Goal: Task Accomplishment & Management: Manage account settings

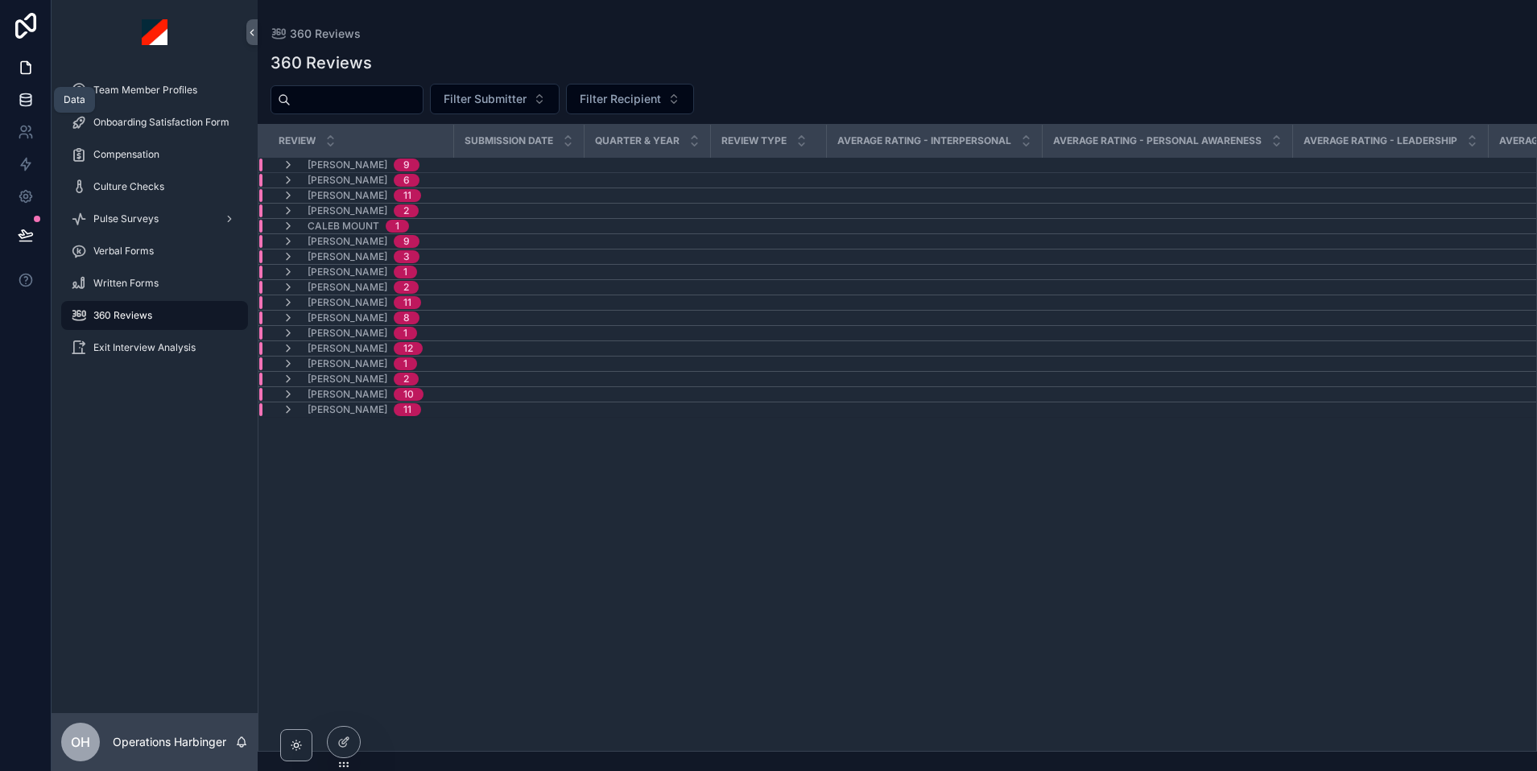
click at [26, 92] on icon at bounding box center [26, 100] width 16 height 16
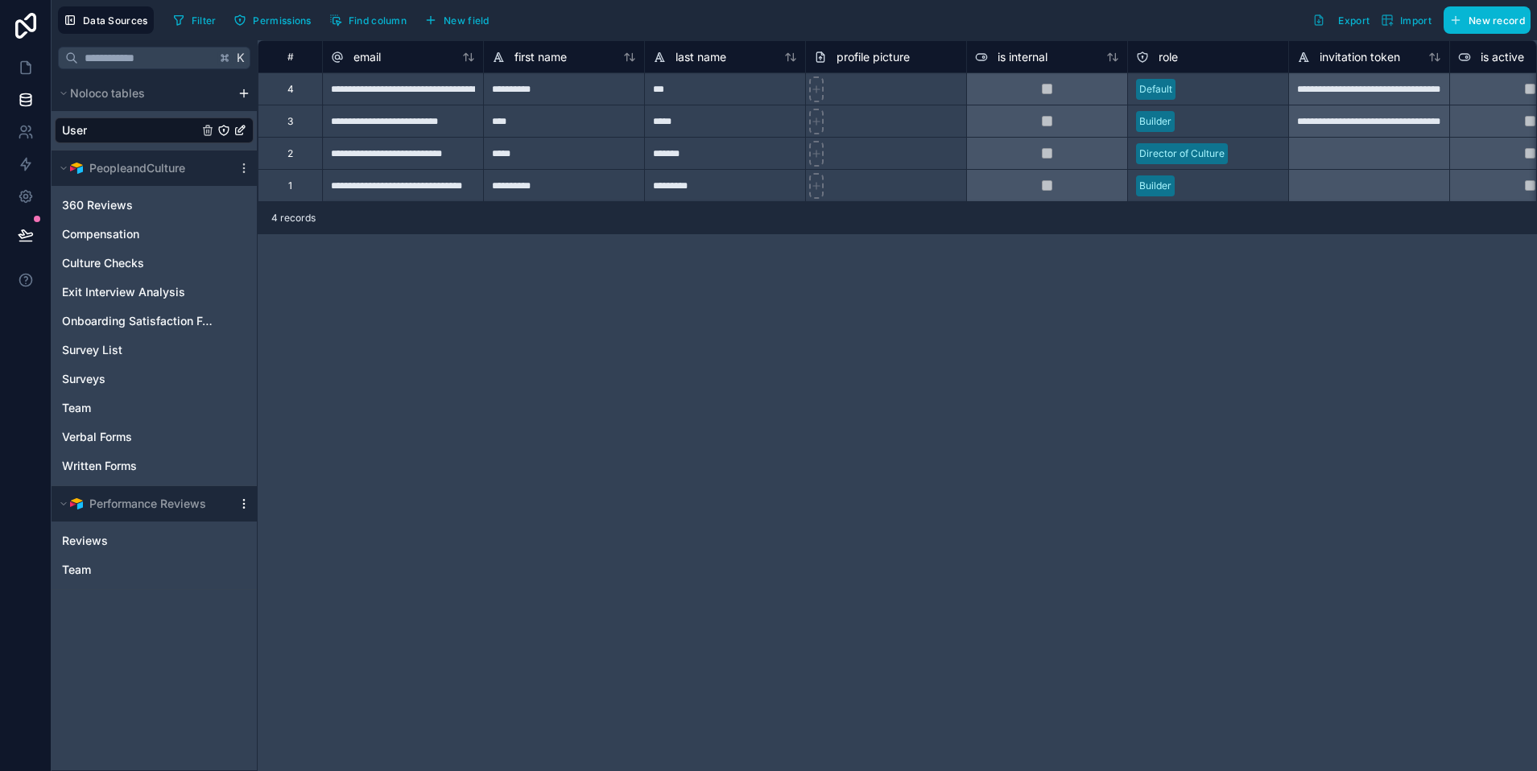
click at [244, 502] on icon "scrollable content" at bounding box center [243, 503] width 13 height 13
click at [293, 652] on button "Delete source" at bounding box center [332, 646] width 193 height 26
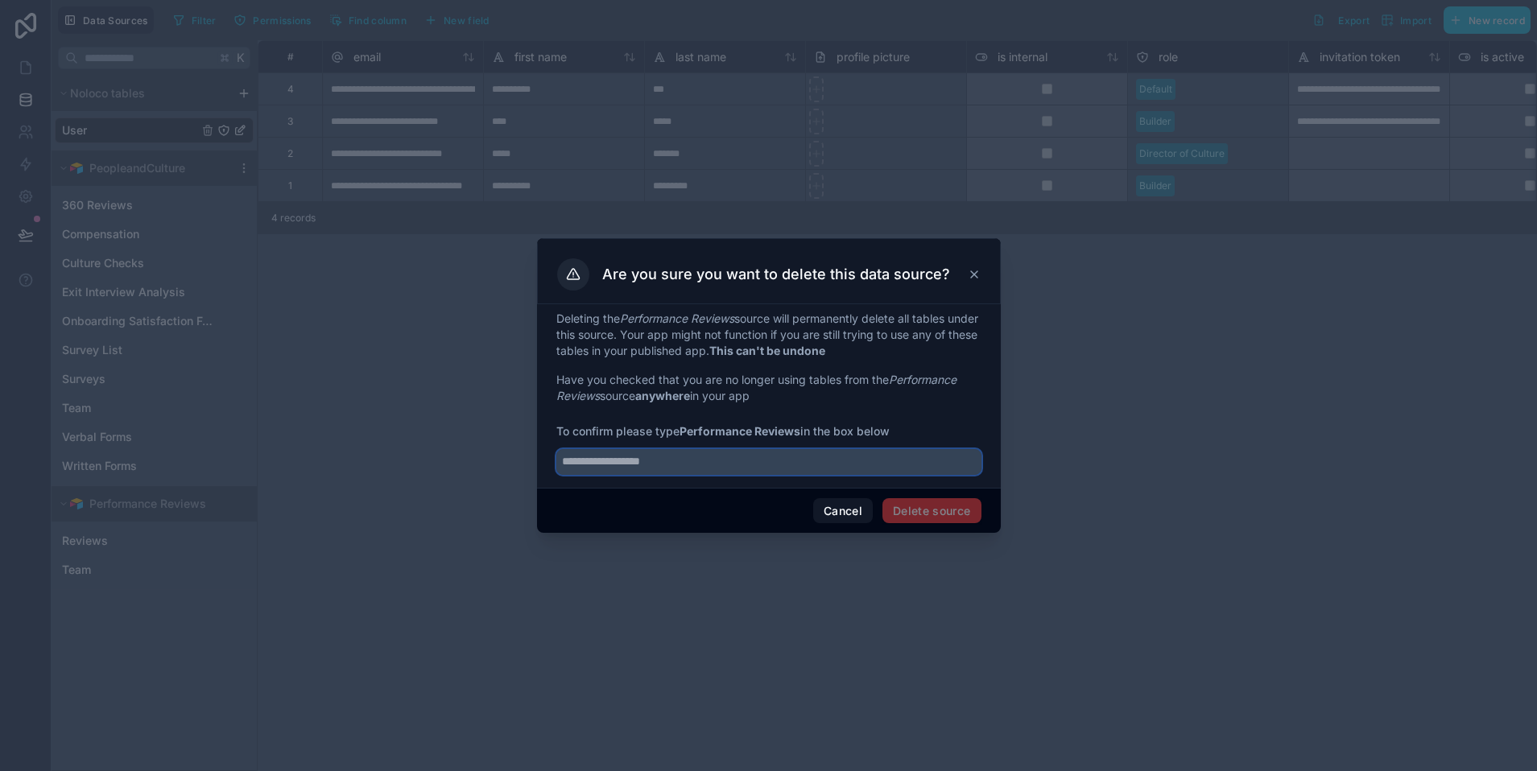
click at [739, 464] on input "text" at bounding box center [768, 462] width 425 height 26
type input "**********"
click at [913, 506] on span "Delete source" at bounding box center [931, 511] width 99 height 26
click at [840, 510] on button "Cancel" at bounding box center [843, 511] width 60 height 26
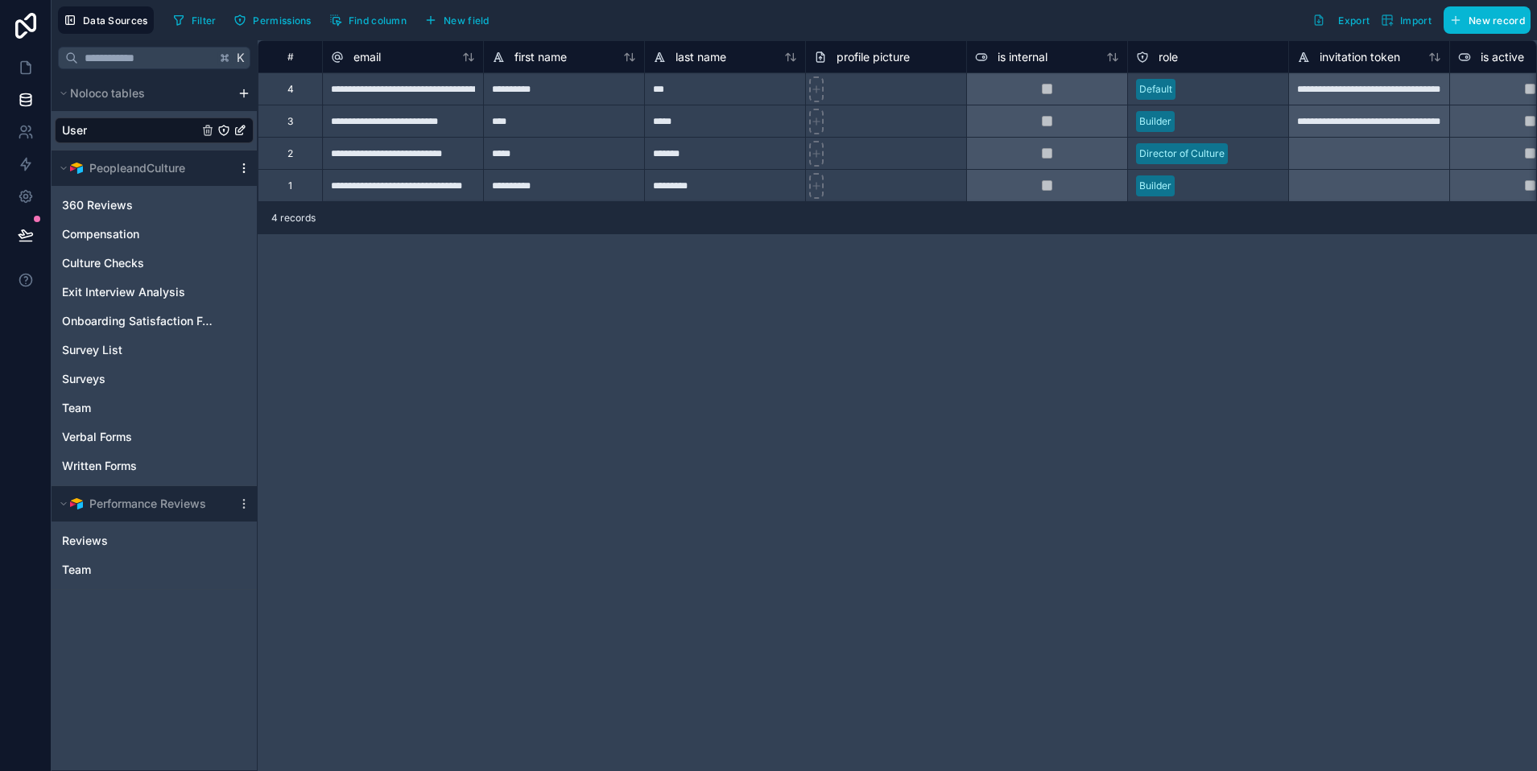
click at [241, 171] on icon "scrollable content" at bounding box center [243, 168] width 13 height 13
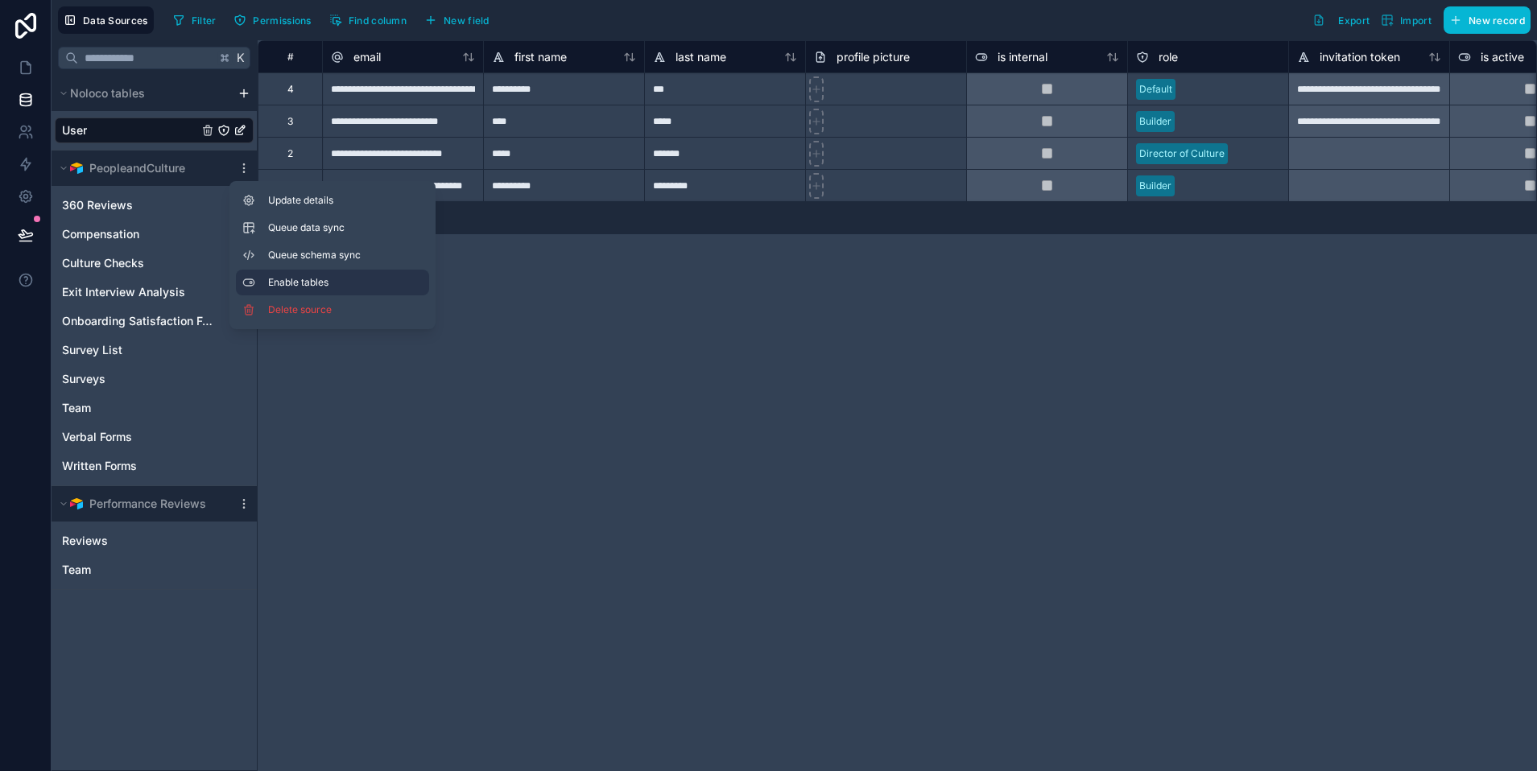
click at [312, 280] on span "Enable tables" at bounding box center [345, 282] width 155 height 13
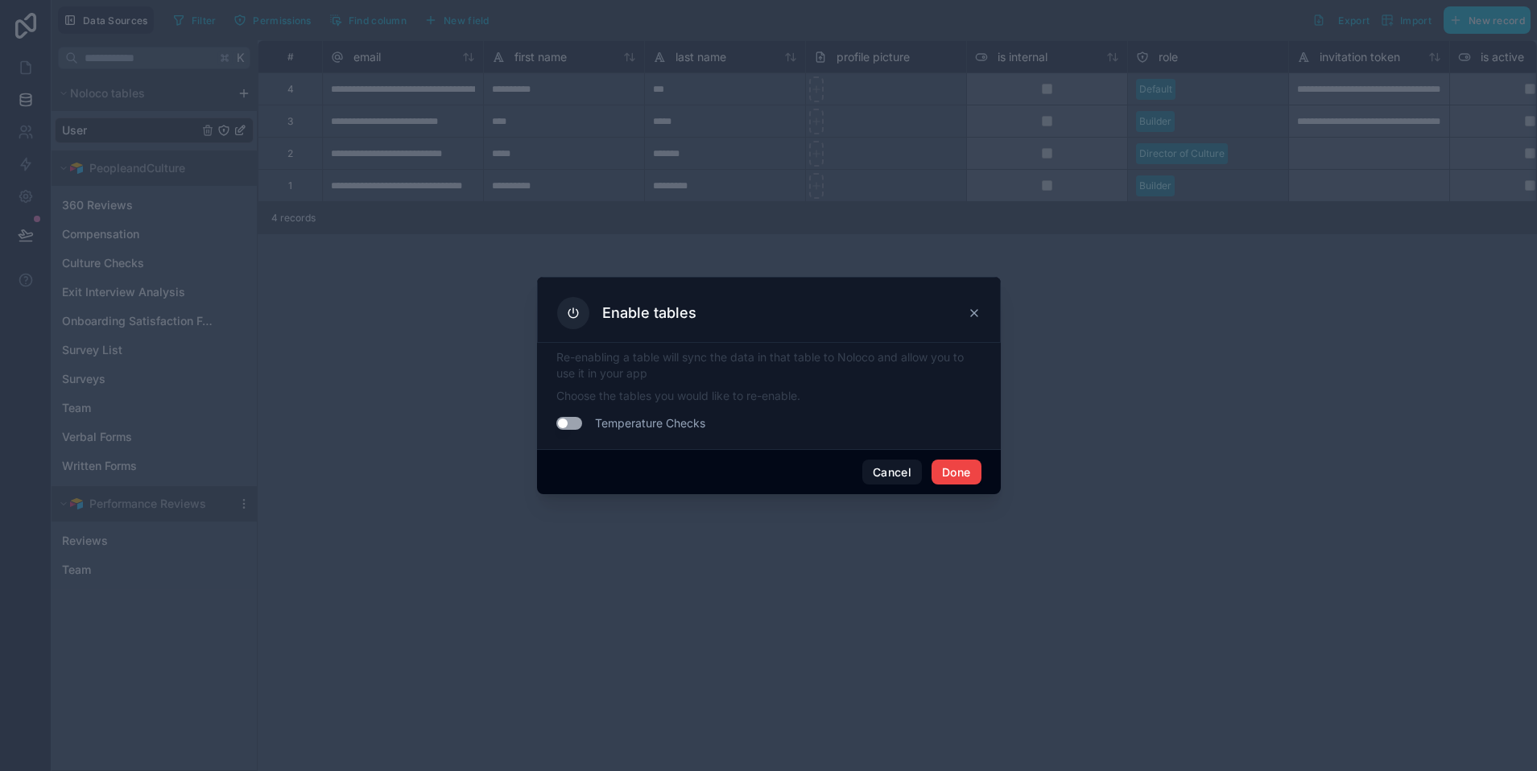
click at [566, 424] on button "Use setting" at bounding box center [569, 423] width 26 height 13
click at [573, 423] on button "Use setting" at bounding box center [569, 423] width 26 height 13
click at [893, 467] on button "Cancel" at bounding box center [892, 473] width 60 height 26
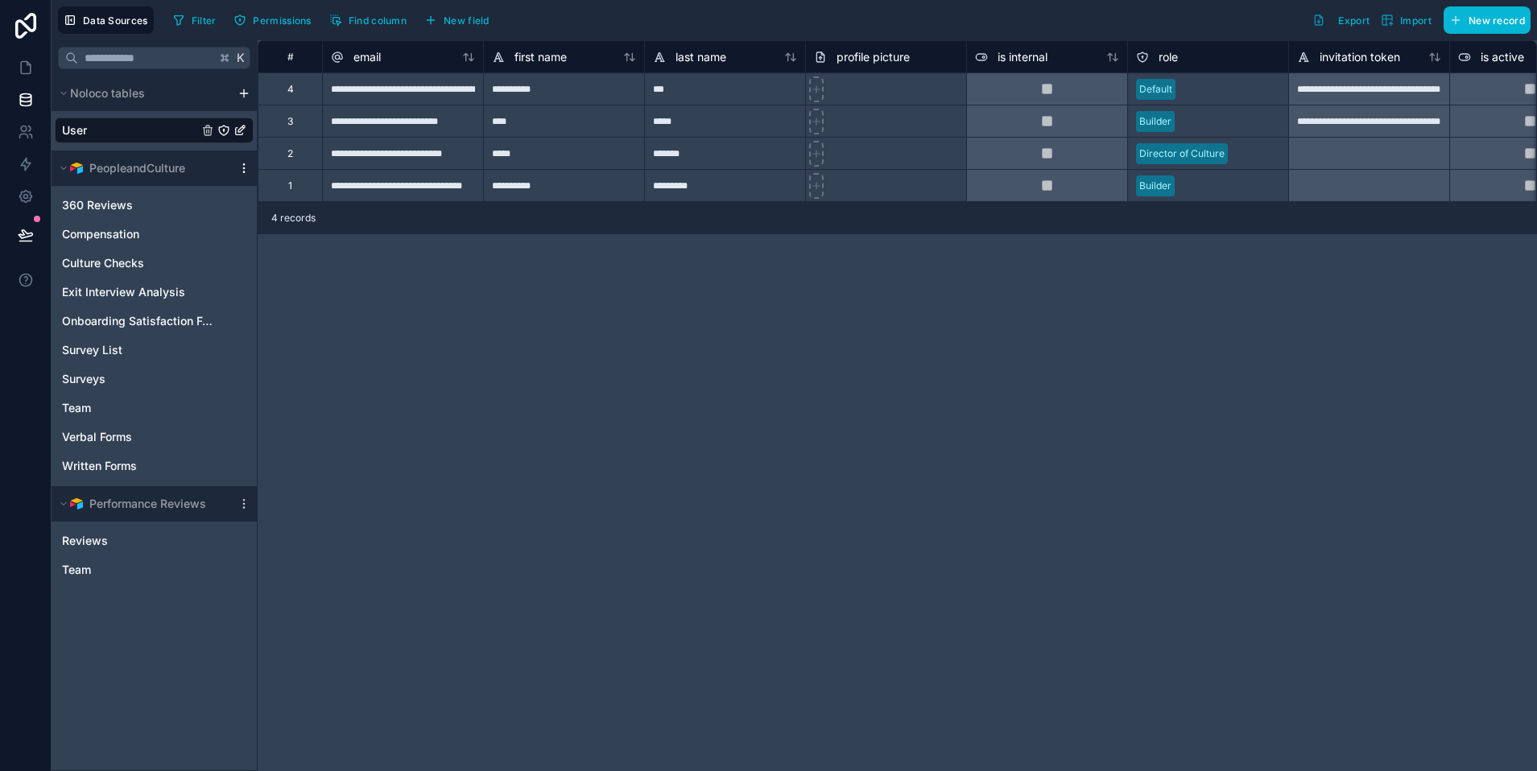
click at [245, 166] on icon "scrollable content" at bounding box center [243, 168] width 13 height 13
click at [324, 235] on button "Queue data sync" at bounding box center [332, 228] width 193 height 26
click at [130, 200] on span "360 Reviews" at bounding box center [97, 205] width 71 height 16
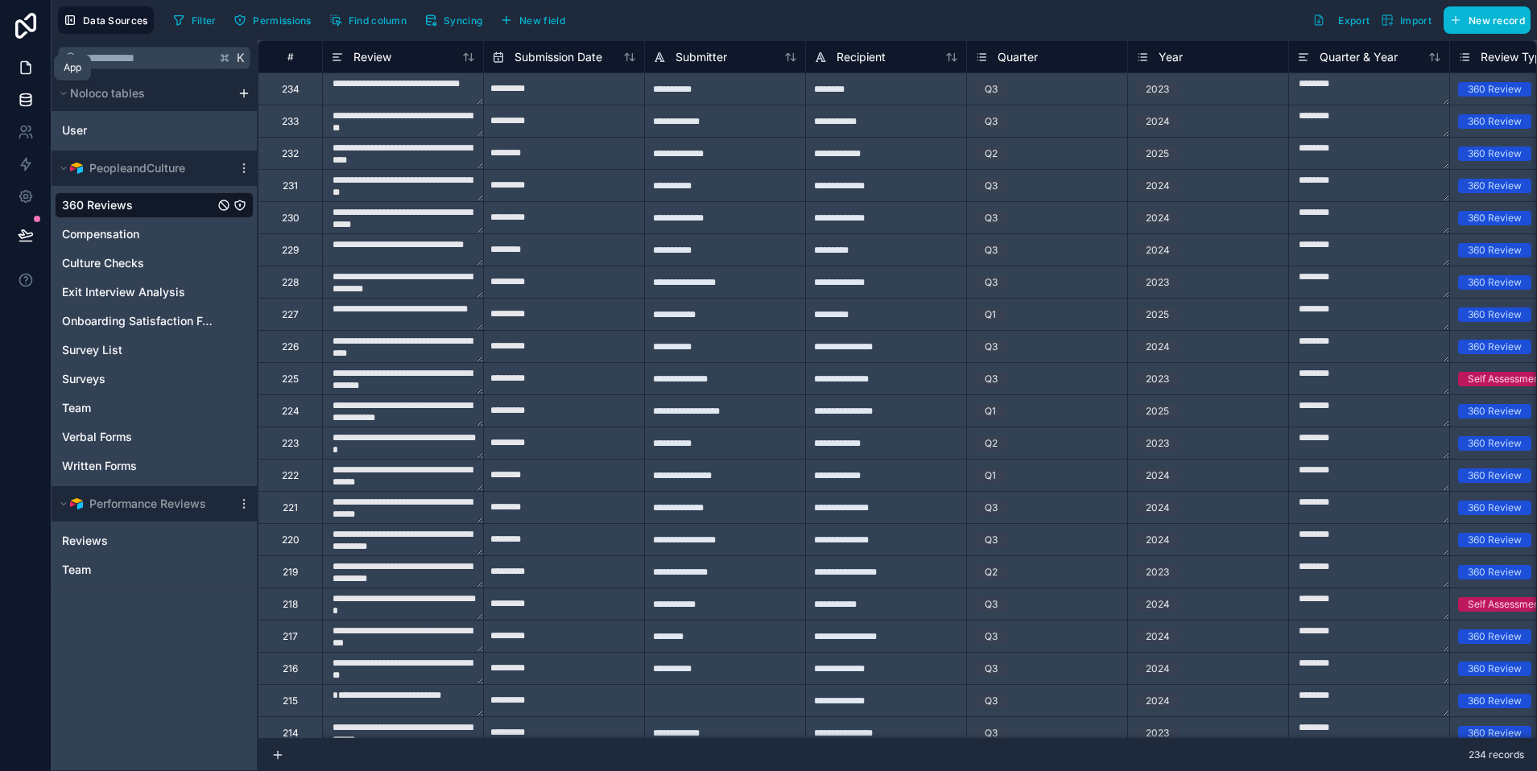
click at [25, 68] on icon at bounding box center [26, 68] width 16 height 16
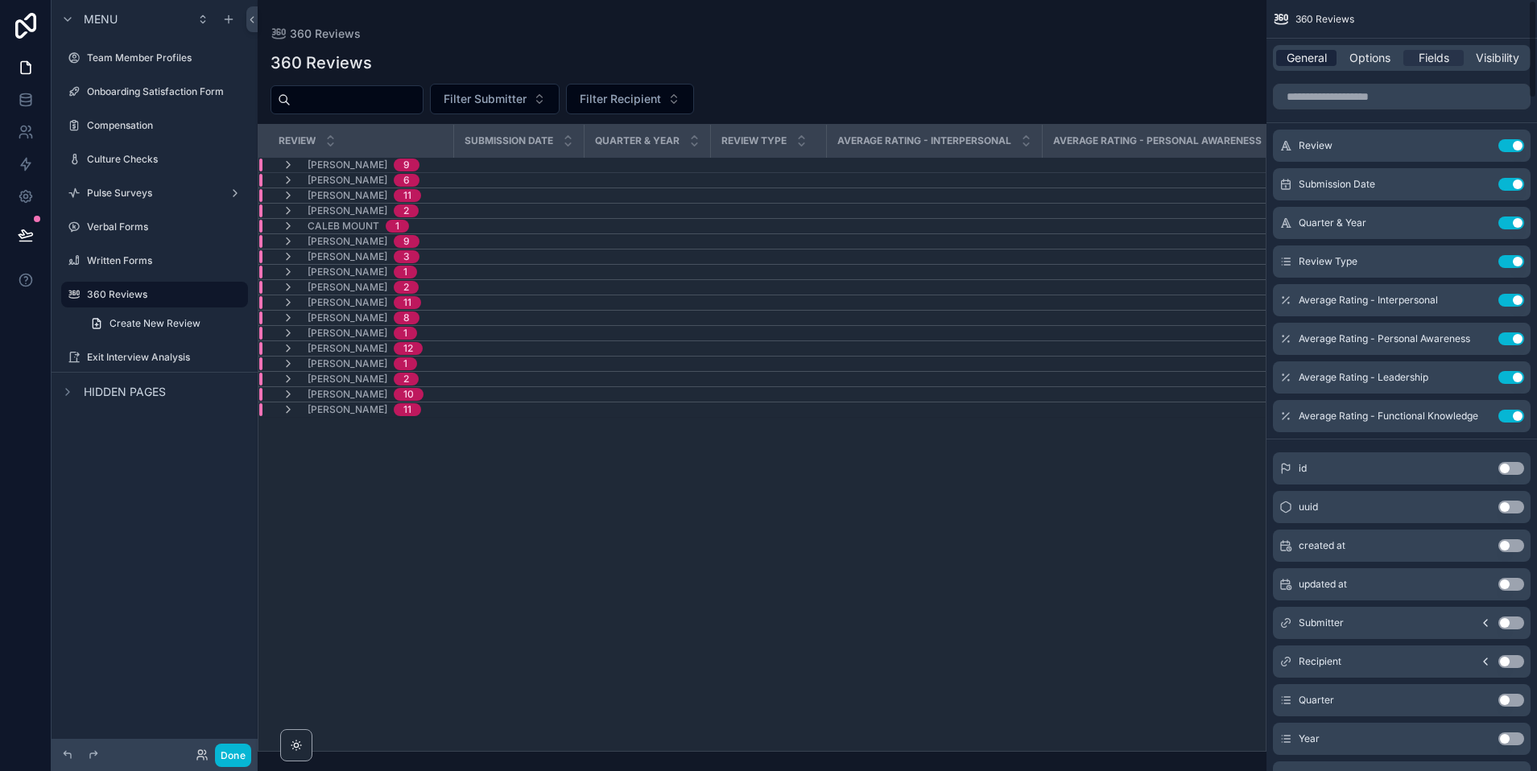
click at [1306, 52] on span "General" at bounding box center [1306, 58] width 40 height 16
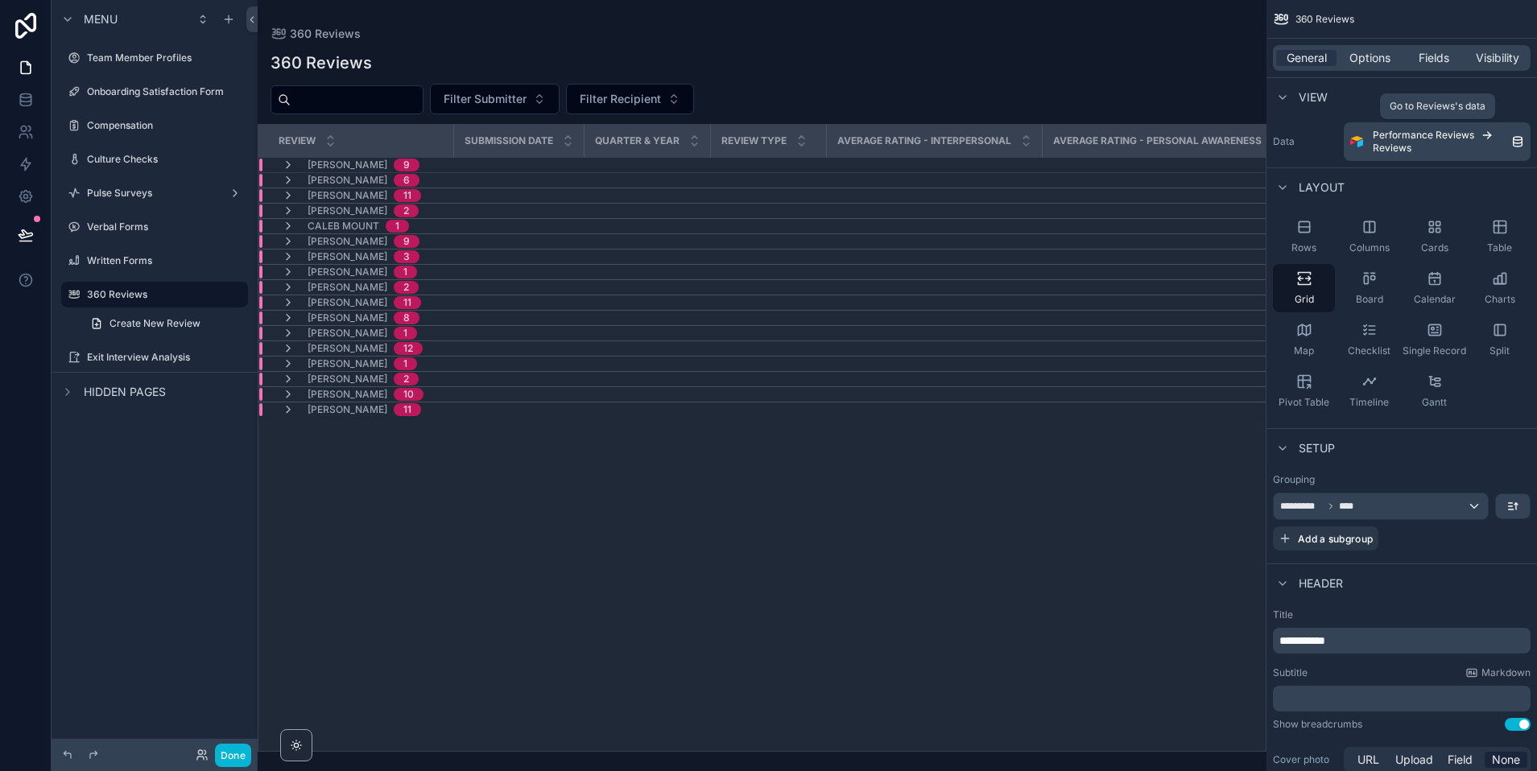
click at [1352, 142] on div "Performance Reviews Reviews" at bounding box center [1442, 142] width 138 height 26
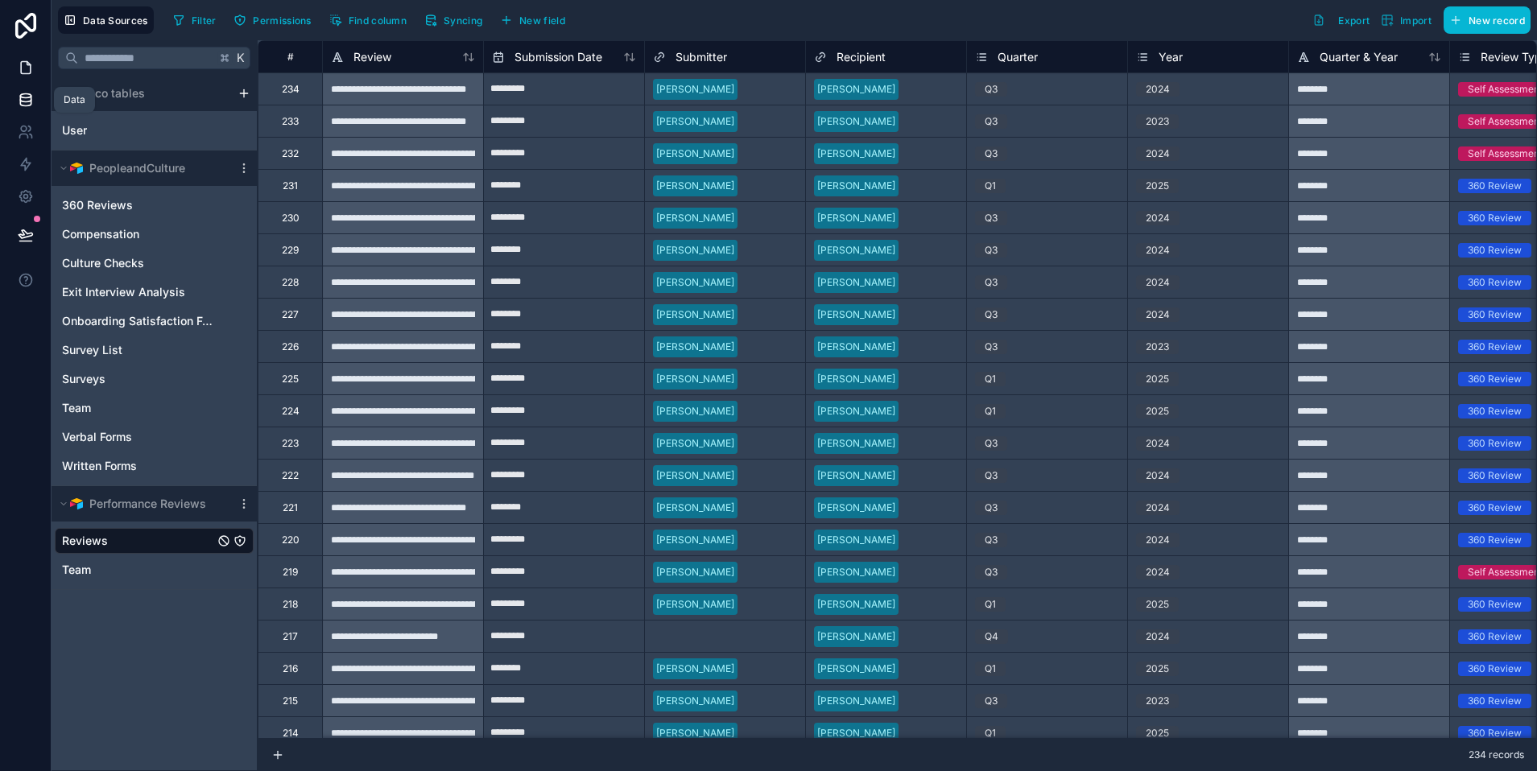
click at [26, 76] on link at bounding box center [25, 68] width 51 height 32
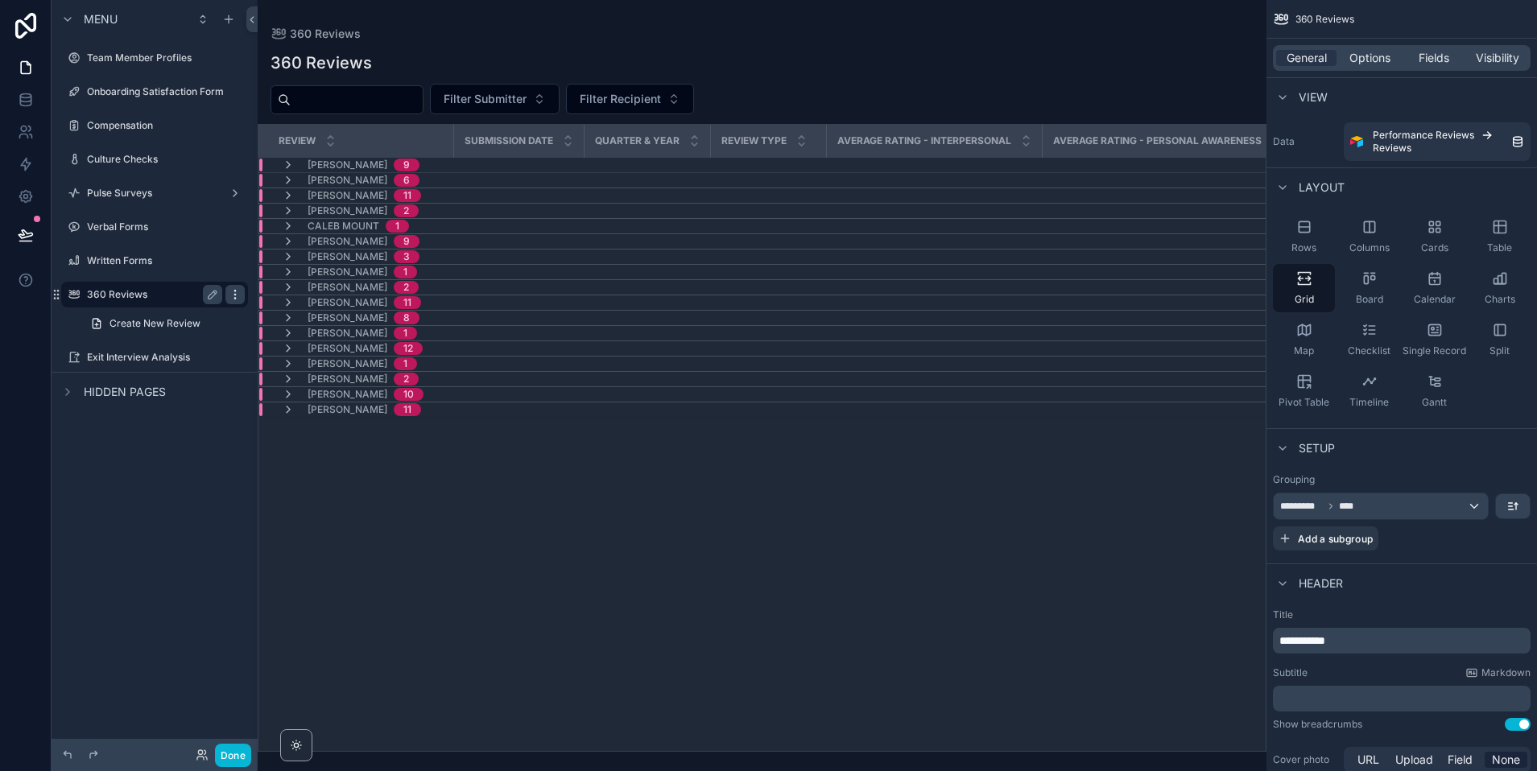
click at [238, 298] on icon "scrollable content" at bounding box center [235, 294] width 13 height 13
click at [299, 357] on span "Remove" at bounding box center [308, 357] width 43 height 16
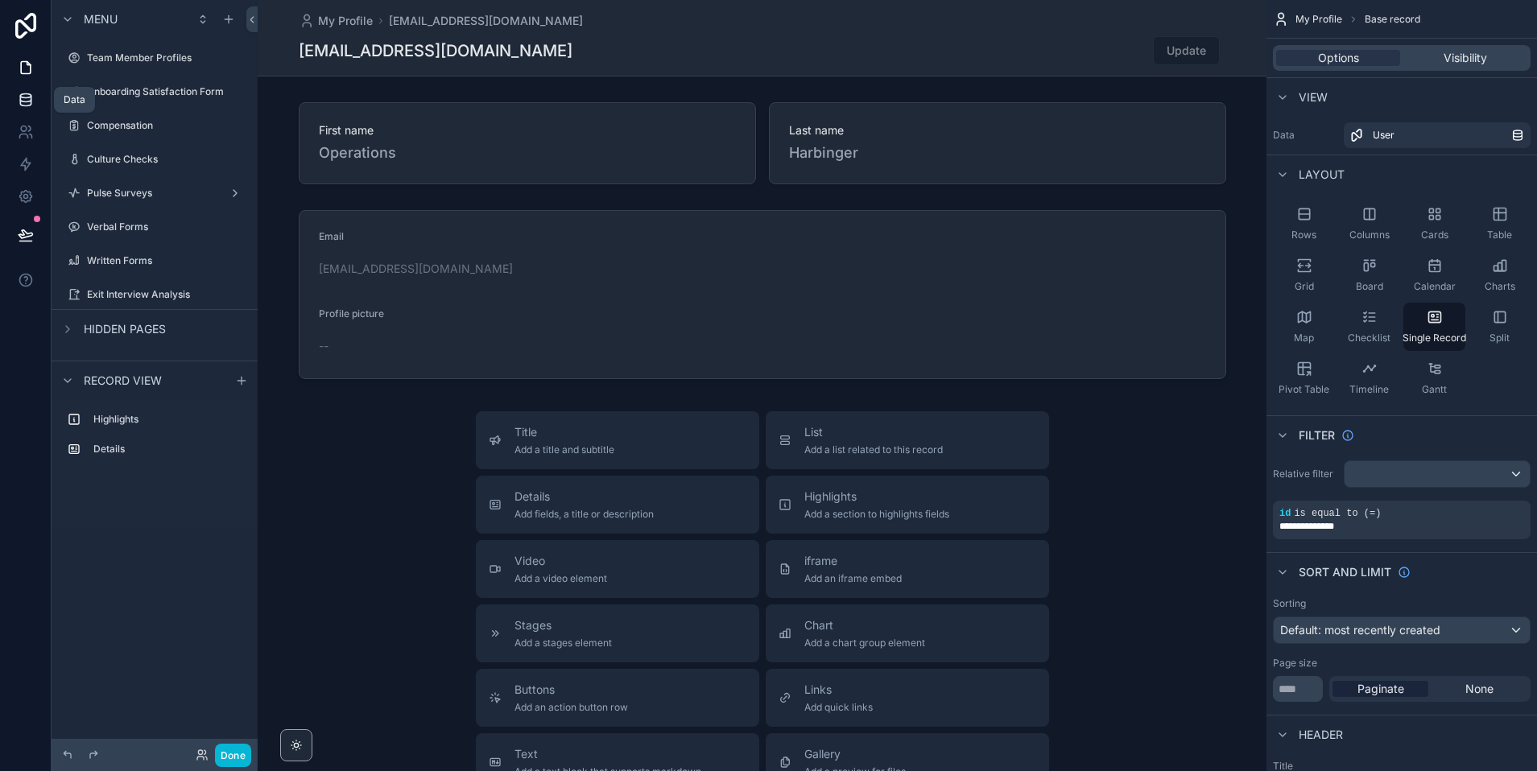
click at [24, 101] on icon at bounding box center [26, 100] width 16 height 16
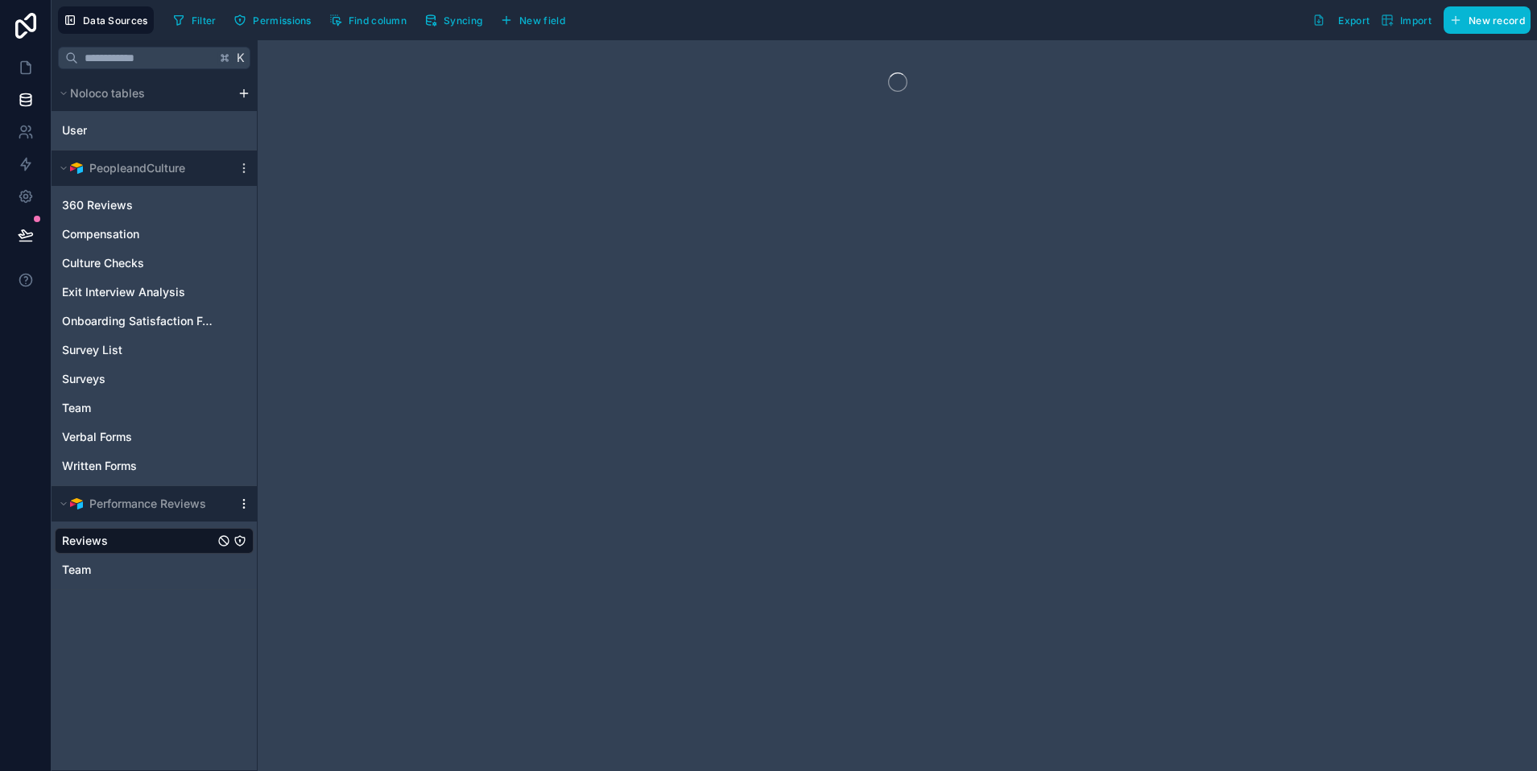
click at [241, 498] on icon "scrollable content" at bounding box center [243, 503] width 13 height 13
click at [296, 646] on span "Delete source" at bounding box center [326, 645] width 116 height 13
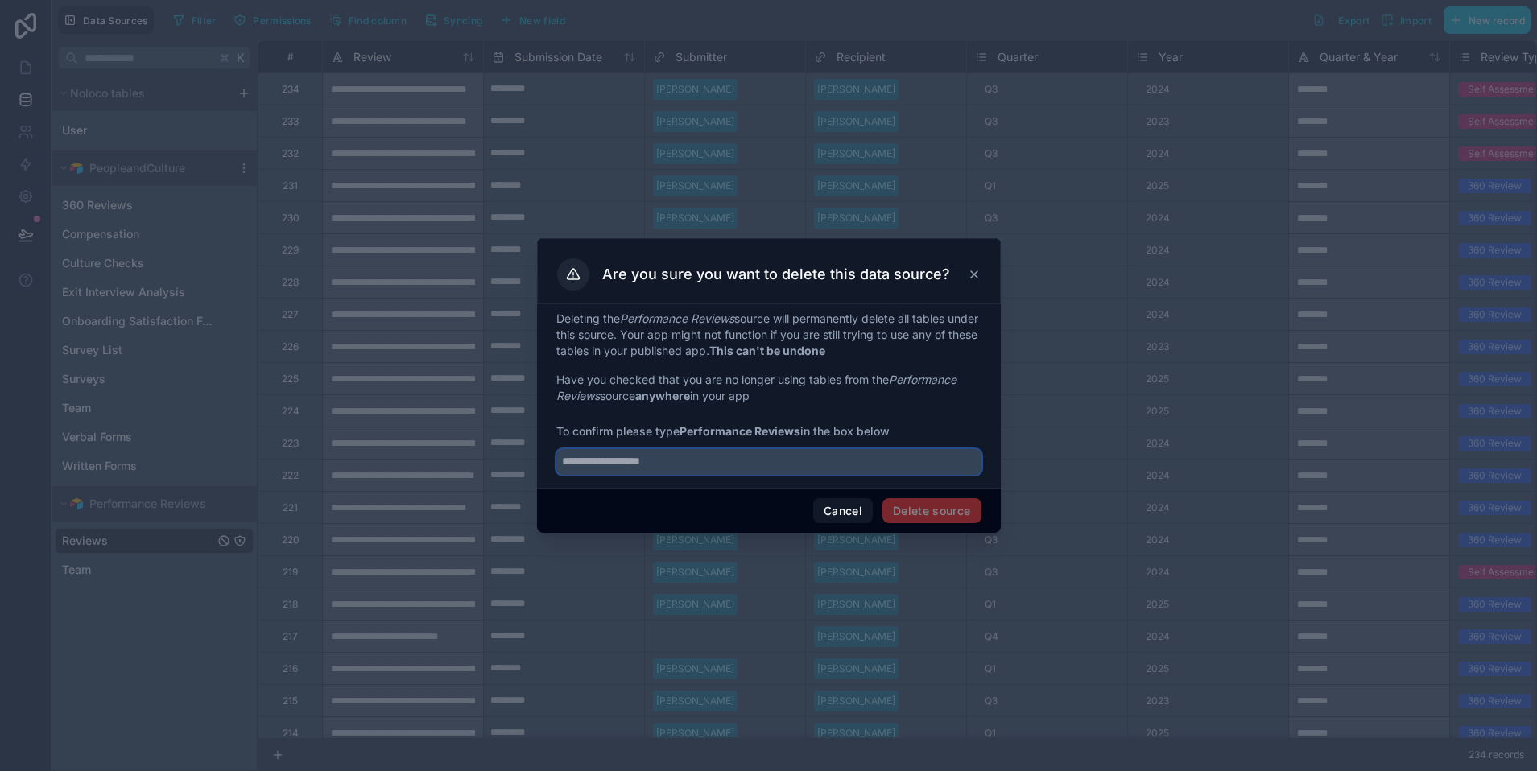
click at [690, 461] on input "text" at bounding box center [768, 462] width 425 height 26
type input "**********"
click at [914, 517] on button "Delete source" at bounding box center [931, 511] width 99 height 26
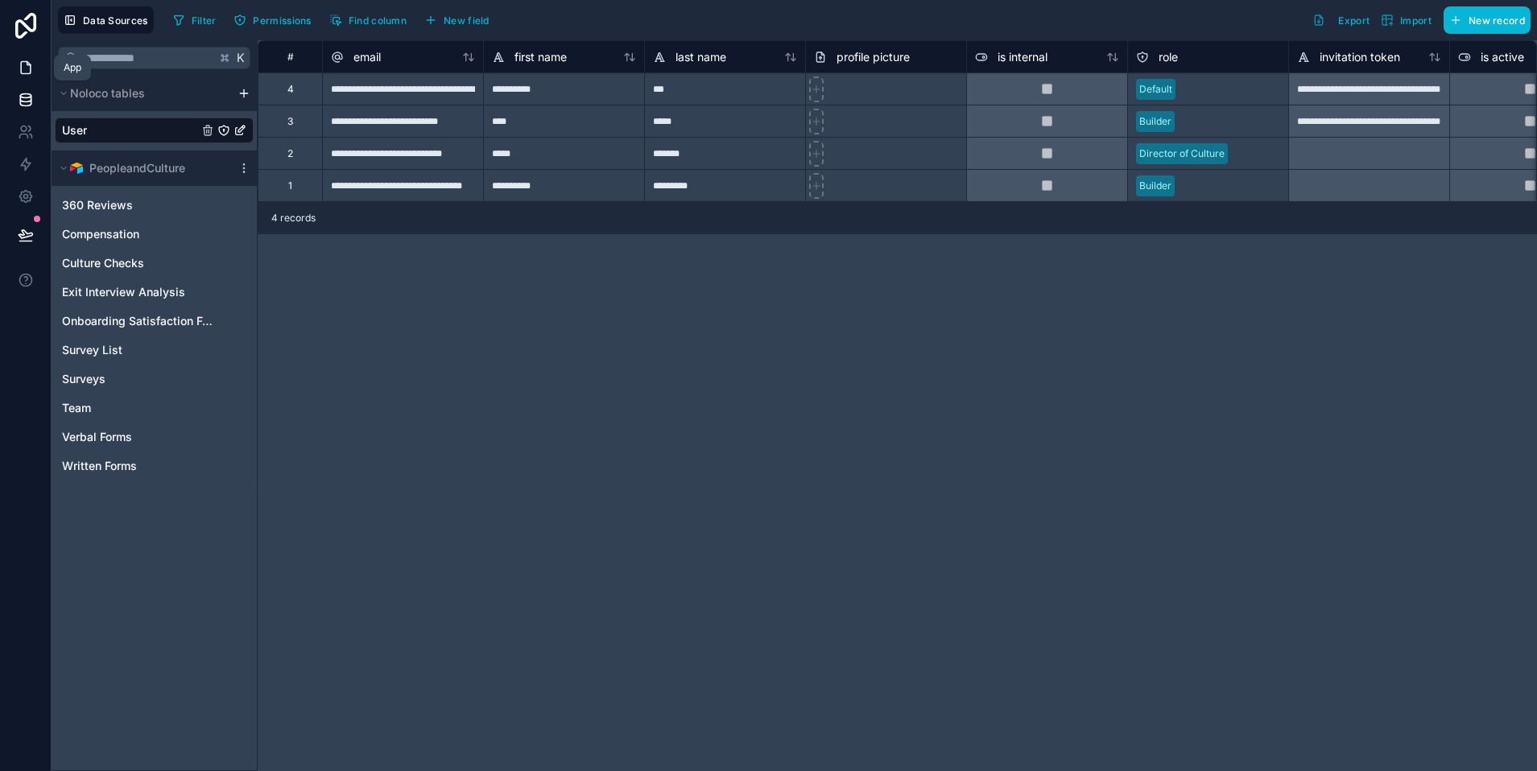
click at [27, 64] on icon at bounding box center [26, 68] width 16 height 16
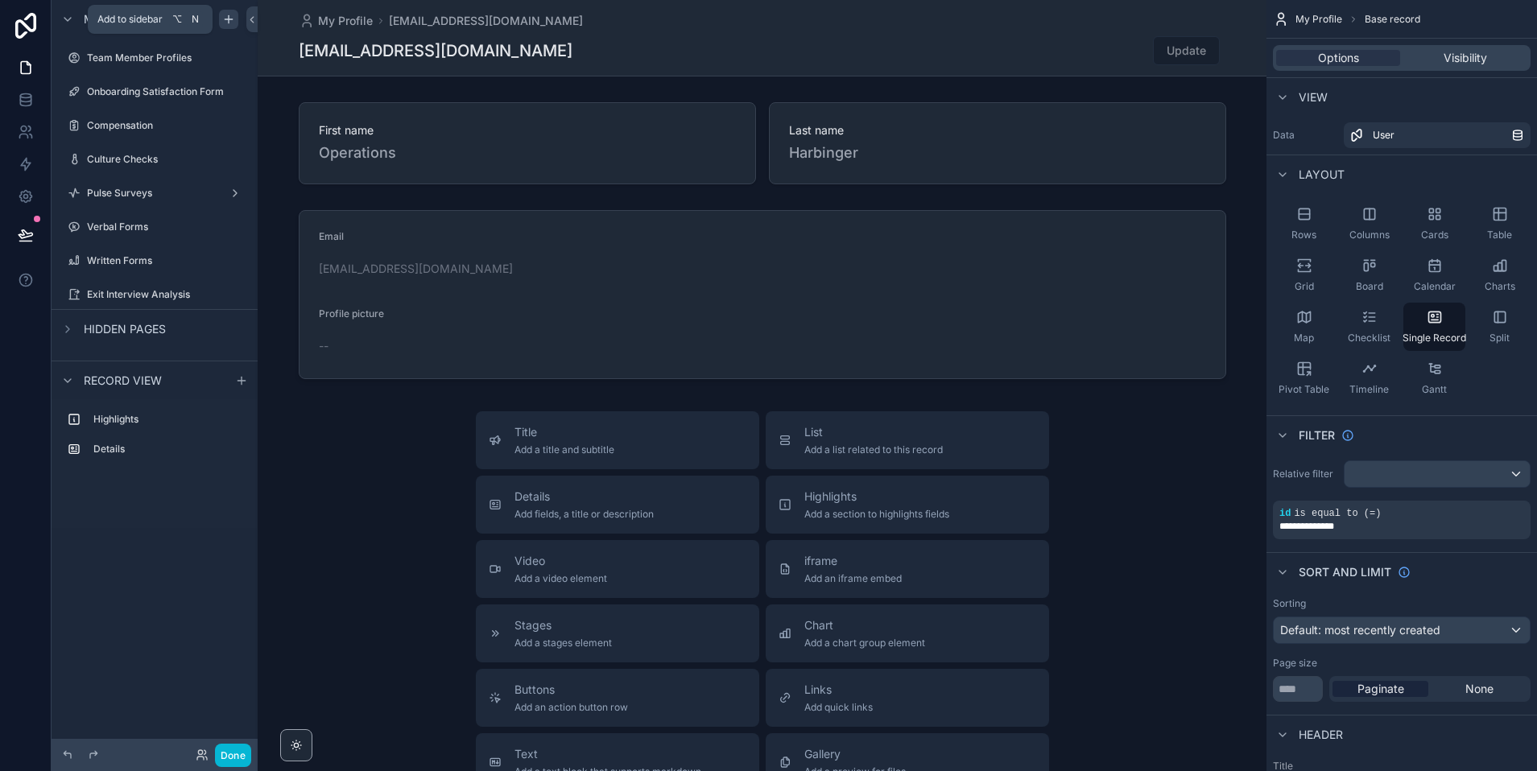
click at [225, 19] on icon "scrollable content" at bounding box center [228, 19] width 13 height 13
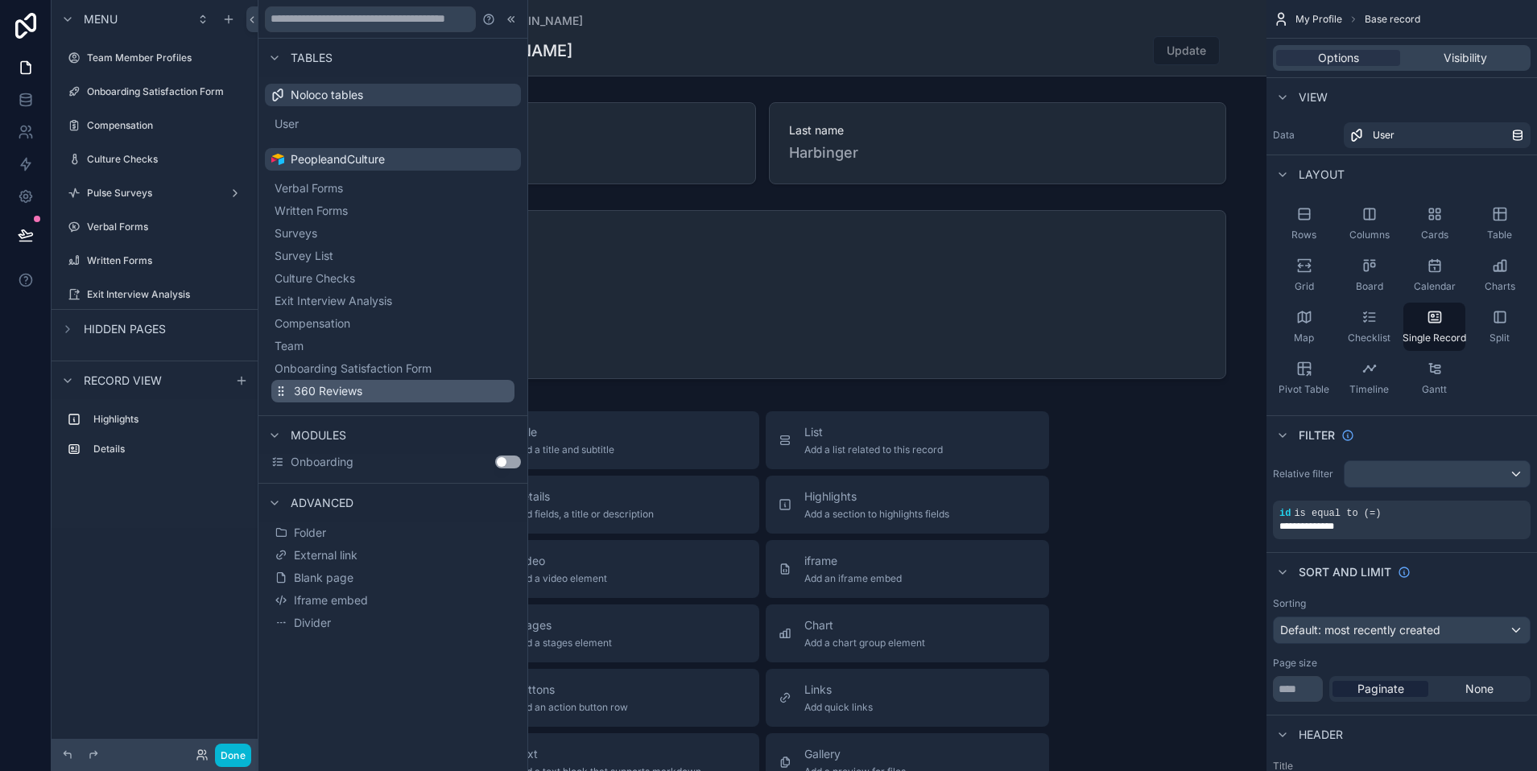
click at [313, 383] on span "360 Reviews" at bounding box center [328, 391] width 68 height 16
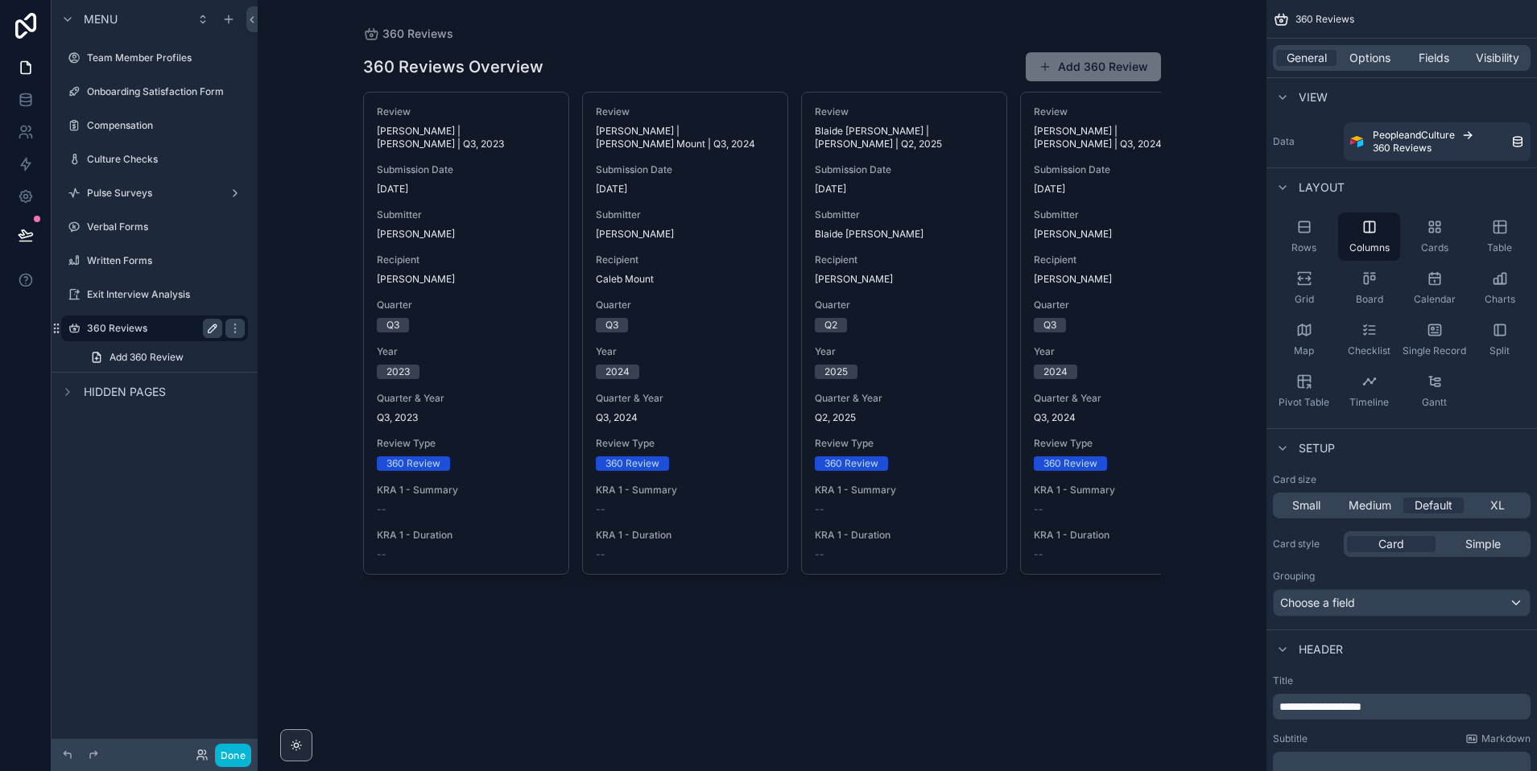
click at [212, 333] on icon "scrollable content" at bounding box center [212, 328] width 13 height 13
click at [74, 333] on icon "scrollable content" at bounding box center [74, 328] width 13 height 13
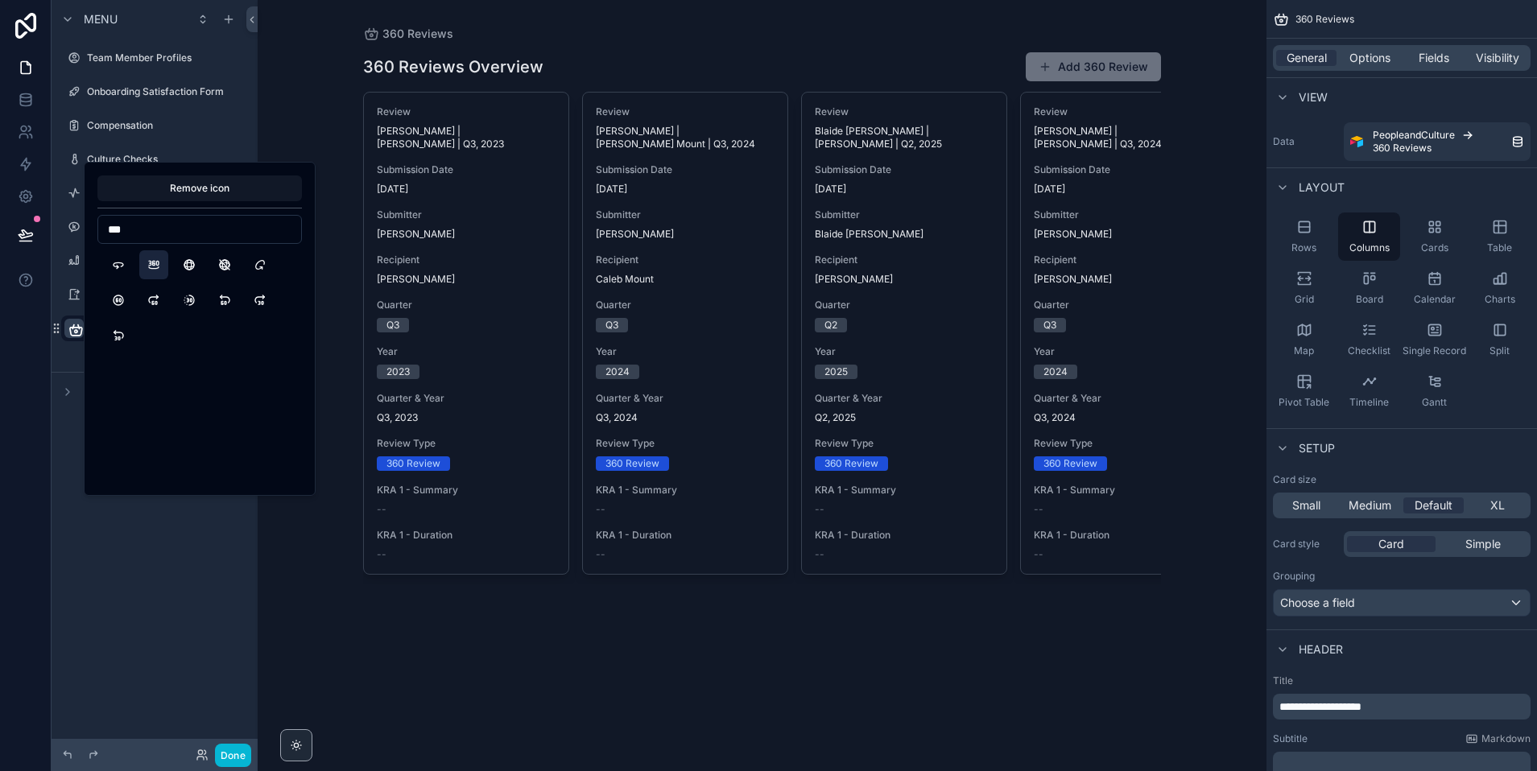
type input "***"
click at [148, 273] on button "360View" at bounding box center [153, 264] width 29 height 29
click at [167, 535] on div "**********" at bounding box center [155, 376] width 206 height 752
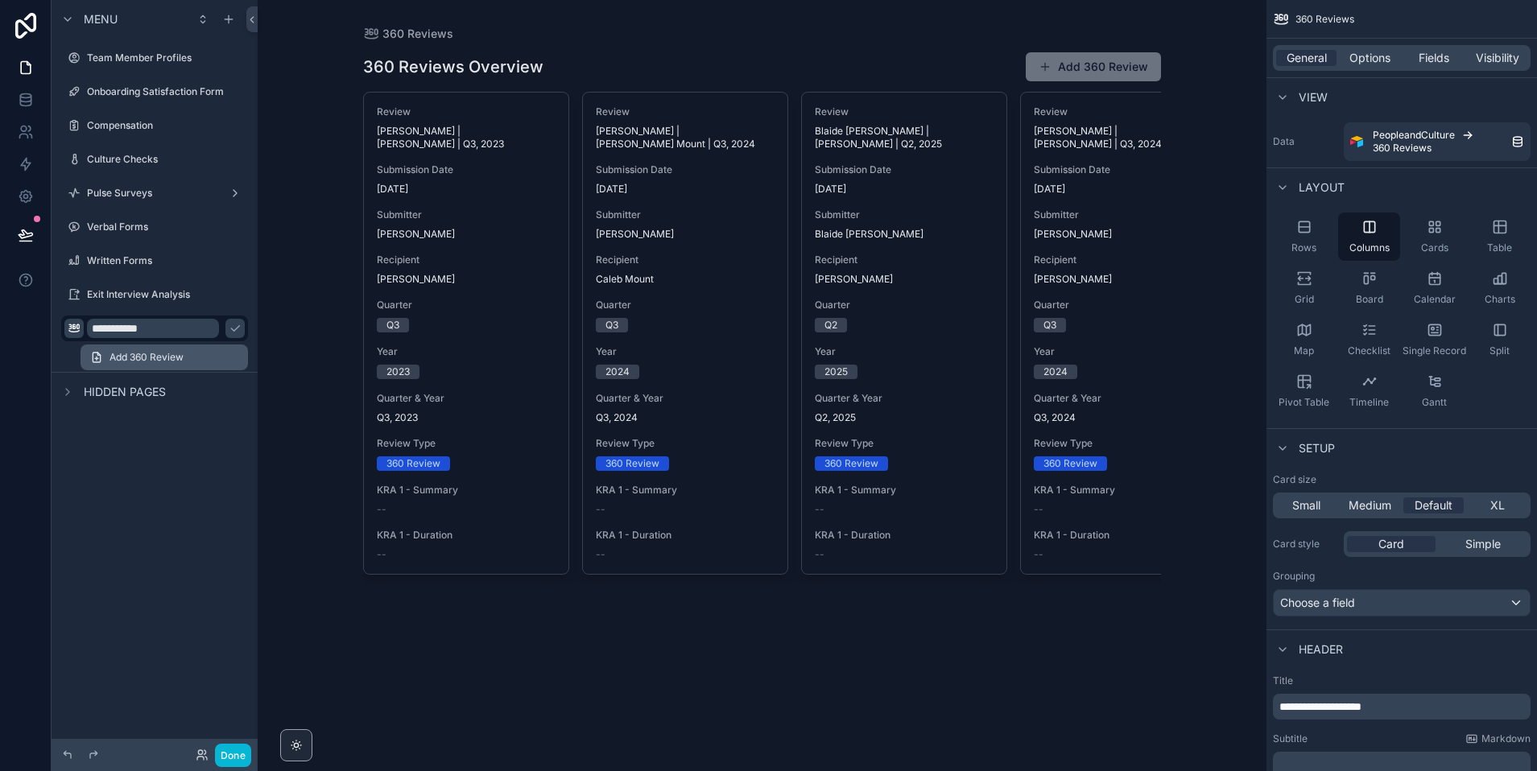
drag, startPoint x: 213, startPoint y: 326, endPoint x: 203, endPoint y: 353, distance: 29.3
click at [229, 326] on icon "scrollable content" at bounding box center [235, 328] width 13 height 13
click at [1296, 274] on icon "scrollable content" at bounding box center [1304, 278] width 16 height 16
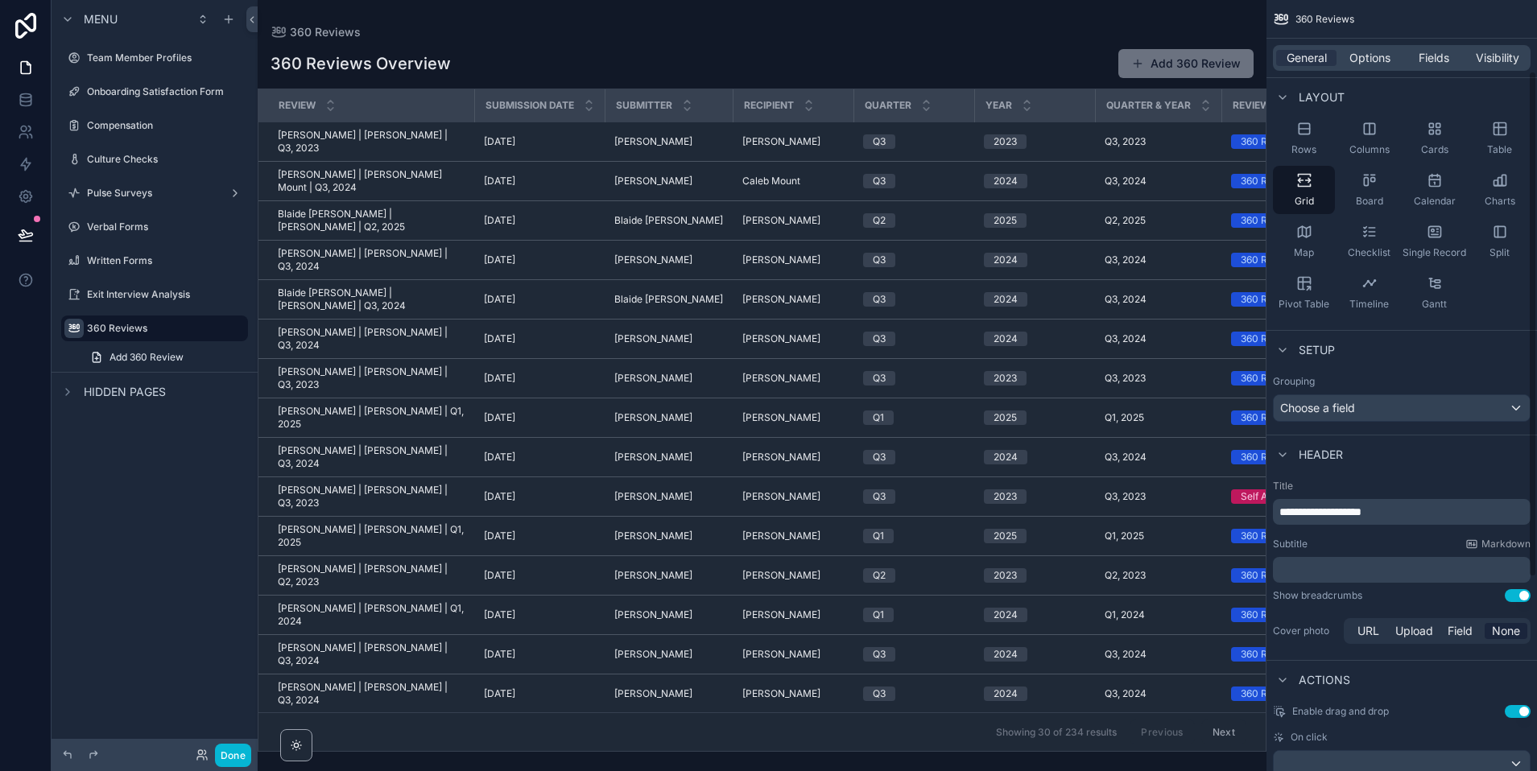
scroll to position [112, 0]
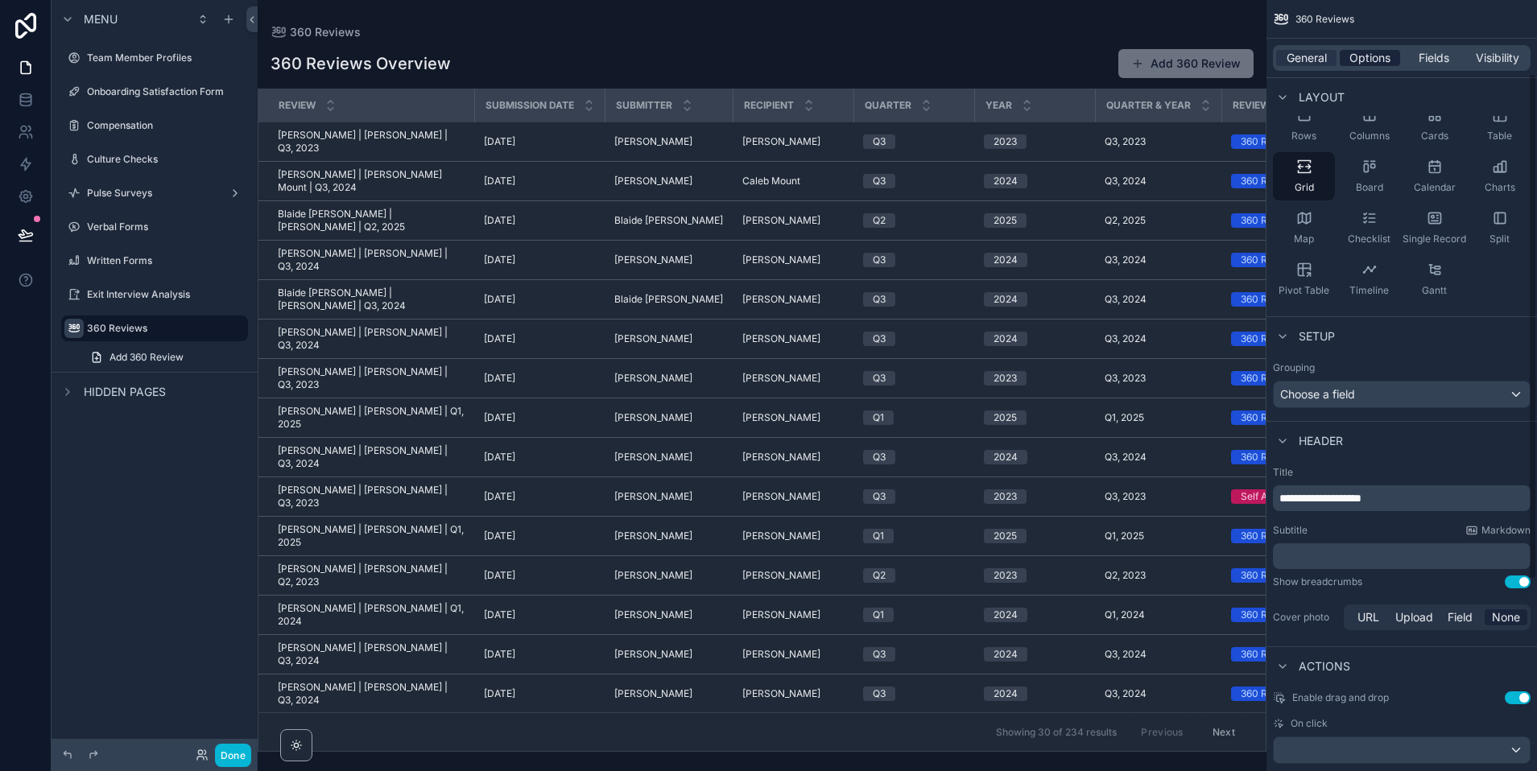
click at [1352, 55] on span "Options" at bounding box center [1369, 58] width 41 height 16
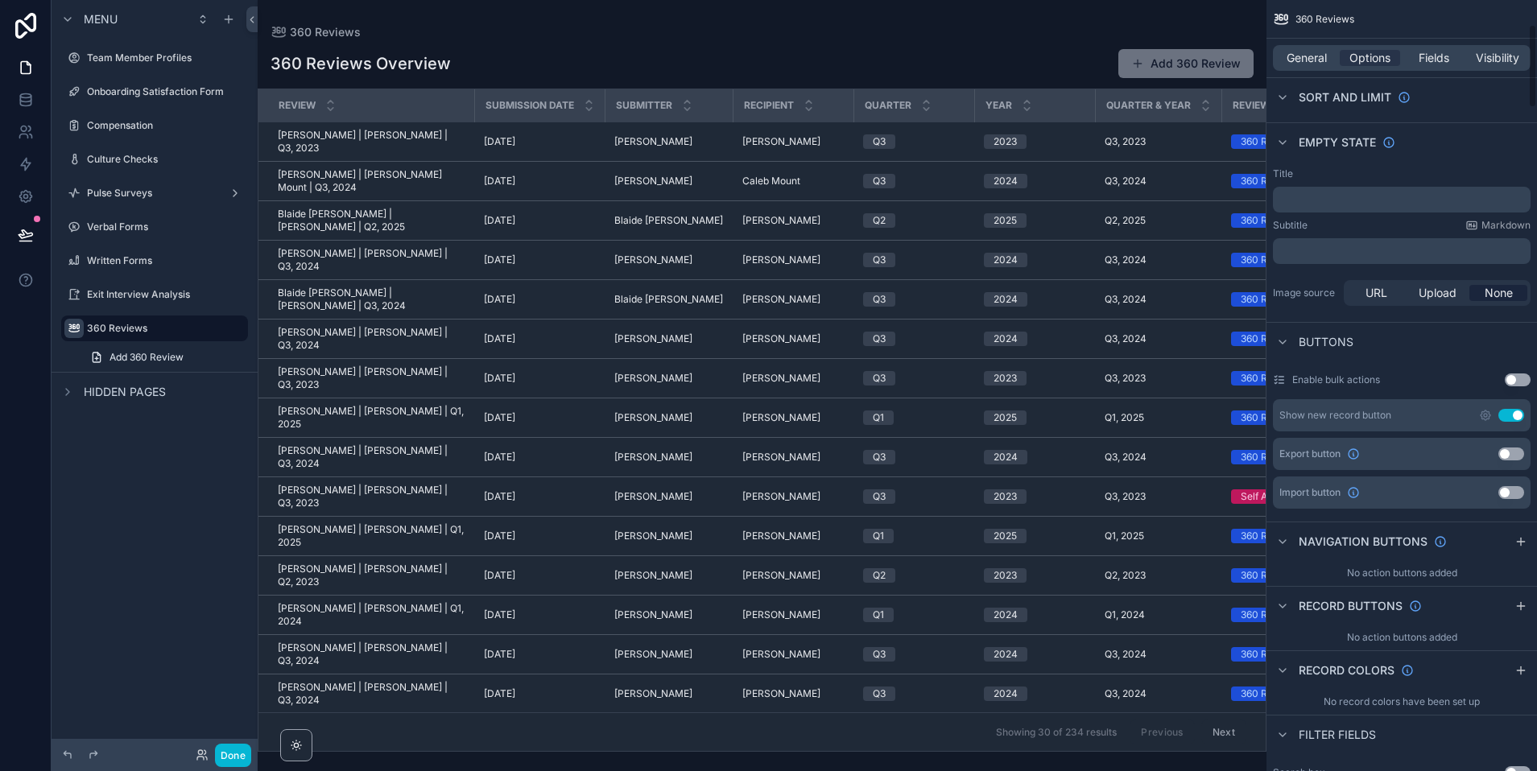
scroll to position [249, 0]
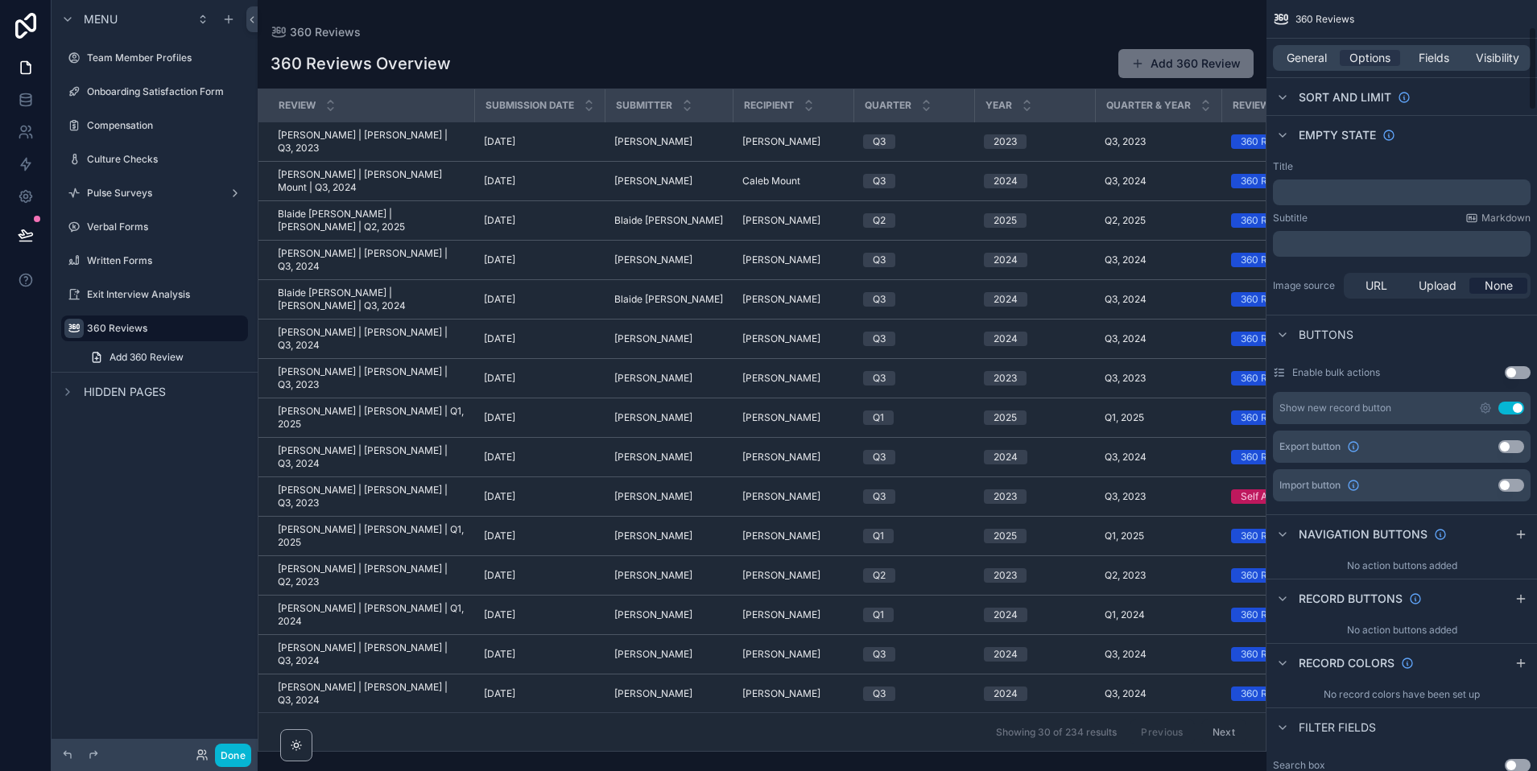
click at [1352, 409] on button "Use setting" at bounding box center [1511, 408] width 26 height 13
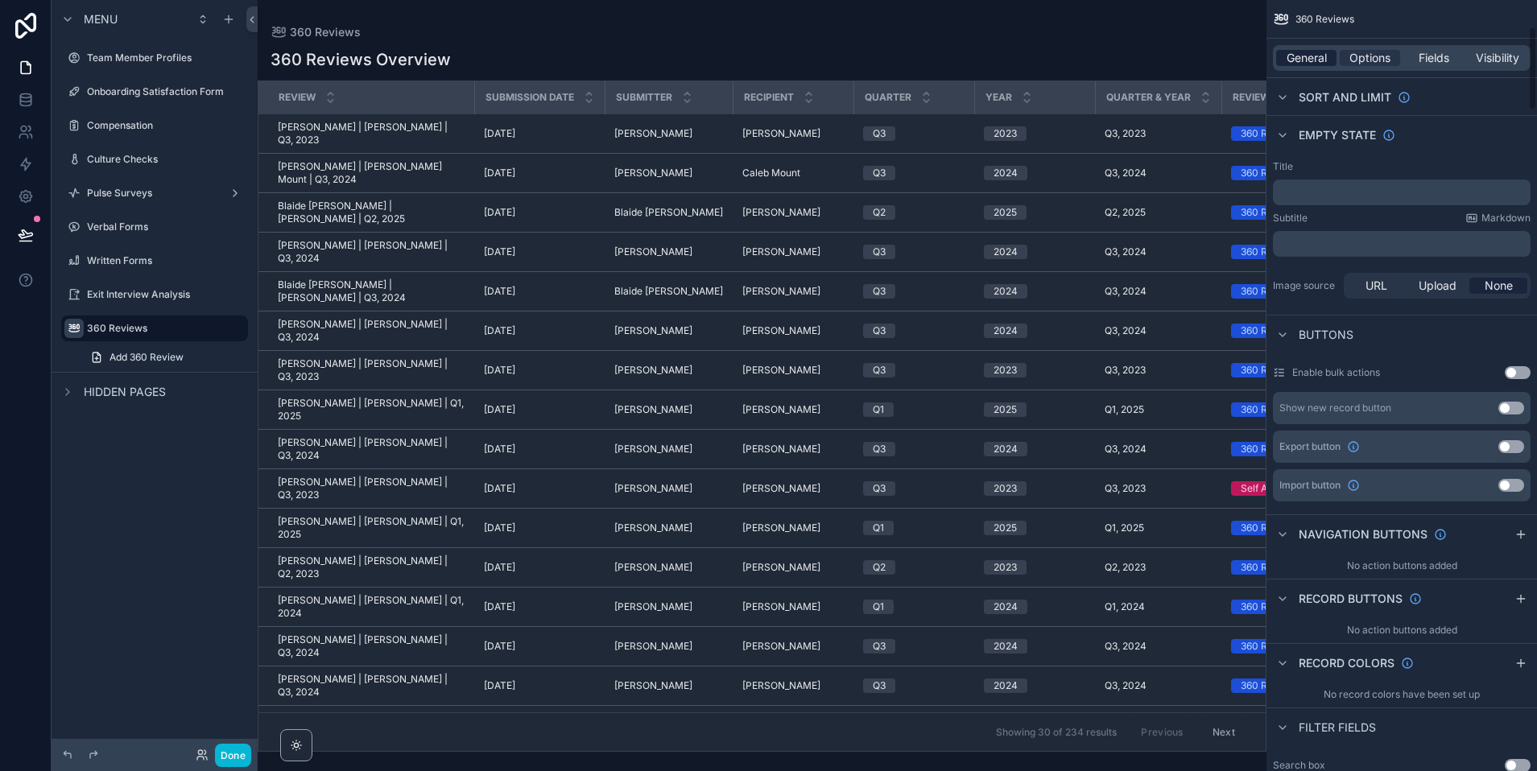
click at [1303, 56] on span "General" at bounding box center [1306, 58] width 40 height 16
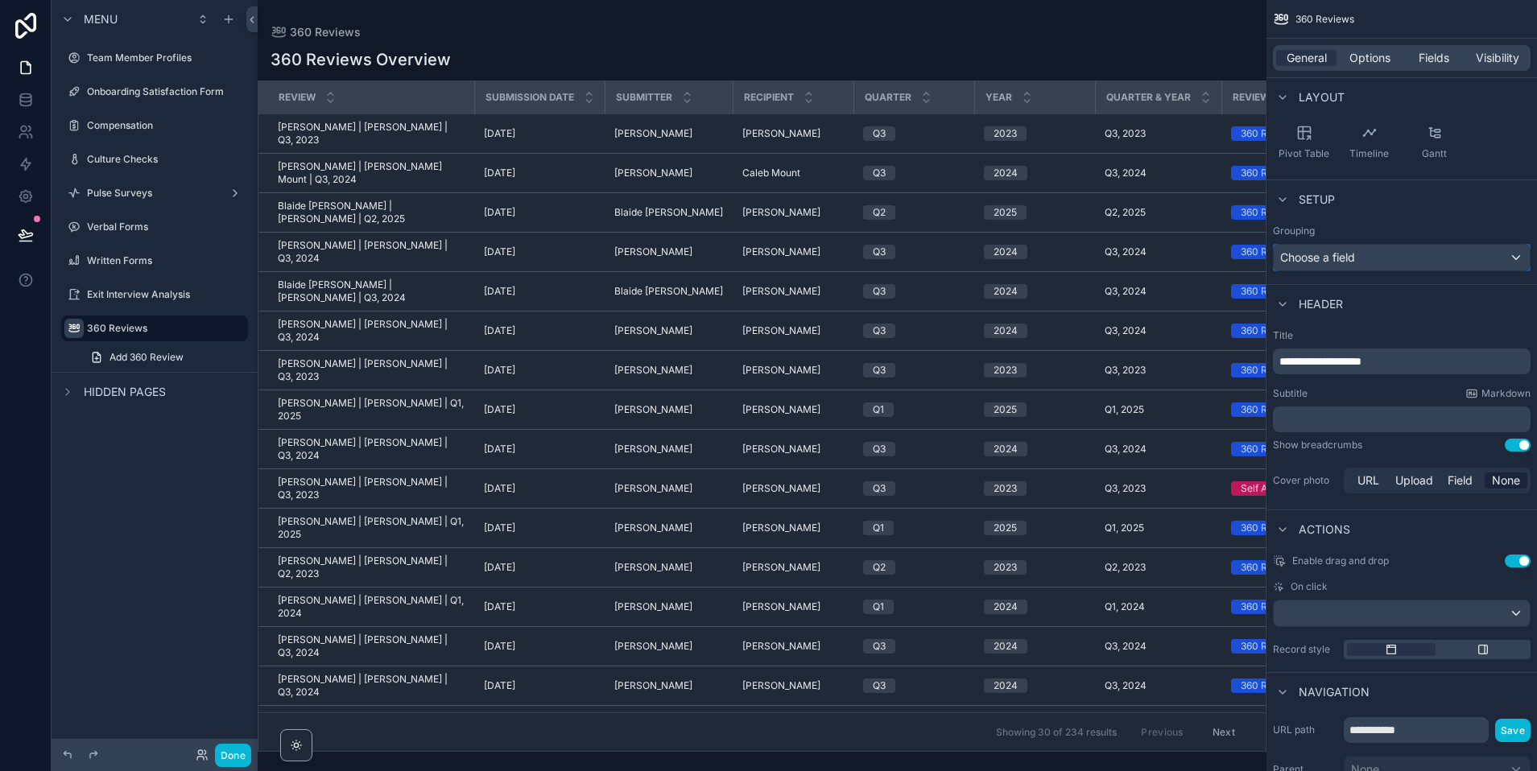
click at [1352, 262] on div "Choose a field" at bounding box center [1402, 258] width 256 height 26
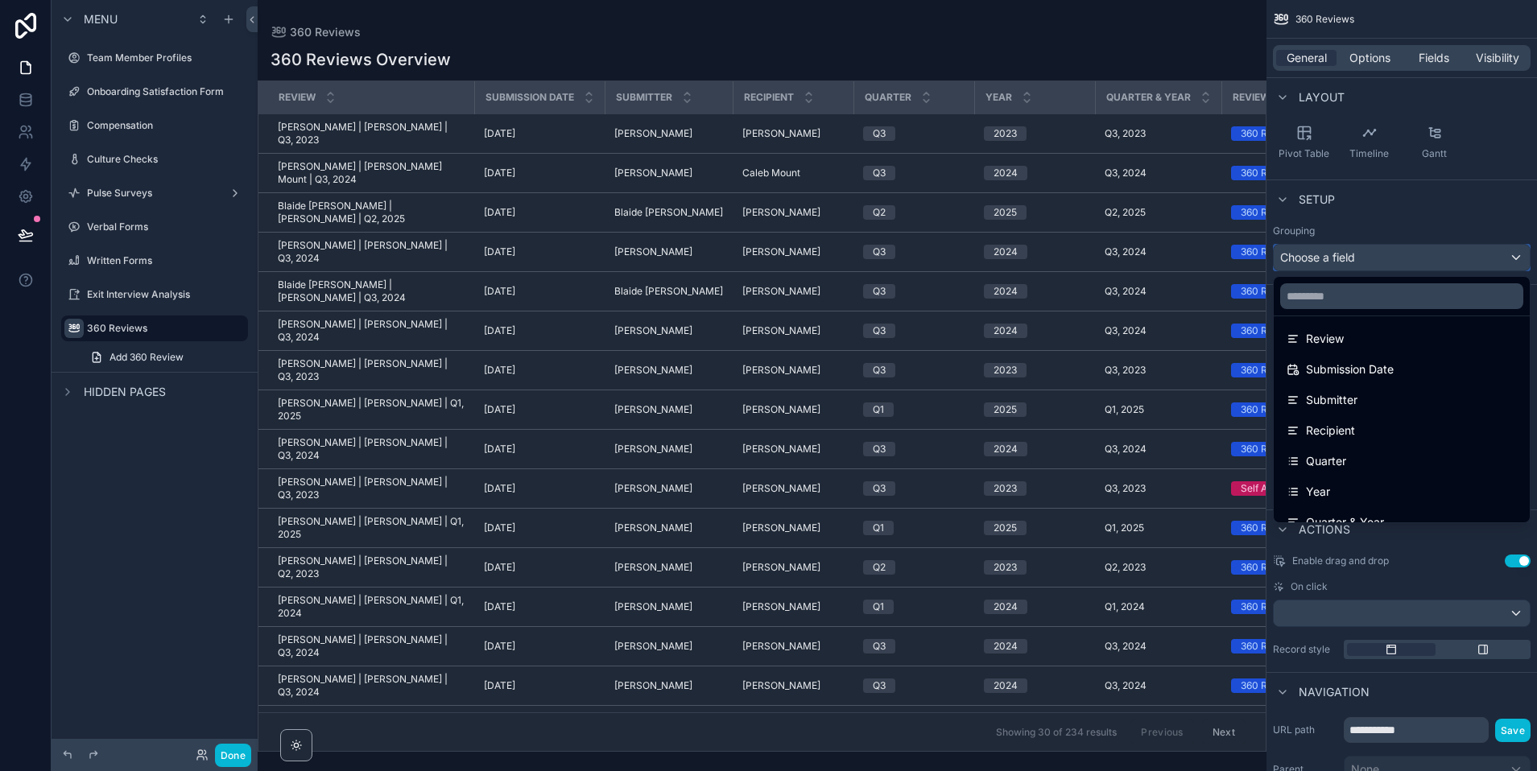
scroll to position [100, 0]
click at [1352, 427] on div "Recipient" at bounding box center [1401, 427] width 230 height 19
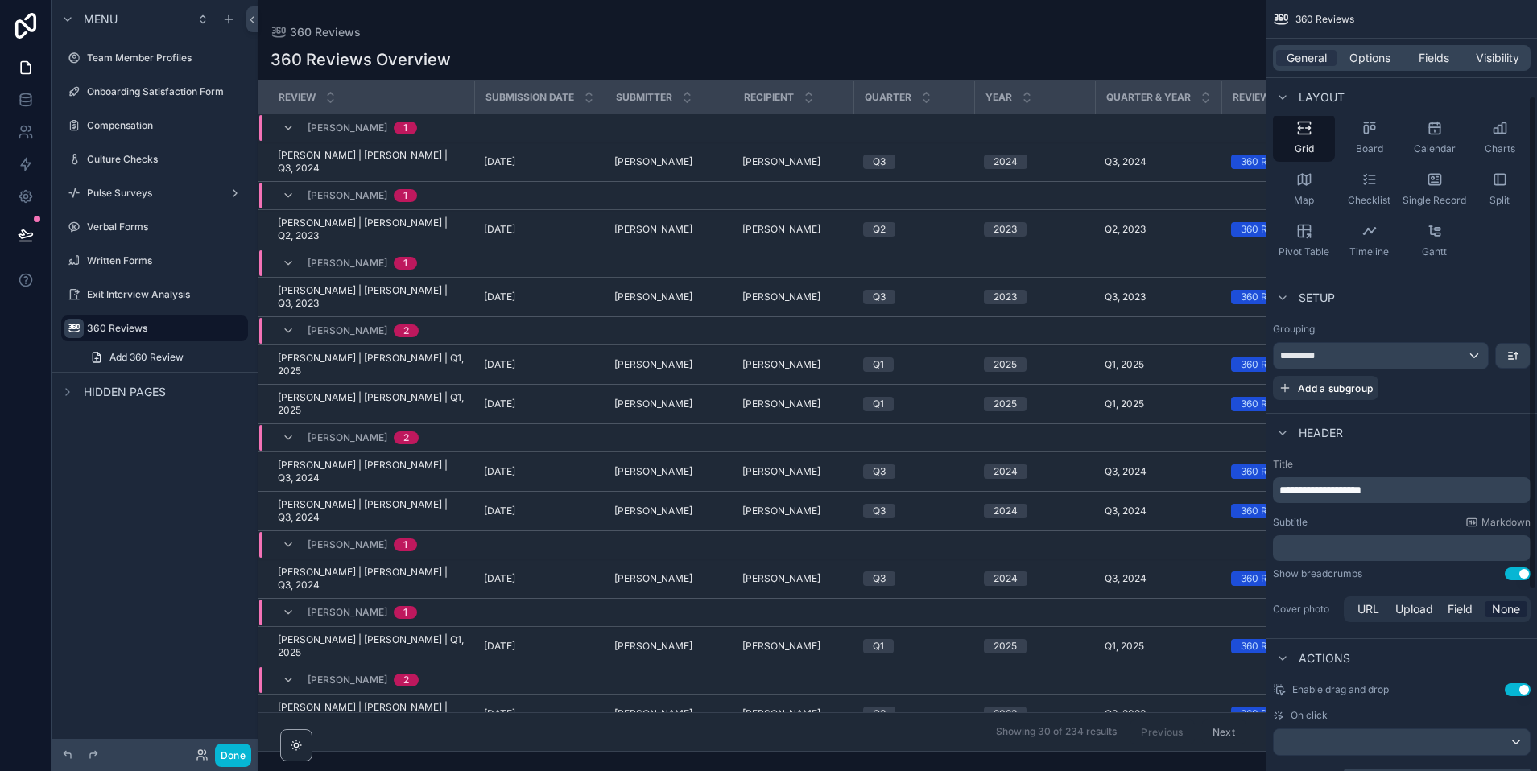
scroll to position [117, 0]
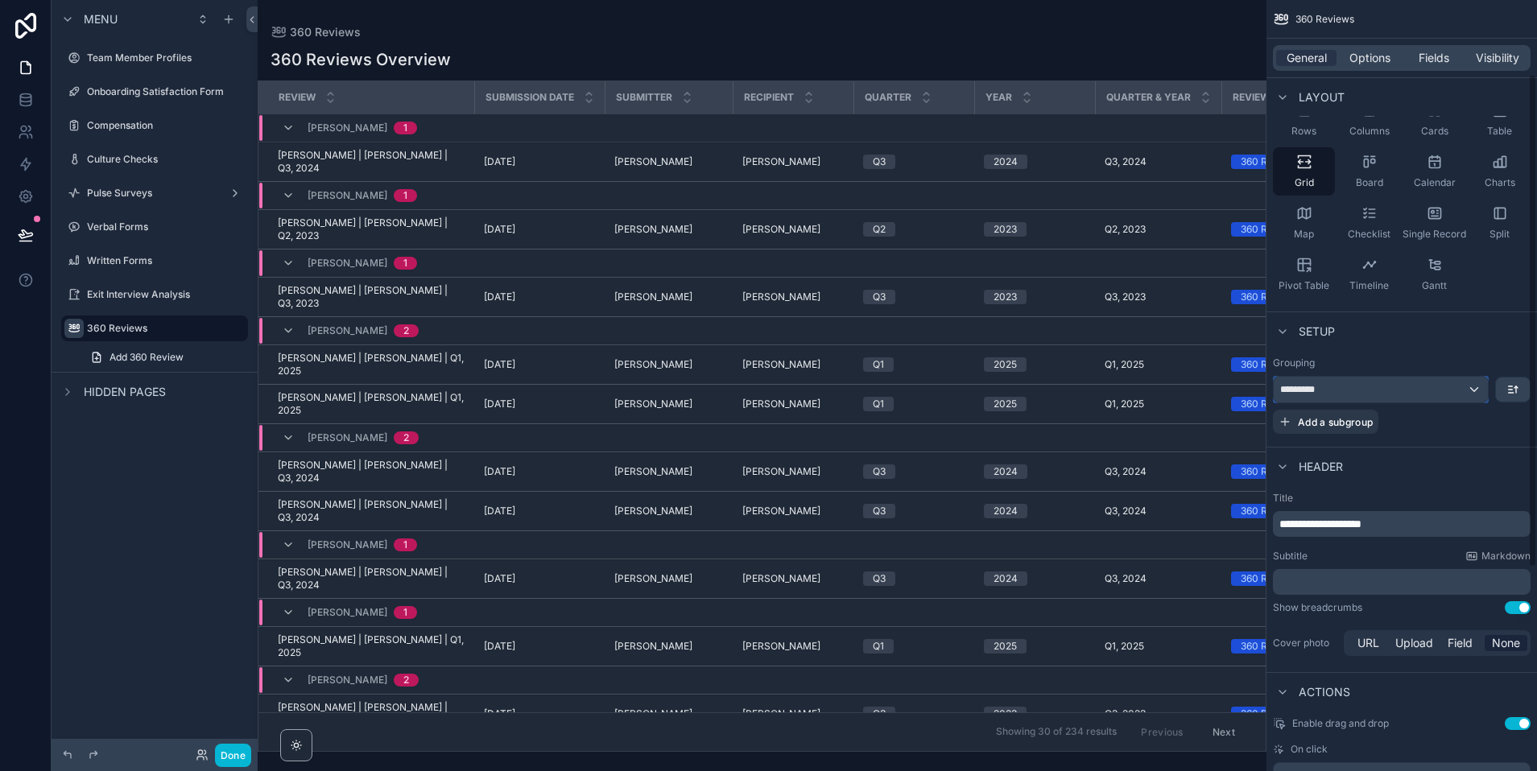
click at [1352, 398] on div "*********" at bounding box center [1381, 390] width 214 height 26
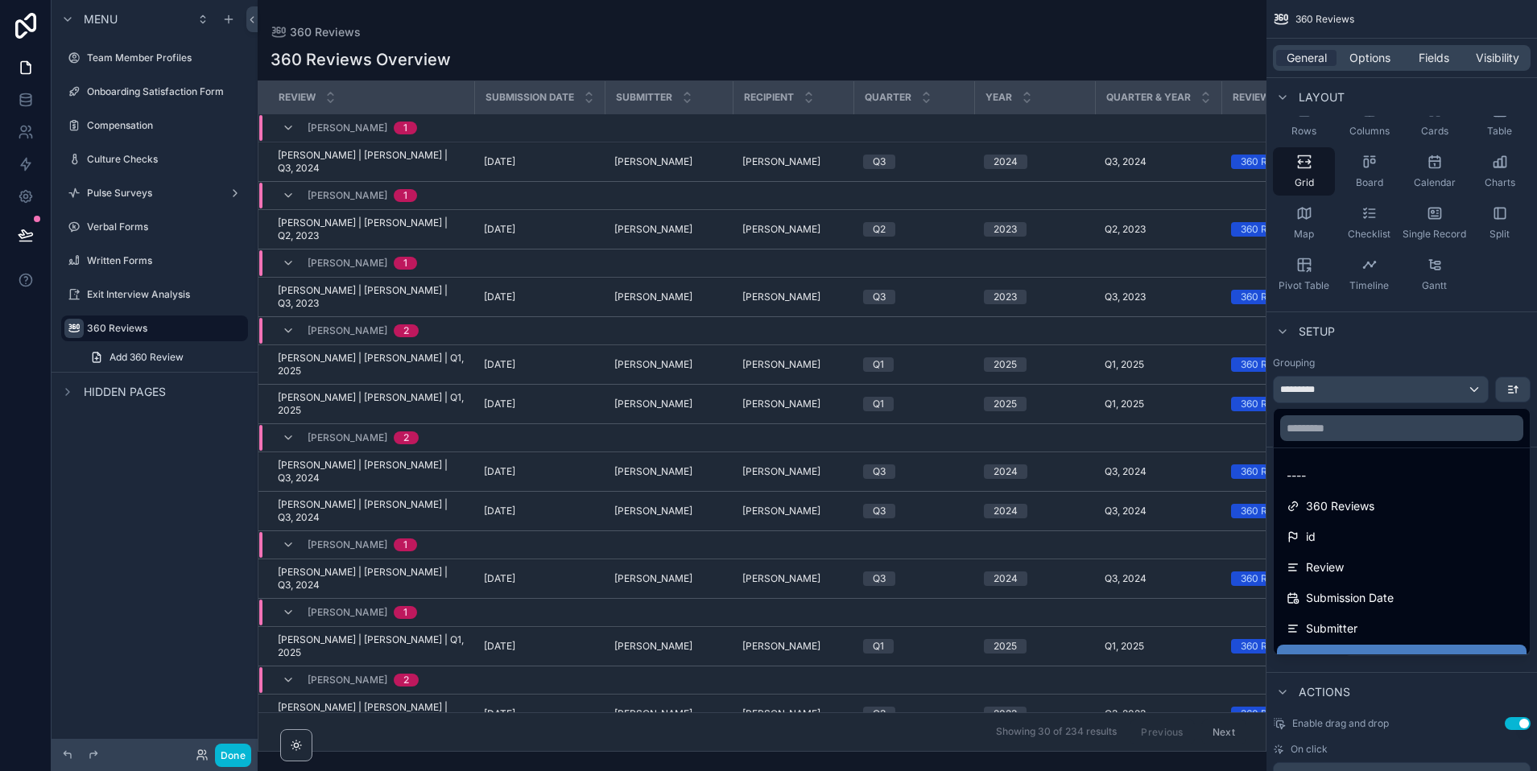
click at [1352, 382] on div "scrollable content" at bounding box center [768, 385] width 1537 height 771
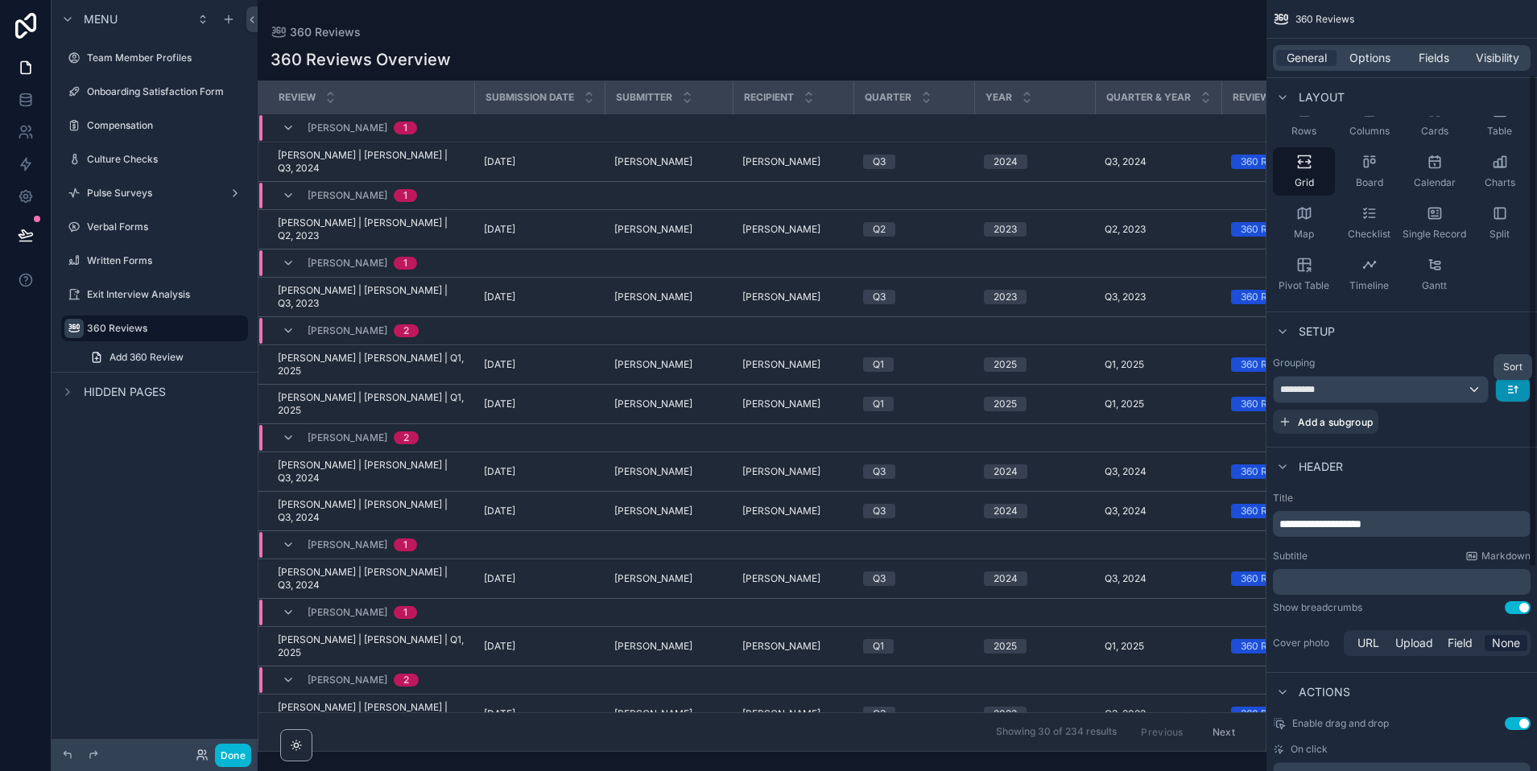
click at [1352, 384] on icon "scrollable content" at bounding box center [1512, 389] width 13 height 13
click at [1352, 433] on span "A -> Z" at bounding box center [1500, 425] width 32 height 19
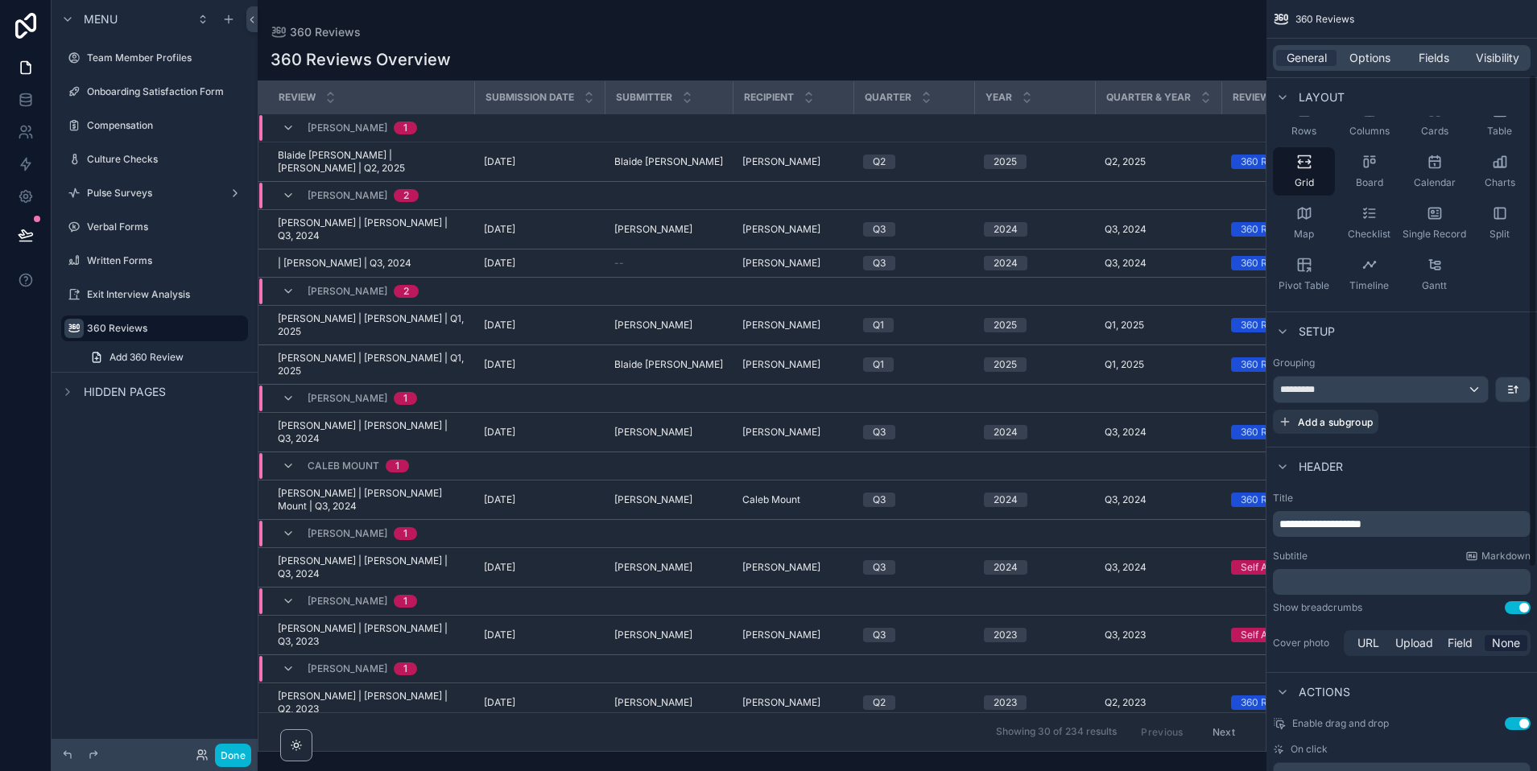
click at [1352, 341] on div "Setup" at bounding box center [1401, 331] width 270 height 39
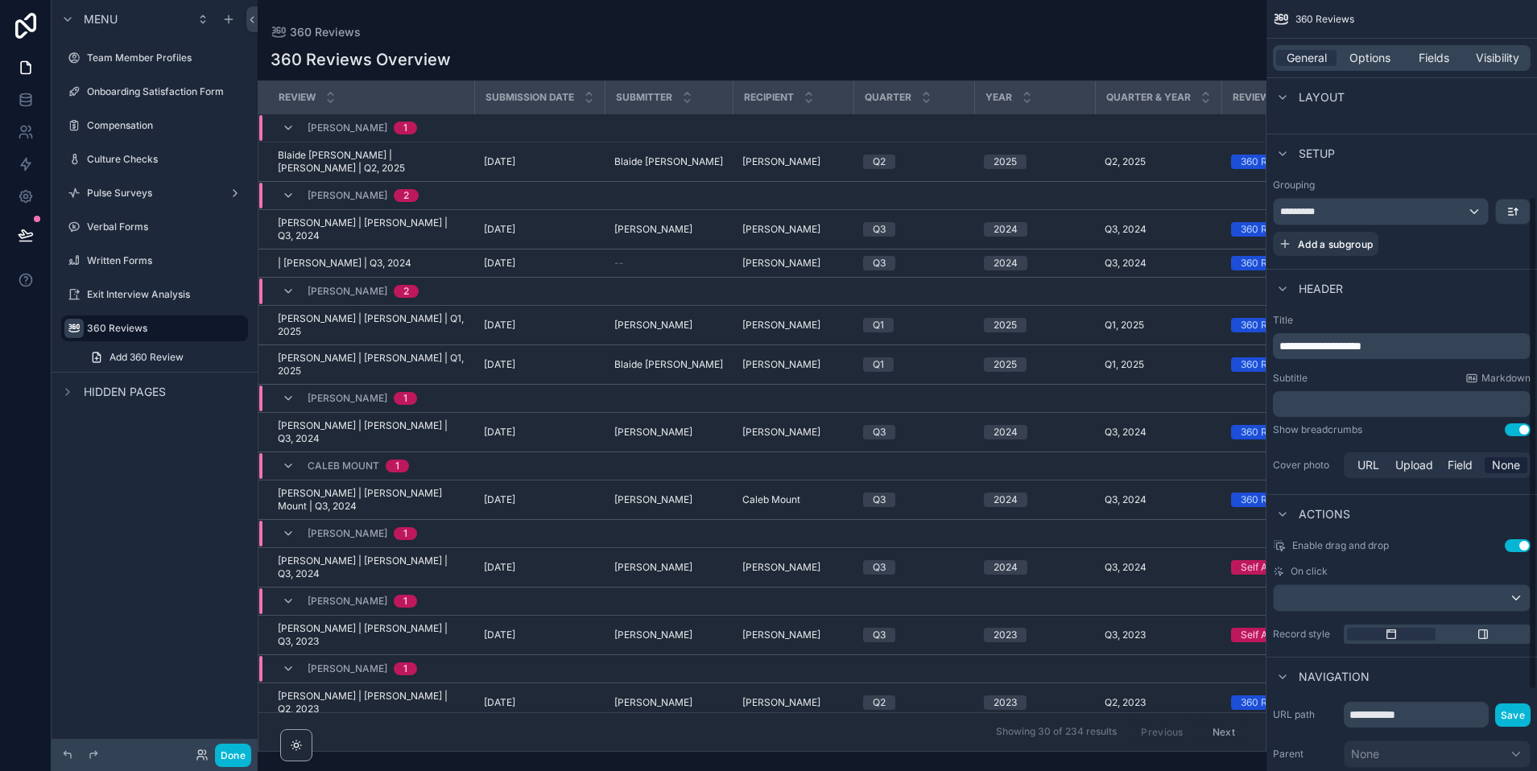
scroll to position [353, 0]
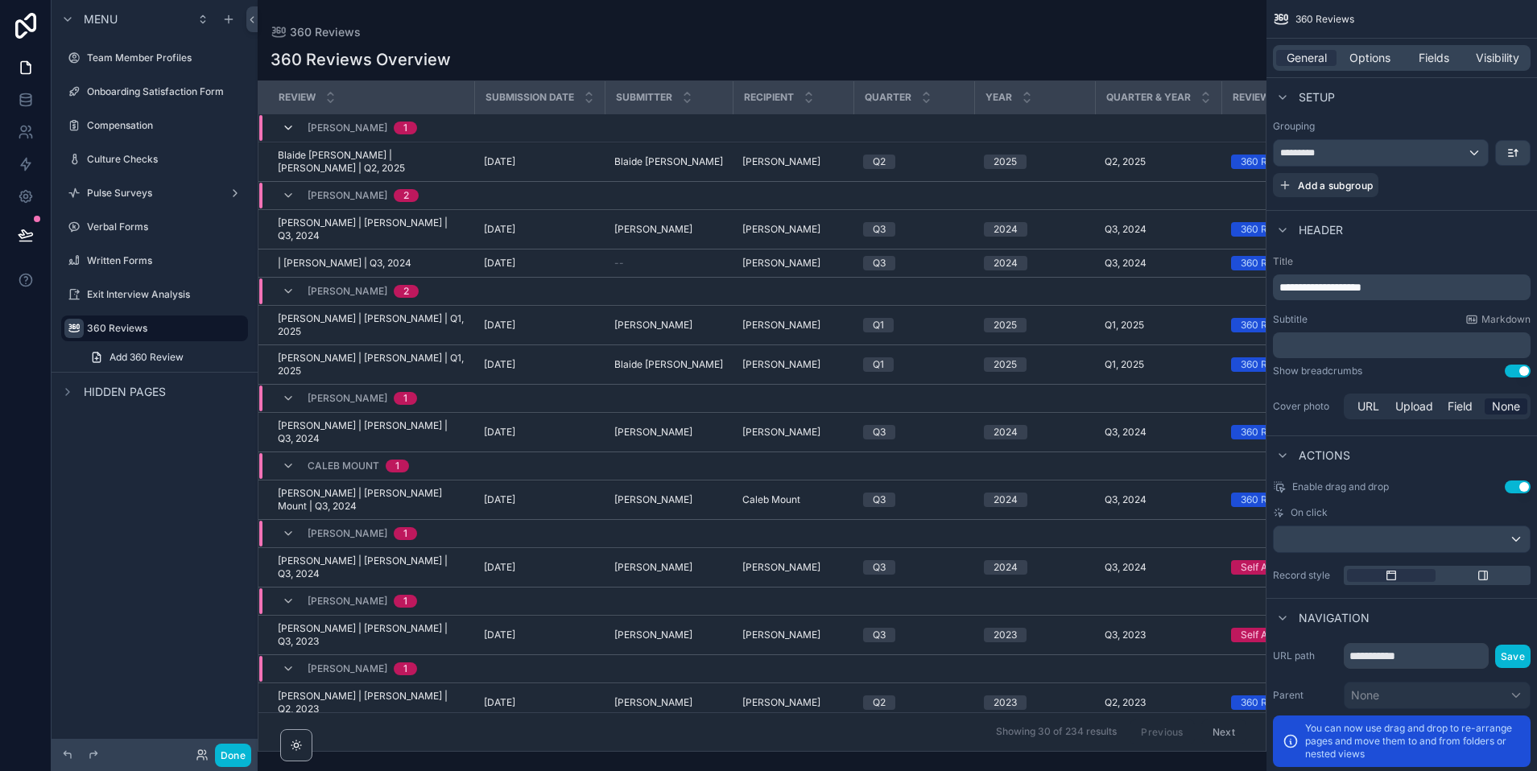
click at [288, 126] on icon "scrollable content" at bounding box center [288, 128] width 13 height 13
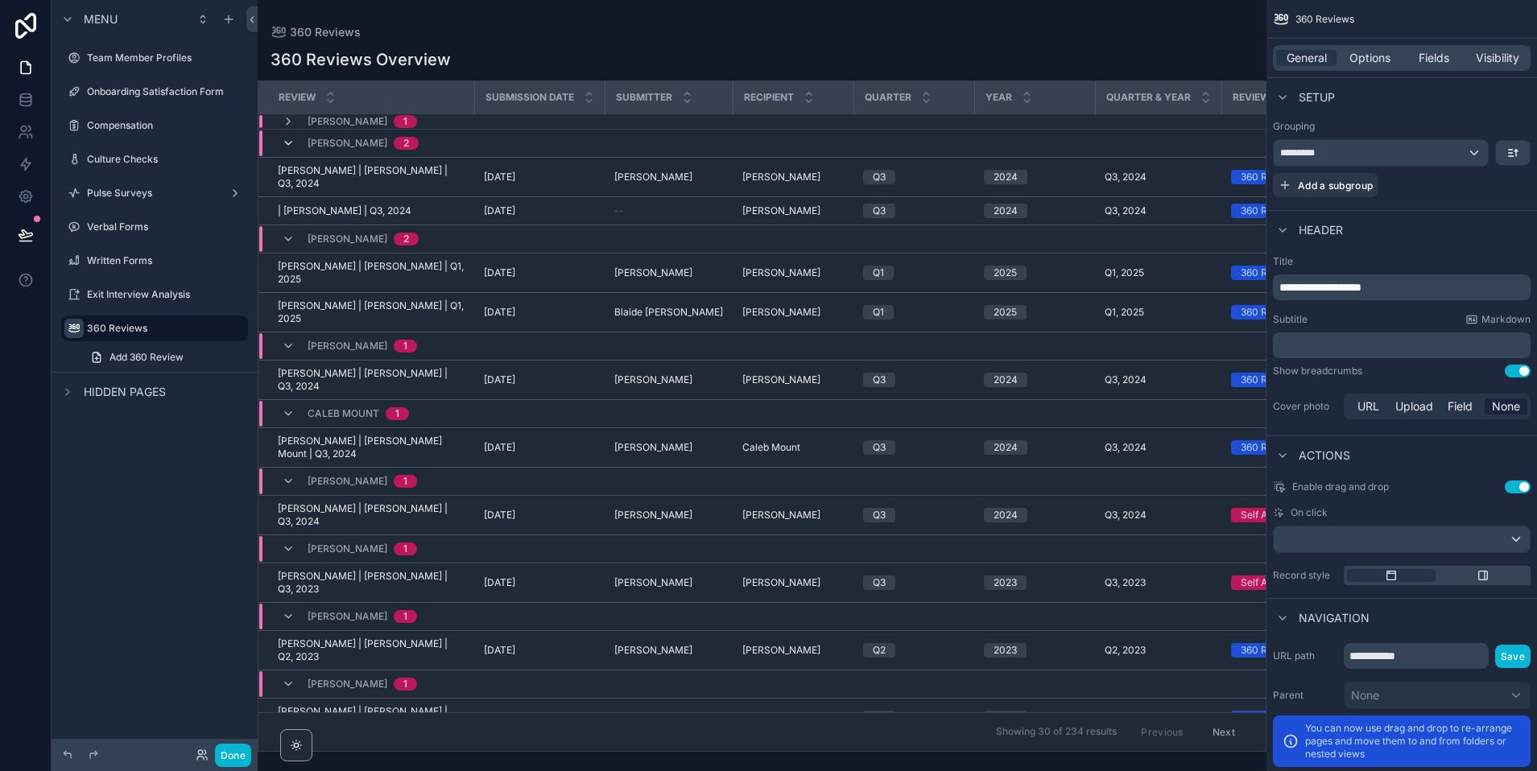
click at [288, 142] on icon "scrollable content" at bounding box center [288, 143] width 13 height 13
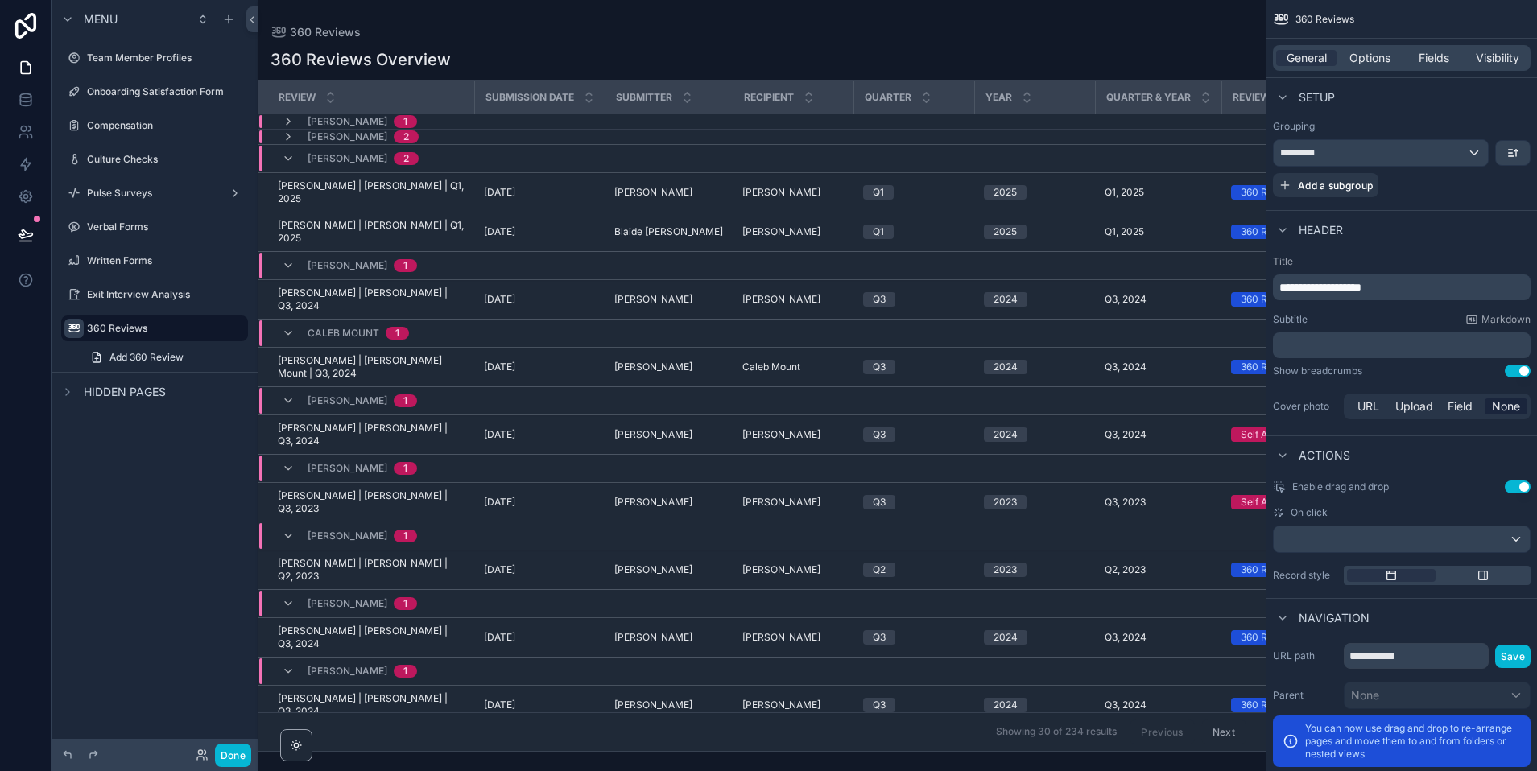
click at [295, 160] on div "[PERSON_NAME] 2" at bounding box center [350, 159] width 137 height 26
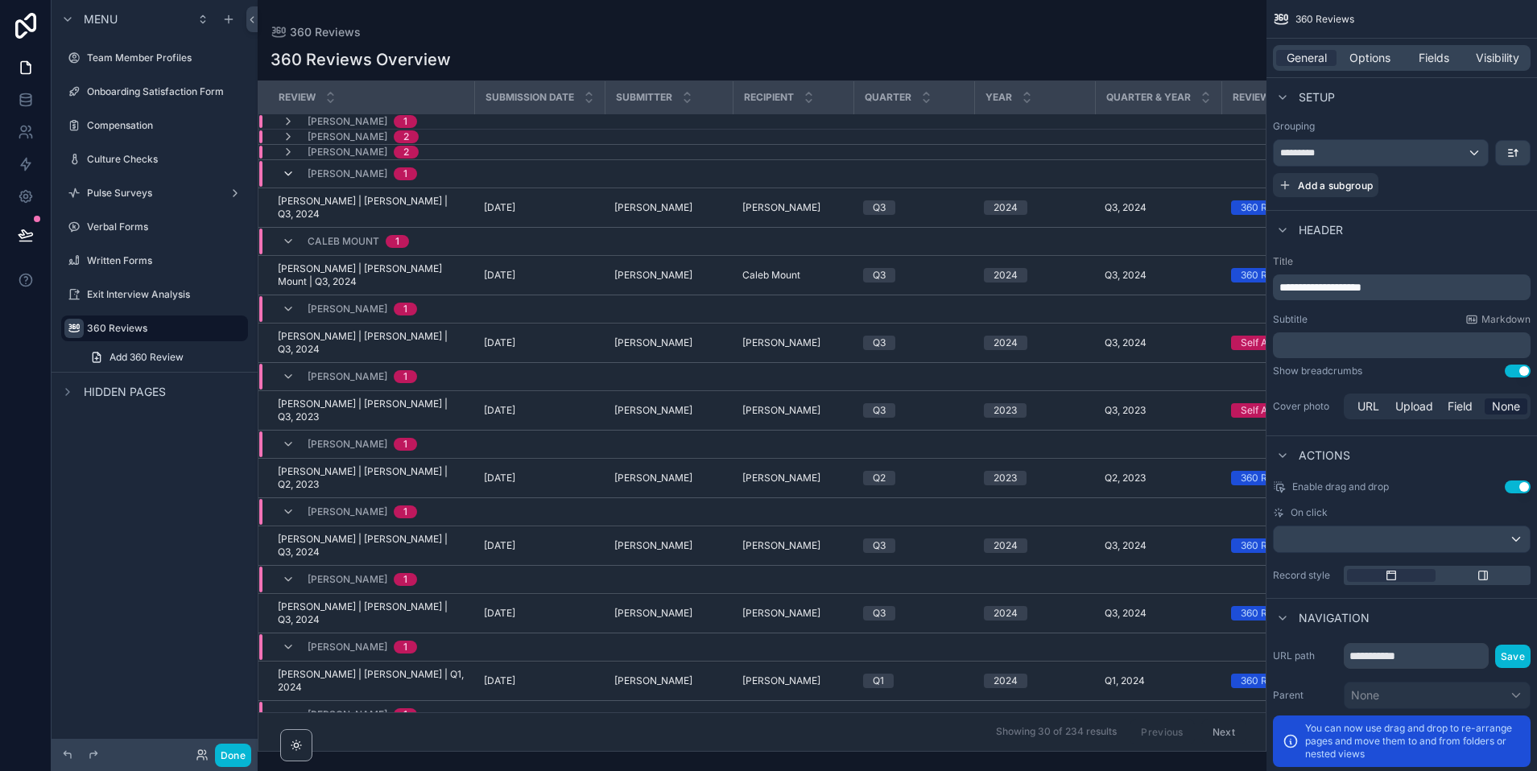
click at [287, 169] on icon "scrollable content" at bounding box center [288, 173] width 13 height 13
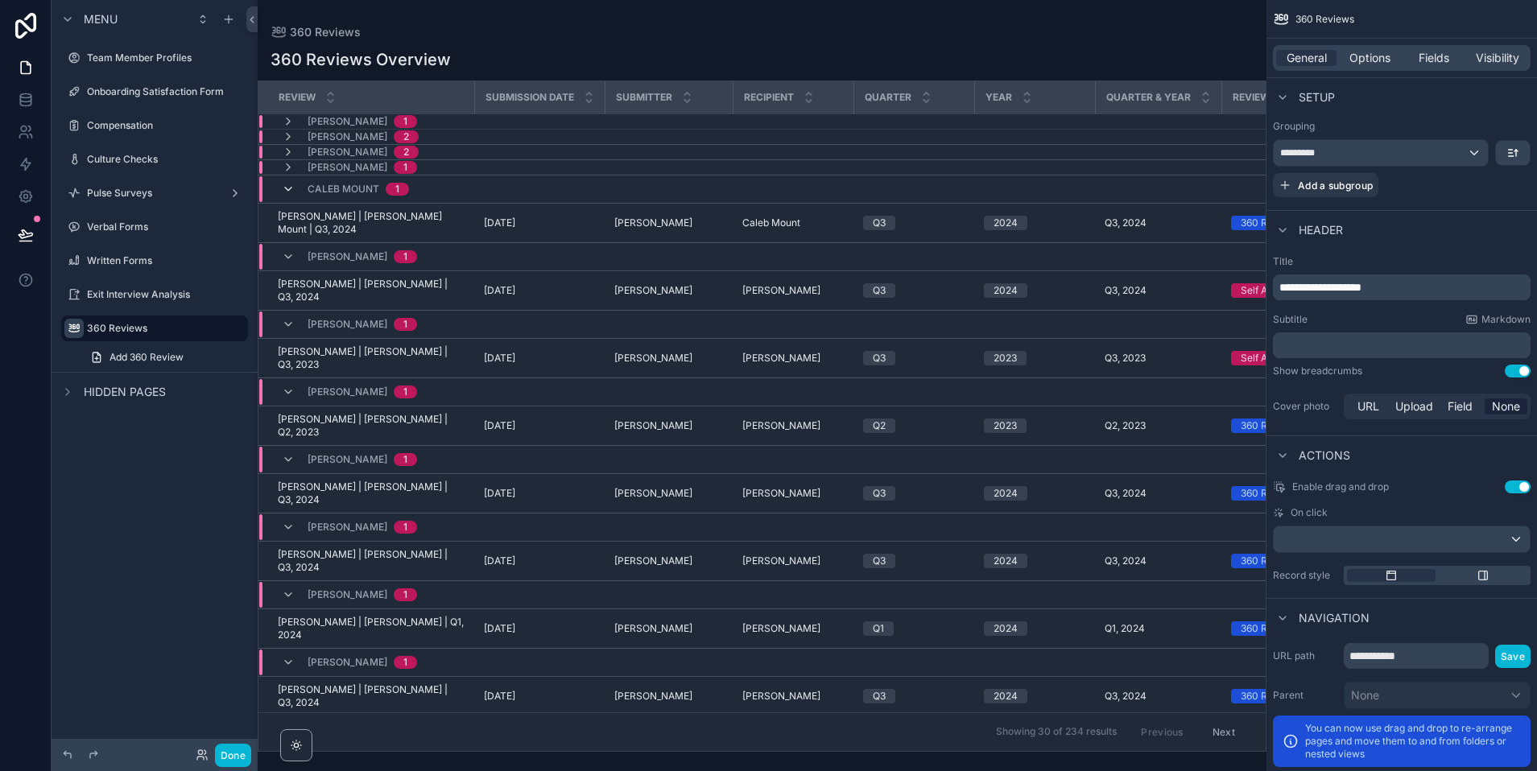
click at [287, 189] on icon "scrollable content" at bounding box center [288, 189] width 13 height 13
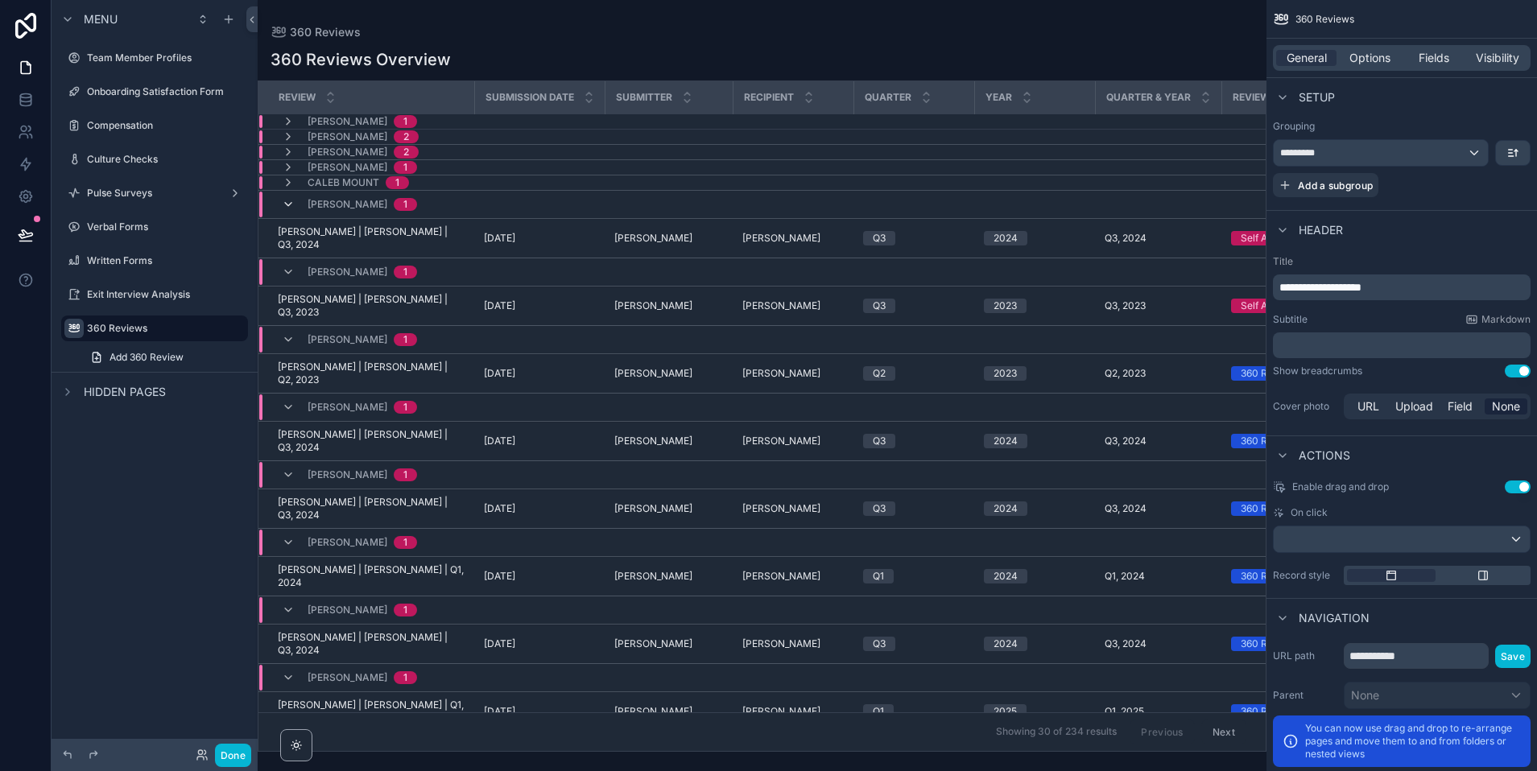
click at [291, 204] on icon "scrollable content" at bounding box center [288, 204] width 13 height 13
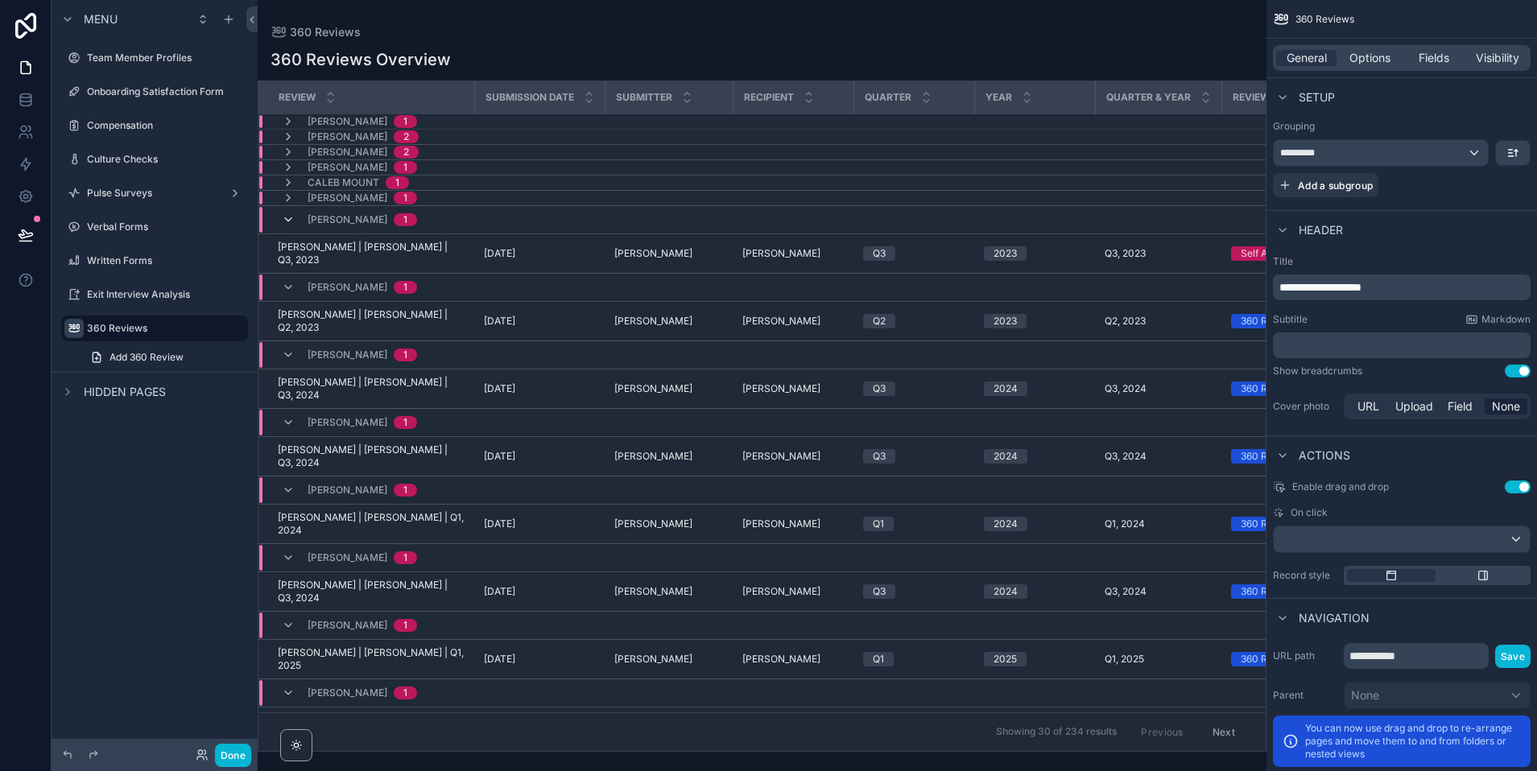
click at [289, 222] on icon "scrollable content" at bounding box center [288, 219] width 13 height 13
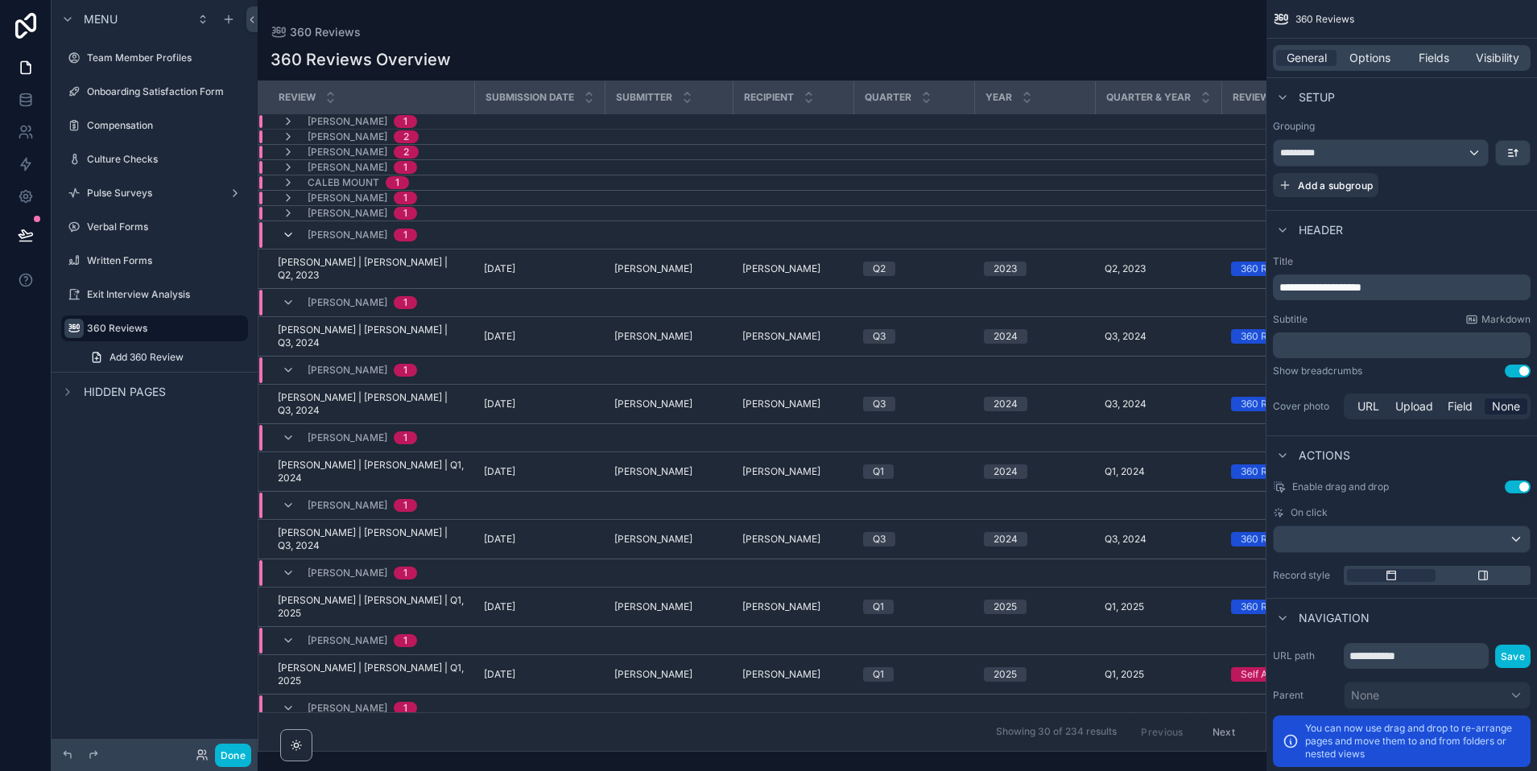
click at [289, 237] on icon "scrollable content" at bounding box center [288, 235] width 13 height 13
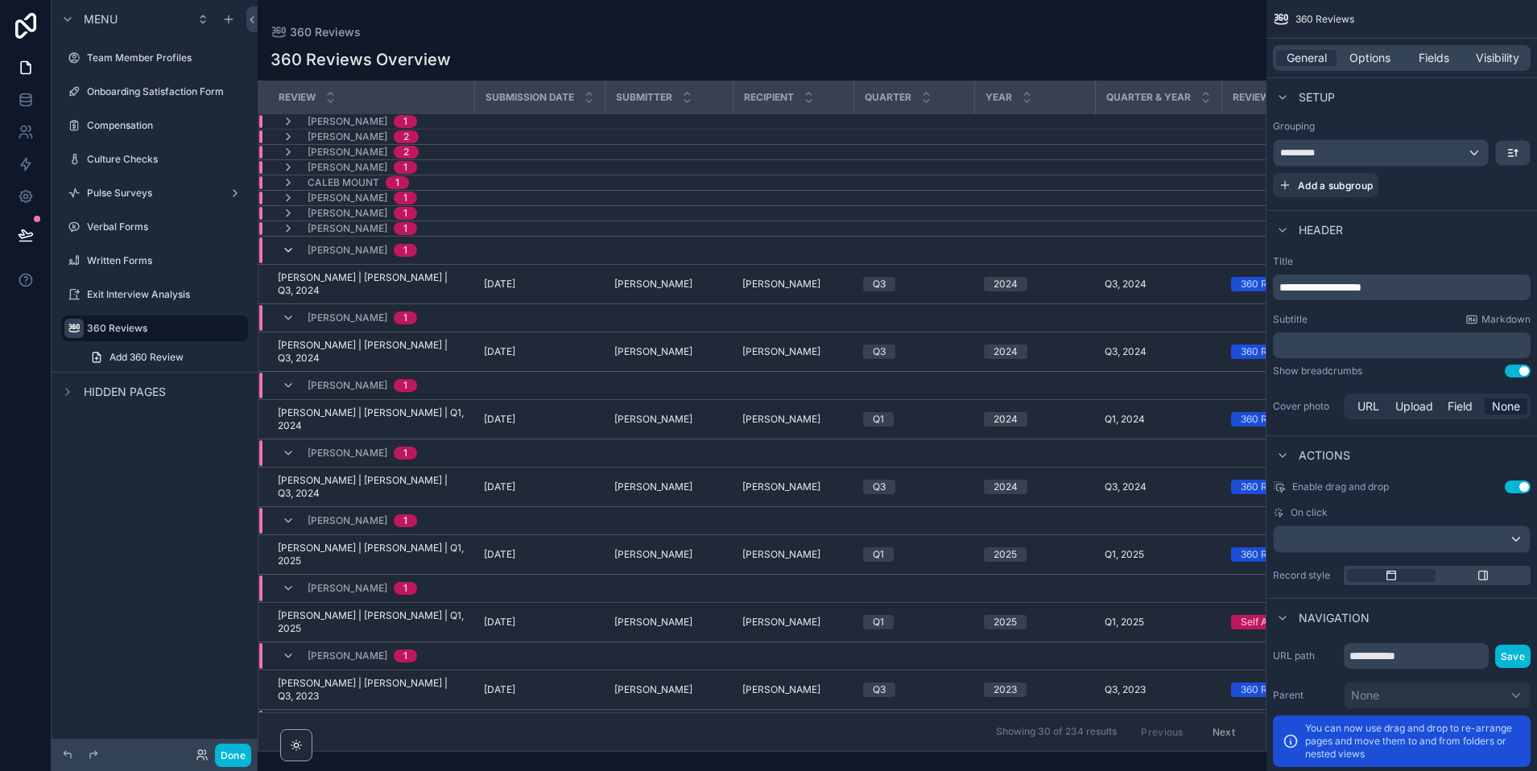
click at [289, 251] on icon "scrollable content" at bounding box center [288, 250] width 13 height 13
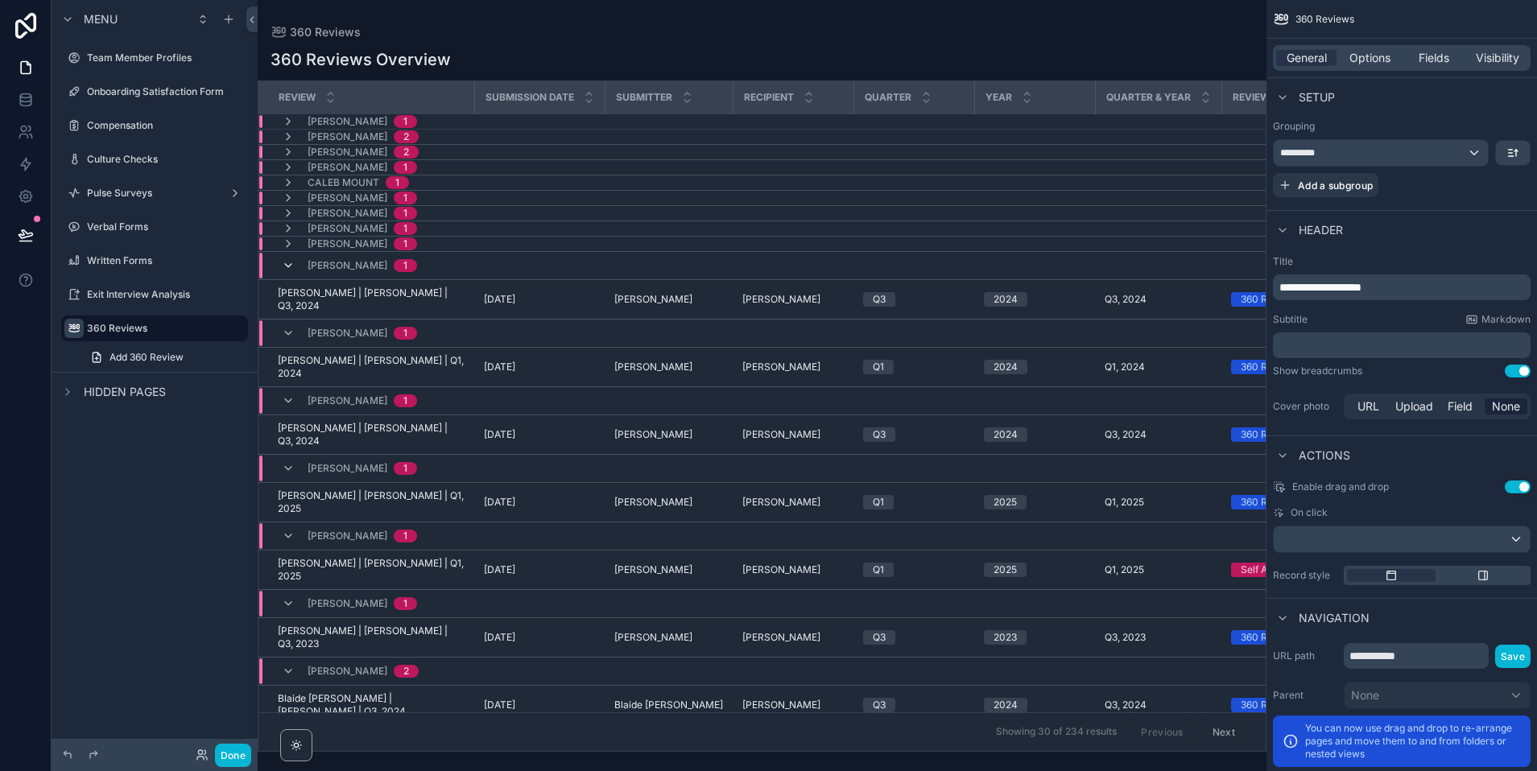
click at [287, 265] on icon "scrollable content" at bounding box center [288, 265] width 13 height 13
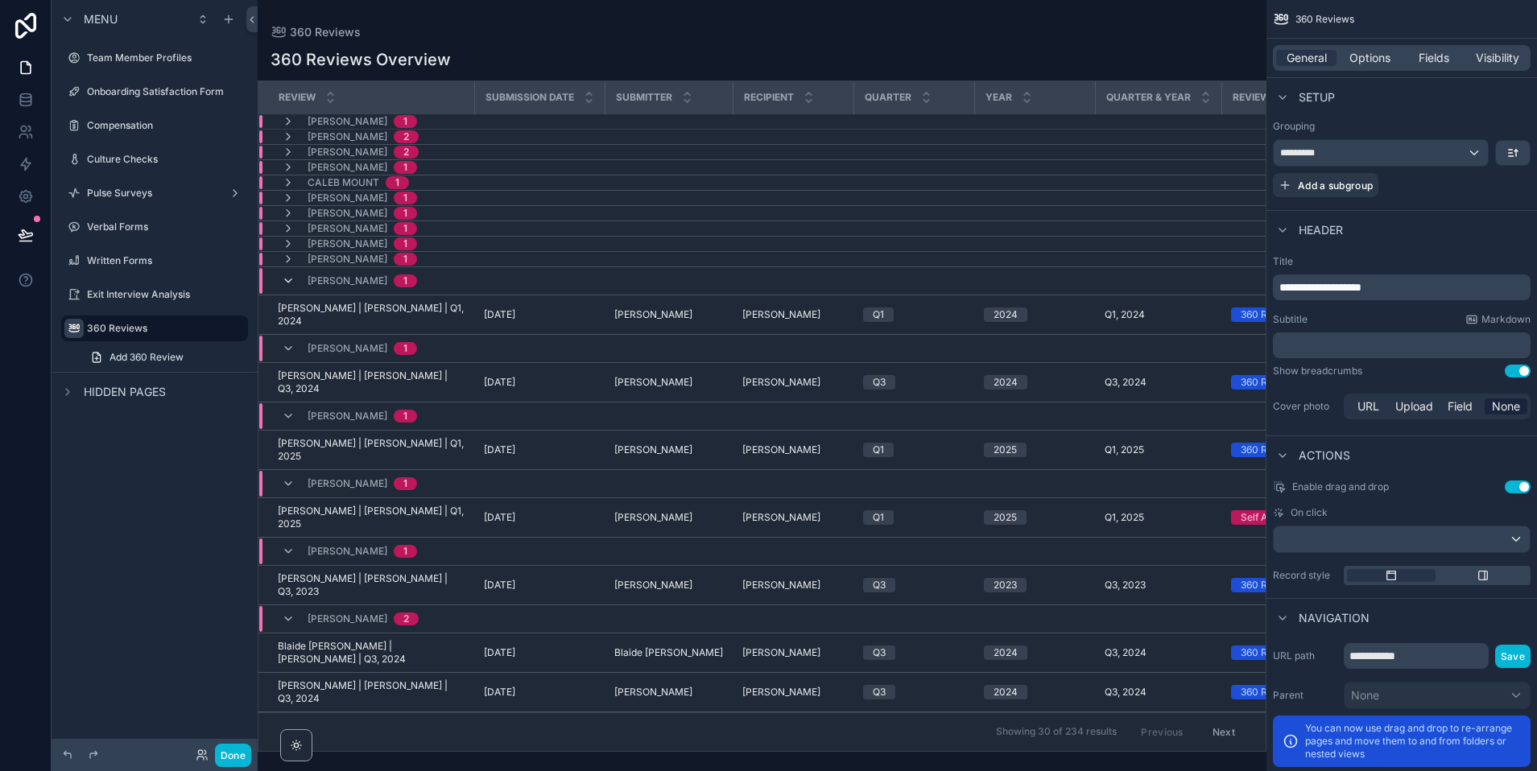
click at [286, 281] on icon "scrollable content" at bounding box center [288, 281] width 13 height 13
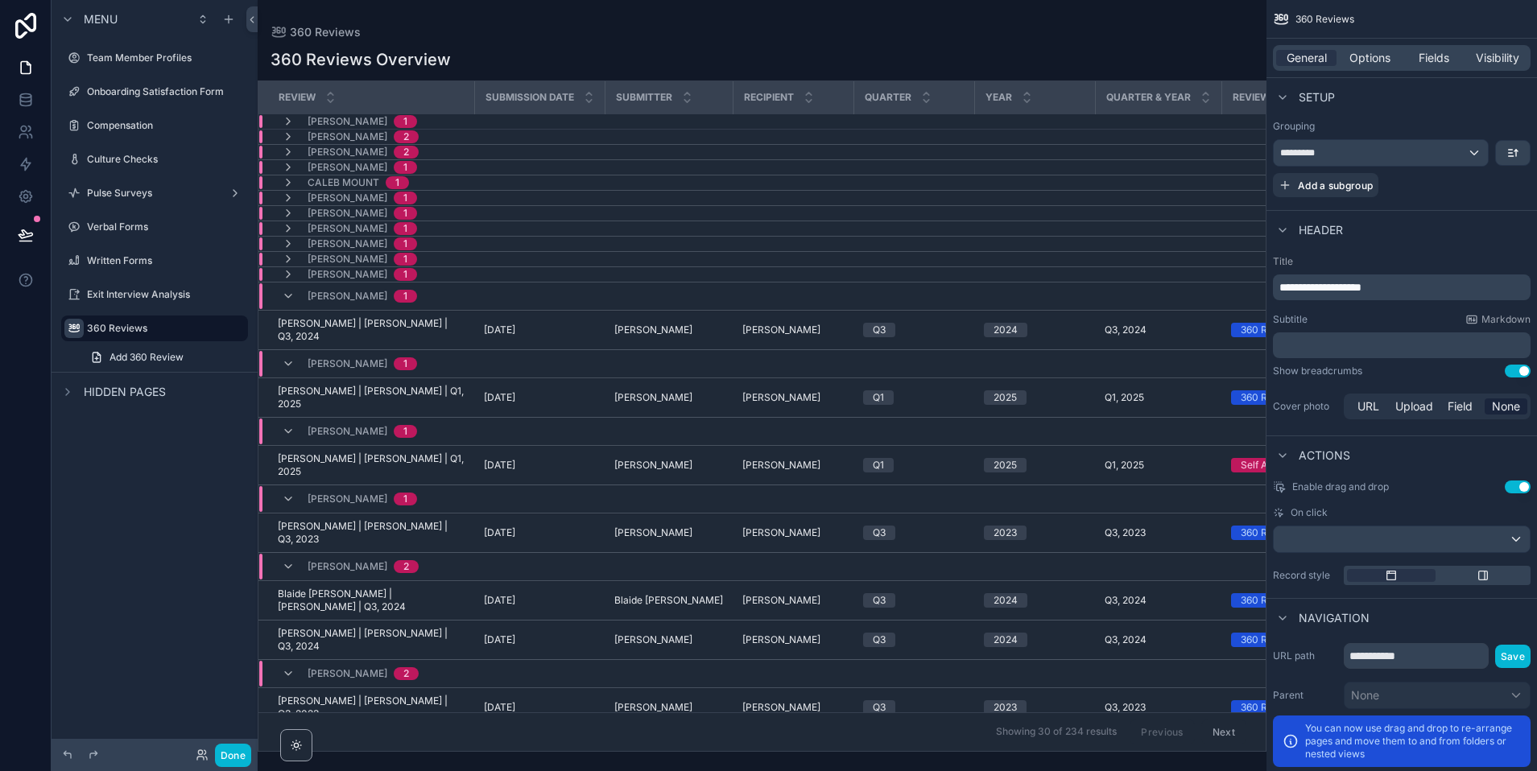
click at [287, 293] on icon "scrollable content" at bounding box center [288, 296] width 13 height 13
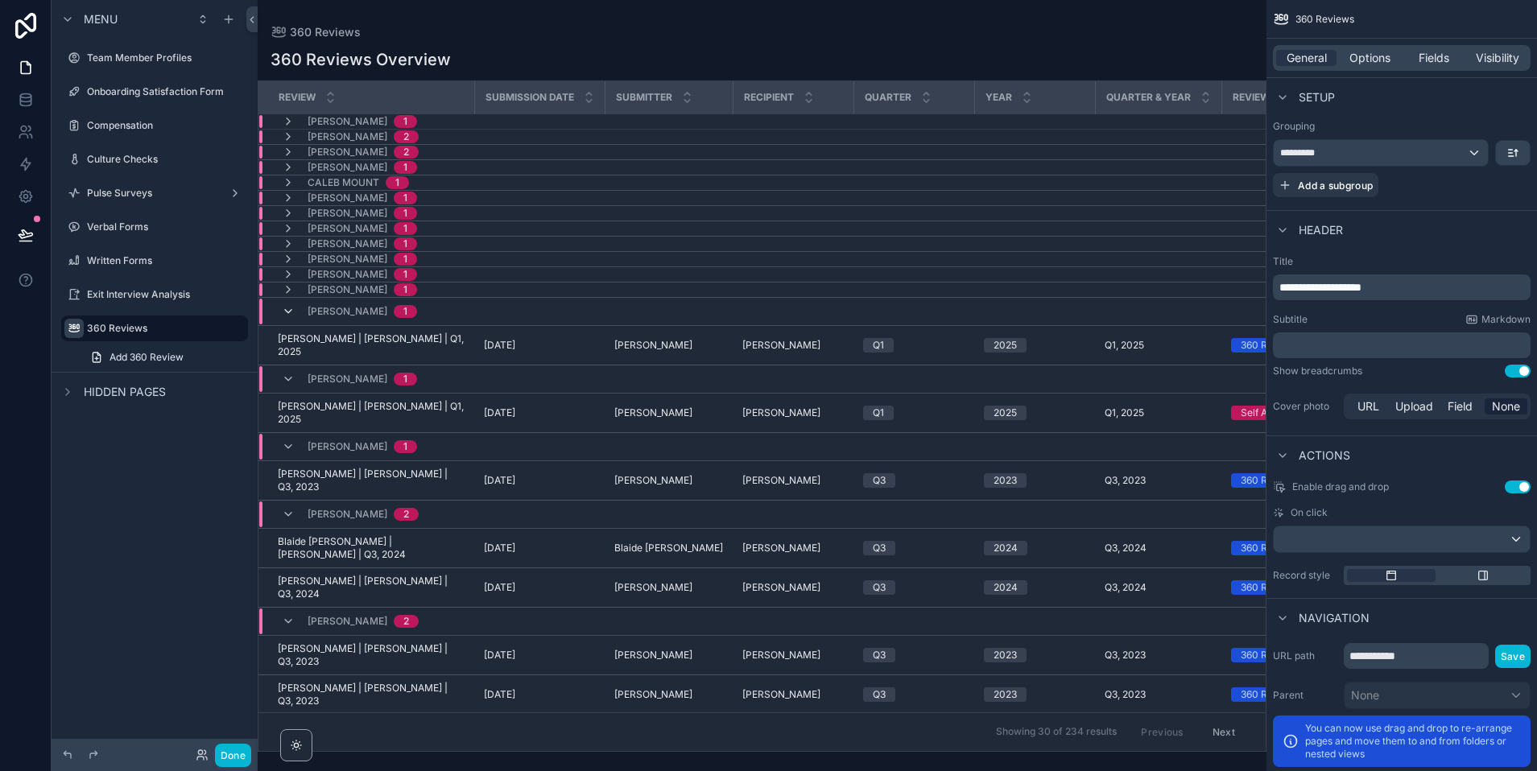
click at [287, 311] on icon "scrollable content" at bounding box center [288, 311] width 13 height 13
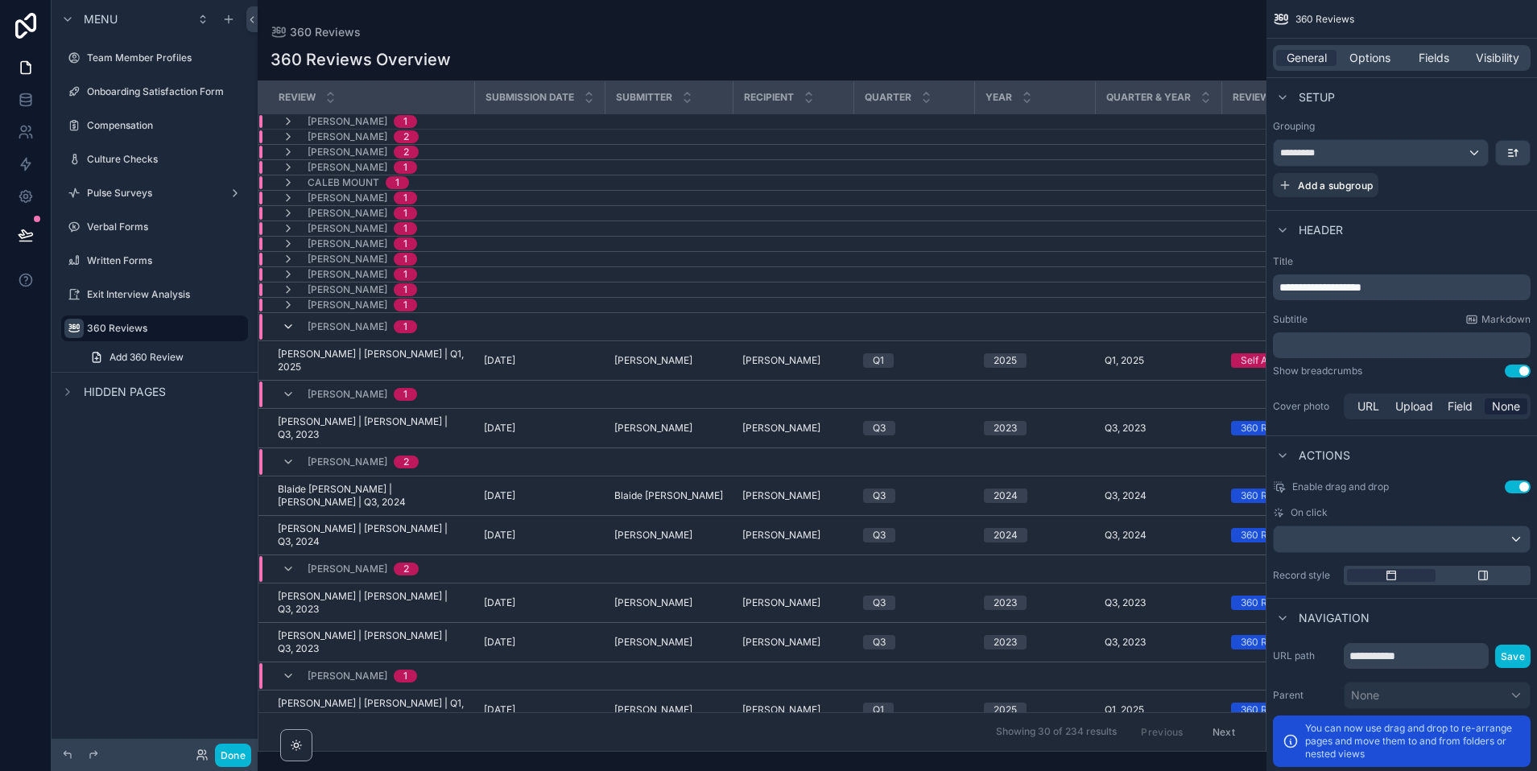
click at [287, 328] on icon "scrollable content" at bounding box center [288, 326] width 13 height 13
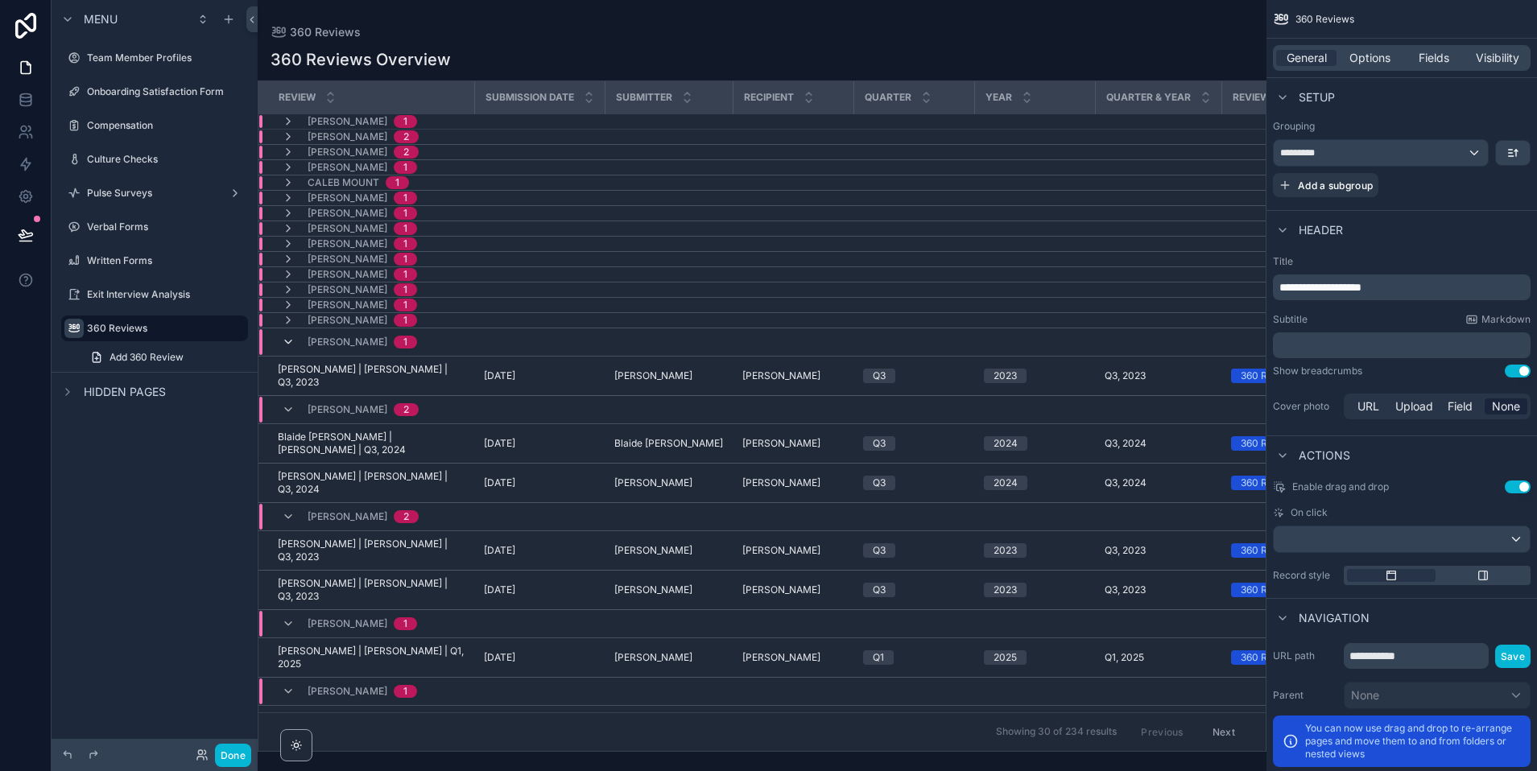
click at [289, 345] on icon "scrollable content" at bounding box center [288, 342] width 13 height 13
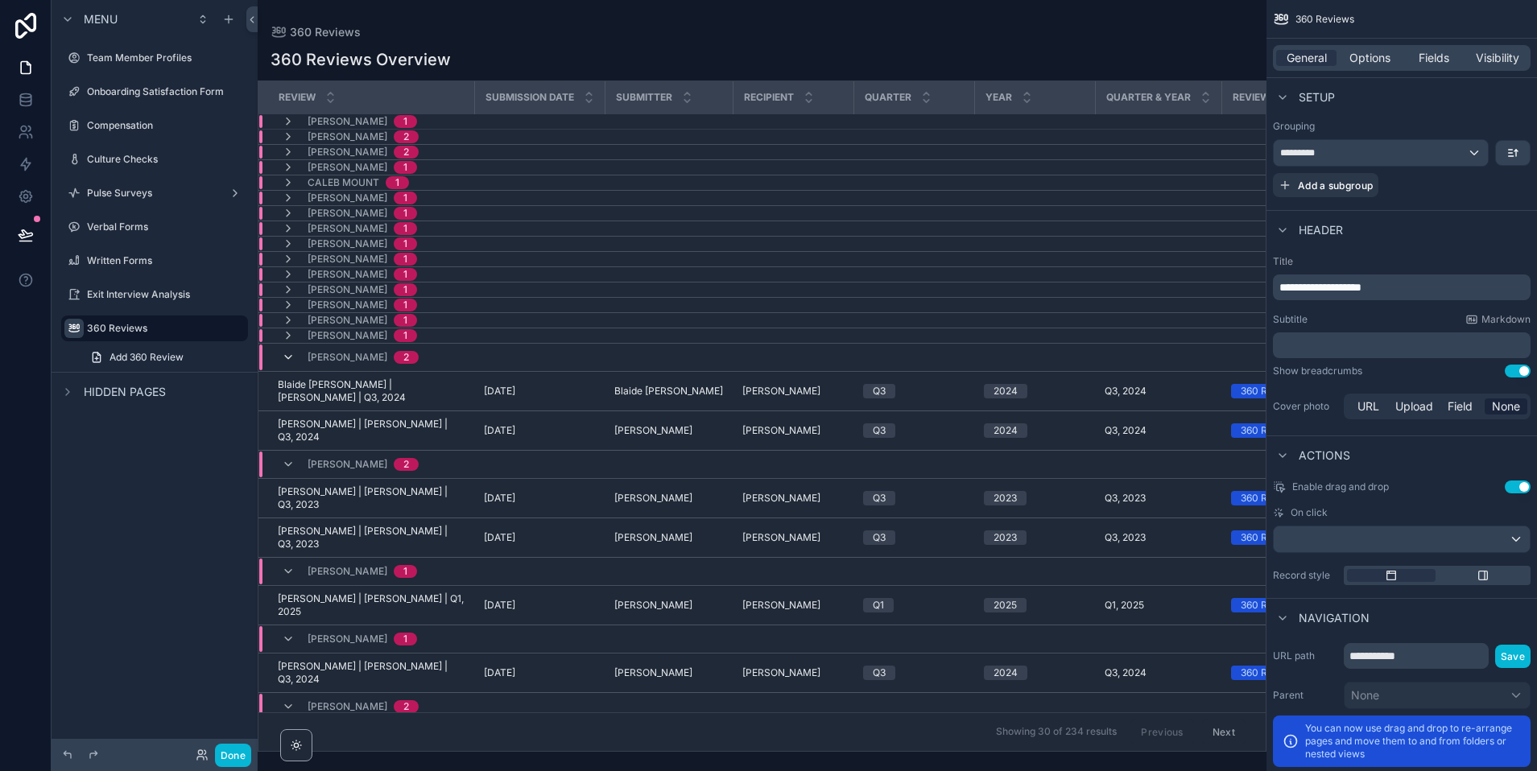
click at [287, 355] on icon "scrollable content" at bounding box center [288, 357] width 13 height 13
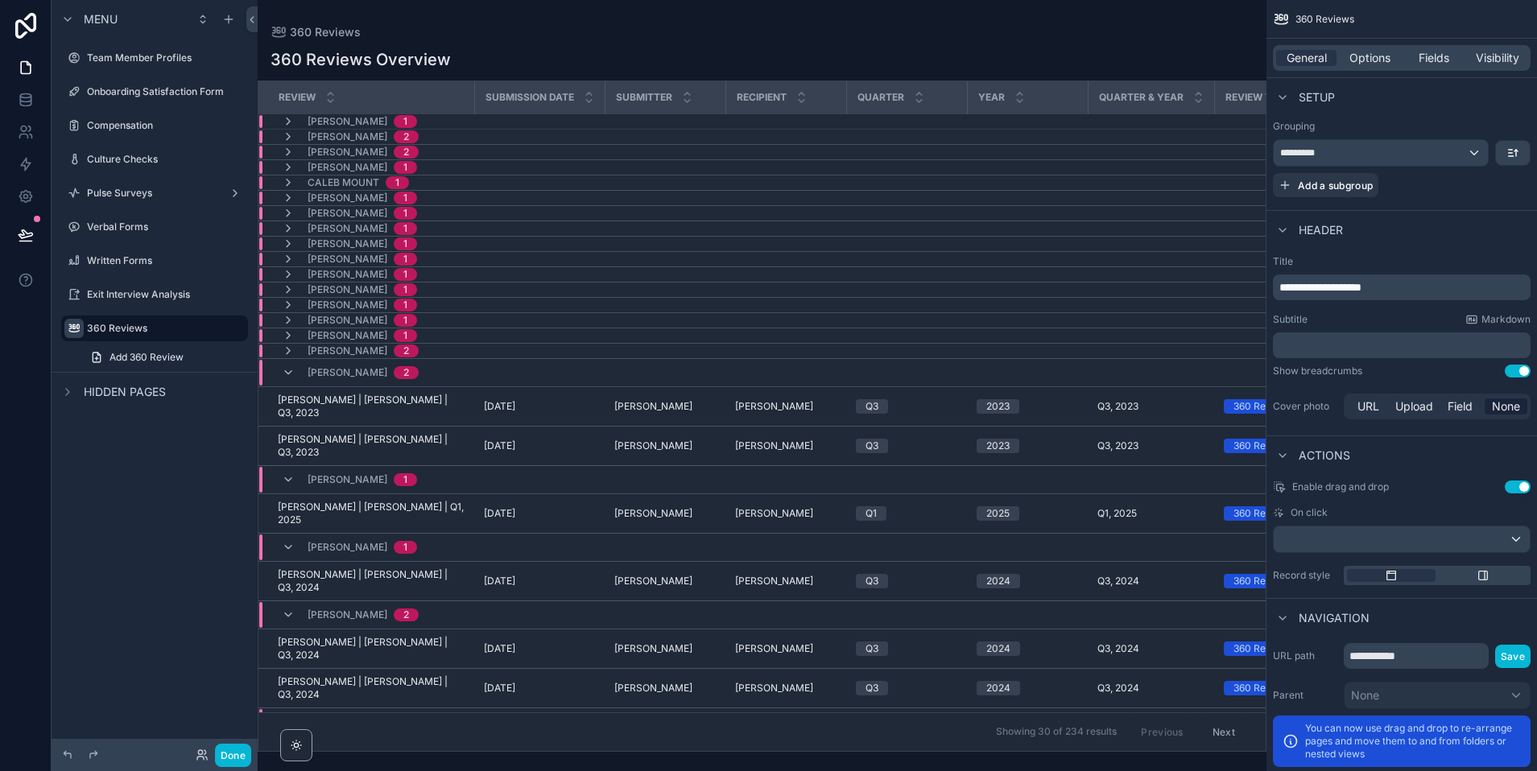
click at [285, 380] on div "[PERSON_NAME] 2" at bounding box center [350, 373] width 137 height 26
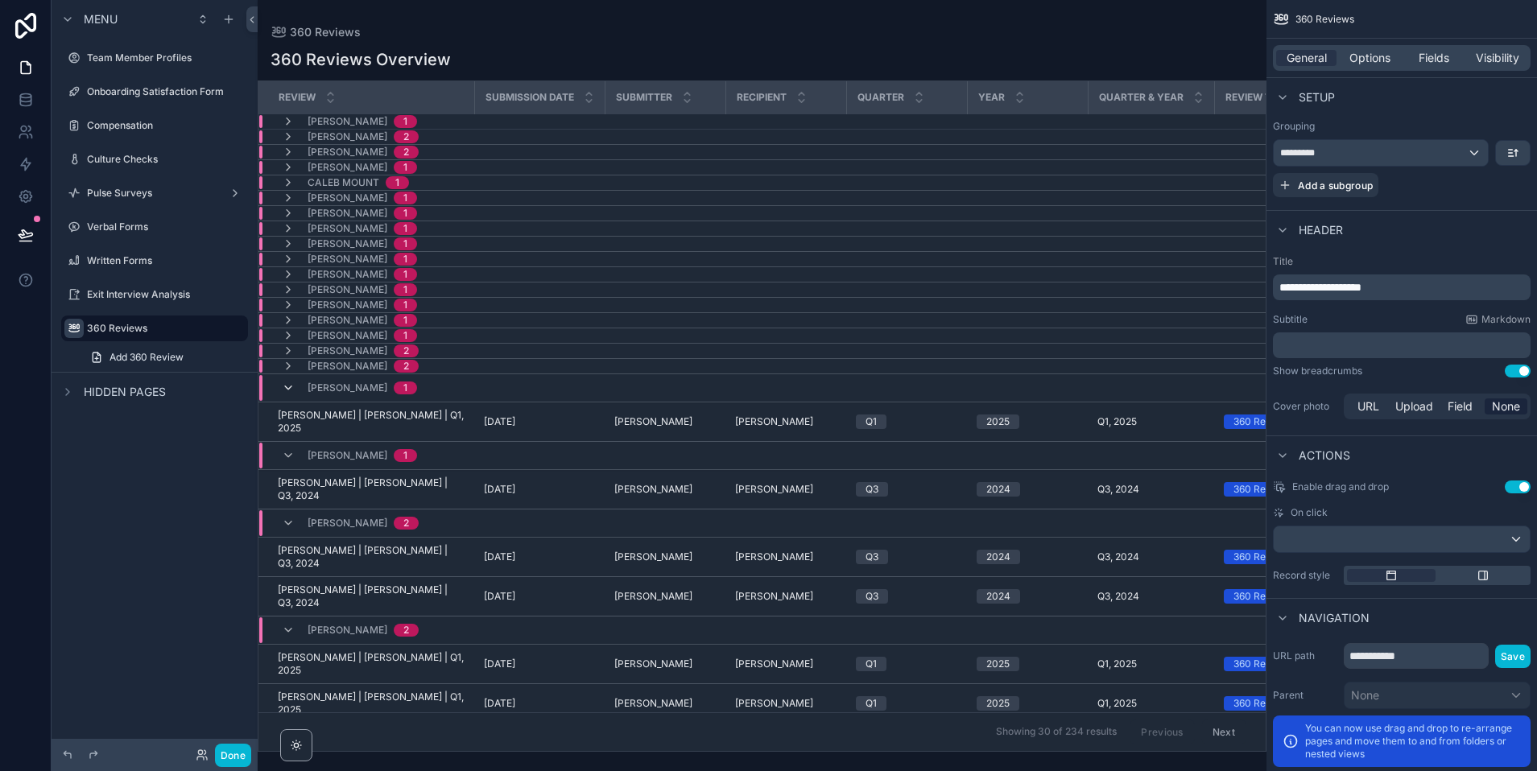
click at [287, 389] on icon "scrollable content" at bounding box center [288, 388] width 13 height 13
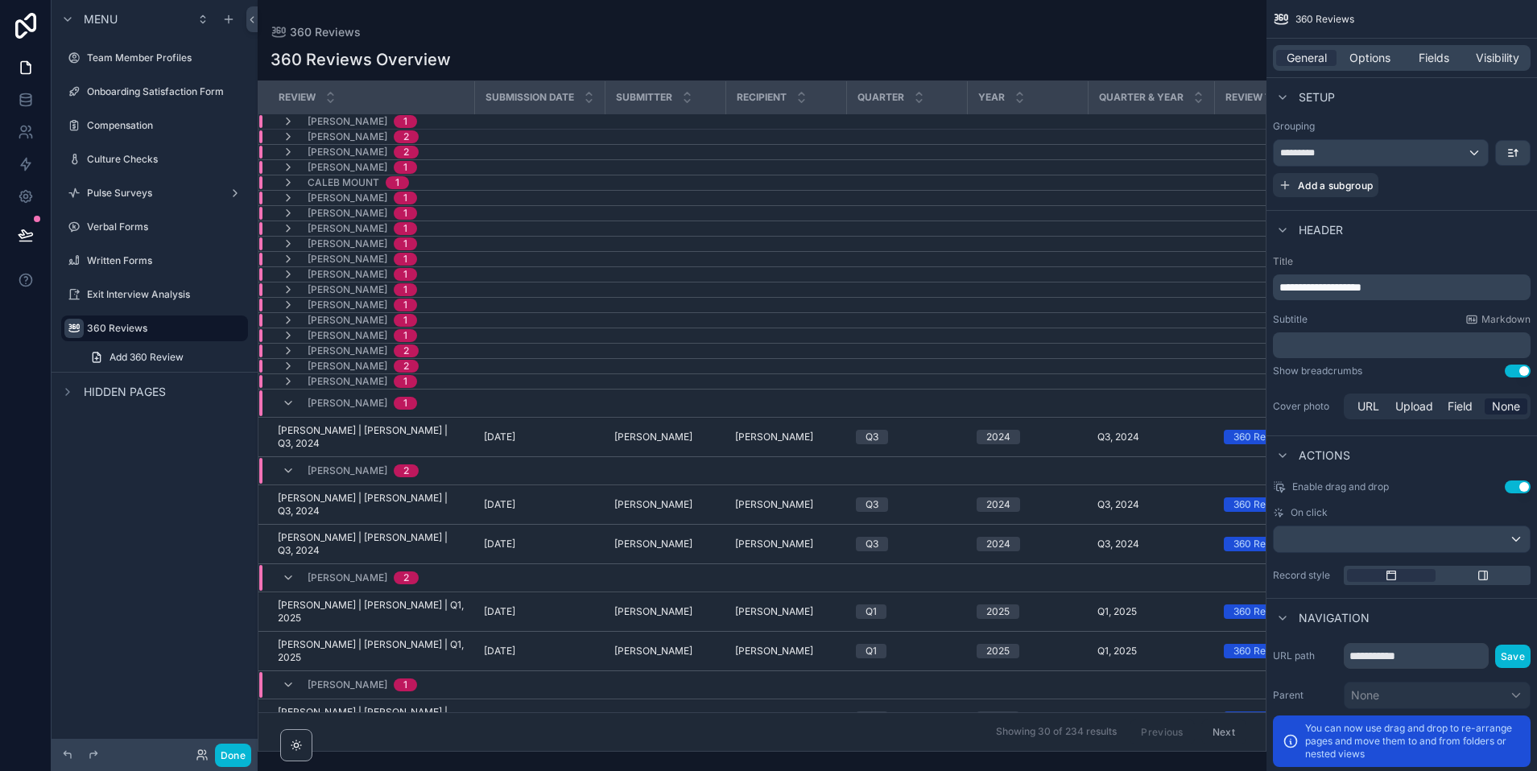
click at [289, 390] on td "[PERSON_NAME] 1" at bounding box center [491, 404] width 467 height 28
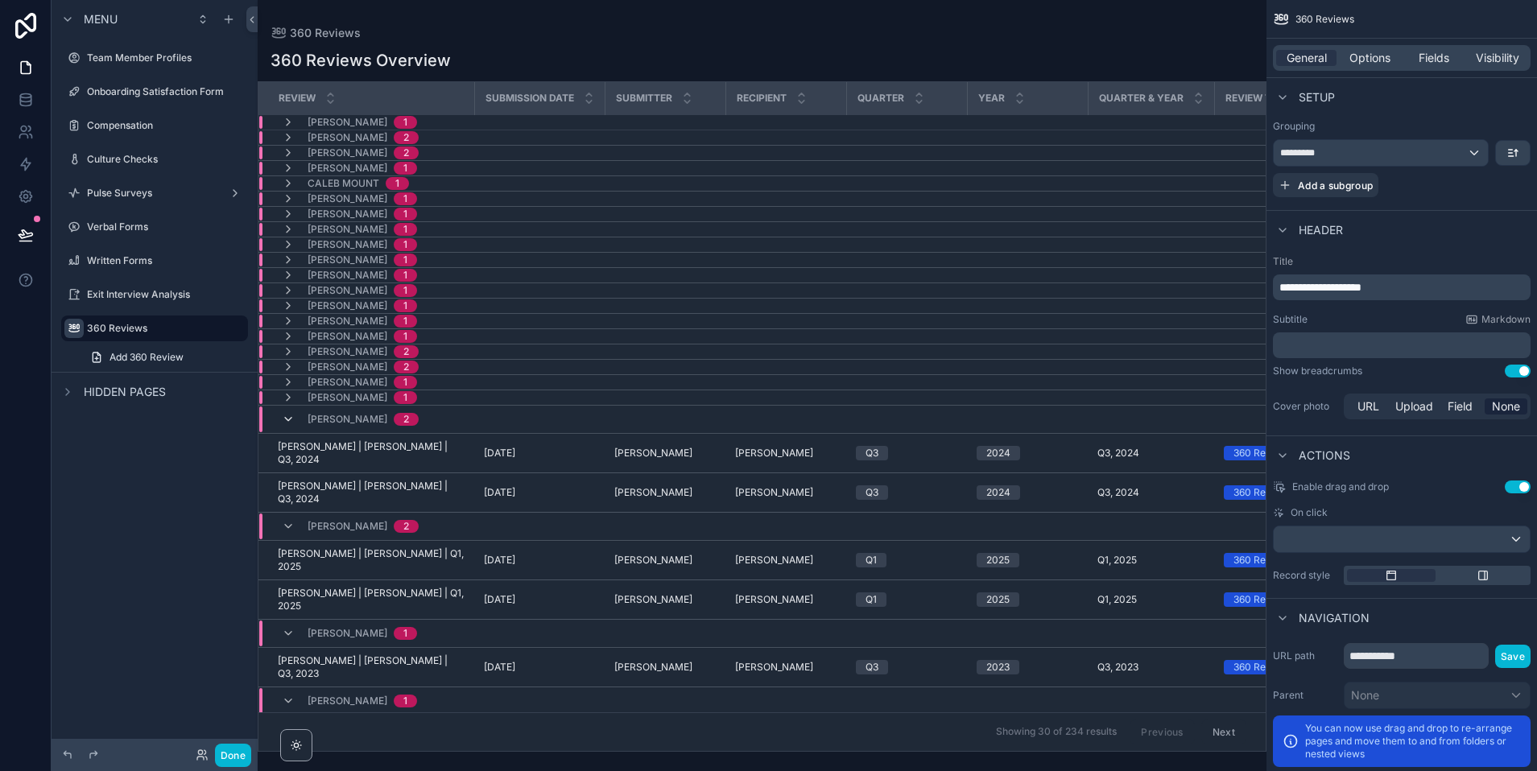
click at [287, 422] on icon "scrollable content" at bounding box center [288, 419] width 13 height 13
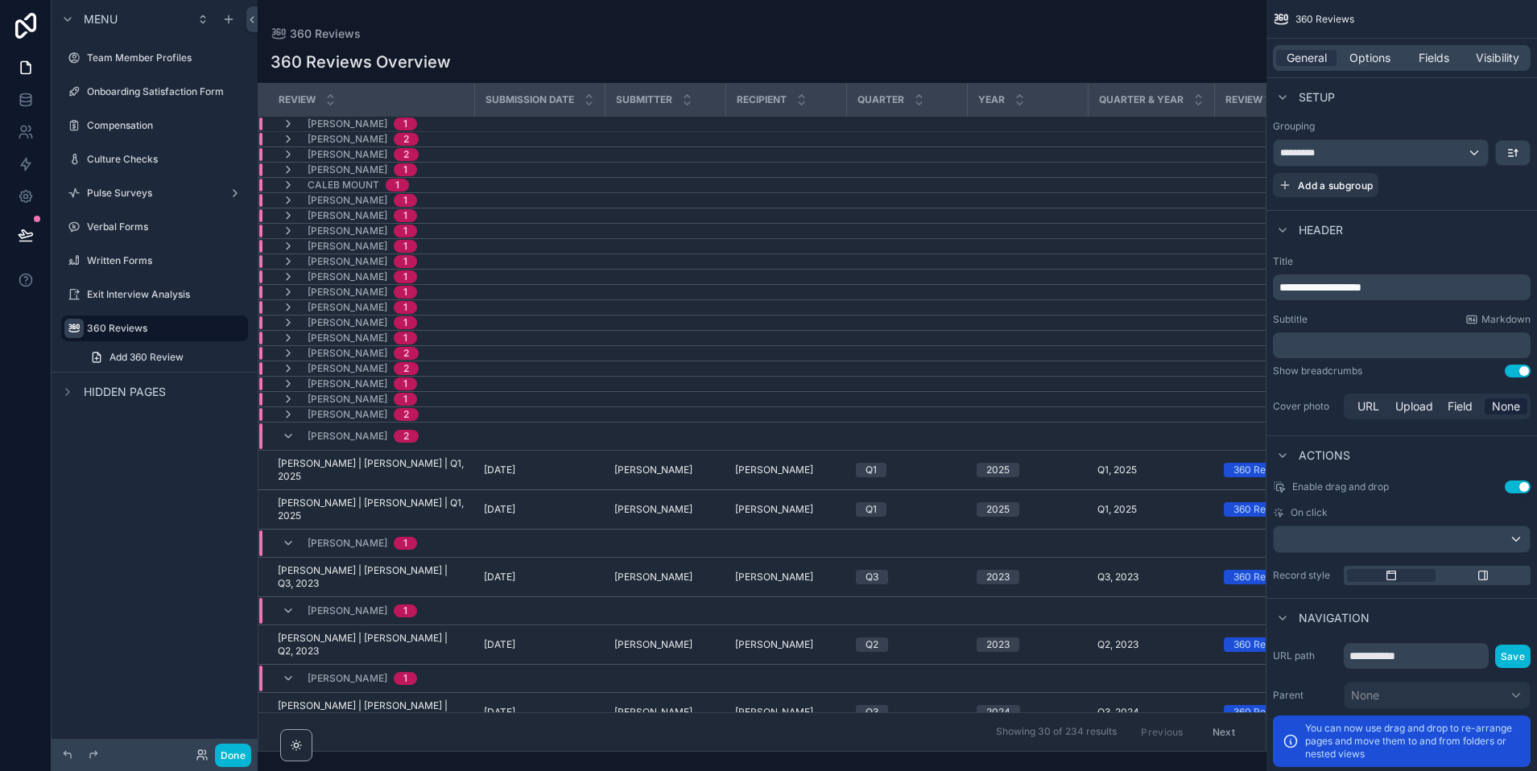
click at [286, 445] on div "[PERSON_NAME] 2" at bounding box center [350, 436] width 137 height 26
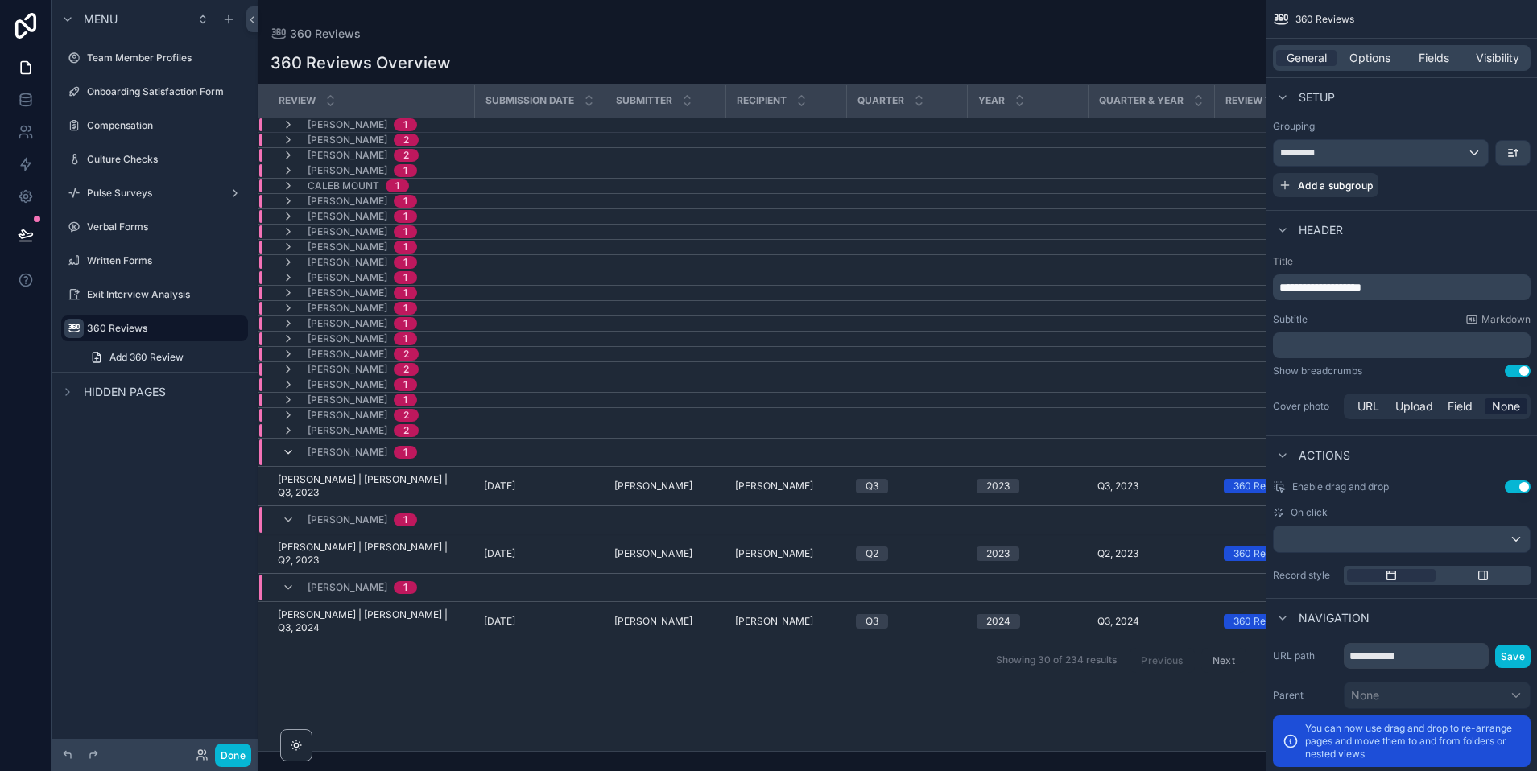
click at [286, 453] on icon "scrollable content" at bounding box center [288, 452] width 13 height 13
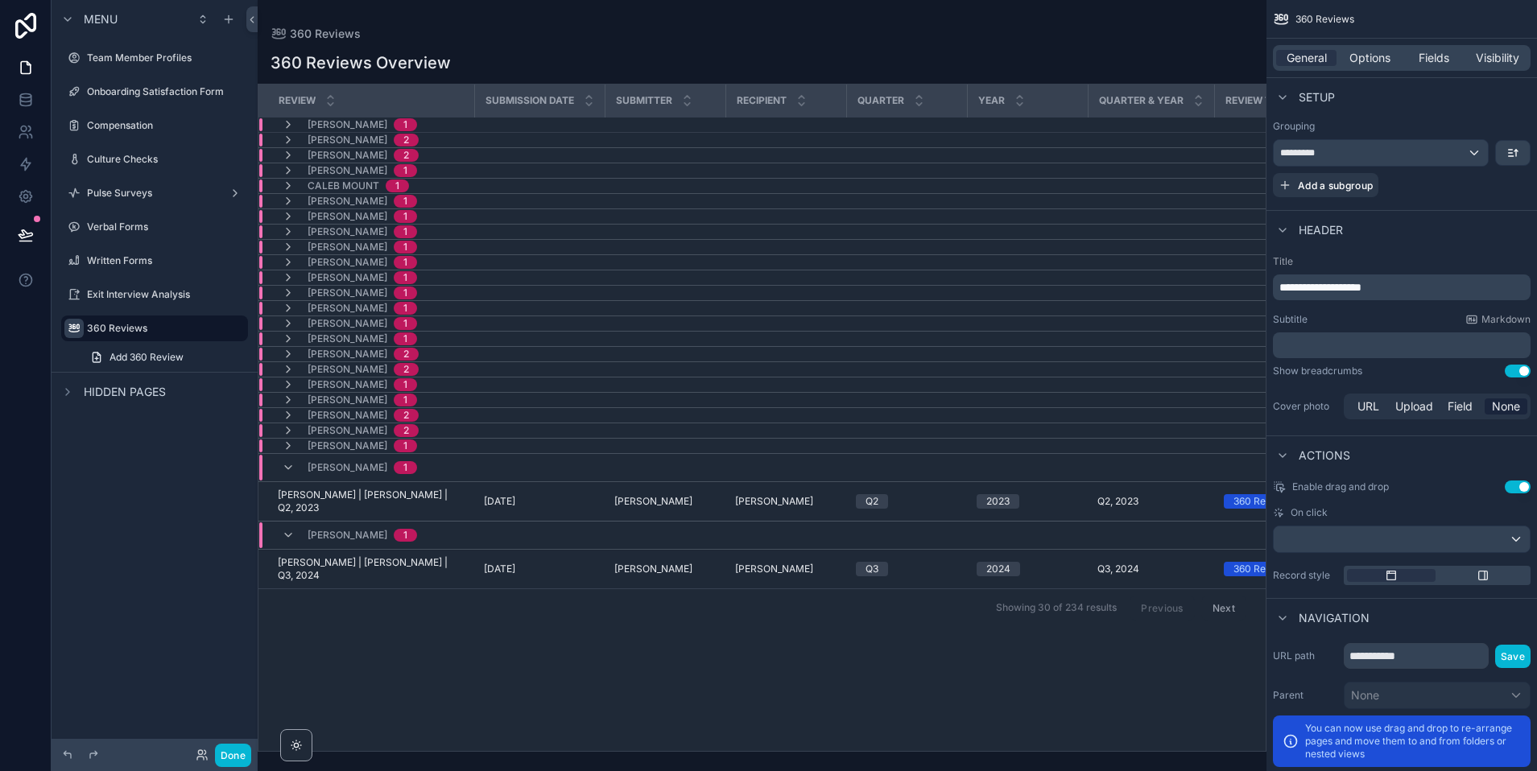
click at [288, 454] on td "[PERSON_NAME] 1" at bounding box center [491, 468] width 467 height 28
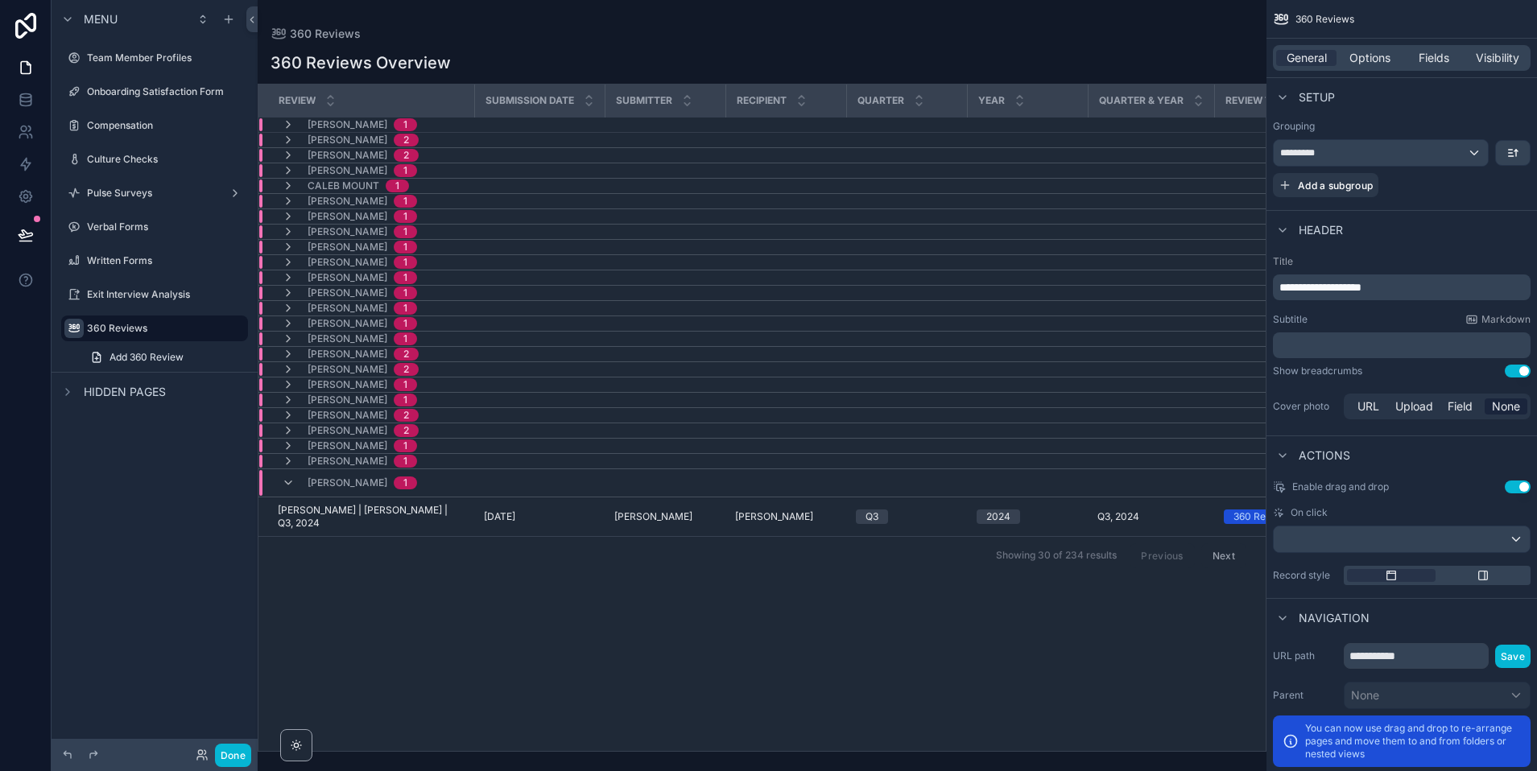
click at [283, 489] on div "[PERSON_NAME] 1" at bounding box center [349, 483] width 135 height 26
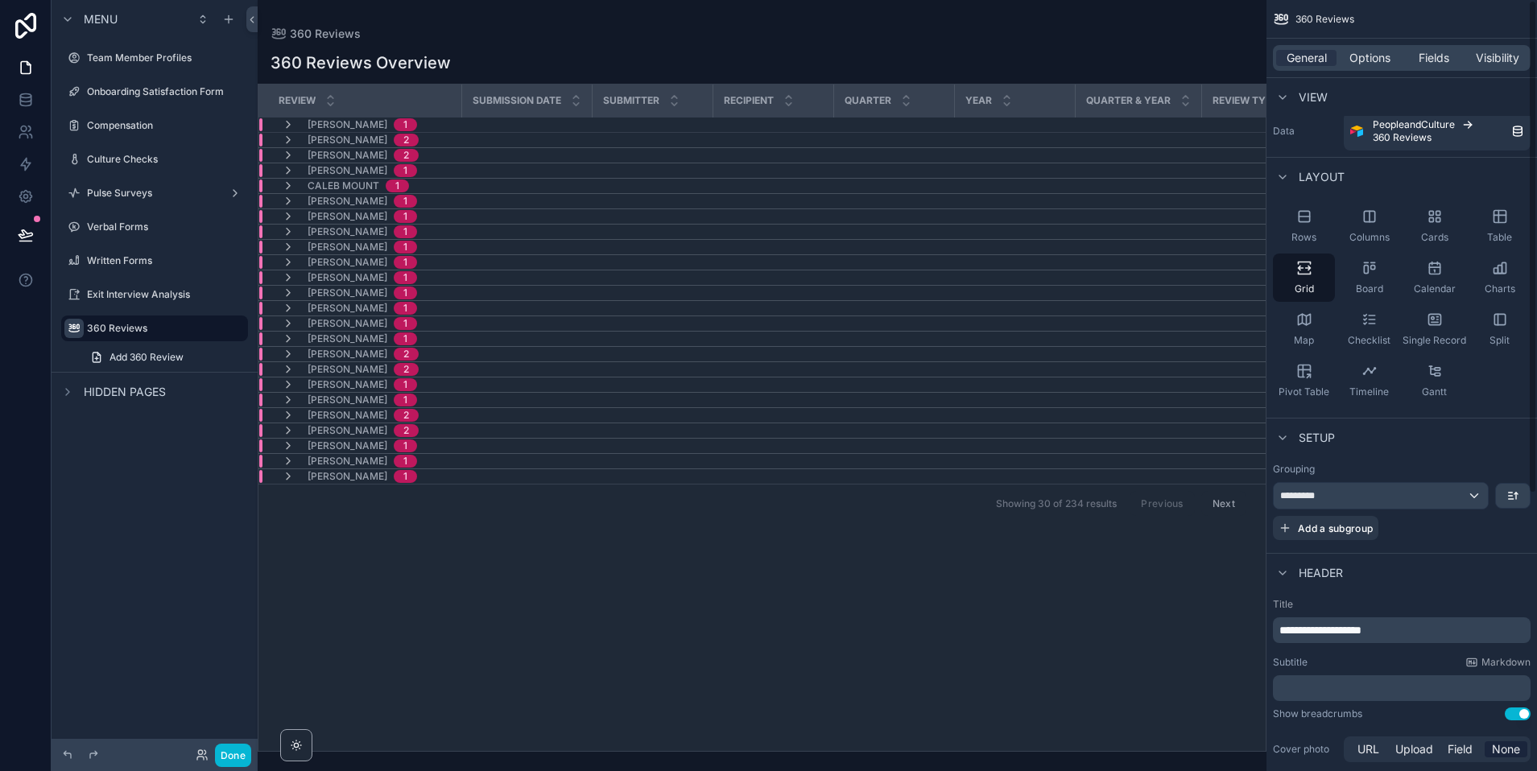
scroll to position [0, 0]
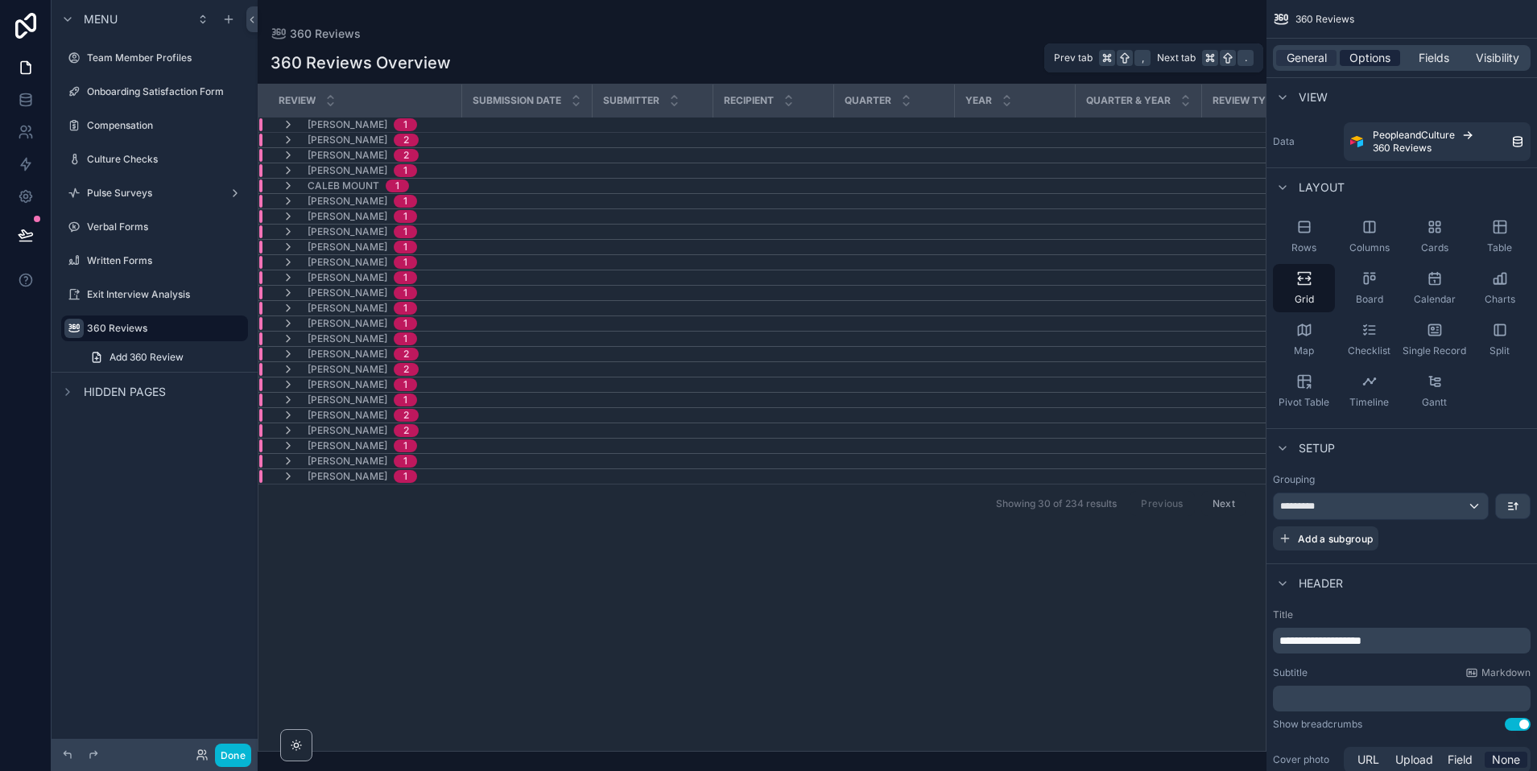
click at [1352, 58] on span "Options" at bounding box center [1369, 58] width 41 height 16
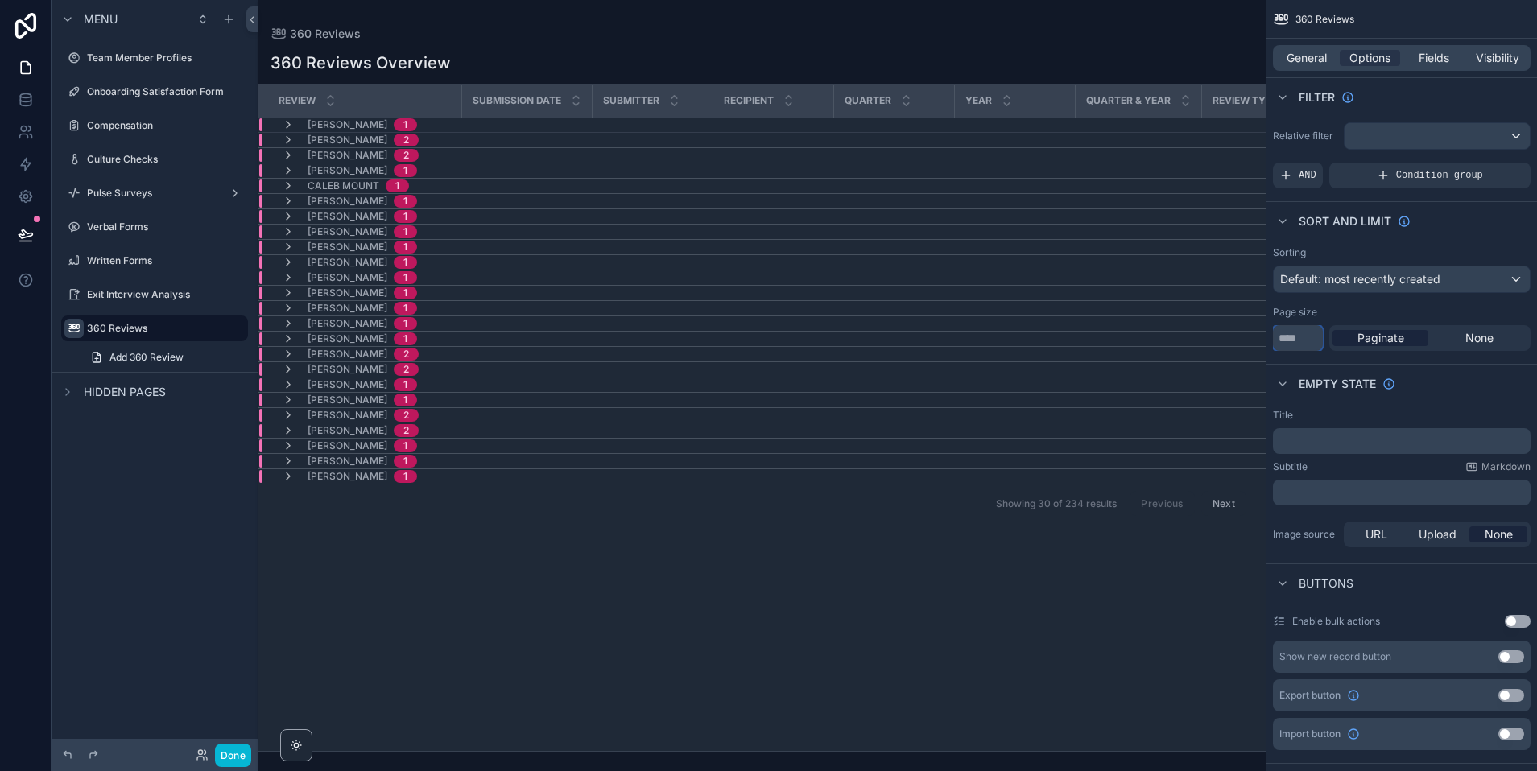
click at [1300, 338] on input "**" at bounding box center [1298, 338] width 50 height 26
click at [1352, 340] on span "None" at bounding box center [1479, 338] width 28 height 16
click at [1352, 330] on div "Paginate" at bounding box center [1380, 338] width 96 height 16
click at [1299, 334] on input "**" at bounding box center [1298, 338] width 50 height 26
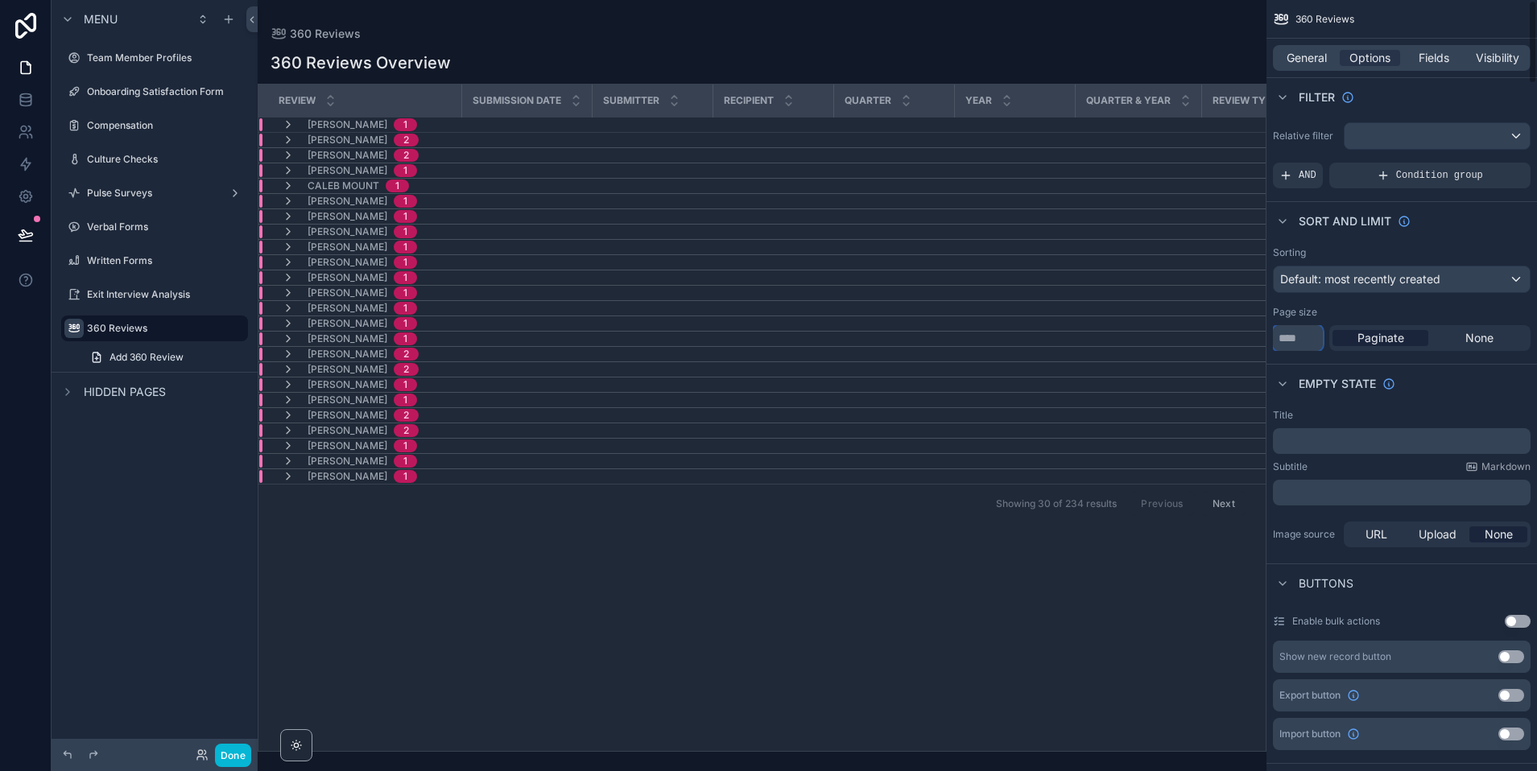
click at [1299, 334] on input "**" at bounding box center [1298, 338] width 50 height 26
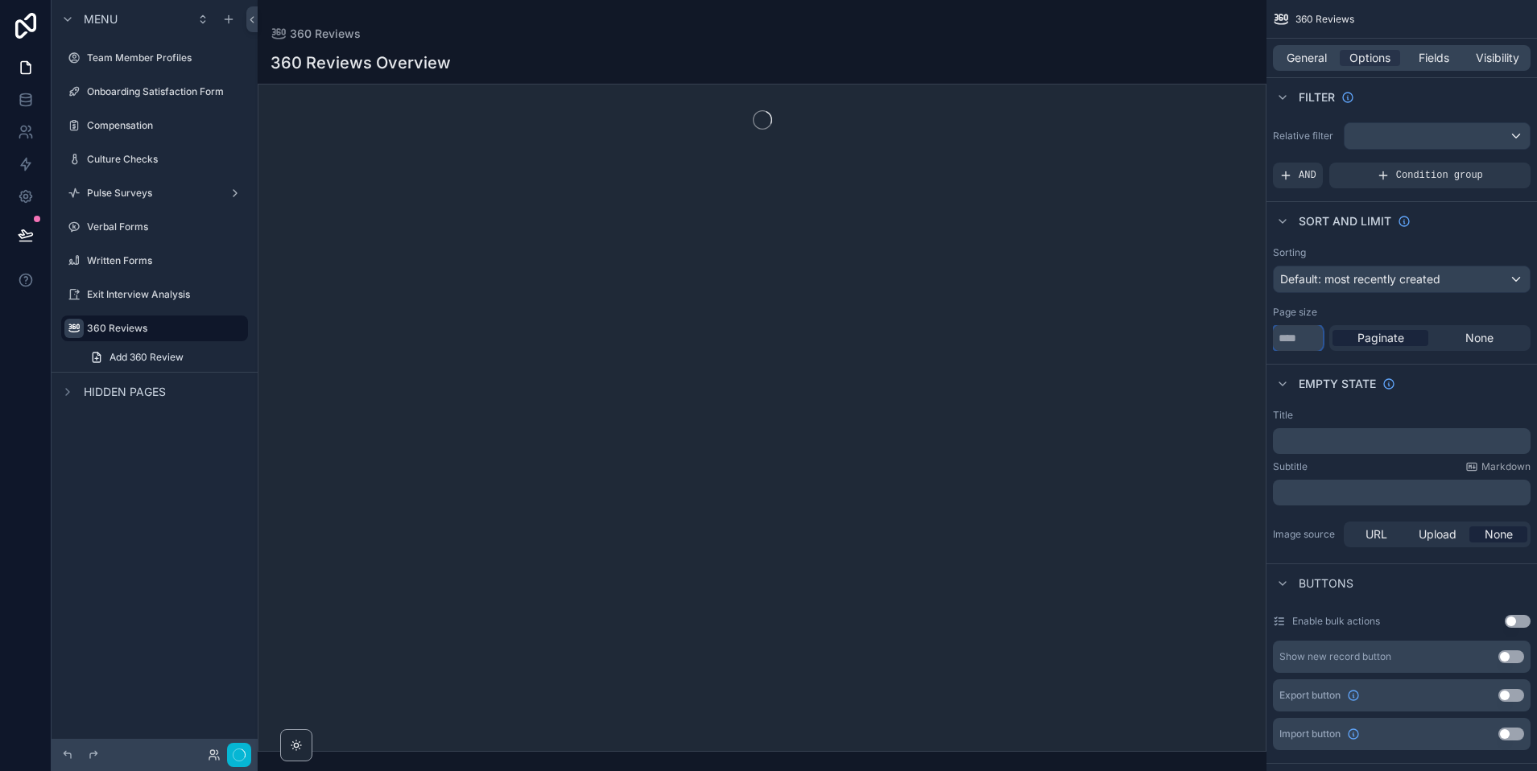
type input "*"
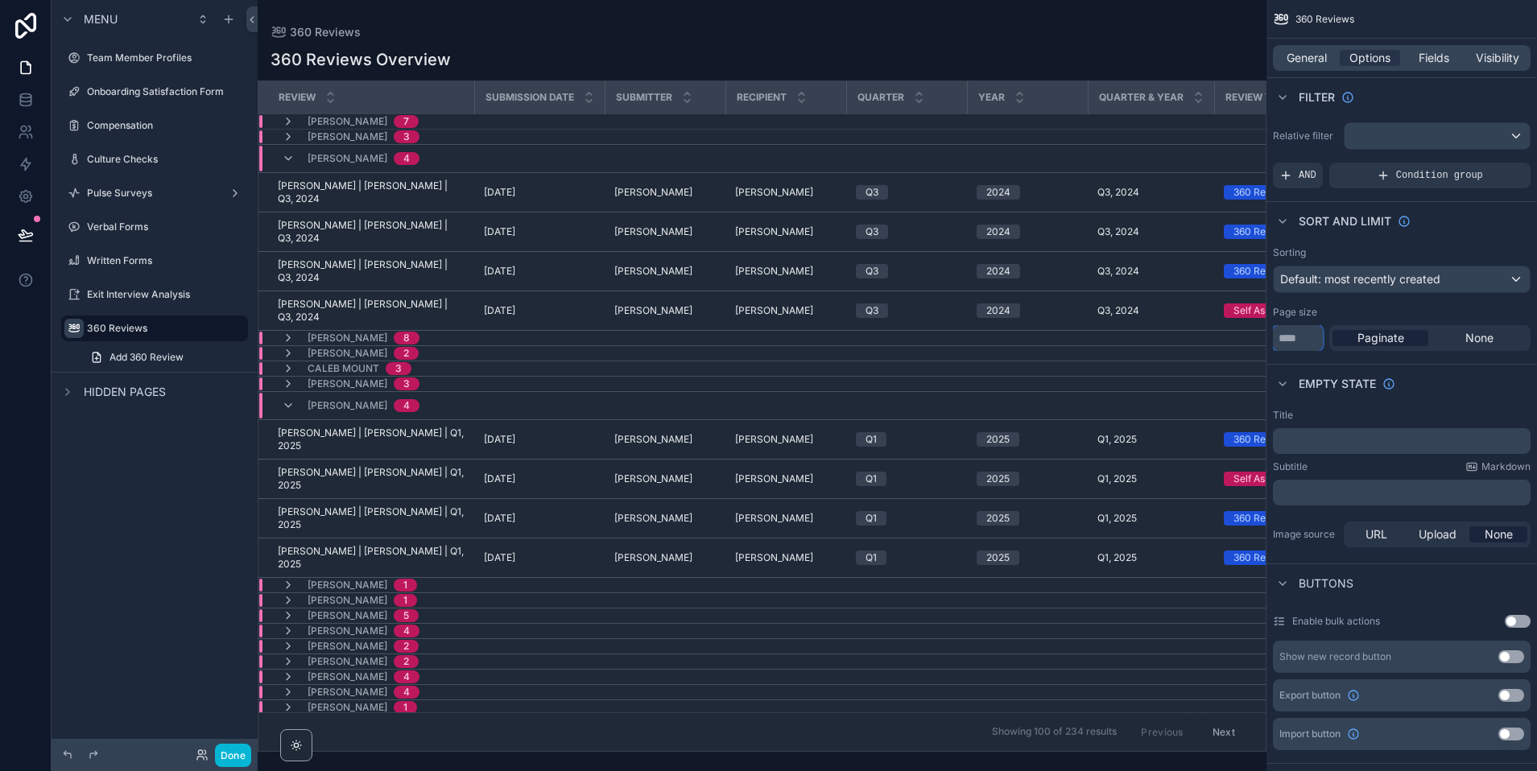
type input "***"
click at [1352, 310] on div "Page size" at bounding box center [1402, 312] width 258 height 13
click at [291, 156] on icon "scrollable content" at bounding box center [288, 158] width 13 height 13
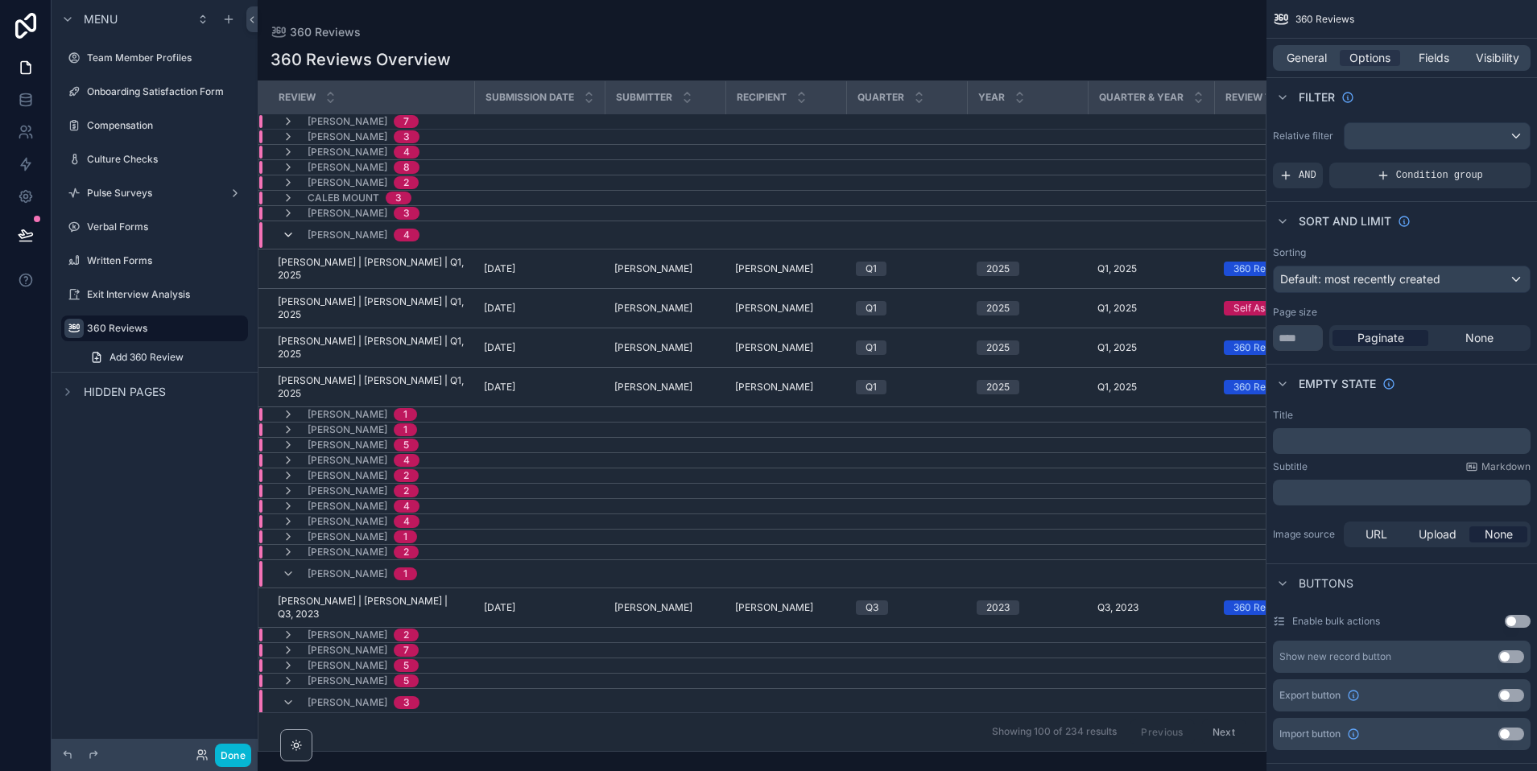
click at [287, 234] on icon "scrollable content" at bounding box center [288, 235] width 13 height 13
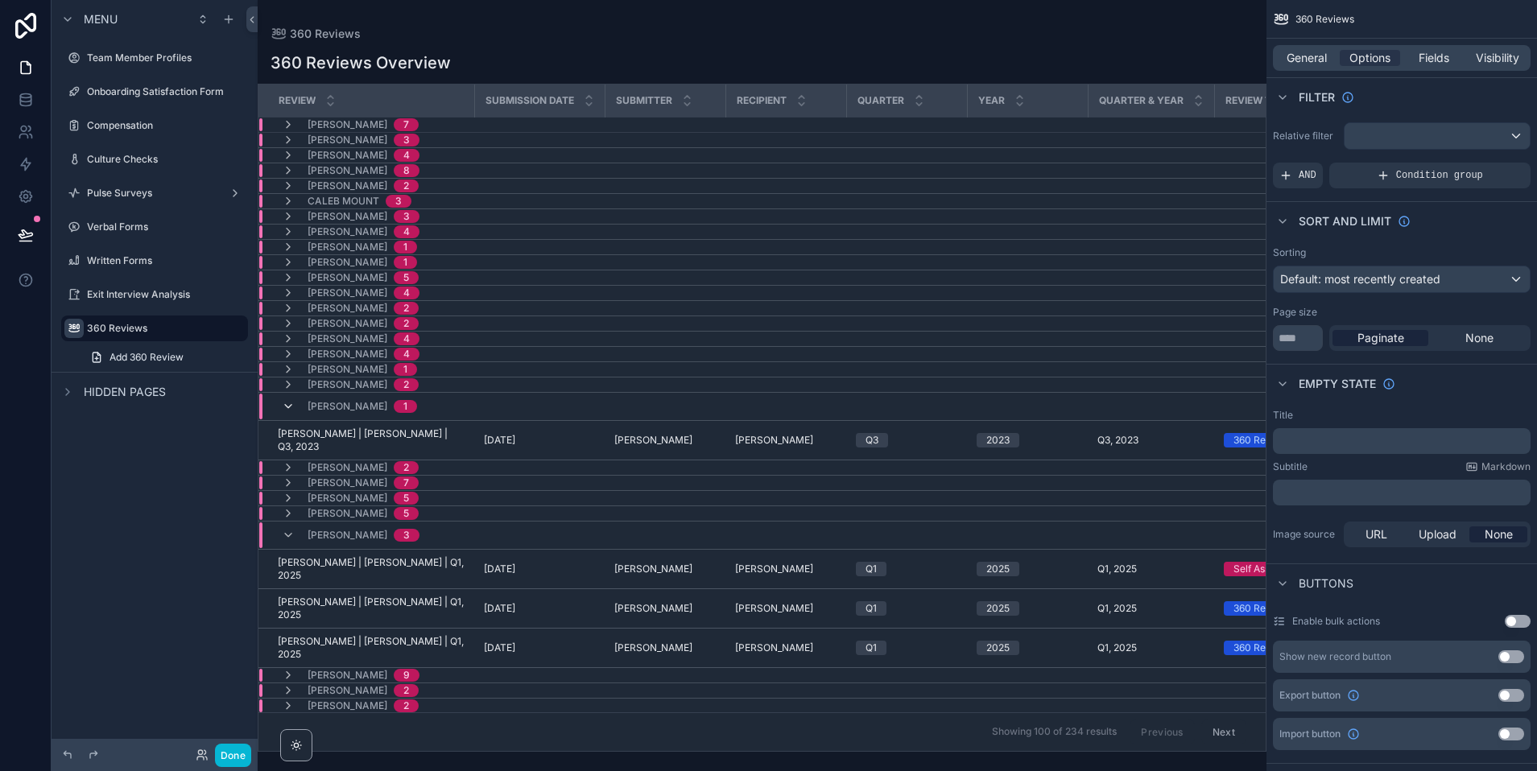
click at [285, 411] on icon "scrollable content" at bounding box center [288, 406] width 13 height 13
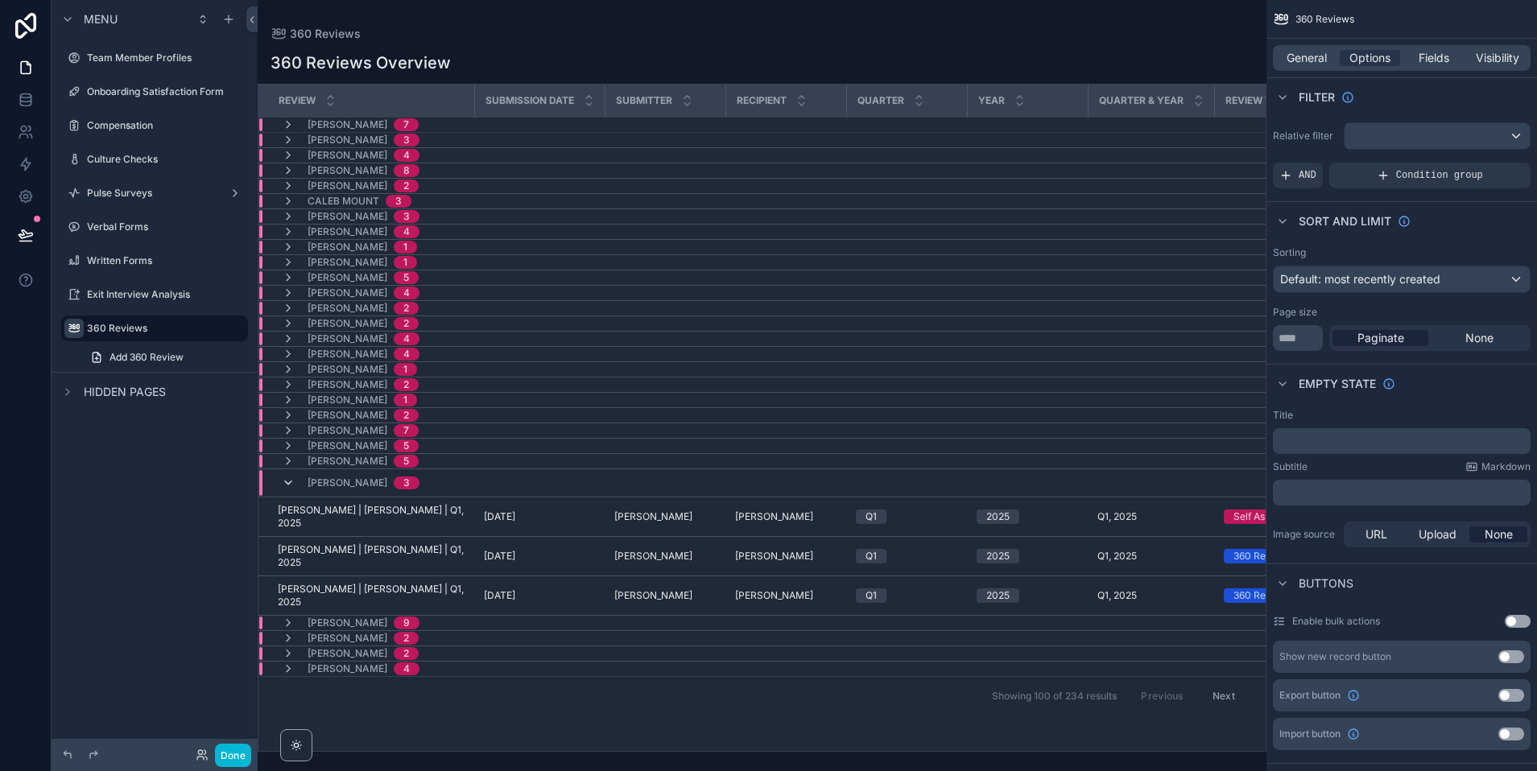
click at [287, 486] on icon "scrollable content" at bounding box center [288, 483] width 13 height 13
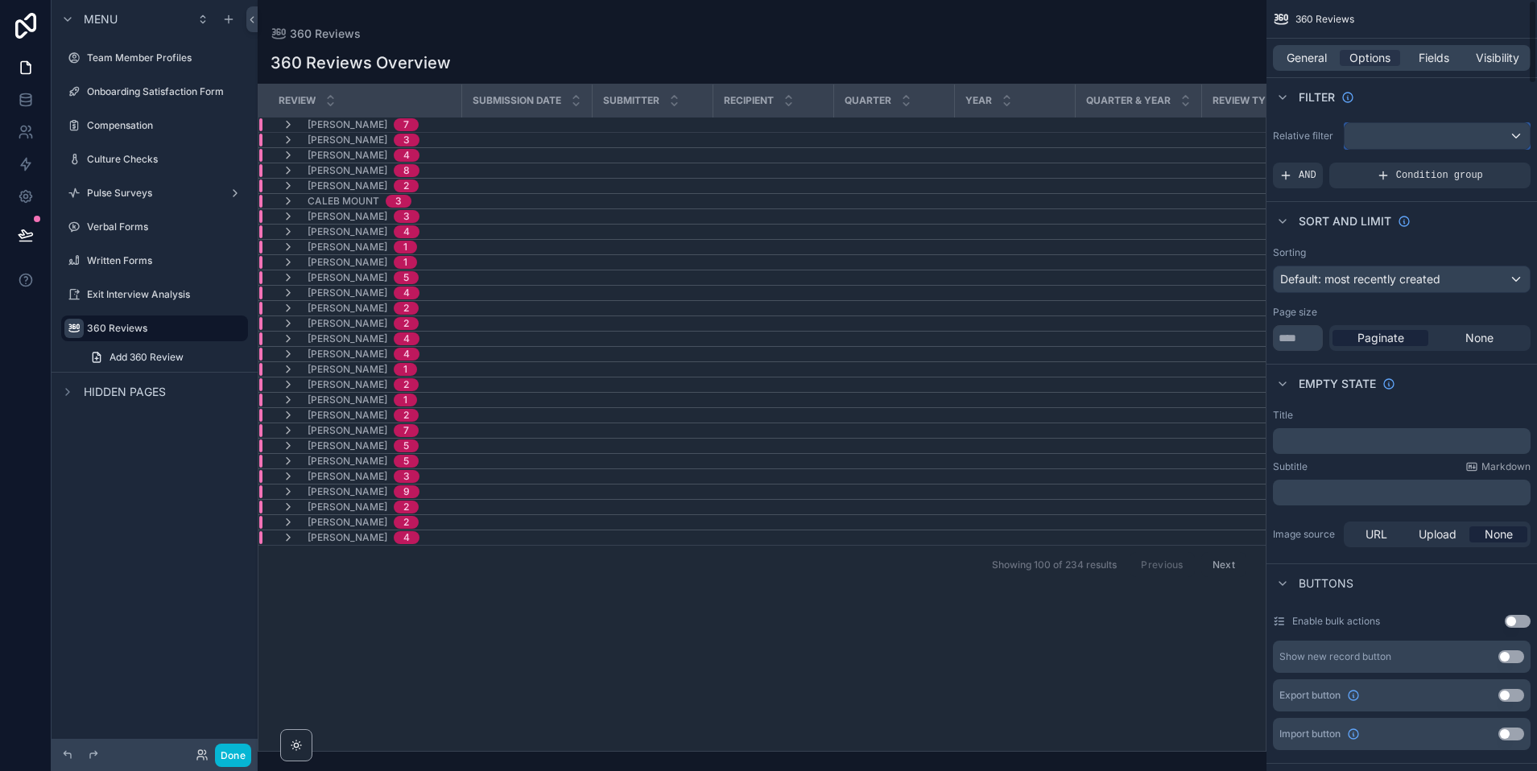
click at [1352, 130] on div "scrollable content" at bounding box center [1436, 136] width 185 height 26
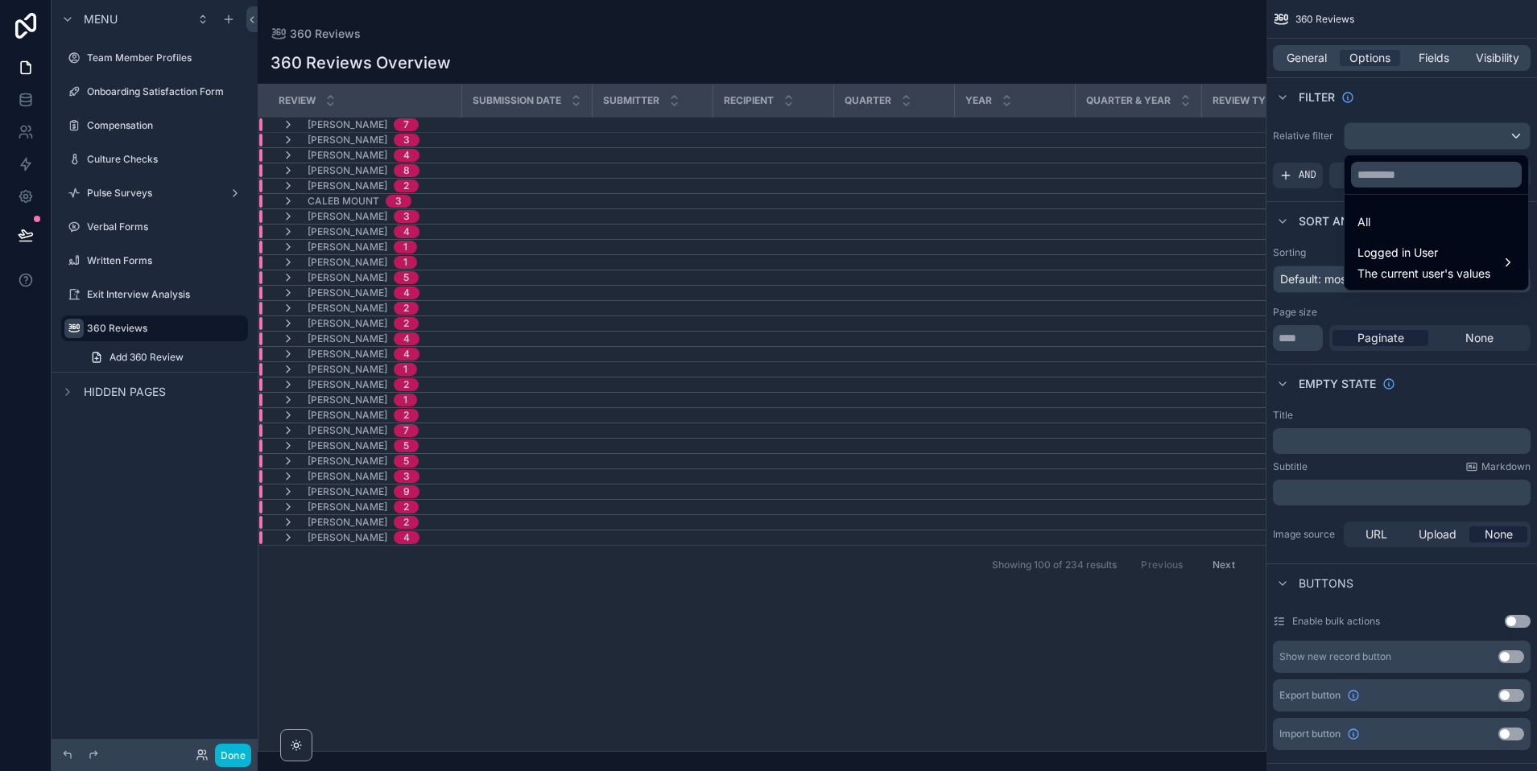
click at [1352, 105] on div "scrollable content" at bounding box center [768, 385] width 1537 height 771
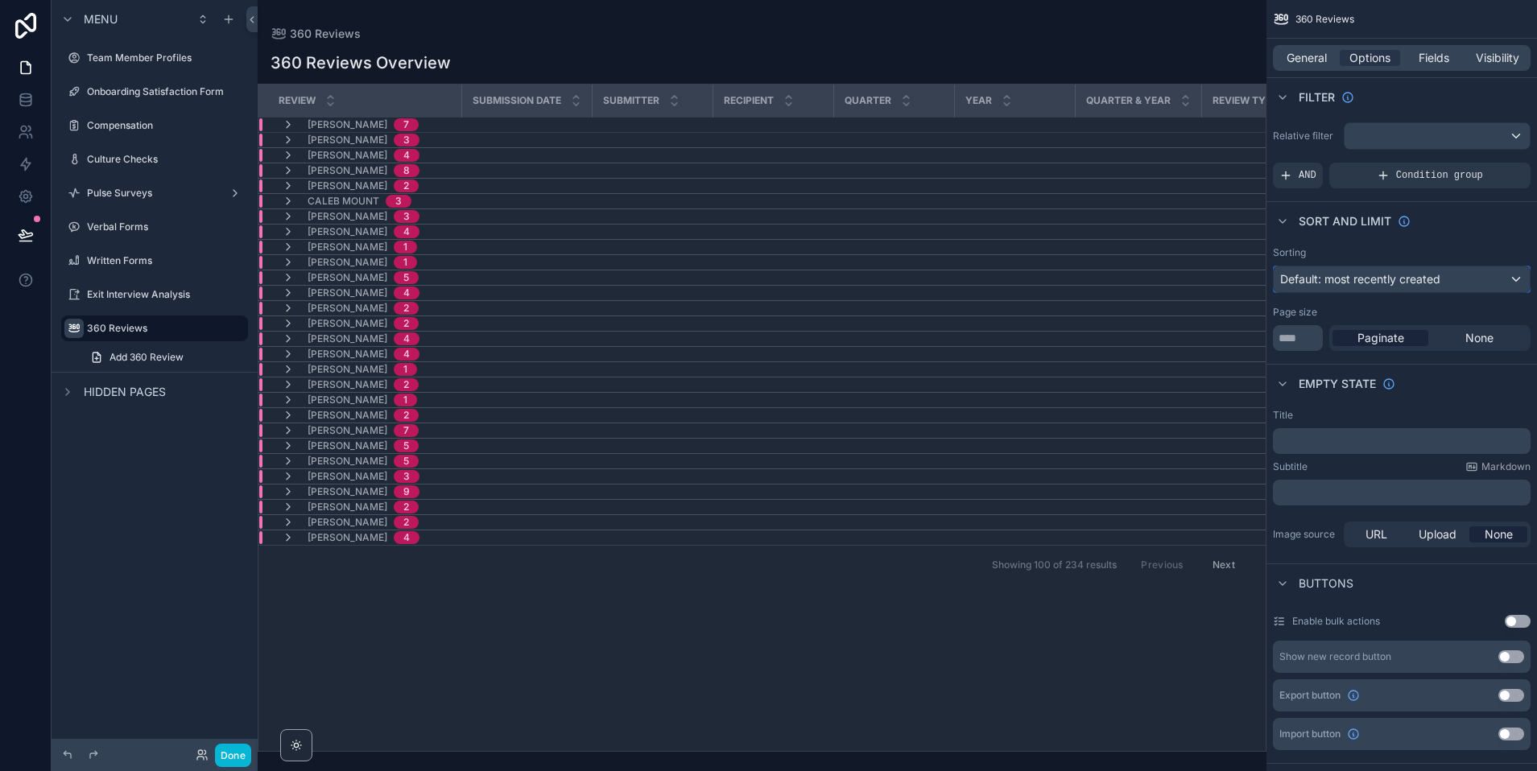
click at [1352, 275] on span "Default: most recently created" at bounding box center [1360, 279] width 160 height 14
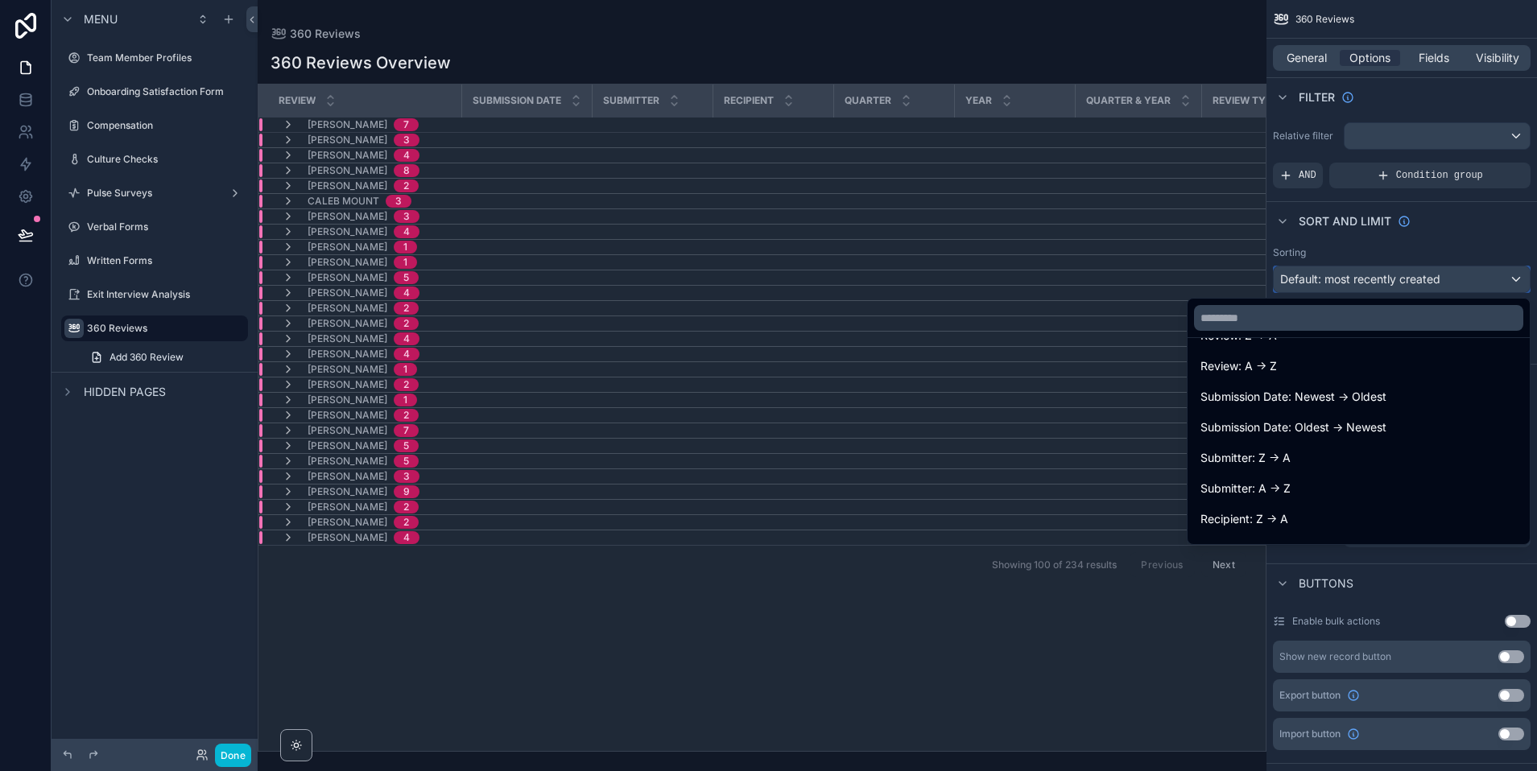
scroll to position [184, 0]
click at [1301, 394] on span "Submission Date: Newest -> Oldest" at bounding box center [1293, 395] width 186 height 19
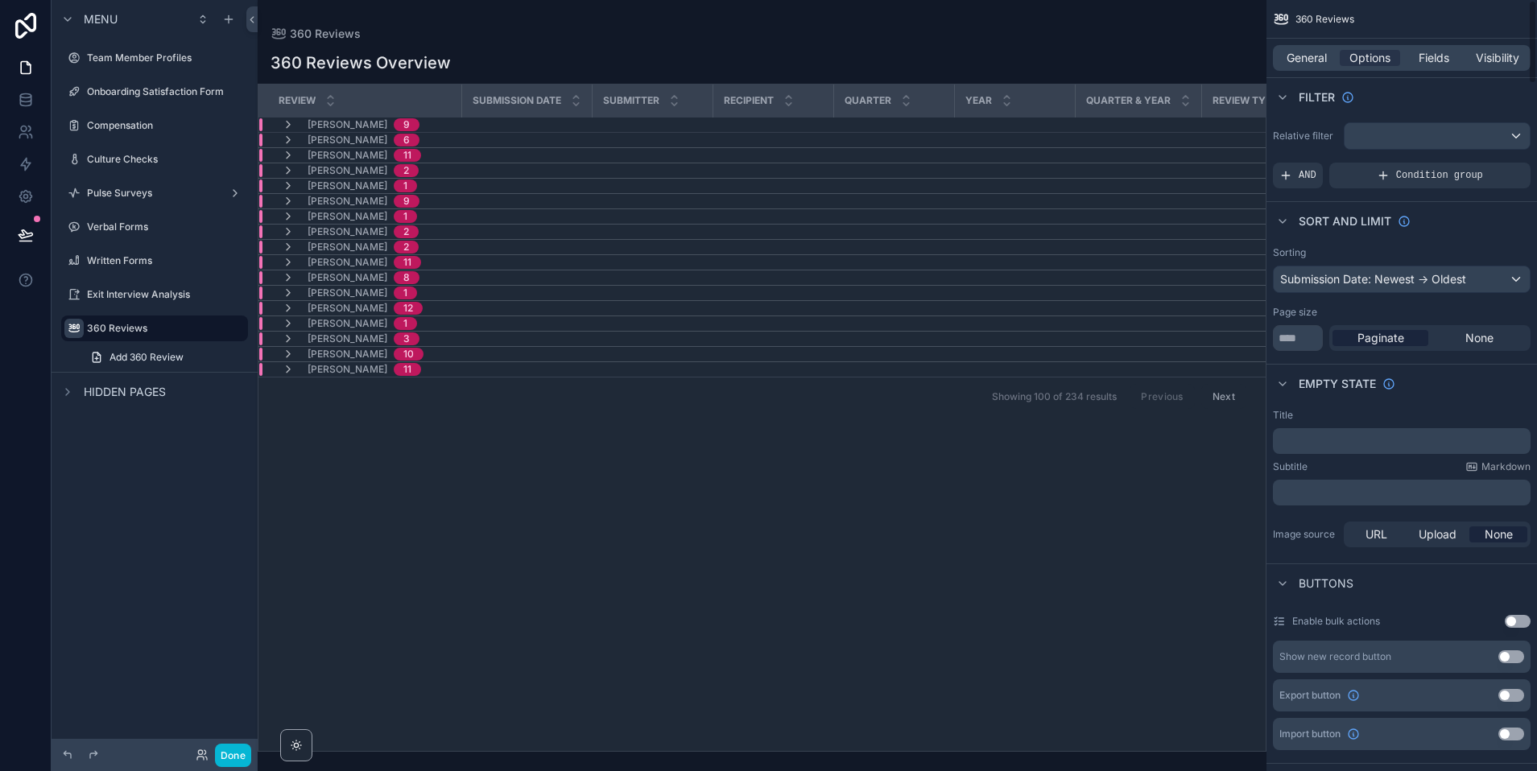
click at [1352, 311] on div "Page size" at bounding box center [1402, 312] width 258 height 13
click at [1352, 336] on span "None" at bounding box center [1479, 338] width 28 height 16
click at [296, 122] on div "[PERSON_NAME] 9" at bounding box center [351, 124] width 138 height 13
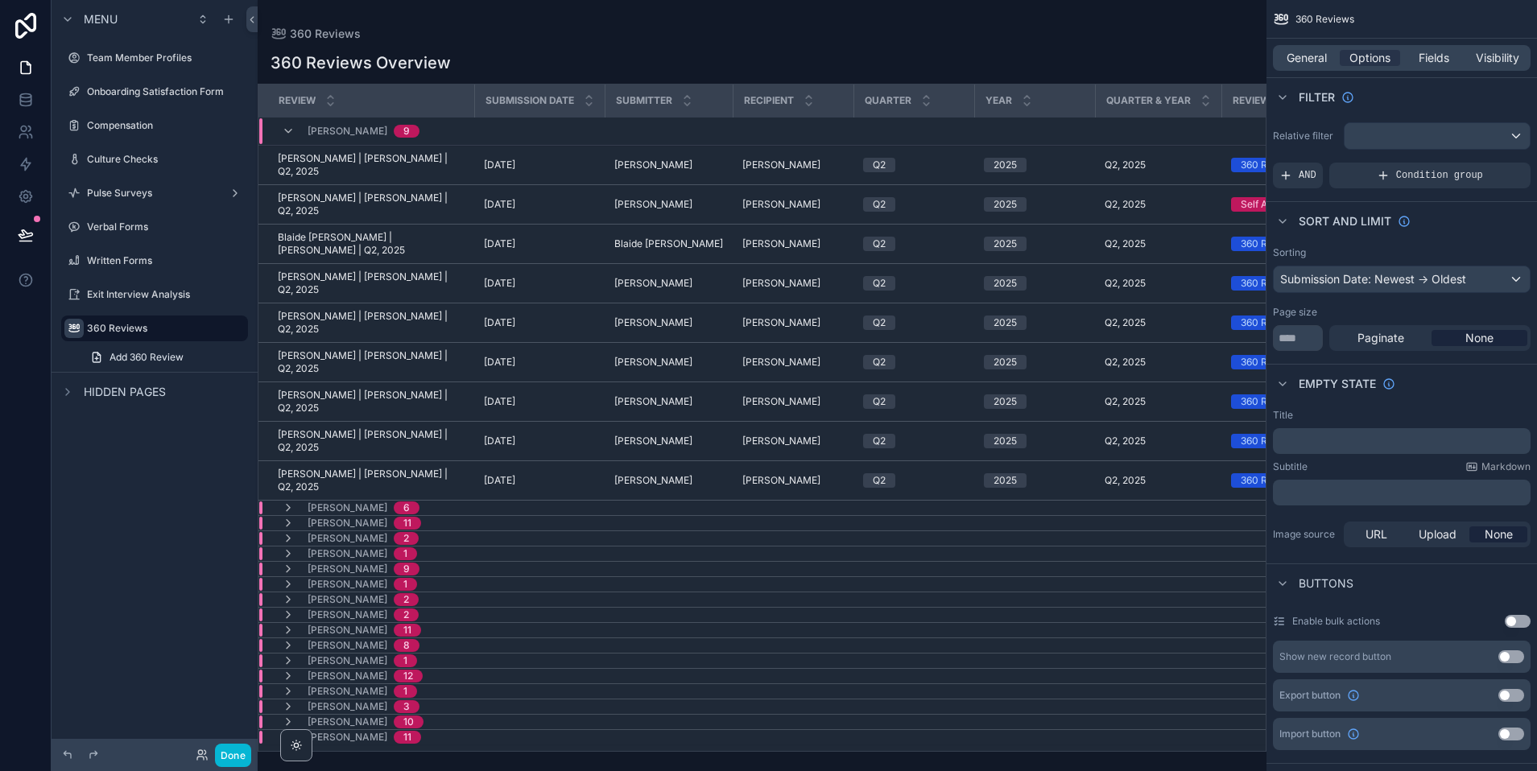
click at [296, 122] on div "[PERSON_NAME] 9" at bounding box center [351, 131] width 138 height 26
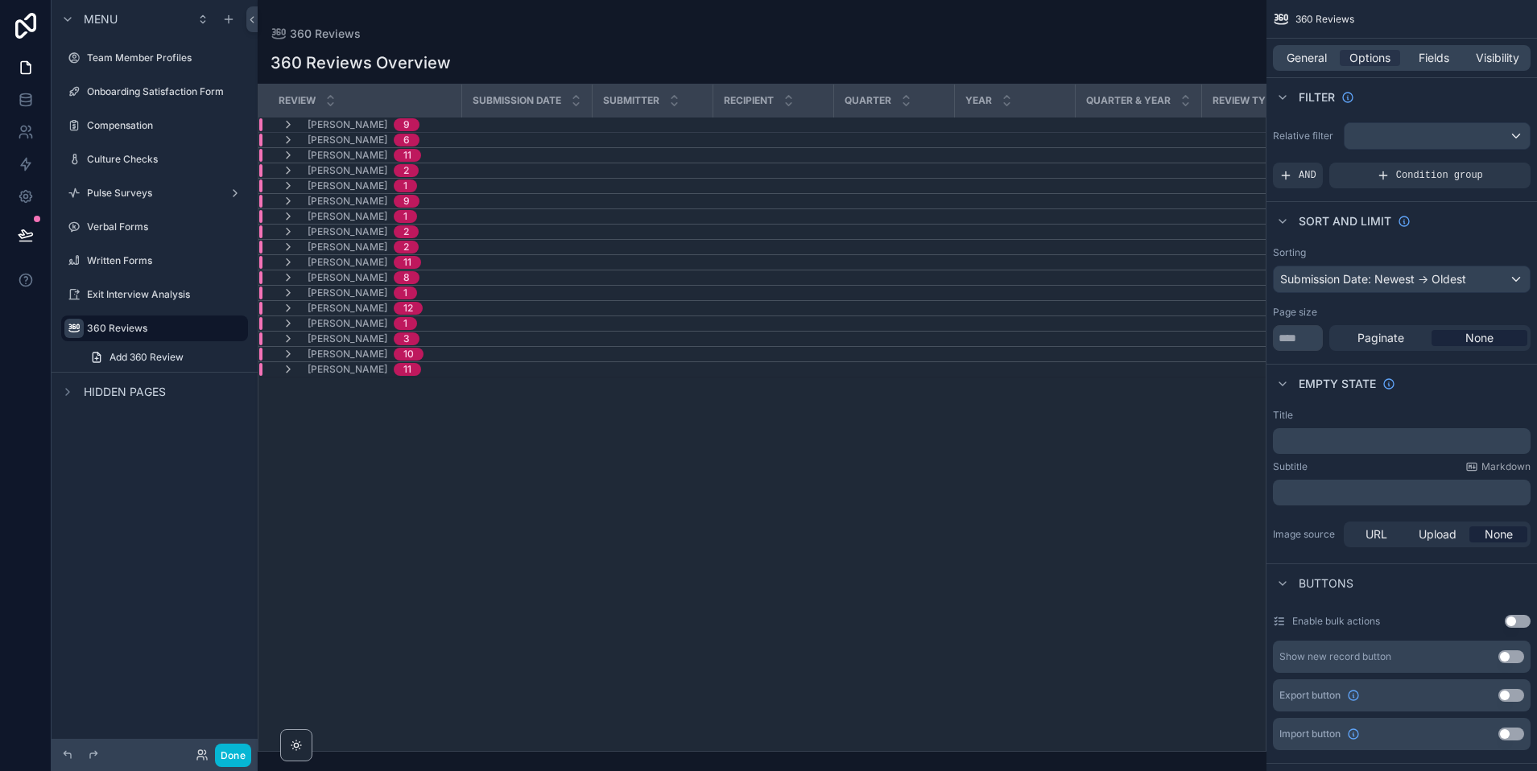
click at [304, 373] on div "[PERSON_NAME] 11" at bounding box center [351, 369] width 139 height 13
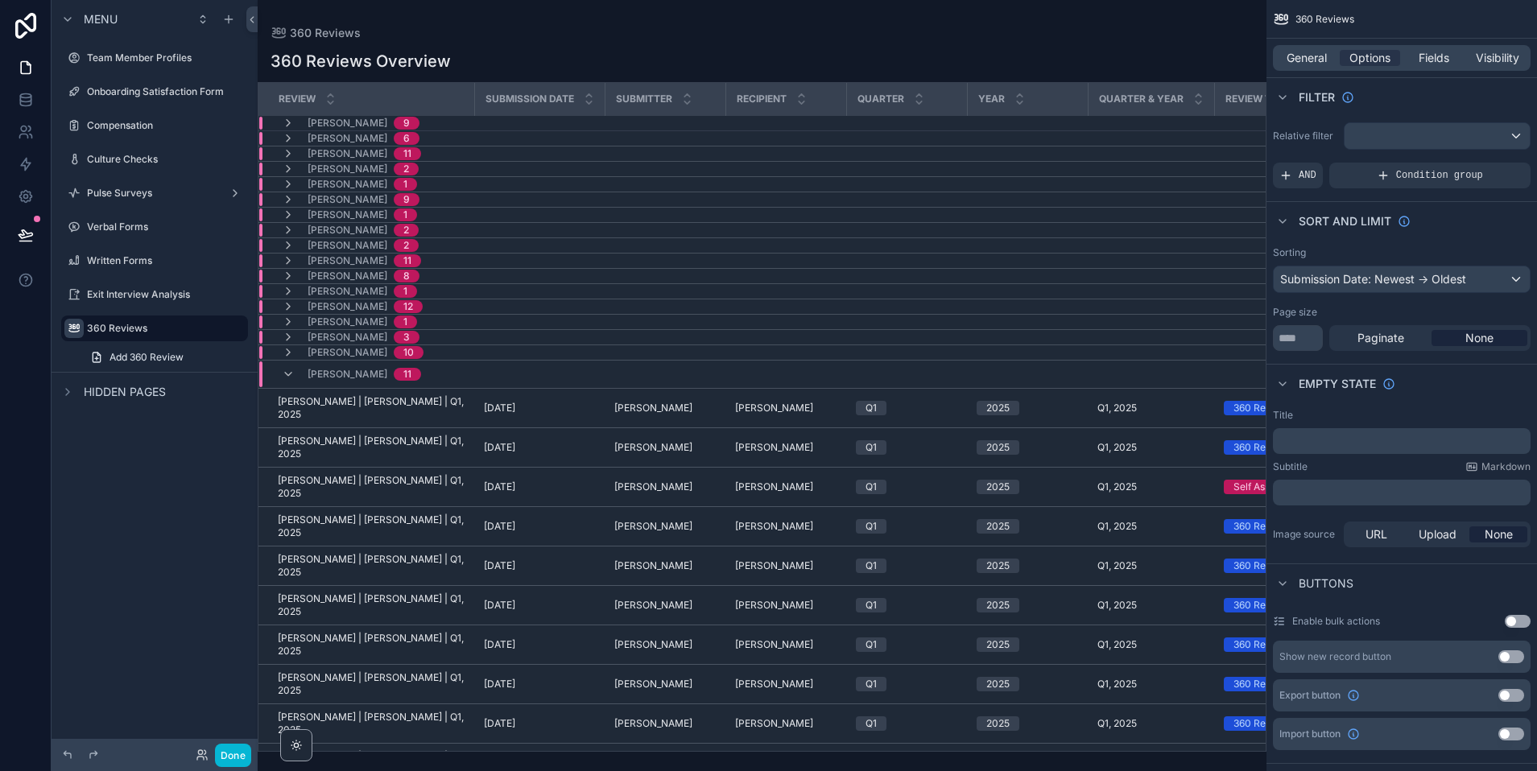
click at [304, 373] on div "[PERSON_NAME] 11" at bounding box center [351, 374] width 139 height 26
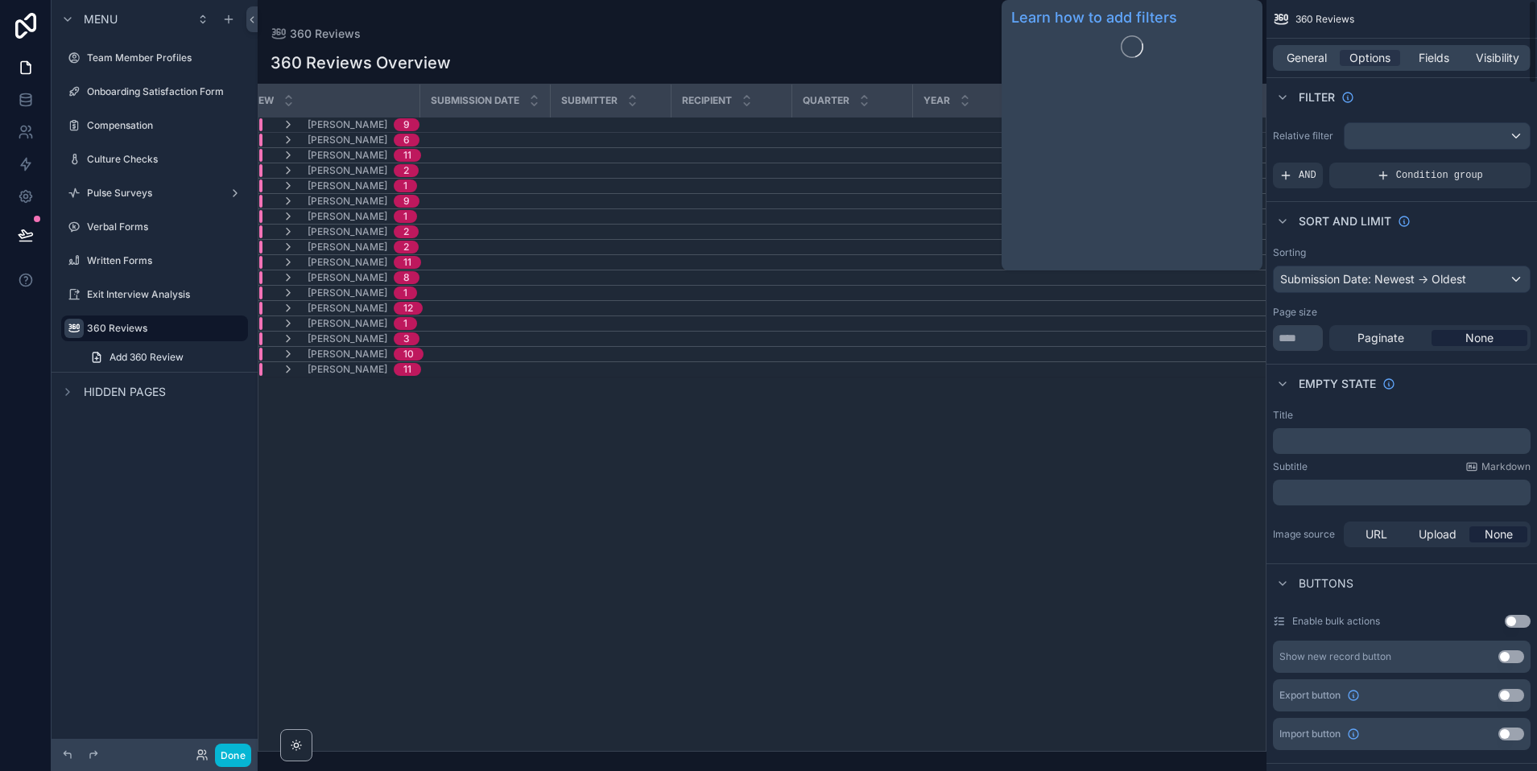
scroll to position [0, 43]
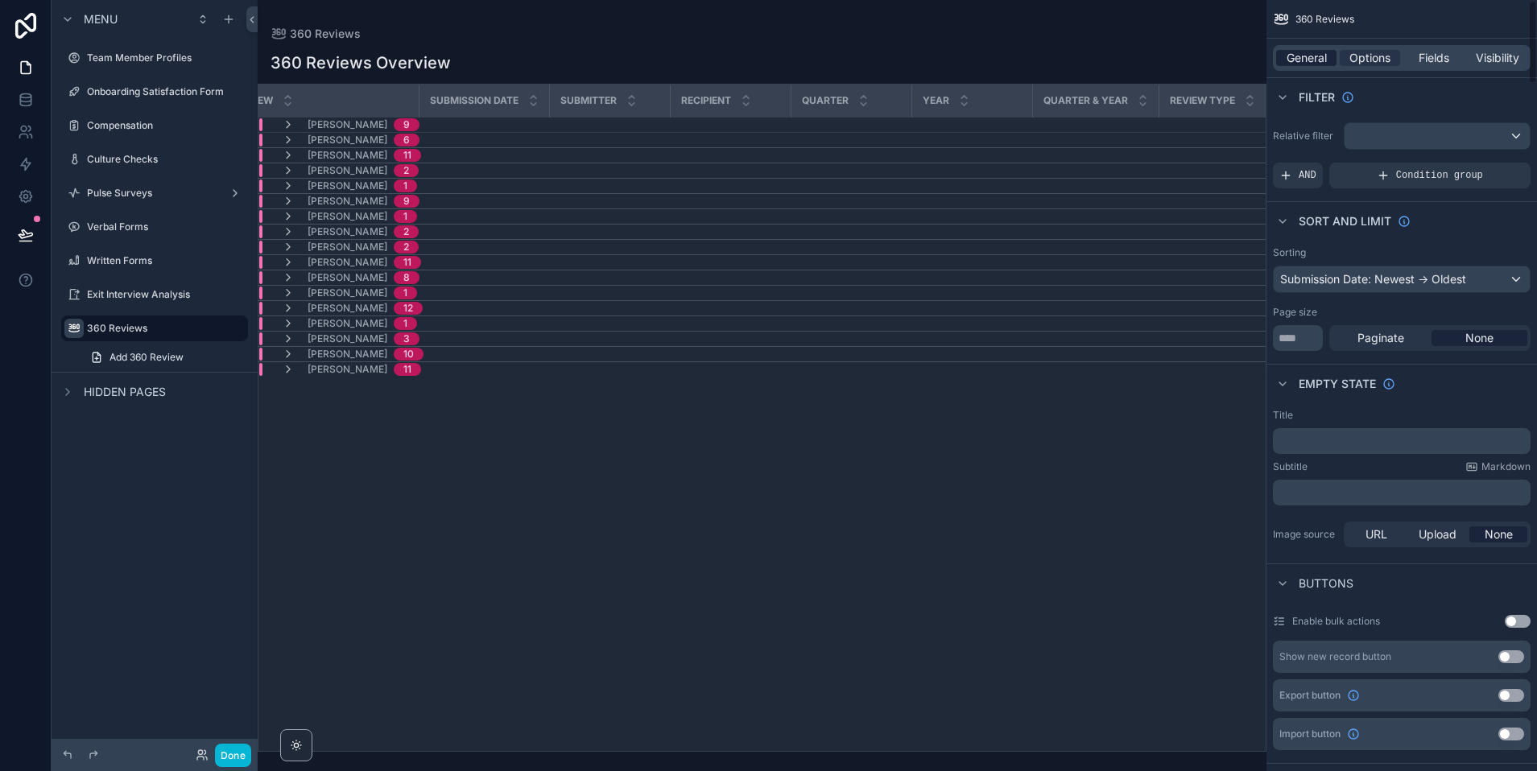
click at [1303, 52] on span "General" at bounding box center [1306, 58] width 40 height 16
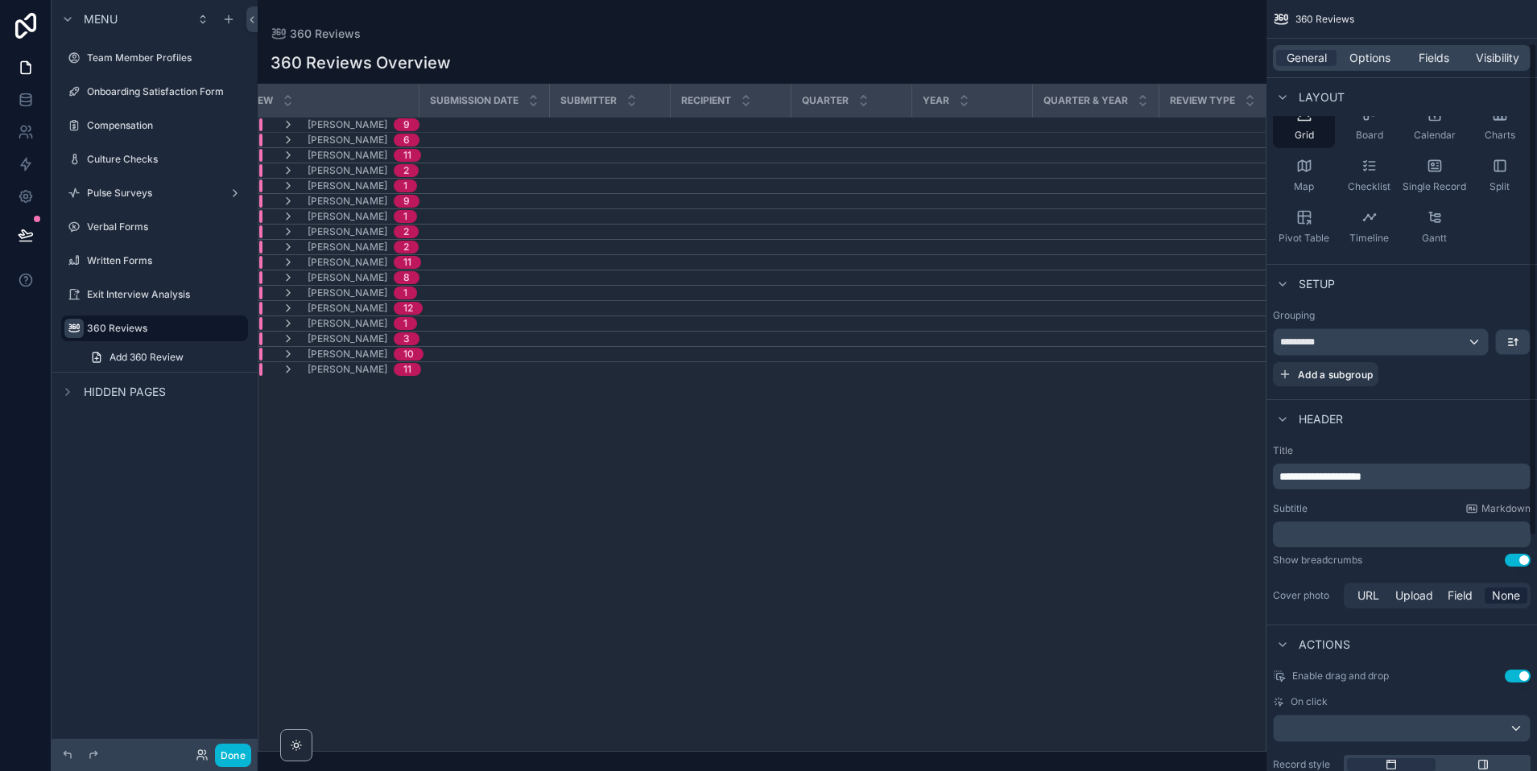
scroll to position [170, 0]
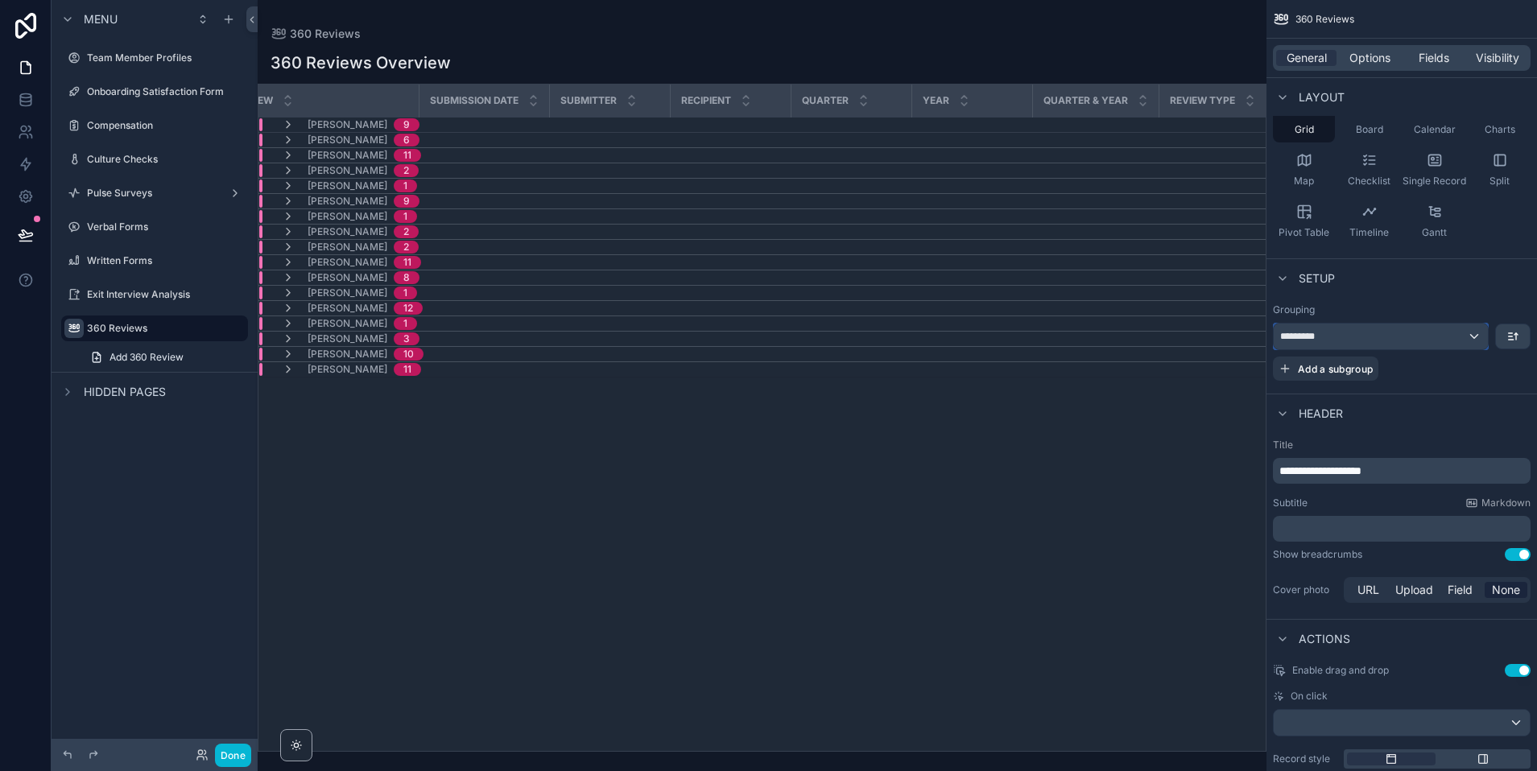
click at [1352, 336] on div "*********" at bounding box center [1381, 337] width 214 height 26
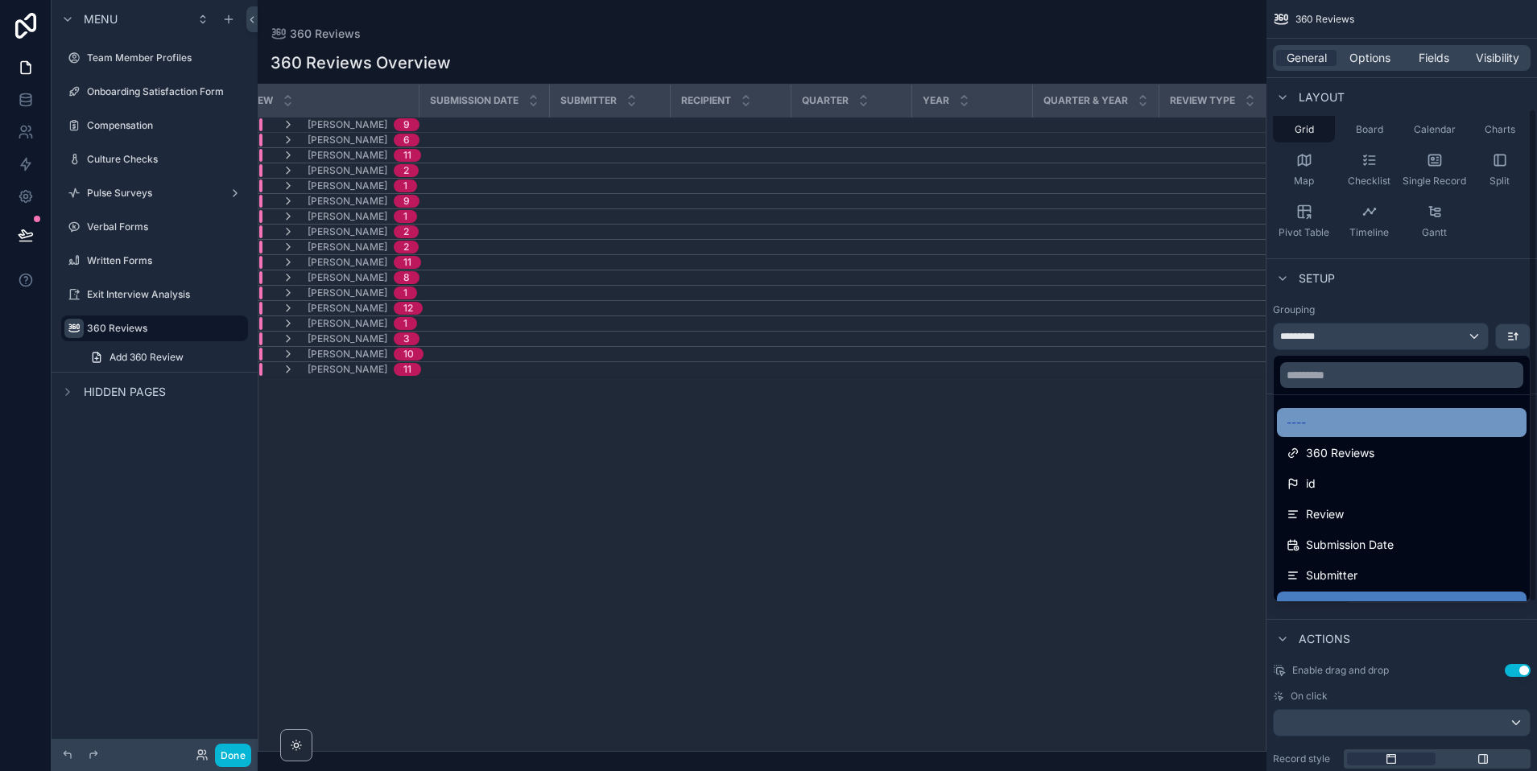
click at [1339, 426] on div "----" at bounding box center [1401, 422] width 230 height 19
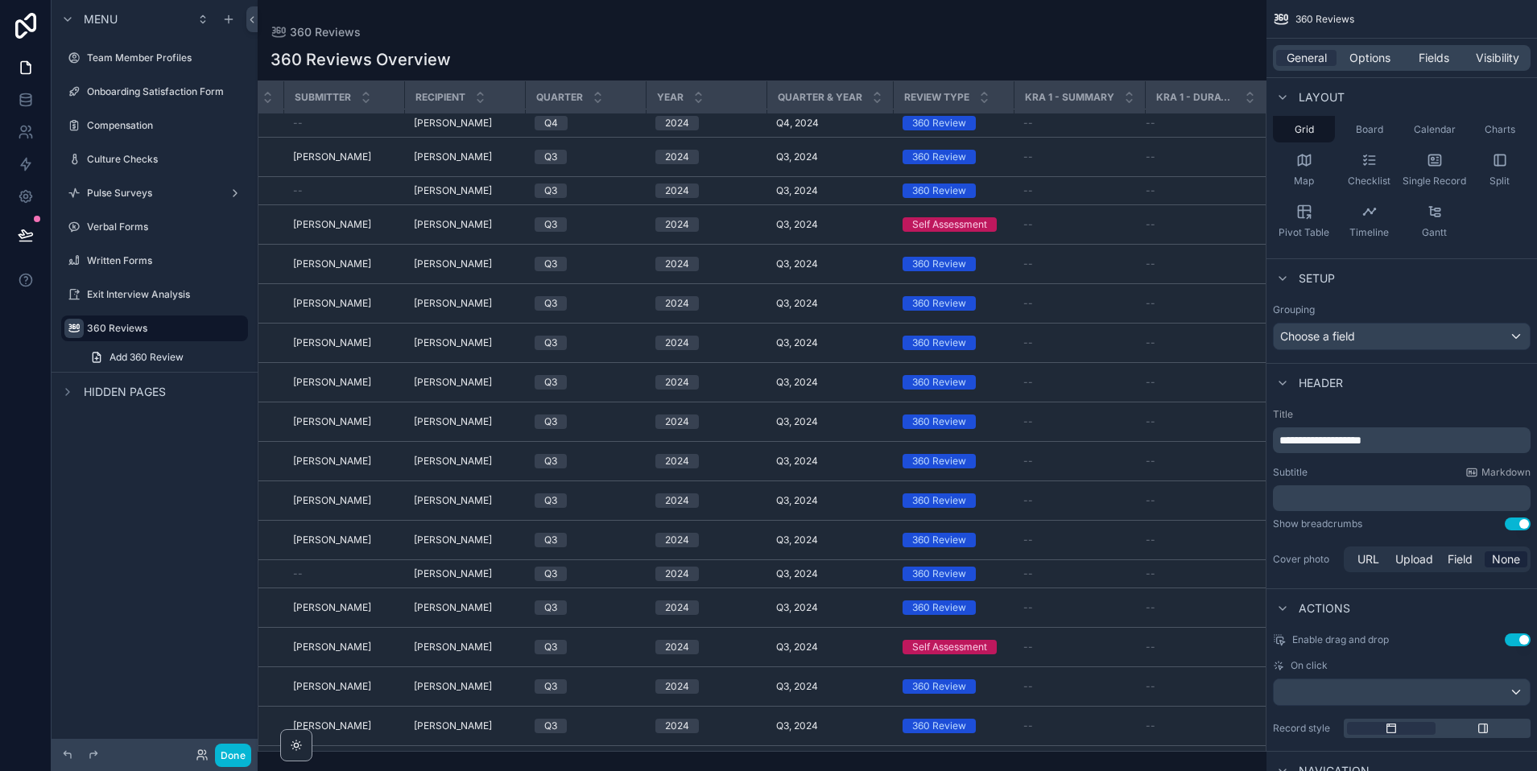
scroll to position [2710, 0]
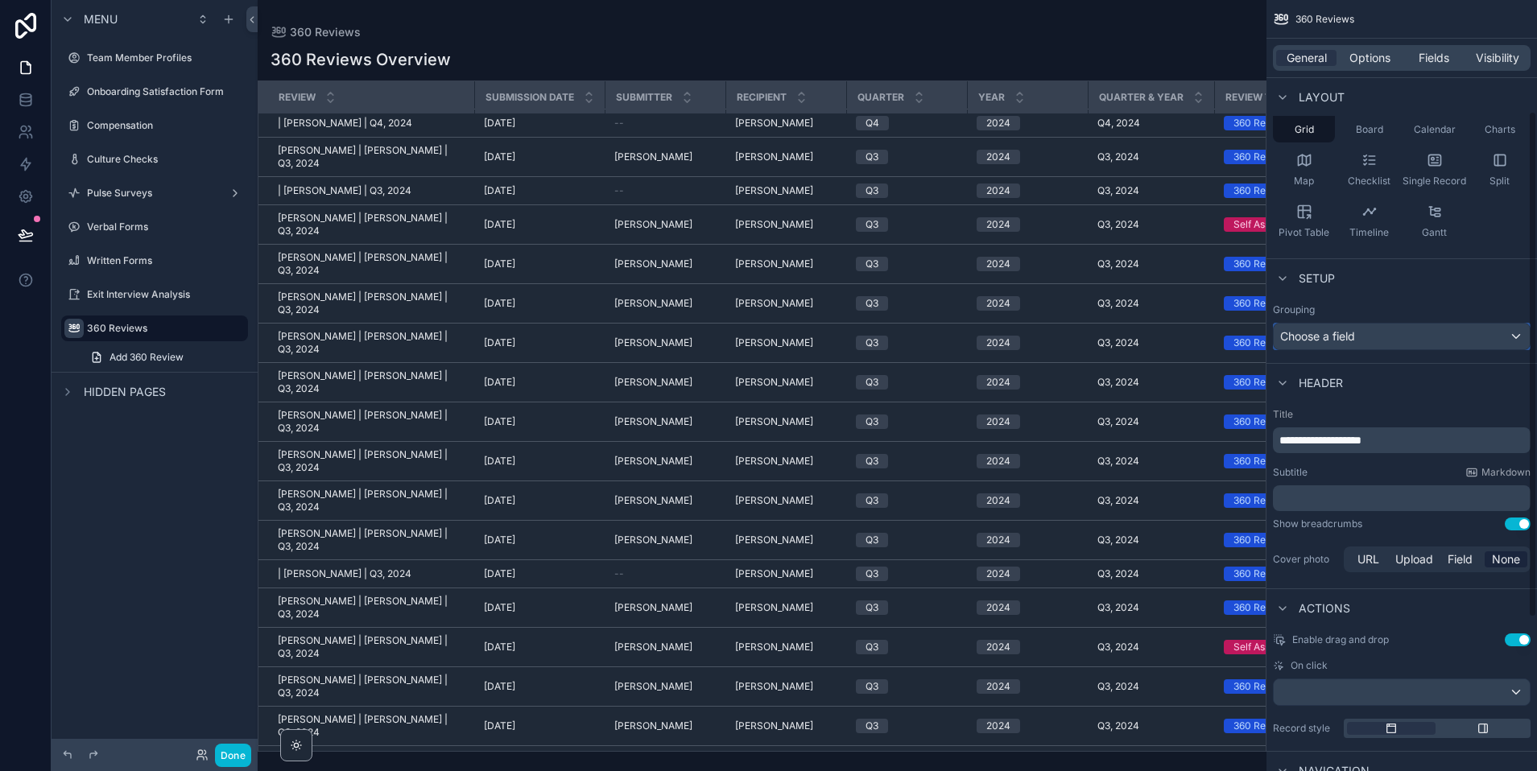
click at [1352, 328] on div "Choose a field" at bounding box center [1402, 337] width 256 height 26
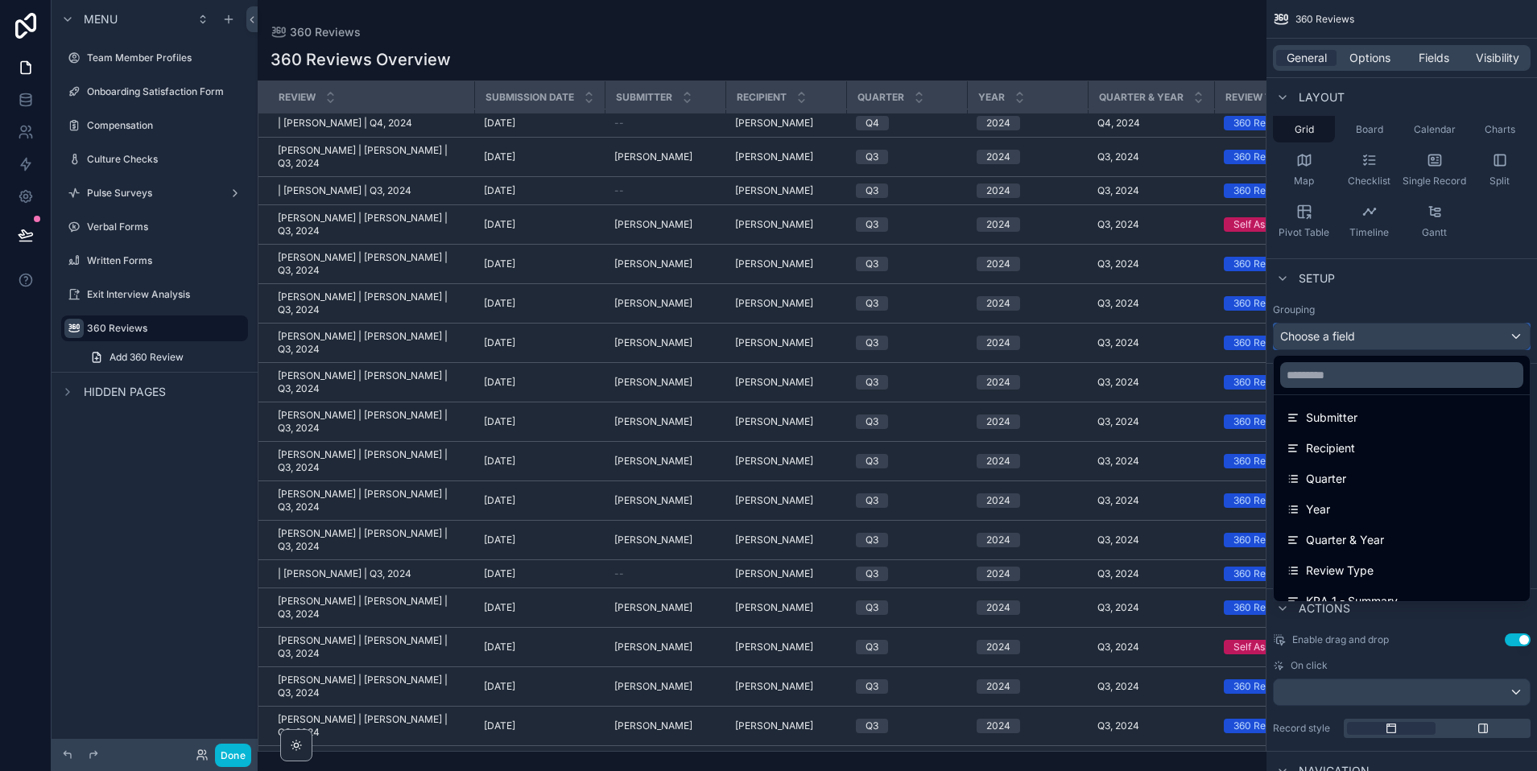
scroll to position [168, 0]
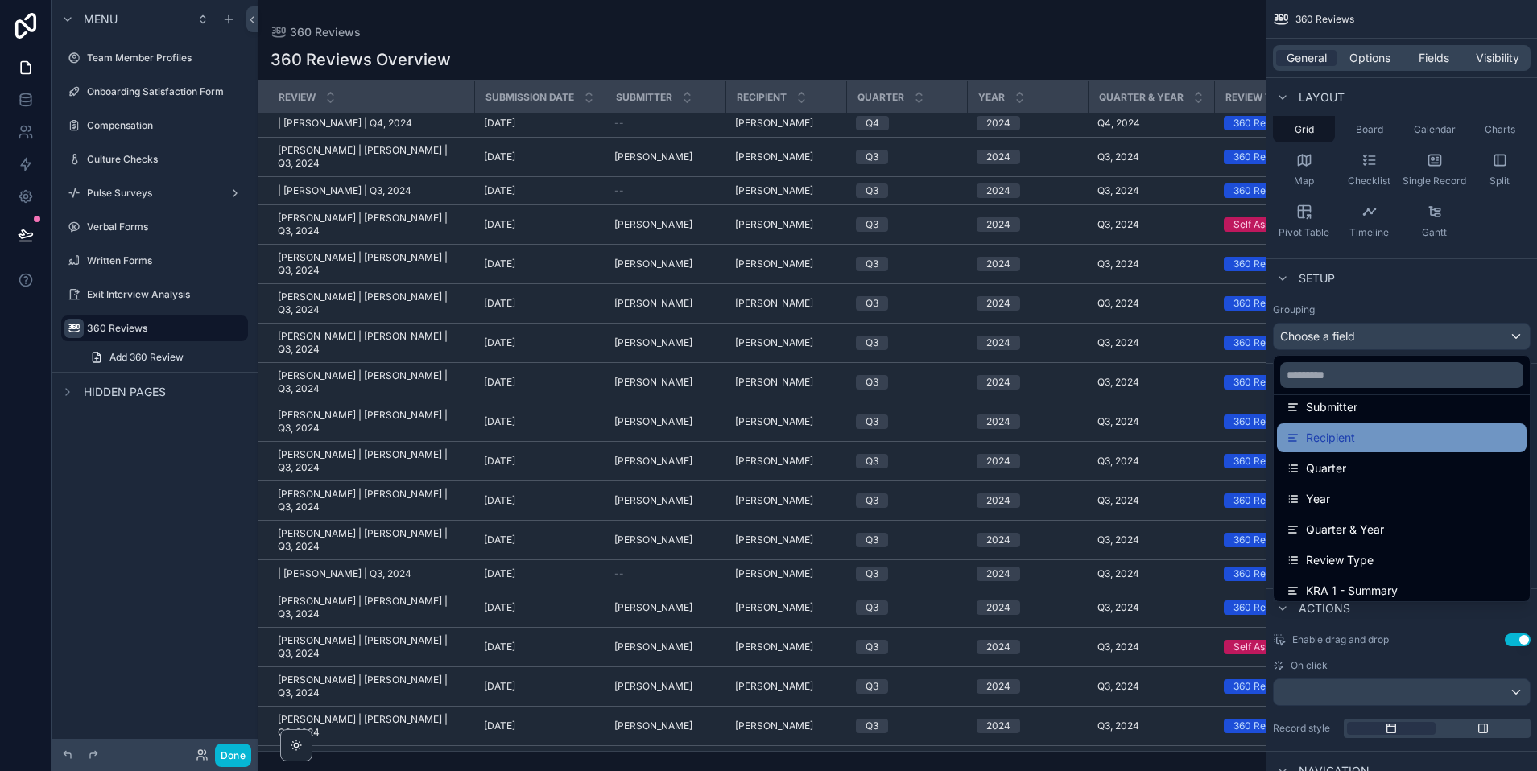
click at [1352, 440] on div "Recipient" at bounding box center [1401, 437] width 230 height 19
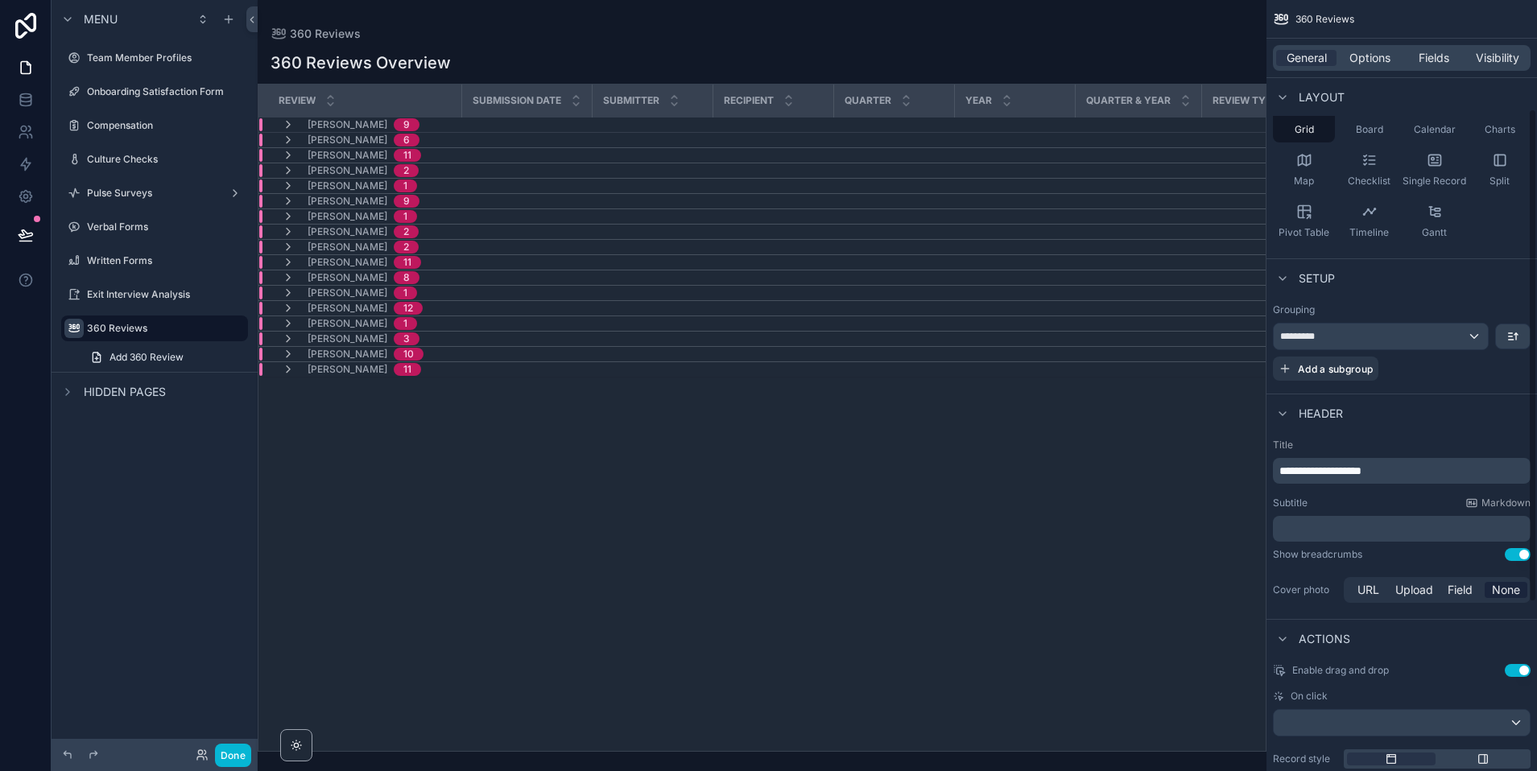
click at [1352, 473] on p "**********" at bounding box center [1403, 471] width 248 height 16
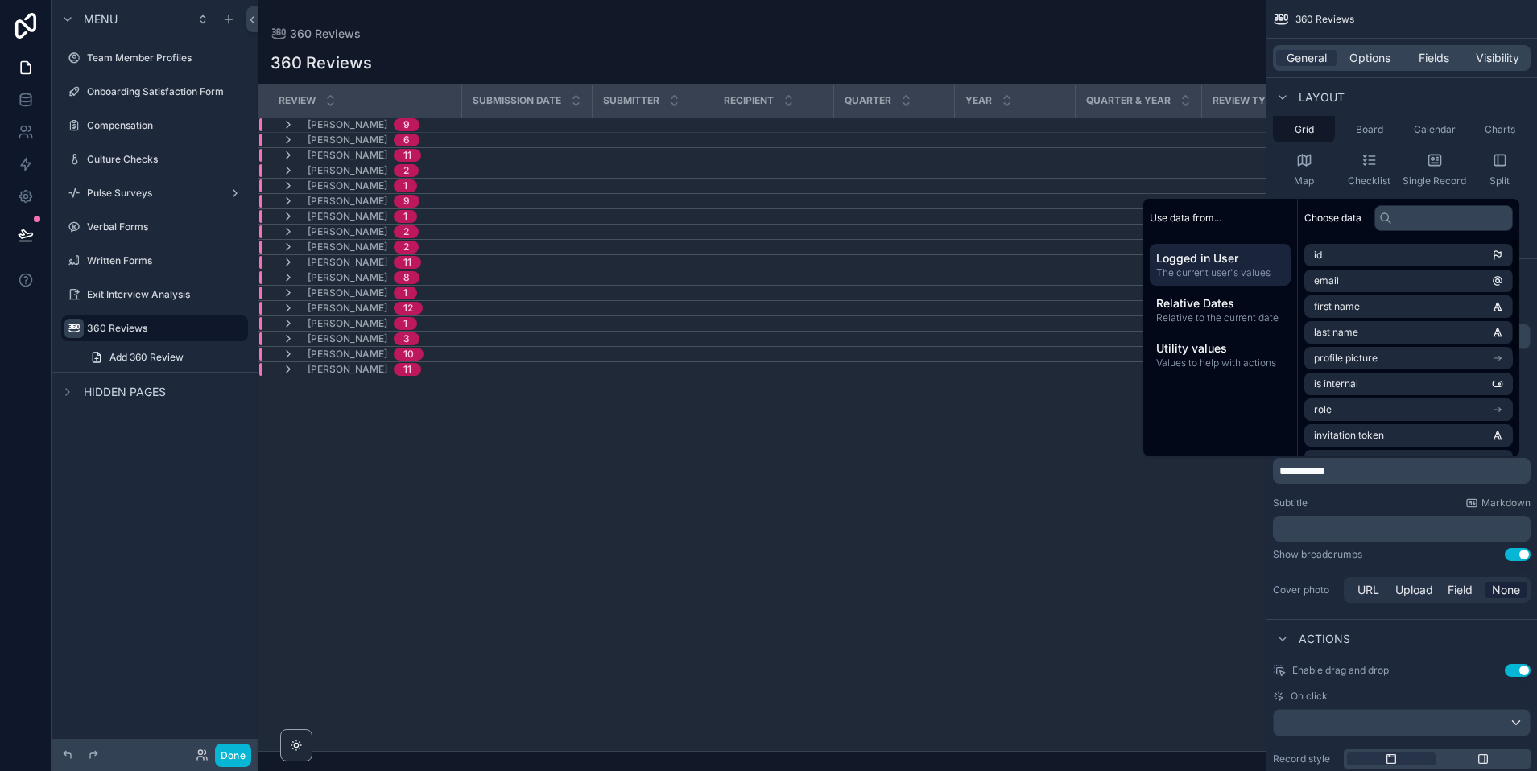
click at [951, 493] on div "Review Submission Date Submitter Recipient Quarter Year Quarter & Year Review T…" at bounding box center [761, 418] width 1007 height 667
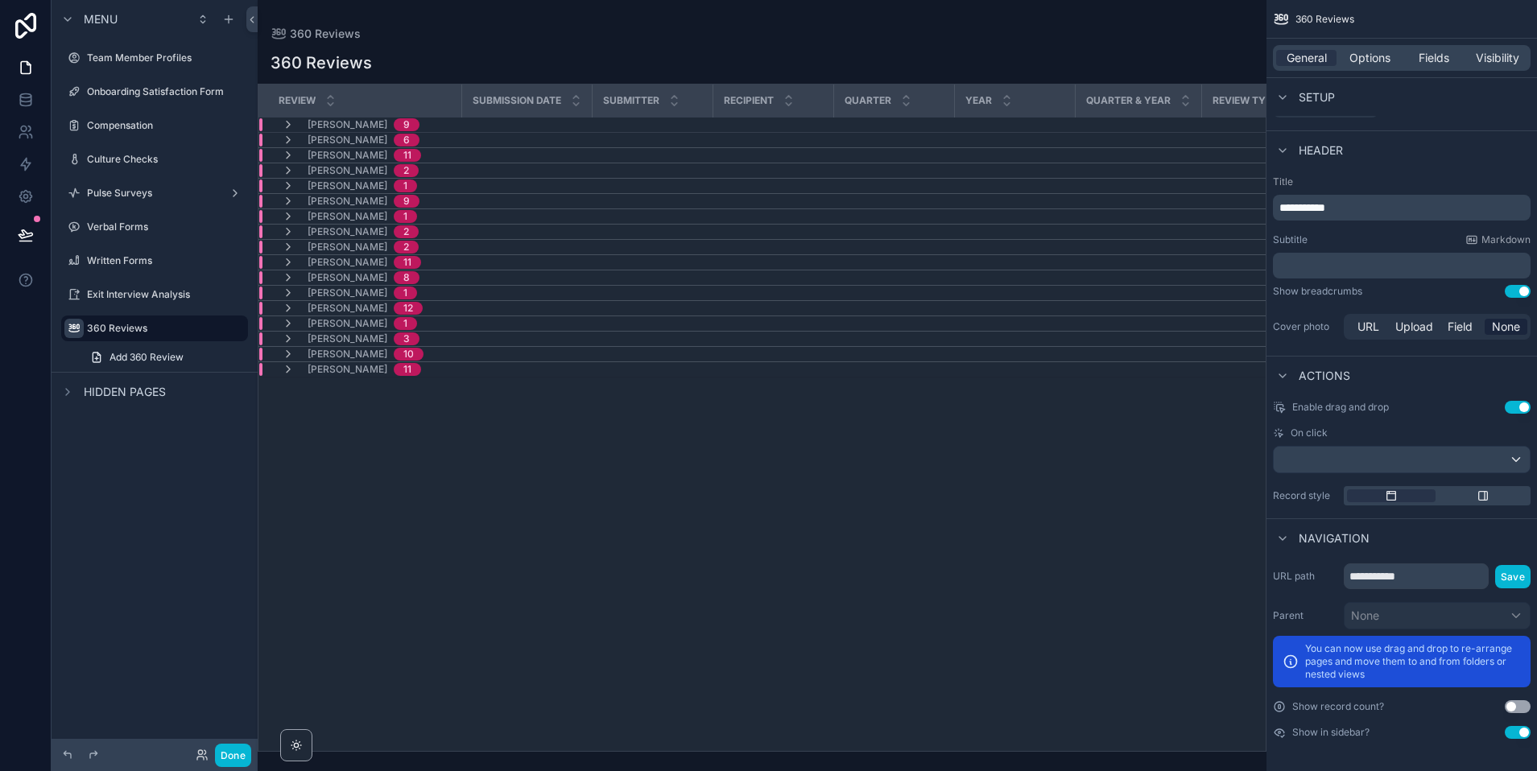
scroll to position [0, 0]
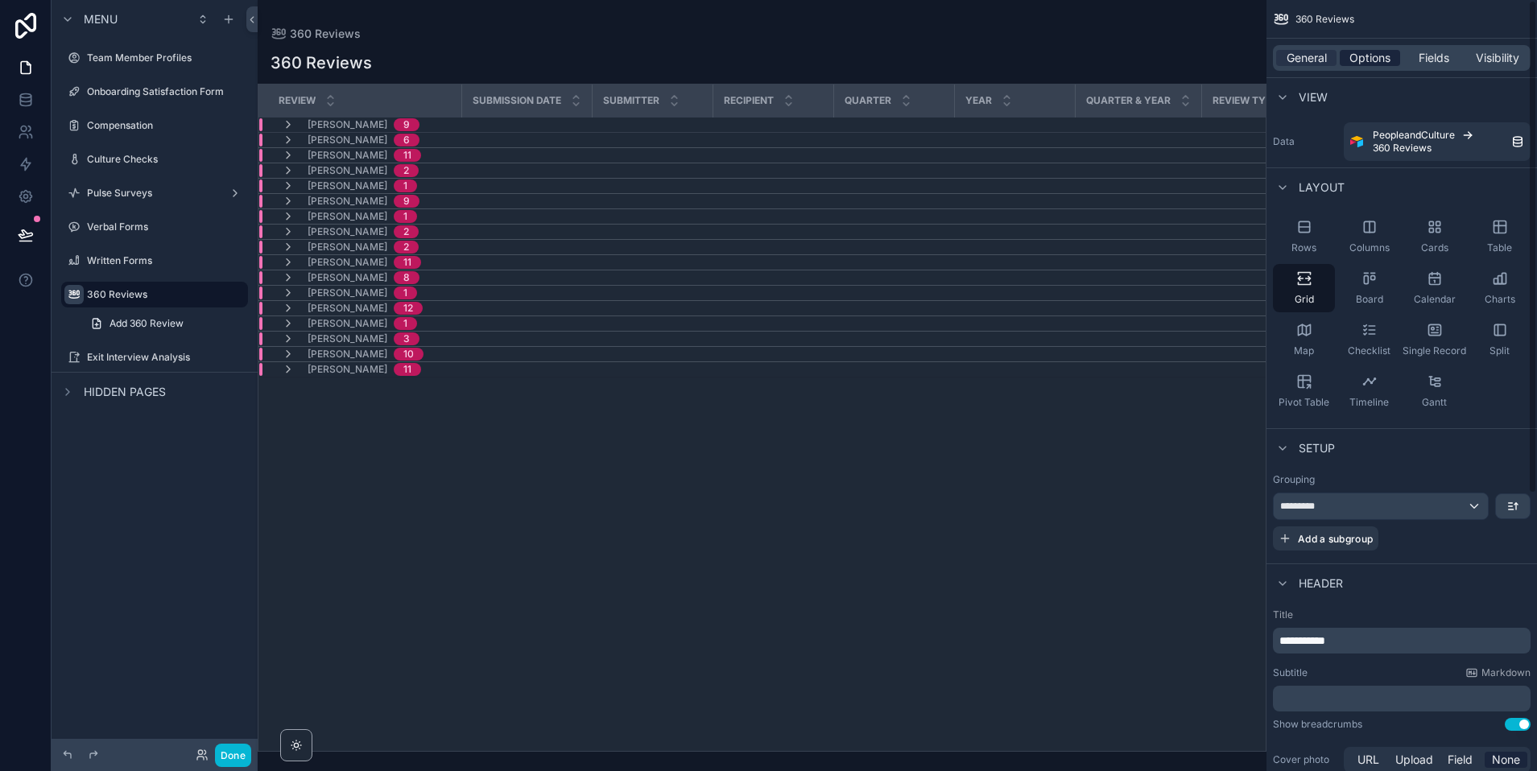
click at [1352, 57] on span "Options" at bounding box center [1369, 58] width 41 height 16
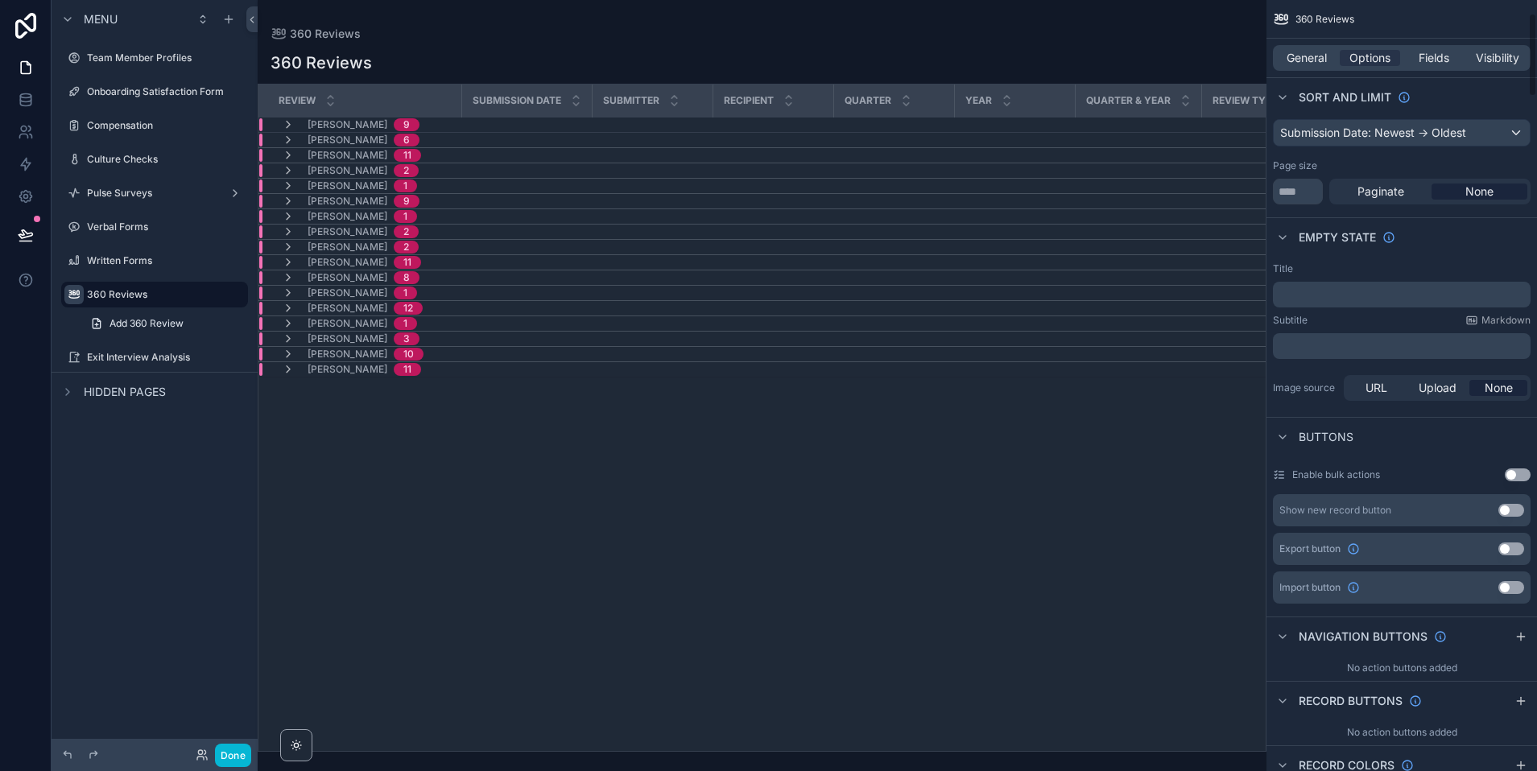
scroll to position [166, 0]
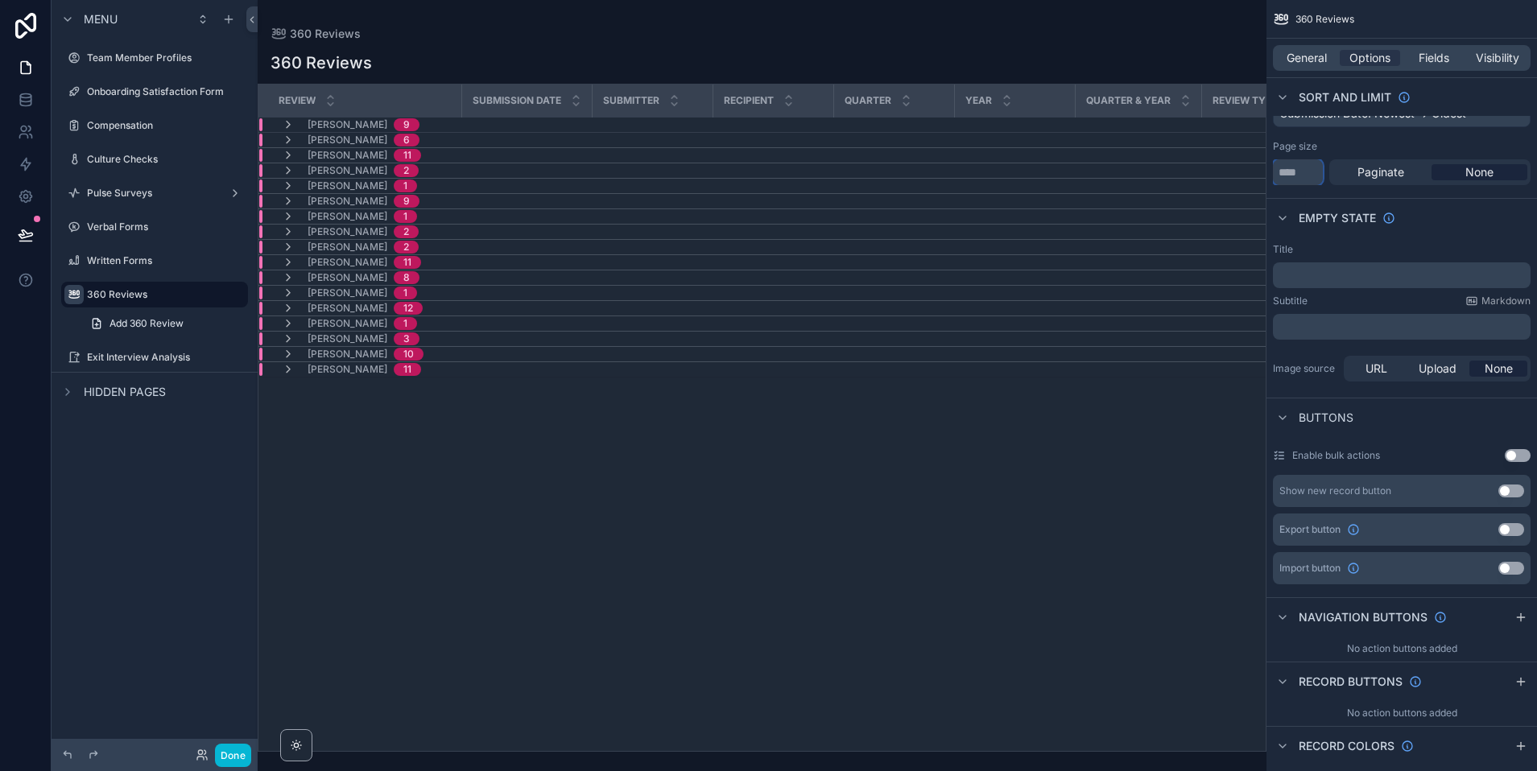
click at [1307, 174] on input "***" at bounding box center [1298, 172] width 50 height 26
click at [1352, 146] on div "Page size" at bounding box center [1402, 146] width 258 height 13
click at [1303, 170] on input "***" at bounding box center [1298, 172] width 50 height 26
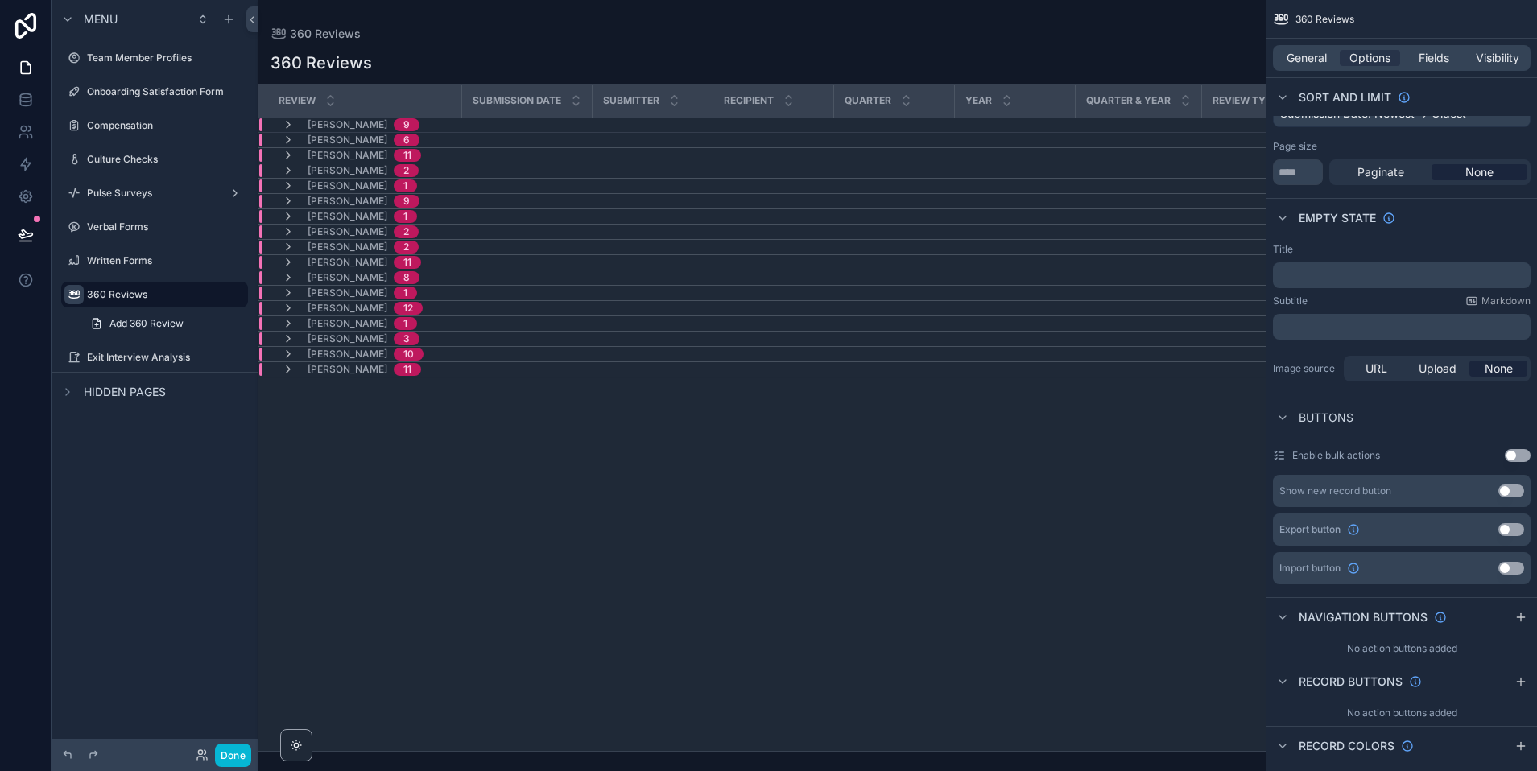
click at [1352, 140] on div "Page size" at bounding box center [1402, 146] width 258 height 13
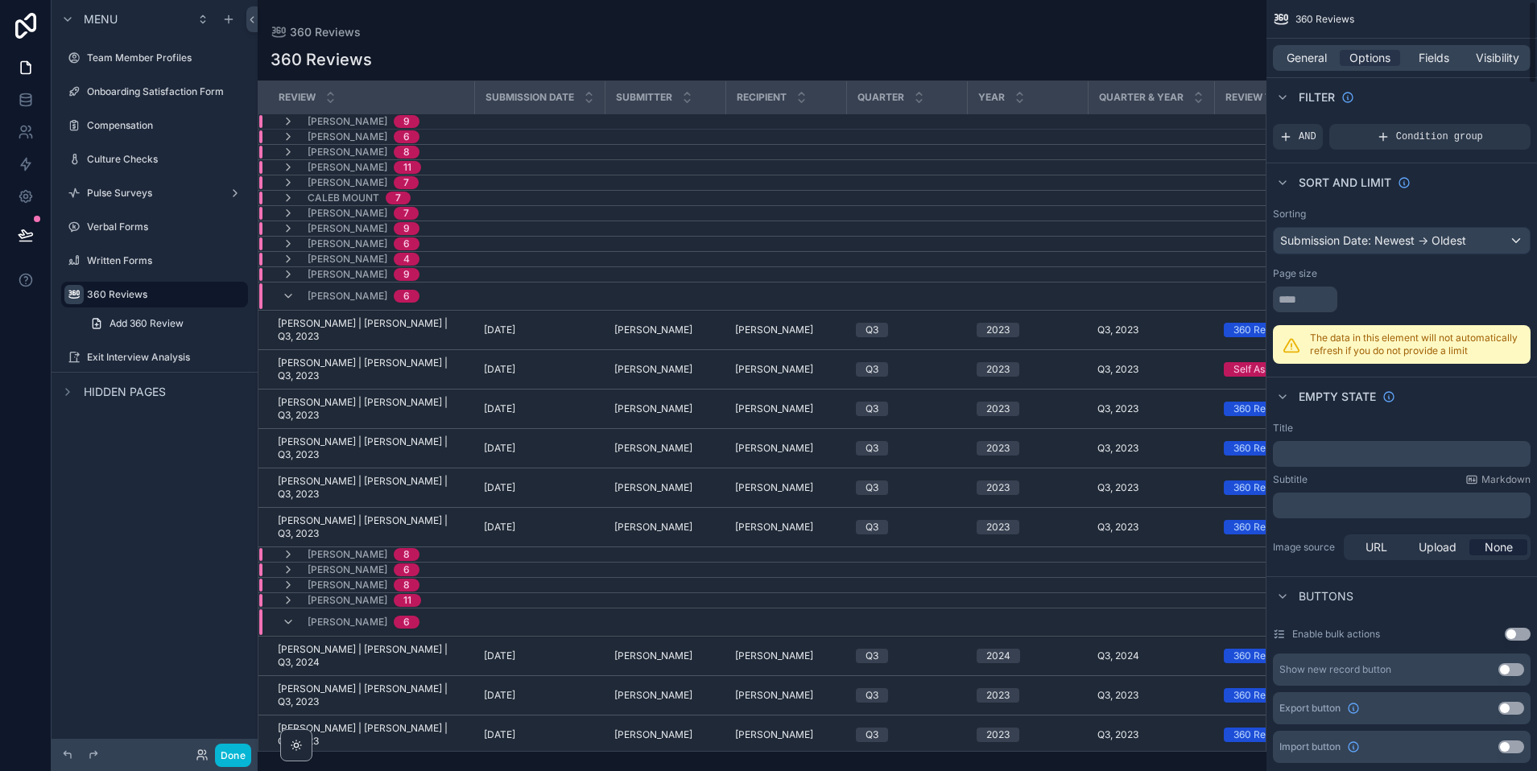
scroll to position [0, 0]
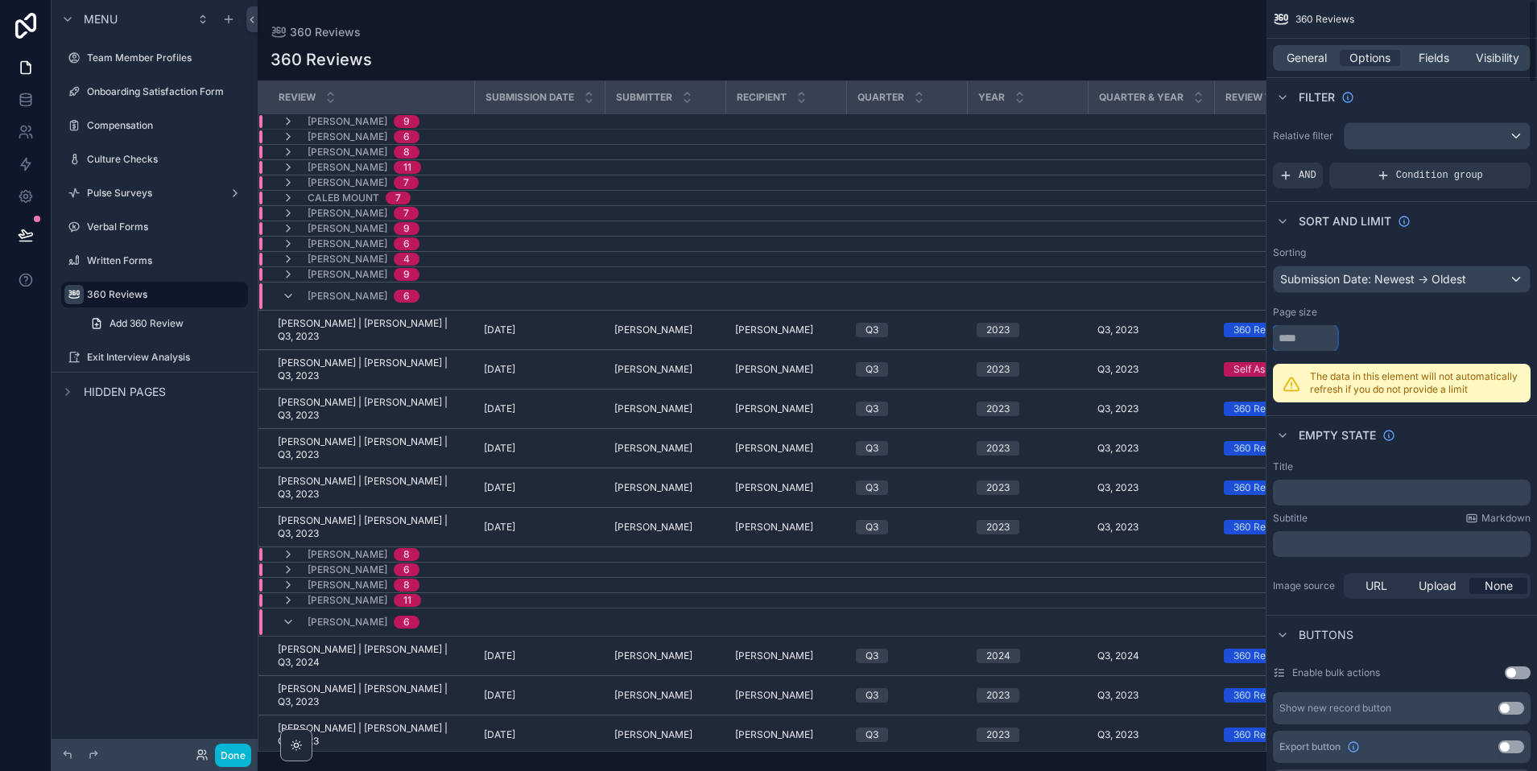
click at [1315, 337] on input "scrollable content" at bounding box center [1305, 338] width 64 height 26
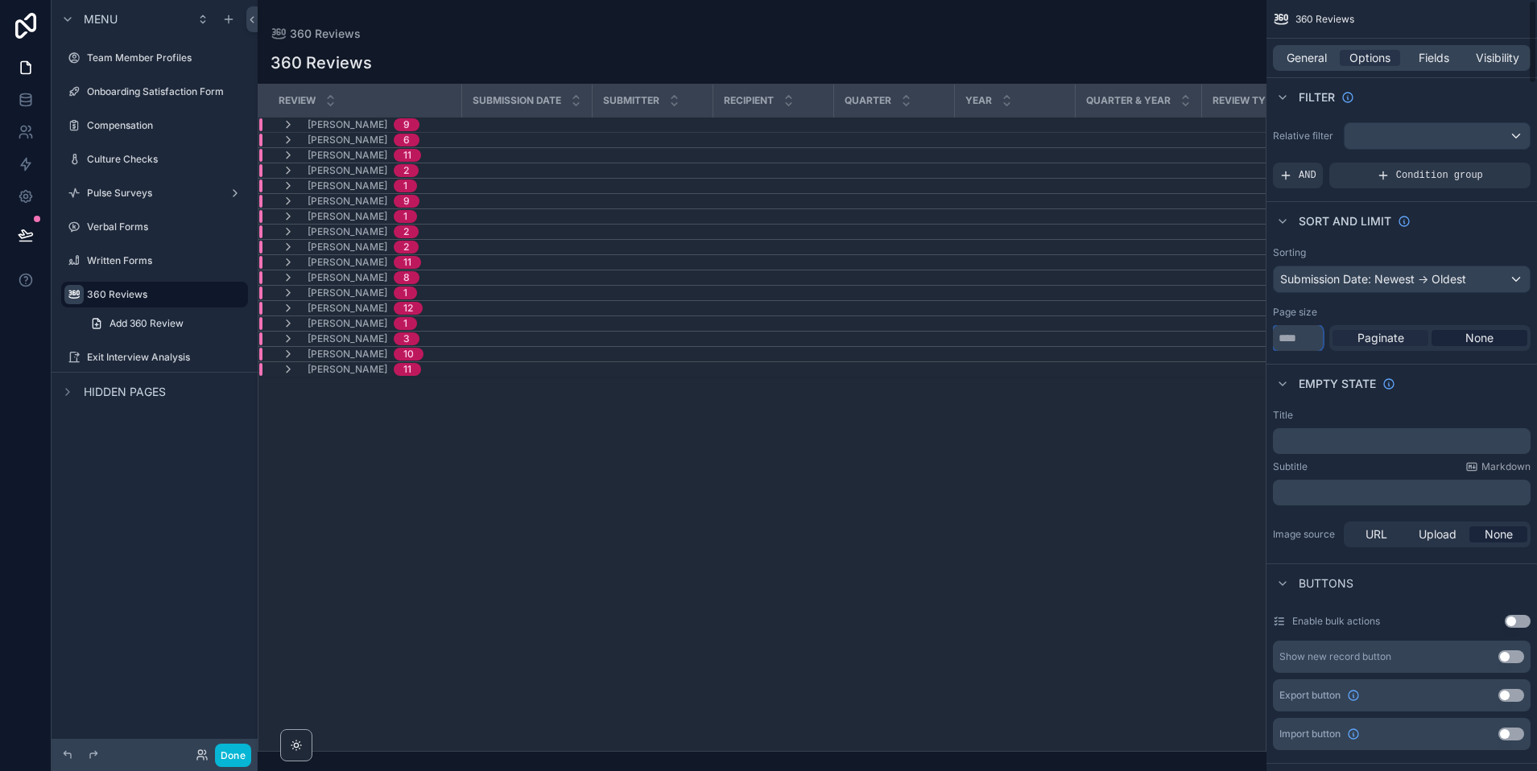
scroll to position [7, 0]
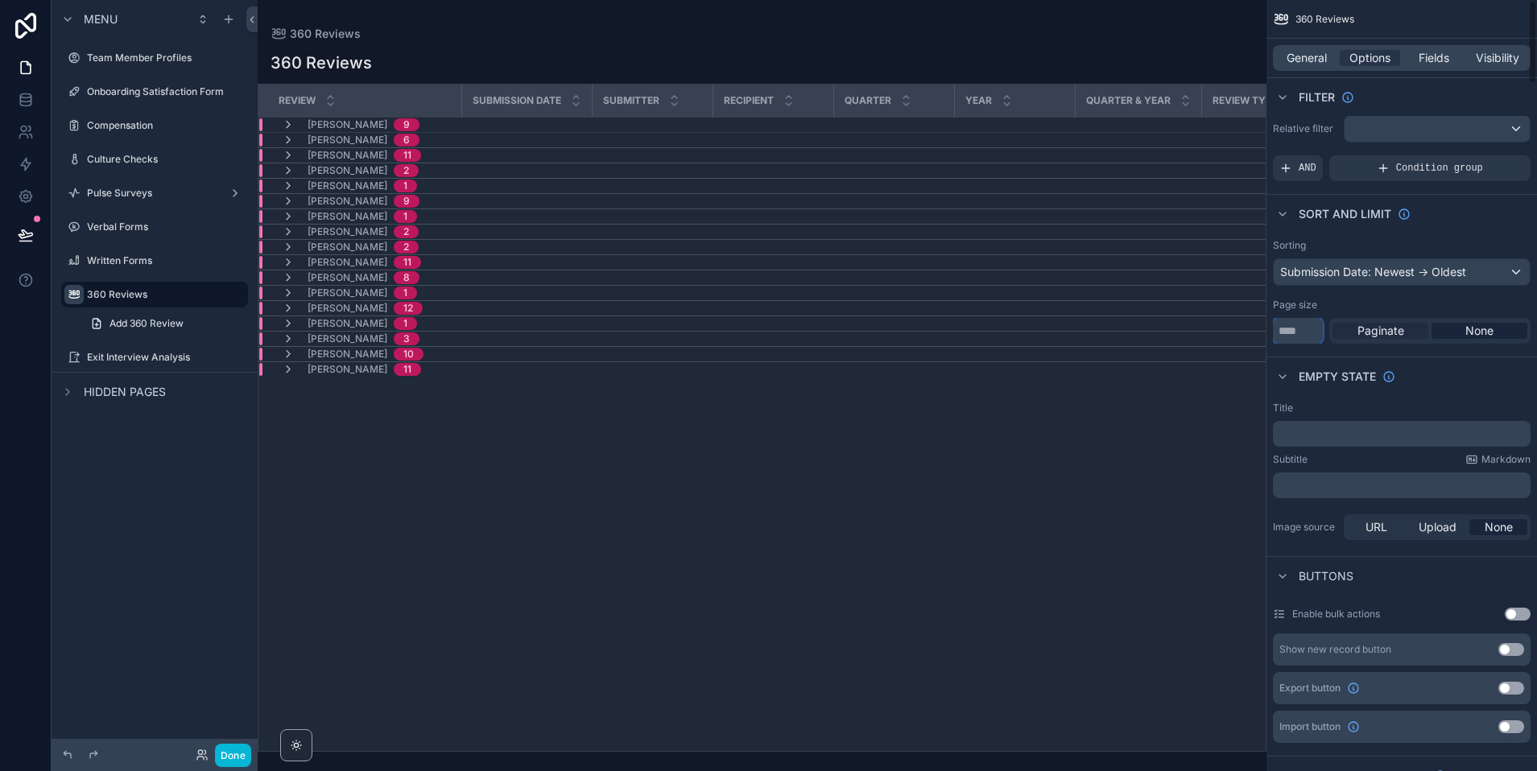
type input "***"
click at [1352, 334] on span "Paginate" at bounding box center [1380, 331] width 47 height 16
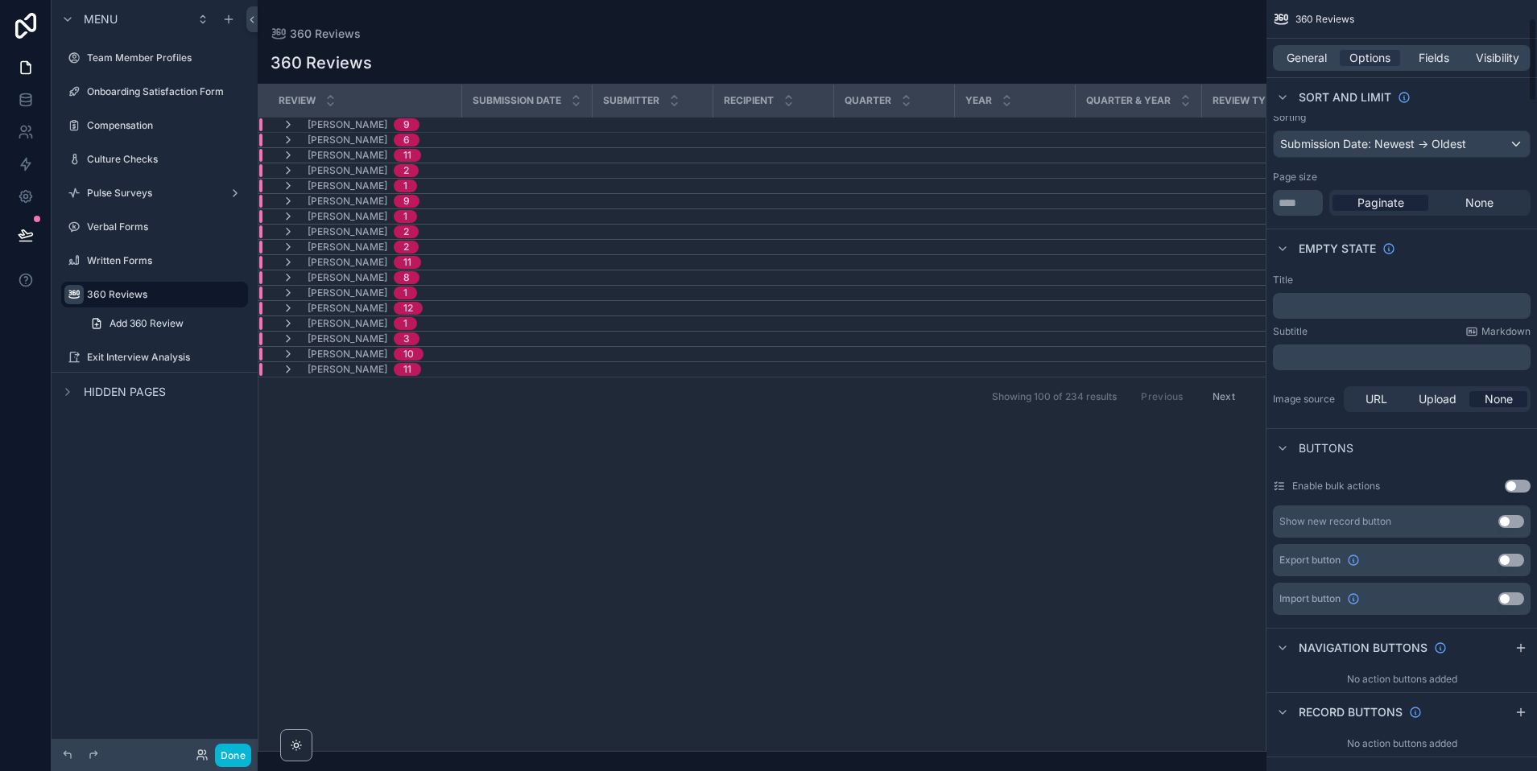
scroll to position [173, 0]
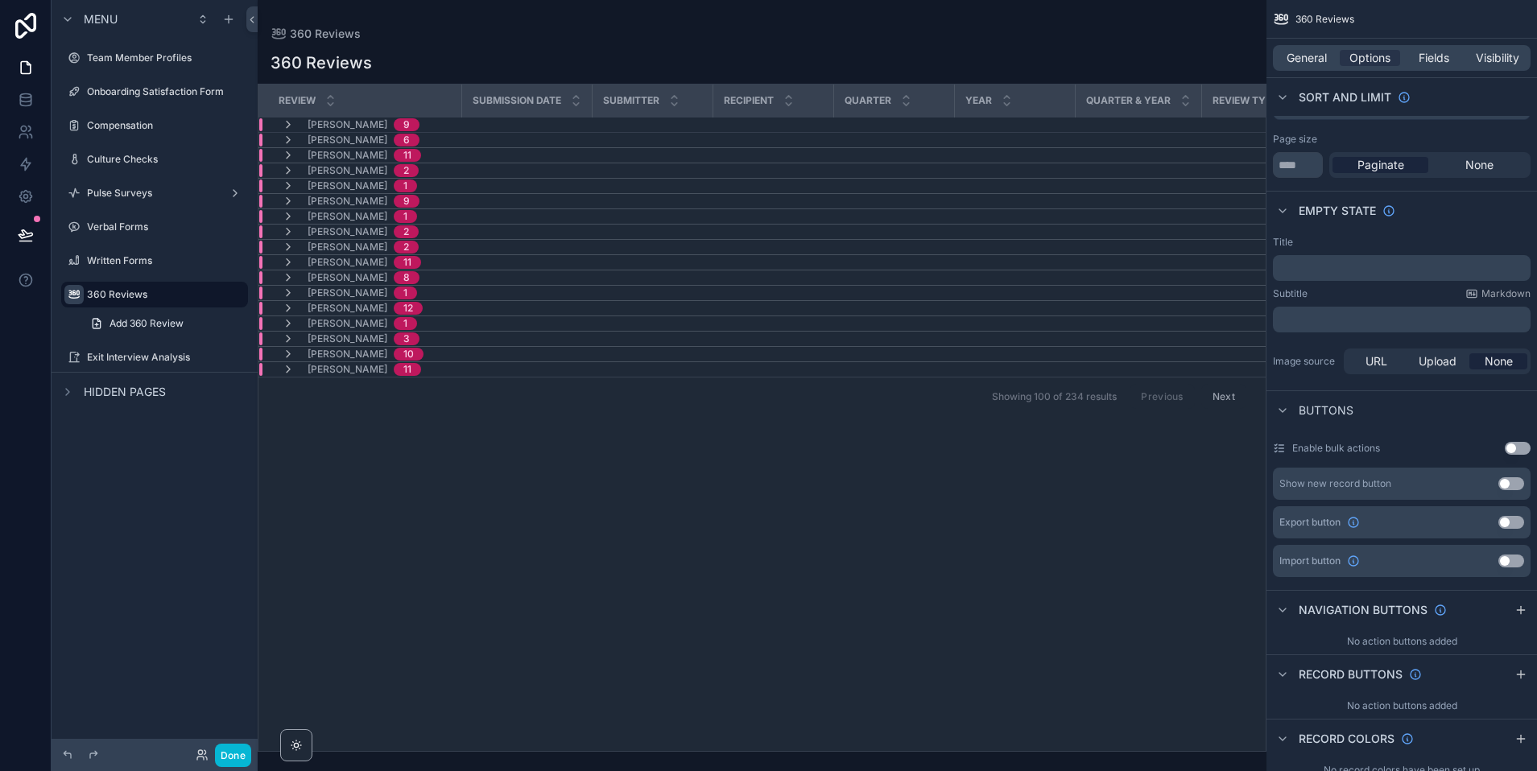
click at [1352, 449] on button "Use setting" at bounding box center [1518, 448] width 26 height 13
click at [1352, 448] on button "Use setting" at bounding box center [1518, 448] width 26 height 13
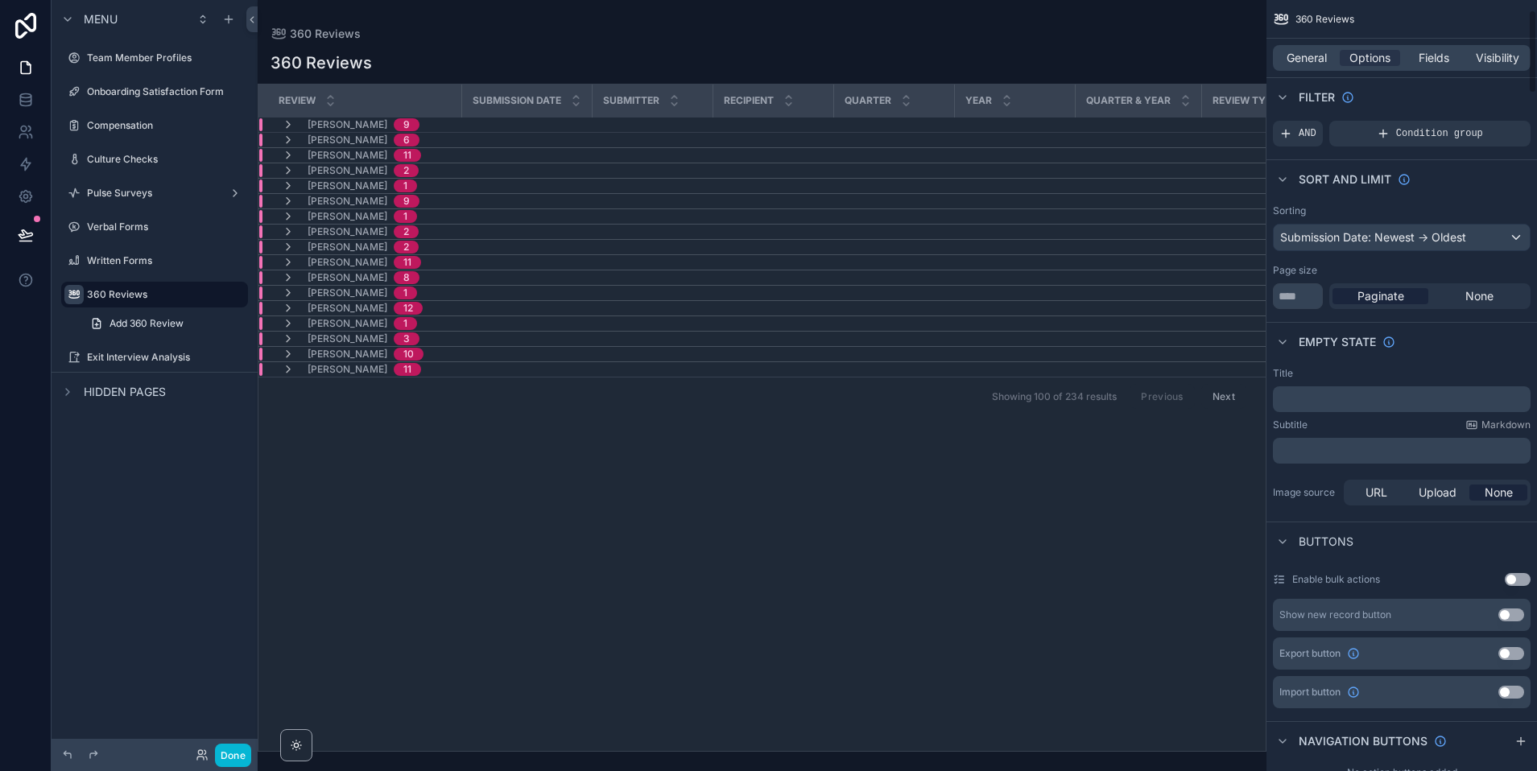
scroll to position [0, 0]
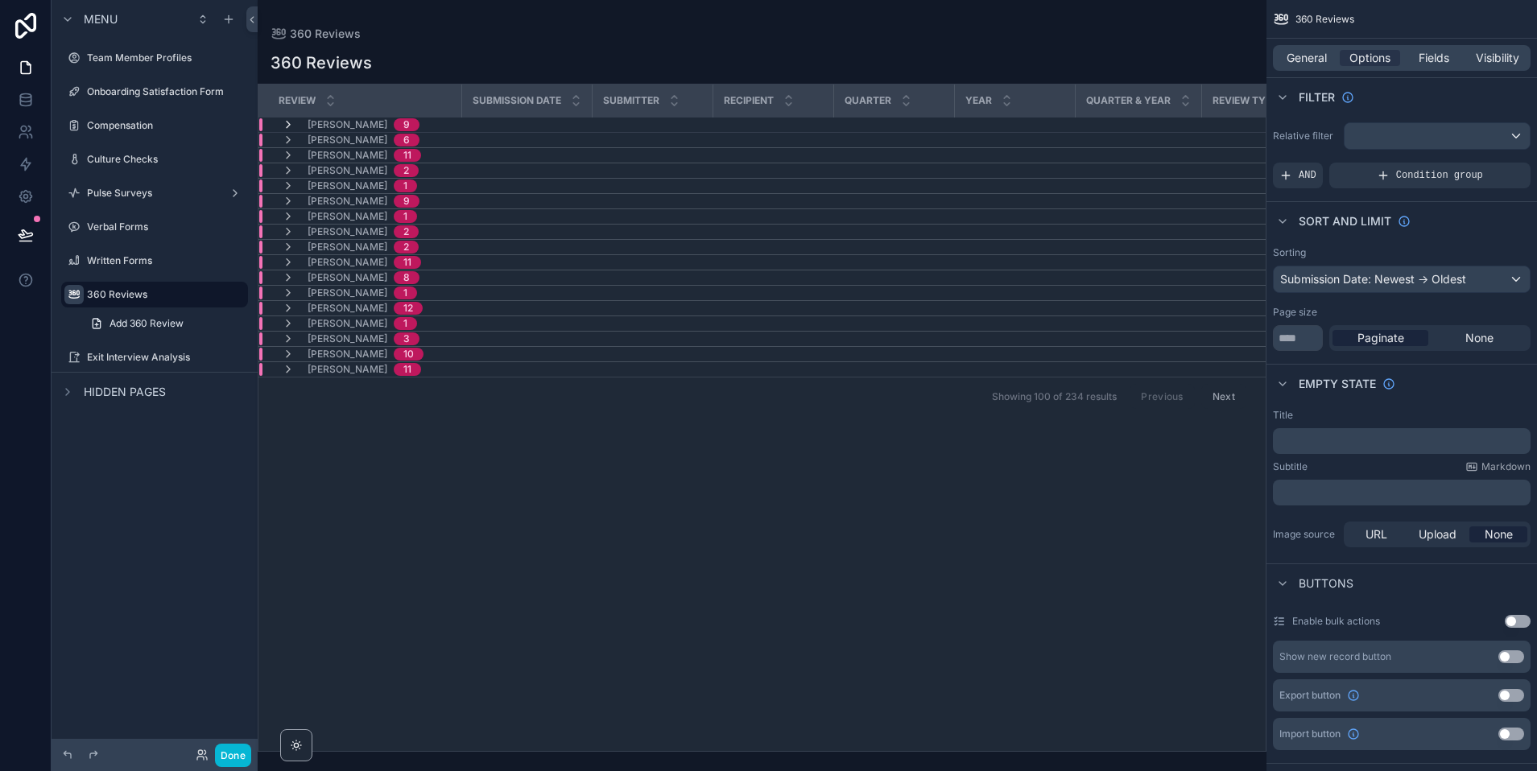
click at [287, 122] on icon "scrollable content" at bounding box center [288, 124] width 13 height 13
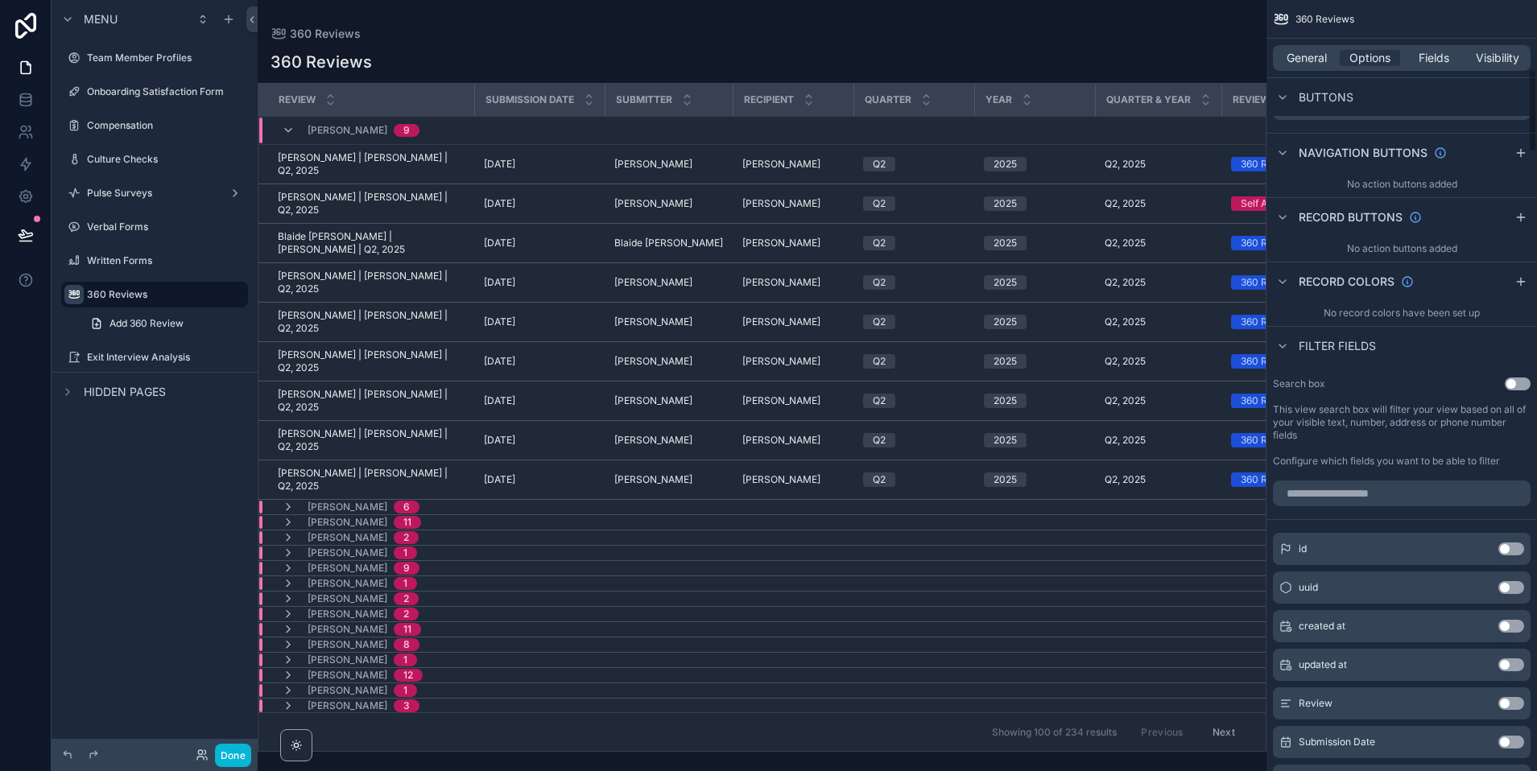
scroll to position [633, 0]
click at [1352, 494] on input "scrollable content" at bounding box center [1402, 491] width 258 height 26
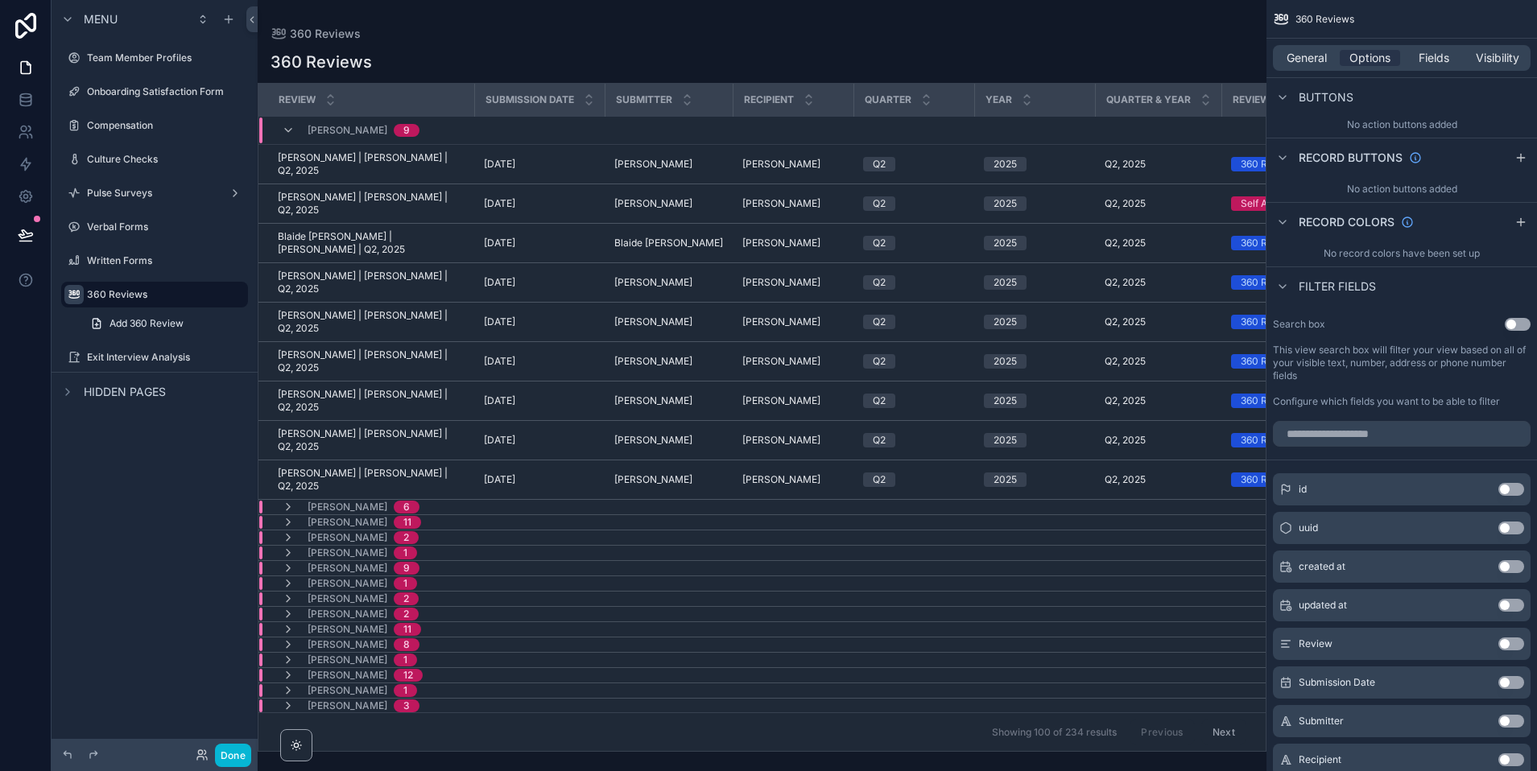
drag, startPoint x: 1509, startPoint y: 324, endPoint x: 1451, endPoint y: 393, distance: 90.3
click at [1352, 324] on button "Use setting" at bounding box center [1518, 324] width 26 height 13
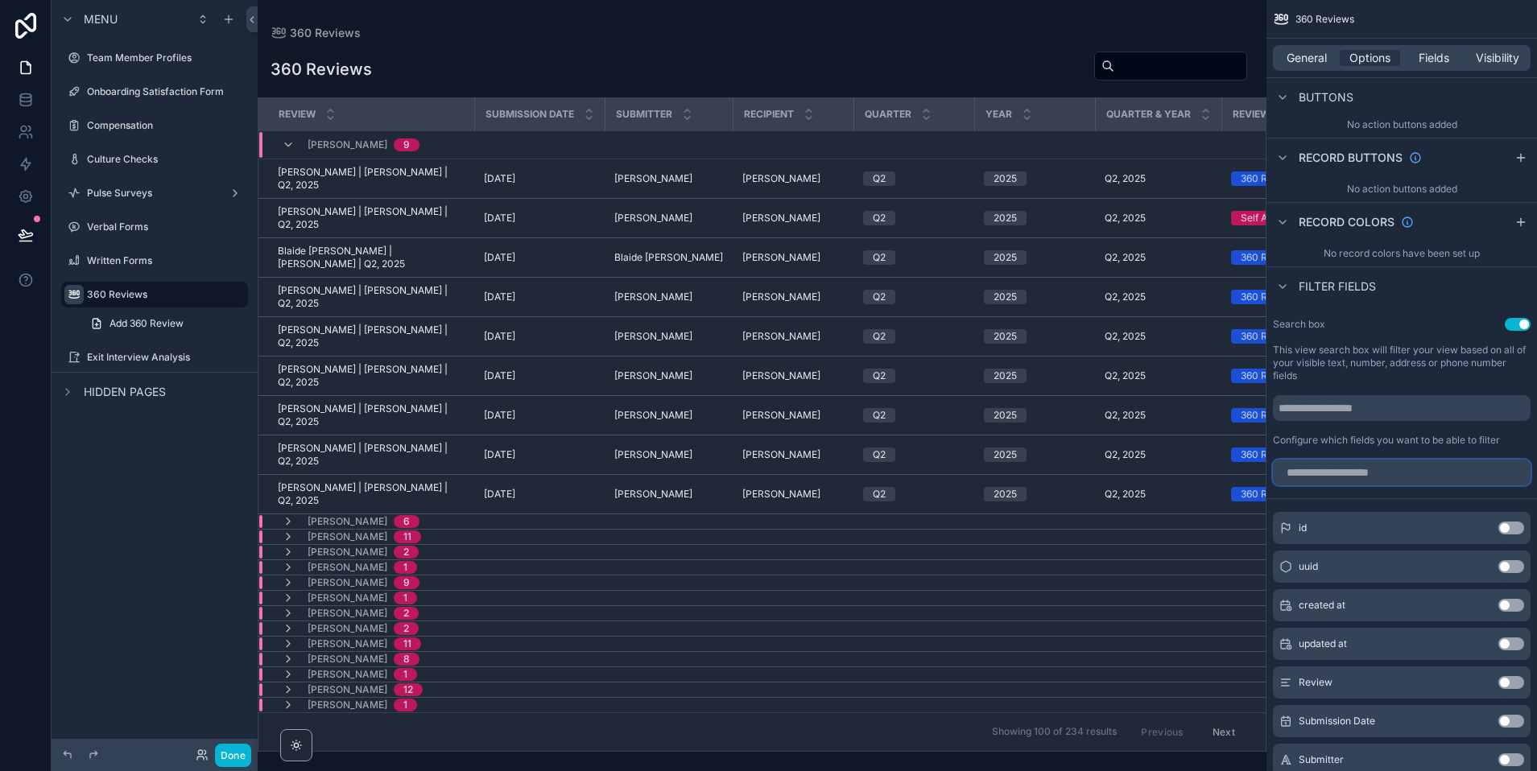
click at [1336, 483] on input "scrollable content" at bounding box center [1402, 473] width 258 height 26
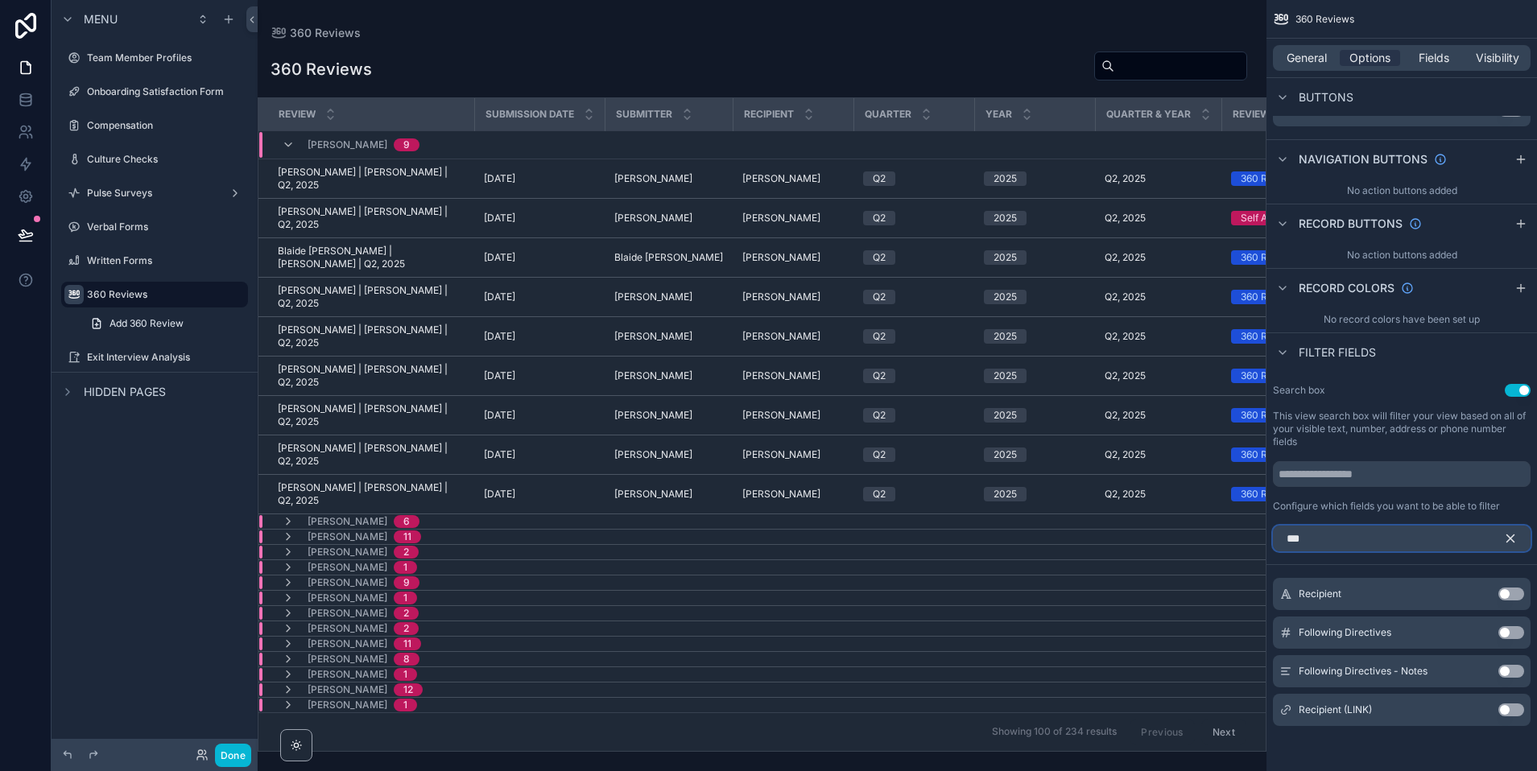
type input "***"
click at [1352, 593] on button "Use setting" at bounding box center [1511, 594] width 26 height 13
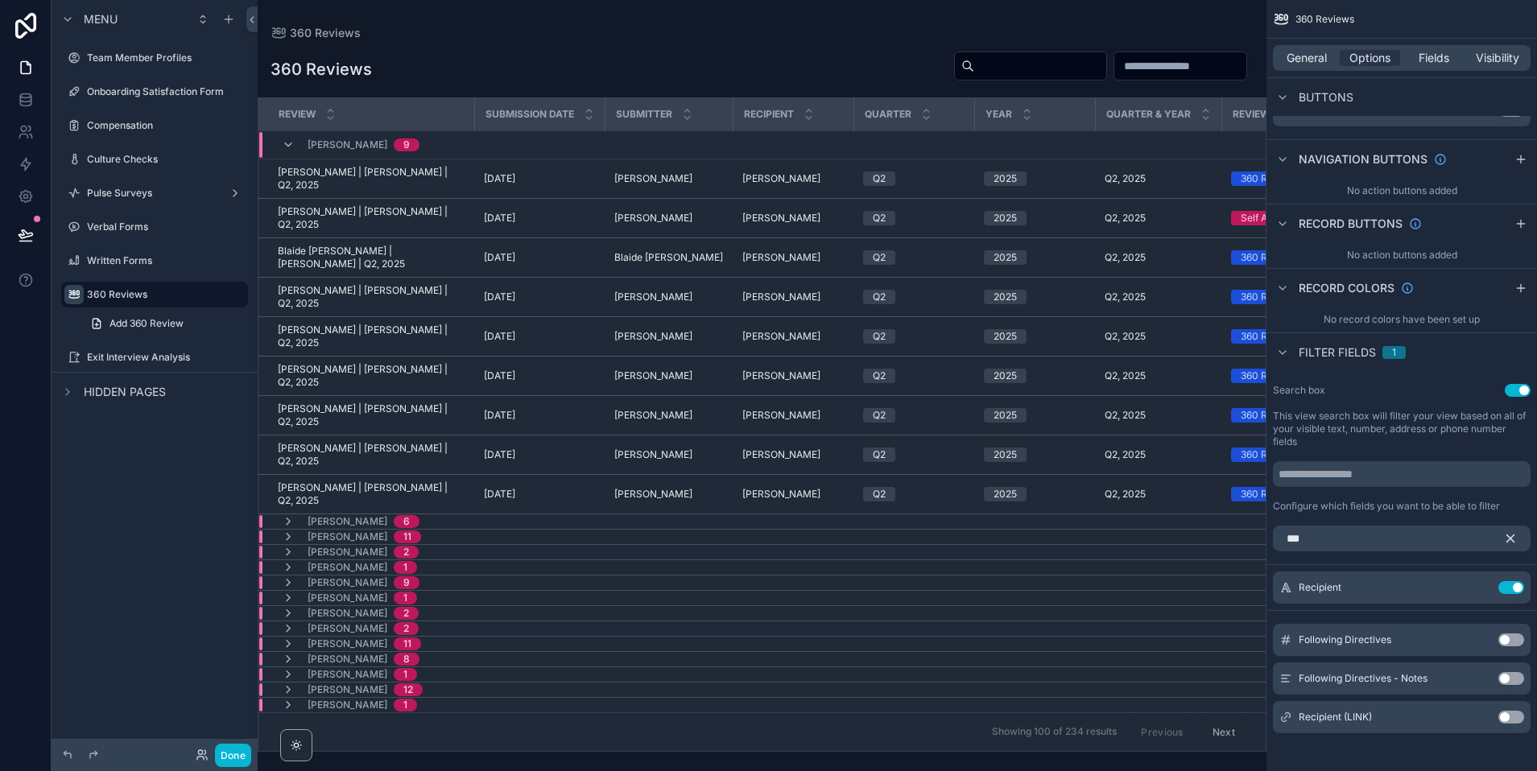
click at [1197, 64] on input "scrollable content" at bounding box center [1180, 66] width 132 height 23
click at [1352, 584] on button "Use setting" at bounding box center [1511, 587] width 26 height 13
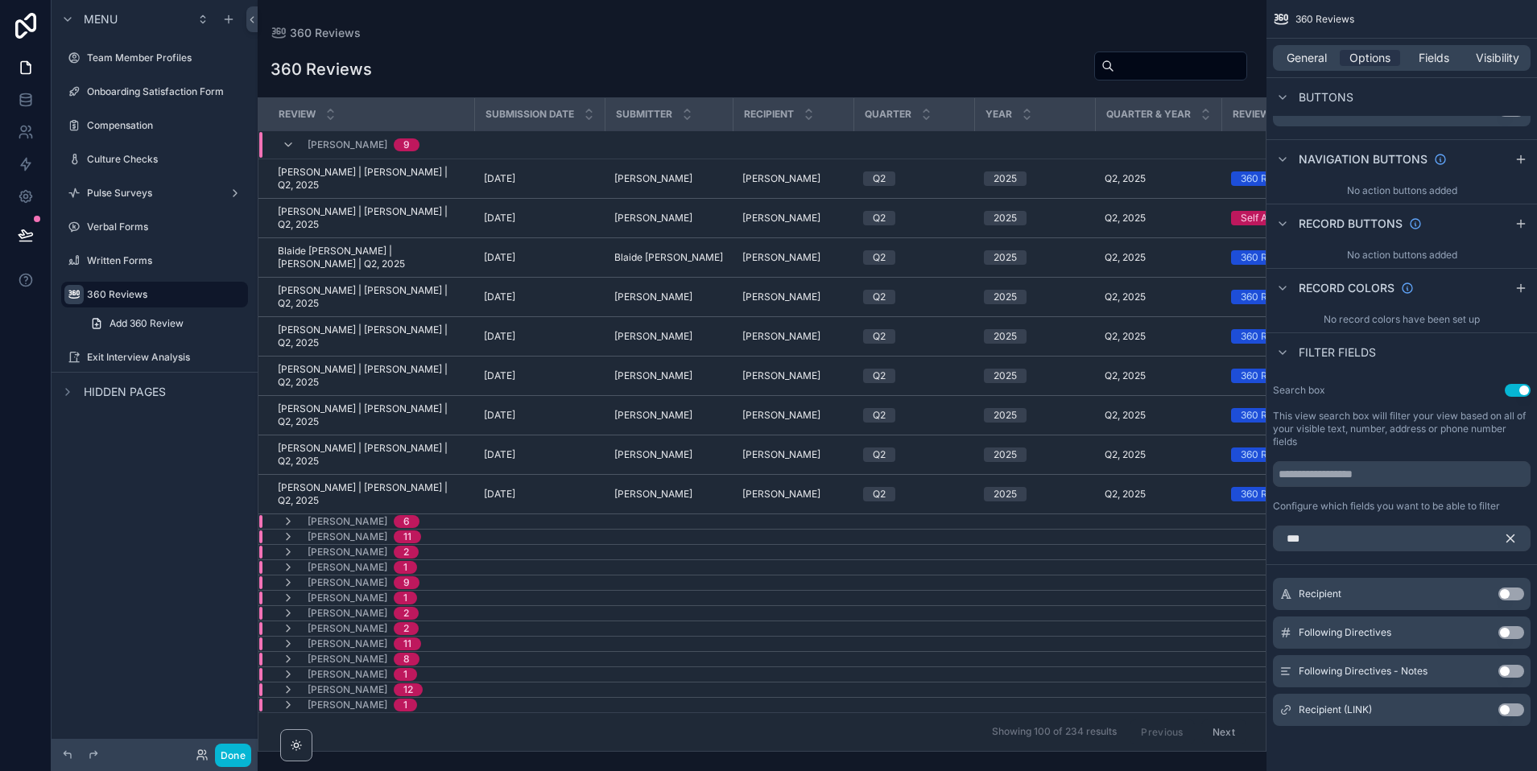
click at [1352, 589] on button "Use setting" at bounding box center [1511, 594] width 26 height 13
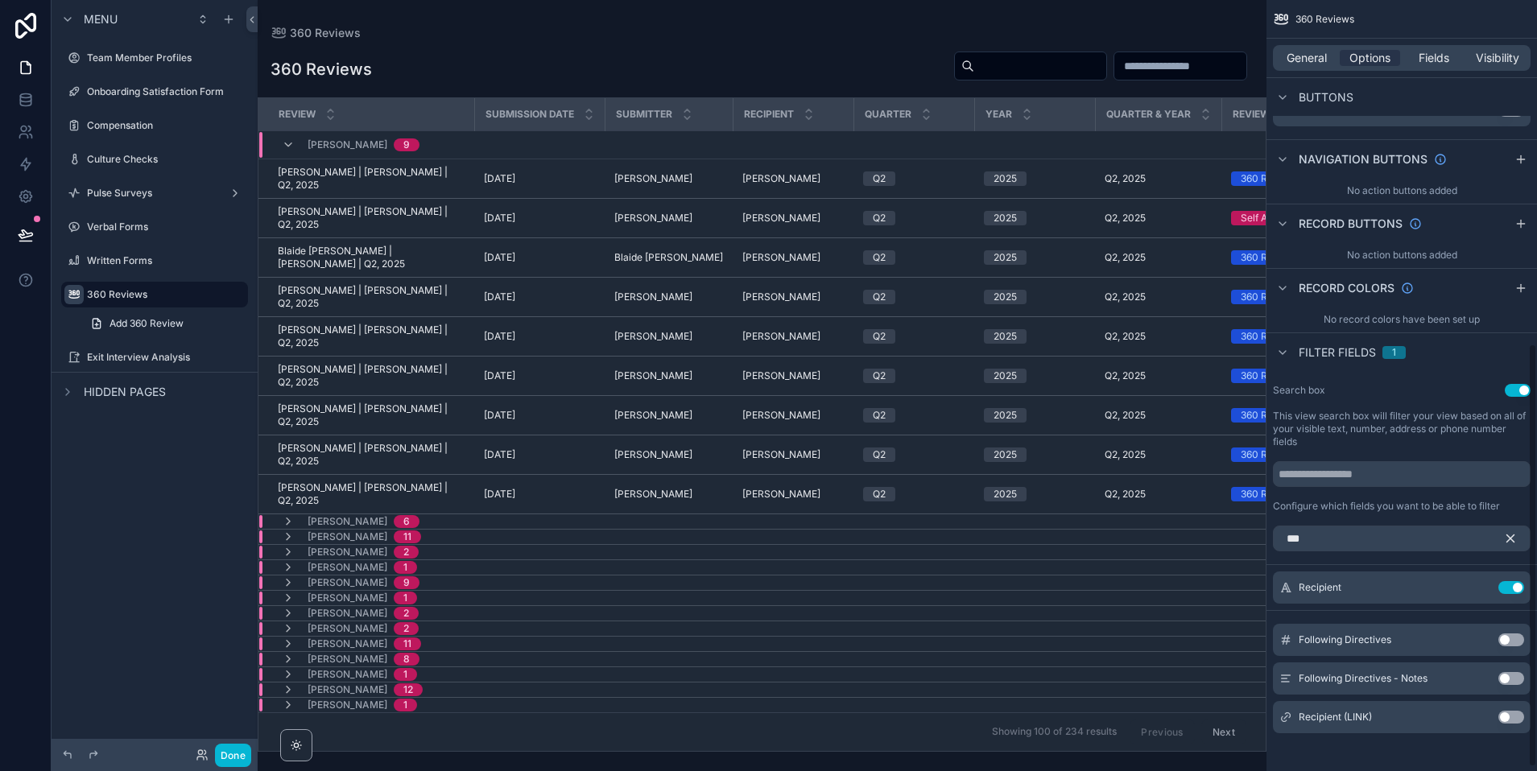
click at [1352, 542] on icon "scrollable content" at bounding box center [1510, 538] width 14 height 14
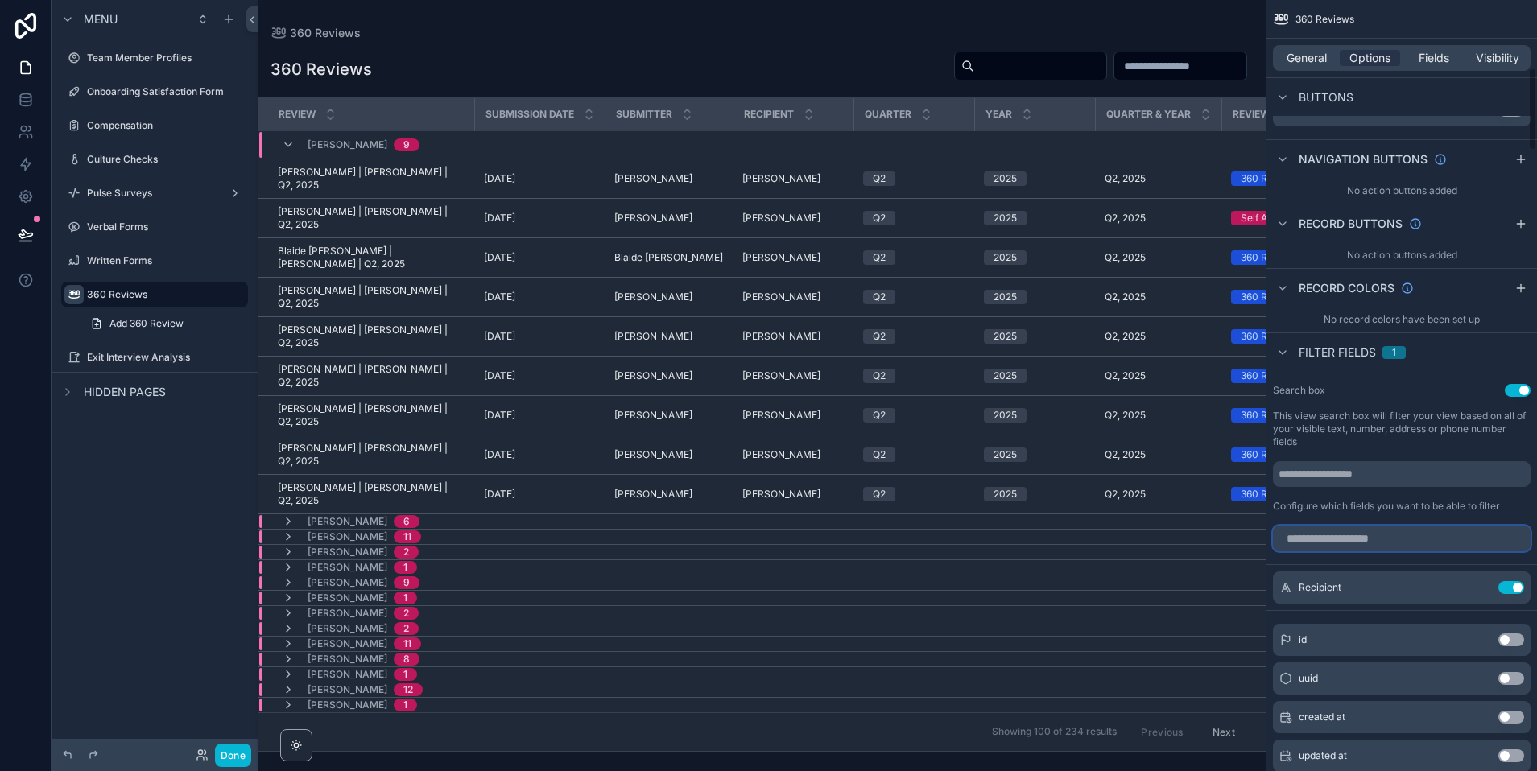
click at [1331, 539] on input "scrollable content" at bounding box center [1402, 539] width 258 height 26
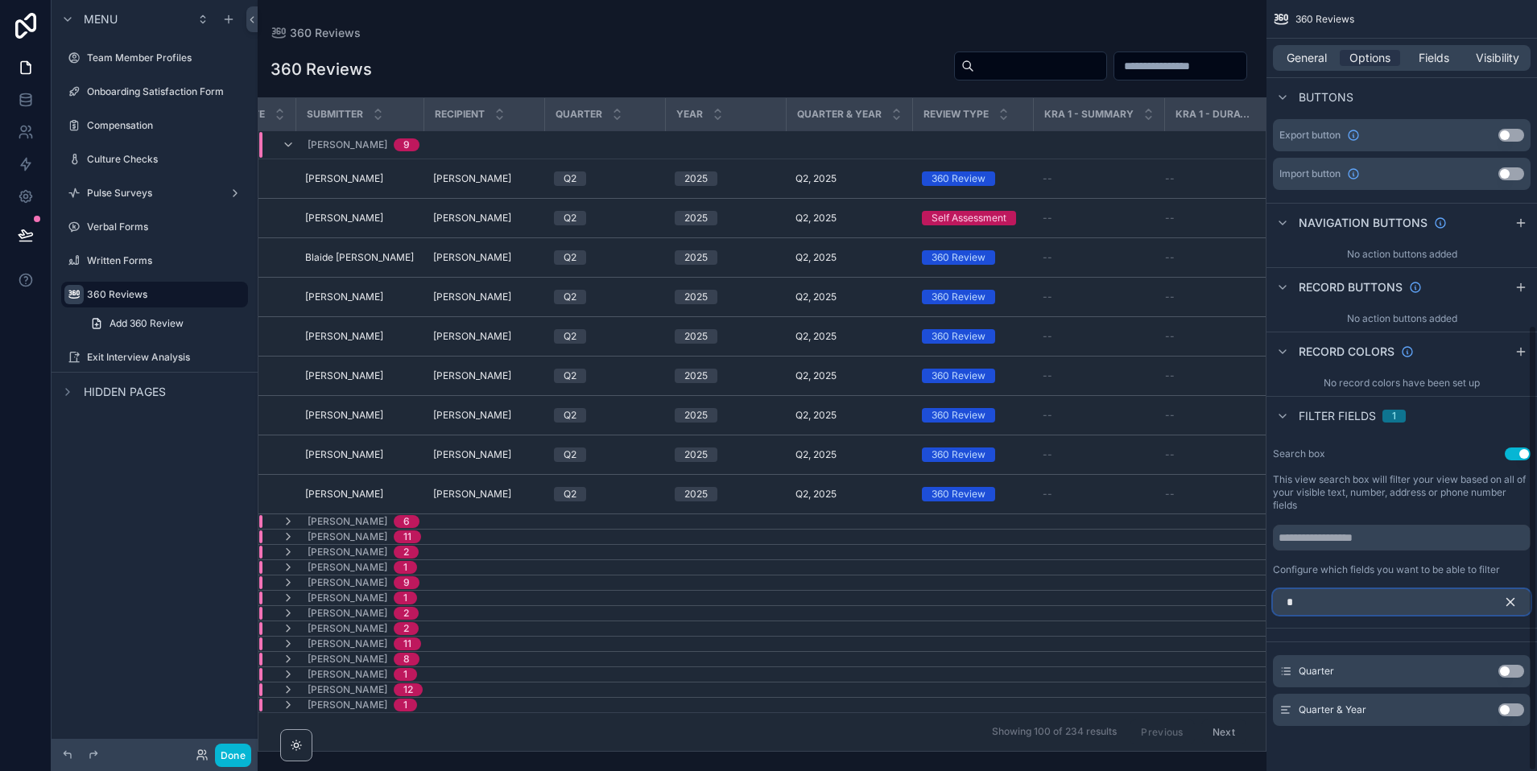
scroll to position [560, 0]
type input "*******"
click at [1352, 710] on button "Use setting" at bounding box center [1511, 710] width 26 height 13
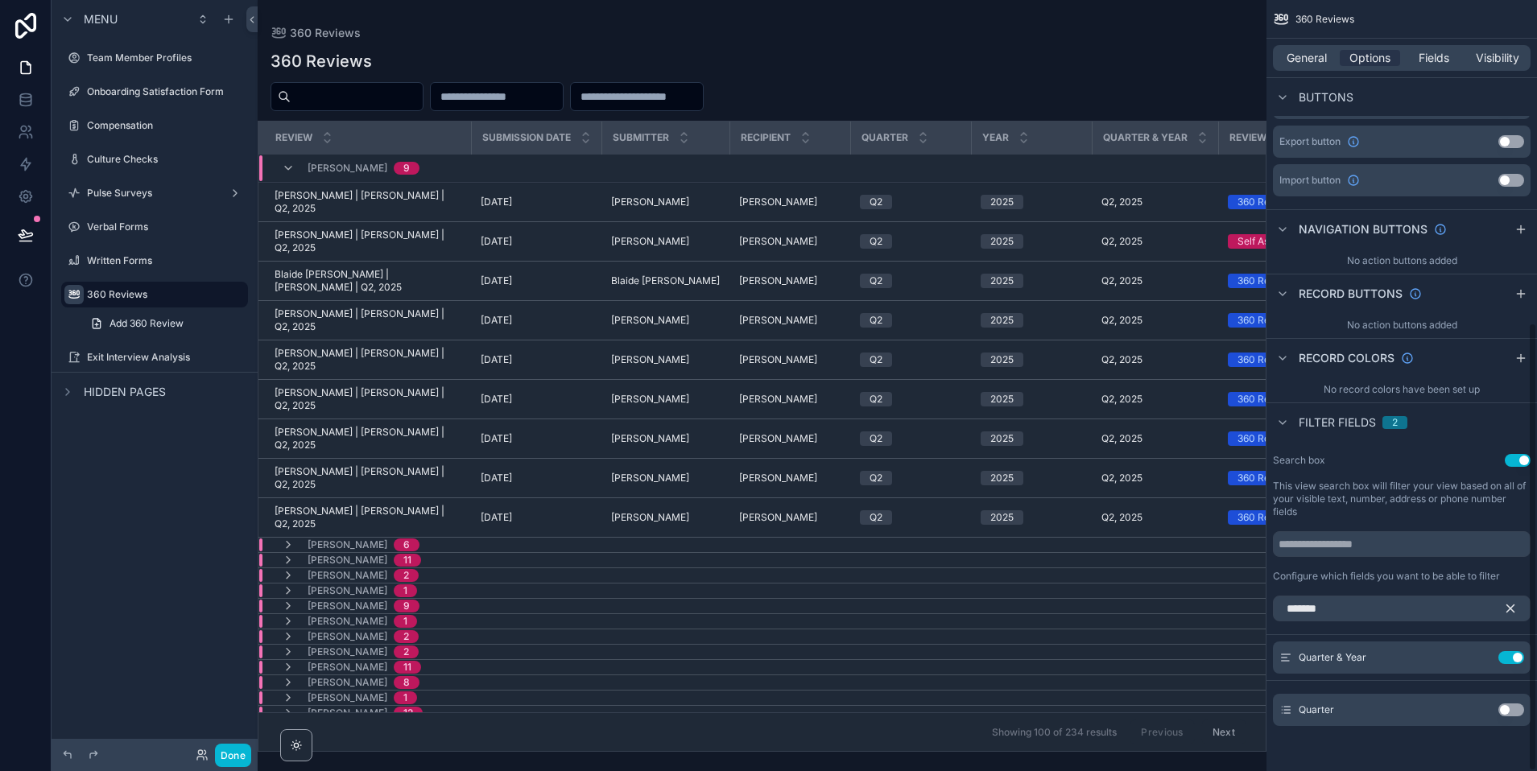
scroll to position [0, 0]
click at [1352, 614] on icon "scrollable content" at bounding box center [1510, 608] width 14 height 14
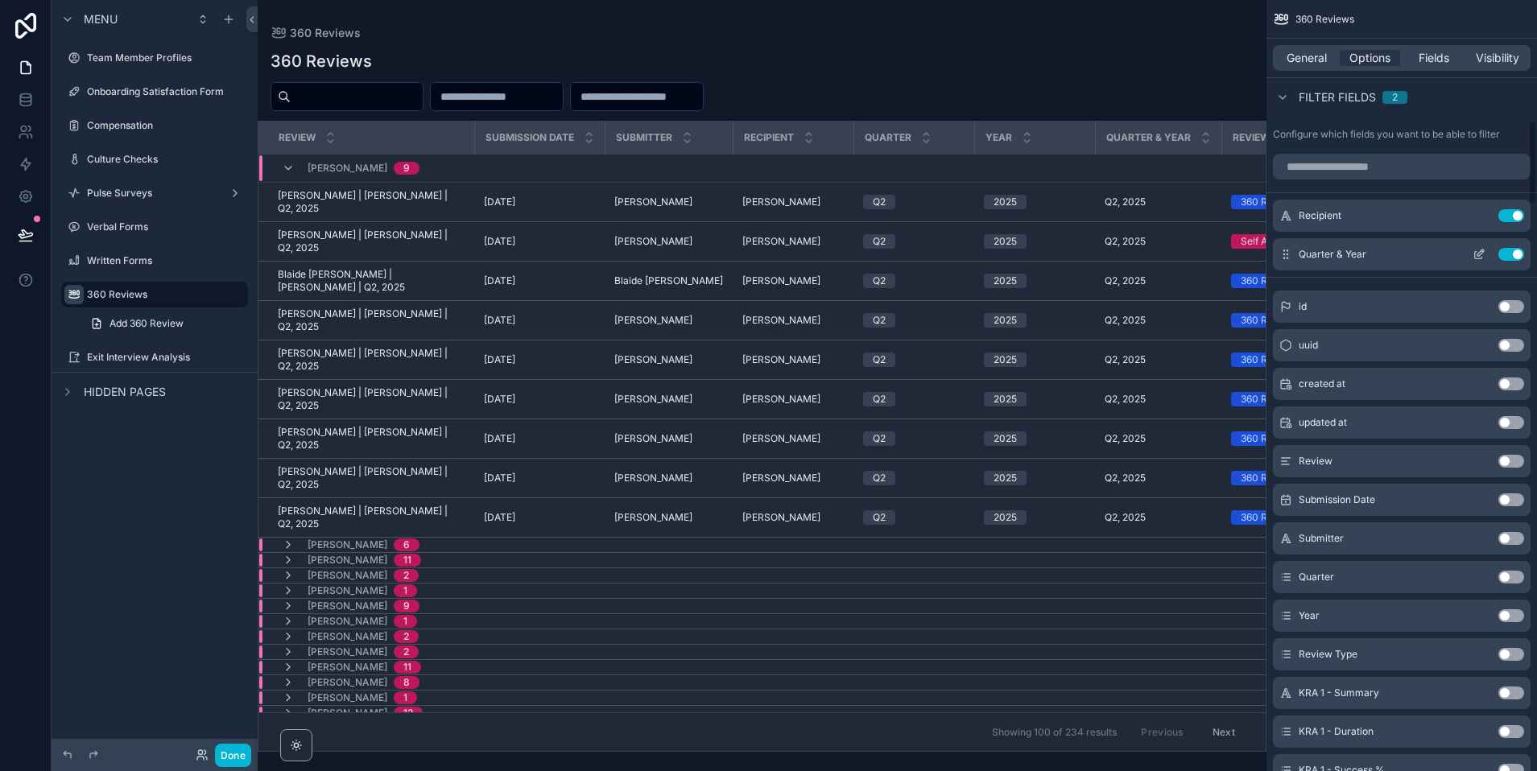
scroll to position [1121, 0]
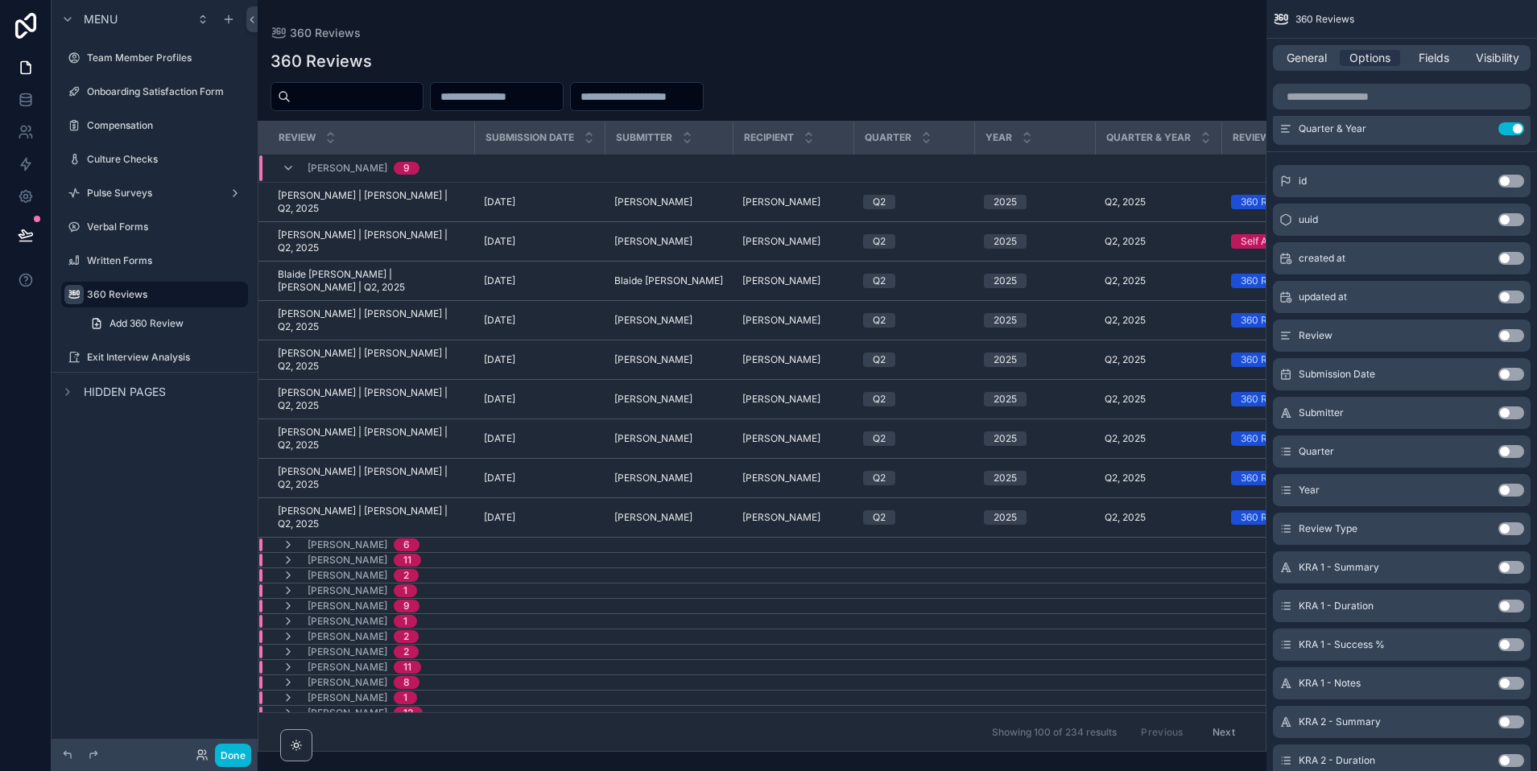
click at [1352, 528] on button "Use setting" at bounding box center [1511, 528] width 26 height 13
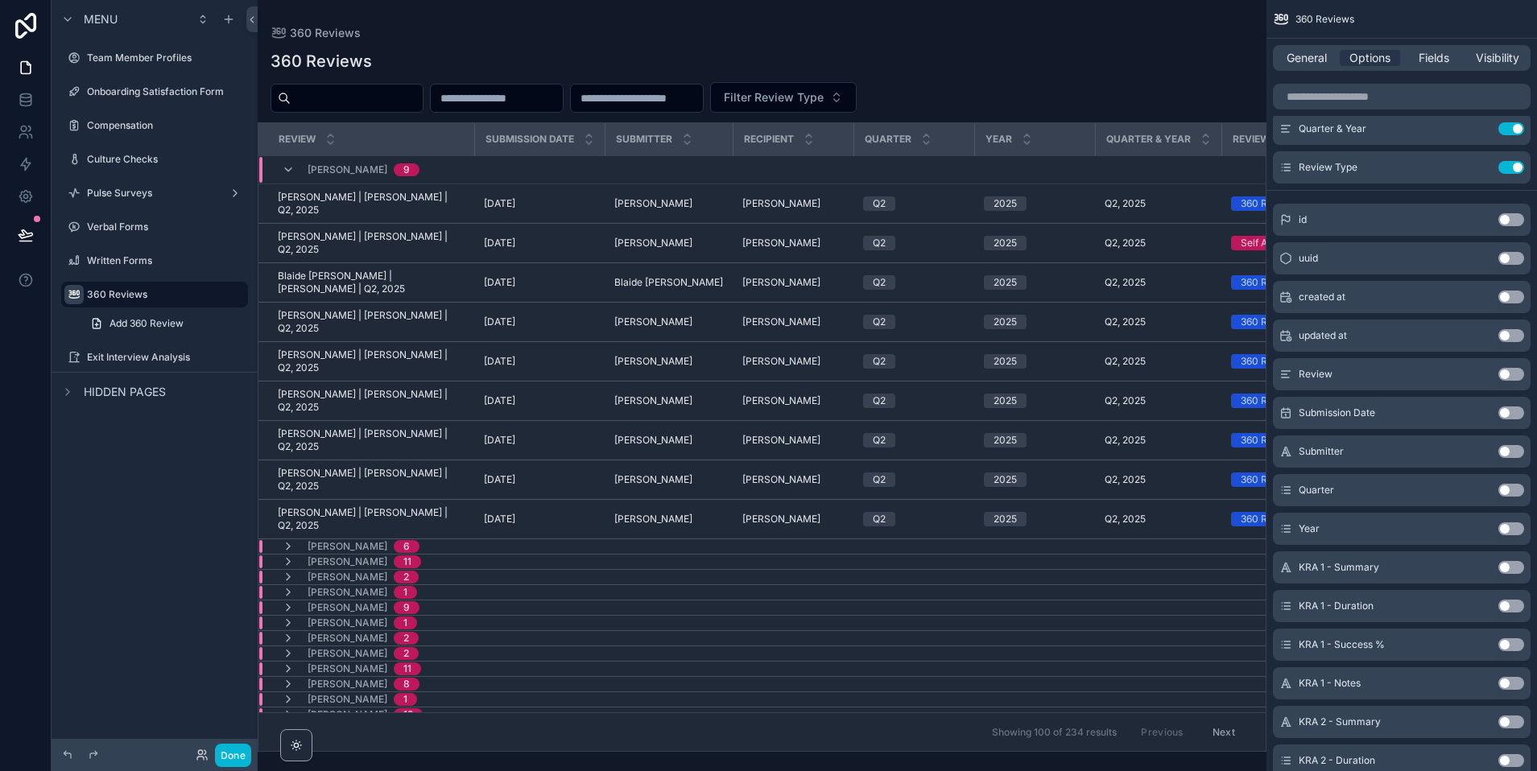
click at [837, 81] on div "360 Reviews Filter Review Type Review Submission Date Submitter Recipient Quart…" at bounding box center [762, 396] width 1009 height 712
click at [824, 96] on span "Filter Review Type" at bounding box center [774, 97] width 100 height 16
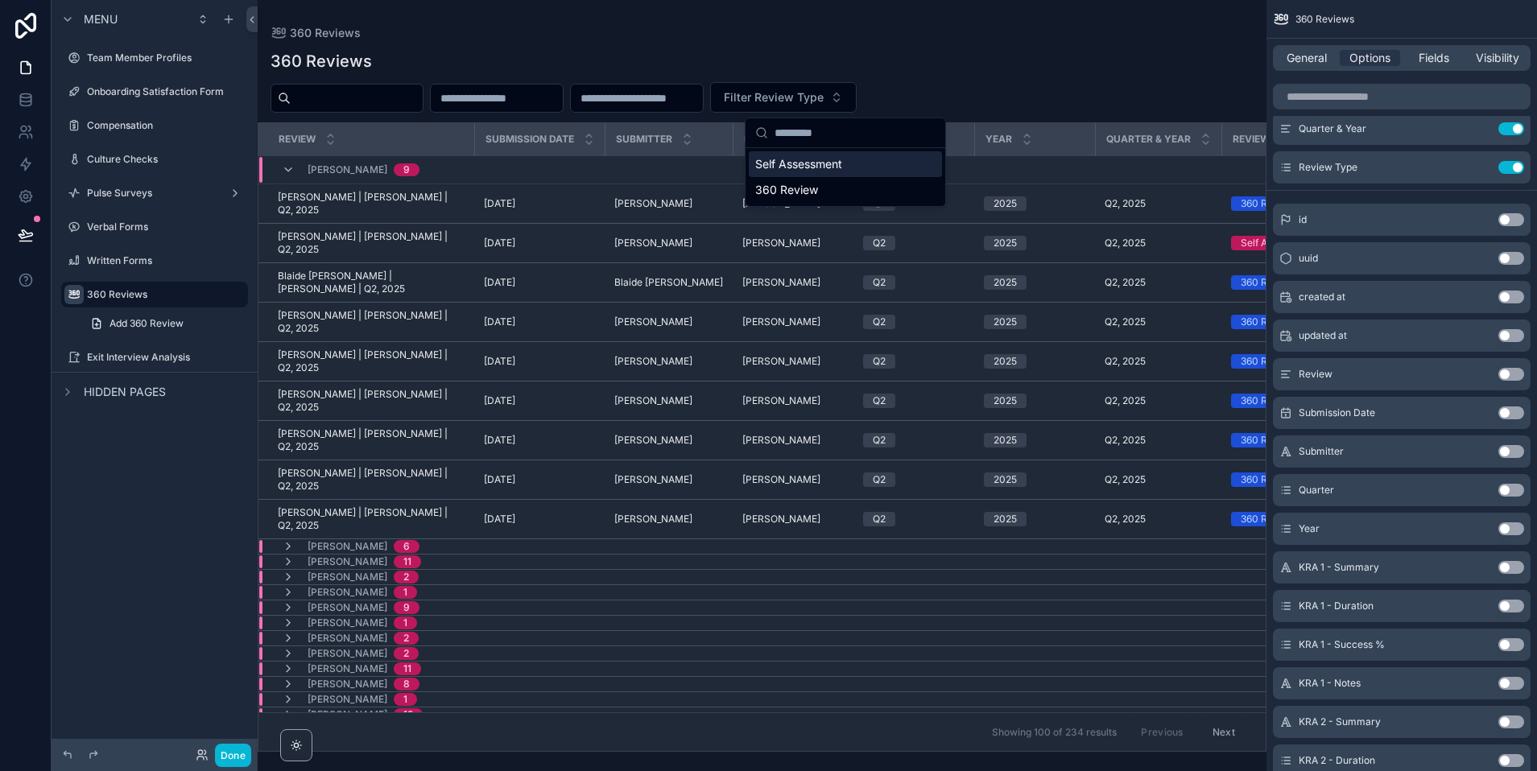
click at [984, 93] on div "Filter Review Type" at bounding box center [762, 97] width 1009 height 31
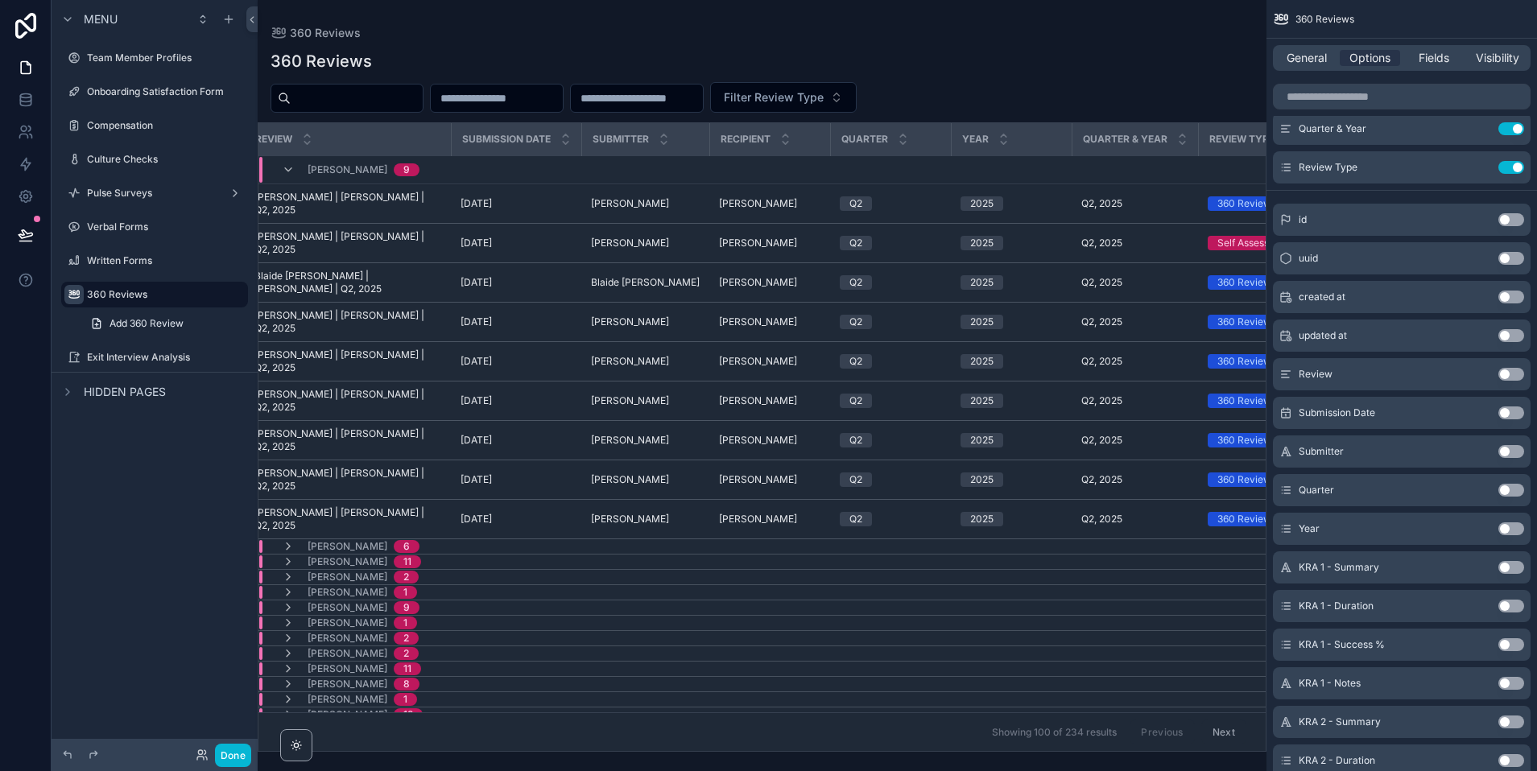
scroll to position [0, 22]
drag, startPoint x: 1505, startPoint y: 453, endPoint x: 1361, endPoint y: 351, distance: 176.0
click at [1352, 453] on button "Use setting" at bounding box center [1511, 451] width 26 height 13
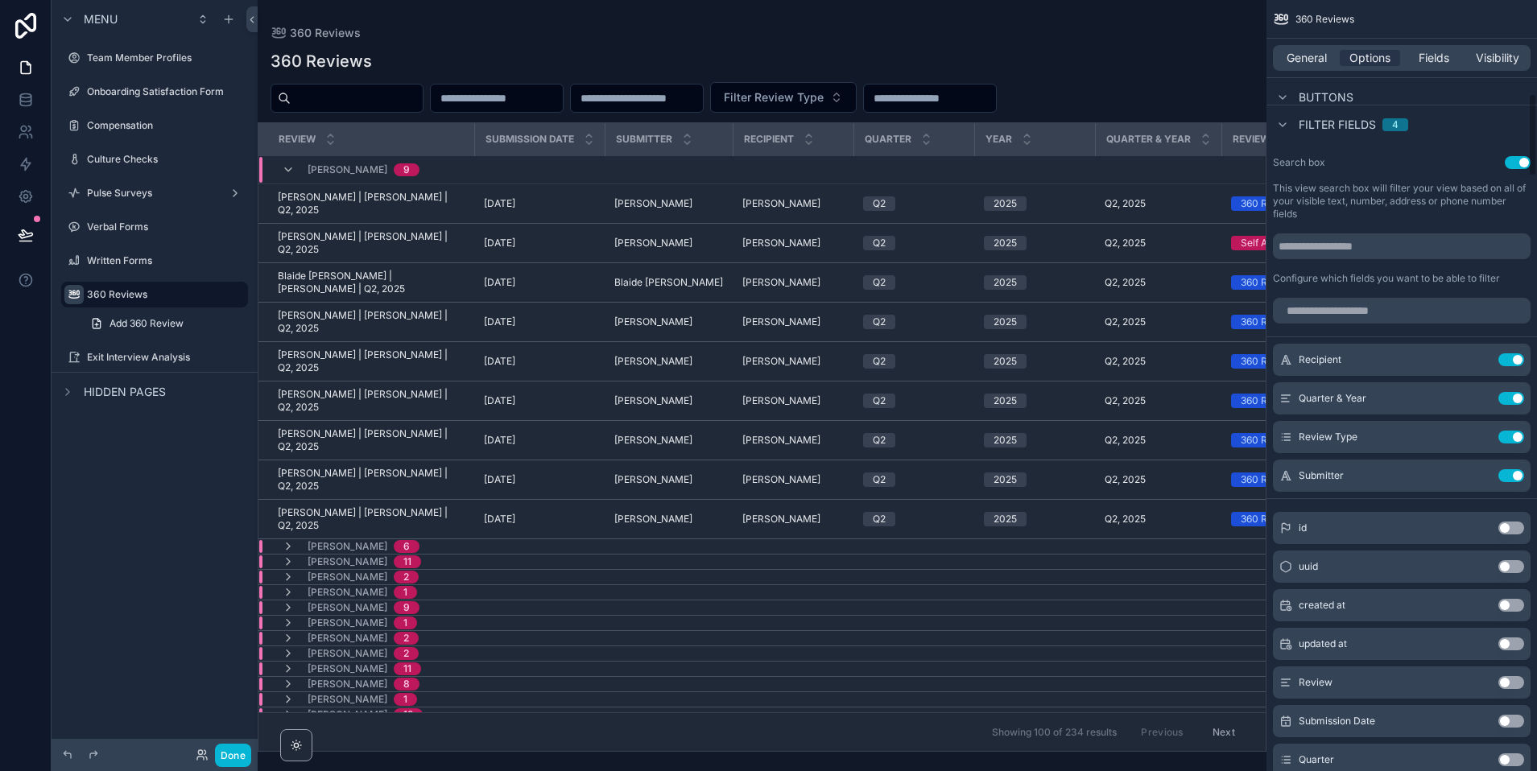
scroll to position [851, 0]
click at [1352, 162] on button "Use setting" at bounding box center [1518, 163] width 26 height 13
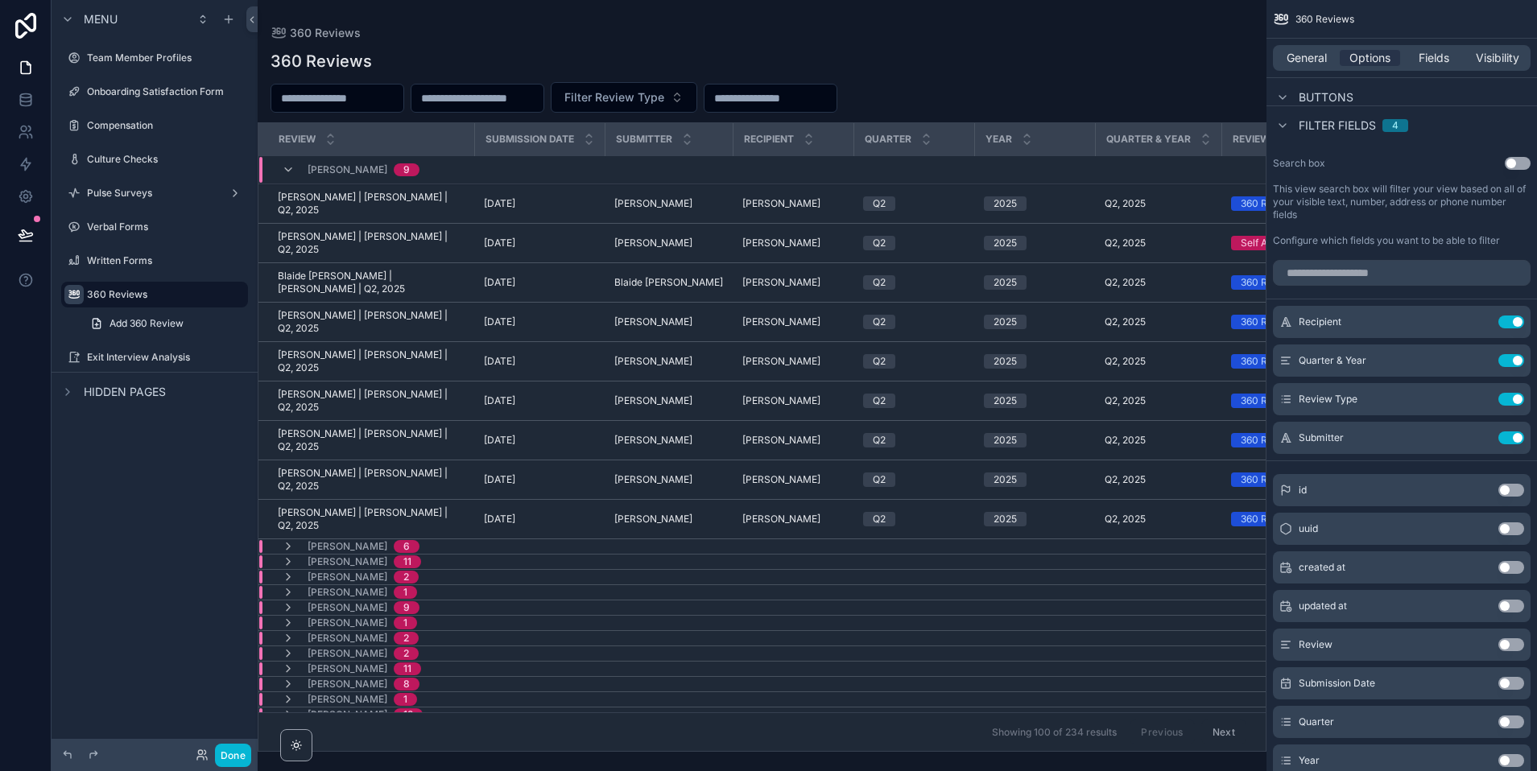
click at [790, 105] on input "scrollable content" at bounding box center [770, 98] width 132 height 23
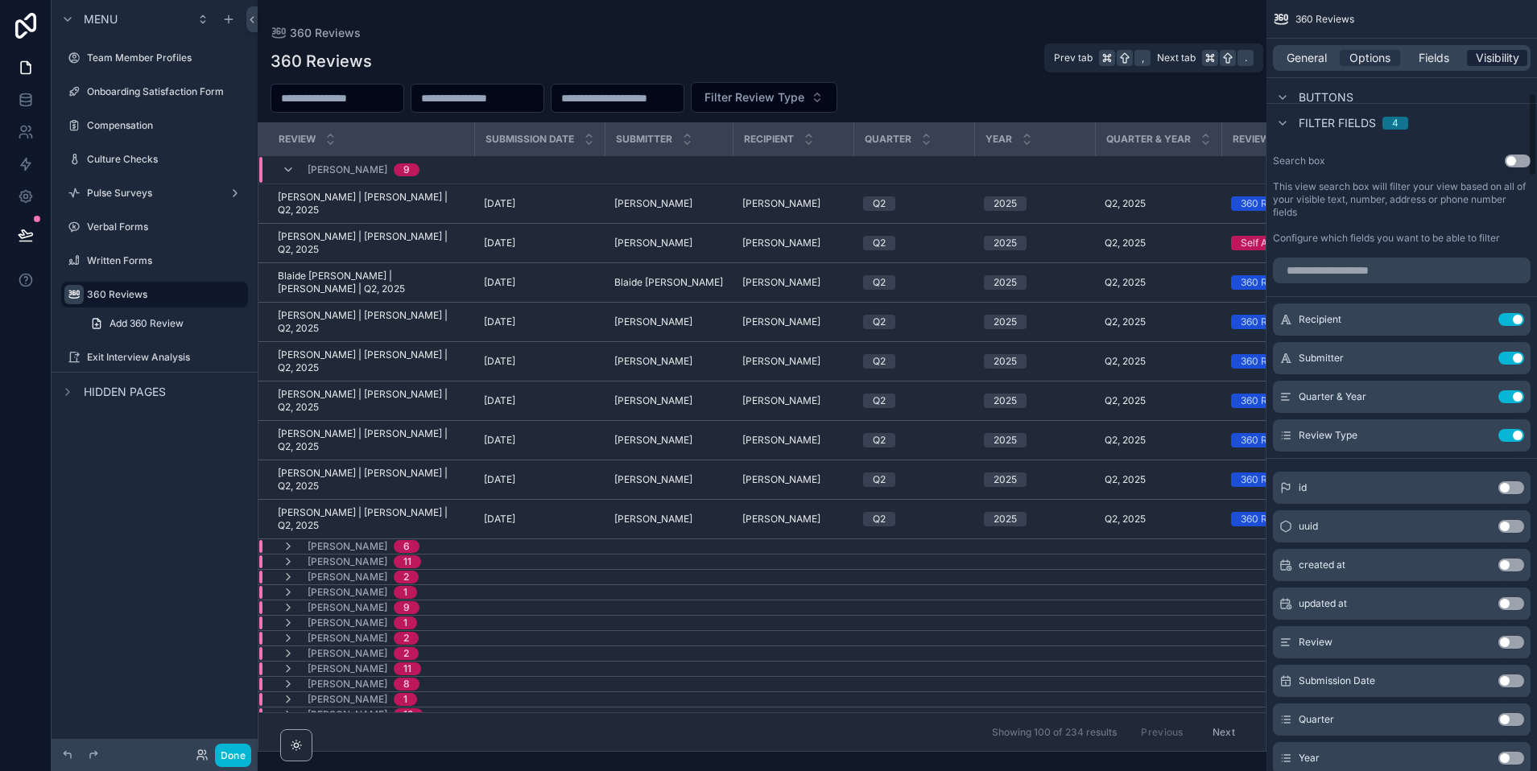
click at [1352, 53] on span "Visibility" at bounding box center [1497, 58] width 43 height 16
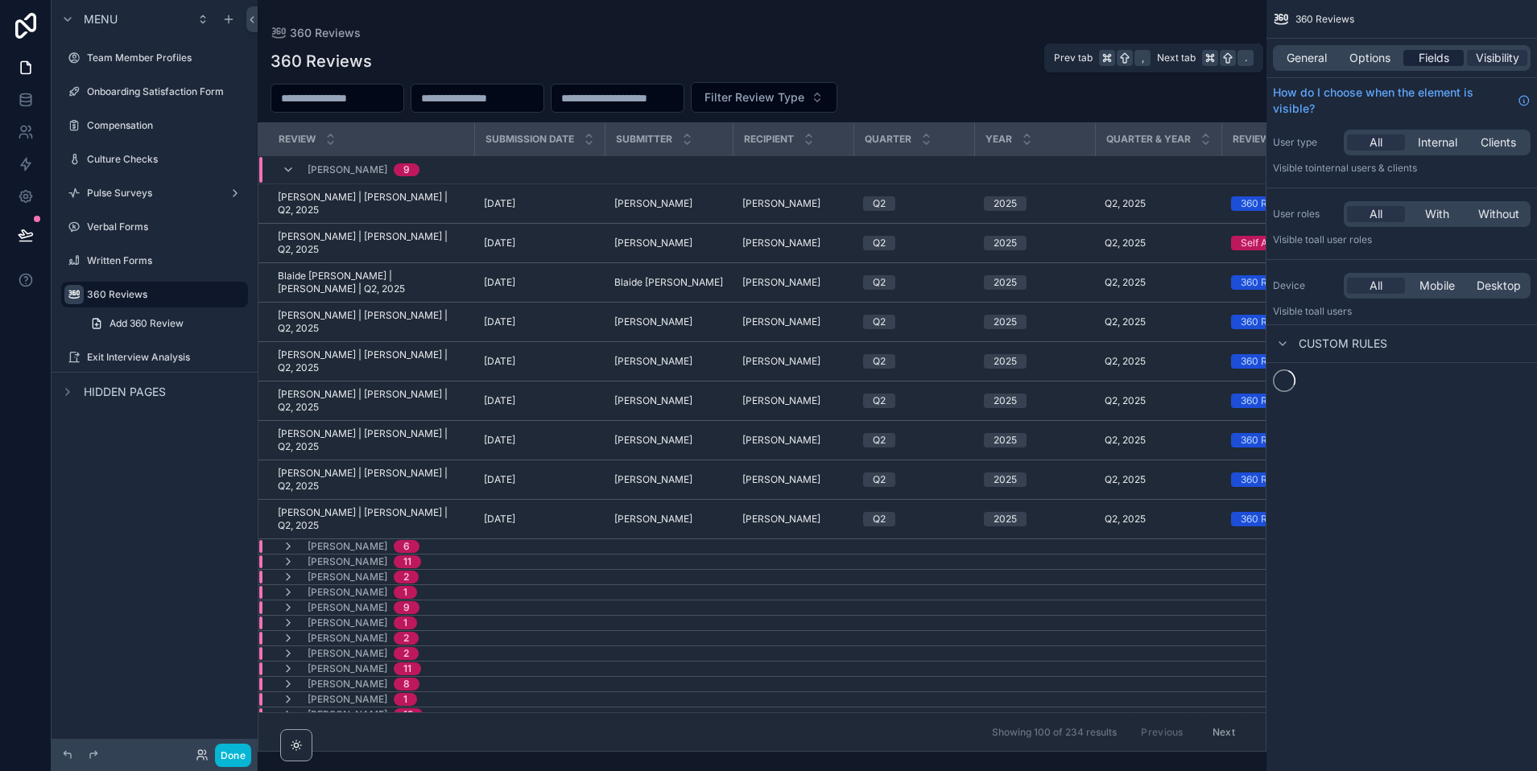
scroll to position [0, 0]
click at [1352, 56] on span "Fields" at bounding box center [1433, 58] width 31 height 16
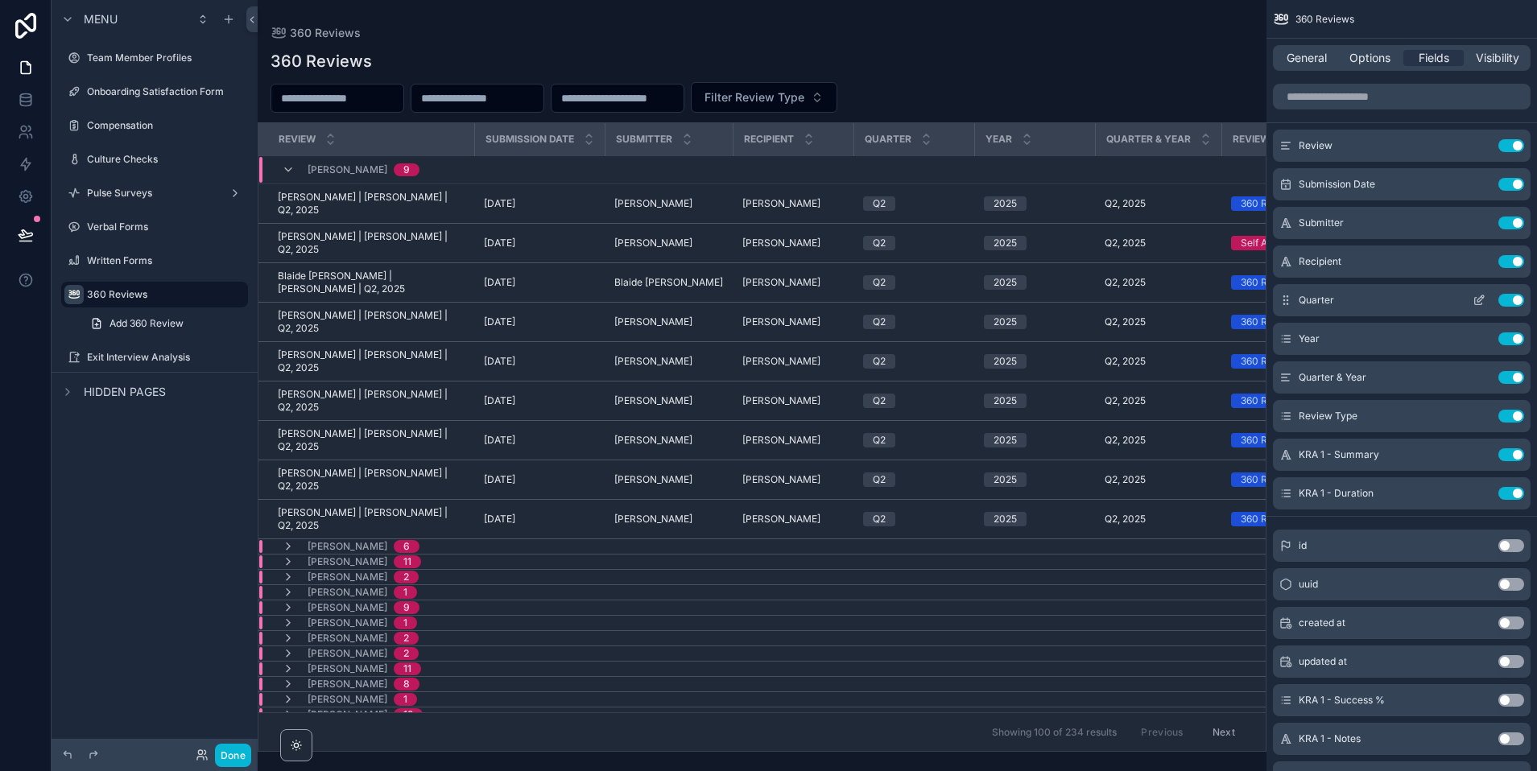
click at [1352, 301] on button "Use setting" at bounding box center [1511, 300] width 26 height 13
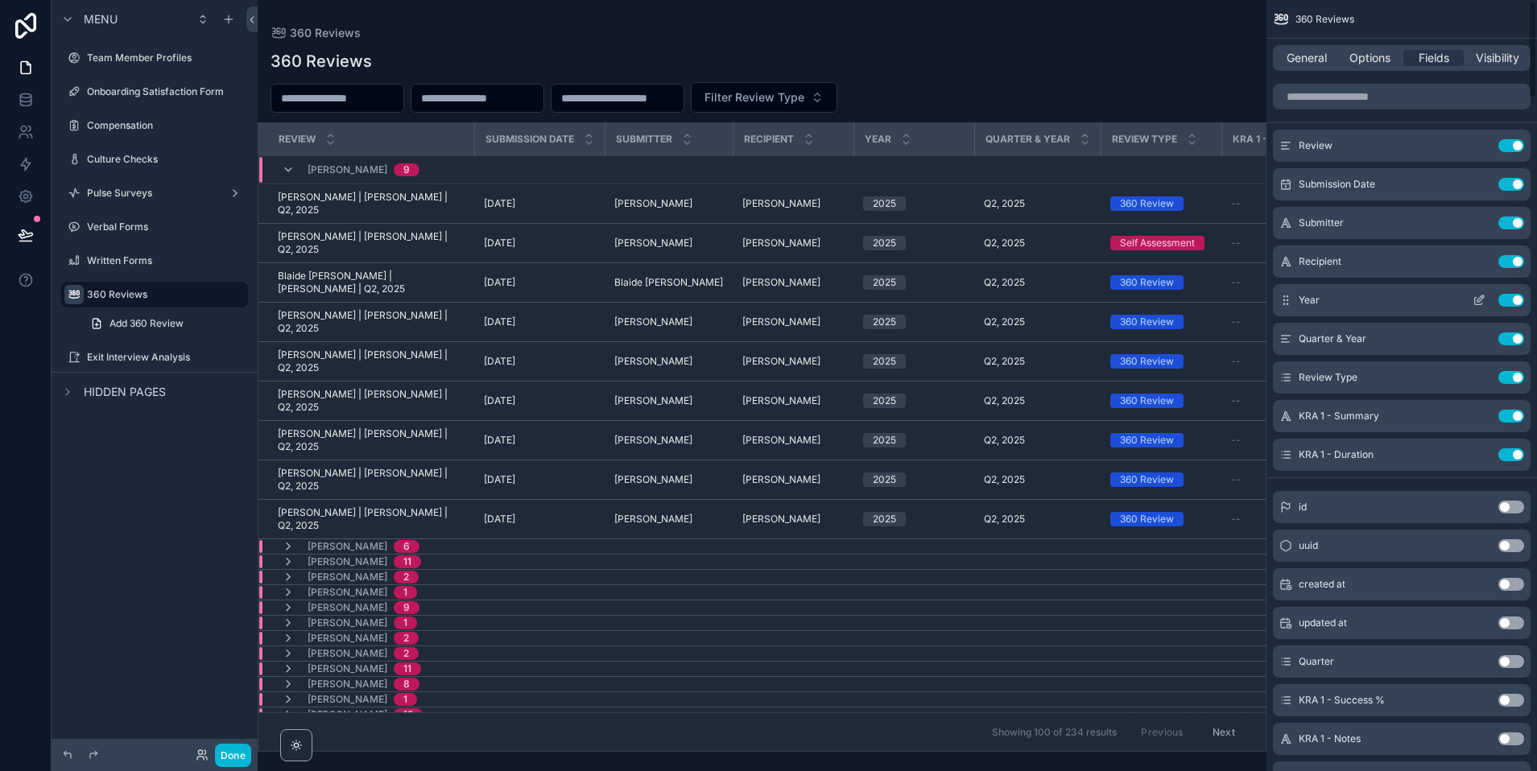
click at [1352, 300] on button "Use setting" at bounding box center [1511, 300] width 26 height 13
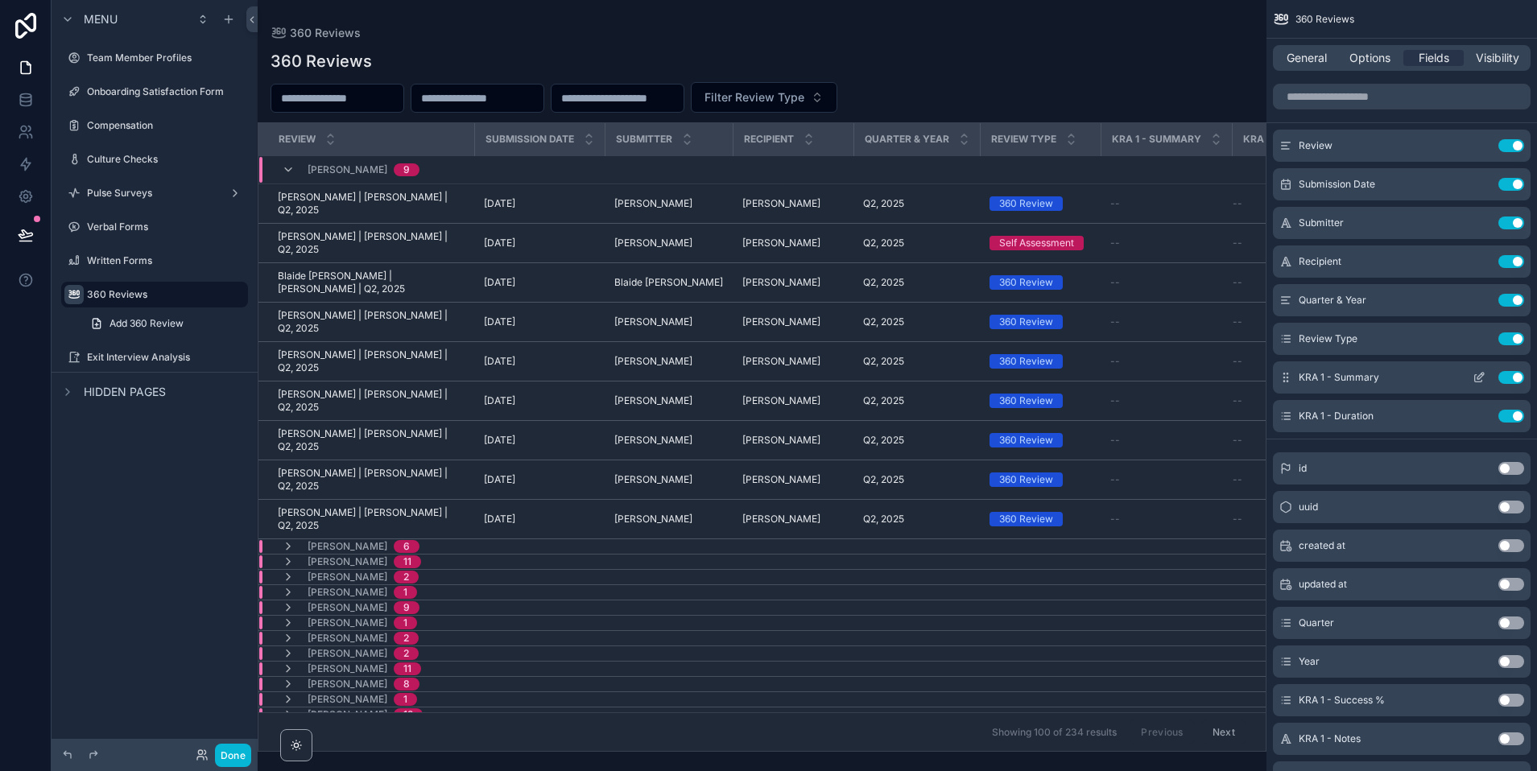
click at [1352, 376] on button "Use setting" at bounding box center [1511, 377] width 26 height 13
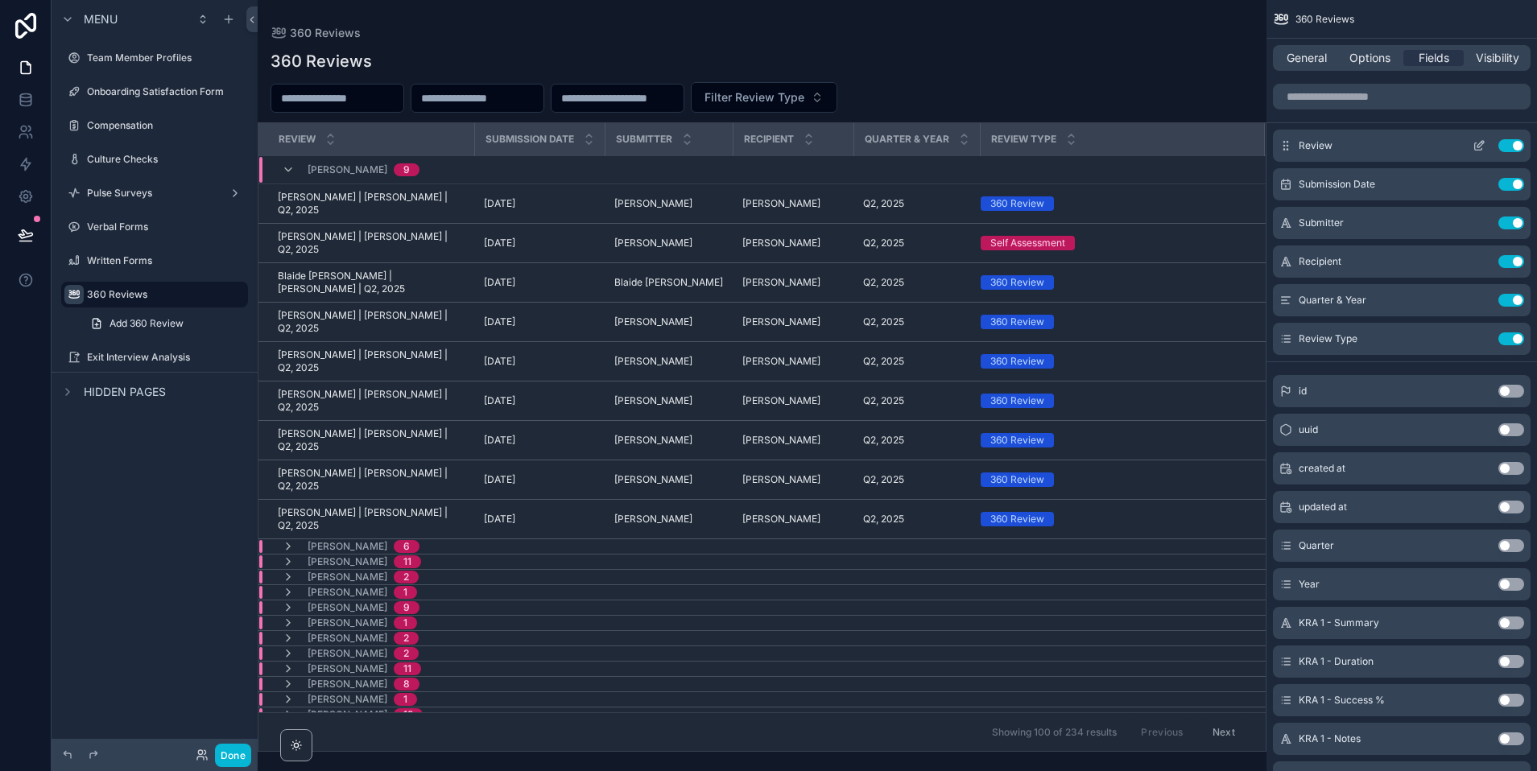
click at [1352, 144] on button "Use setting" at bounding box center [1511, 145] width 26 height 13
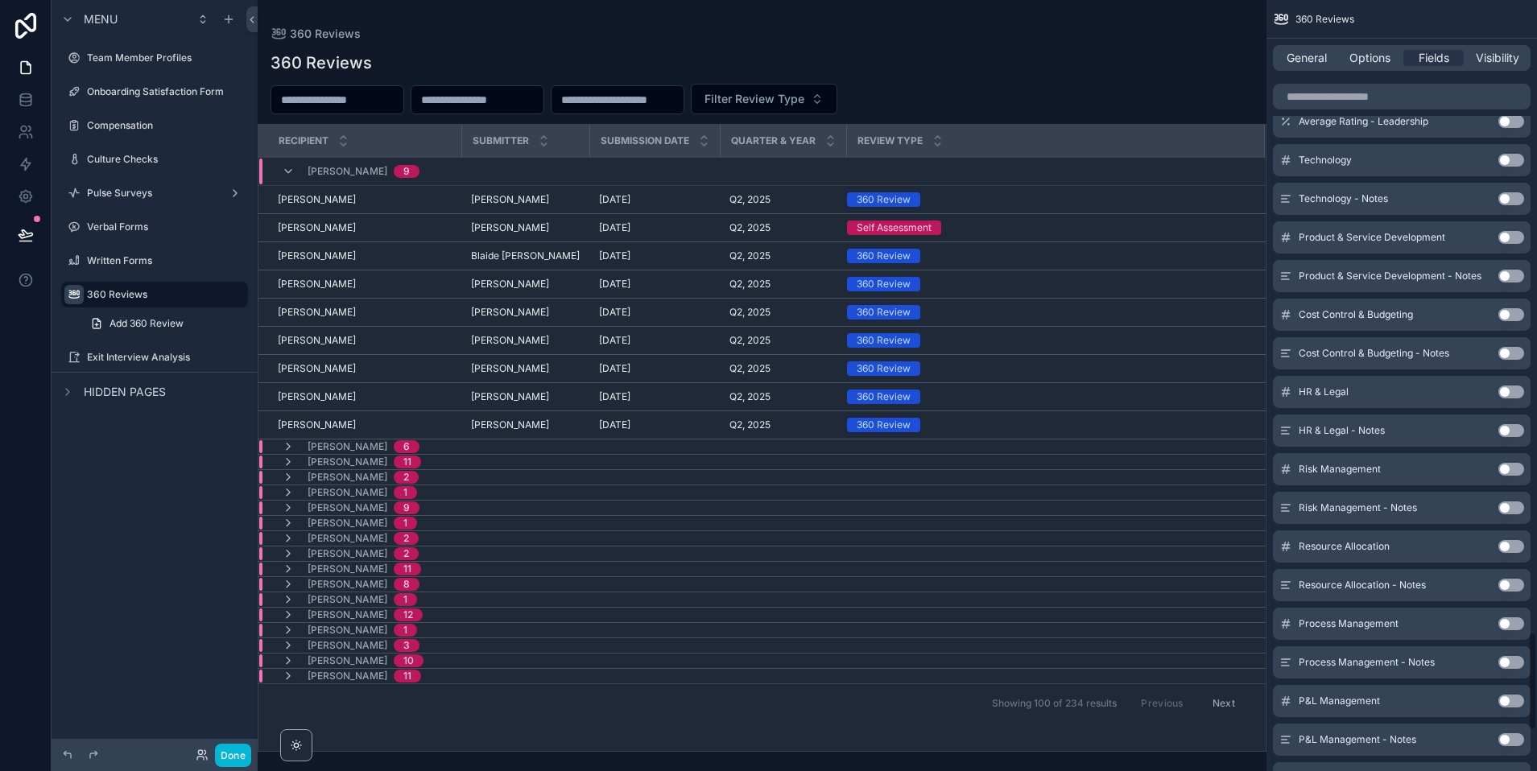
scroll to position [5284, 0]
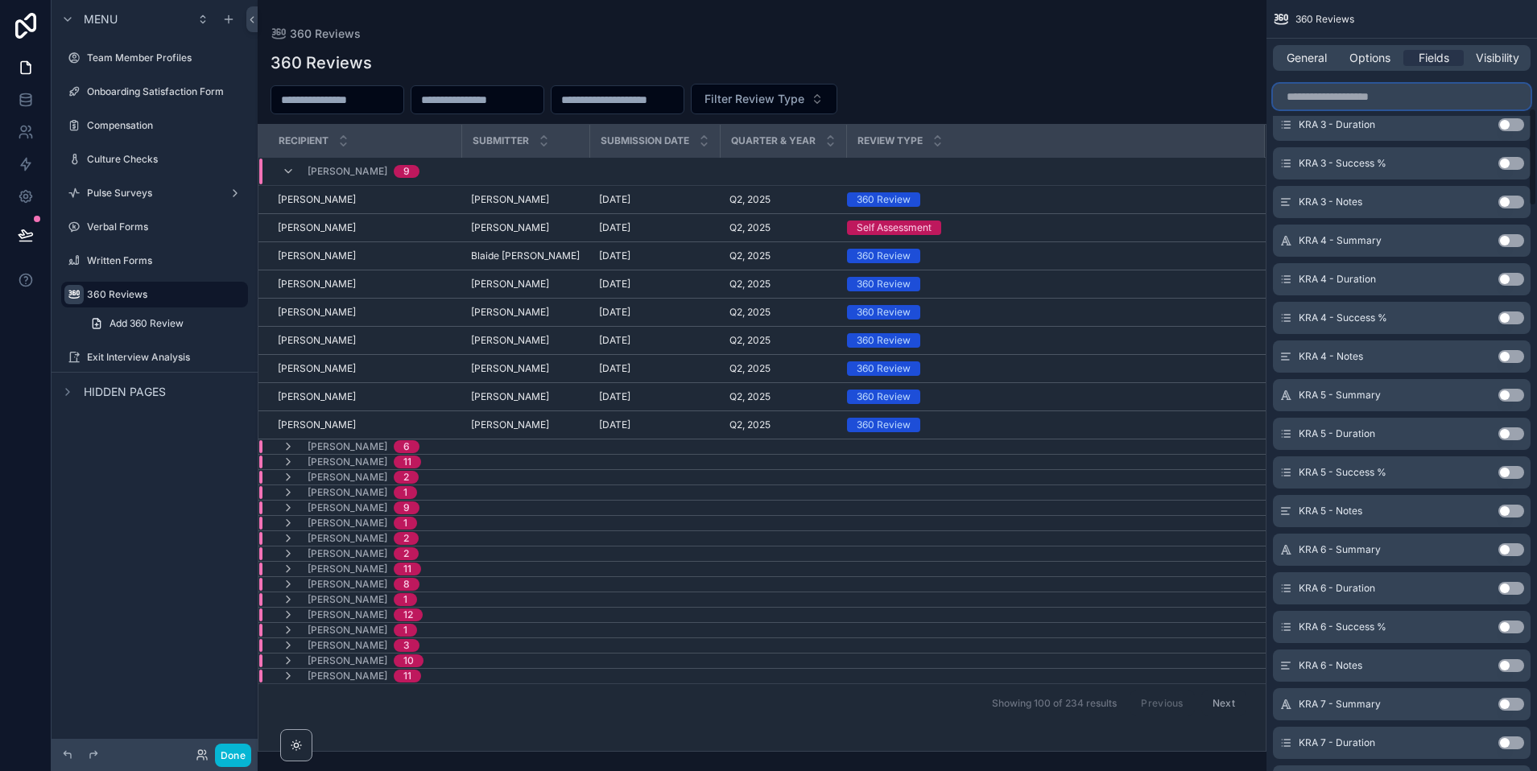
click at [1323, 97] on input "scrollable content" at bounding box center [1402, 97] width 258 height 26
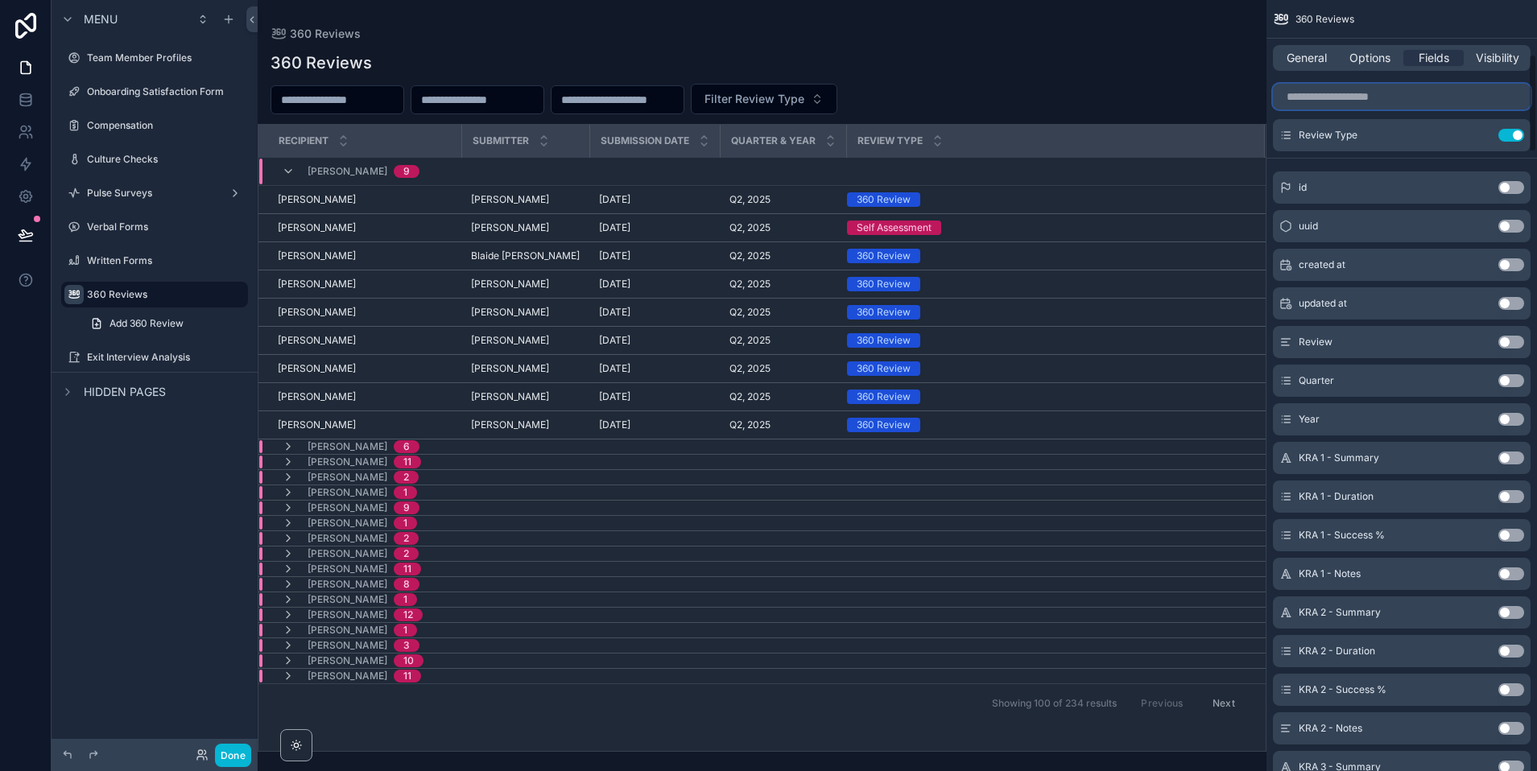
scroll to position [0, 0]
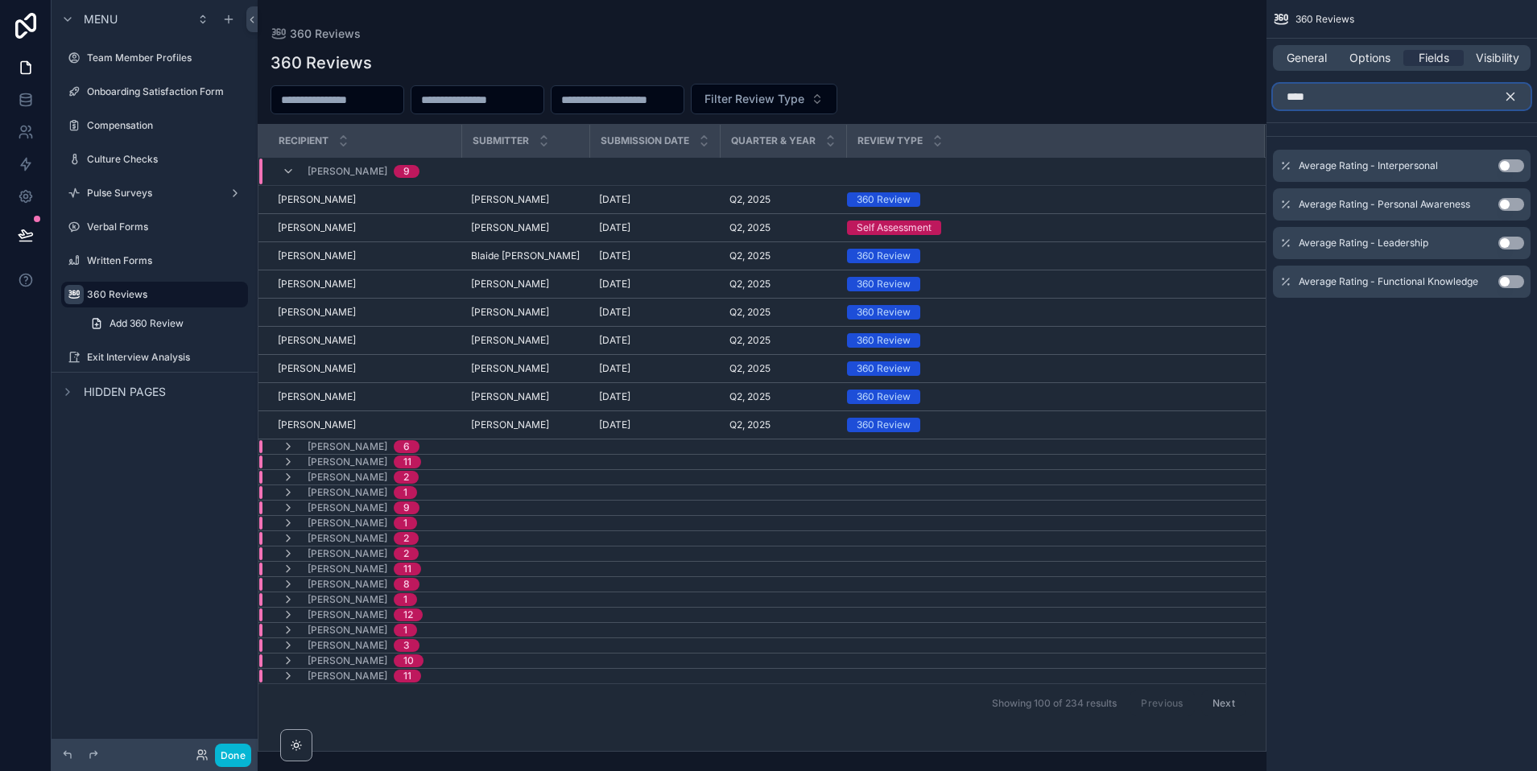
type input "****"
click at [1352, 164] on button "Use setting" at bounding box center [1511, 165] width 26 height 13
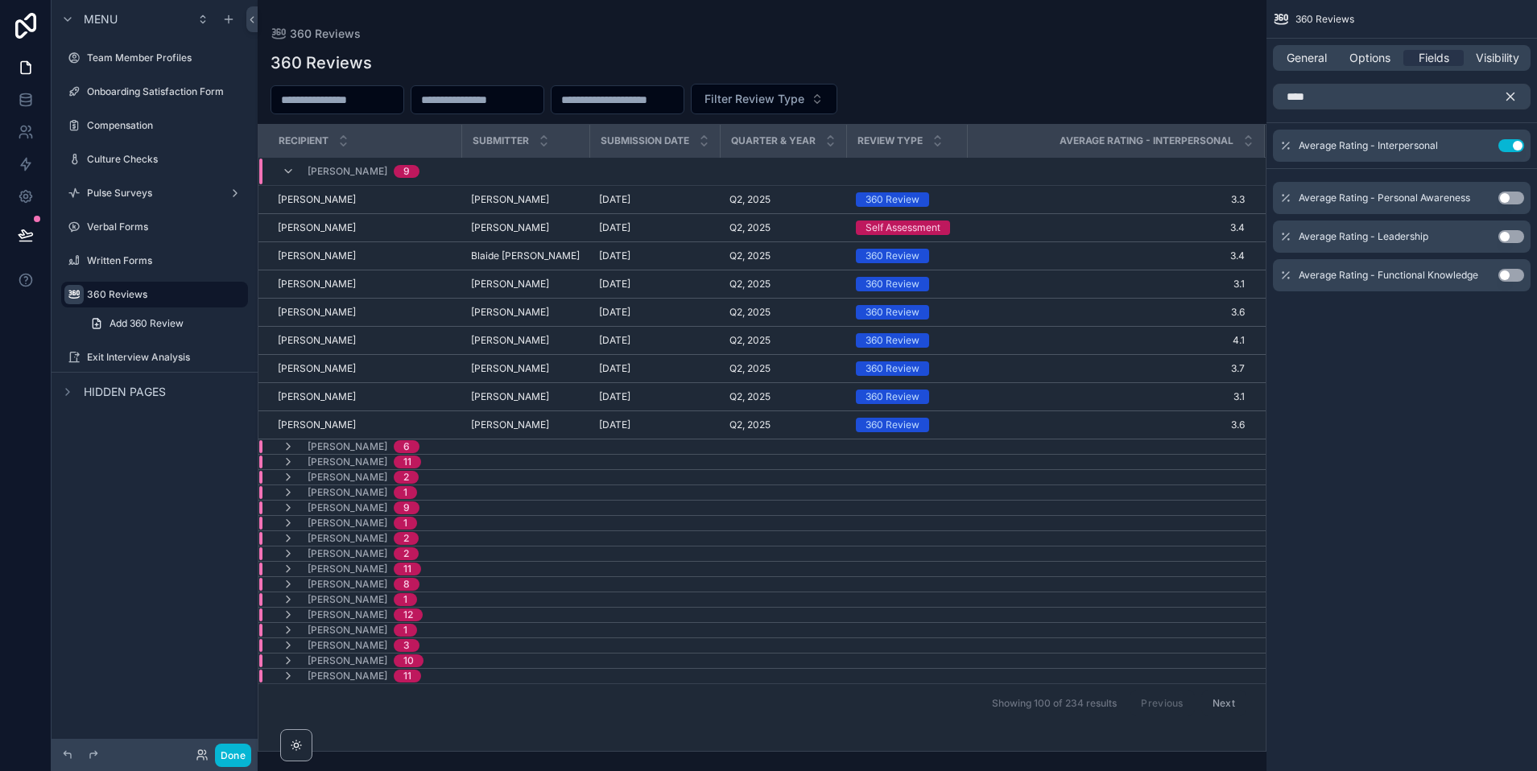
click at [1352, 195] on button "Use setting" at bounding box center [1511, 198] width 26 height 13
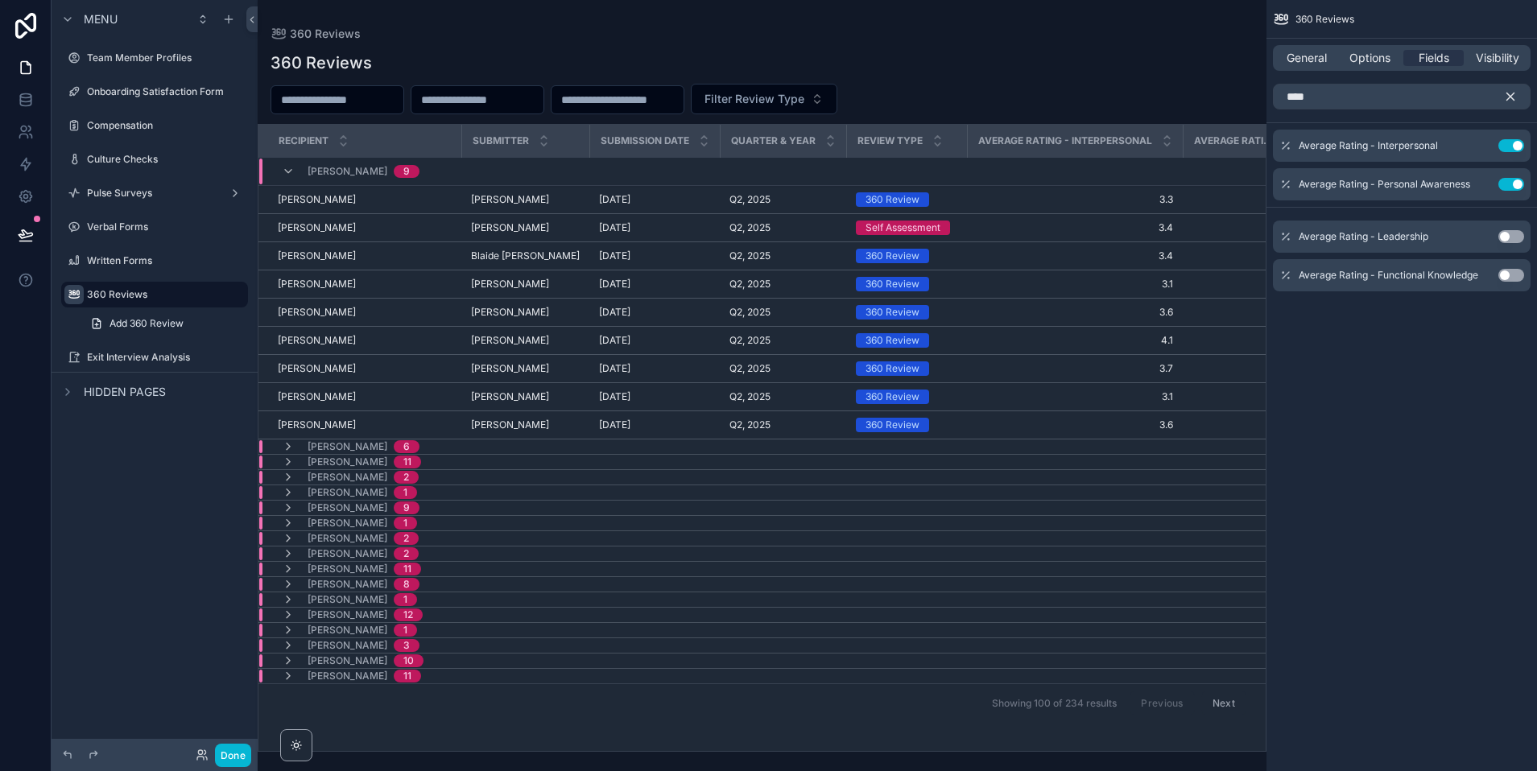
click at [1352, 237] on button "Use setting" at bounding box center [1511, 236] width 26 height 13
click at [1352, 274] on button "Use setting" at bounding box center [1511, 275] width 26 height 13
click at [1352, 94] on icon "scrollable content" at bounding box center [1510, 96] width 7 height 7
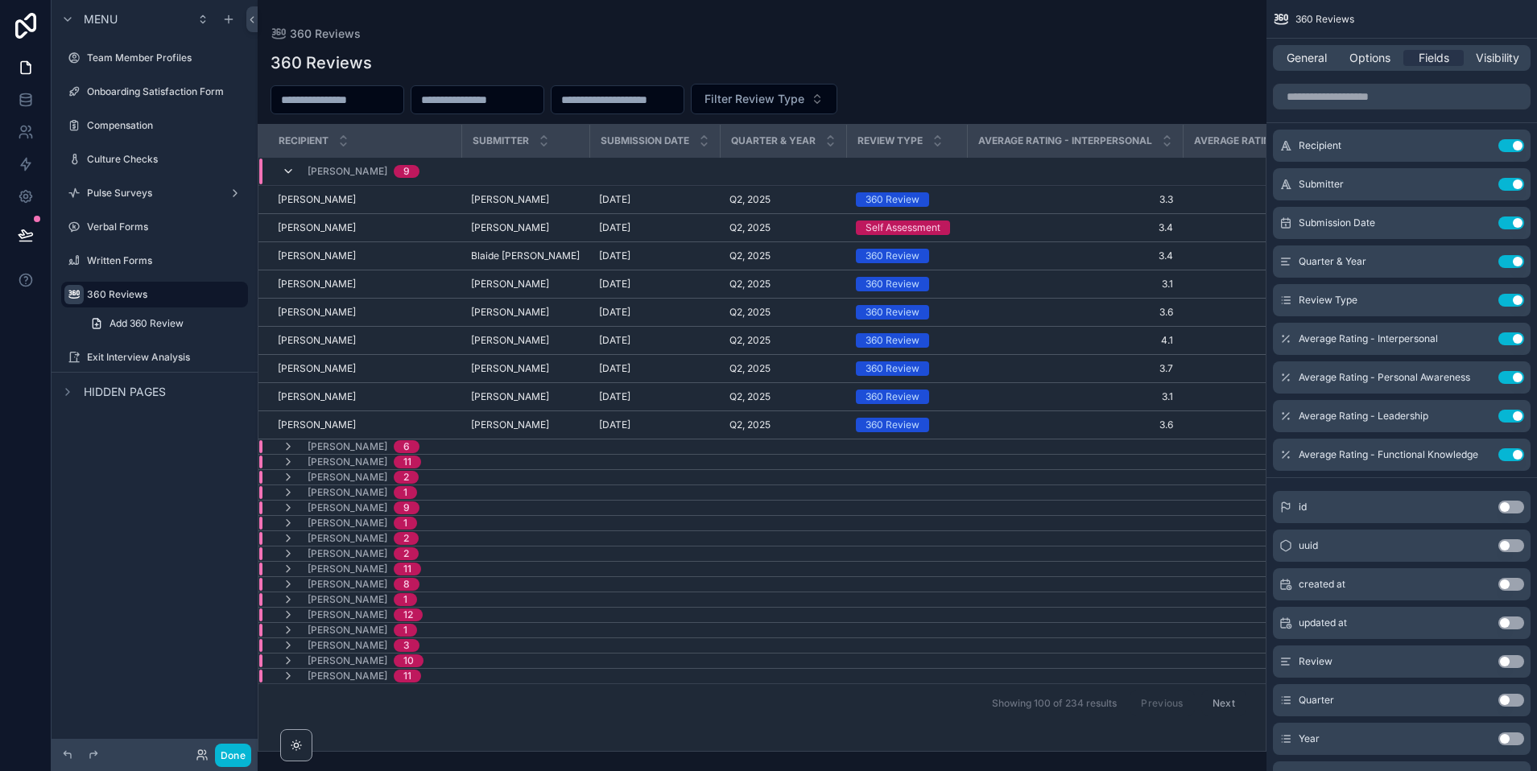
click at [289, 170] on icon "scrollable content" at bounding box center [288, 171] width 13 height 13
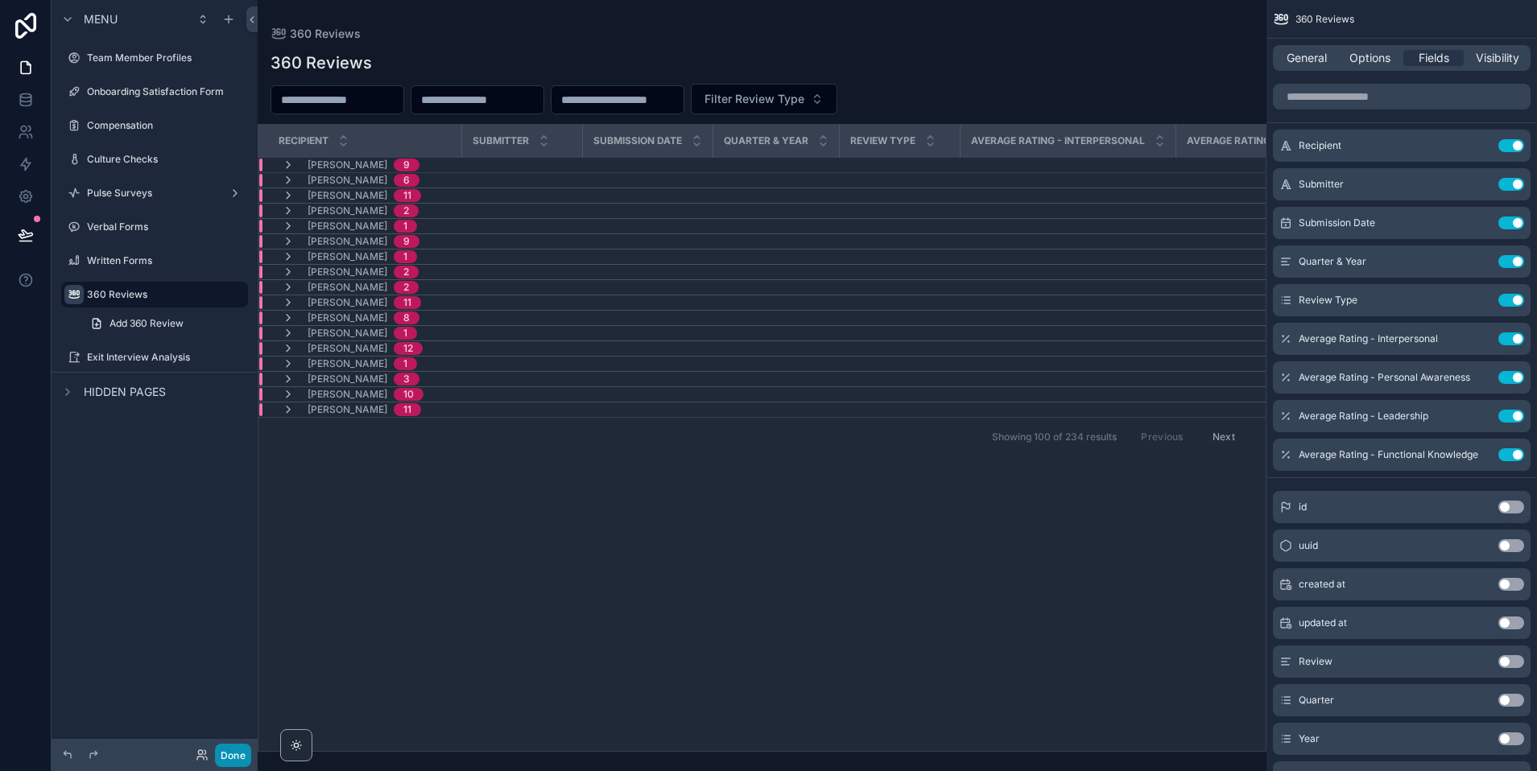
click at [228, 752] on button "Done" at bounding box center [233, 755] width 36 height 23
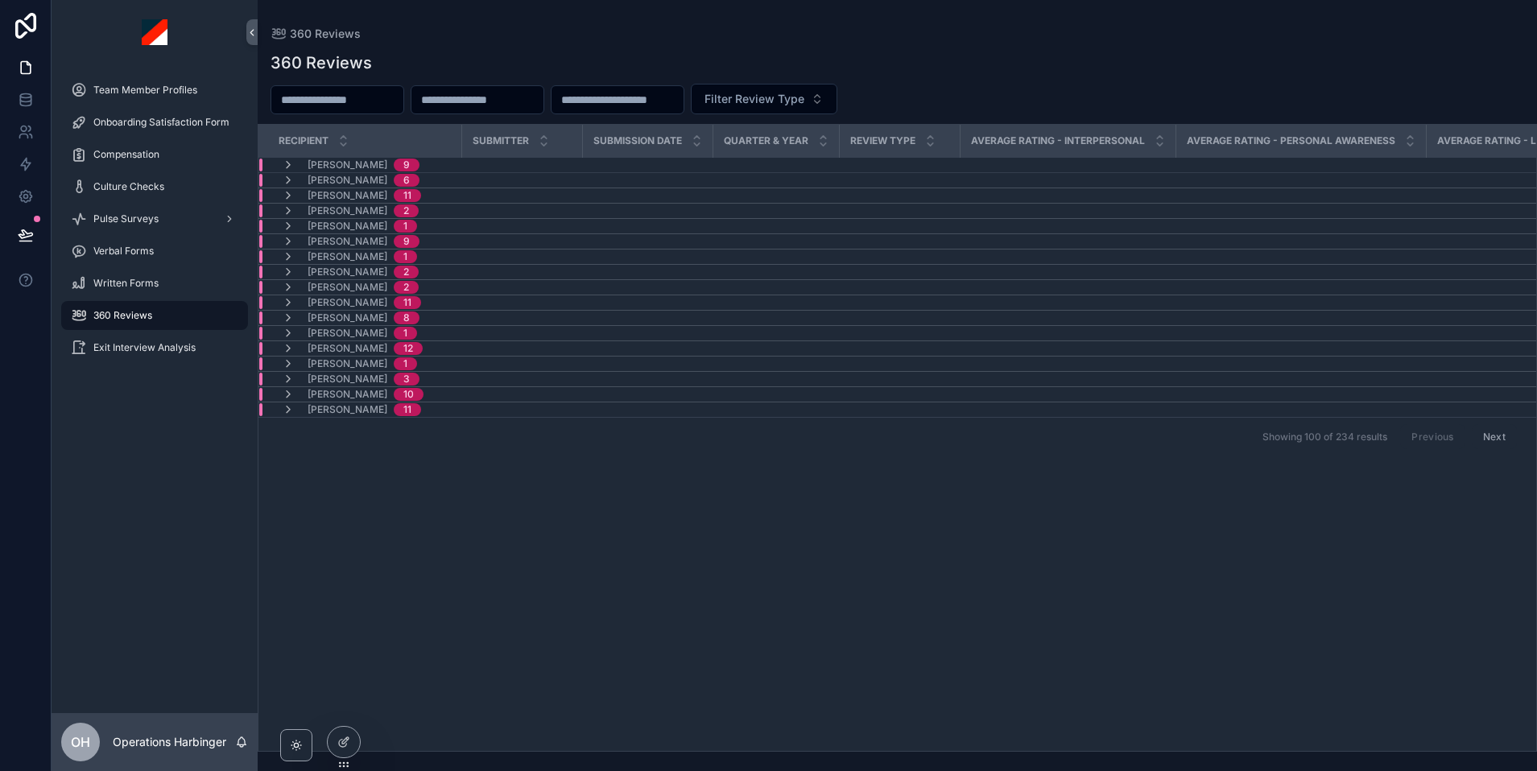
scroll to position [0, 1]
click at [1352, 439] on button "Next" at bounding box center [1494, 436] width 45 height 25
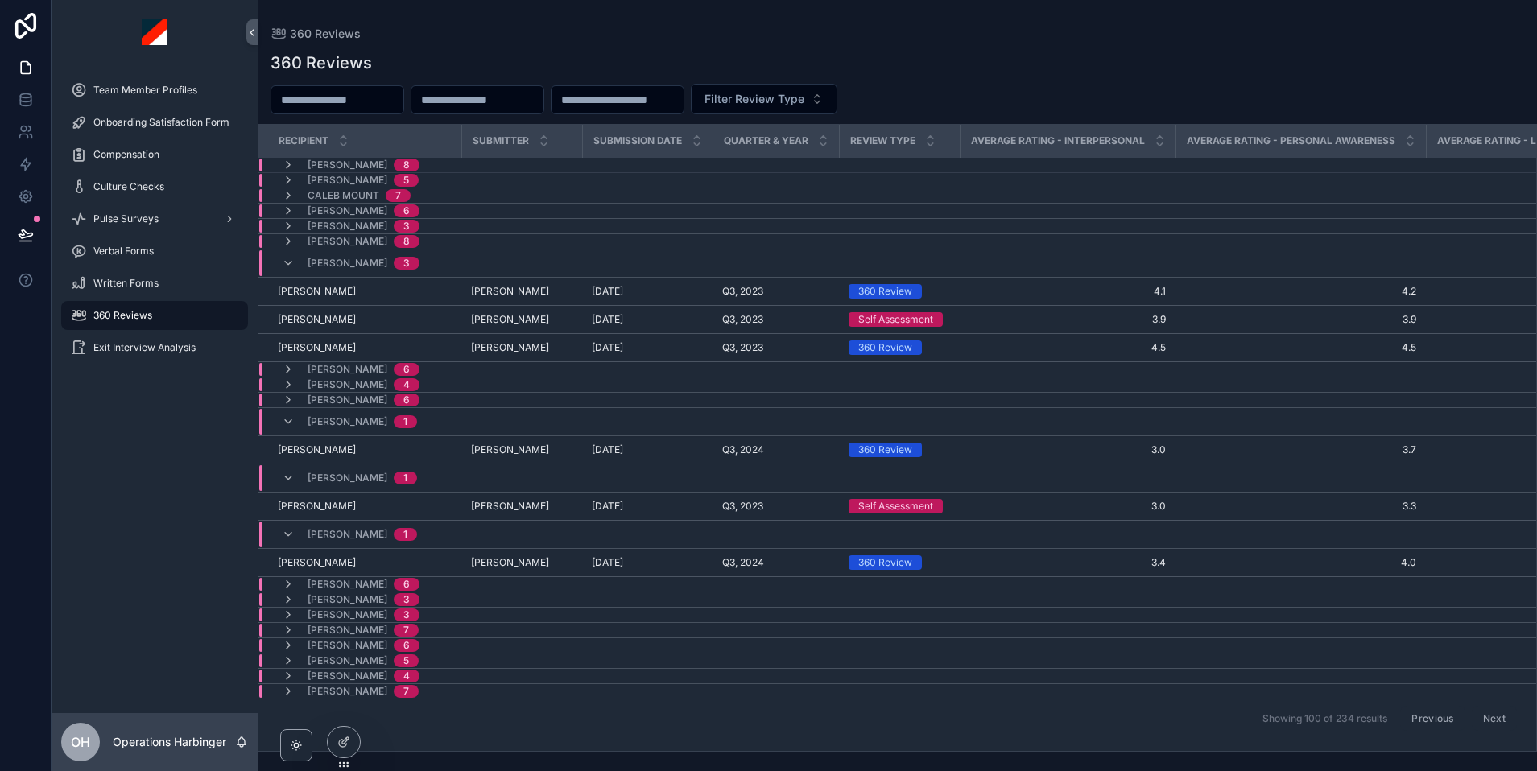
click at [1352, 717] on button "Previous" at bounding box center [1432, 718] width 64 height 25
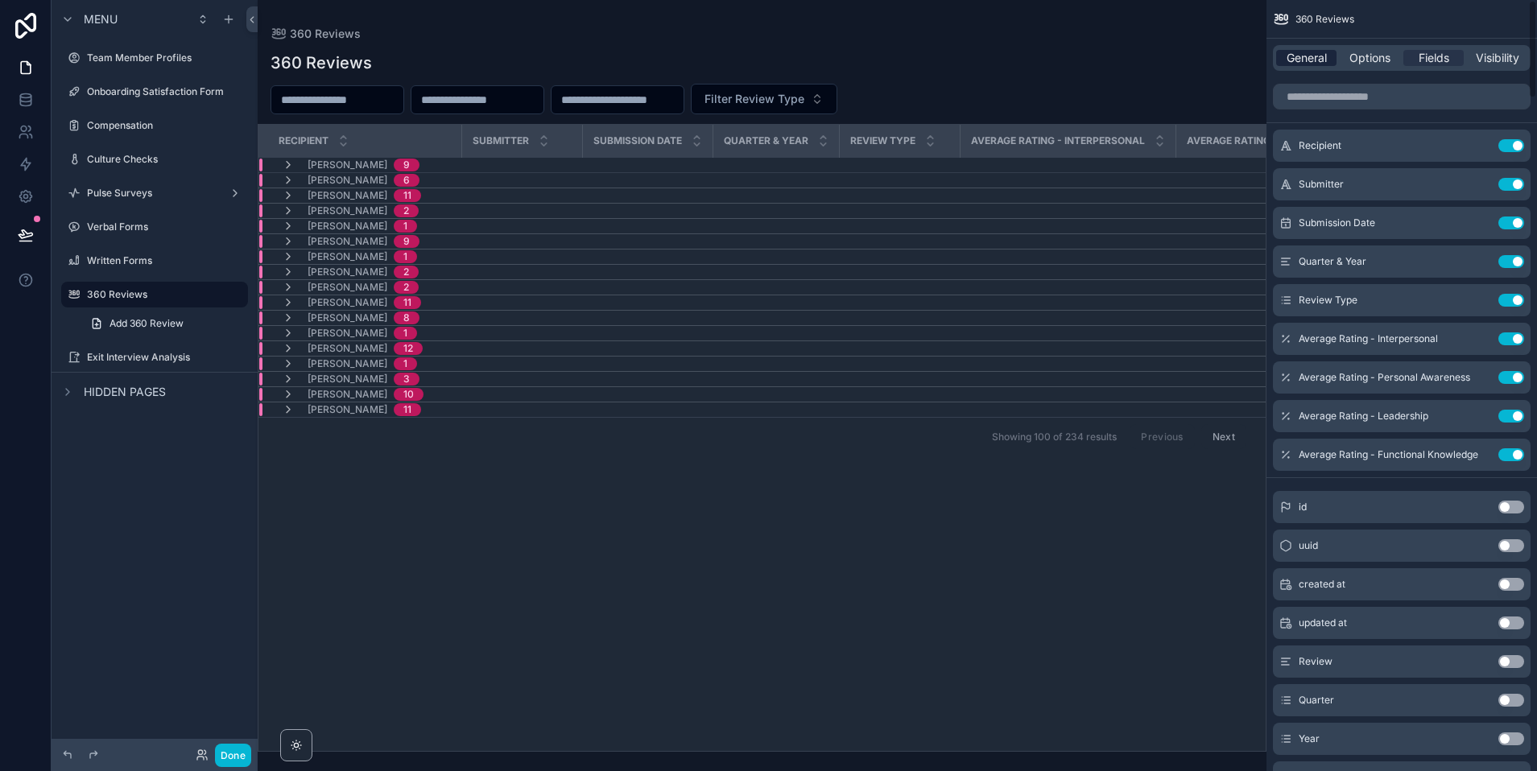
click at [1286, 52] on span "General" at bounding box center [1306, 58] width 40 height 16
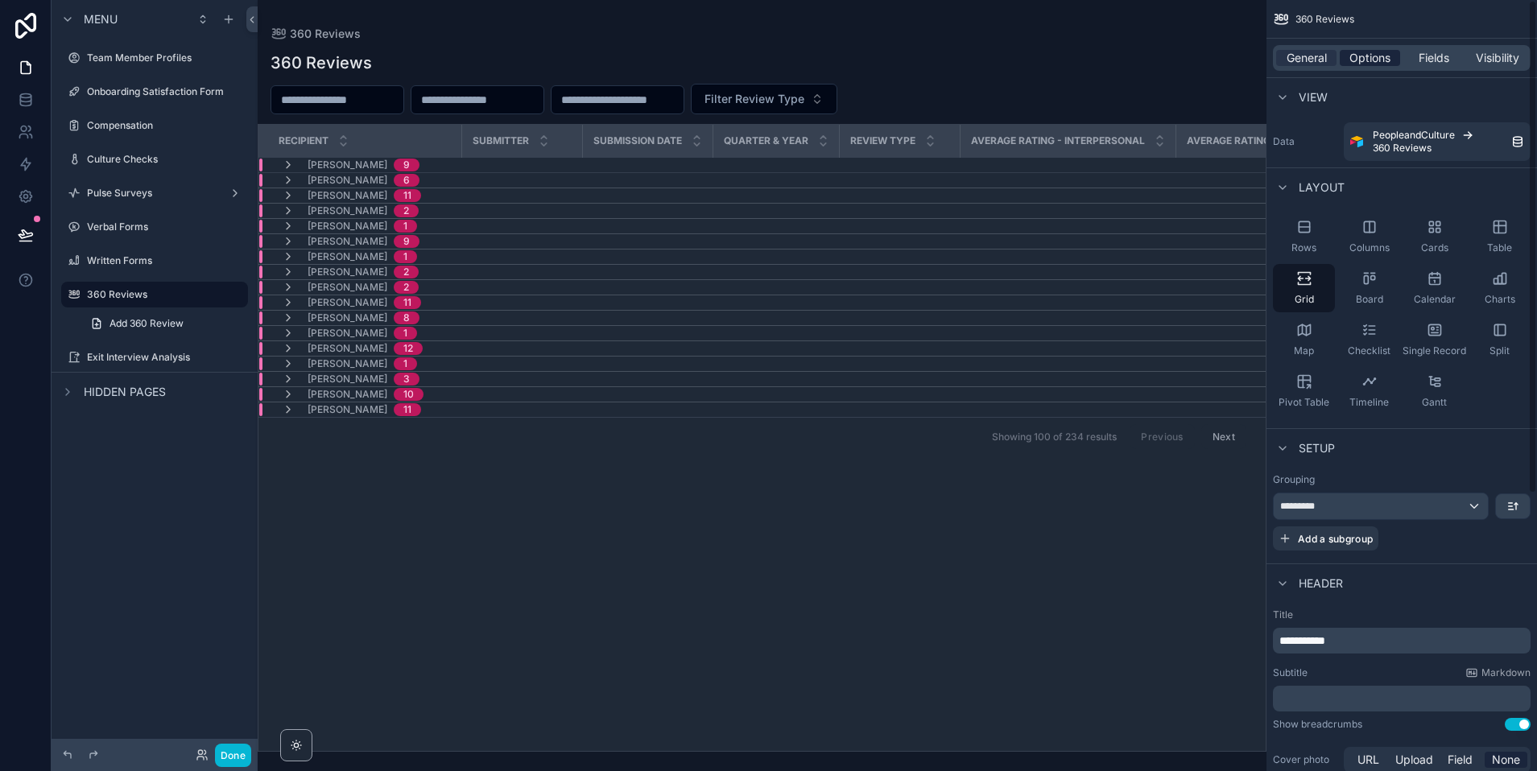
click at [1352, 51] on span "Options" at bounding box center [1369, 58] width 41 height 16
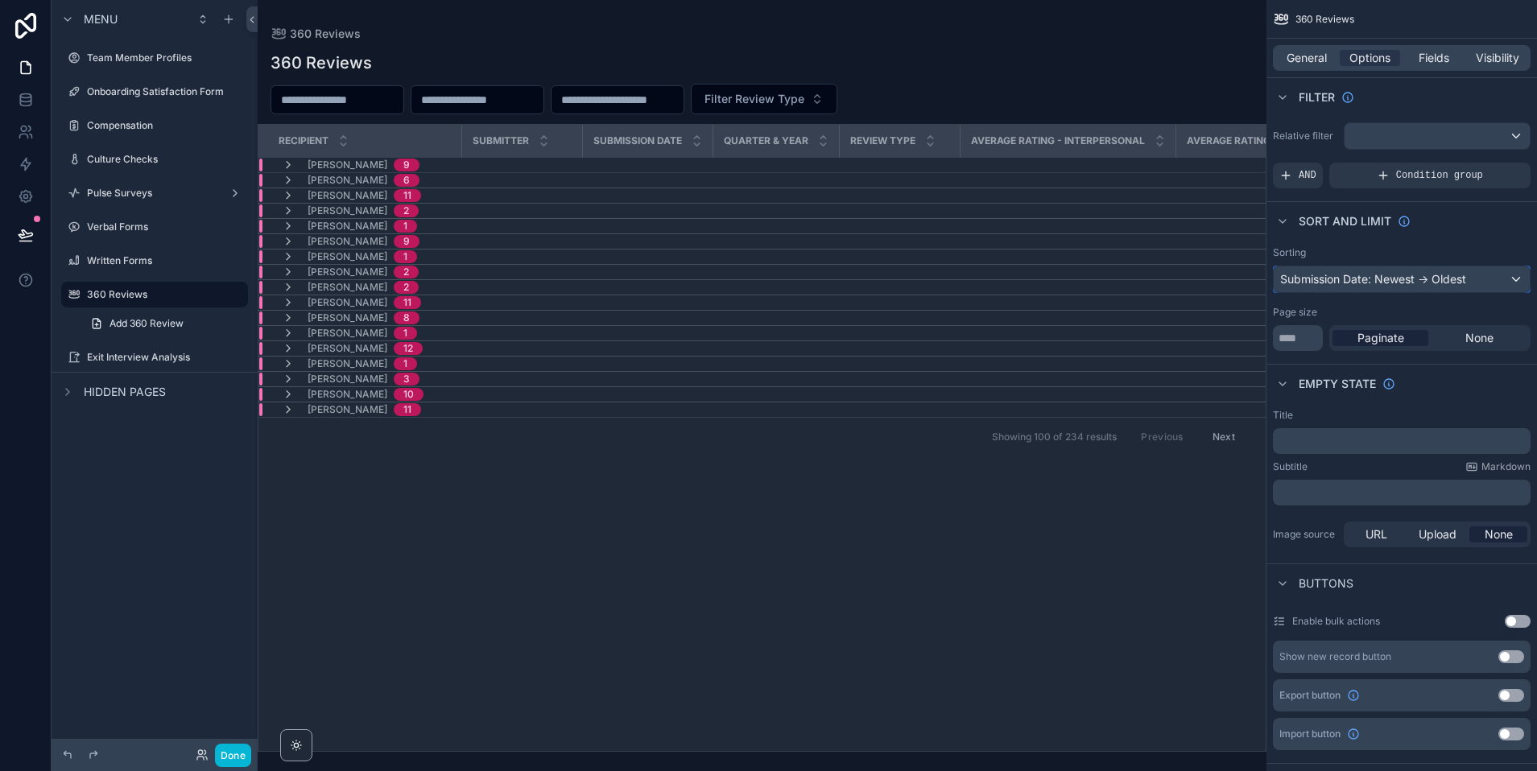
click at [1352, 277] on div "Submission Date: Newest -> Oldest" at bounding box center [1402, 279] width 256 height 26
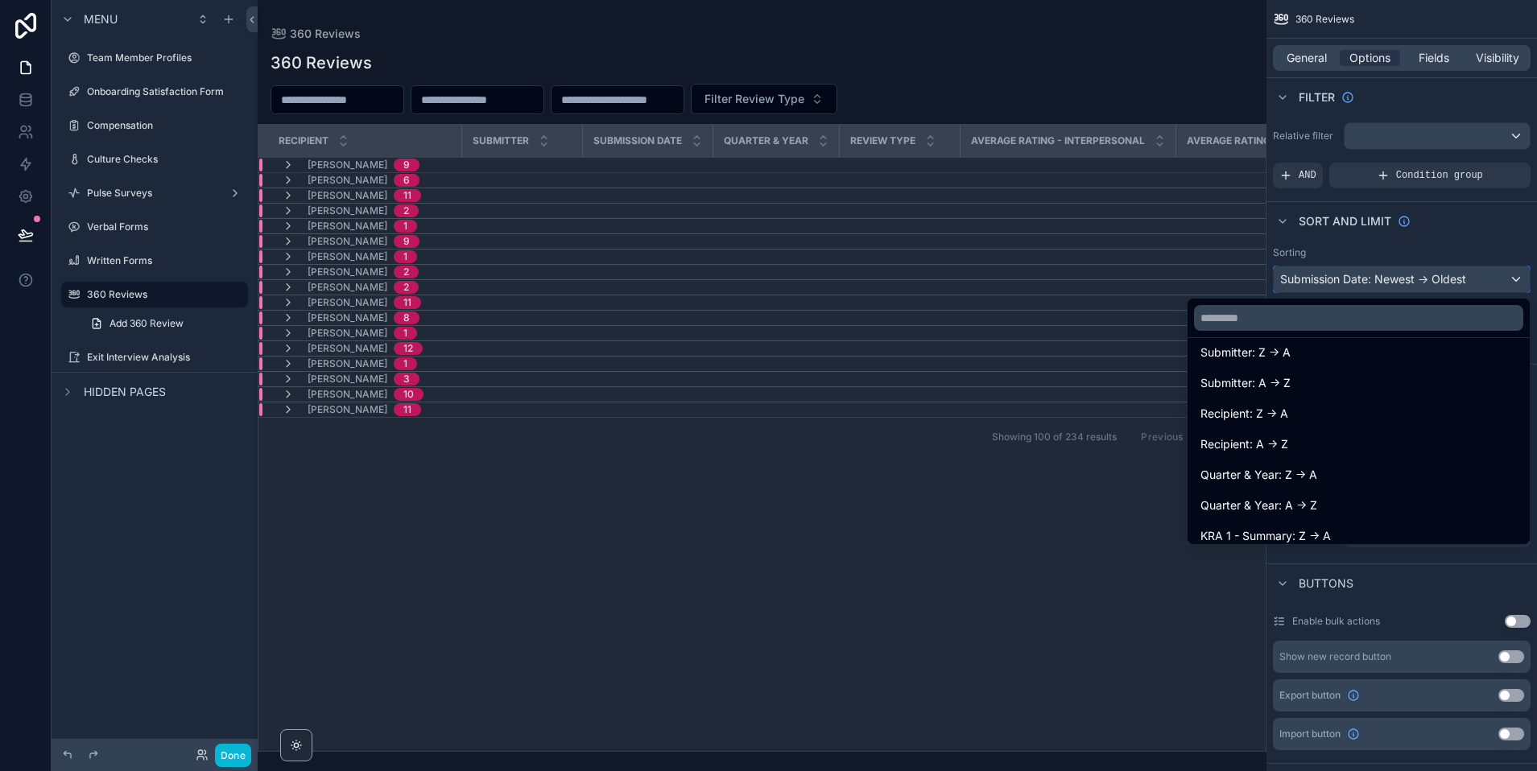
scroll to position [289, 0]
click at [1281, 442] on span "Recipient: A -> Z" at bounding box center [1244, 443] width 88 height 19
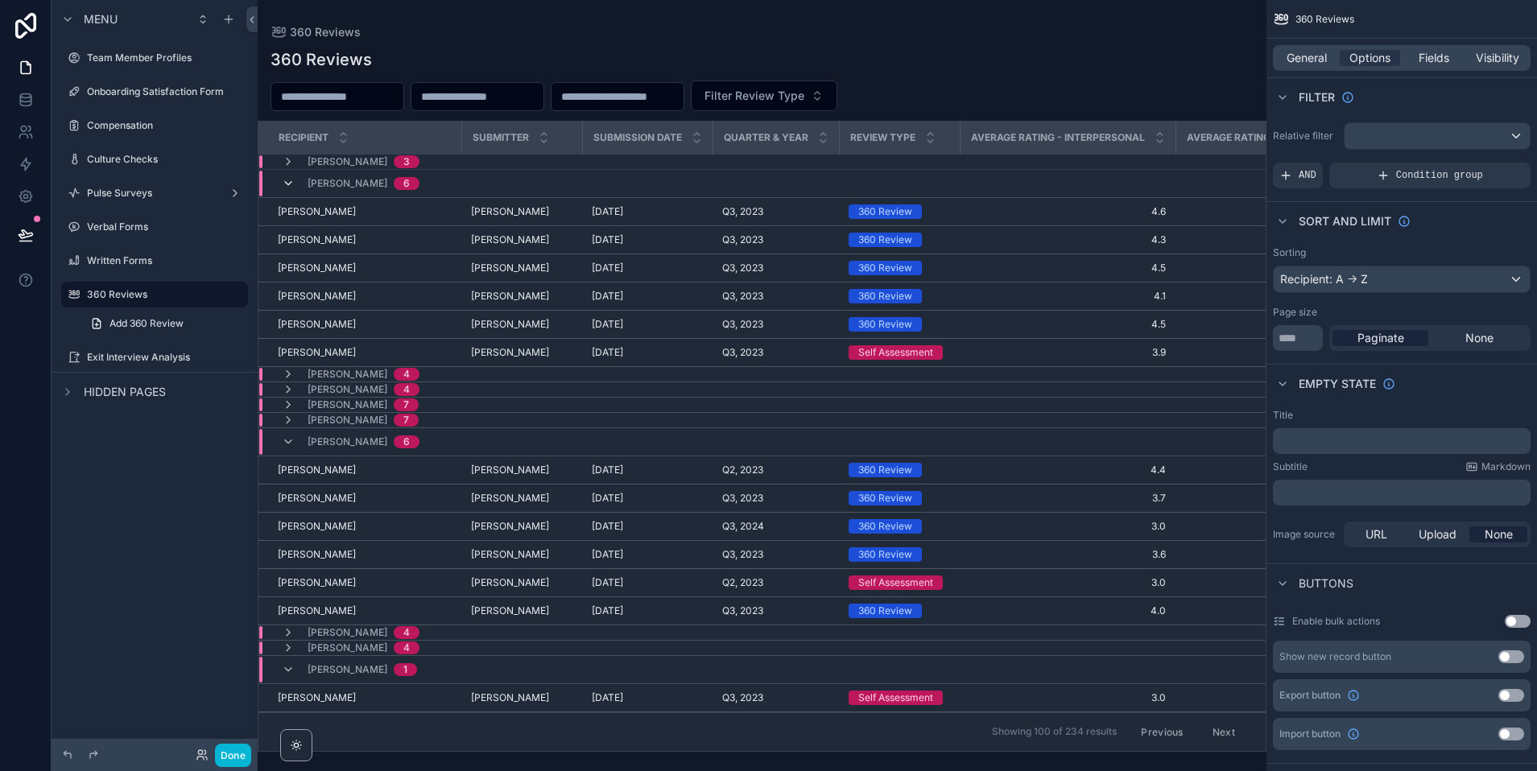
click at [287, 183] on icon "scrollable content" at bounding box center [288, 183] width 13 height 13
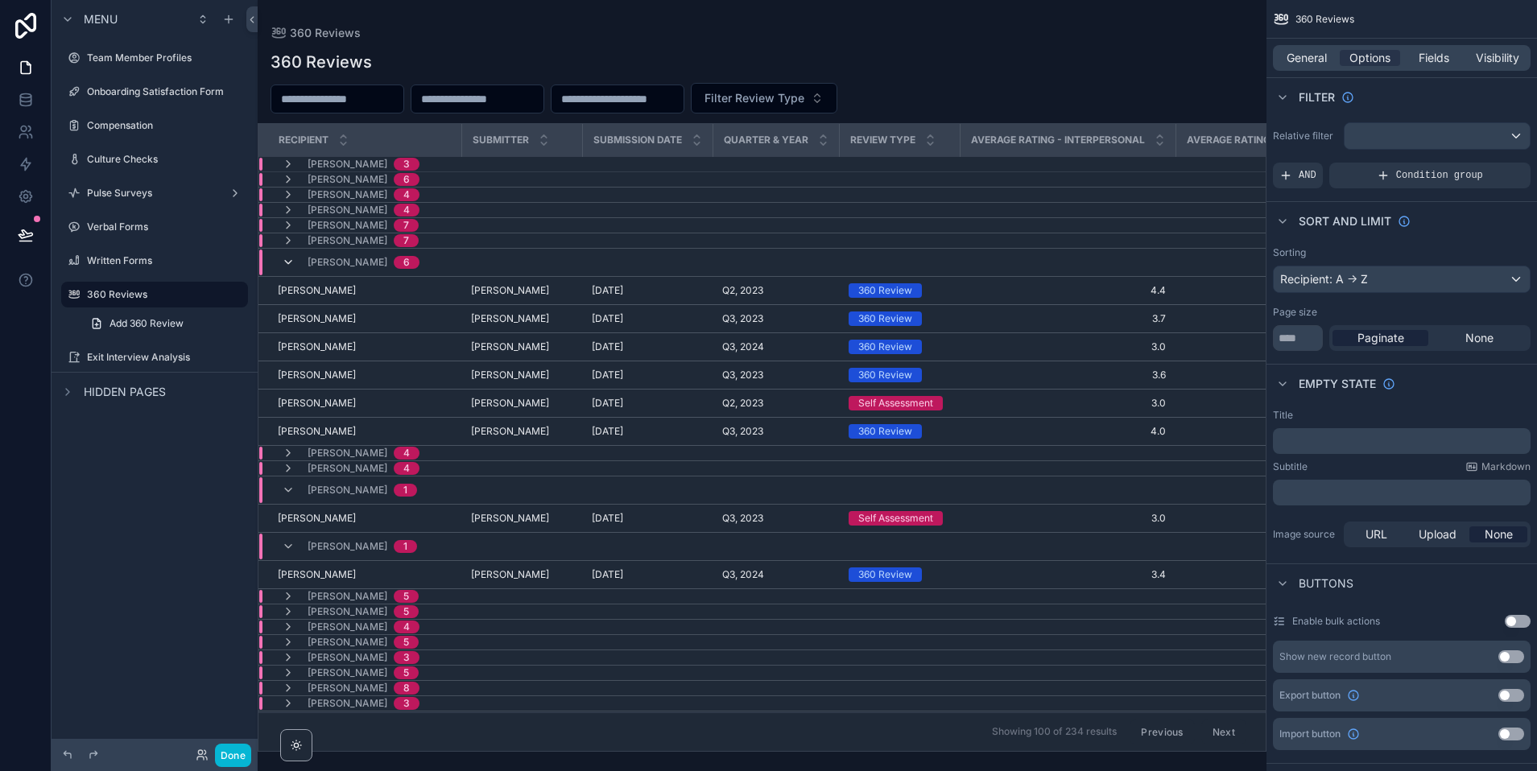
click at [290, 264] on icon "scrollable content" at bounding box center [288, 262] width 13 height 13
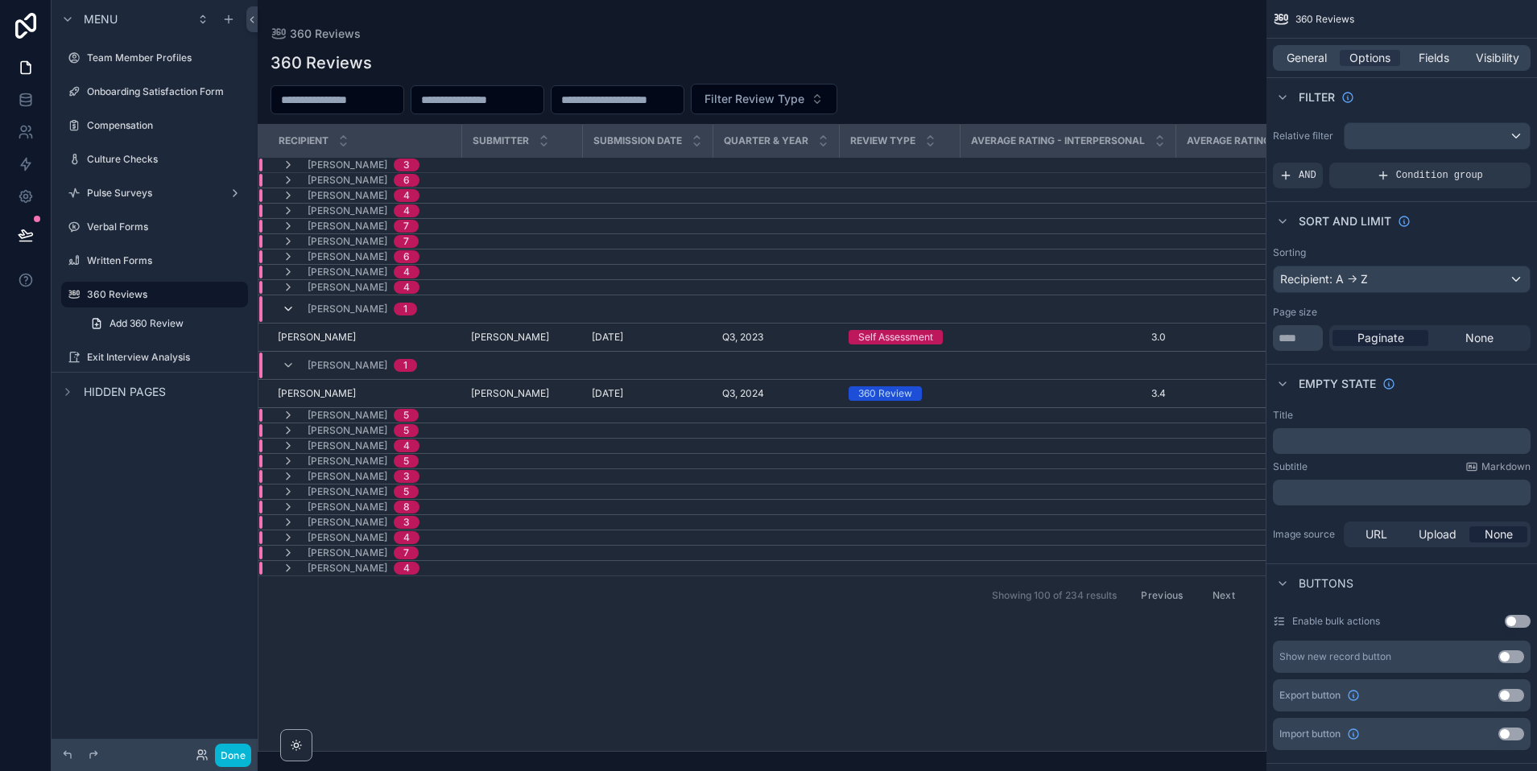
click at [286, 307] on icon "scrollable content" at bounding box center [288, 309] width 13 height 13
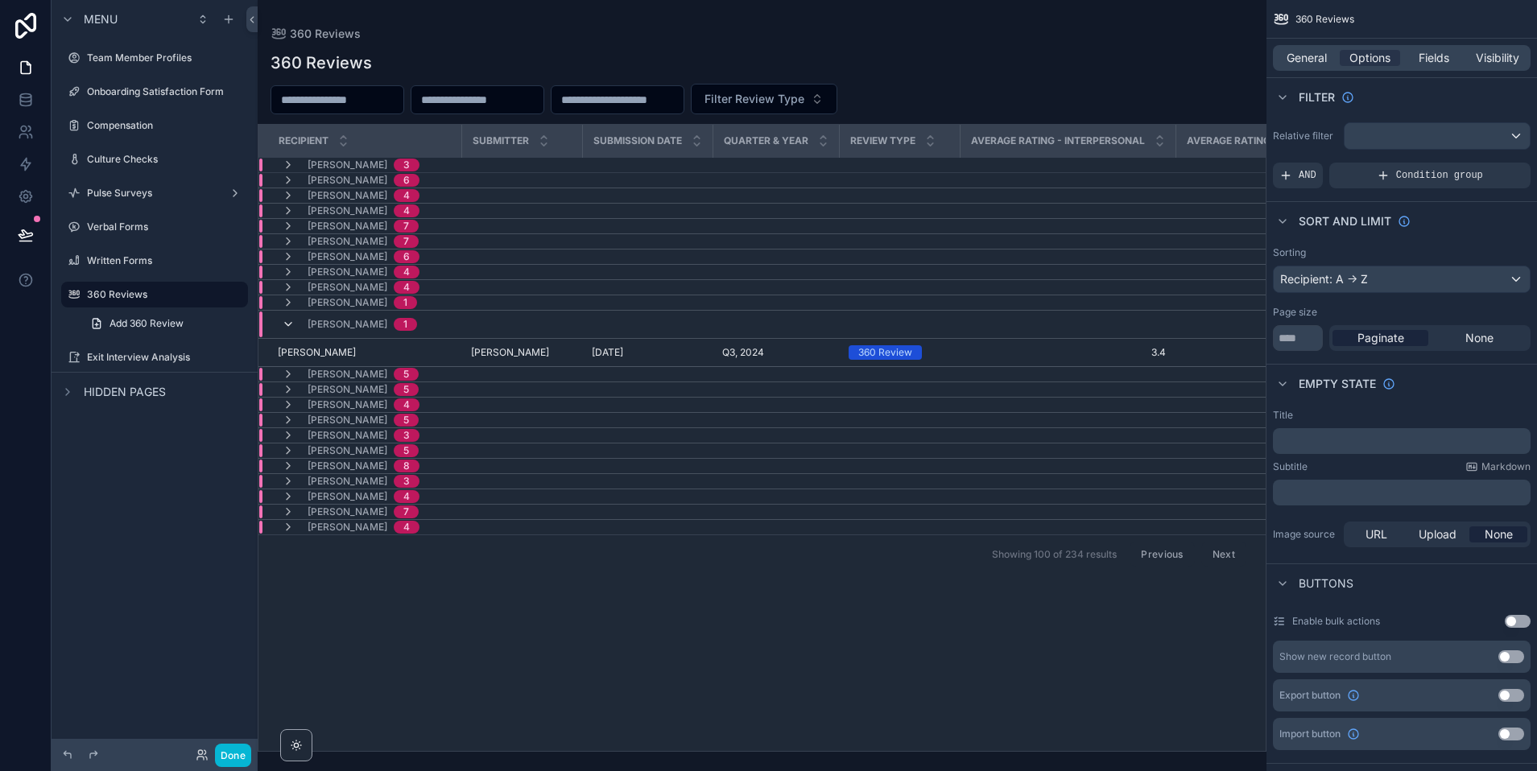
click at [287, 324] on icon "scrollable content" at bounding box center [288, 324] width 13 height 13
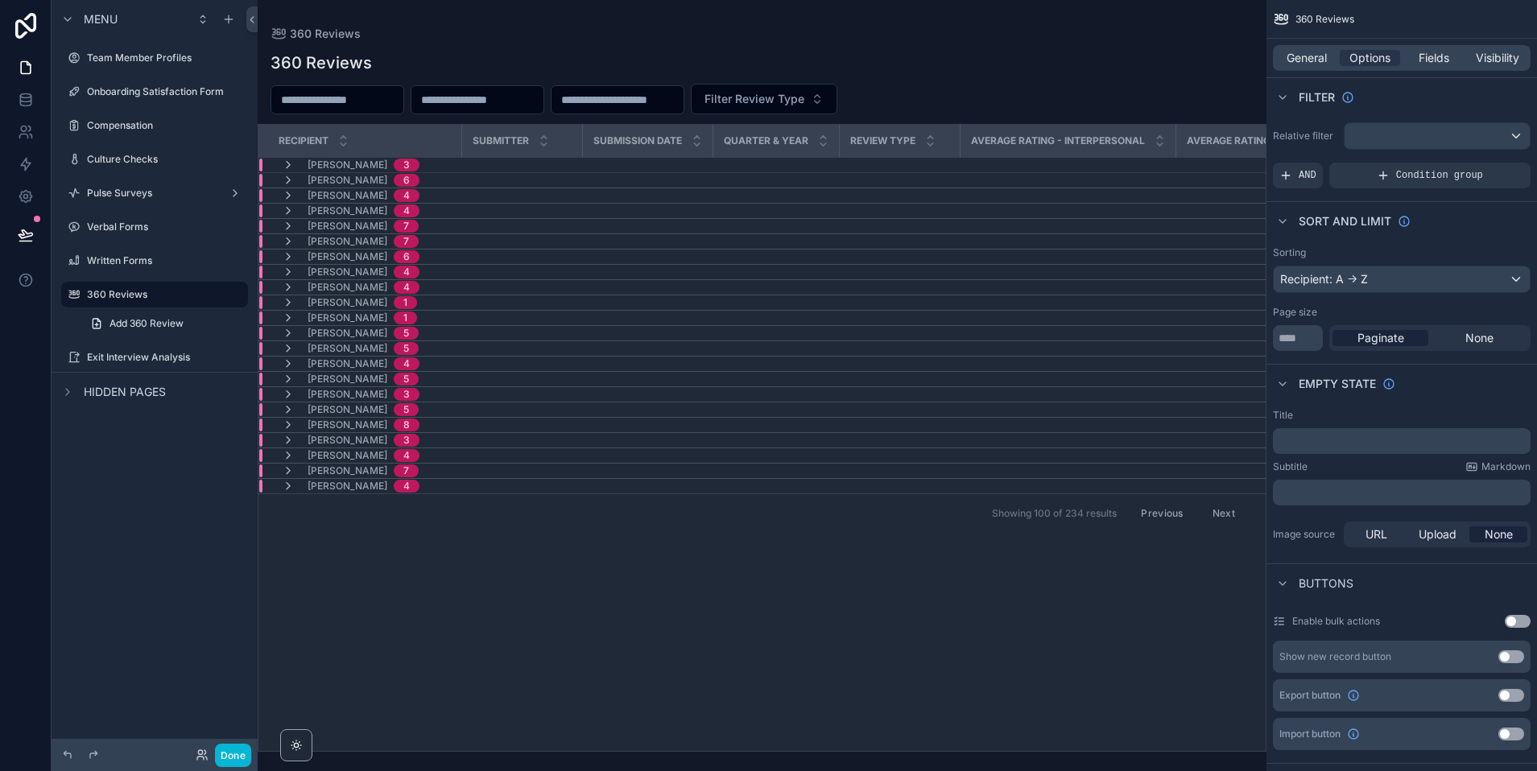
drag, startPoint x: 1164, startPoint y: 511, endPoint x: 1133, endPoint y: 576, distance: 71.6
click at [1164, 511] on button "Previous" at bounding box center [1161, 513] width 64 height 25
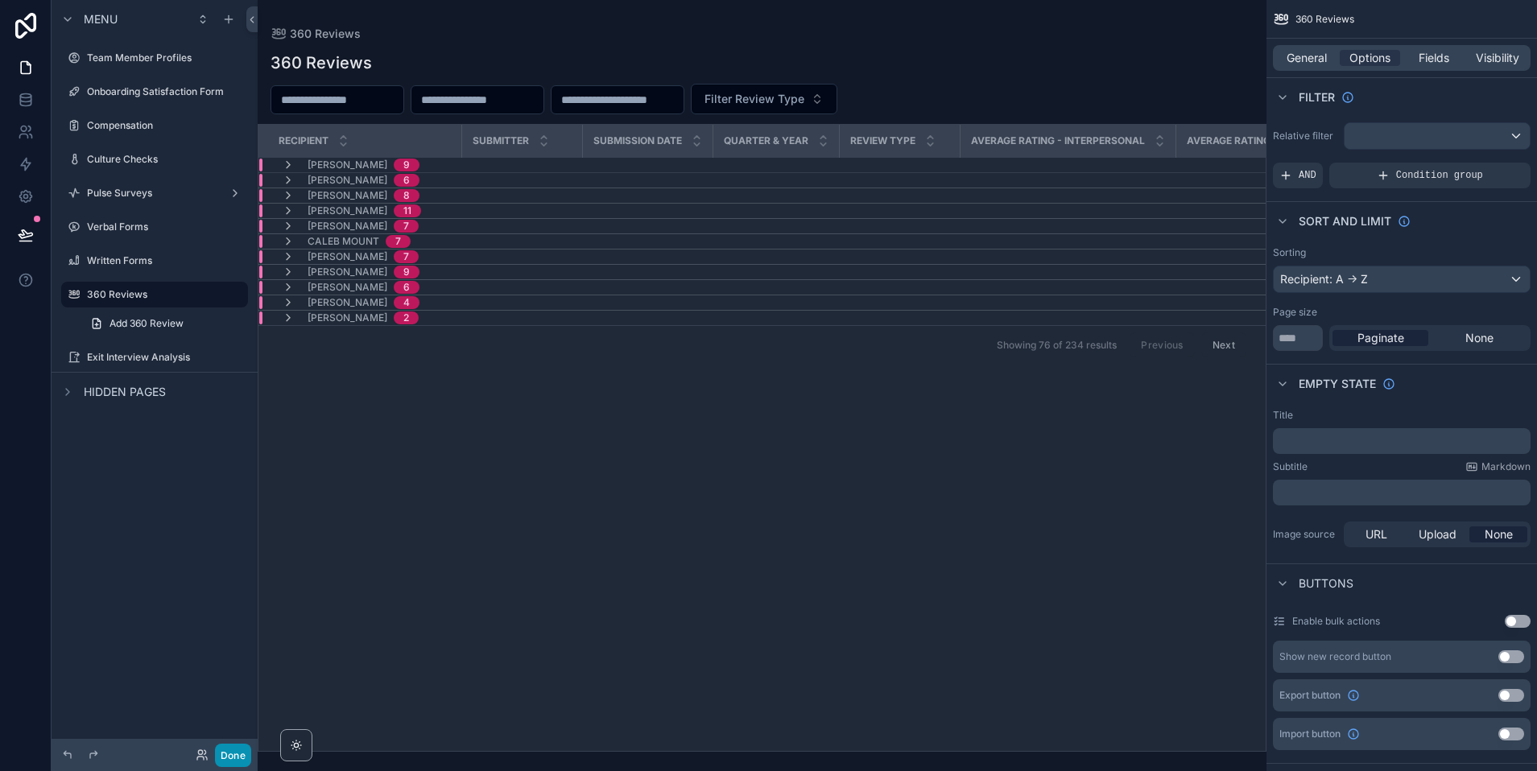
click at [233, 754] on button "Done" at bounding box center [233, 755] width 36 height 23
click at [225, 754] on button "Done" at bounding box center [233, 755] width 36 height 23
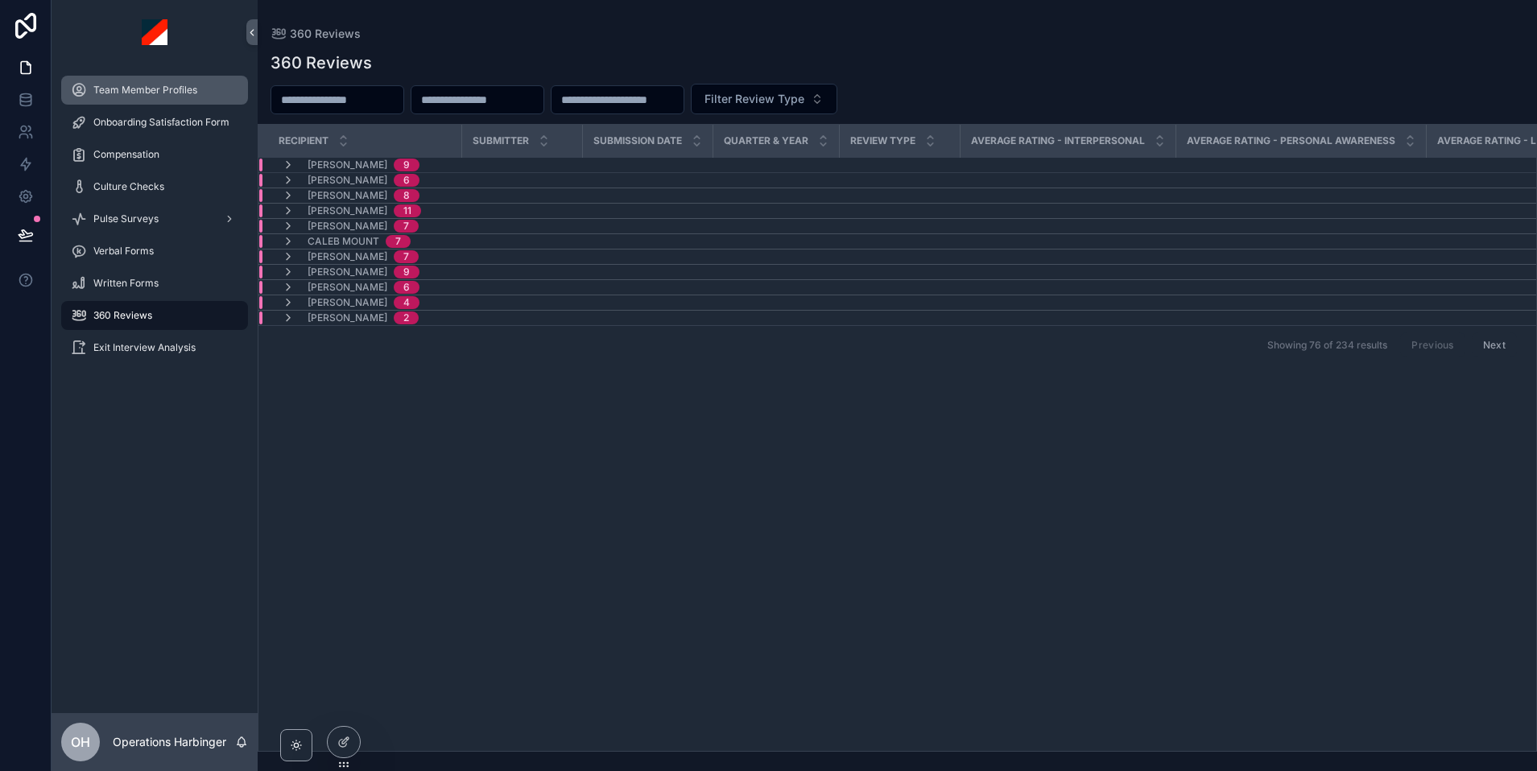
click at [148, 92] on span "Team Member Profiles" at bounding box center [145, 90] width 104 height 13
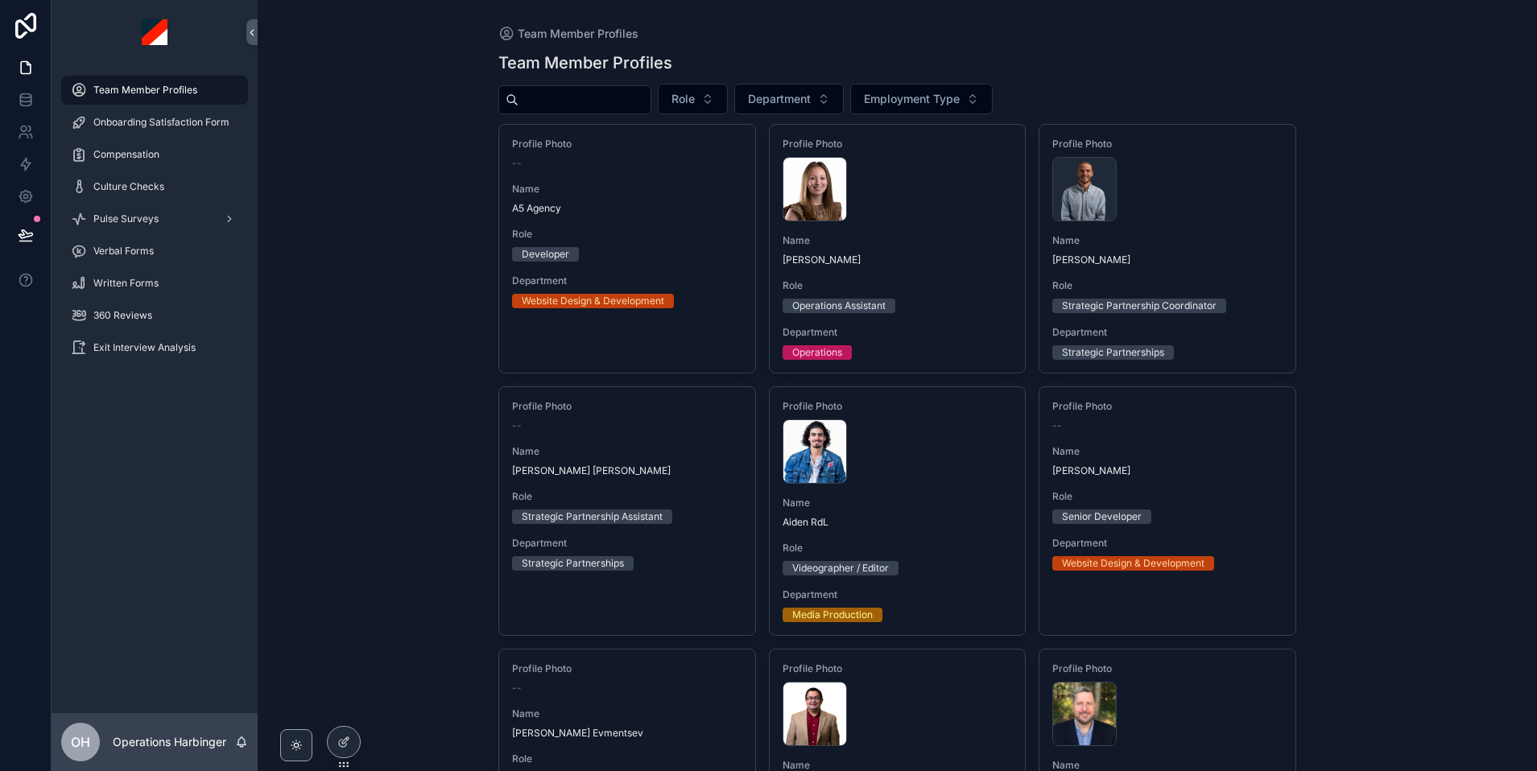
click at [635, 105] on input "scrollable content" at bounding box center [584, 100] width 132 height 23
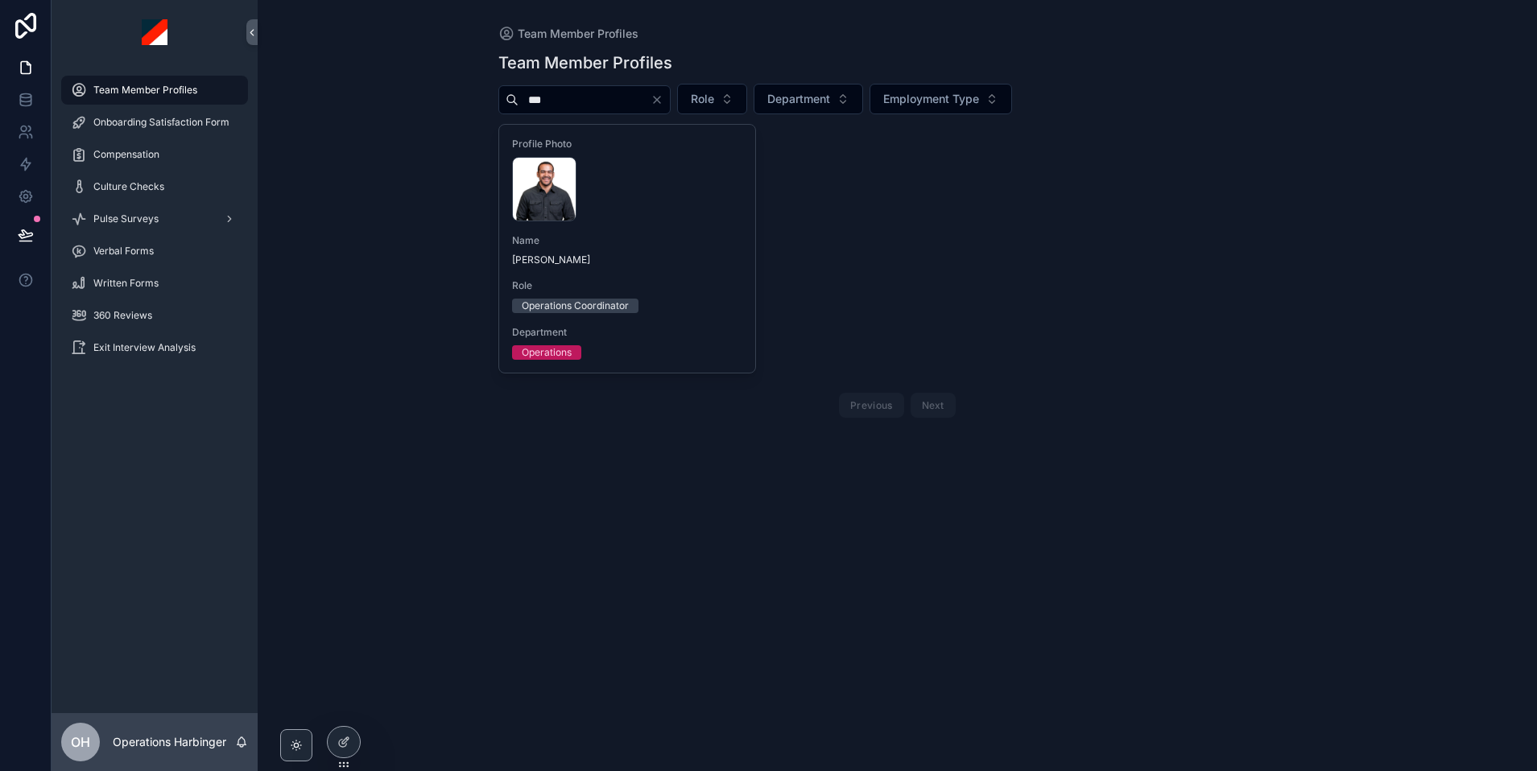
type input "***"
click at [758, 239] on div "Profile Photo [PERSON_NAME] .webp Name [PERSON_NAME] Role Operations Coordinato…" at bounding box center [897, 274] width 798 height 300
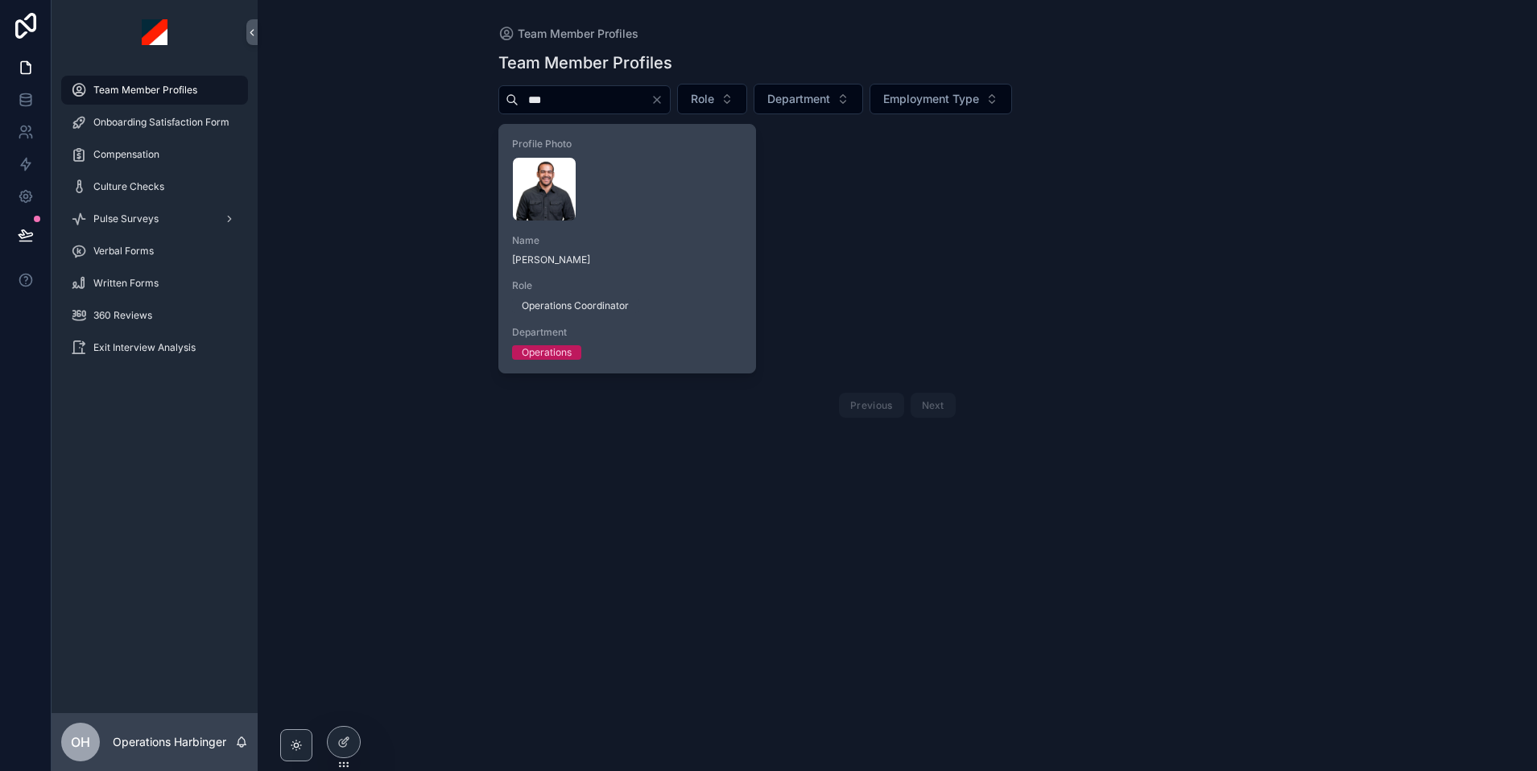
click at [697, 233] on div "Profile Photo [PERSON_NAME] .webp Name [PERSON_NAME] Role Operations Coordinato…" at bounding box center [627, 249] width 256 height 248
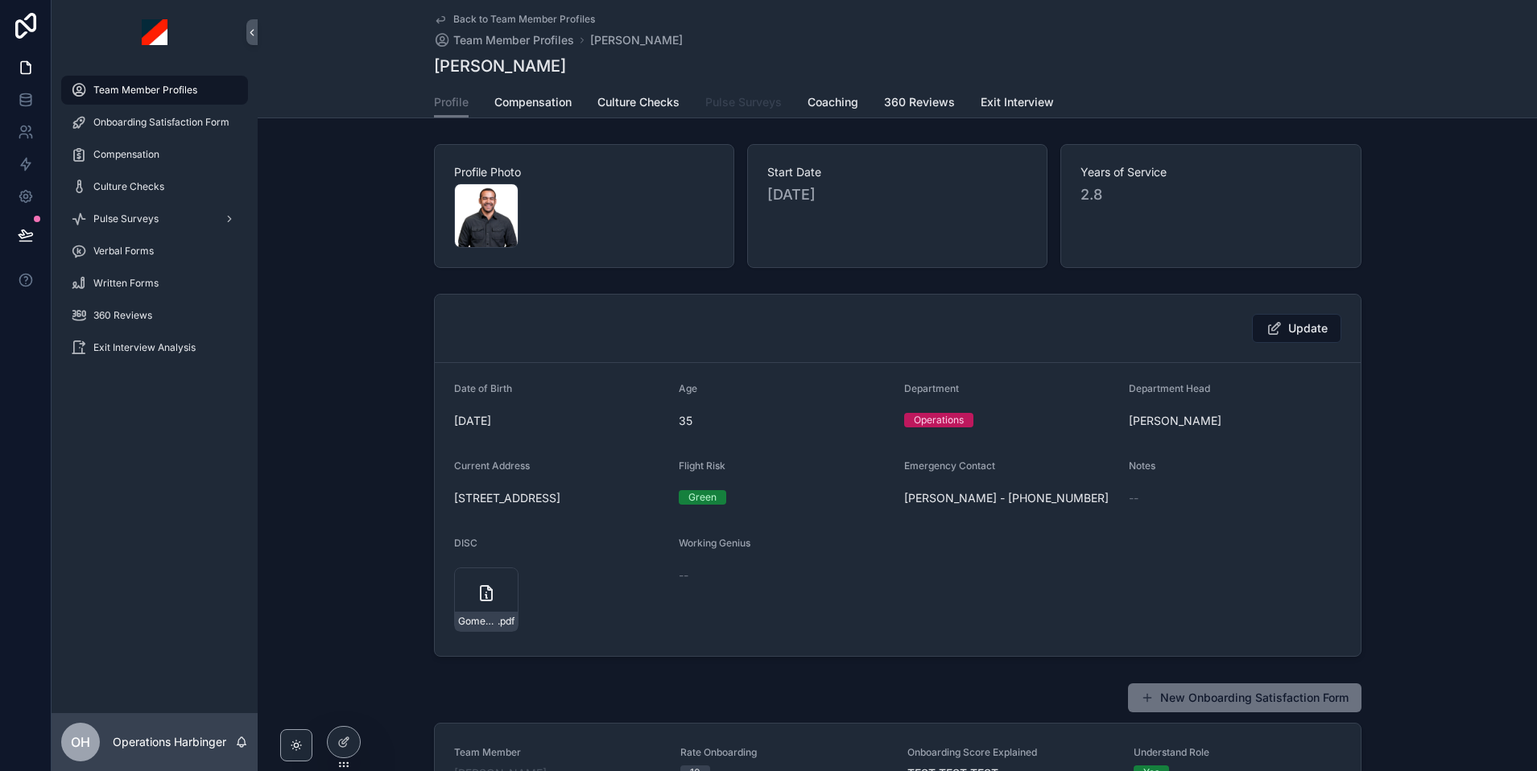
click at [749, 105] on span "Pulse Surveys" at bounding box center [743, 102] width 76 height 16
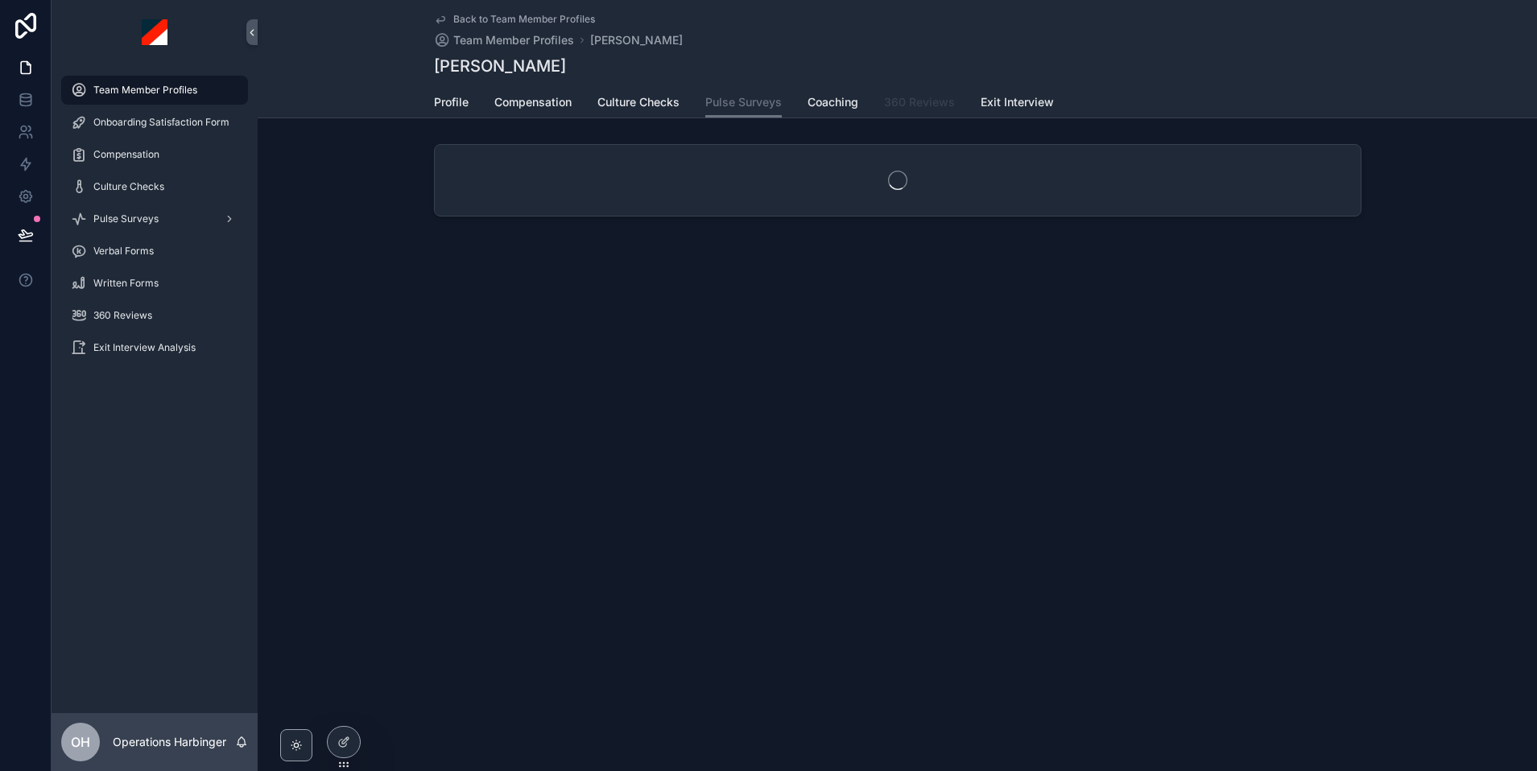
click at [931, 105] on span "360 Reviews" at bounding box center [919, 102] width 71 height 16
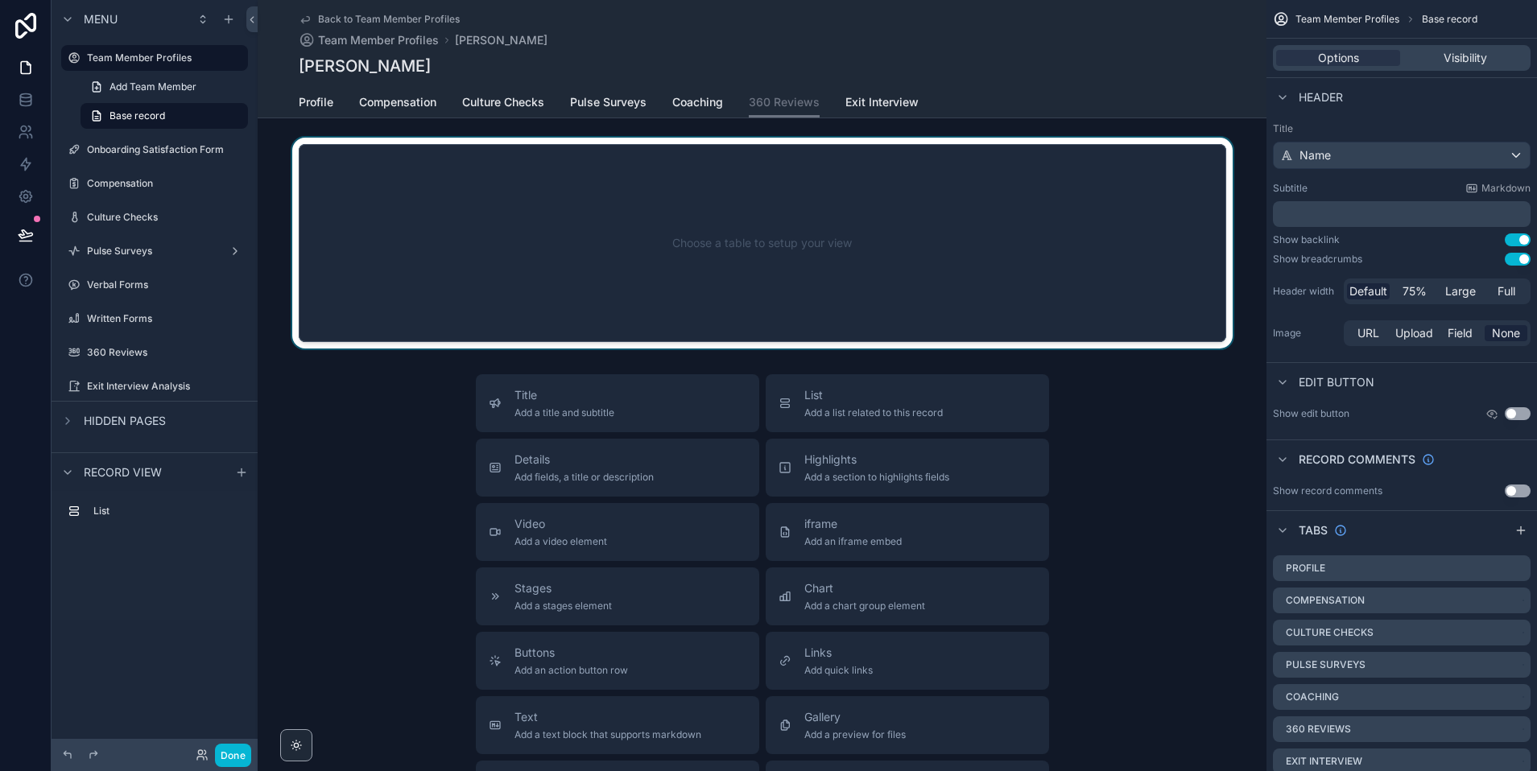
click at [824, 243] on div "scrollable content" at bounding box center [762, 243] width 1009 height 211
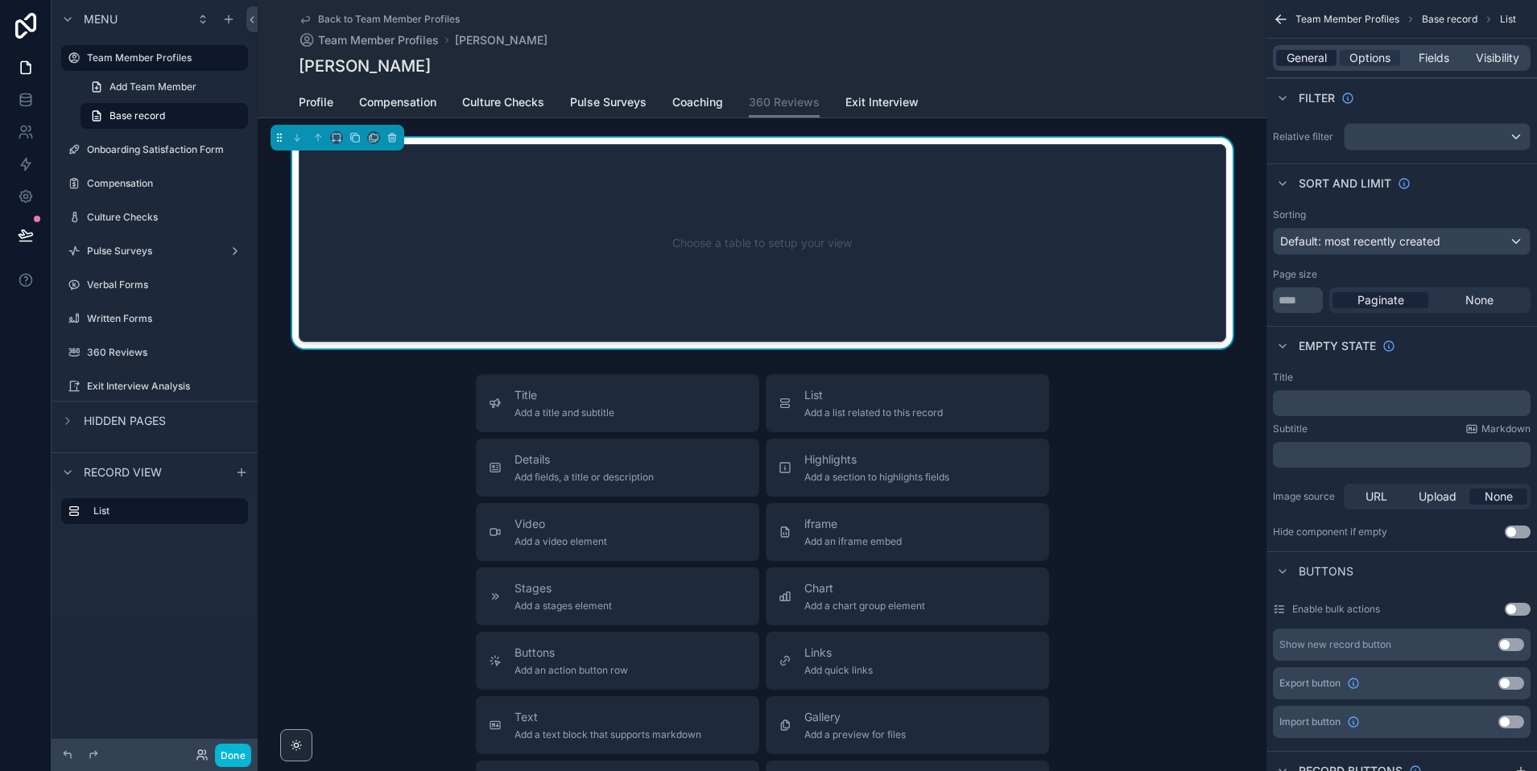
click at [1310, 50] on span "General" at bounding box center [1306, 58] width 40 height 16
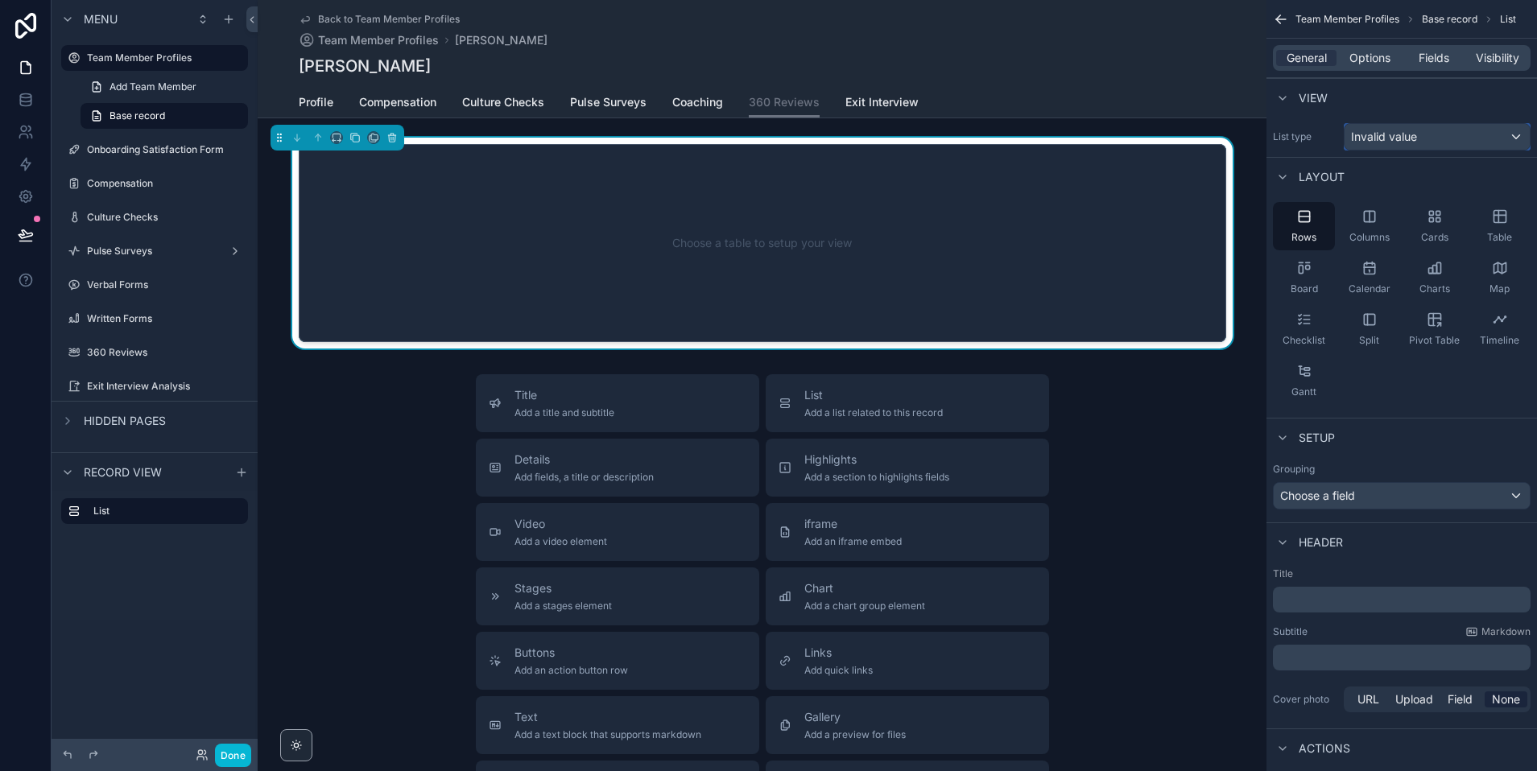
click at [1352, 142] on span "Invalid value" at bounding box center [1384, 137] width 66 height 16
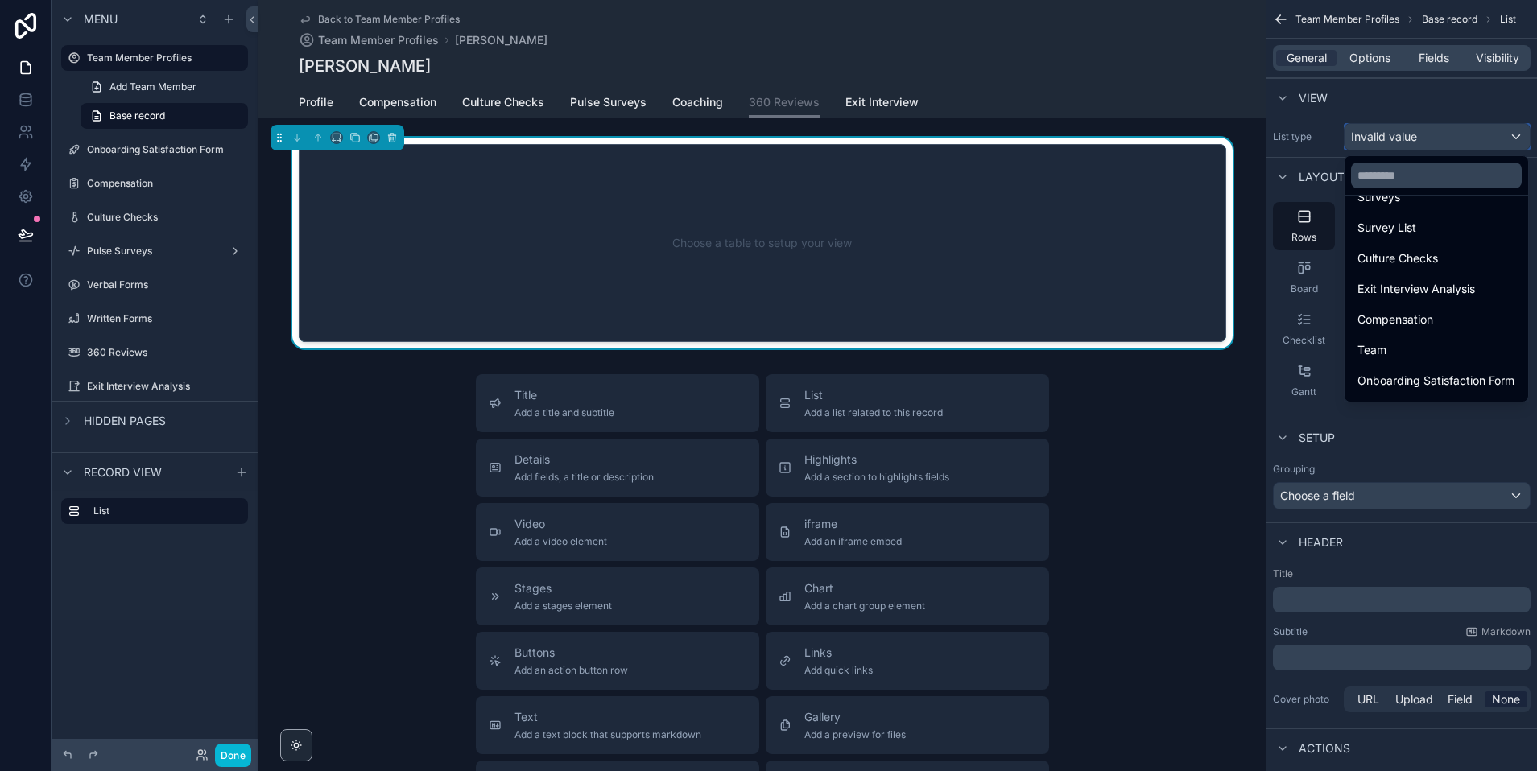
scroll to position [193, 0]
click at [1352, 381] on div "360 Reviews" at bounding box center [1436, 383] width 158 height 19
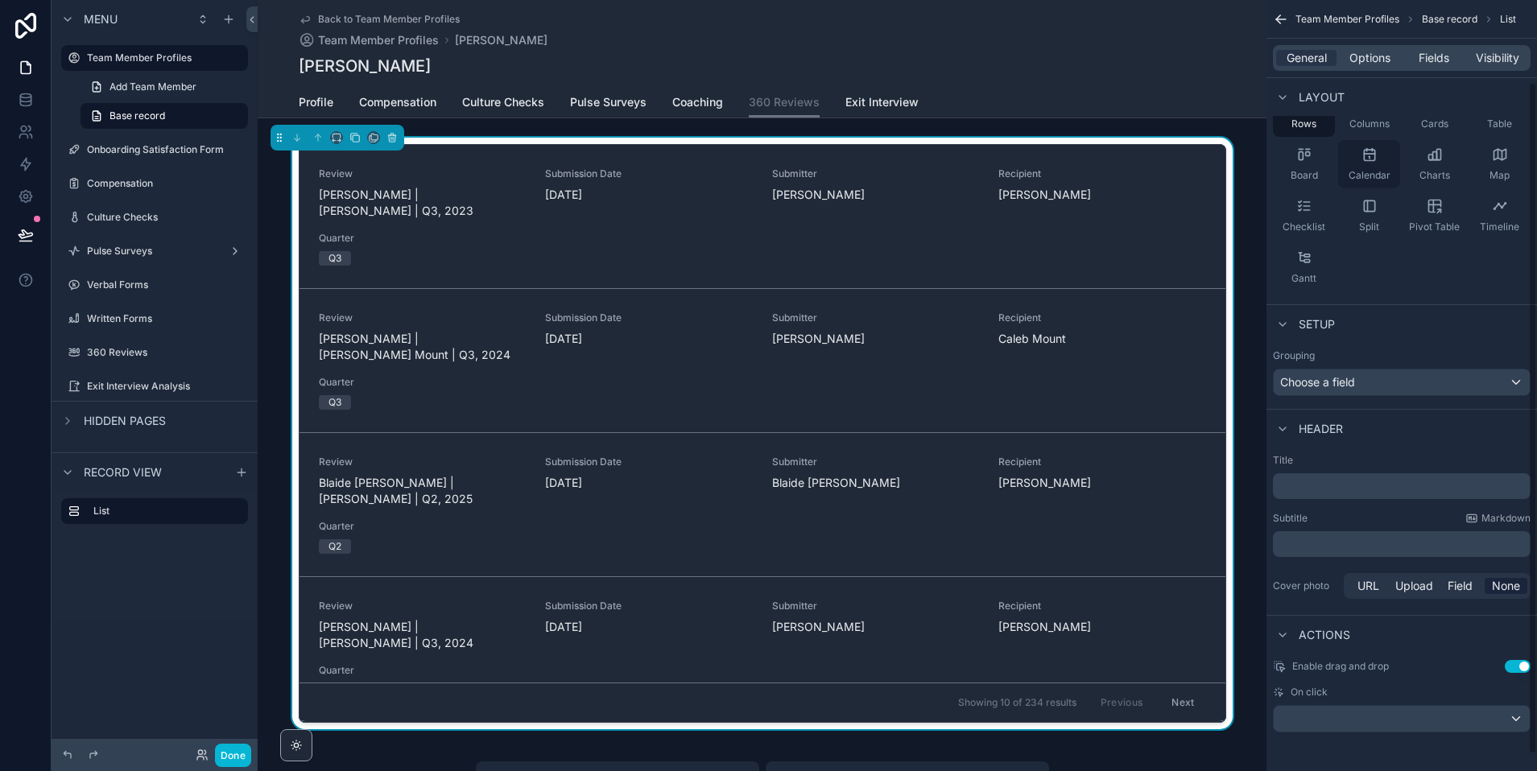
scroll to position [0, 0]
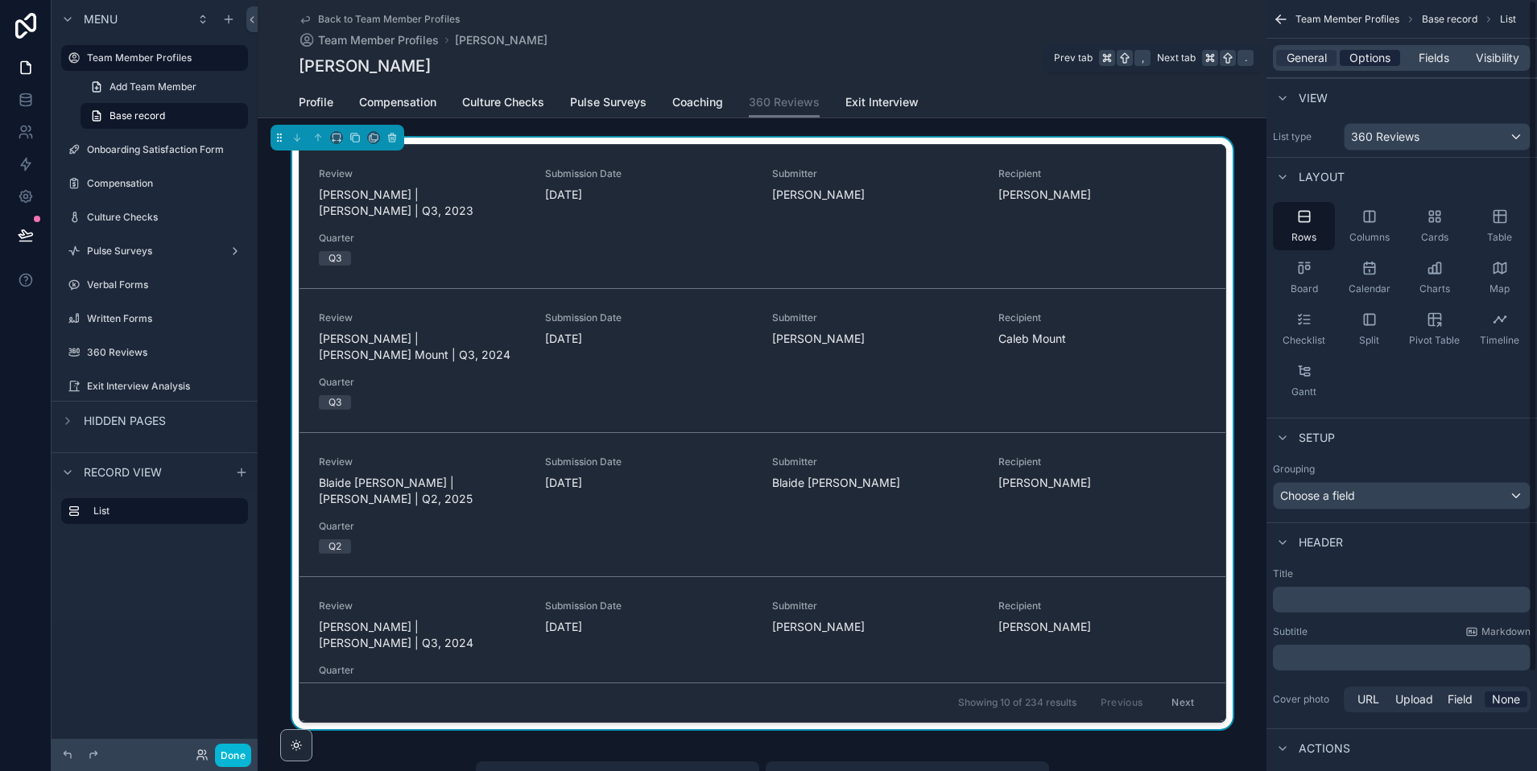
click at [1352, 59] on span "Options" at bounding box center [1369, 58] width 41 height 16
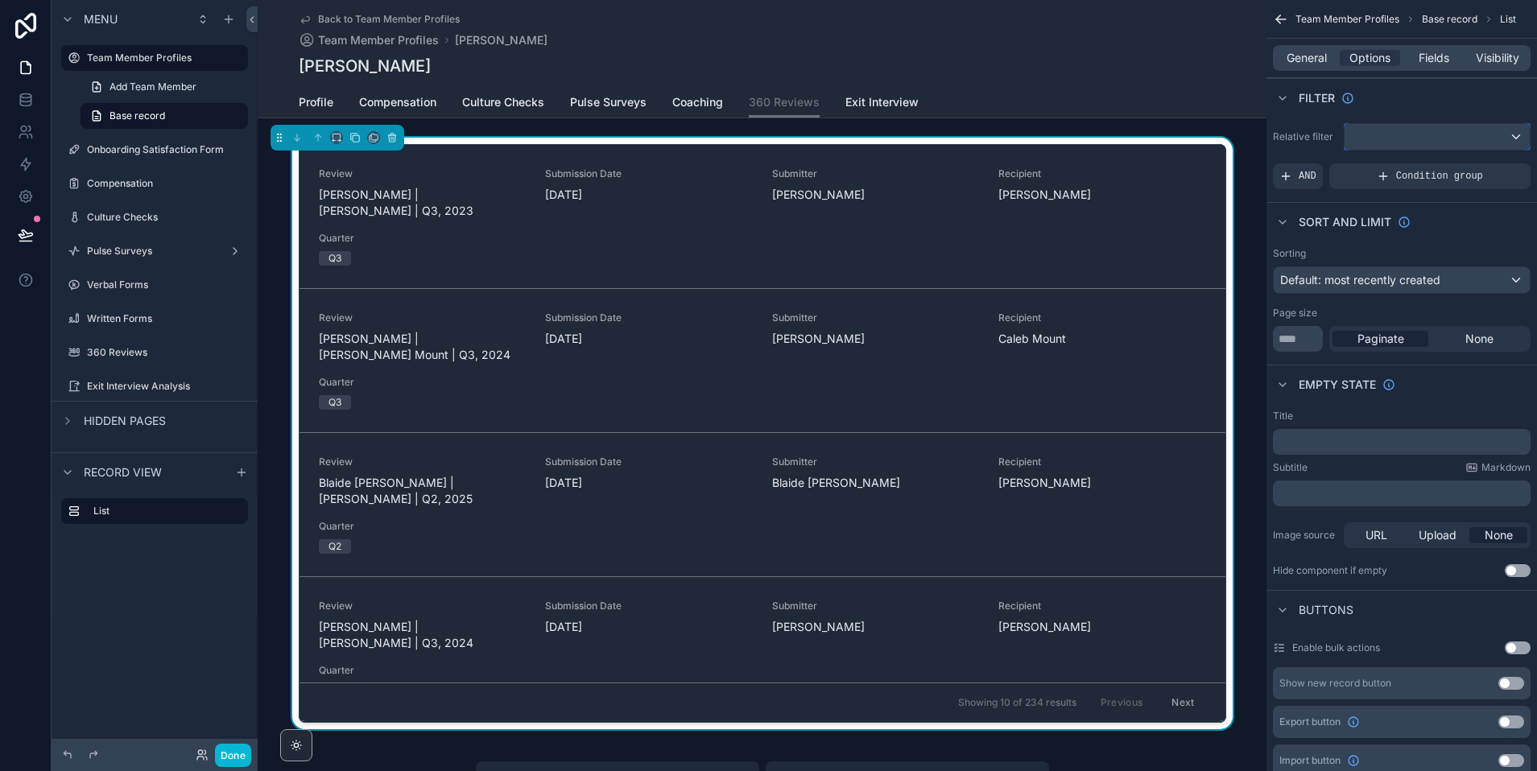
click at [1352, 128] on div "scrollable content" at bounding box center [1436, 137] width 185 height 26
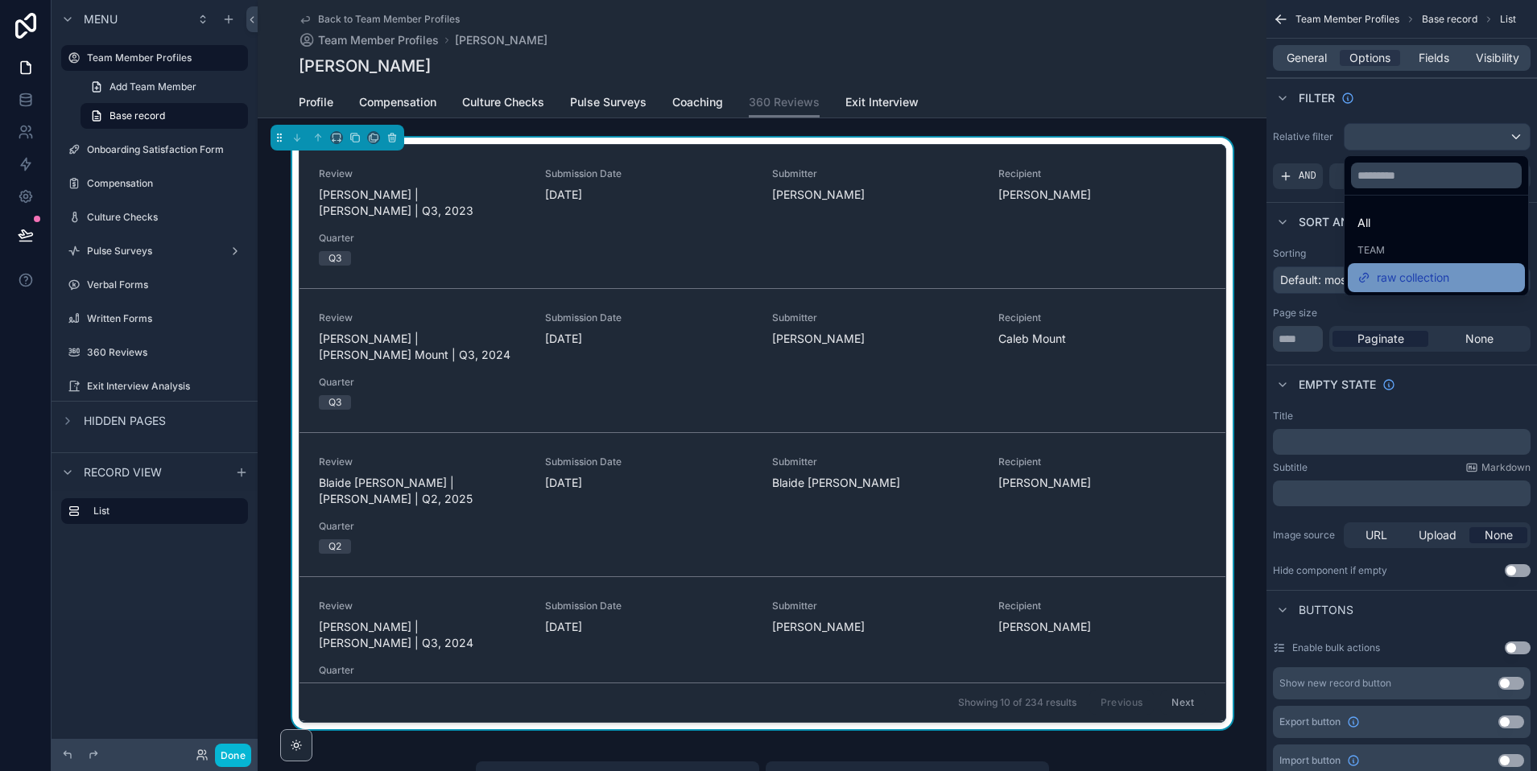
click at [1352, 277] on span "raw collection" at bounding box center [1413, 277] width 72 height 19
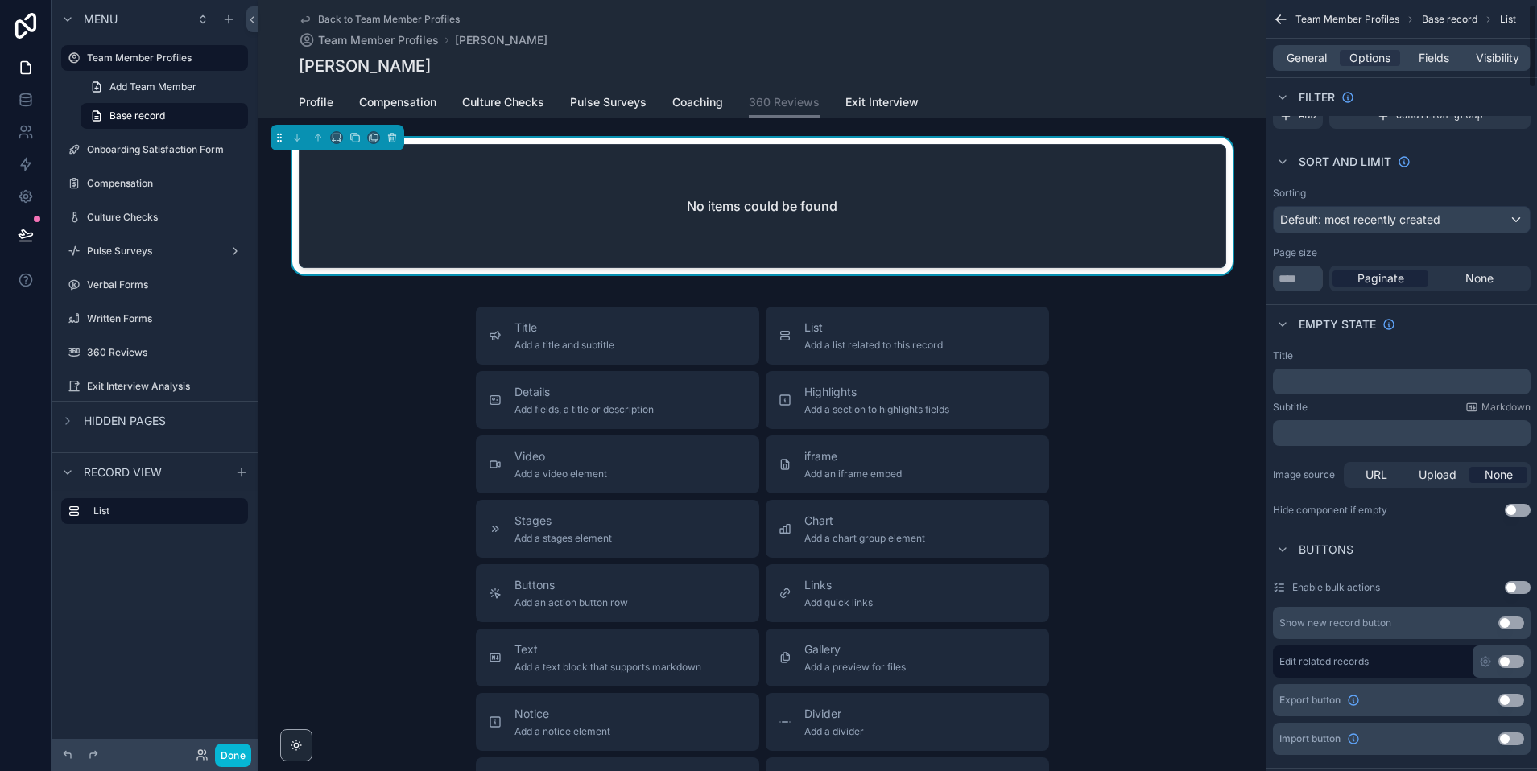
scroll to position [37, 0]
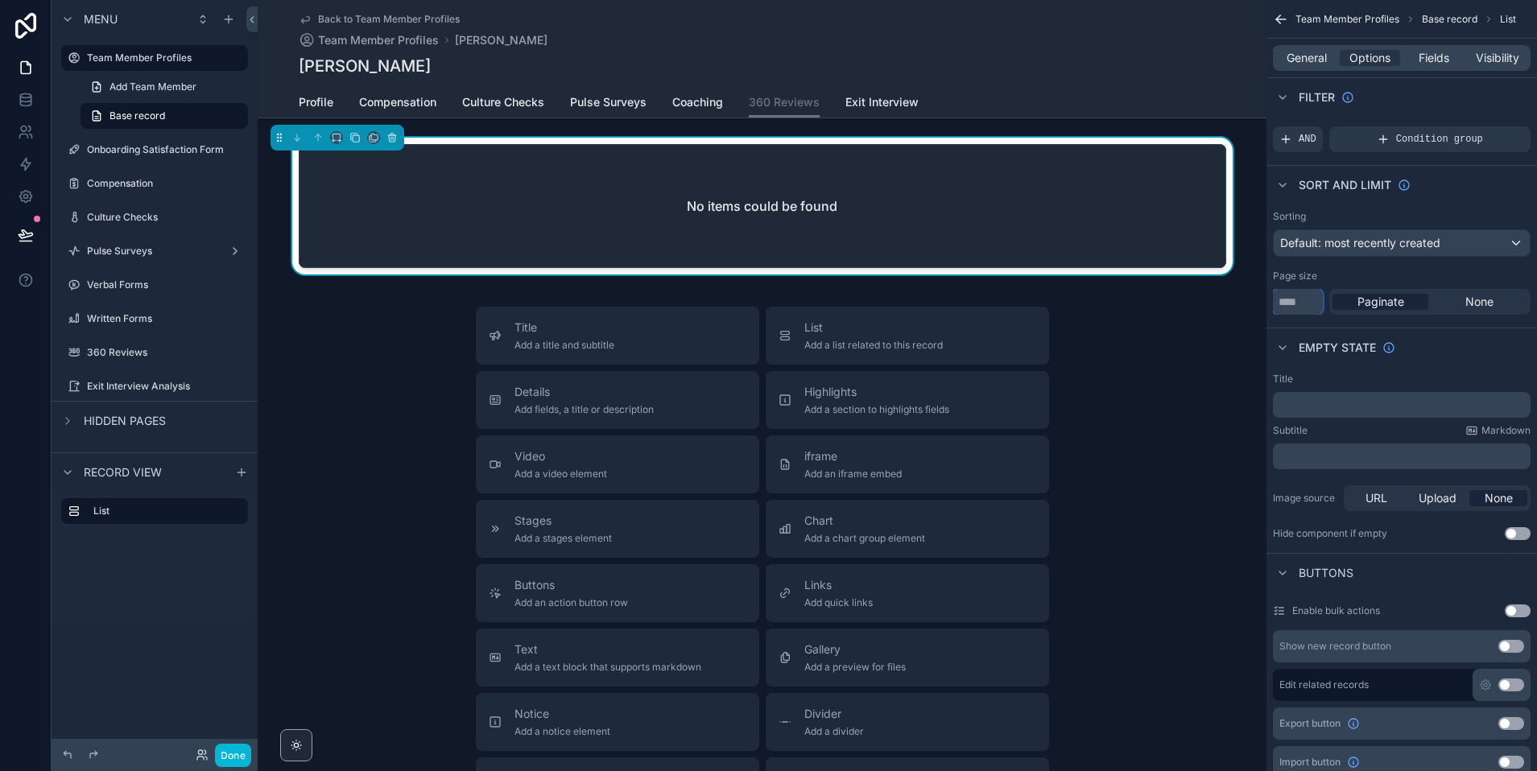
click at [1303, 305] on input "**" at bounding box center [1298, 302] width 50 height 26
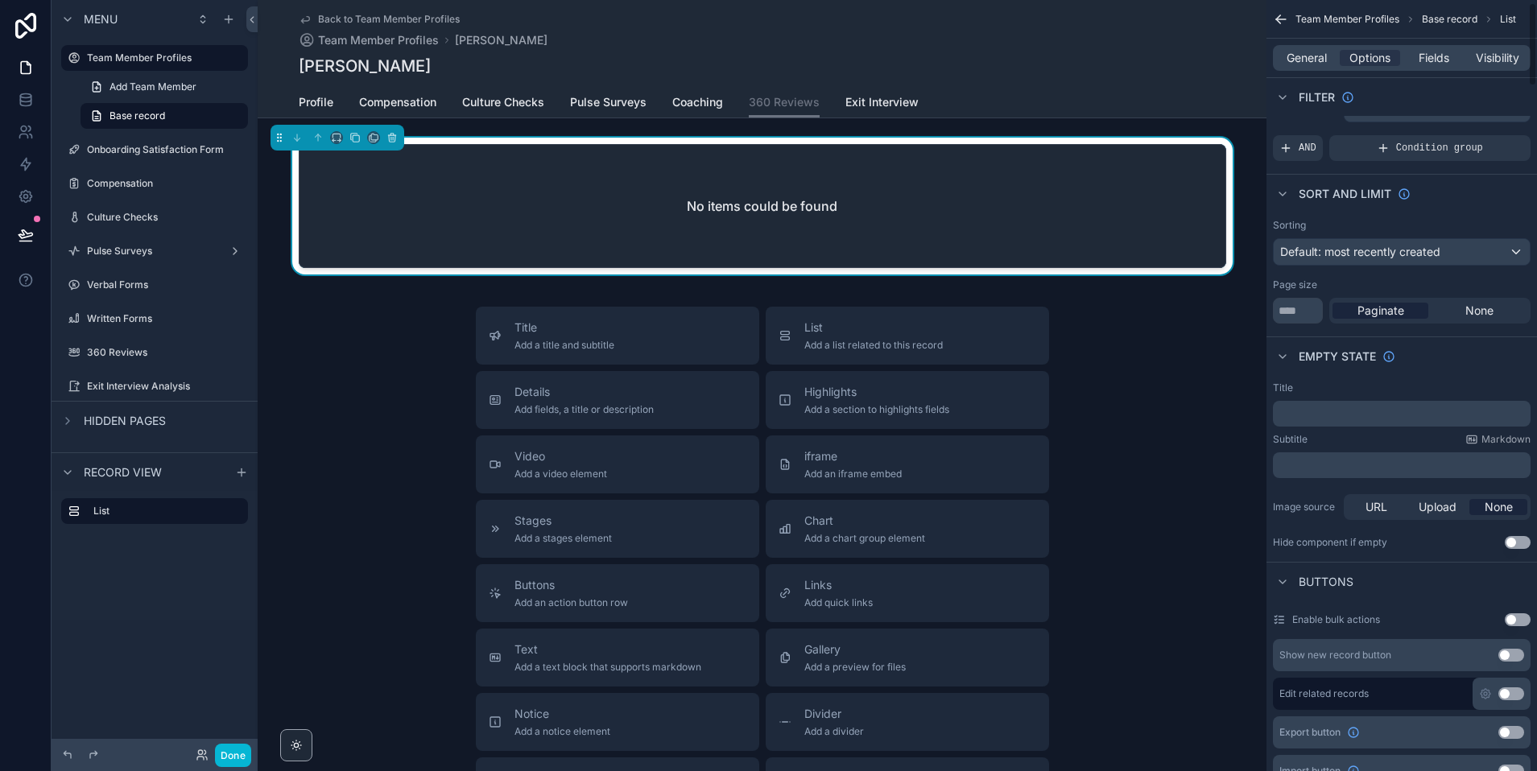
click at [1352, 349] on div "Empty state" at bounding box center [1401, 355] width 270 height 39
click at [1304, 309] on input "**" at bounding box center [1298, 311] width 50 height 26
type input "**"
click at [233, 754] on button "Done" at bounding box center [233, 755] width 36 height 23
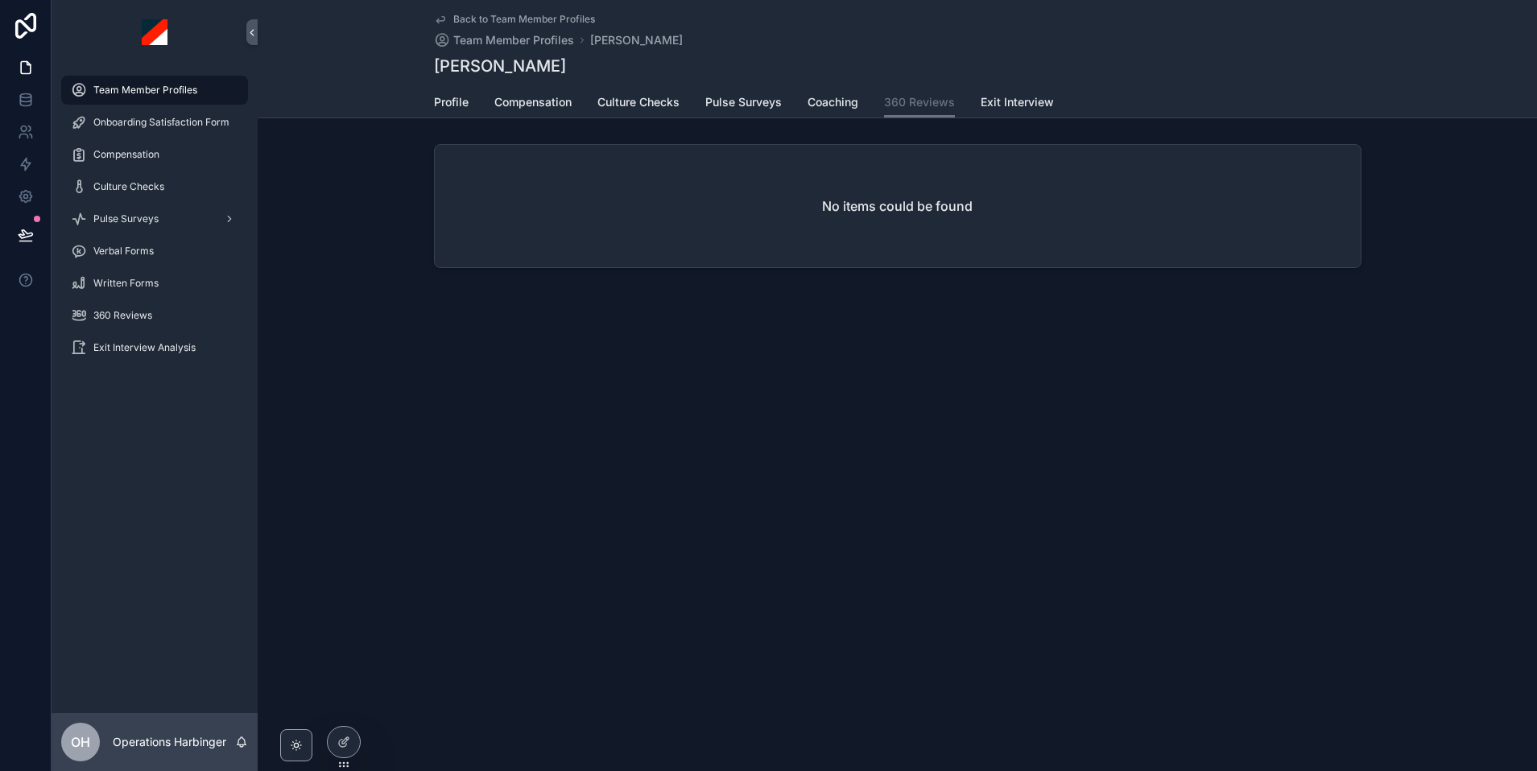
click at [160, 87] on span "Team Member Profiles" at bounding box center [145, 90] width 104 height 13
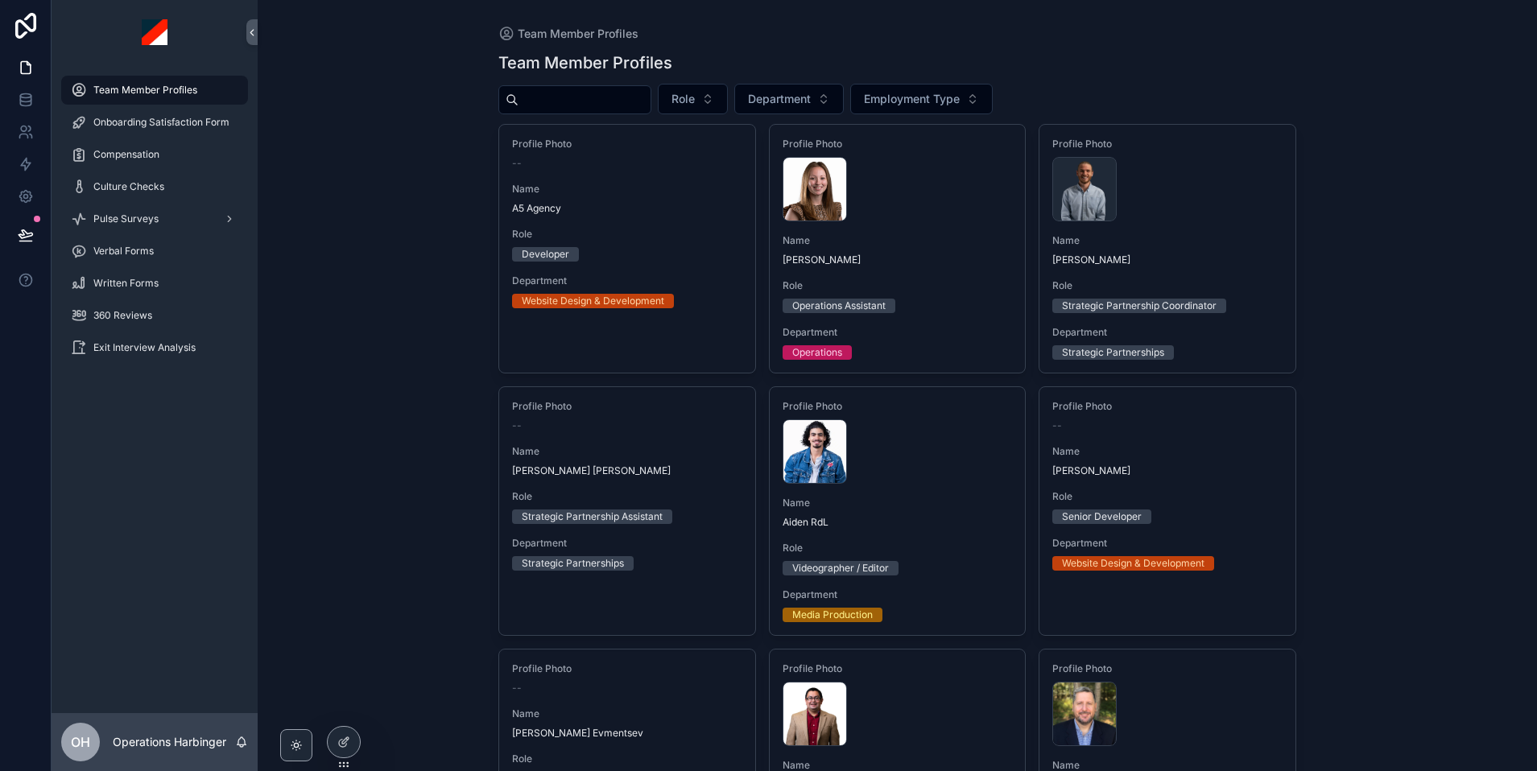
click at [625, 95] on input "scrollable content" at bounding box center [584, 100] width 132 height 23
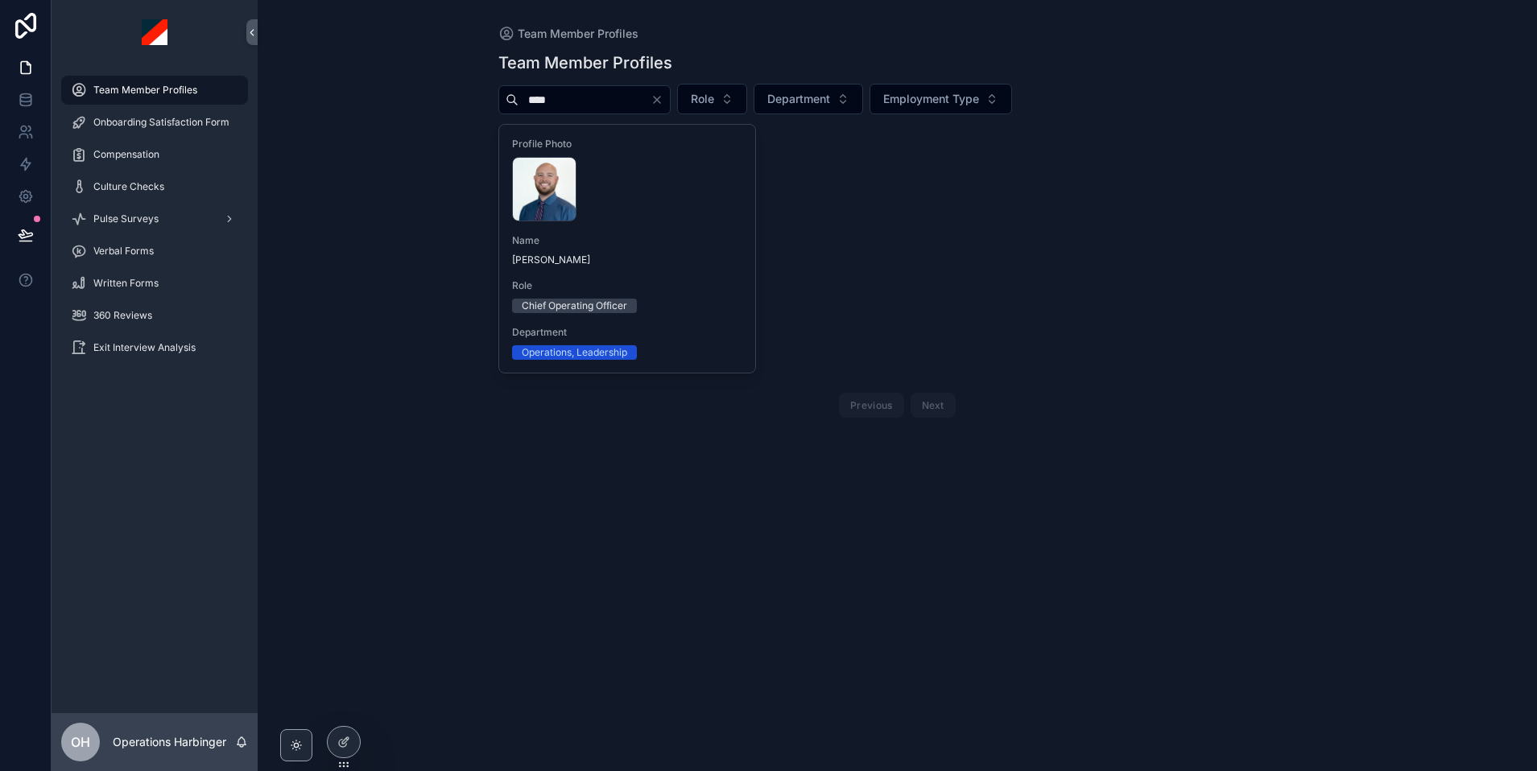
type input "****"
click at [658, 244] on span "Name" at bounding box center [627, 240] width 230 height 13
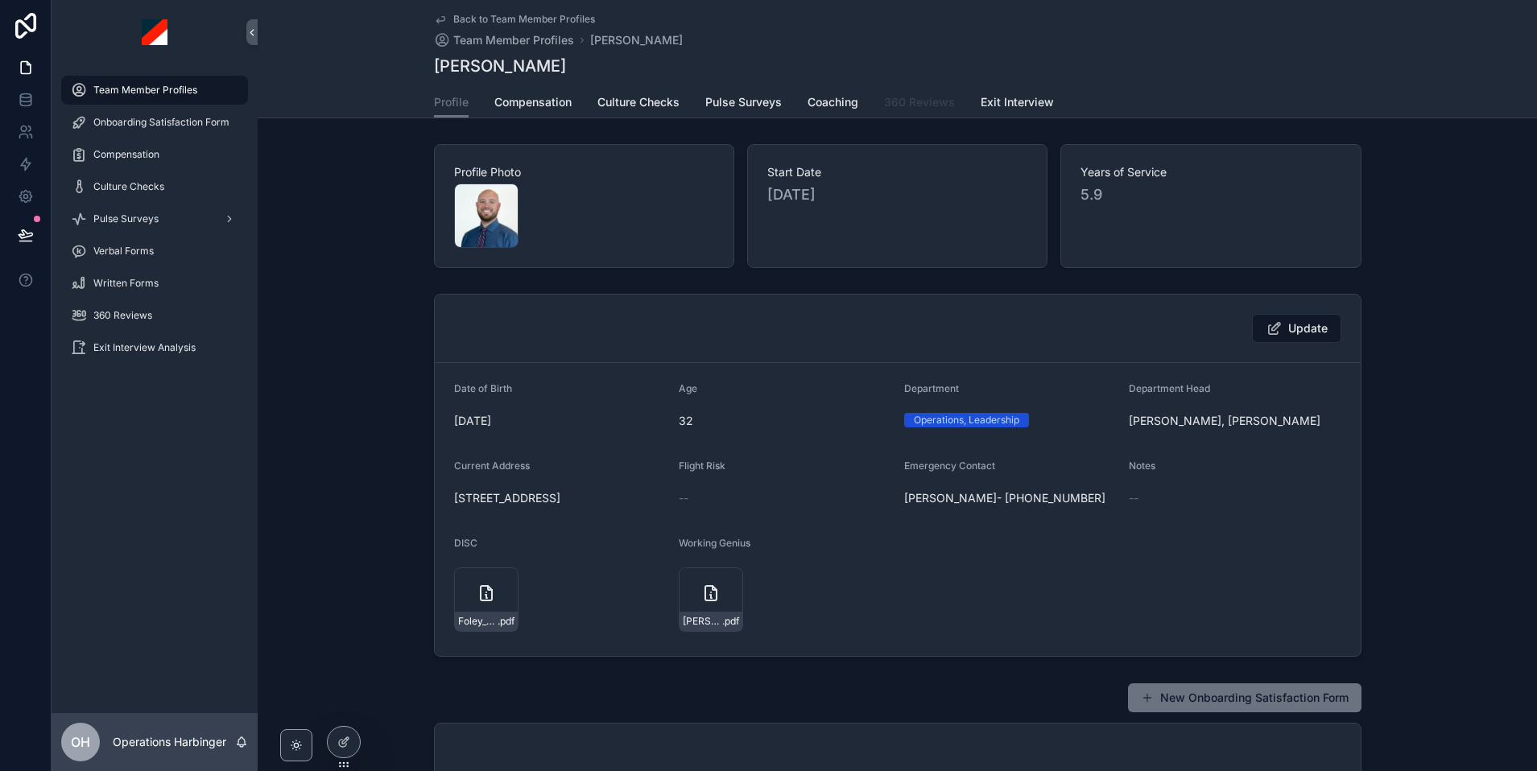
click at [925, 105] on span "360 Reviews" at bounding box center [919, 102] width 71 height 16
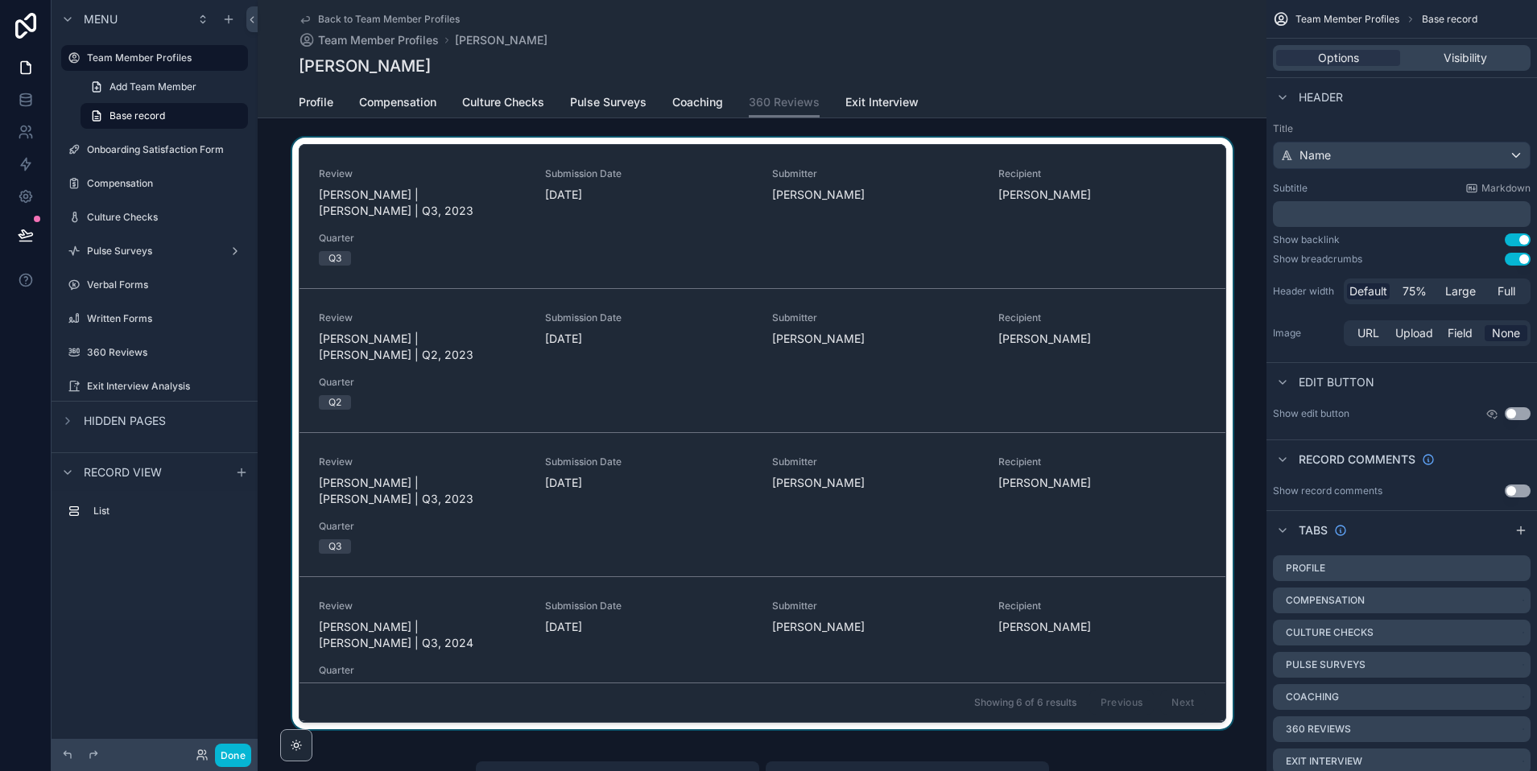
click at [1088, 231] on div "scrollable content" at bounding box center [762, 437] width 1009 height 598
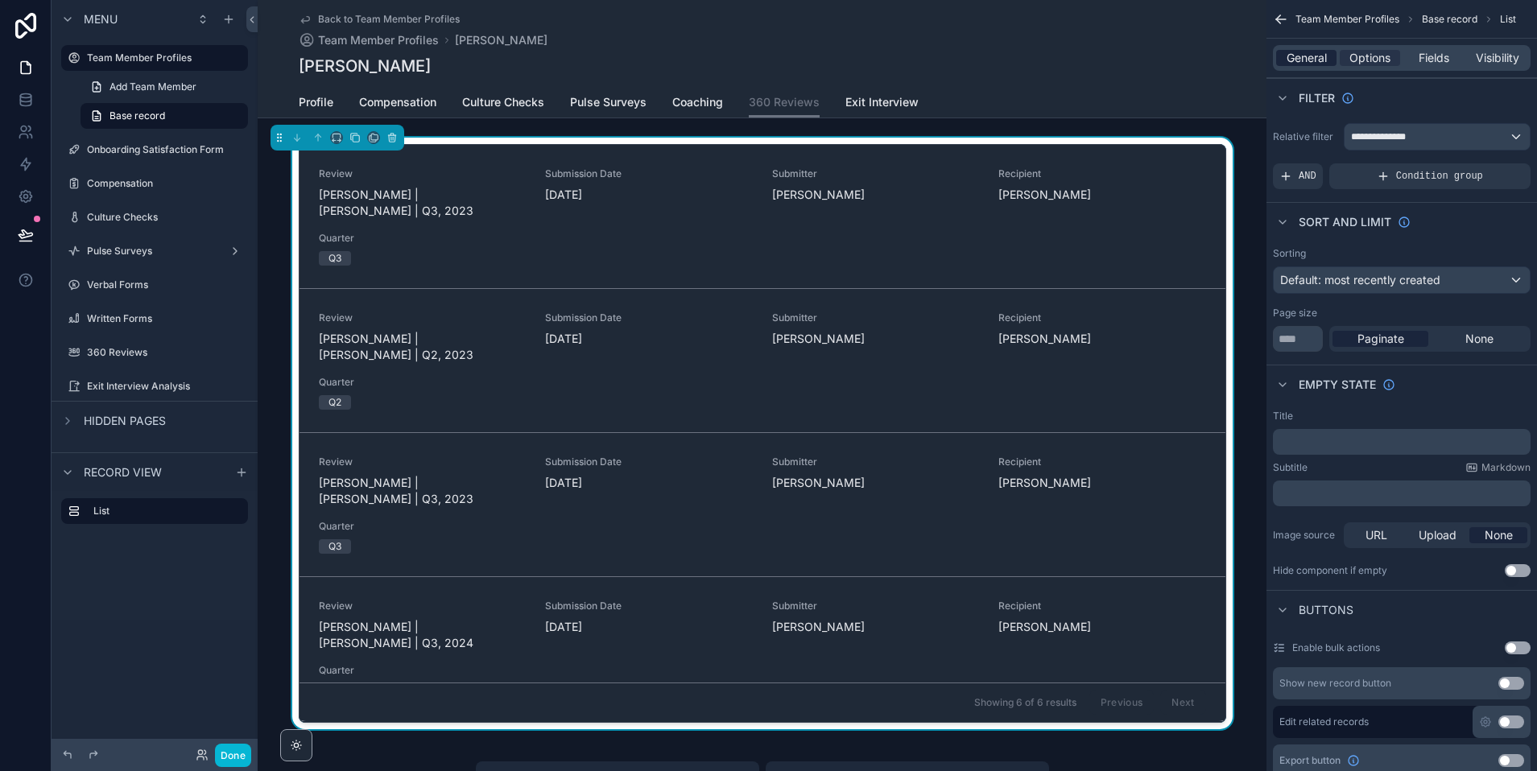
click at [1291, 58] on span "General" at bounding box center [1306, 58] width 40 height 16
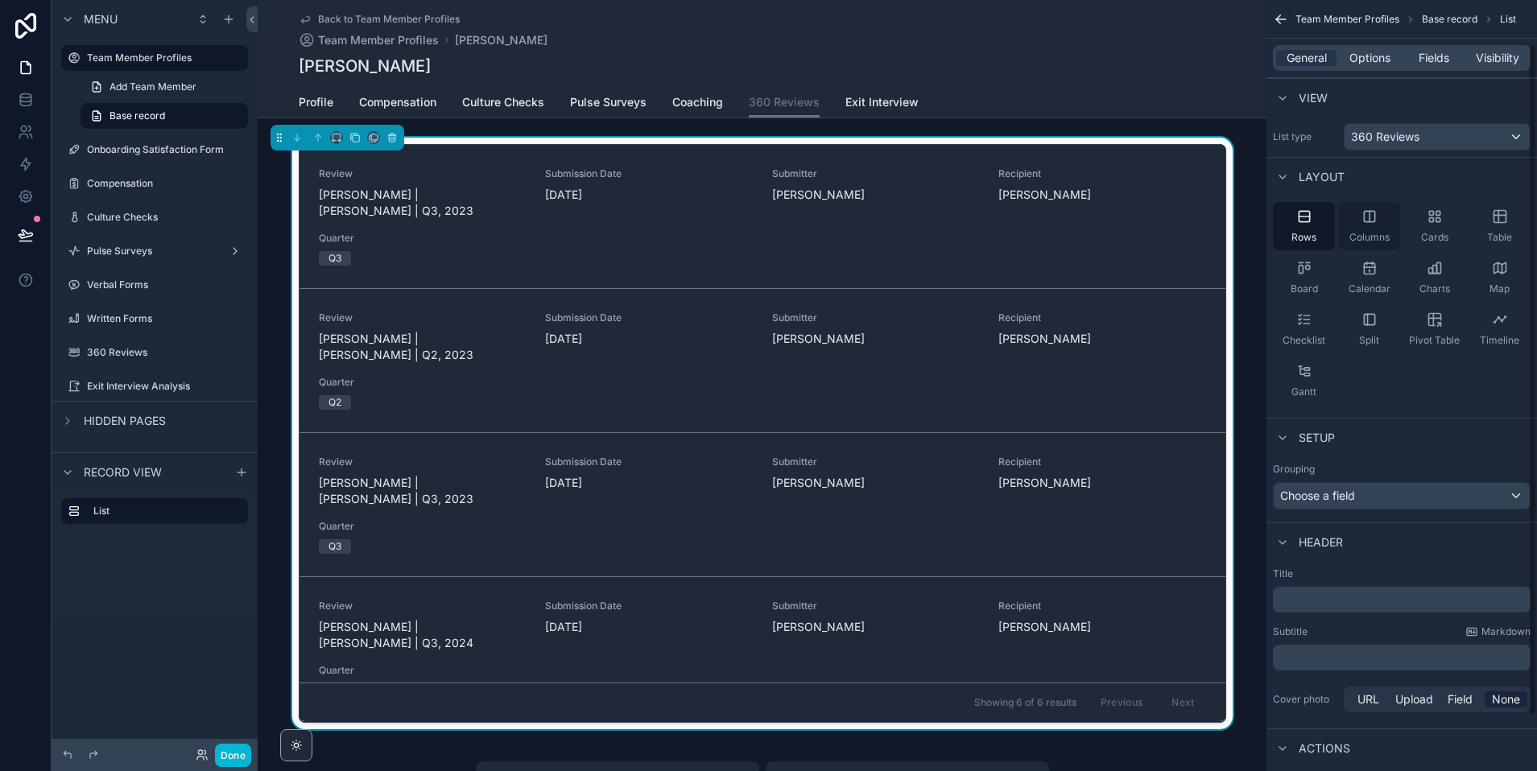
scroll to position [114, 0]
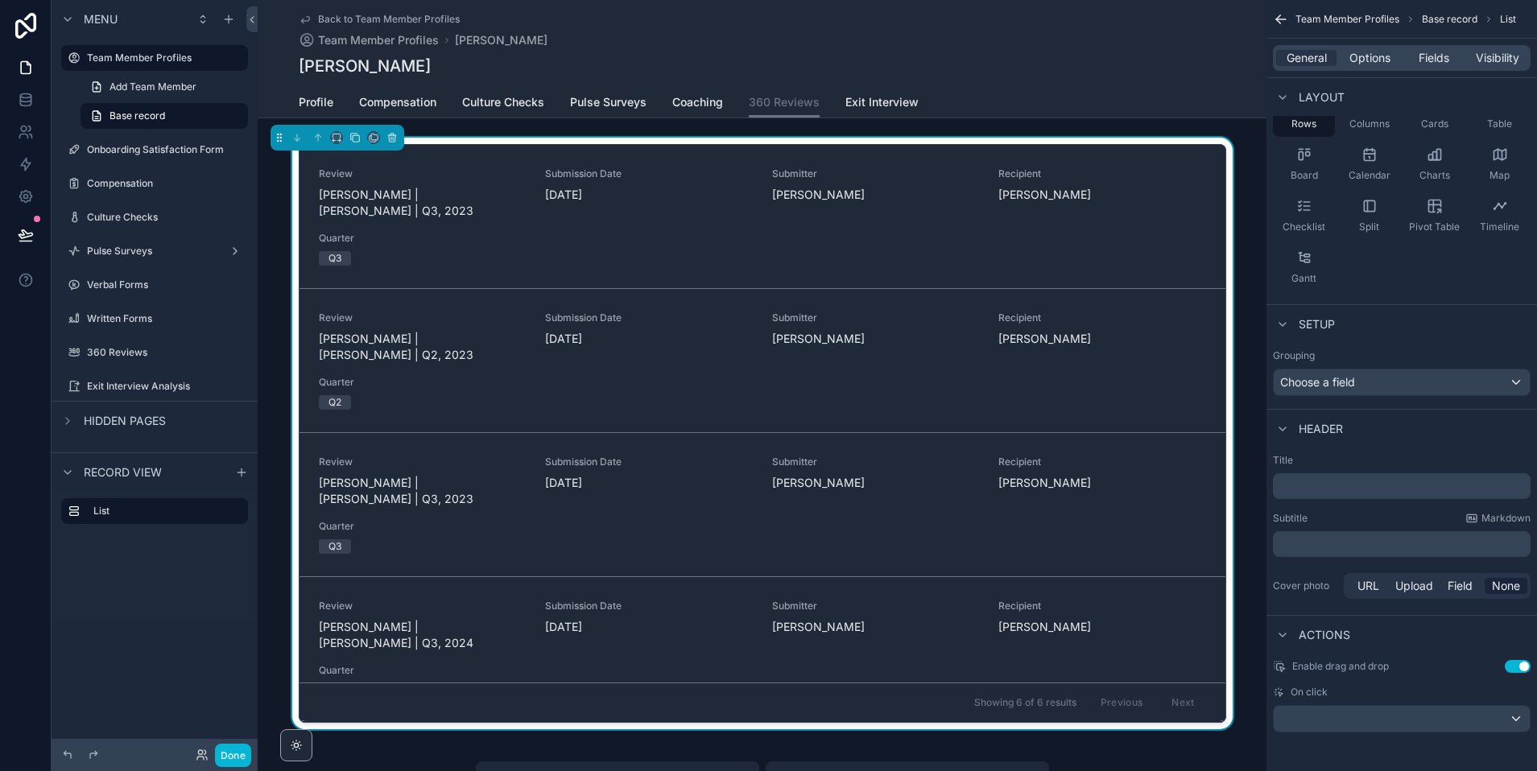
click at [1352, 689] on div "On click" at bounding box center [1402, 692] width 258 height 13
click at [1352, 722] on div "scrollable content" at bounding box center [1402, 719] width 256 height 26
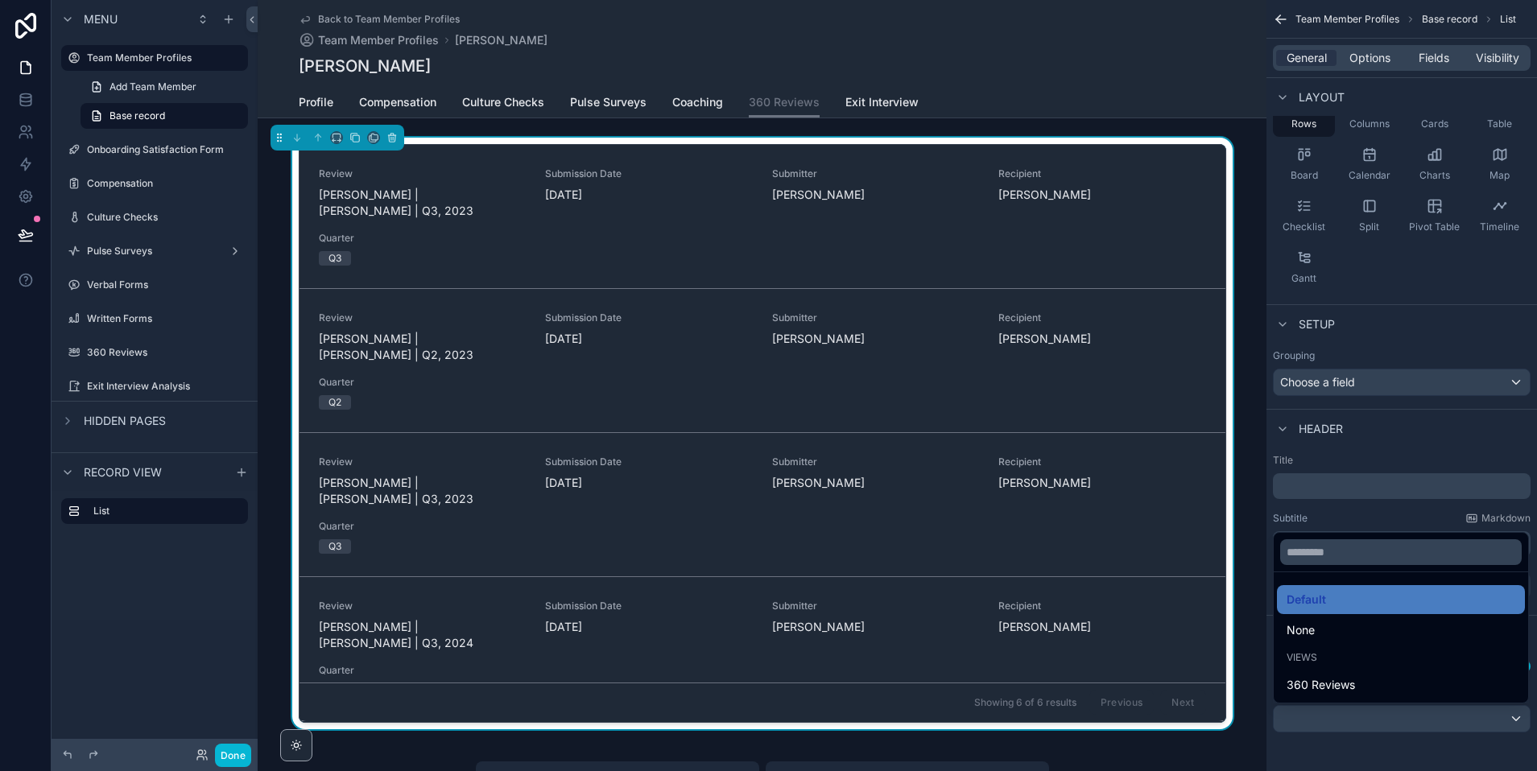
click at [1352, 754] on div "scrollable content" at bounding box center [768, 385] width 1537 height 771
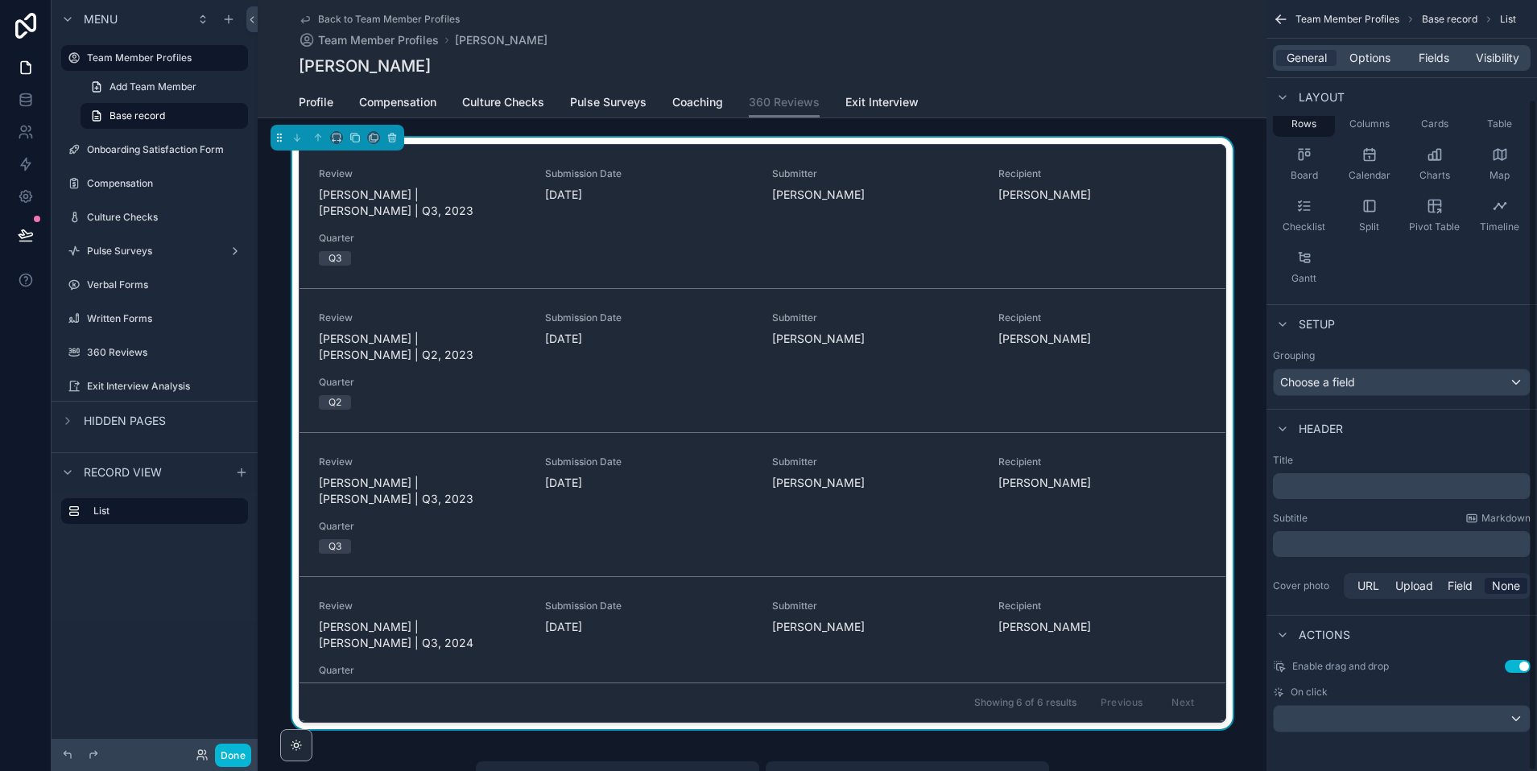
scroll to position [0, 0]
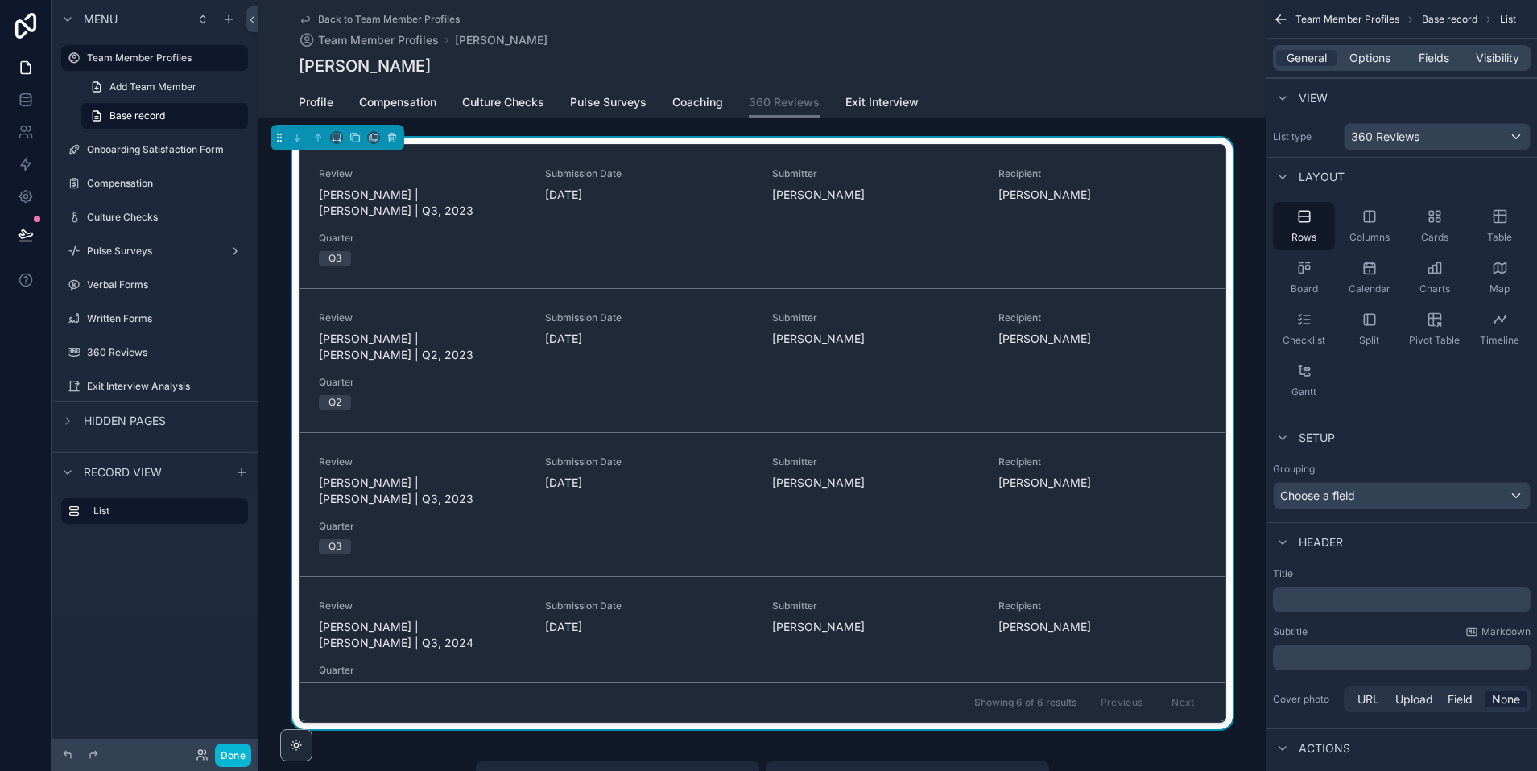
click at [1352, 47] on div "General Options Fields Visibility" at bounding box center [1402, 58] width 258 height 26
click at [1352, 51] on span "Fields" at bounding box center [1433, 58] width 31 height 16
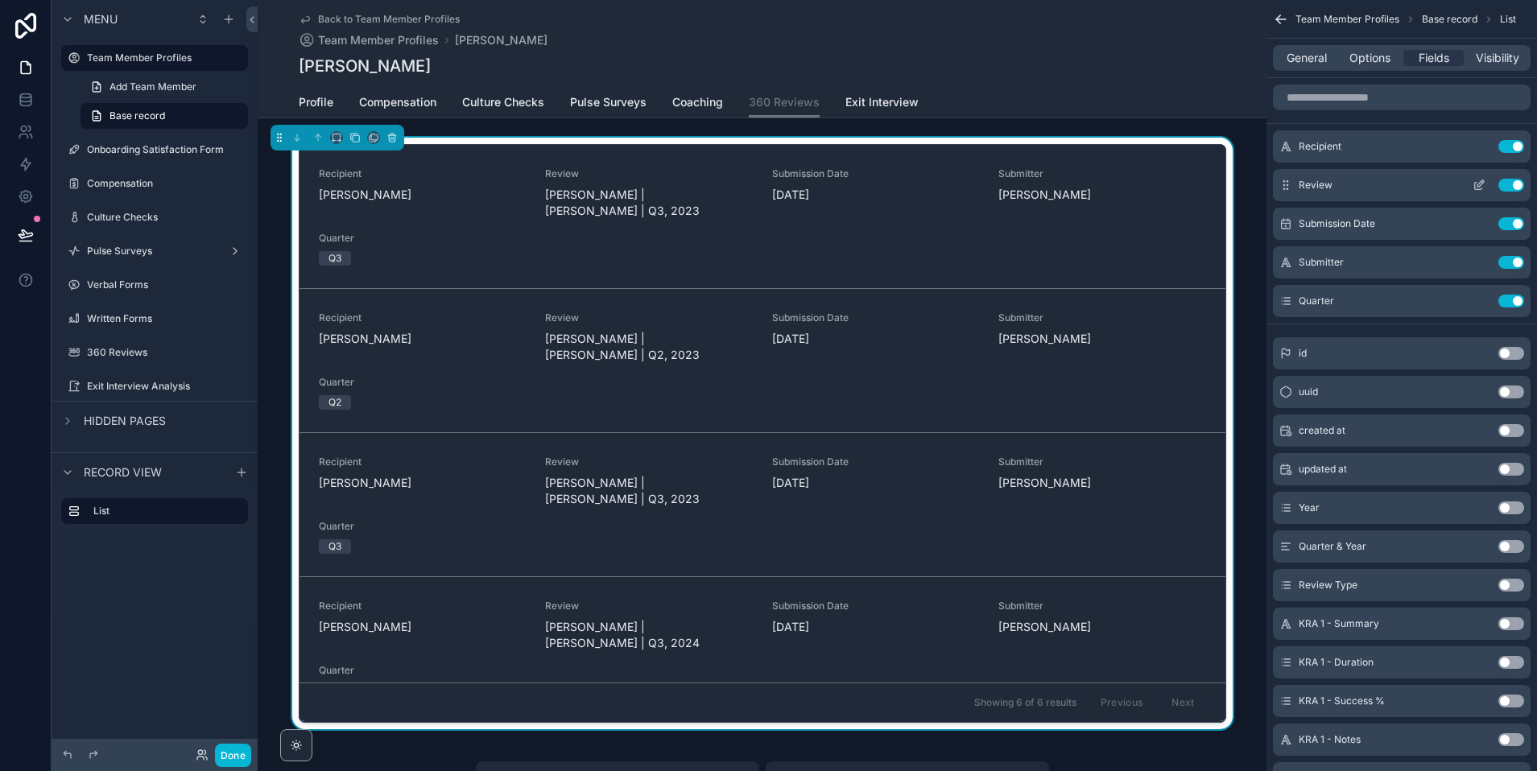
click at [1352, 183] on button "Use setting" at bounding box center [1511, 185] width 26 height 13
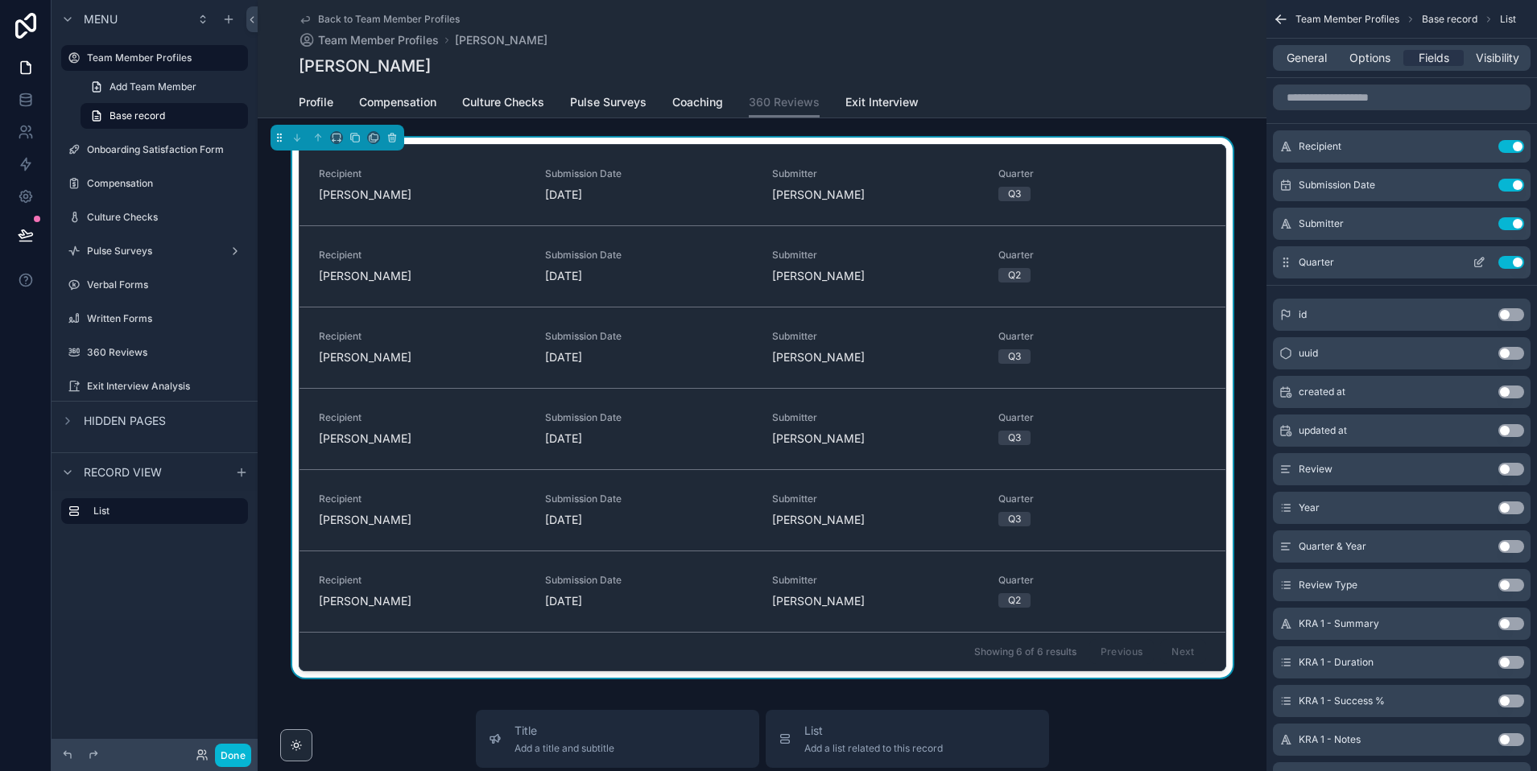
click at [1352, 264] on button "Use setting" at bounding box center [1511, 262] width 26 height 13
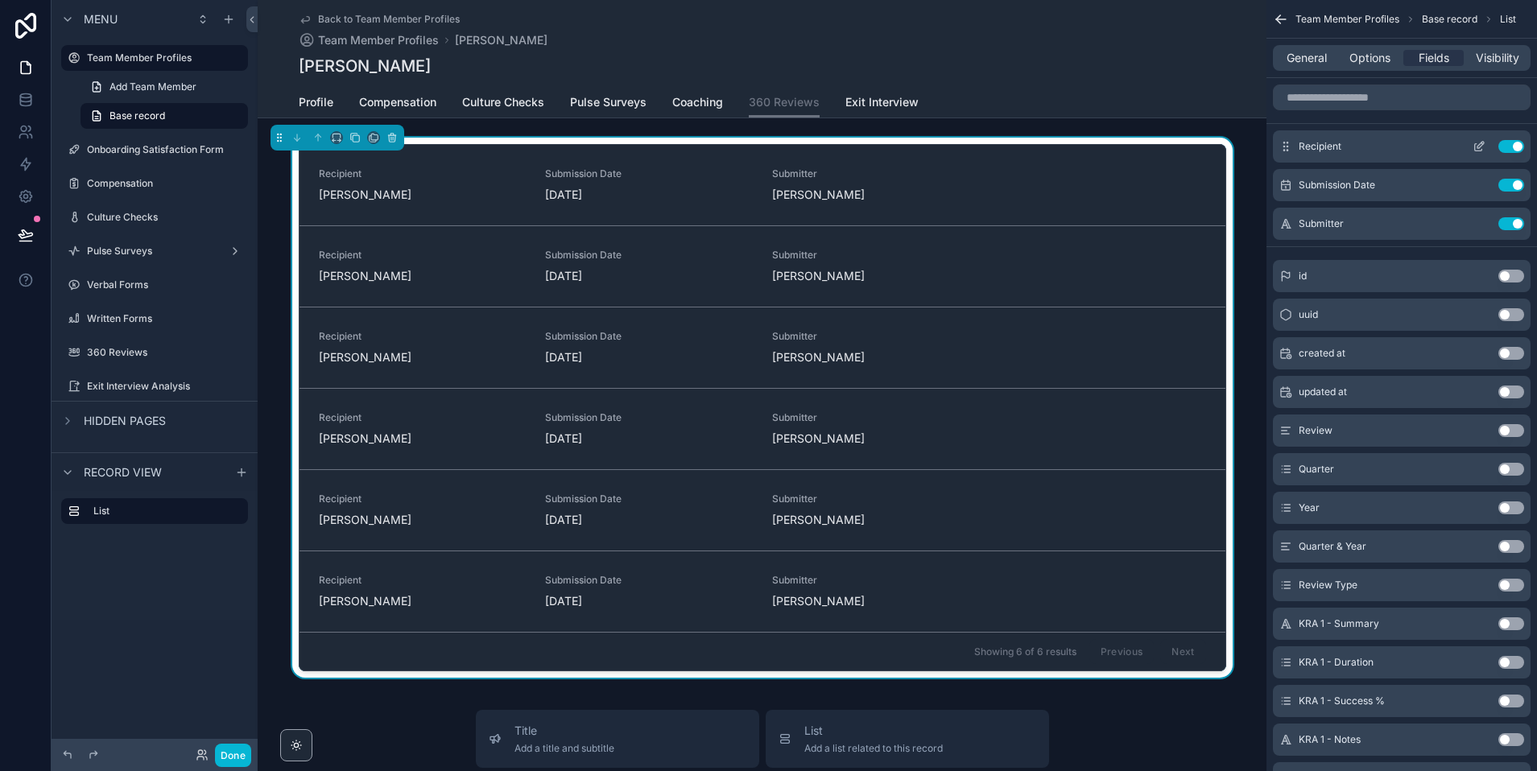
click at [1352, 146] on button "Use setting" at bounding box center [1511, 146] width 26 height 13
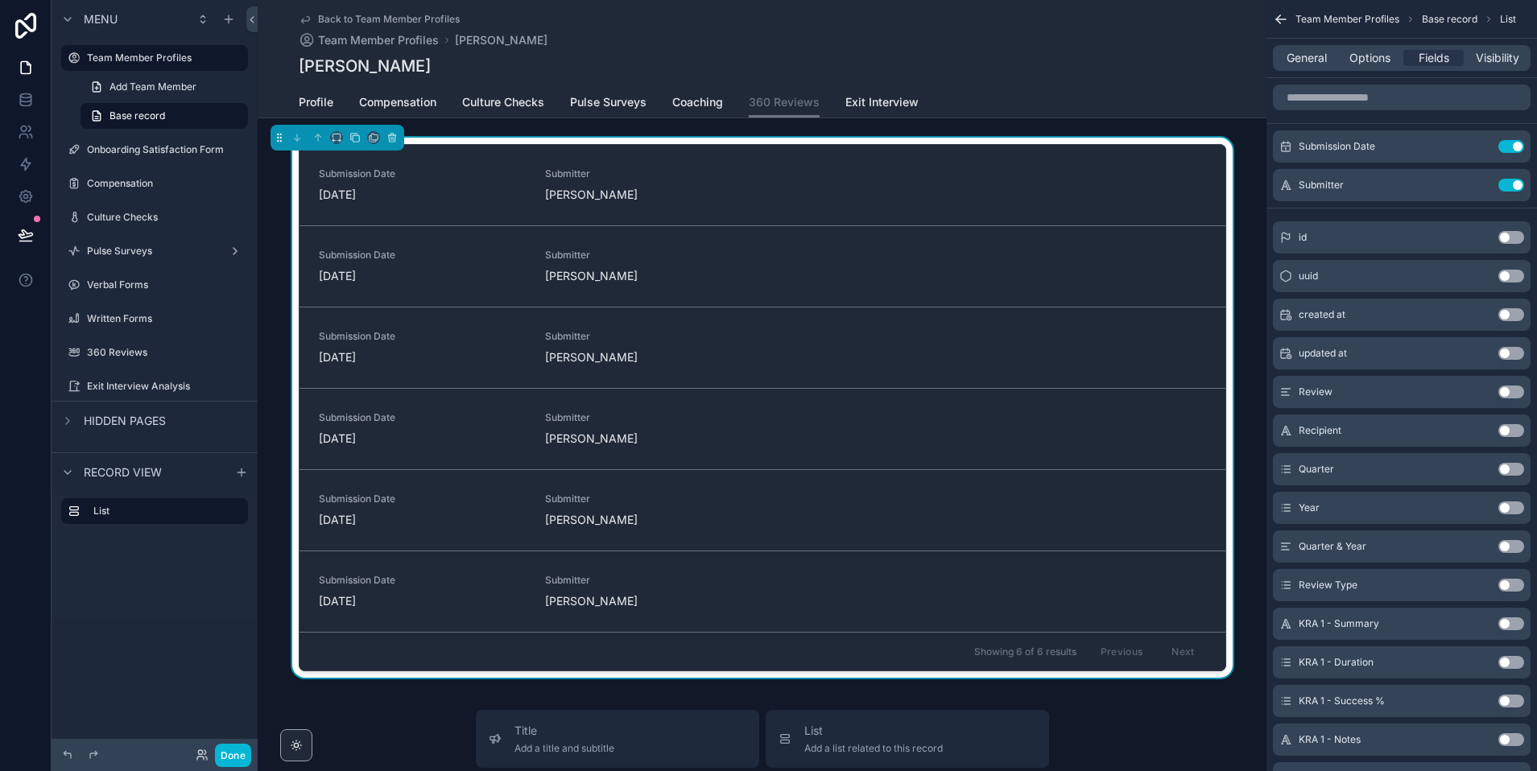
click at [1352, 391] on button "Use setting" at bounding box center [1511, 392] width 26 height 13
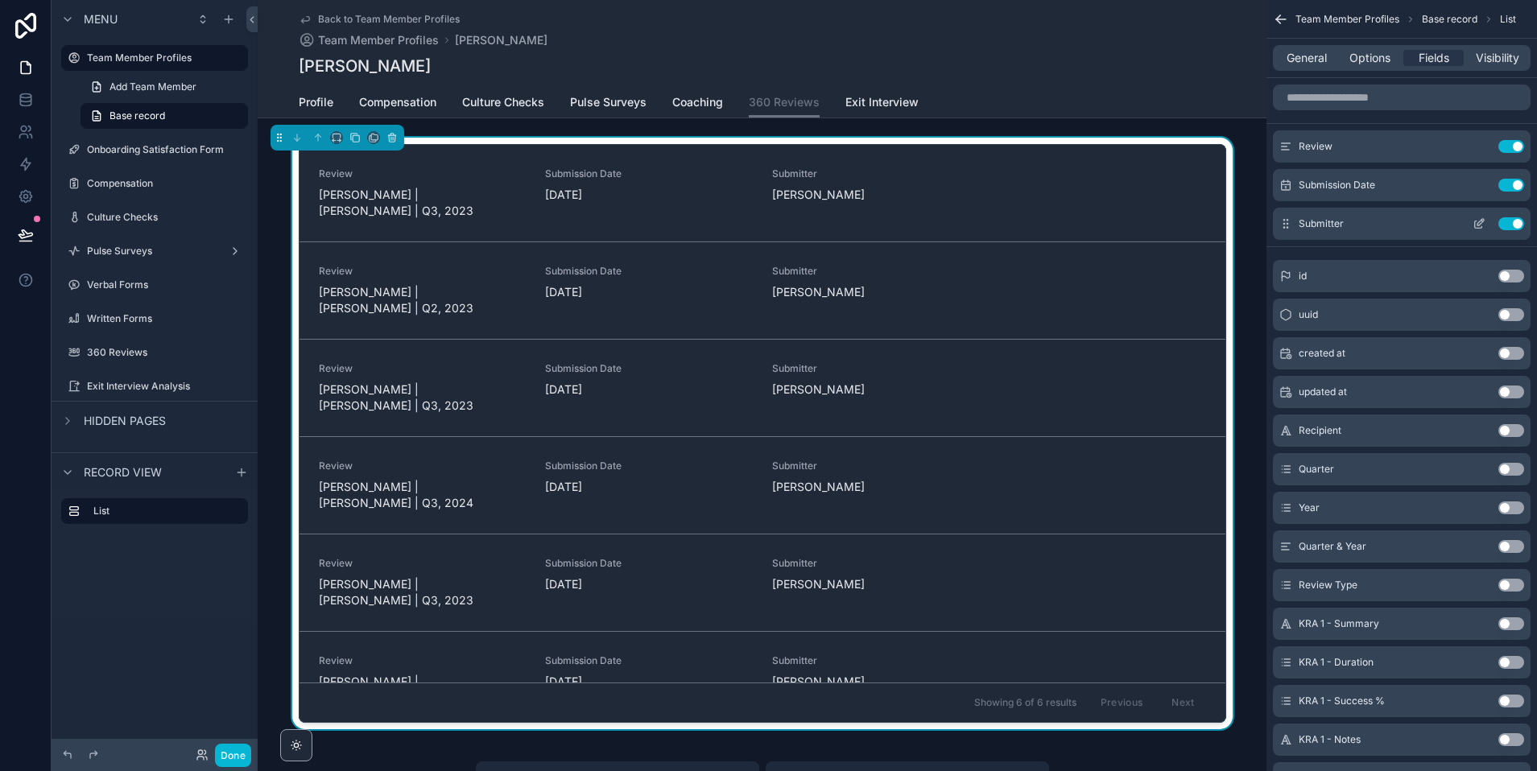
click at [1352, 228] on button "Use setting" at bounding box center [1511, 223] width 26 height 13
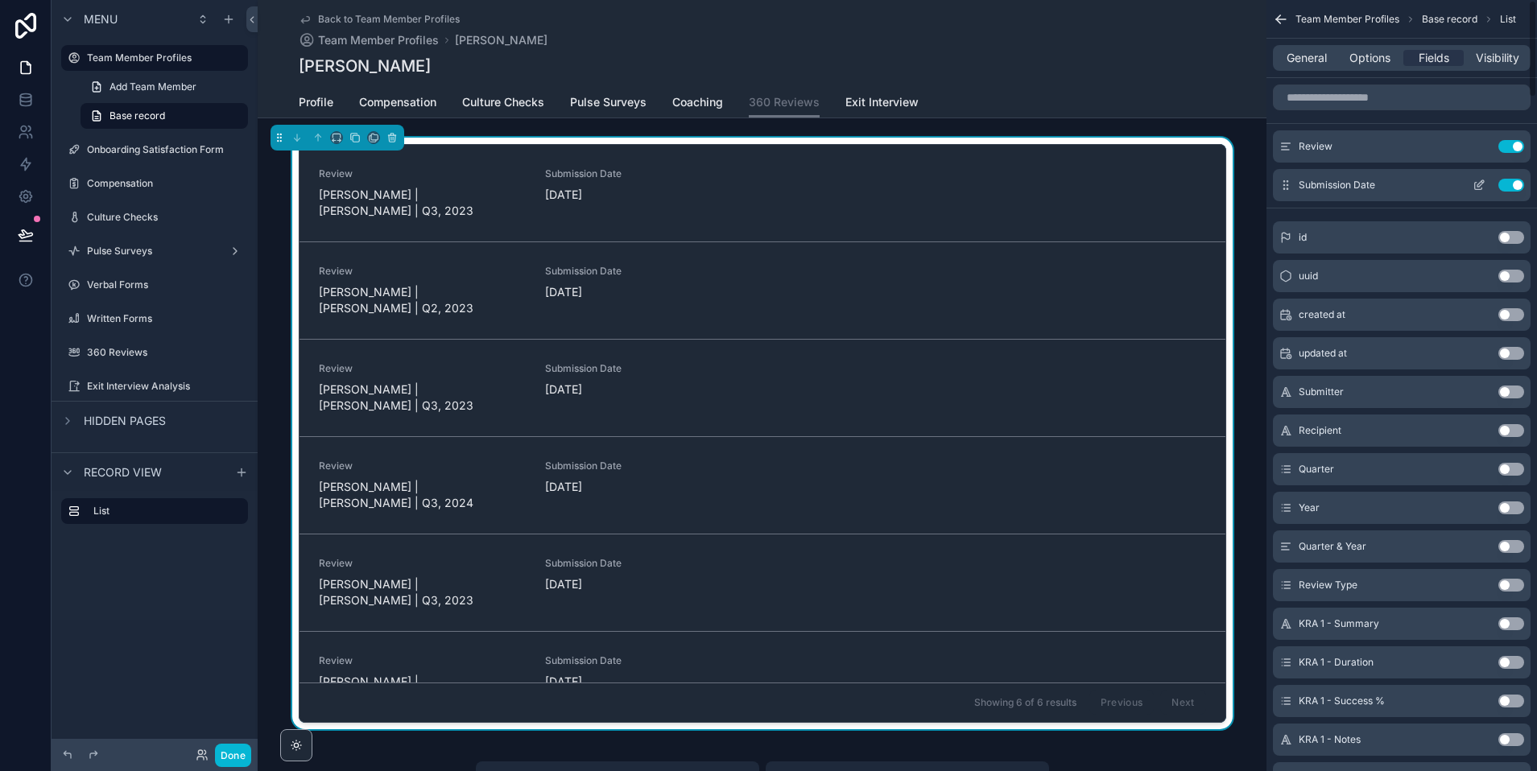
click at [1352, 179] on button "Use setting" at bounding box center [1511, 185] width 26 height 13
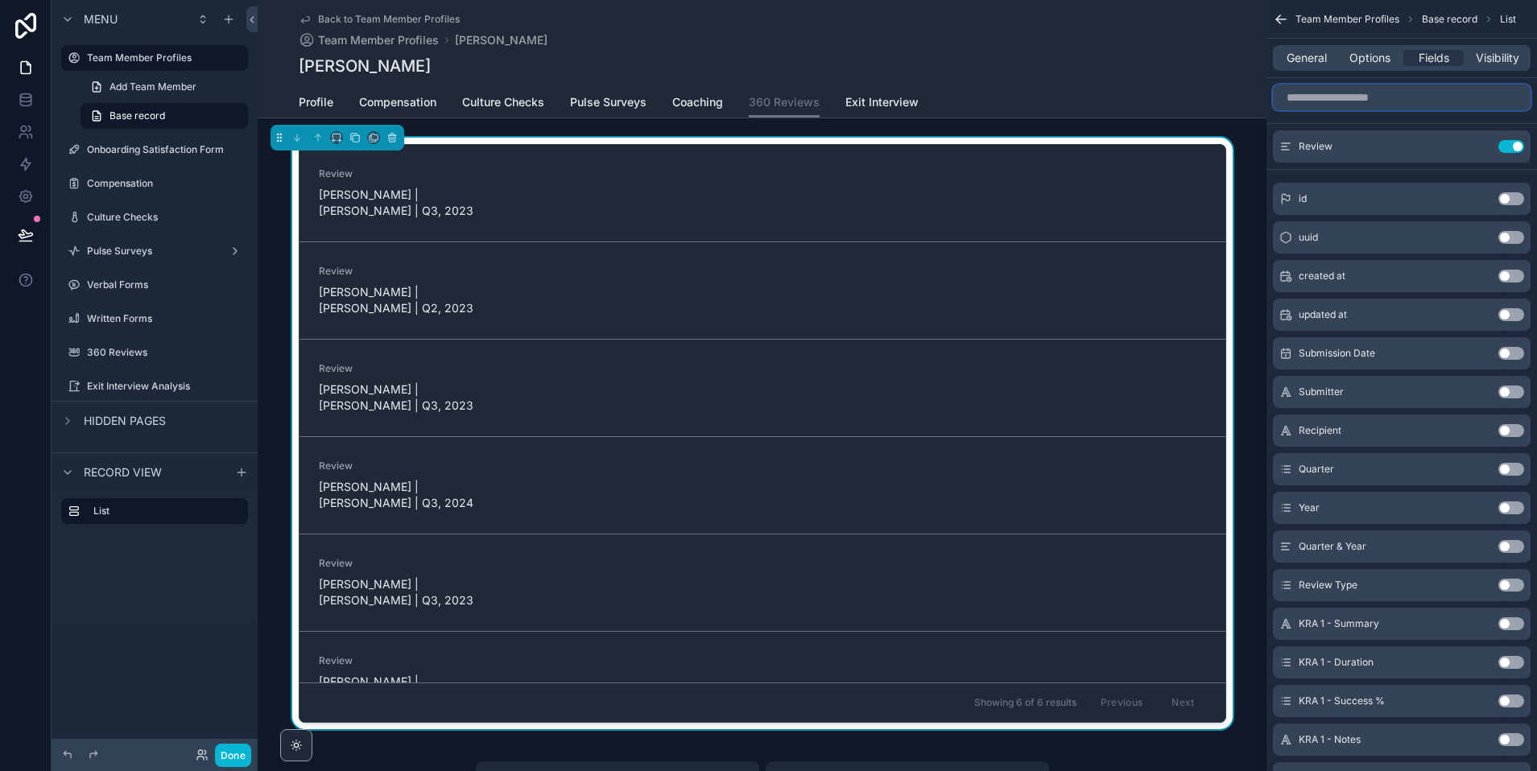
click at [1345, 93] on input "scrollable content" at bounding box center [1402, 98] width 258 height 26
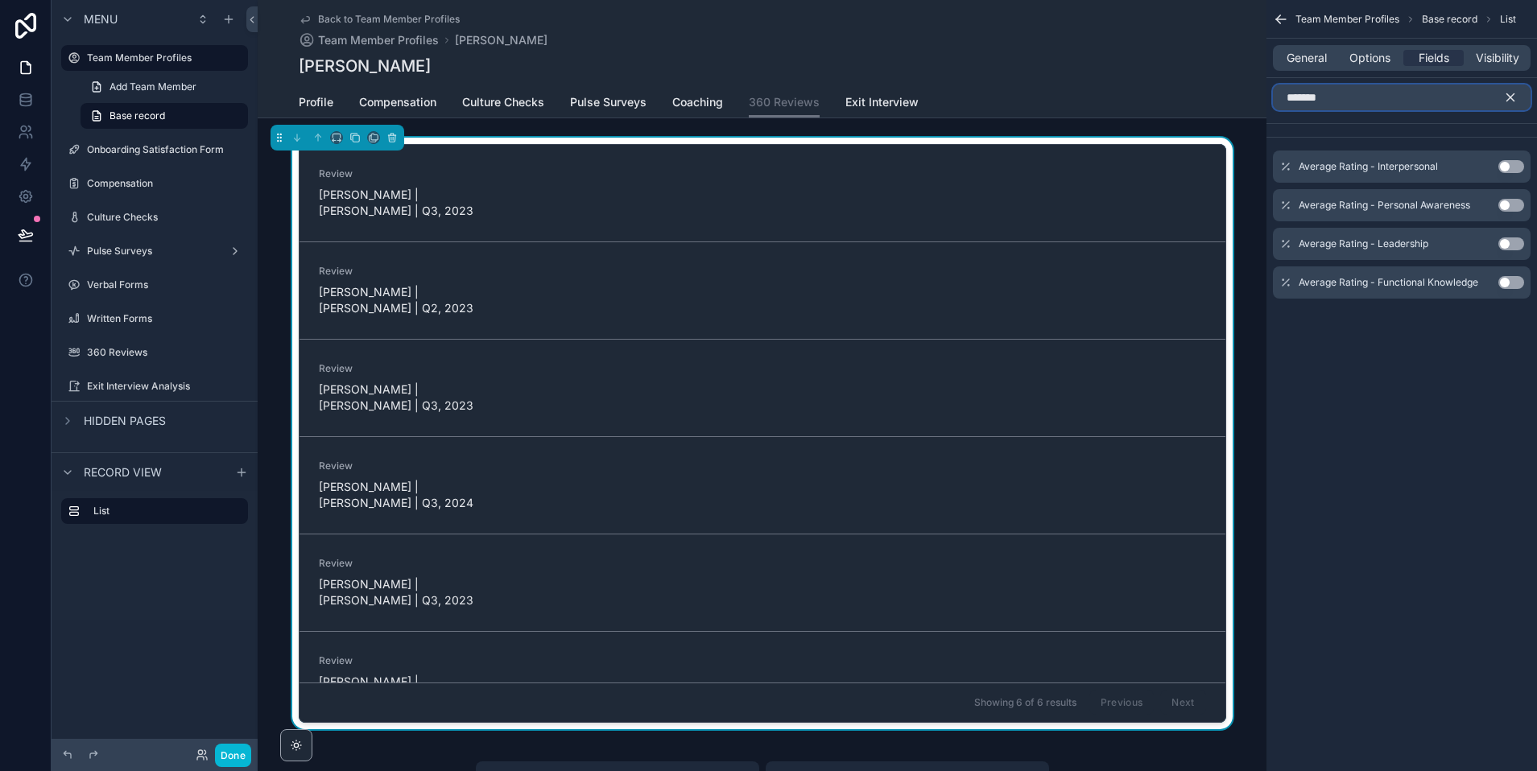
type input "*******"
click at [1352, 165] on button "Use setting" at bounding box center [1511, 166] width 26 height 13
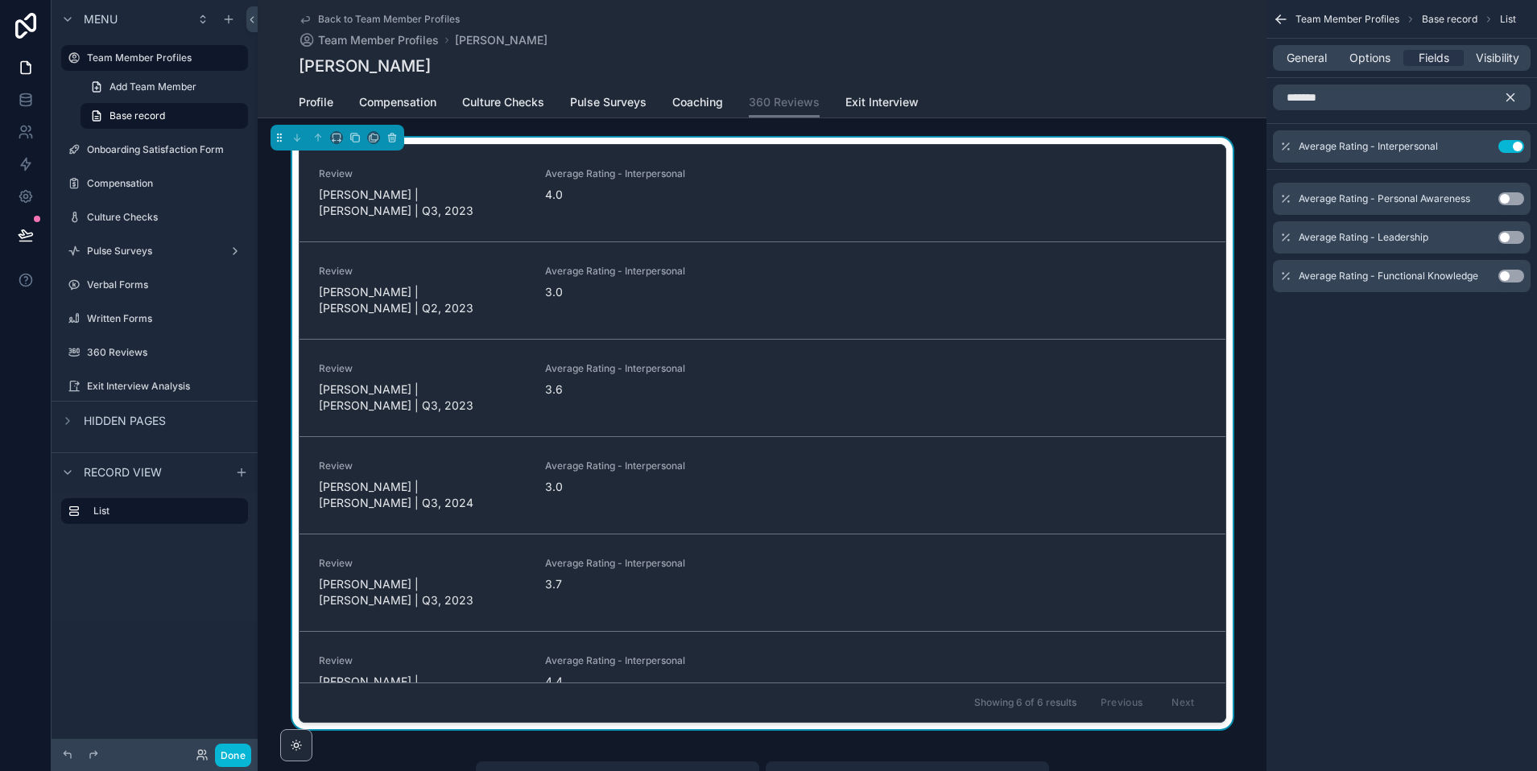
click at [1352, 195] on button "Use setting" at bounding box center [1511, 198] width 26 height 13
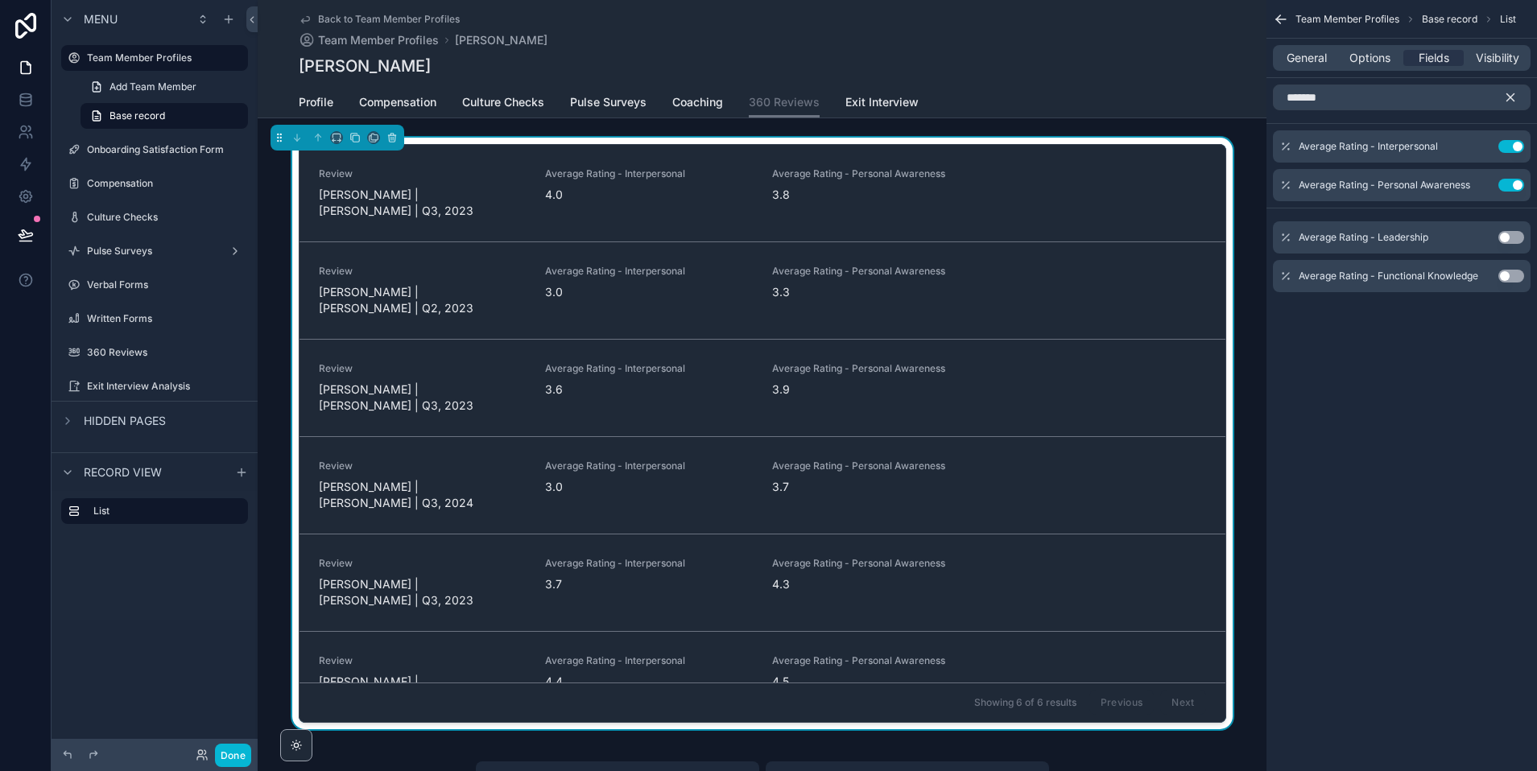
click at [1352, 235] on button "Use setting" at bounding box center [1511, 237] width 26 height 13
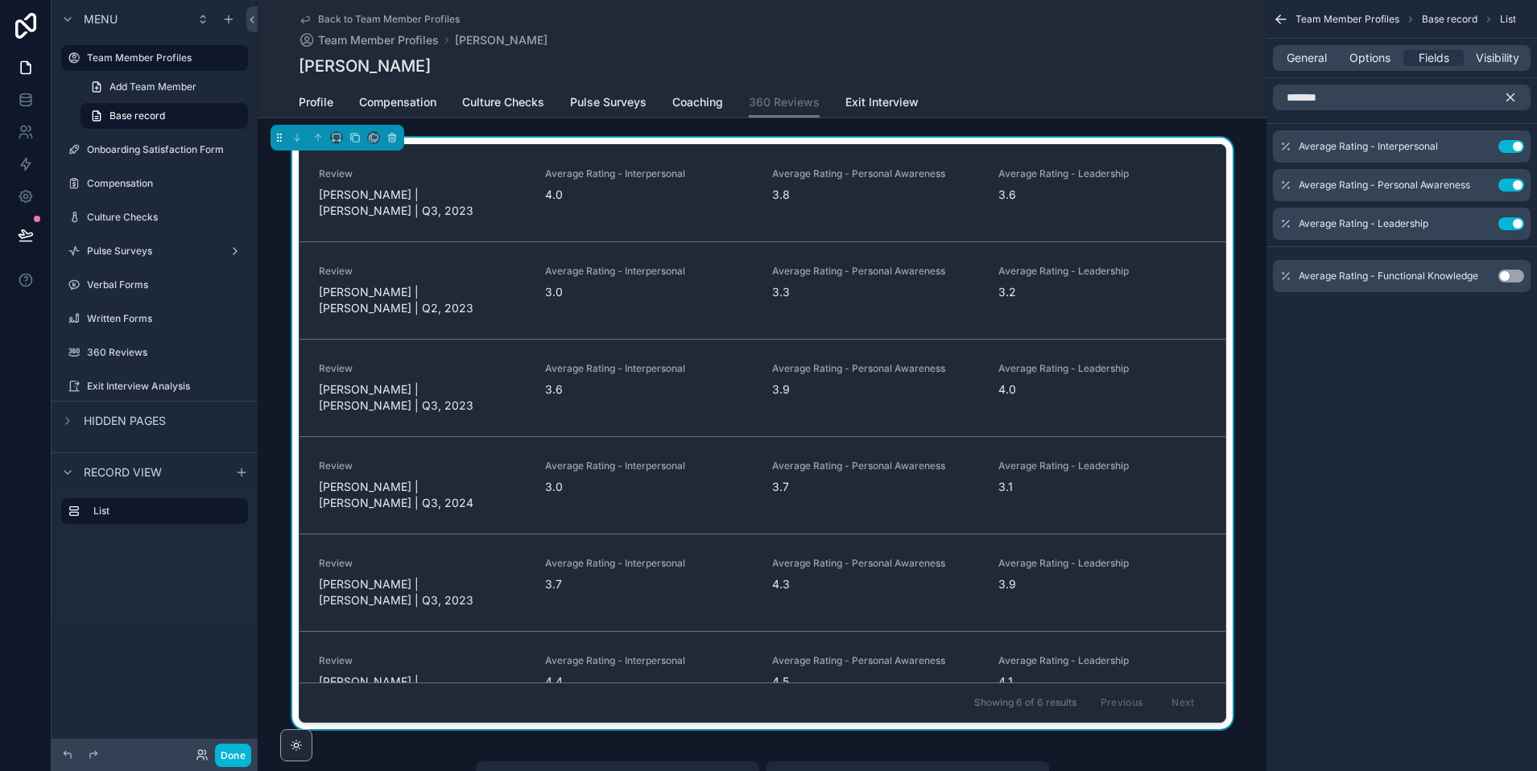
click at [1352, 275] on button "Use setting" at bounding box center [1511, 276] width 26 height 13
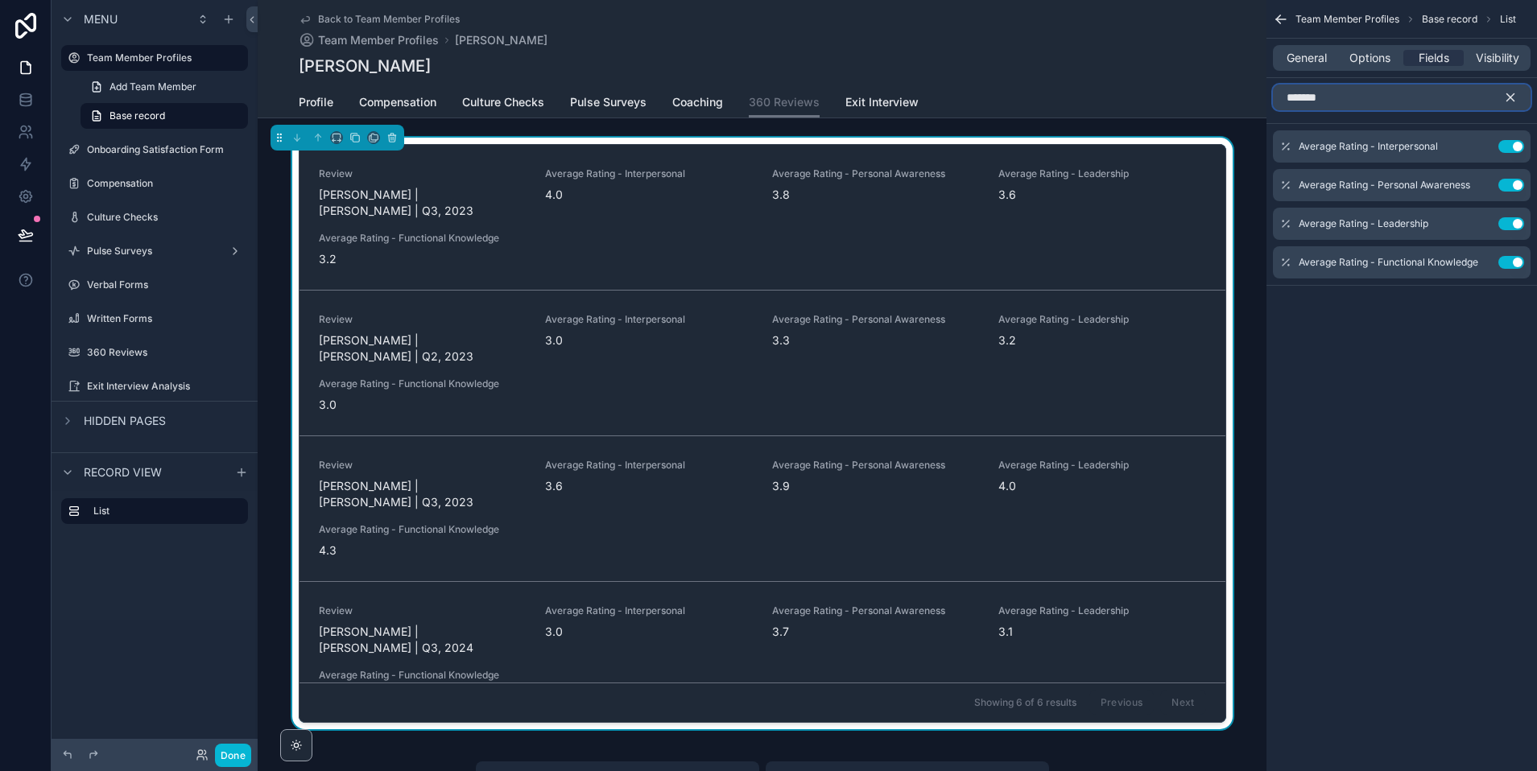
click at [1352, 105] on input "*******" at bounding box center [1402, 98] width 258 height 26
click at [1352, 97] on icon "scrollable content" at bounding box center [1510, 97] width 7 height 7
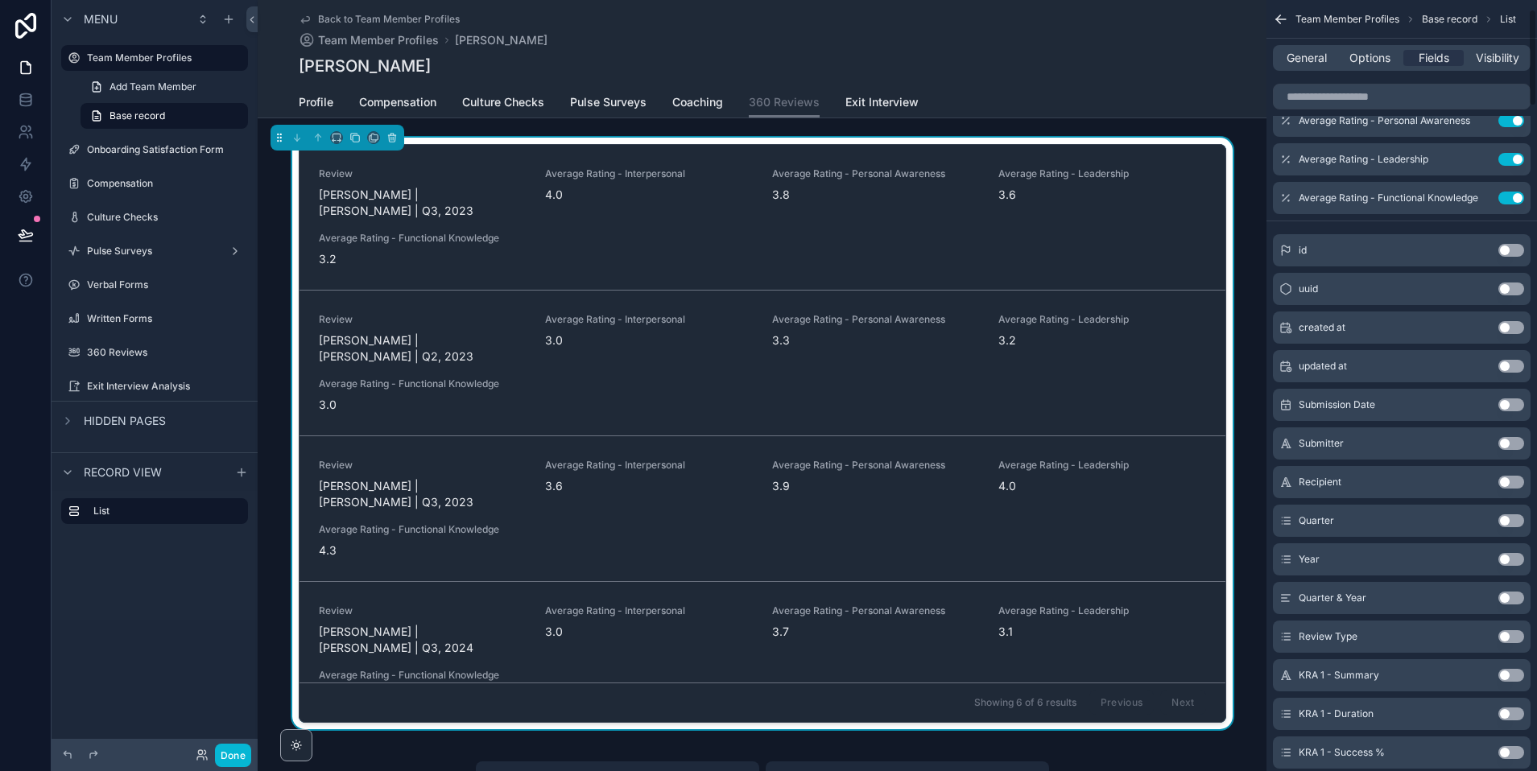
scroll to position [123, 0]
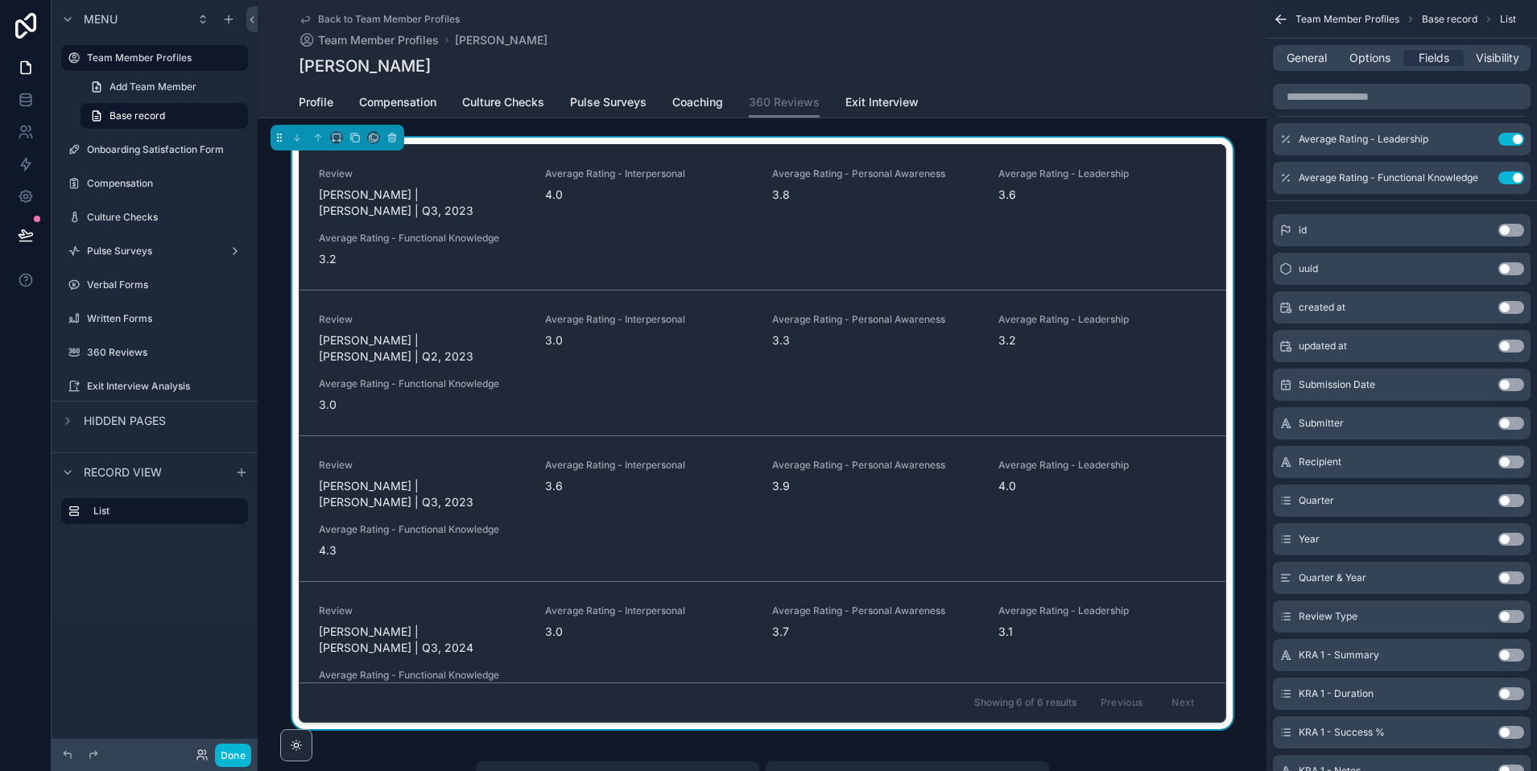
click at [1352, 423] on button "Use setting" at bounding box center [1511, 423] width 26 height 13
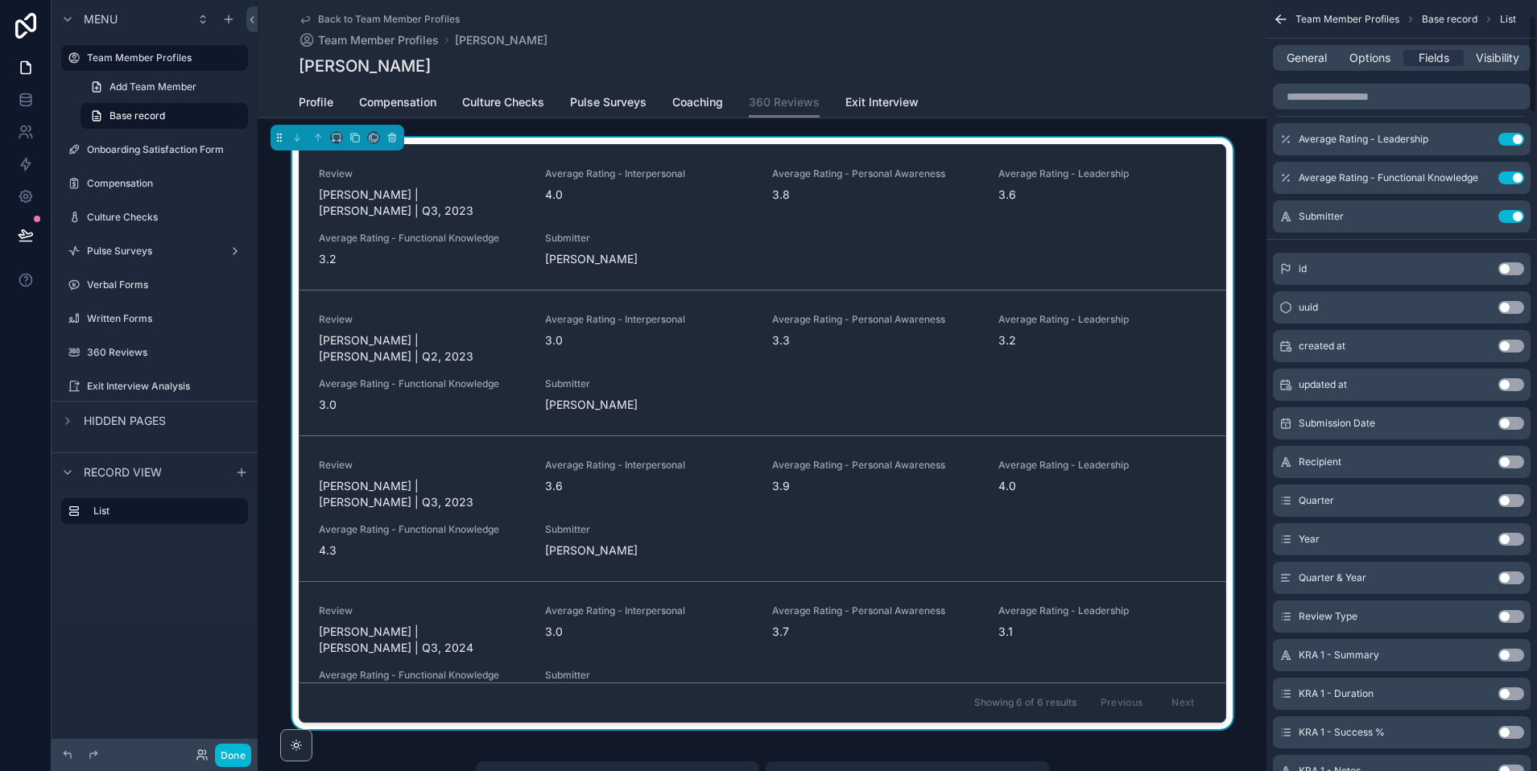
drag, startPoint x: 1505, startPoint y: 573, endPoint x: 1378, endPoint y: 306, distance: 295.6
click at [1352, 573] on button "Use setting" at bounding box center [1511, 578] width 26 height 13
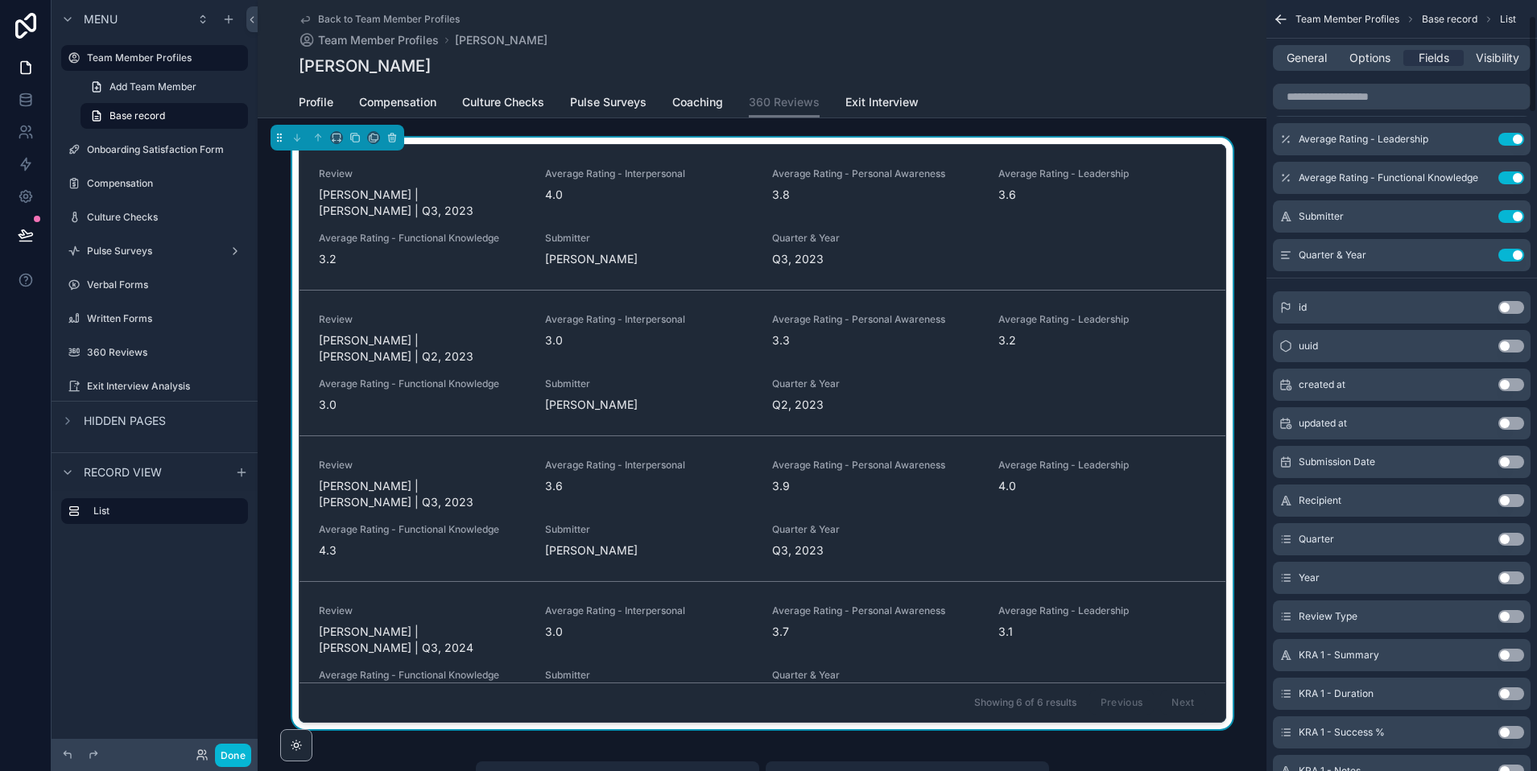
scroll to position [0, 0]
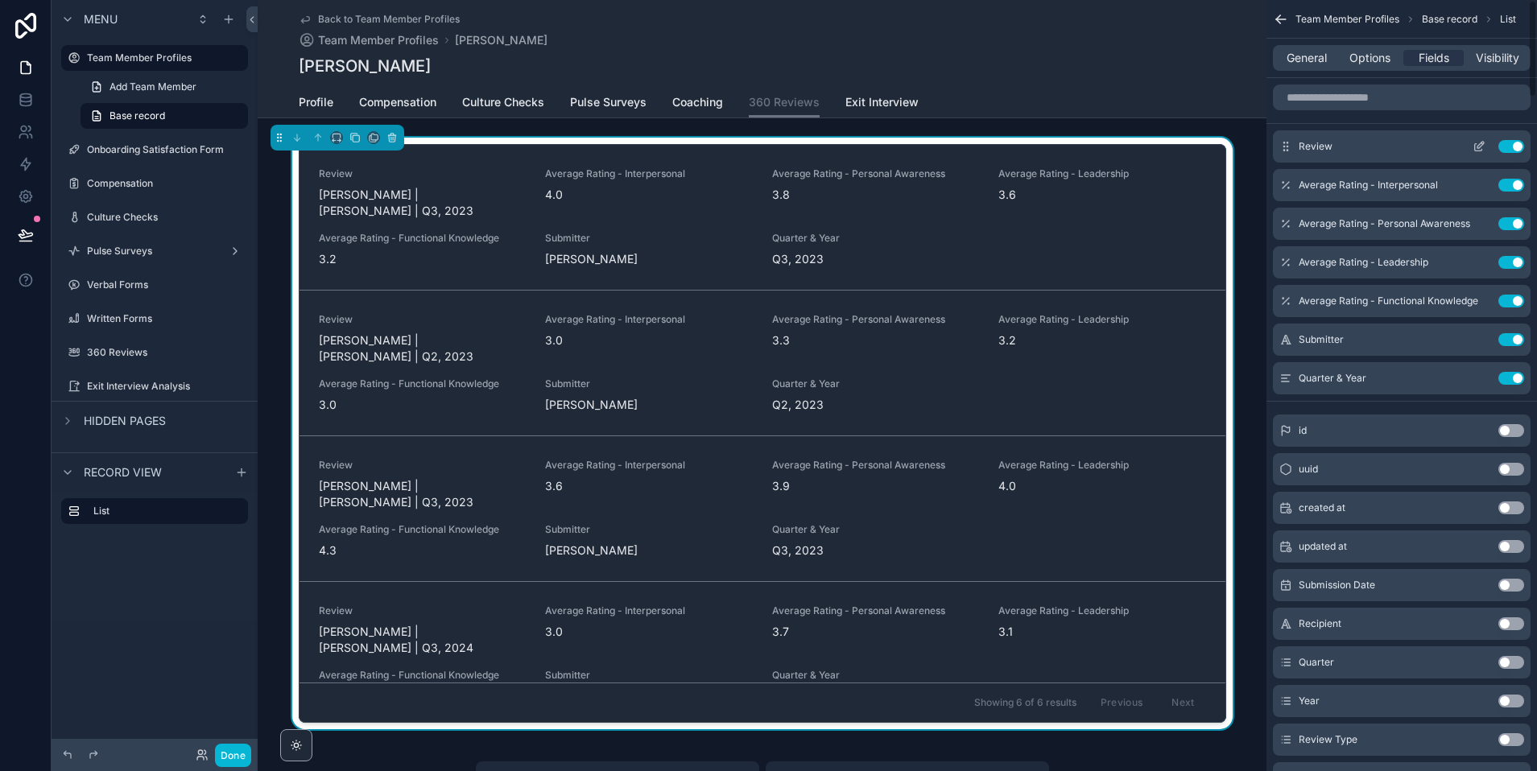
click at [1352, 143] on button "Use setting" at bounding box center [1511, 146] width 26 height 13
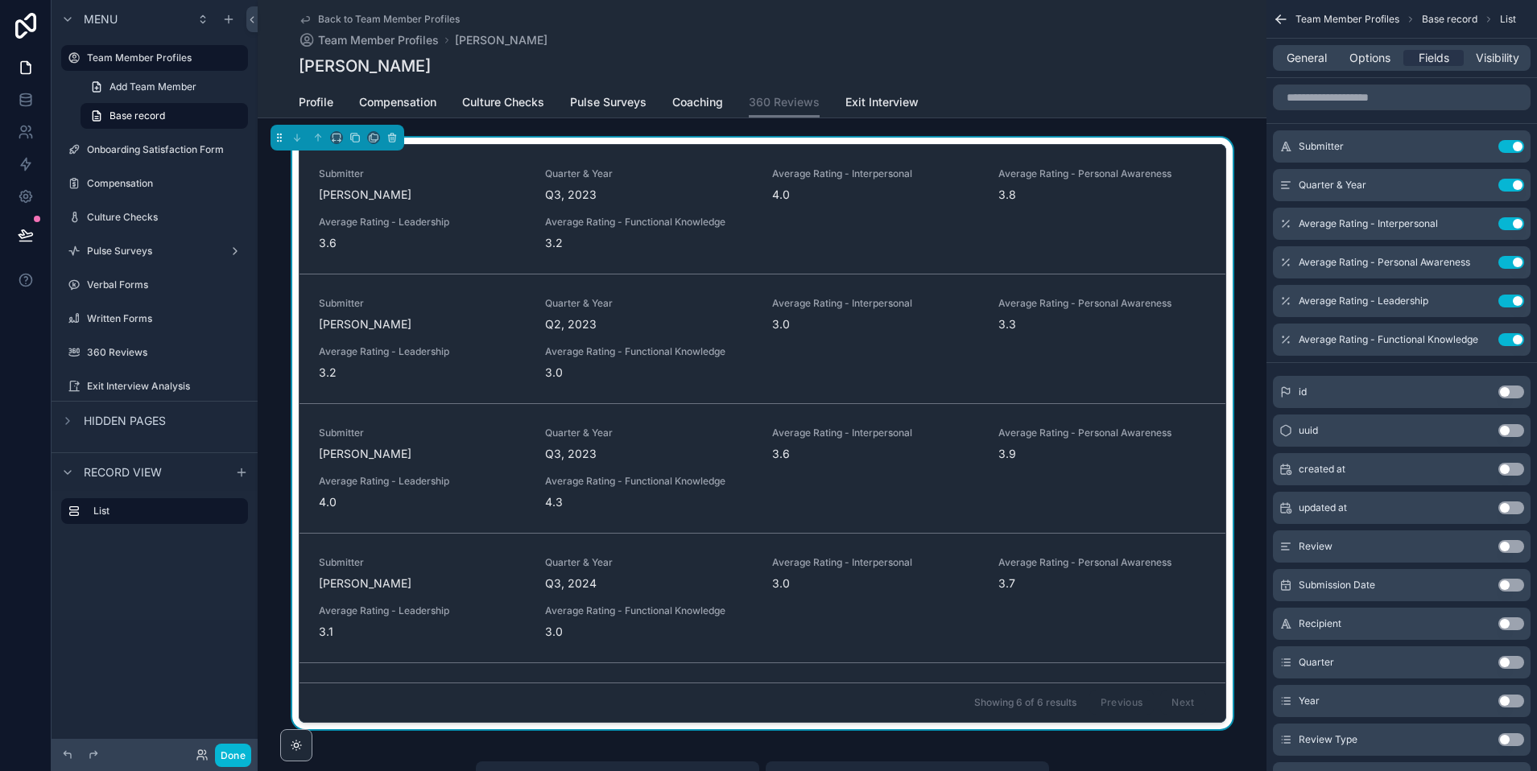
drag, startPoint x: 1284, startPoint y: 341, endPoint x: 760, endPoint y: 10, distance: 620.2
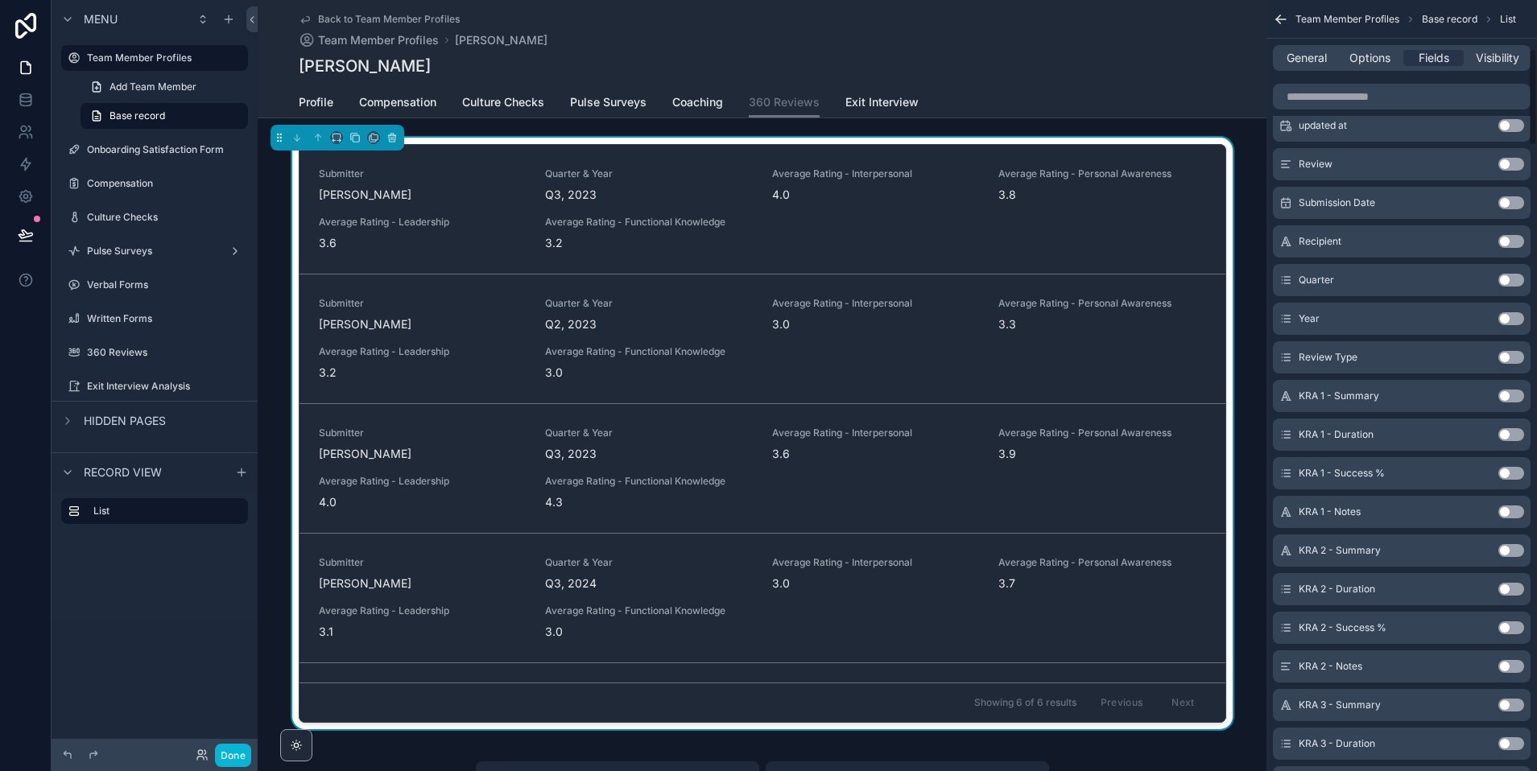
scroll to position [385, 0]
click at [1352, 345] on div "Review Type Use setting" at bounding box center [1402, 355] width 258 height 32
click at [1352, 353] on button "Use setting" at bounding box center [1511, 355] width 26 height 13
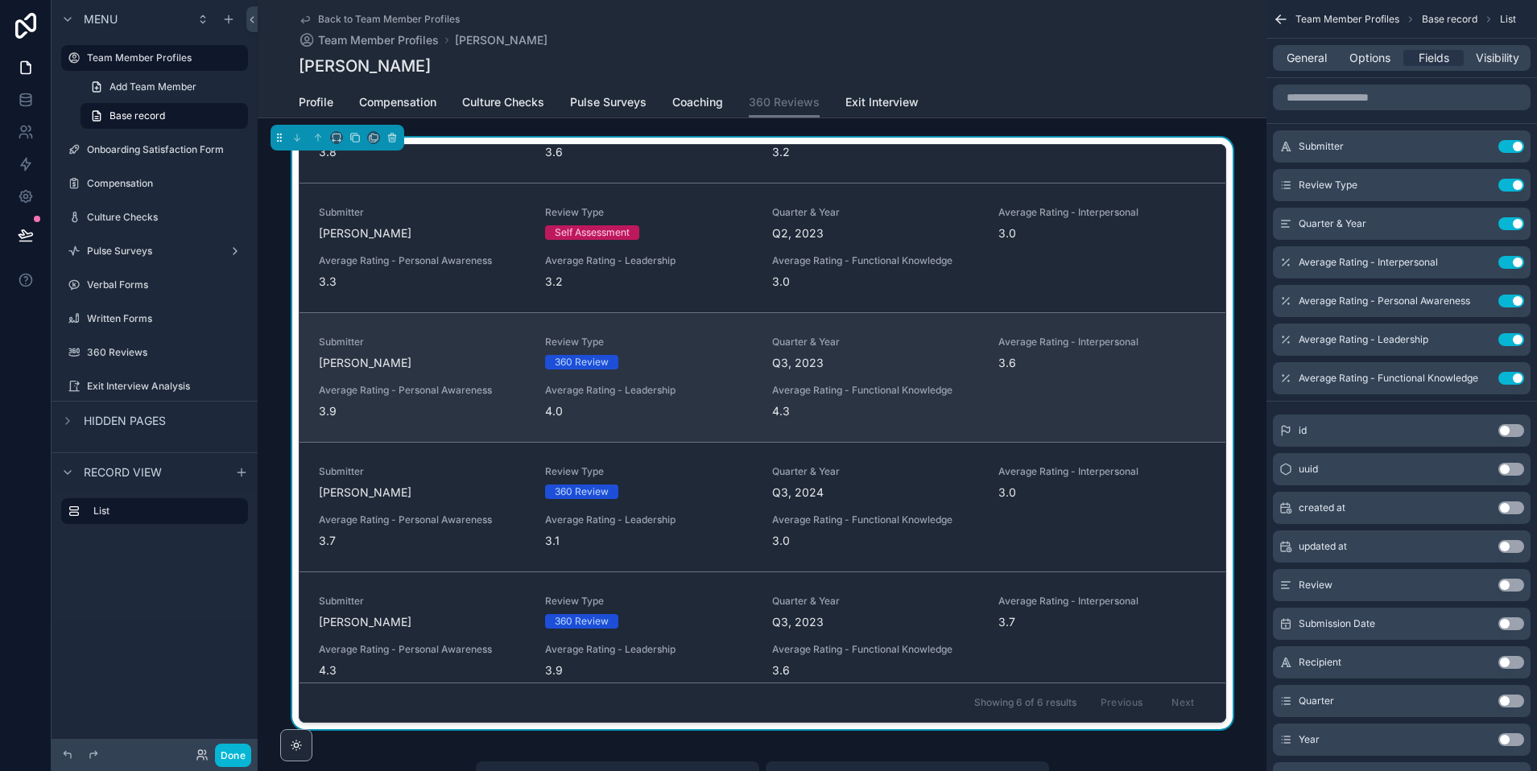
scroll to position [110, 0]
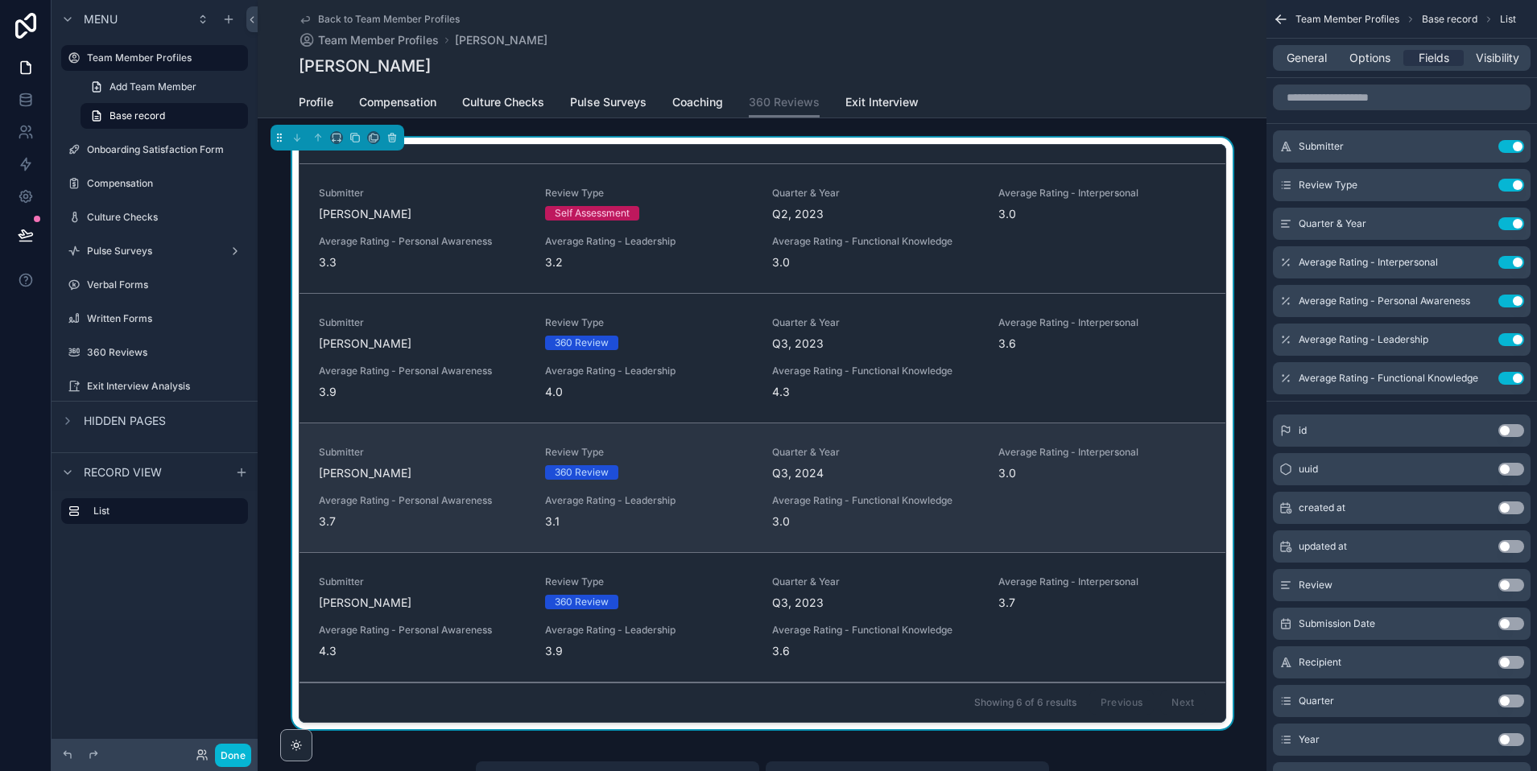
click at [684, 472] on div "360 Review" at bounding box center [649, 472] width 208 height 14
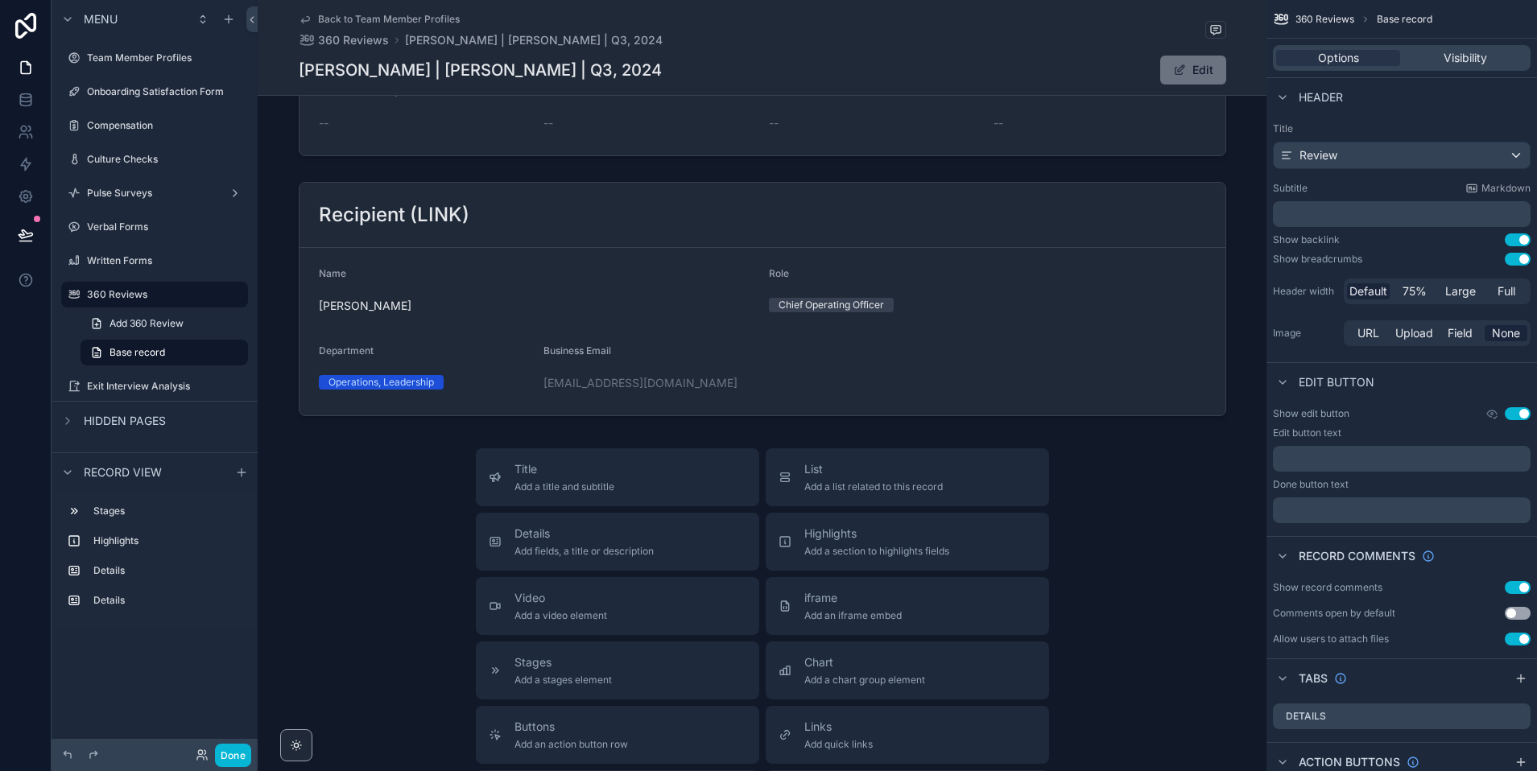
scroll to position [191, 0]
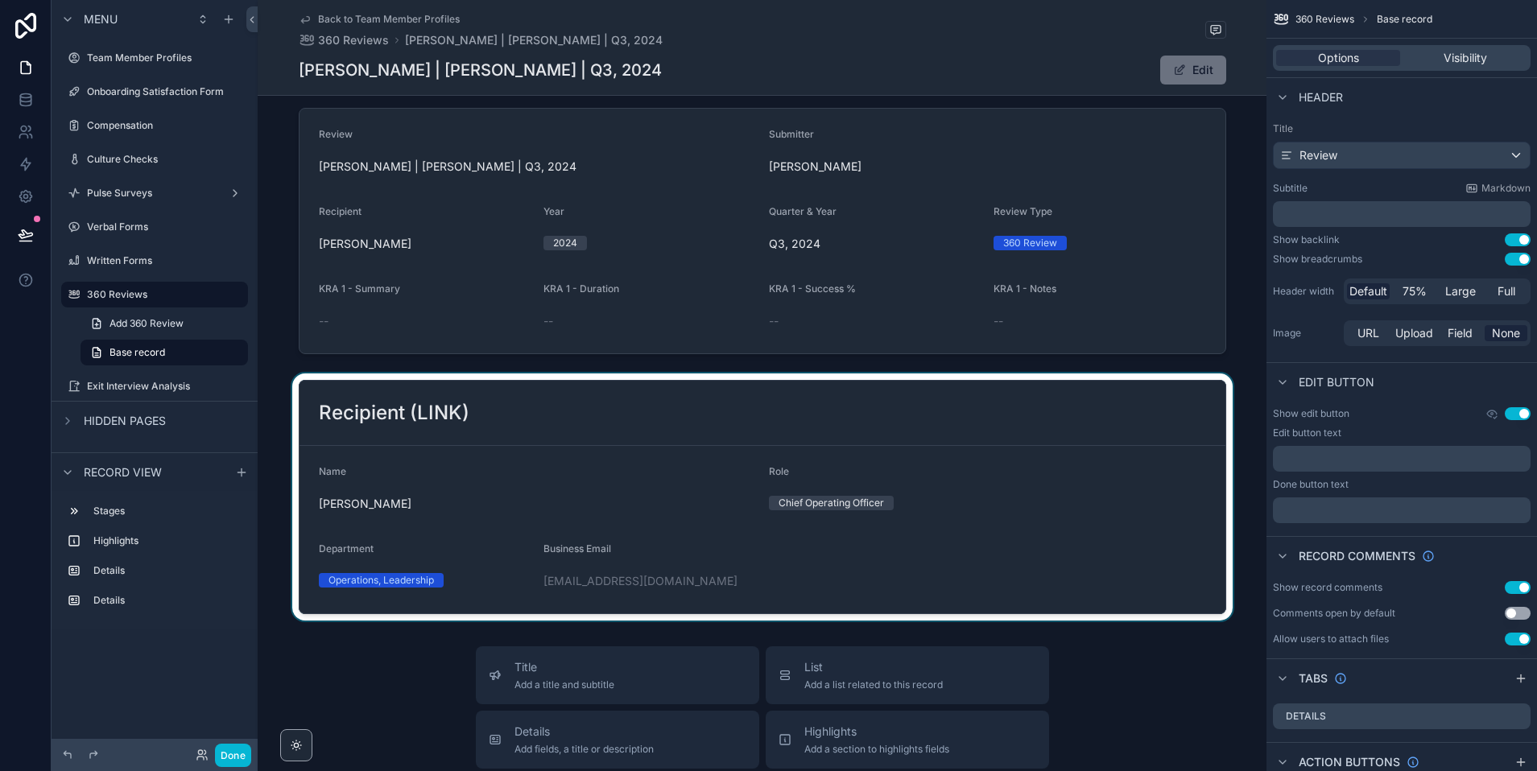
click at [575, 471] on div "scrollable content" at bounding box center [762, 497] width 1009 height 247
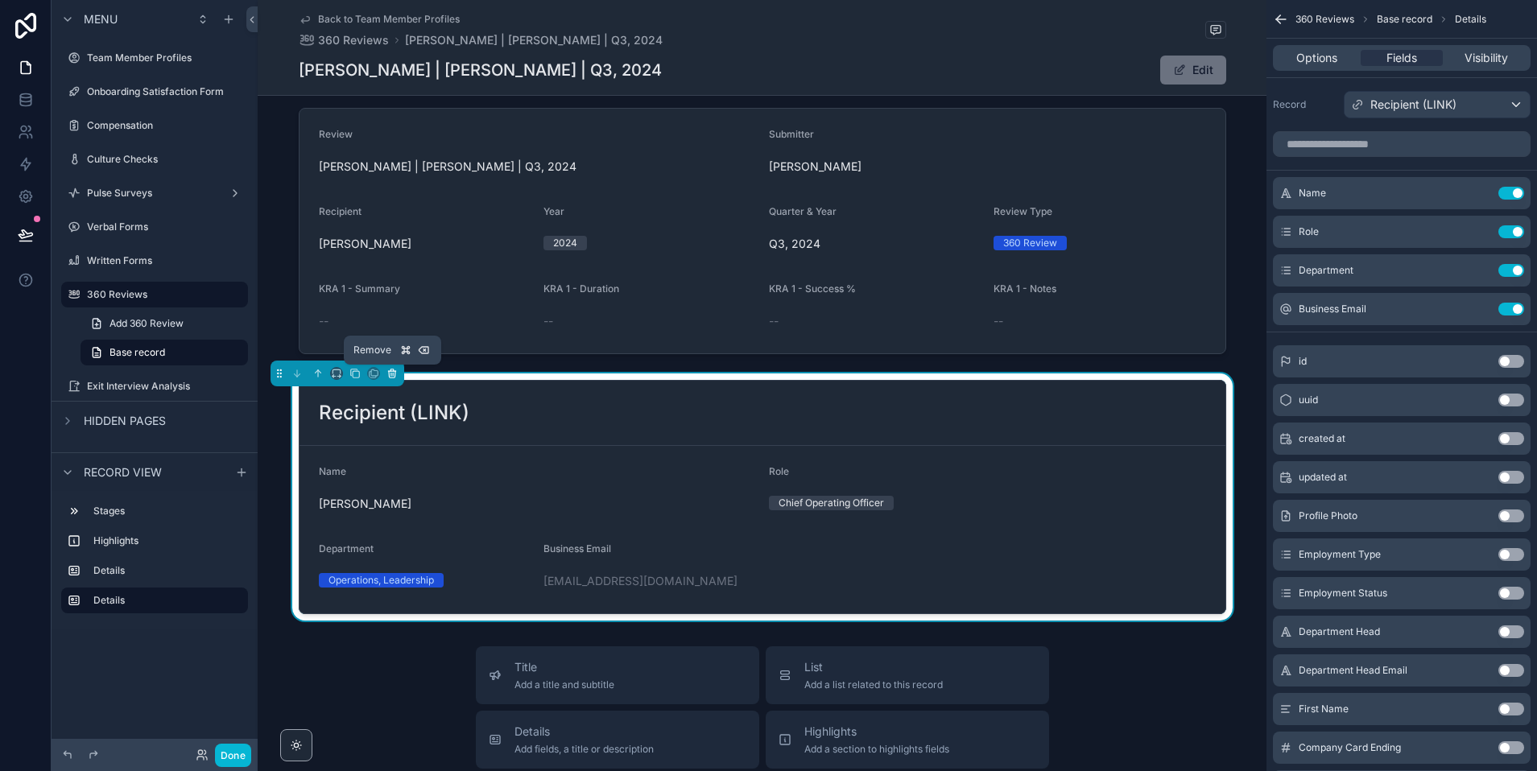
click at [393, 372] on icon "scrollable content" at bounding box center [391, 373] width 11 height 11
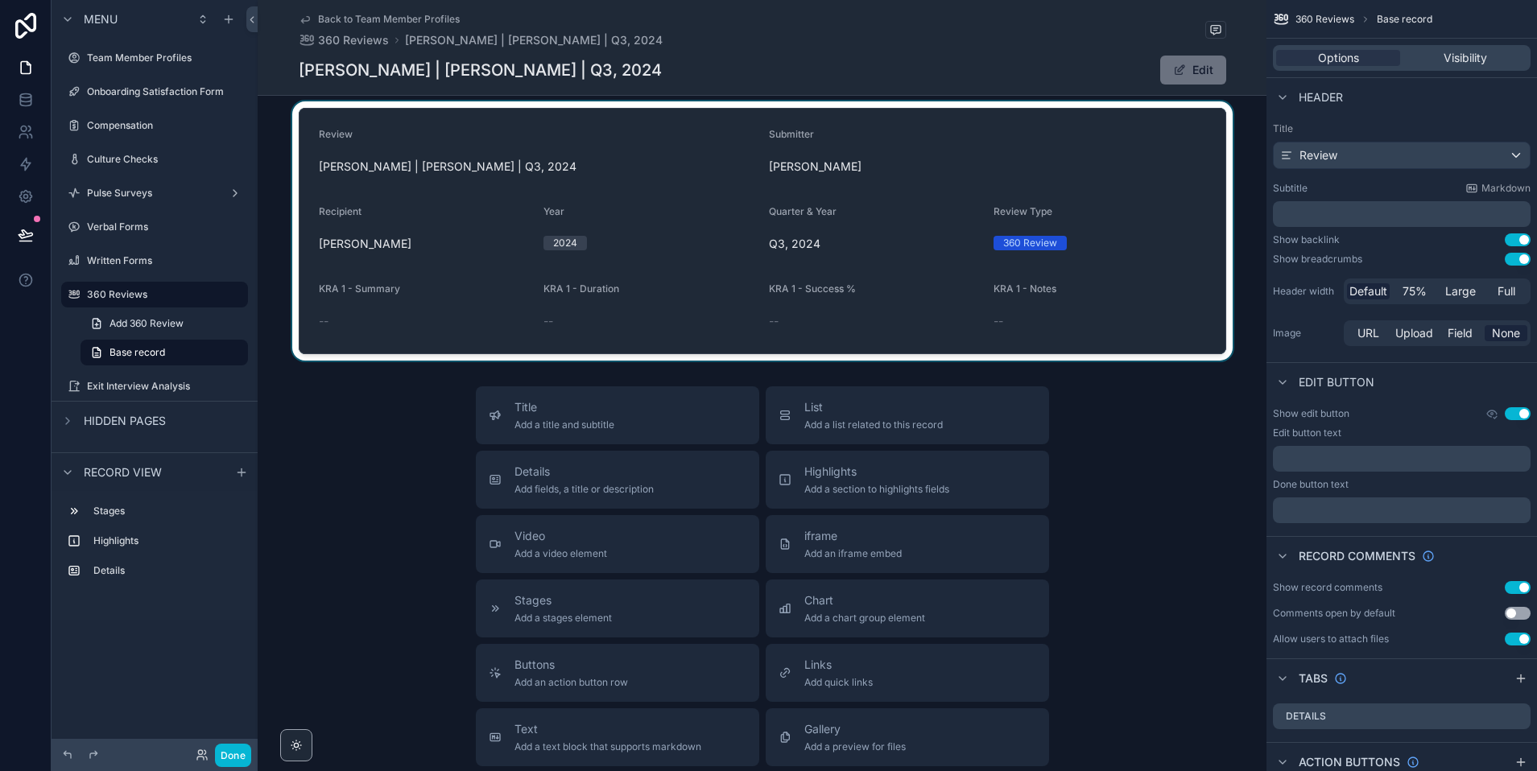
scroll to position [0, 0]
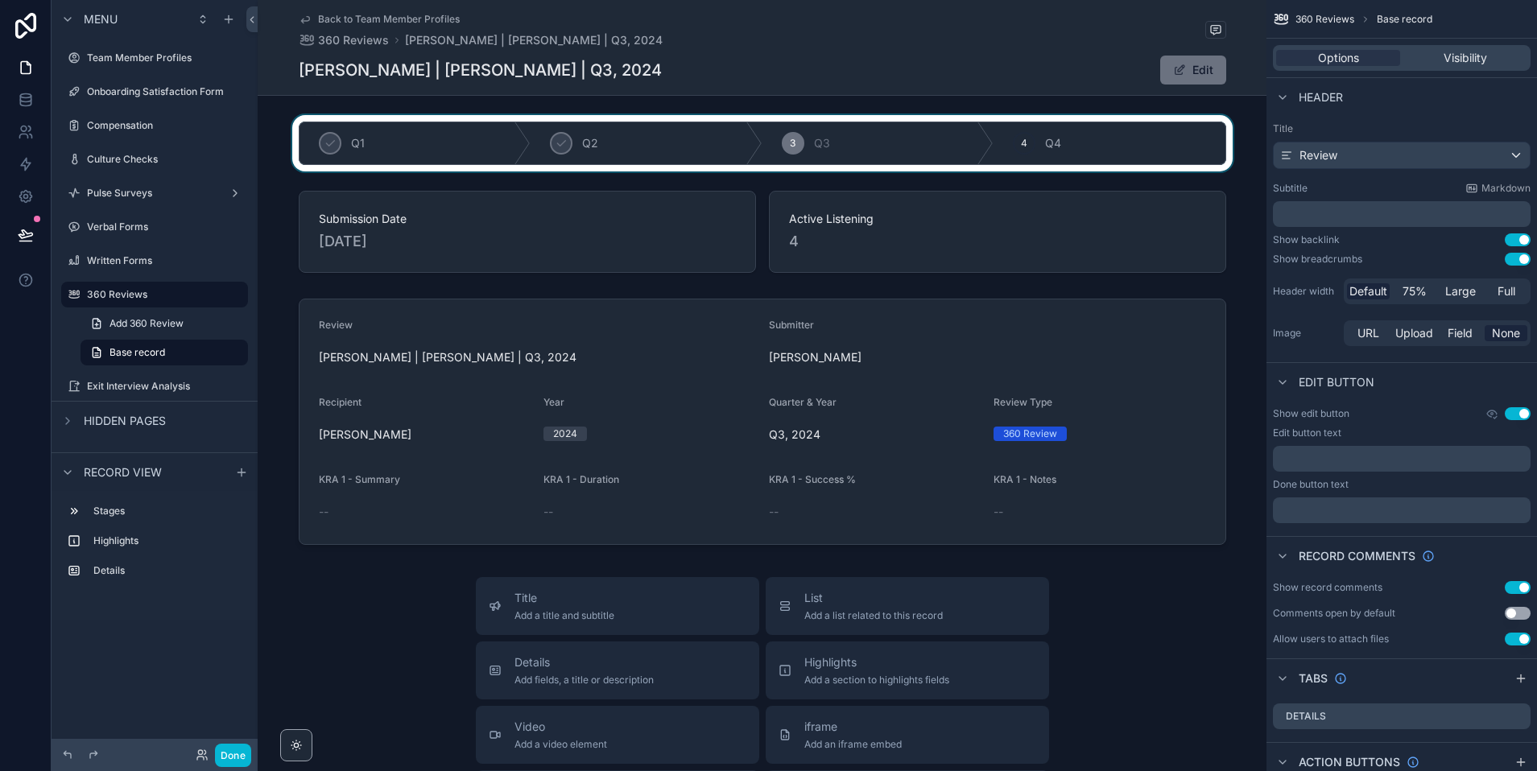
click at [1148, 133] on div "scrollable content" at bounding box center [762, 143] width 1009 height 56
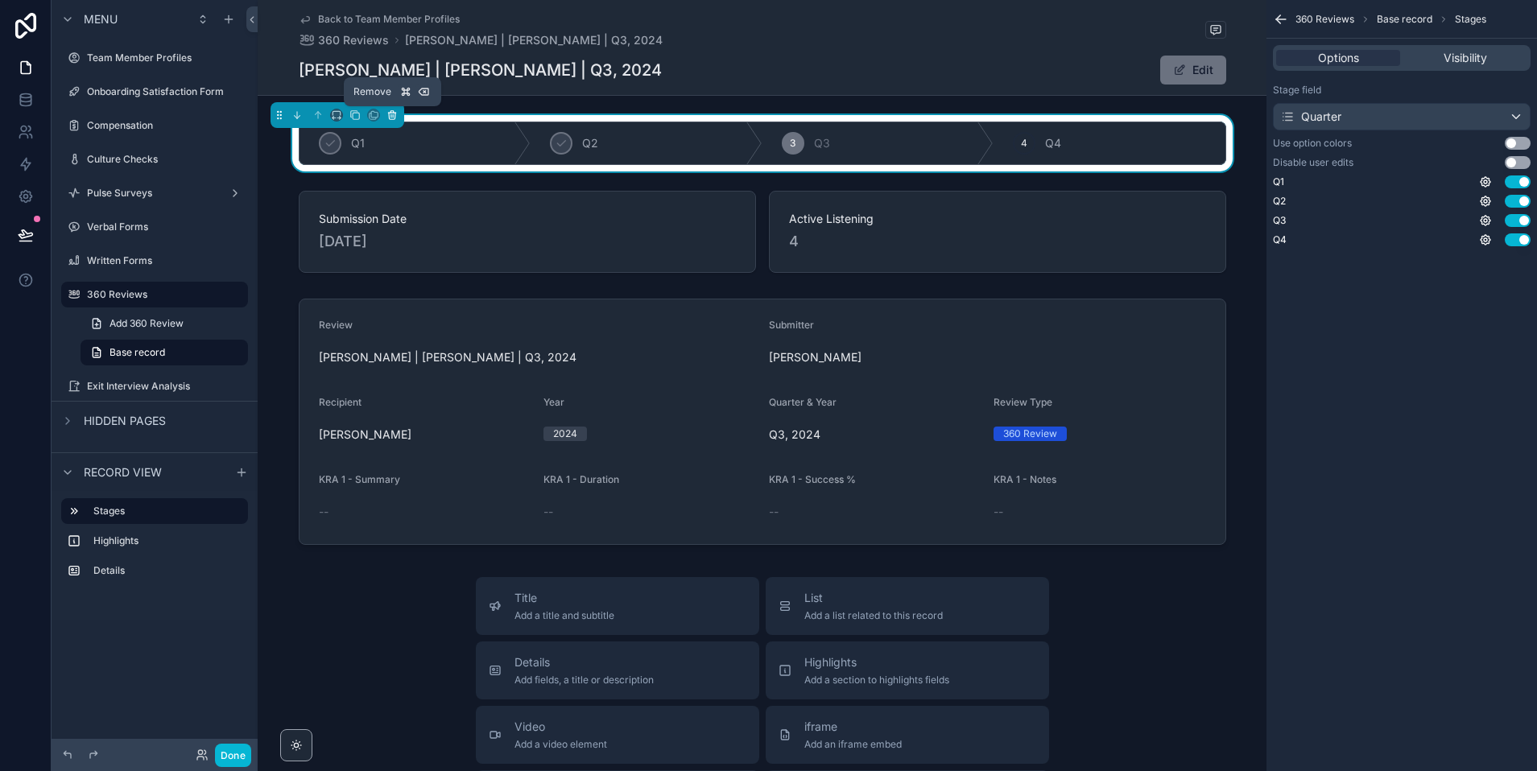
click at [400, 116] on button "scrollable content" at bounding box center [392, 115] width 18 height 18
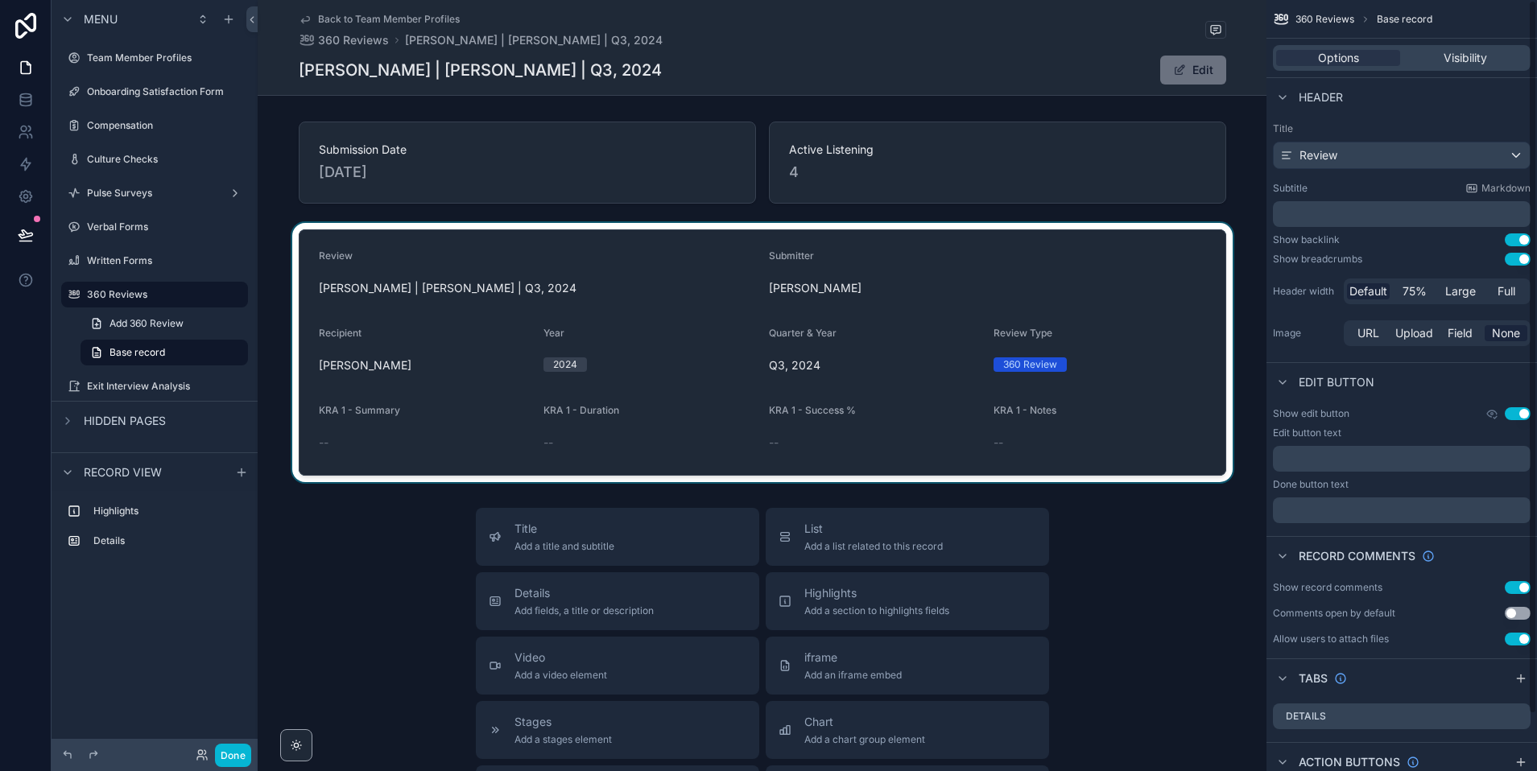
click at [966, 297] on div "scrollable content" at bounding box center [762, 352] width 1009 height 259
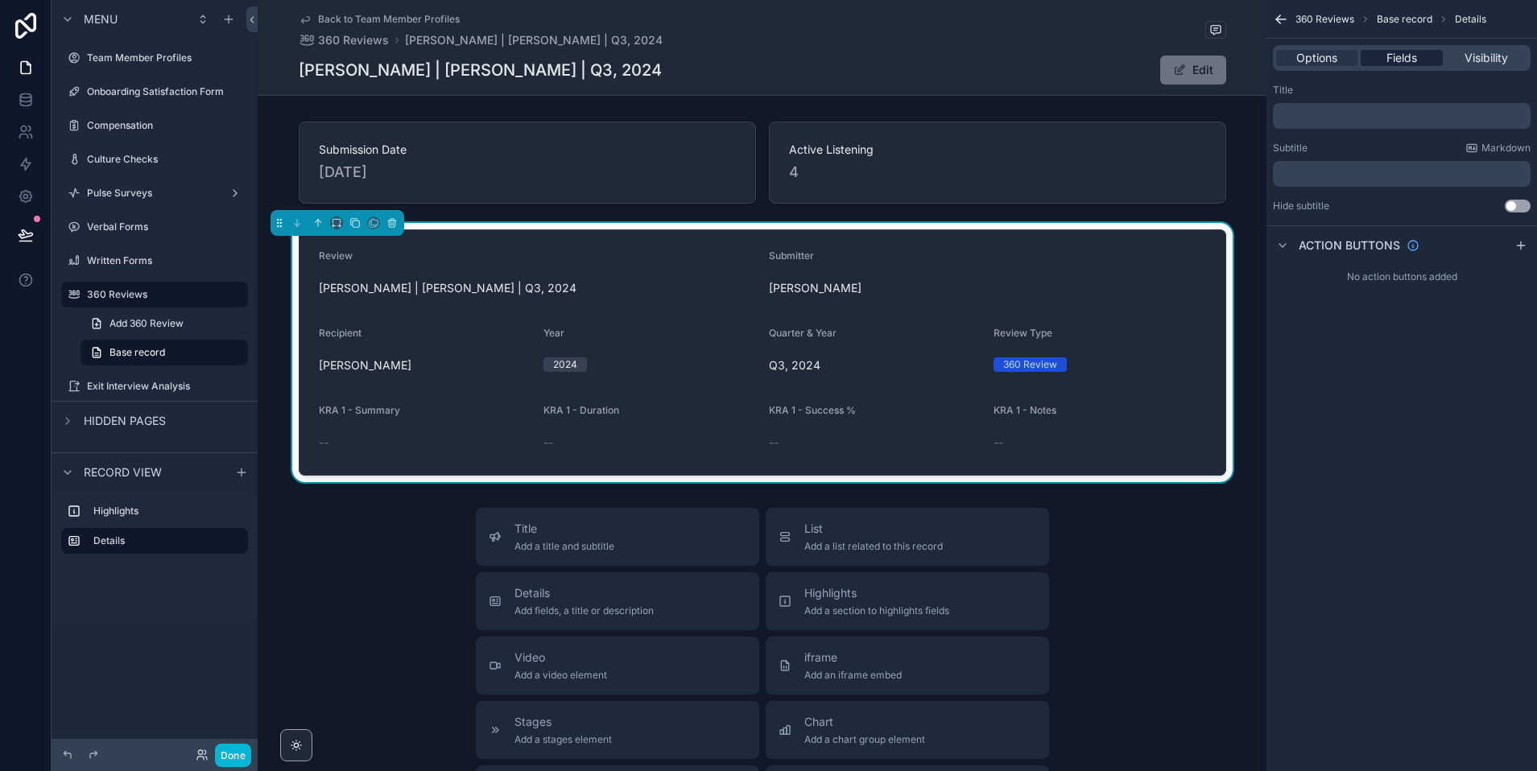
click at [1352, 62] on div "Fields" at bounding box center [1400, 58] width 81 height 16
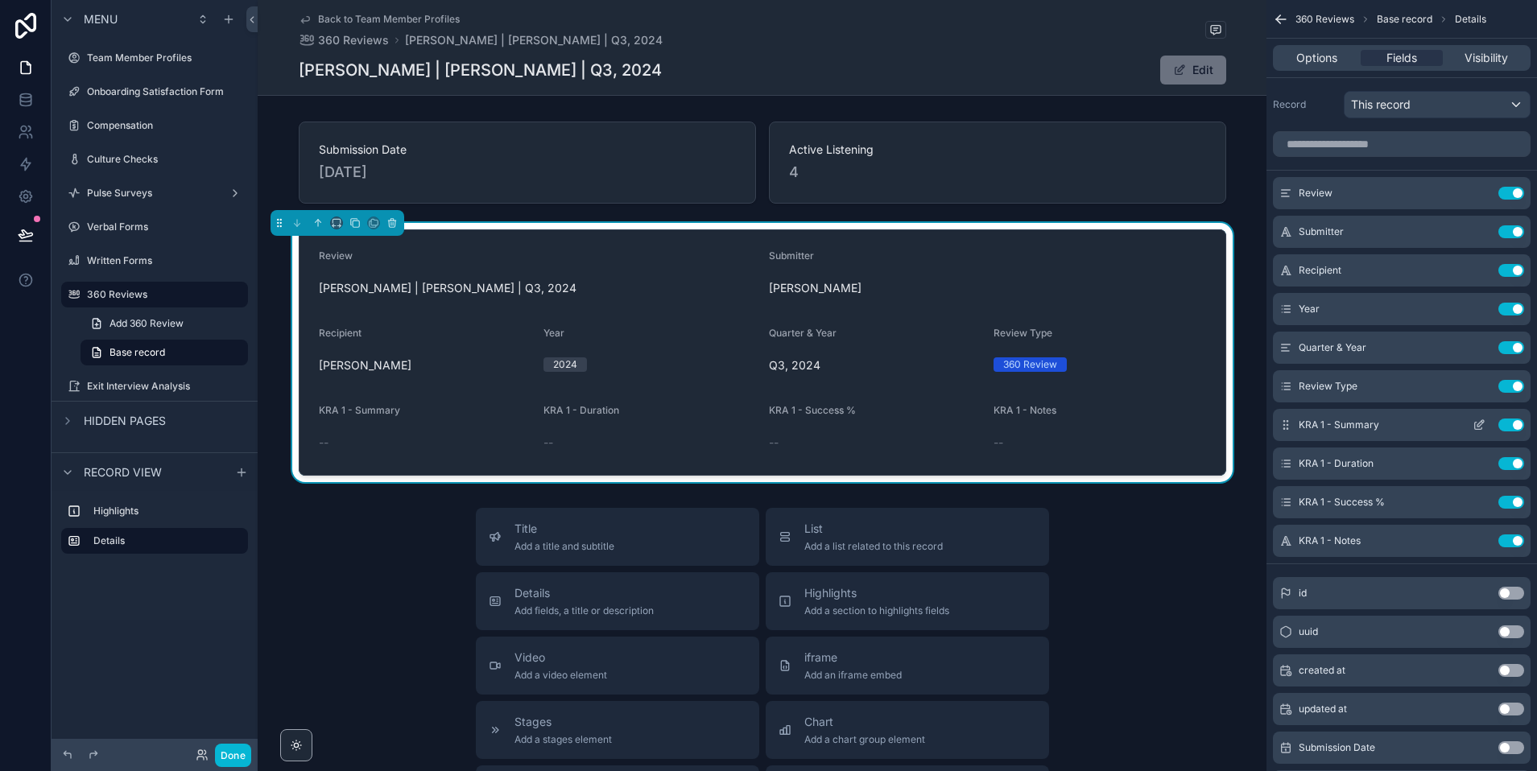
click at [1352, 424] on button "Use setting" at bounding box center [1511, 425] width 26 height 13
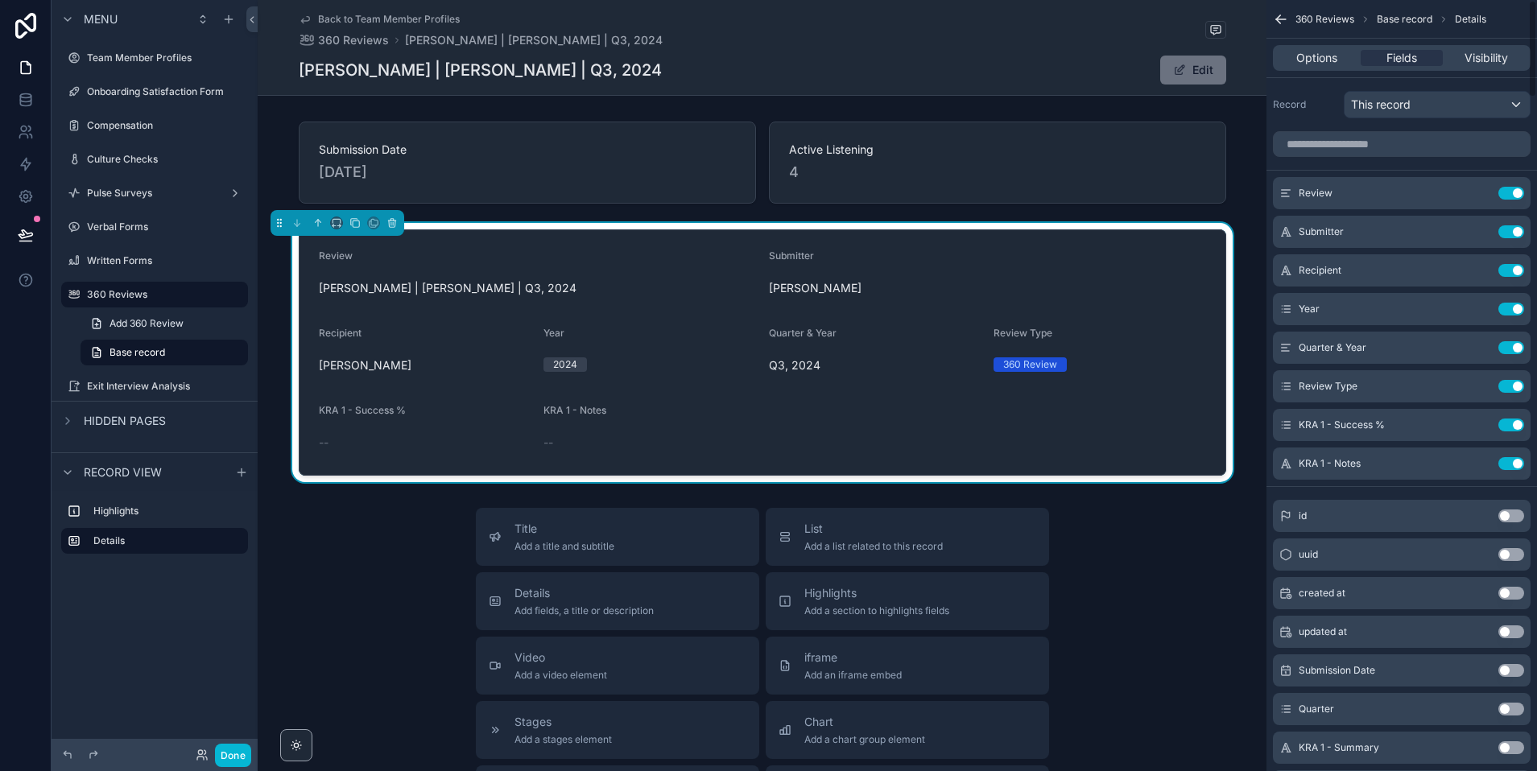
click at [1352, 424] on button "Use setting" at bounding box center [1511, 425] width 26 height 13
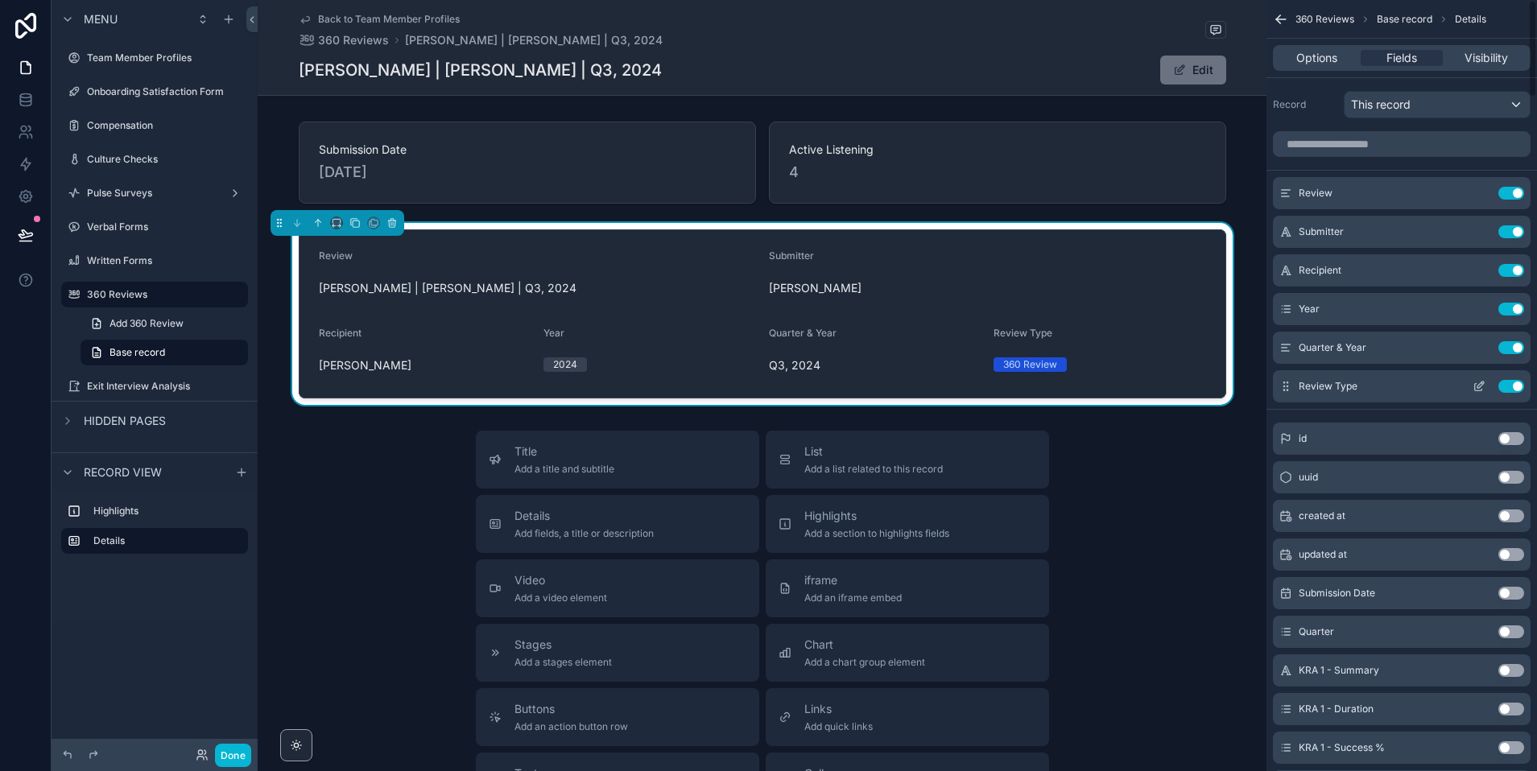
click at [1352, 384] on button "Use setting" at bounding box center [1511, 386] width 26 height 13
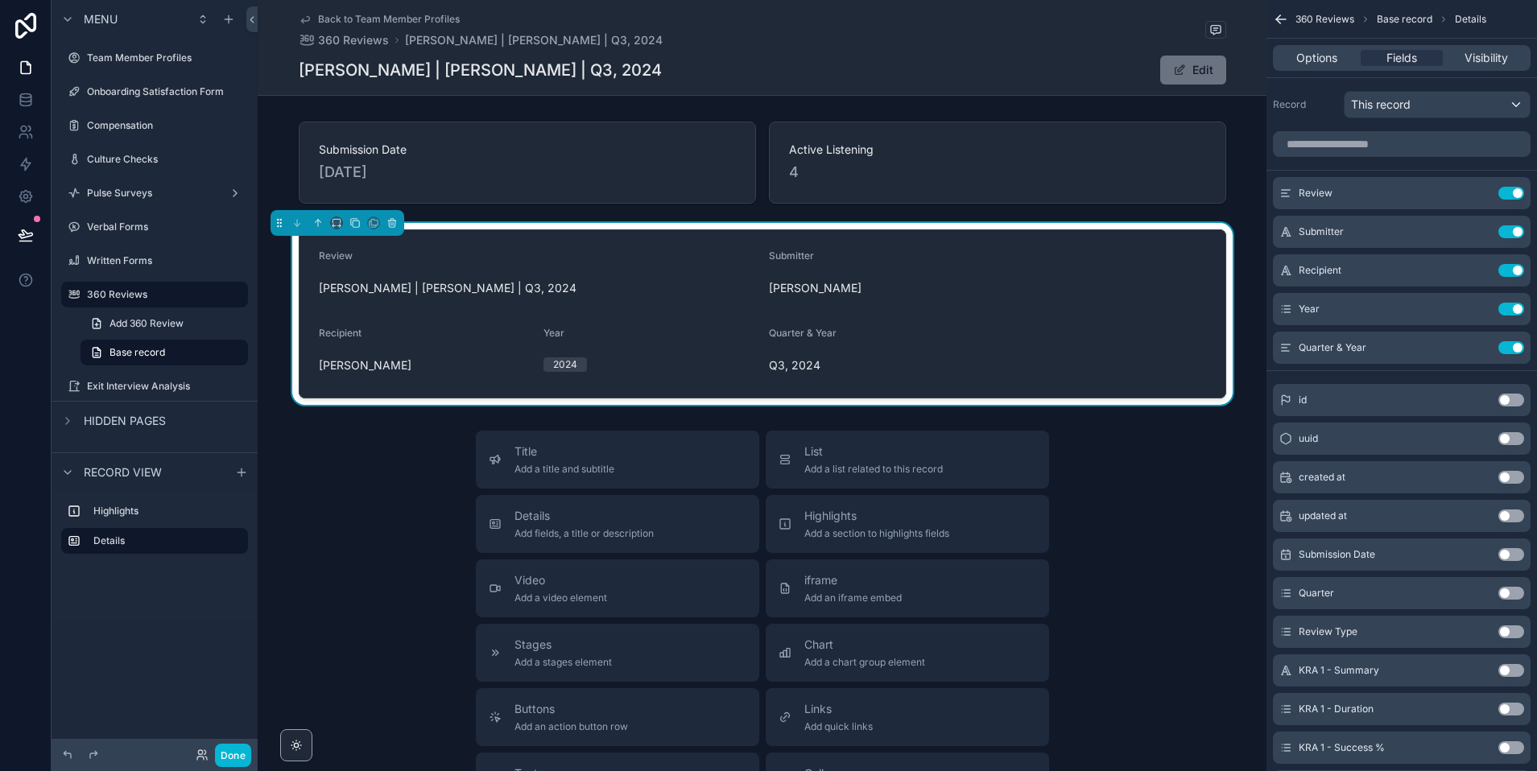
click at [1352, 349] on button "Use setting" at bounding box center [1511, 347] width 26 height 13
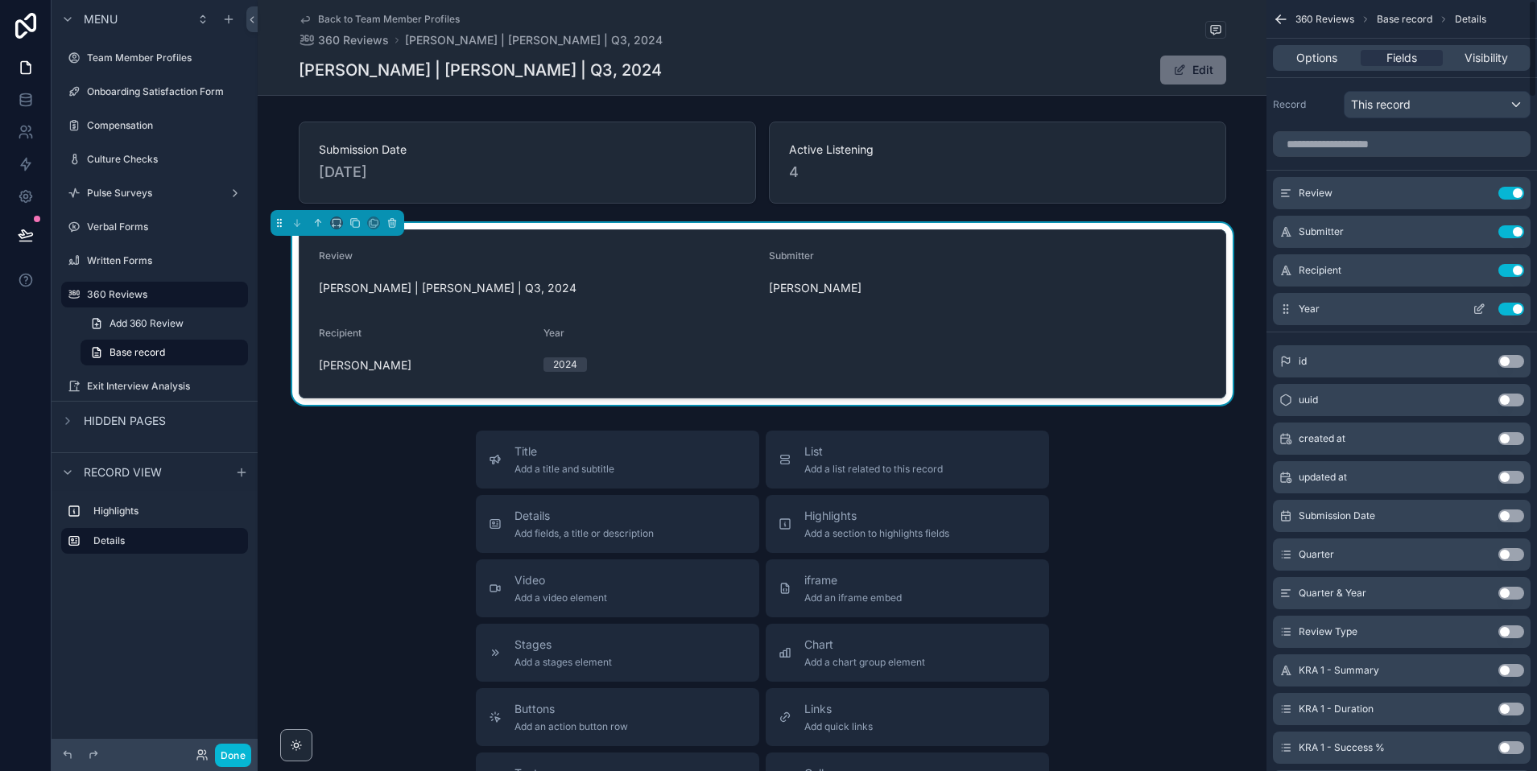
click at [1352, 307] on button "Use setting" at bounding box center [1511, 309] width 26 height 13
click at [1352, 262] on div "Recipient Use setting" at bounding box center [1402, 270] width 258 height 32
click at [1352, 265] on button "Use setting" at bounding box center [1511, 270] width 26 height 13
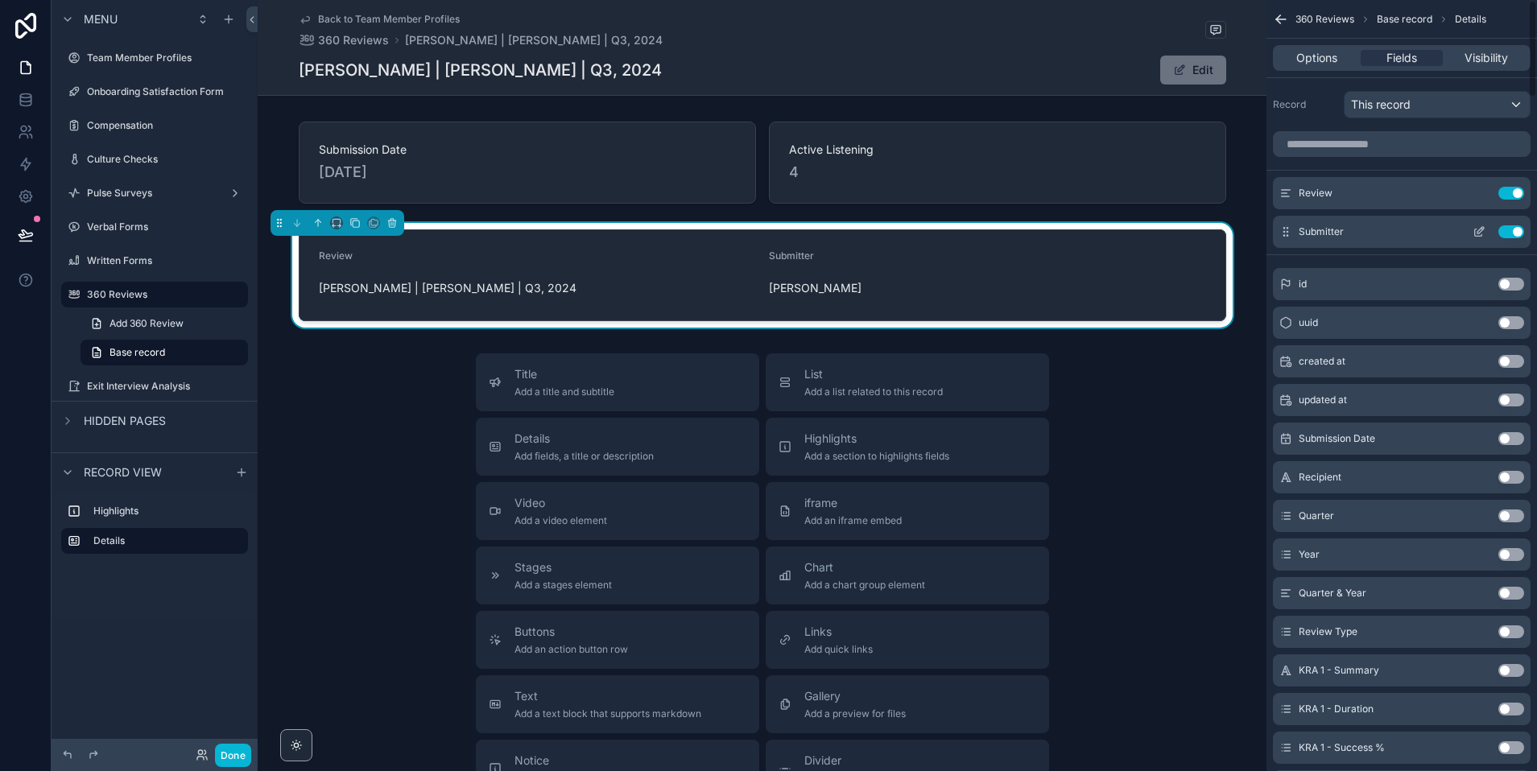
click at [1352, 235] on button "Use setting" at bounding box center [1511, 231] width 26 height 13
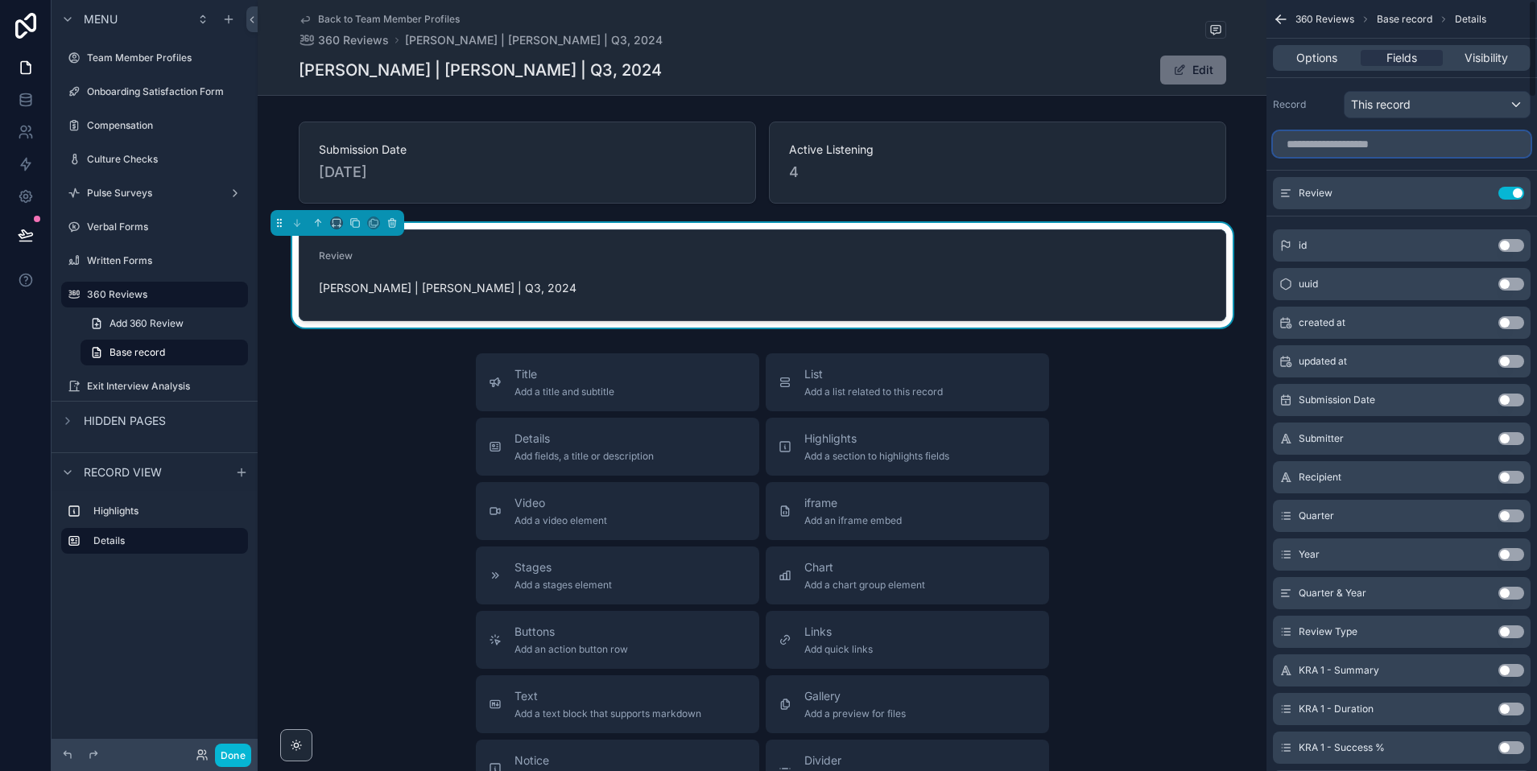
click at [1352, 142] on input "scrollable content" at bounding box center [1402, 144] width 258 height 26
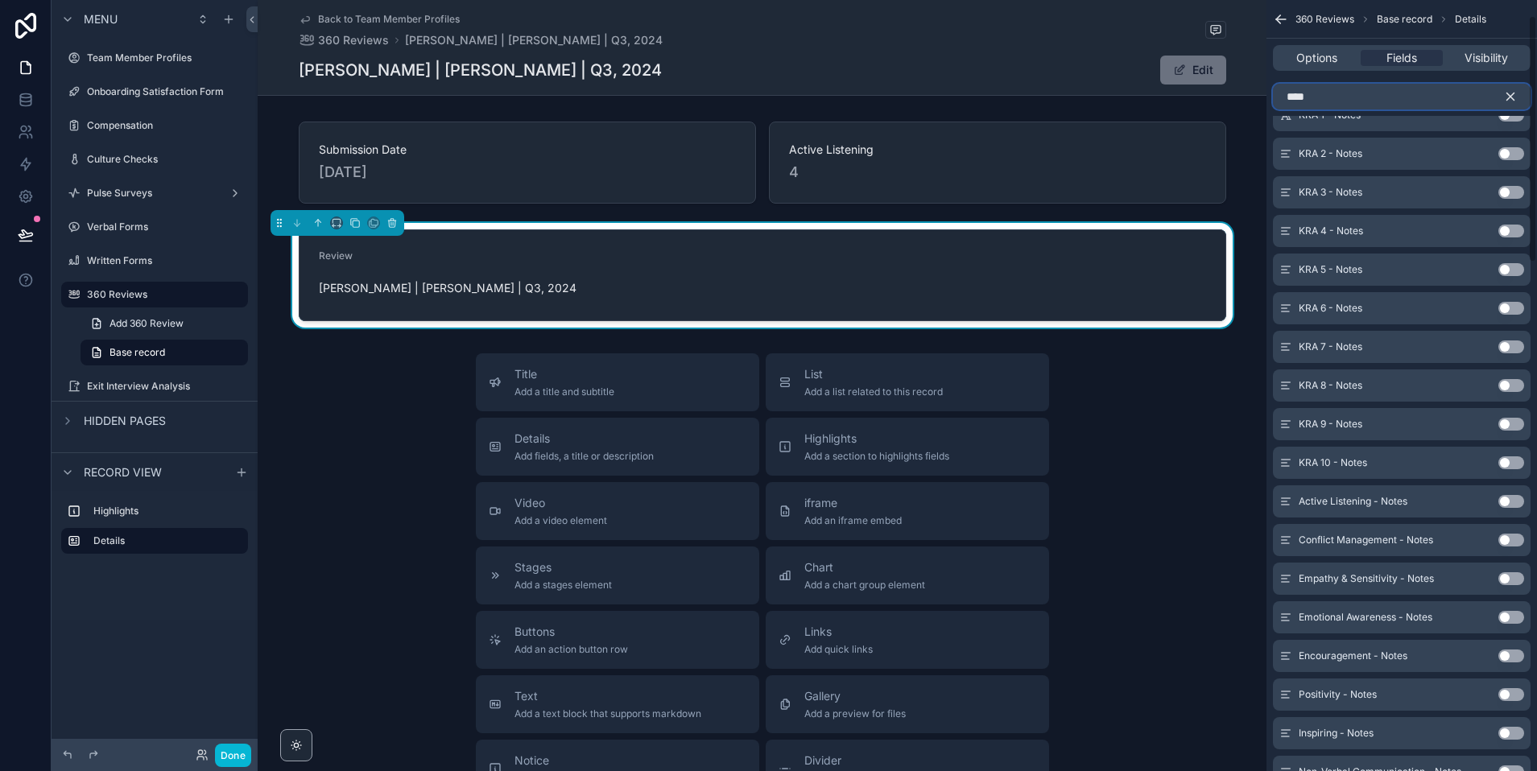
scroll to position [104, 0]
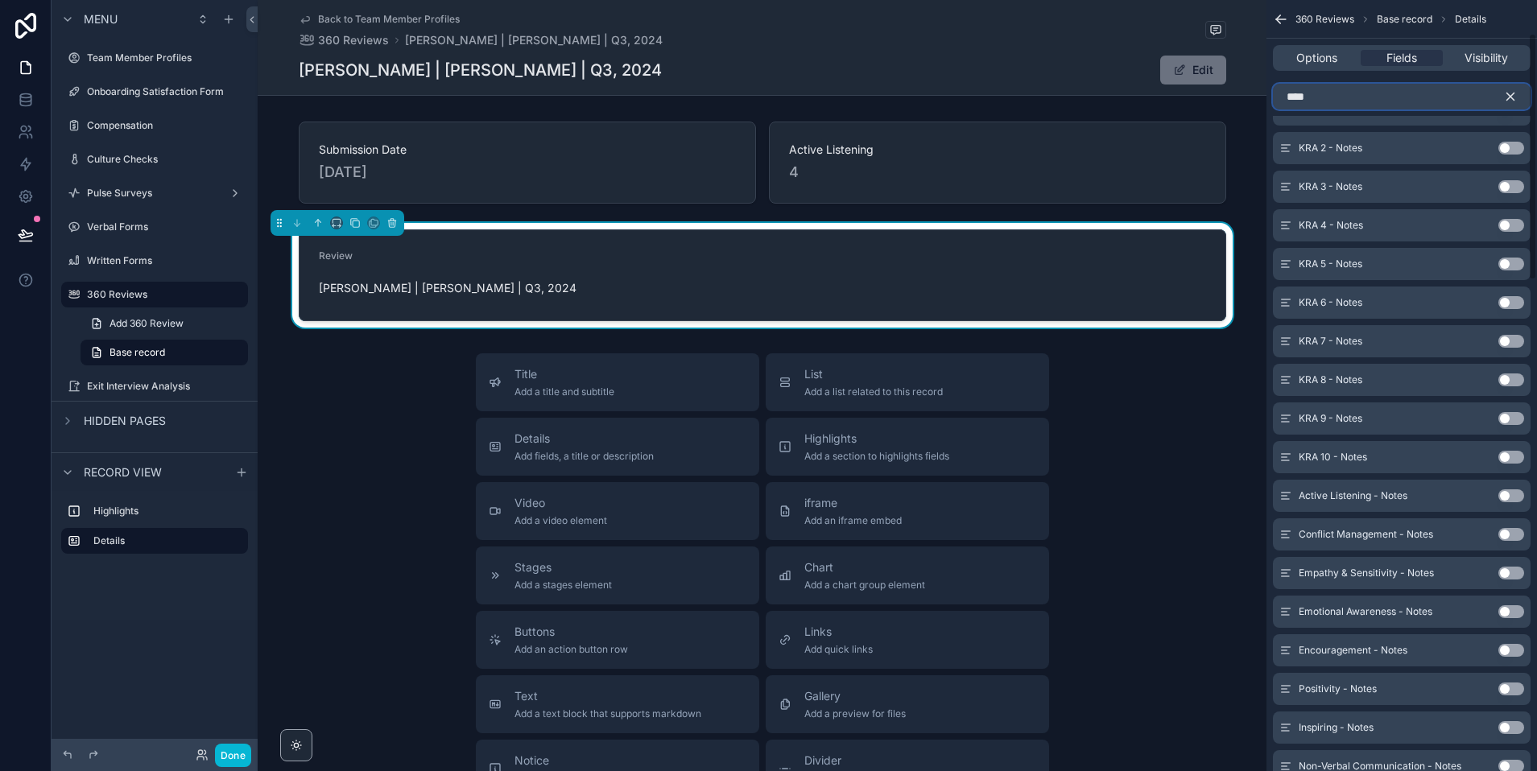
type input "****"
click at [1352, 497] on button "Use setting" at bounding box center [1511, 495] width 26 height 13
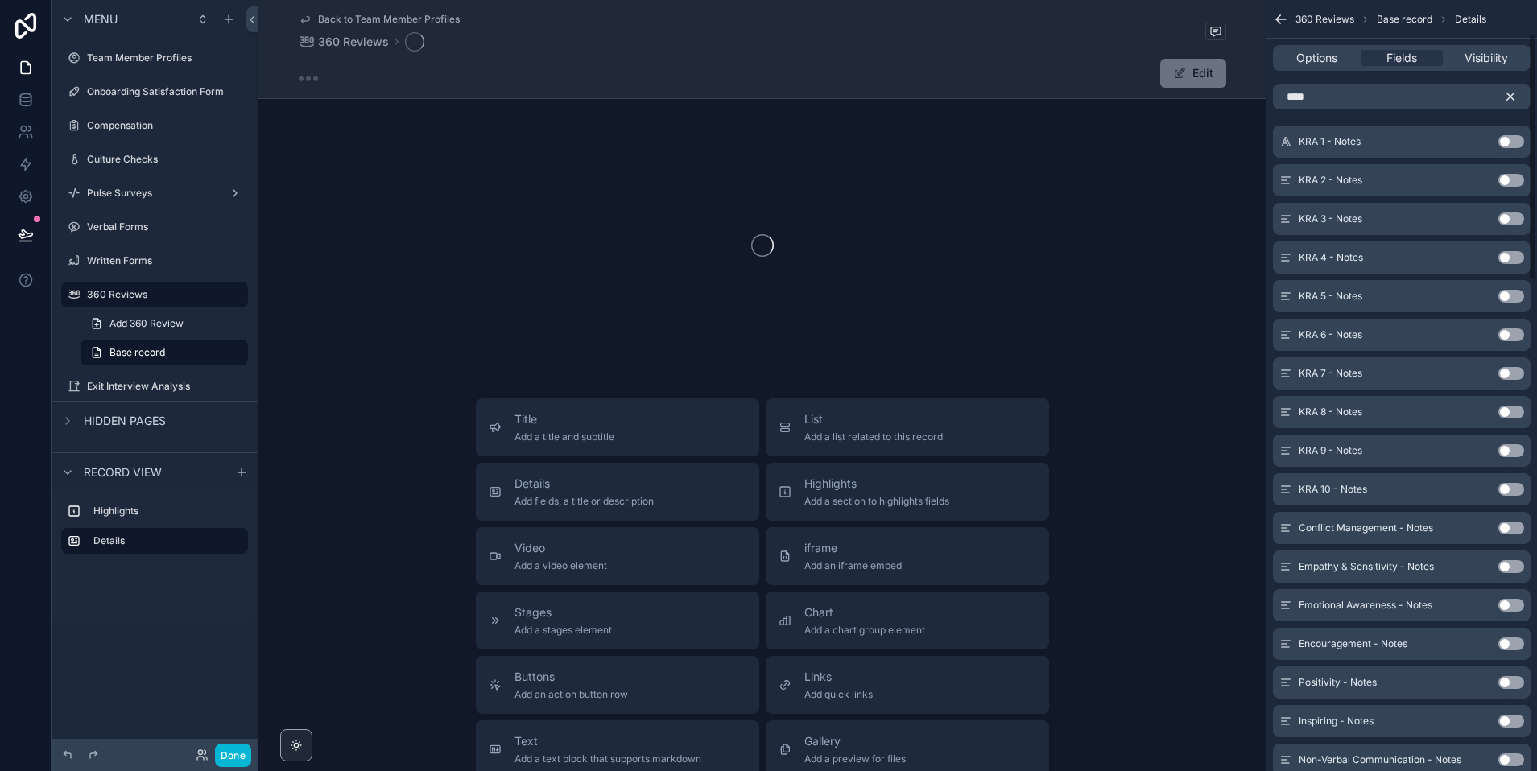
click at [1352, 527] on button "Use setting" at bounding box center [1511, 528] width 26 height 13
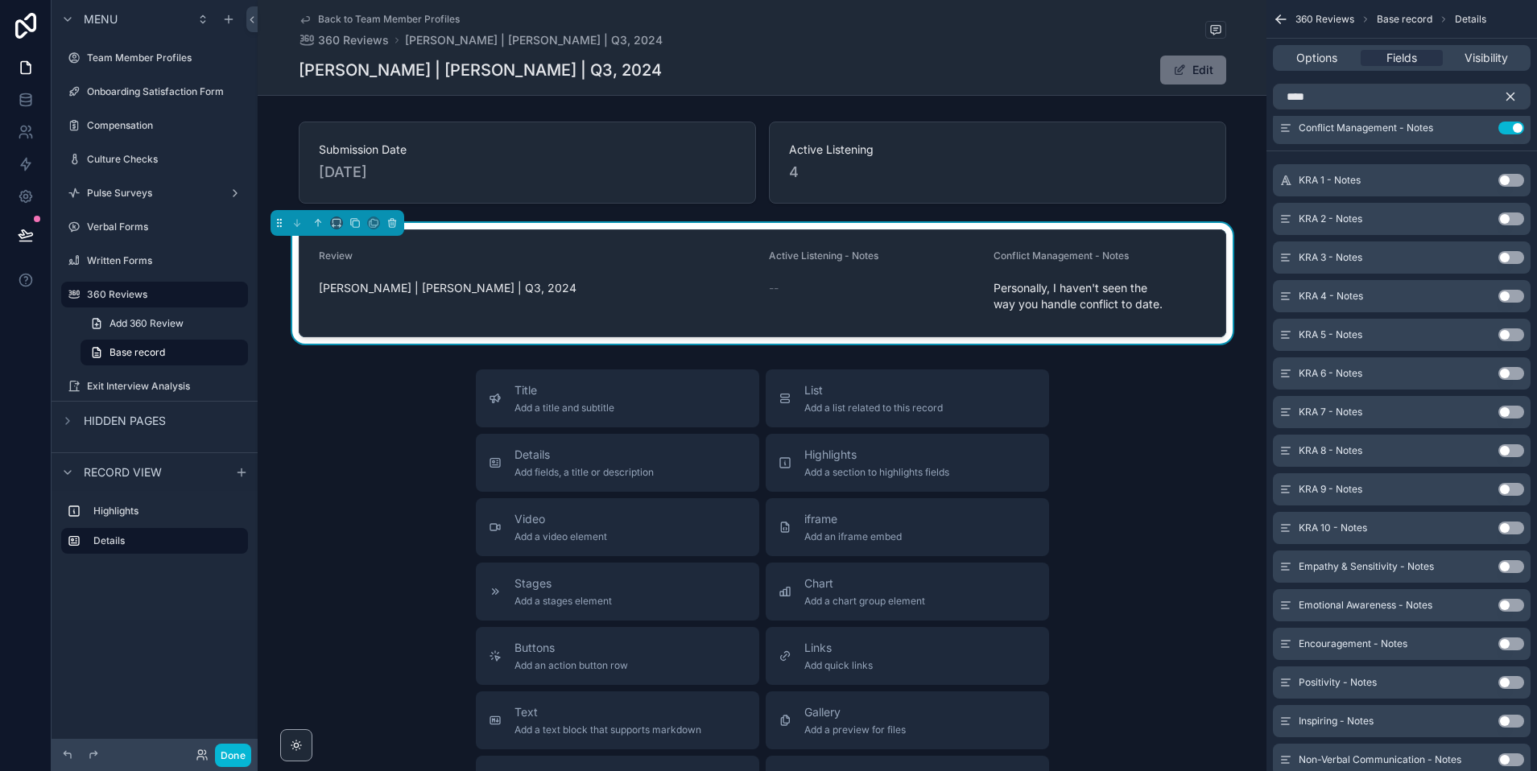
click at [1352, 564] on button "Use setting" at bounding box center [1511, 566] width 26 height 13
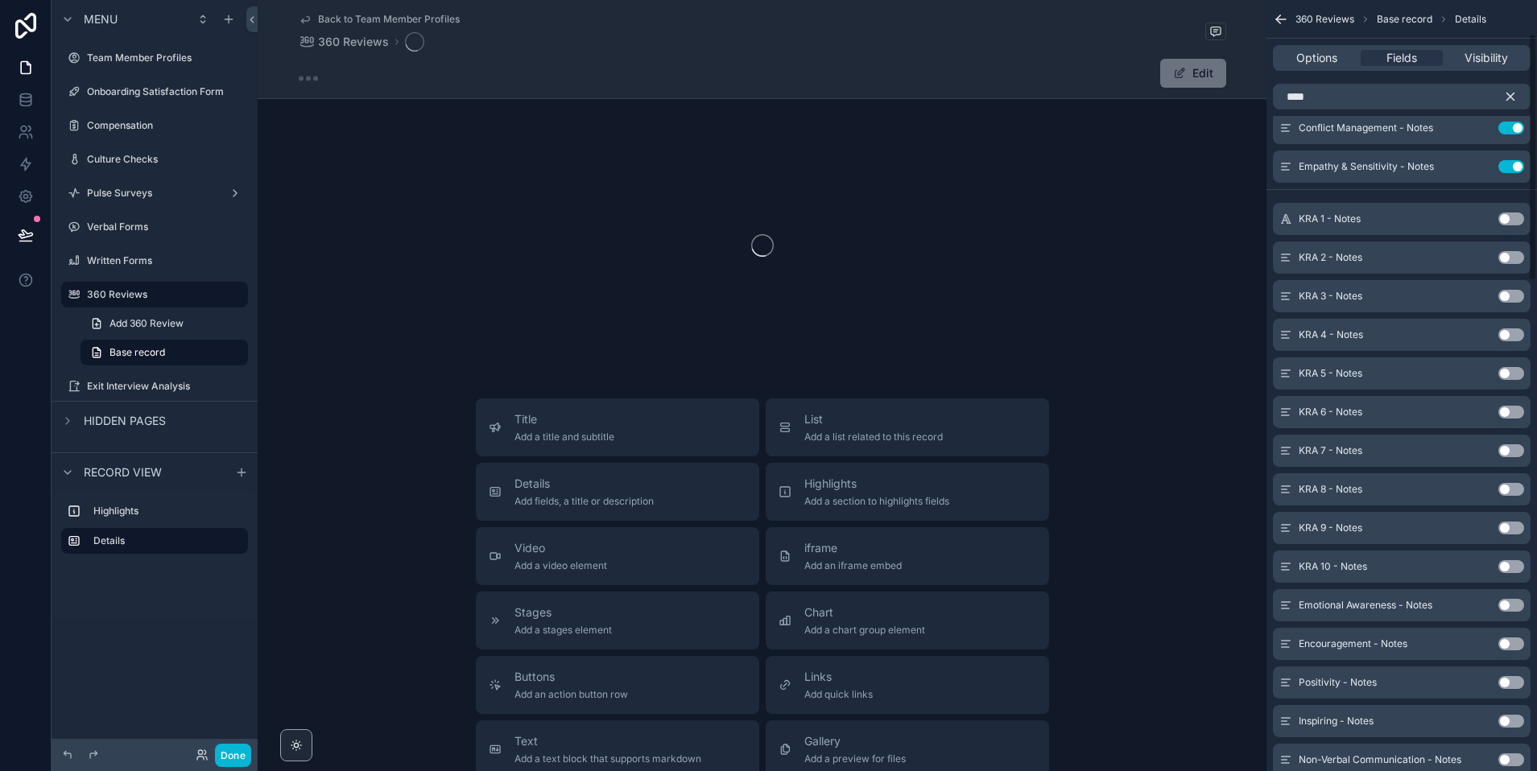
click at [1352, 613] on div "Emotional Awareness - Notes Use setting" at bounding box center [1402, 605] width 258 height 32
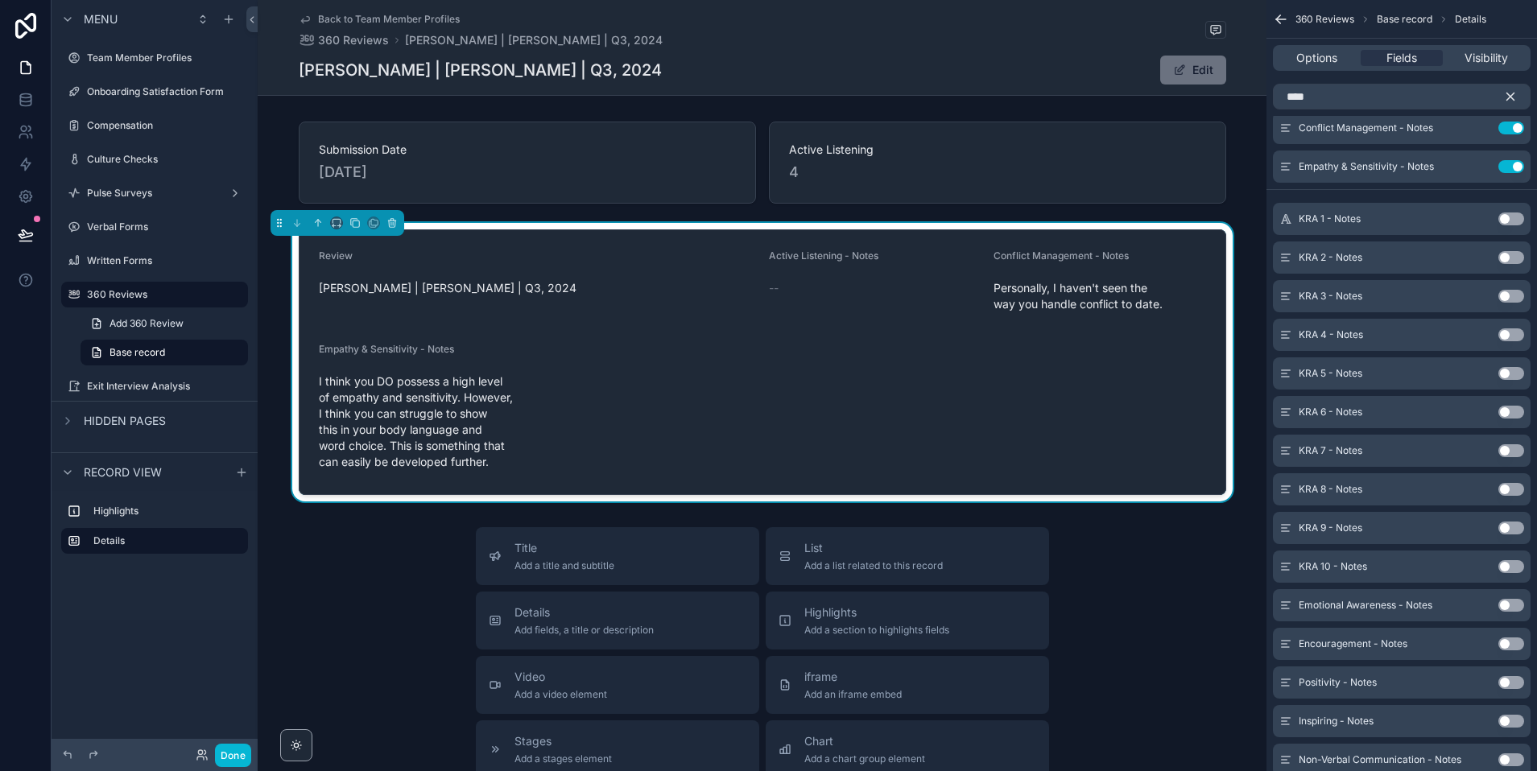
click at [1352, 645] on button "Use setting" at bounding box center [1511, 644] width 26 height 13
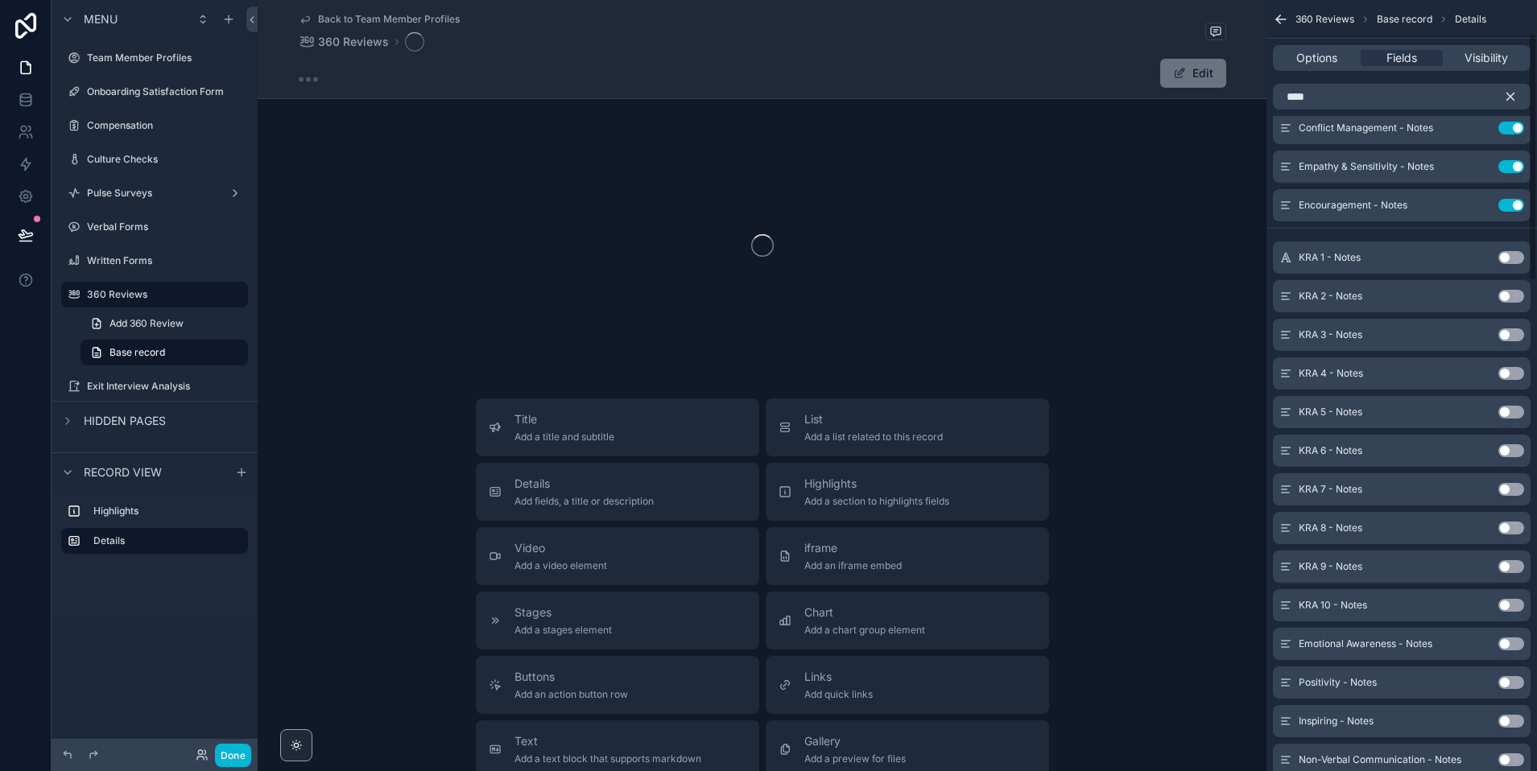
click at [1352, 609] on button "Use setting" at bounding box center [1511, 605] width 26 height 13
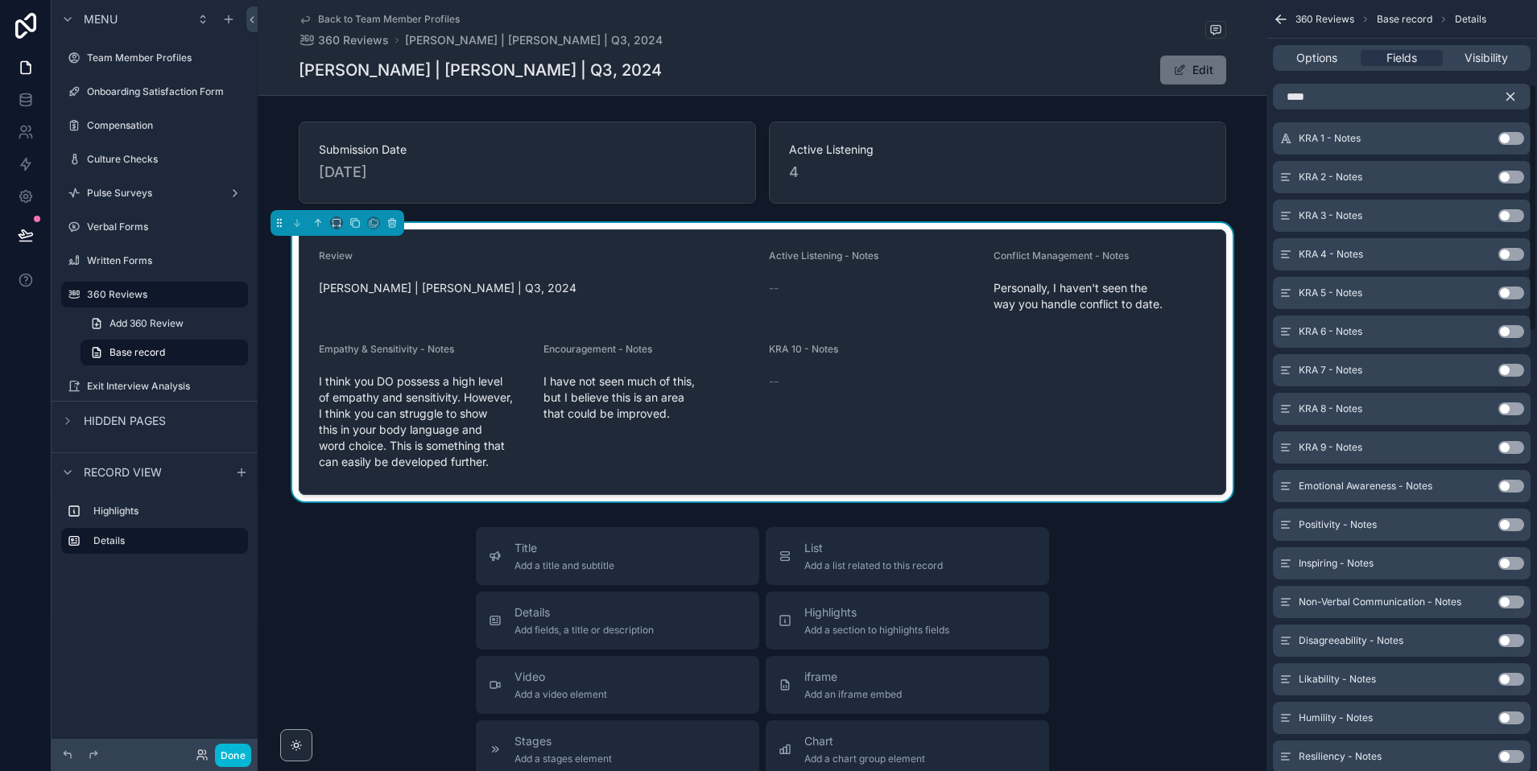
scroll to position [260, 0]
click at [1352, 486] on button "Use setting" at bounding box center [1511, 487] width 26 height 13
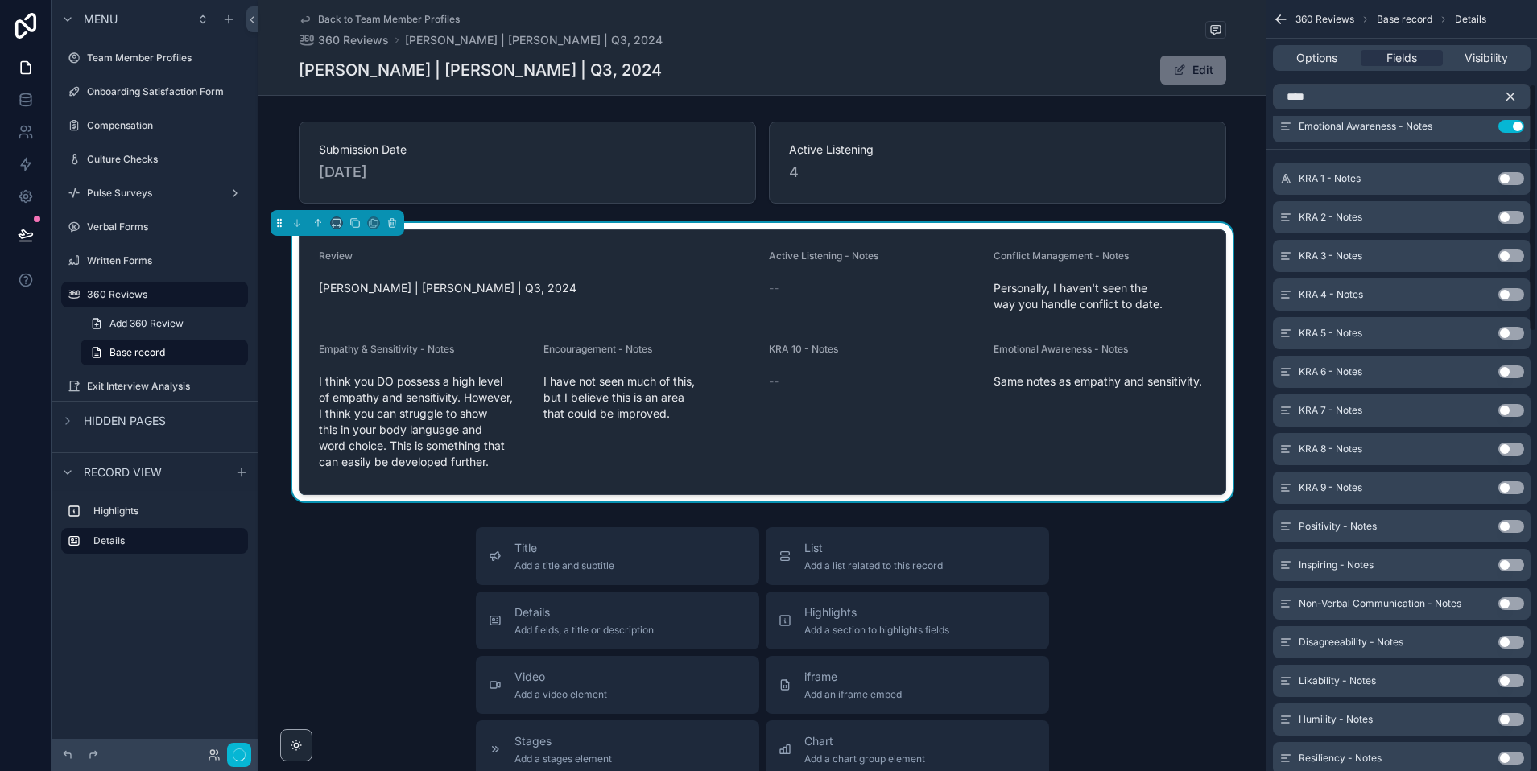
click at [1352, 525] on button "Use setting" at bounding box center [1511, 526] width 26 height 13
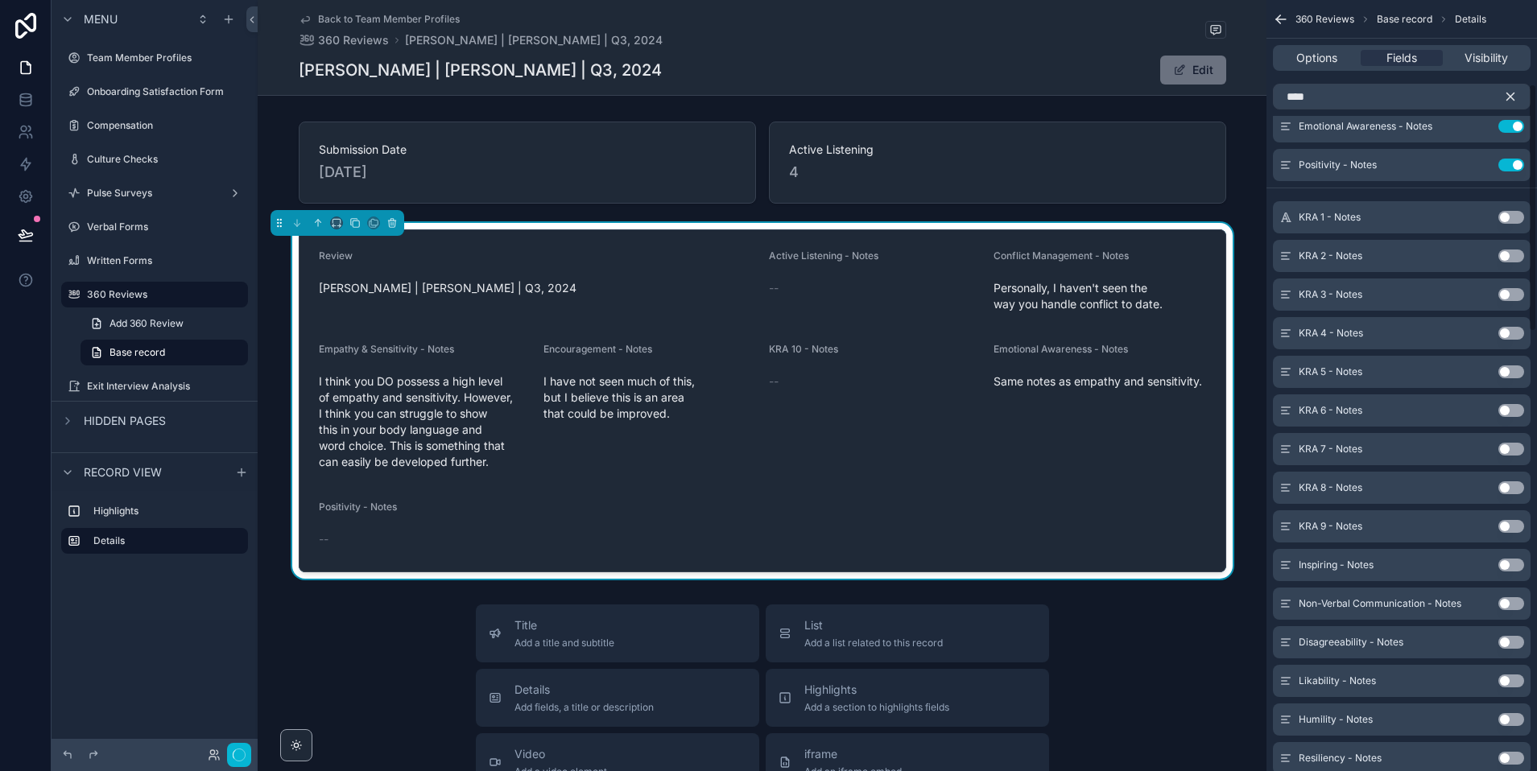
click at [1352, 566] on button "Use setting" at bounding box center [1511, 565] width 26 height 13
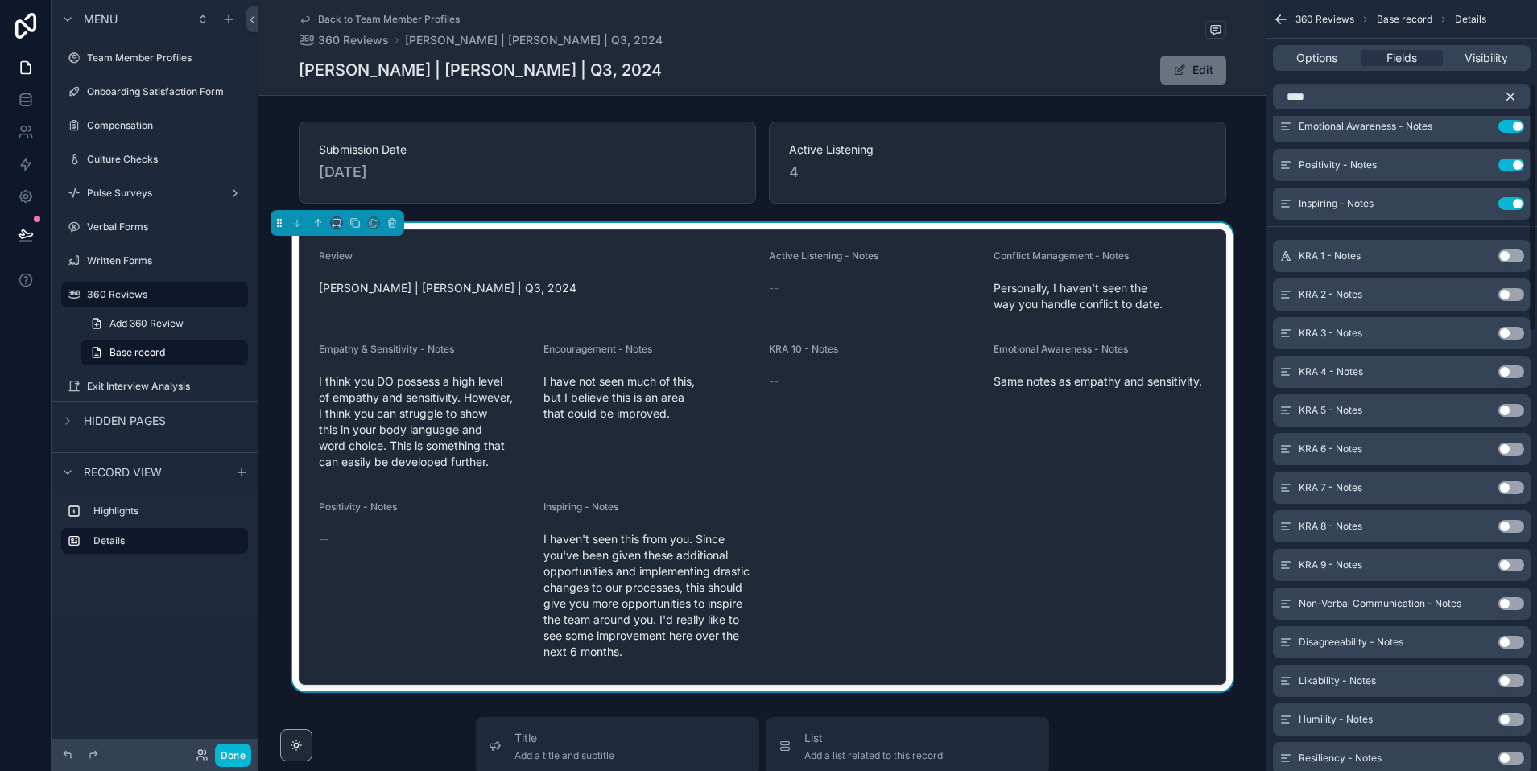
click at [1352, 606] on button "Use setting" at bounding box center [1511, 603] width 26 height 13
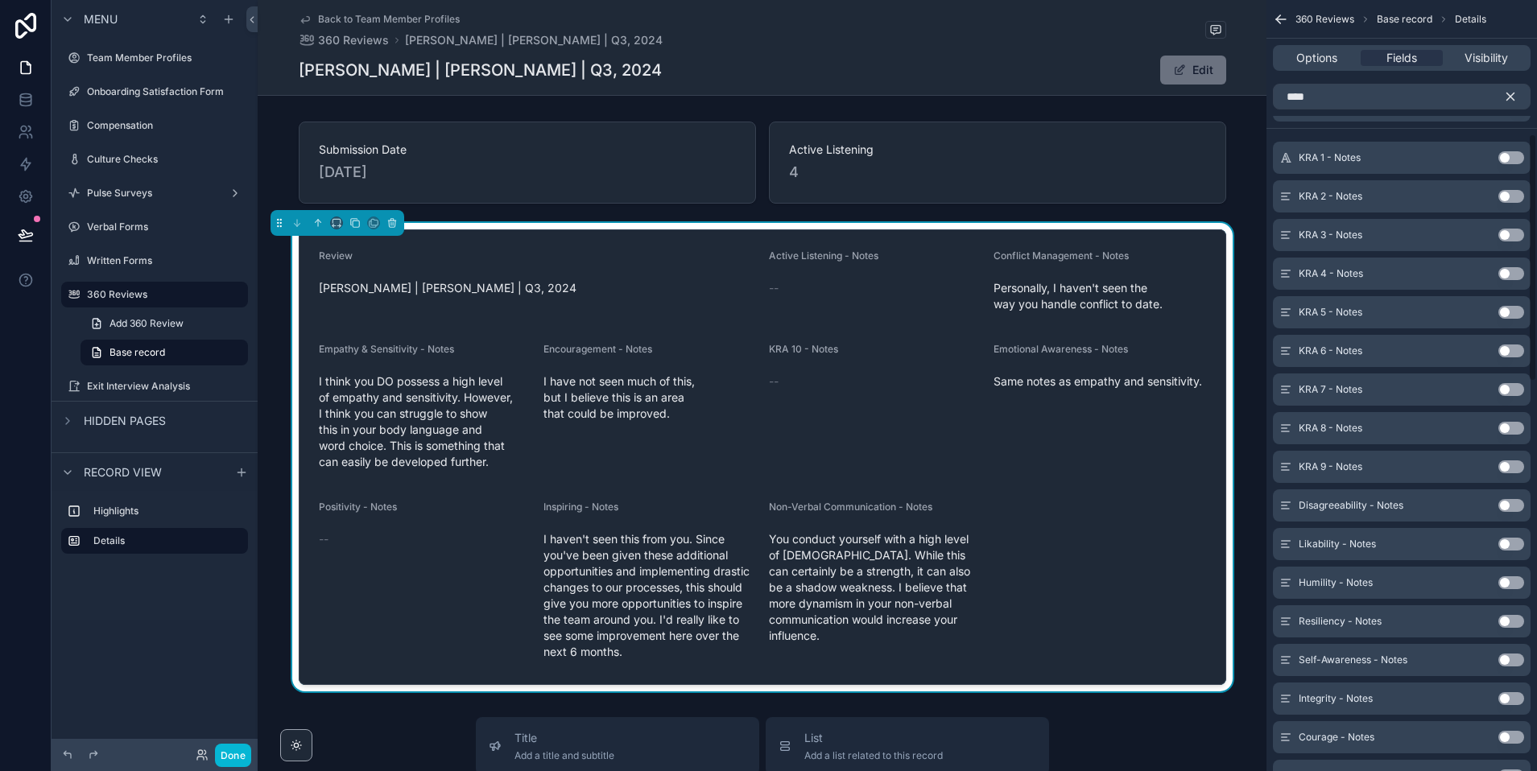
scroll to position [415, 0]
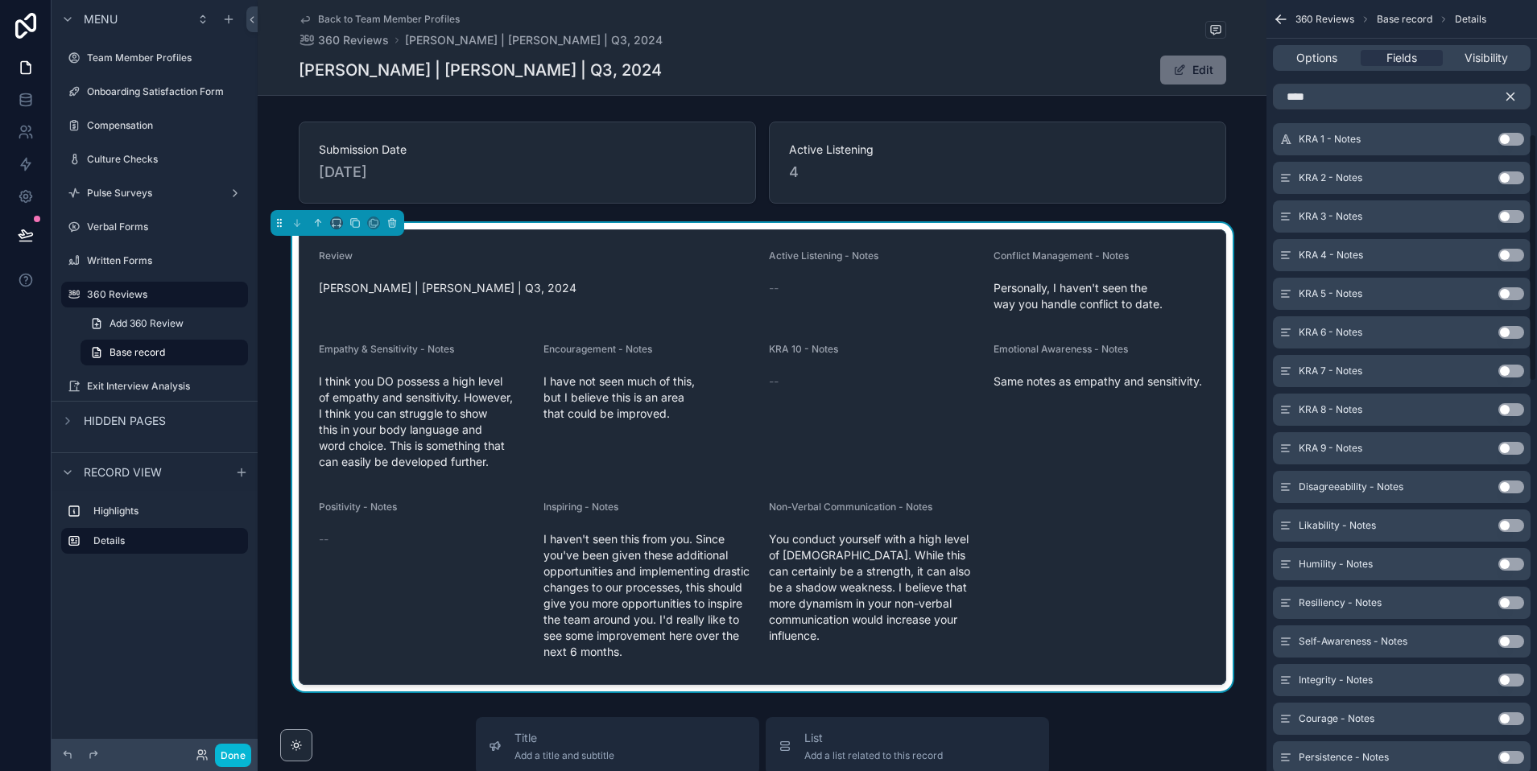
click at [1352, 489] on button "Use setting" at bounding box center [1511, 487] width 26 height 13
click at [1352, 526] on button "Use setting" at bounding box center [1511, 525] width 26 height 13
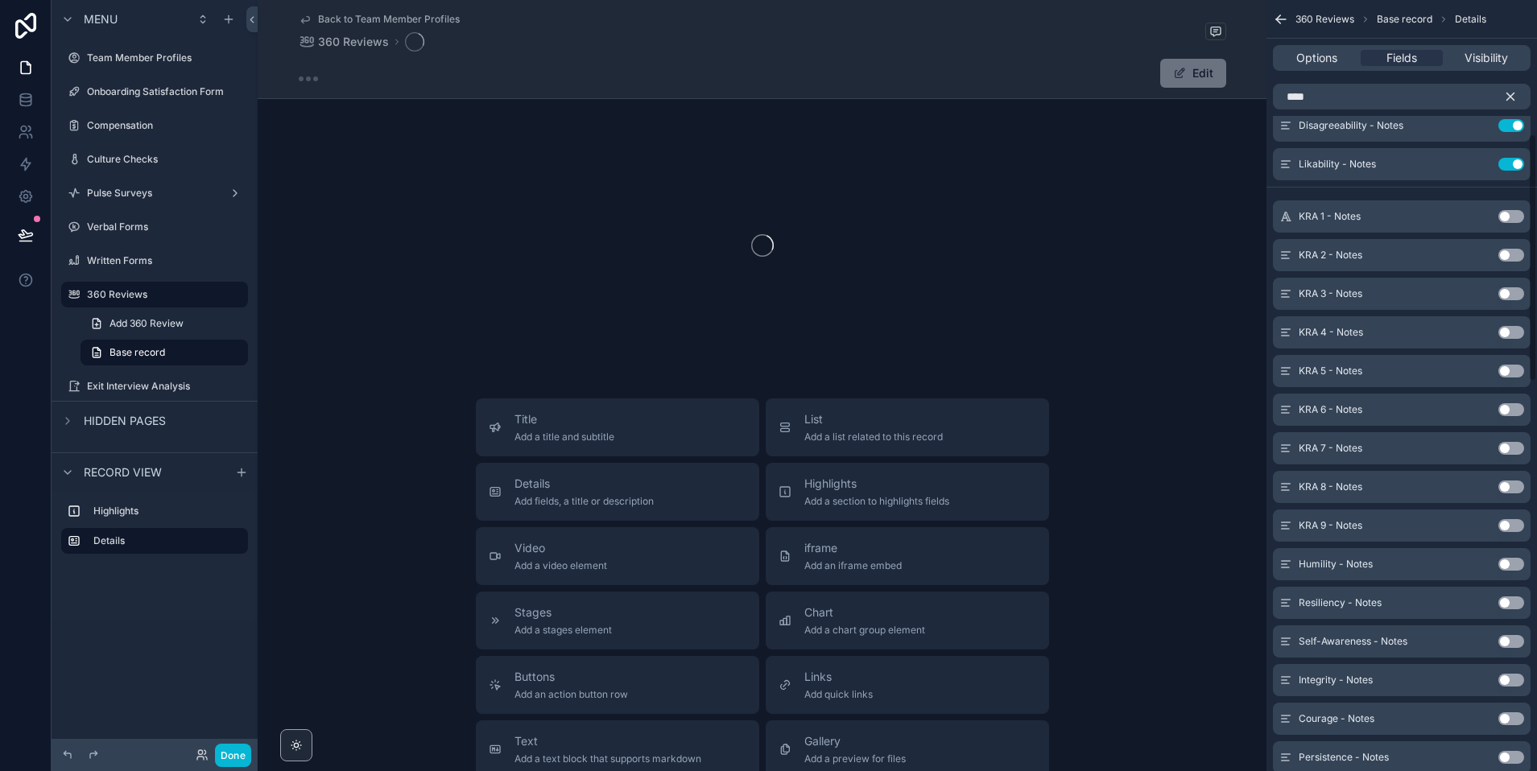
scroll to position [415, 0]
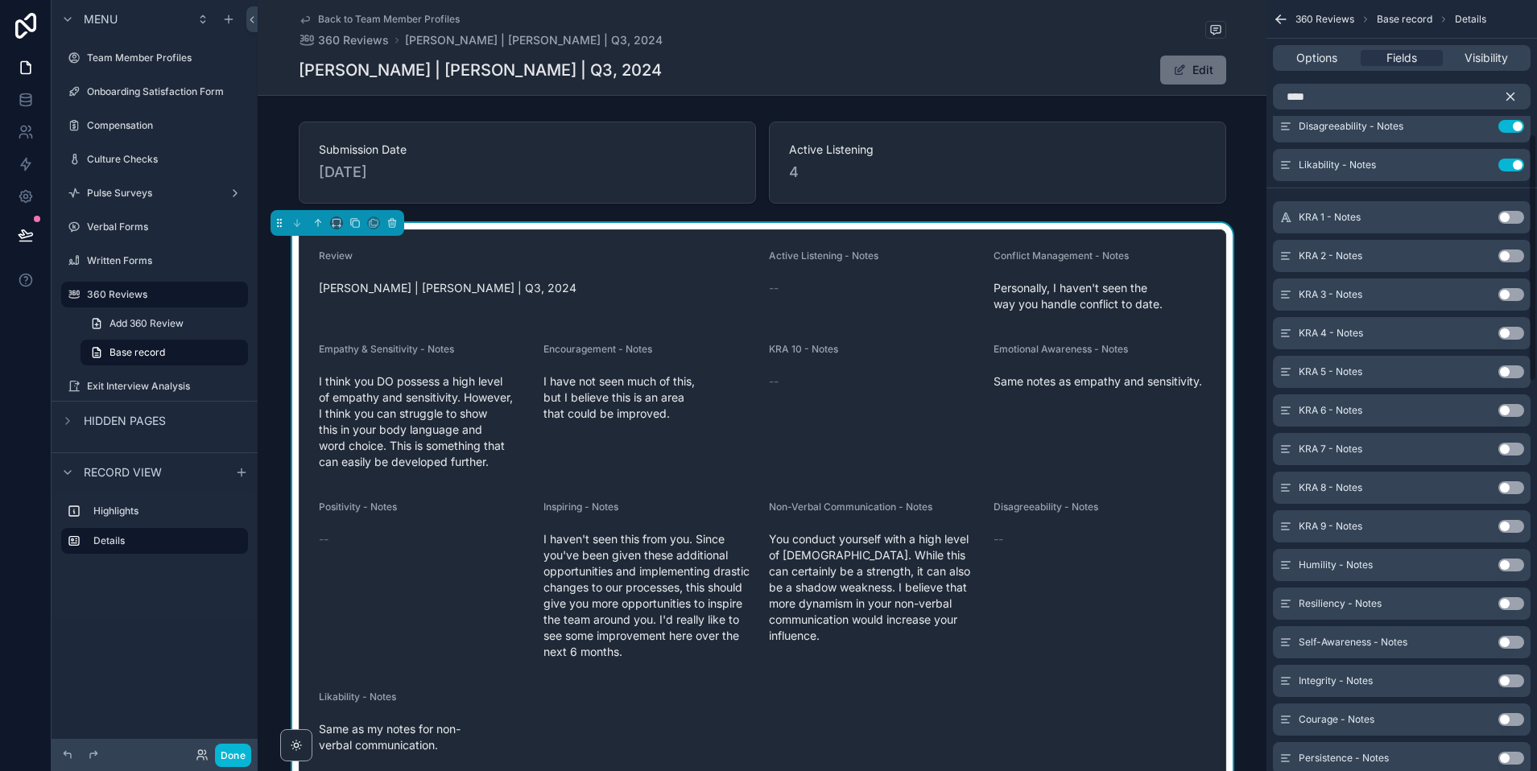
click at [1352, 570] on button "Use setting" at bounding box center [1511, 565] width 26 height 13
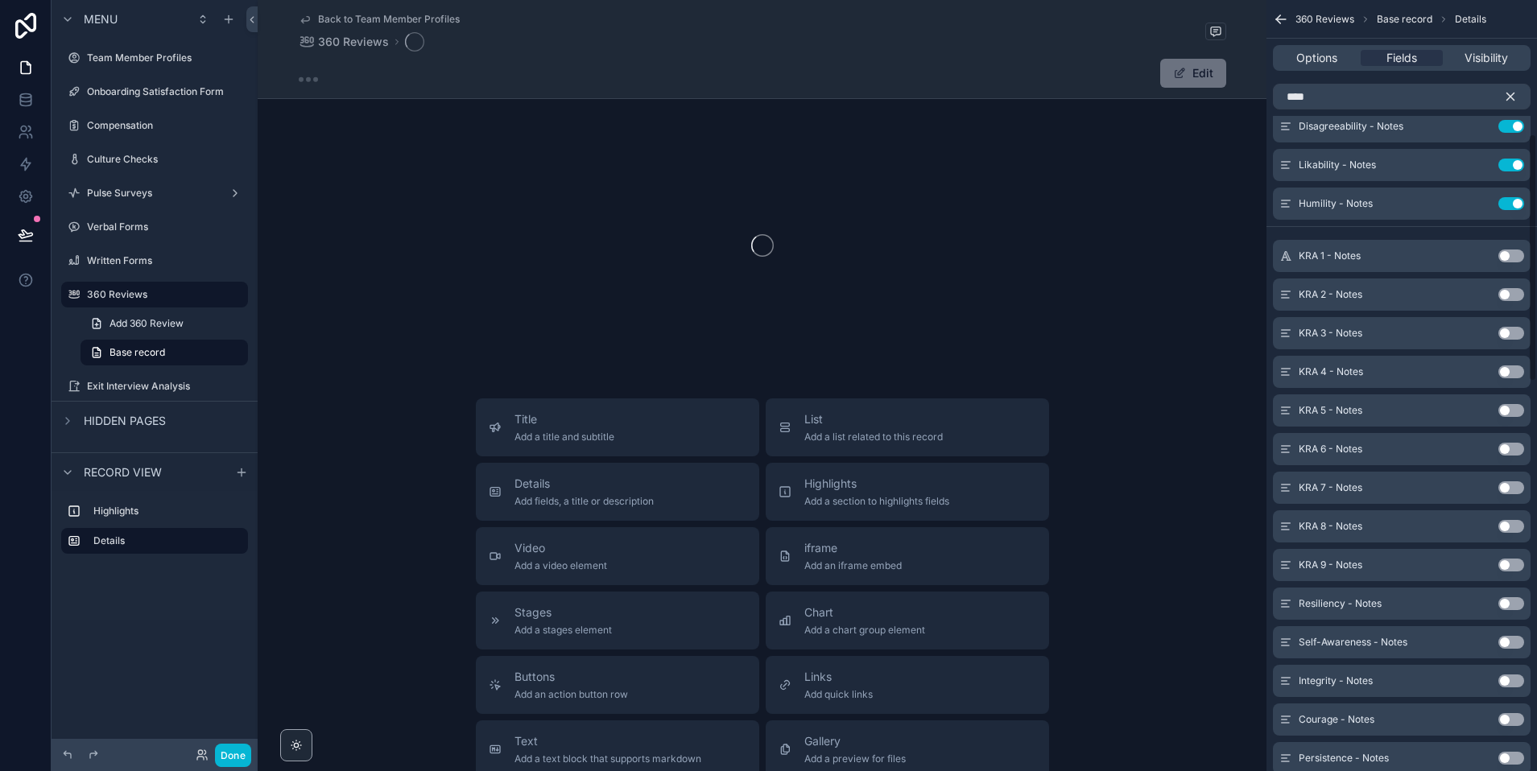
click at [1352, 605] on button "Use setting" at bounding box center [1511, 603] width 26 height 13
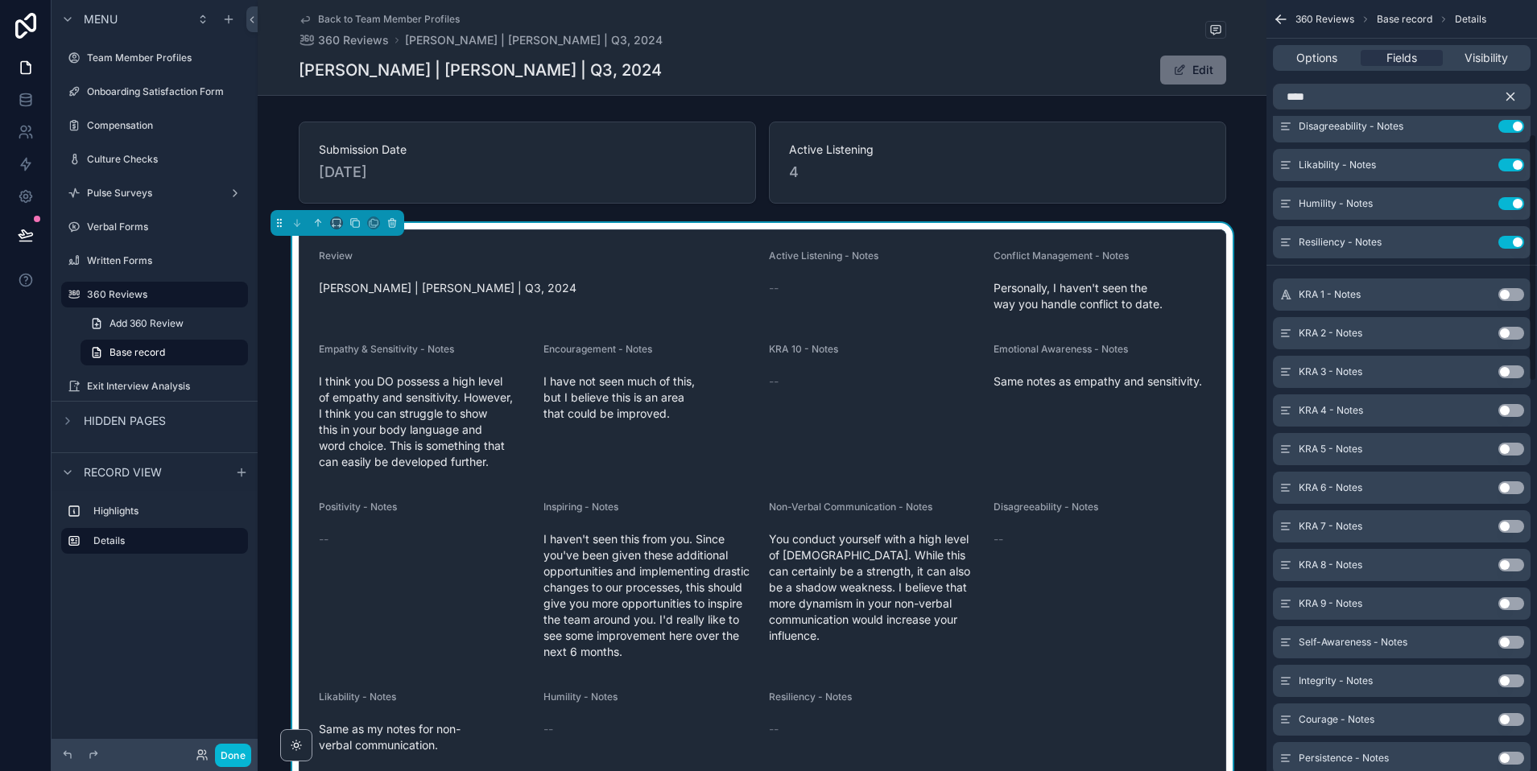
click at [1352, 656] on div "Self-Awareness - Notes Use setting" at bounding box center [1402, 642] width 258 height 32
click at [1352, 636] on button "Use setting" at bounding box center [1511, 642] width 26 height 13
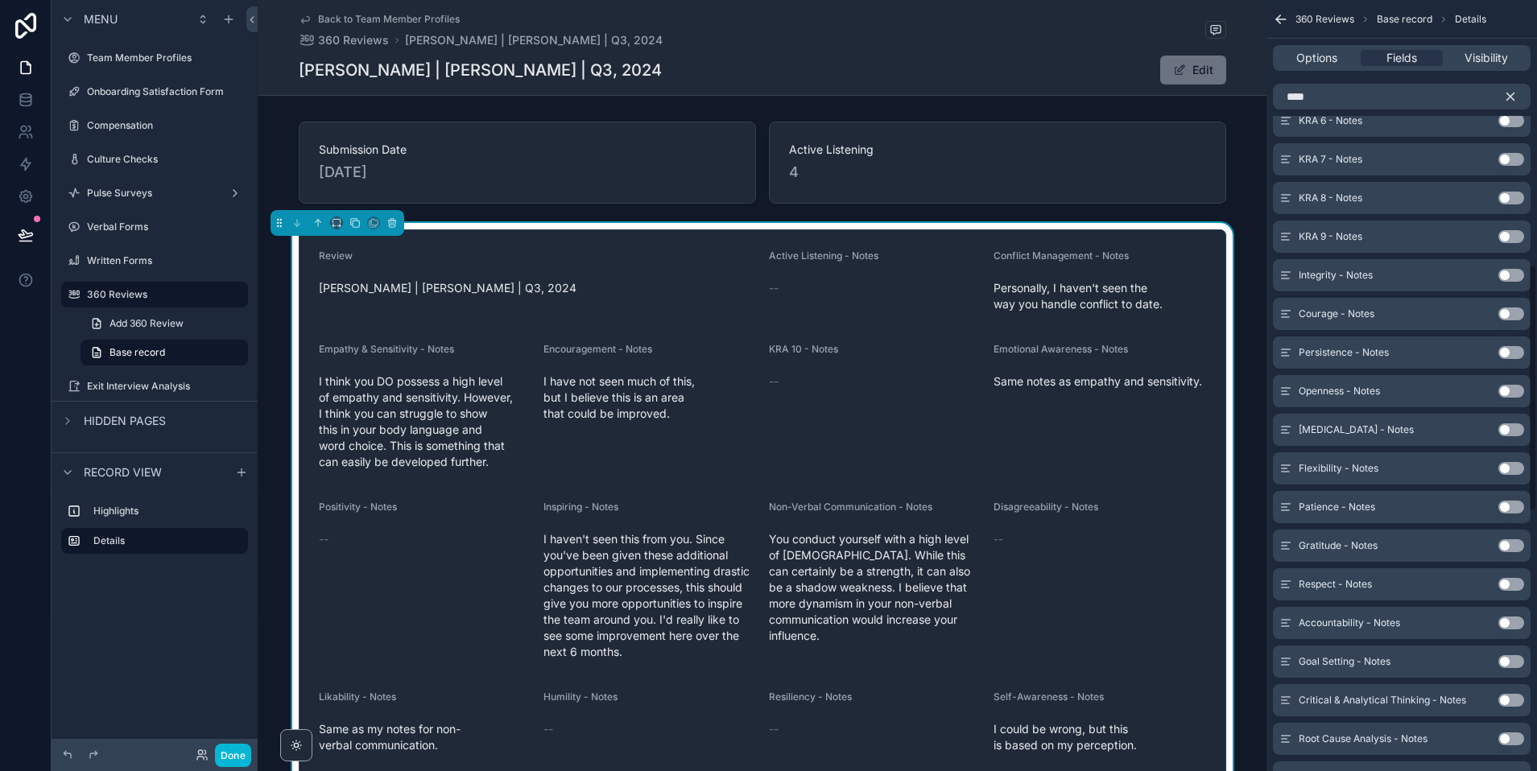
scroll to position [824, 0]
click at [1352, 390] on button "Use setting" at bounding box center [1511, 388] width 26 height 13
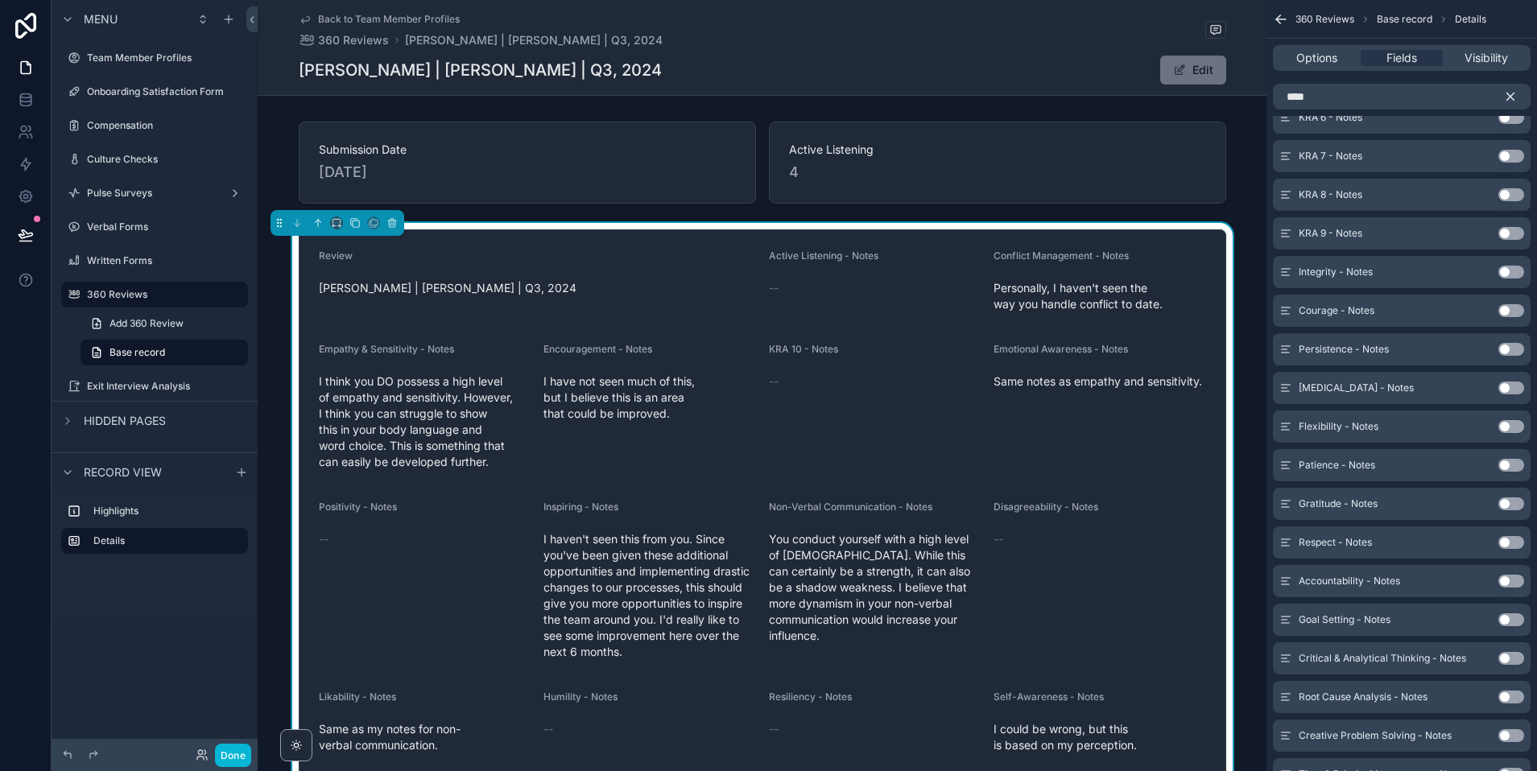
click at [1352, 390] on button "Use setting" at bounding box center [1511, 388] width 26 height 13
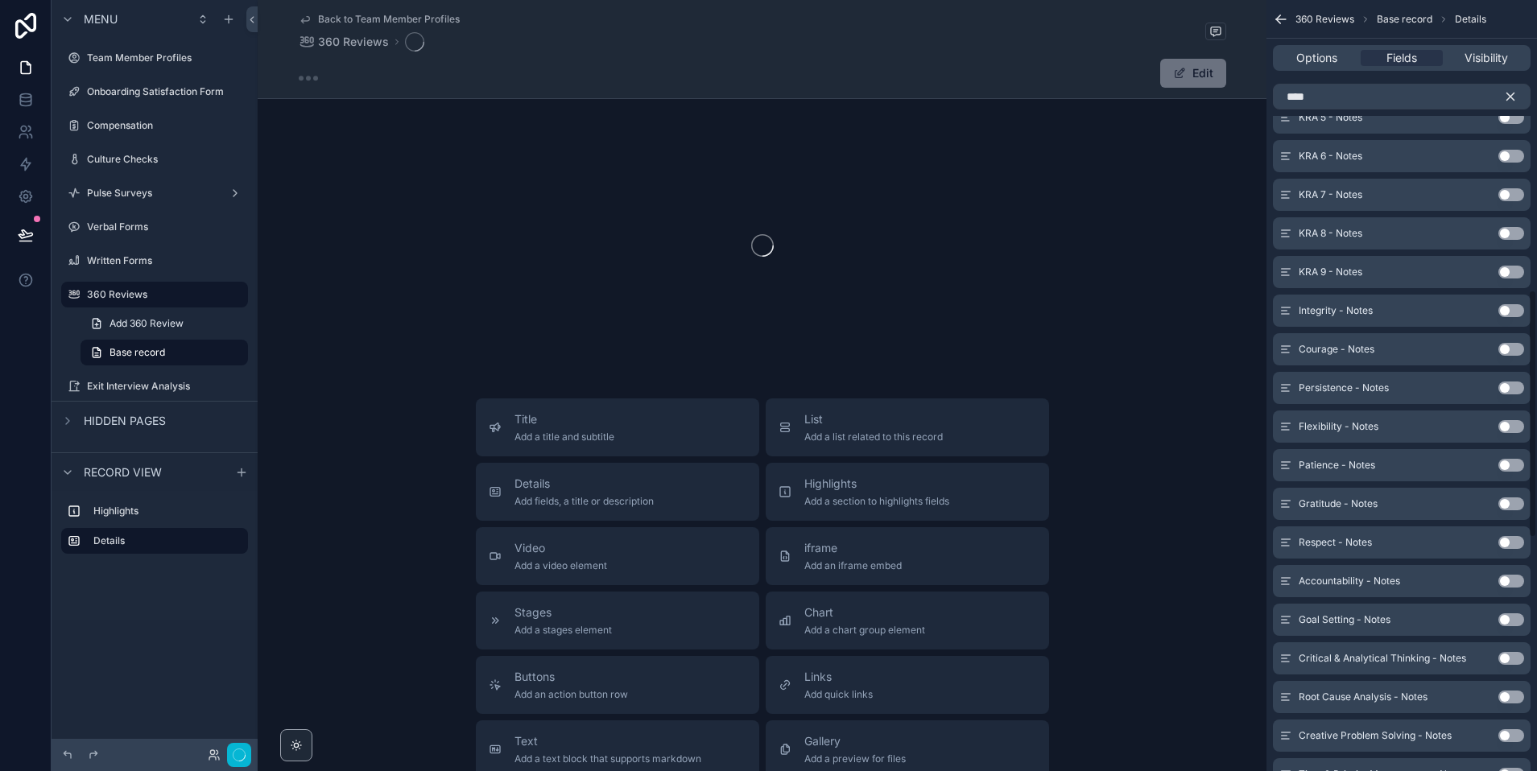
scroll to position [901, 0]
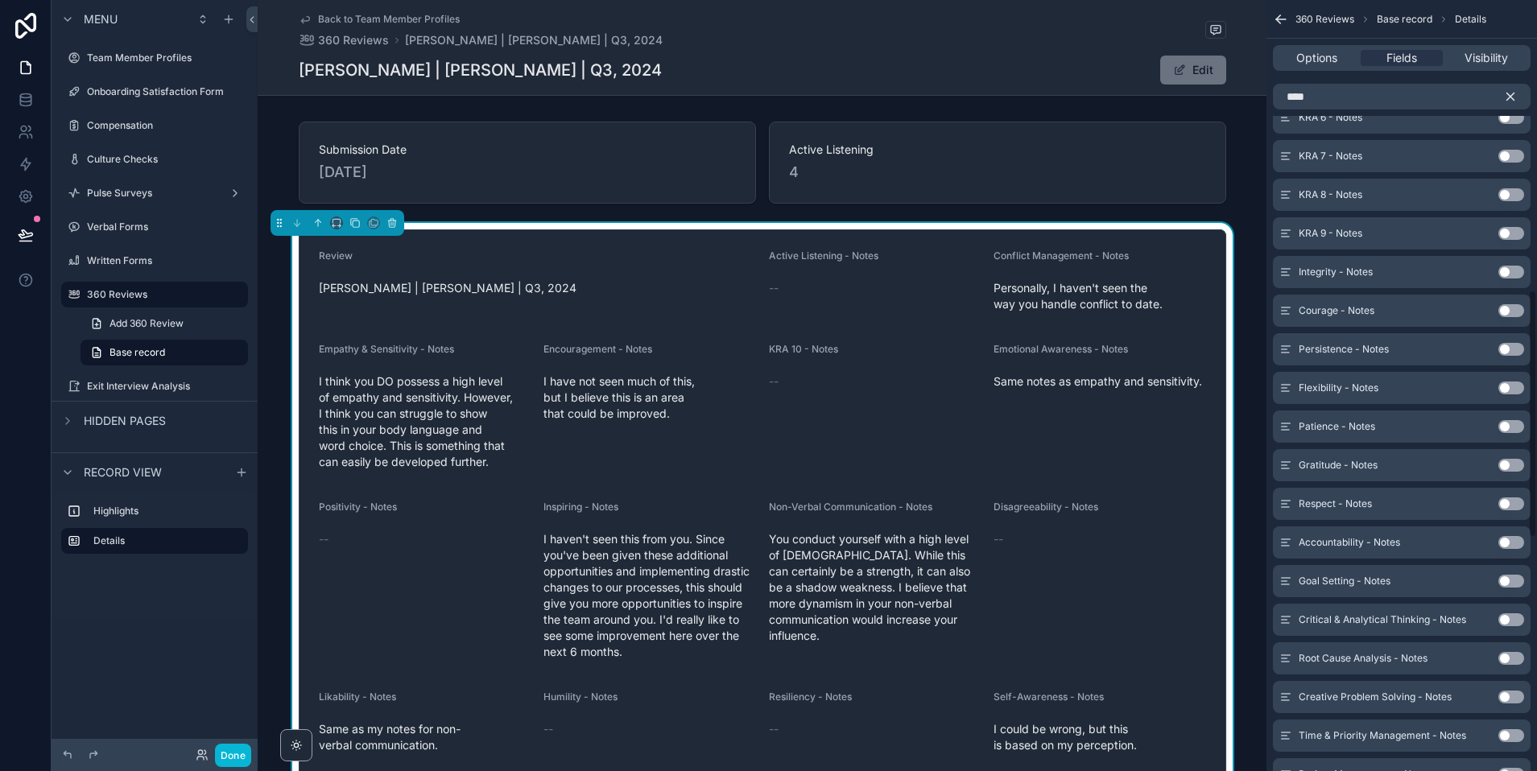
click at [1352, 390] on button "Use setting" at bounding box center [1511, 388] width 26 height 13
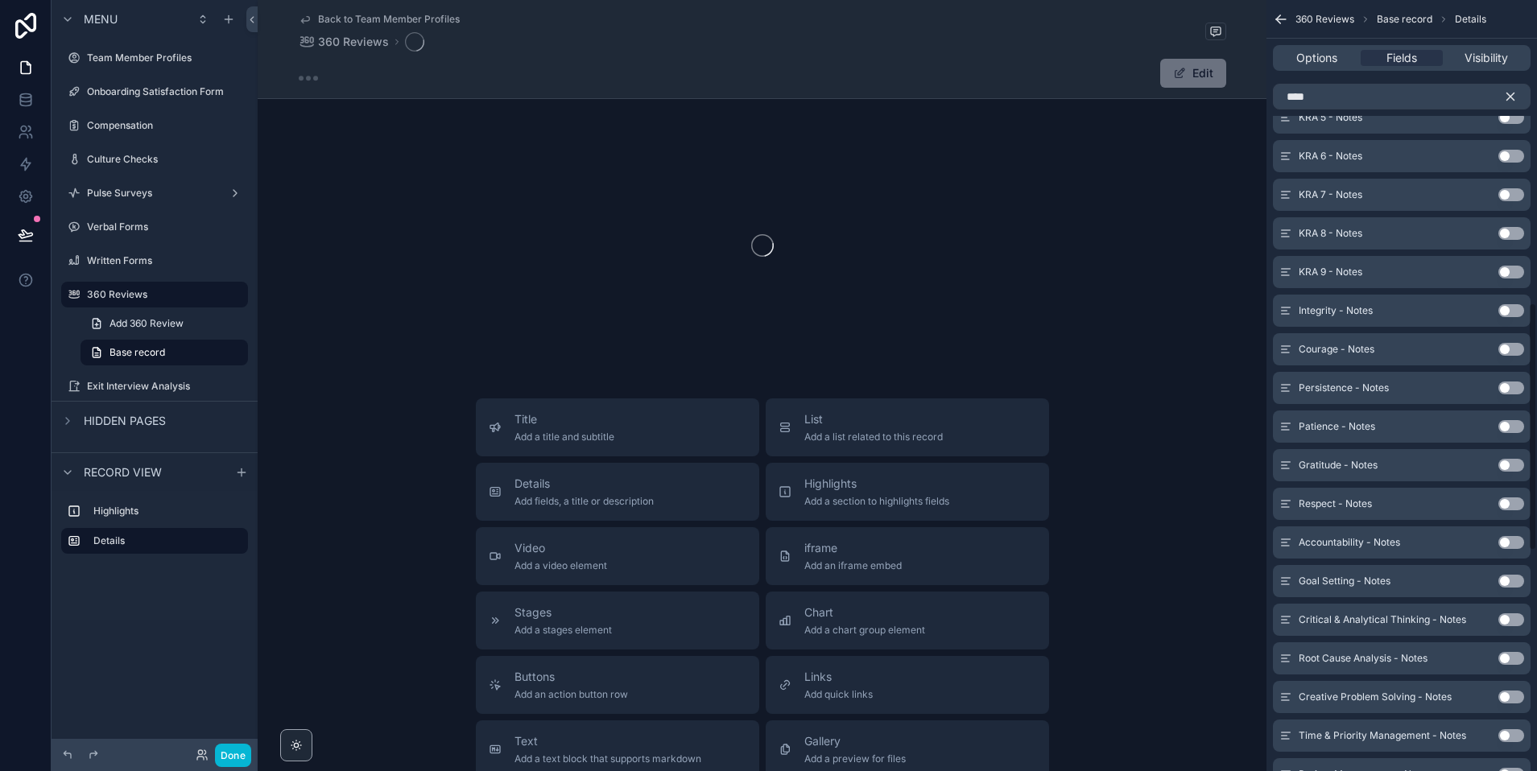
scroll to position [939, 0]
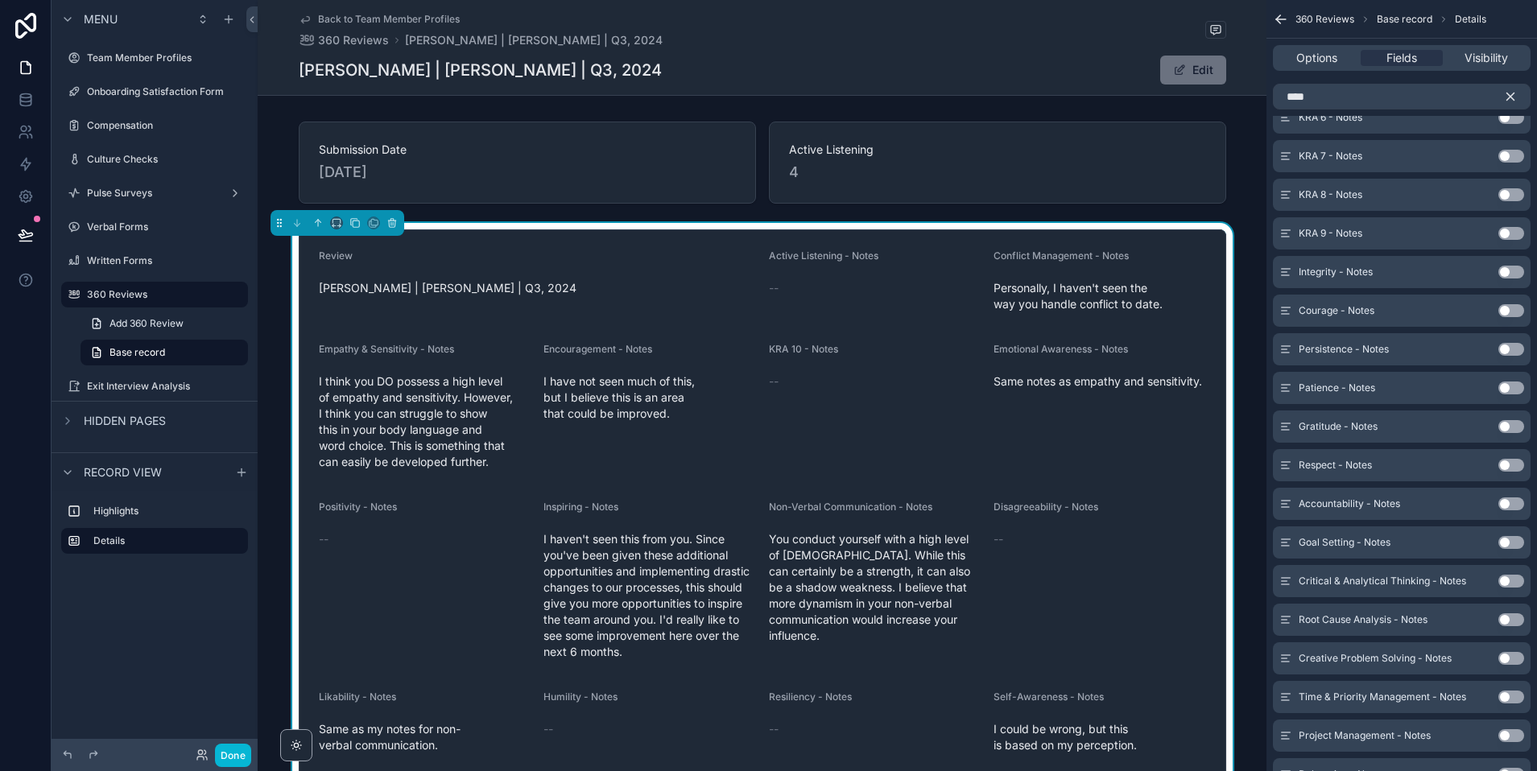
click at [1352, 390] on button "Use setting" at bounding box center [1511, 388] width 26 height 13
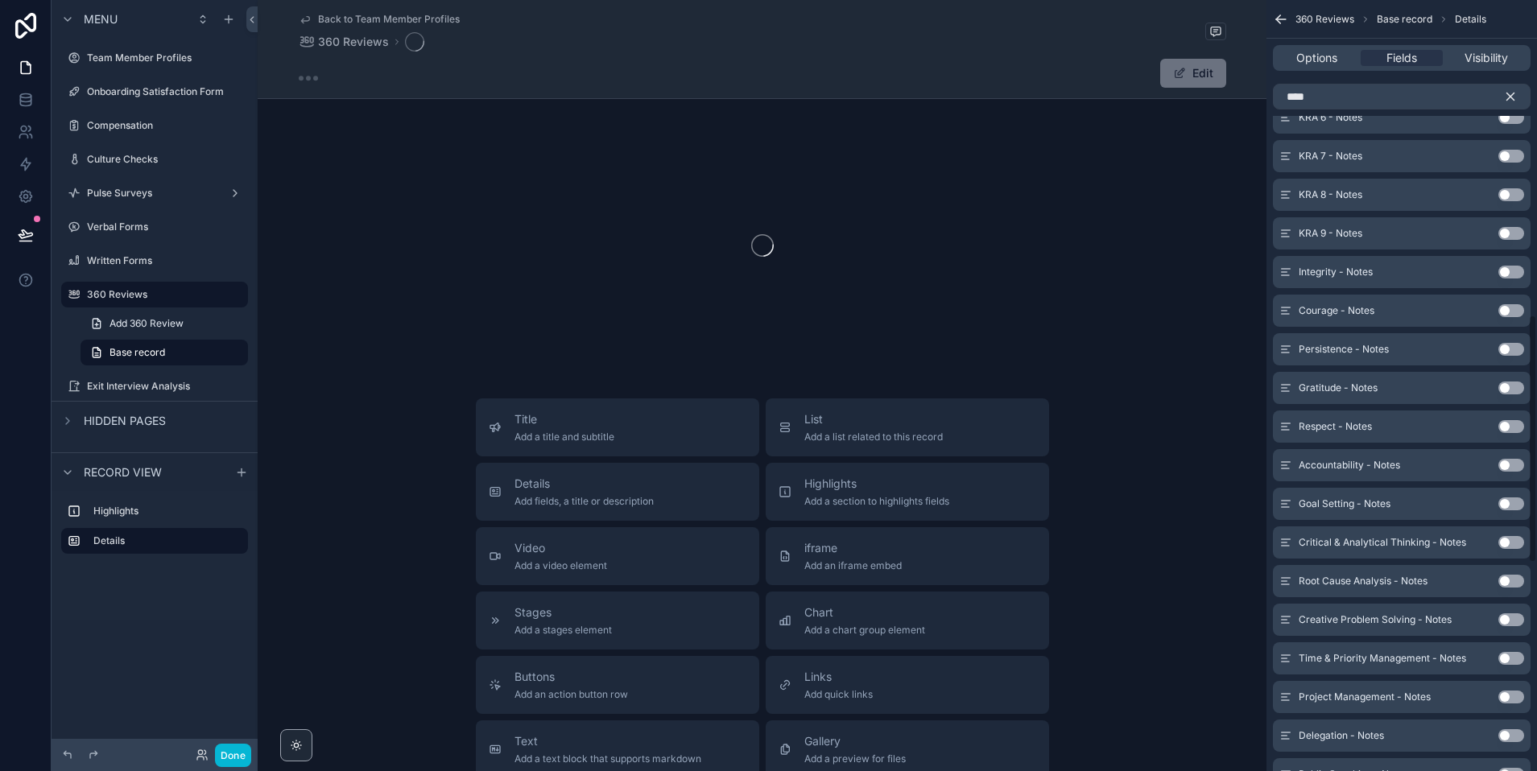
click at [1352, 347] on button "Use setting" at bounding box center [1511, 349] width 26 height 13
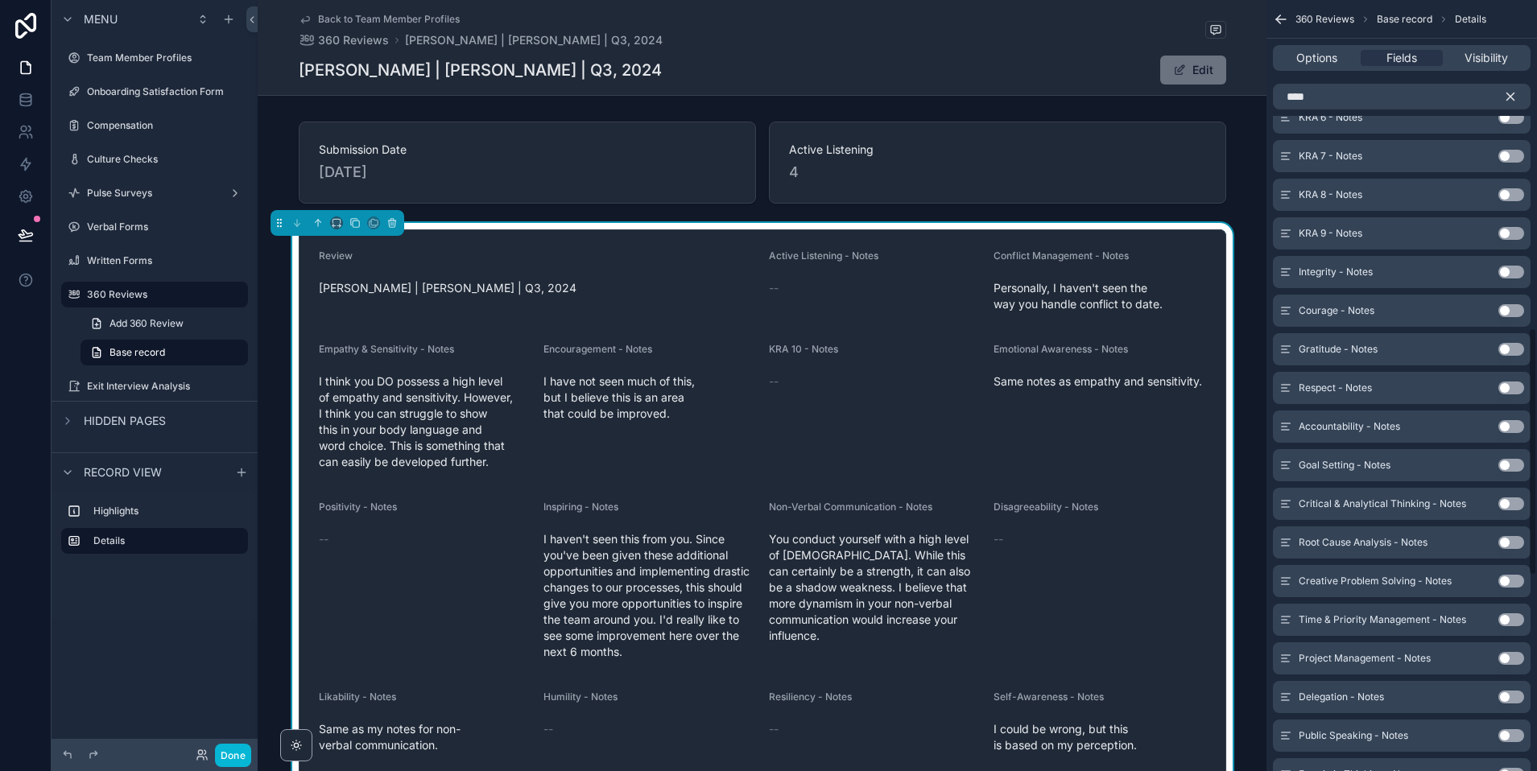
click at [1352, 310] on button "Use setting" at bounding box center [1511, 310] width 26 height 13
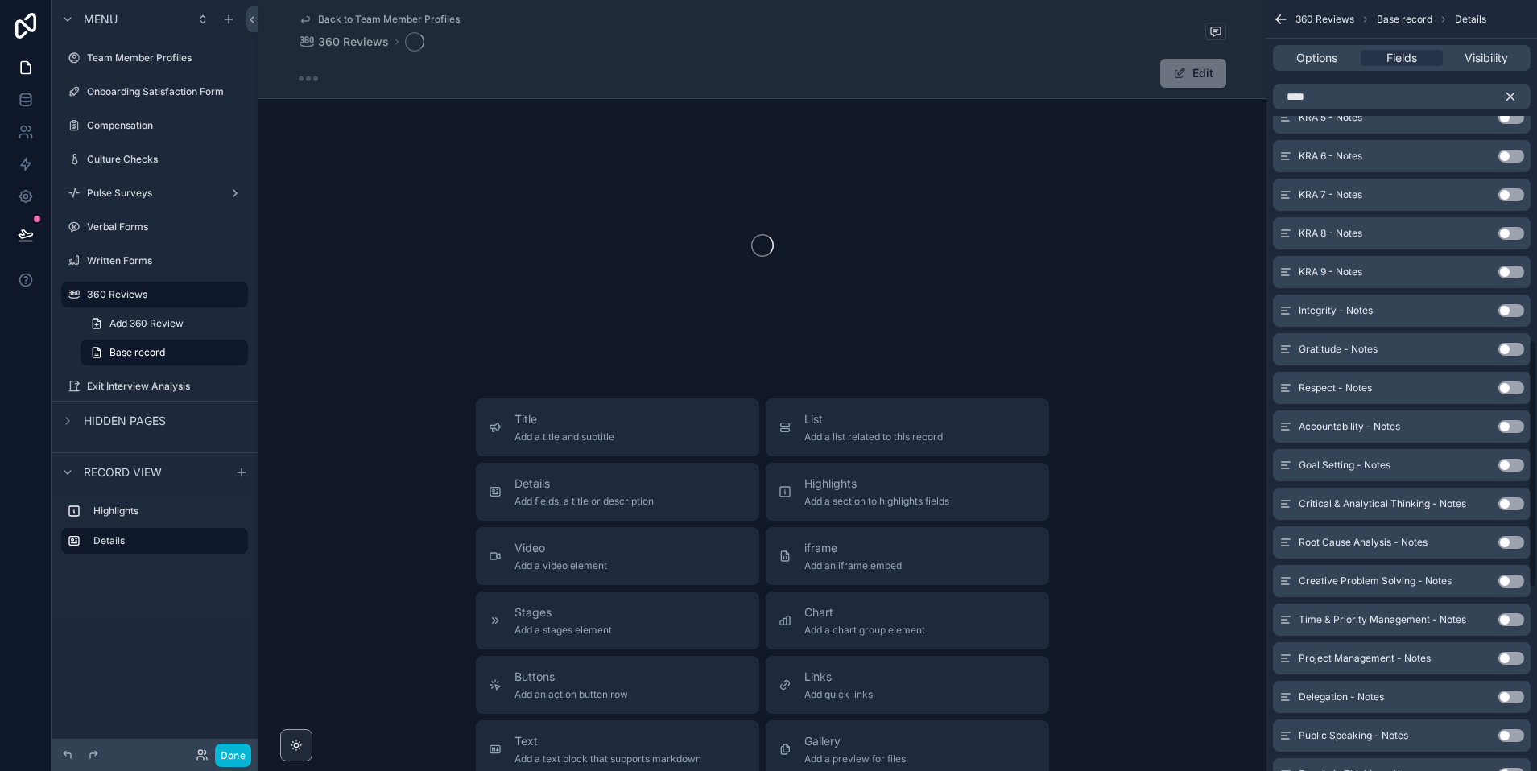
scroll to position [1055, 0]
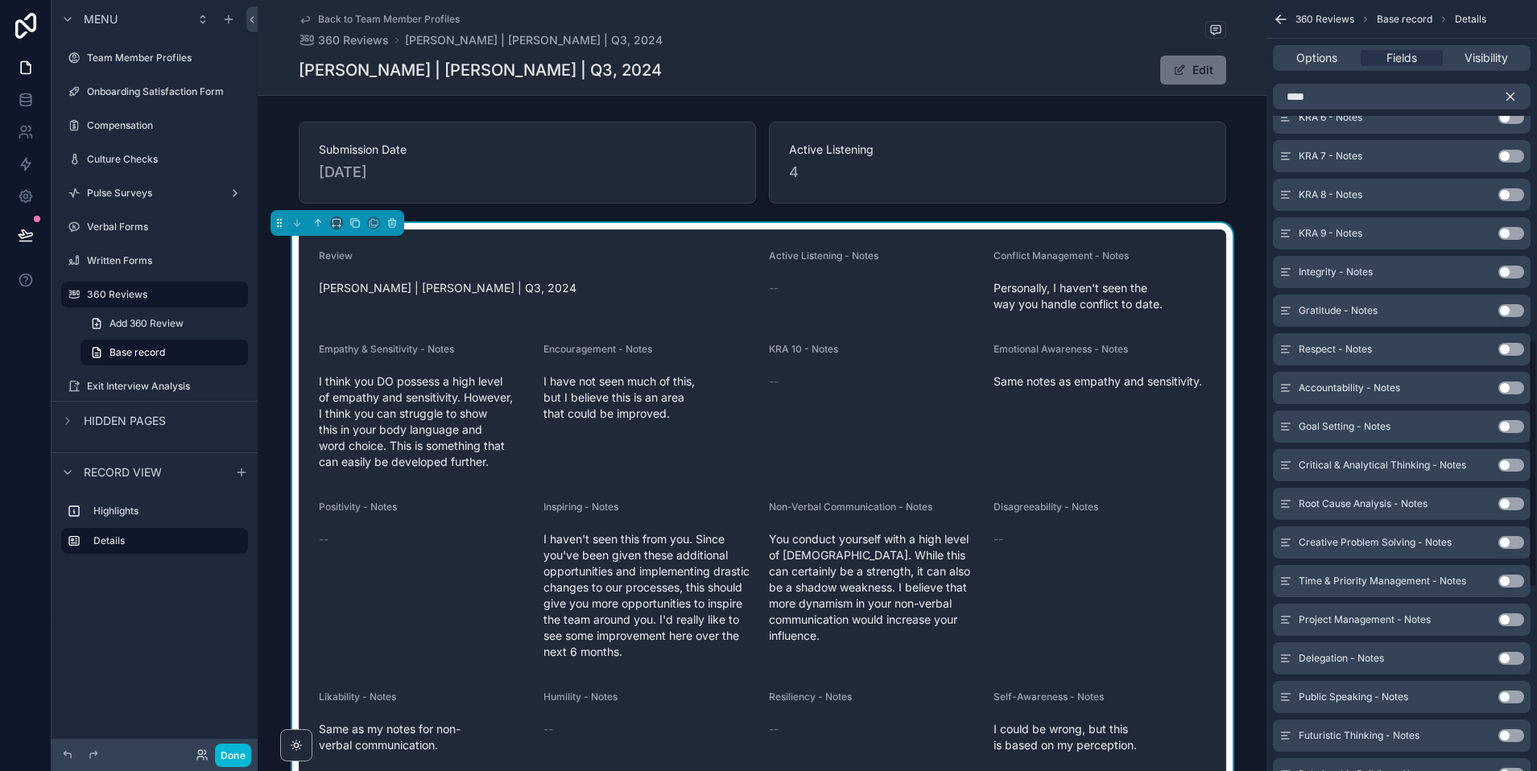
click at [1352, 269] on button "Use setting" at bounding box center [1511, 272] width 26 height 13
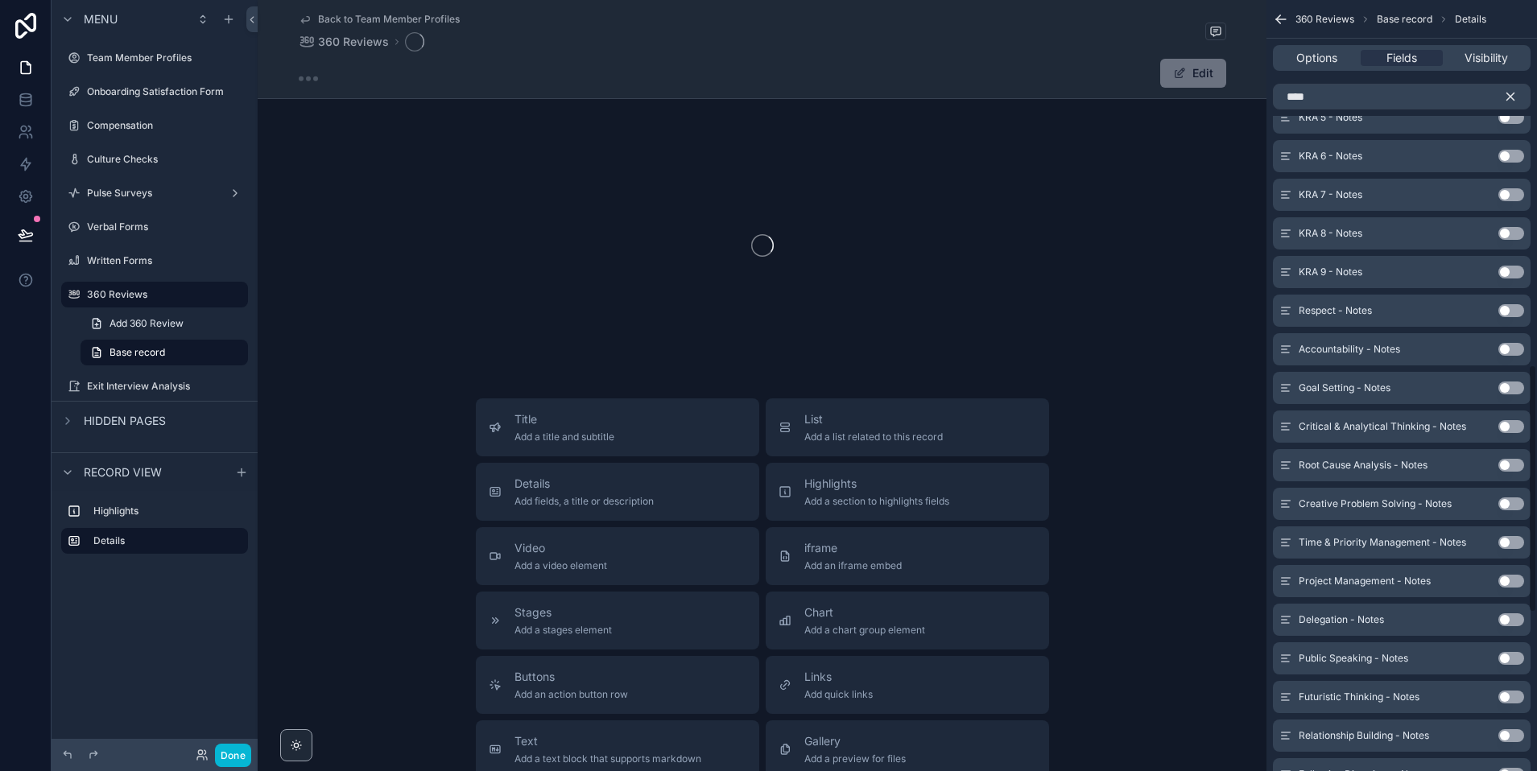
scroll to position [1133, 0]
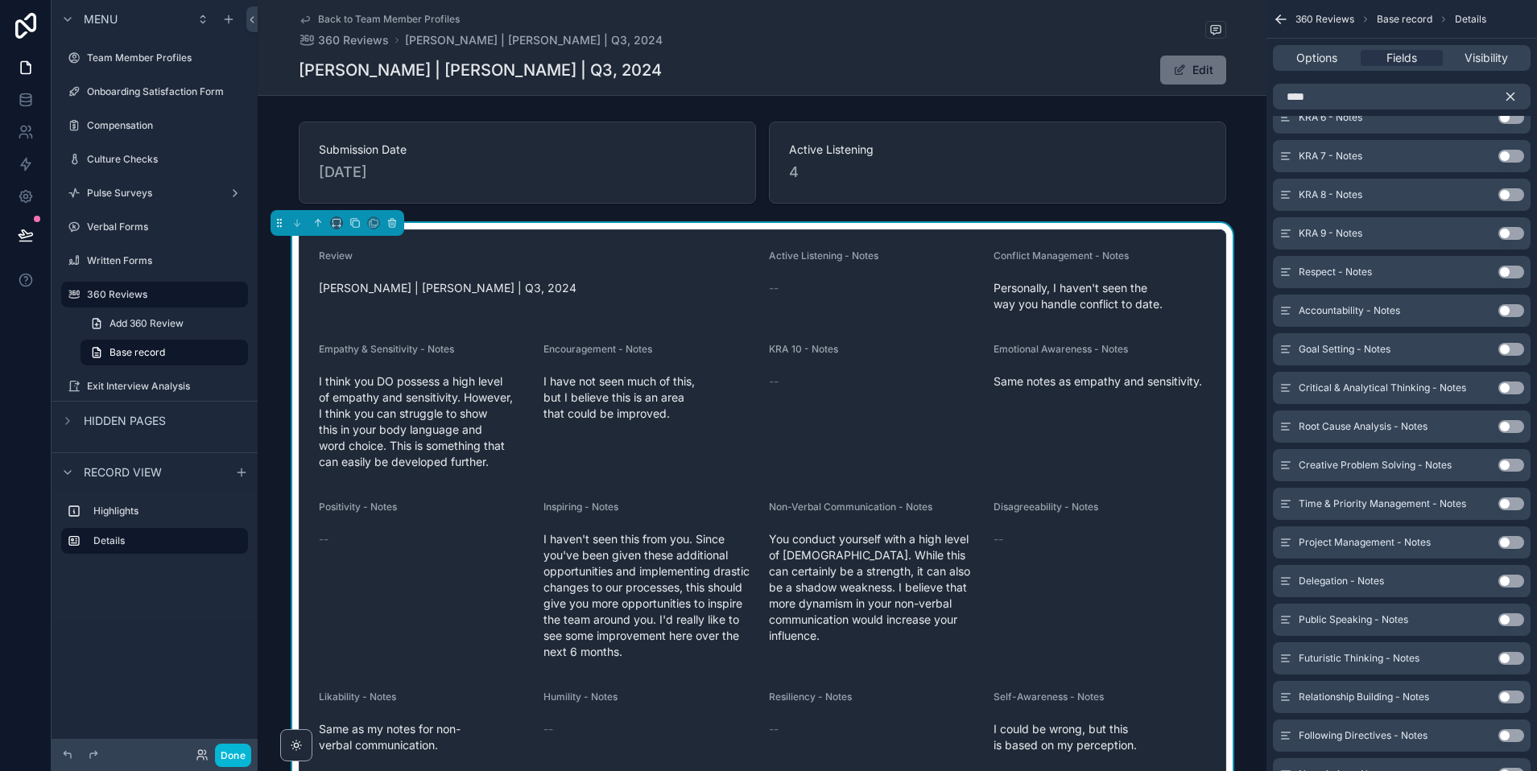
click at [1352, 269] on button "Use setting" at bounding box center [1511, 272] width 26 height 13
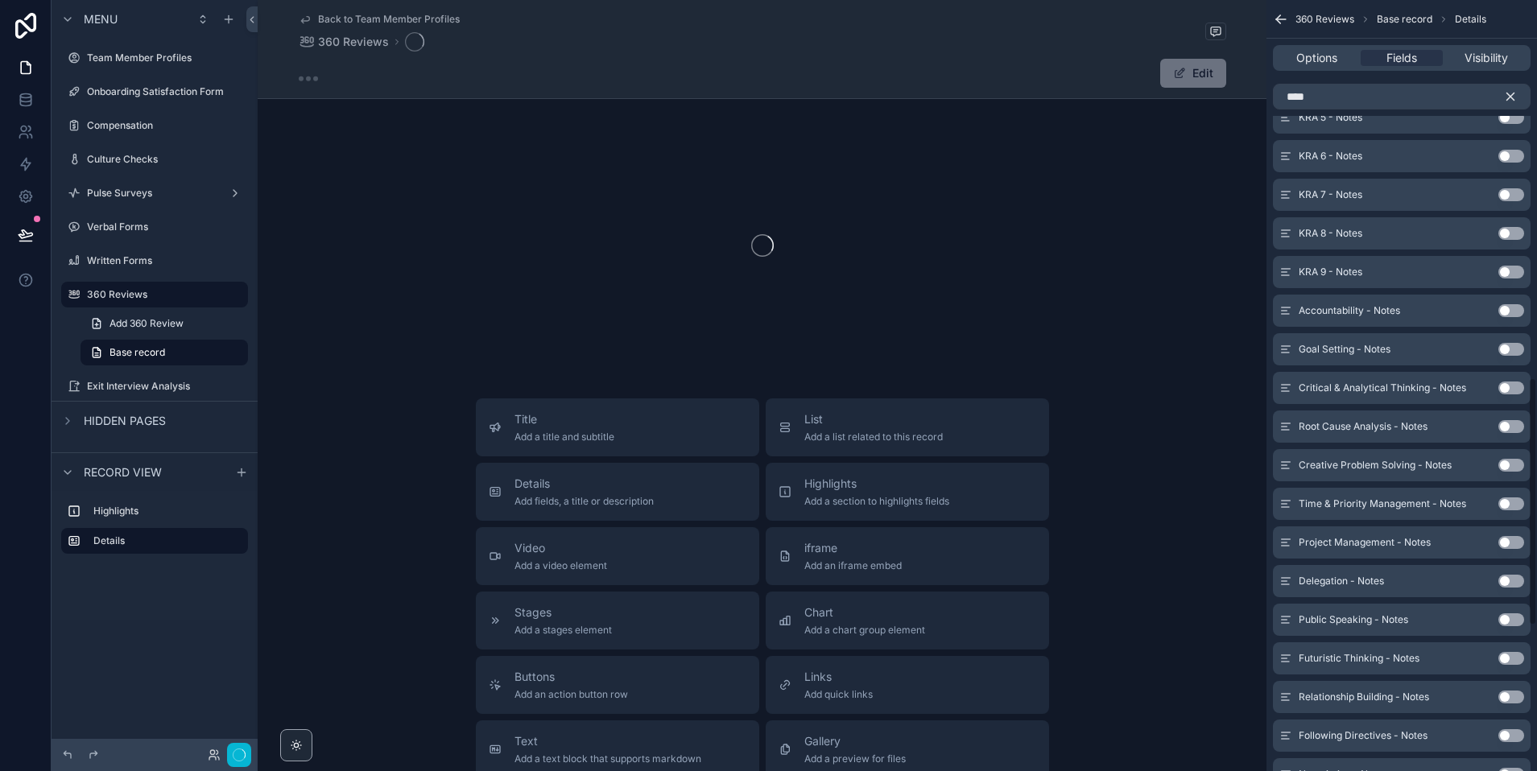
scroll to position [1171, 0]
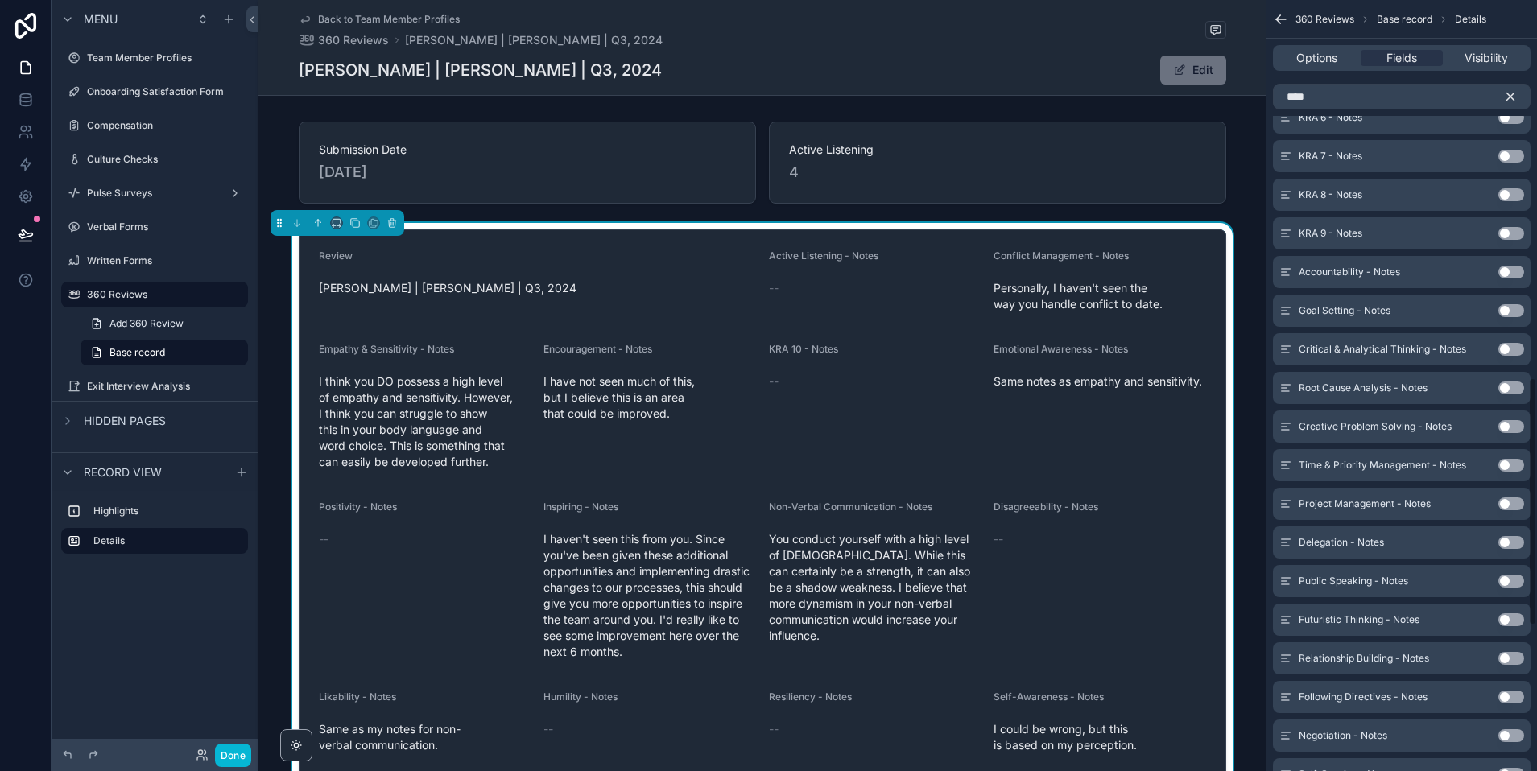
click at [1352, 269] on button "Use setting" at bounding box center [1511, 272] width 26 height 13
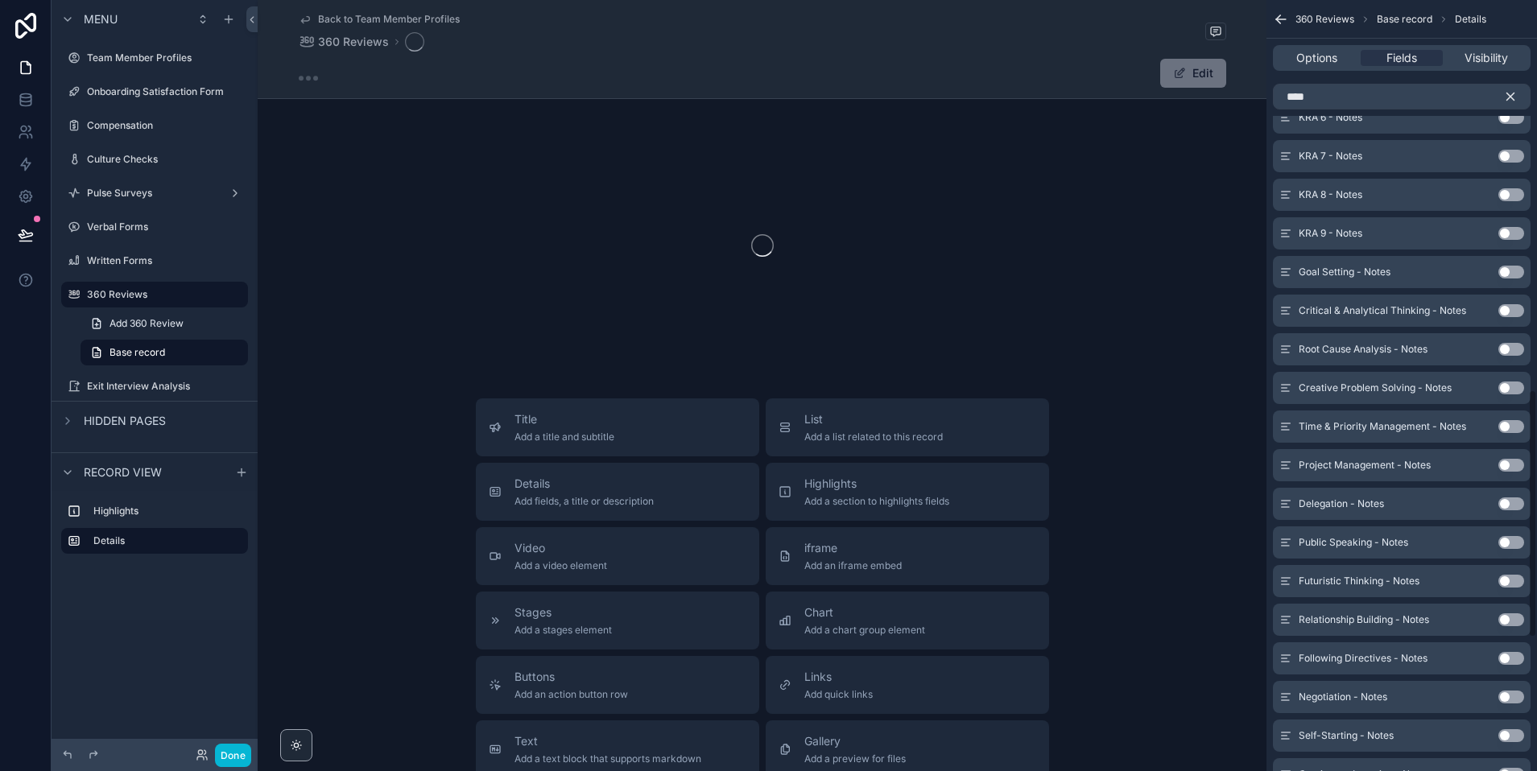
click at [1352, 269] on button "Use setting" at bounding box center [1511, 272] width 26 height 13
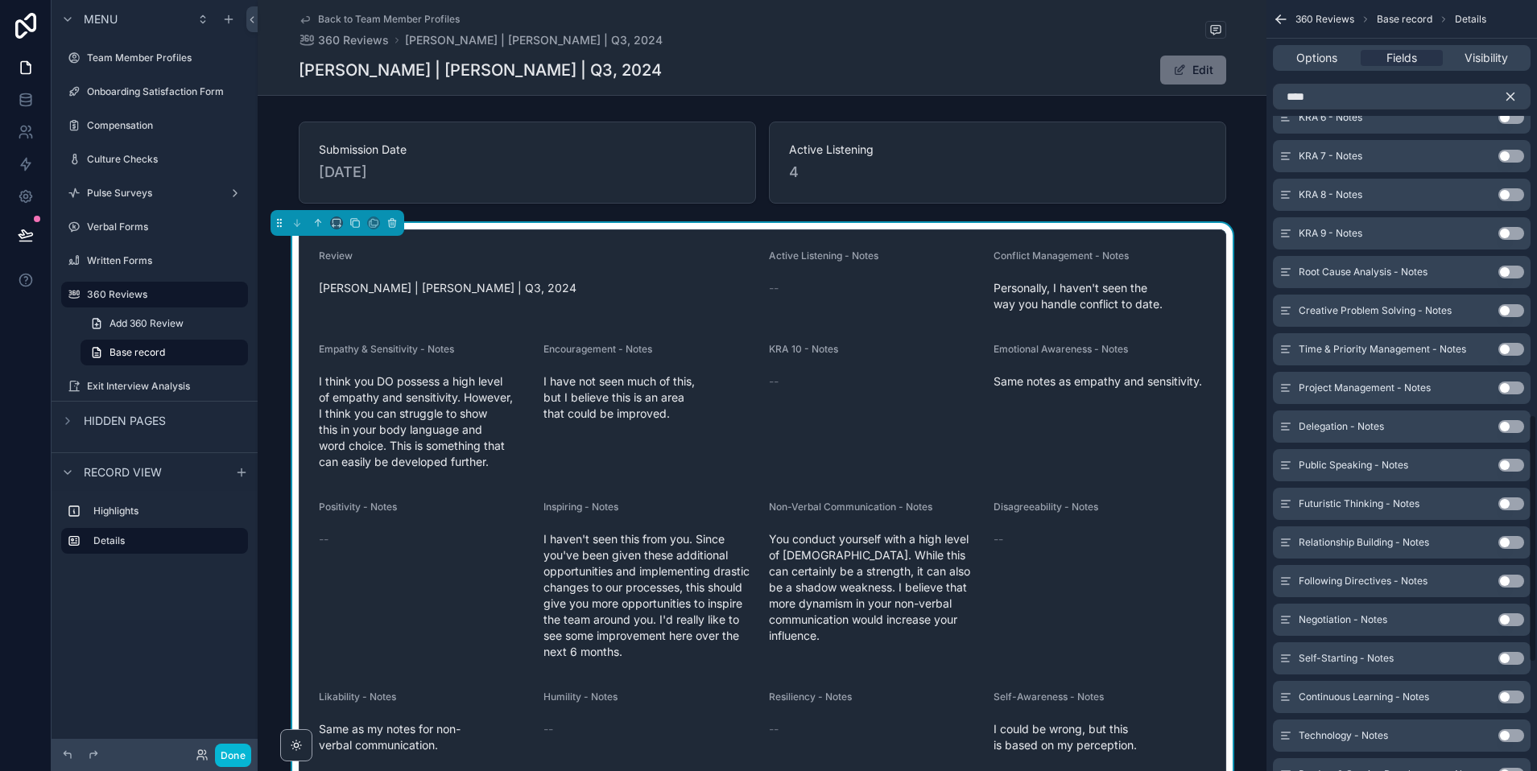
click at [1352, 269] on button "Use setting" at bounding box center [1511, 272] width 26 height 13
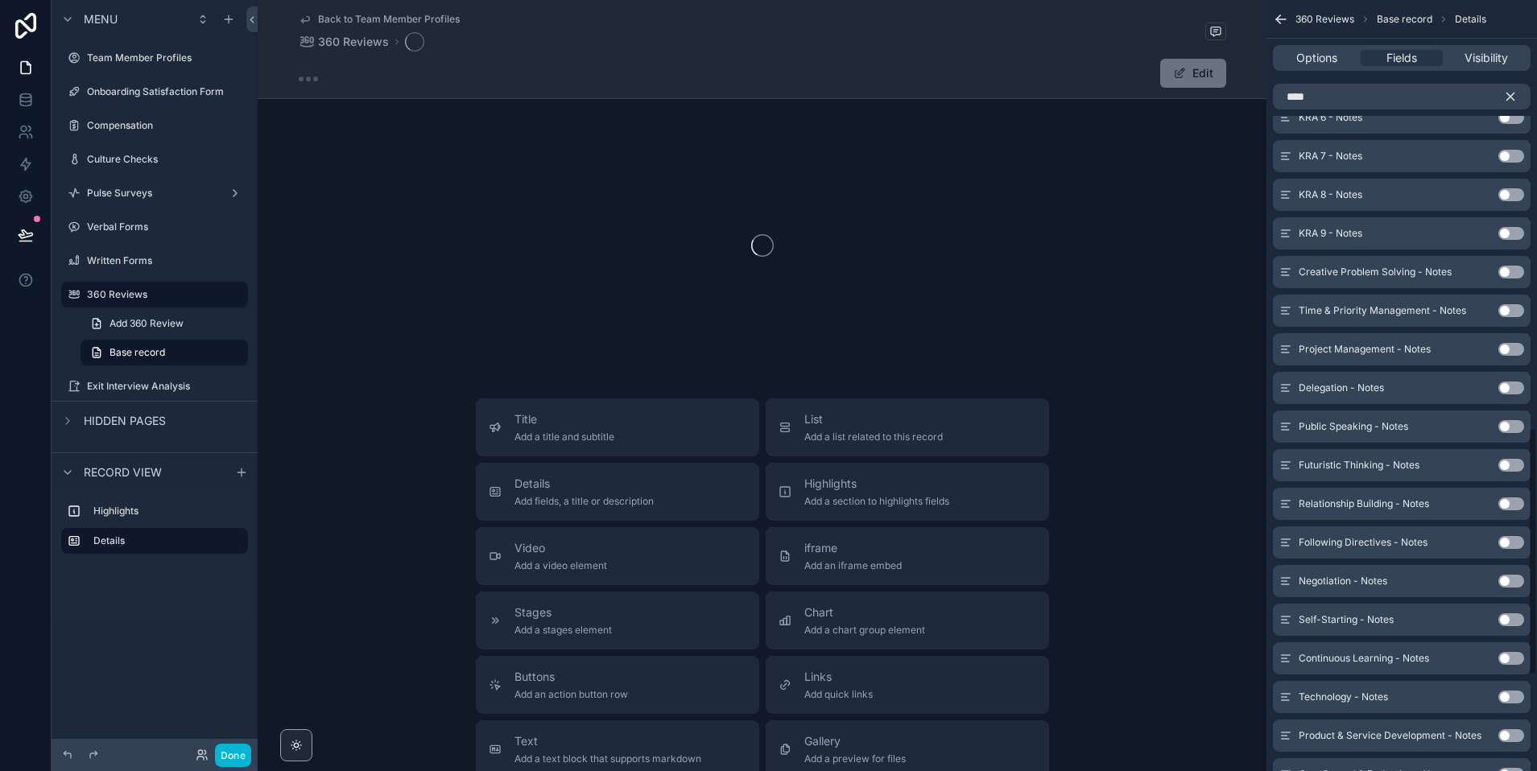
click at [1352, 269] on button "Use setting" at bounding box center [1511, 272] width 26 height 13
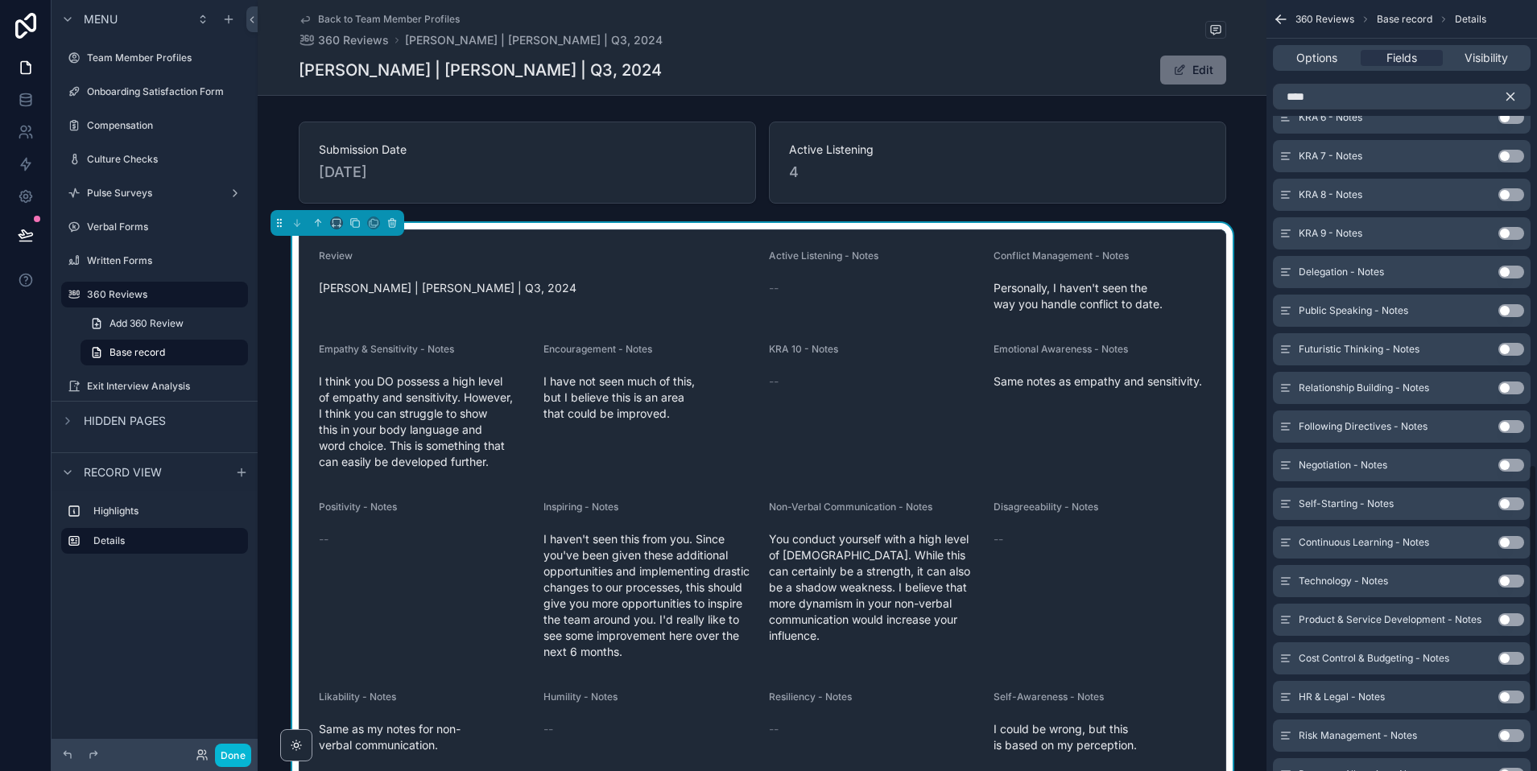
click at [1352, 269] on button "Use setting" at bounding box center [1511, 272] width 26 height 13
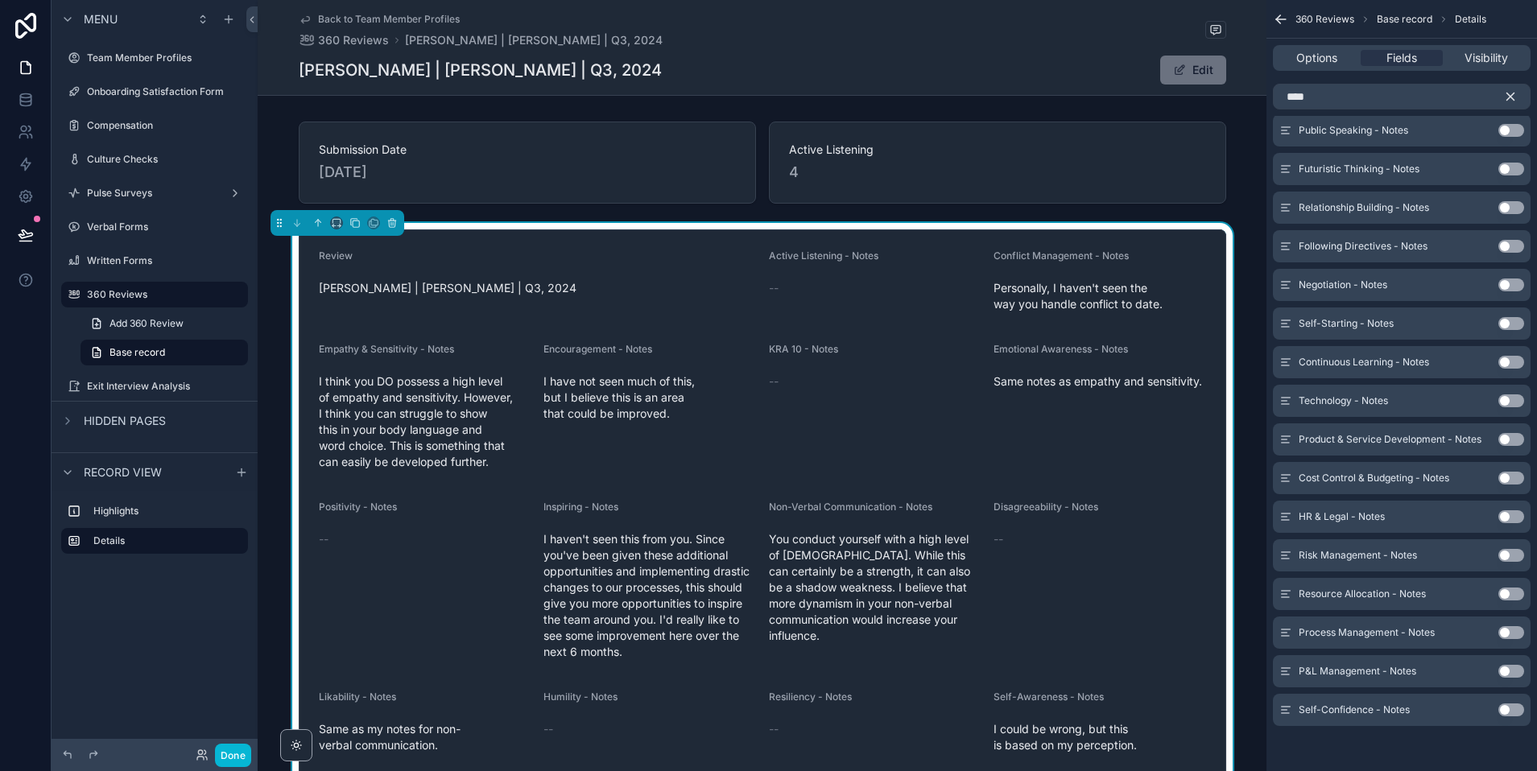
click at [1352, 708] on button "Use setting" at bounding box center [1511, 710] width 26 height 13
click at [1352, 668] on button "Use setting" at bounding box center [1511, 671] width 26 height 13
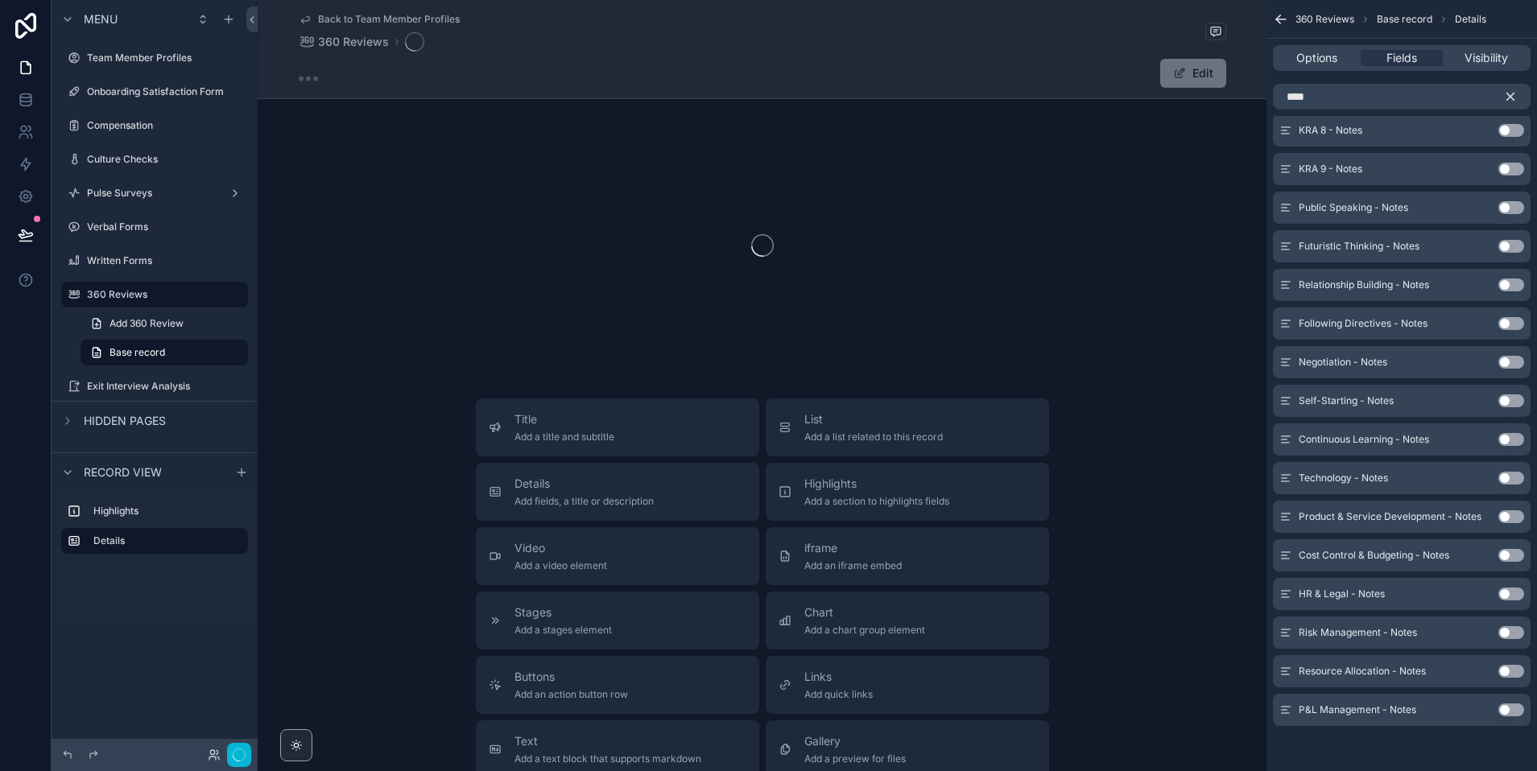
click at [1352, 713] on button "Use setting" at bounding box center [1511, 710] width 26 height 13
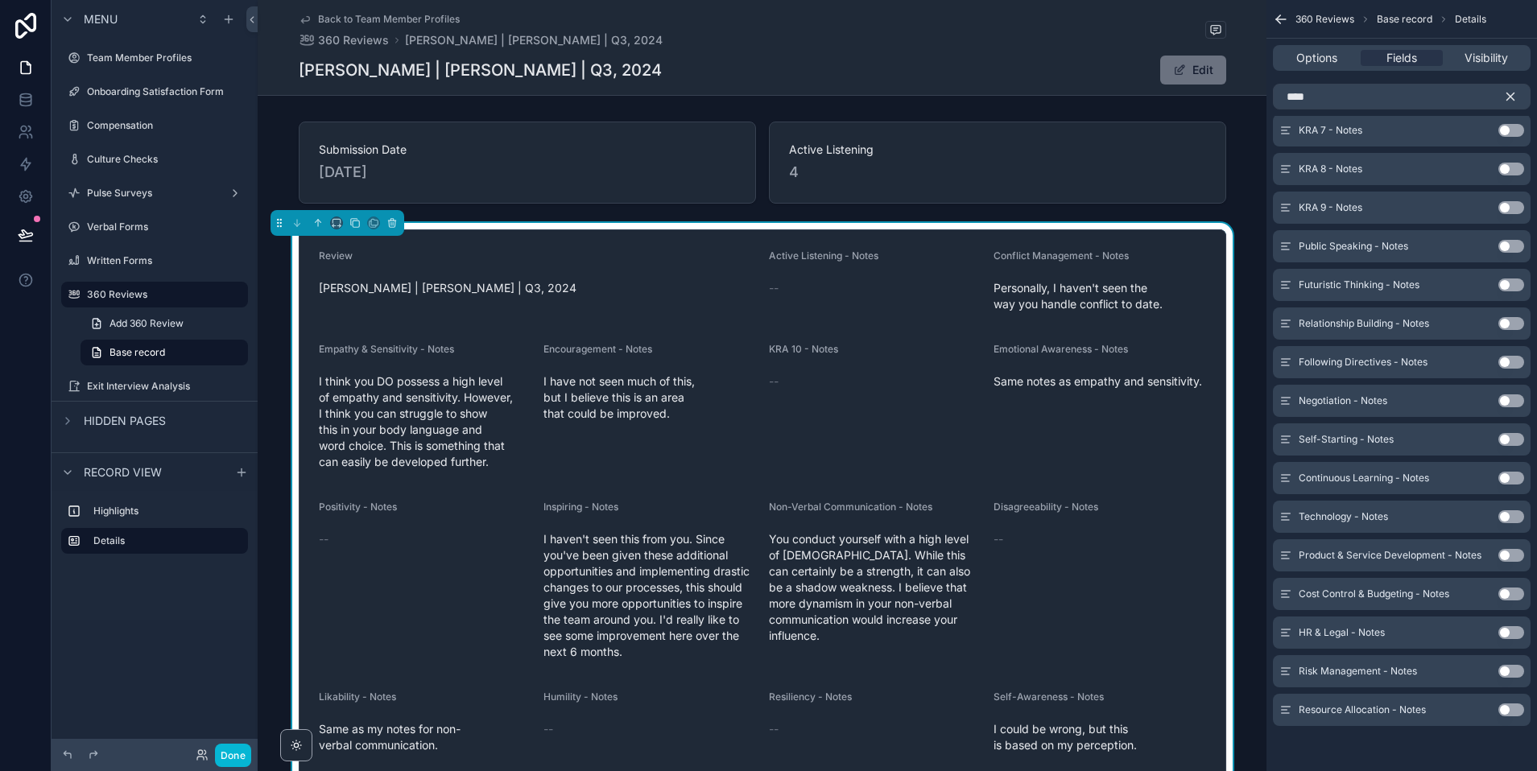
click at [1352, 711] on button "Use setting" at bounding box center [1511, 710] width 26 height 13
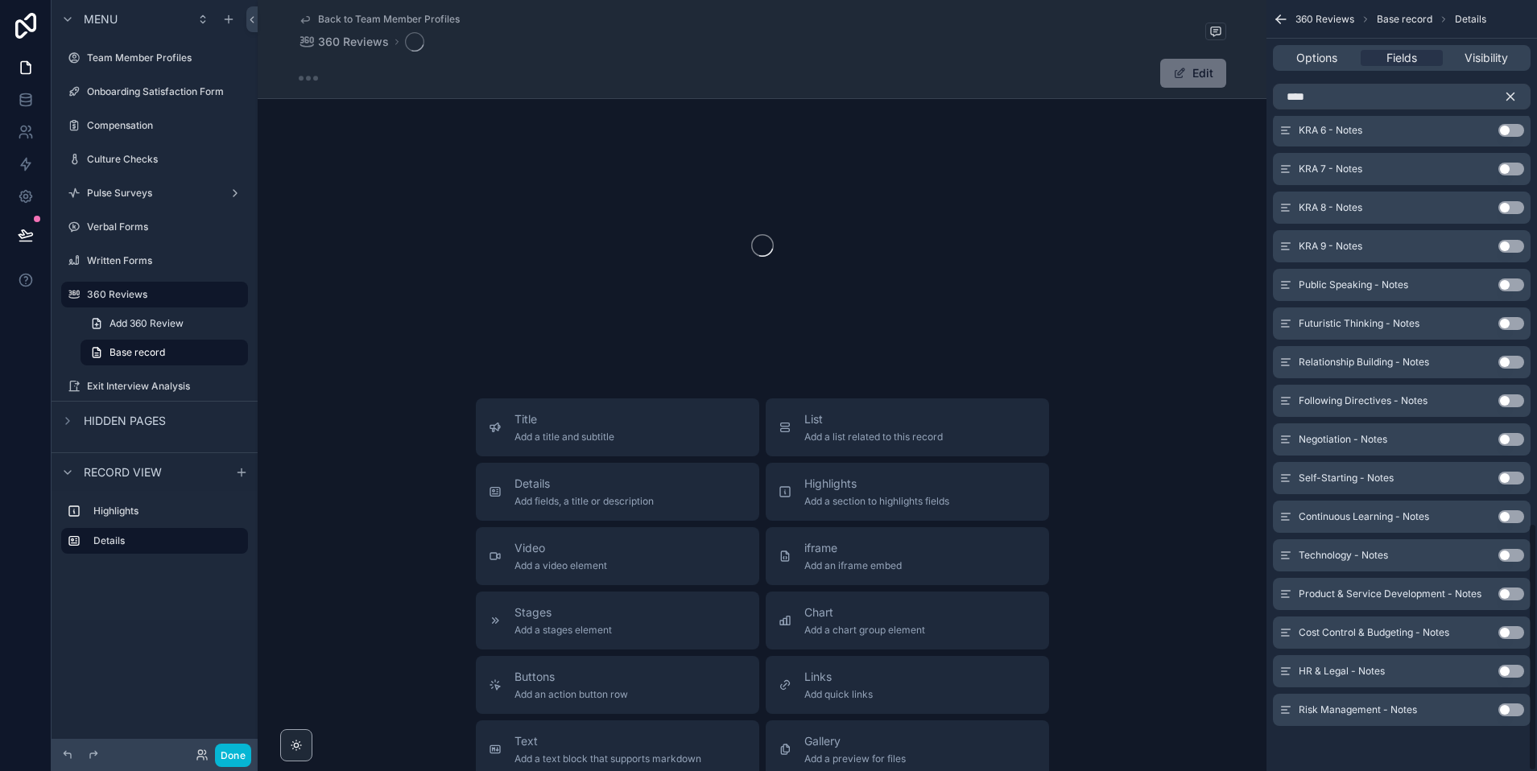
click at [1352, 667] on button "Use setting" at bounding box center [1511, 671] width 26 height 13
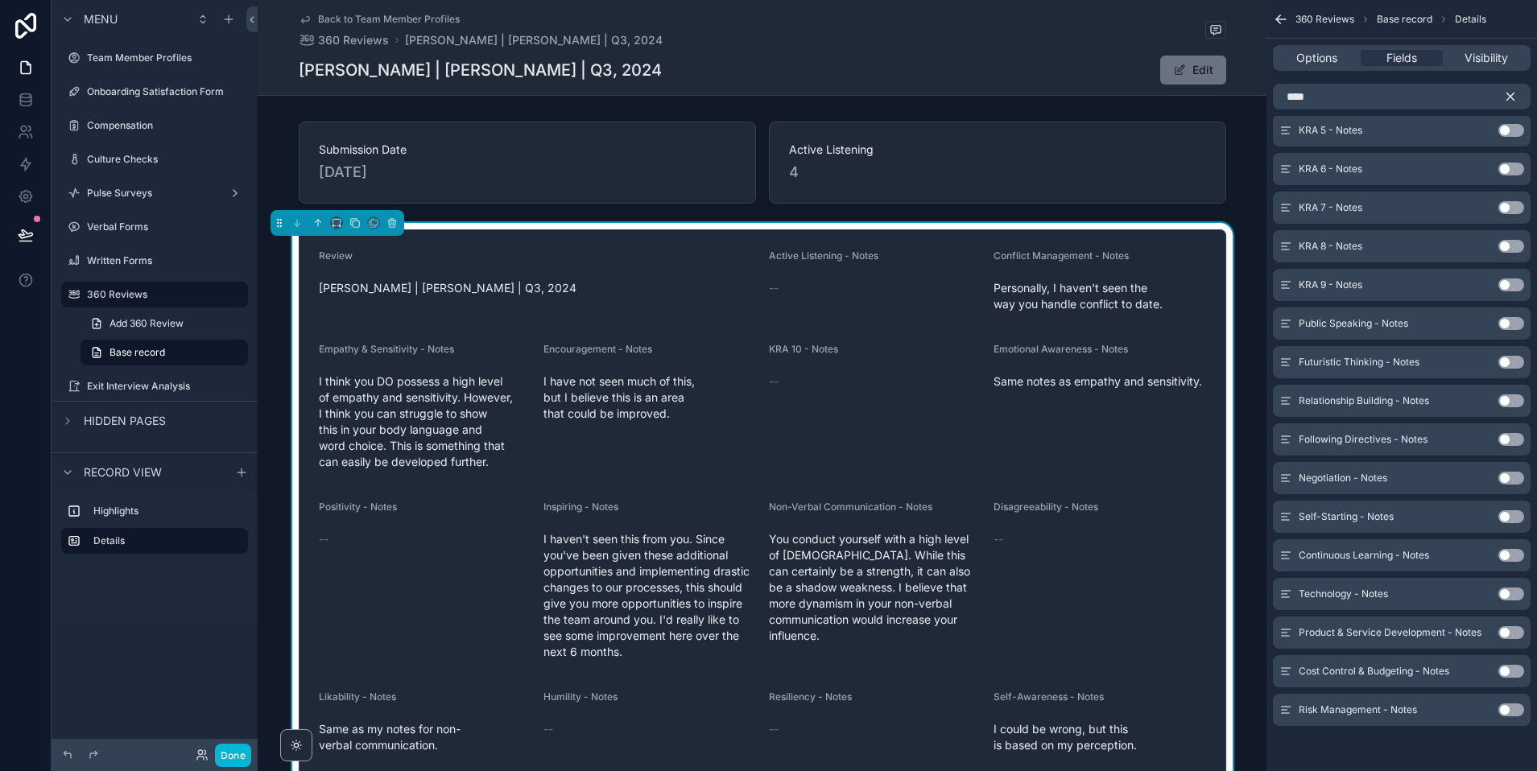
click at [1352, 321] on button "Use setting" at bounding box center [1511, 323] width 26 height 13
click at [1352, 364] on button "Use setting" at bounding box center [1511, 362] width 26 height 13
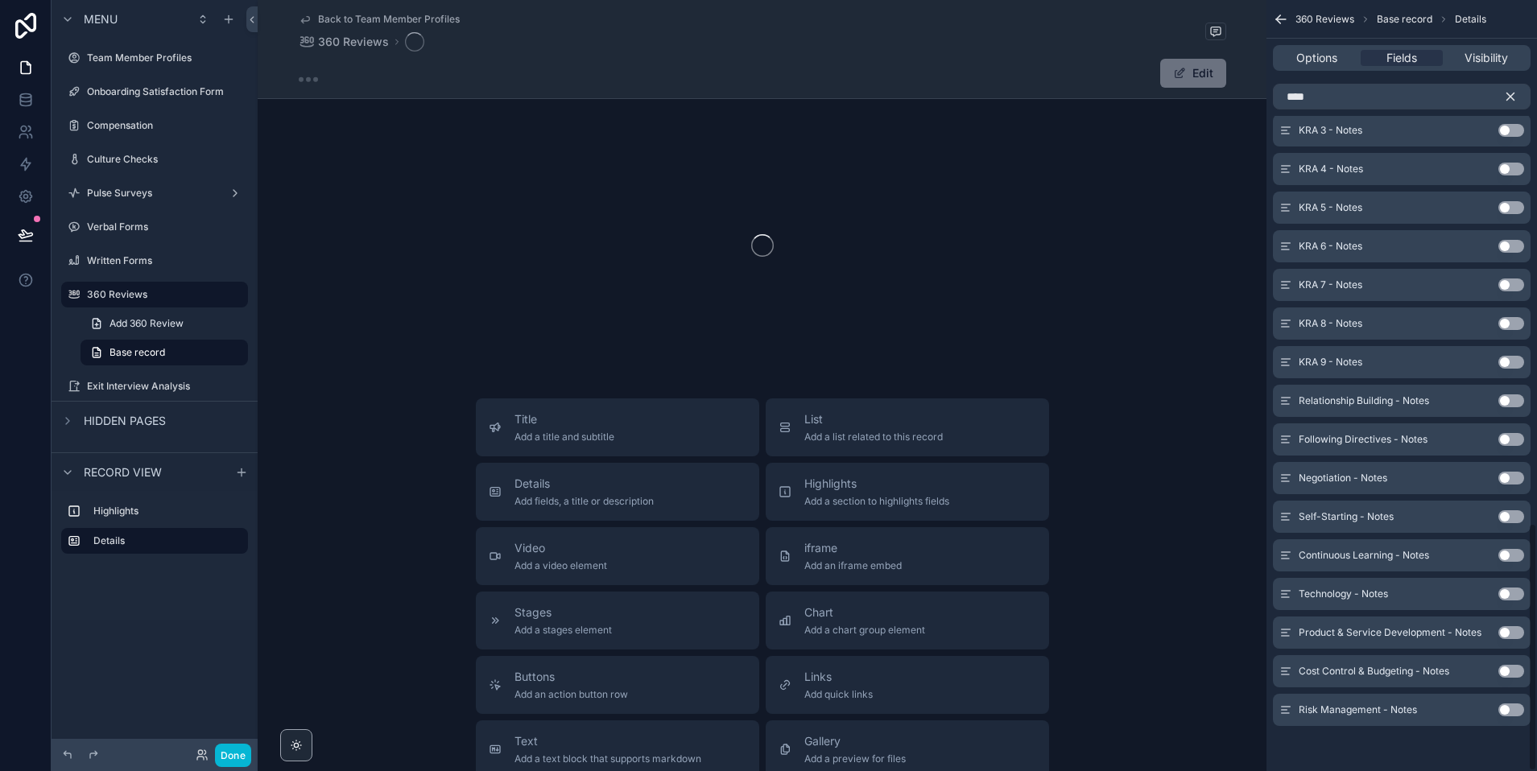
click at [1352, 401] on button "Use setting" at bounding box center [1511, 400] width 26 height 13
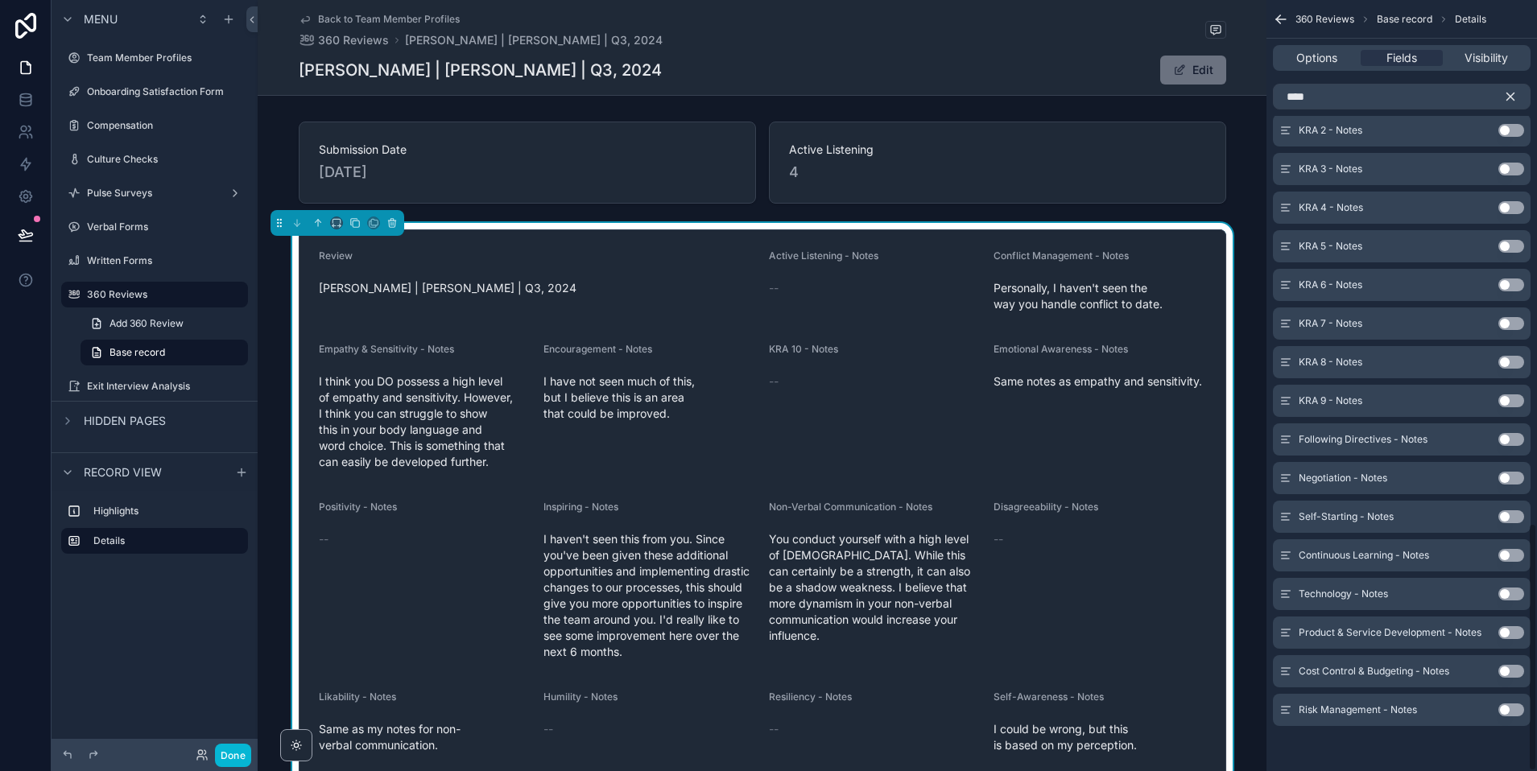
click at [1352, 438] on button "Use setting" at bounding box center [1511, 439] width 26 height 13
click at [1352, 480] on button "Use setting" at bounding box center [1511, 478] width 26 height 13
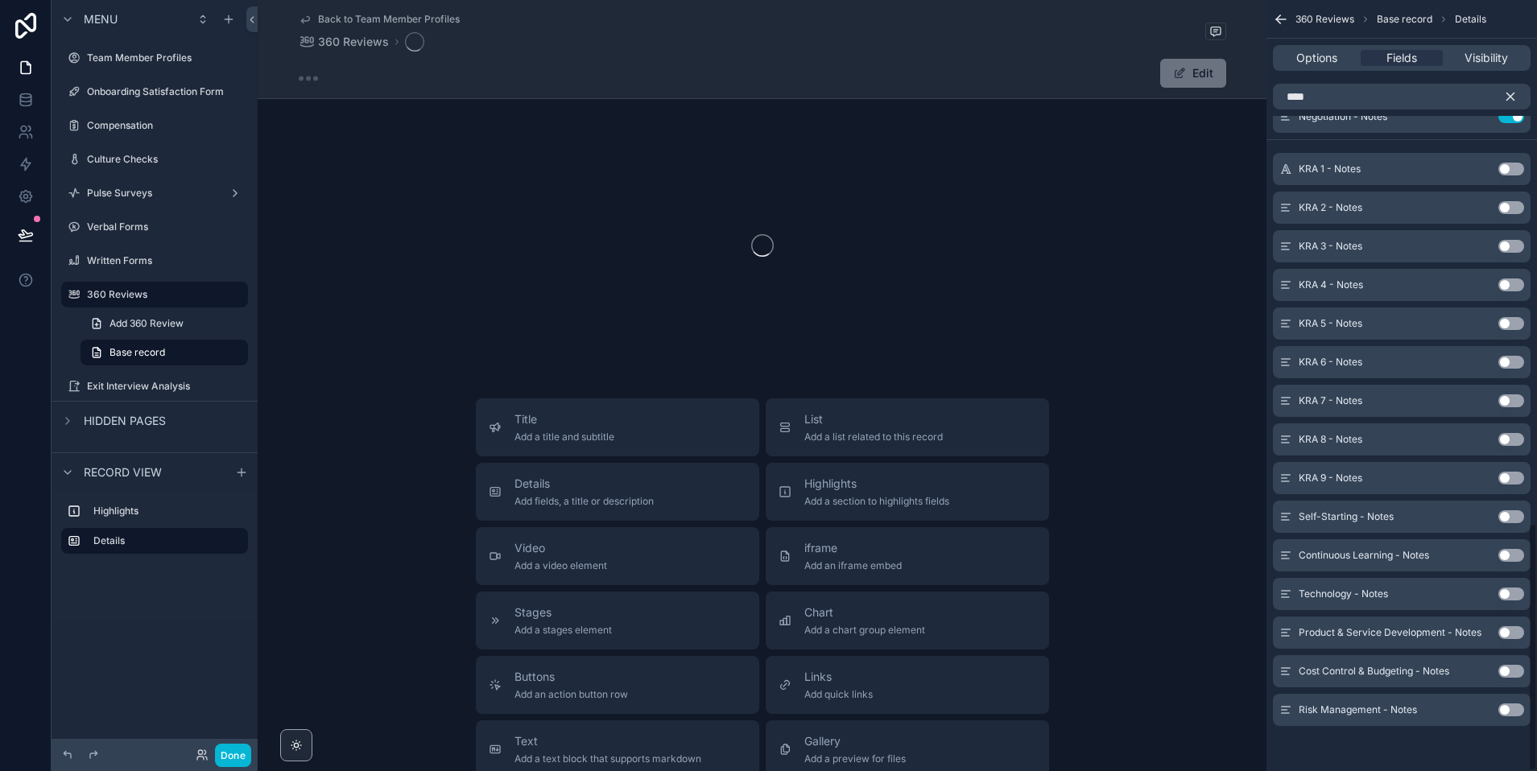
click at [1352, 515] on button "Use setting" at bounding box center [1511, 516] width 26 height 13
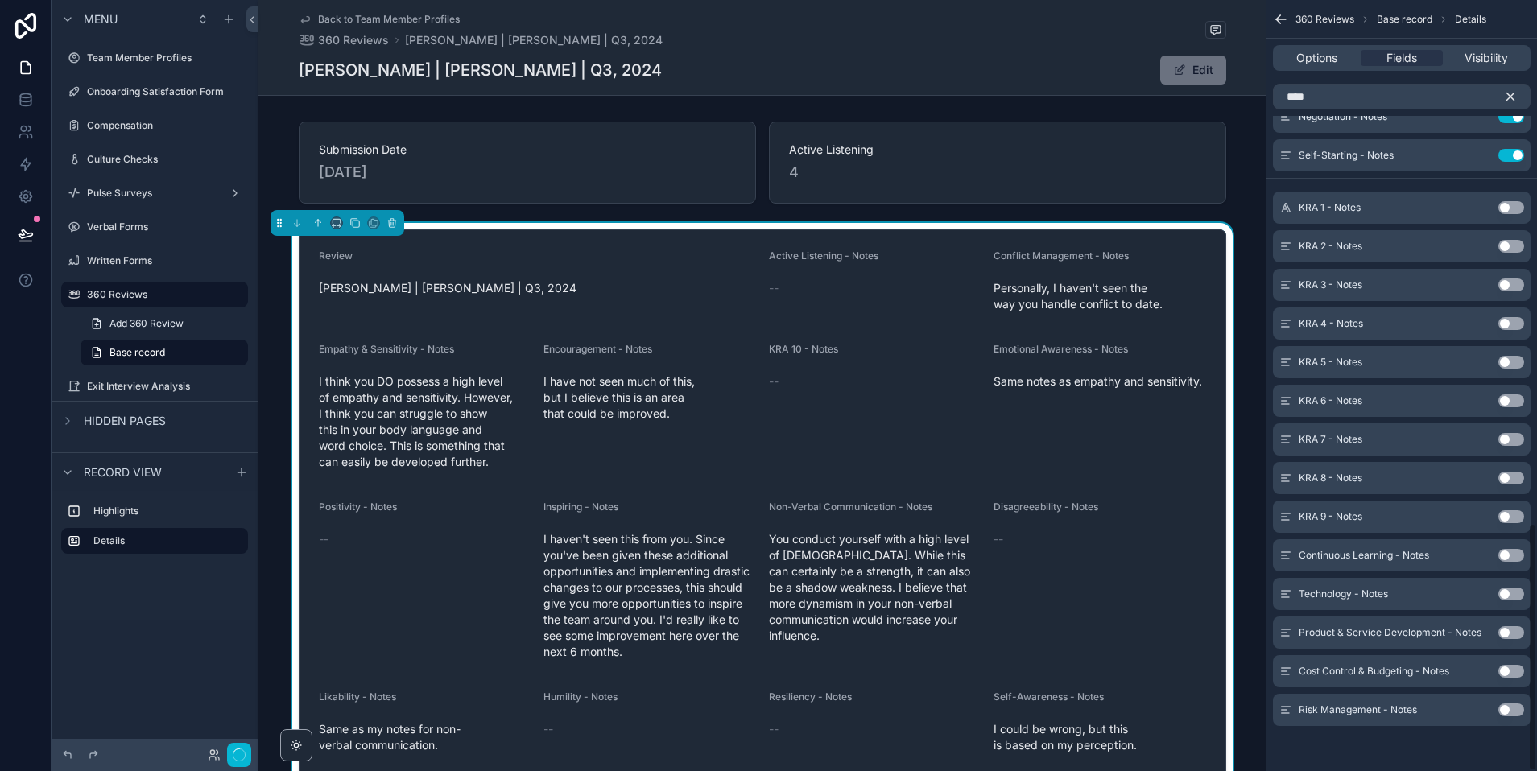
click at [1352, 550] on div "Continuous Learning - Notes Use setting" at bounding box center [1402, 555] width 258 height 32
click at [1352, 558] on button "Use setting" at bounding box center [1511, 555] width 26 height 13
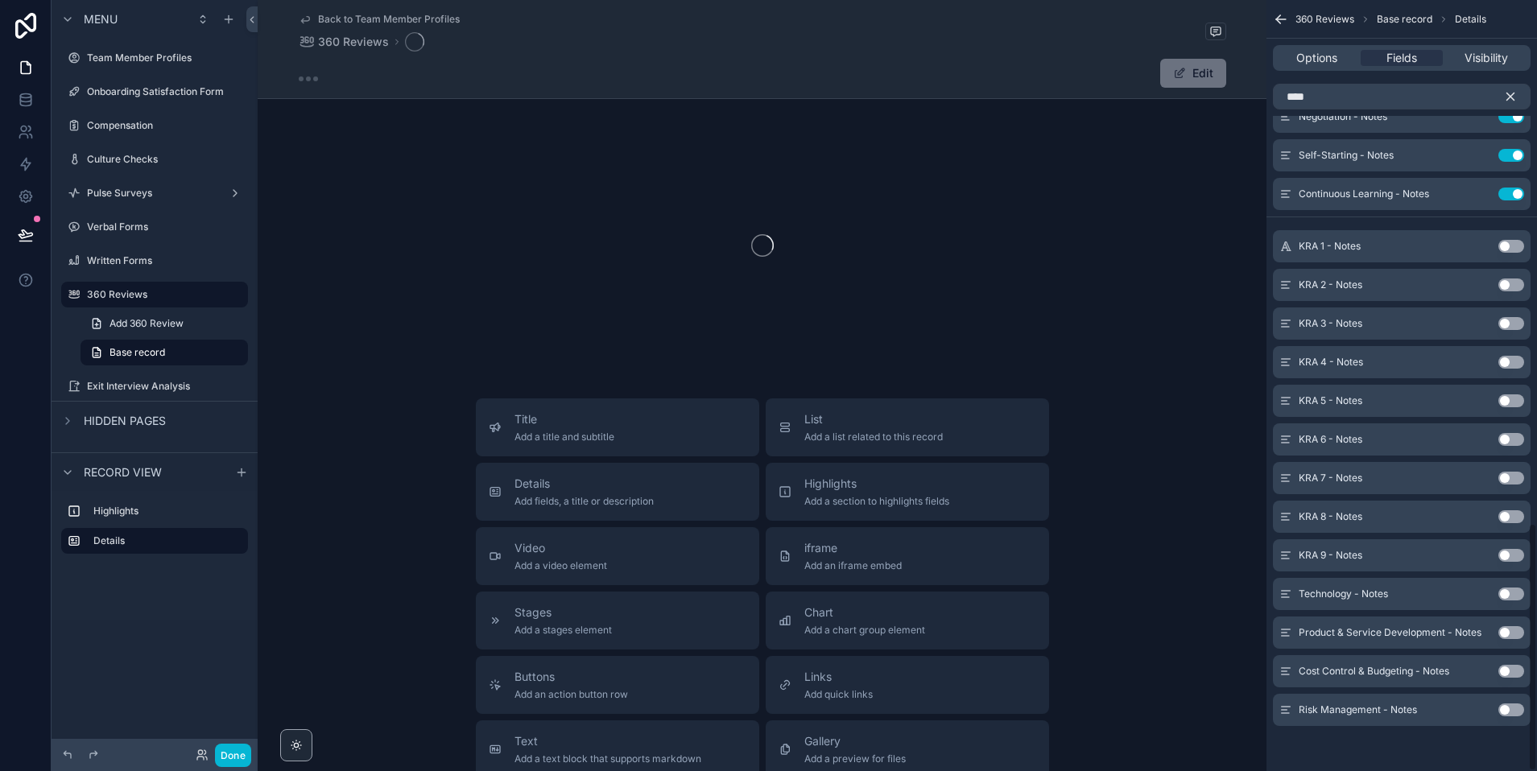
click at [1352, 602] on div "Technology - Notes Use setting" at bounding box center [1402, 594] width 258 height 32
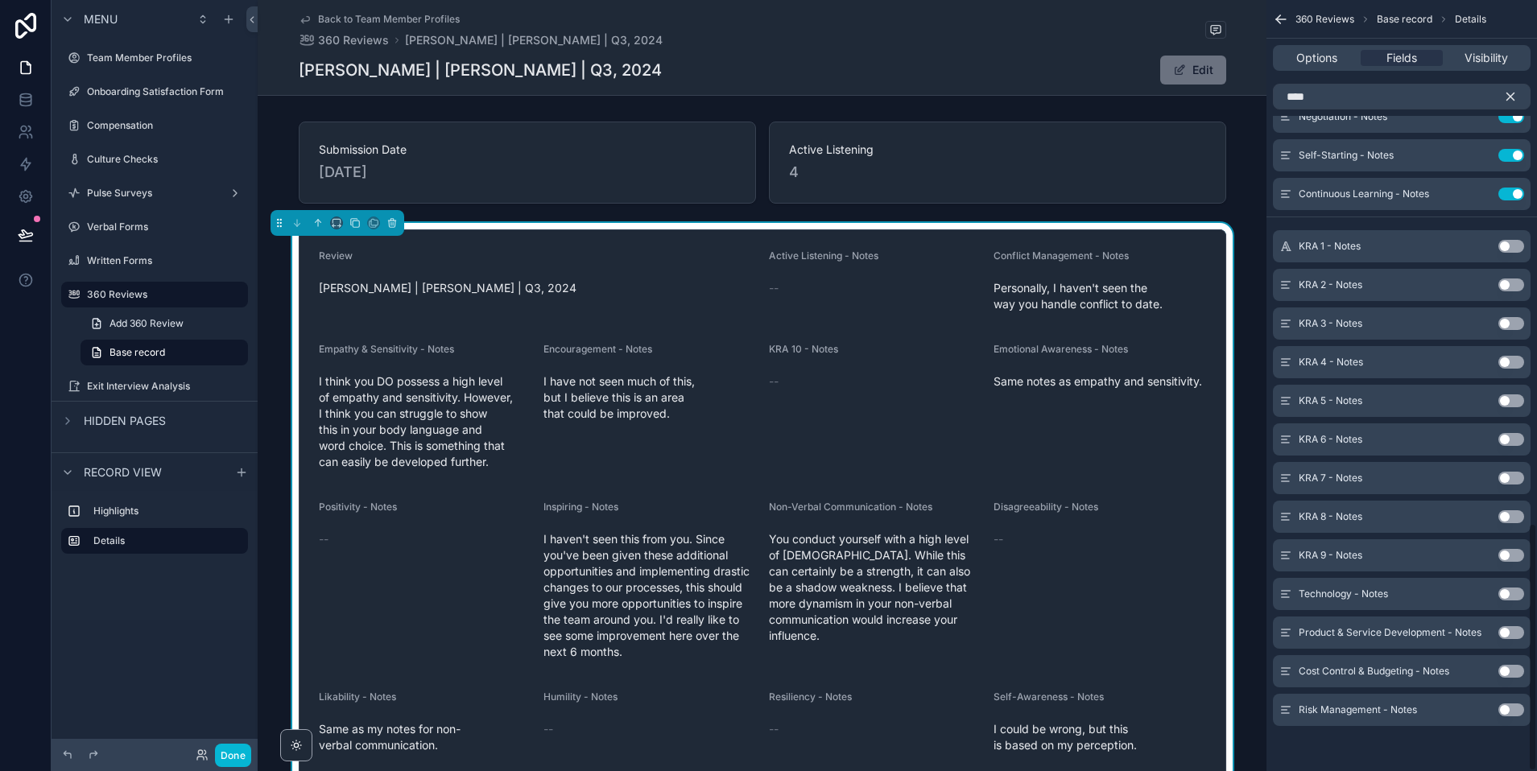
click at [1352, 588] on button "Use setting" at bounding box center [1511, 594] width 26 height 13
click at [1352, 633] on button "Use setting" at bounding box center [1511, 632] width 26 height 13
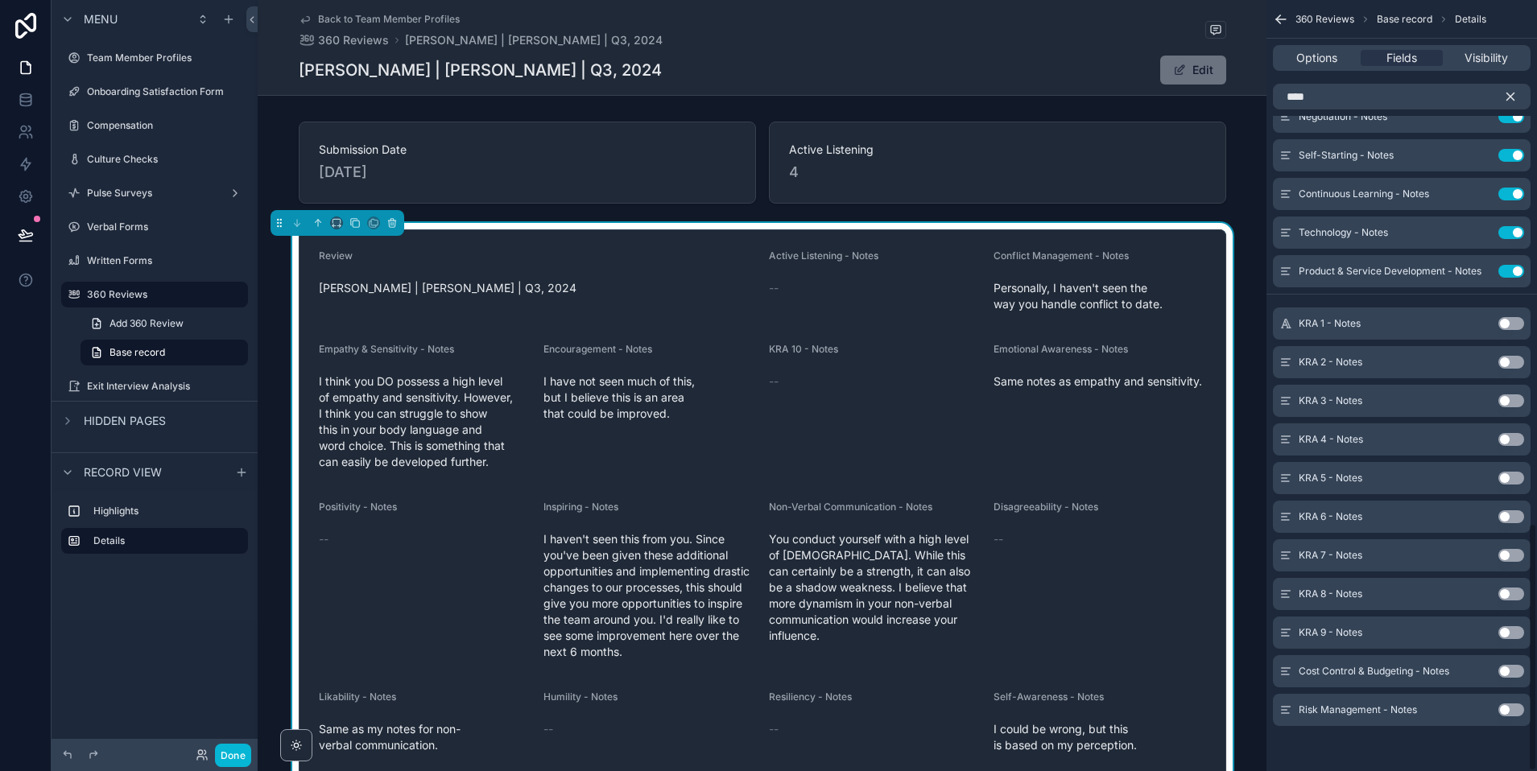
click at [1352, 672] on button "Use setting" at bounding box center [1511, 671] width 26 height 13
click at [1352, 708] on button "Use setting" at bounding box center [1511, 710] width 26 height 13
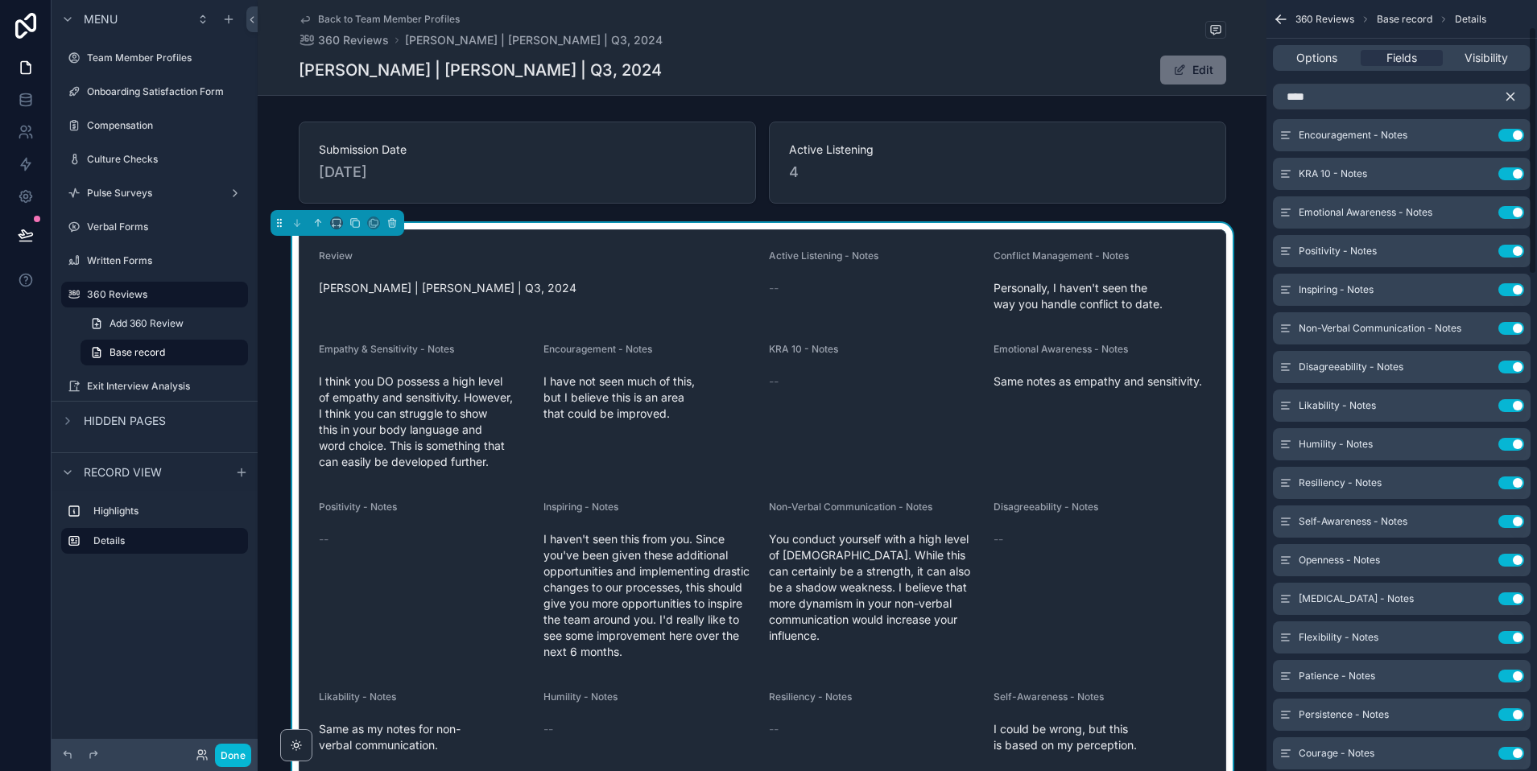
scroll to position [0, 0]
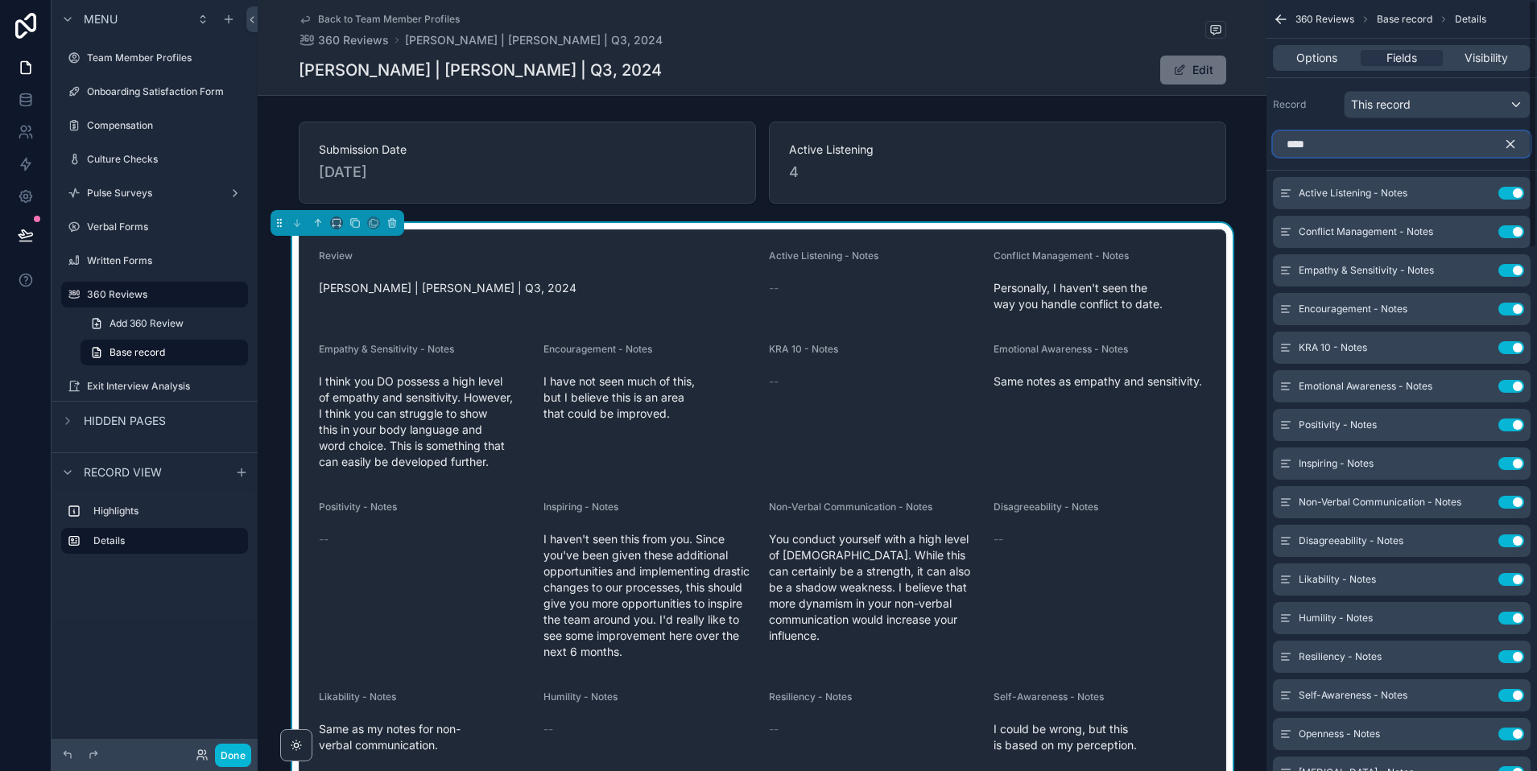
click at [1411, 142] on input "****" at bounding box center [1402, 144] width 258 height 26
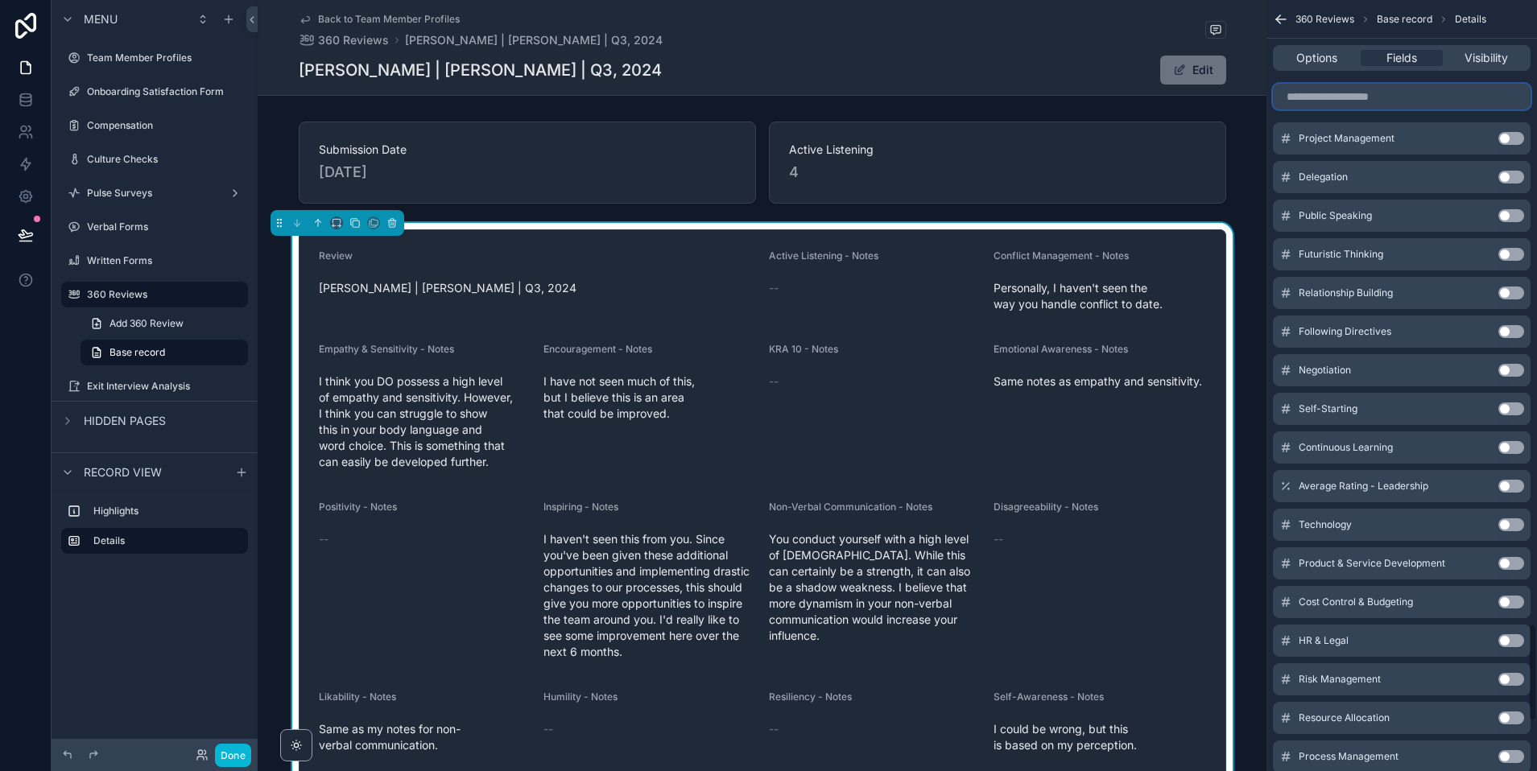
scroll to position [5332, 0]
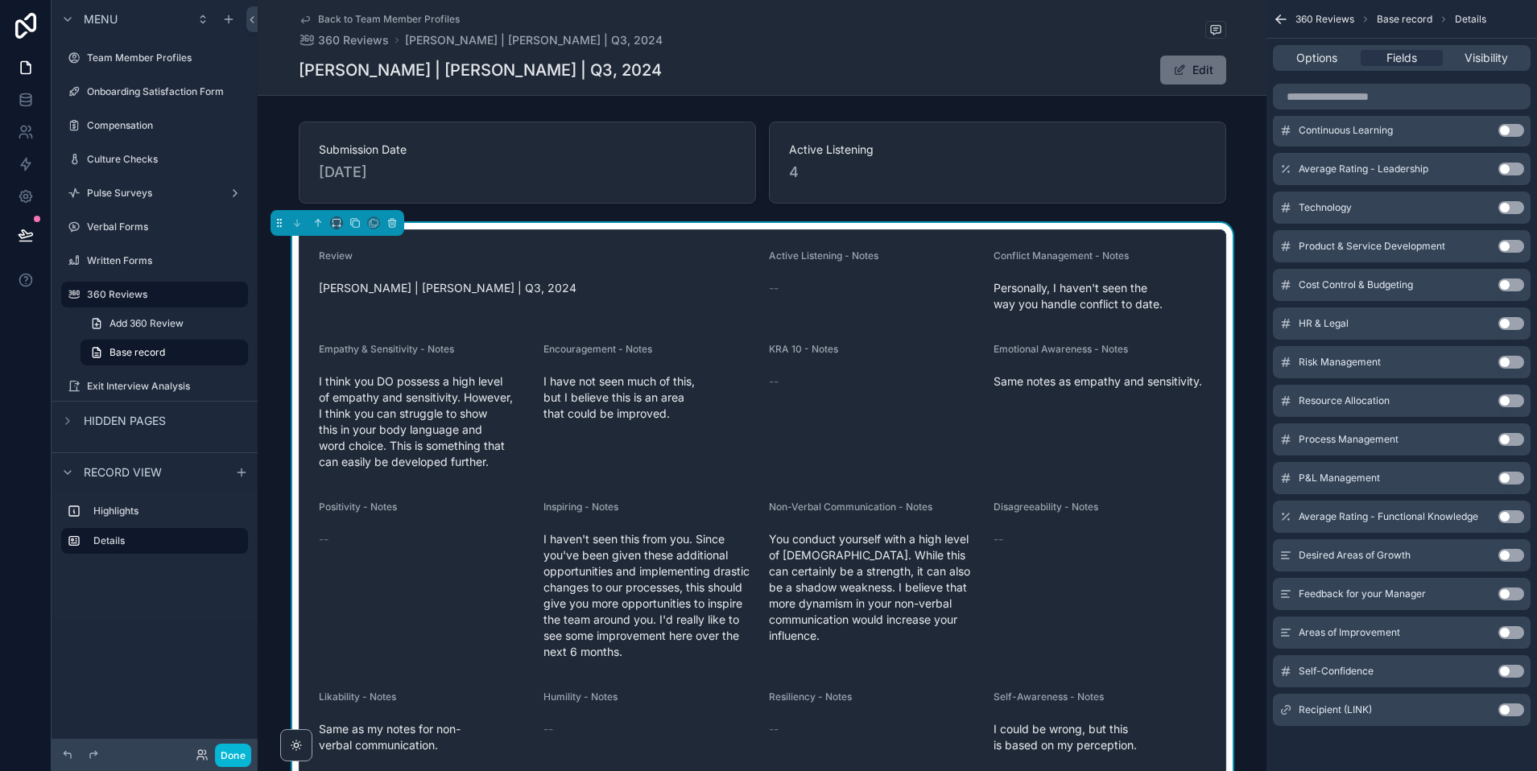
click at [1506, 634] on button "Use setting" at bounding box center [1511, 632] width 26 height 13
click at [1510, 634] on button "Use setting" at bounding box center [1511, 632] width 26 height 13
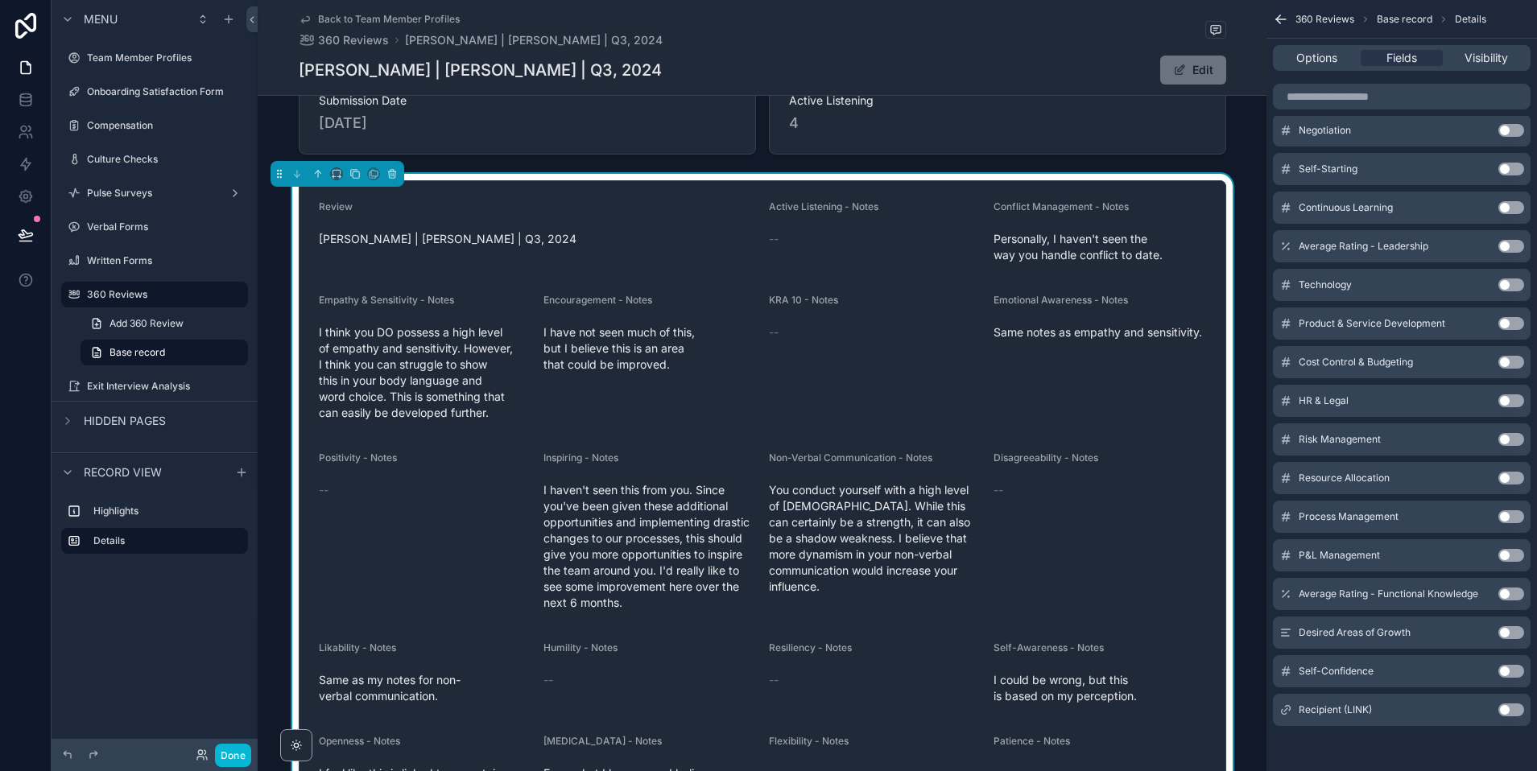
scroll to position [0, 0]
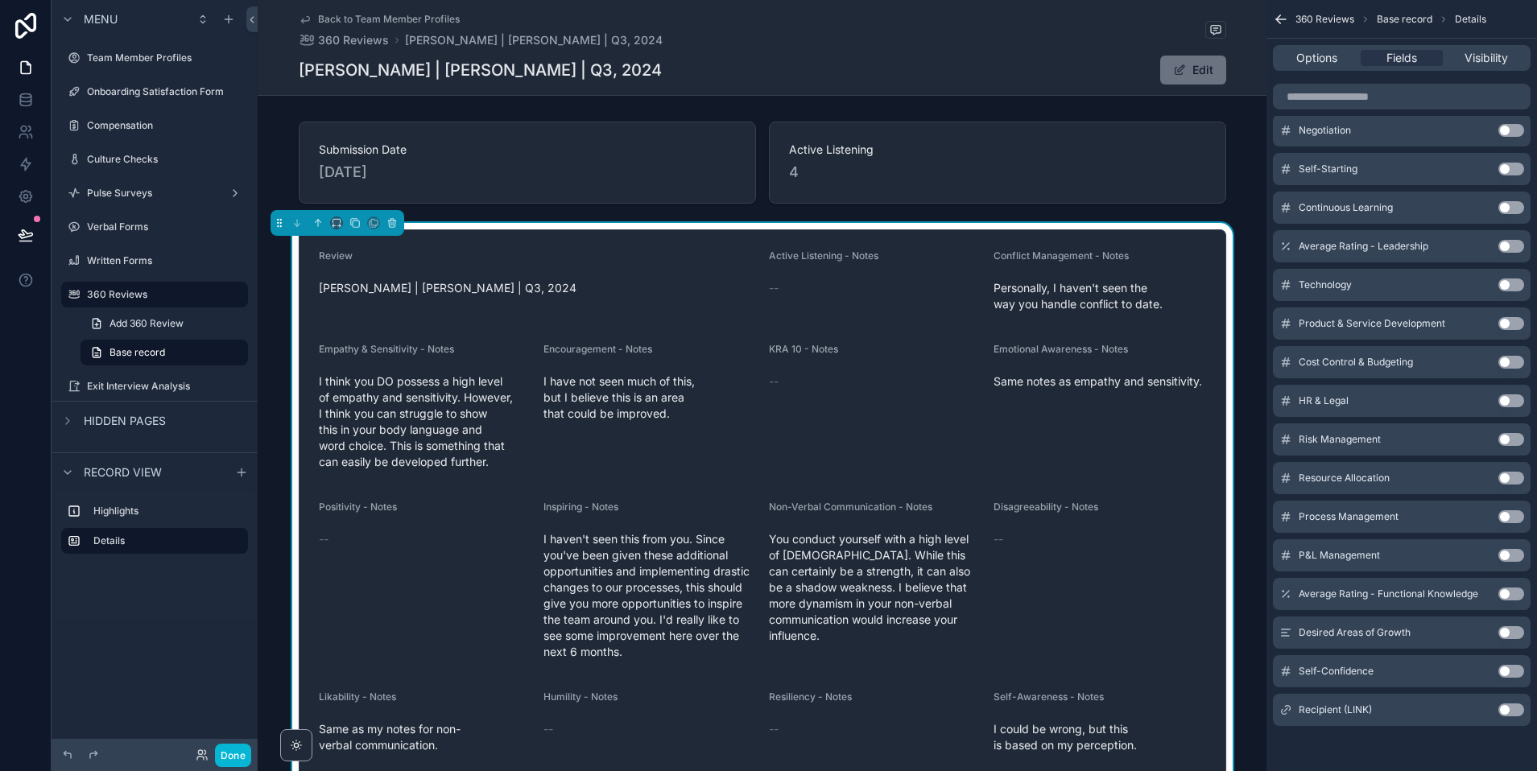
click at [993, 59] on div "Jack Foley | Jack Foley | Q3, 2024 Edit" at bounding box center [762, 70] width 927 height 31
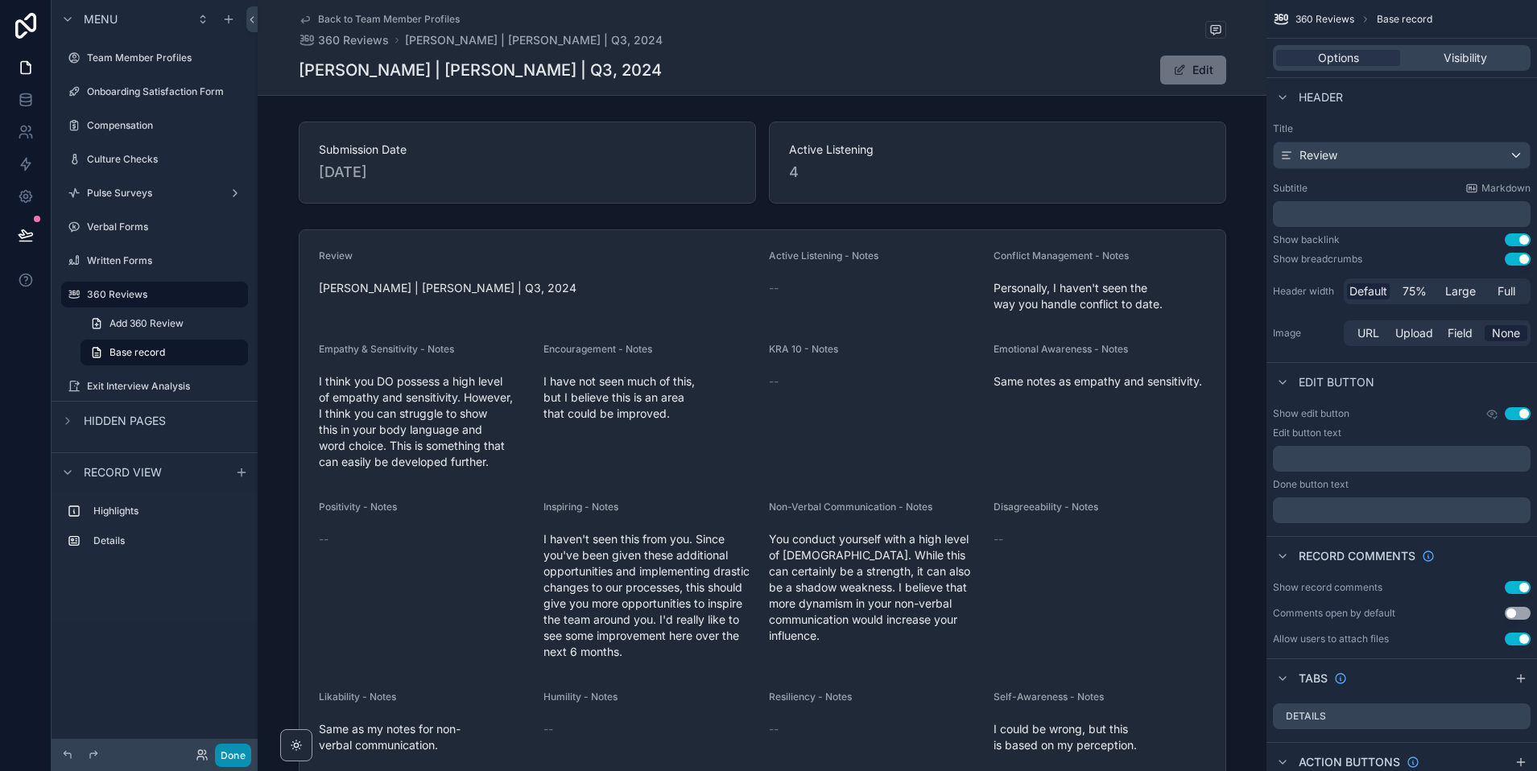
click at [232, 758] on button "Done" at bounding box center [233, 755] width 36 height 23
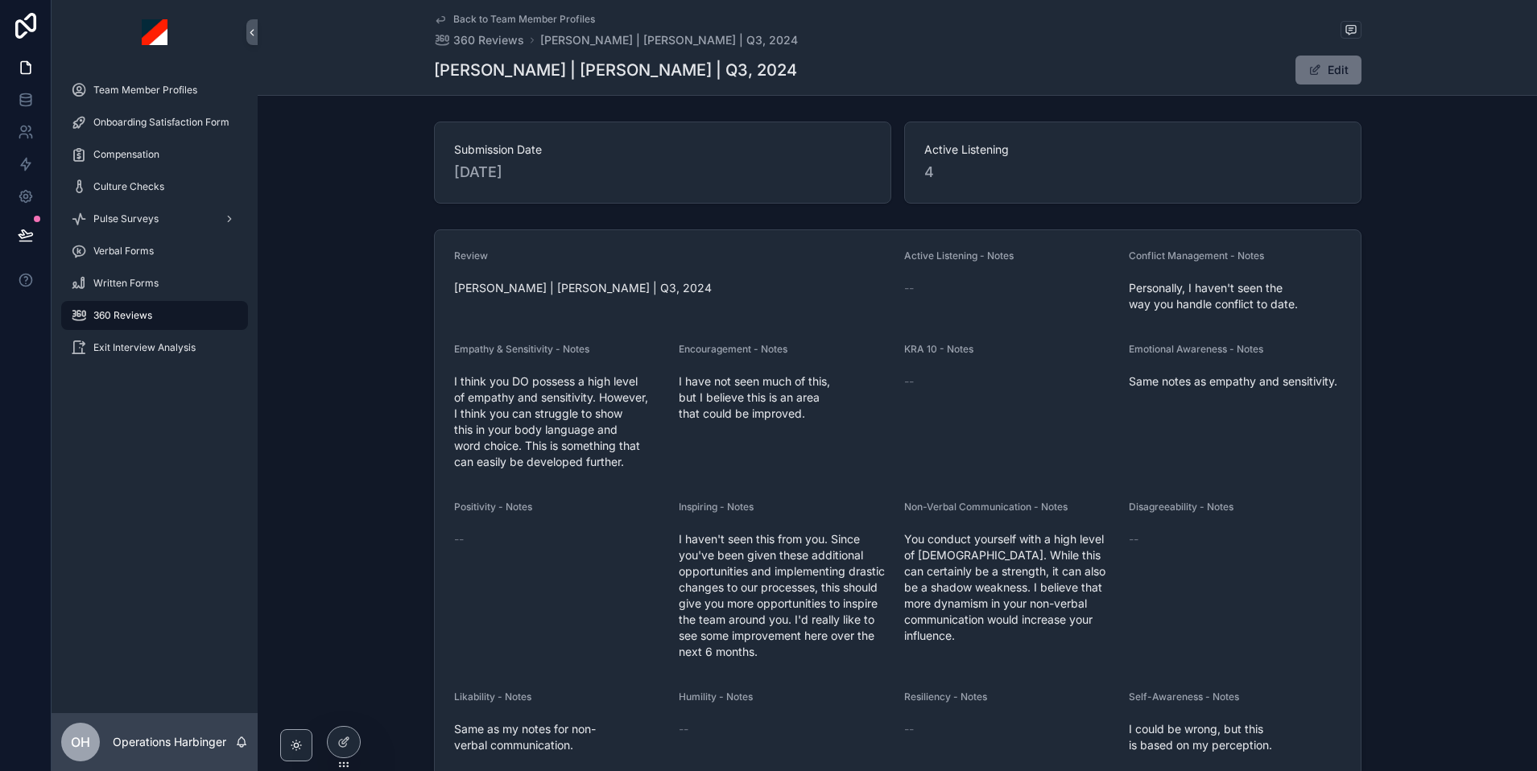
click at [531, 15] on span "Back to Team Member Profiles" at bounding box center [524, 19] width 142 height 13
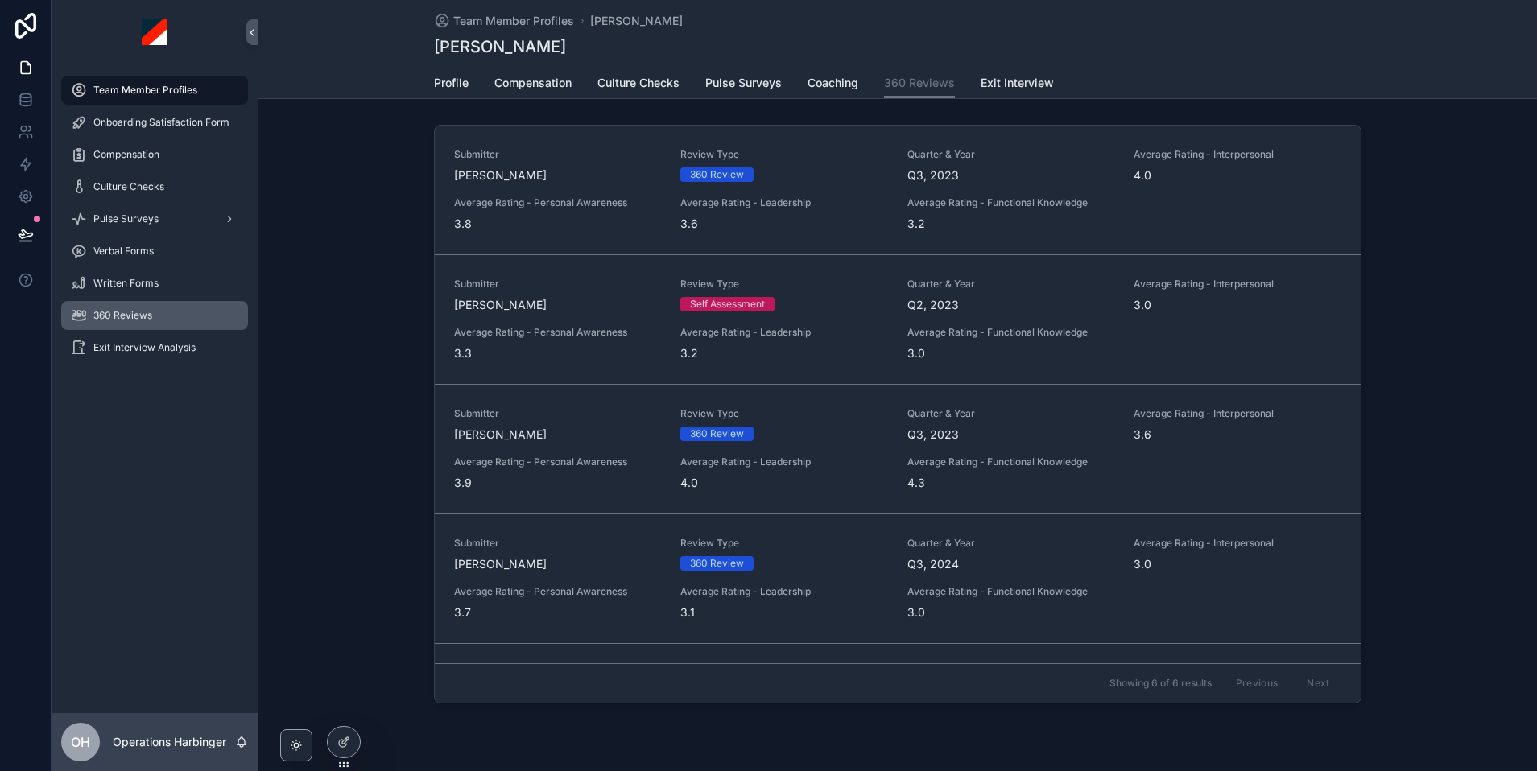
click at [142, 322] on div "360 Reviews" at bounding box center [154, 316] width 167 height 26
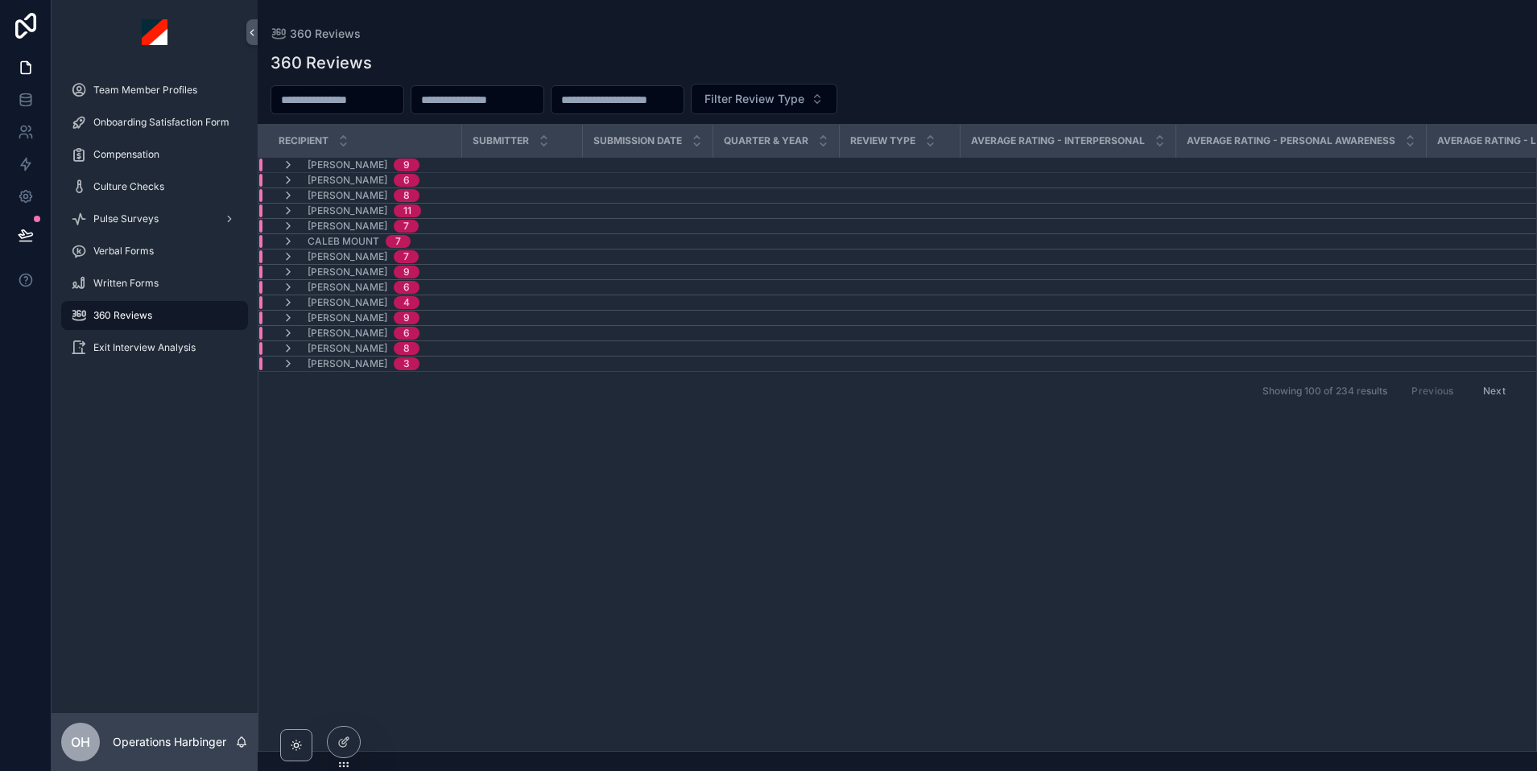
click at [439, 163] on div "[PERSON_NAME] 9" at bounding box center [485, 165] width 452 height 13
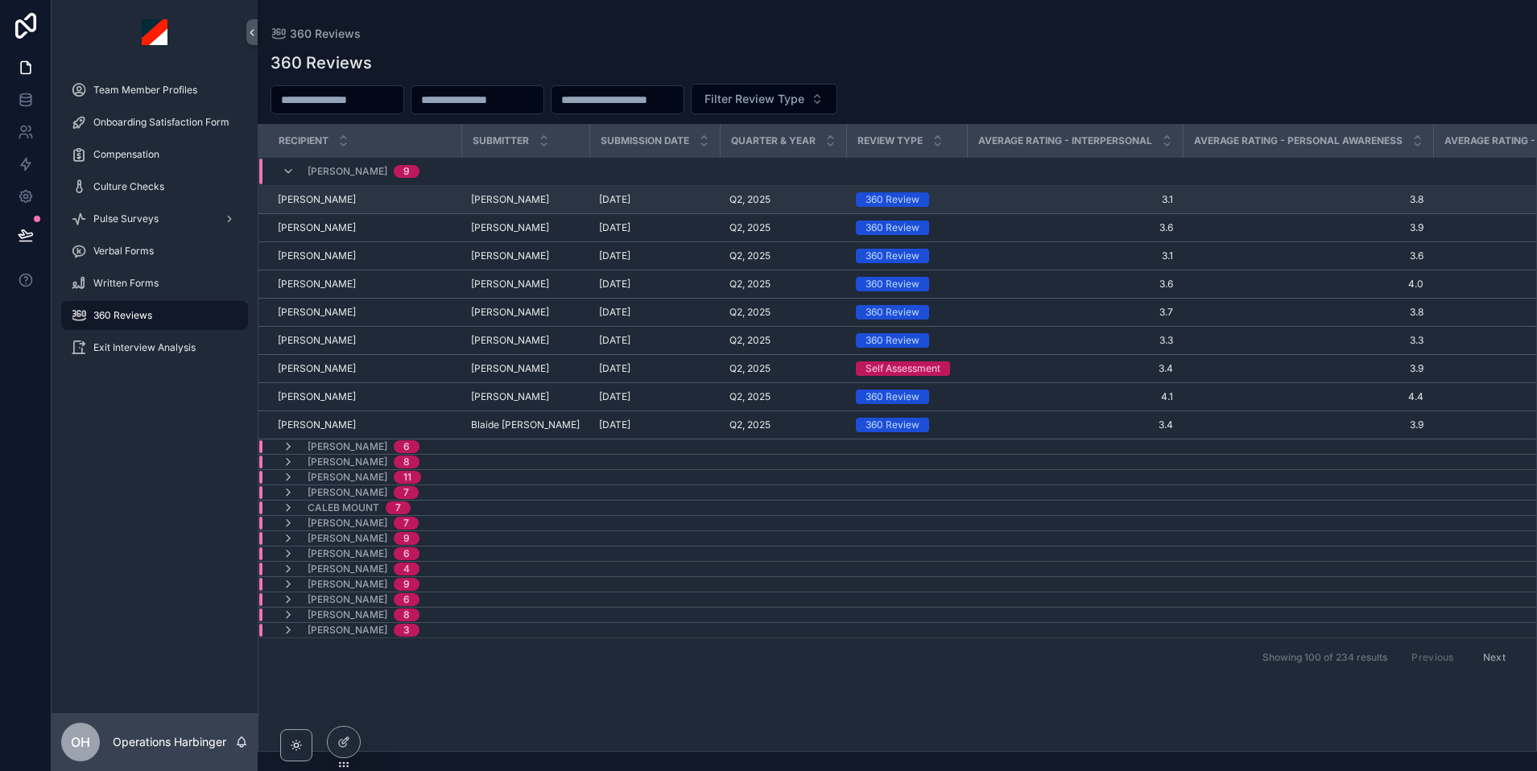
click at [415, 198] on div "Alex Horvath Alex Horvath" at bounding box center [365, 199] width 174 height 13
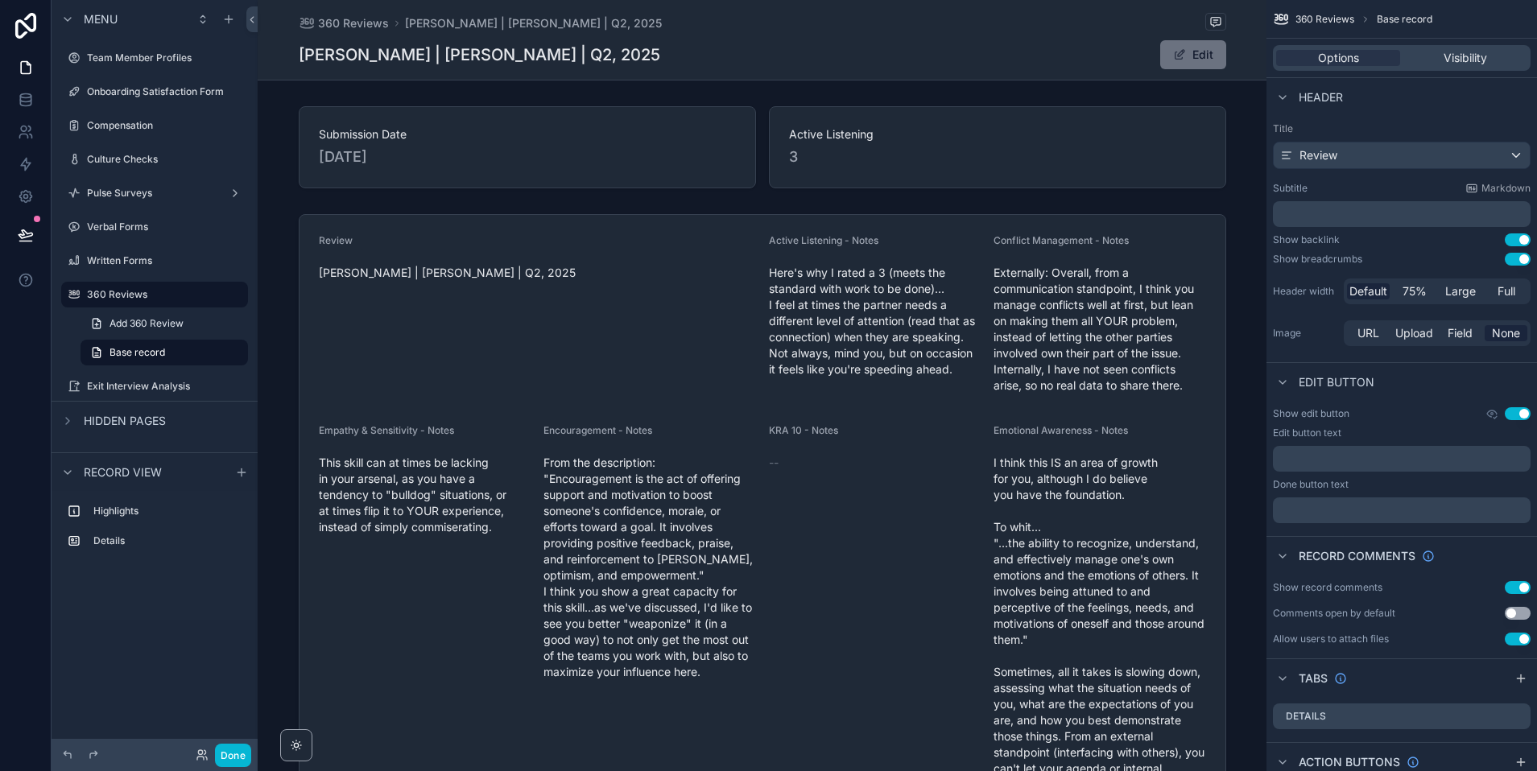
click at [1525, 414] on button "Use setting" at bounding box center [1518, 413] width 26 height 13
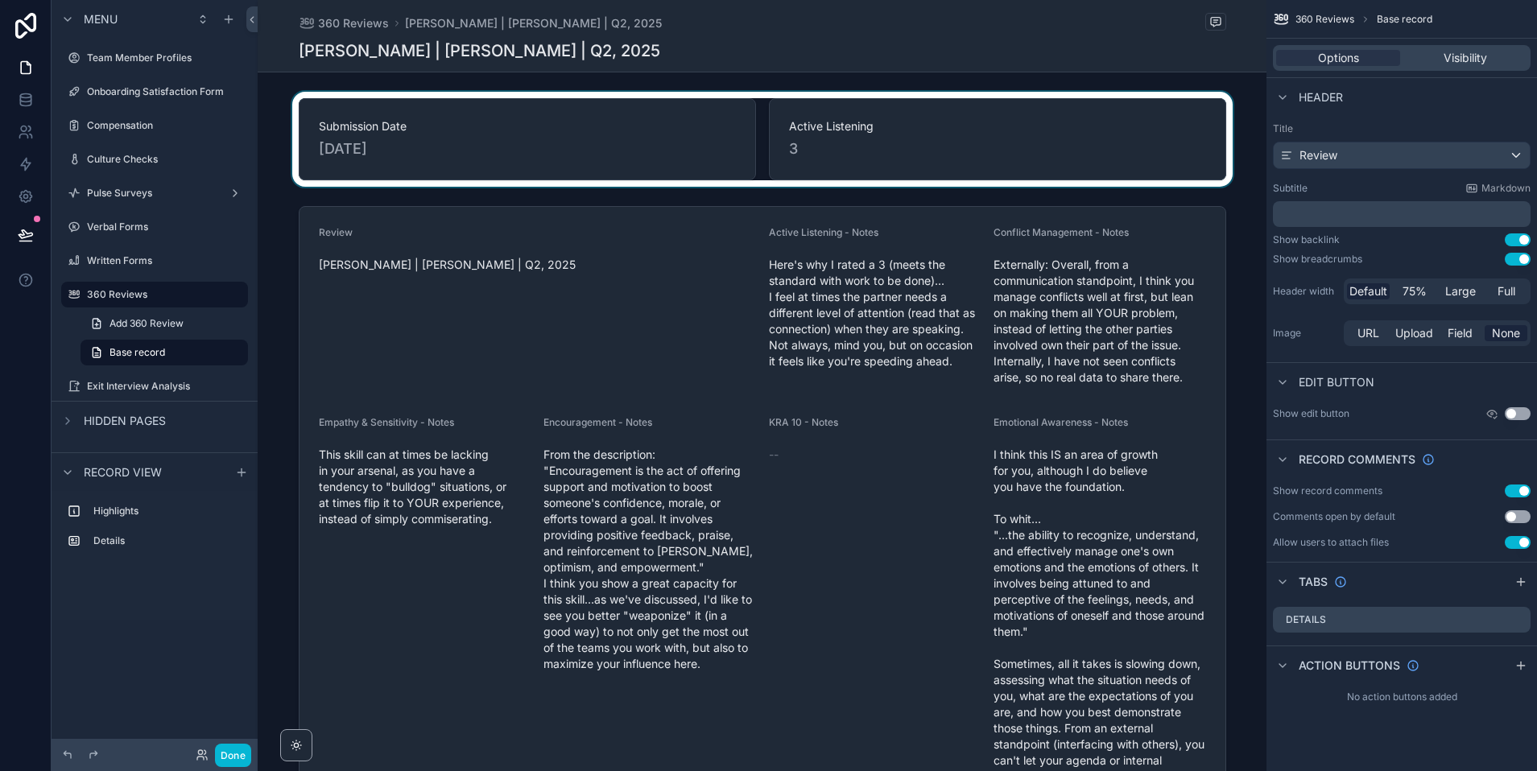
click at [656, 148] on div "scrollable content" at bounding box center [762, 139] width 1009 height 95
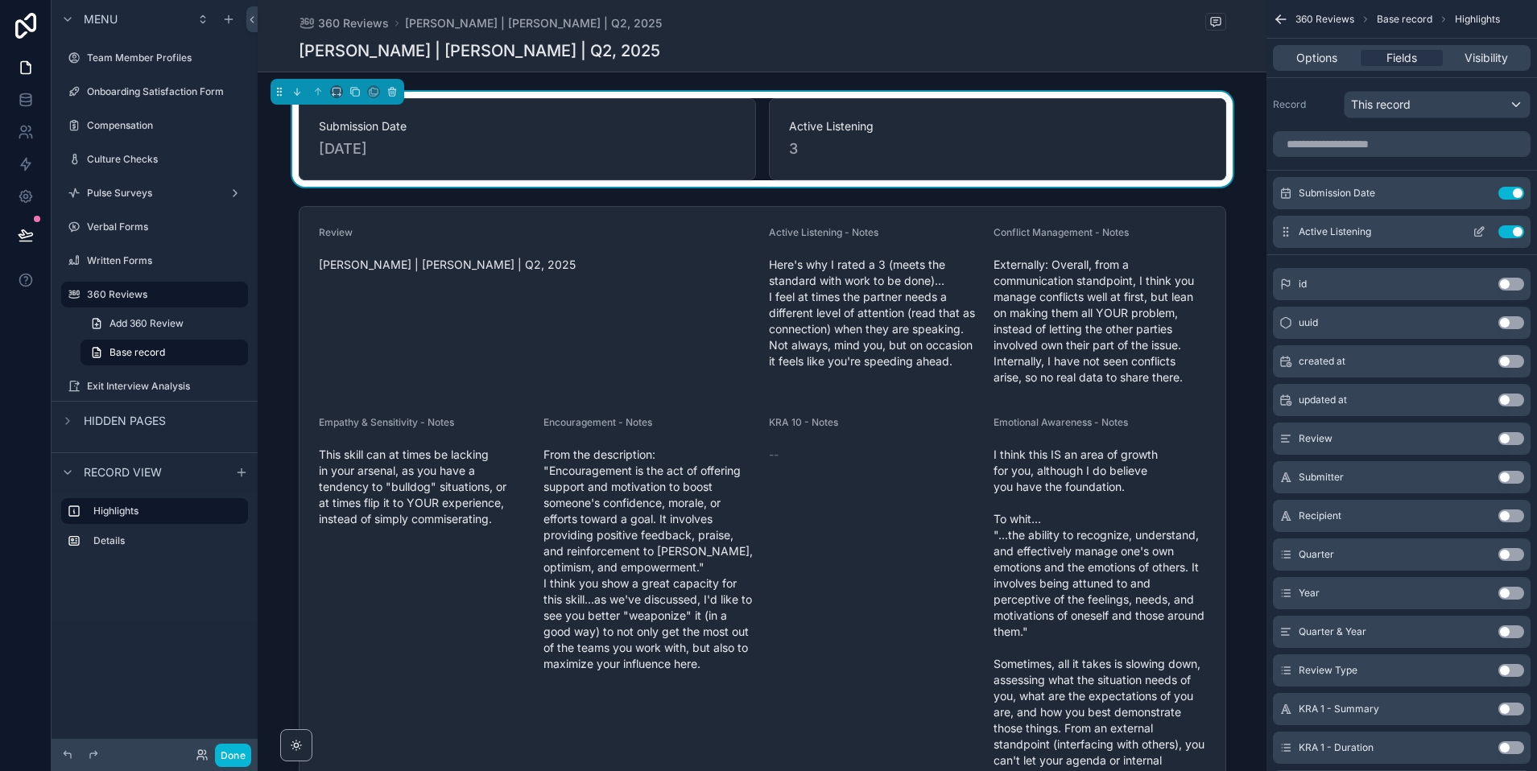
click at [1514, 233] on button "Use setting" at bounding box center [1511, 231] width 26 height 13
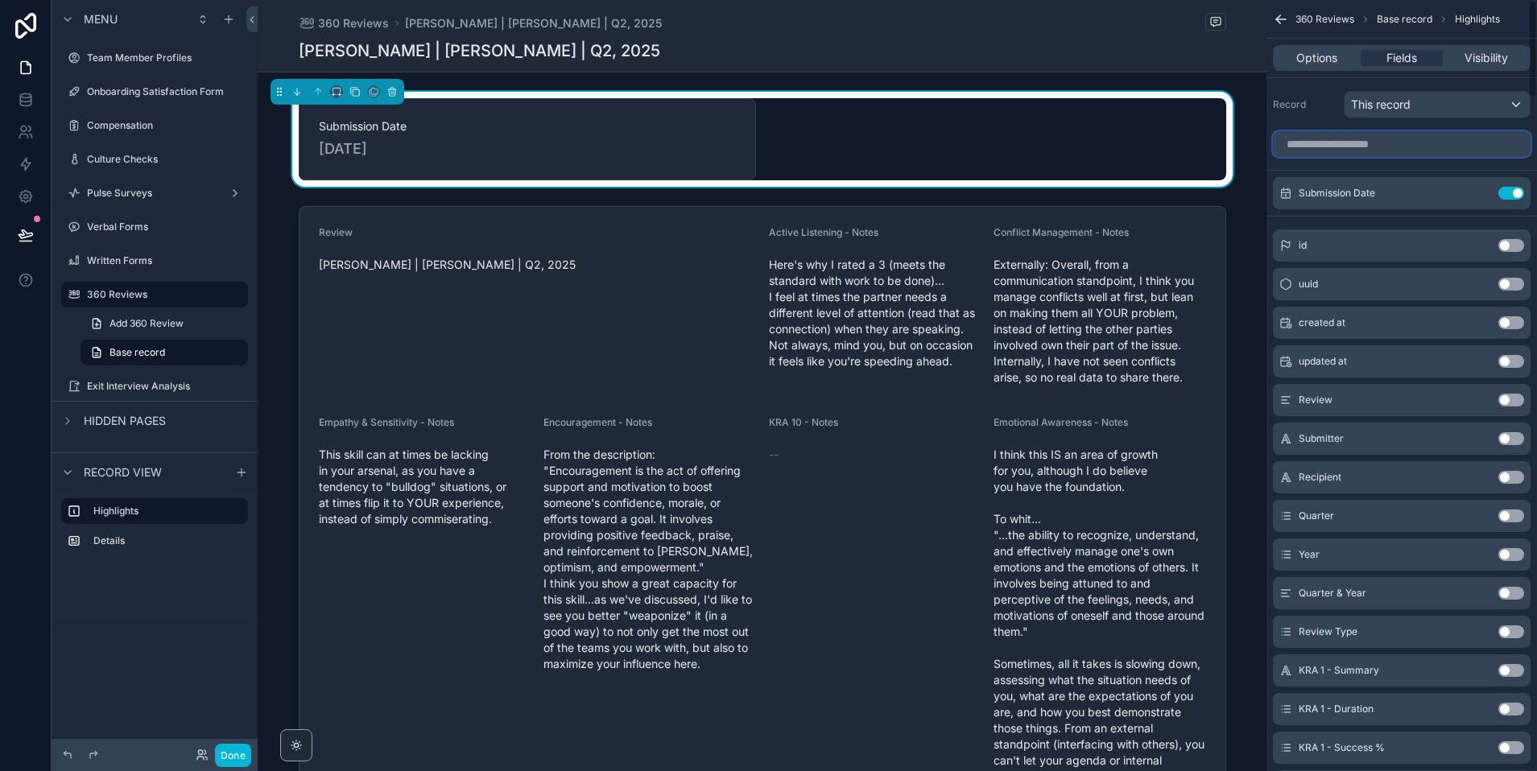
click at [1360, 151] on input "scrollable content" at bounding box center [1402, 144] width 258 height 26
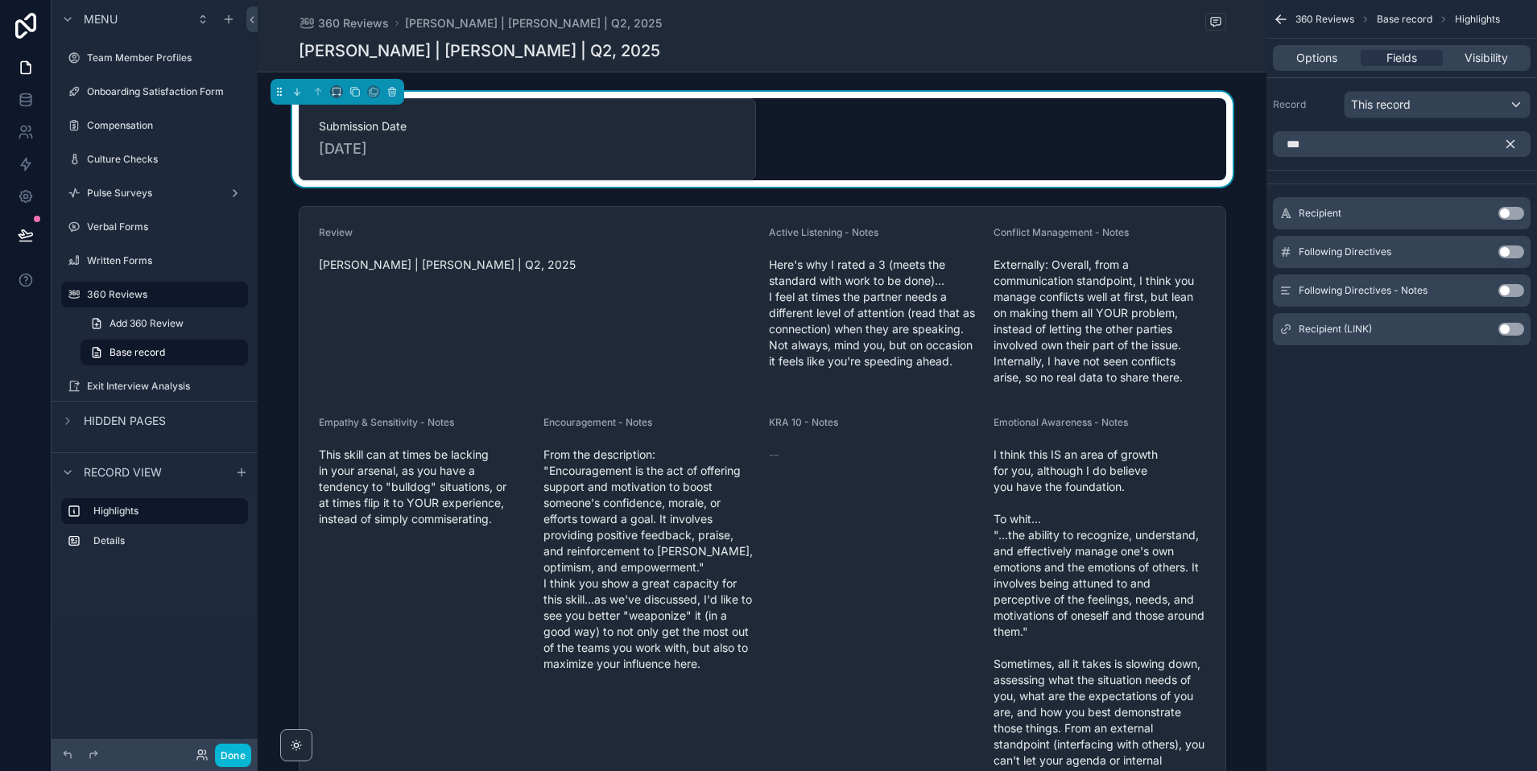
click at [1500, 211] on button "Use setting" at bounding box center [1511, 213] width 26 height 13
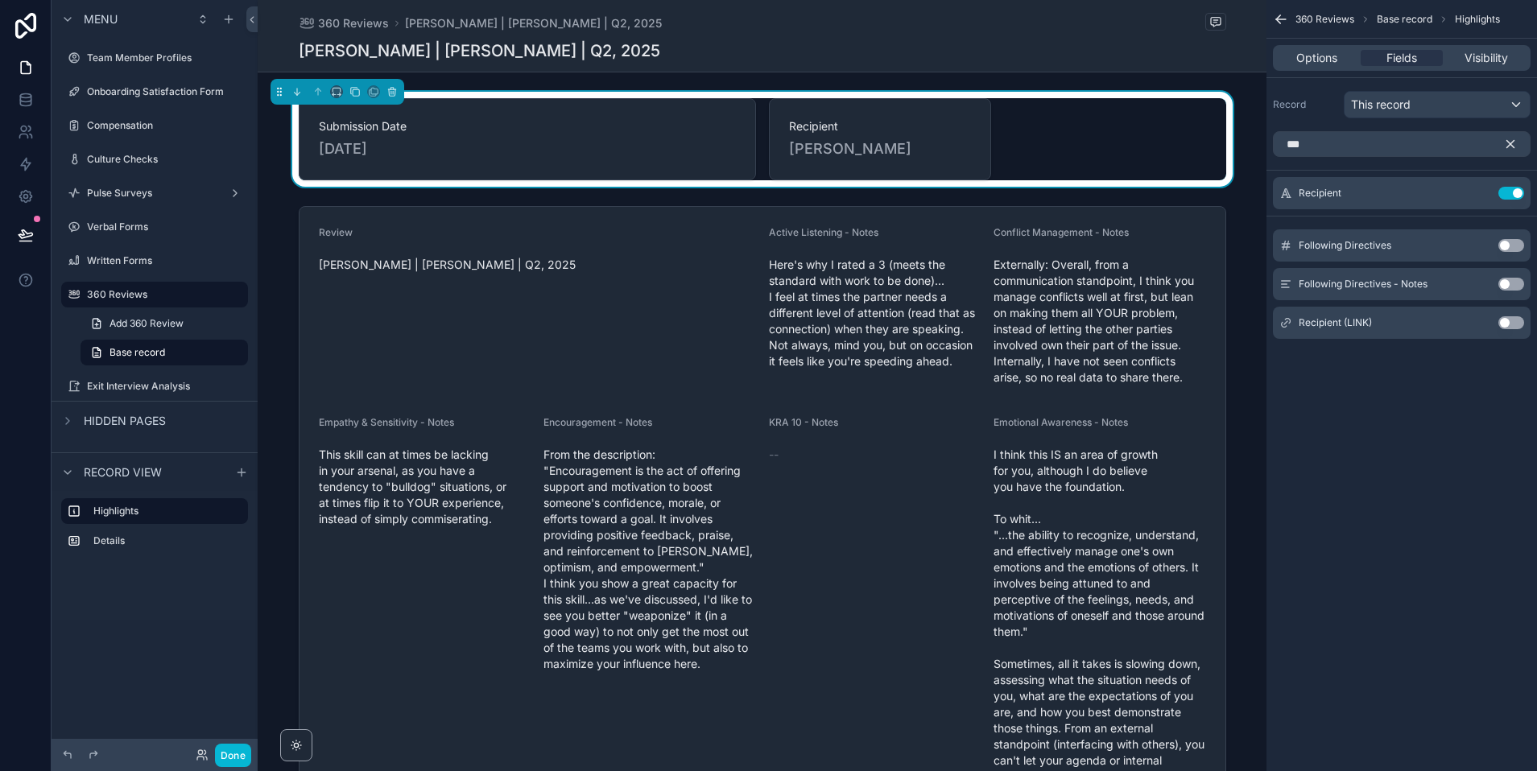
drag, startPoint x: 1318, startPoint y: 129, endPoint x: 1331, endPoint y: 140, distance: 17.7
click at [1320, 132] on div "***" at bounding box center [1401, 144] width 270 height 39
click at [1331, 140] on input "***" at bounding box center [1402, 144] width 258 height 26
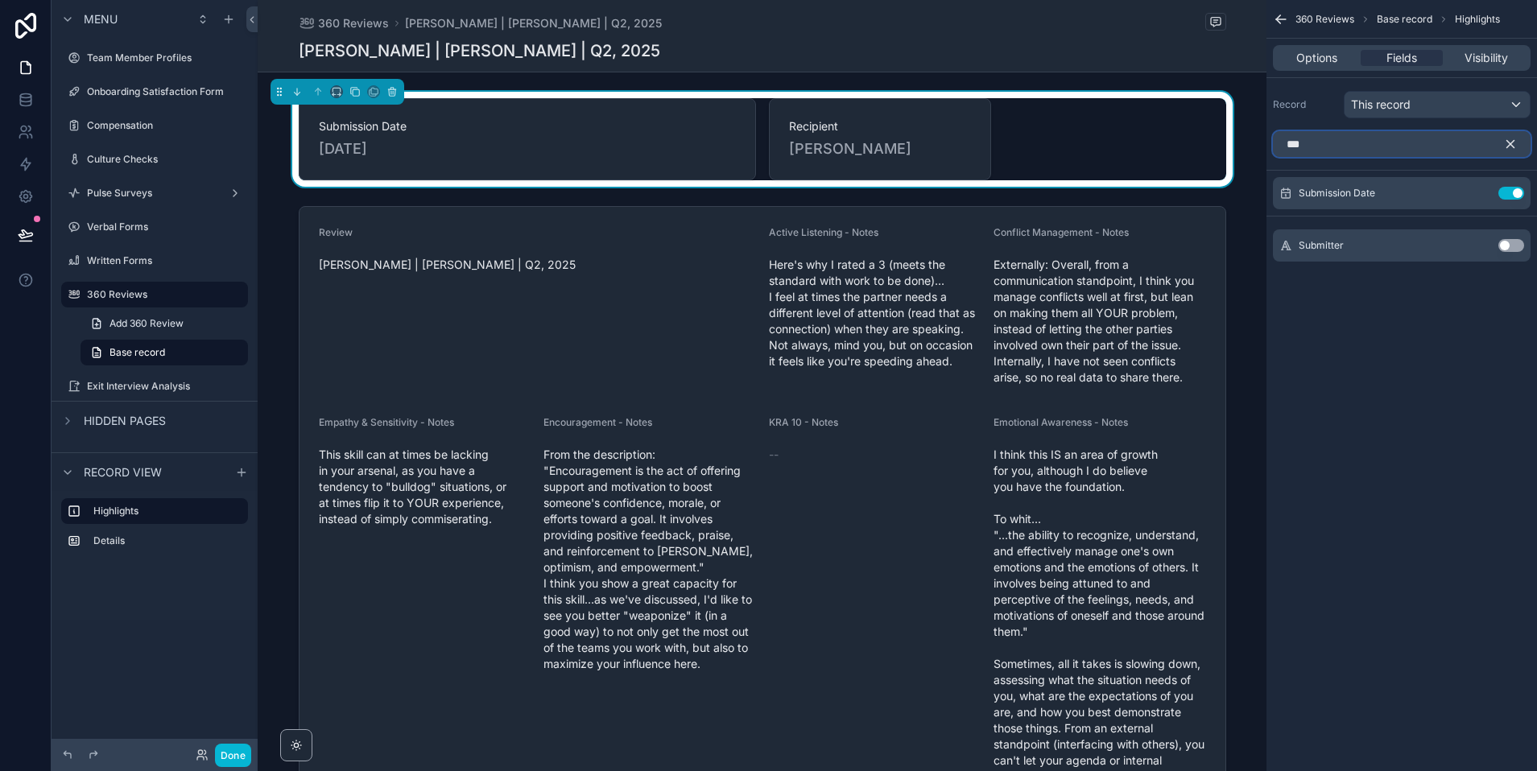
type input "***"
click at [1505, 246] on button "Use setting" at bounding box center [1511, 245] width 26 height 13
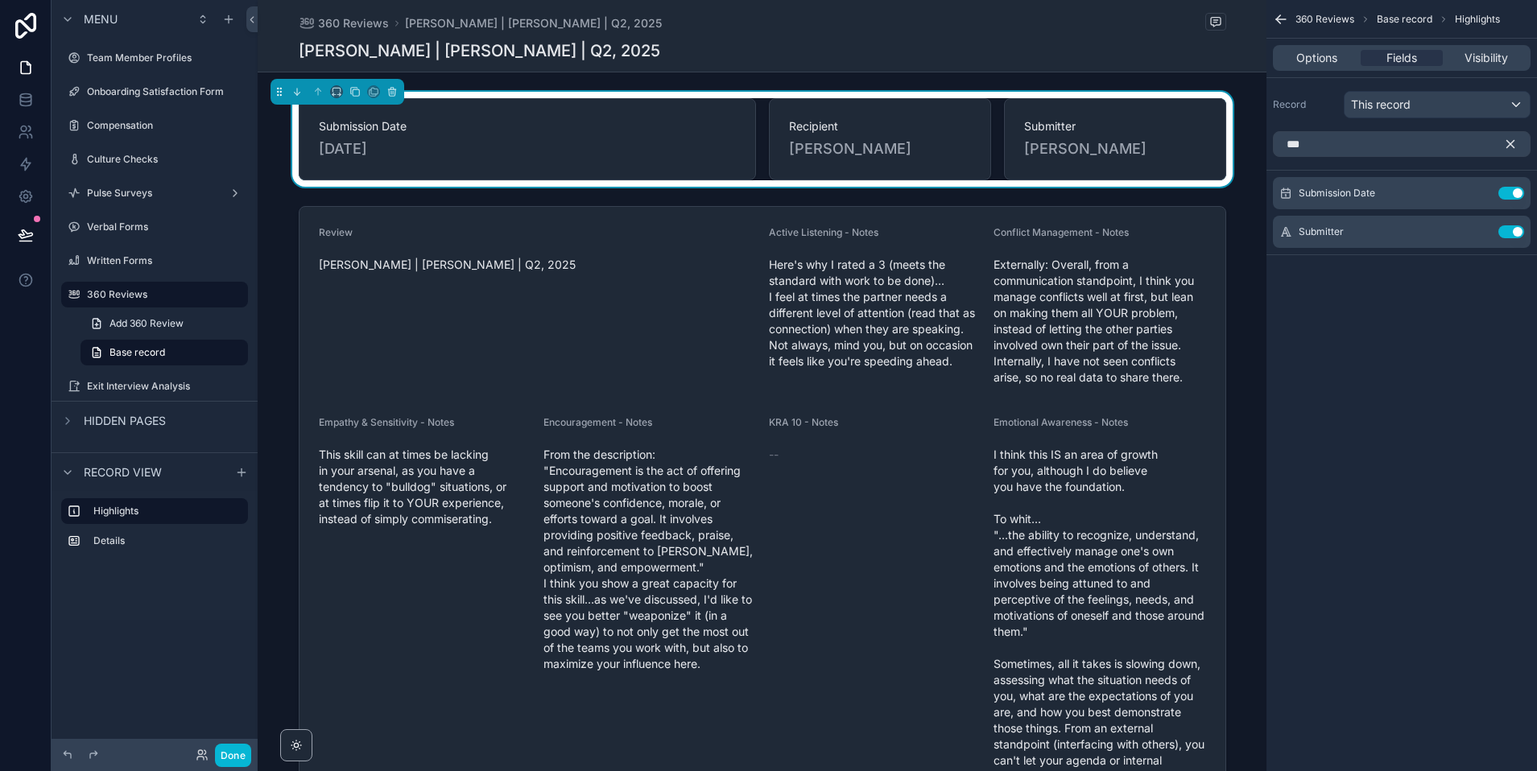
click at [1277, 21] on icon "scrollable content" at bounding box center [1281, 19] width 16 height 16
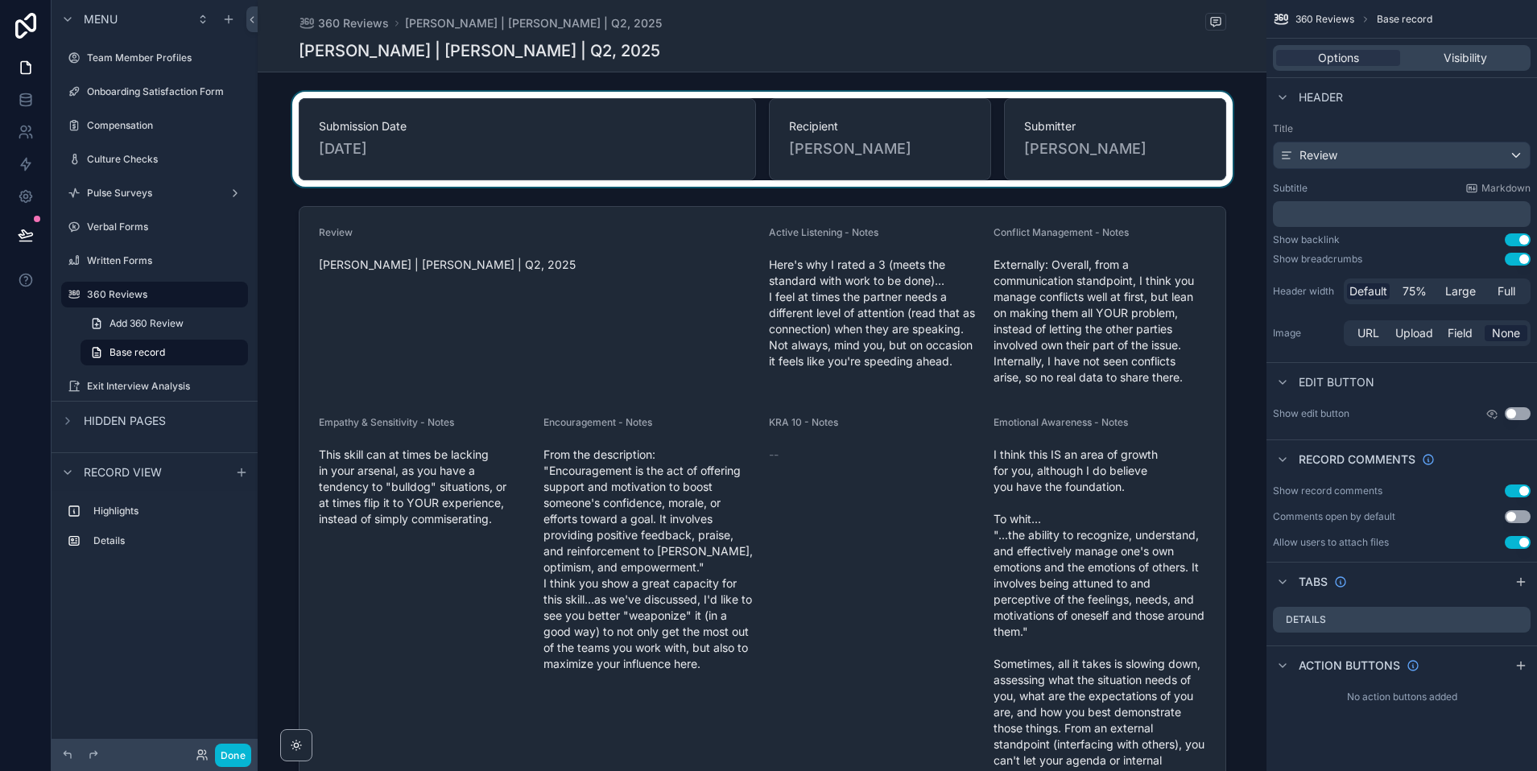
click at [782, 130] on div "scrollable content" at bounding box center [762, 139] width 1009 height 95
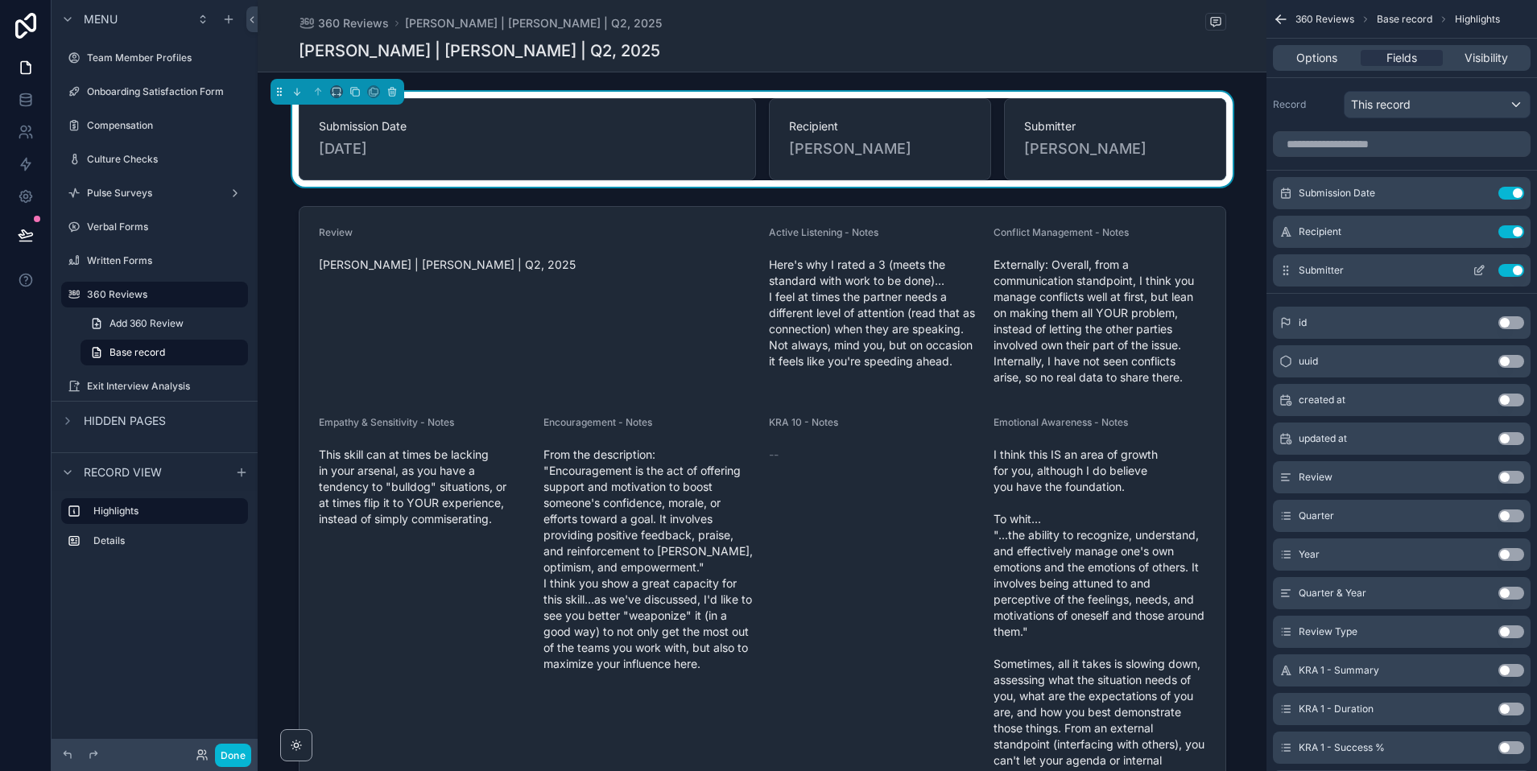
click at [1475, 272] on icon "scrollable content" at bounding box center [1478, 271] width 7 height 7
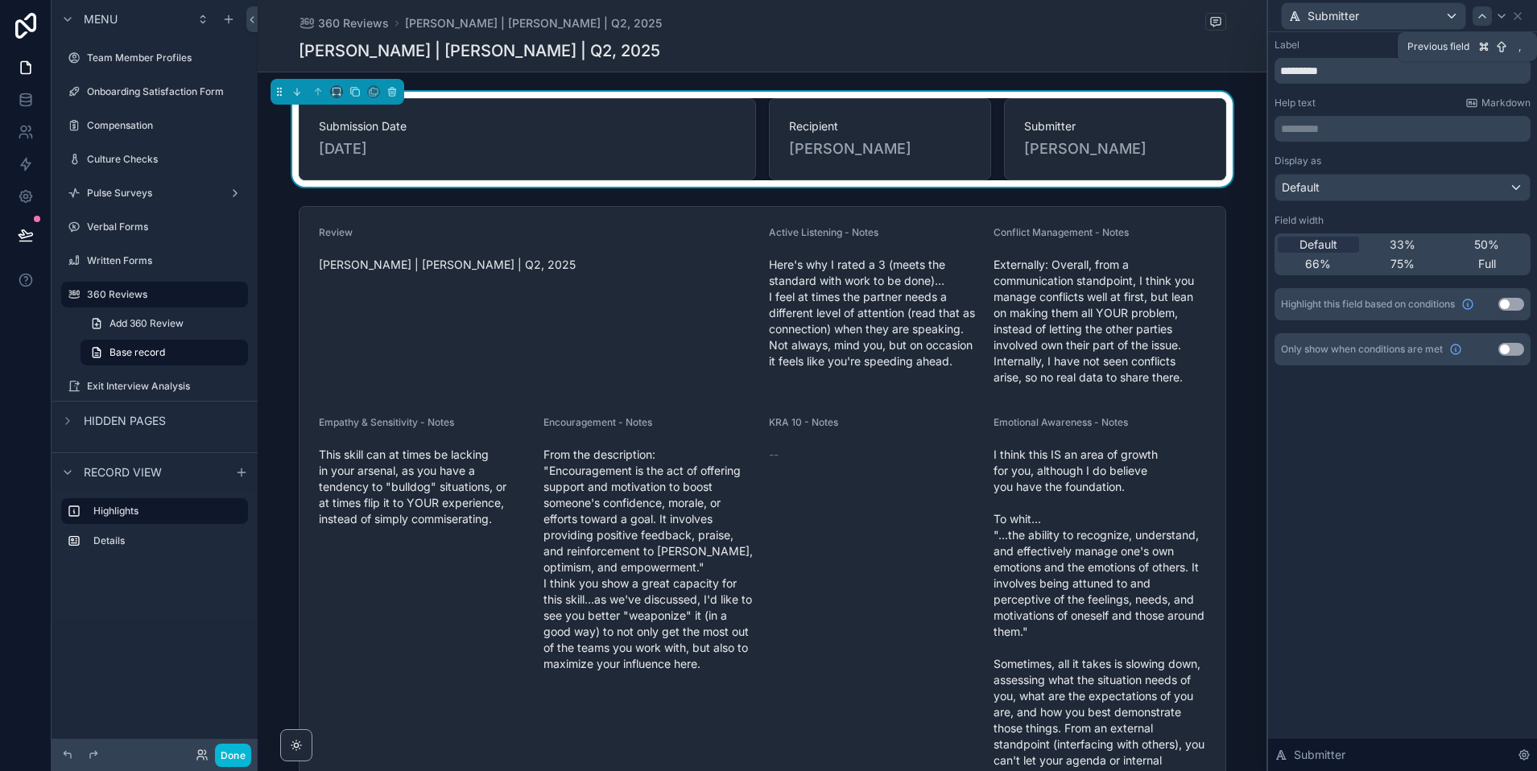
click at [1485, 17] on icon at bounding box center [1482, 15] width 6 height 3
click at [1486, 20] on icon at bounding box center [1482, 16] width 13 height 13
click at [1315, 244] on span "Default" at bounding box center [1318, 245] width 38 height 16
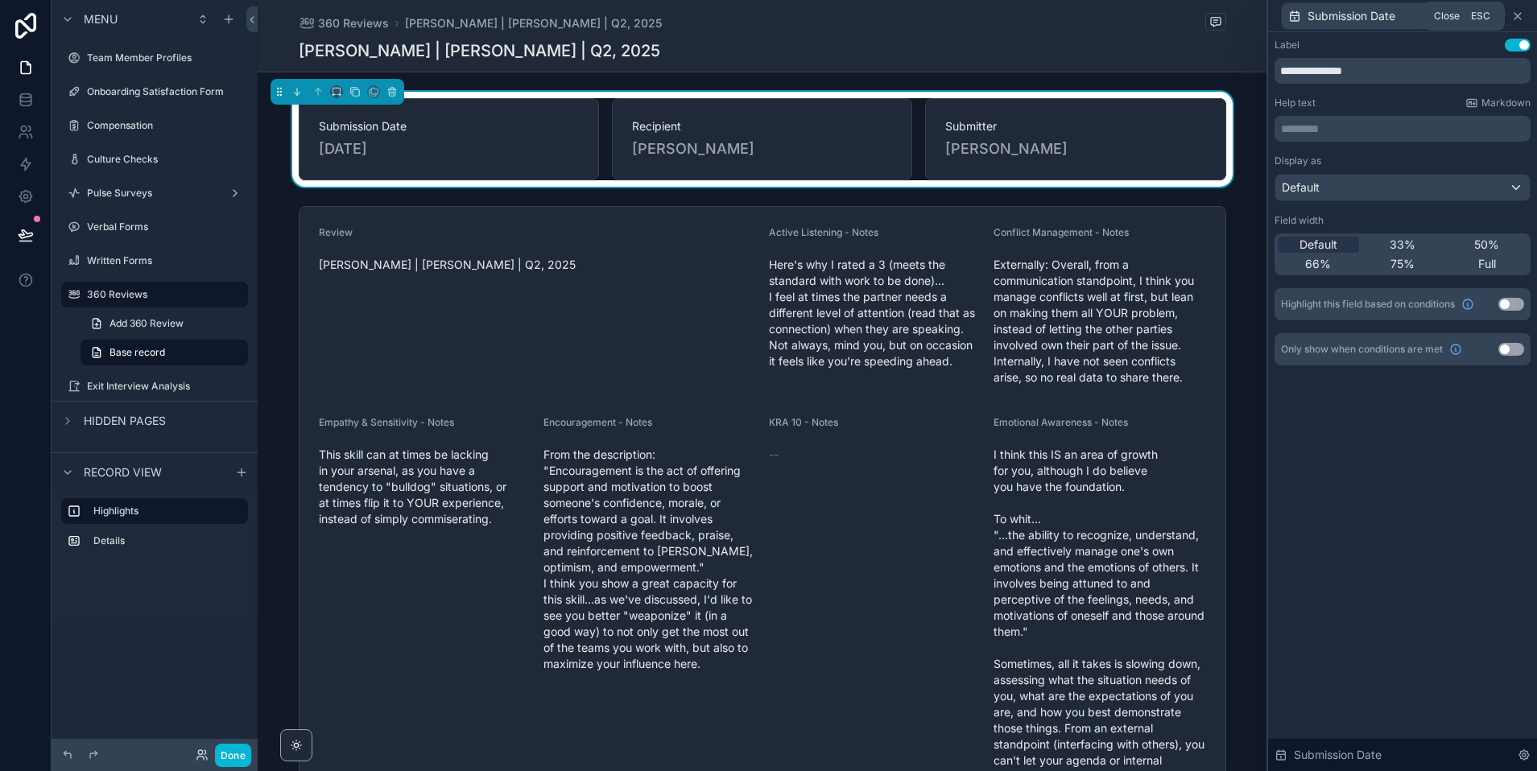
click at [1521, 15] on icon at bounding box center [1517, 16] width 13 height 13
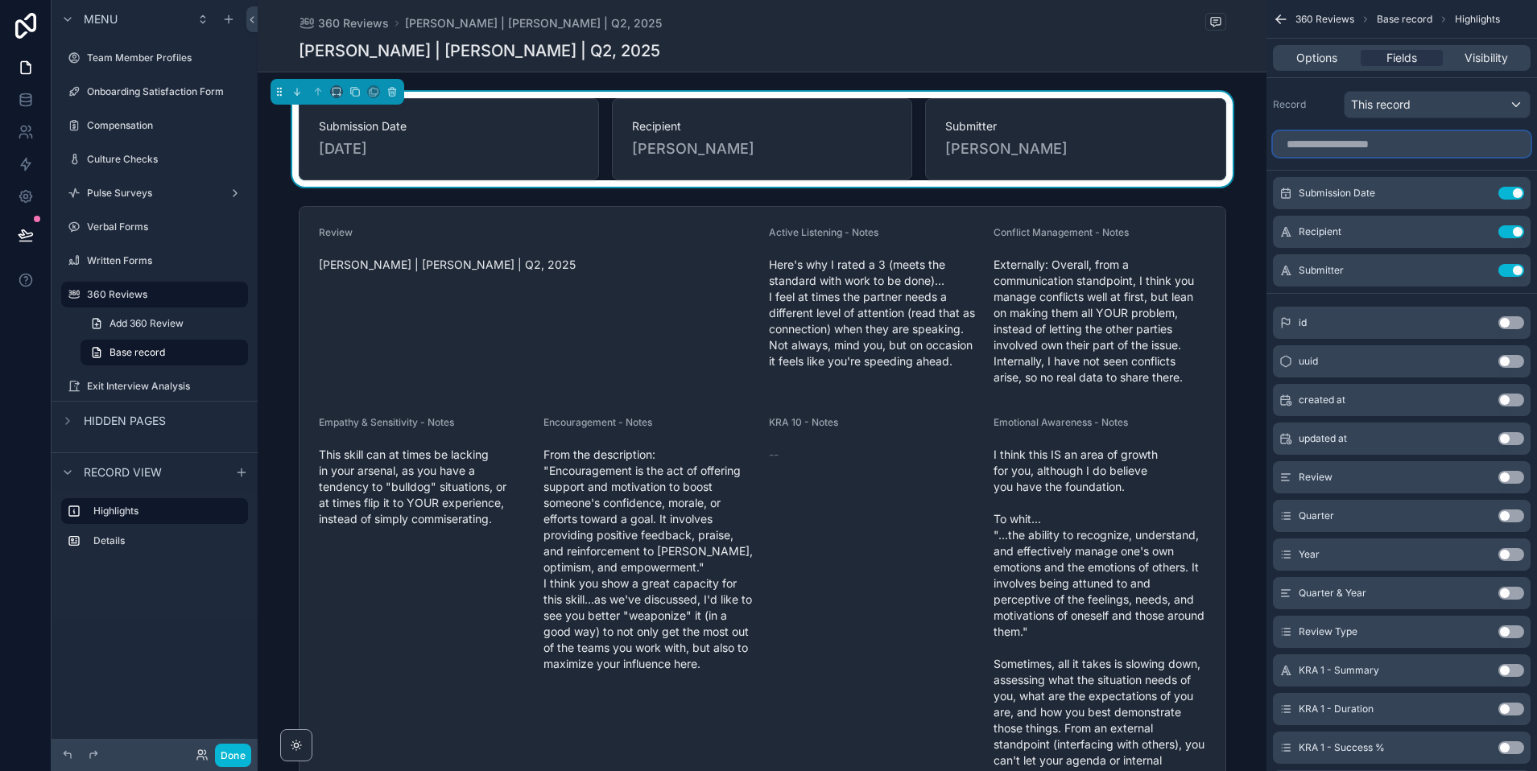
click at [1393, 143] on input "scrollable content" at bounding box center [1402, 144] width 258 height 26
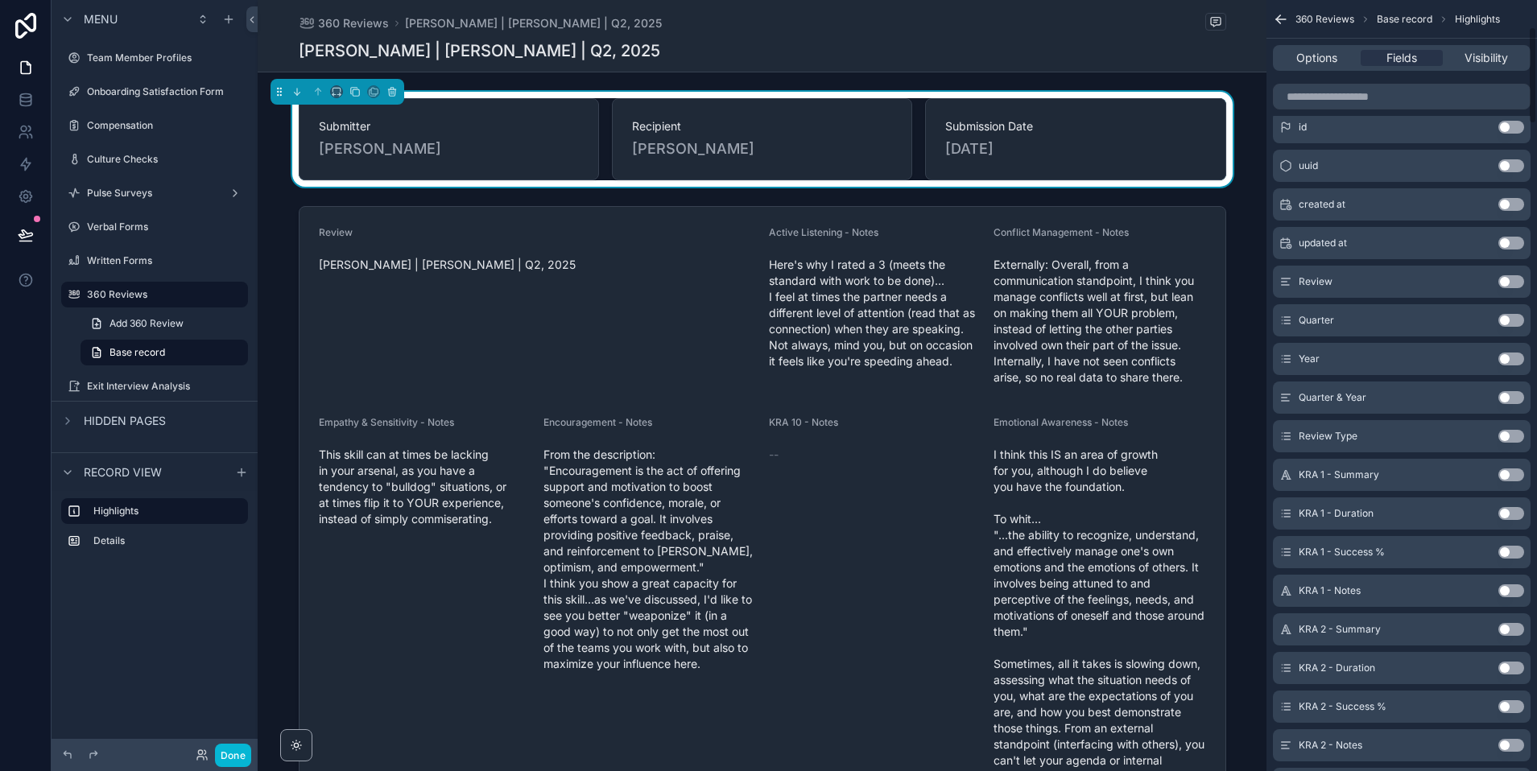
scroll to position [216, 0]
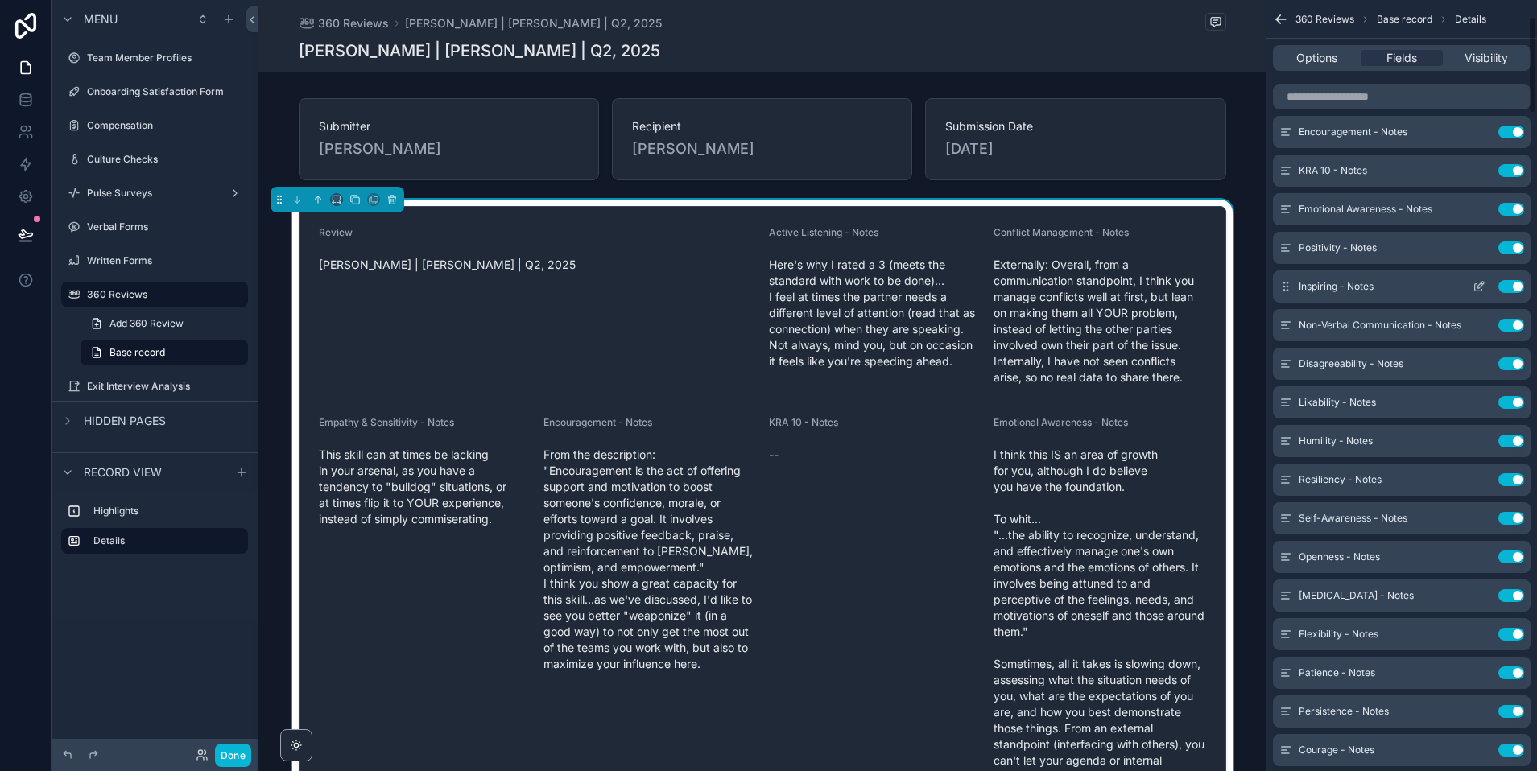
scroll to position [0, 0]
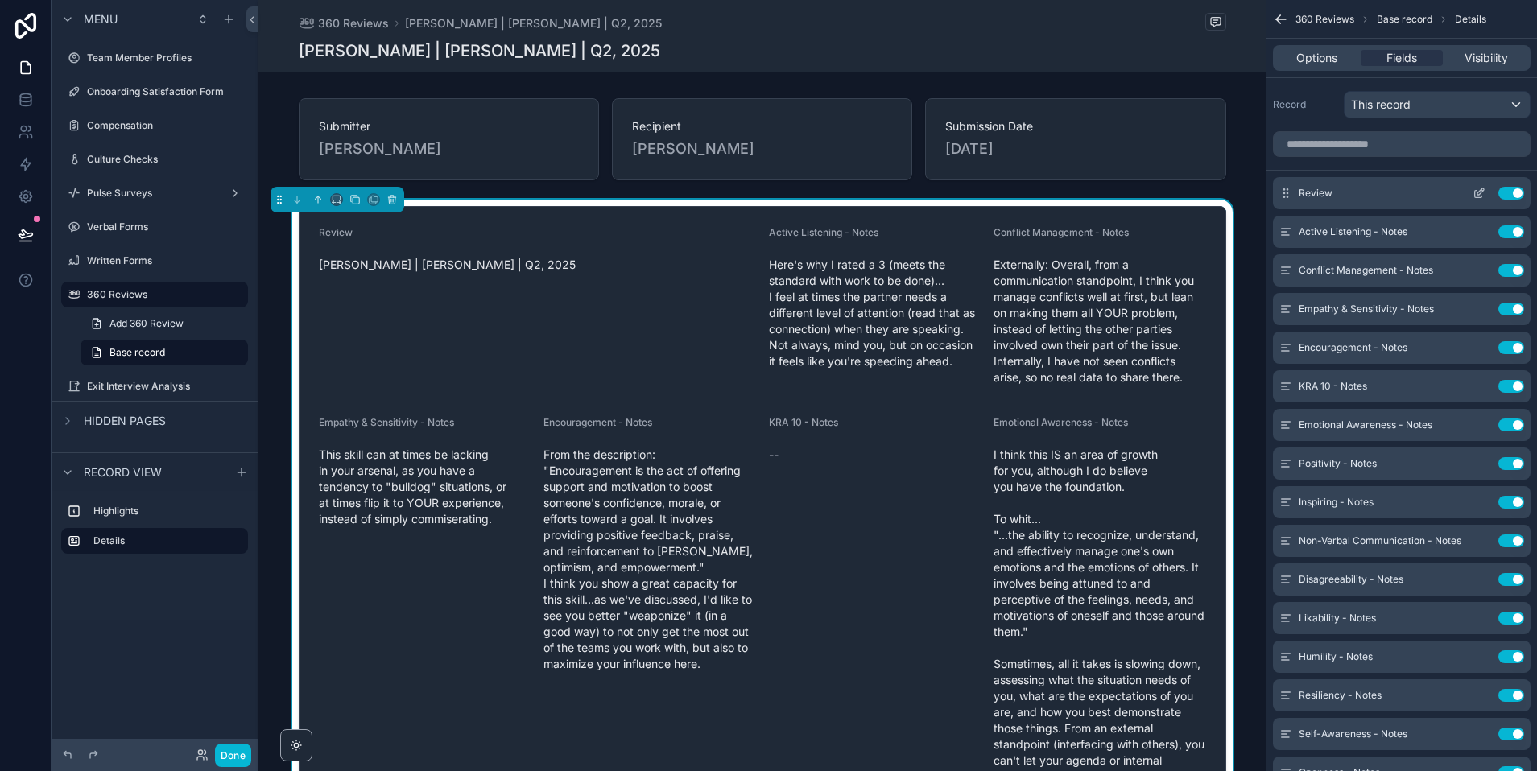
click at [1517, 191] on button "Use setting" at bounding box center [1511, 193] width 26 height 13
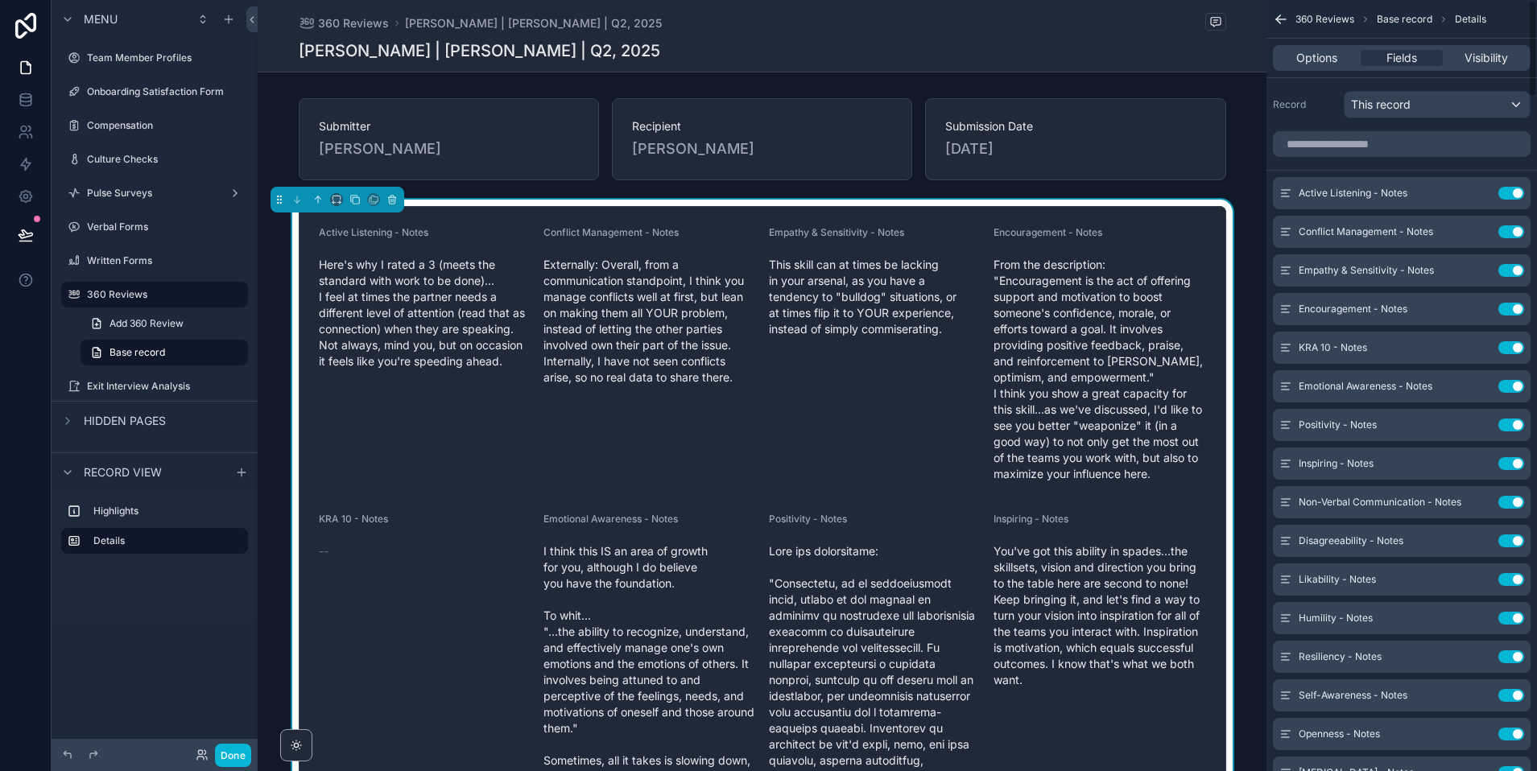
click at [1517, 191] on button "Use setting" at bounding box center [1511, 193] width 26 height 13
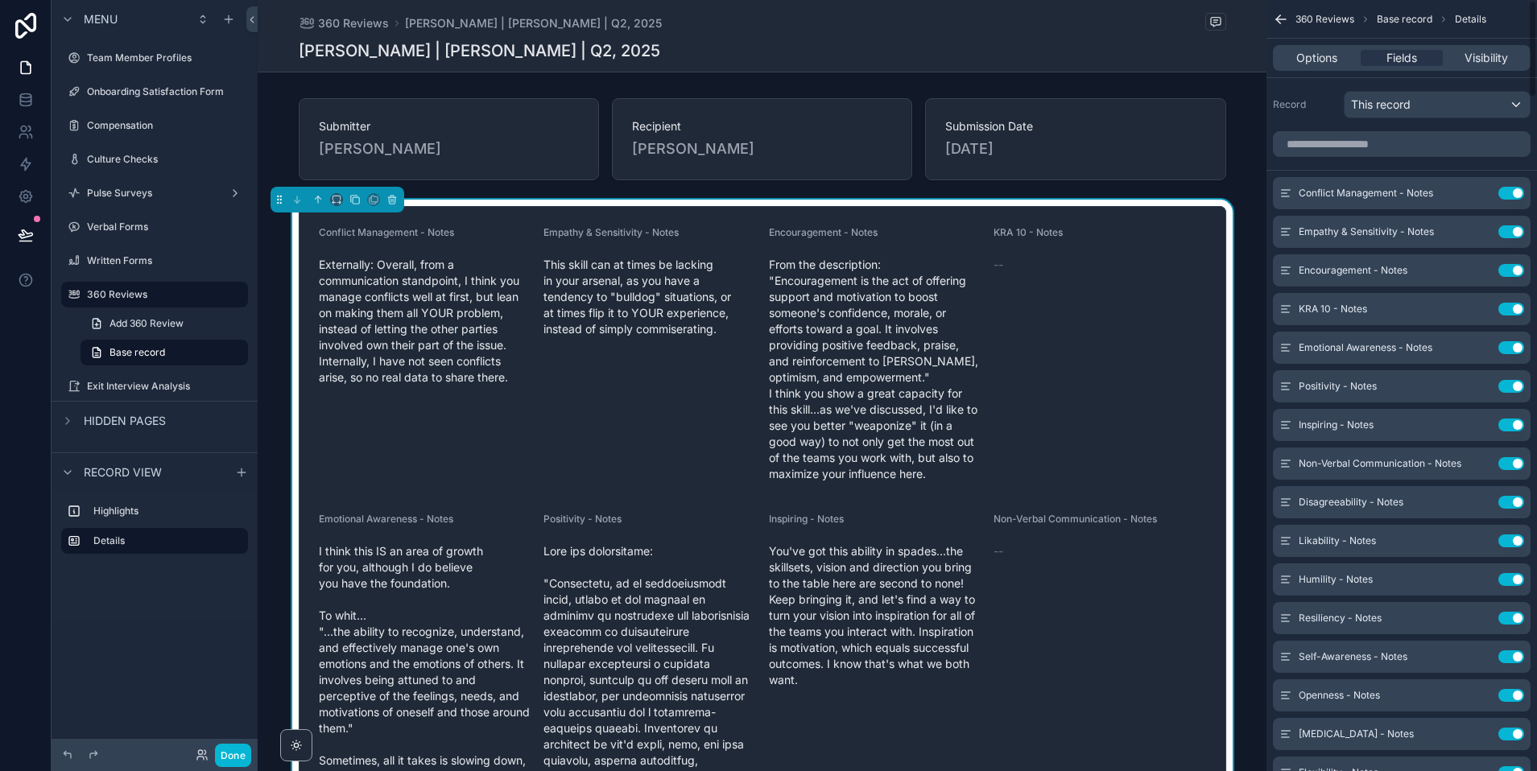
click at [1517, 191] on button "Use setting" at bounding box center [1511, 193] width 26 height 13
click at [1517, 225] on button "Use setting" at bounding box center [1511, 231] width 26 height 13
click at [1517, 264] on button "Use setting" at bounding box center [1511, 270] width 26 height 13
click at [1517, 303] on button "Use setting" at bounding box center [1511, 309] width 26 height 13
click at [1517, 341] on button "Use setting" at bounding box center [1511, 347] width 26 height 13
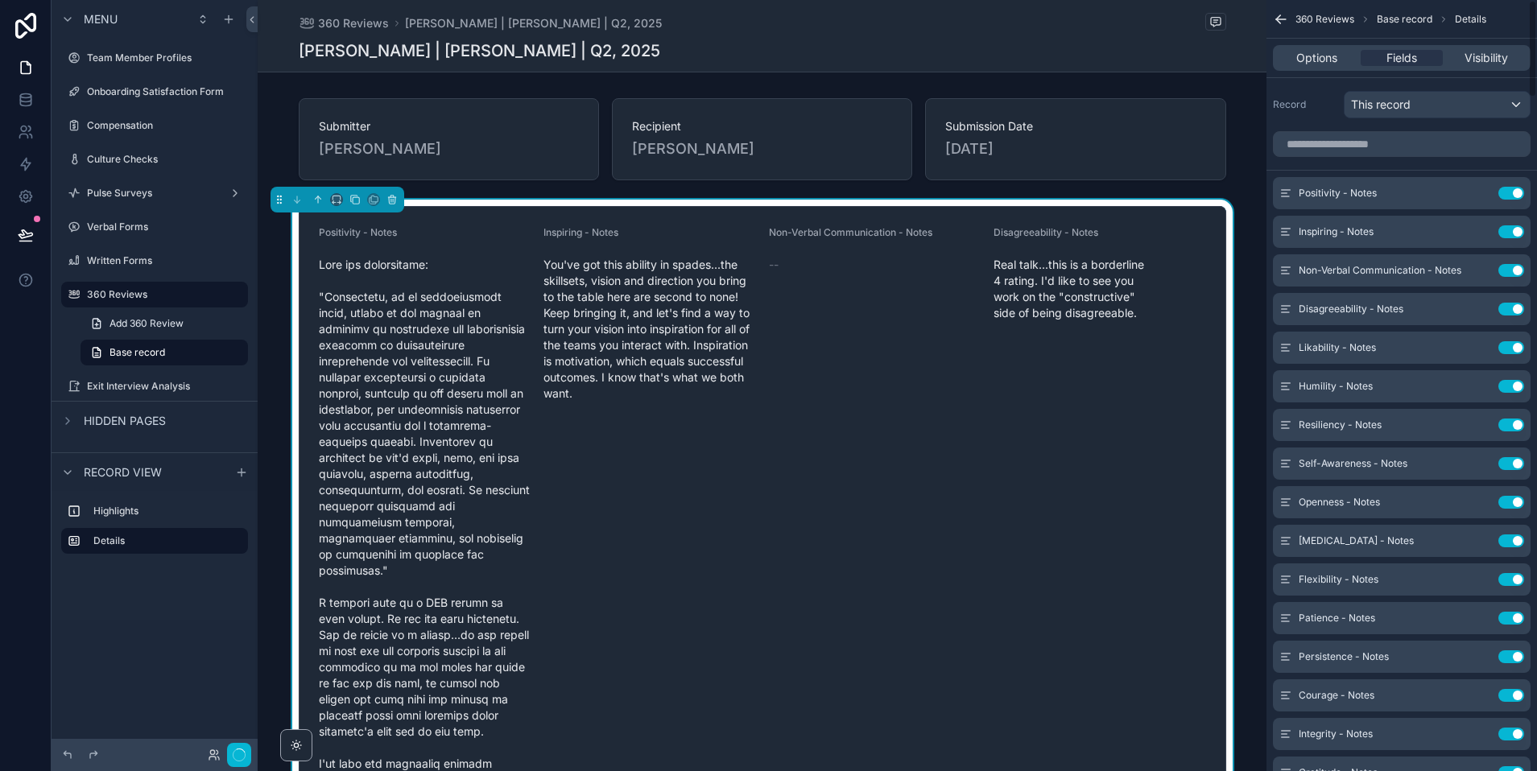
click at [1517, 191] on button "Use setting" at bounding box center [1511, 193] width 26 height 13
click at [1517, 225] on button "Use setting" at bounding box center [1511, 231] width 26 height 13
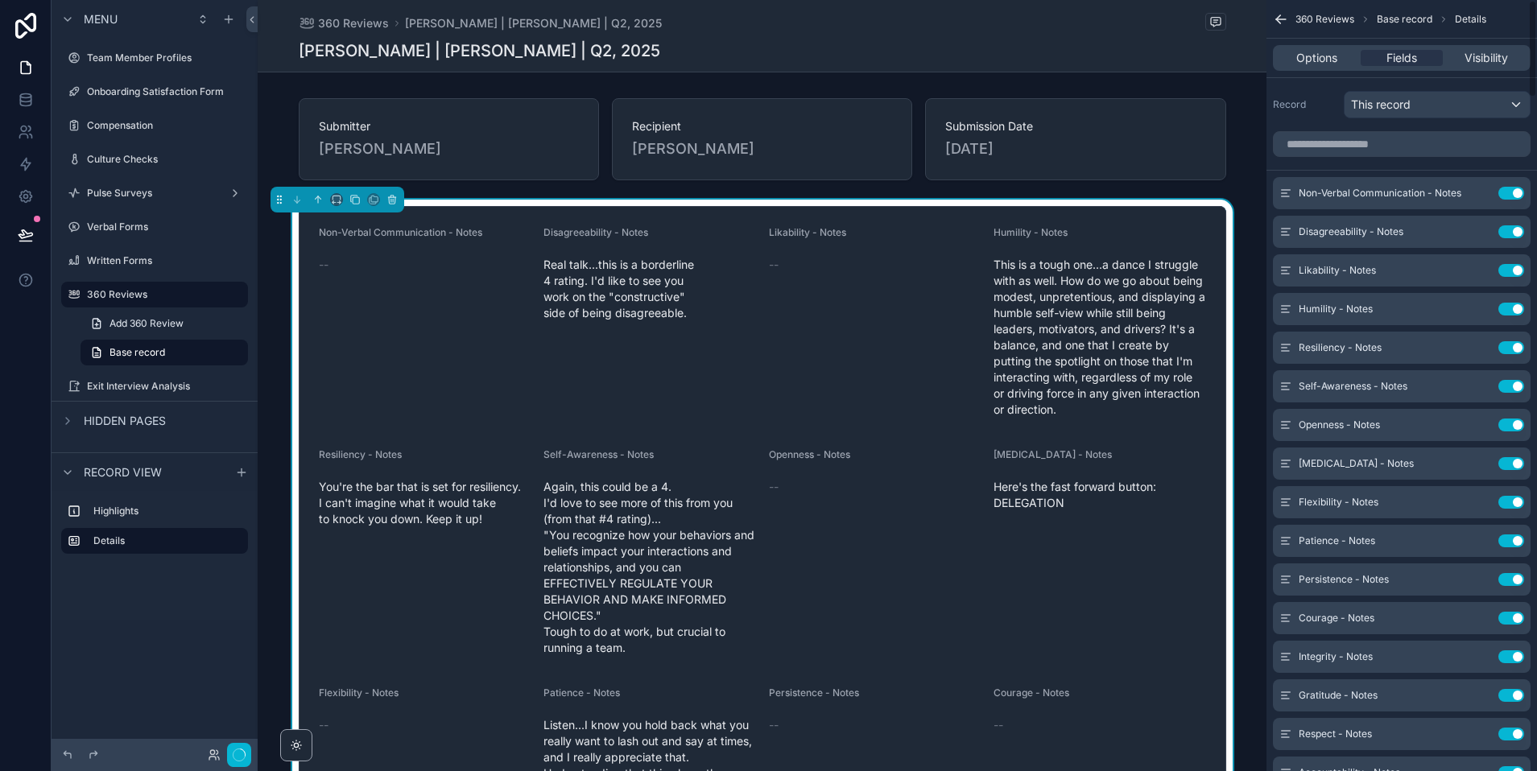
click at [1517, 191] on button "Use setting" at bounding box center [1511, 193] width 26 height 13
click at [1517, 225] on button "Use setting" at bounding box center [1511, 231] width 26 height 13
click at [1517, 264] on button "Use setting" at bounding box center [1511, 270] width 26 height 13
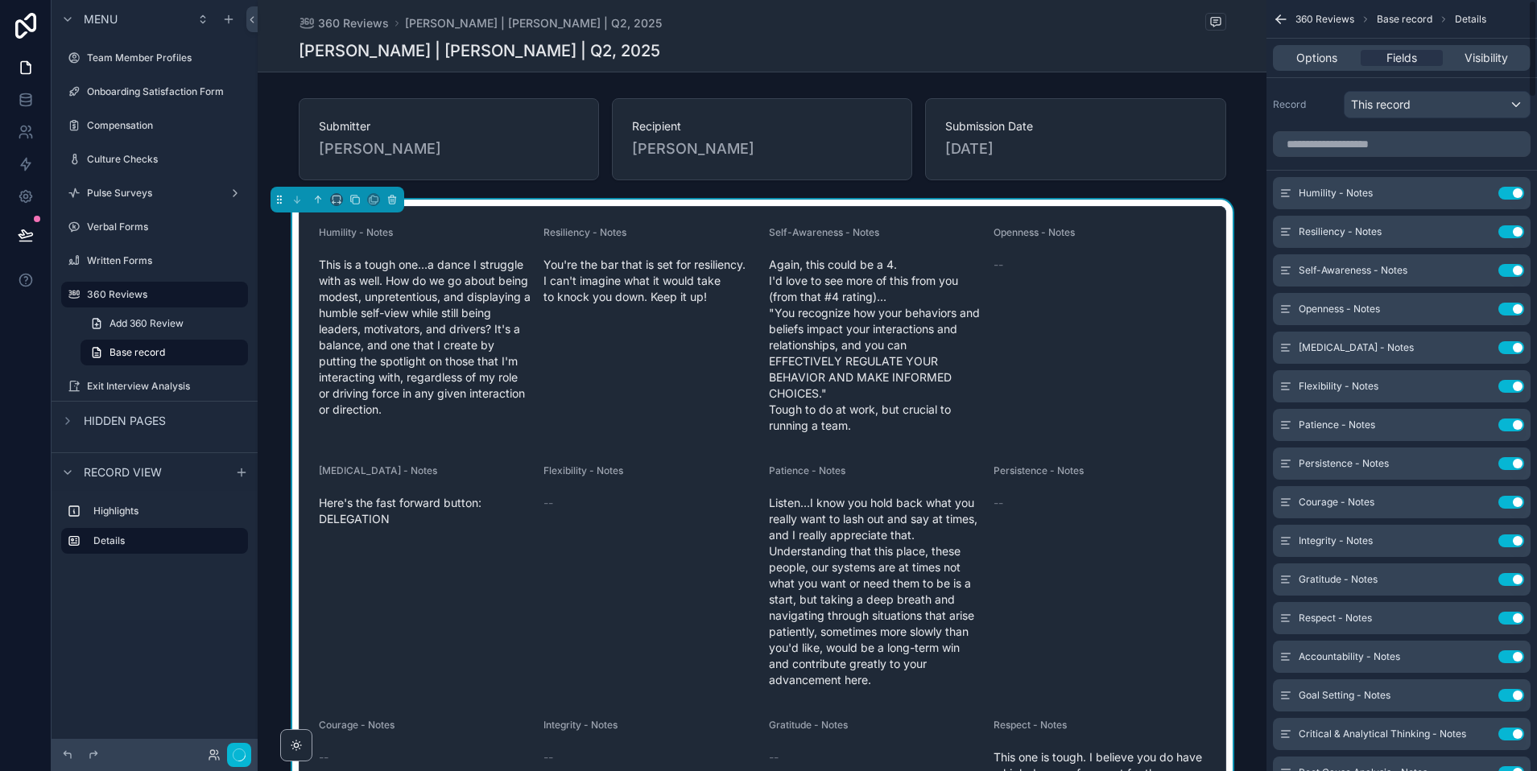
click at [1517, 191] on button "Use setting" at bounding box center [1511, 193] width 26 height 13
click at [1517, 225] on button "Use setting" at bounding box center [1511, 231] width 26 height 13
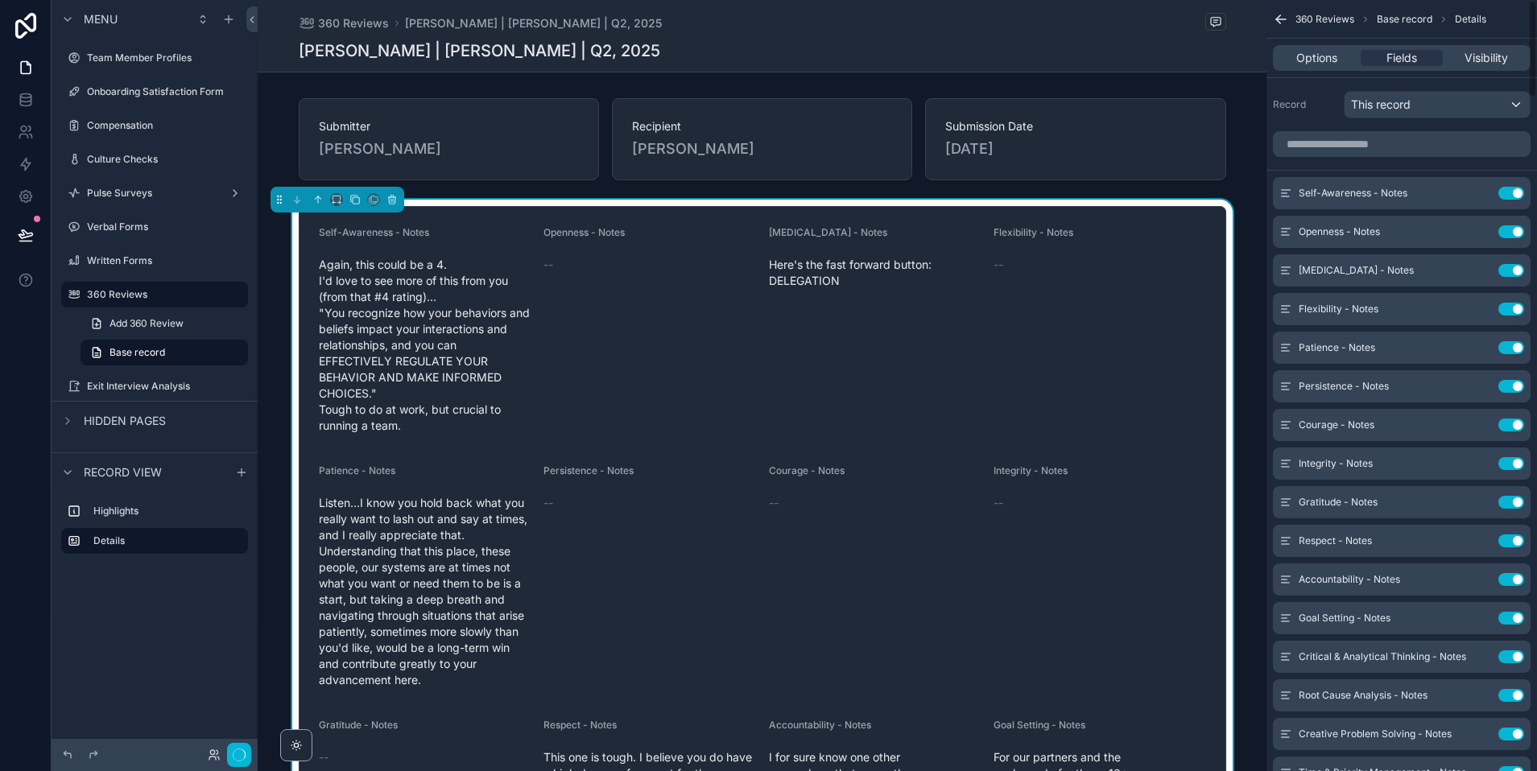
click at [1517, 191] on button "Use setting" at bounding box center [1511, 193] width 26 height 13
click at [1517, 225] on button "Use setting" at bounding box center [1511, 231] width 26 height 13
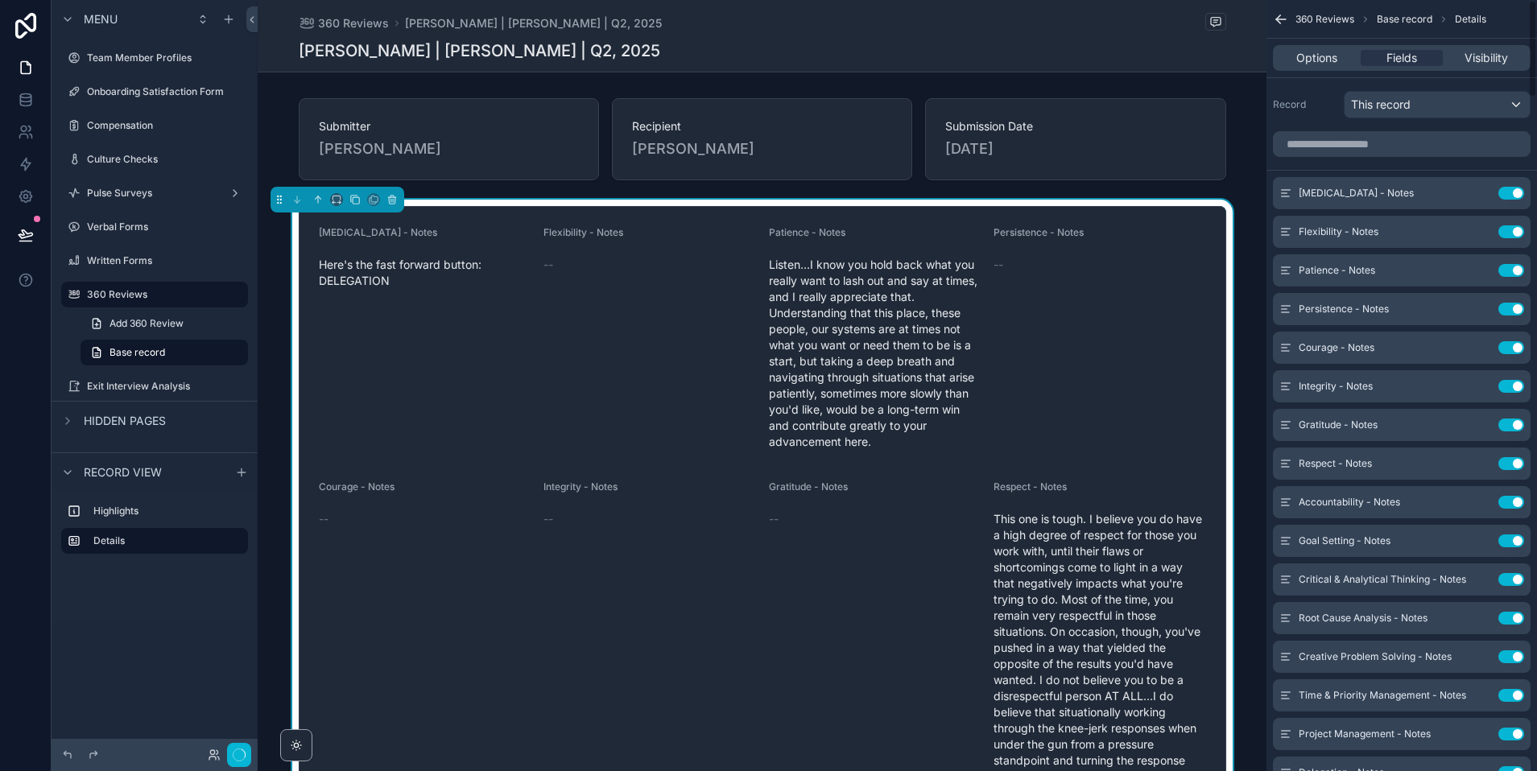
click at [1517, 191] on button "Use setting" at bounding box center [1511, 193] width 26 height 13
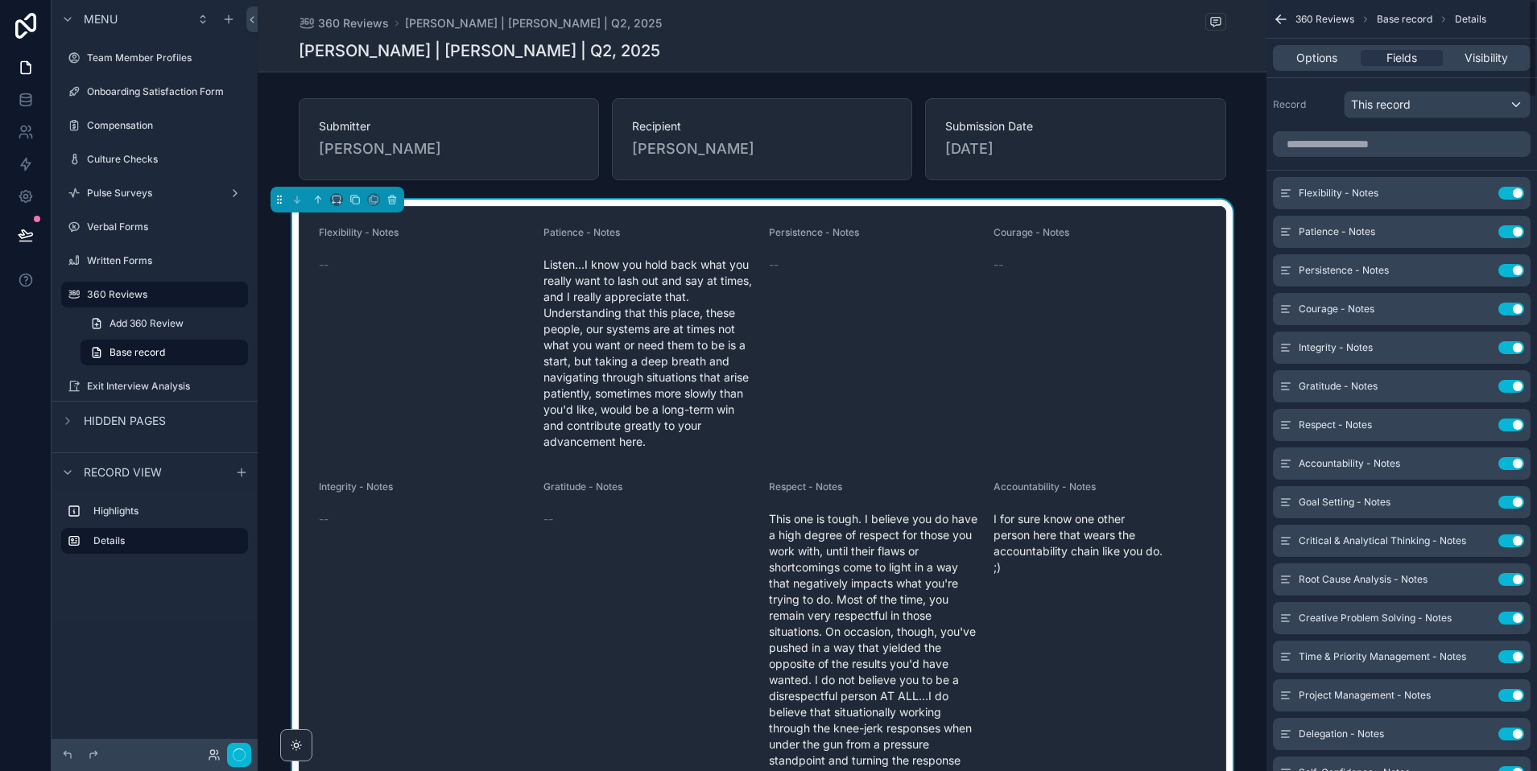
click at [1517, 191] on button "Use setting" at bounding box center [1511, 193] width 26 height 13
click at [1517, 225] on button "Use setting" at bounding box center [1511, 231] width 26 height 13
click at [1517, 264] on button "Use setting" at bounding box center [1511, 270] width 26 height 13
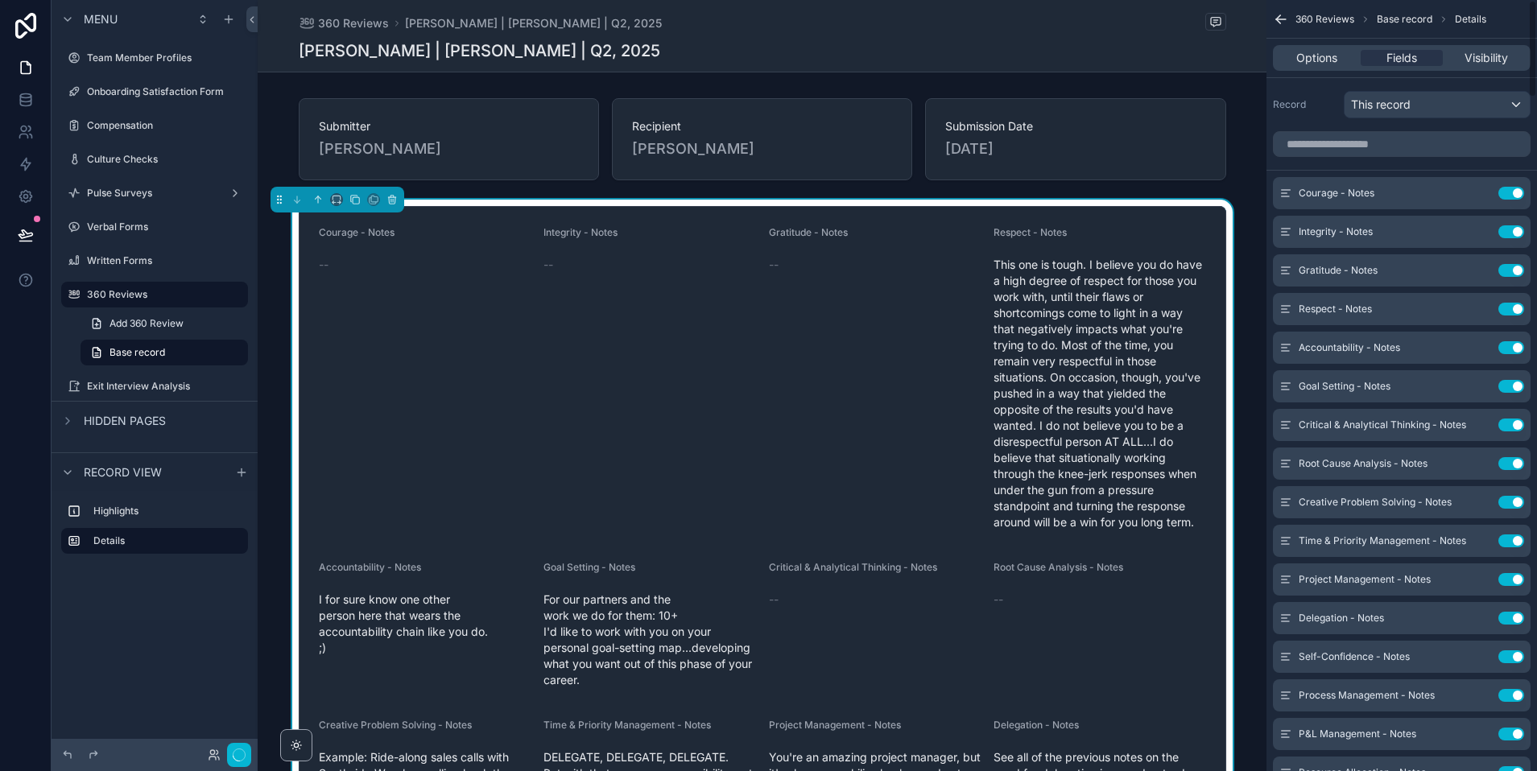
click at [1517, 191] on button "Use setting" at bounding box center [1511, 193] width 26 height 13
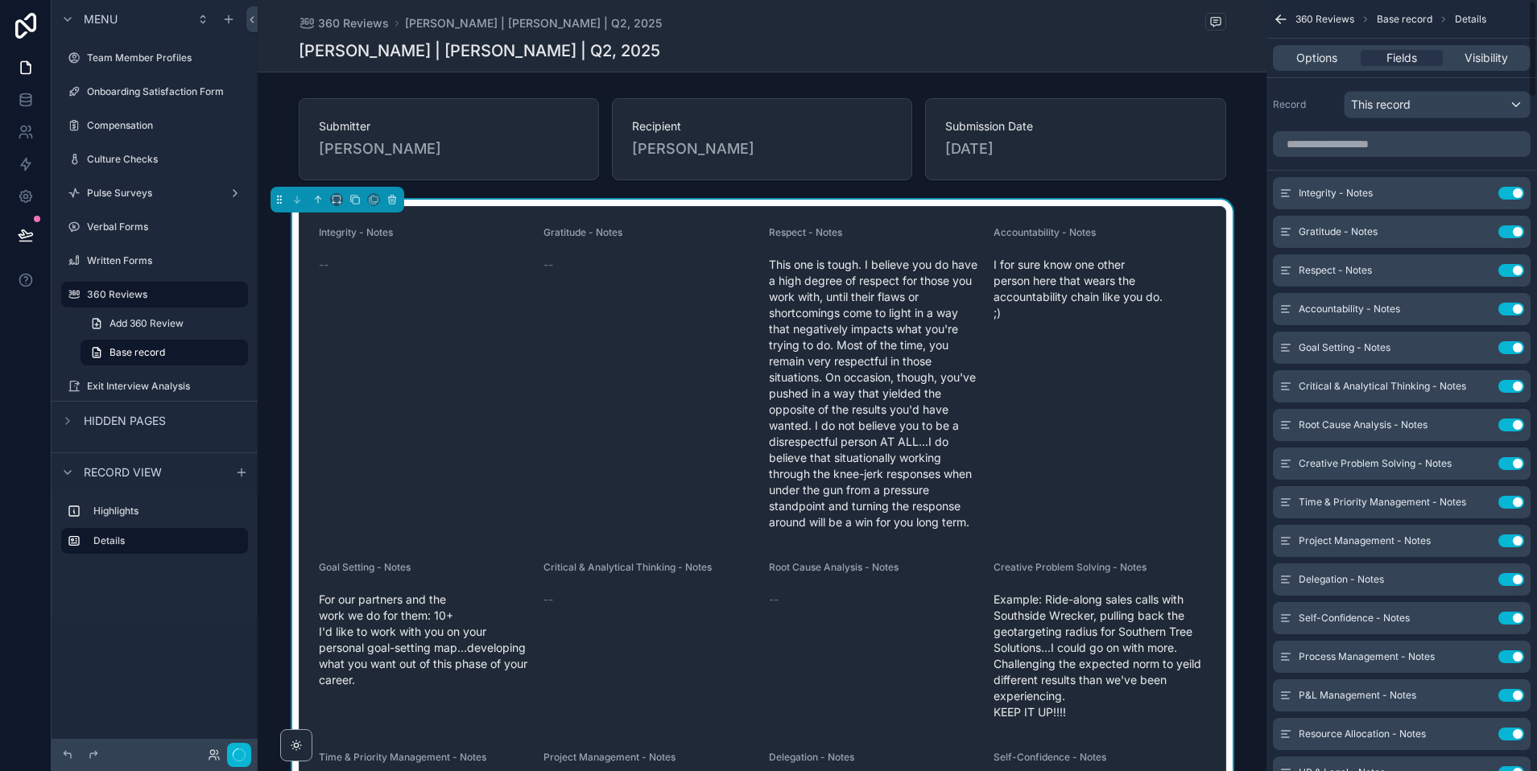
click at [1517, 191] on button "Use setting" at bounding box center [1511, 193] width 26 height 13
click at [1517, 225] on button "Use setting" at bounding box center [1511, 231] width 26 height 13
click at [1517, 264] on button "Use setting" at bounding box center [1511, 270] width 26 height 13
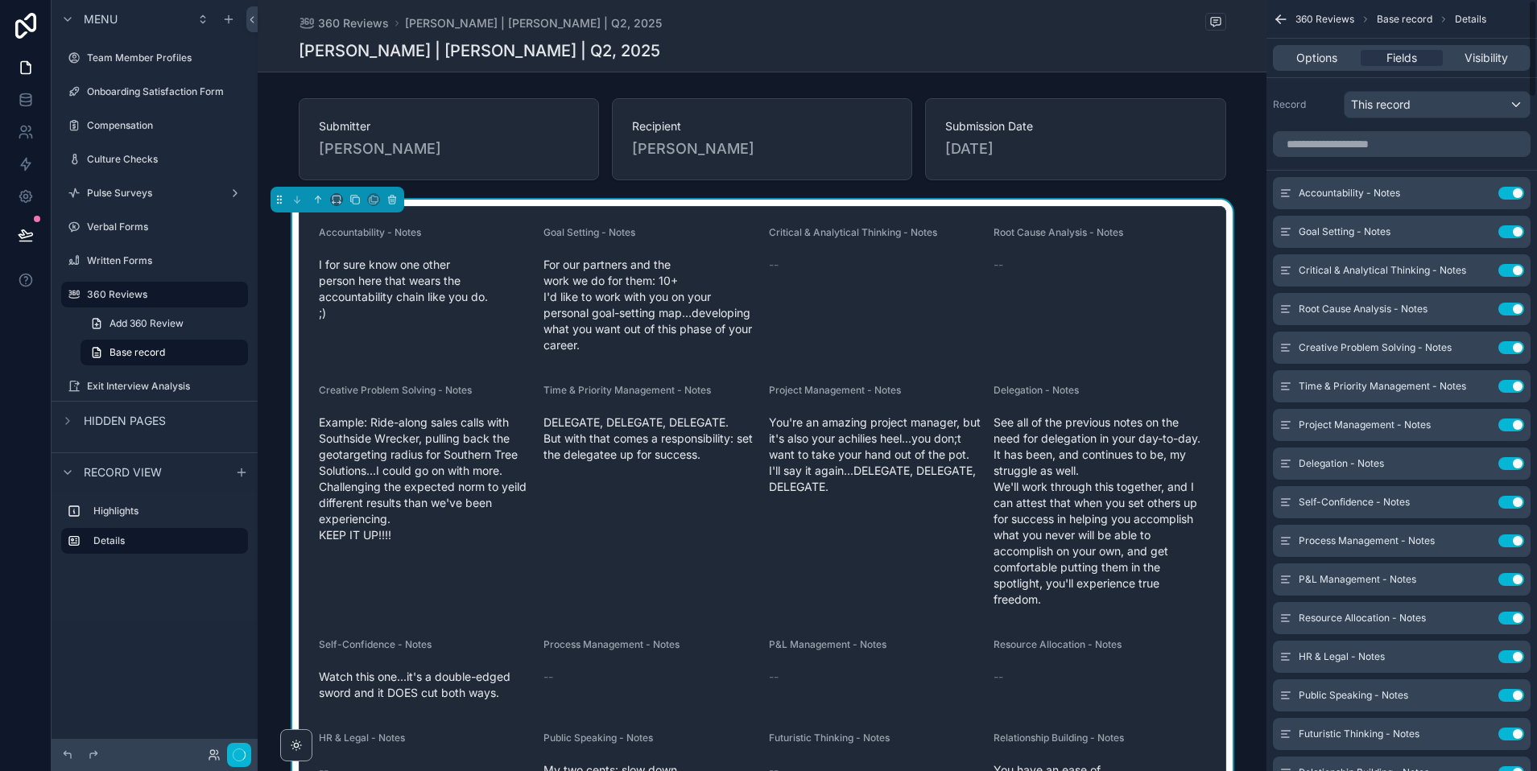
click at [1517, 191] on button "Use setting" at bounding box center [1511, 193] width 26 height 13
click at [1517, 225] on button "Use setting" at bounding box center [1511, 231] width 26 height 13
click at [1517, 264] on button "Use setting" at bounding box center [1511, 270] width 26 height 13
click at [1517, 303] on button "Use setting" at bounding box center [1511, 309] width 26 height 13
click at [1517, 341] on button "Use setting" at bounding box center [1511, 347] width 26 height 13
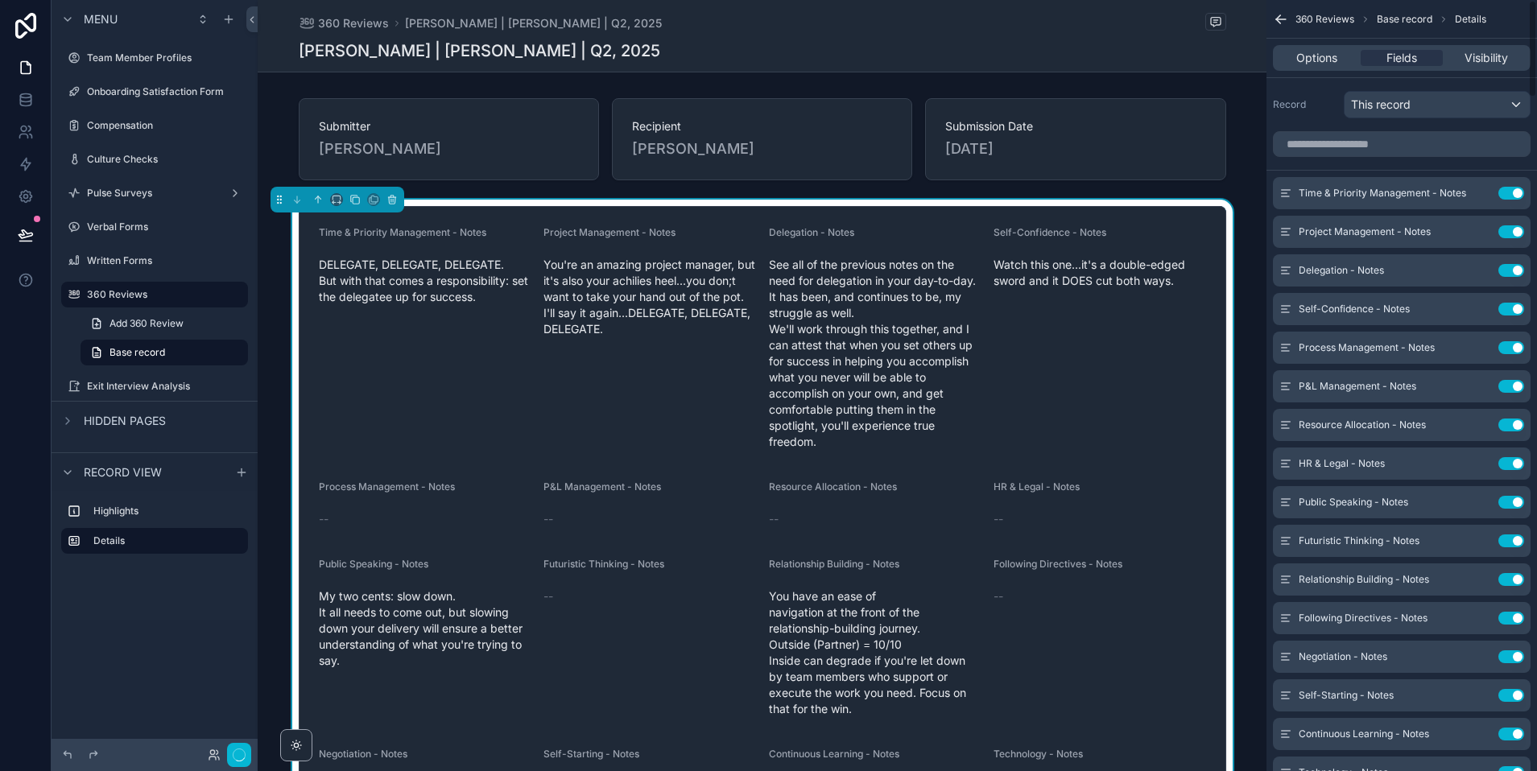
click at [1517, 191] on button "Use setting" at bounding box center [1511, 193] width 26 height 13
click at [1517, 225] on button "Use setting" at bounding box center [1511, 231] width 26 height 13
click at [1517, 264] on button "Use setting" at bounding box center [1511, 270] width 26 height 13
click at [1517, 303] on button "Use setting" at bounding box center [1511, 309] width 26 height 13
click at [1517, 341] on button "Use setting" at bounding box center [1511, 347] width 26 height 13
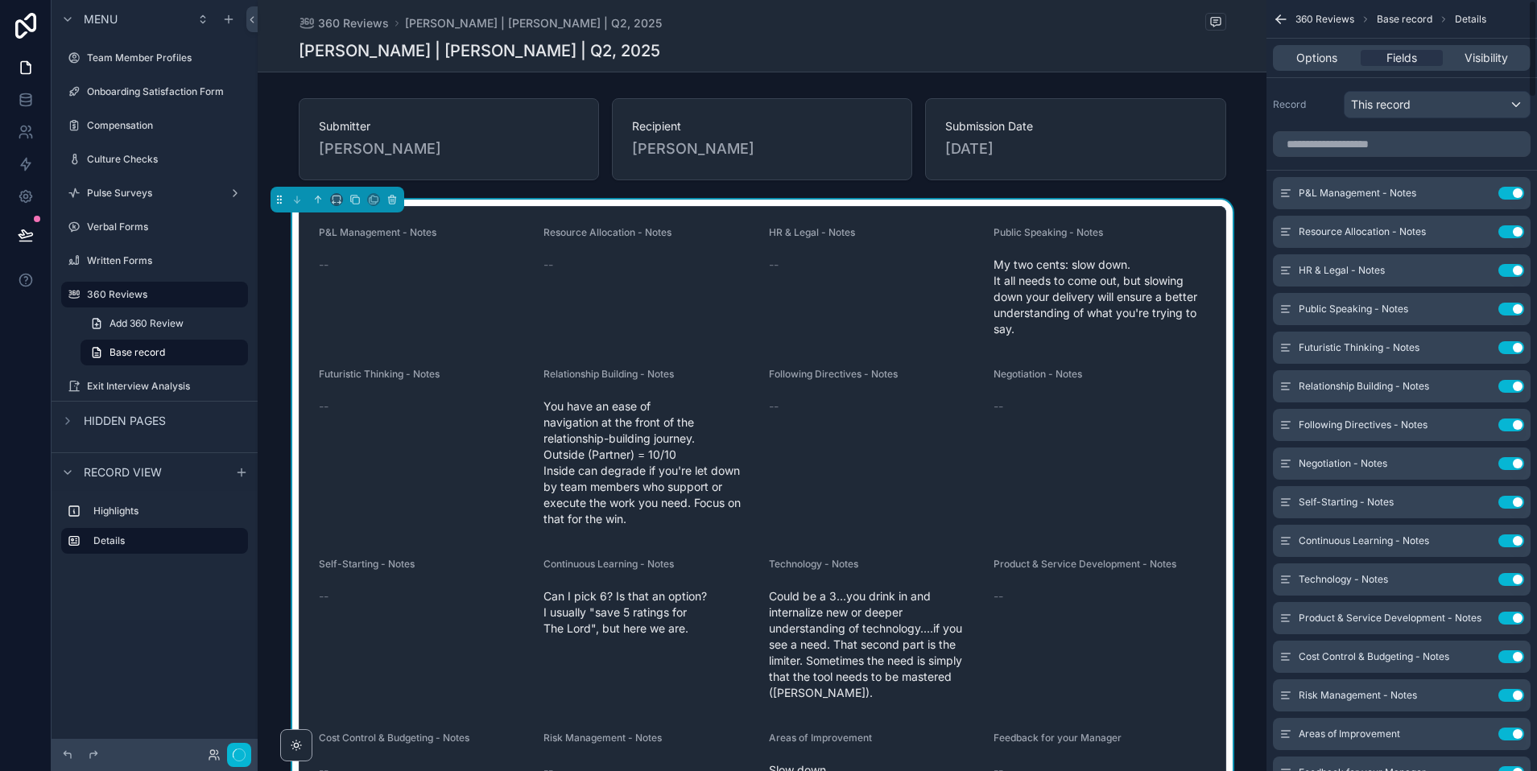
click at [1517, 191] on button "Use setting" at bounding box center [1511, 193] width 26 height 13
click at [1517, 225] on button "Use setting" at bounding box center [1511, 231] width 26 height 13
click at [1517, 264] on button "Use setting" at bounding box center [1511, 270] width 26 height 13
click at [1517, 303] on button "Use setting" at bounding box center [1511, 309] width 26 height 13
click at [1517, 341] on button "Use setting" at bounding box center [1511, 347] width 26 height 13
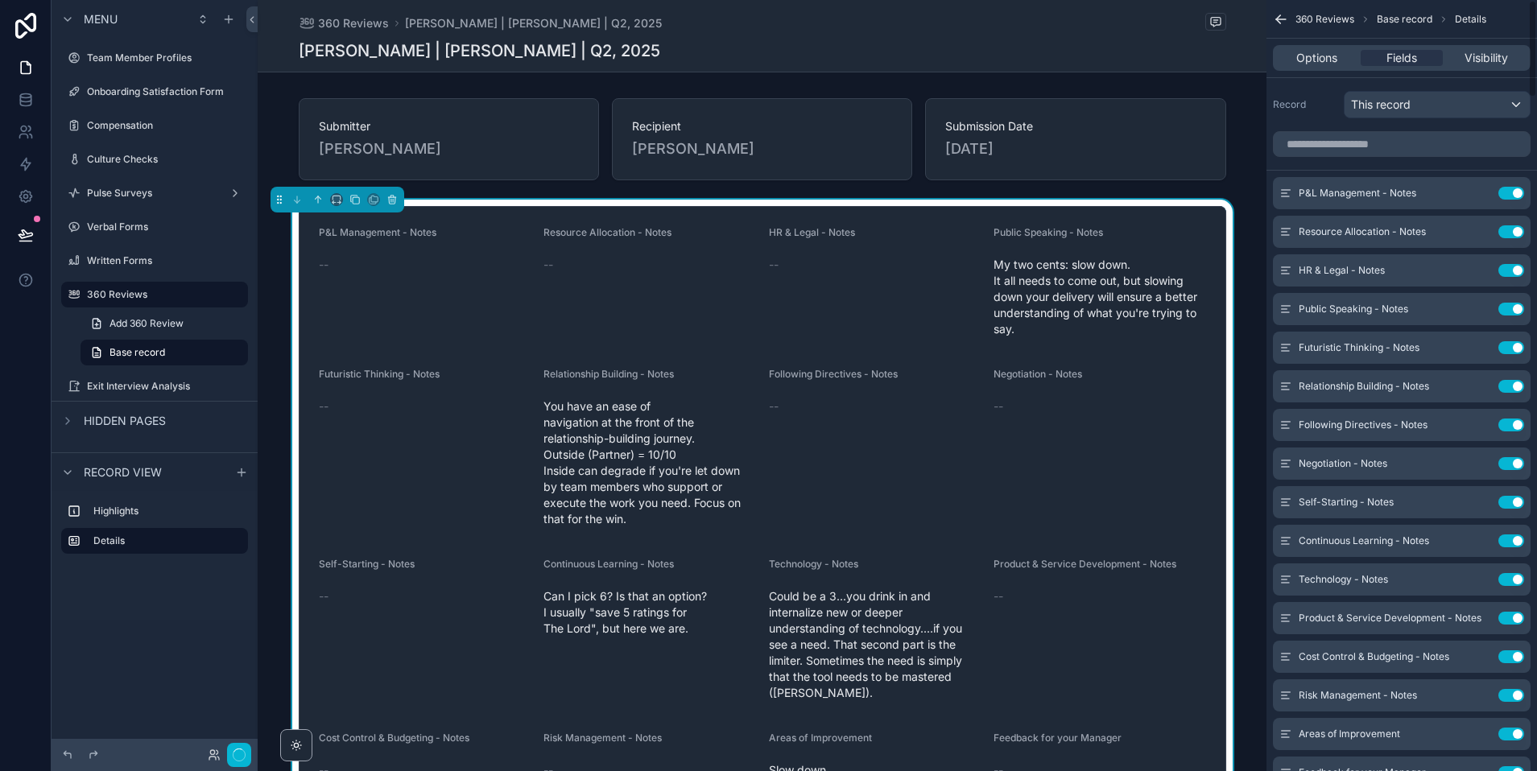
click at [1517, 380] on button "Use setting" at bounding box center [1511, 386] width 26 height 13
click at [1517, 419] on button "Use setting" at bounding box center [1511, 425] width 26 height 13
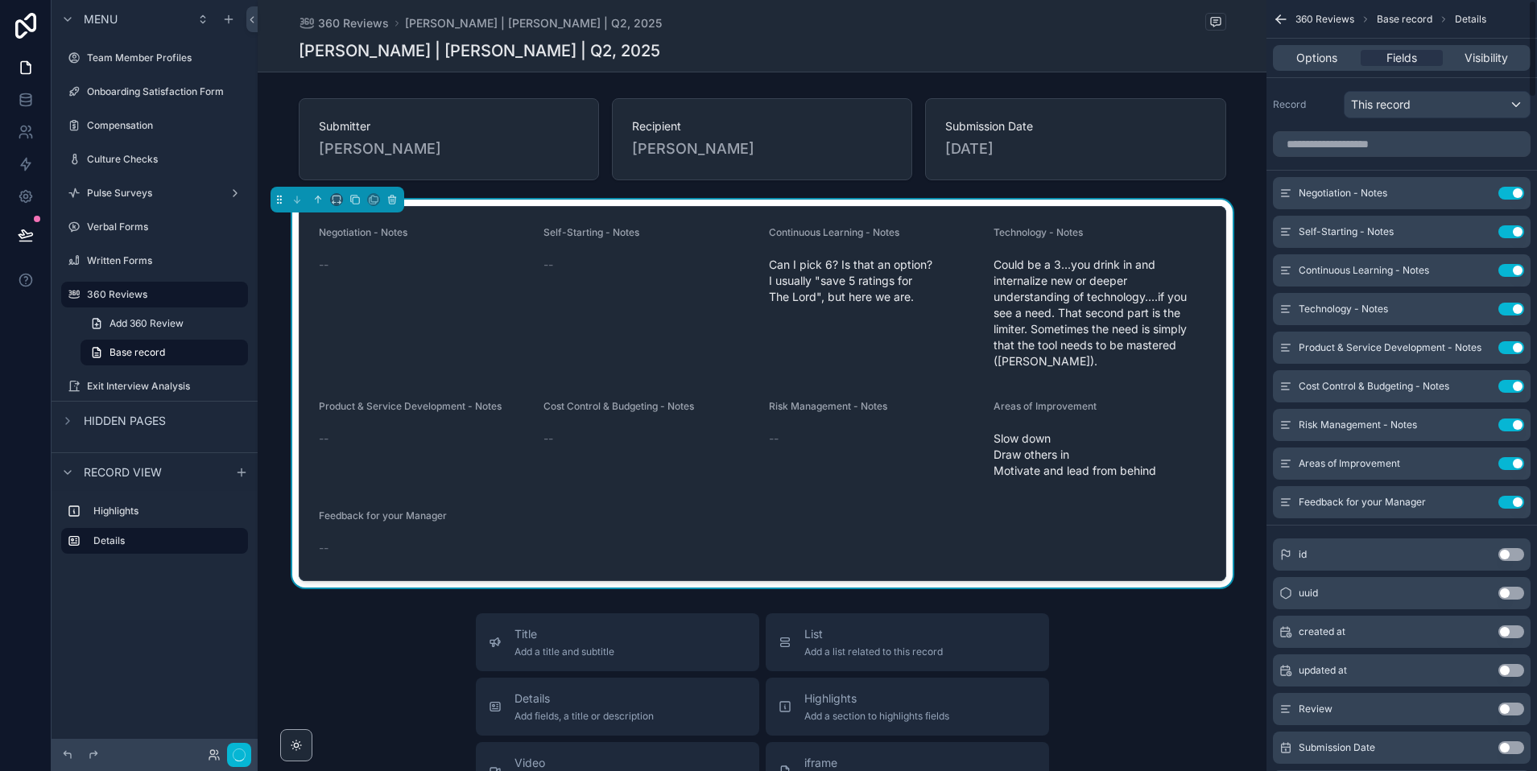
click at [1517, 191] on button "Use setting" at bounding box center [1511, 193] width 26 height 13
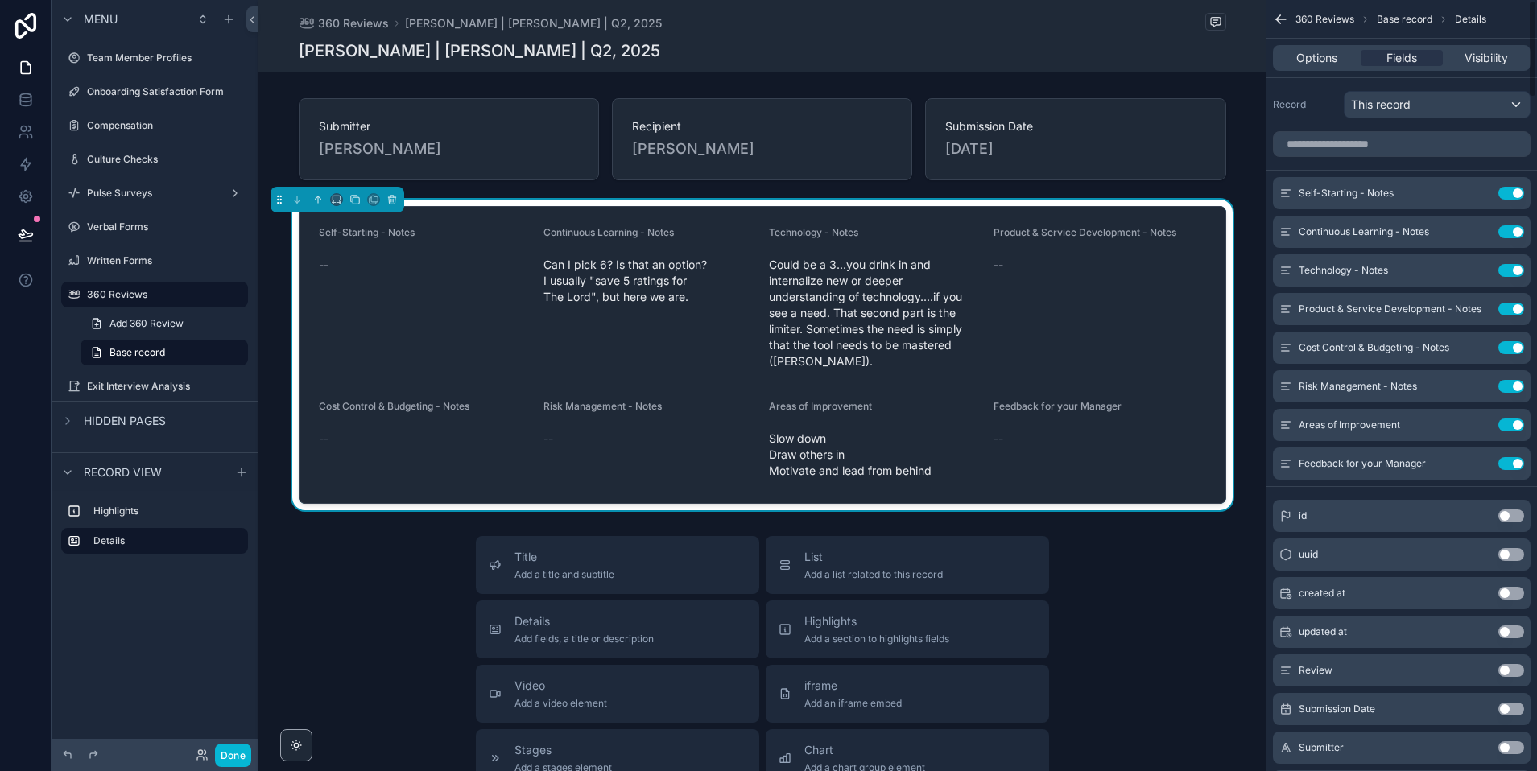
click at [1517, 191] on button "Use setting" at bounding box center [1511, 193] width 26 height 13
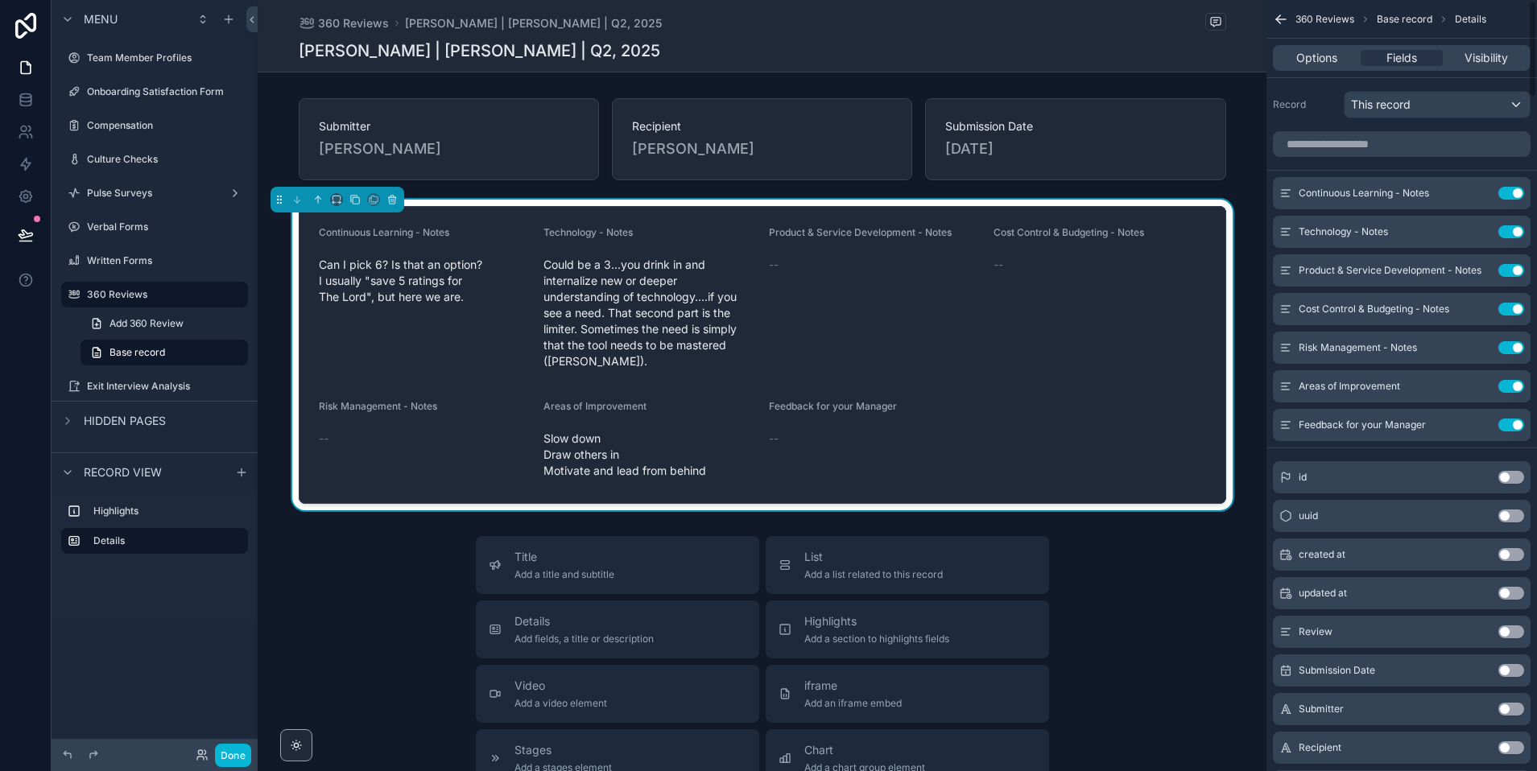
click at [1517, 191] on button "Use setting" at bounding box center [1511, 193] width 26 height 13
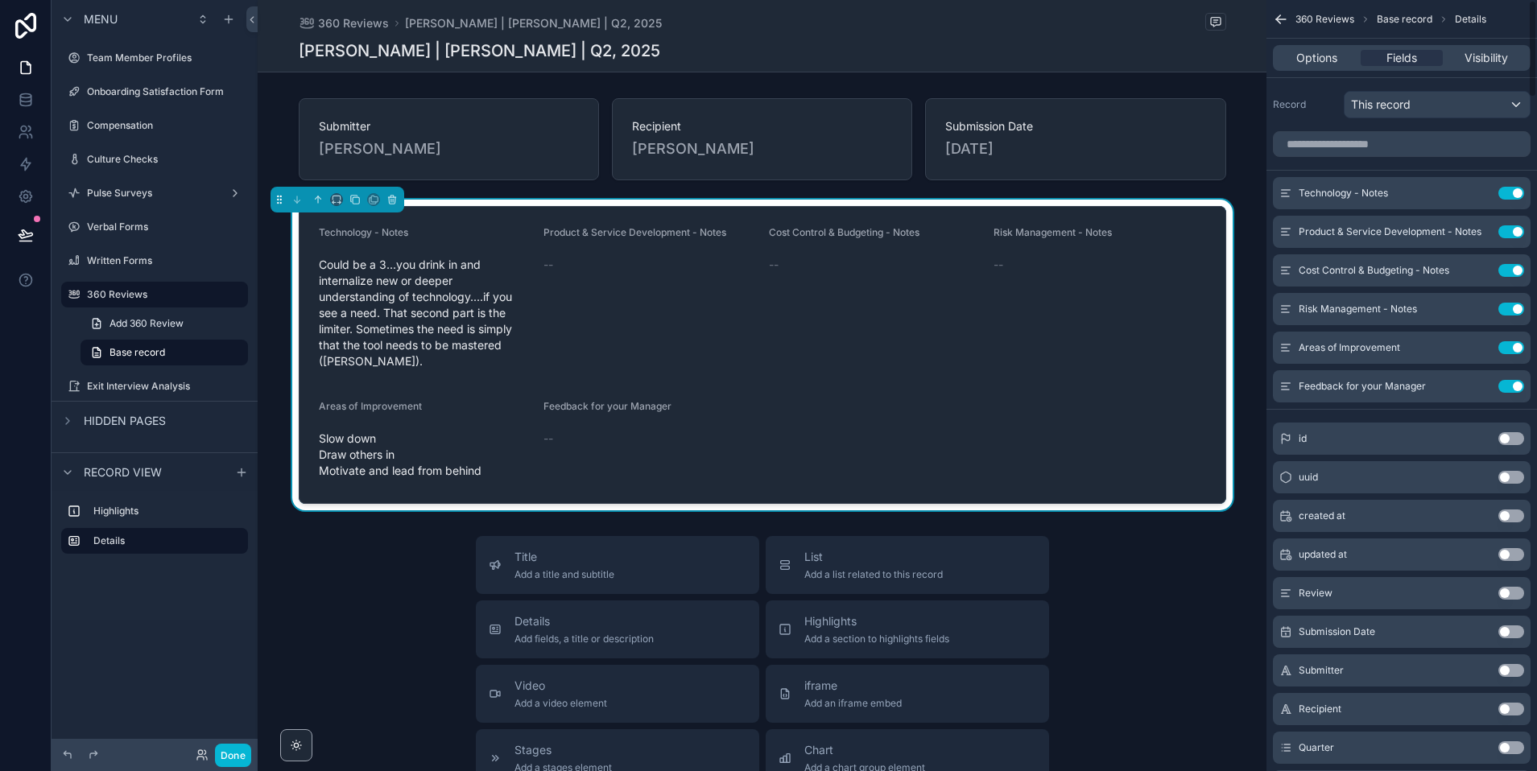
click at [1517, 191] on button "Use setting" at bounding box center [1511, 193] width 26 height 13
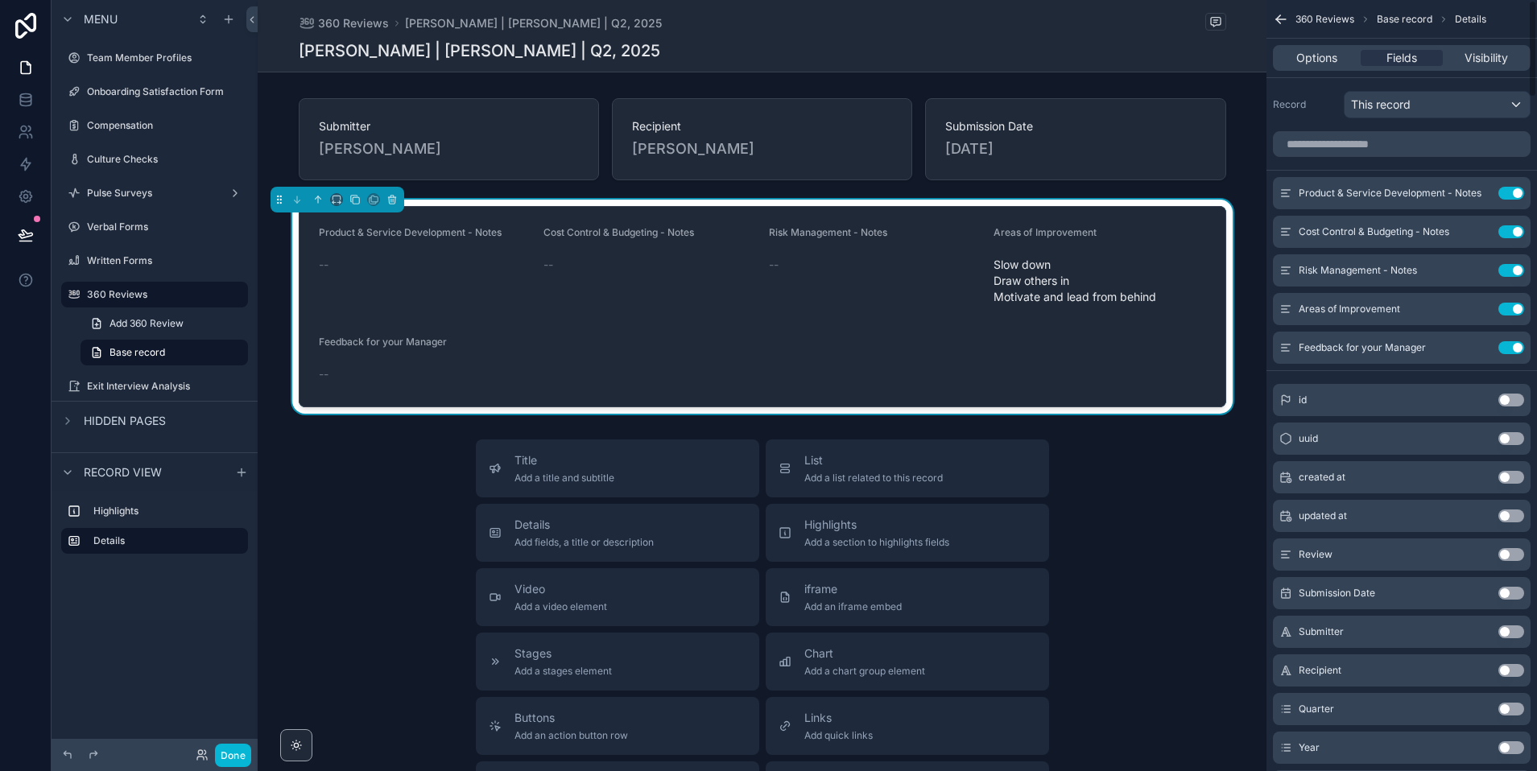
click at [1517, 191] on button "Use setting" at bounding box center [1511, 193] width 26 height 13
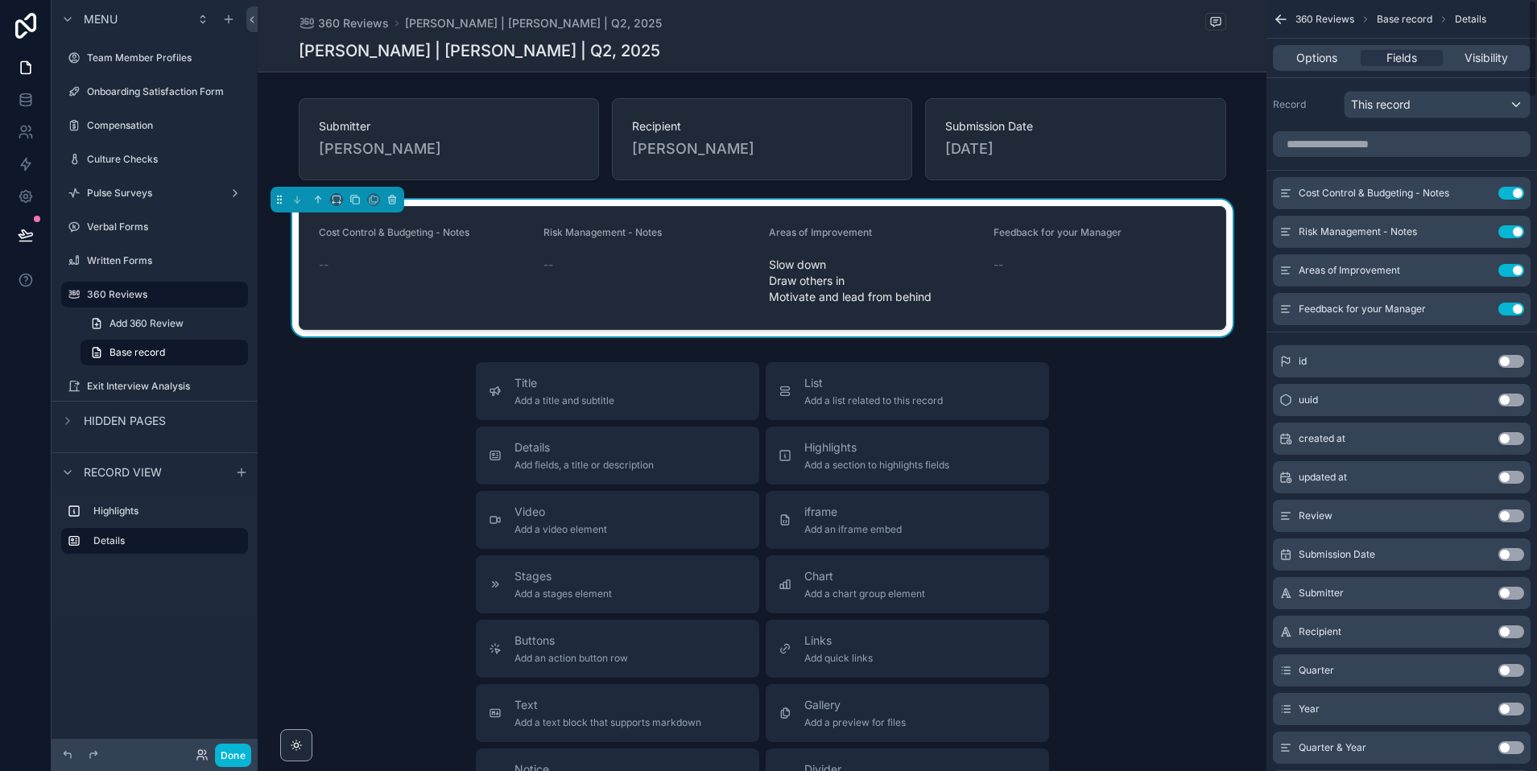
click at [1517, 191] on button "Use setting" at bounding box center [1511, 193] width 26 height 13
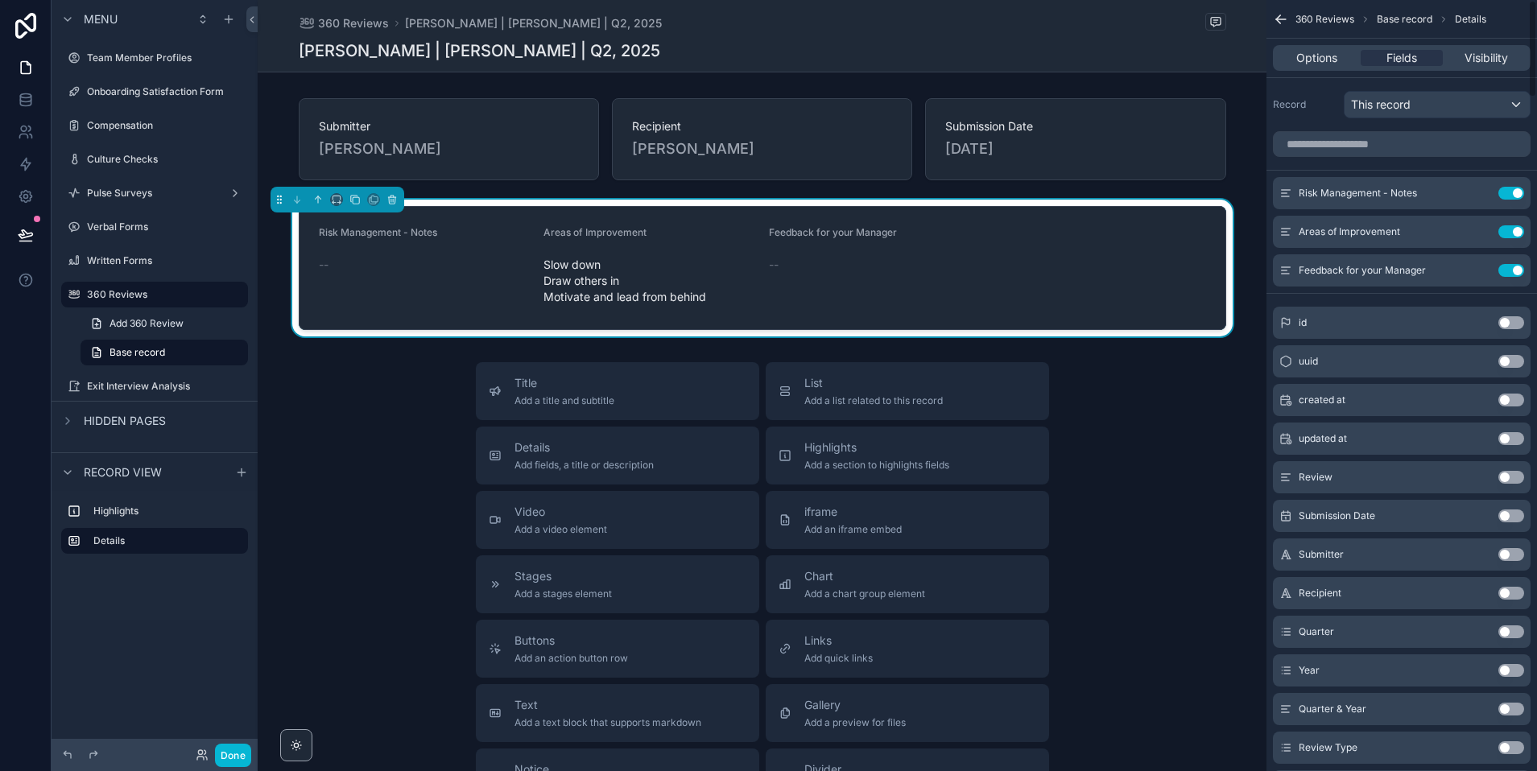
click at [1517, 191] on button "Use setting" at bounding box center [1511, 193] width 26 height 13
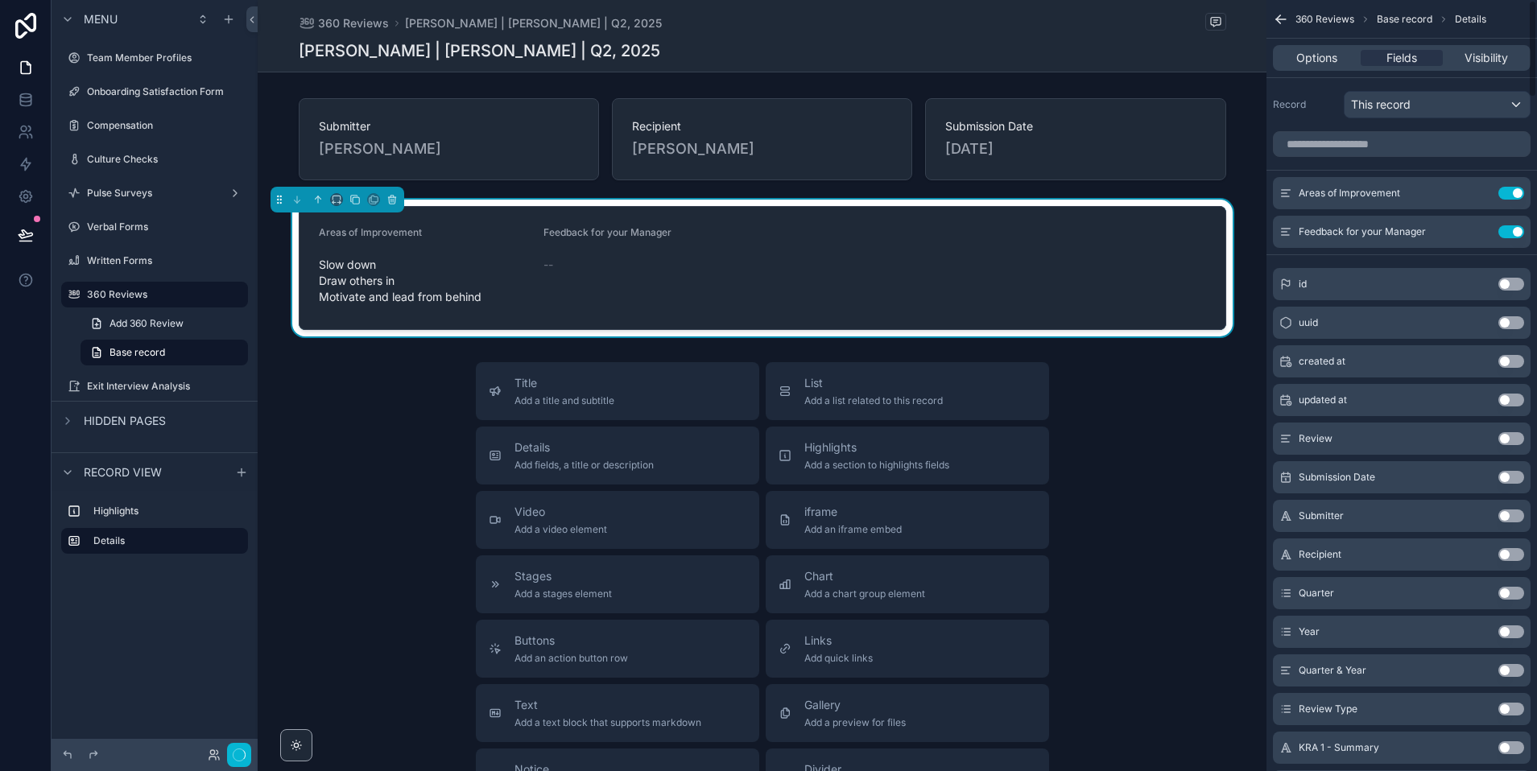
click at [1517, 191] on button "Use setting" at bounding box center [1511, 193] width 26 height 13
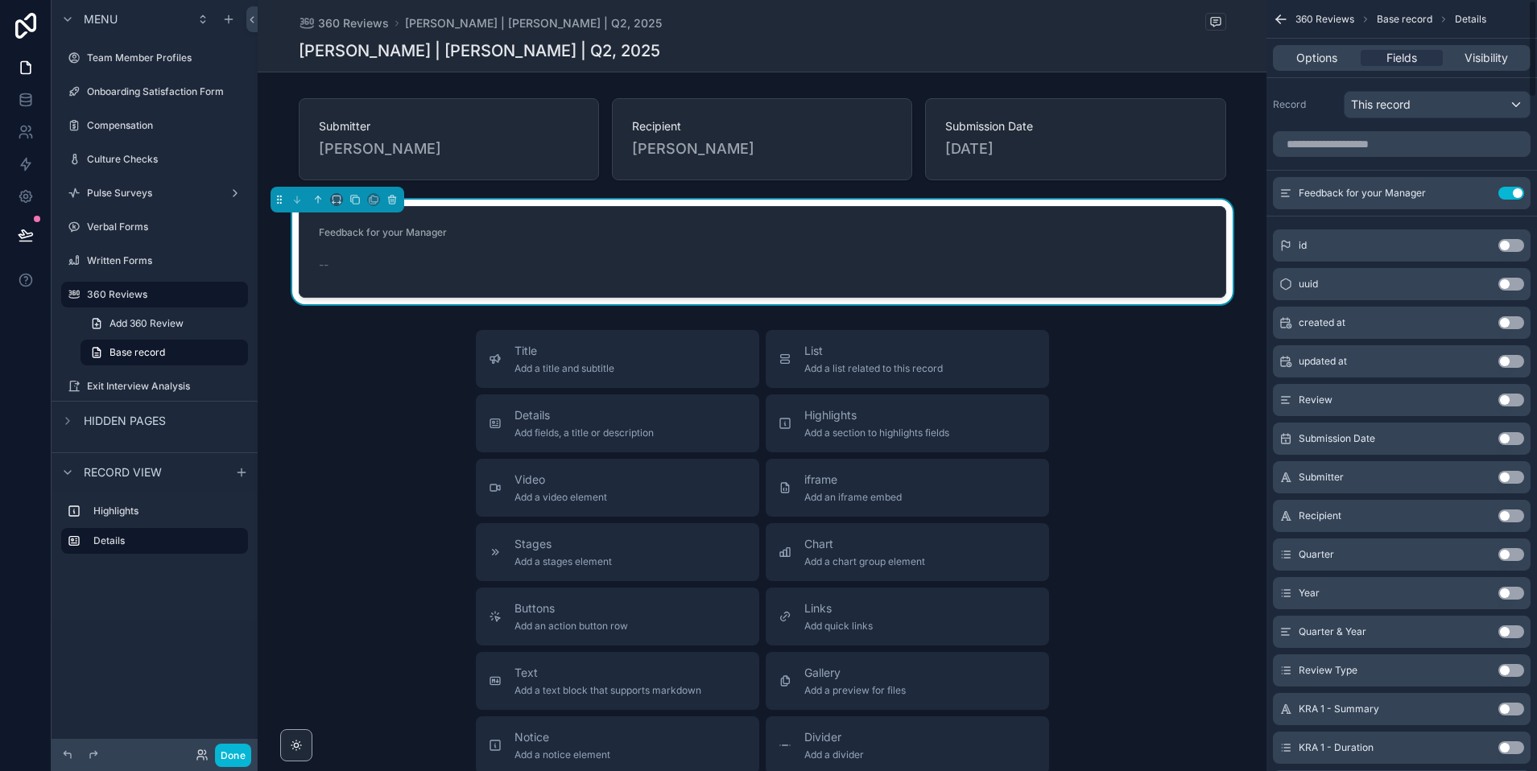
click at [1517, 191] on button "Use setting" at bounding box center [1511, 193] width 26 height 13
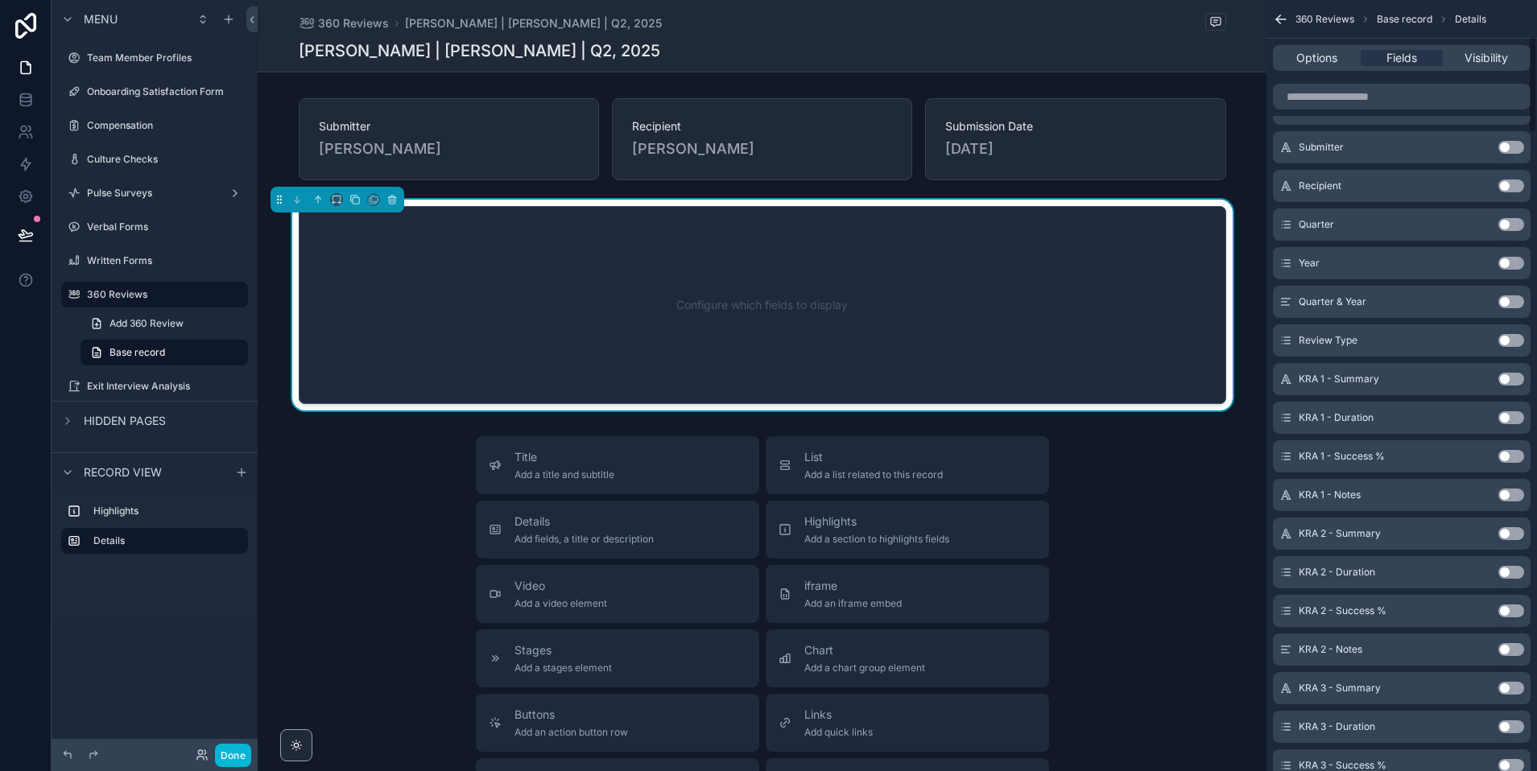
scroll to position [298, 0]
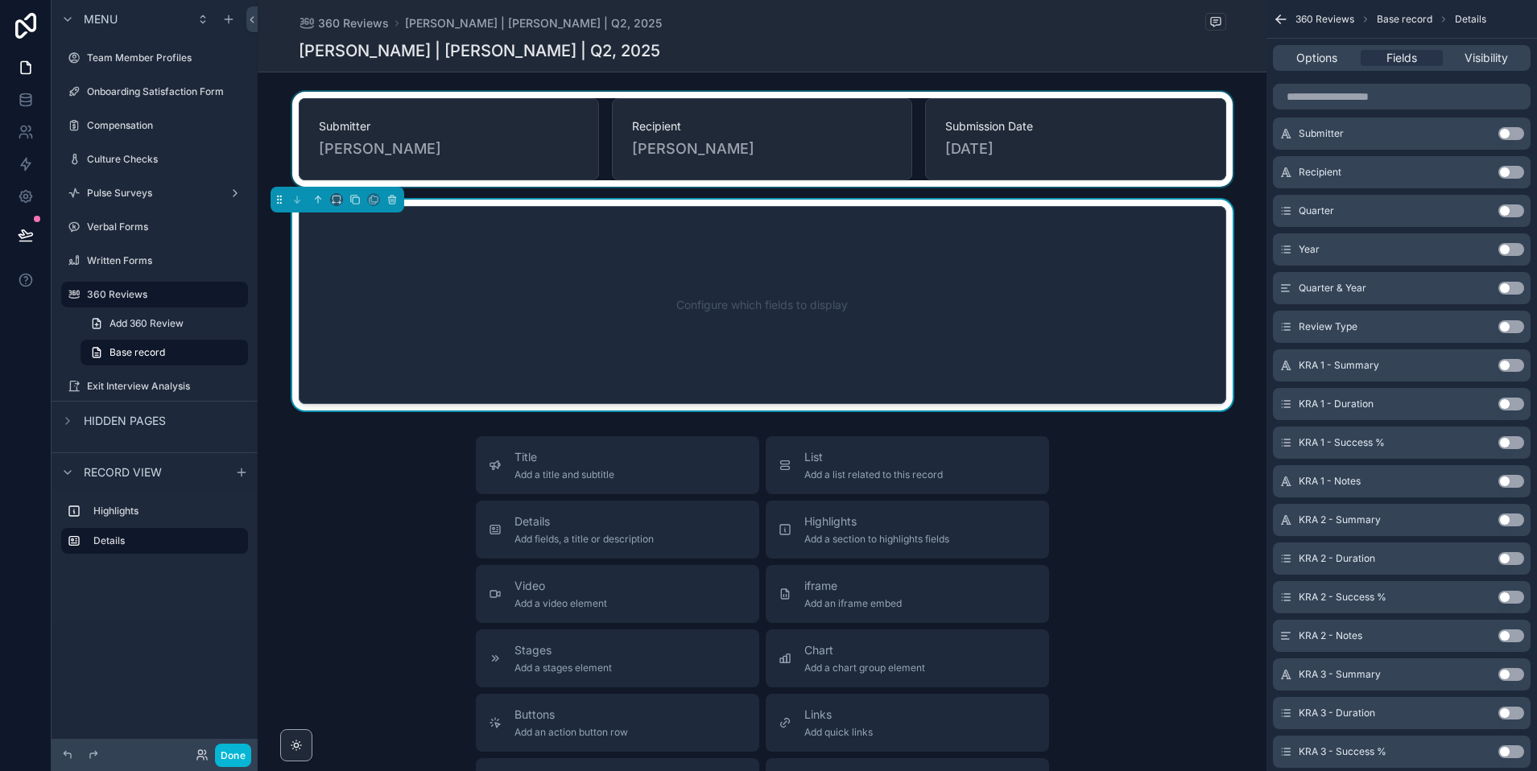
click at [900, 162] on div "scrollable content" at bounding box center [762, 139] width 1009 height 95
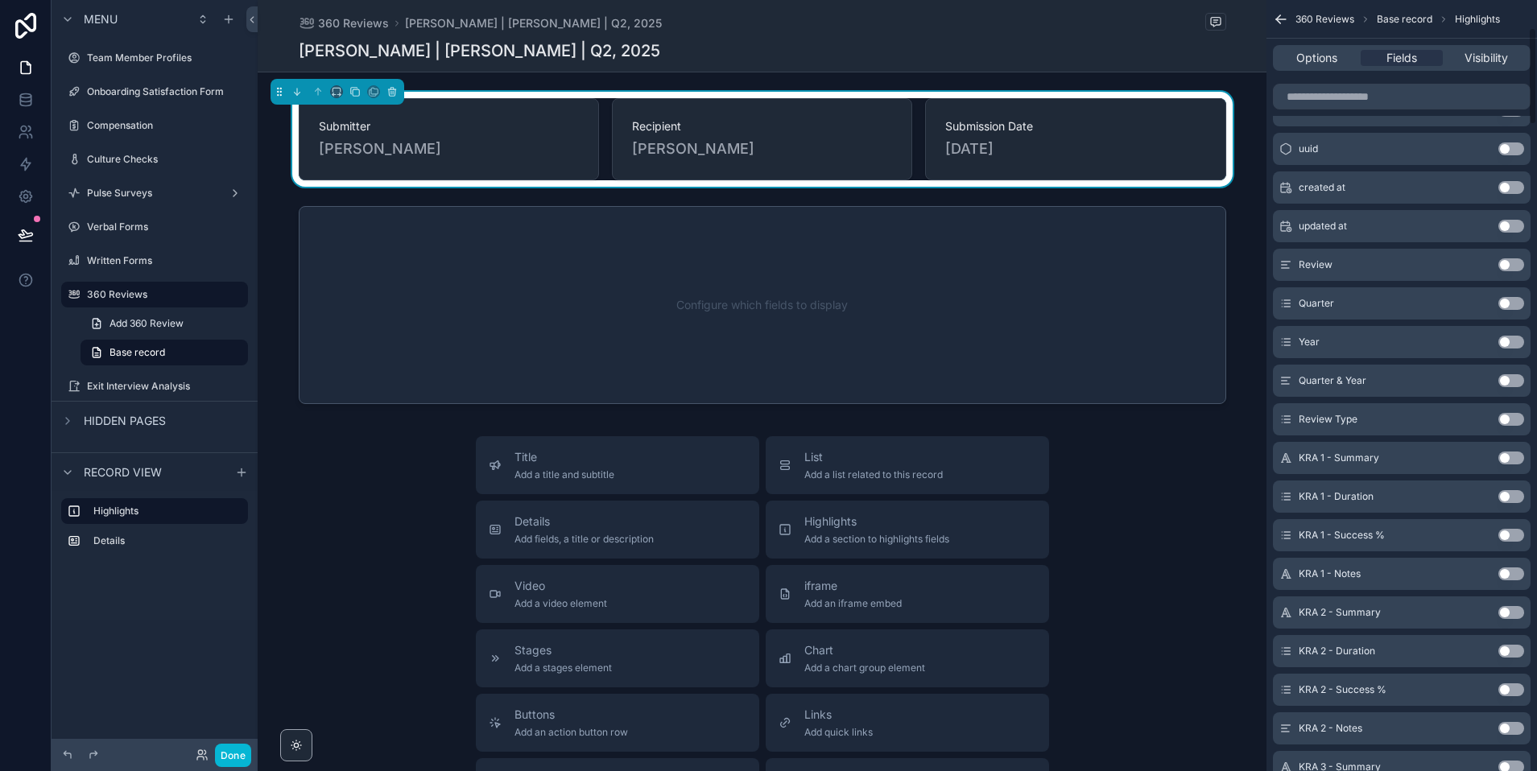
scroll to position [224, 0]
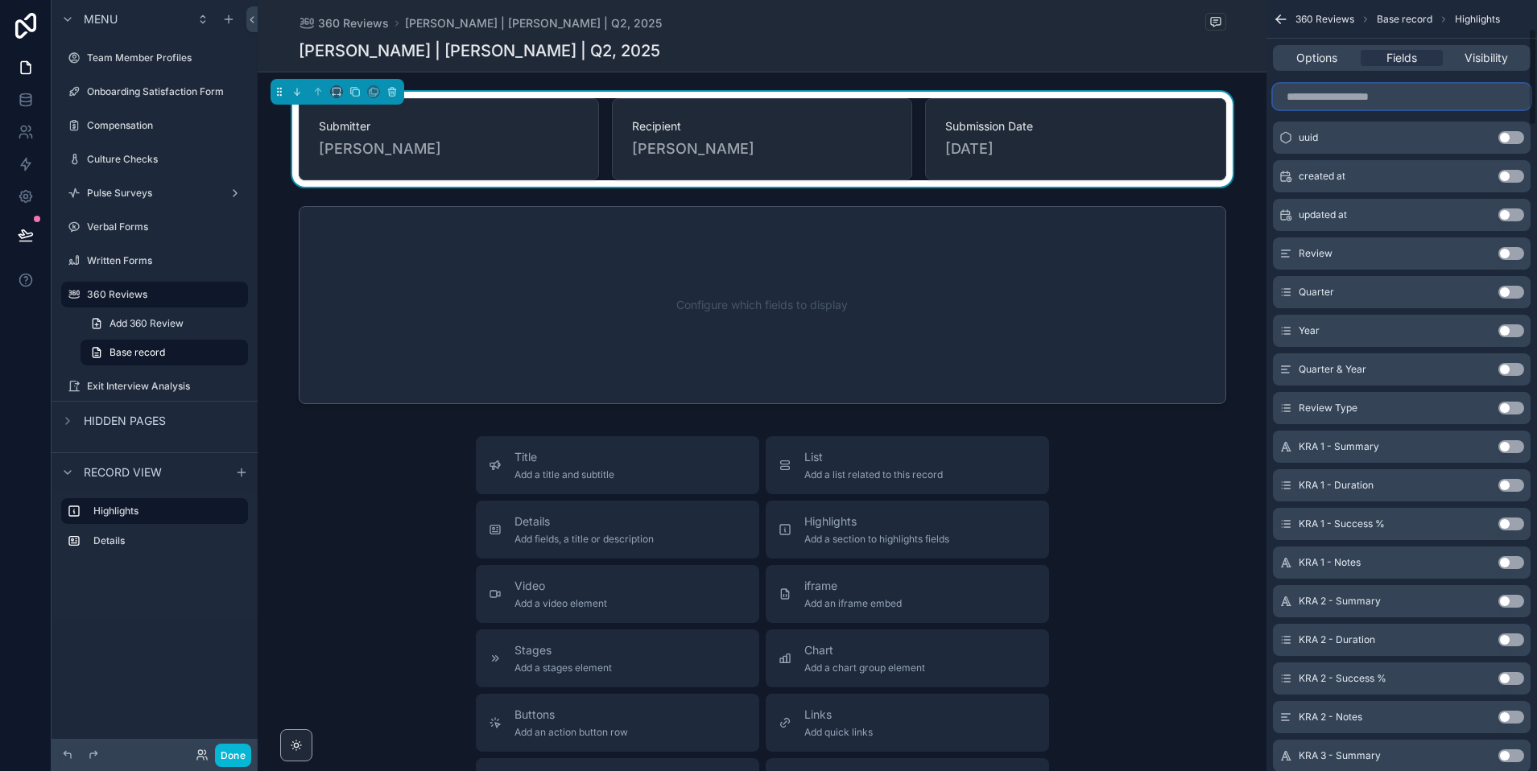
click at [1336, 89] on input "scrollable content" at bounding box center [1402, 97] width 258 height 26
click at [1505, 404] on button "Use setting" at bounding box center [1511, 408] width 26 height 13
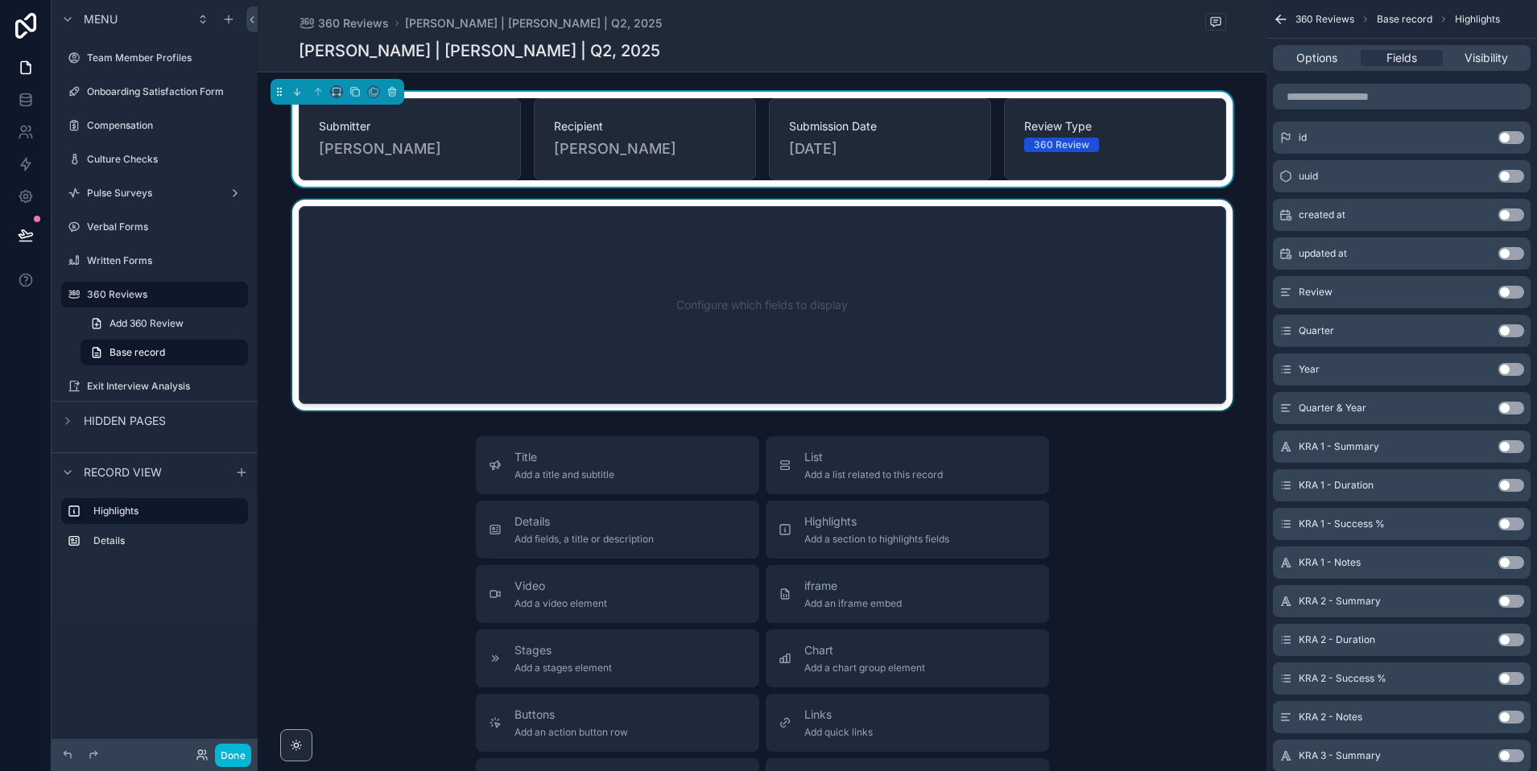
click at [934, 289] on div "scrollable content" at bounding box center [762, 305] width 1009 height 211
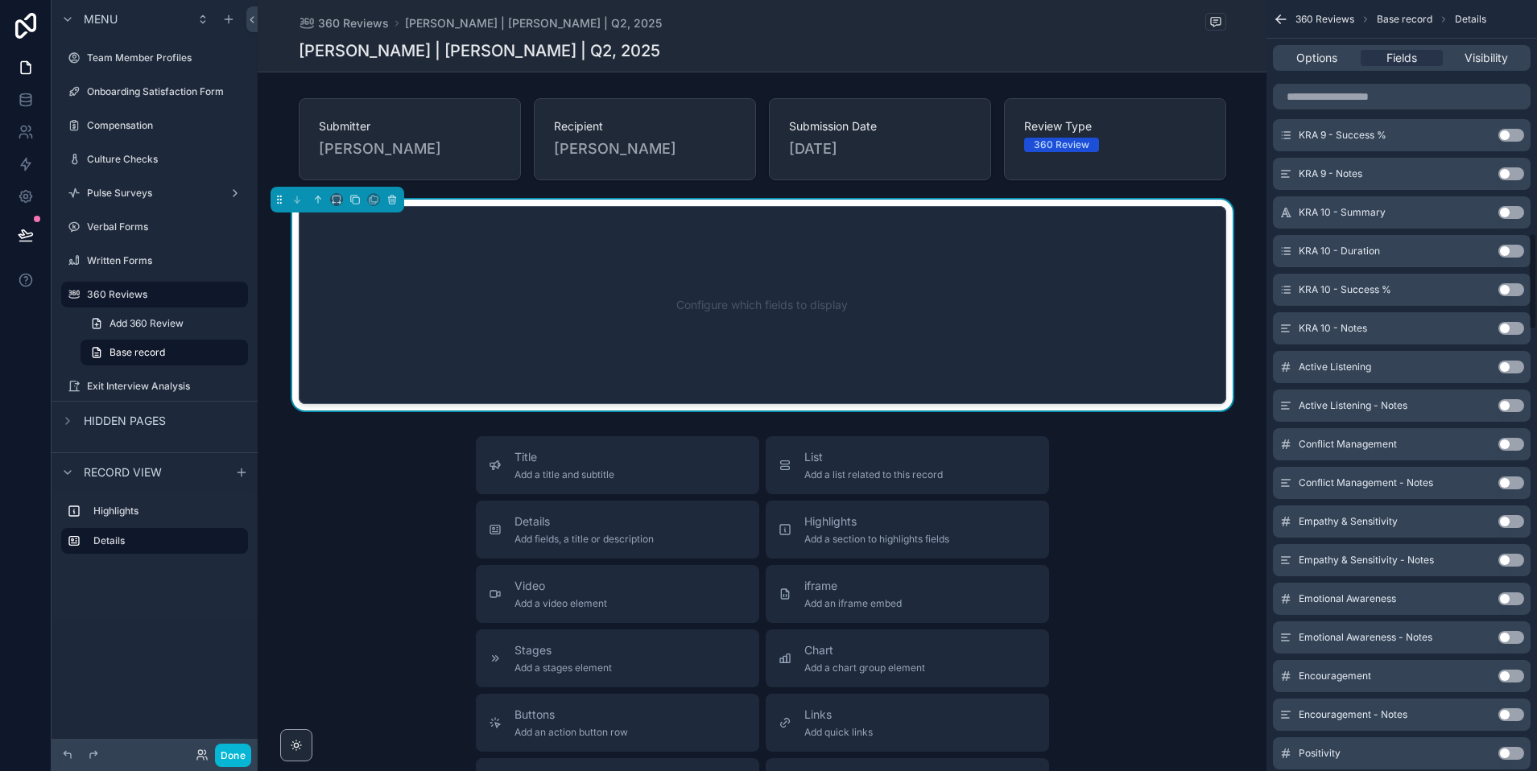
scroll to position [1844, 0]
click at [1505, 363] on button "Use setting" at bounding box center [1511, 364] width 26 height 13
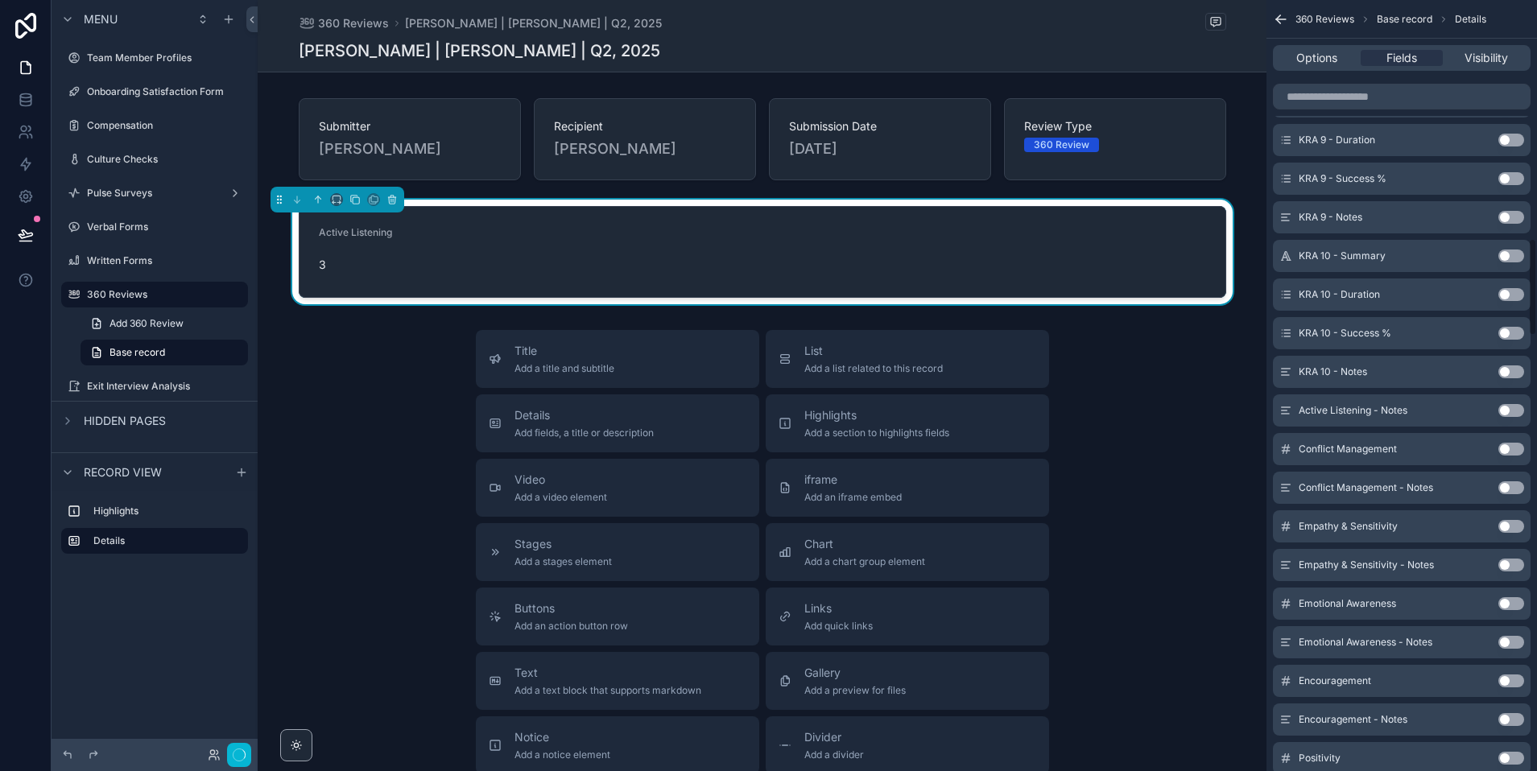
scroll to position [1890, 0]
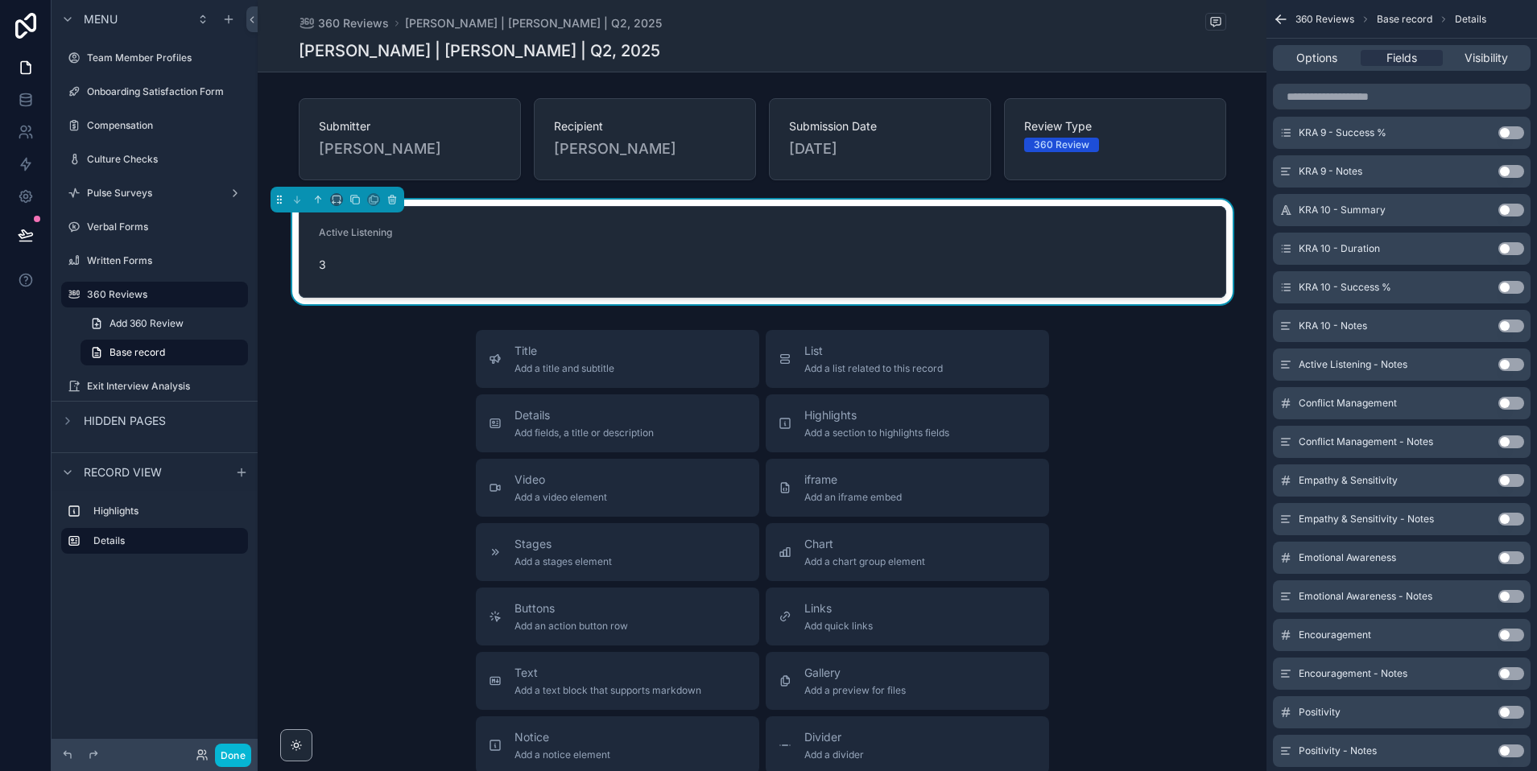
click at [1507, 405] on button "Use setting" at bounding box center [1511, 403] width 26 height 13
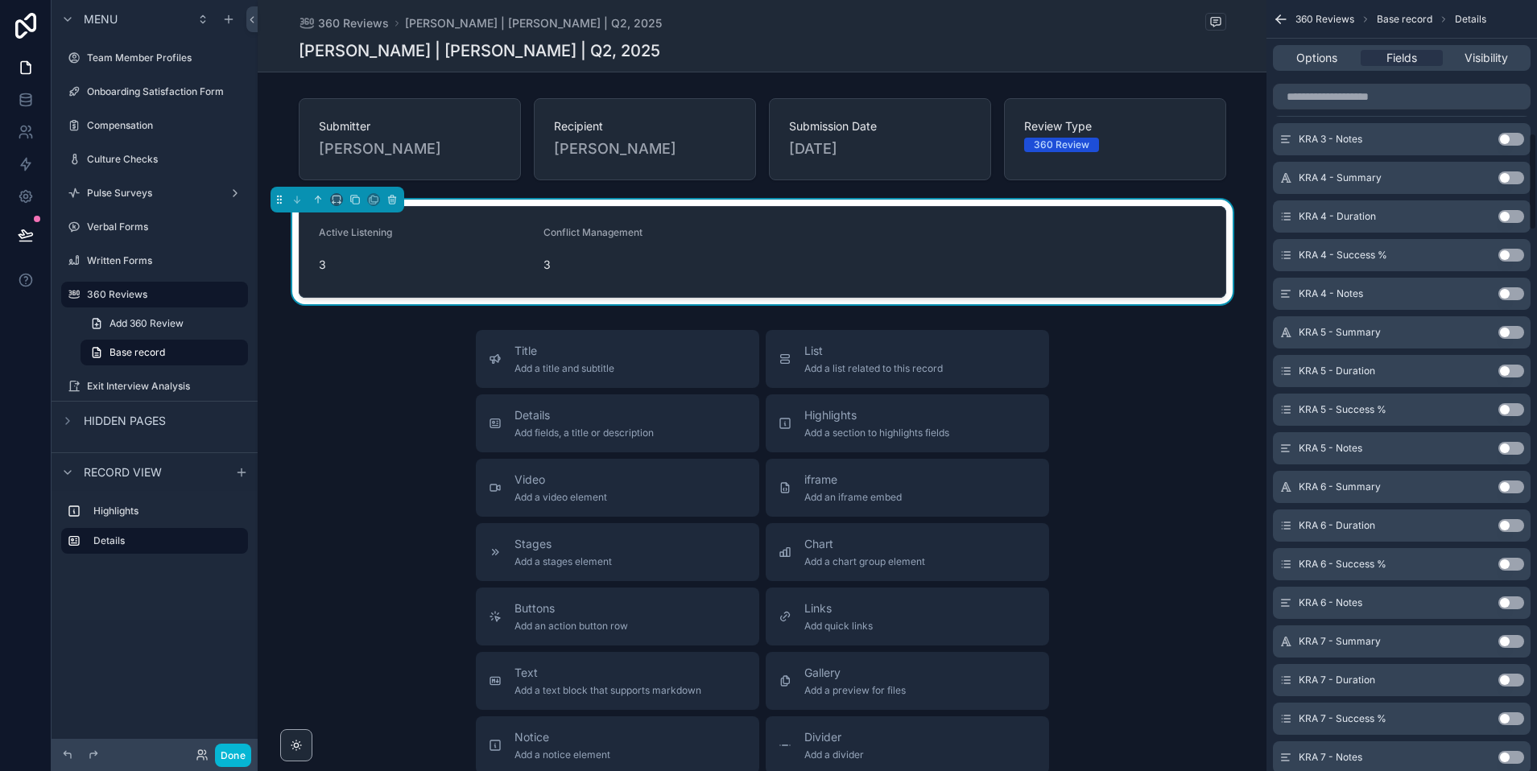
scroll to position [0, 0]
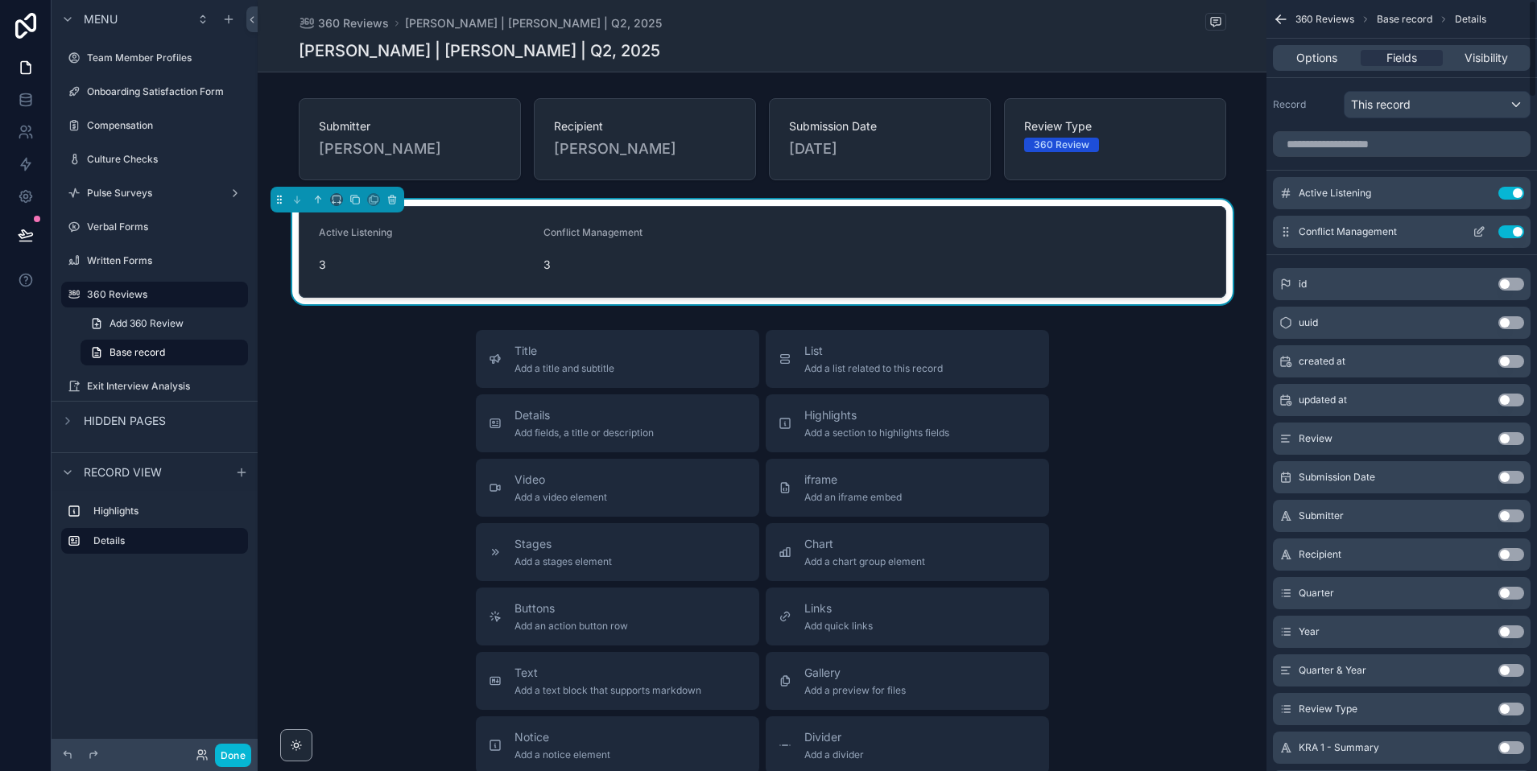
click at [1513, 227] on button "Use setting" at bounding box center [1511, 231] width 26 height 13
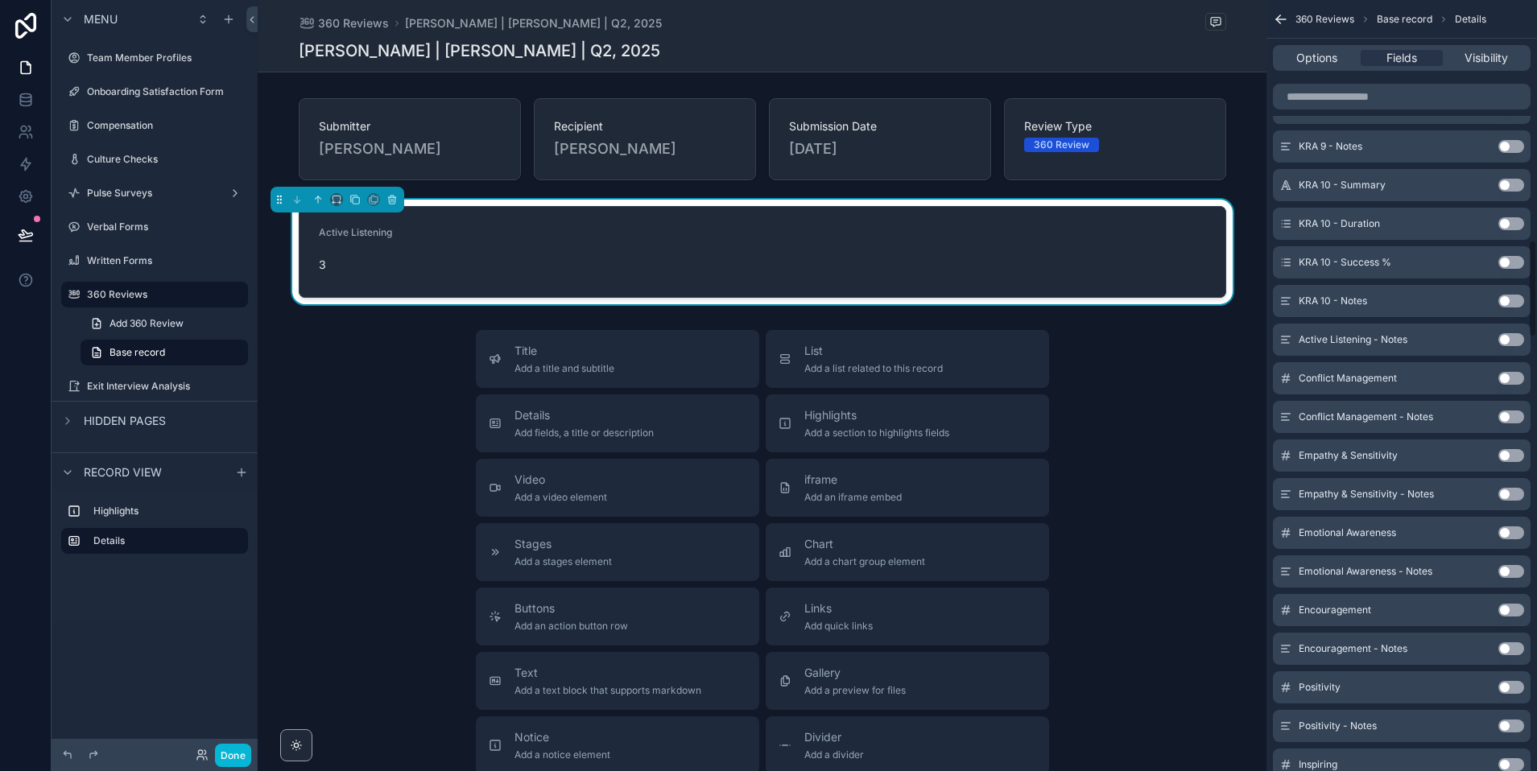
scroll to position [1894, 0]
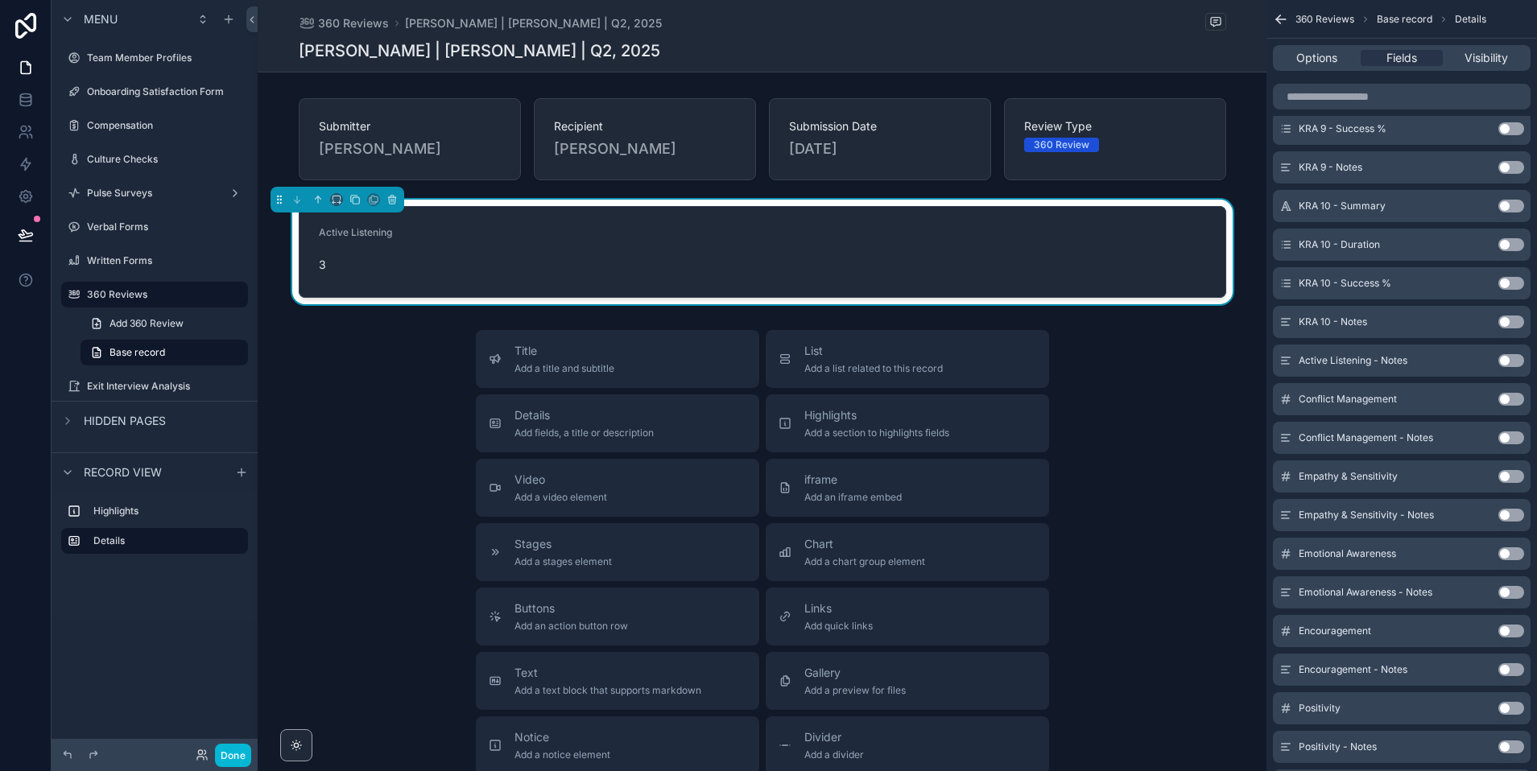
click at [1505, 359] on button "Use setting" at bounding box center [1511, 360] width 26 height 13
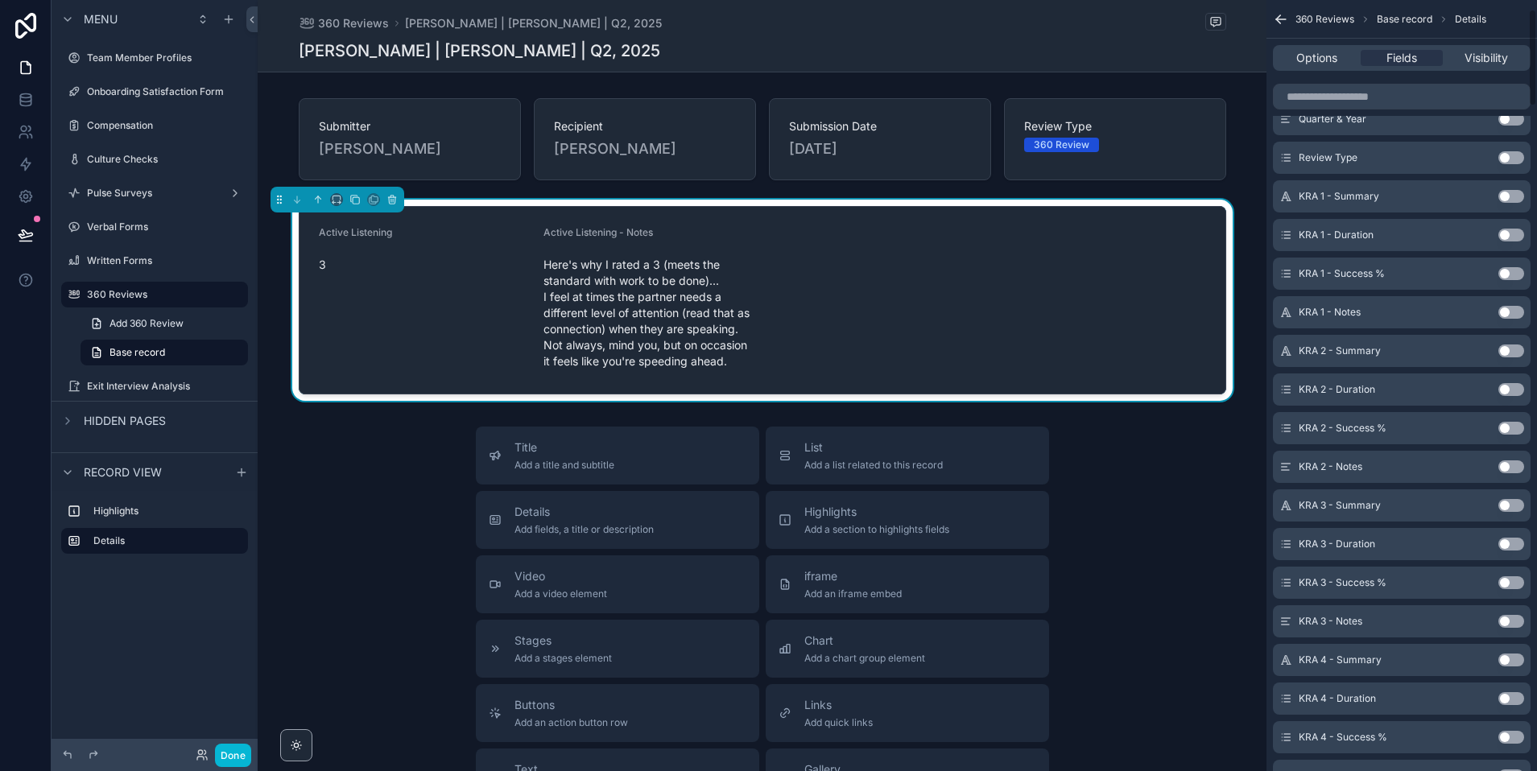
scroll to position [0, 0]
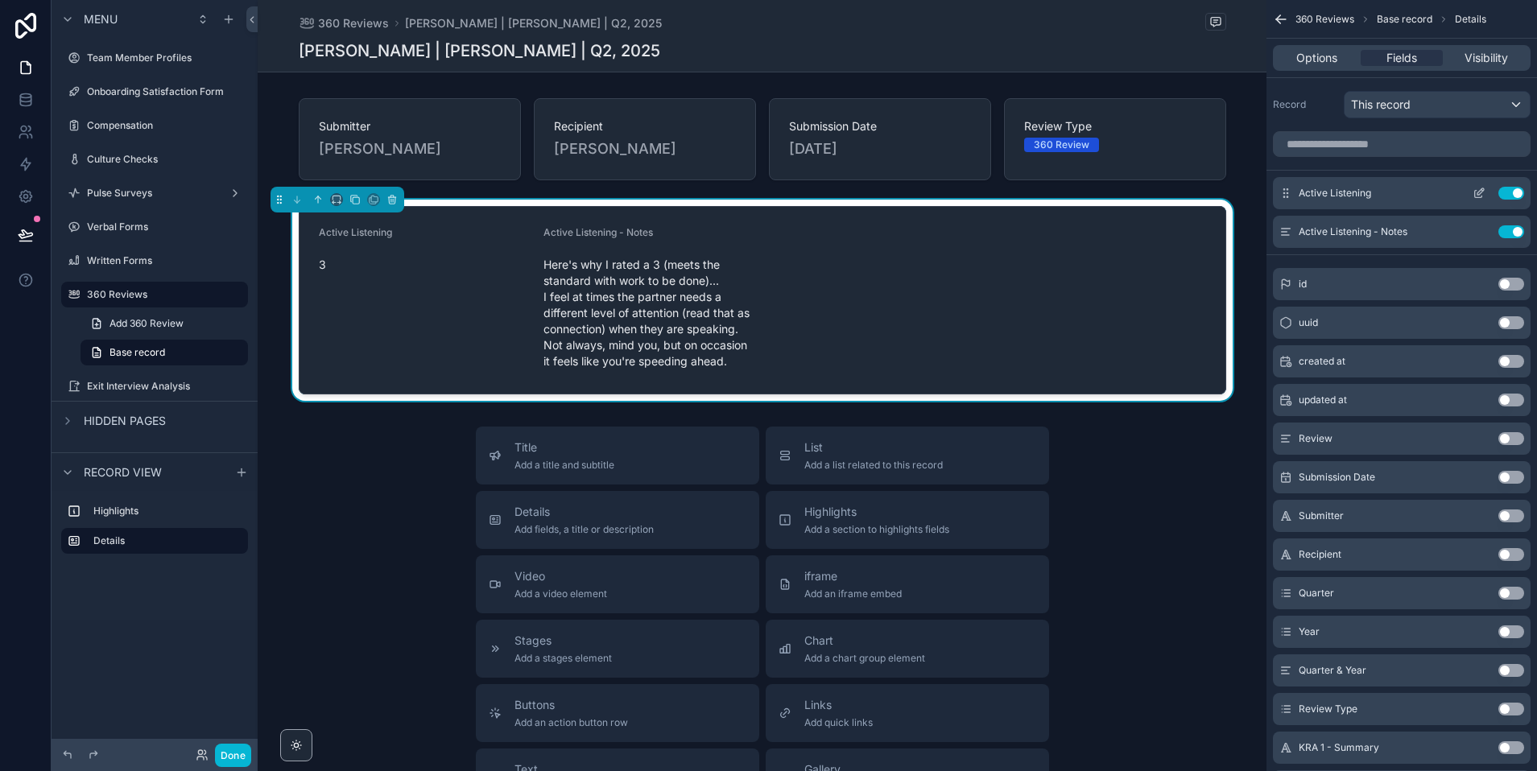
click at [1480, 191] on icon "scrollable content" at bounding box center [1478, 193] width 13 height 13
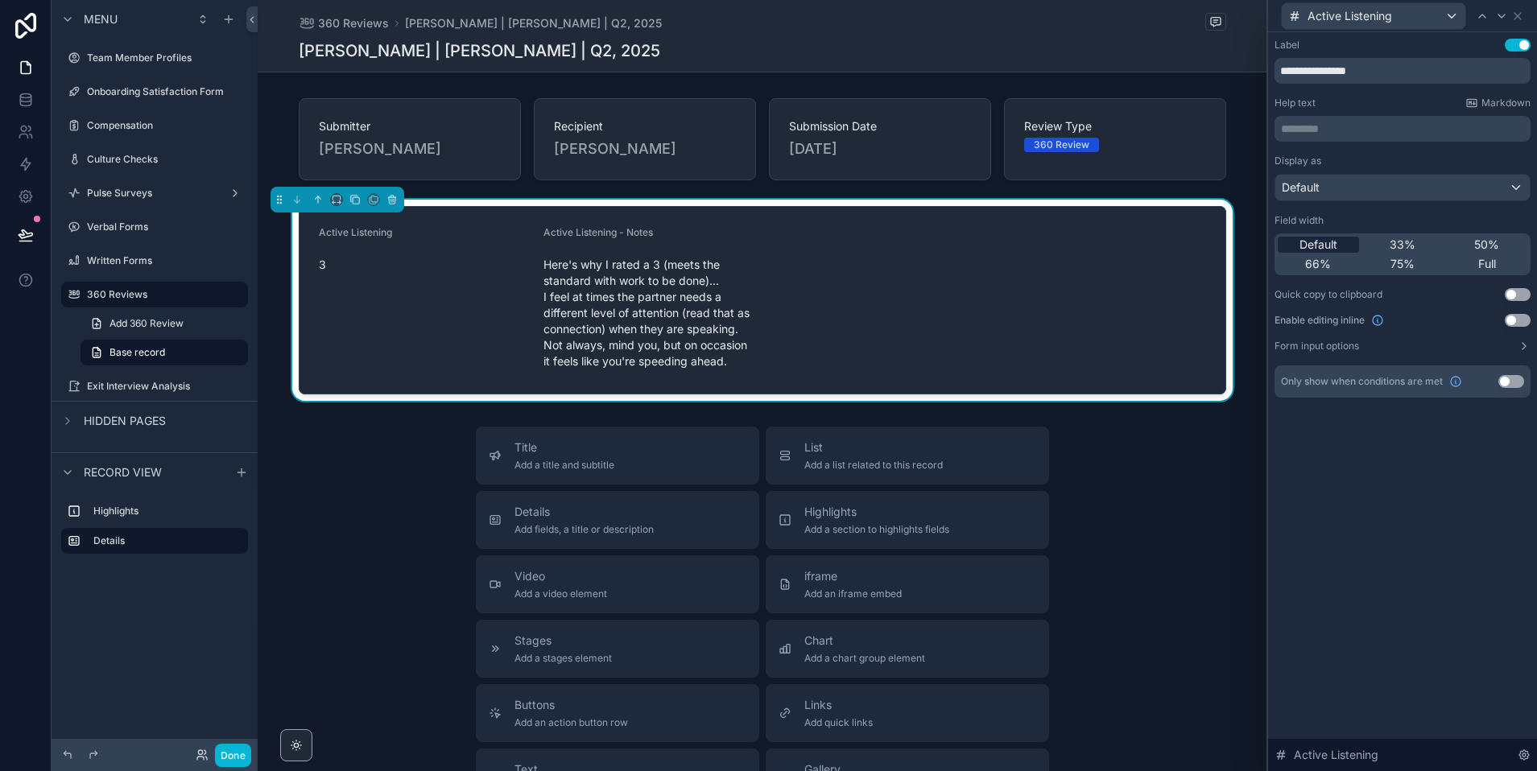
click at [1320, 246] on span "Default" at bounding box center [1318, 245] width 38 height 16
click at [1406, 263] on span "75%" at bounding box center [1402, 264] width 24 height 16
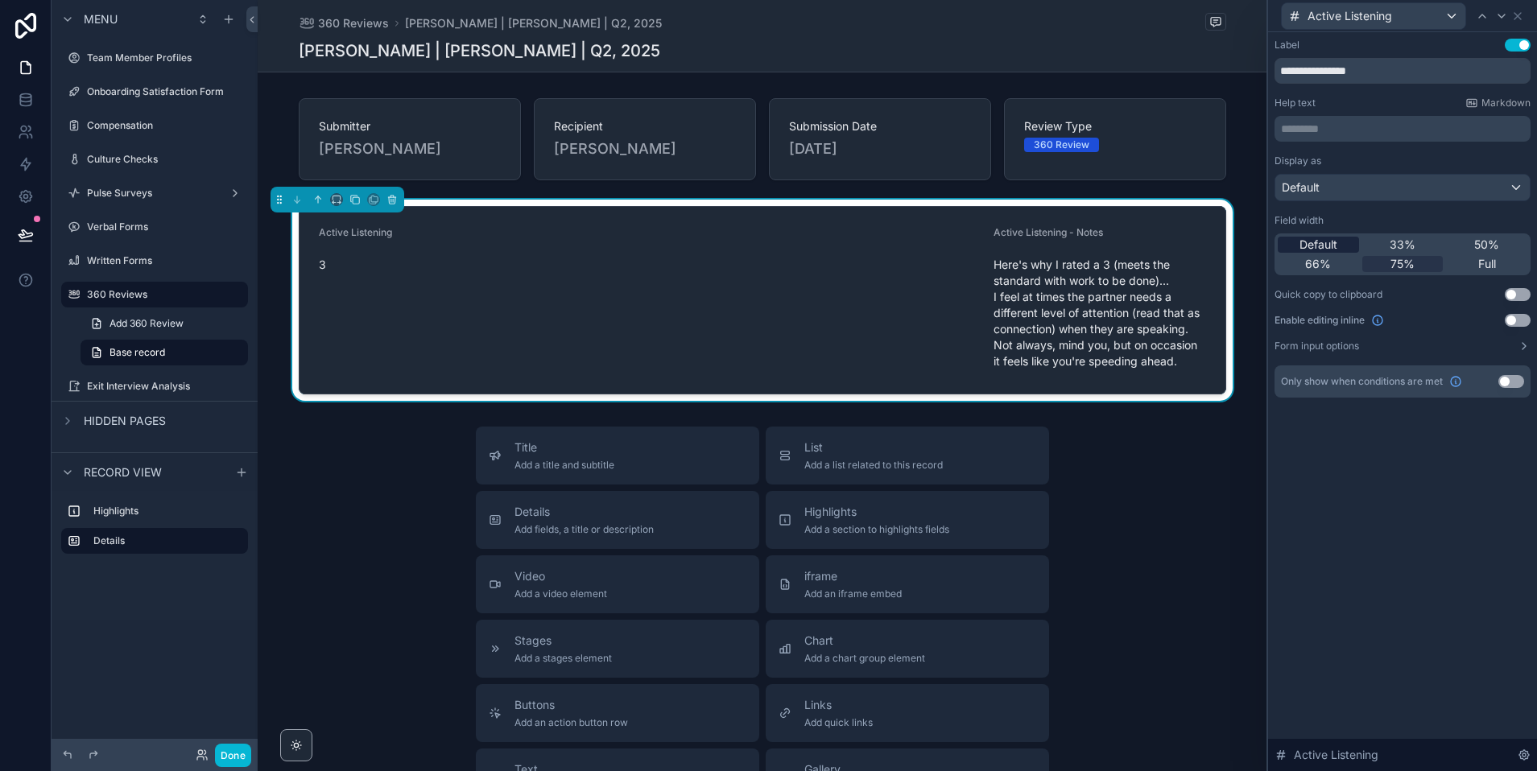
click at [1331, 242] on span "Default" at bounding box center [1318, 245] width 38 height 16
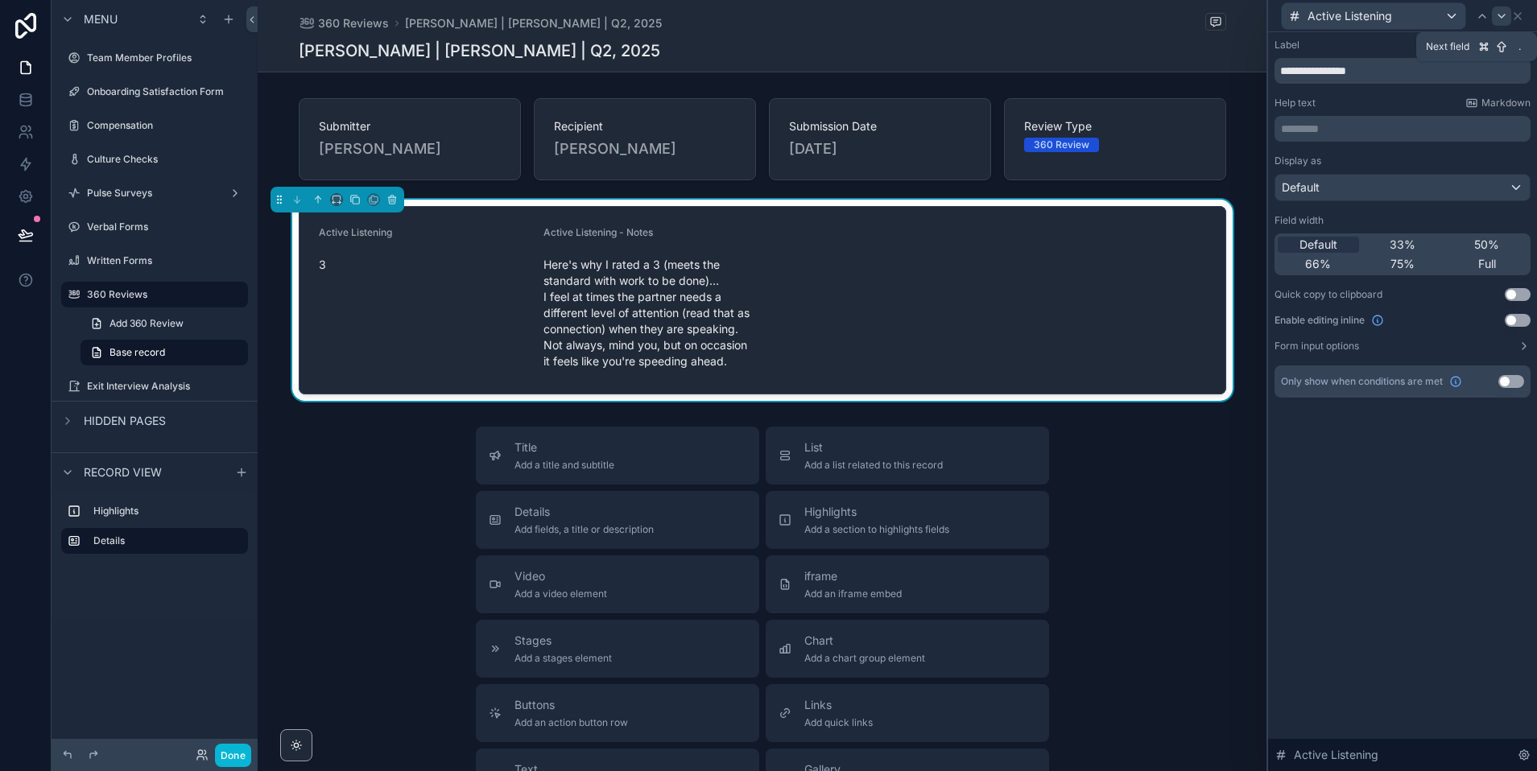
click at [1502, 12] on icon at bounding box center [1501, 16] width 13 height 13
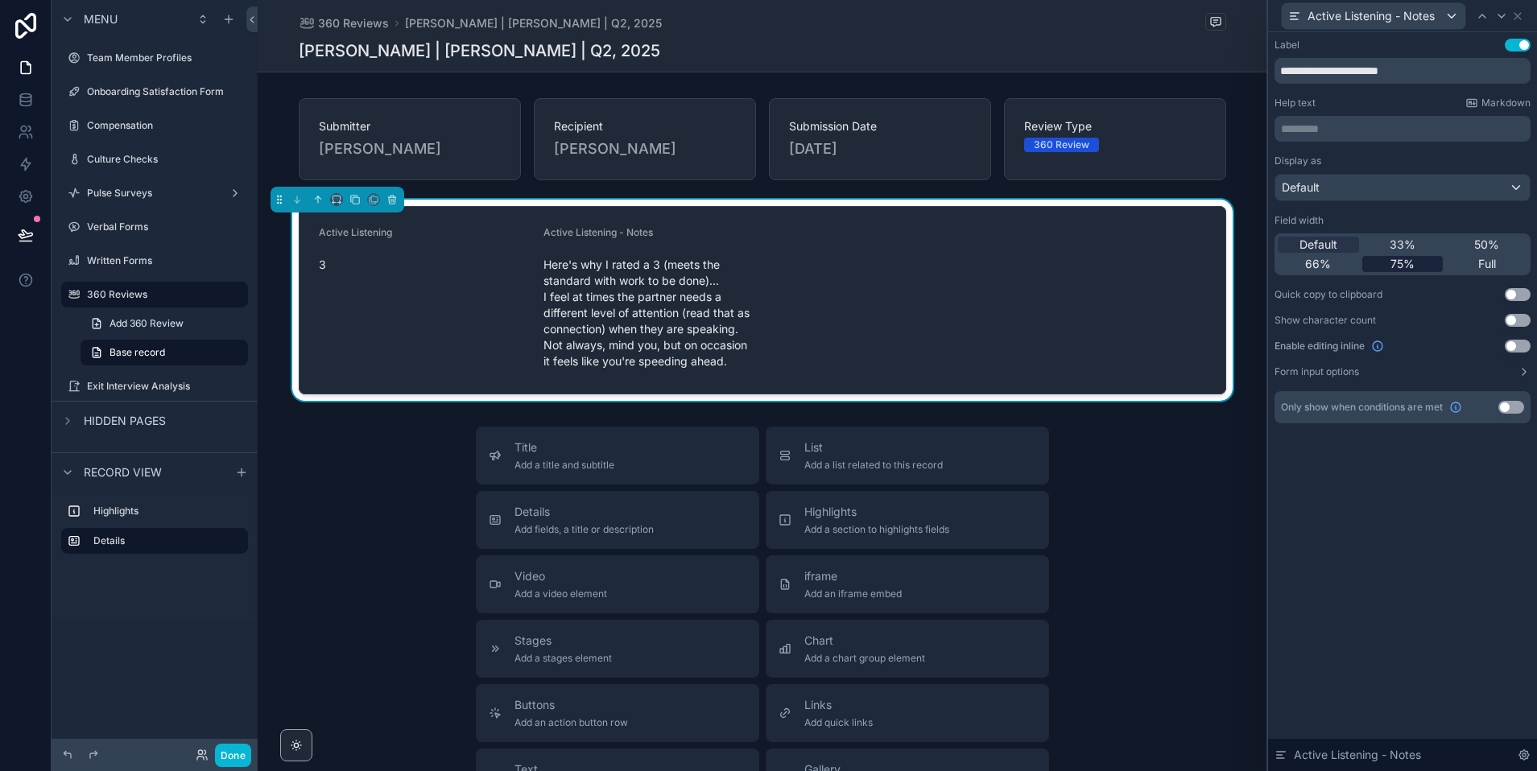
click at [1400, 265] on span "75%" at bounding box center [1402, 264] width 24 height 16
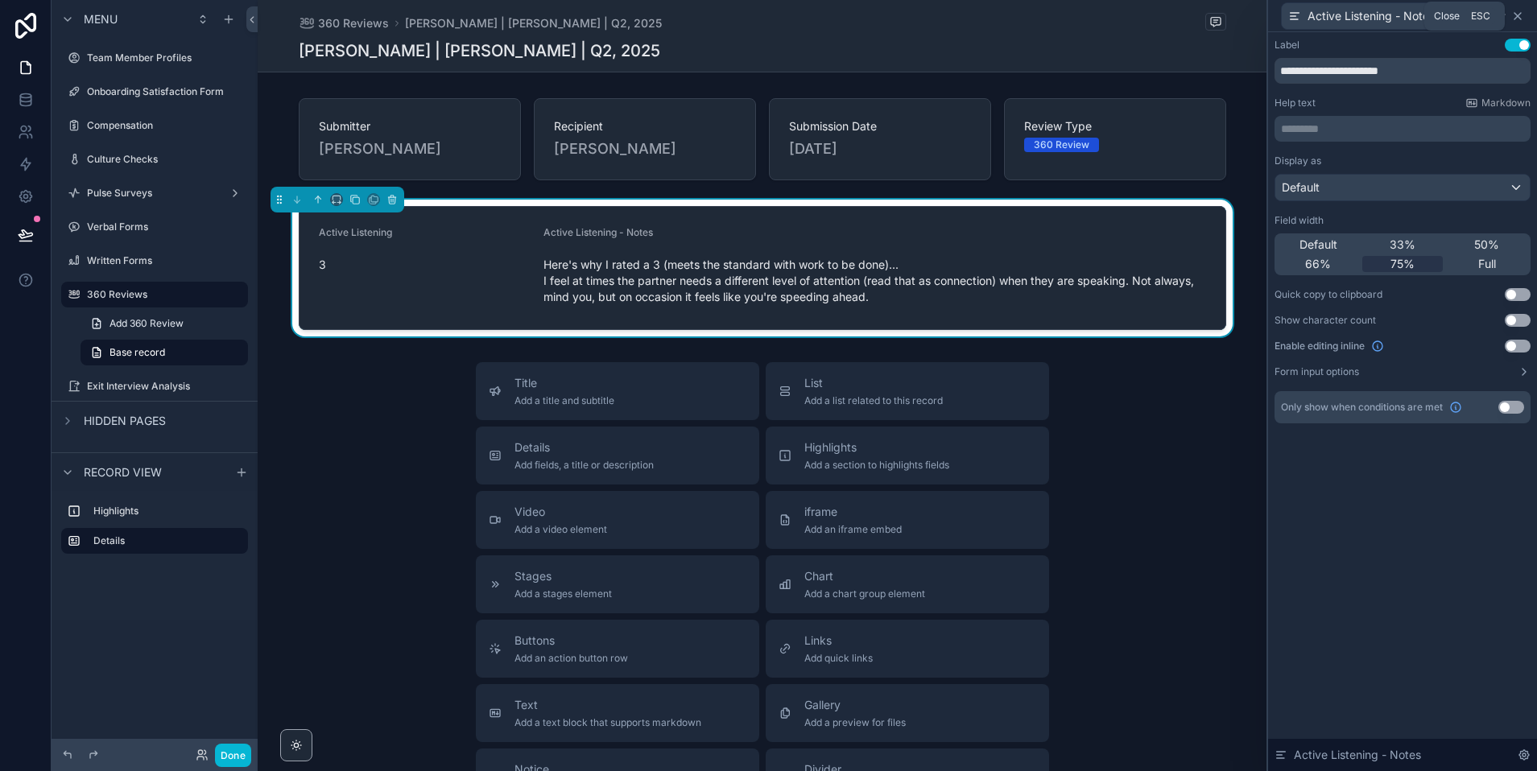
click at [1521, 17] on icon at bounding box center [1517, 16] width 13 height 13
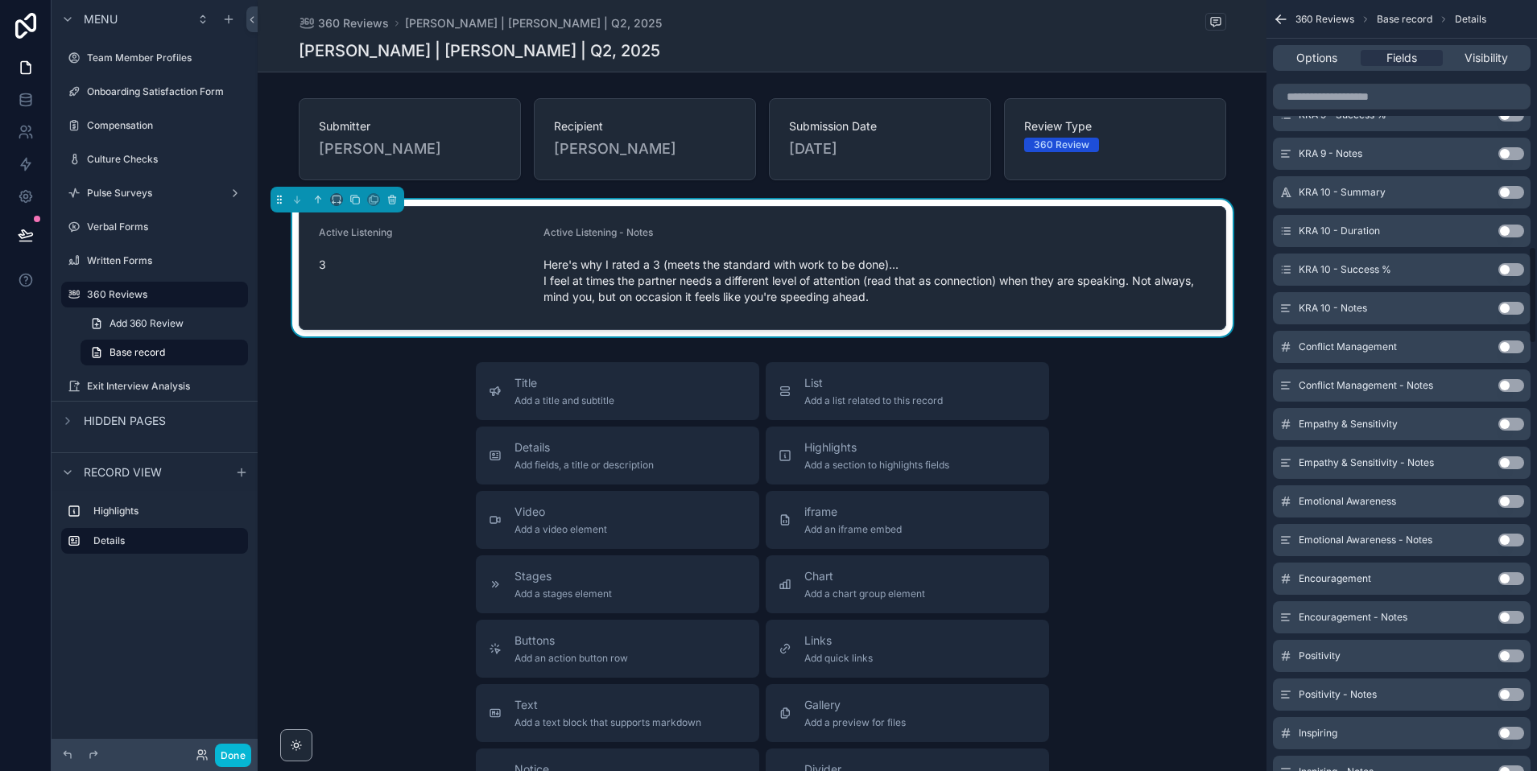
scroll to position [1946, 0]
click at [1507, 349] on button "Use setting" at bounding box center [1511, 347] width 26 height 13
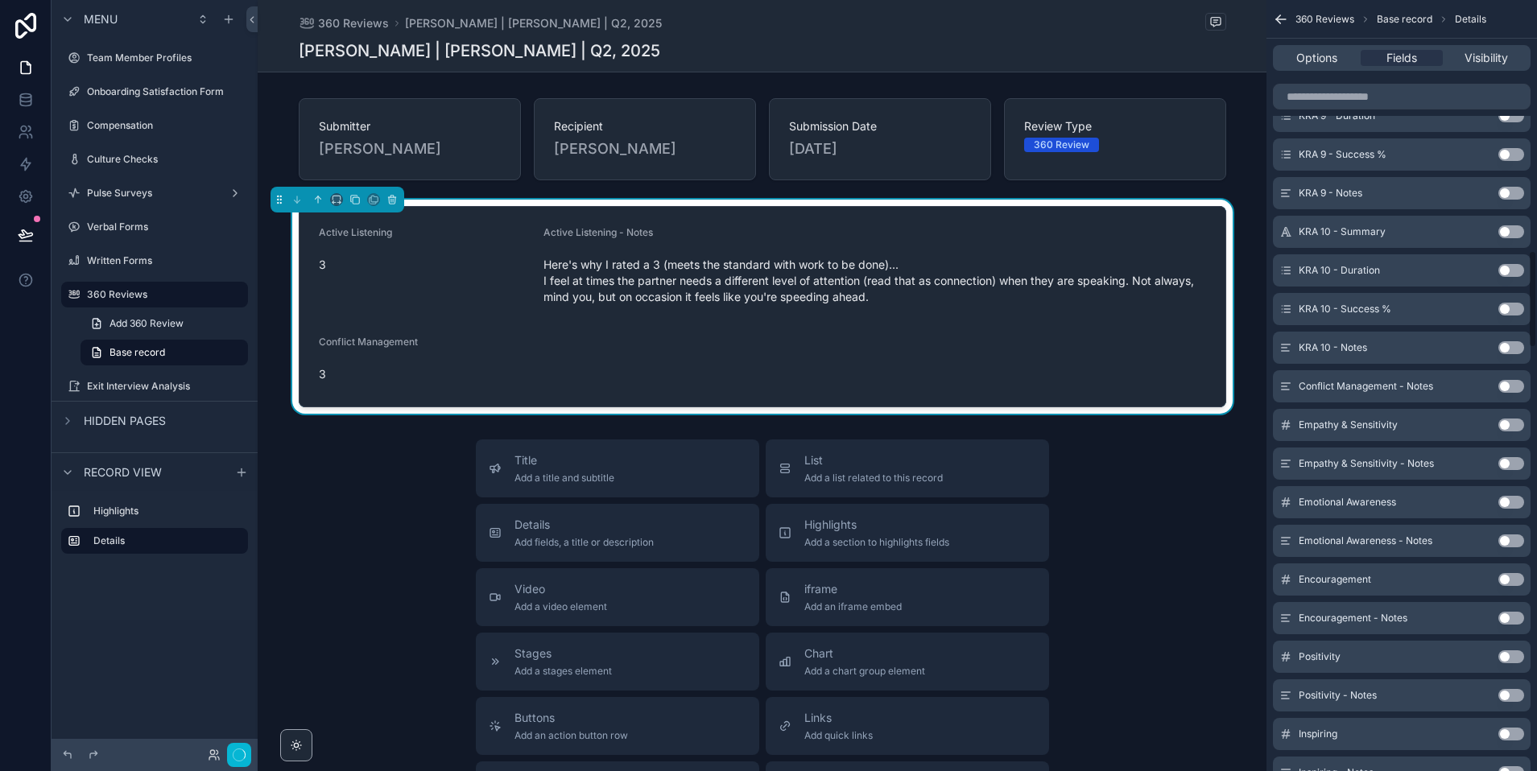
scroll to position [1984, 0]
click at [1507, 349] on button "Use setting" at bounding box center [1511, 347] width 26 height 13
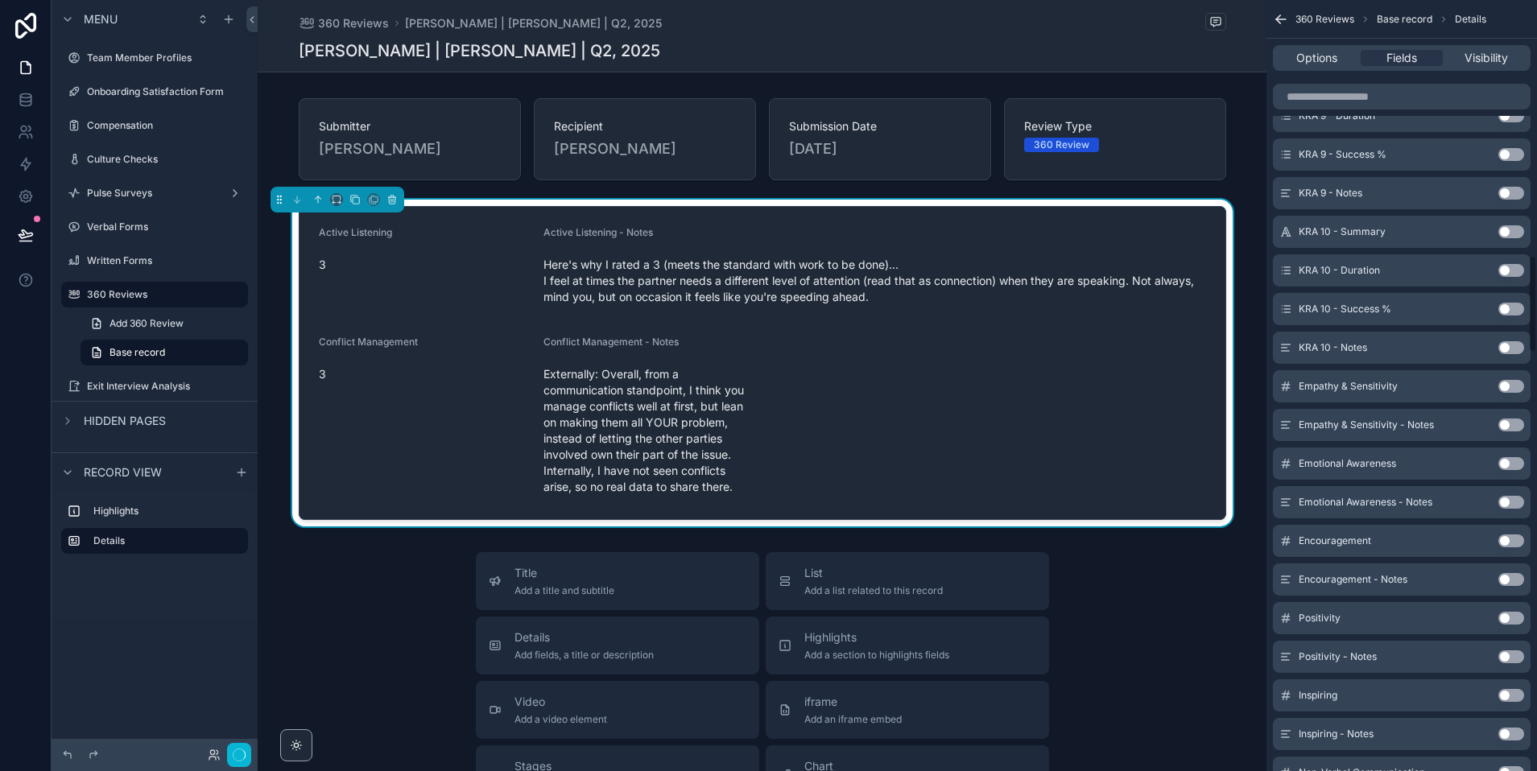
scroll to position [2023, 0]
click at [1504, 382] on button "Use setting" at bounding box center [1511, 386] width 26 height 13
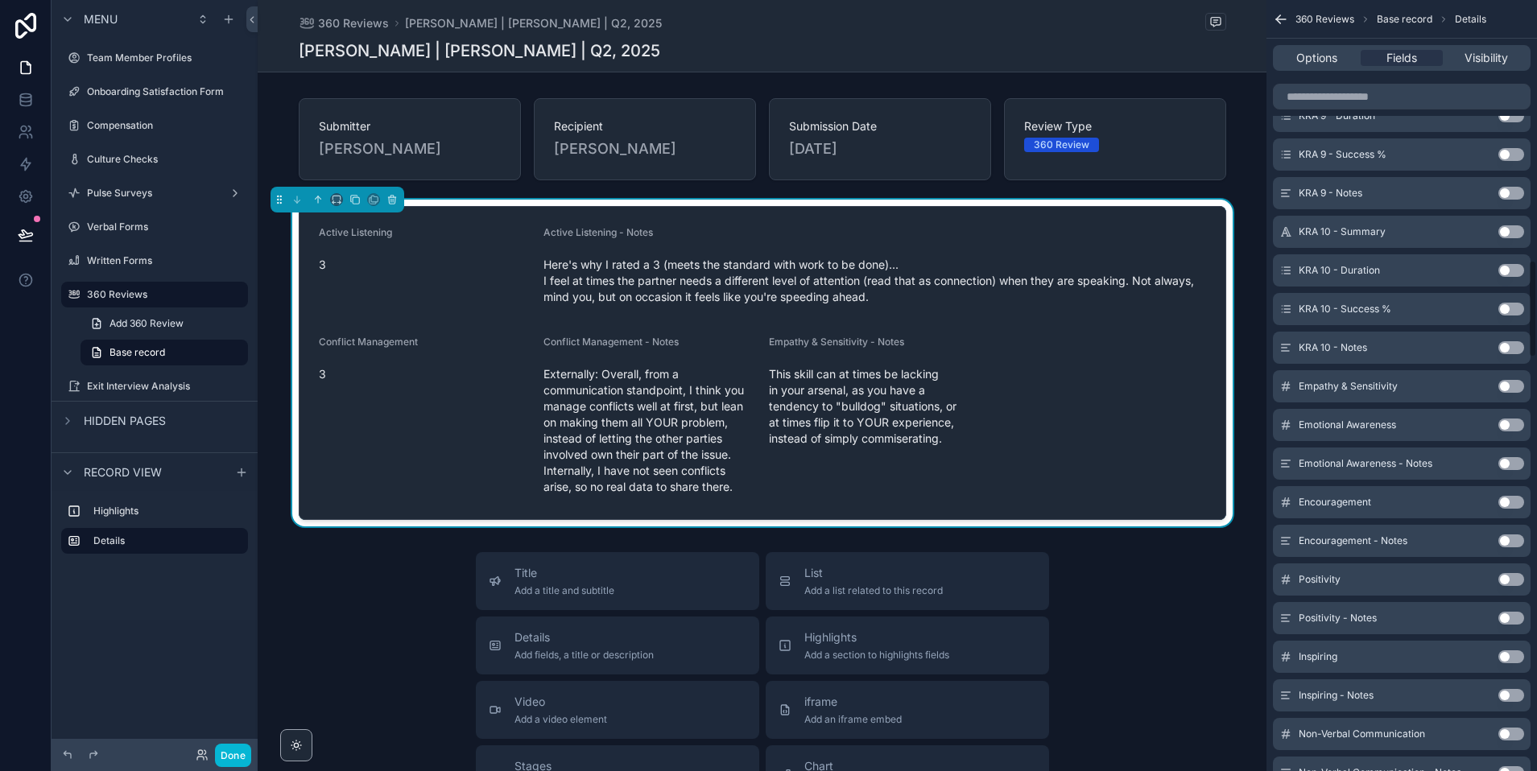
scroll to position [2062, 0]
click at [1509, 344] on button "Use setting" at bounding box center [1511, 347] width 26 height 13
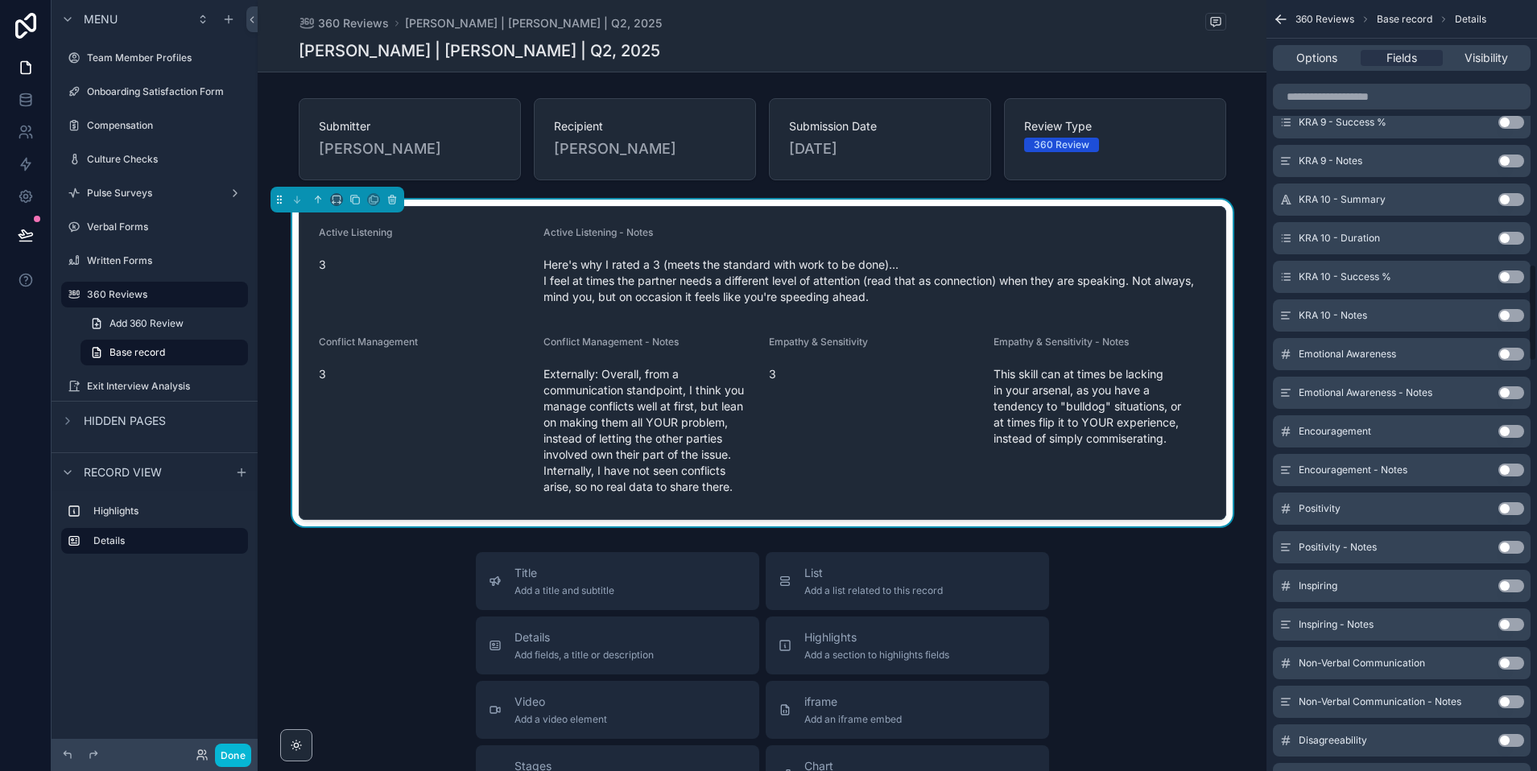
scroll to position [2092, 0]
click at [1507, 356] on button "Use setting" at bounding box center [1511, 355] width 26 height 13
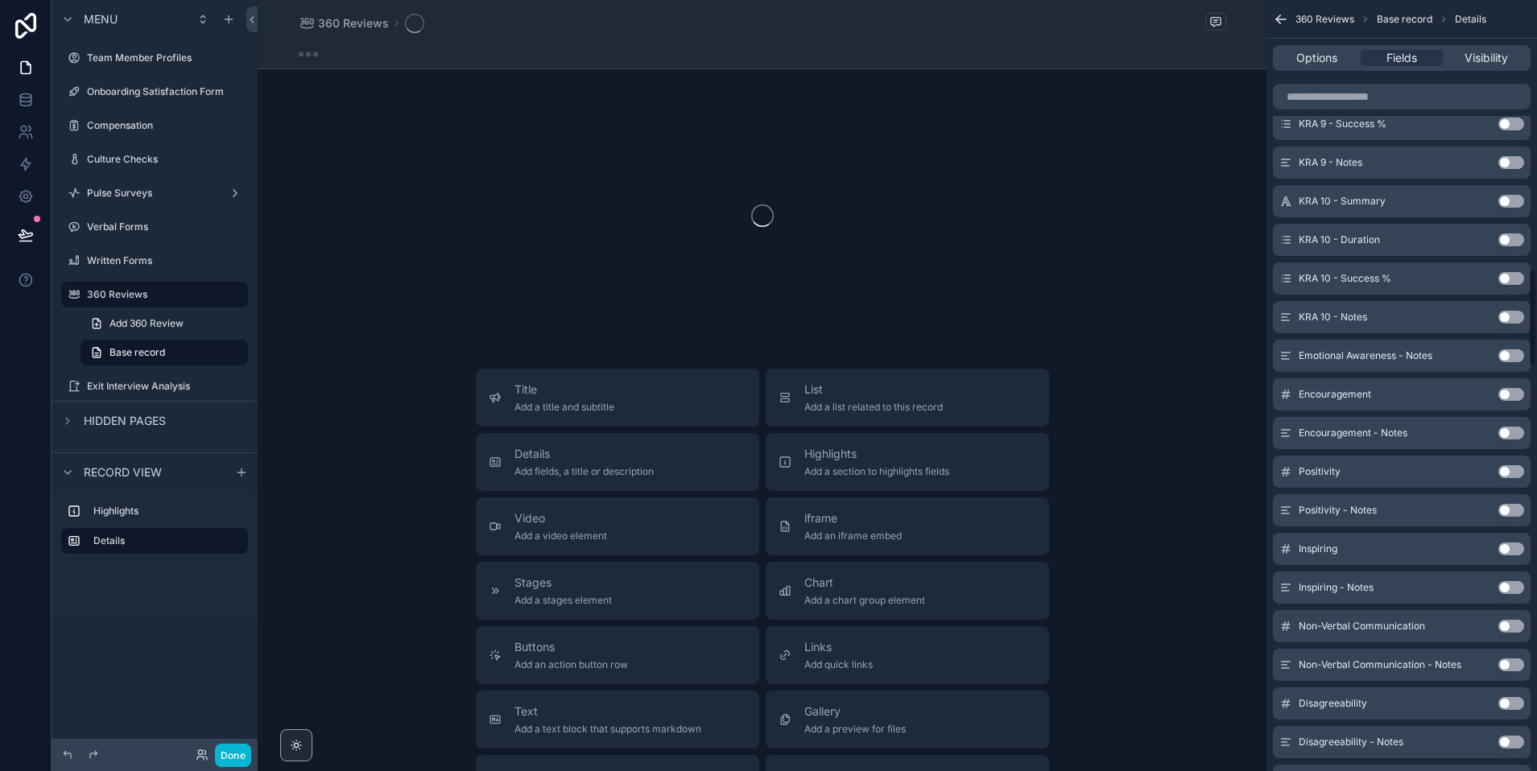
click at [1507, 356] on button "Use setting" at bounding box center [1511, 355] width 26 height 13
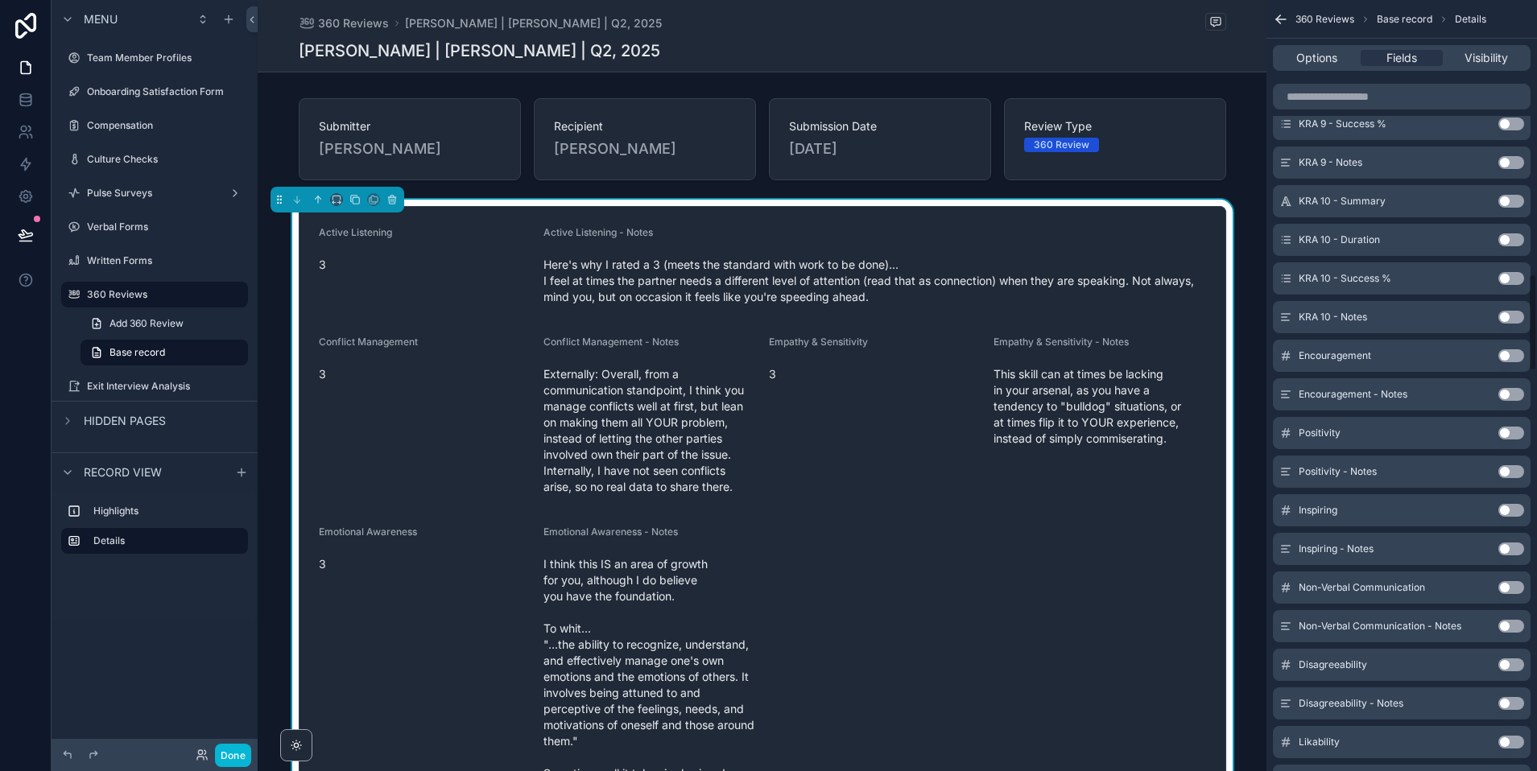
click at [1507, 356] on button "Use setting" at bounding box center [1511, 355] width 26 height 13
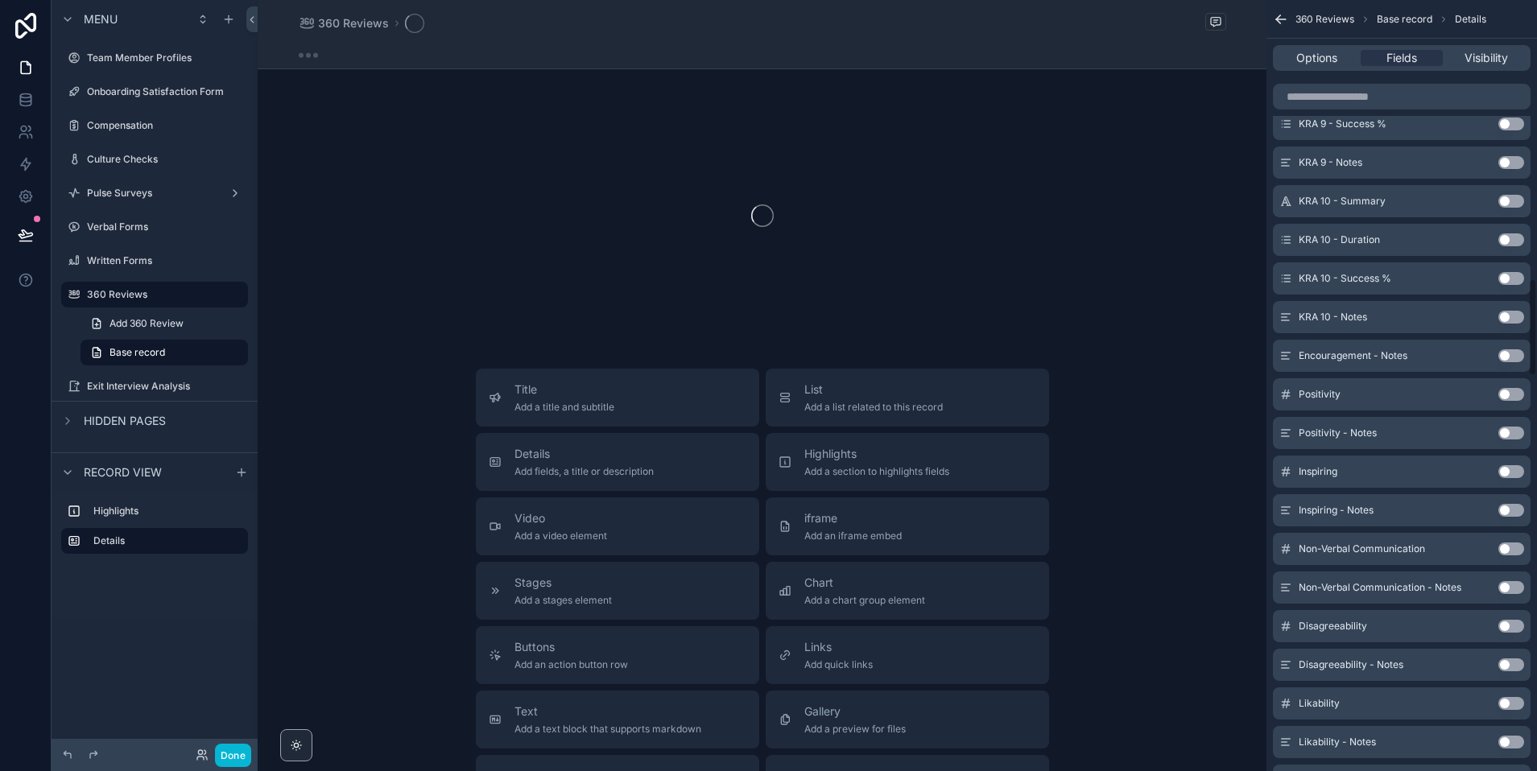
click at [1507, 356] on button "Use setting" at bounding box center [1511, 355] width 26 height 13
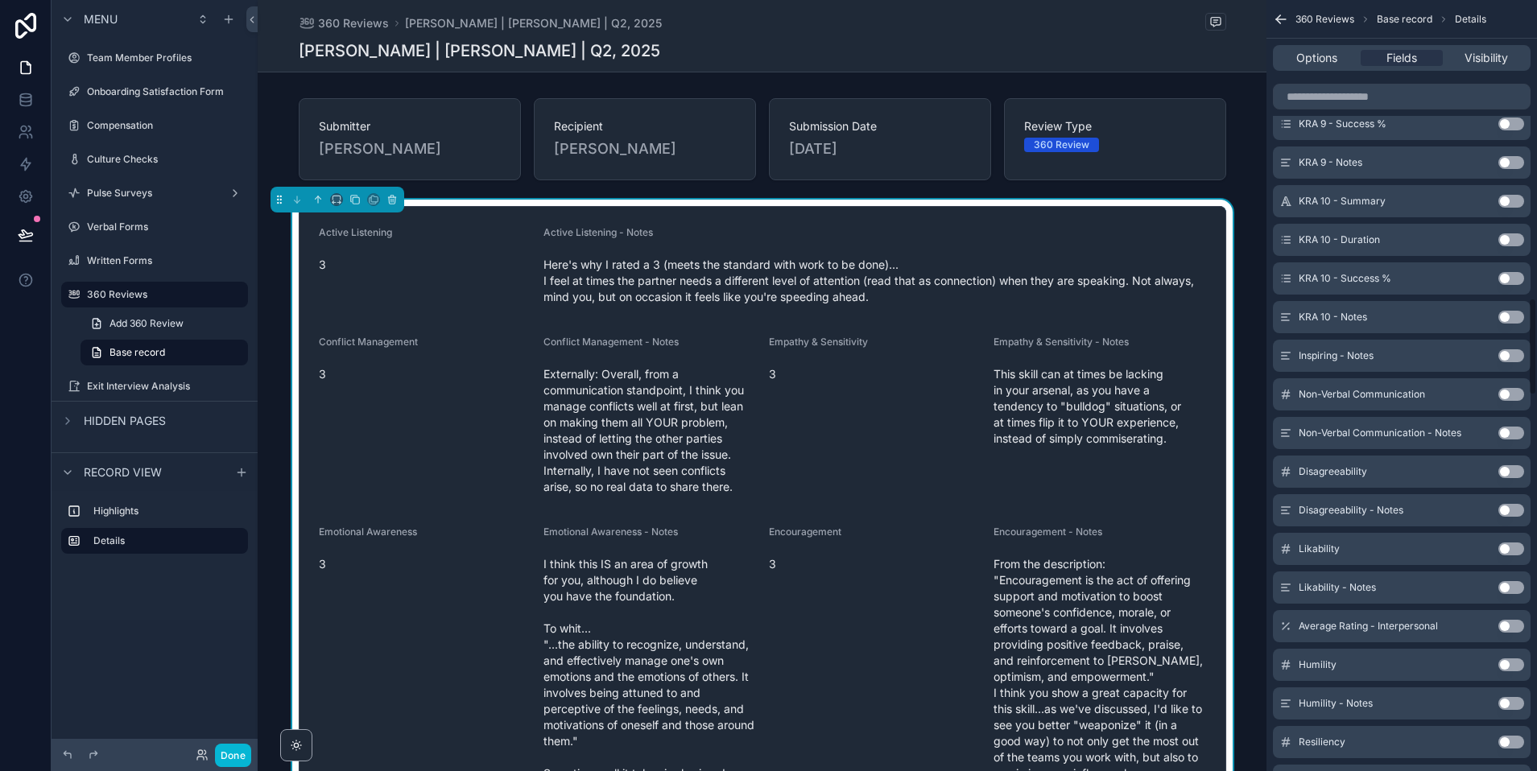
click at [1507, 356] on button "Use setting" at bounding box center [1511, 355] width 26 height 13
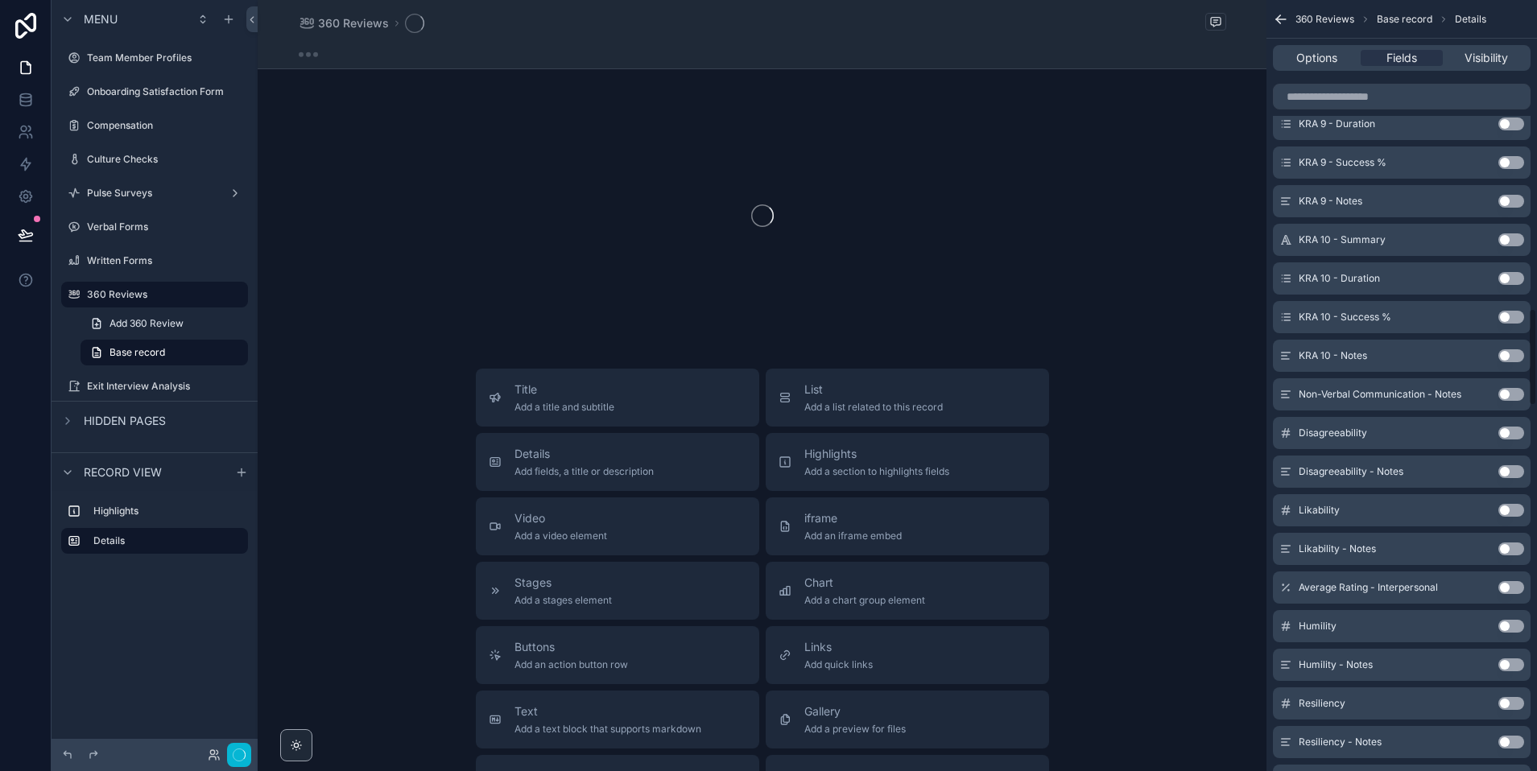
scroll to position [2440, 0]
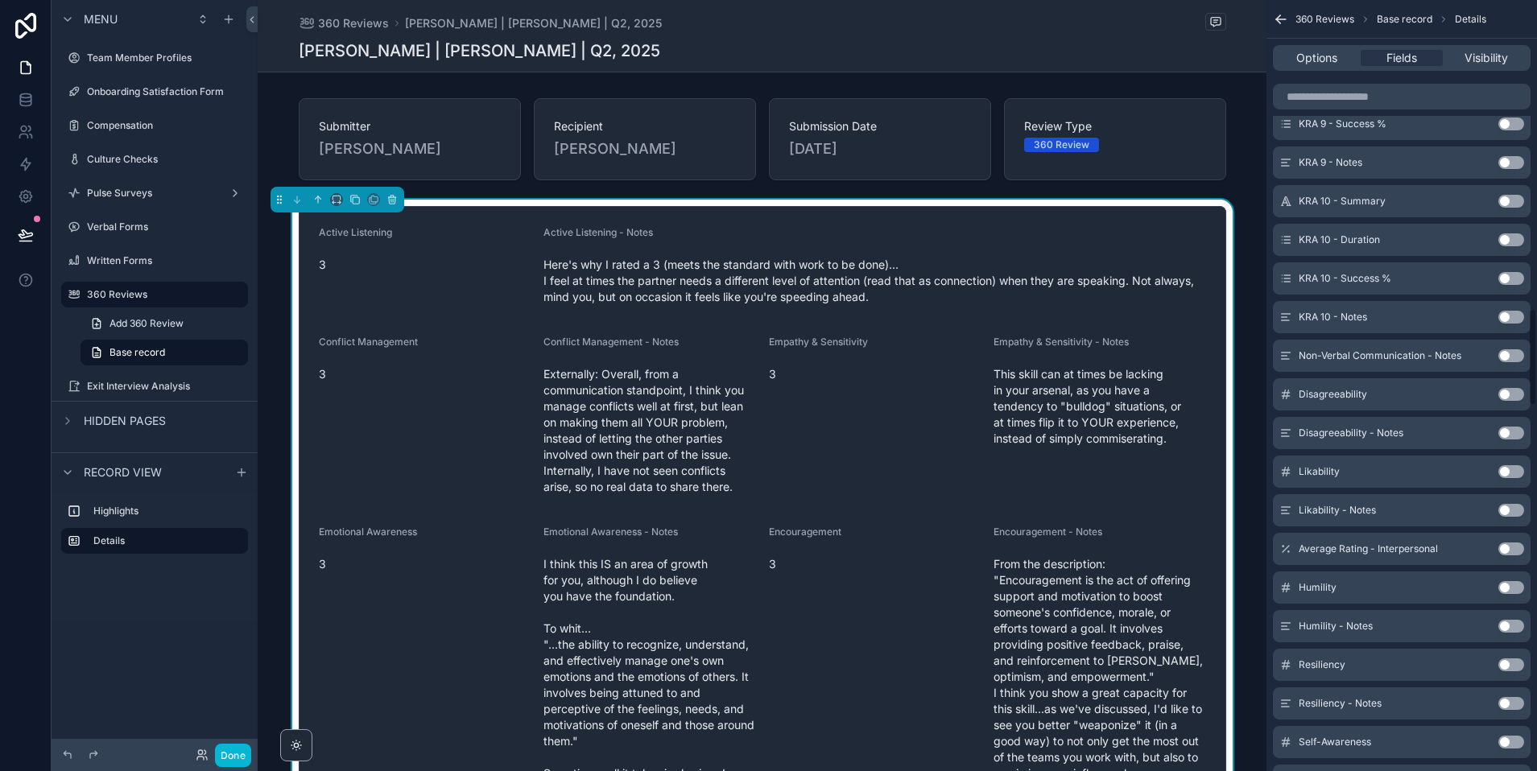
click at [1507, 356] on button "Use setting" at bounding box center [1511, 355] width 26 height 13
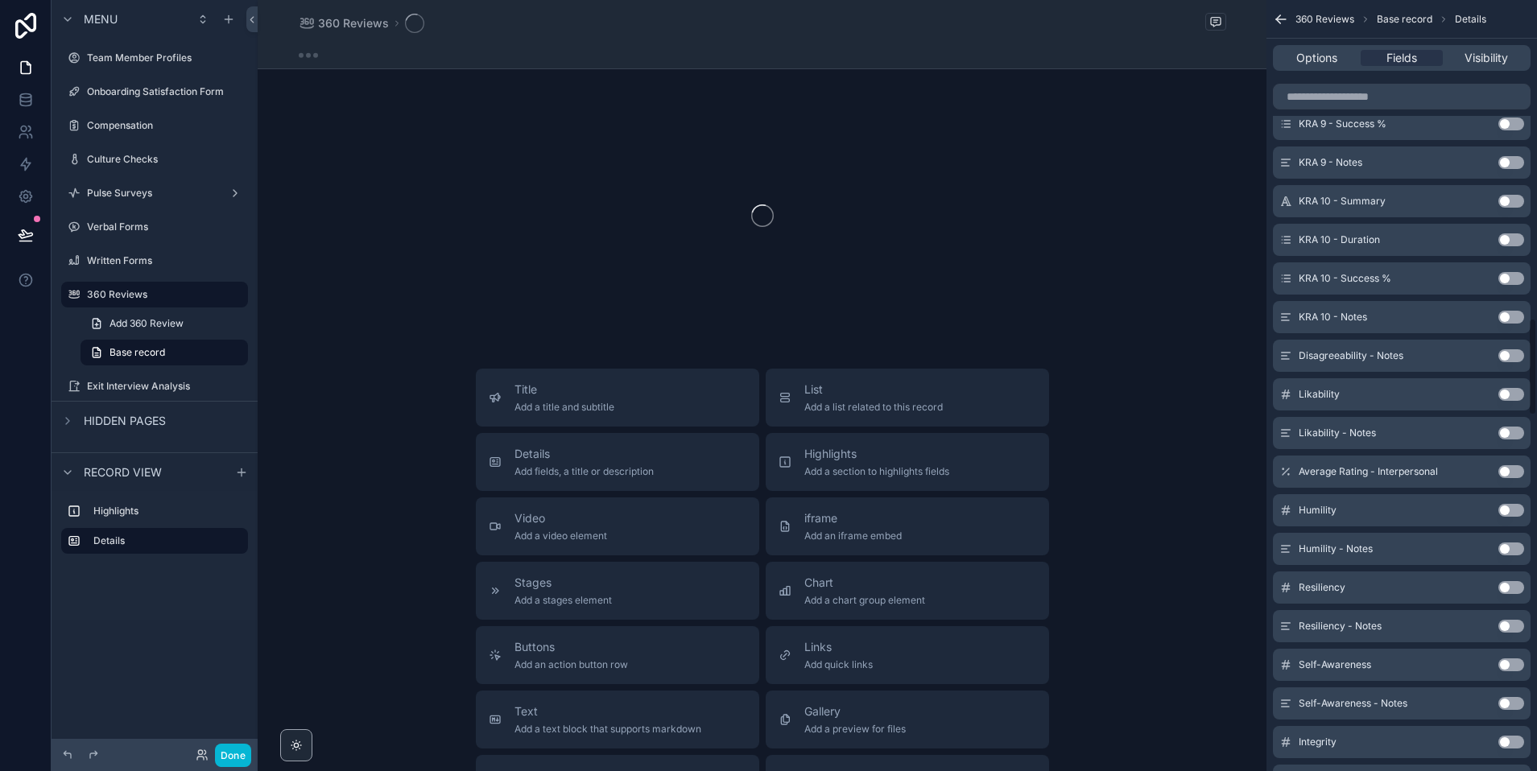
click at [1507, 356] on button "Use setting" at bounding box center [1511, 355] width 26 height 13
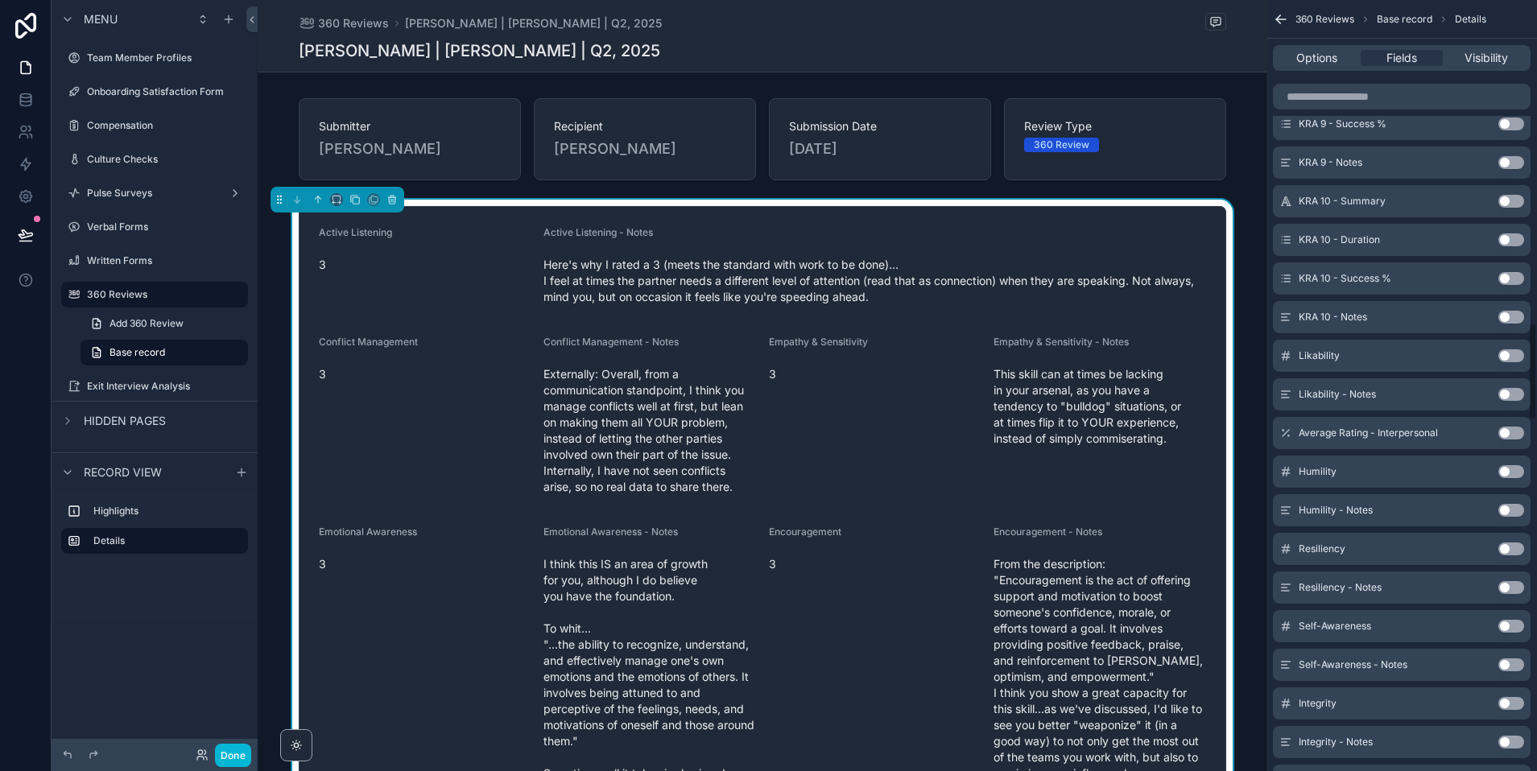
click at [1507, 356] on button "Use setting" at bounding box center [1511, 355] width 26 height 13
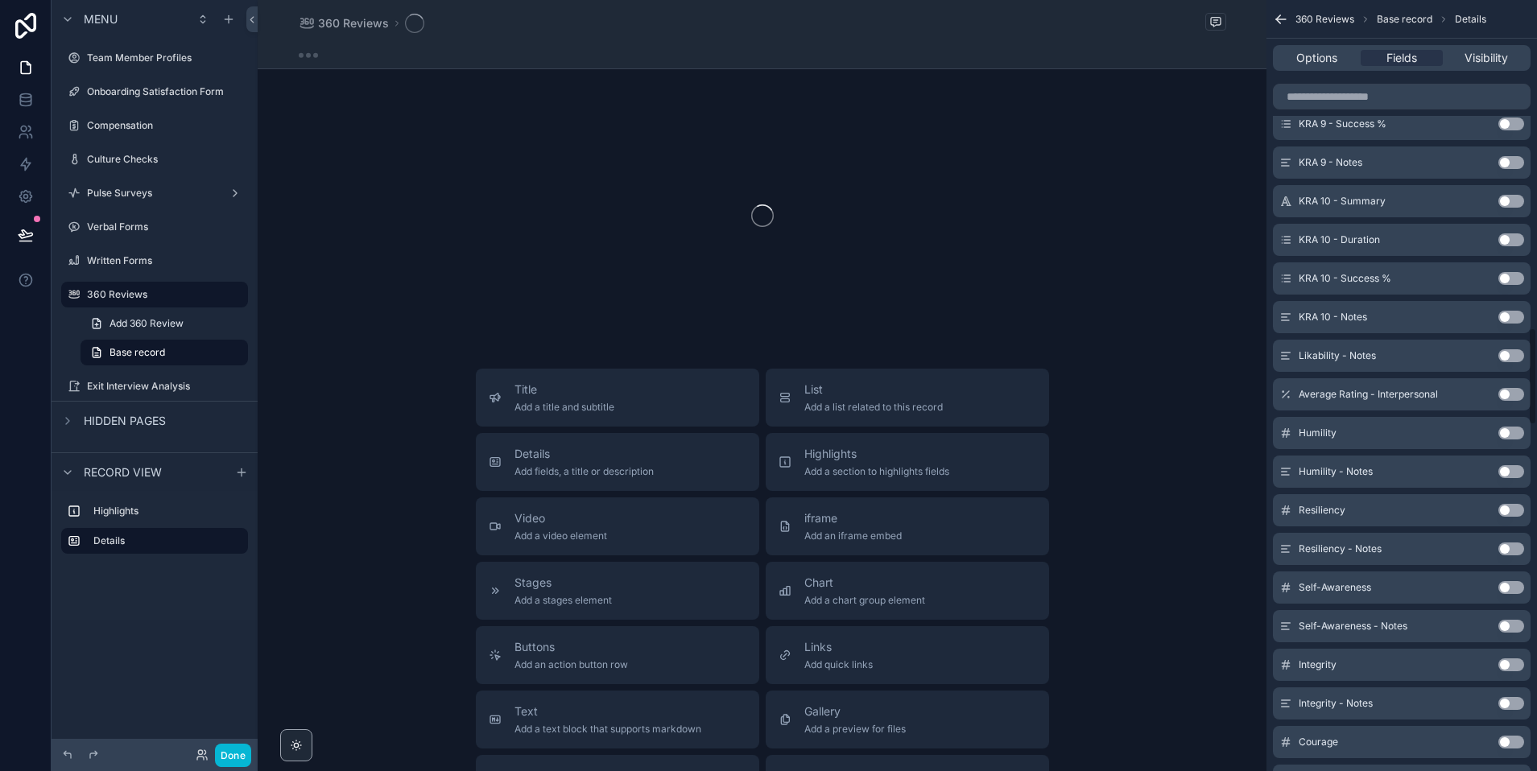
click at [1507, 356] on button "Use setting" at bounding box center [1511, 355] width 26 height 13
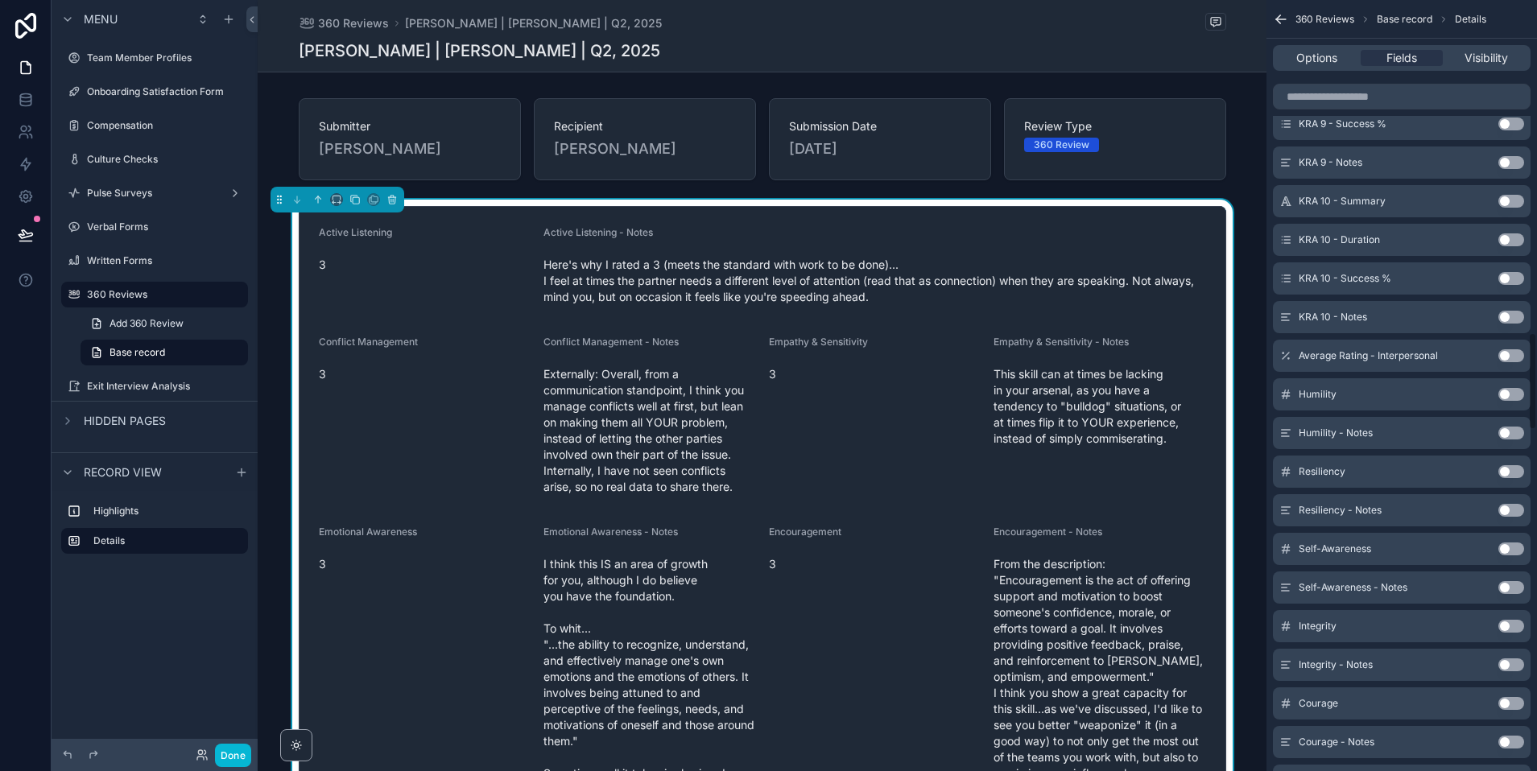
click at [1507, 356] on button "Use setting" at bounding box center [1511, 355] width 26 height 13
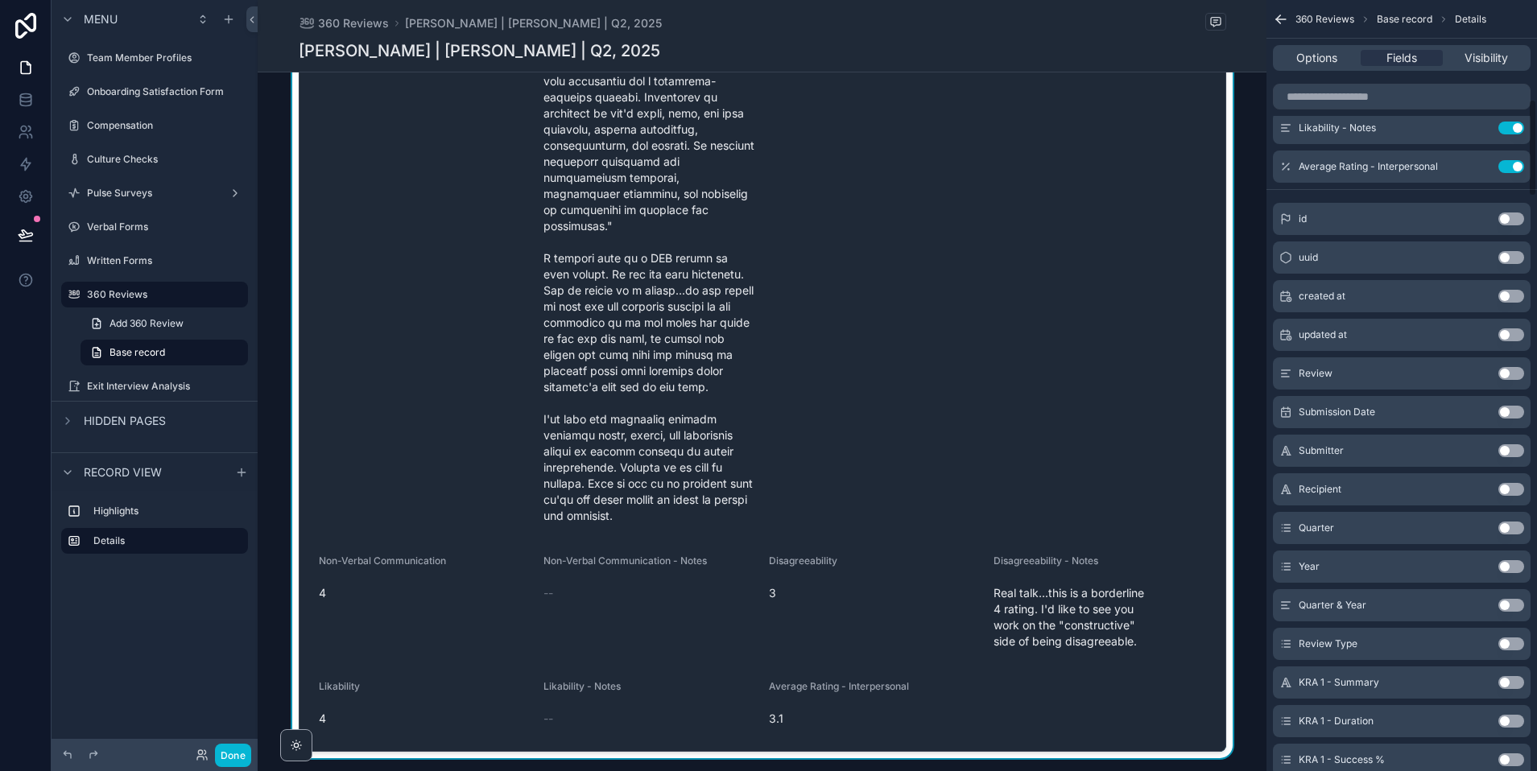
scroll to position [547, 0]
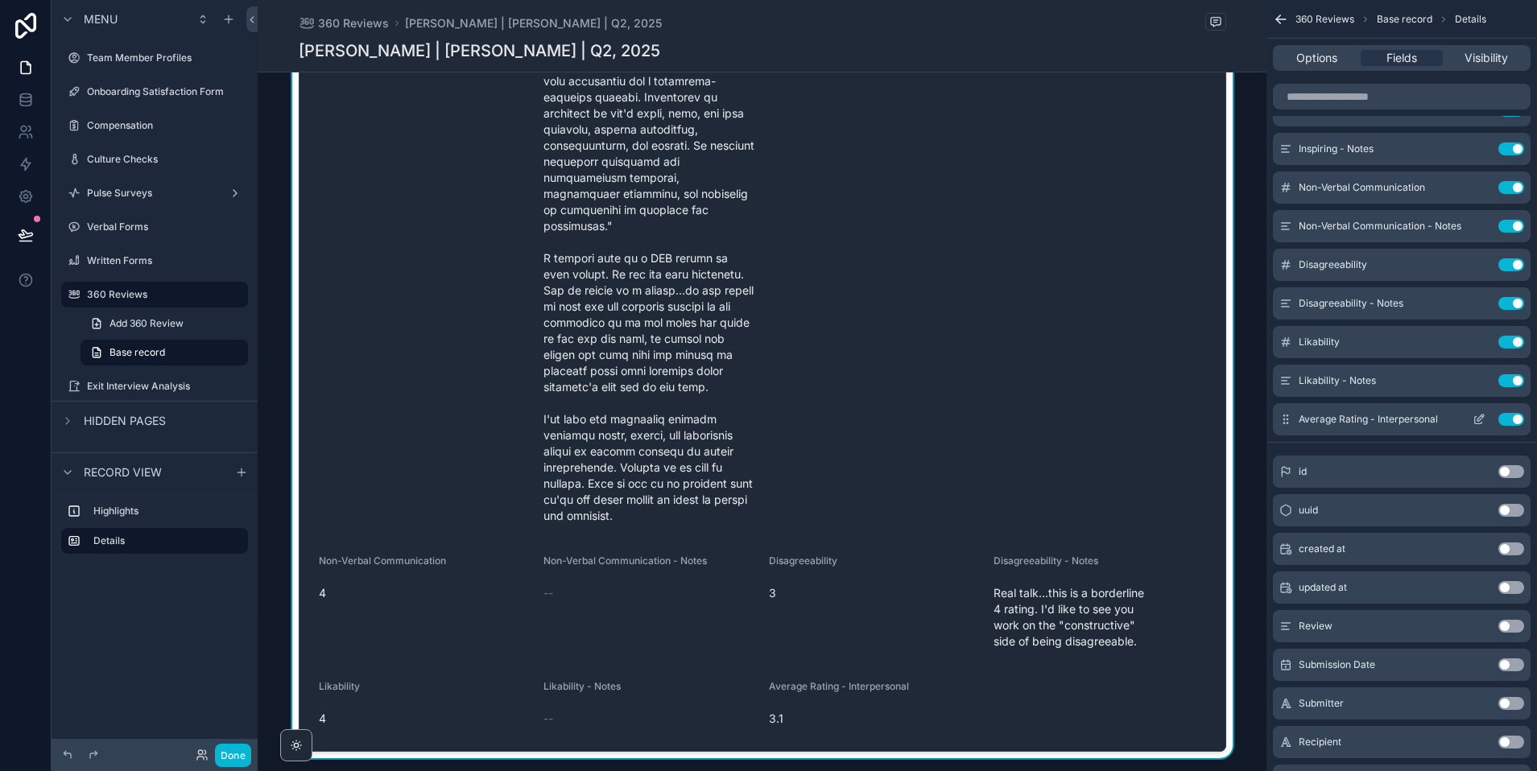
click at [1513, 419] on button "Use setting" at bounding box center [1511, 419] width 26 height 13
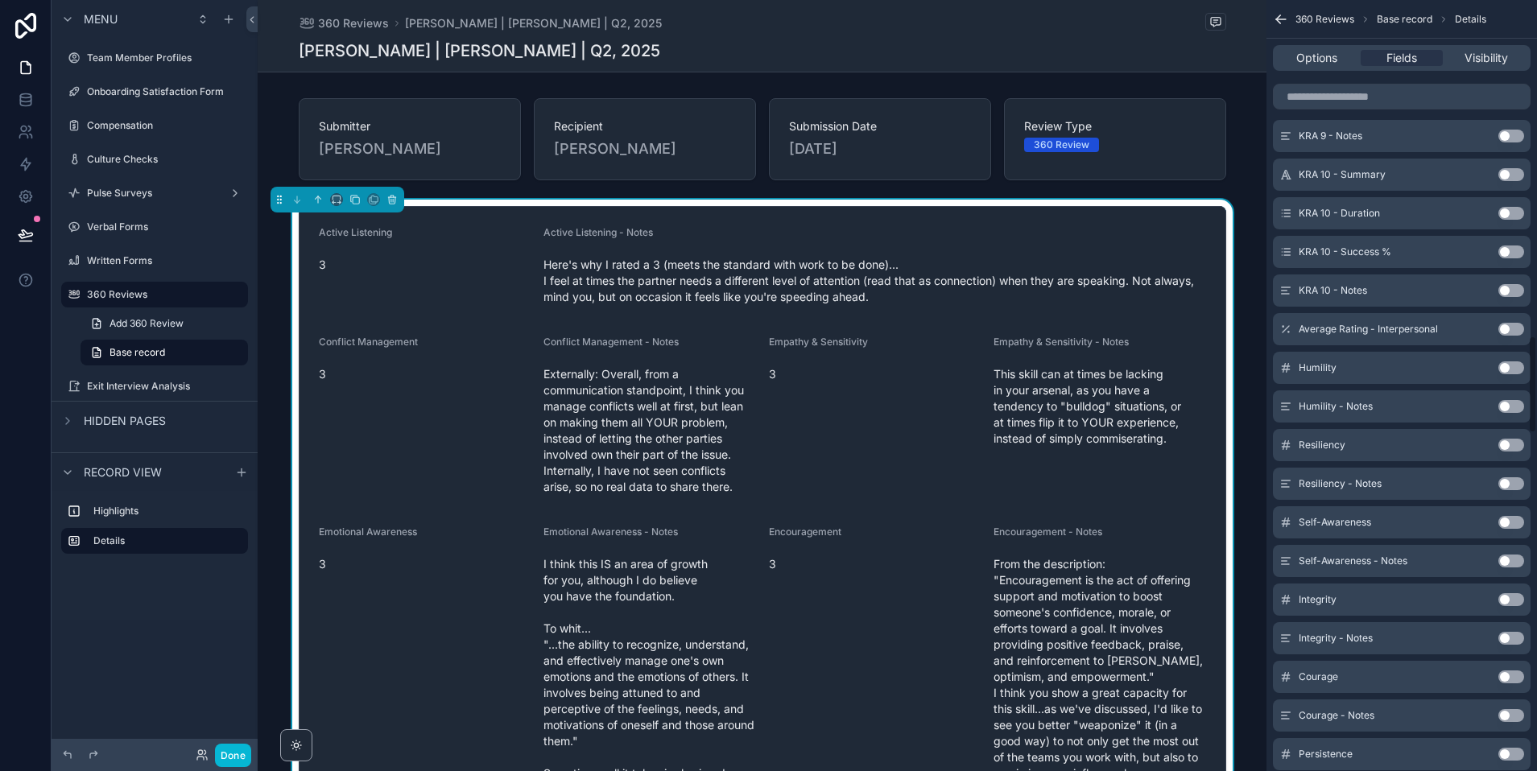
scroll to position [2661, 0]
click at [1505, 365] on button "Use setting" at bounding box center [1511, 367] width 26 height 13
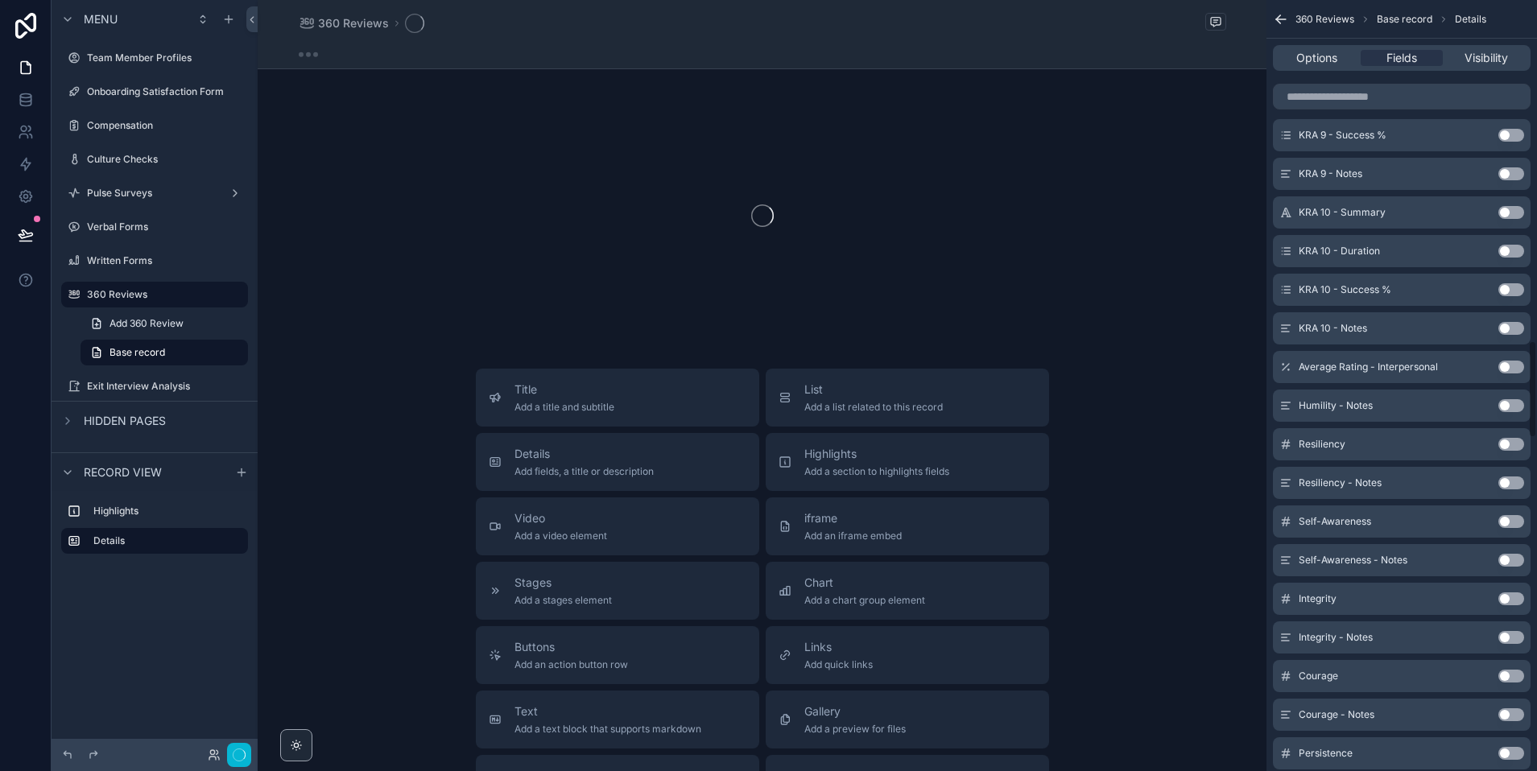
scroll to position [2699, 0]
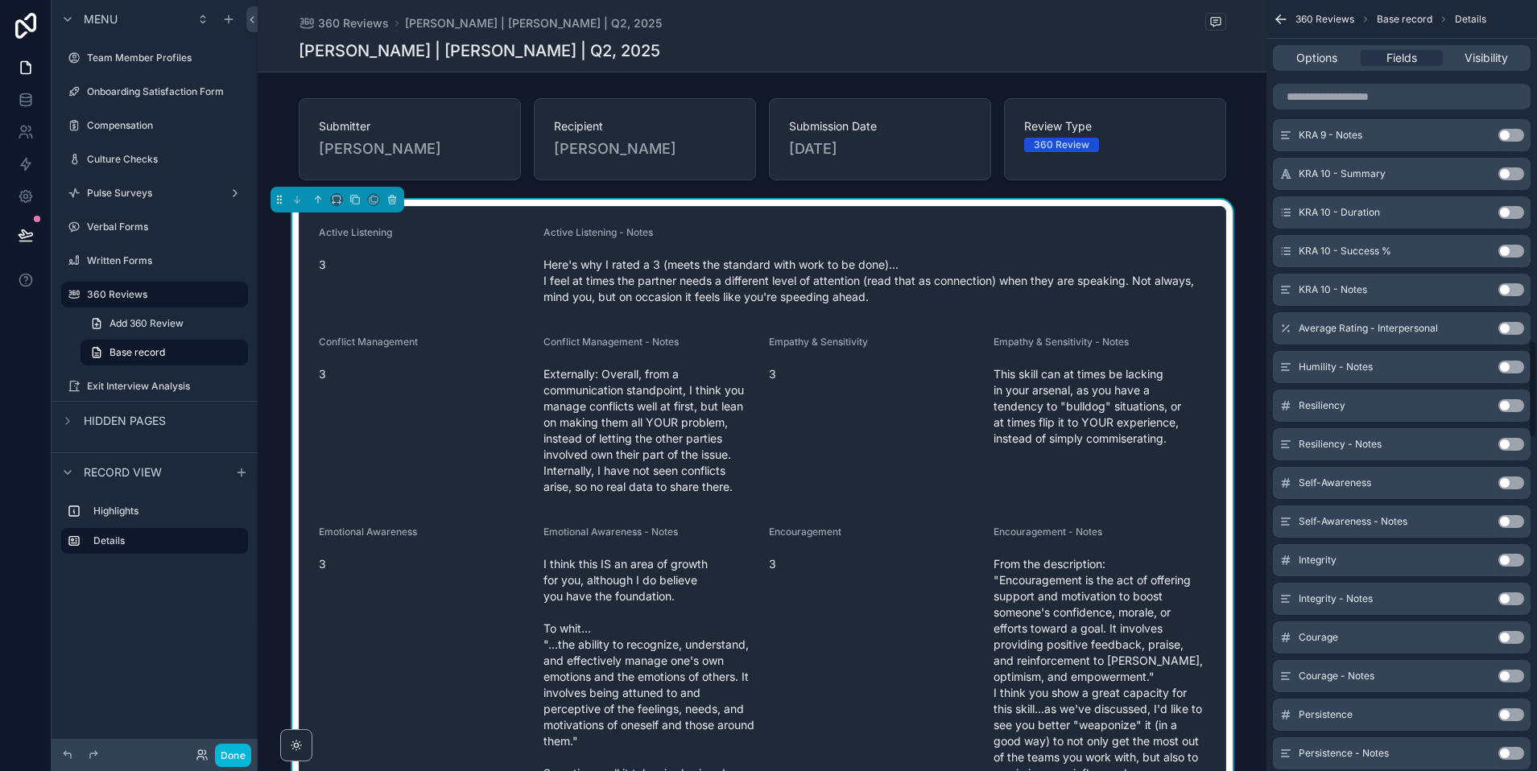
click at [1505, 365] on button "Use setting" at bounding box center [1511, 367] width 26 height 13
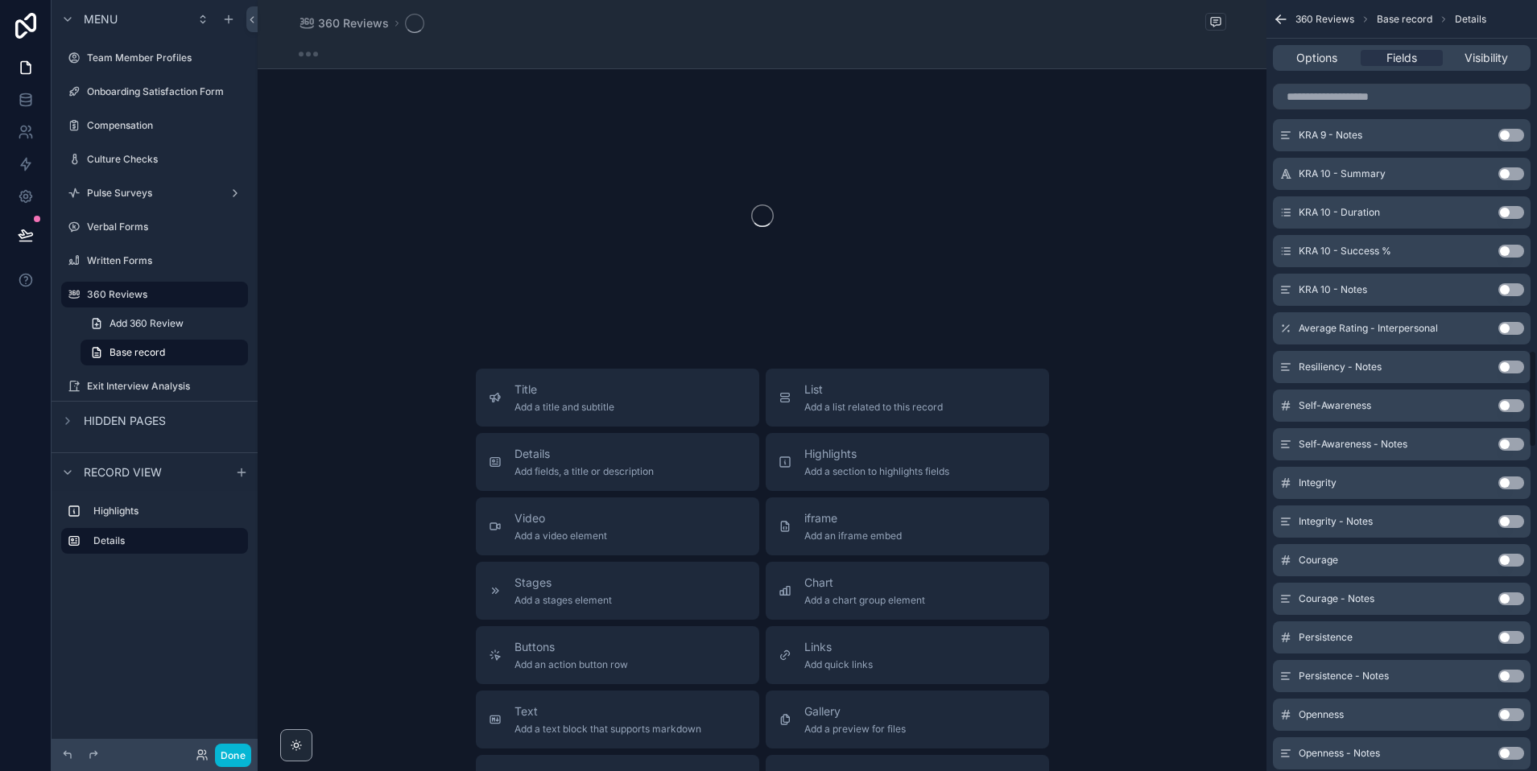
click at [1505, 365] on button "Use setting" at bounding box center [1511, 367] width 26 height 13
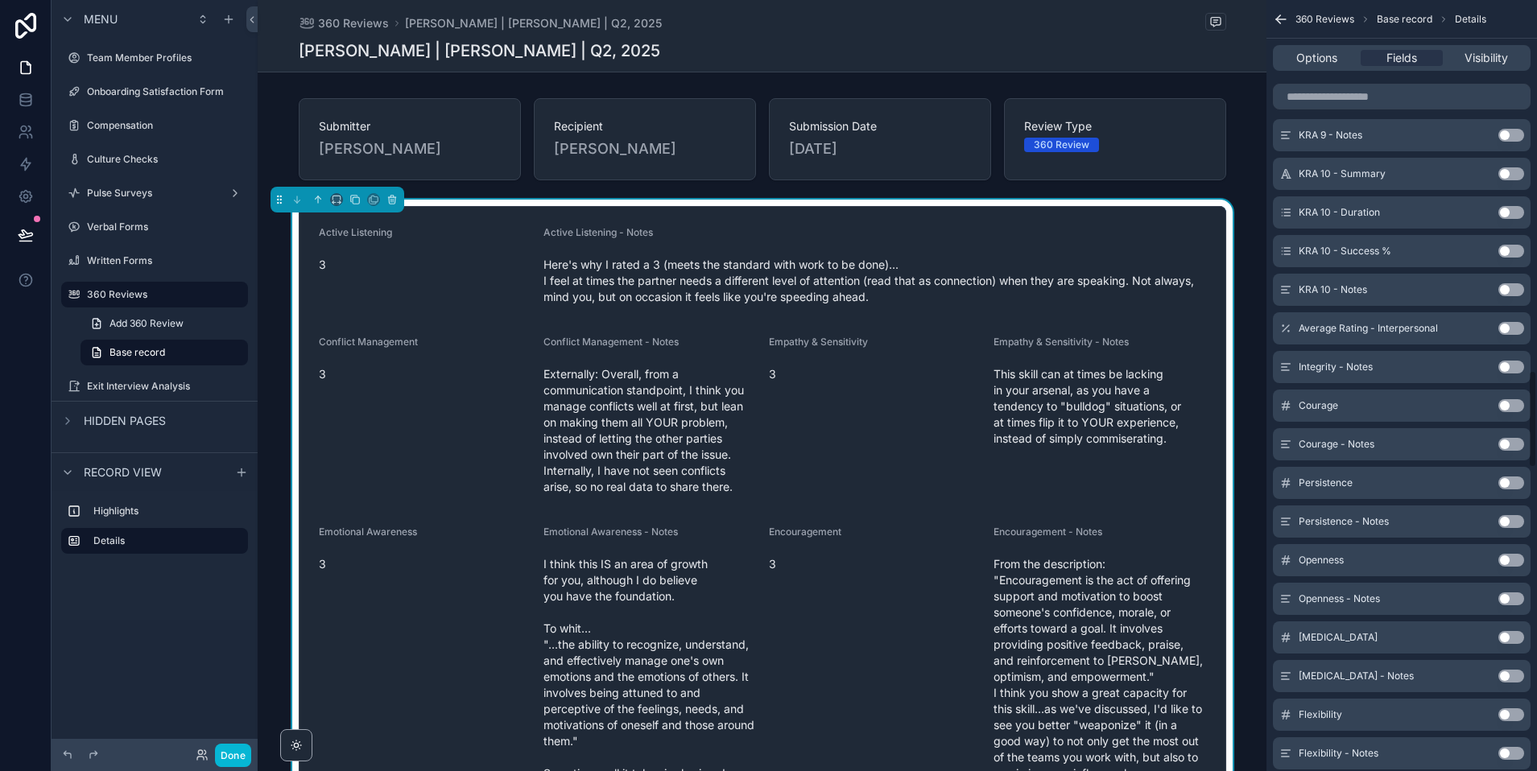
click at [1505, 365] on button "Use setting" at bounding box center [1511, 367] width 26 height 13
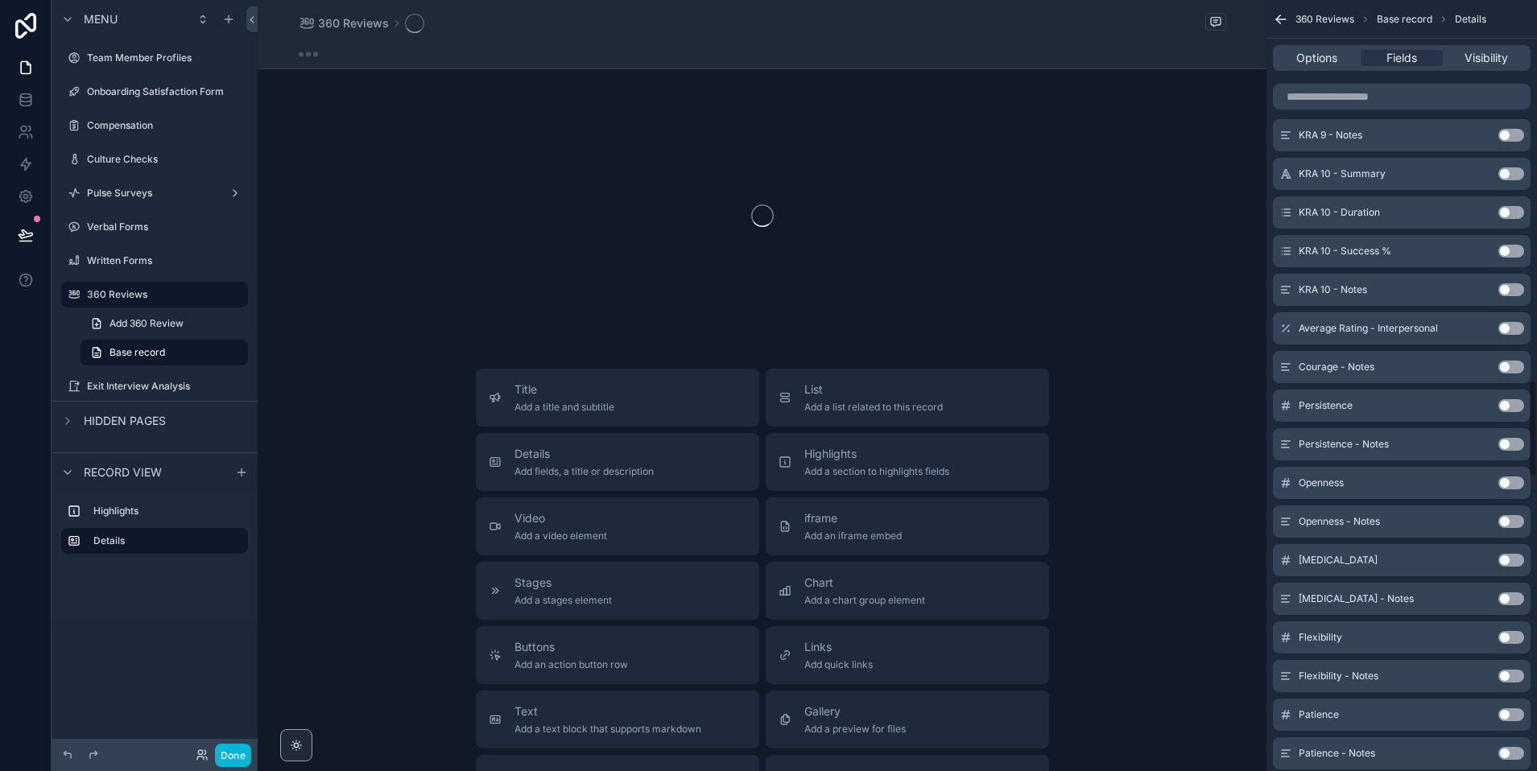
click at [1505, 365] on button "Use setting" at bounding box center [1511, 367] width 26 height 13
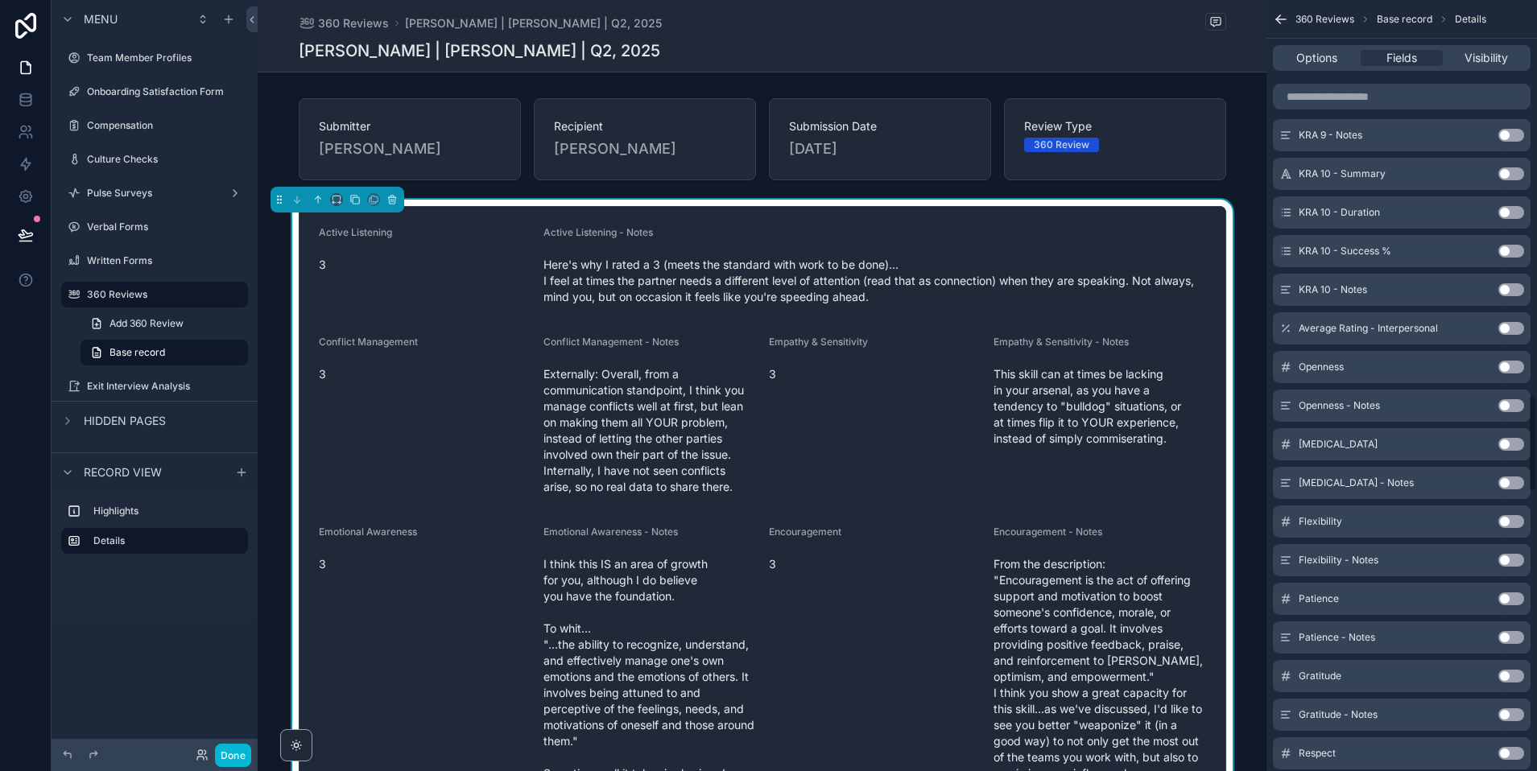
click at [1505, 365] on button "Use setting" at bounding box center [1511, 367] width 26 height 13
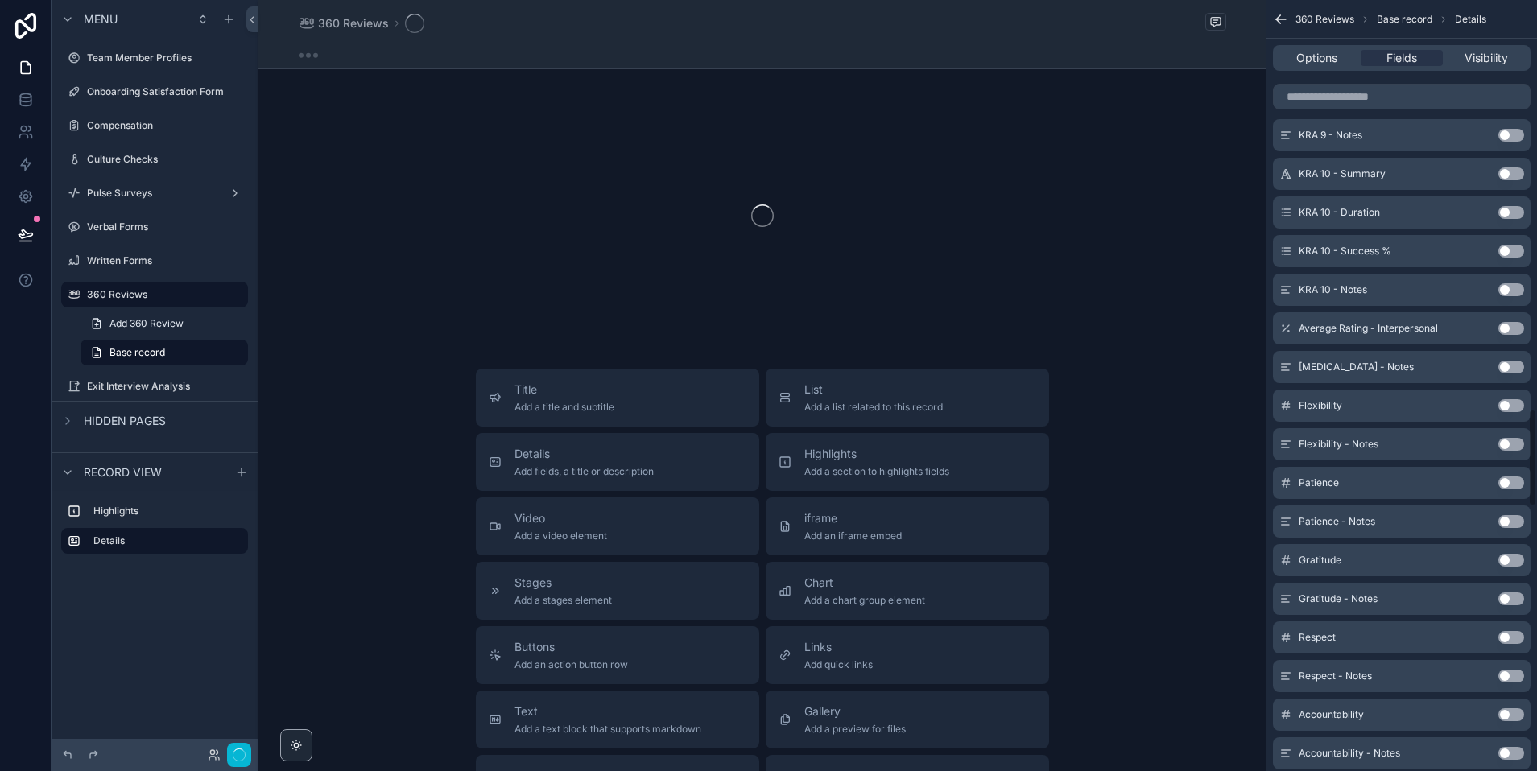
click at [1505, 365] on button "Use setting" at bounding box center [1511, 367] width 26 height 13
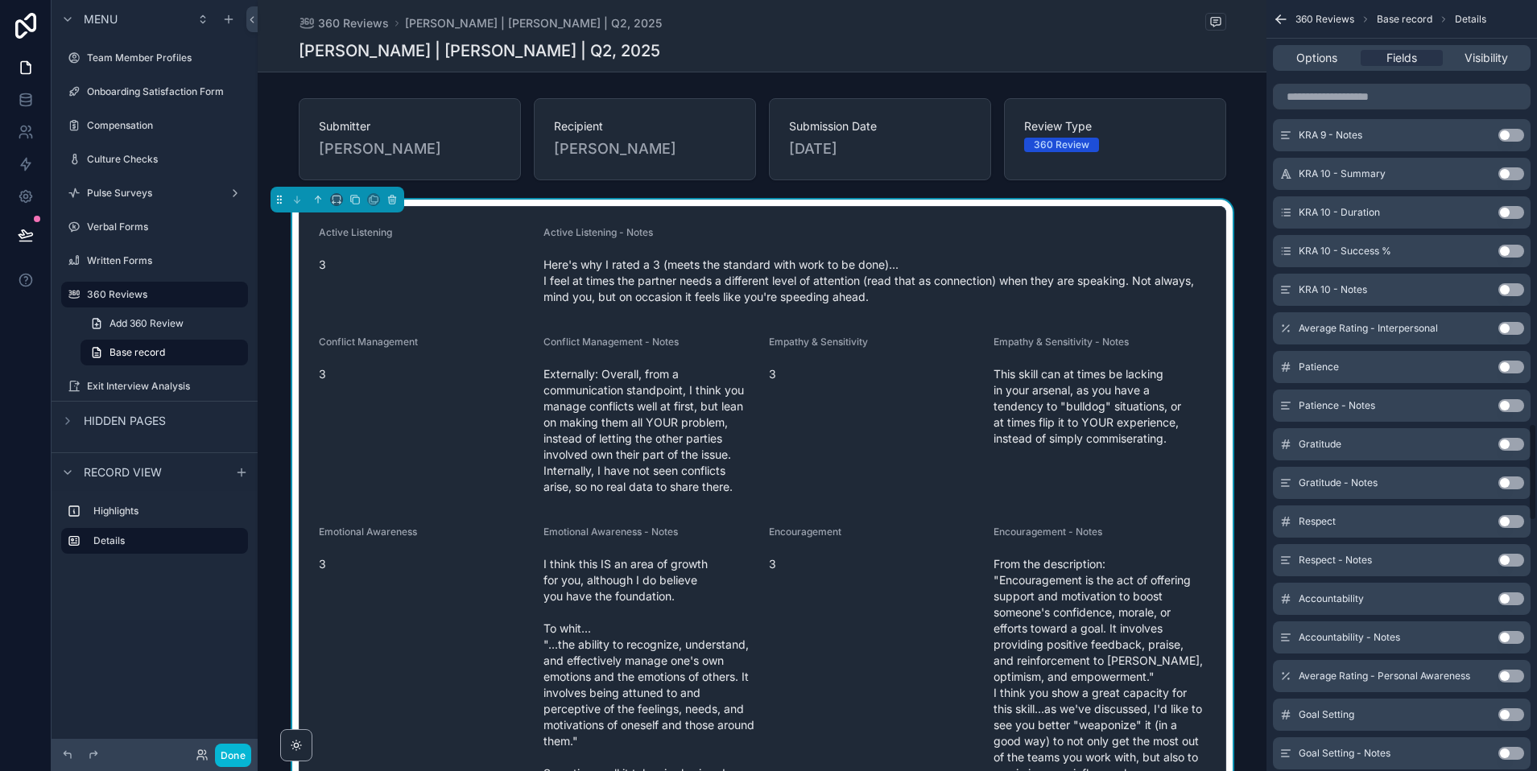
click at [1505, 365] on button "Use setting" at bounding box center [1511, 367] width 26 height 13
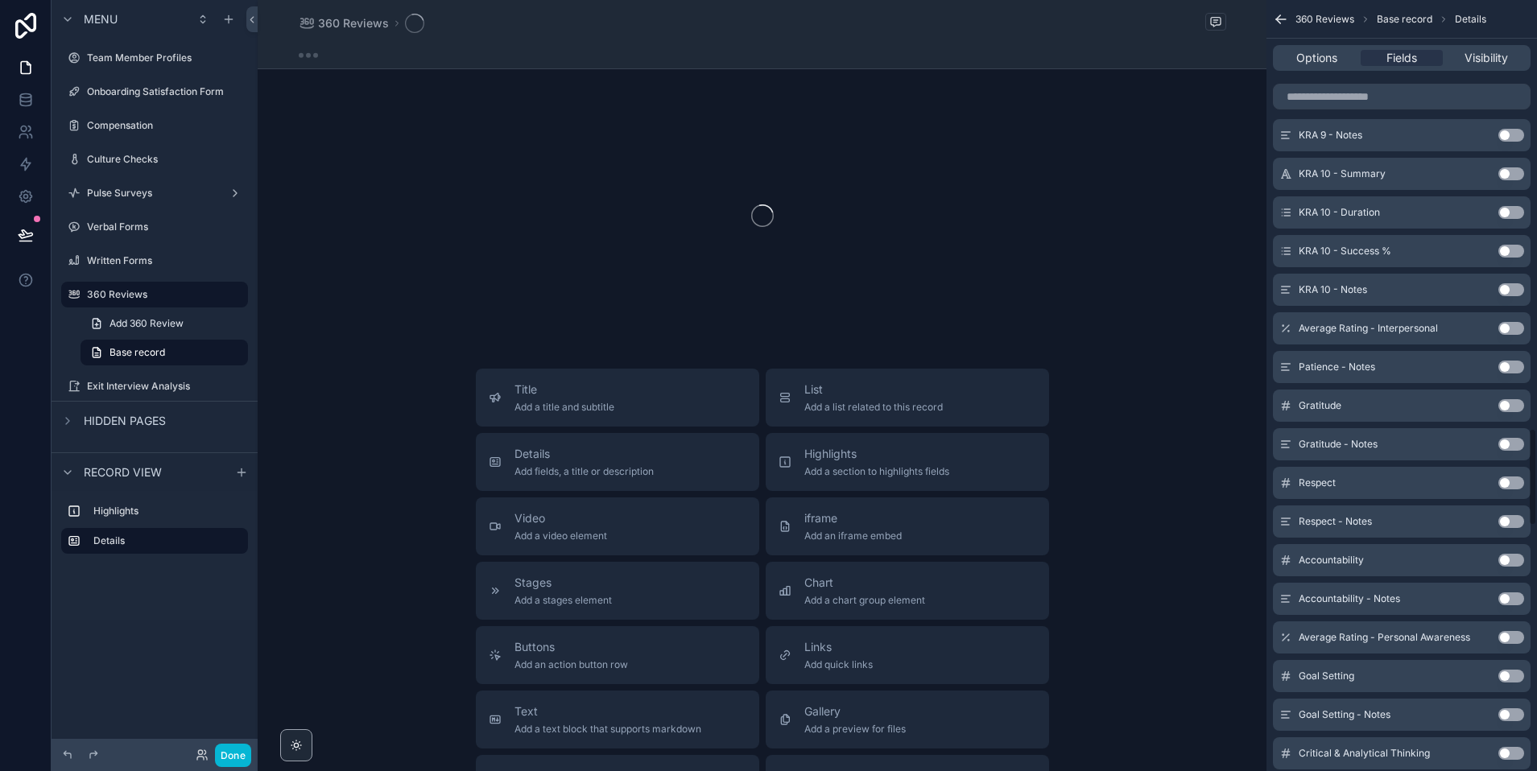
click at [1505, 365] on button "Use setting" at bounding box center [1511, 367] width 26 height 13
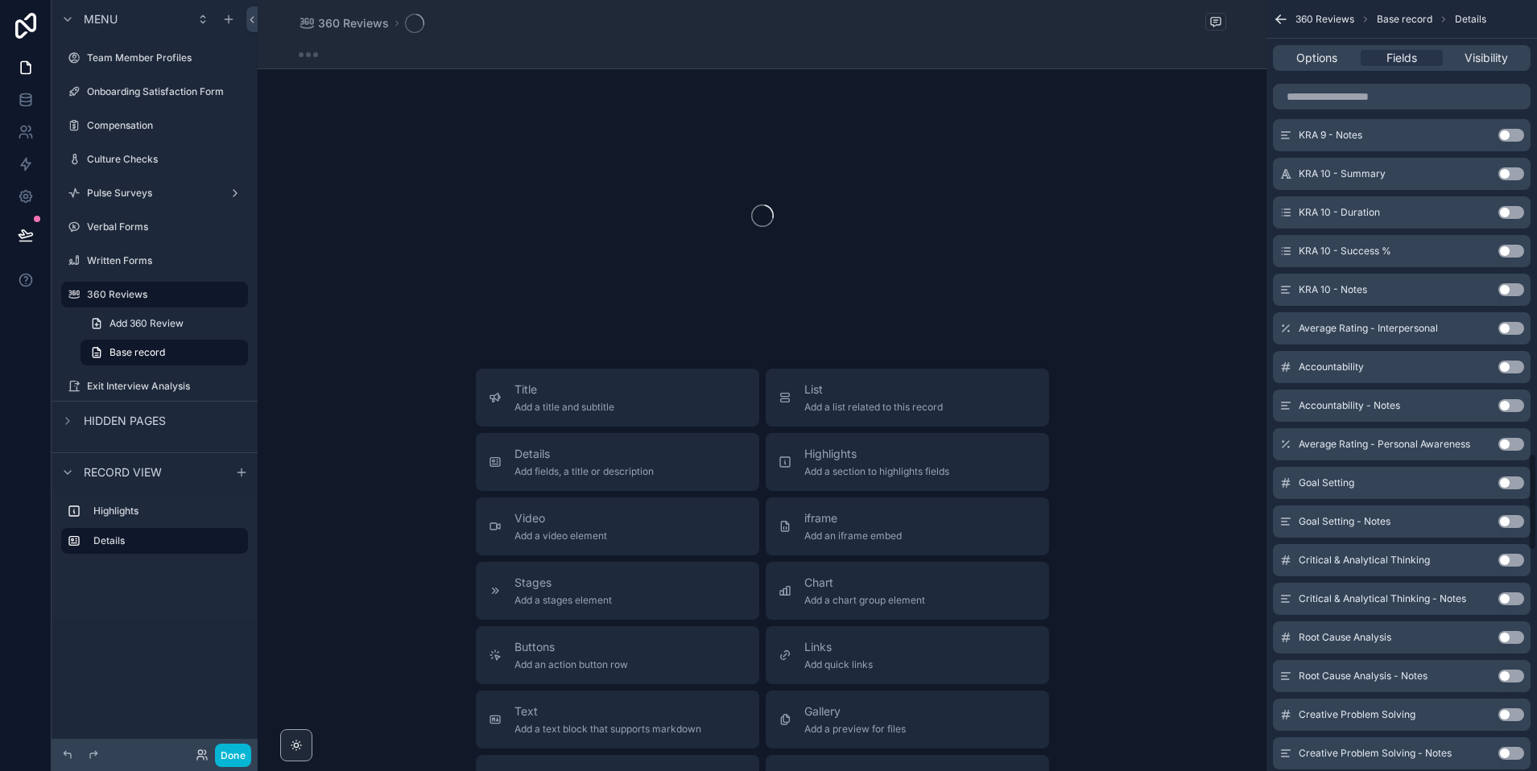
click at [1505, 365] on button "Use setting" at bounding box center [1511, 367] width 26 height 13
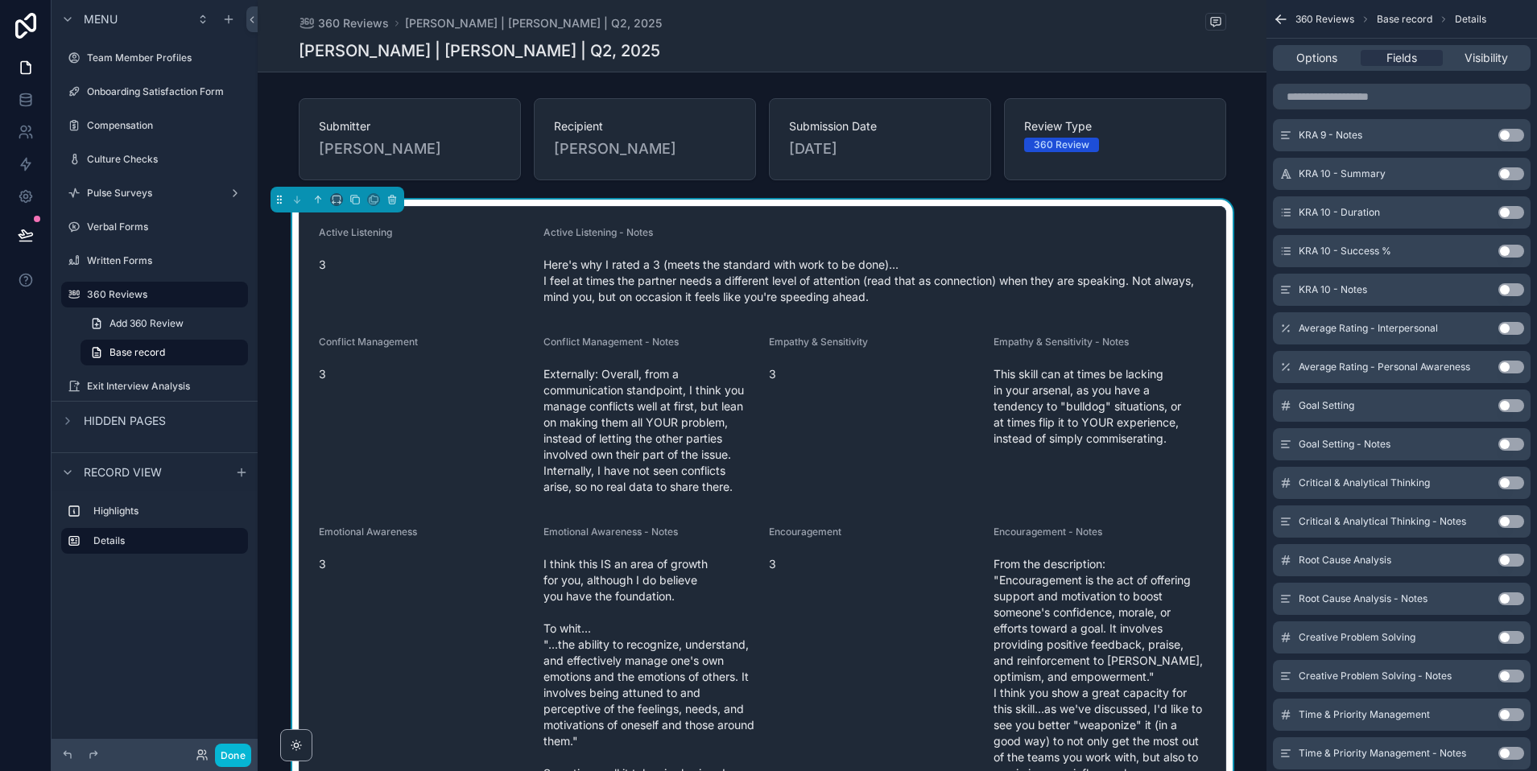
click at [1503, 403] on button "Use setting" at bounding box center [1511, 405] width 26 height 13
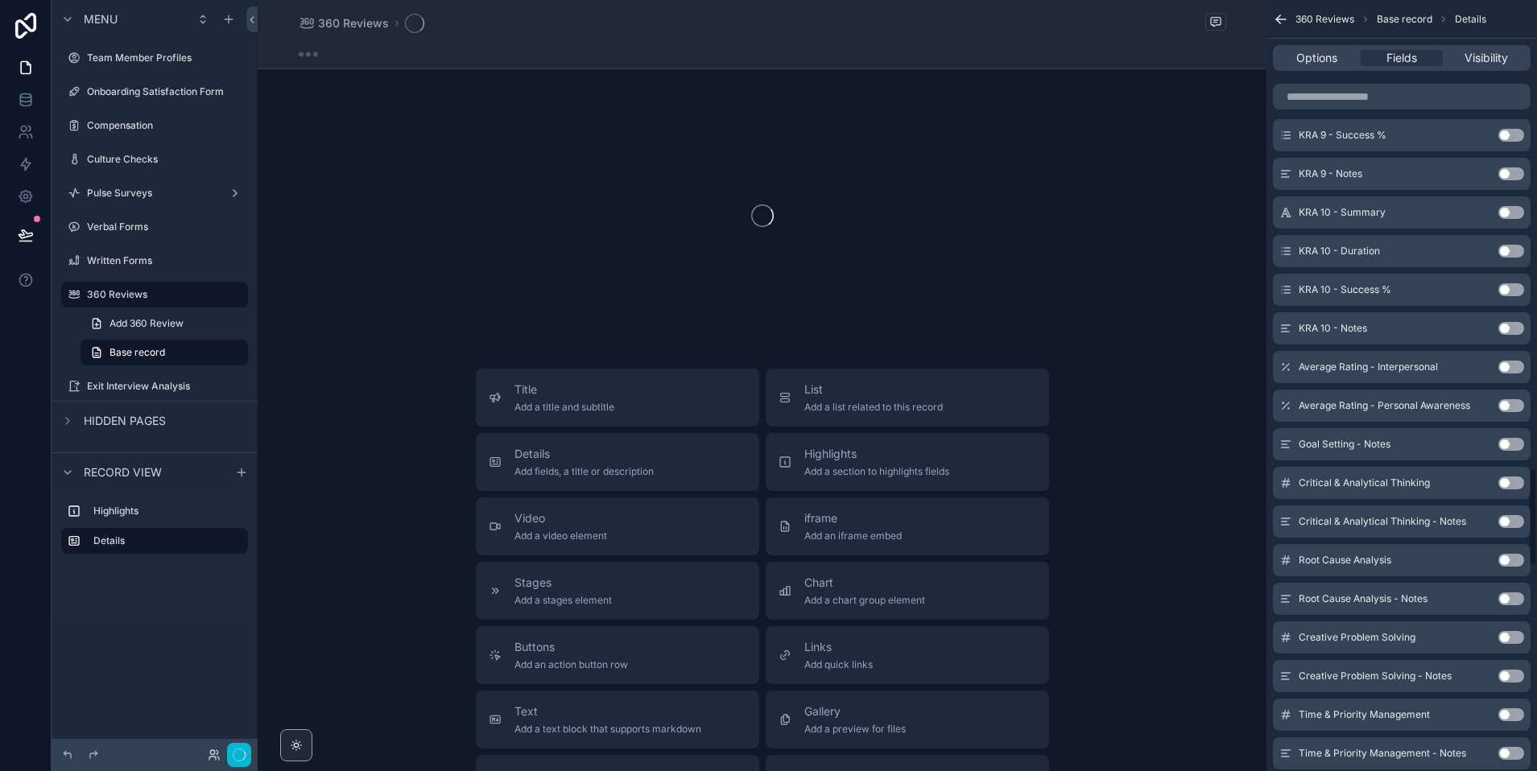
scroll to position [3704, 0]
click at [1503, 403] on button "Use setting" at bounding box center [1511, 405] width 26 height 13
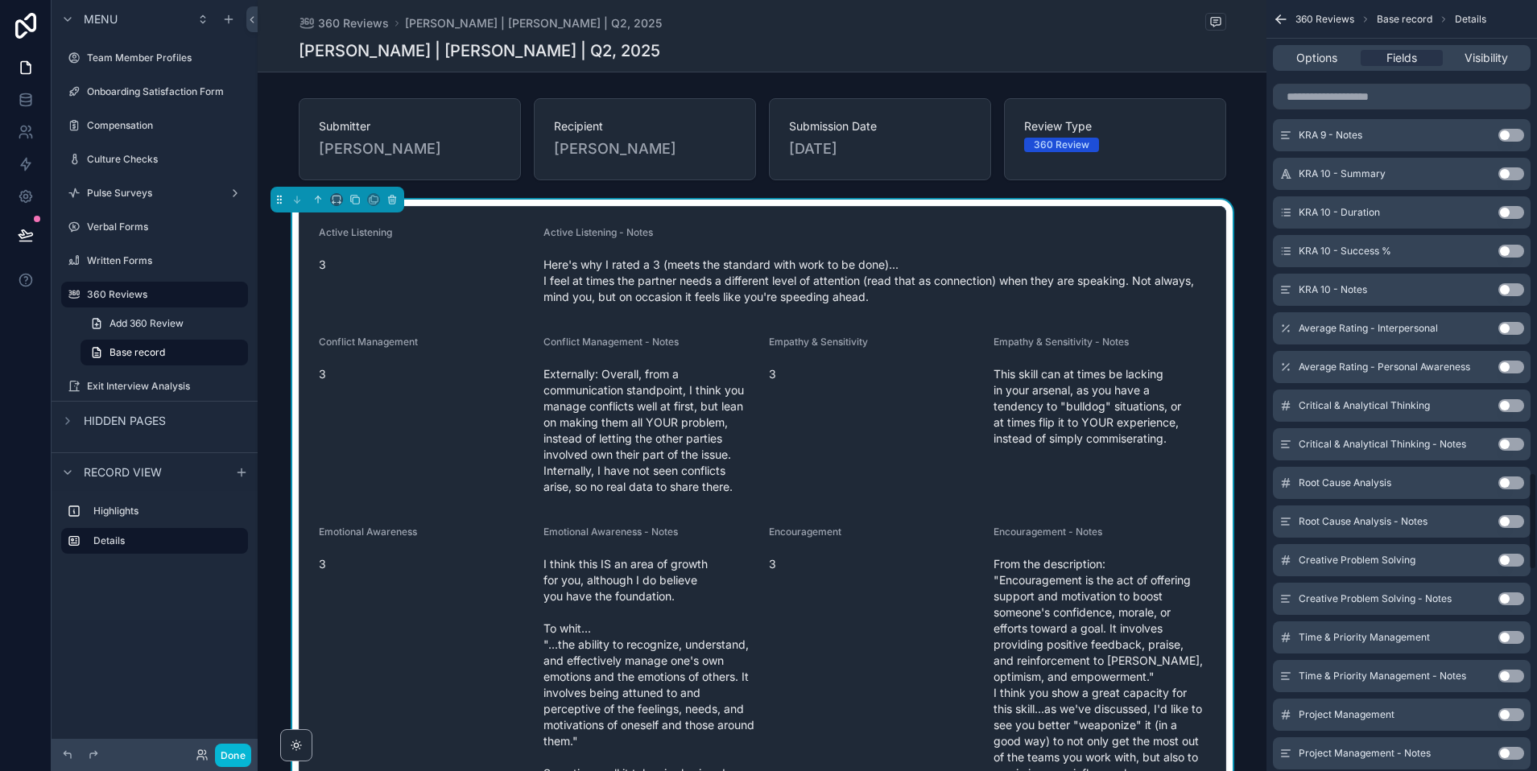
click at [1503, 403] on button "Use setting" at bounding box center [1511, 405] width 26 height 13
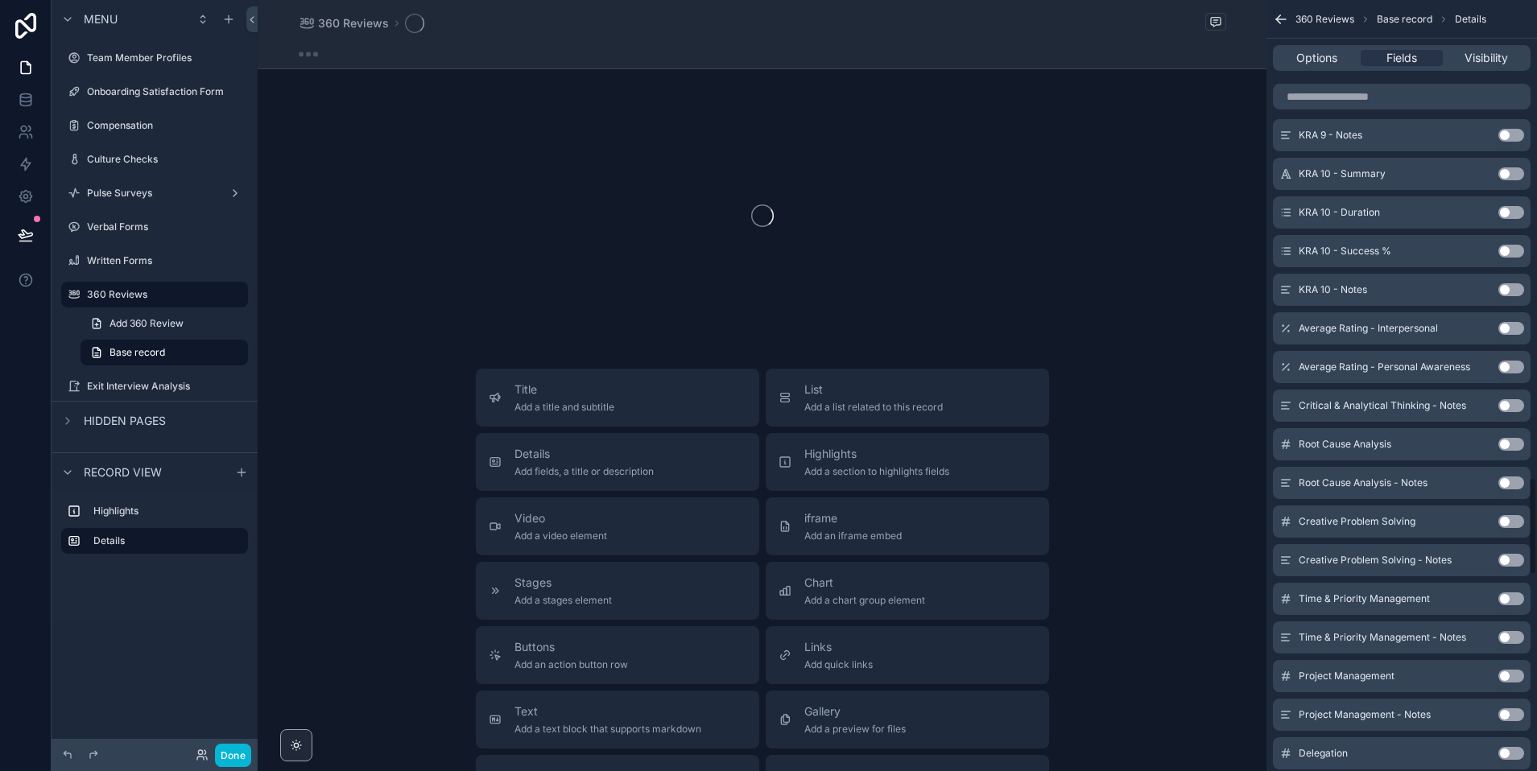
click at [1503, 403] on button "Use setting" at bounding box center [1511, 405] width 26 height 13
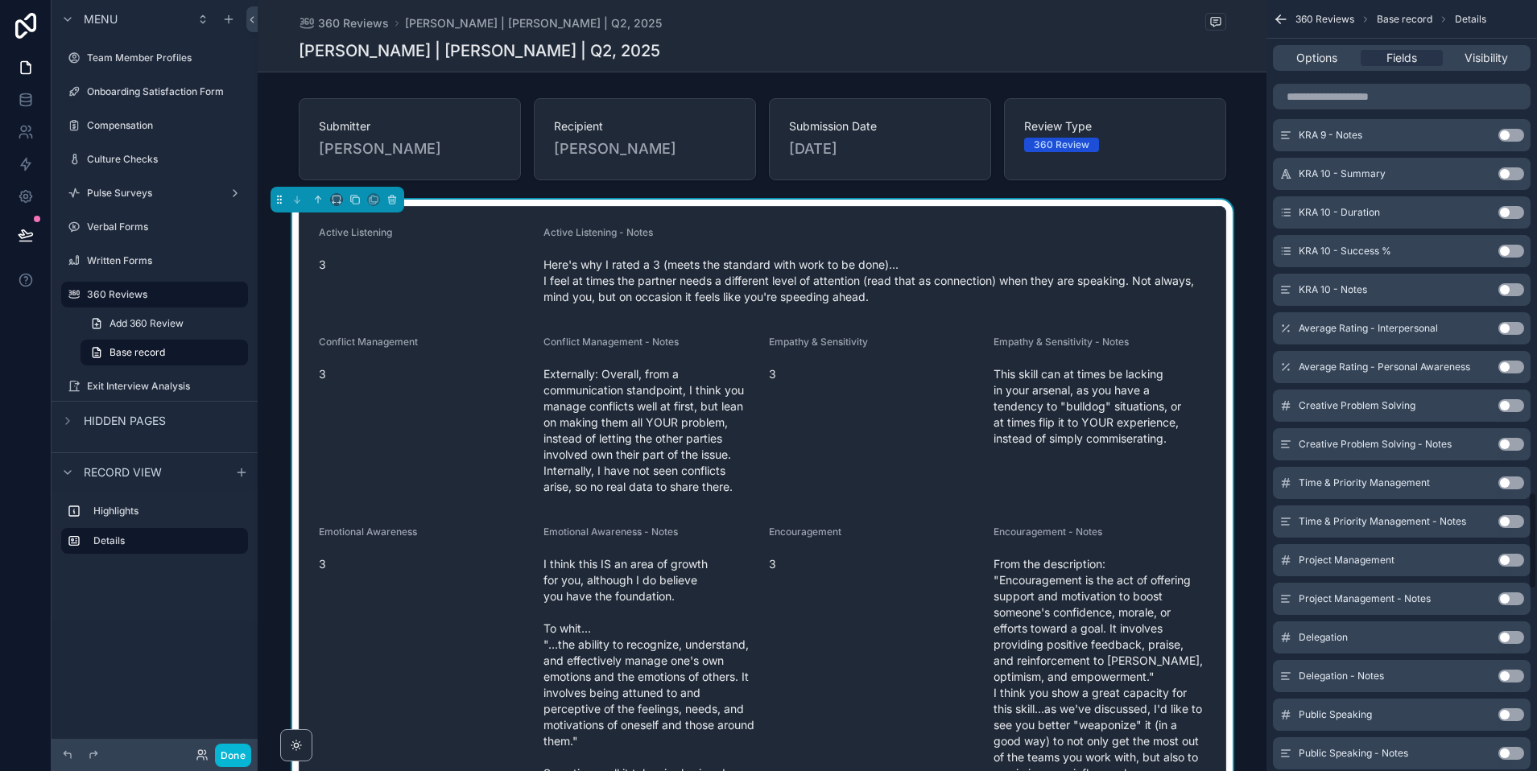
click at [1503, 403] on button "Use setting" at bounding box center [1511, 405] width 26 height 13
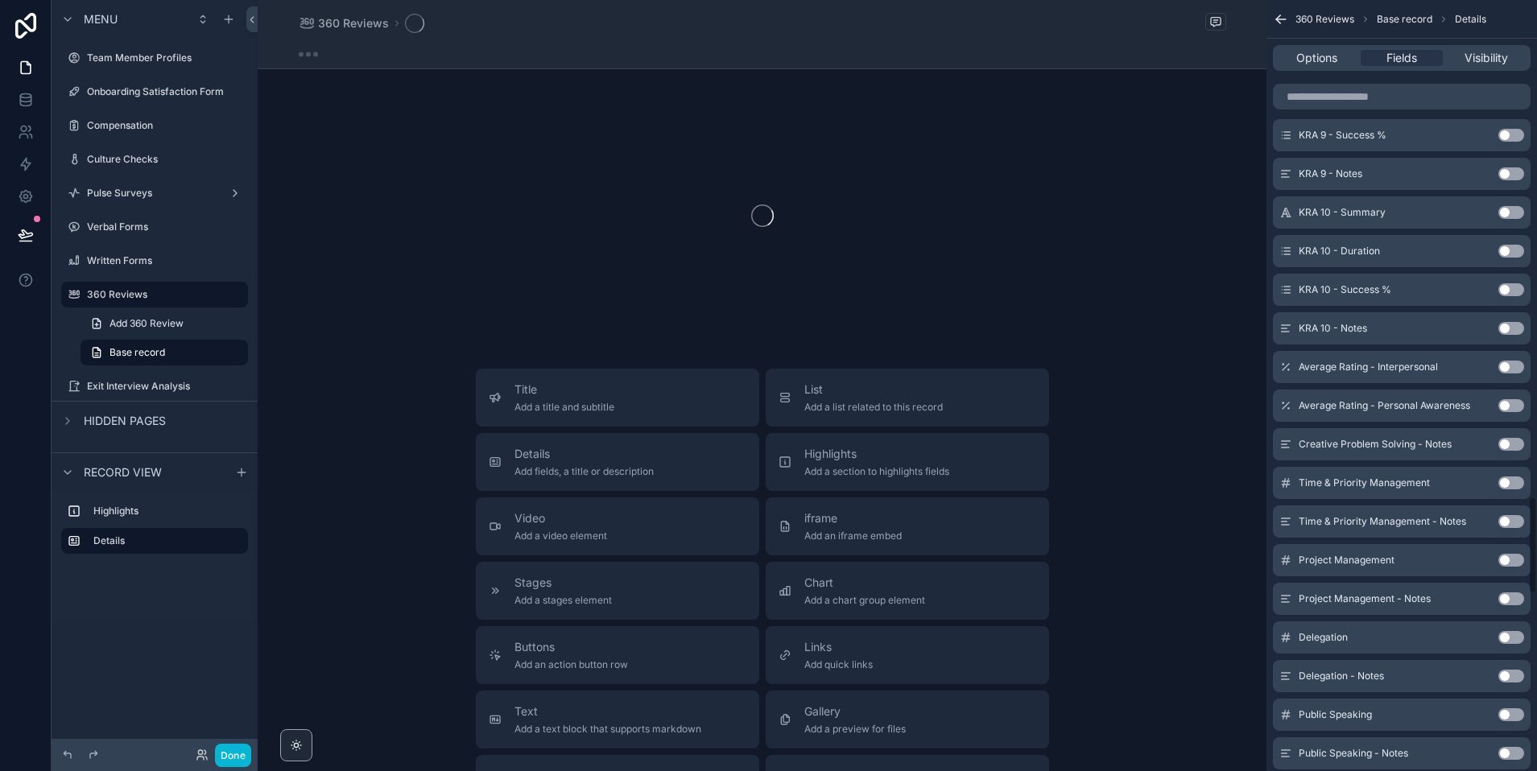
scroll to position [3936, 0]
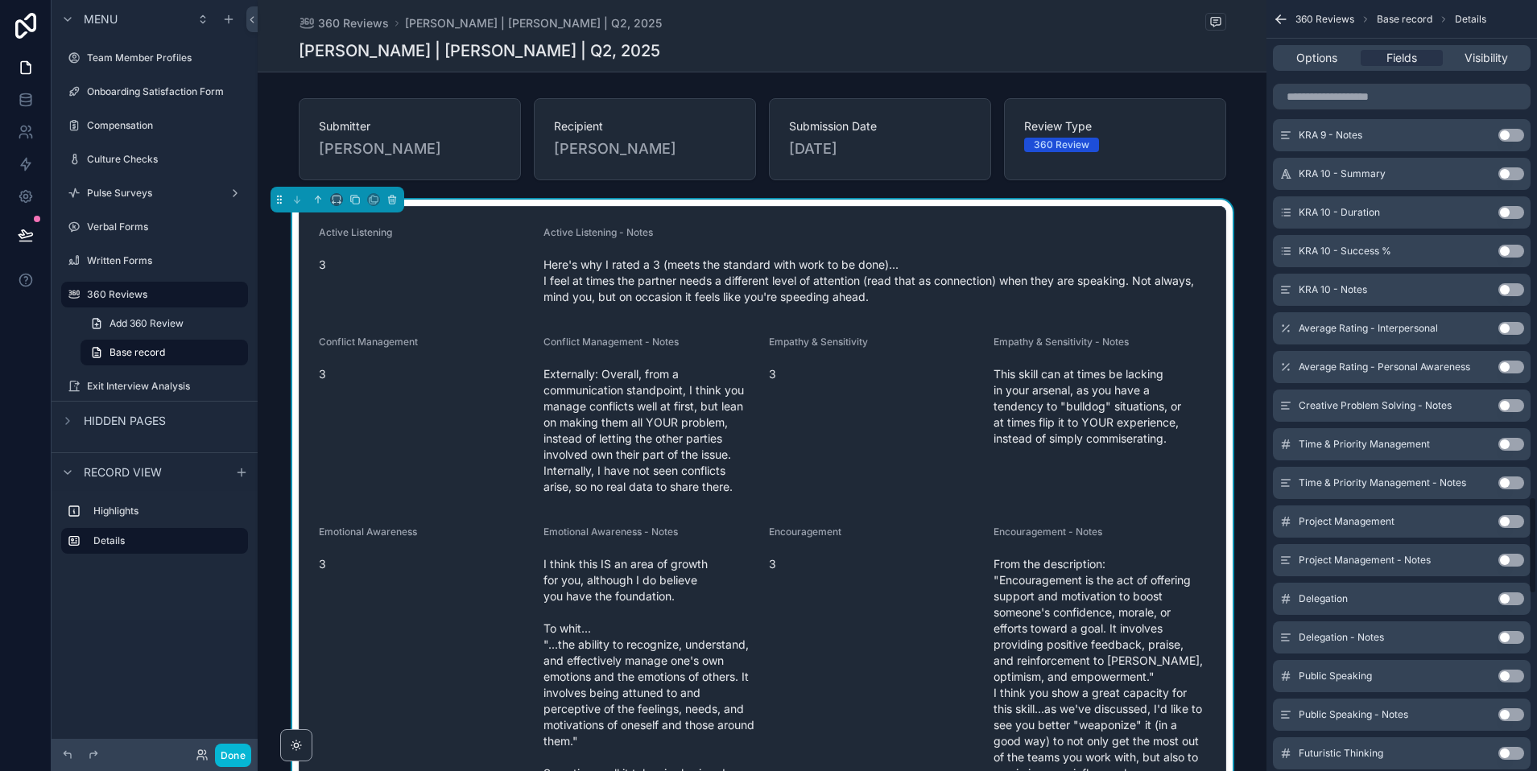
click at [1503, 403] on button "Use setting" at bounding box center [1511, 405] width 26 height 13
click at [1505, 403] on button "Use setting" at bounding box center [1511, 405] width 26 height 13
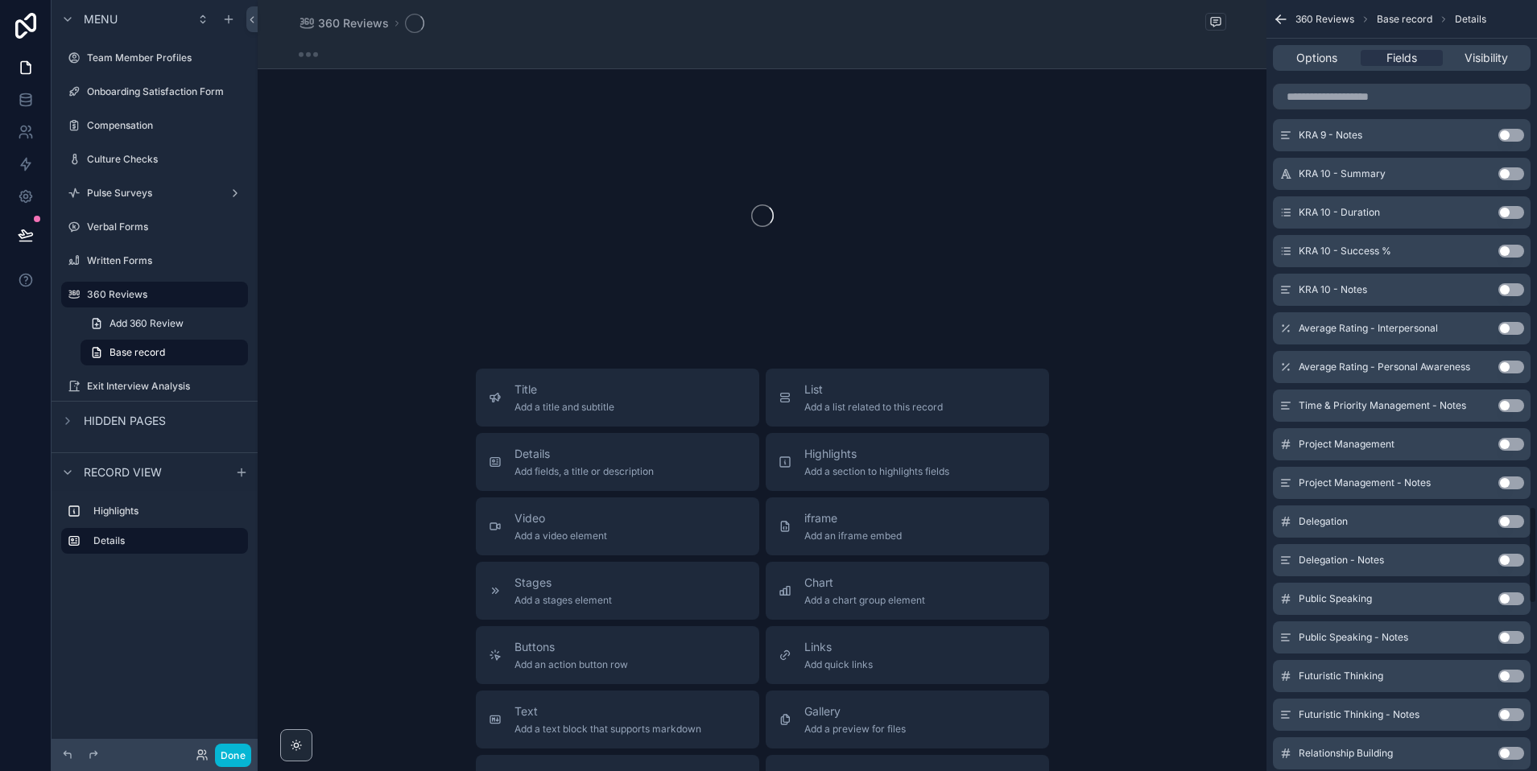
click at [1505, 403] on button "Use setting" at bounding box center [1511, 405] width 26 height 13
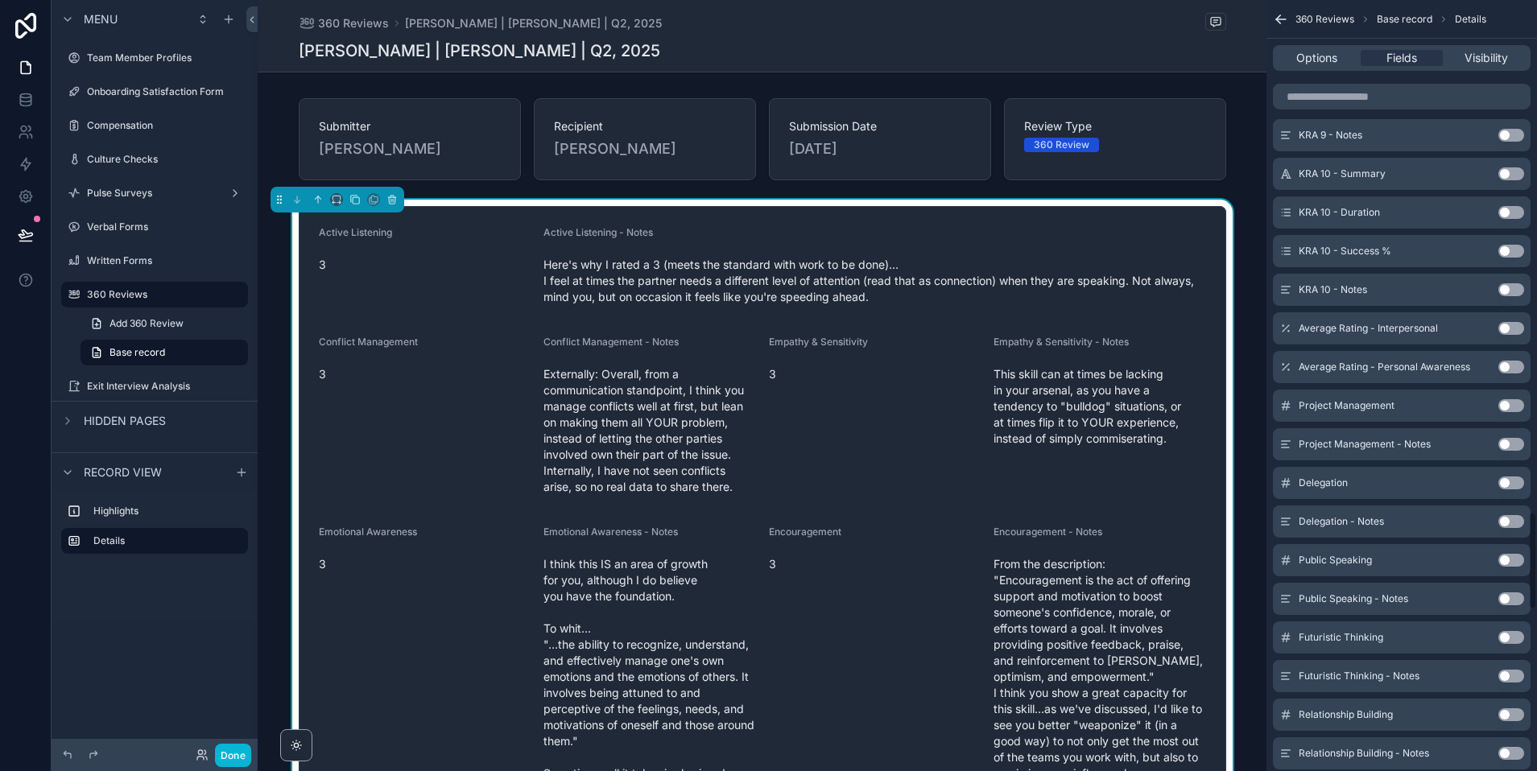
click at [1505, 403] on button "Use setting" at bounding box center [1511, 405] width 26 height 13
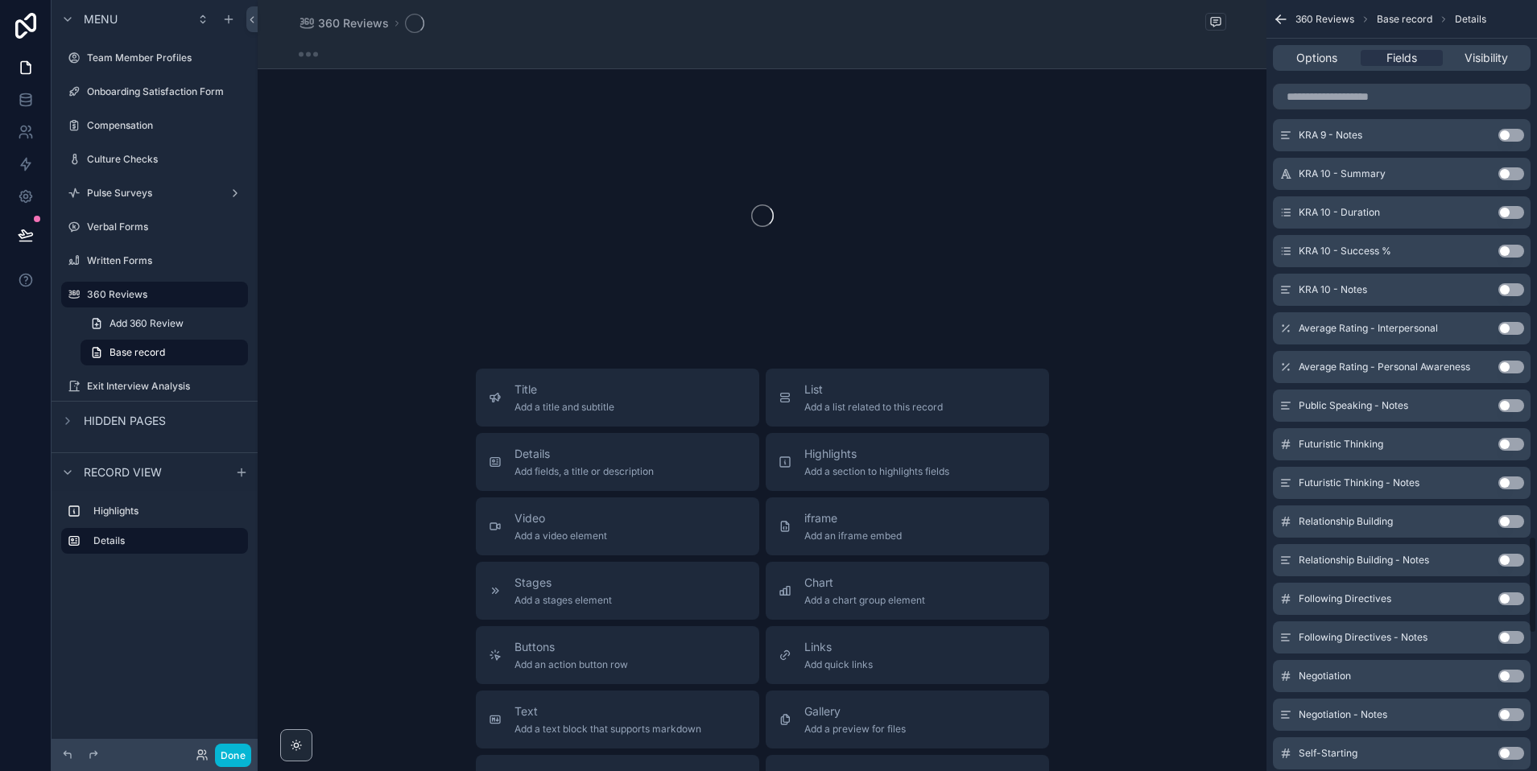
click at [1505, 403] on button "Use setting" at bounding box center [1511, 405] width 26 height 13
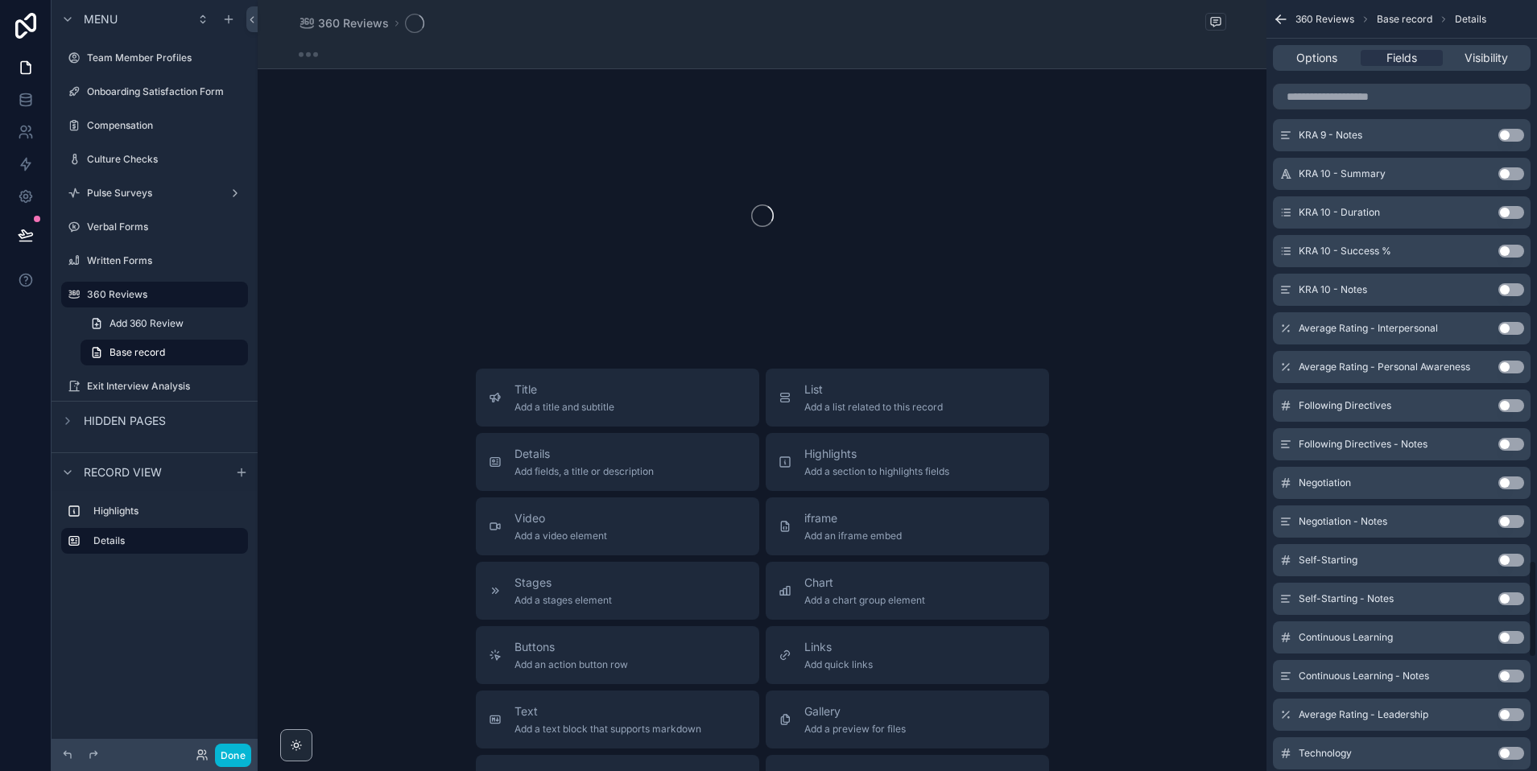
click at [1505, 403] on button "Use setting" at bounding box center [1511, 405] width 26 height 13
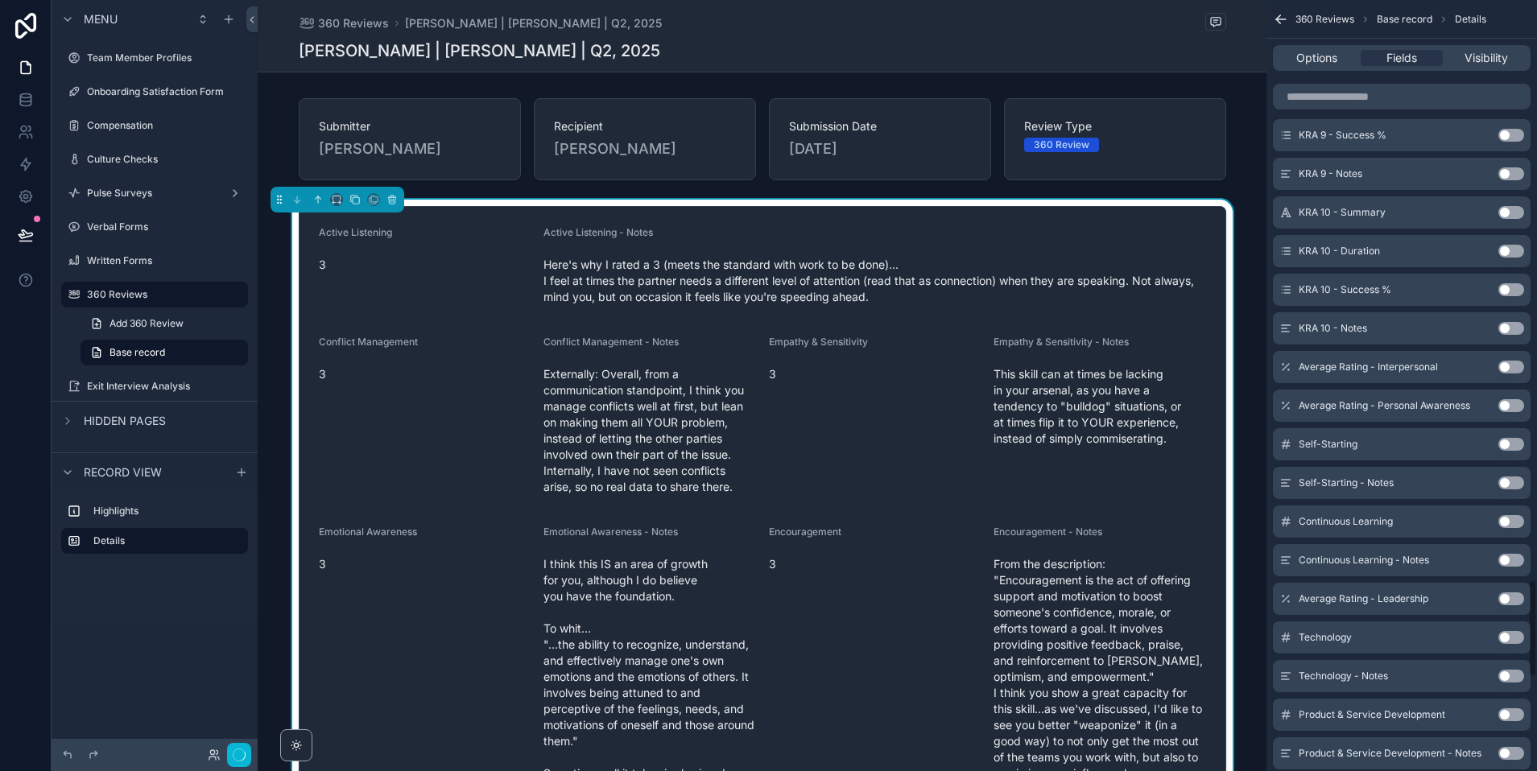
click at [1505, 438] on button "Use setting" at bounding box center [1511, 444] width 26 height 13
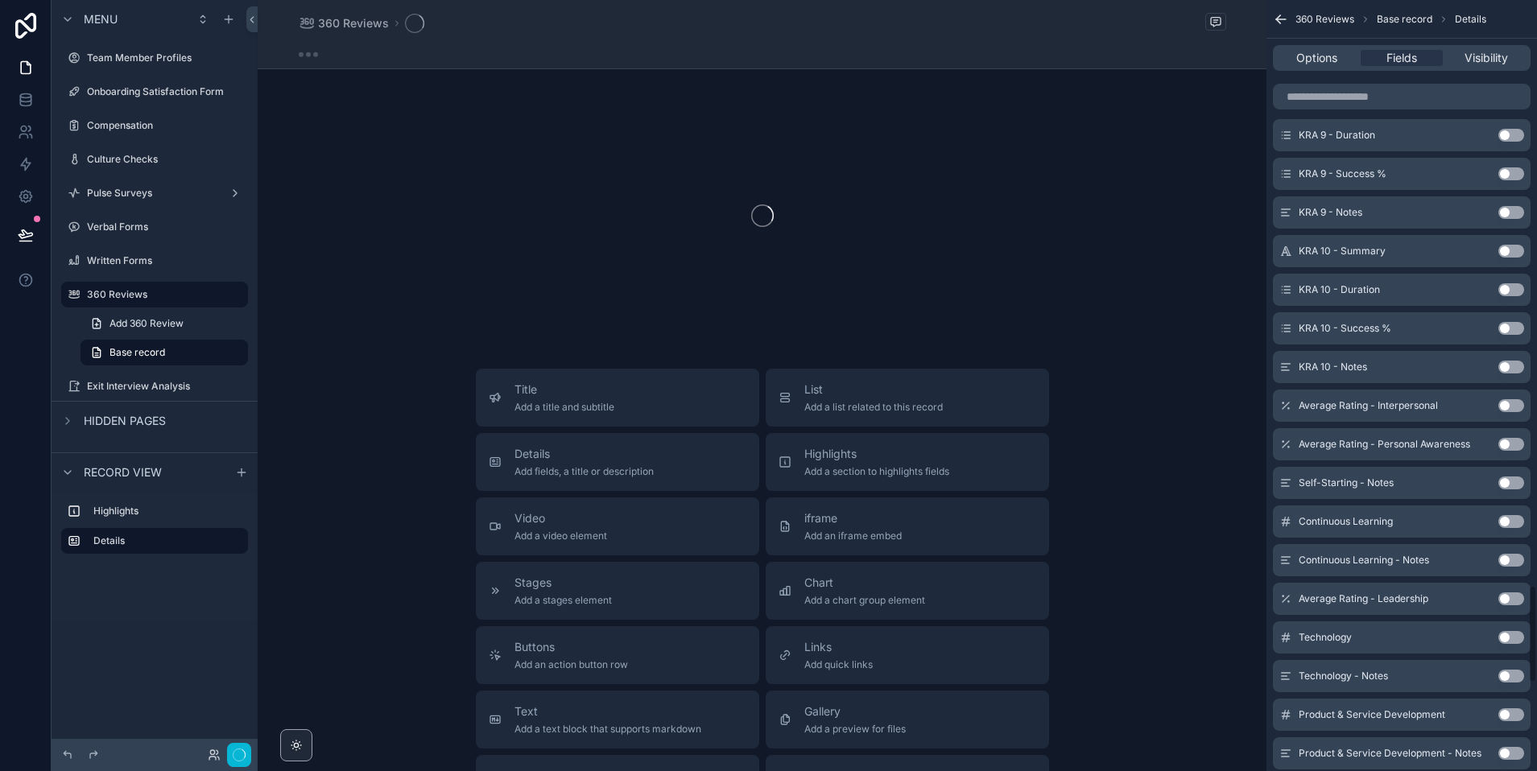
scroll to position [4631, 0]
click at [1505, 403] on button "Use setting" at bounding box center [1511, 405] width 26 height 13
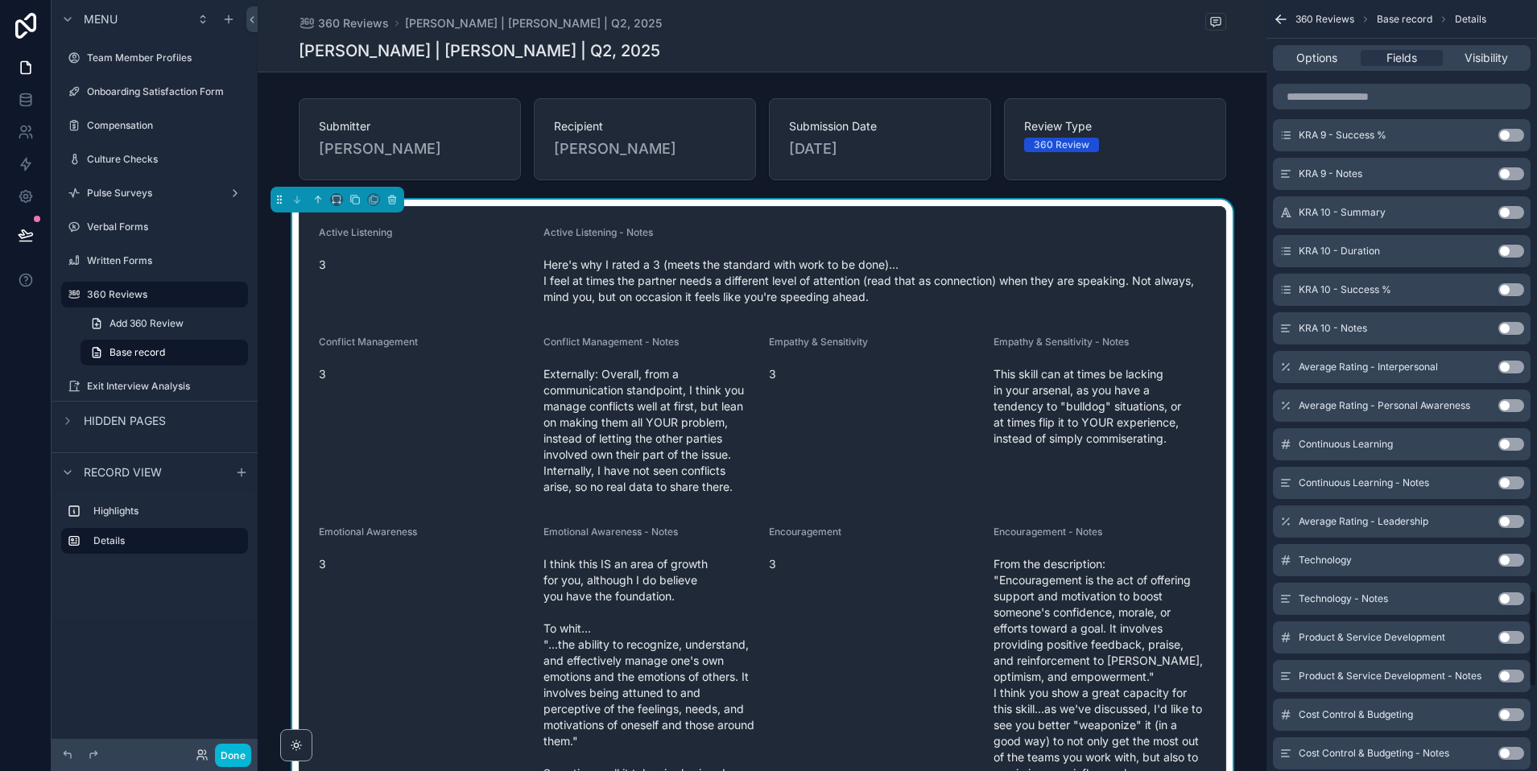
scroll to position [4670, 0]
click at [1507, 405] on button "Use setting" at bounding box center [1511, 405] width 26 height 13
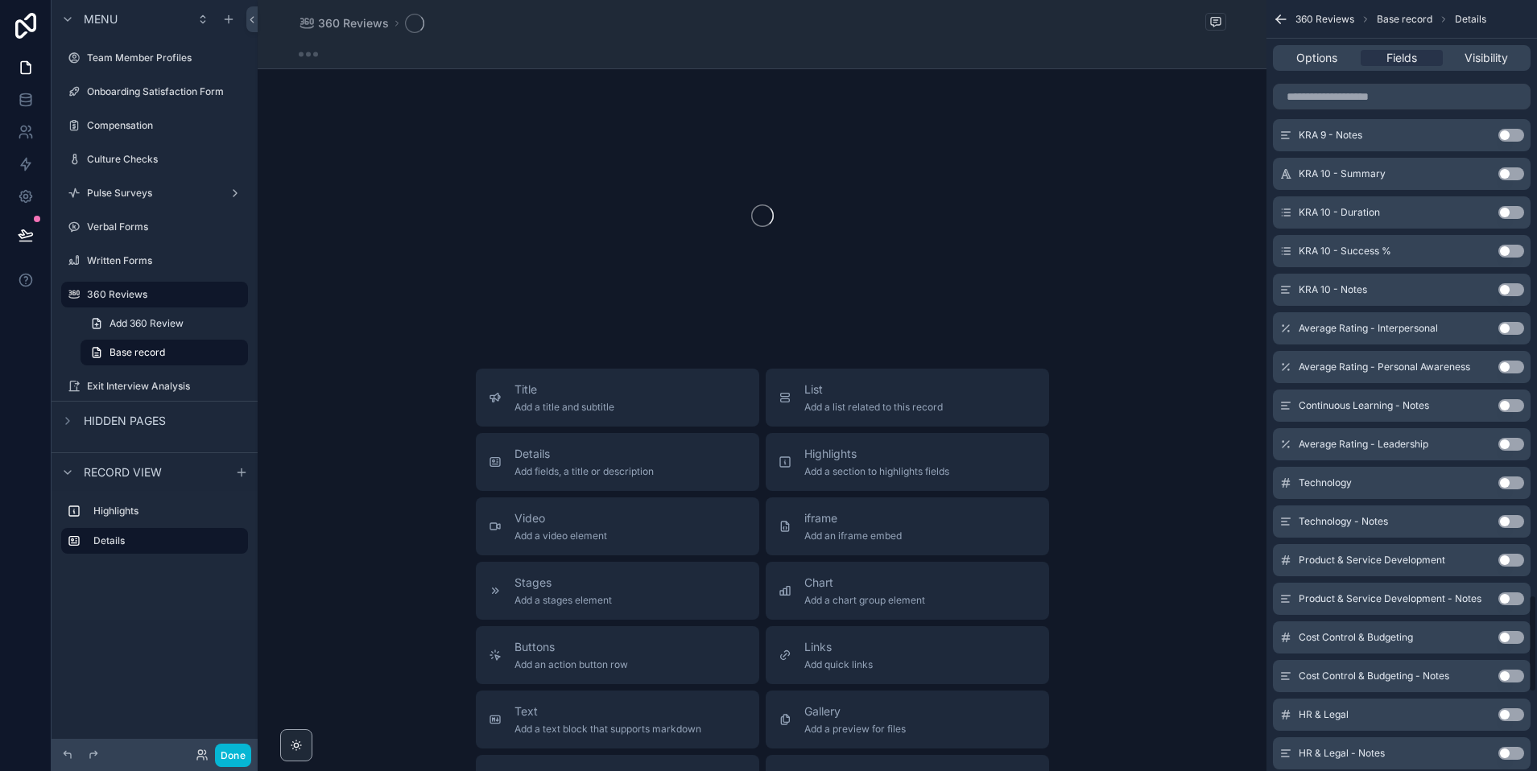
click at [1507, 405] on button "Use setting" at bounding box center [1511, 405] width 26 height 13
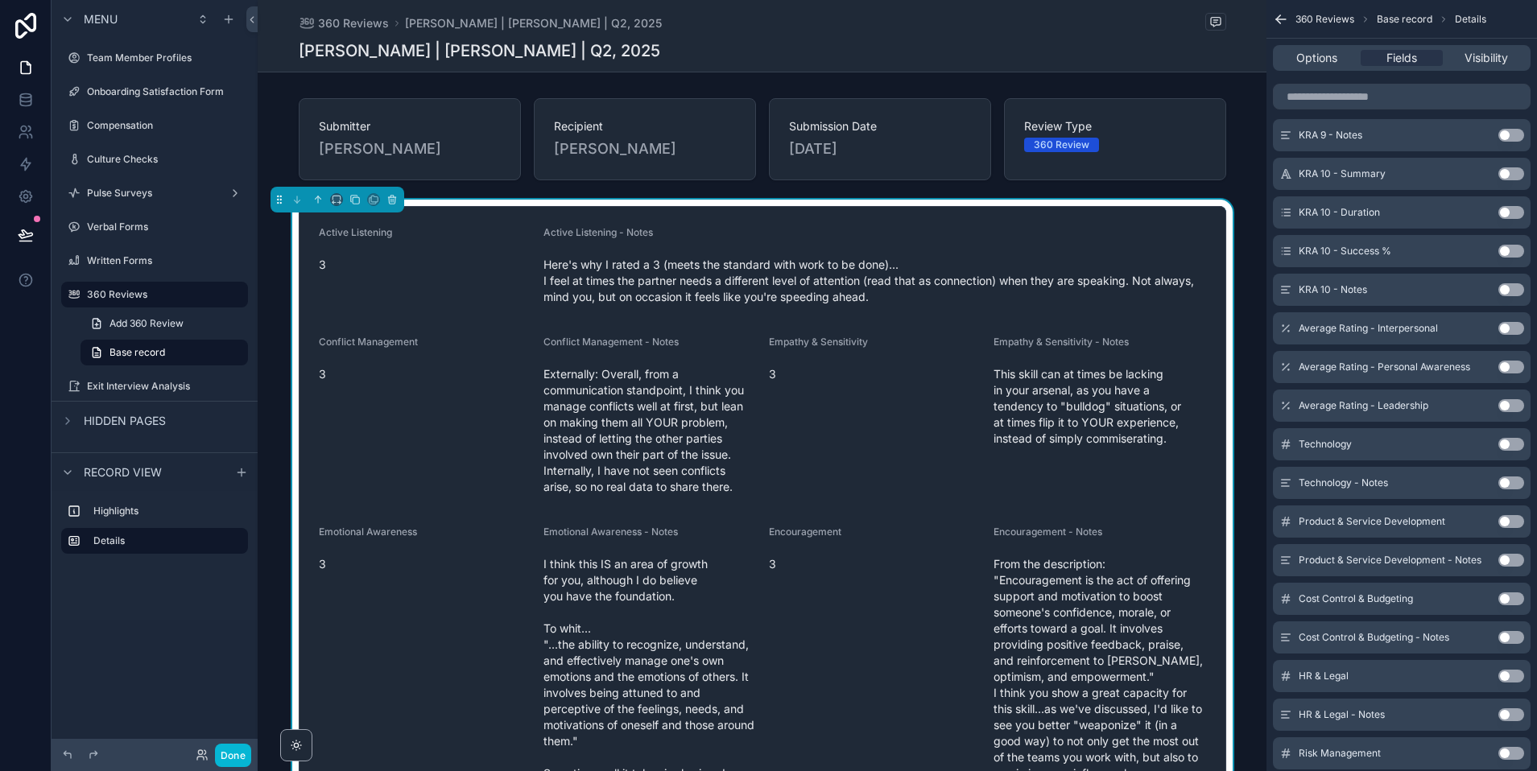
click at [1505, 443] on button "Use setting" at bounding box center [1511, 444] width 26 height 13
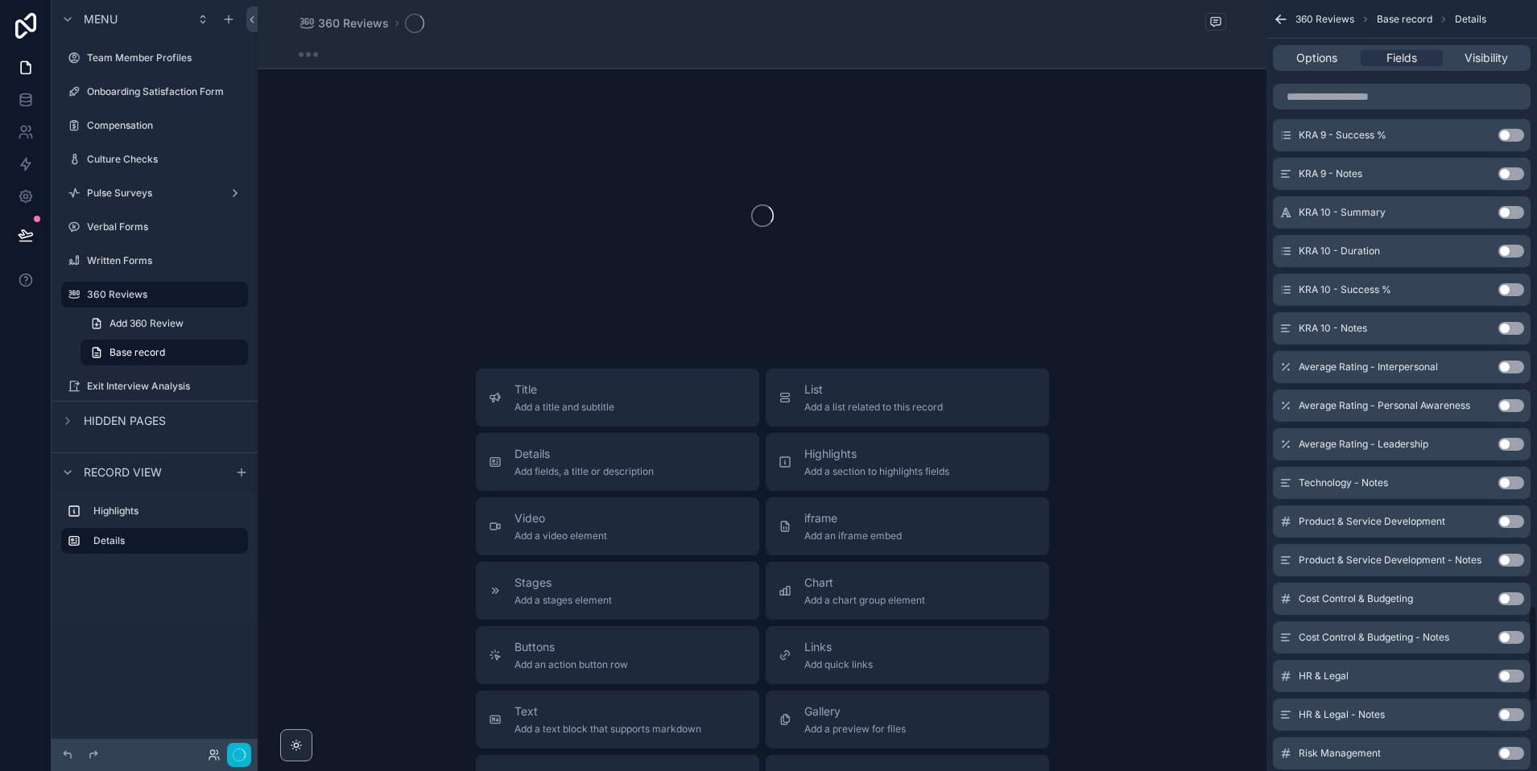
scroll to position [4786, 0]
click at [1505, 442] on button "Use setting" at bounding box center [1511, 444] width 26 height 13
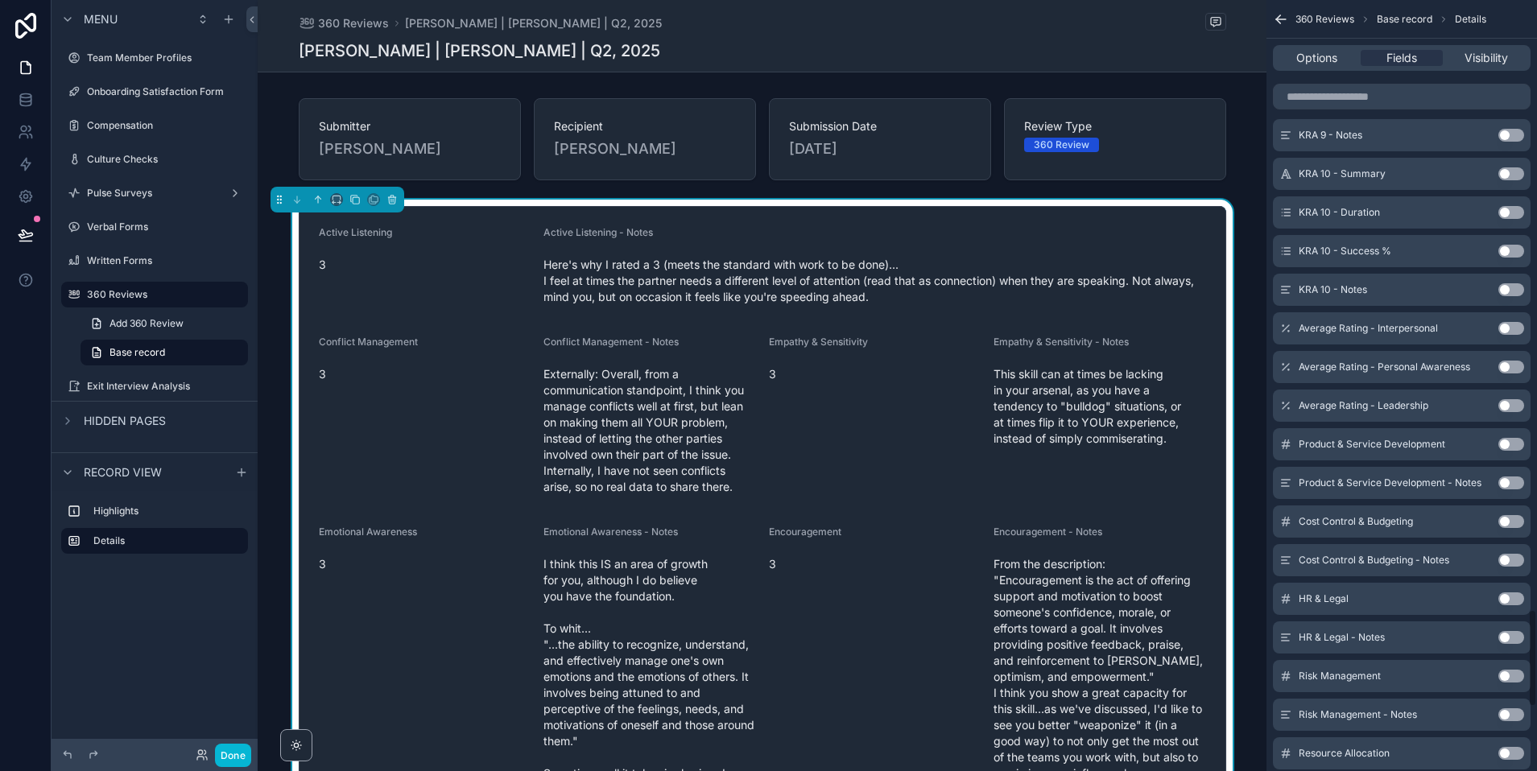
click at [1509, 442] on button "Use setting" at bounding box center [1511, 444] width 26 height 13
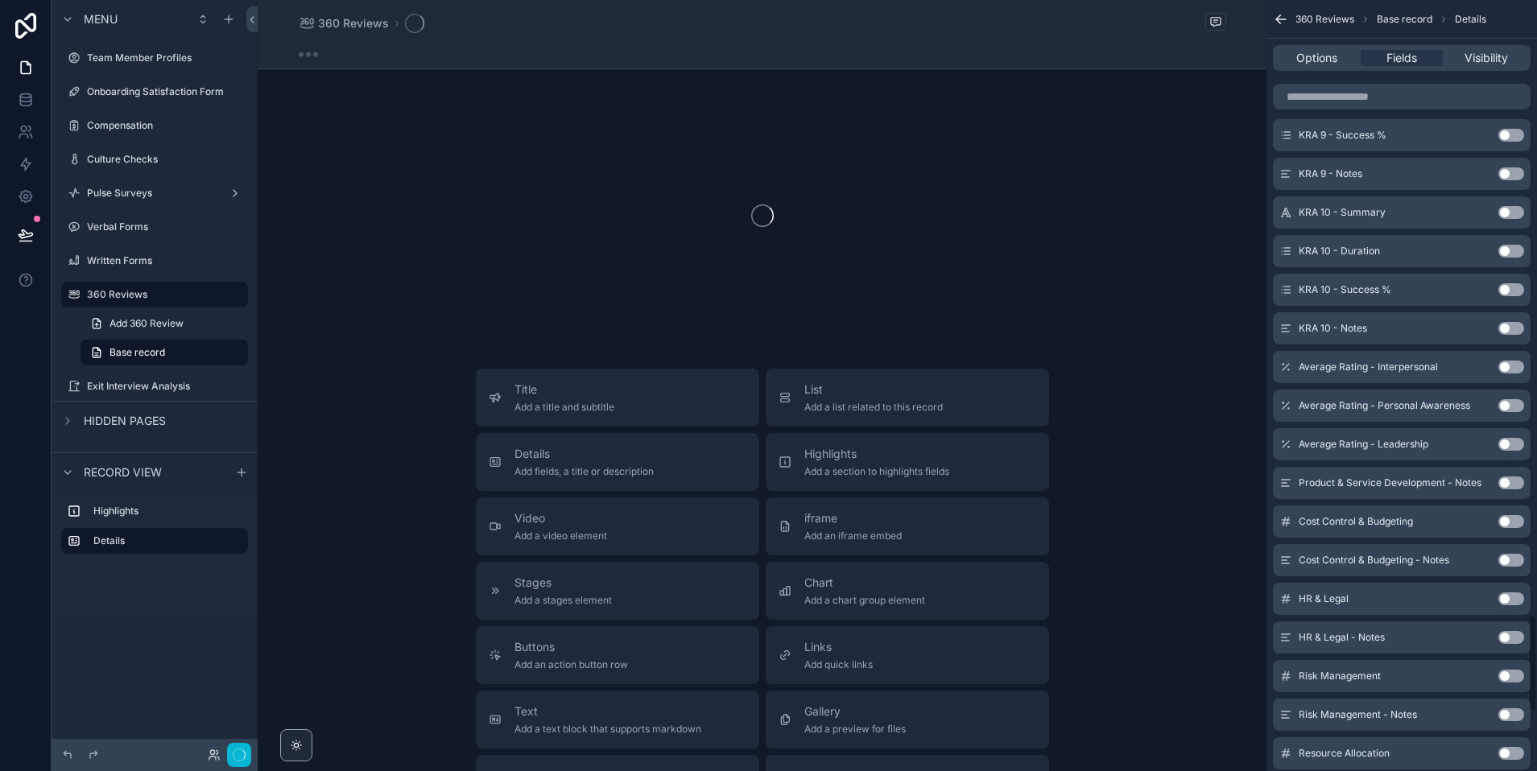
scroll to position [4863, 0]
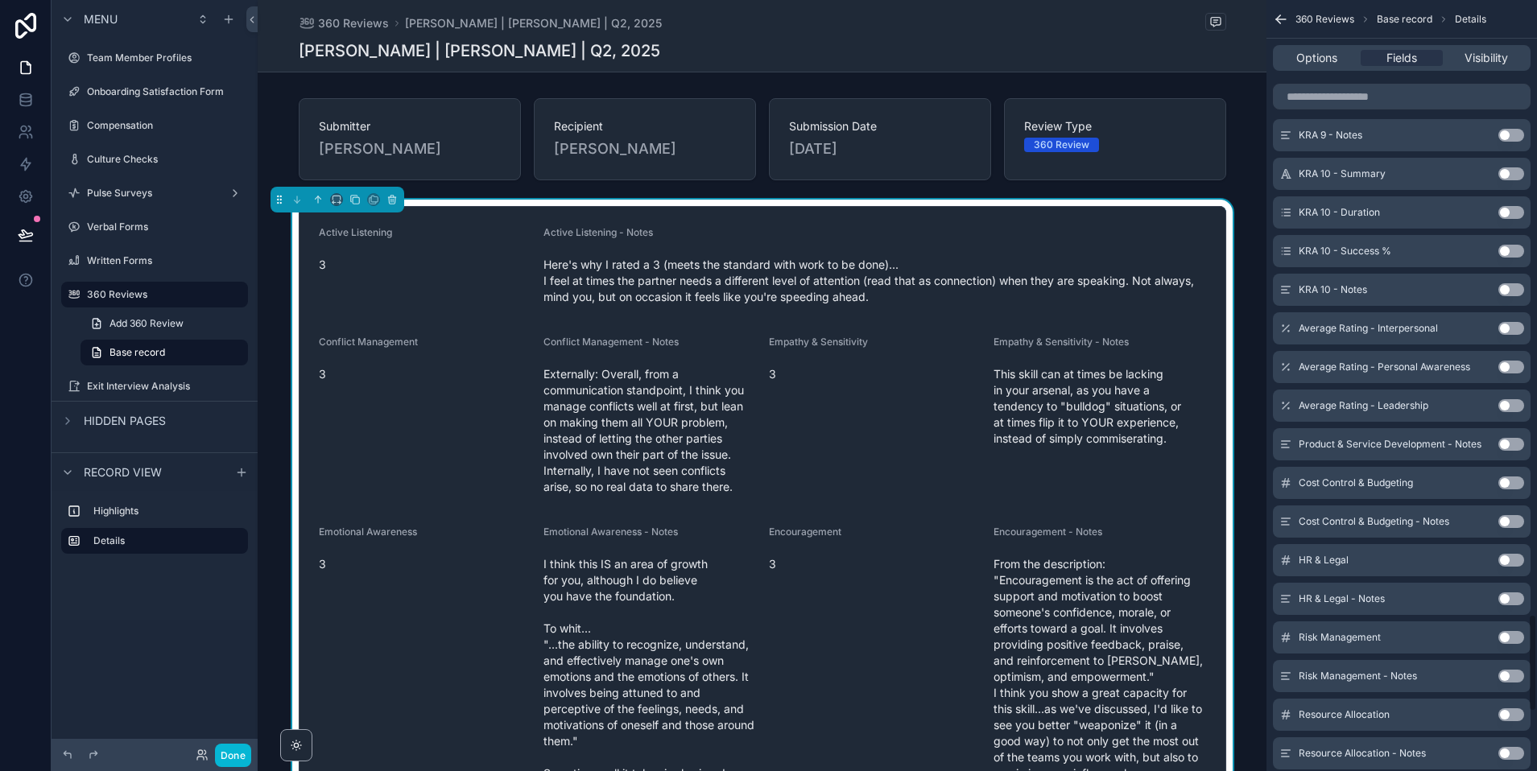
click at [1509, 442] on button "Use setting" at bounding box center [1511, 444] width 26 height 13
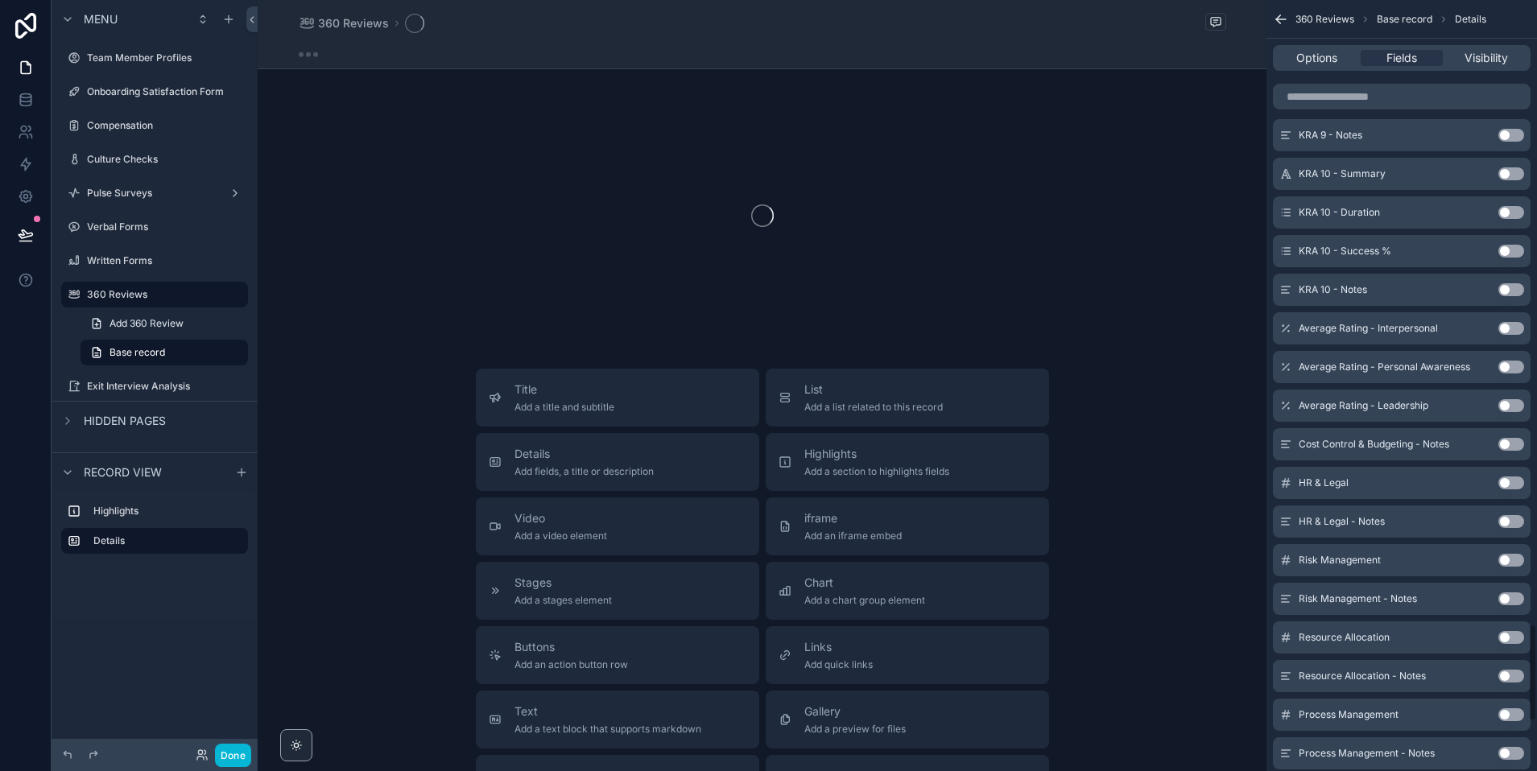
click at [1509, 442] on button "Use setting" at bounding box center [1511, 444] width 26 height 13
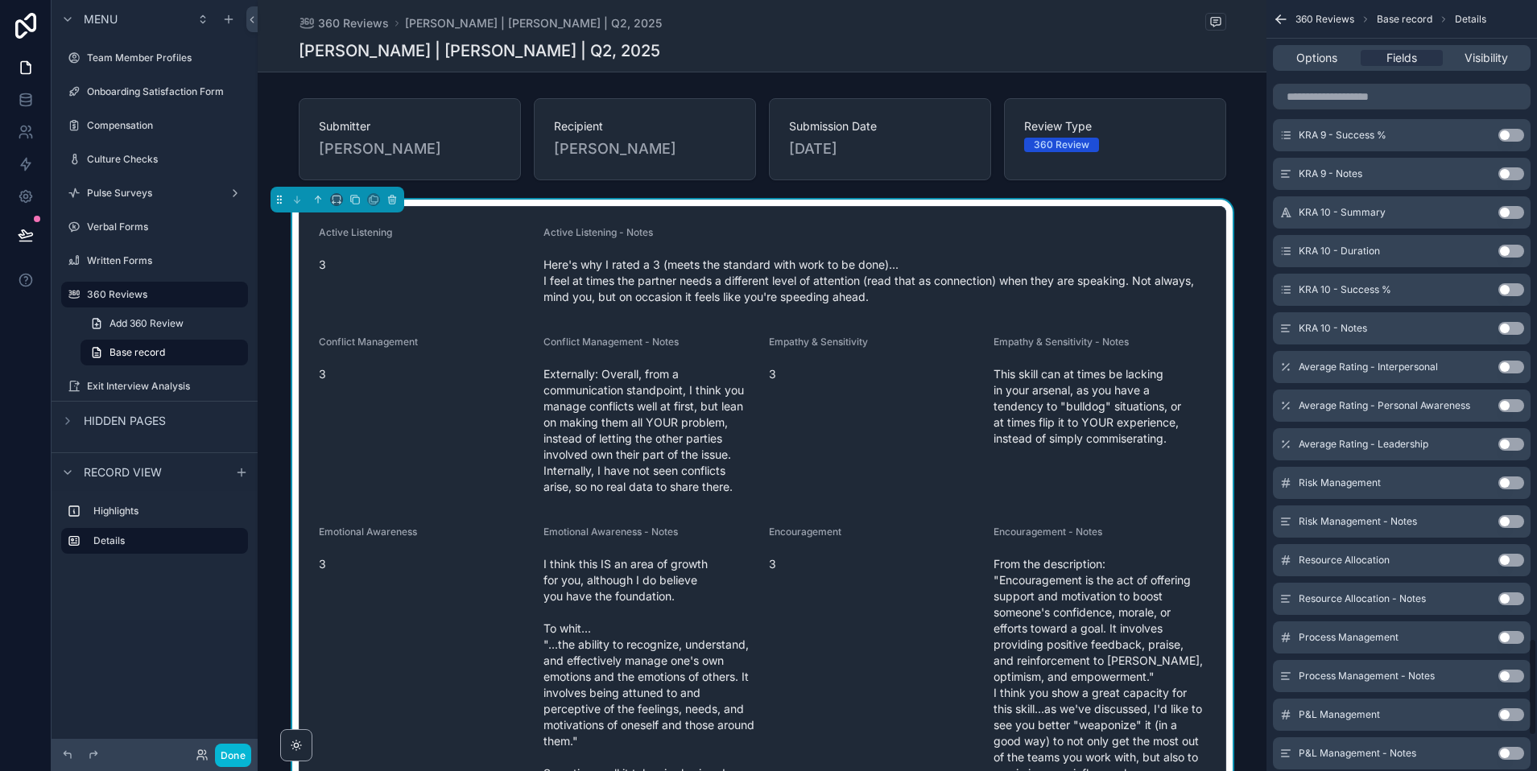
scroll to position [5056, 0]
click at [1509, 442] on button "Use setting" at bounding box center [1511, 444] width 26 height 13
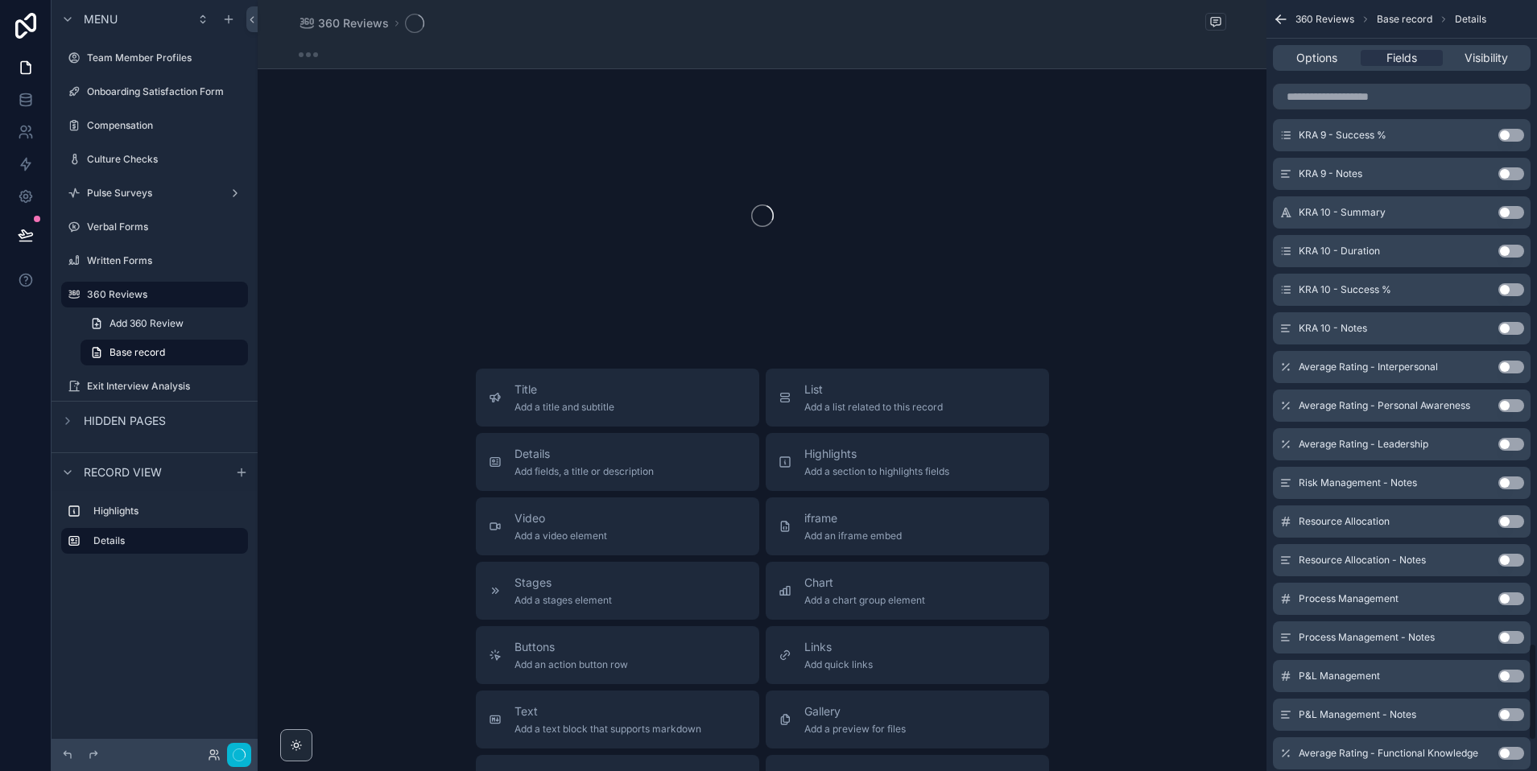
scroll to position [5095, 0]
click at [1509, 442] on button "Use setting" at bounding box center [1511, 444] width 26 height 13
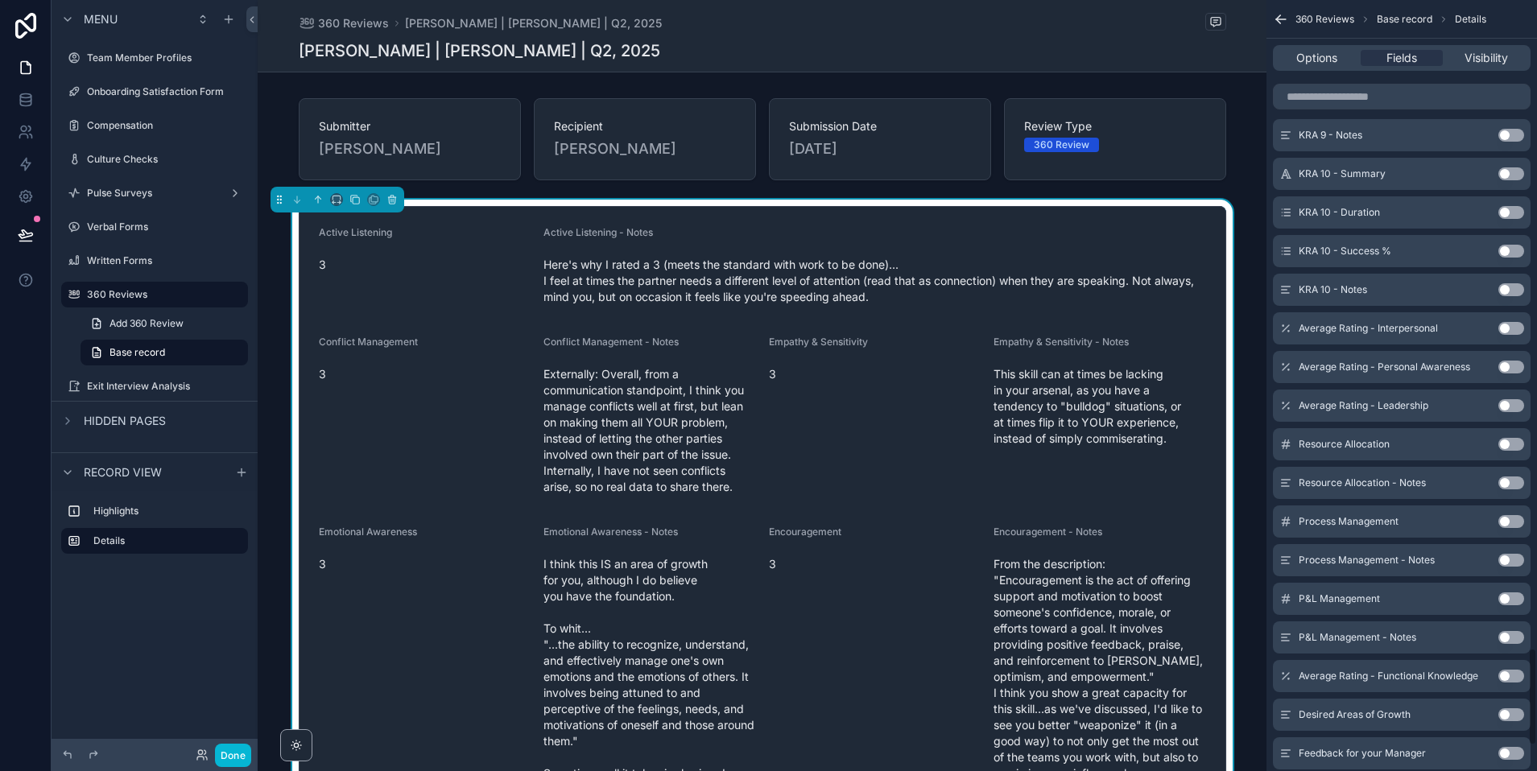
click at [1509, 442] on button "Use setting" at bounding box center [1511, 444] width 26 height 13
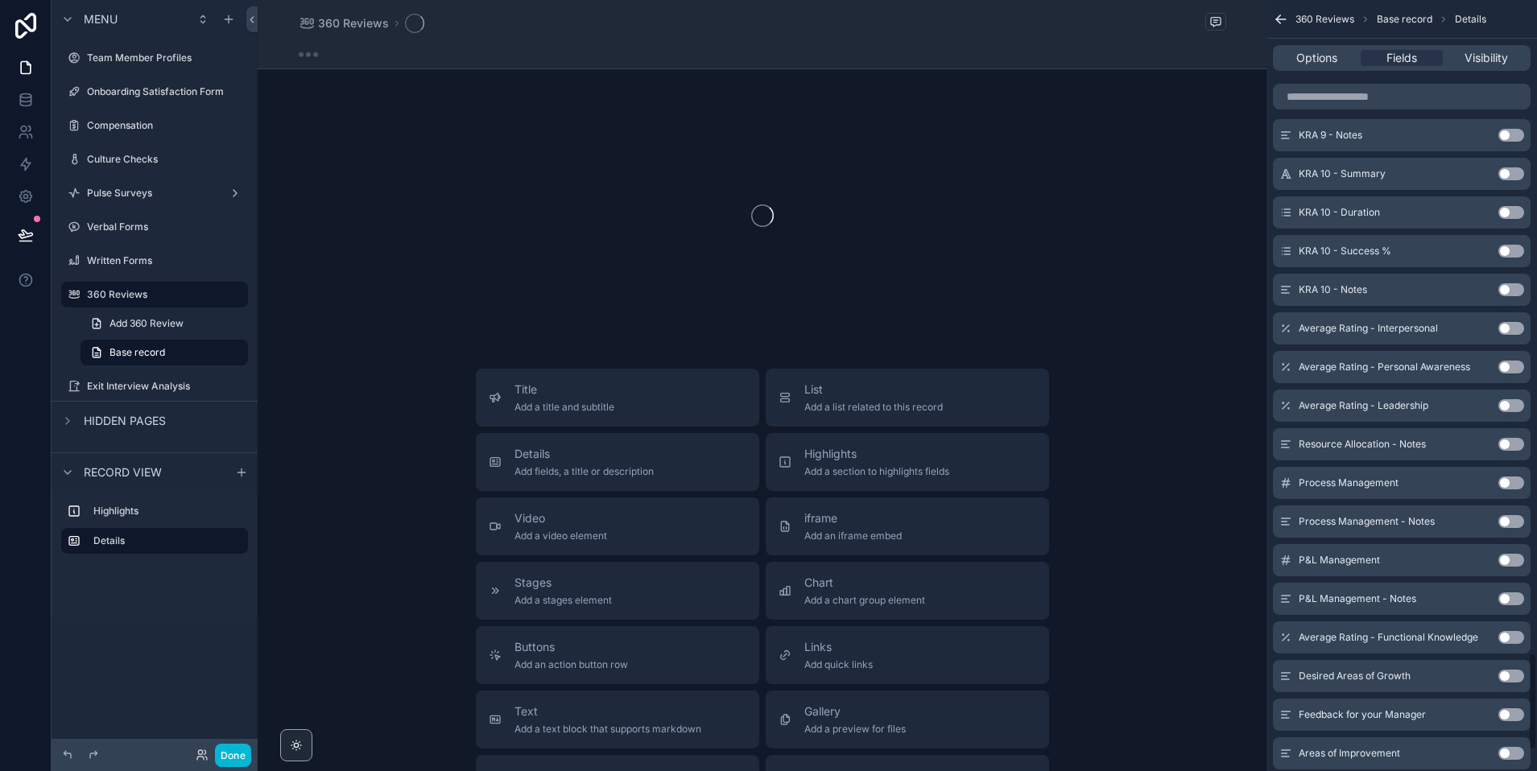
click at [1509, 442] on button "Use setting" at bounding box center [1511, 444] width 26 height 13
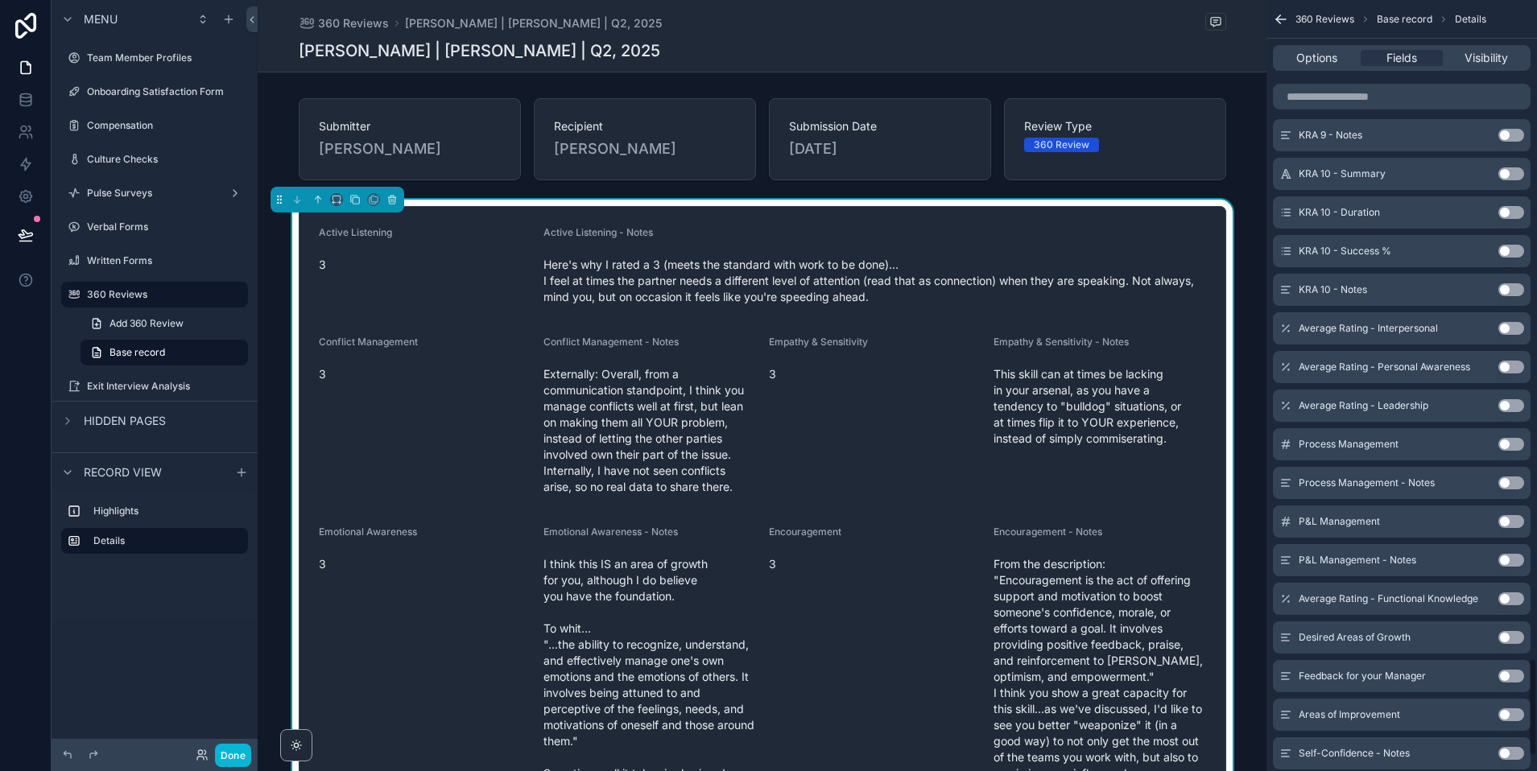
click at [1509, 442] on button "Use setting" at bounding box center [1511, 444] width 26 height 13
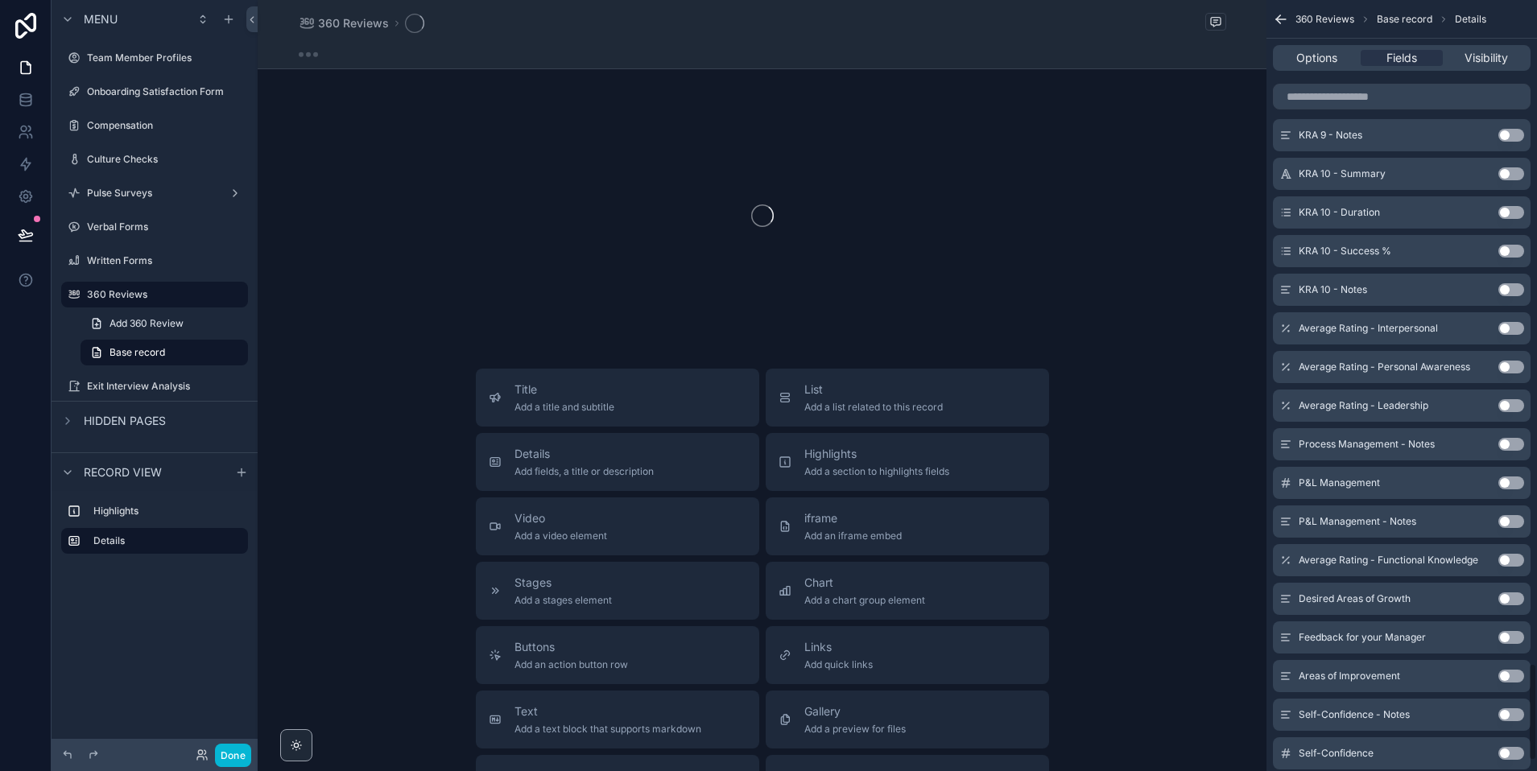
click at [1509, 442] on button "Use setting" at bounding box center [1511, 444] width 26 height 13
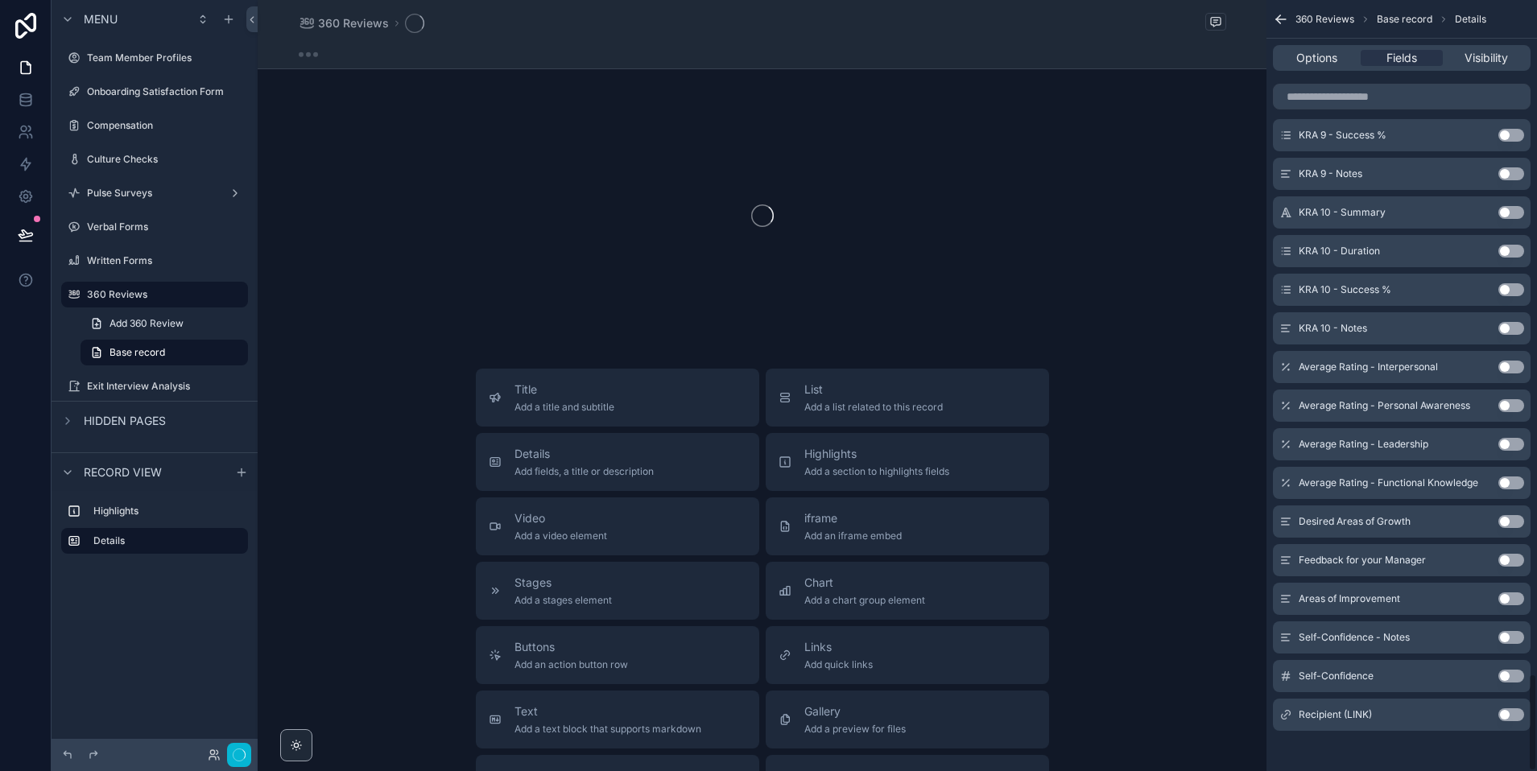
scroll to position [5332, 0]
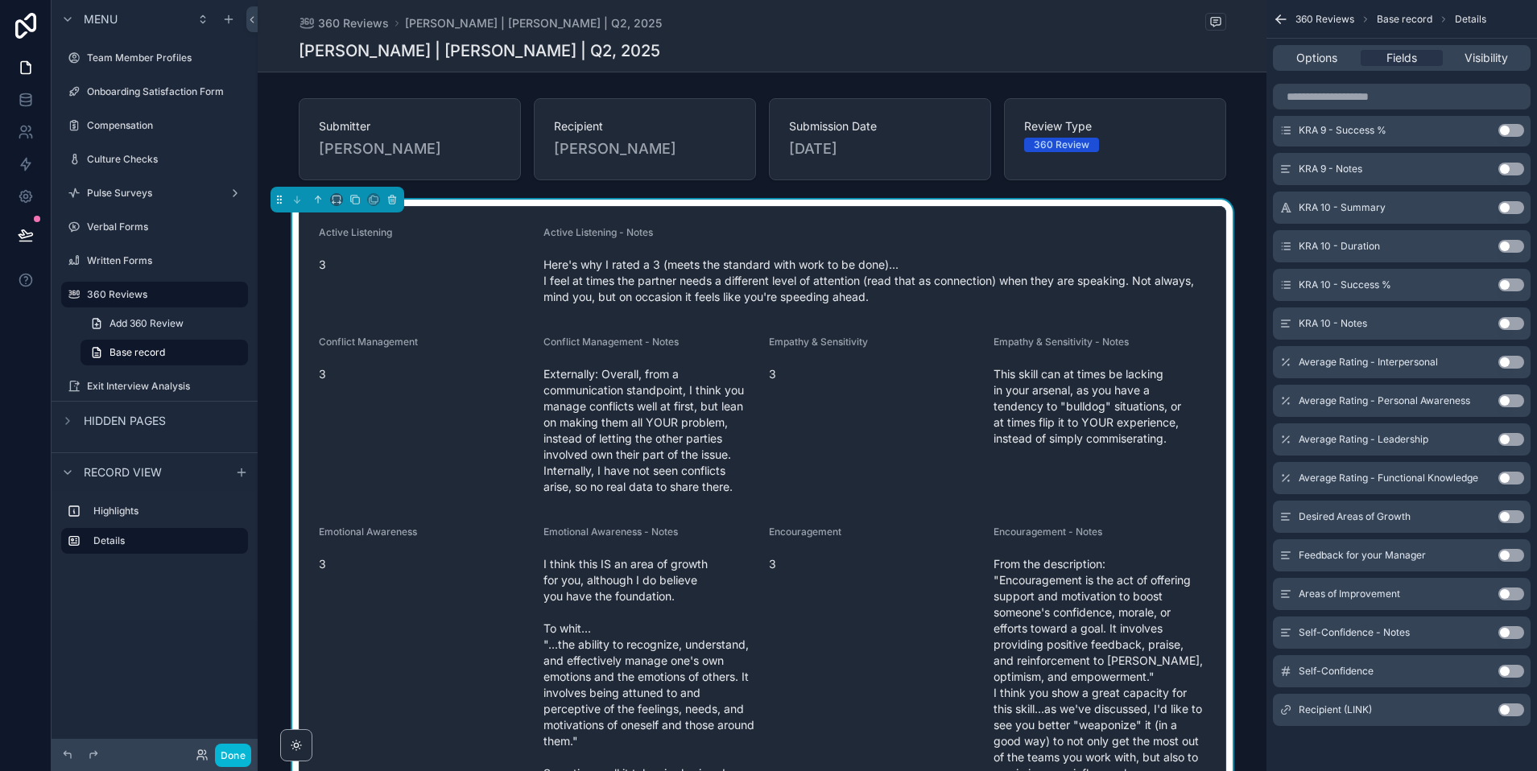
click at [1506, 513] on button "Use setting" at bounding box center [1511, 516] width 26 height 13
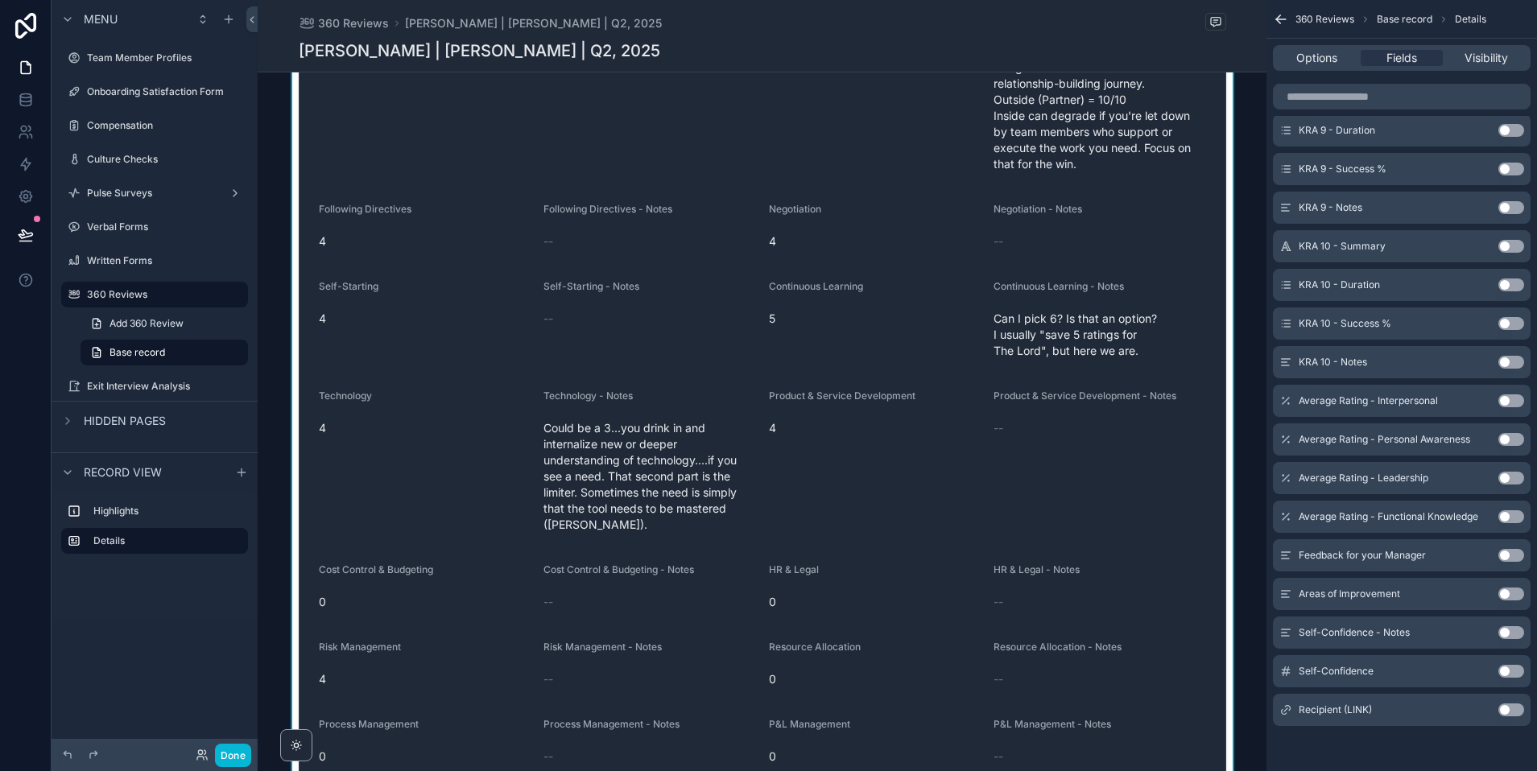
scroll to position [3927, 0]
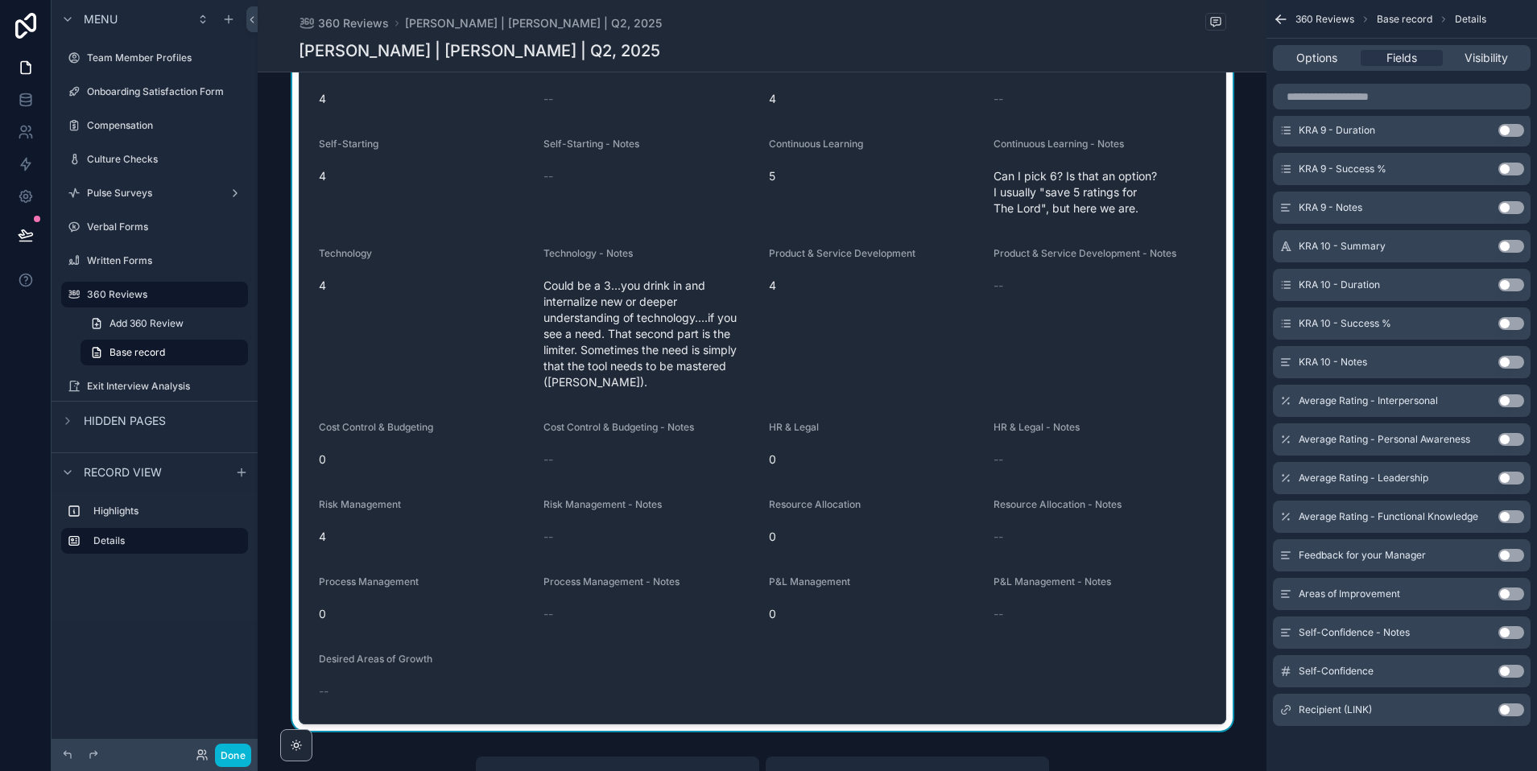
click at [1505, 557] on button "Use setting" at bounding box center [1511, 555] width 26 height 13
click at [1505, 592] on button "Use setting" at bounding box center [1511, 594] width 26 height 13
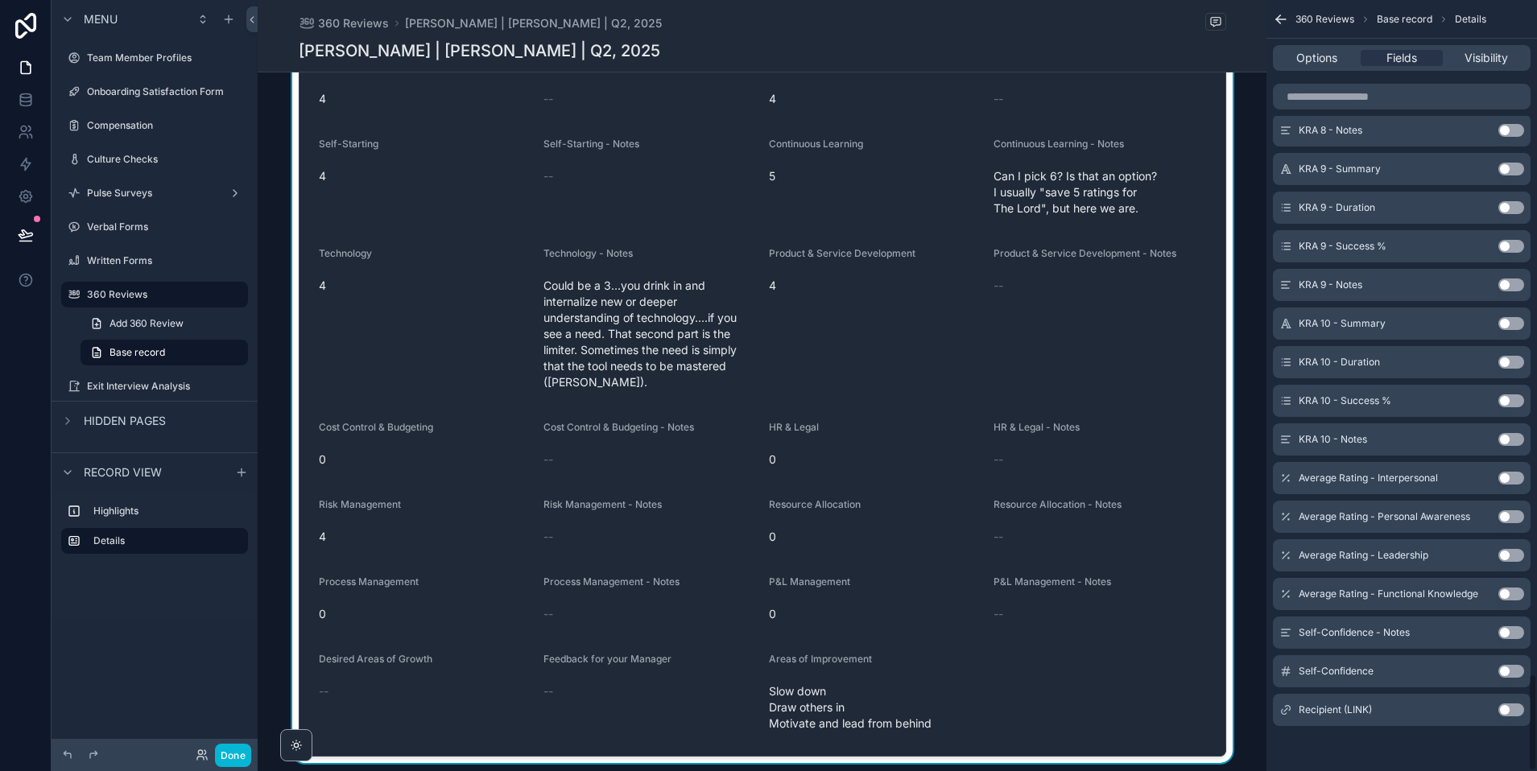
click at [1511, 632] on button "Use setting" at bounding box center [1511, 632] width 26 height 13
click at [1505, 674] on button "Use setting" at bounding box center [1511, 671] width 26 height 13
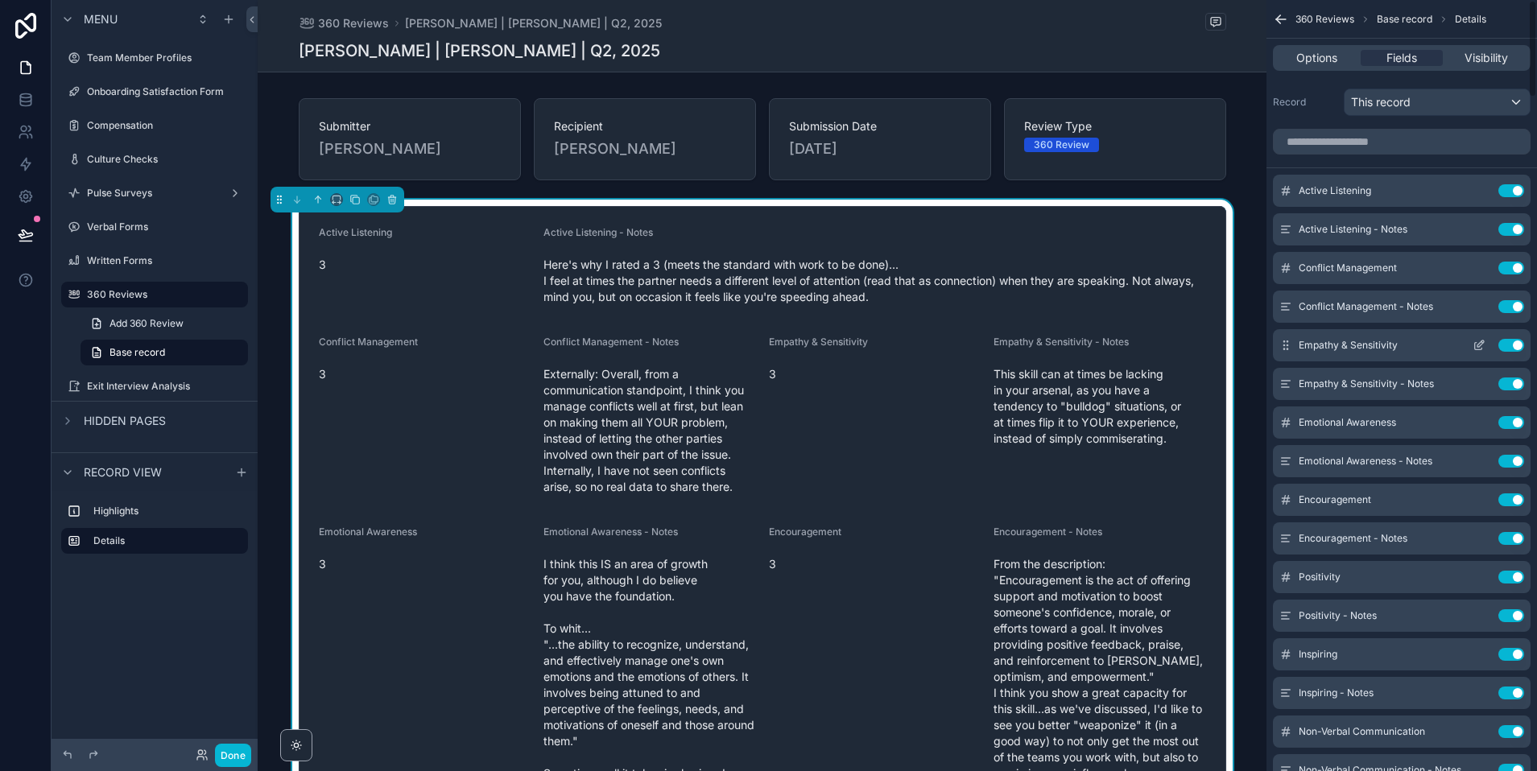
scroll to position [0, 0]
click at [1477, 190] on icon "scrollable content" at bounding box center [1478, 193] width 13 height 13
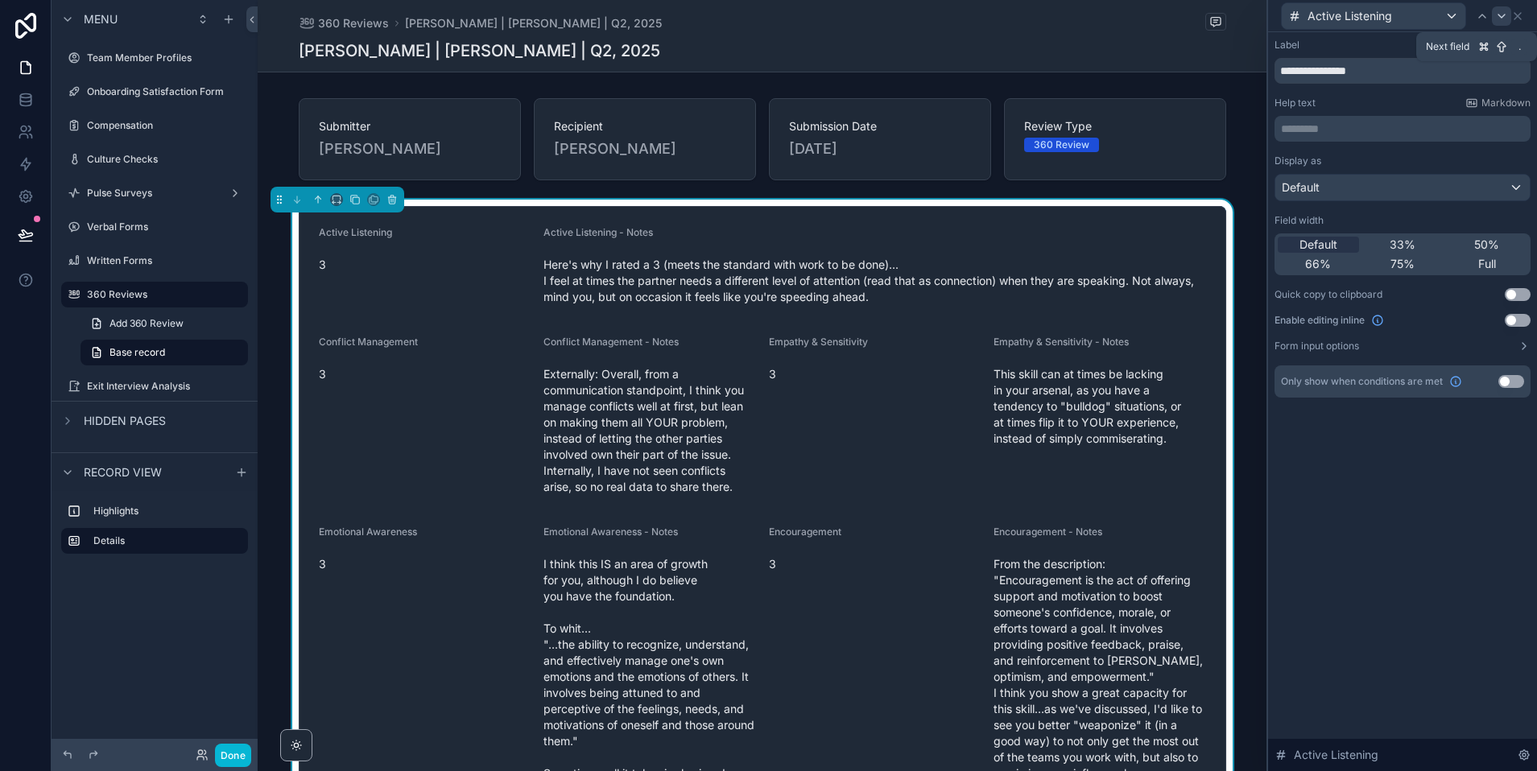
click at [1495, 14] on icon at bounding box center [1501, 16] width 13 height 13
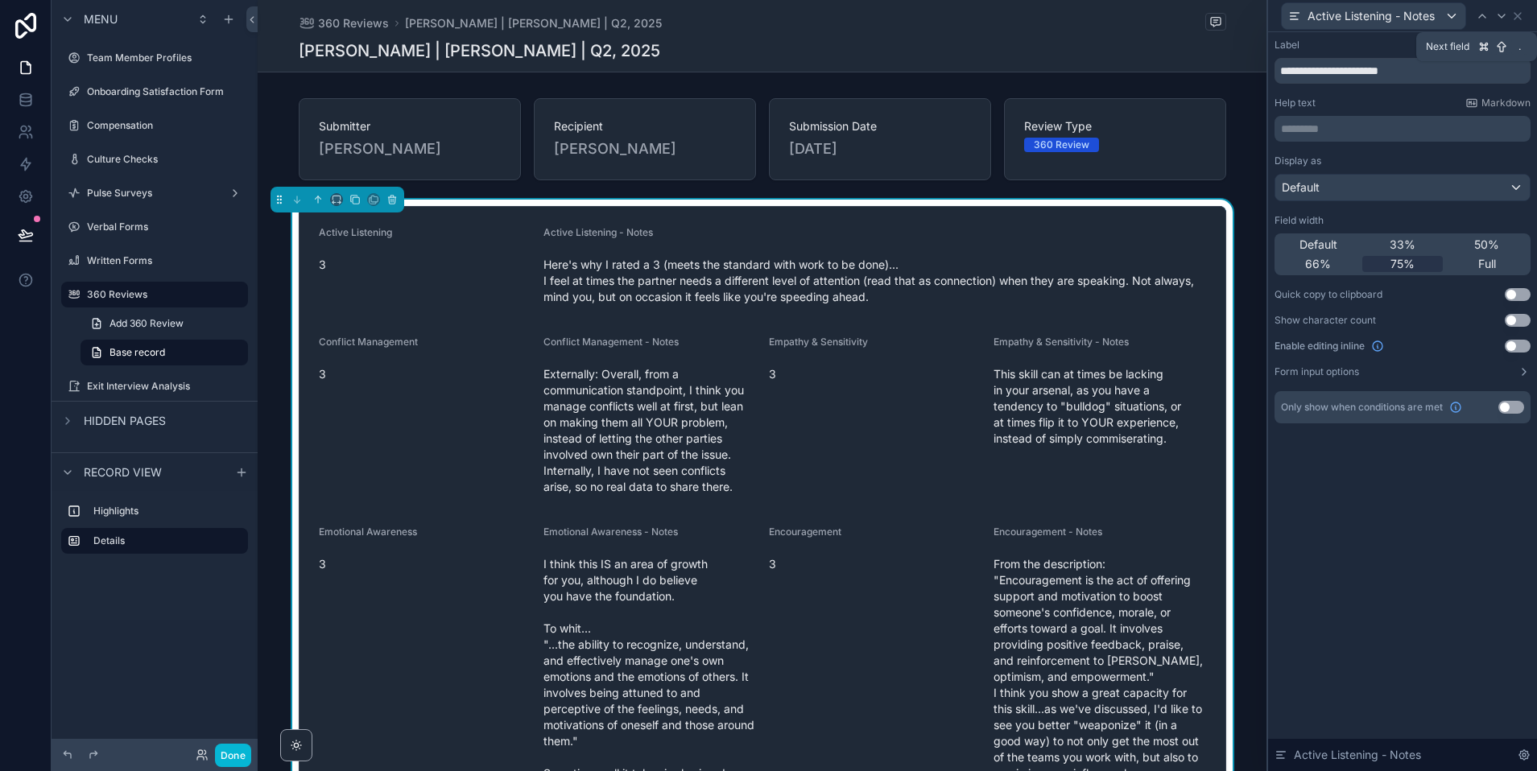
click at [1495, 14] on icon at bounding box center [1501, 16] width 13 height 13
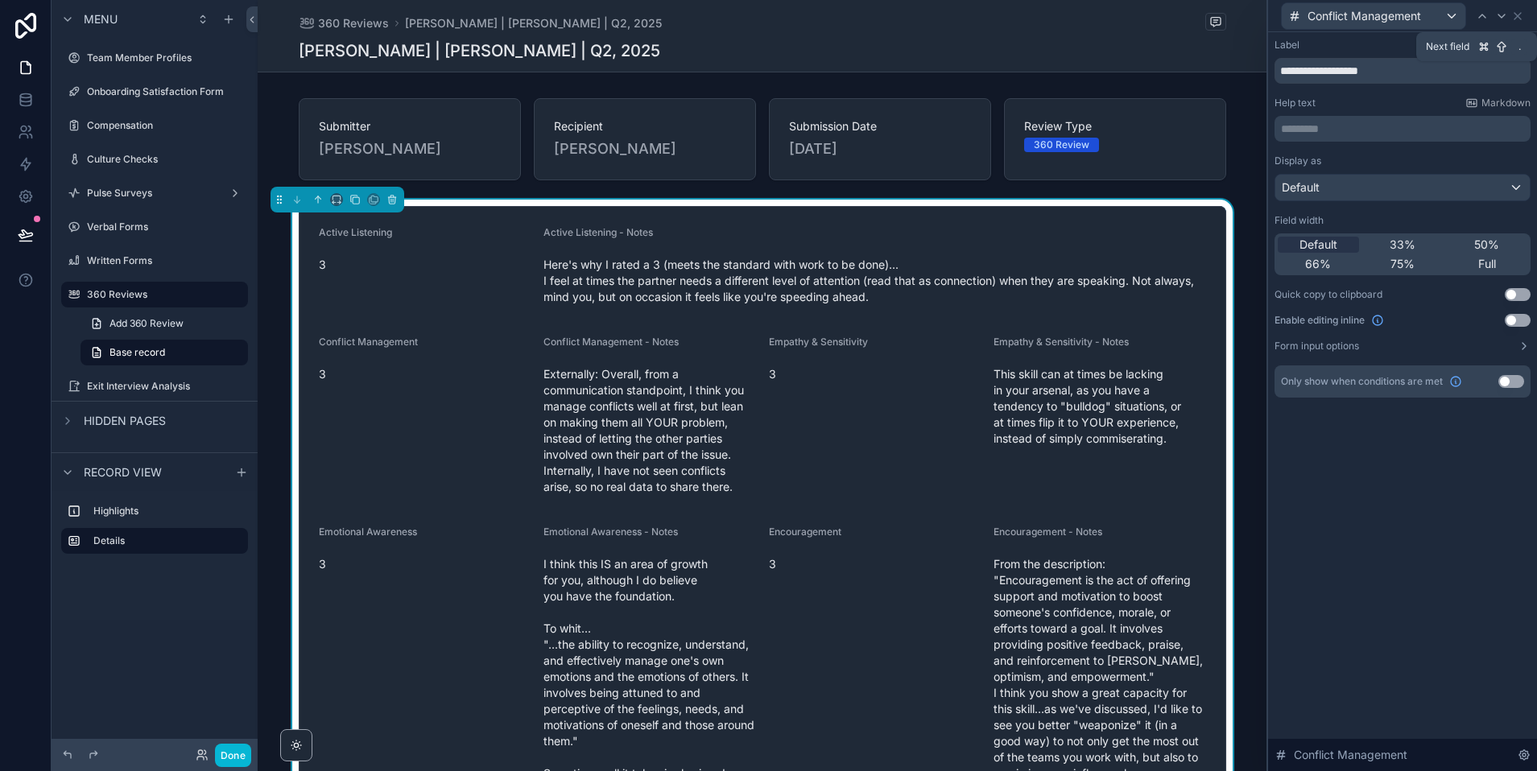
click at [1495, 14] on icon at bounding box center [1501, 16] width 13 height 13
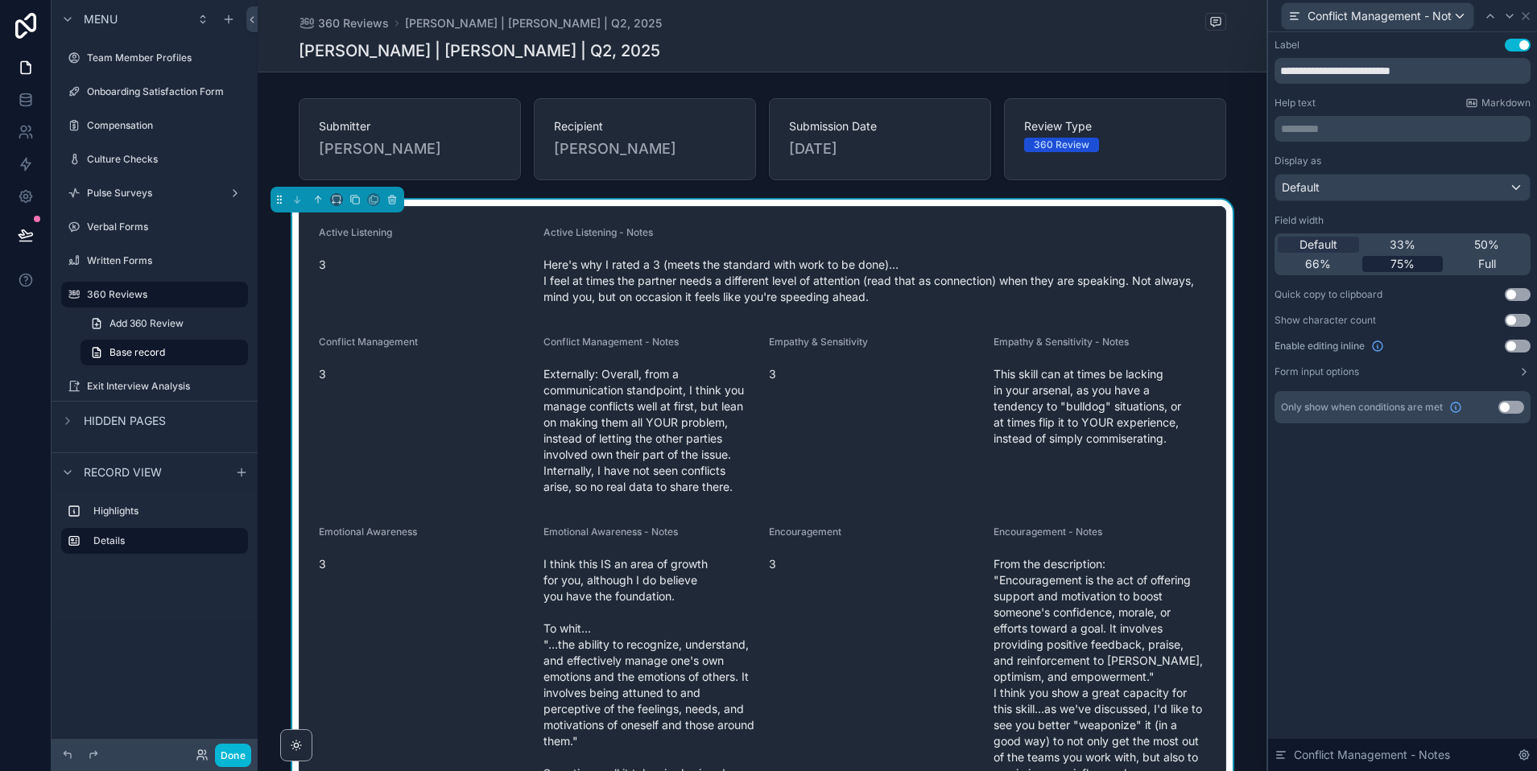
click at [1394, 262] on span "75%" at bounding box center [1402, 264] width 24 height 16
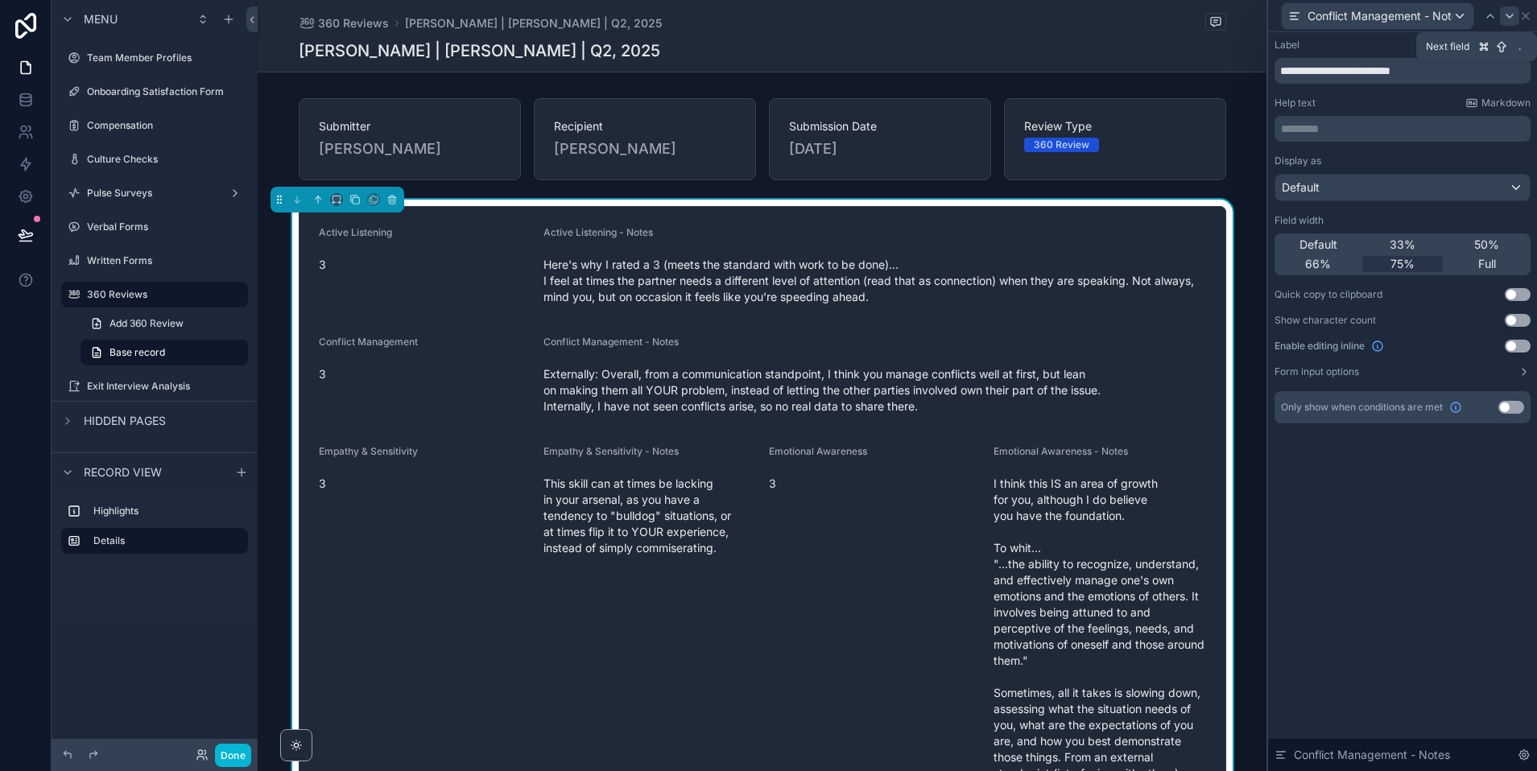
click at [1512, 11] on icon at bounding box center [1509, 16] width 13 height 13
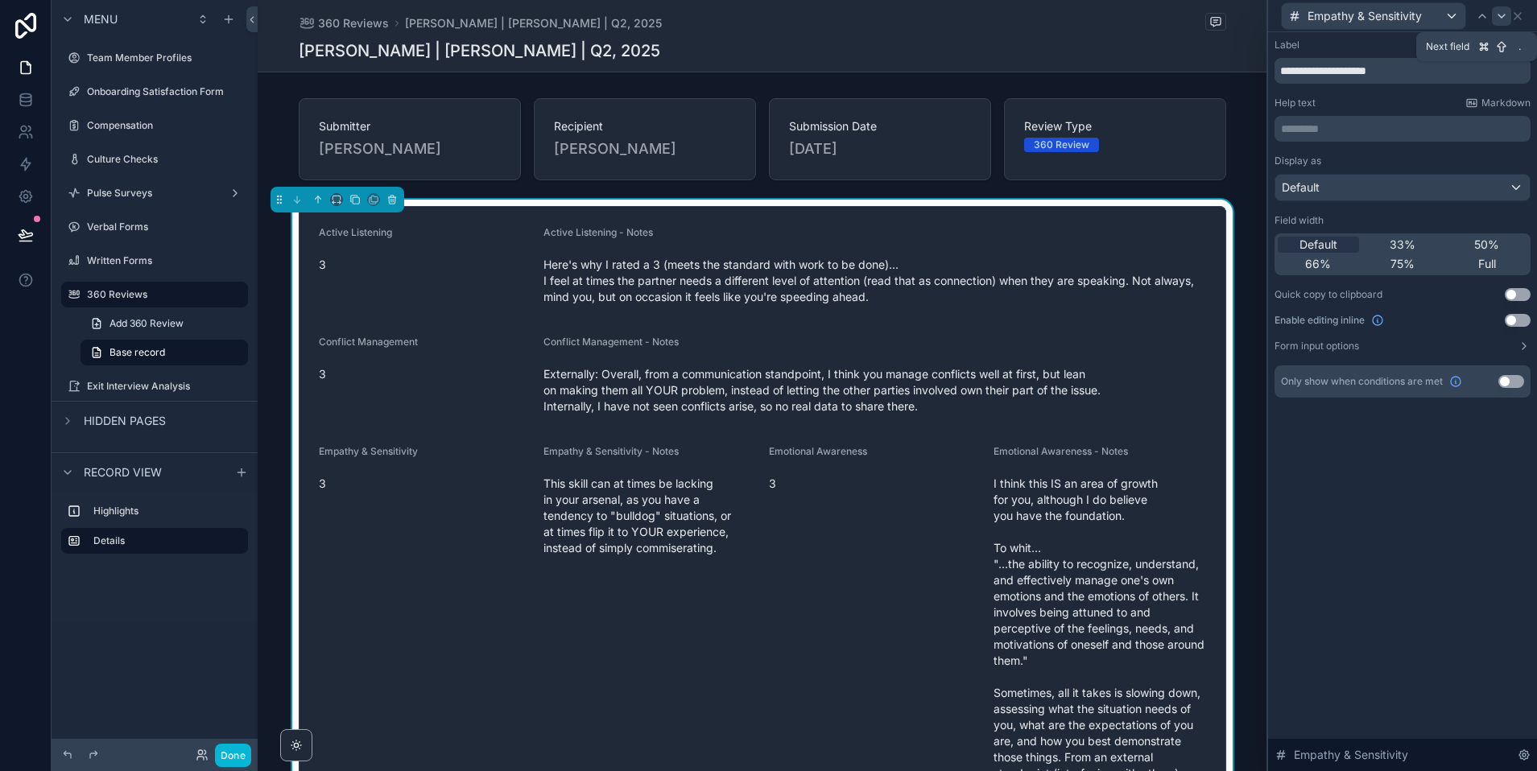
click at [1503, 11] on icon at bounding box center [1501, 16] width 13 height 13
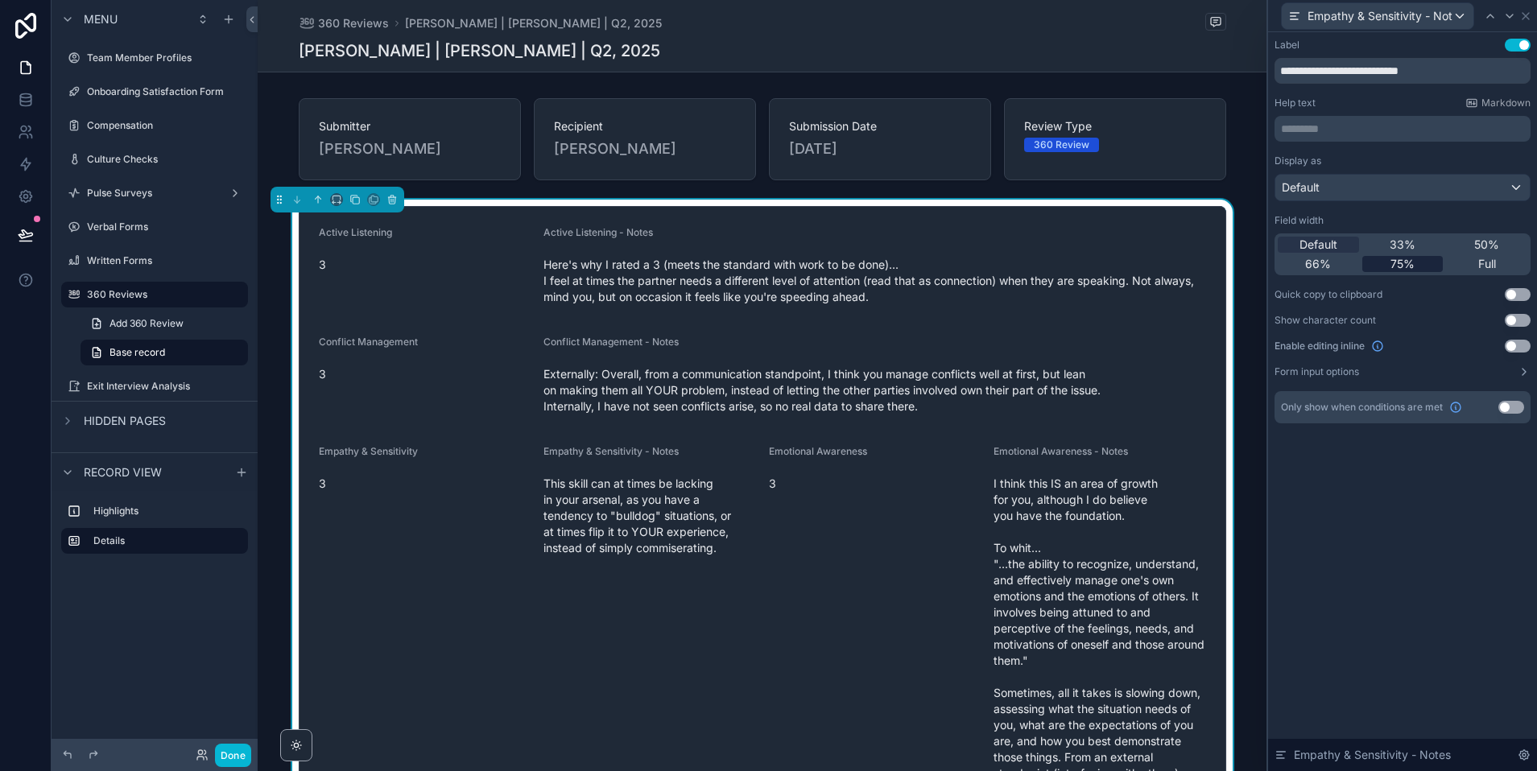
click at [1398, 268] on span "75%" at bounding box center [1402, 264] width 24 height 16
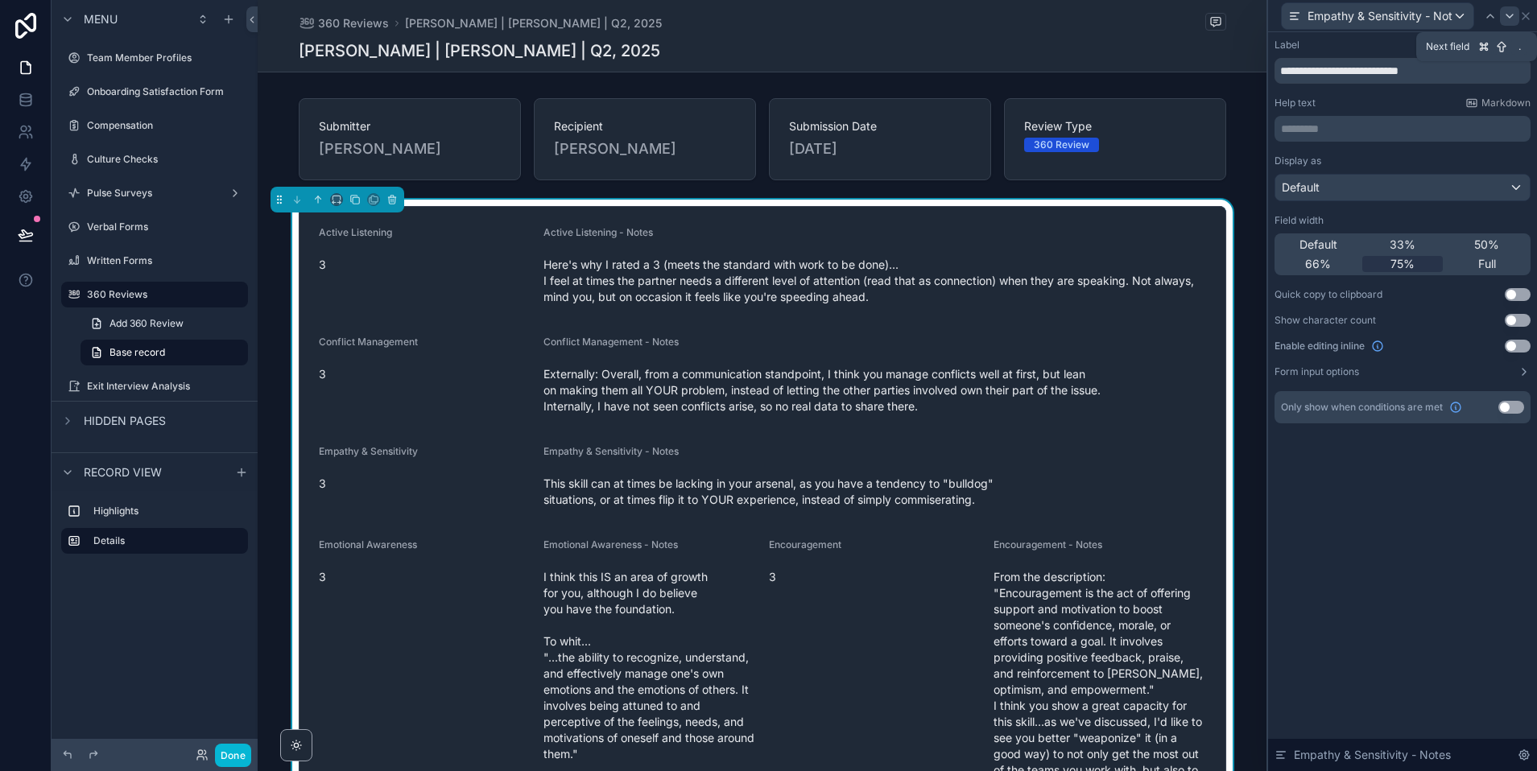
click at [1506, 16] on icon at bounding box center [1509, 16] width 13 height 13
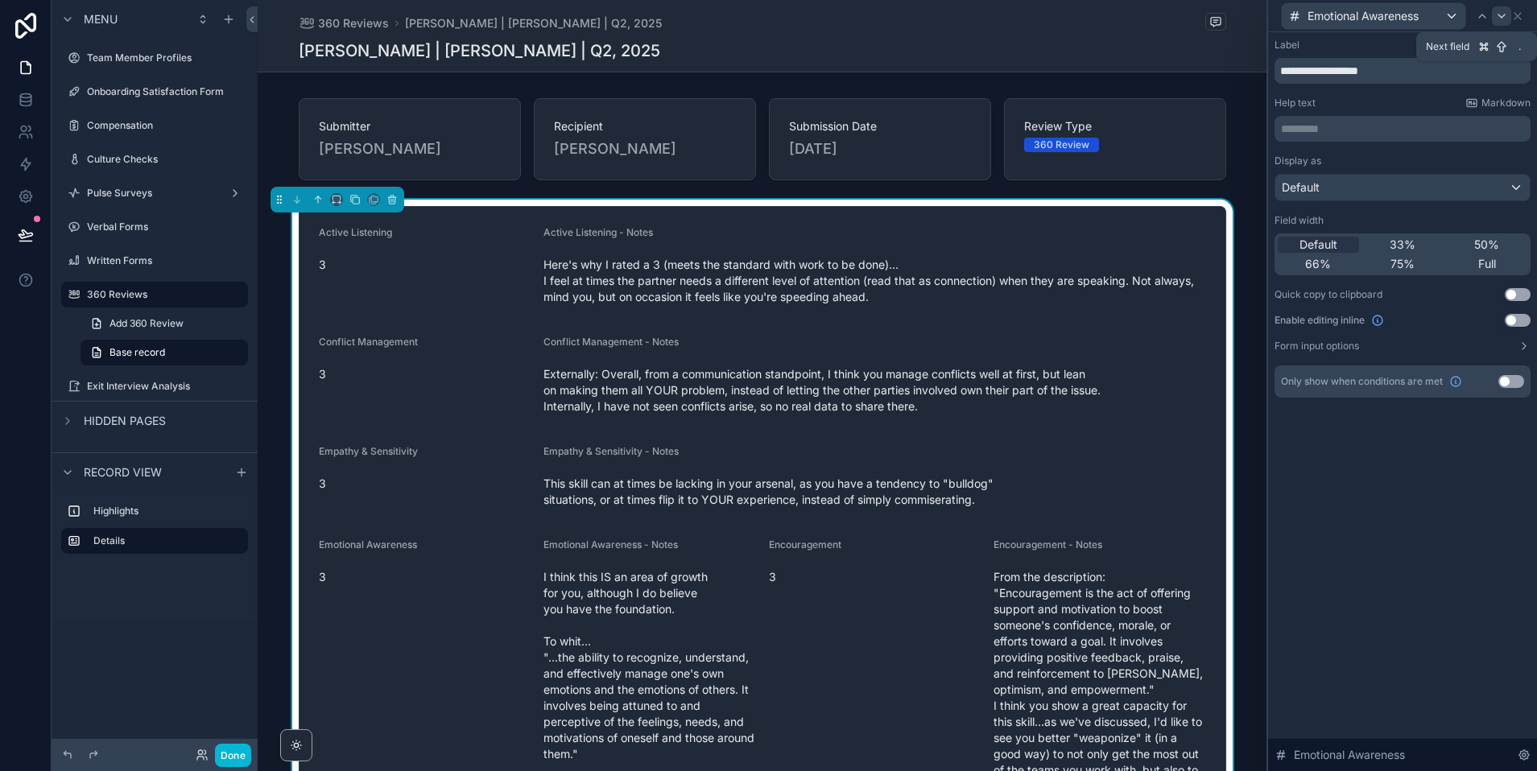
click at [1501, 19] on icon at bounding box center [1501, 16] width 13 height 13
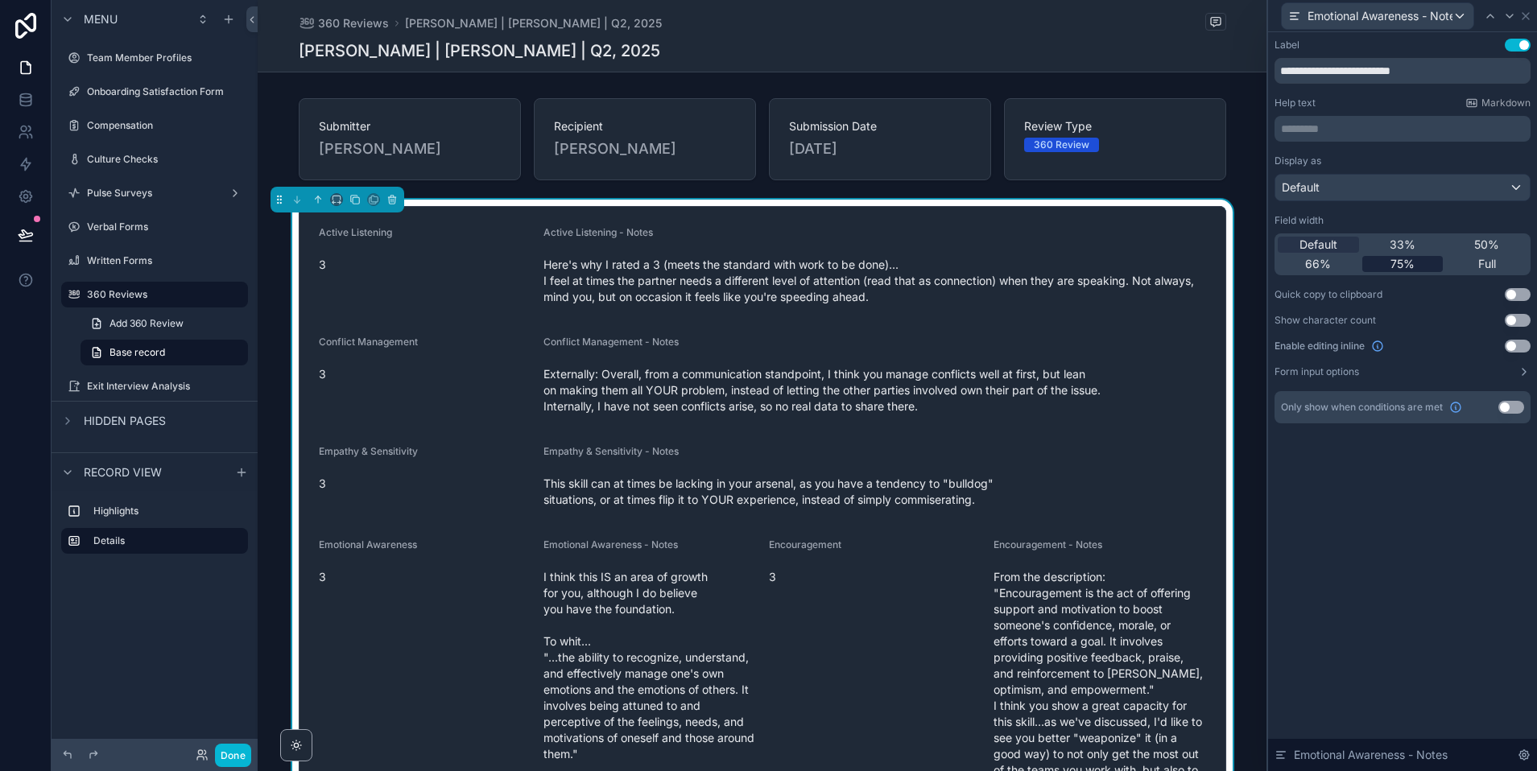
click at [1392, 261] on span "75%" at bounding box center [1402, 264] width 24 height 16
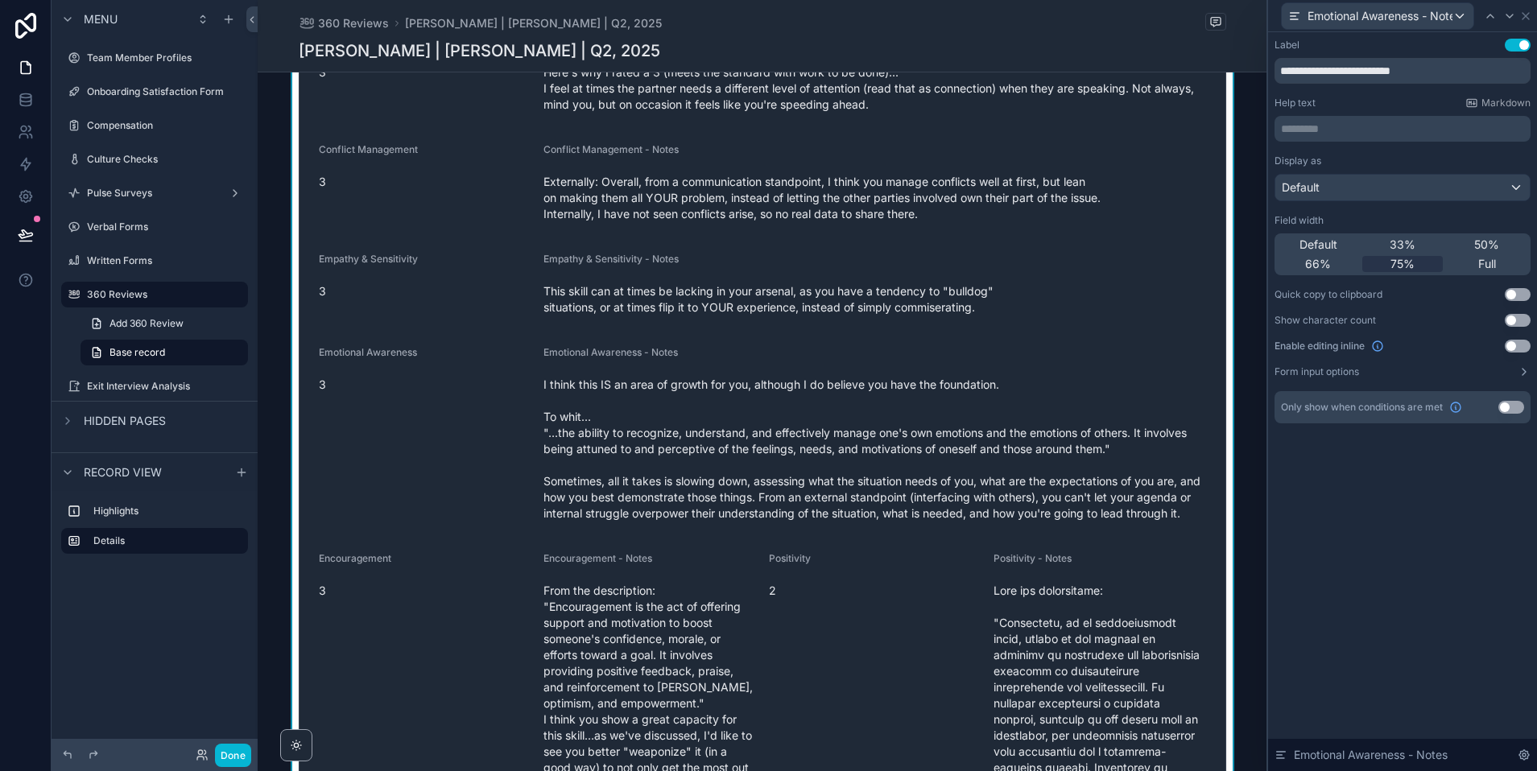
scroll to position [198, 0]
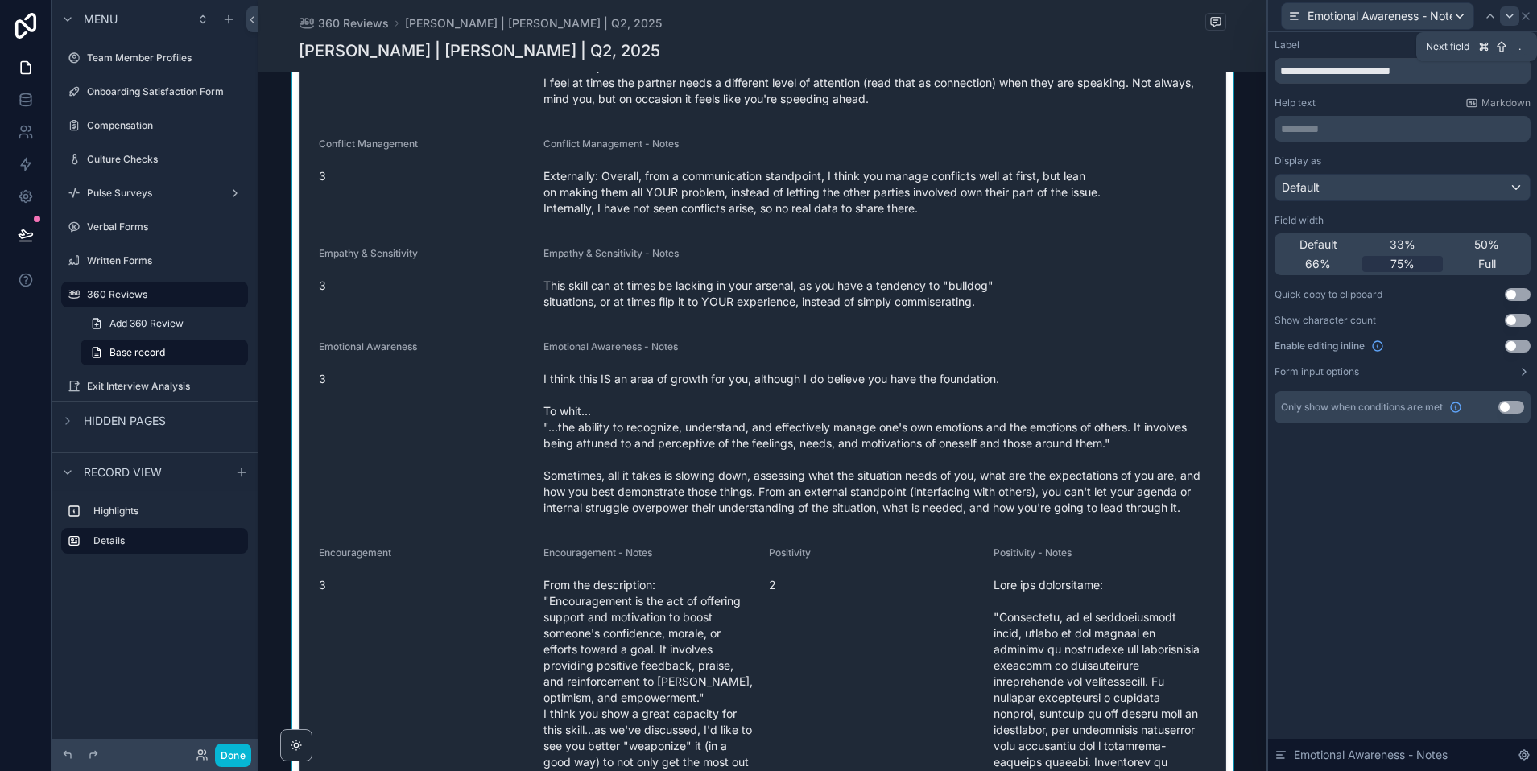
click at [1504, 14] on icon at bounding box center [1509, 16] width 13 height 13
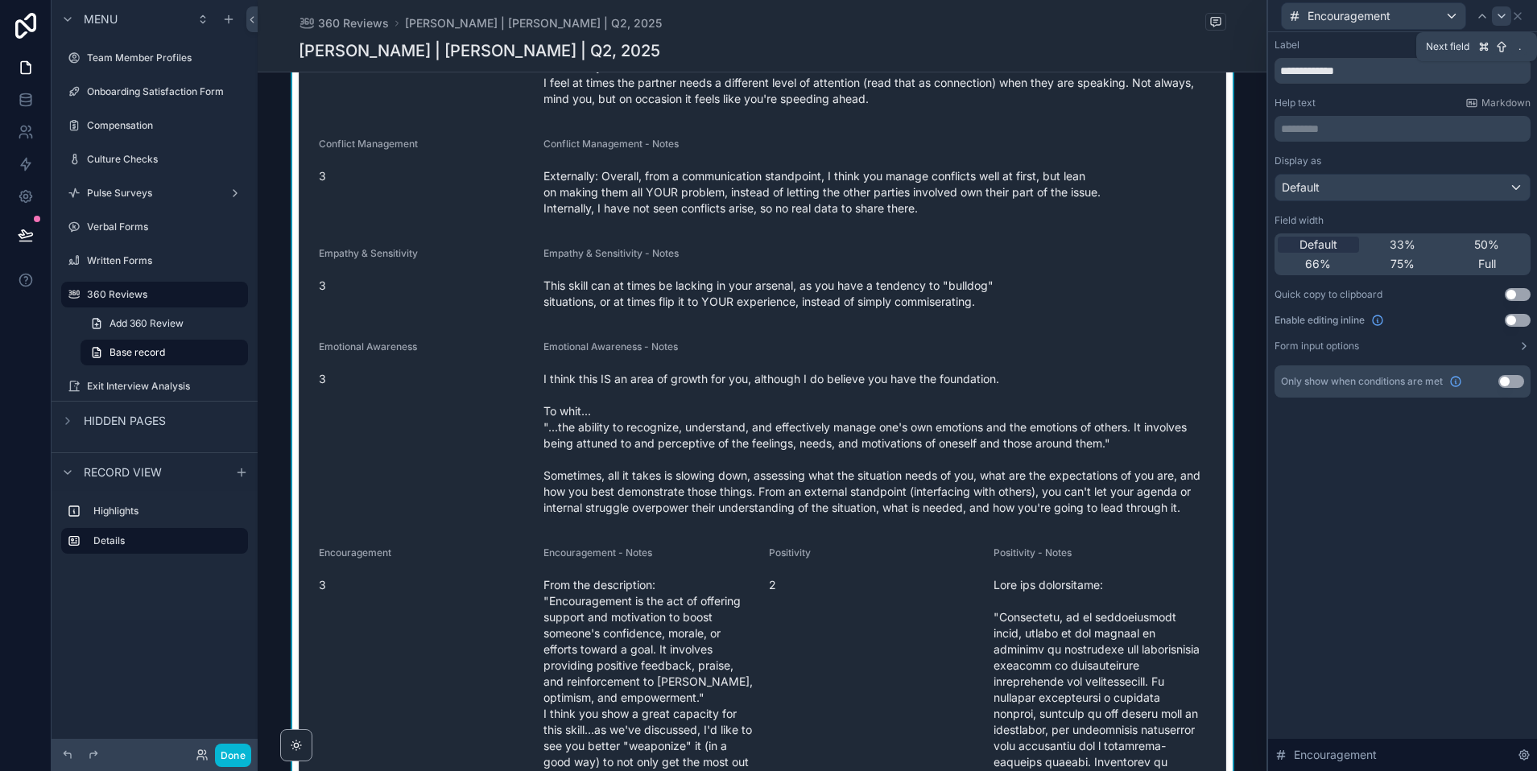
click at [1496, 14] on icon at bounding box center [1501, 16] width 13 height 13
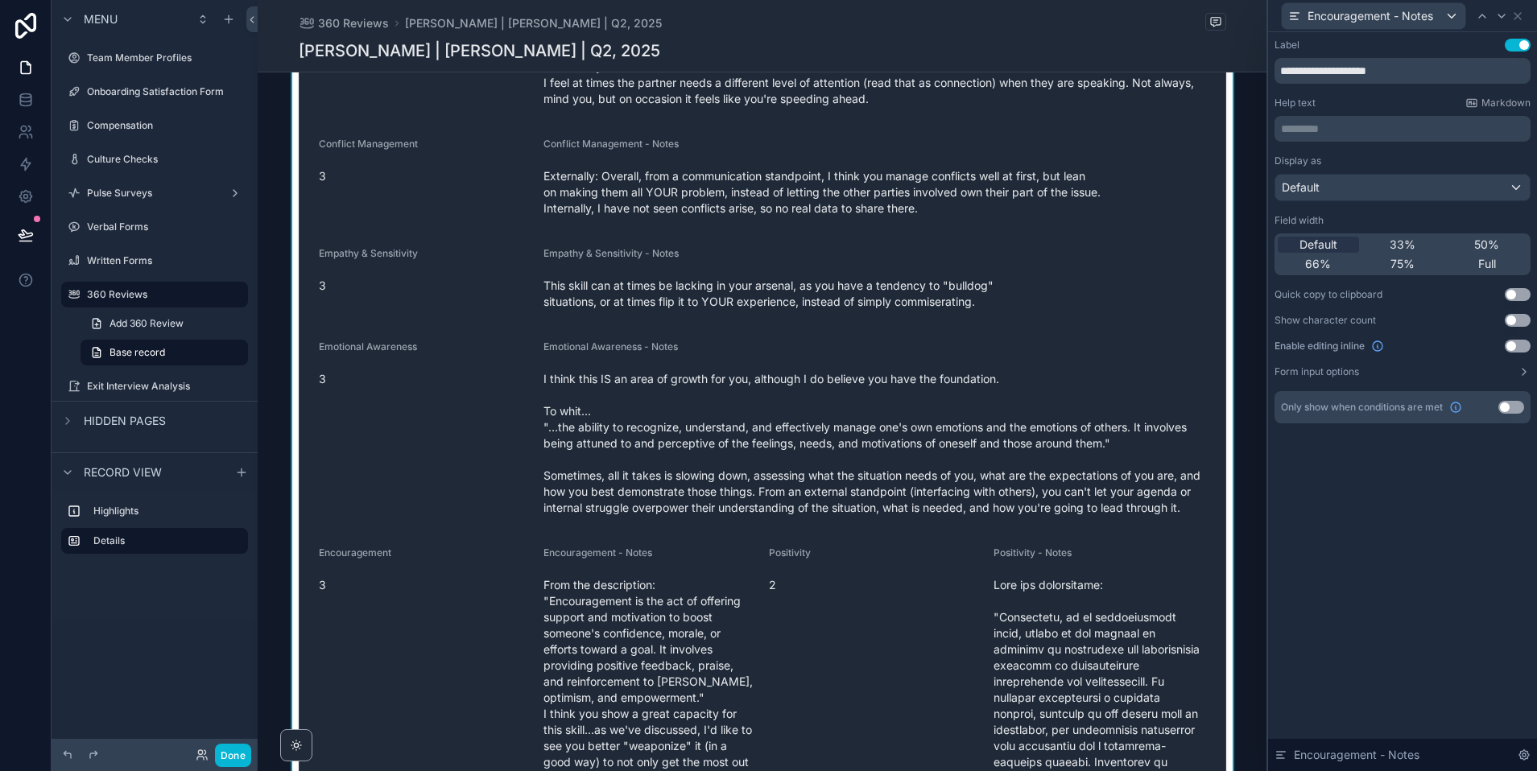
click at [1396, 274] on div "Default 33% 50% 66% 75% Full" at bounding box center [1402, 254] width 256 height 42
click at [1397, 263] on span "75%" at bounding box center [1402, 264] width 24 height 16
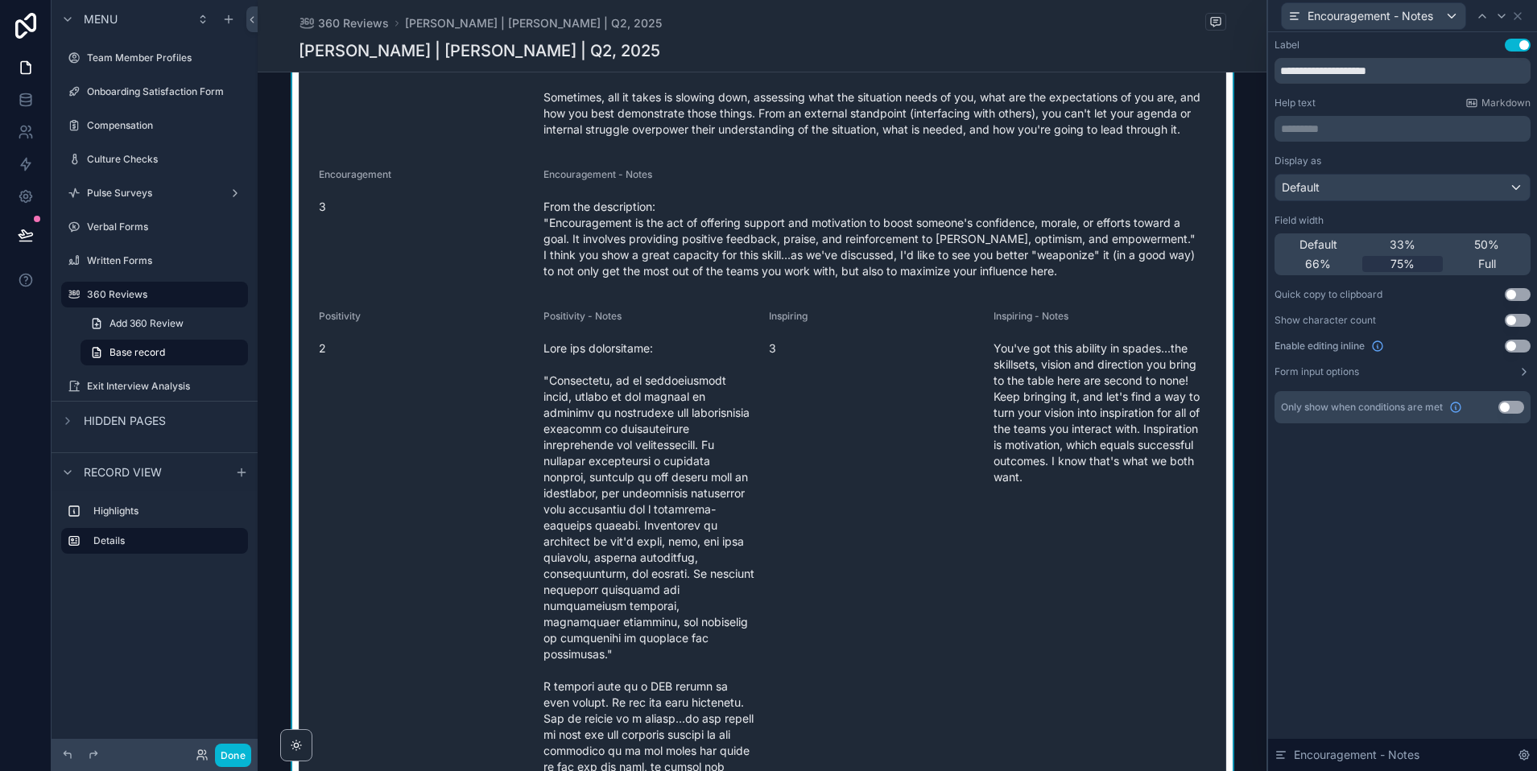
scroll to position [567, 0]
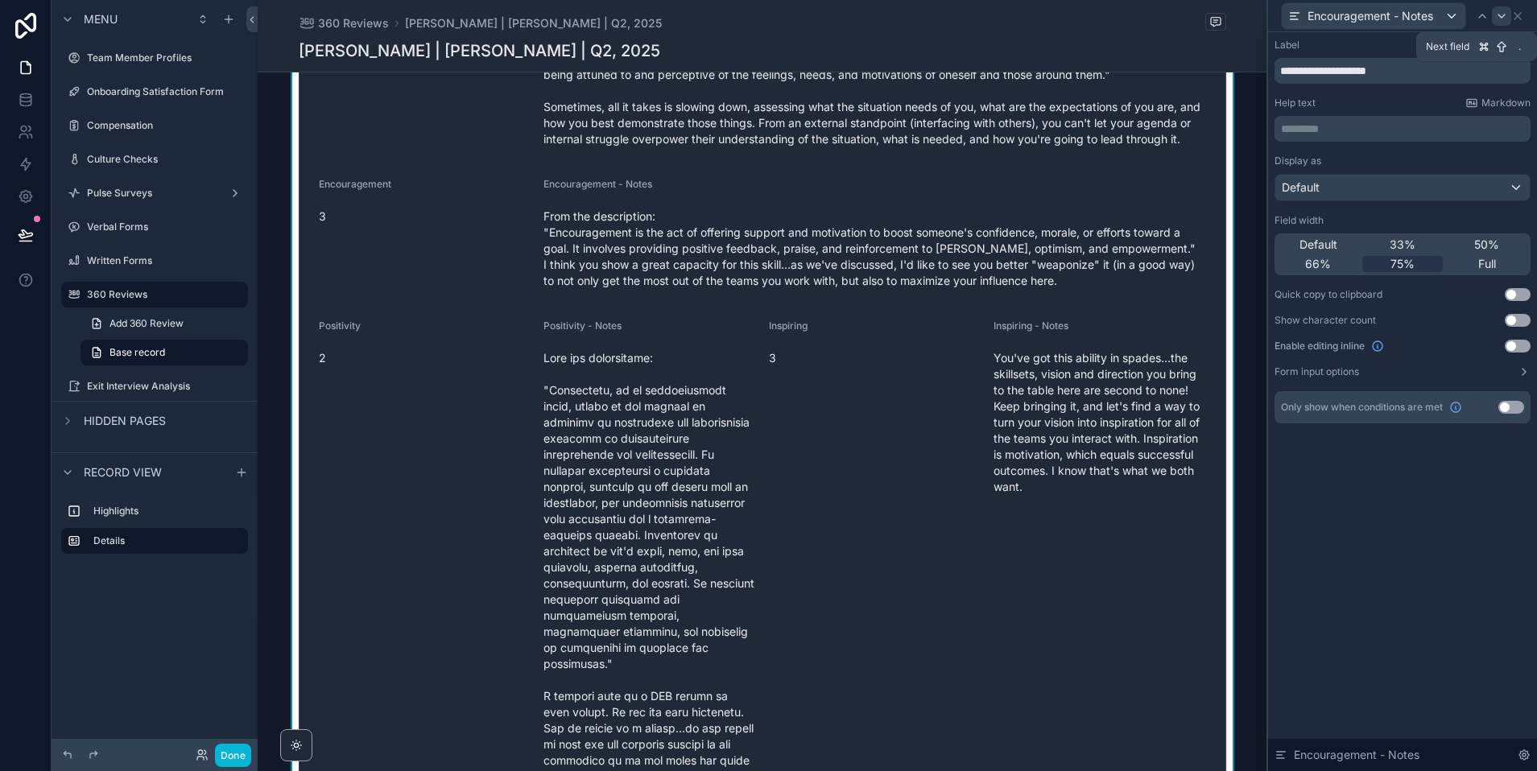
click at [1495, 19] on icon at bounding box center [1501, 16] width 13 height 13
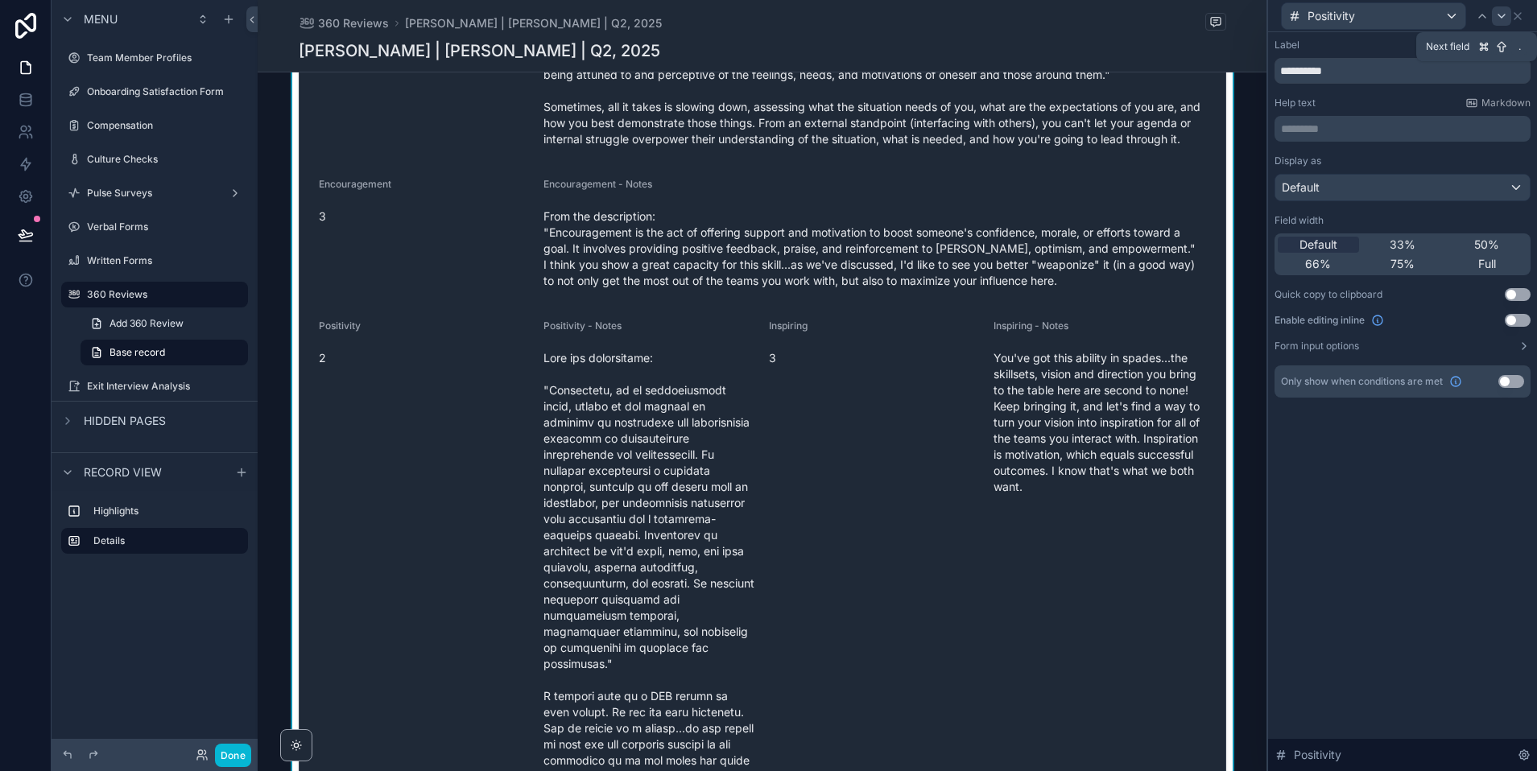
click at [1501, 18] on icon at bounding box center [1501, 16] width 13 height 13
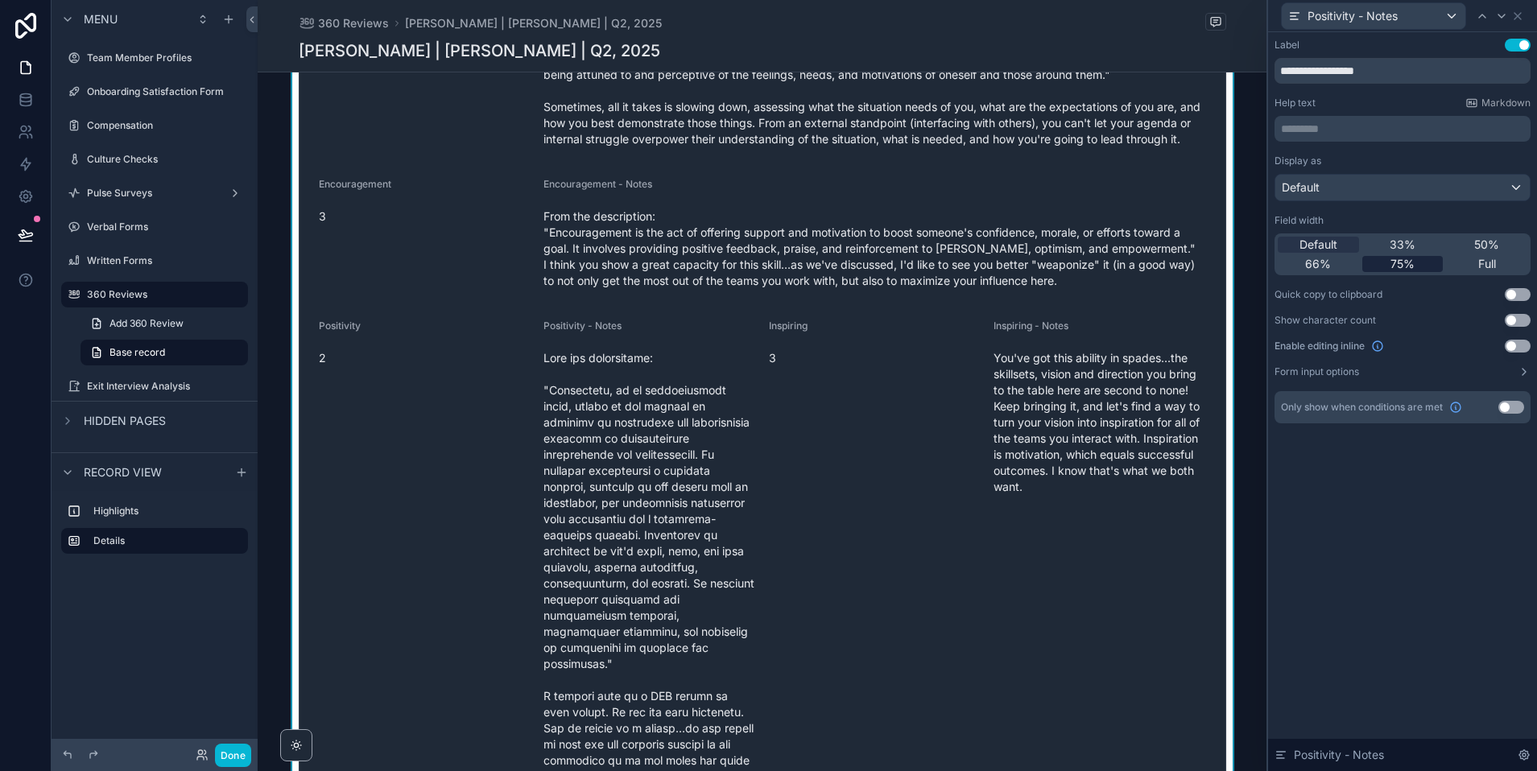
click at [1402, 264] on span "75%" at bounding box center [1402, 264] width 24 height 16
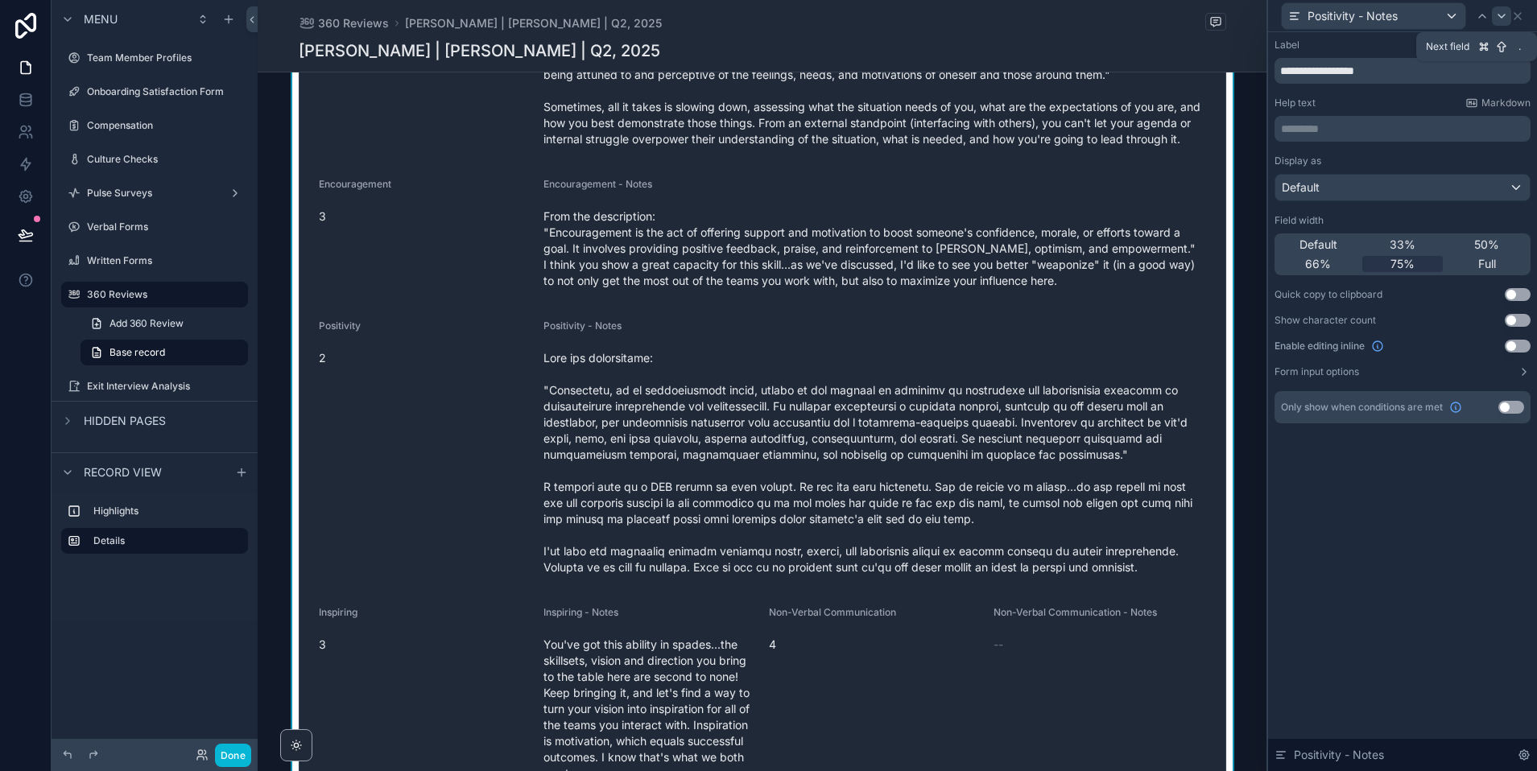
click at [1501, 19] on icon at bounding box center [1501, 16] width 13 height 13
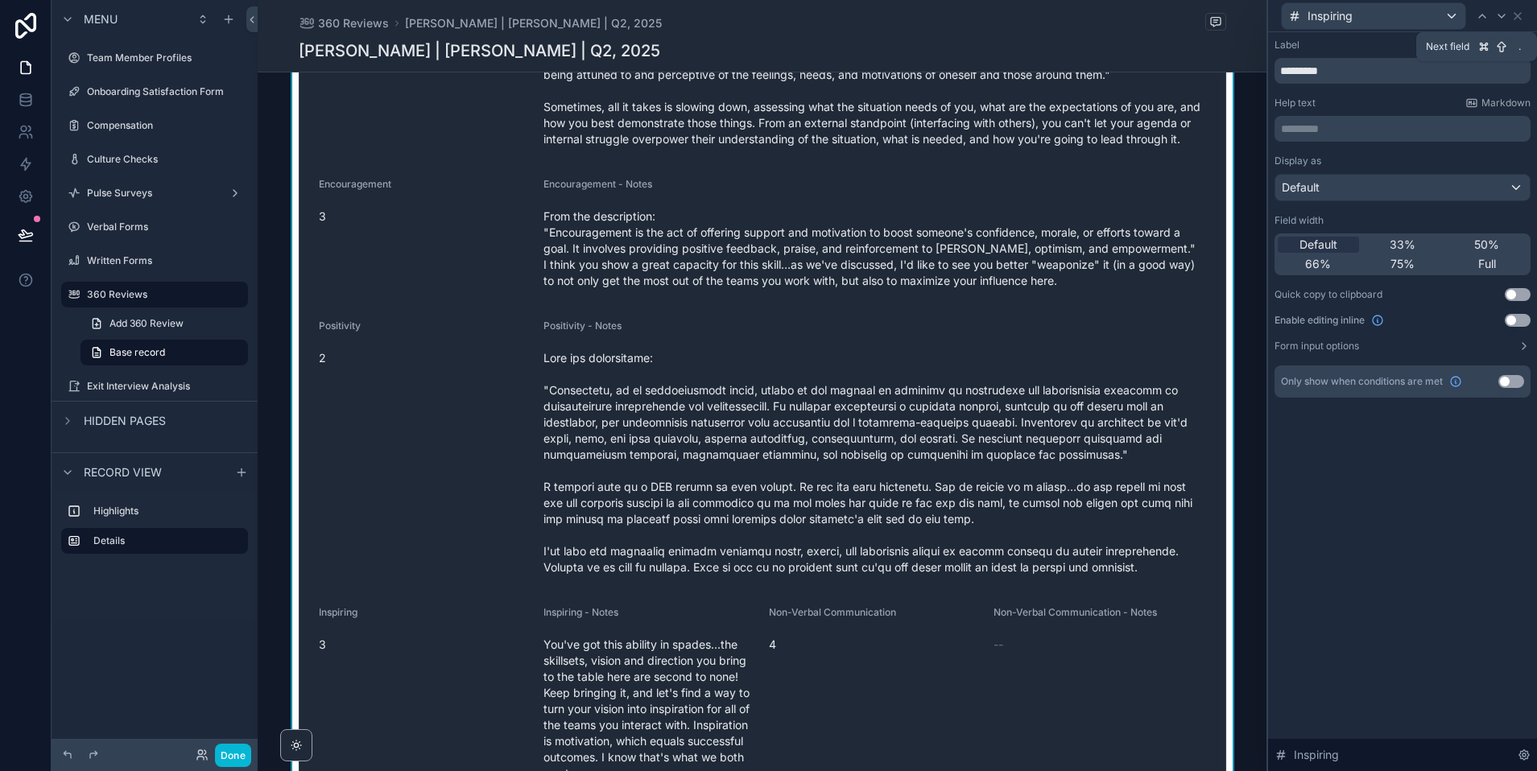
click at [1502, 19] on icon at bounding box center [1501, 16] width 13 height 13
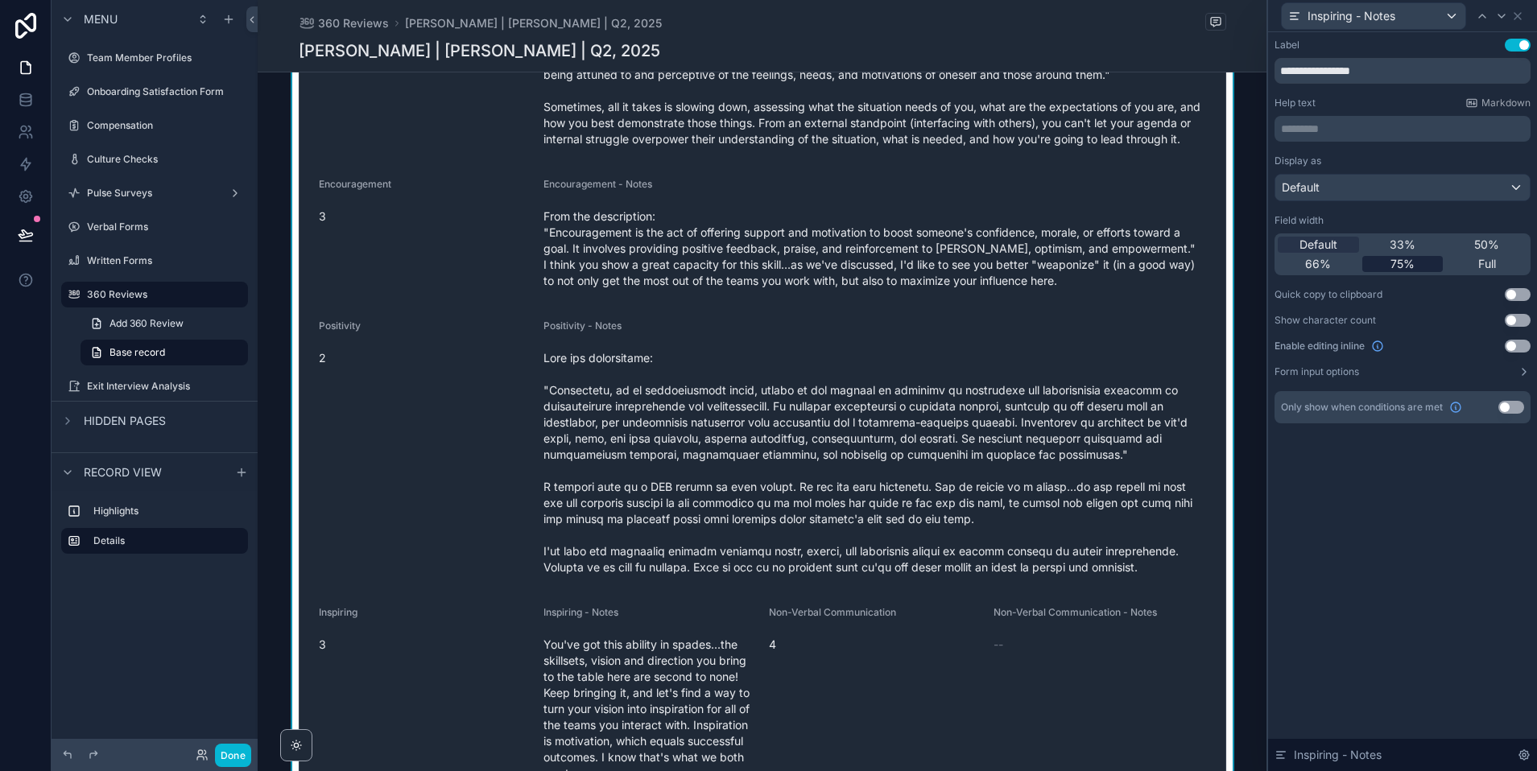
click at [1405, 265] on span "75%" at bounding box center [1402, 264] width 24 height 16
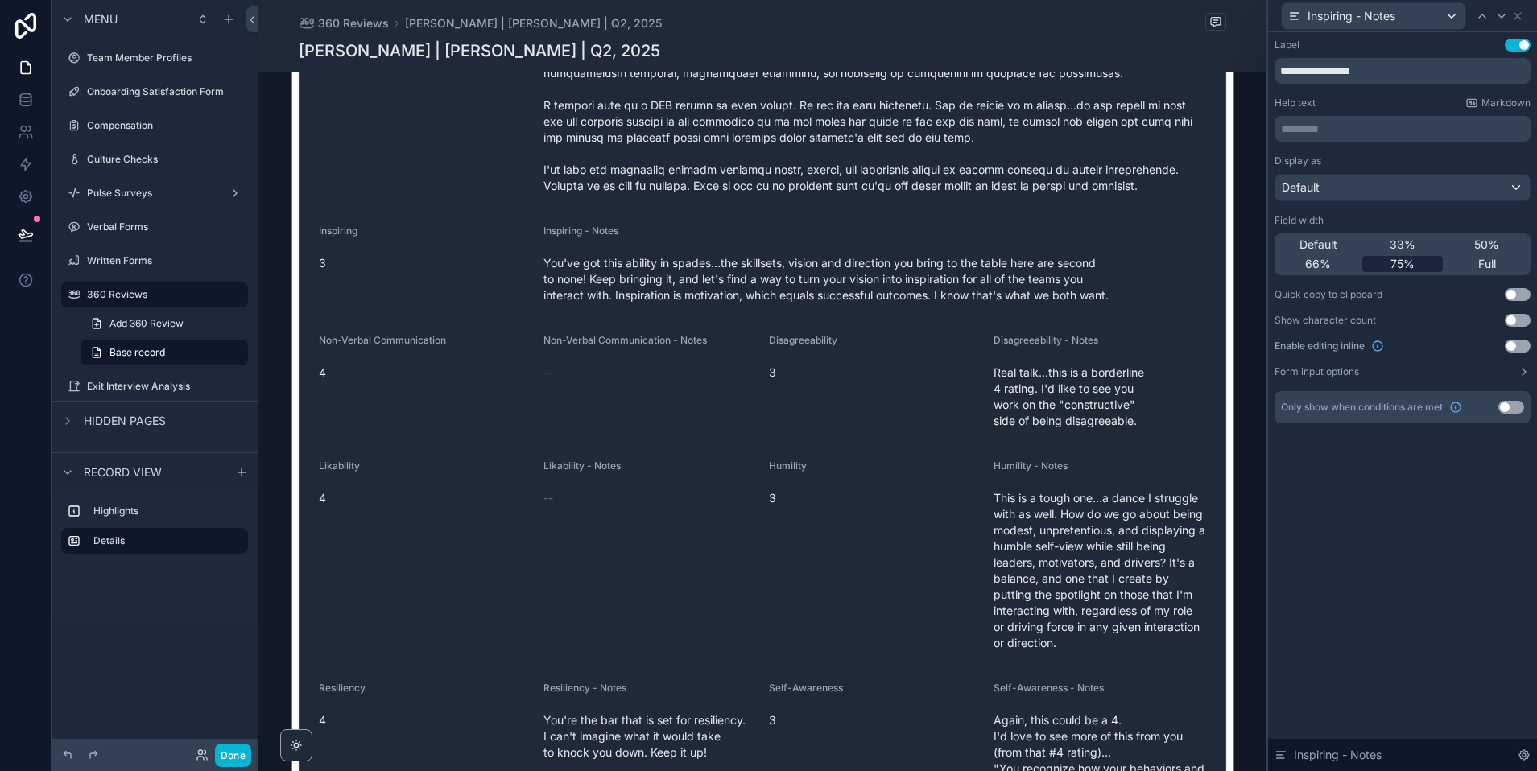
scroll to position [960, 0]
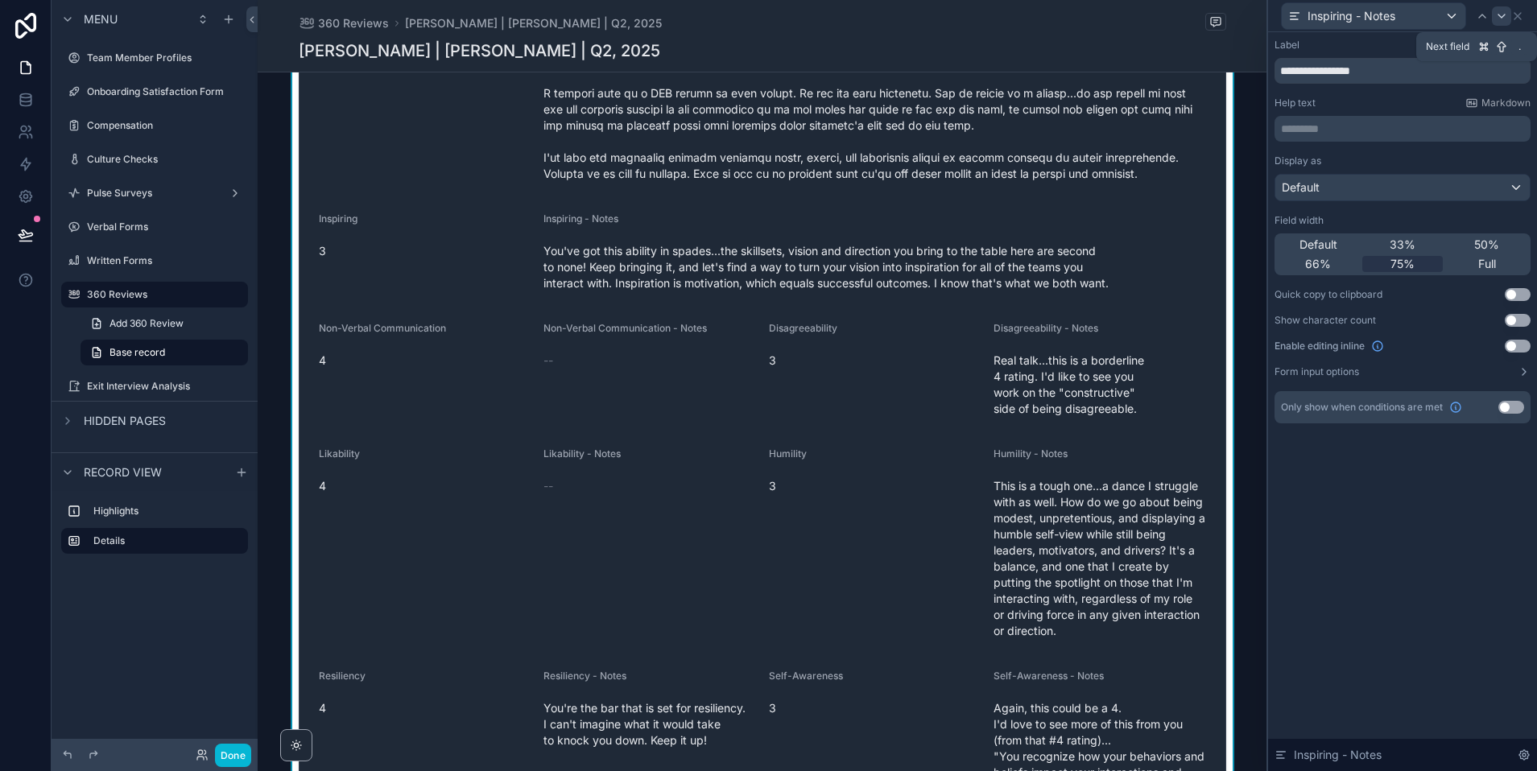
click at [1499, 17] on icon at bounding box center [1501, 16] width 13 height 13
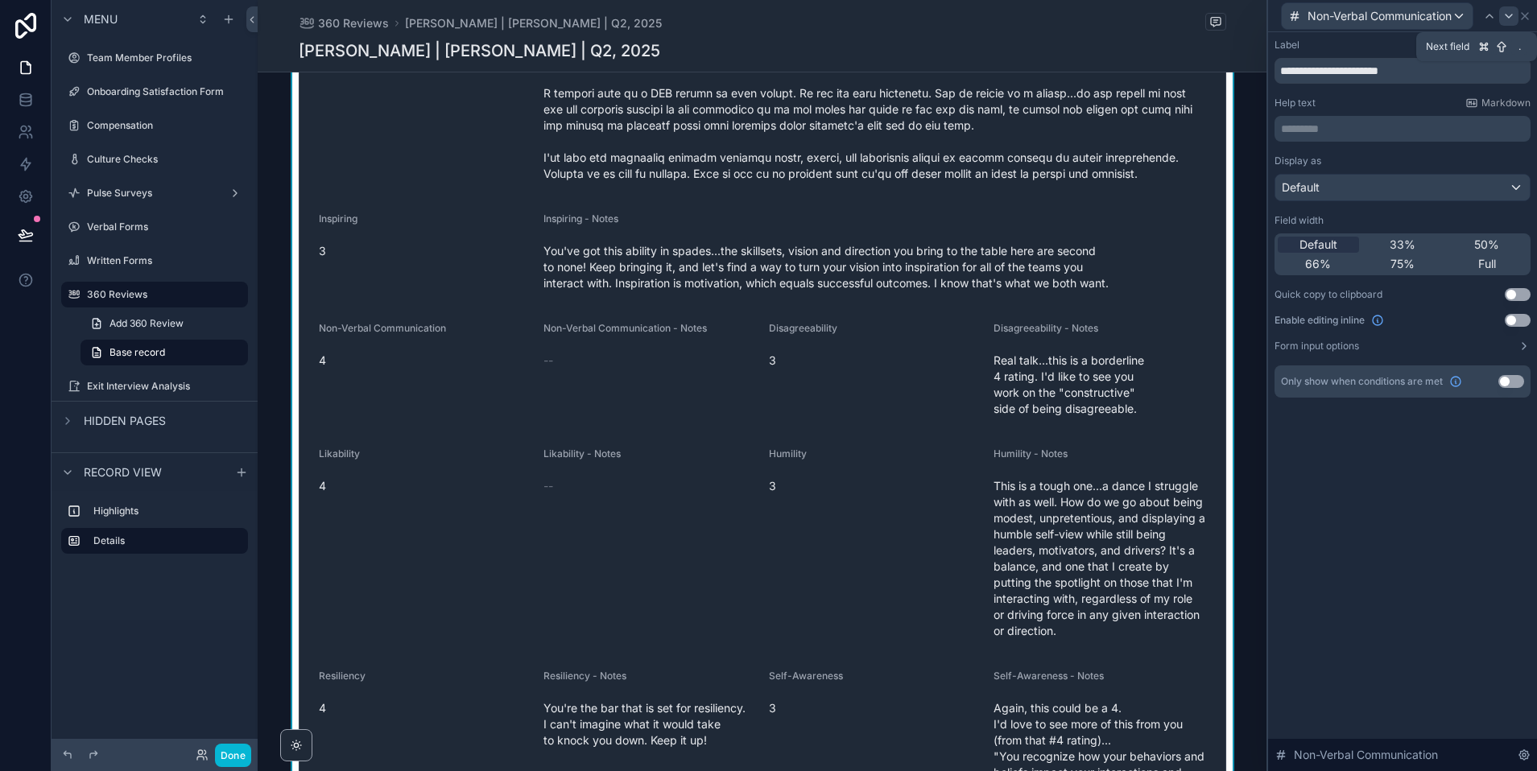
click at [1509, 17] on icon at bounding box center [1508, 15] width 6 height 3
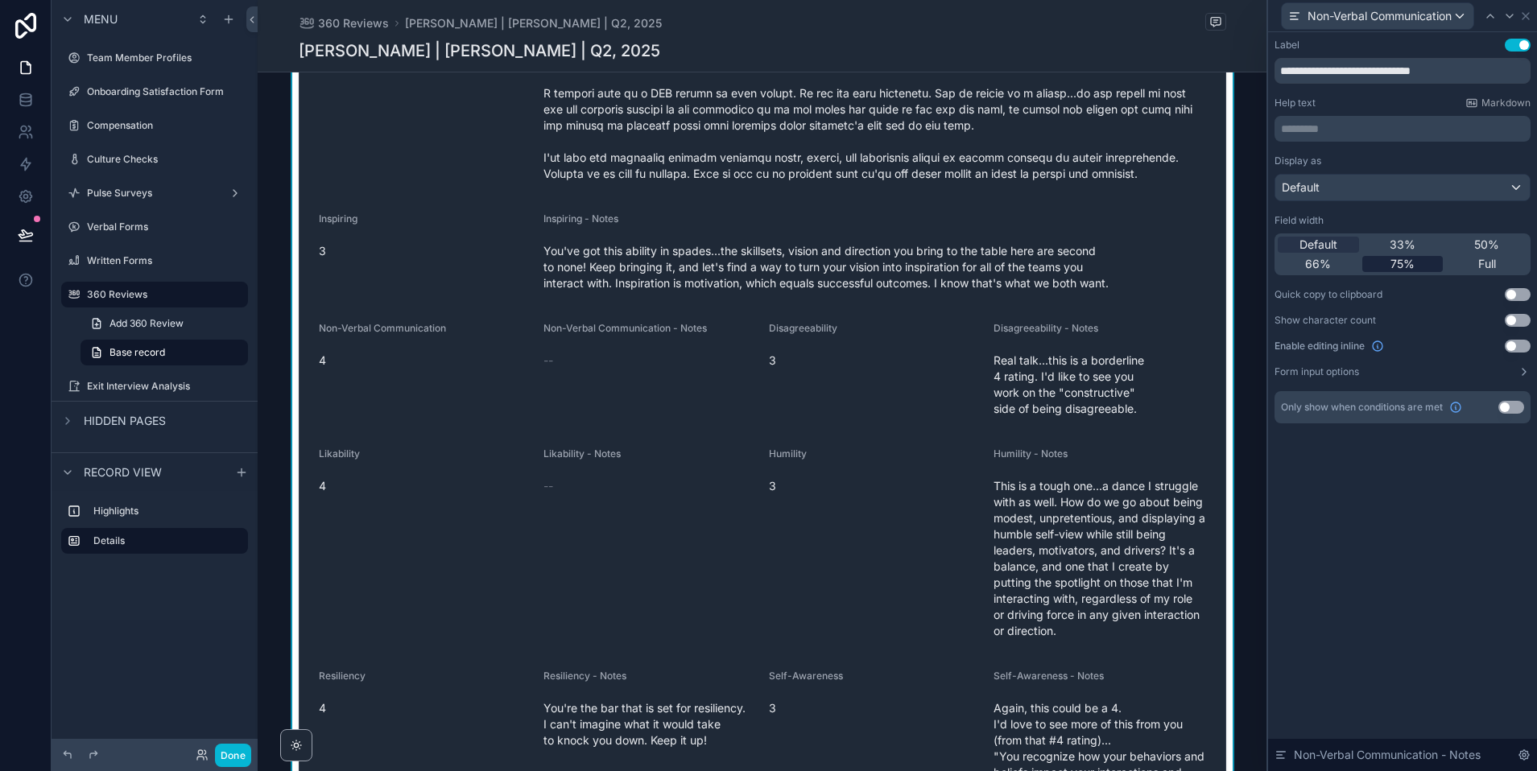
click at [1402, 267] on span "75%" at bounding box center [1402, 264] width 24 height 16
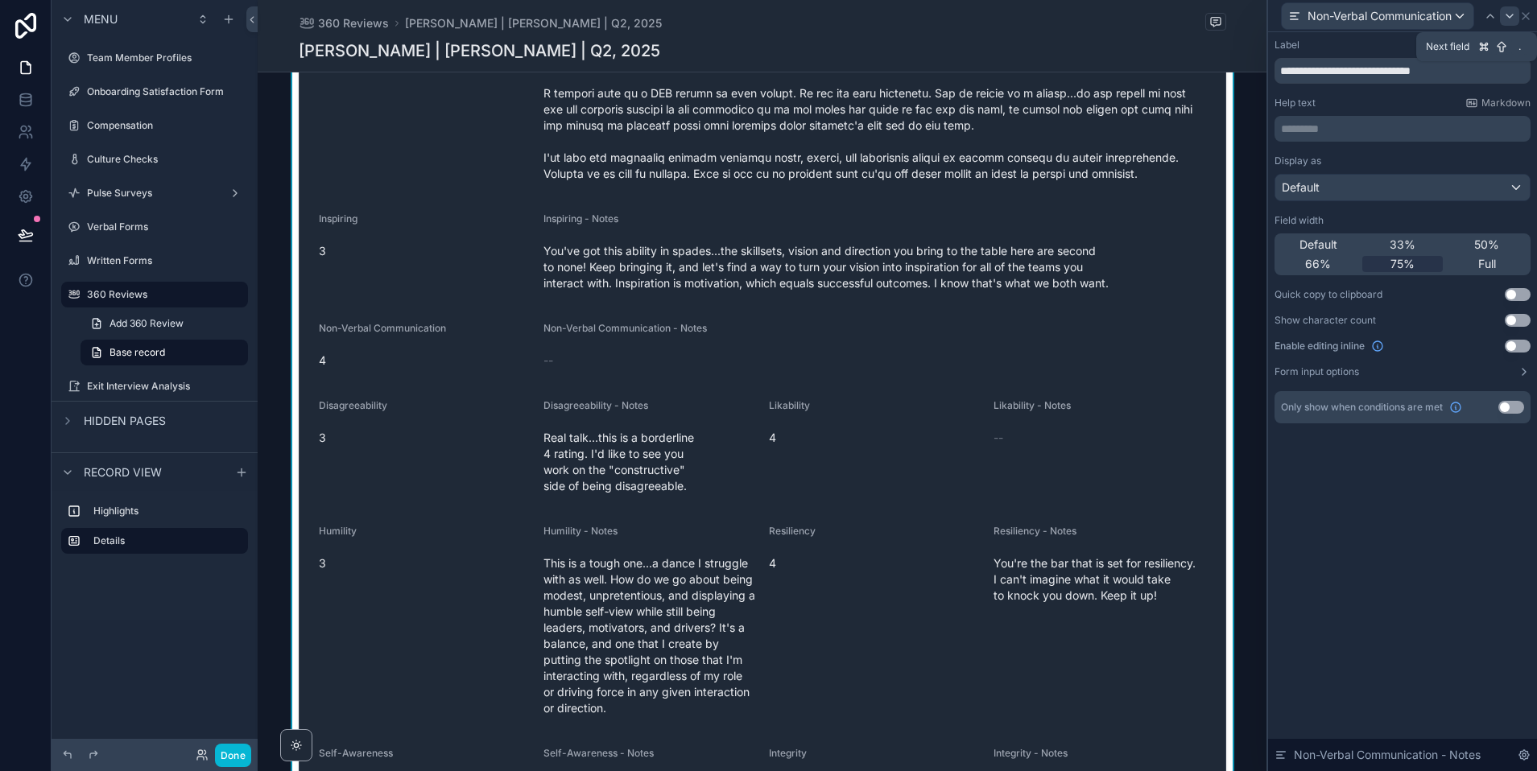
click at [1506, 10] on icon at bounding box center [1509, 16] width 13 height 13
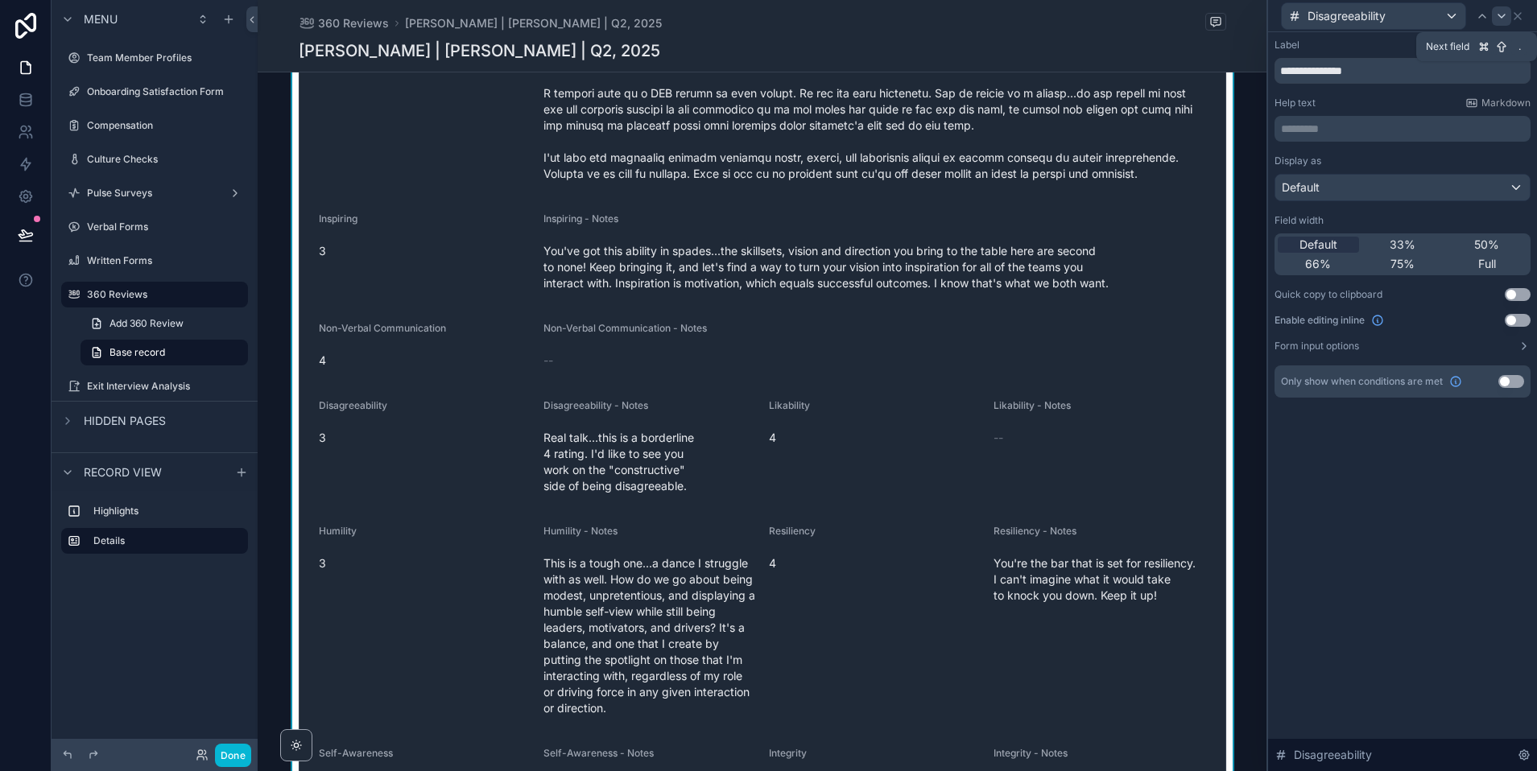
click at [1499, 11] on icon at bounding box center [1501, 16] width 13 height 13
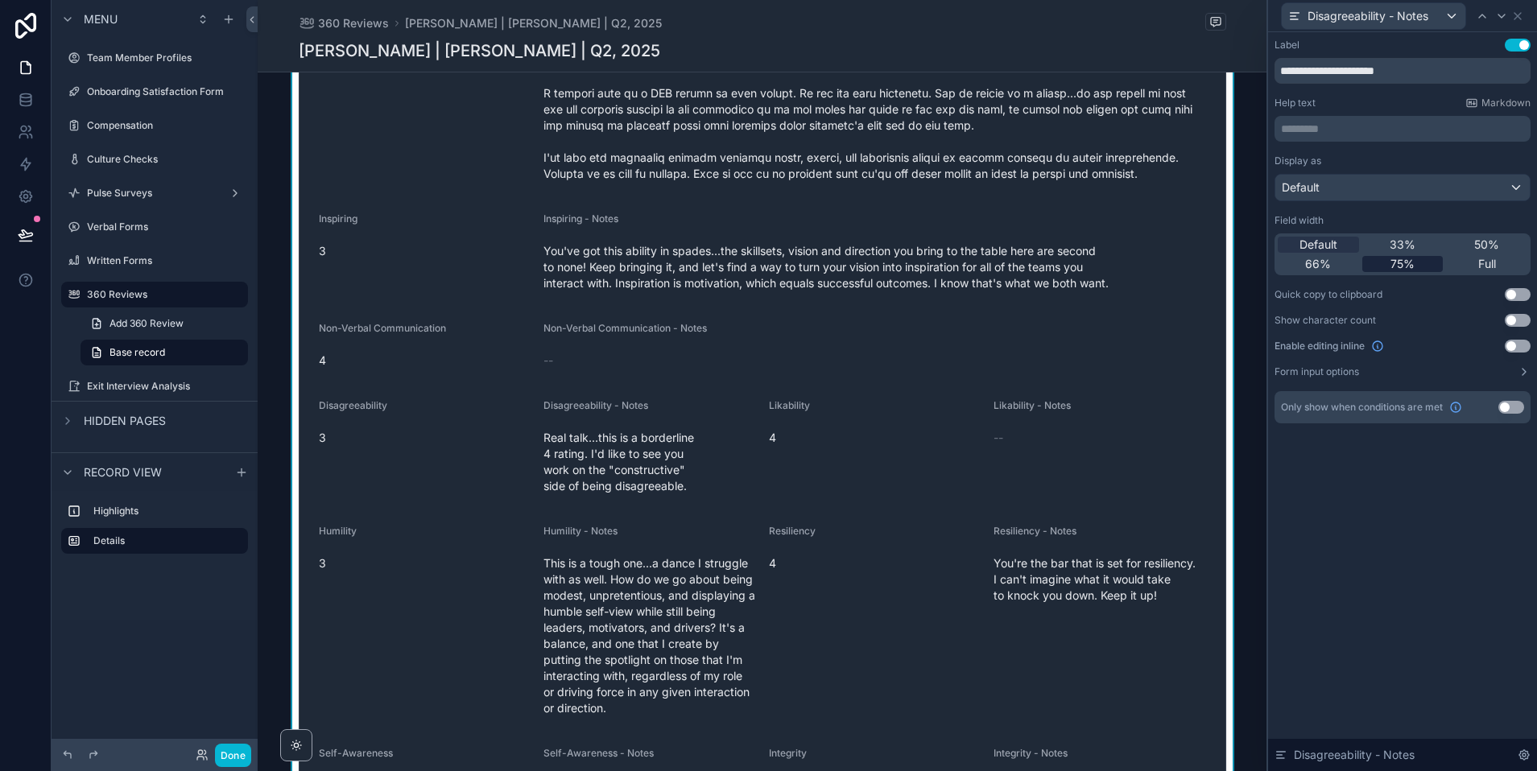
click at [1405, 267] on span "75%" at bounding box center [1402, 264] width 24 height 16
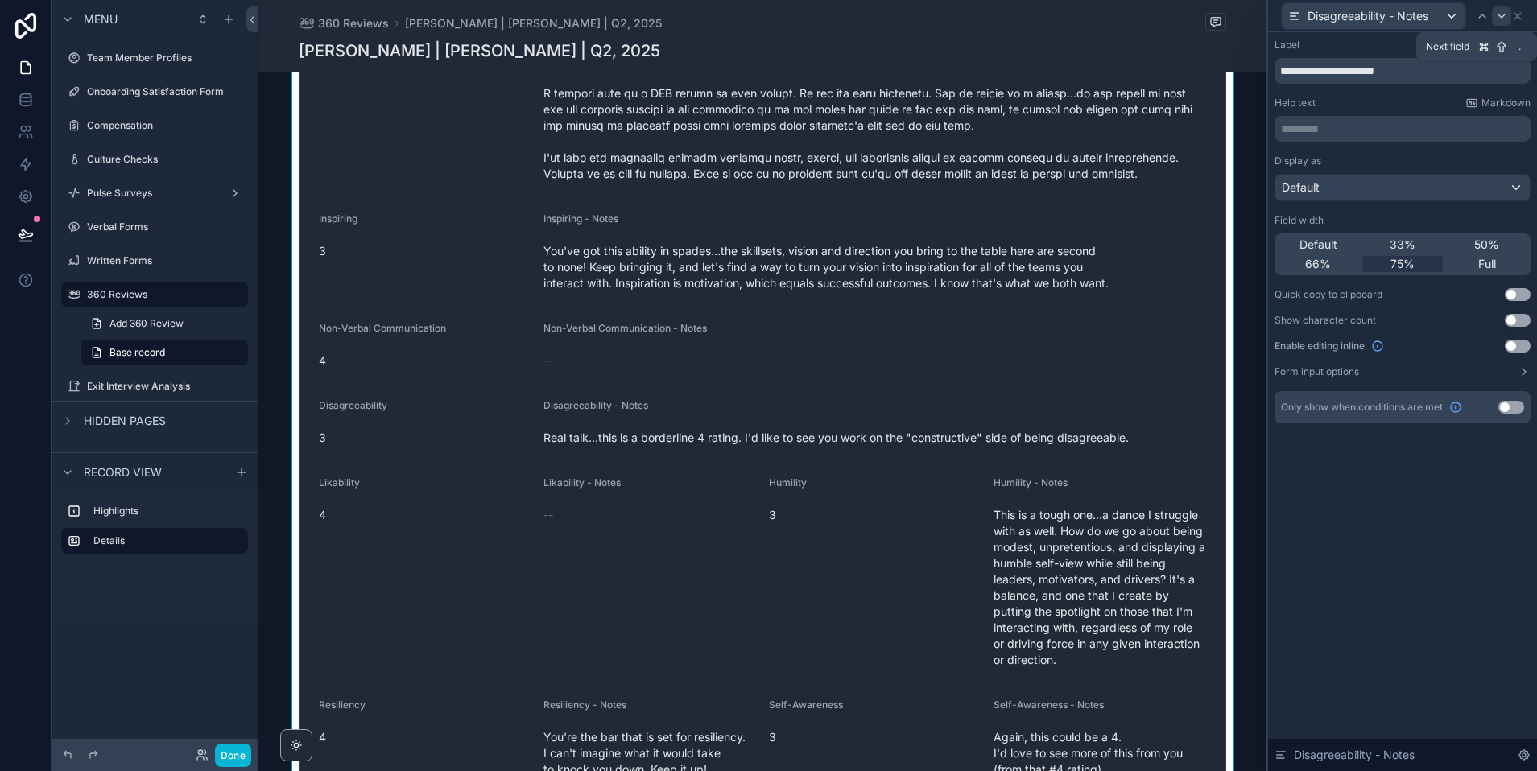
click at [1500, 14] on icon at bounding box center [1501, 15] width 6 height 3
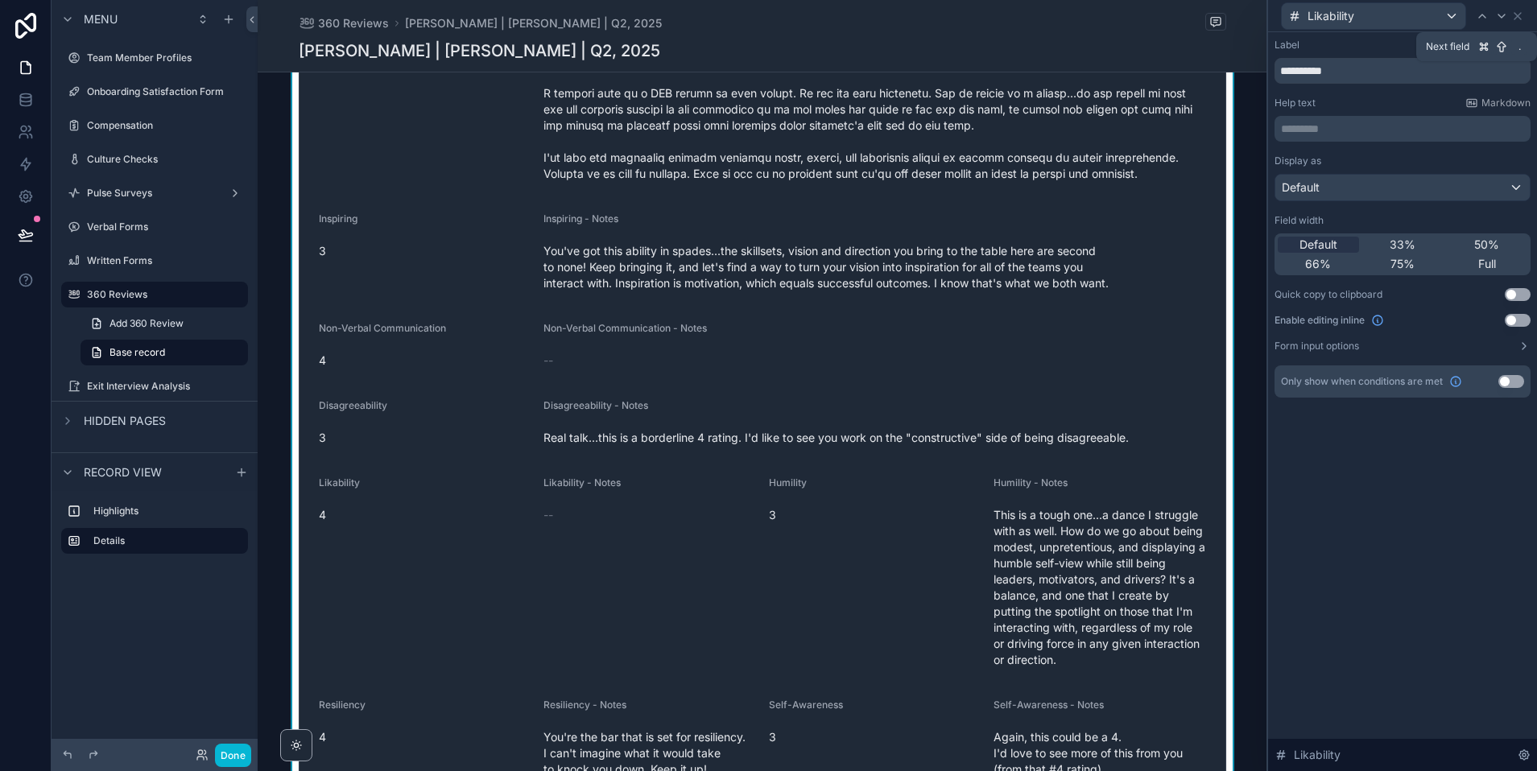
click at [1500, 14] on icon at bounding box center [1501, 15] width 6 height 3
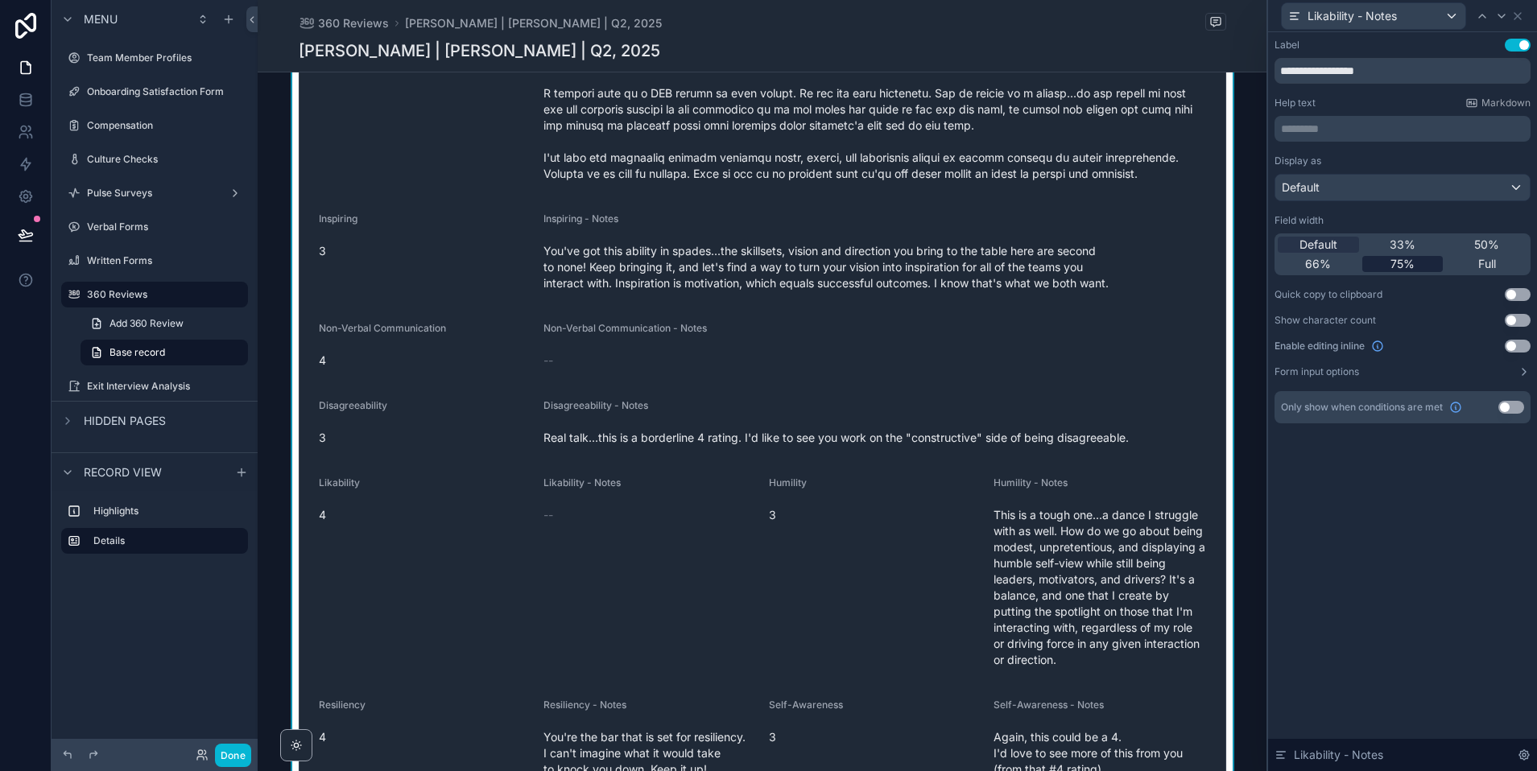
click at [1401, 266] on span "75%" at bounding box center [1402, 264] width 24 height 16
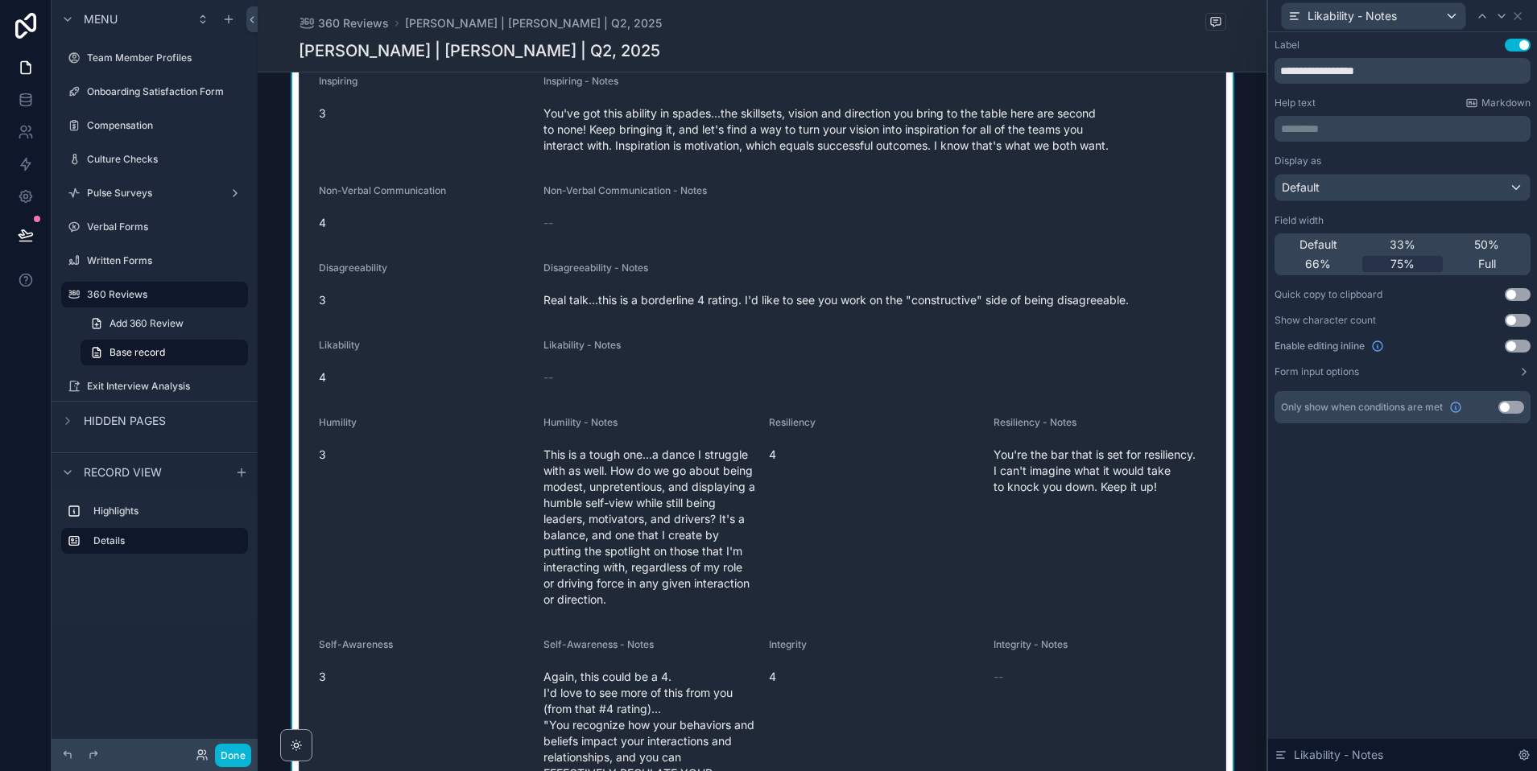
scroll to position [1109, 0]
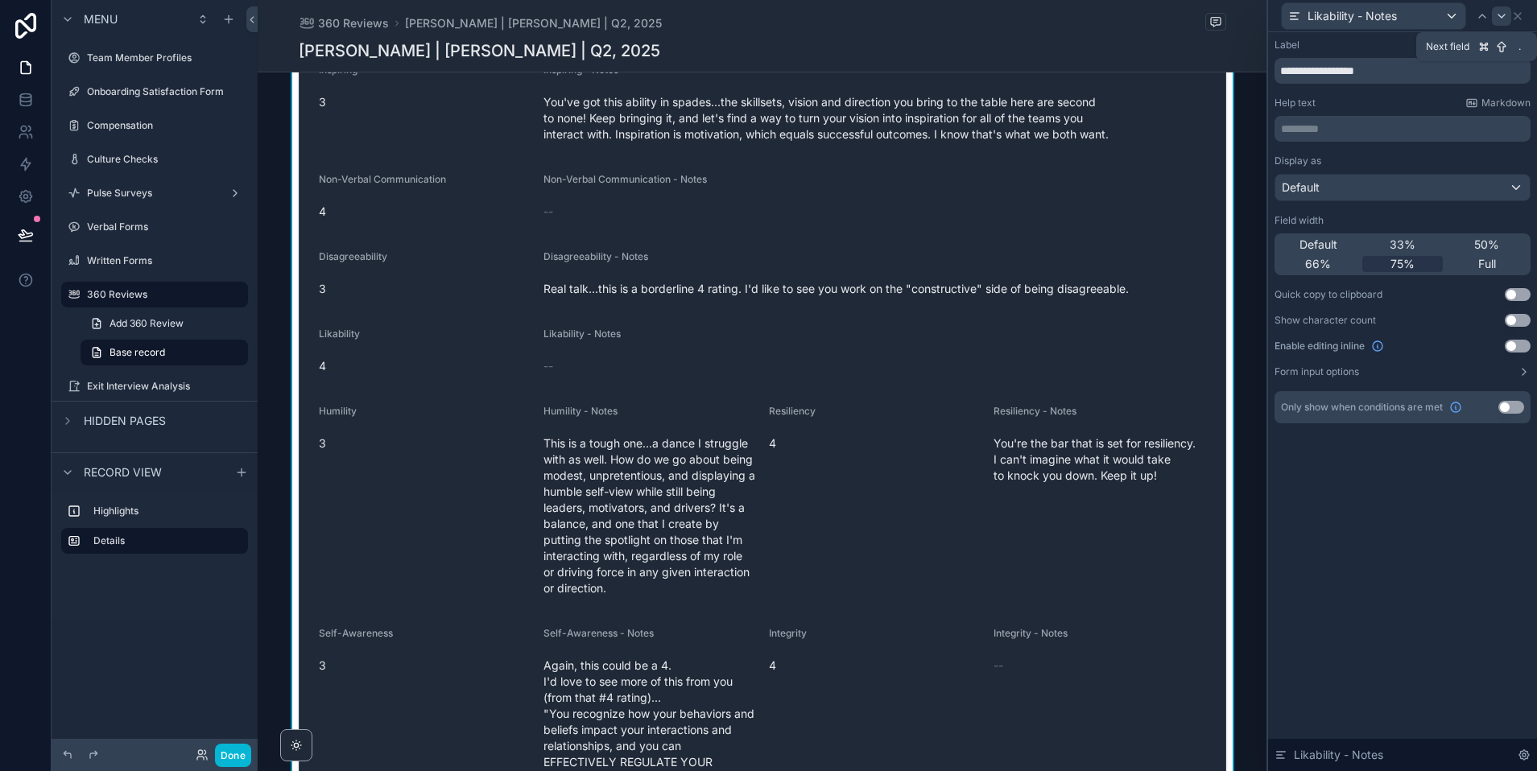
click at [1501, 19] on icon at bounding box center [1501, 16] width 13 height 13
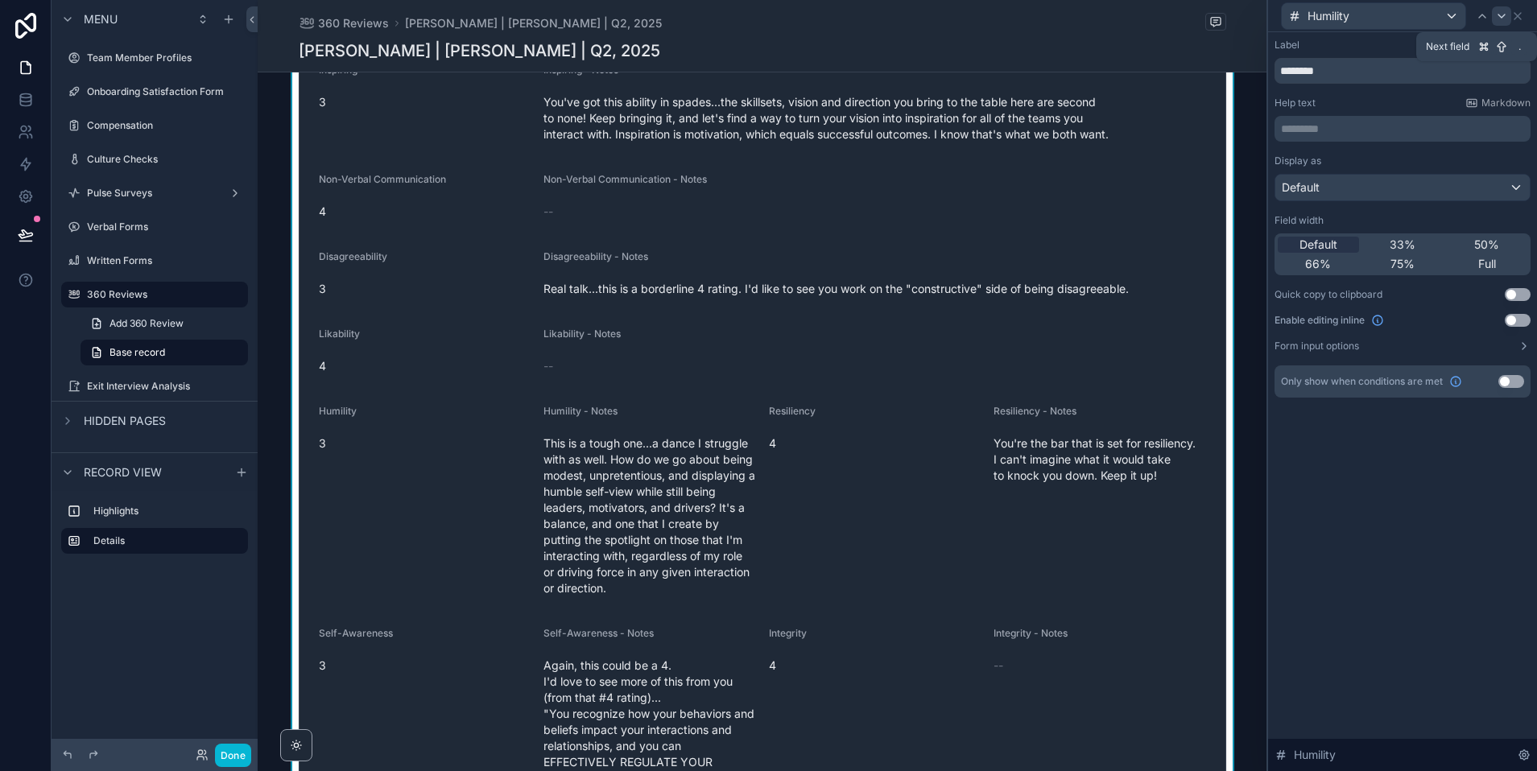
click at [1502, 23] on div at bounding box center [1501, 15] width 19 height 19
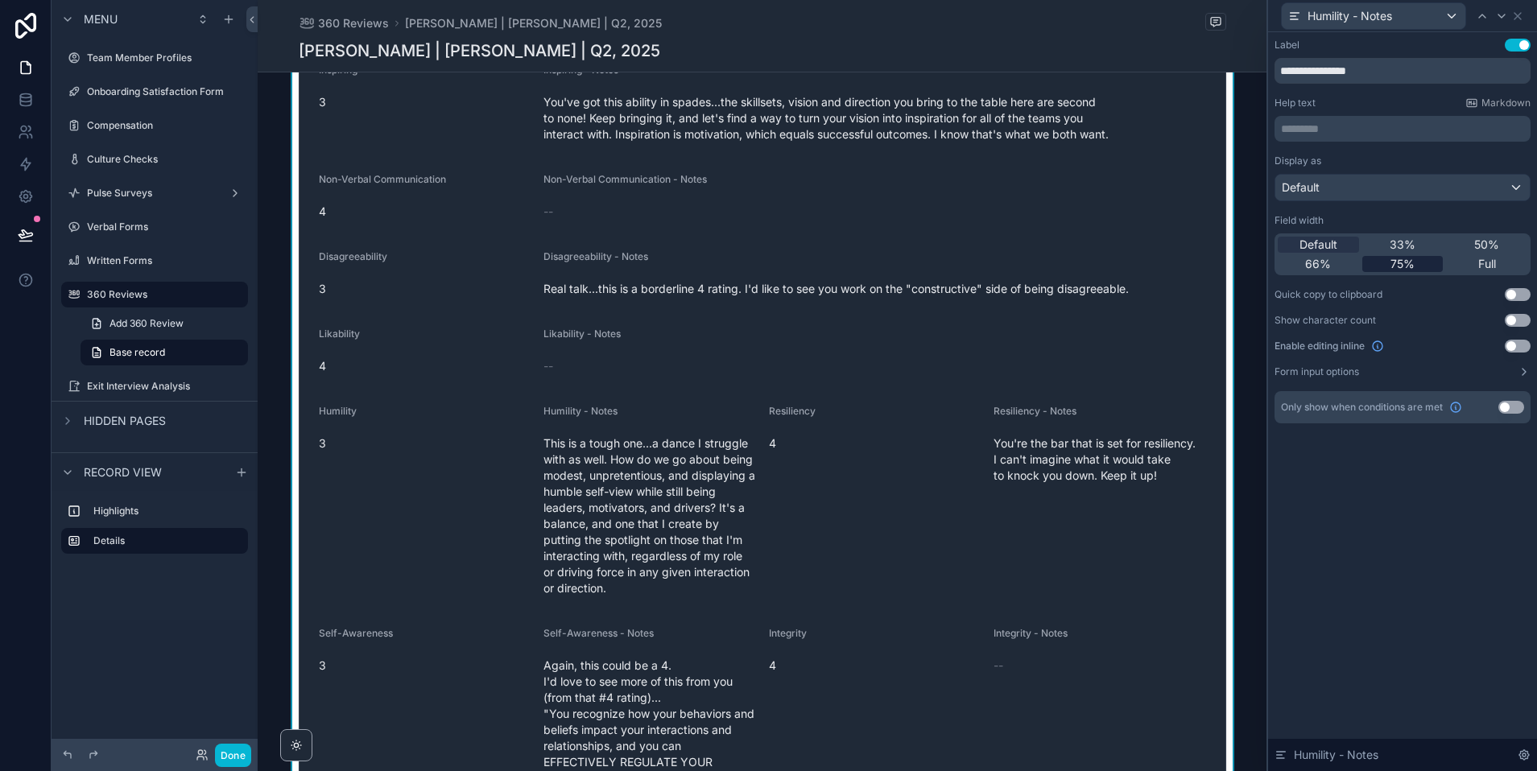
click at [1394, 260] on span "75%" at bounding box center [1402, 264] width 24 height 16
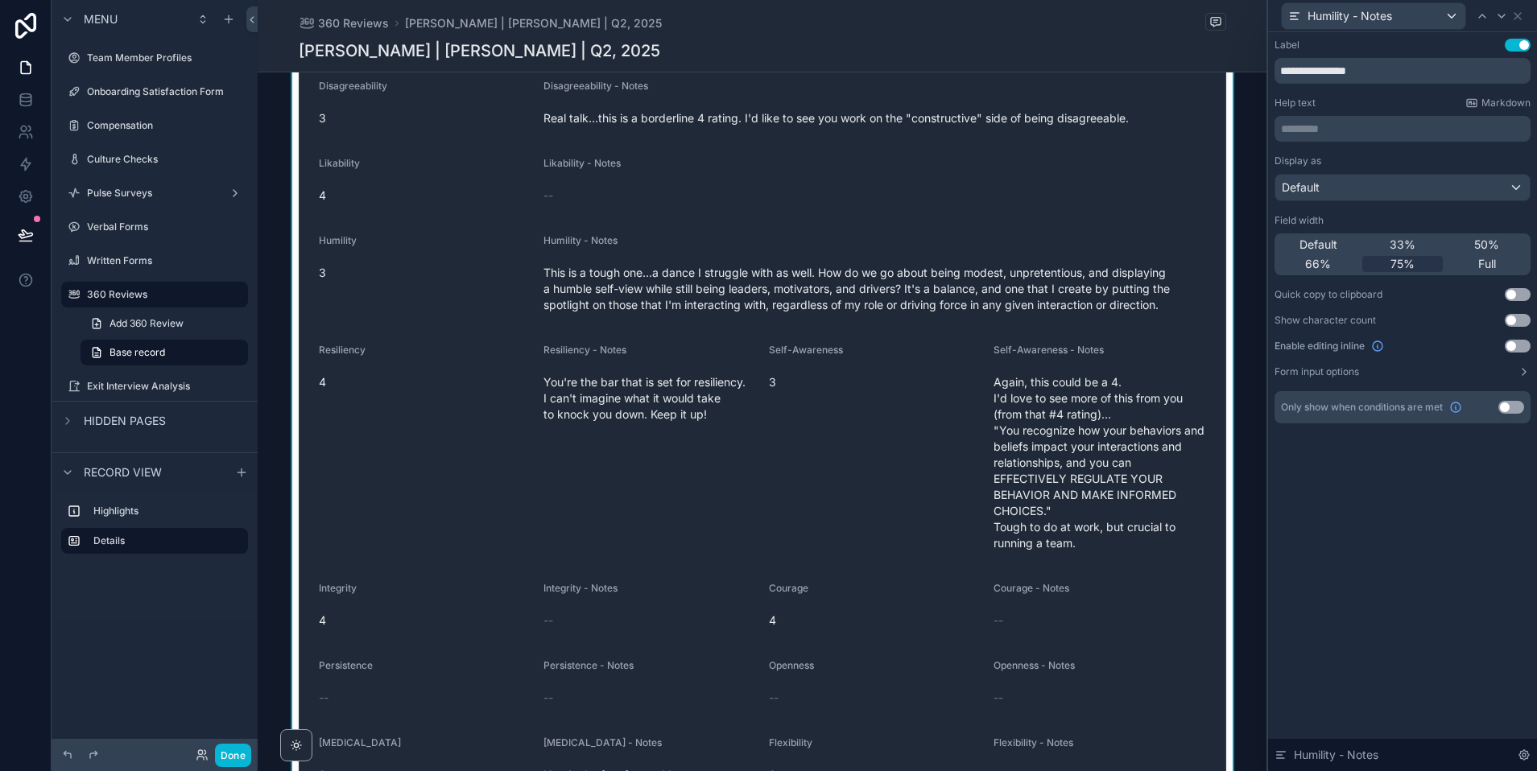
scroll to position [1307, 0]
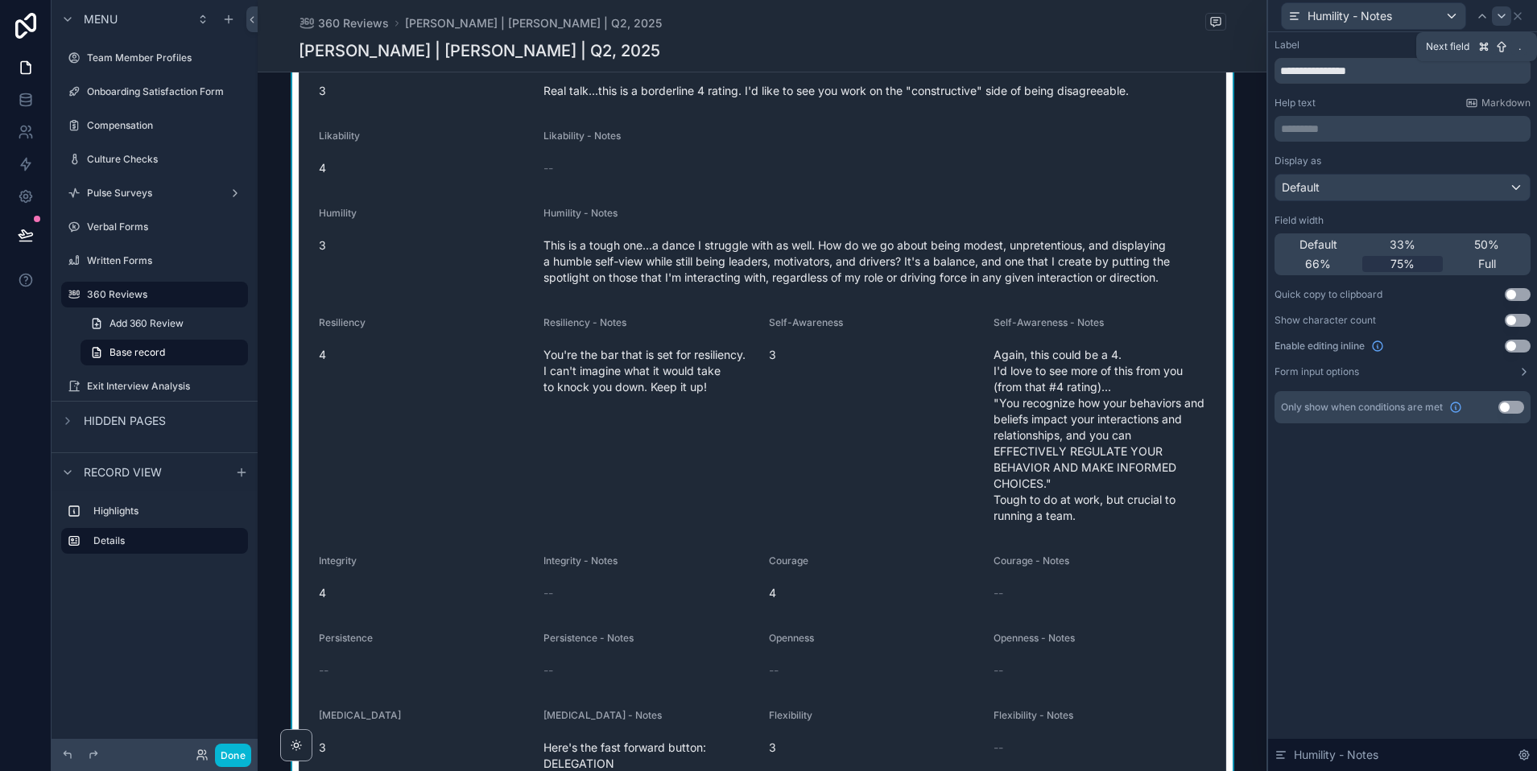
click at [1500, 16] on icon at bounding box center [1501, 15] width 6 height 3
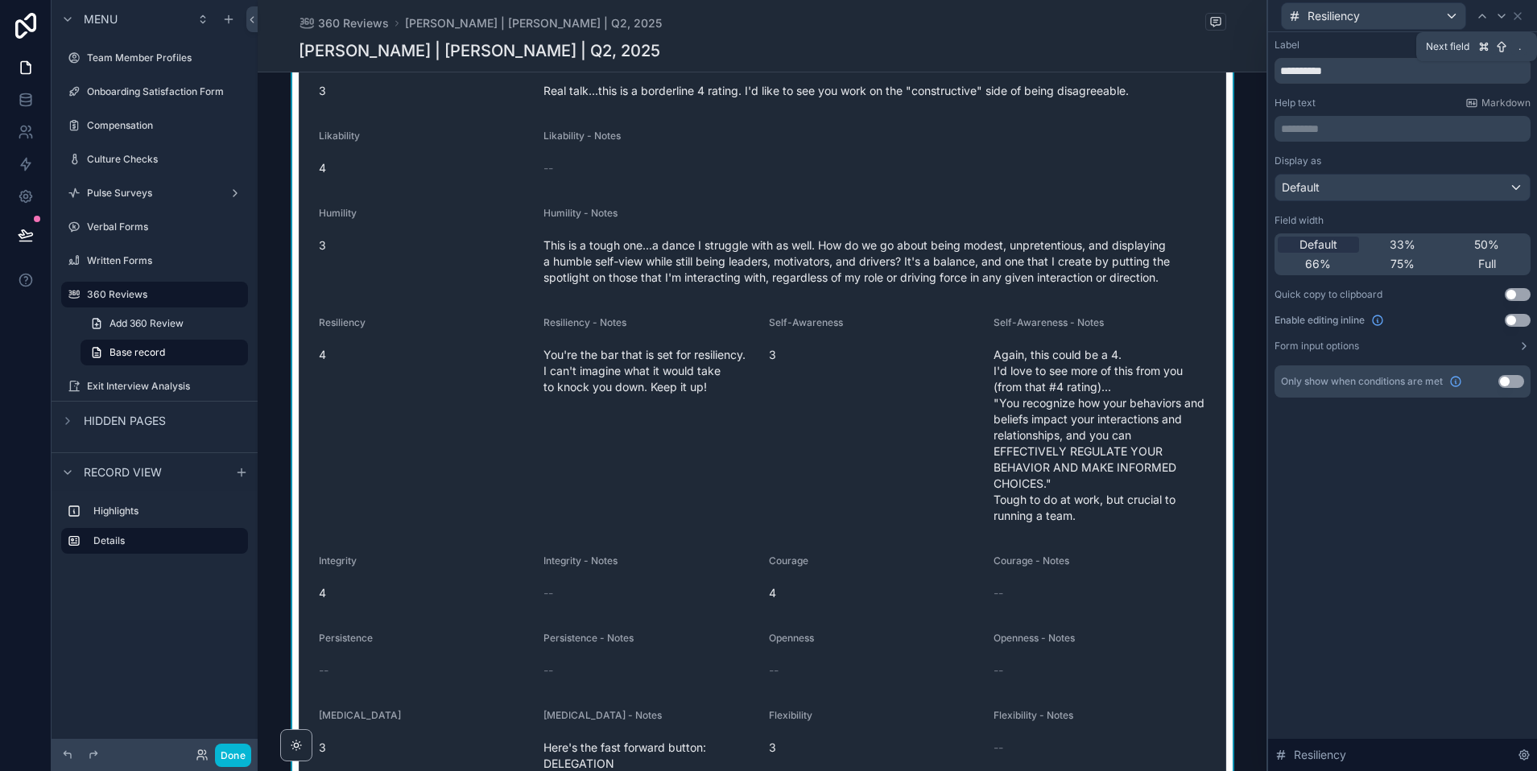
click at [1500, 16] on icon at bounding box center [1501, 15] width 6 height 3
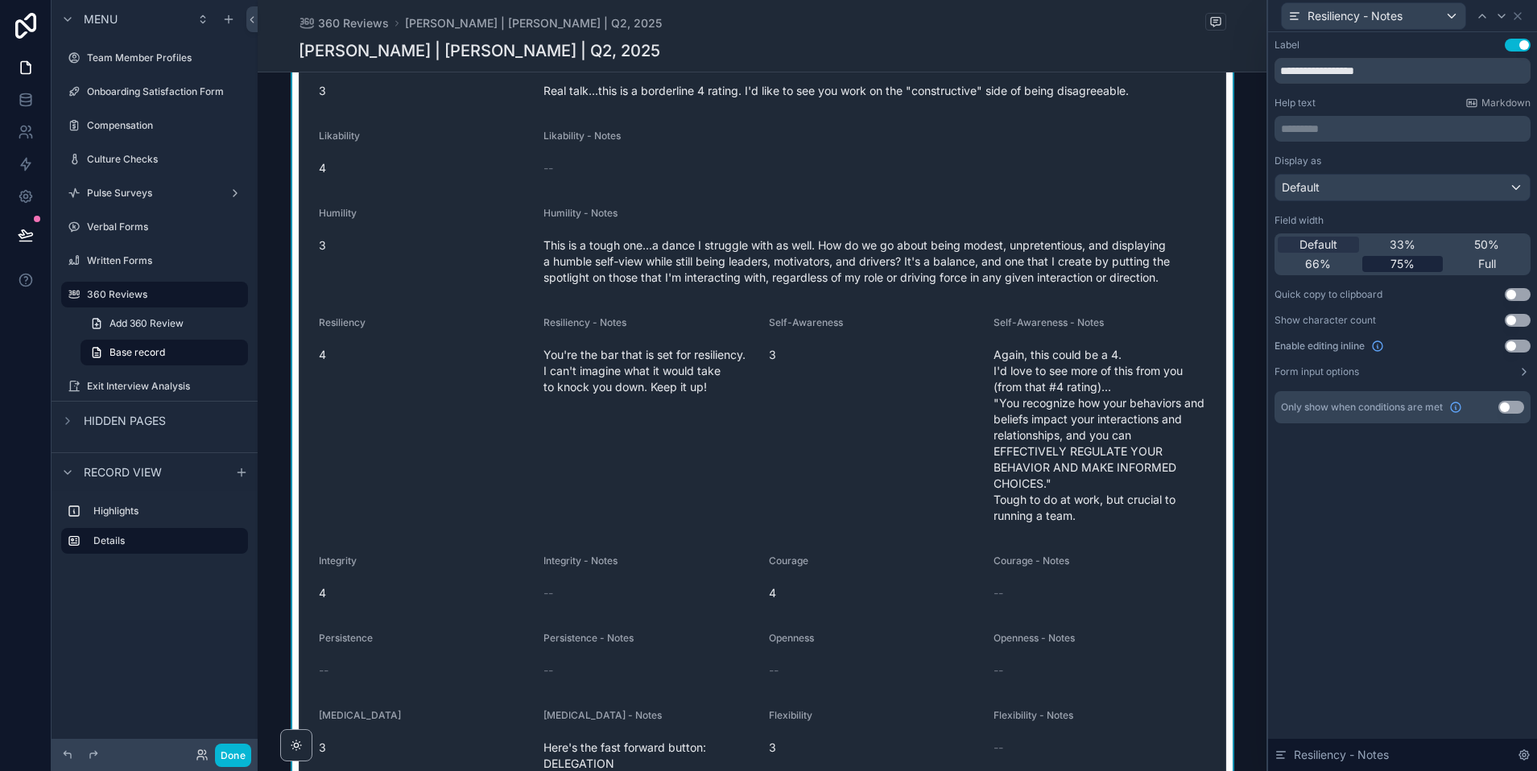
click at [1392, 265] on span "75%" at bounding box center [1402, 264] width 24 height 16
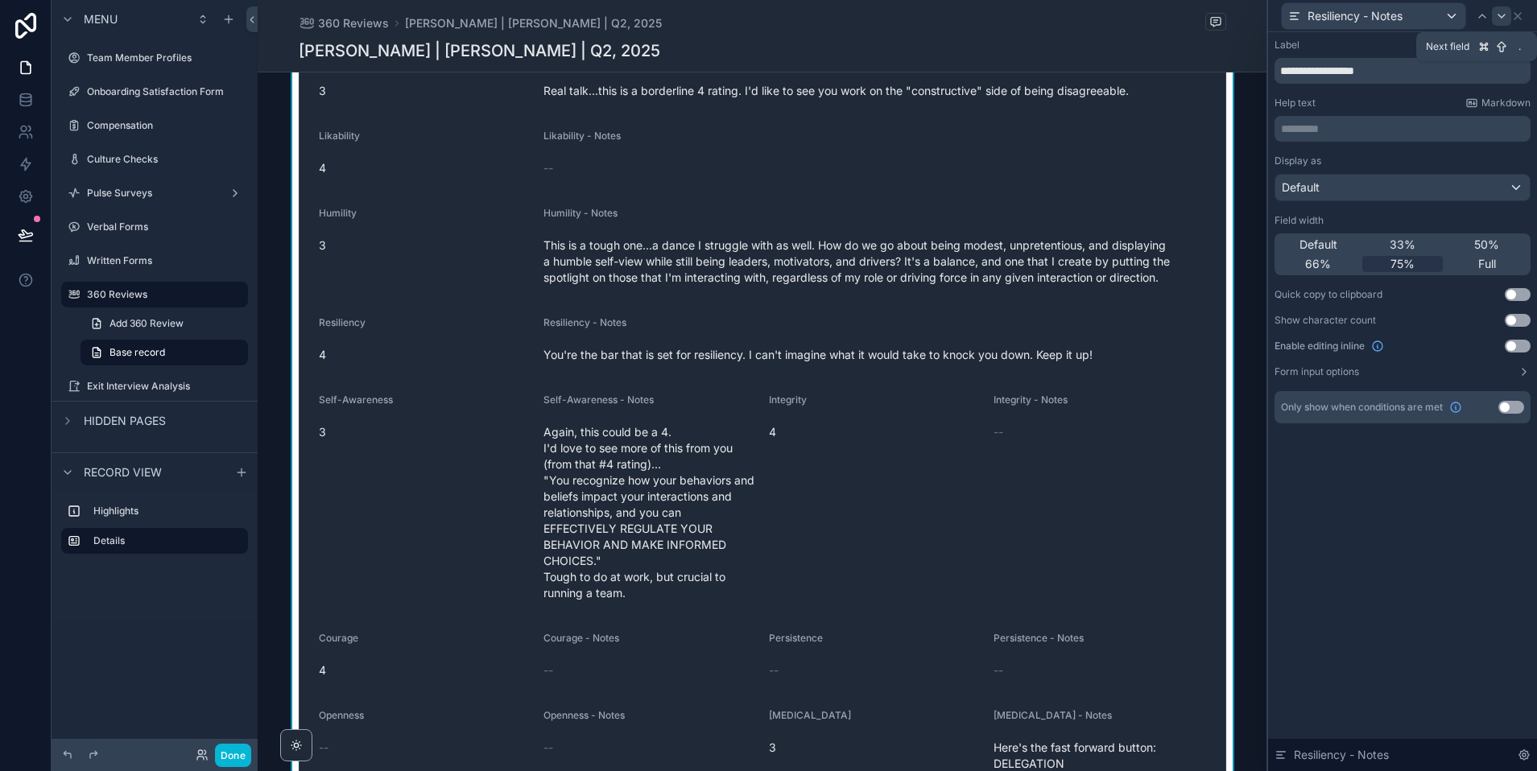
click at [1500, 20] on icon at bounding box center [1501, 16] width 13 height 13
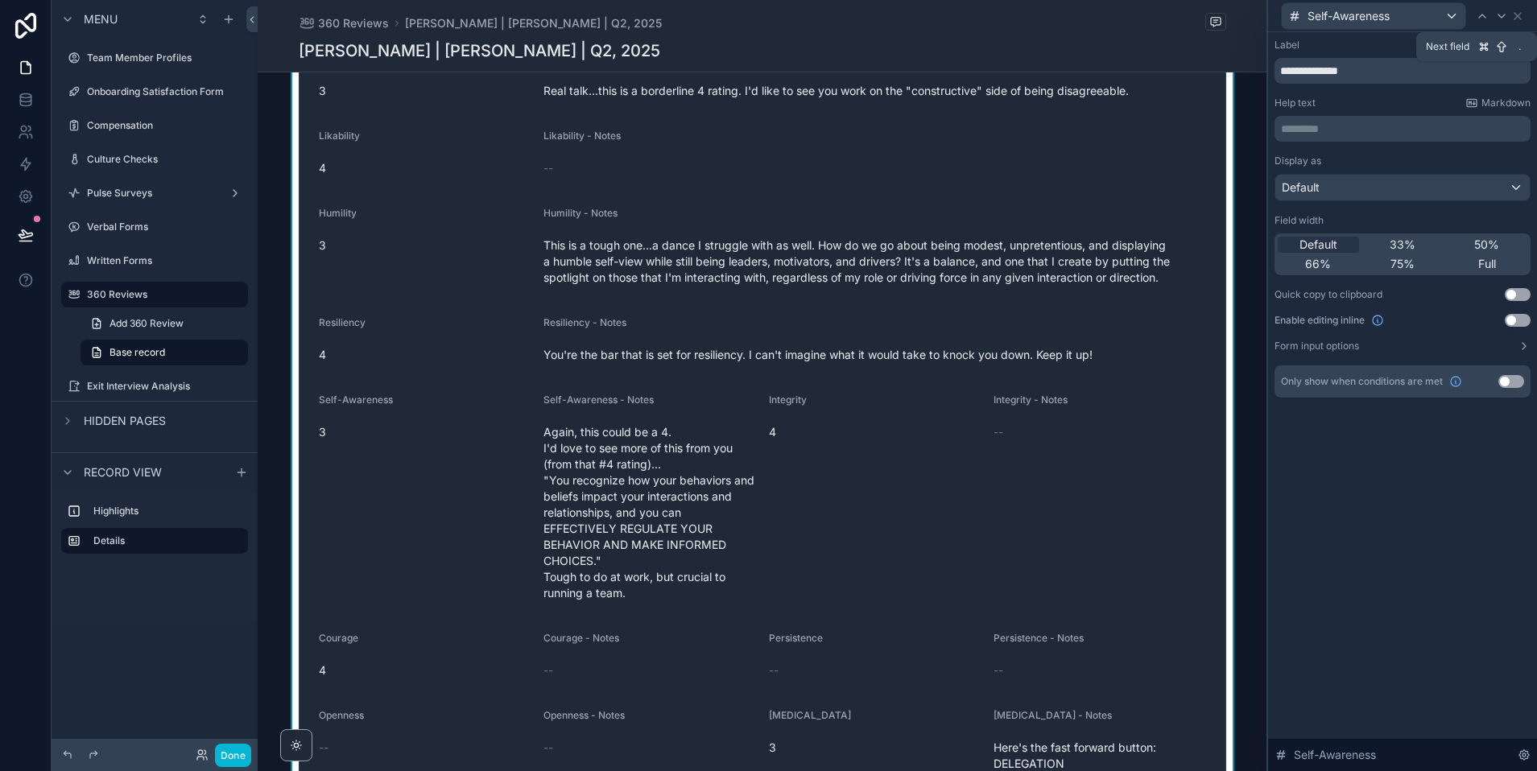
click at [1501, 20] on icon at bounding box center [1501, 16] width 13 height 13
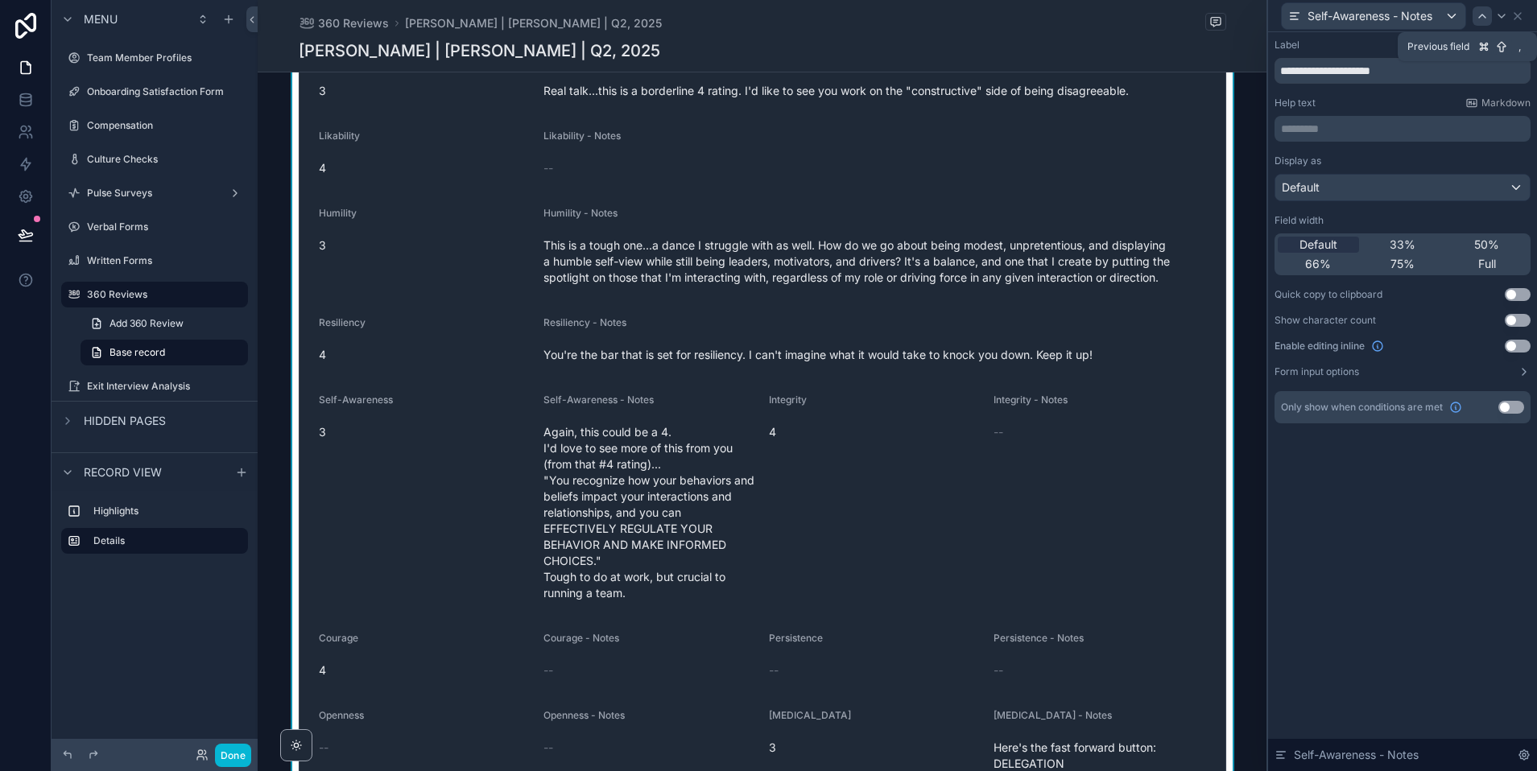
click at [1480, 14] on icon at bounding box center [1482, 15] width 6 height 3
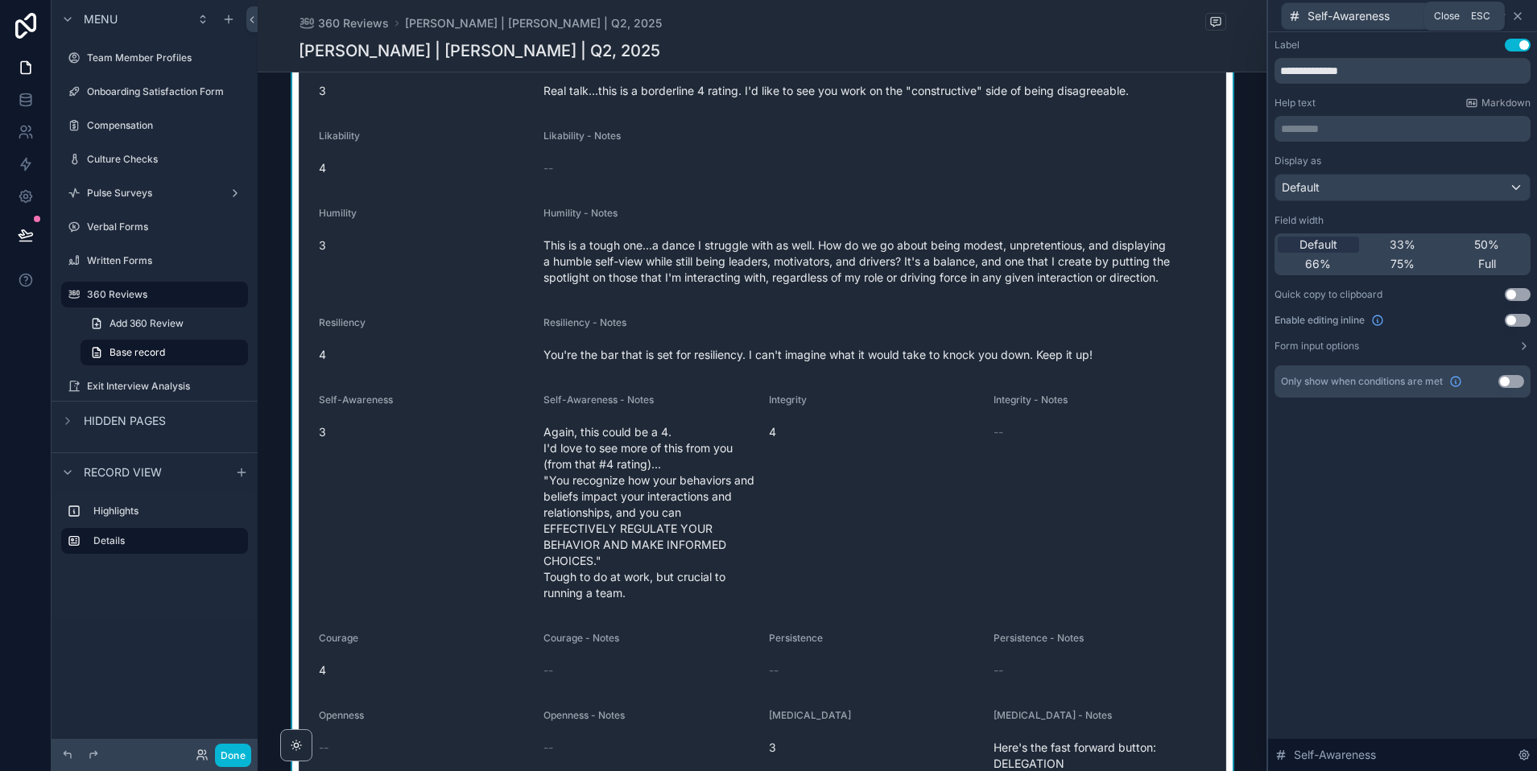
click at [1512, 11] on icon at bounding box center [1517, 16] width 13 height 13
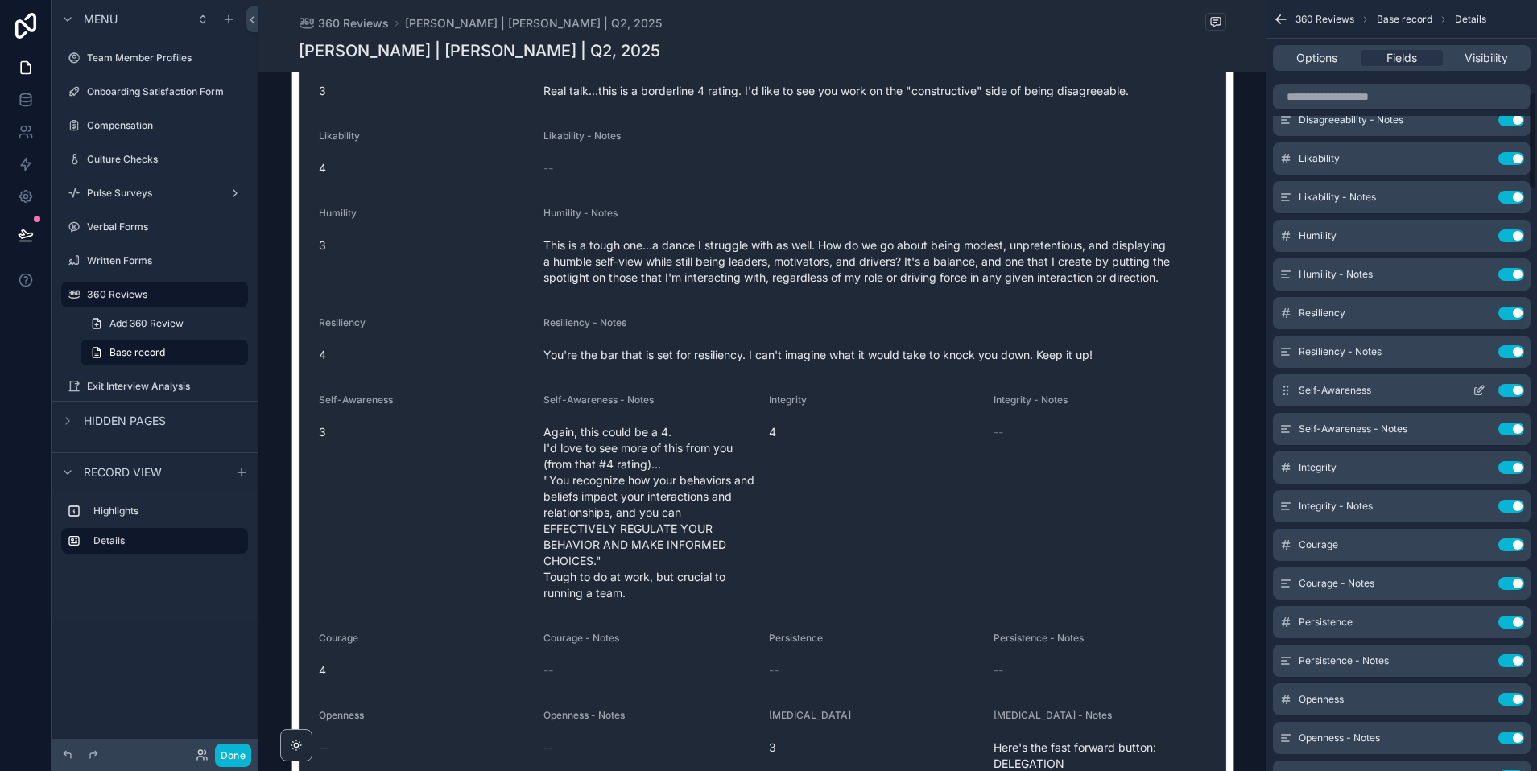
scroll to position [736, 0]
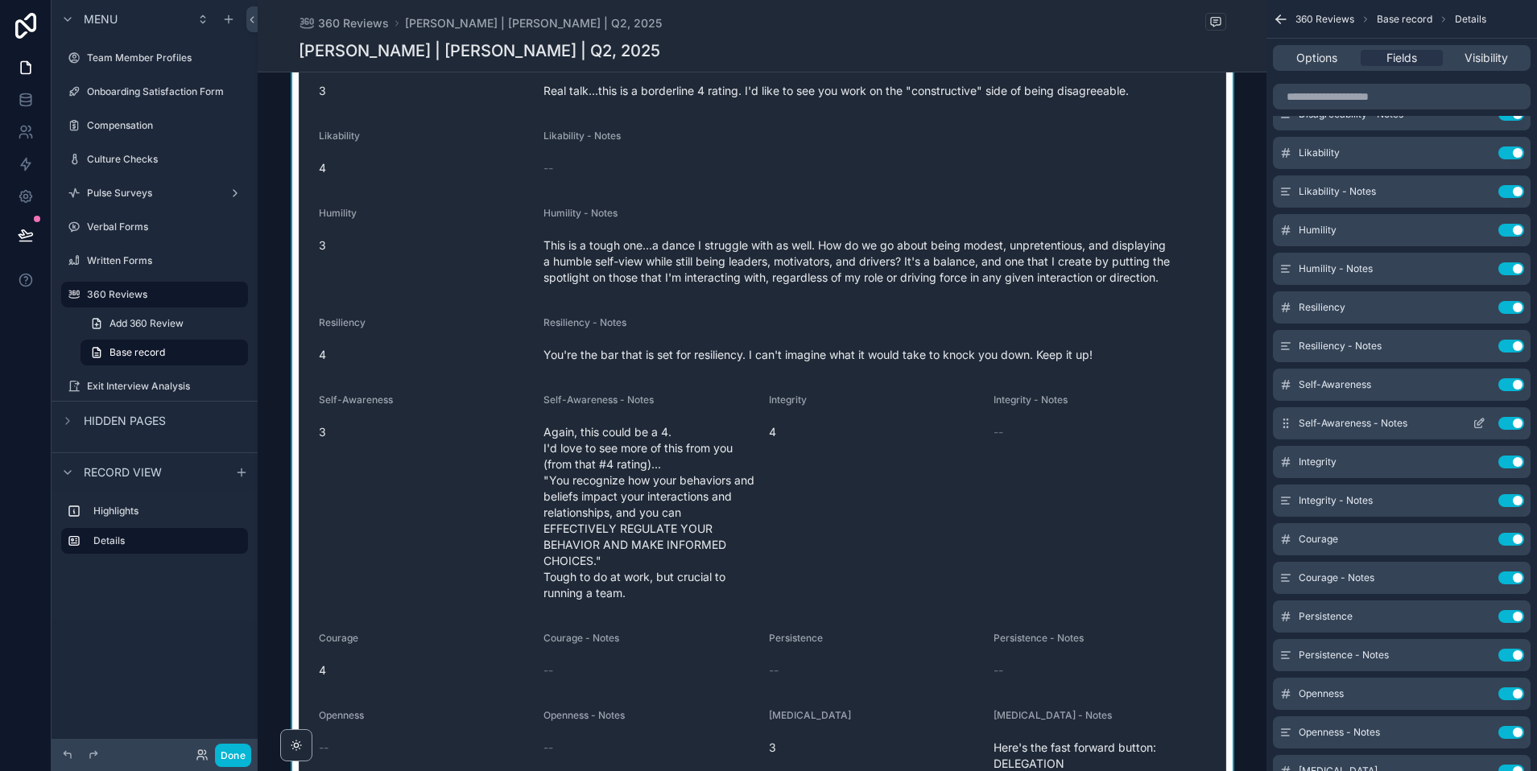
click at [1476, 422] on icon "scrollable content" at bounding box center [1478, 423] width 13 height 13
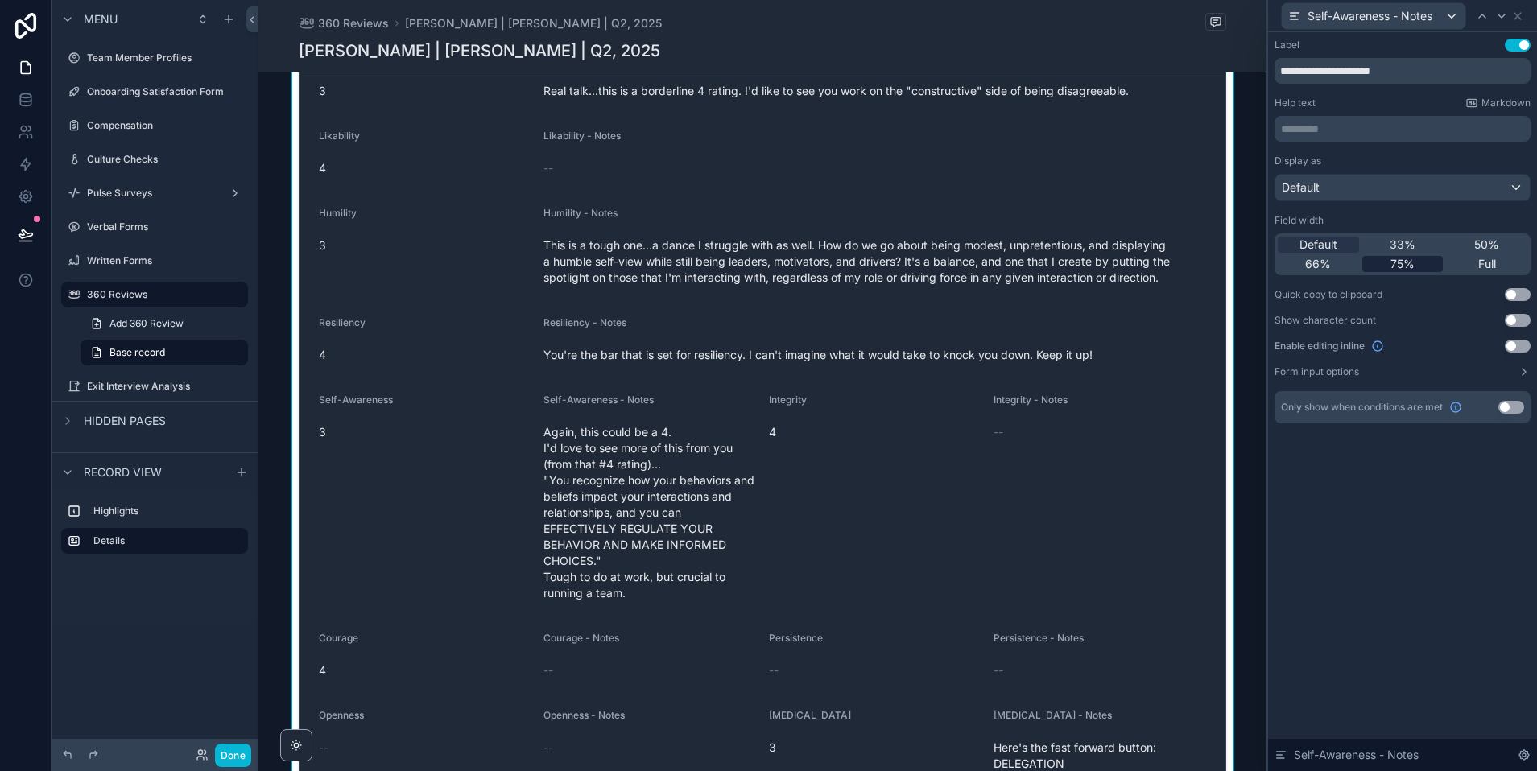
click at [1409, 266] on span "75%" at bounding box center [1402, 264] width 24 height 16
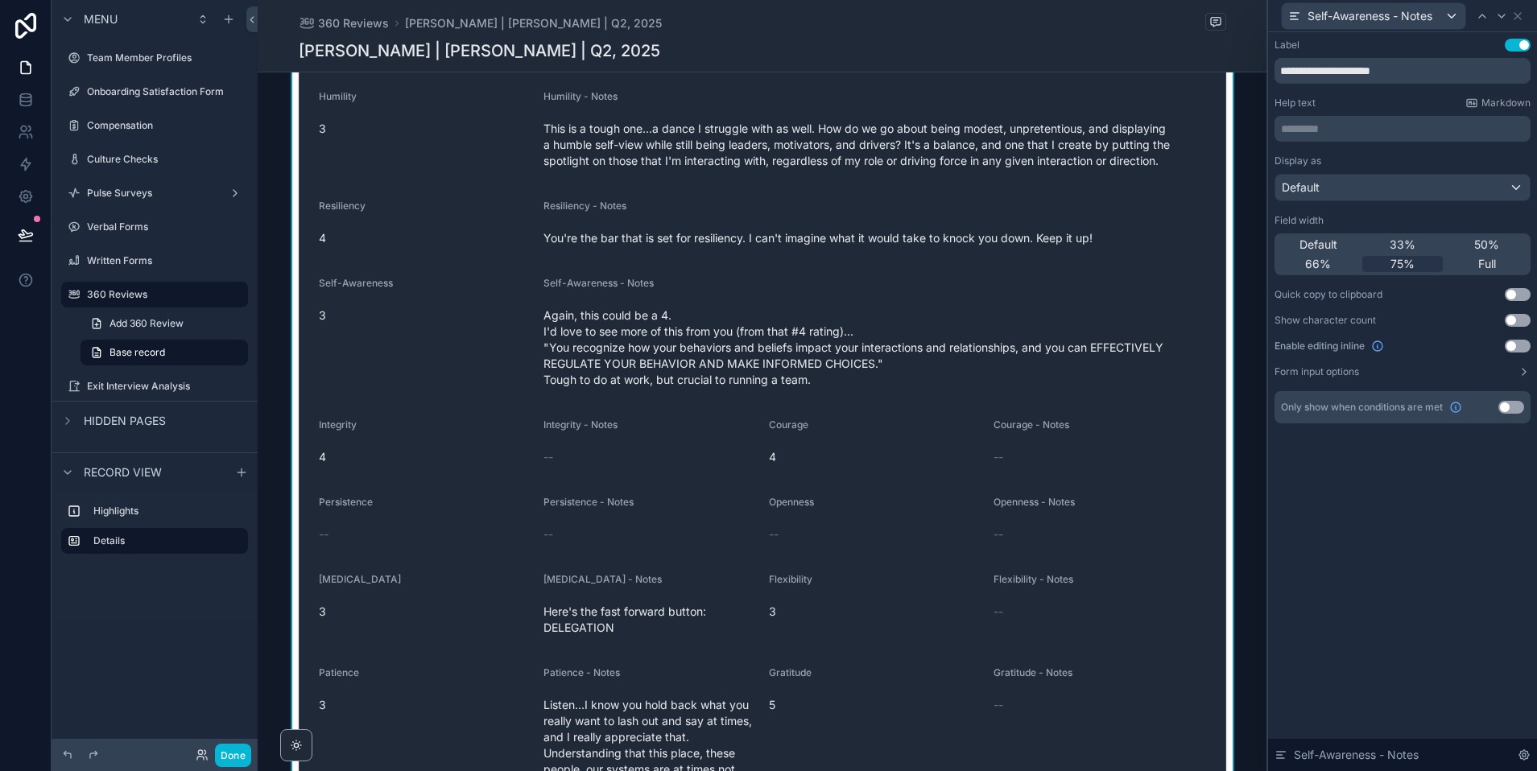
scroll to position [1427, 0]
click at [1497, 20] on icon at bounding box center [1501, 16] width 13 height 13
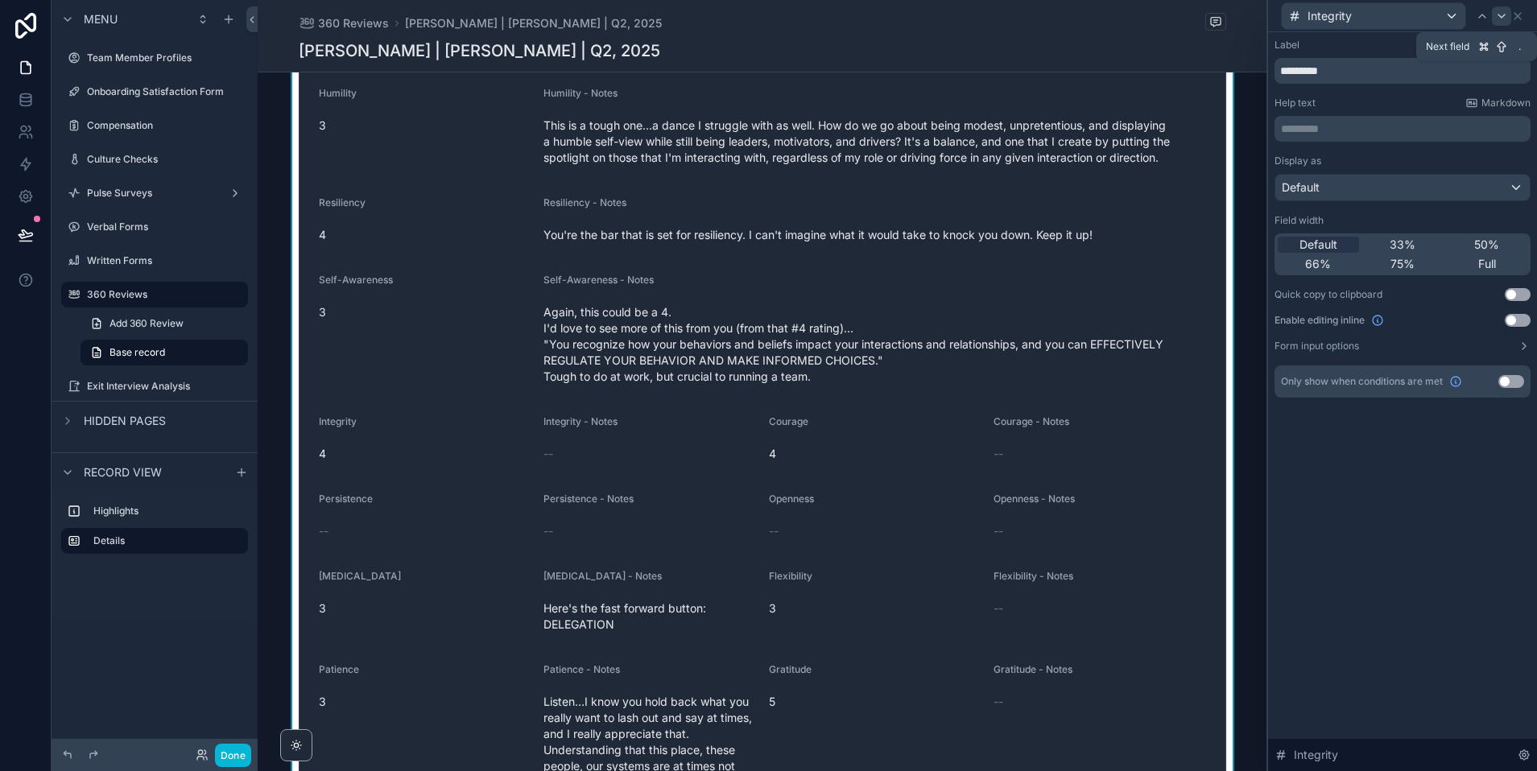
click at [1499, 18] on icon at bounding box center [1501, 16] width 13 height 13
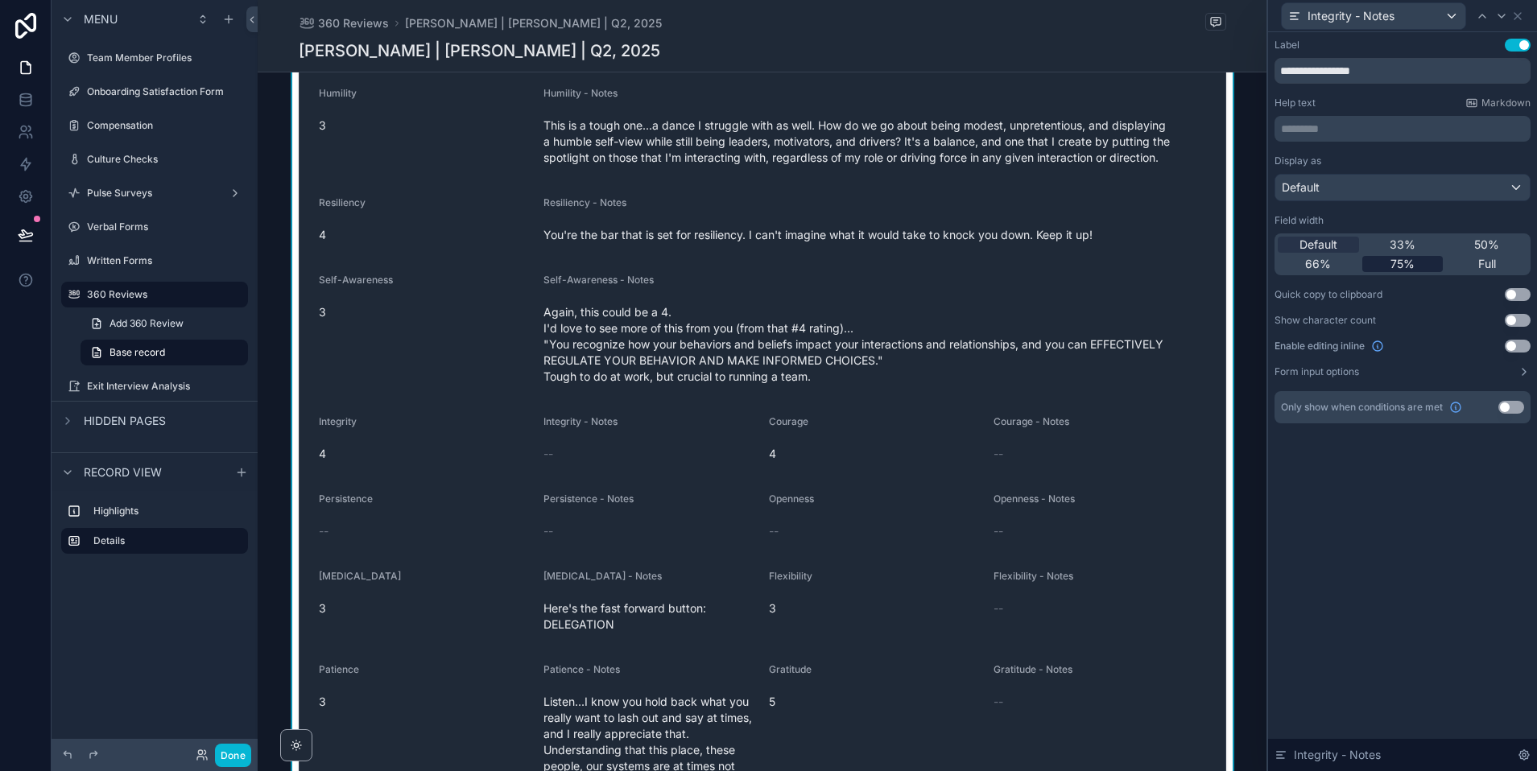
click at [1400, 261] on span "75%" at bounding box center [1402, 264] width 24 height 16
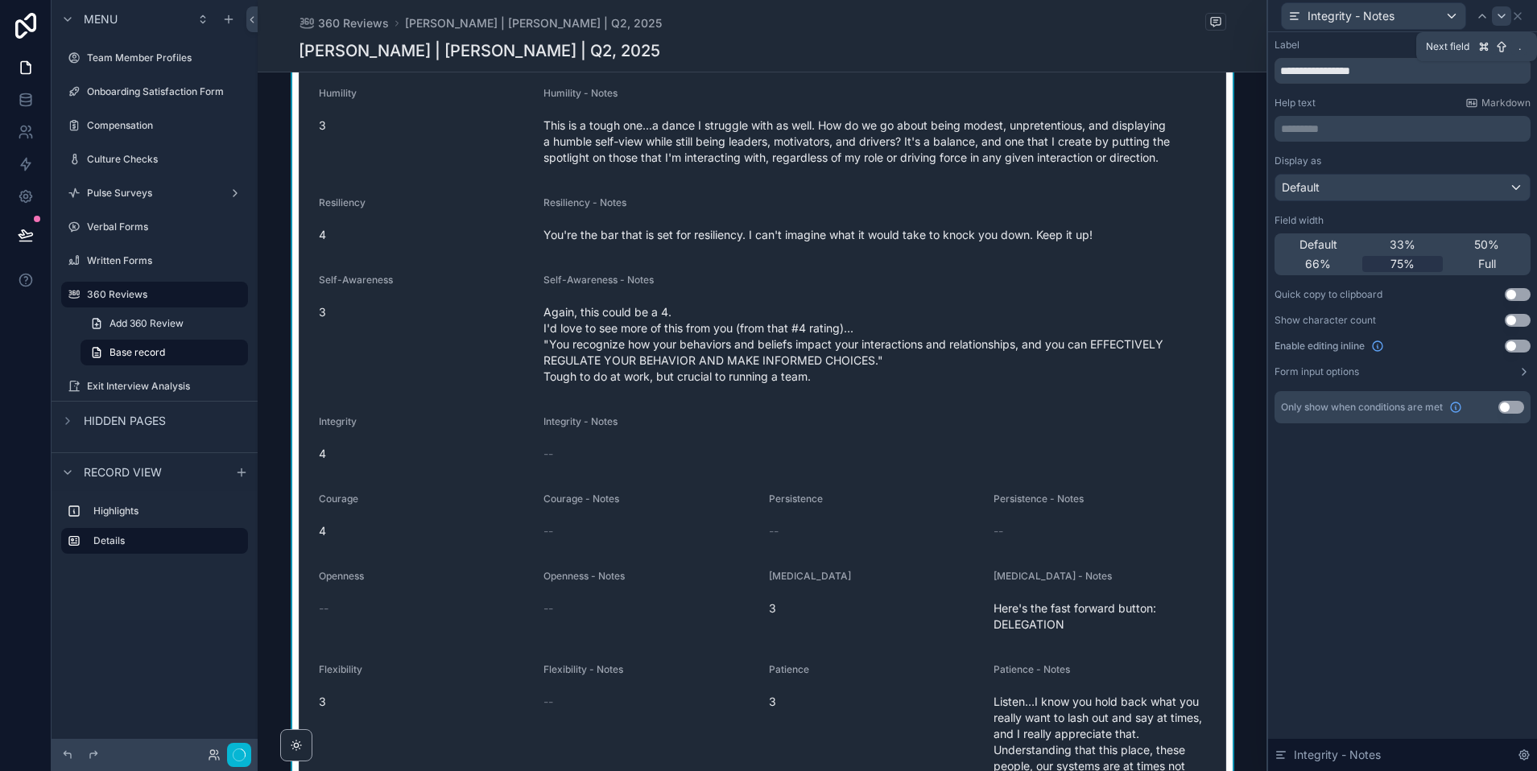
click at [1505, 15] on icon at bounding box center [1501, 16] width 13 height 13
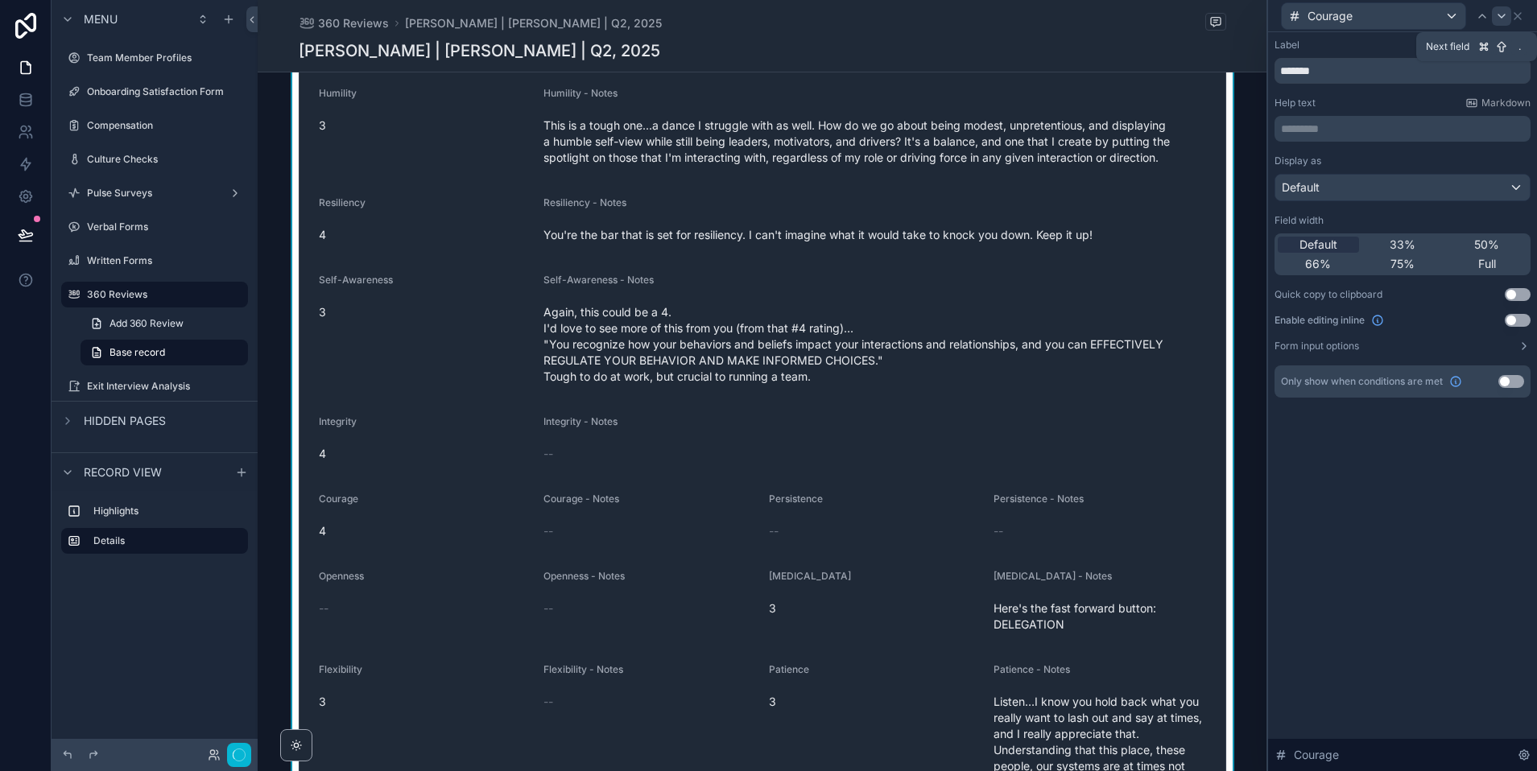
click at [1498, 16] on icon at bounding box center [1501, 16] width 13 height 13
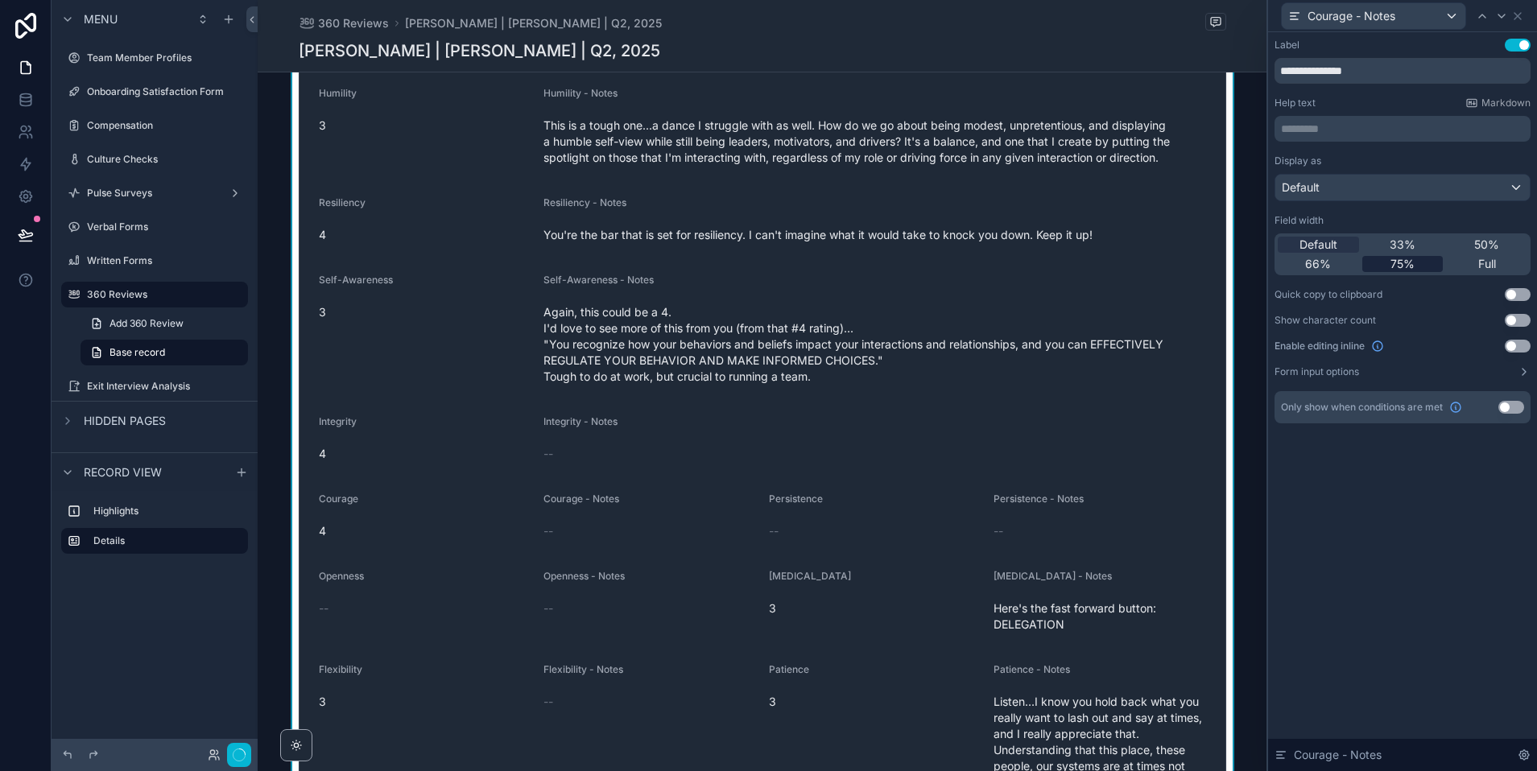
click at [1400, 258] on span "75%" at bounding box center [1402, 264] width 24 height 16
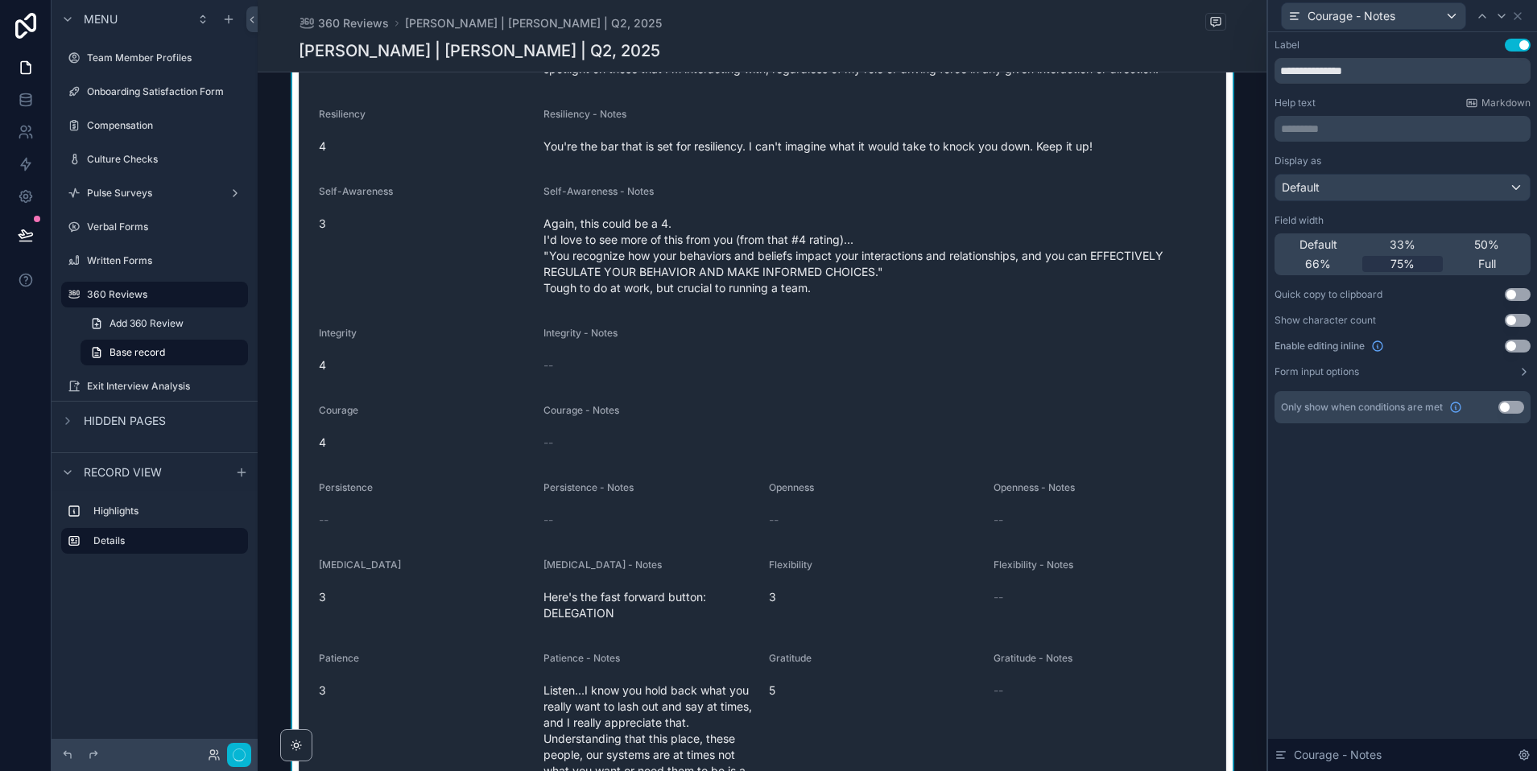
scroll to position [1528, 0]
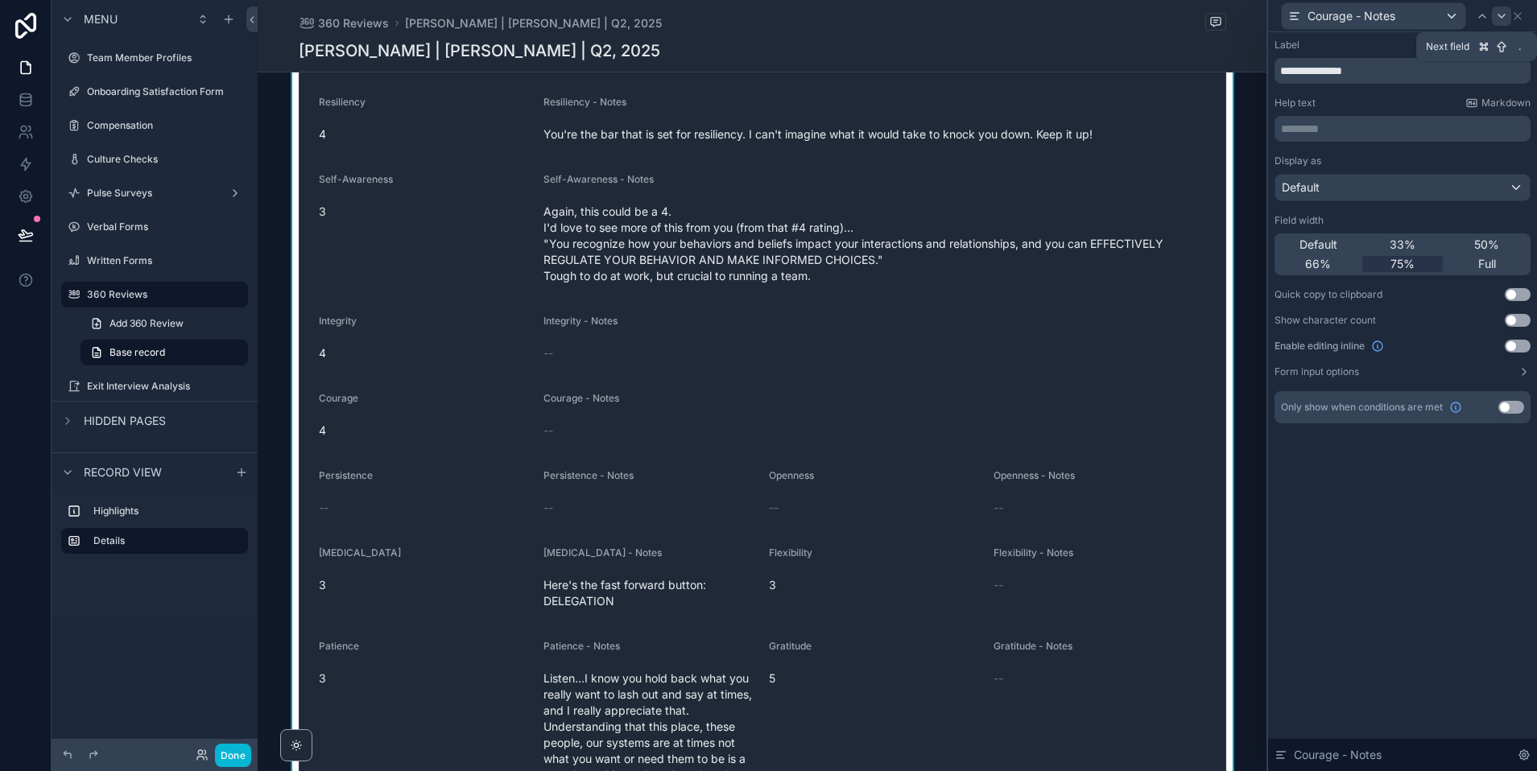
click at [1496, 19] on icon at bounding box center [1501, 16] width 13 height 13
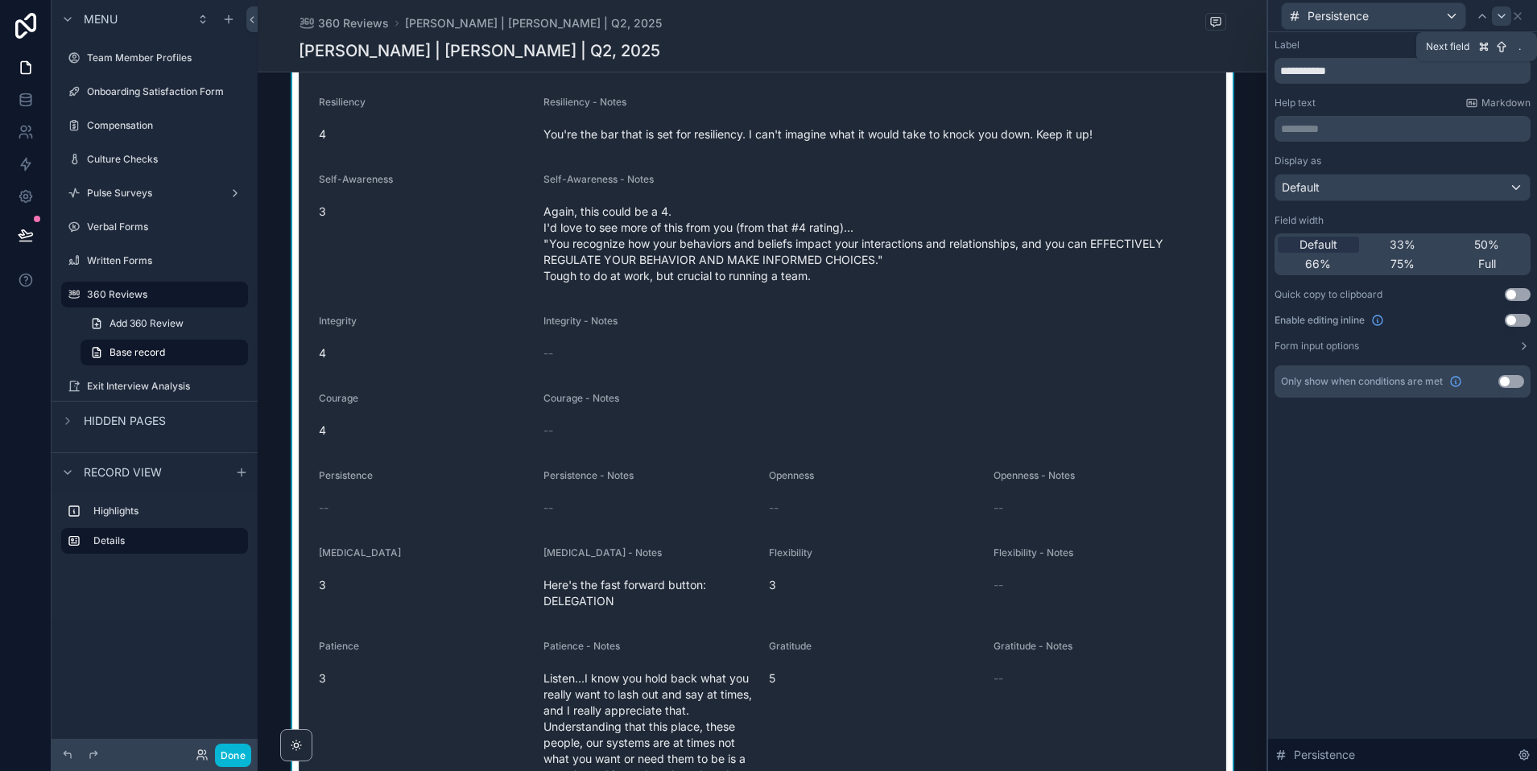
click at [1499, 14] on icon at bounding box center [1501, 15] width 6 height 3
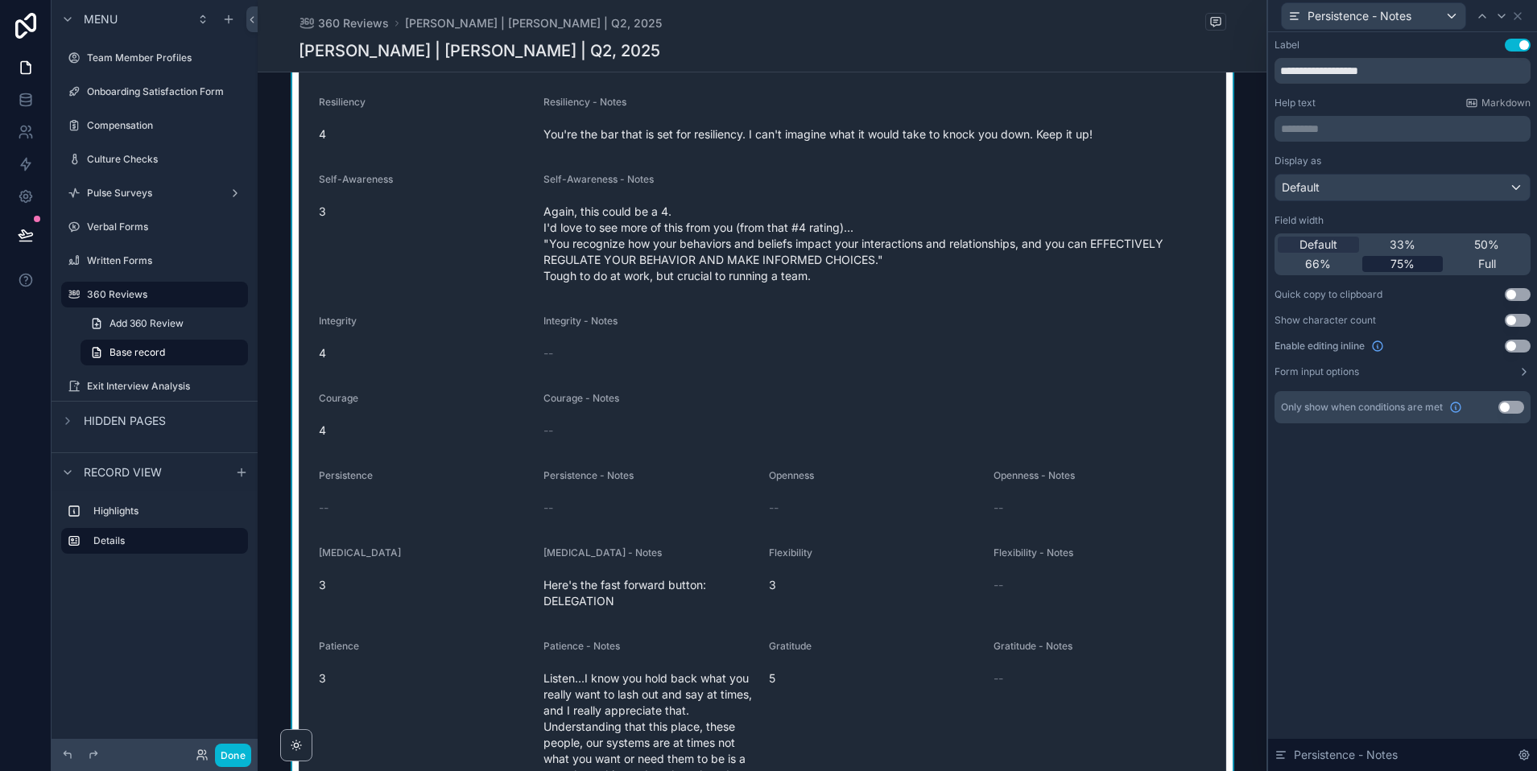
click at [1399, 263] on span "75%" at bounding box center [1402, 264] width 24 height 16
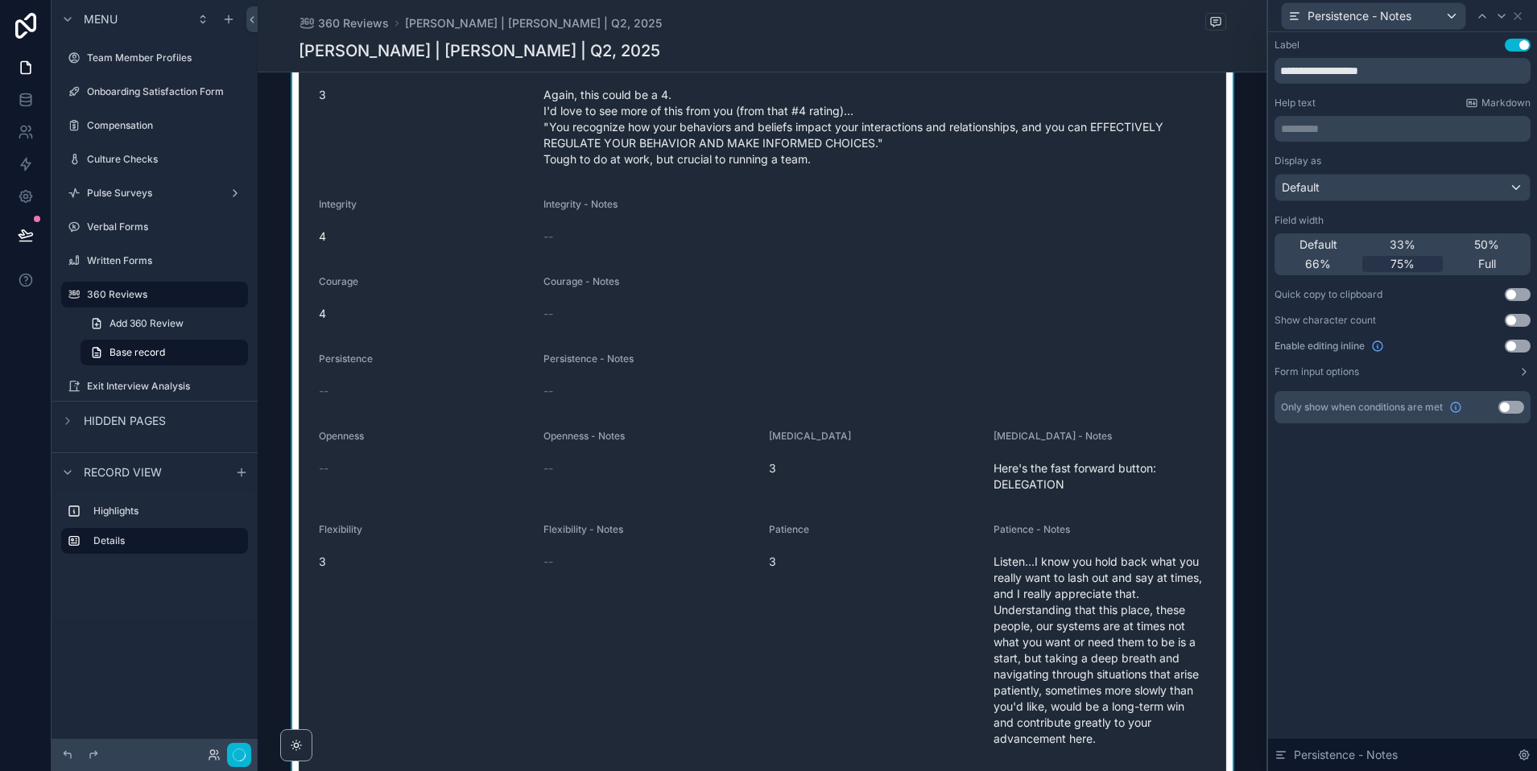
scroll to position [1650, 0]
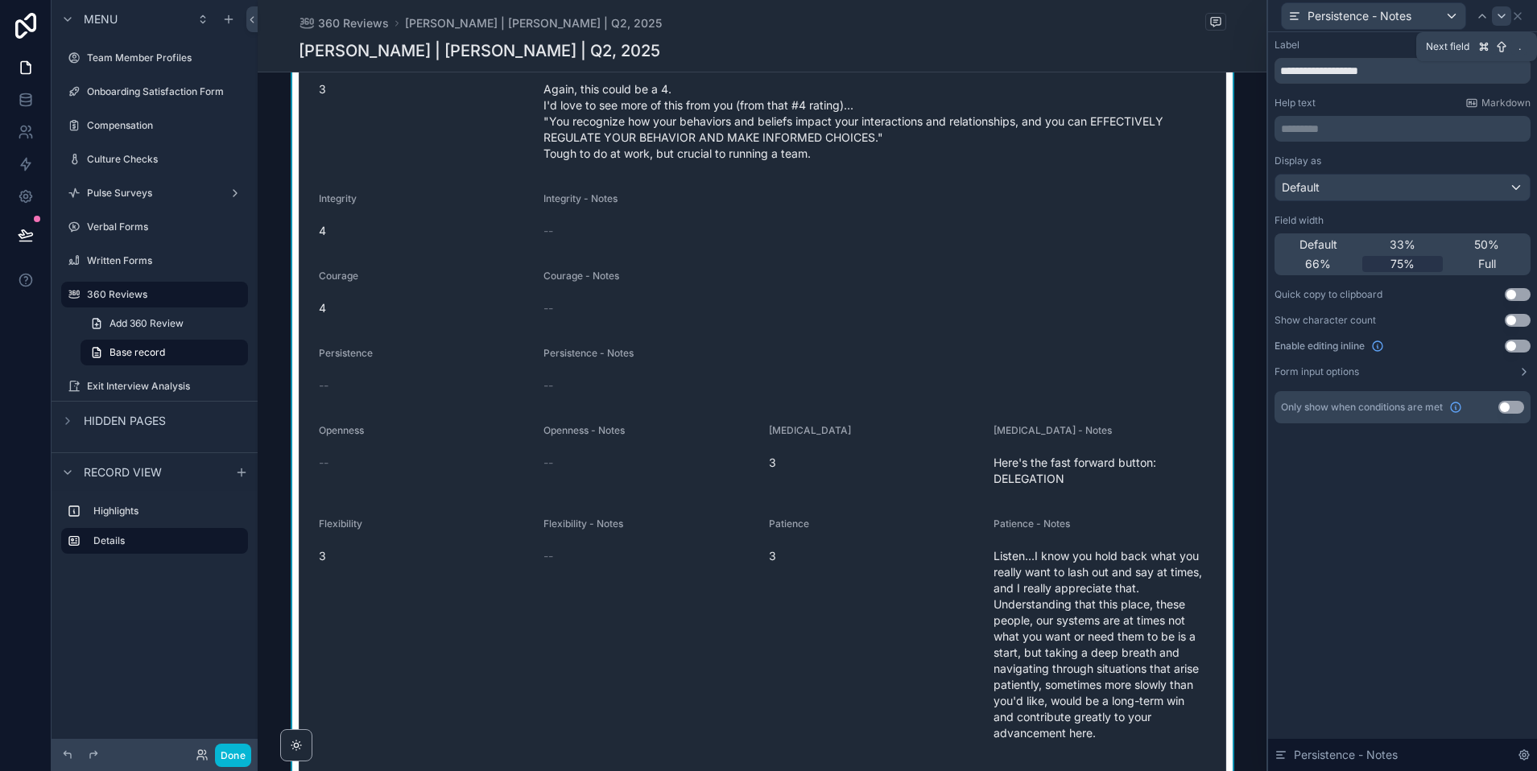
click at [1495, 19] on icon at bounding box center [1501, 16] width 13 height 13
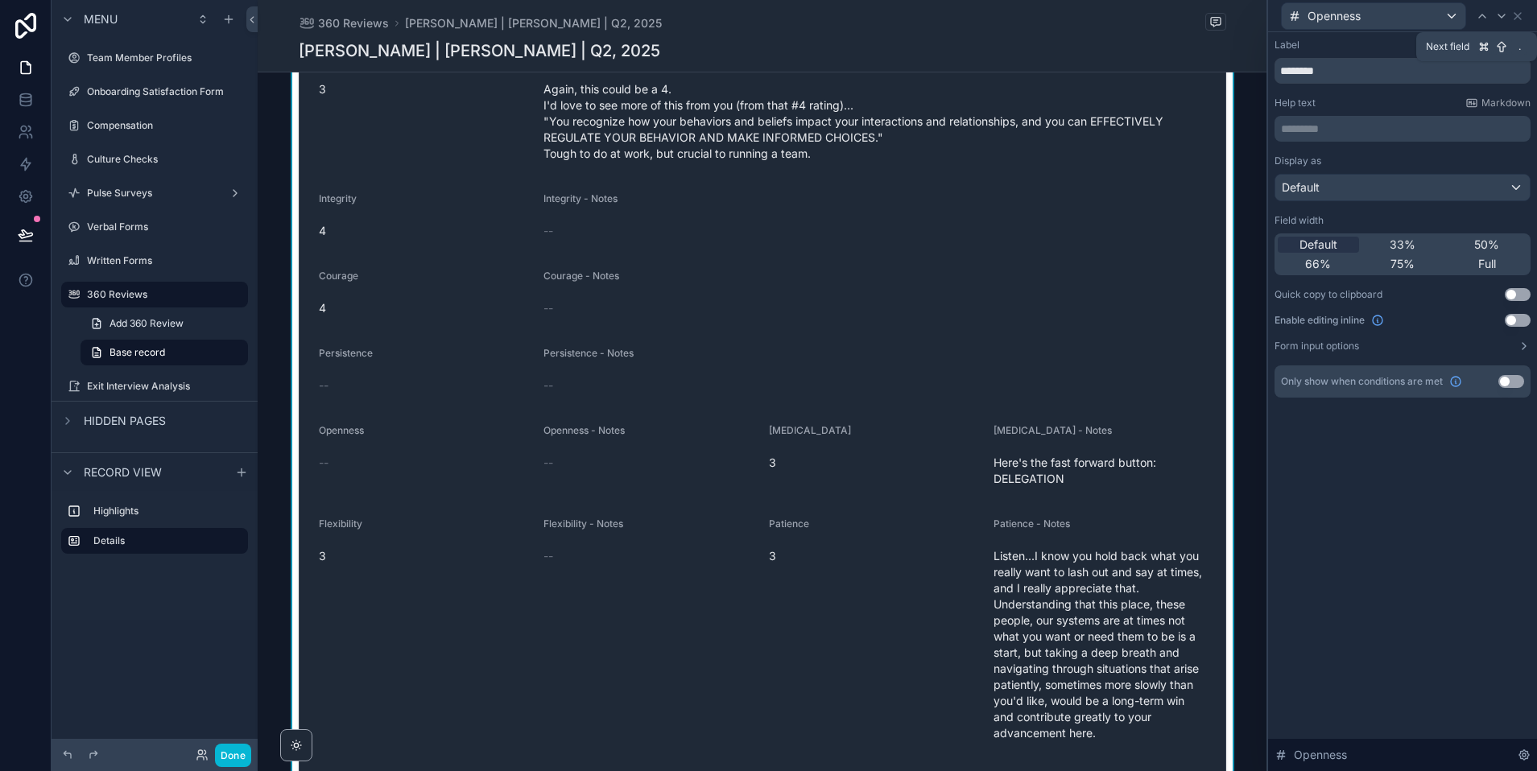
click at [1495, 19] on icon at bounding box center [1501, 16] width 13 height 13
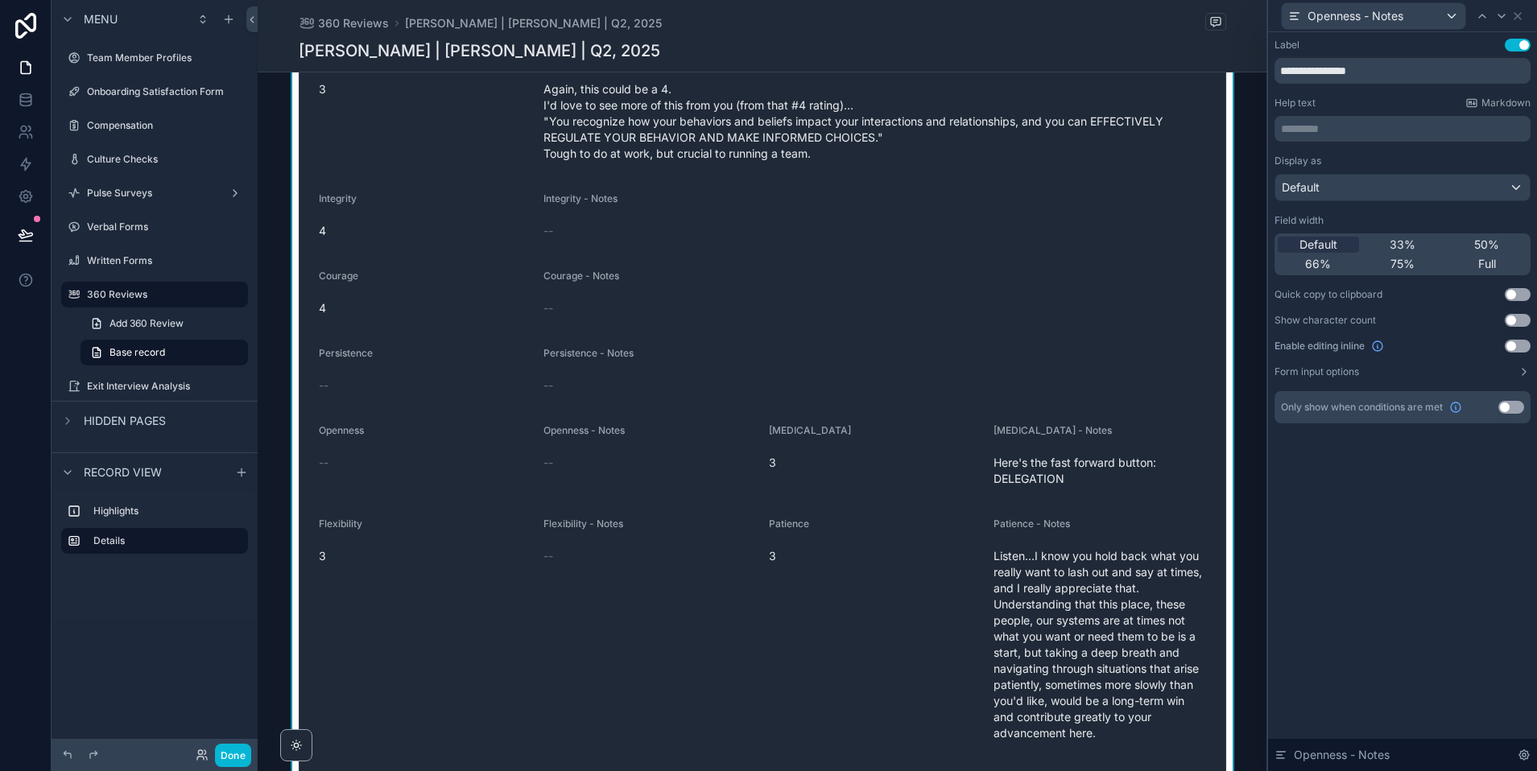
click at [1504, 407] on button "Use setting" at bounding box center [1511, 407] width 26 height 13
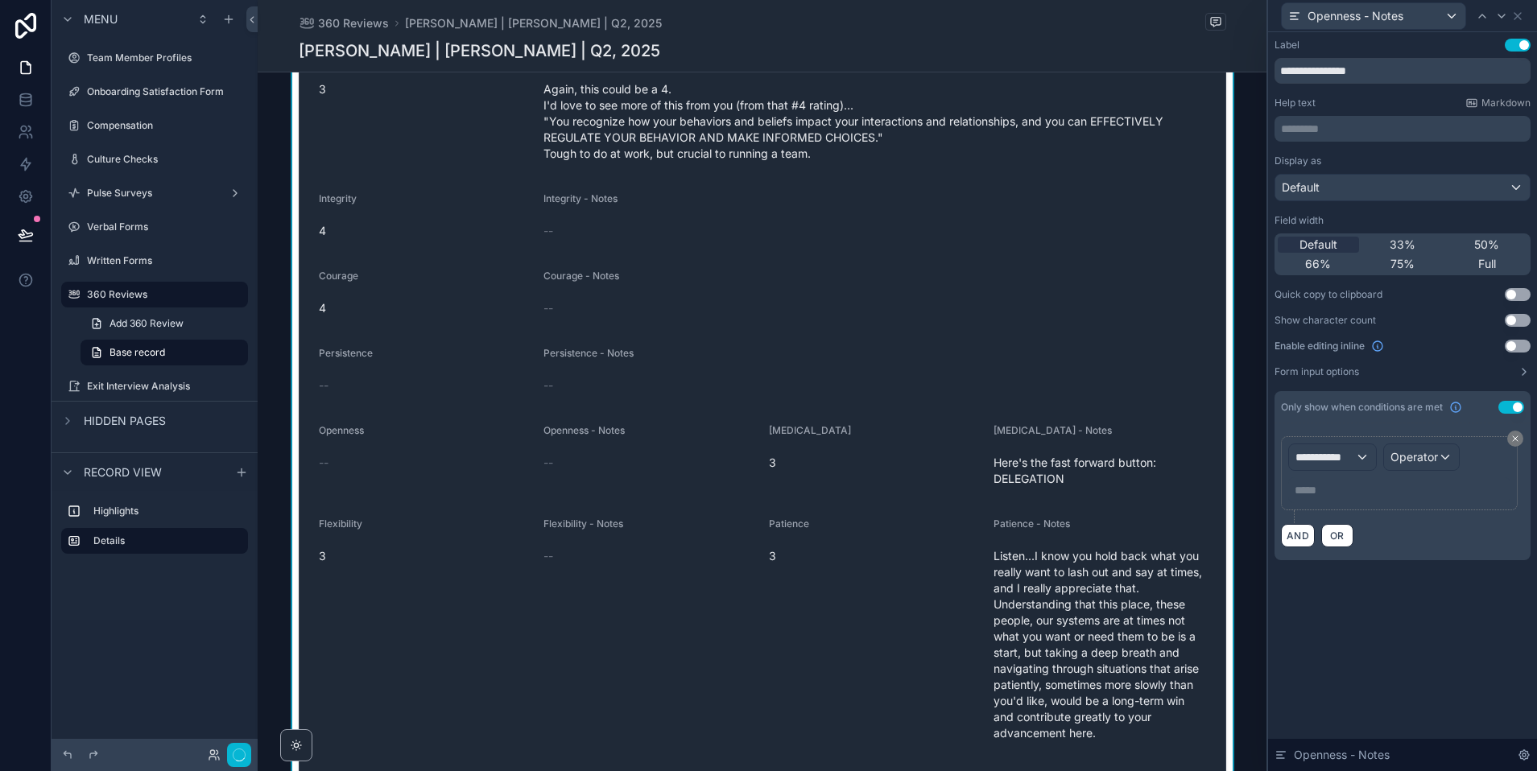
click at [1504, 407] on button "Use setting" at bounding box center [1511, 407] width 26 height 13
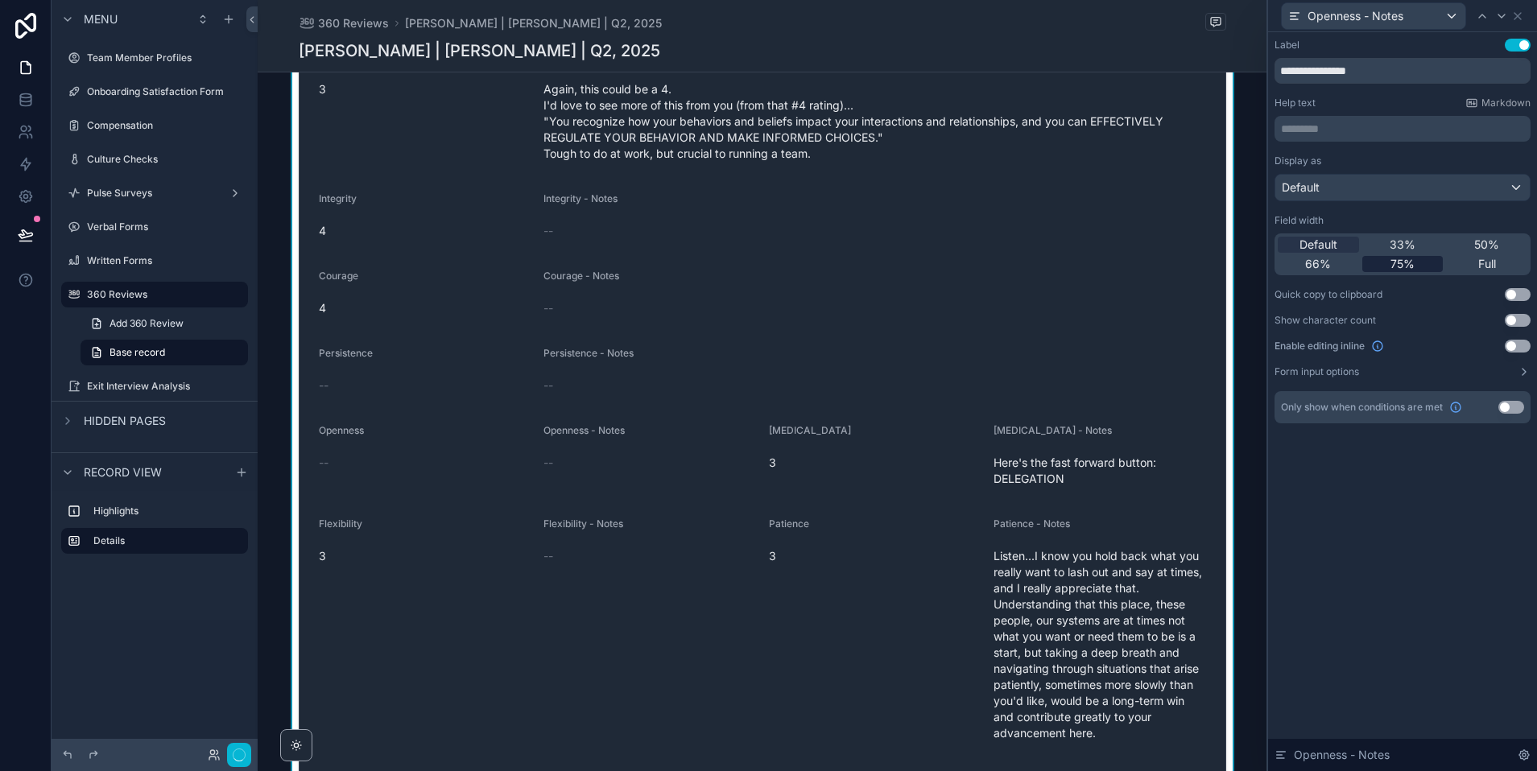
click at [1408, 262] on span "75%" at bounding box center [1402, 264] width 24 height 16
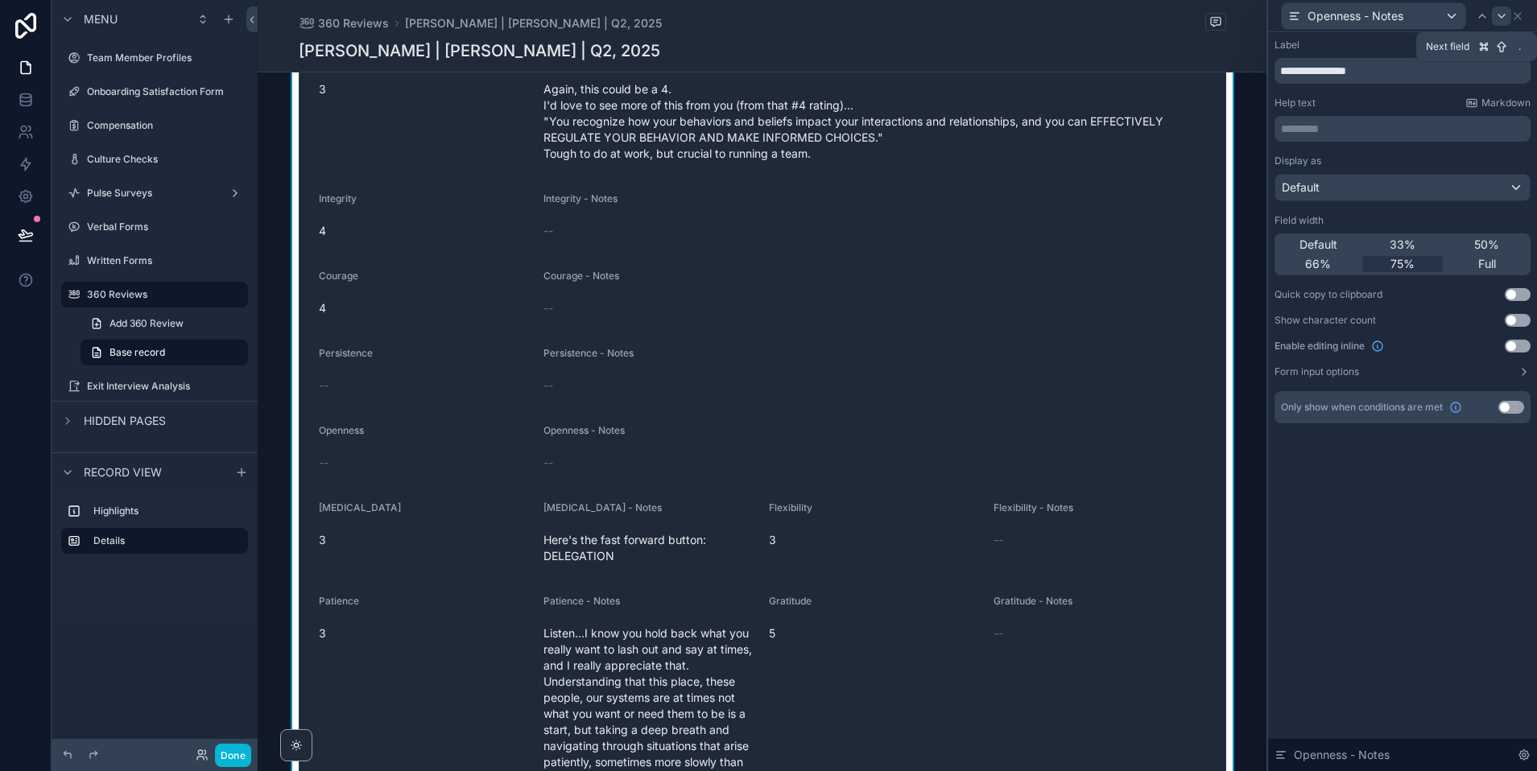
click at [1496, 18] on icon at bounding box center [1501, 16] width 13 height 13
click at [1498, 11] on icon at bounding box center [1501, 16] width 13 height 13
click at [1402, 266] on span "75%" at bounding box center [1402, 264] width 24 height 16
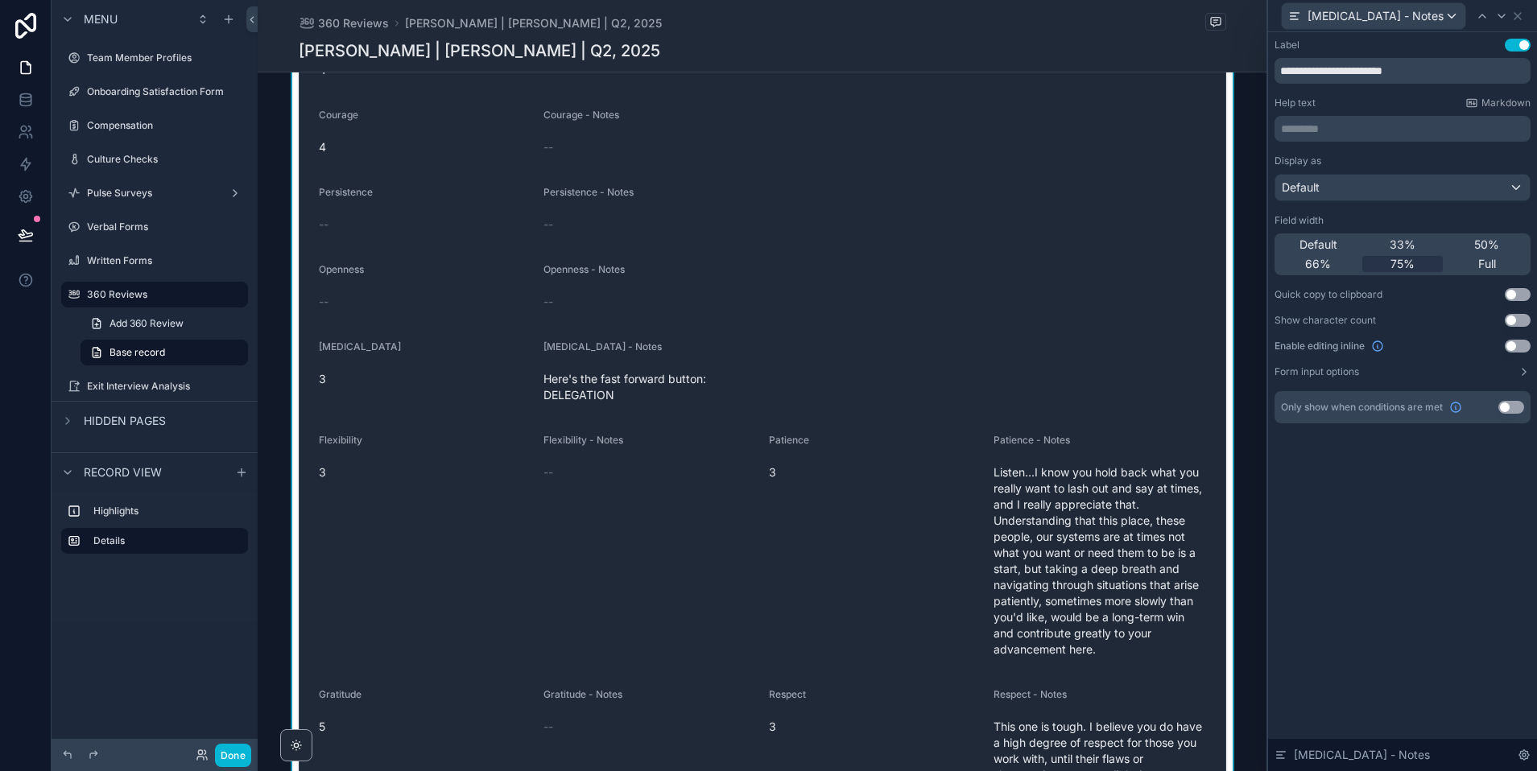
scroll to position [1812, 0]
click at [1508, 19] on icon at bounding box center [1501, 16] width 13 height 13
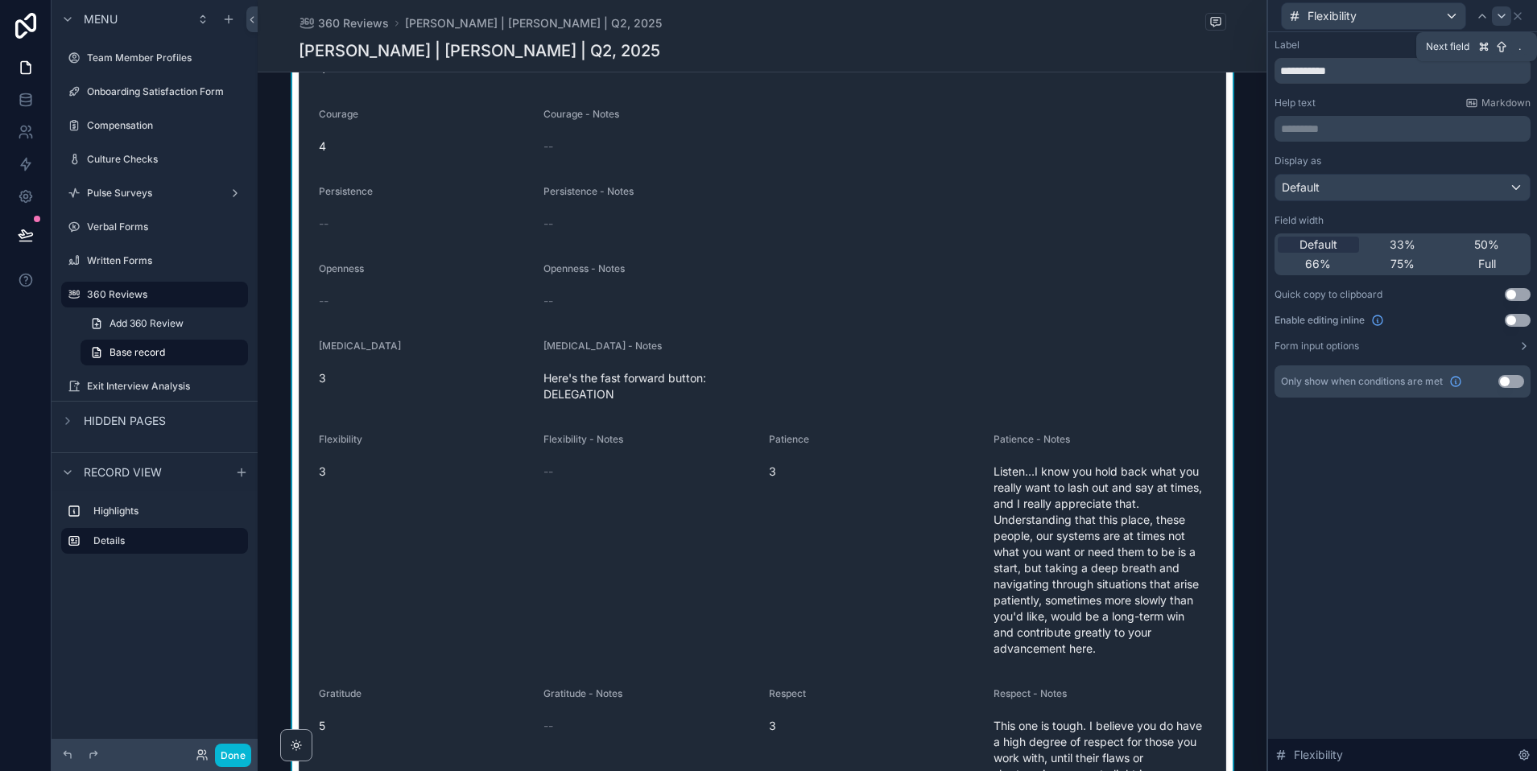
click at [1503, 11] on icon at bounding box center [1501, 16] width 13 height 13
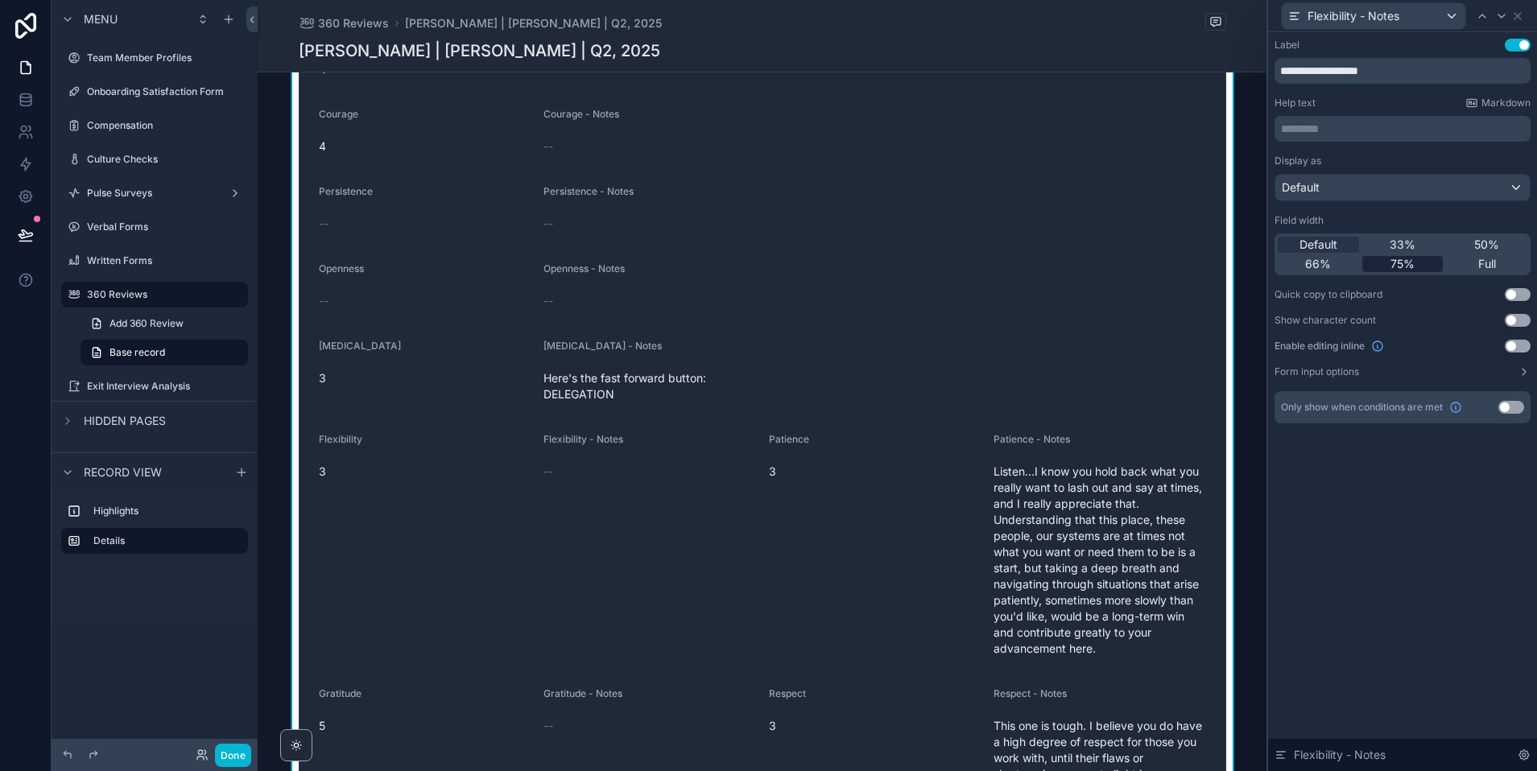
click at [1404, 258] on span "75%" at bounding box center [1402, 264] width 24 height 16
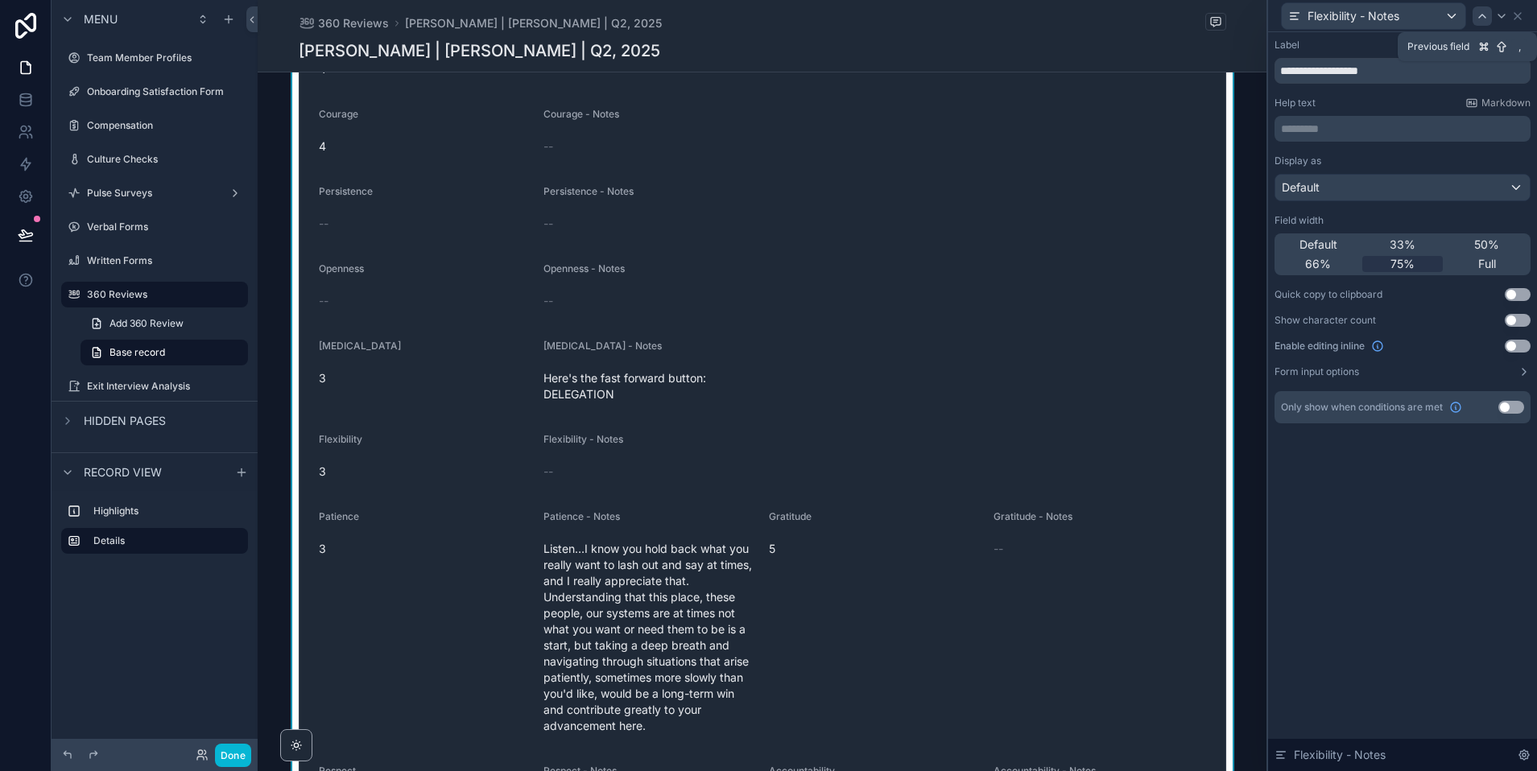
click at [1480, 14] on icon at bounding box center [1482, 15] width 6 height 3
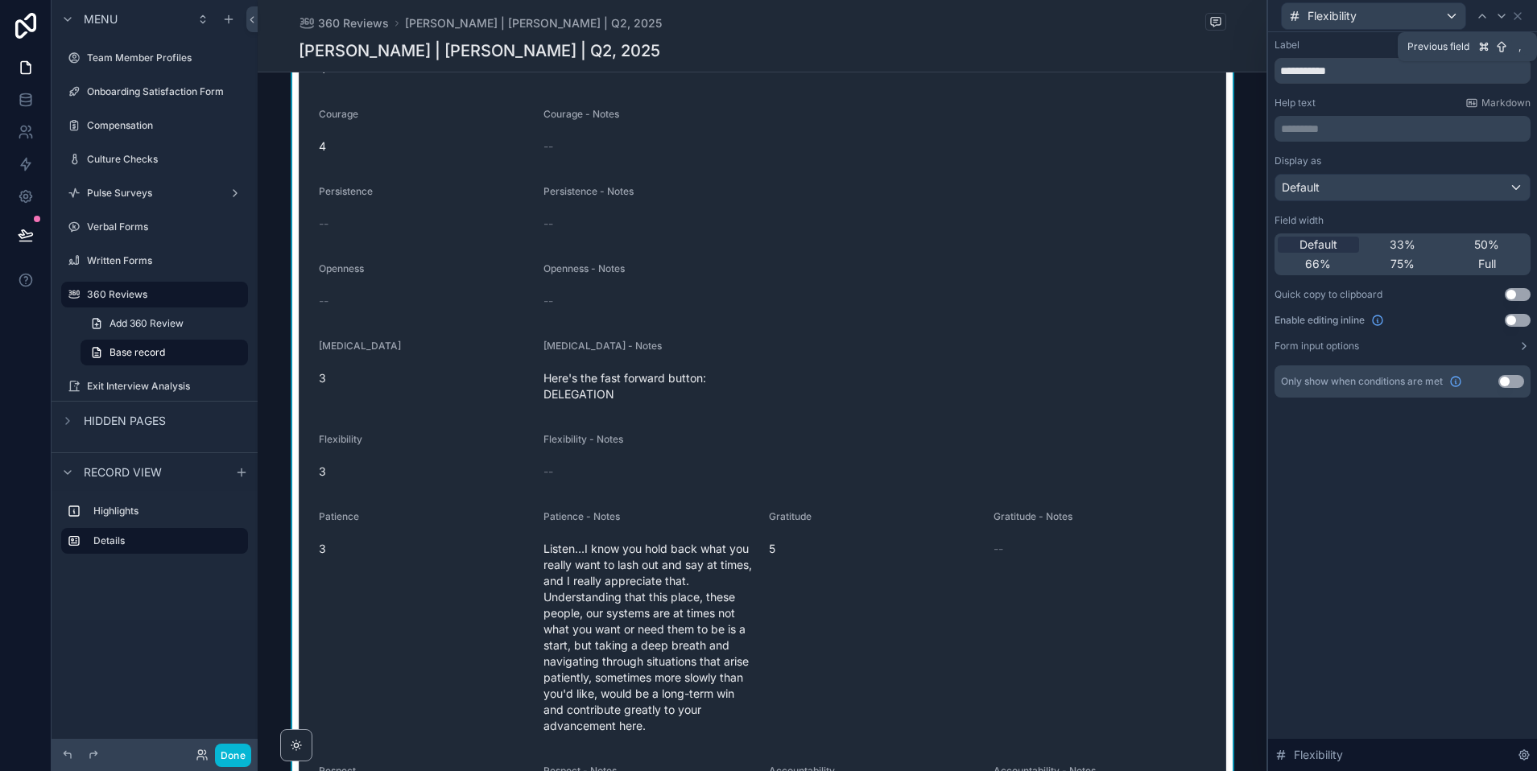
click at [1480, 14] on icon at bounding box center [1482, 15] width 6 height 3
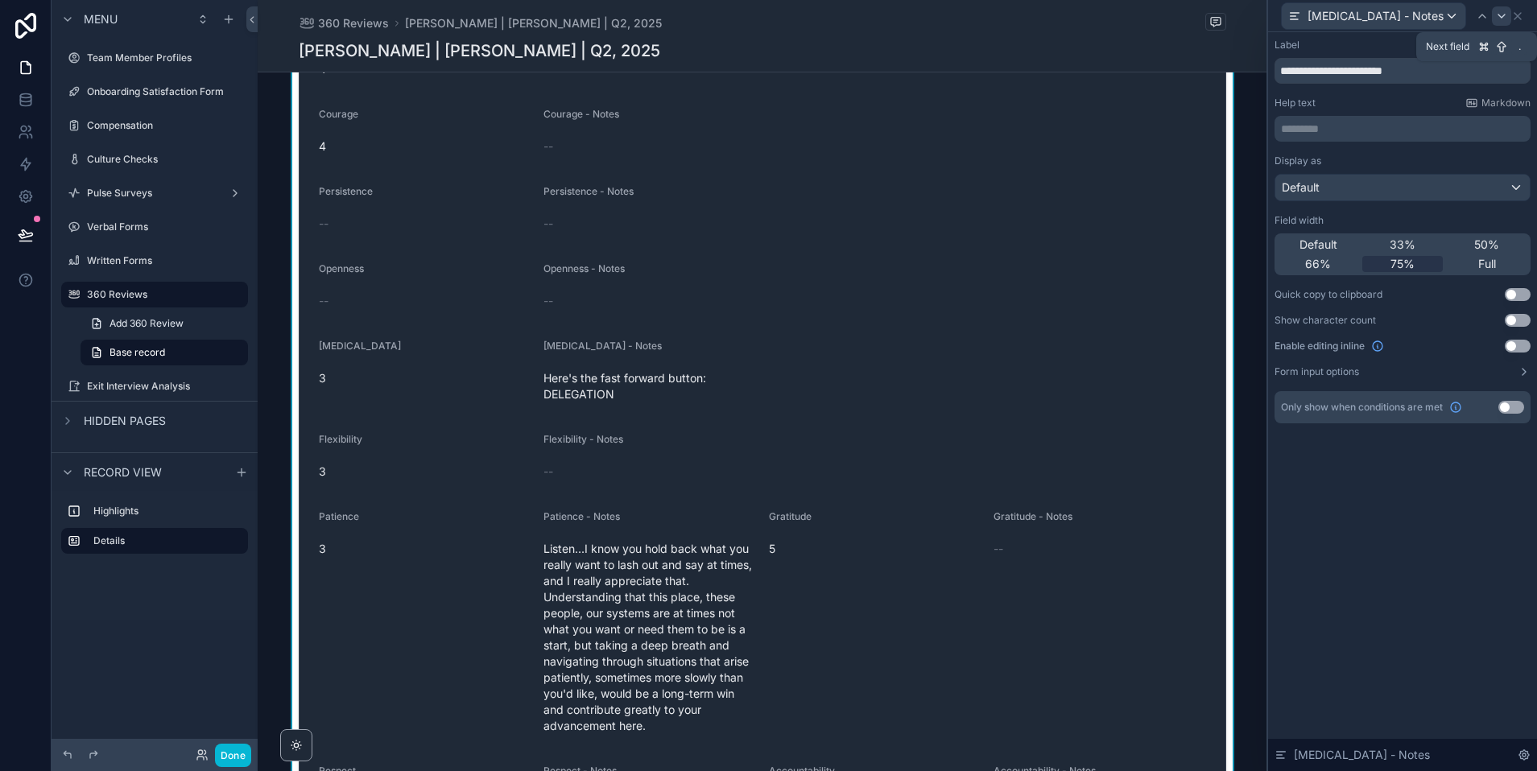
click at [1505, 15] on icon at bounding box center [1501, 16] width 13 height 13
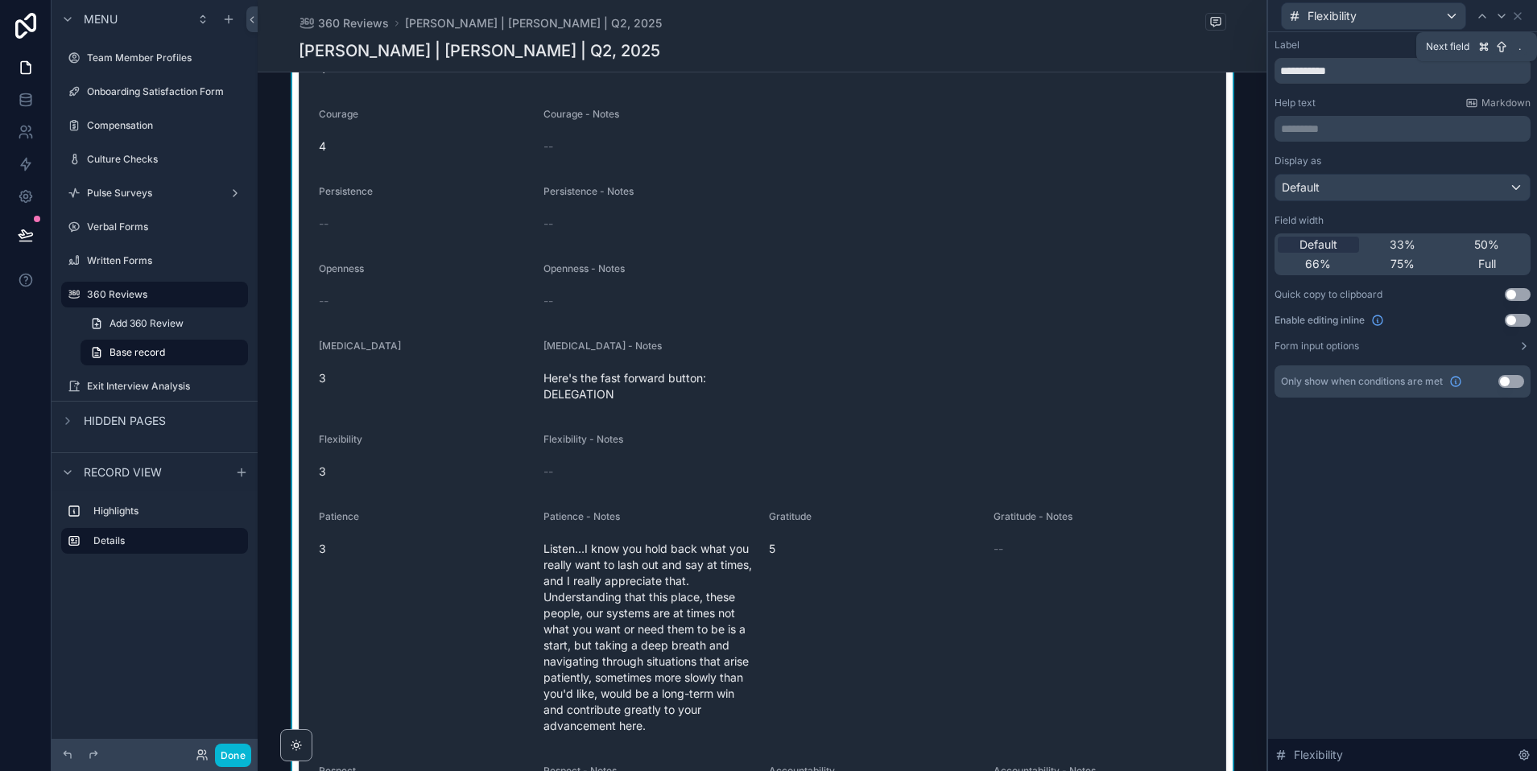
click at [1505, 15] on icon at bounding box center [1501, 16] width 13 height 13
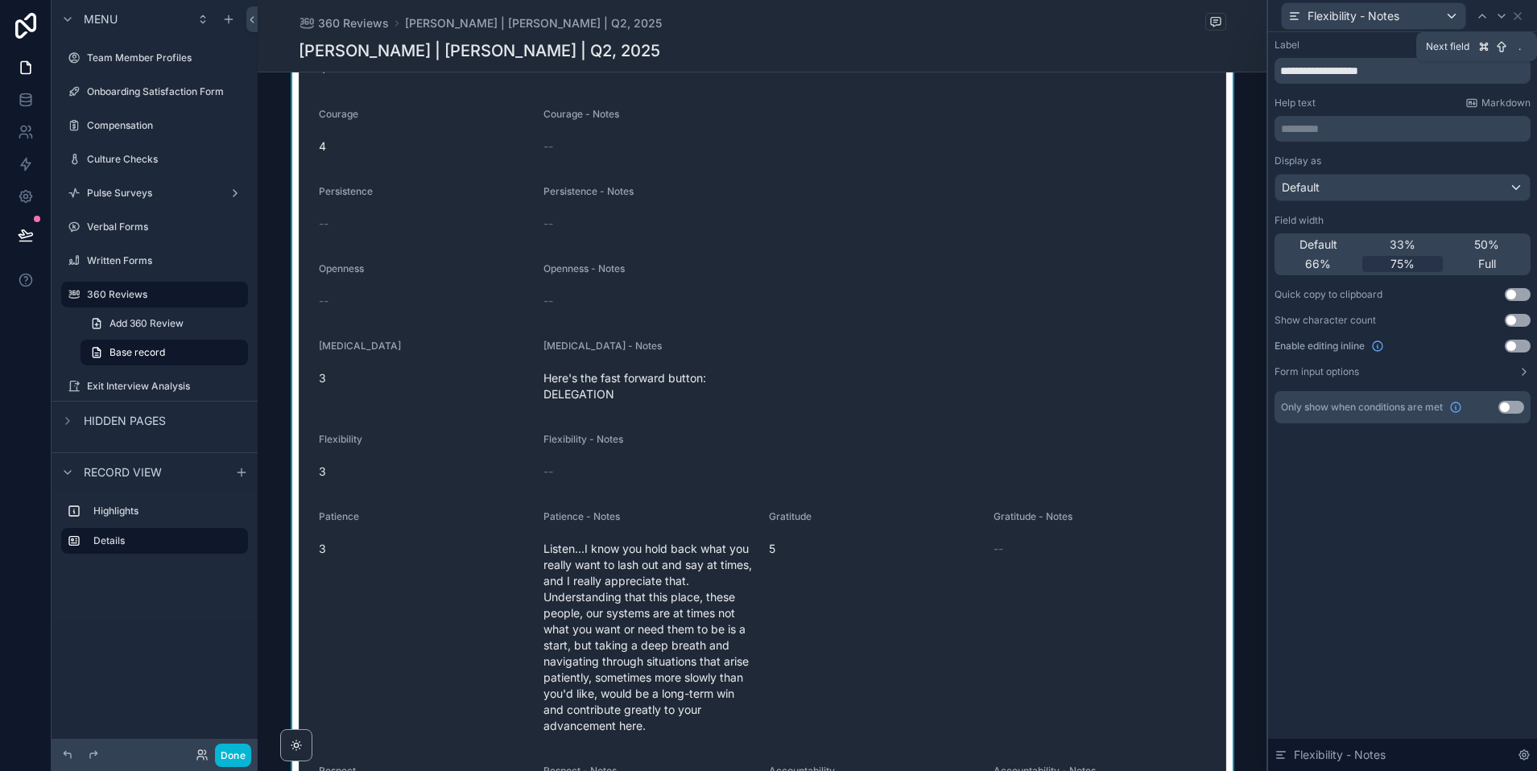
click at [1505, 15] on icon at bounding box center [1501, 16] width 13 height 13
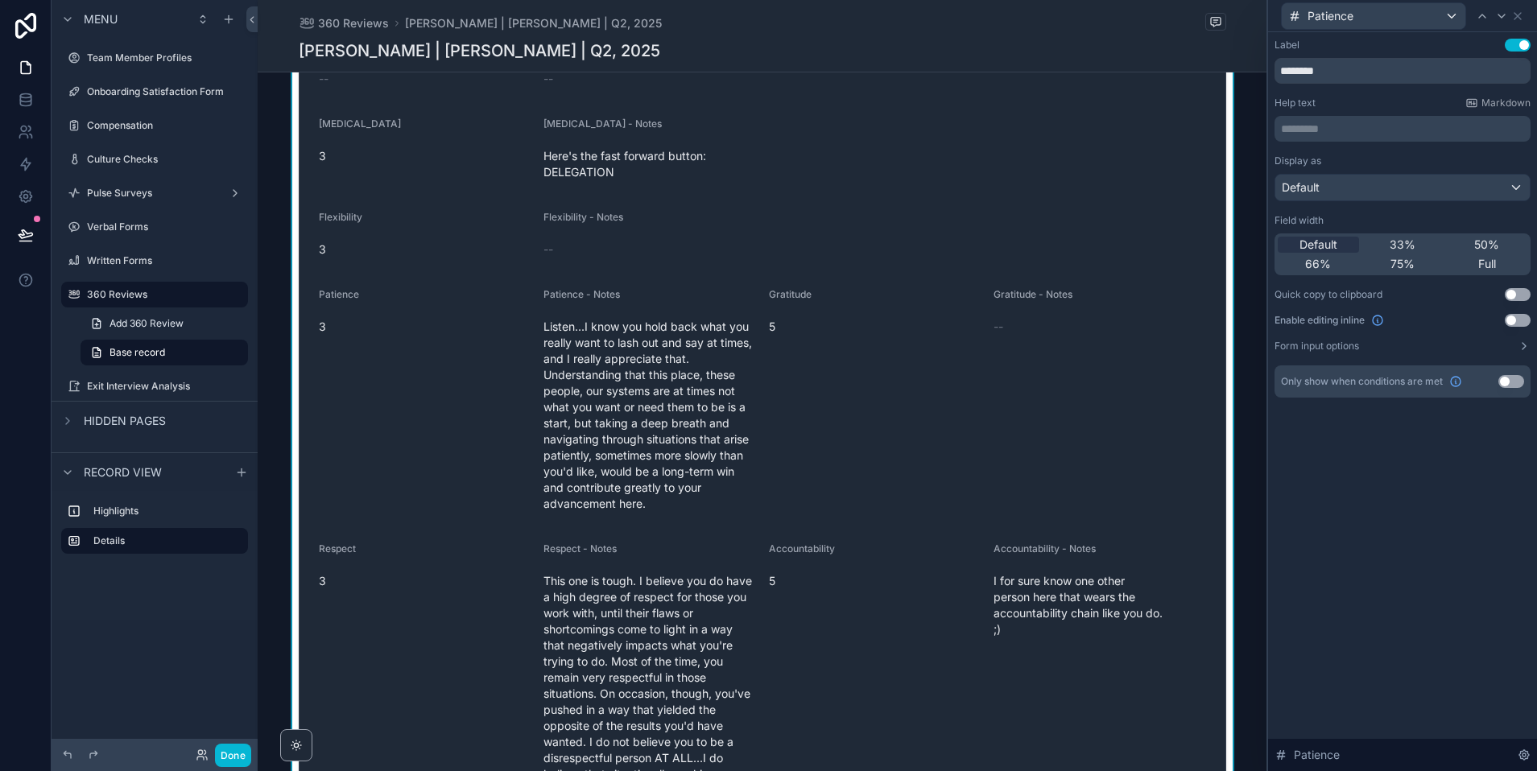
scroll to position [2035, 0]
click at [1501, 17] on icon at bounding box center [1501, 15] width 6 height 3
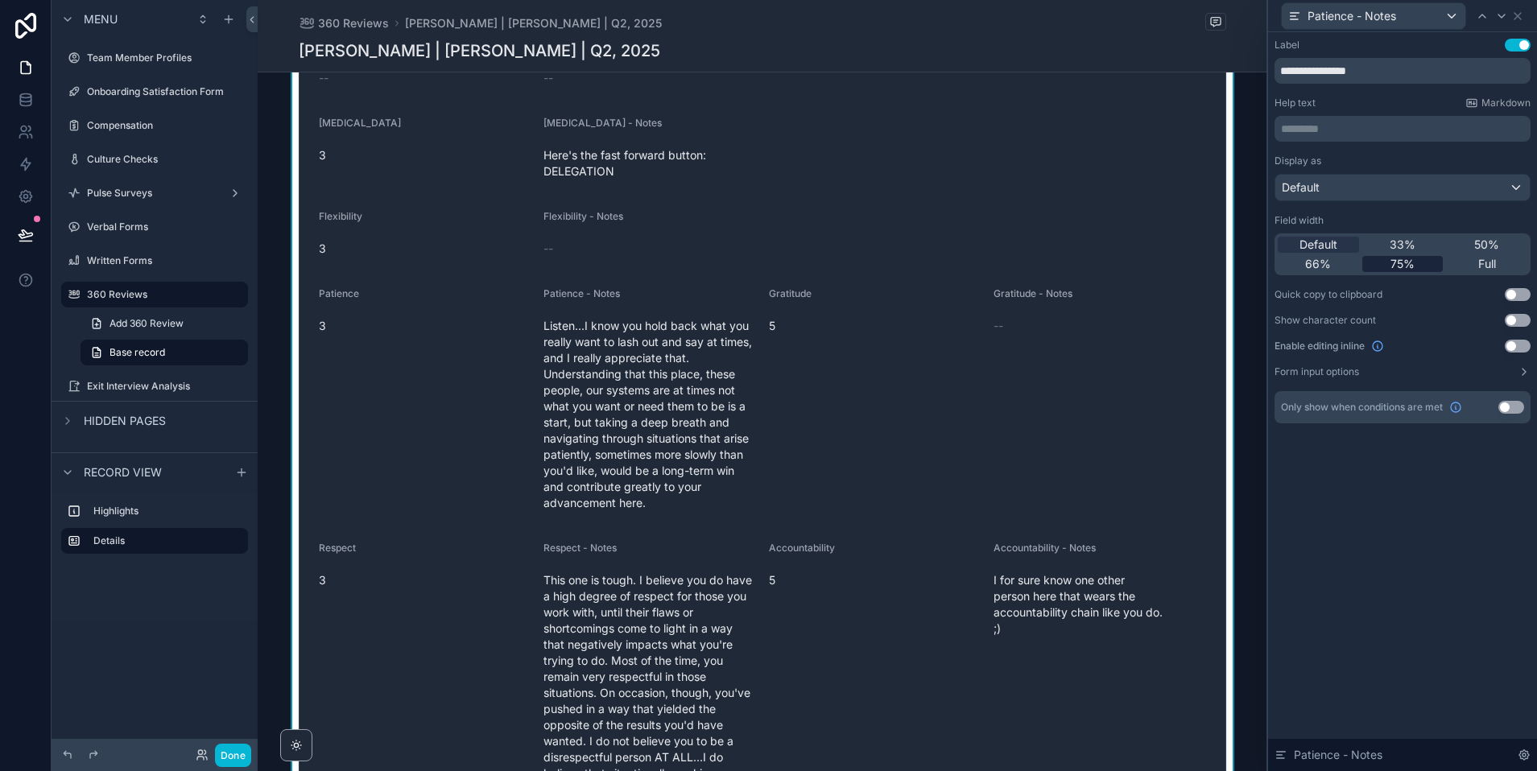
click at [1400, 258] on span "75%" at bounding box center [1402, 264] width 24 height 16
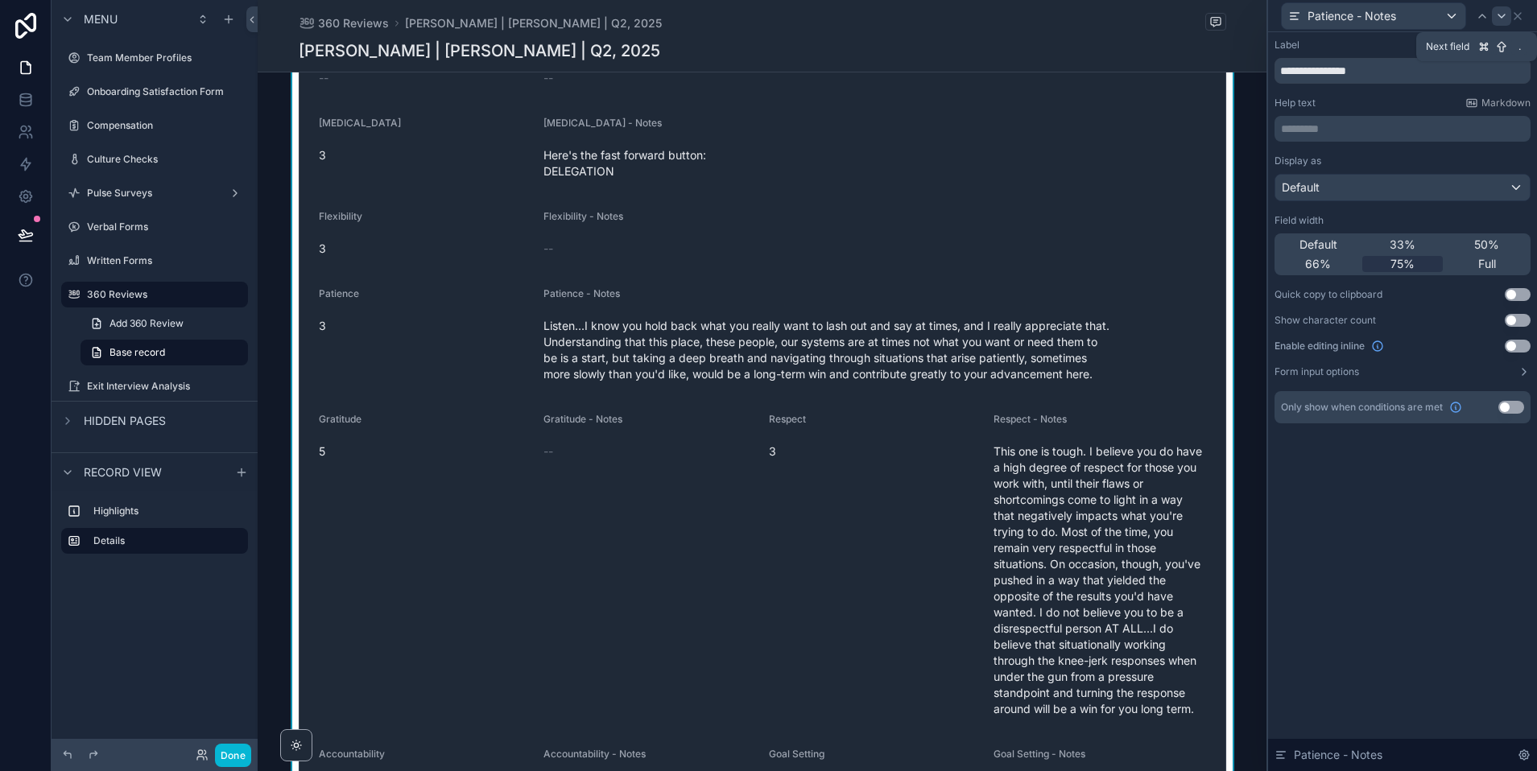
click at [1498, 13] on icon at bounding box center [1501, 16] width 13 height 13
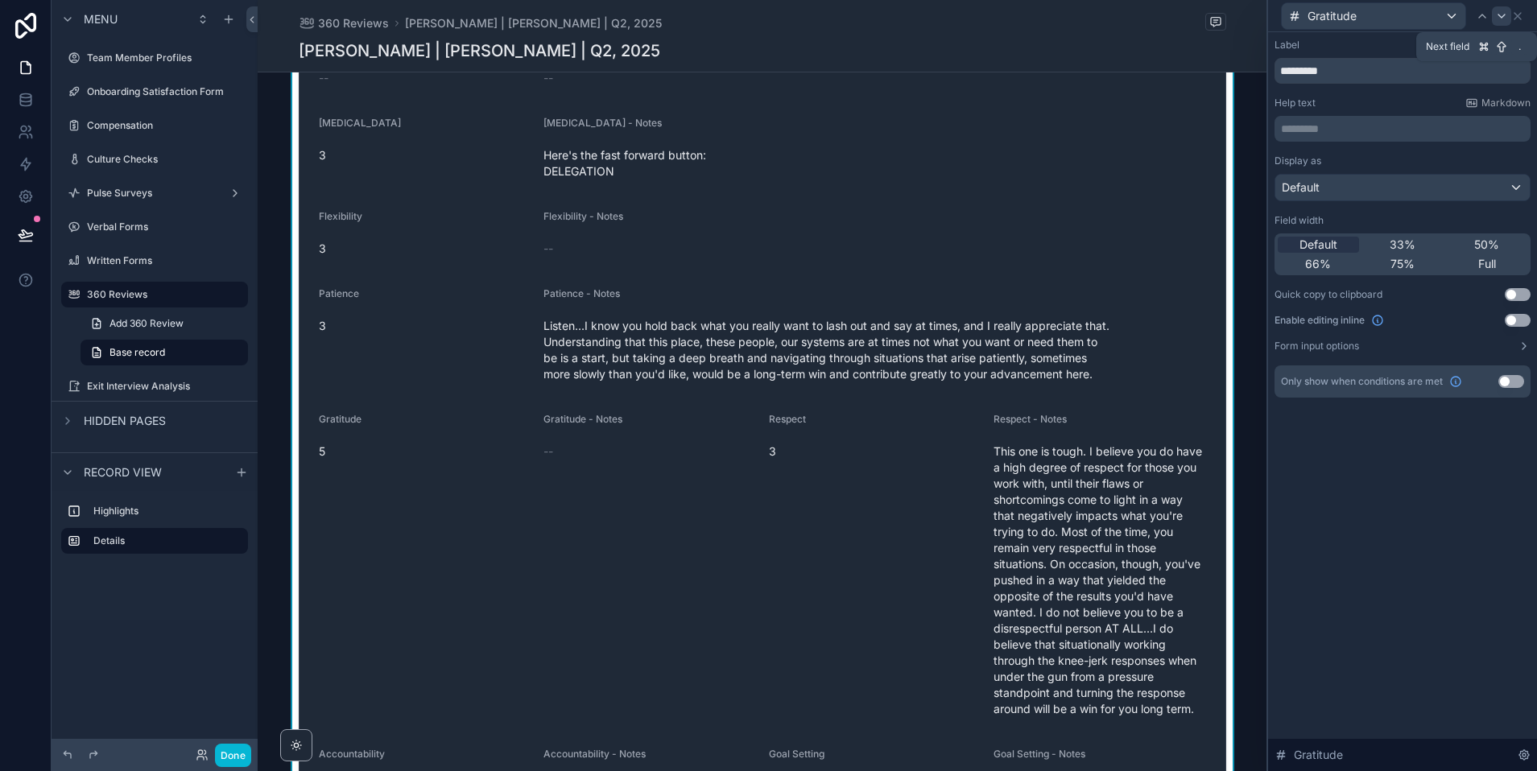
click at [1501, 14] on icon at bounding box center [1501, 16] width 13 height 13
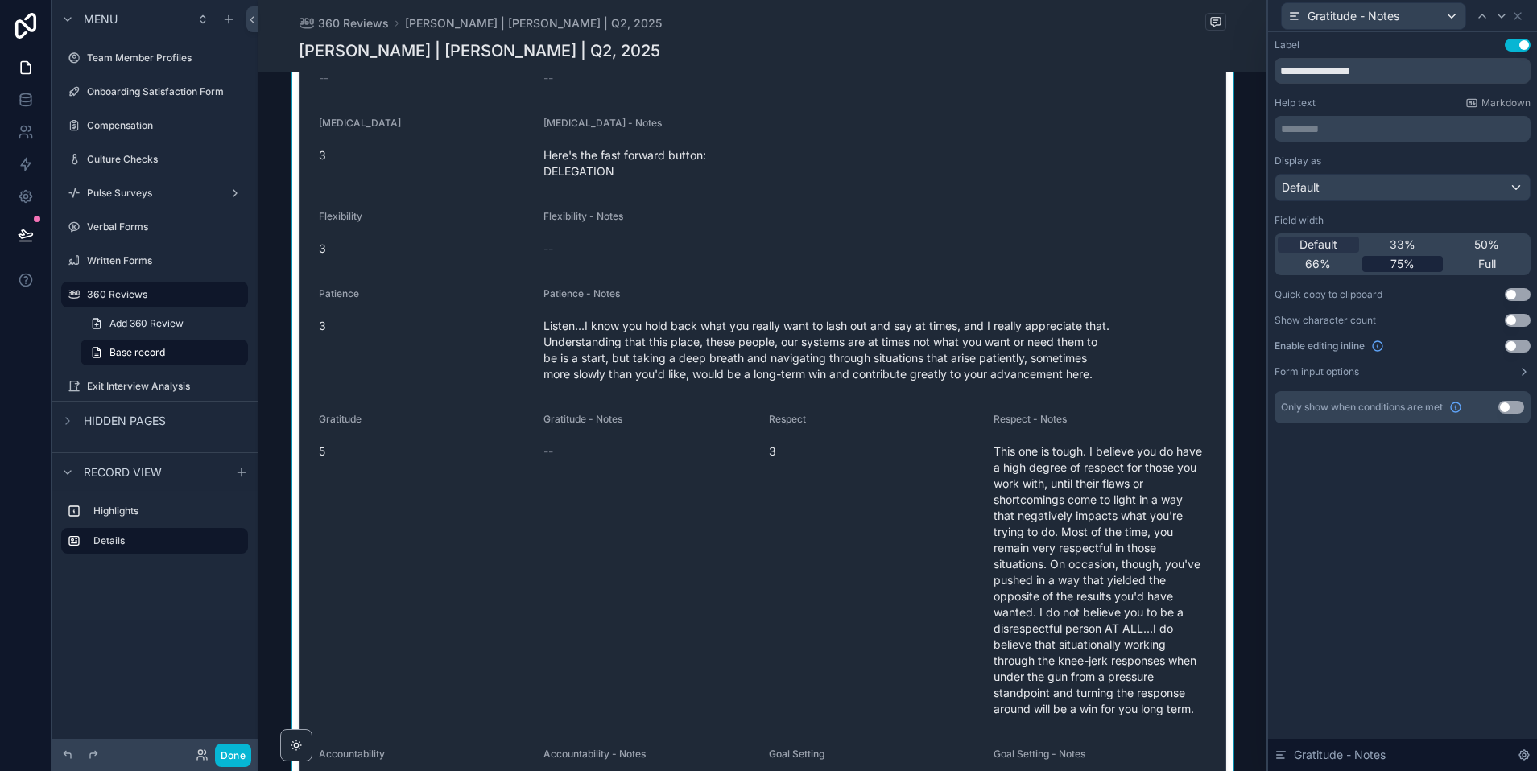
click at [1402, 268] on span "75%" at bounding box center [1402, 264] width 24 height 16
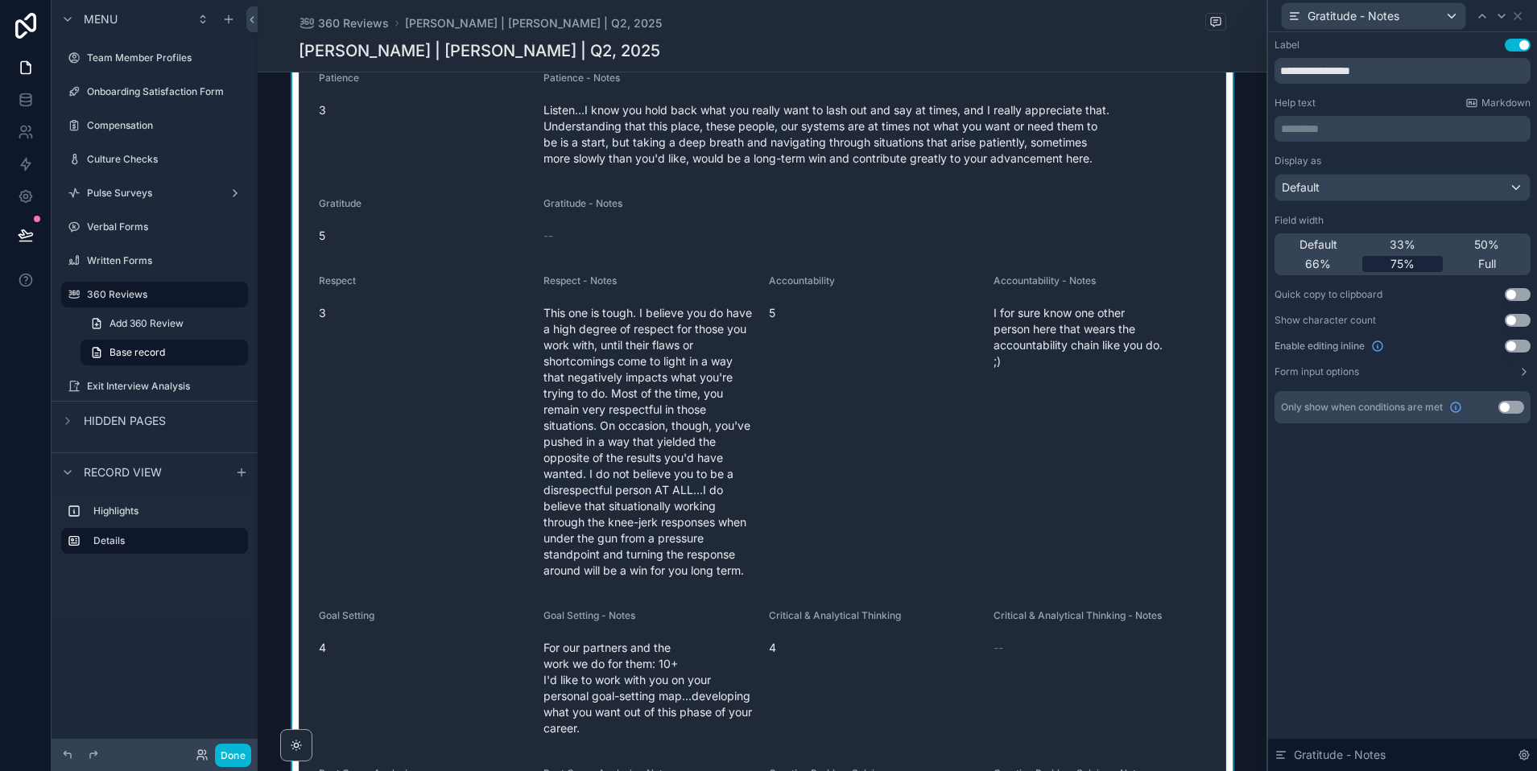
scroll to position [2254, 0]
click at [1495, 14] on icon at bounding box center [1501, 16] width 13 height 13
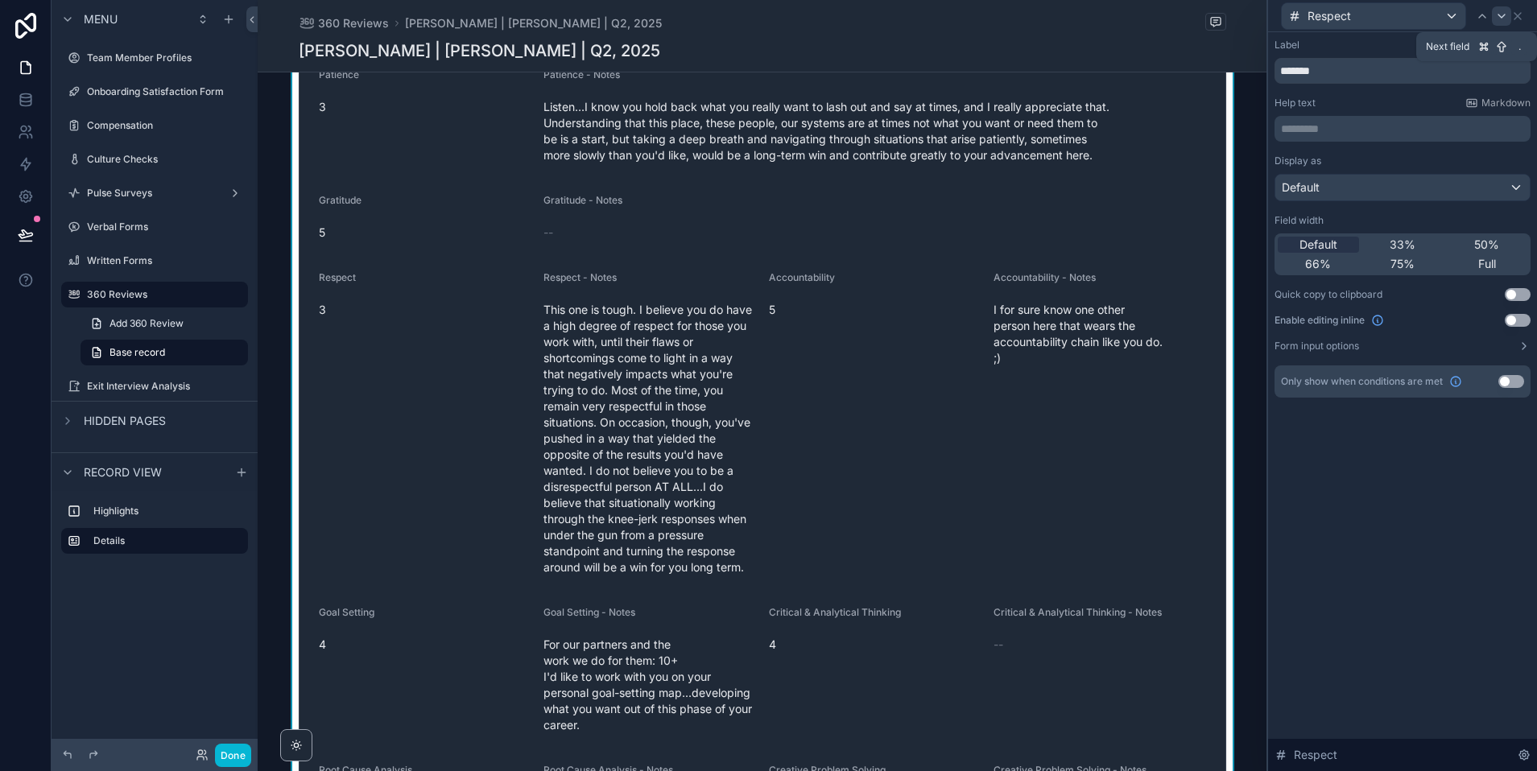
click at [1501, 14] on icon at bounding box center [1501, 16] width 13 height 13
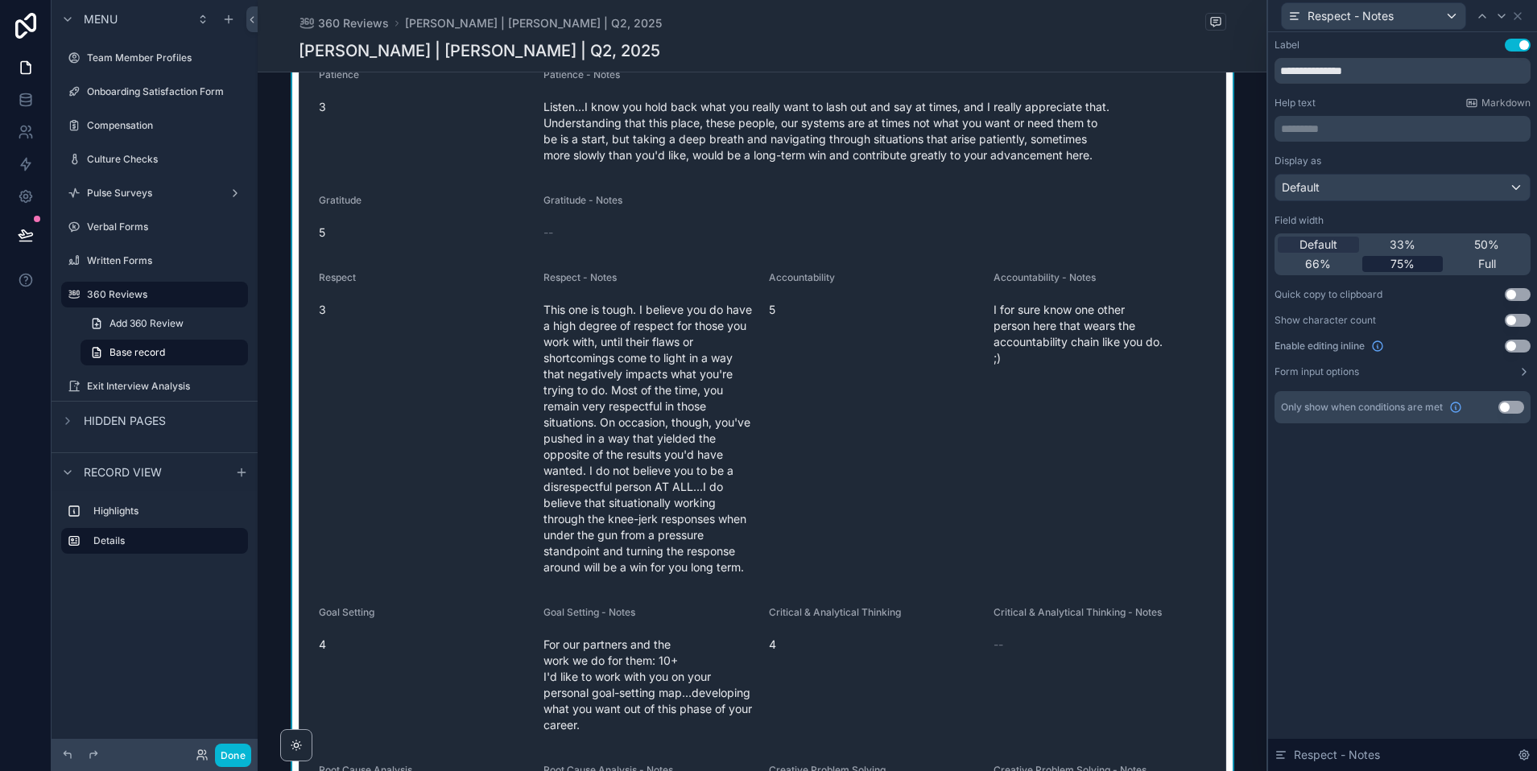
click at [1406, 262] on span "75%" at bounding box center [1402, 264] width 24 height 16
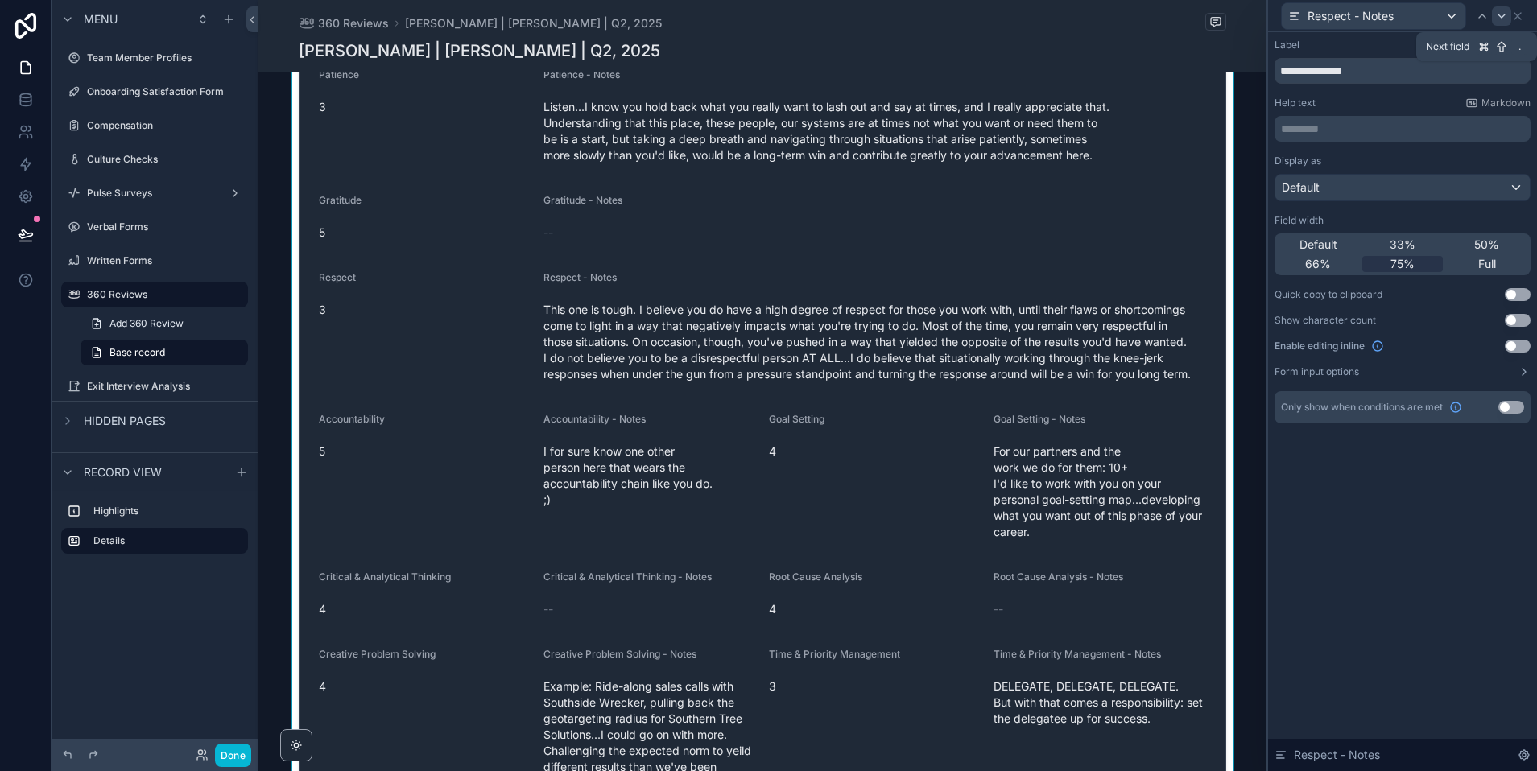
click at [1503, 14] on icon at bounding box center [1501, 15] width 6 height 3
click at [1410, 260] on span "75%" at bounding box center [1402, 264] width 24 height 16
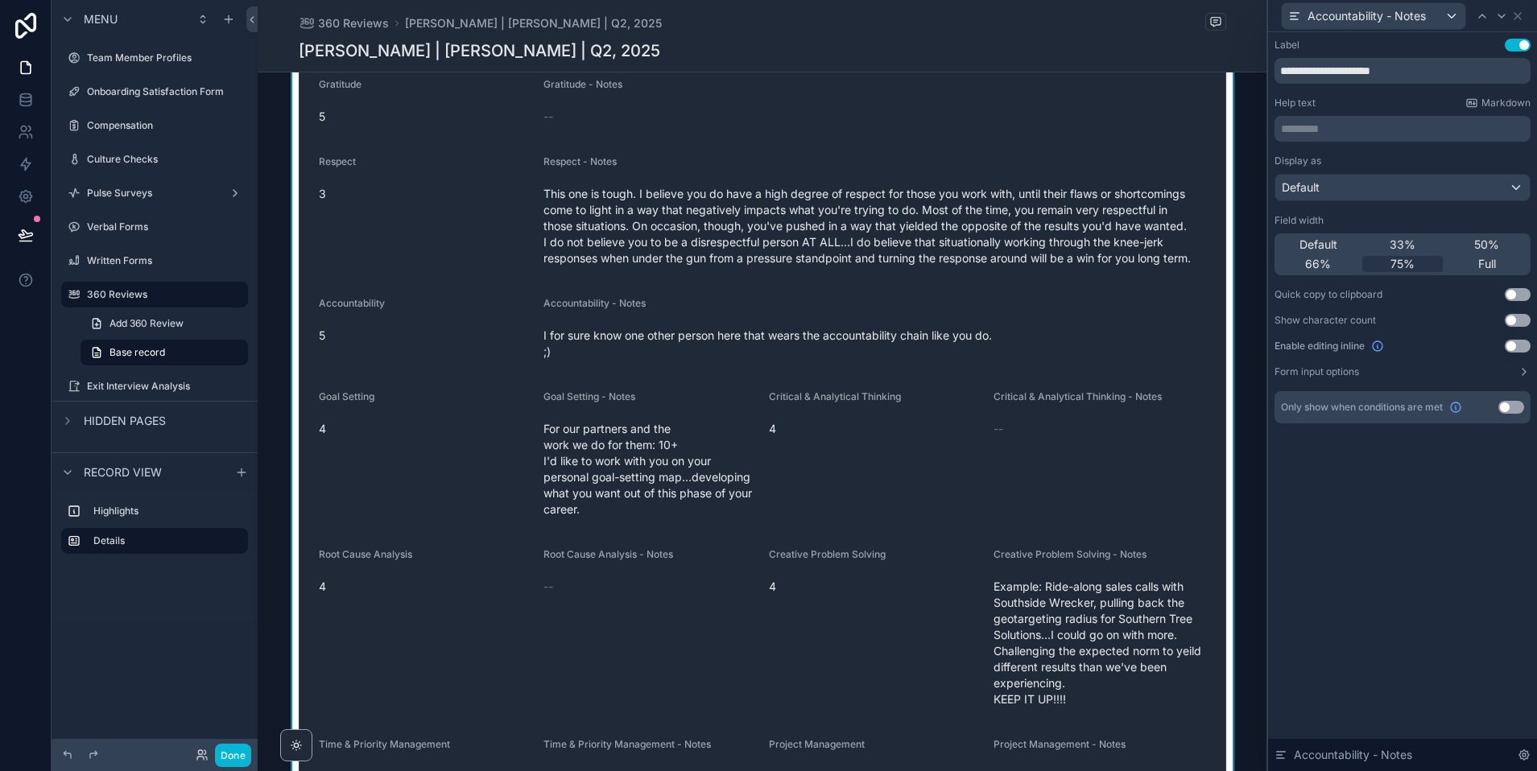
scroll to position [2374, 0]
click at [1501, 18] on icon at bounding box center [1501, 16] width 13 height 13
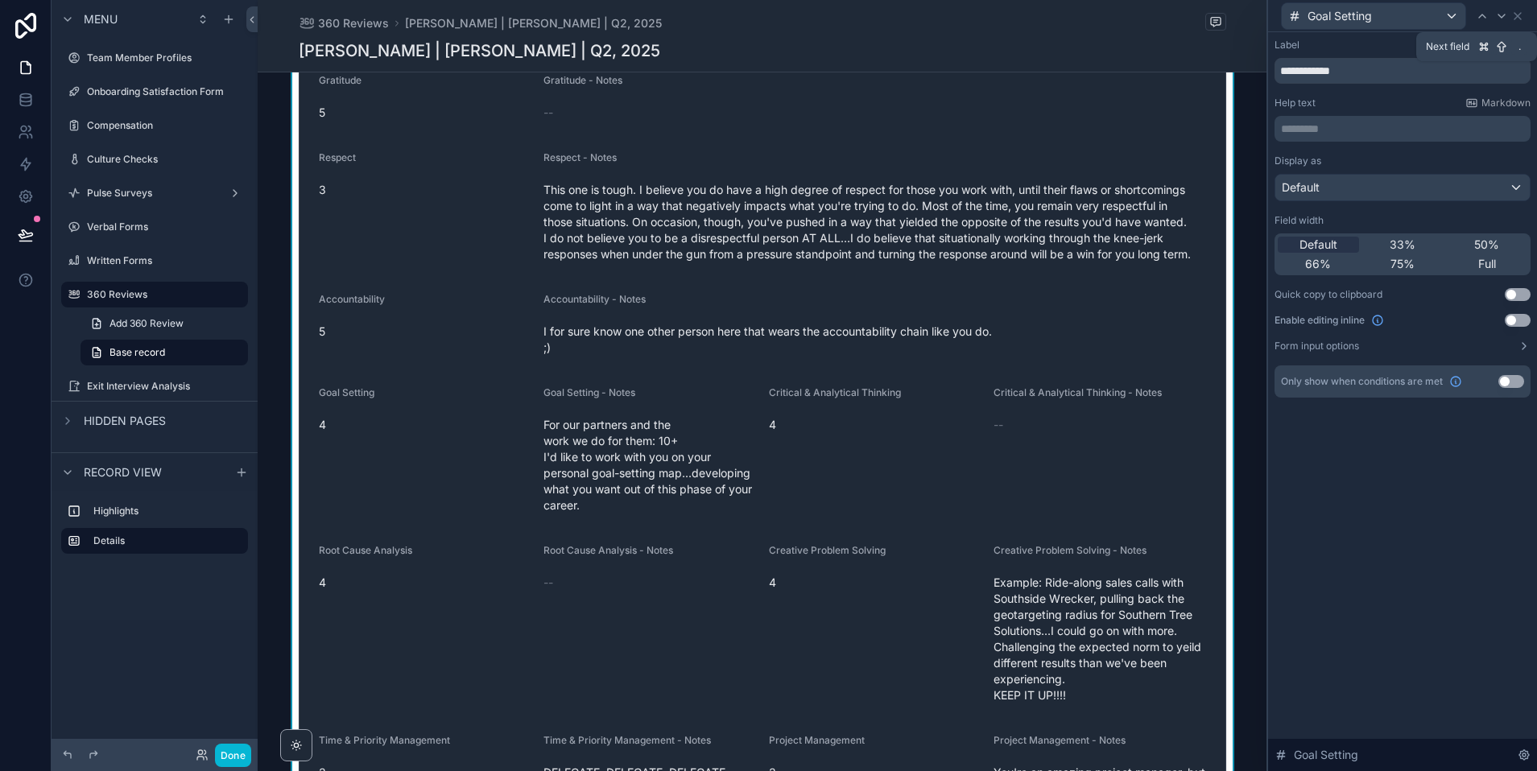
click at [1501, 18] on icon at bounding box center [1501, 16] width 13 height 13
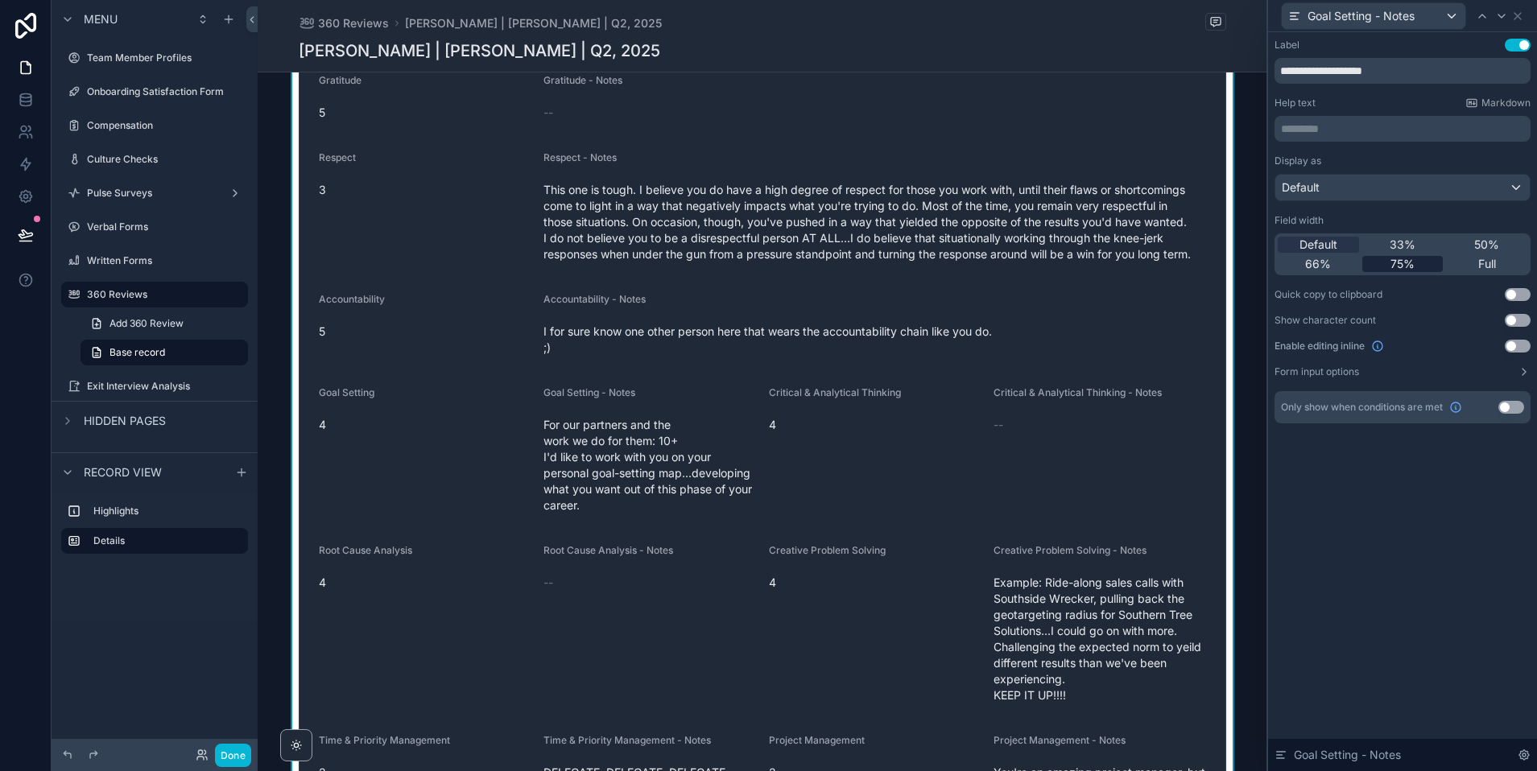
click at [1401, 262] on span "75%" at bounding box center [1402, 264] width 24 height 16
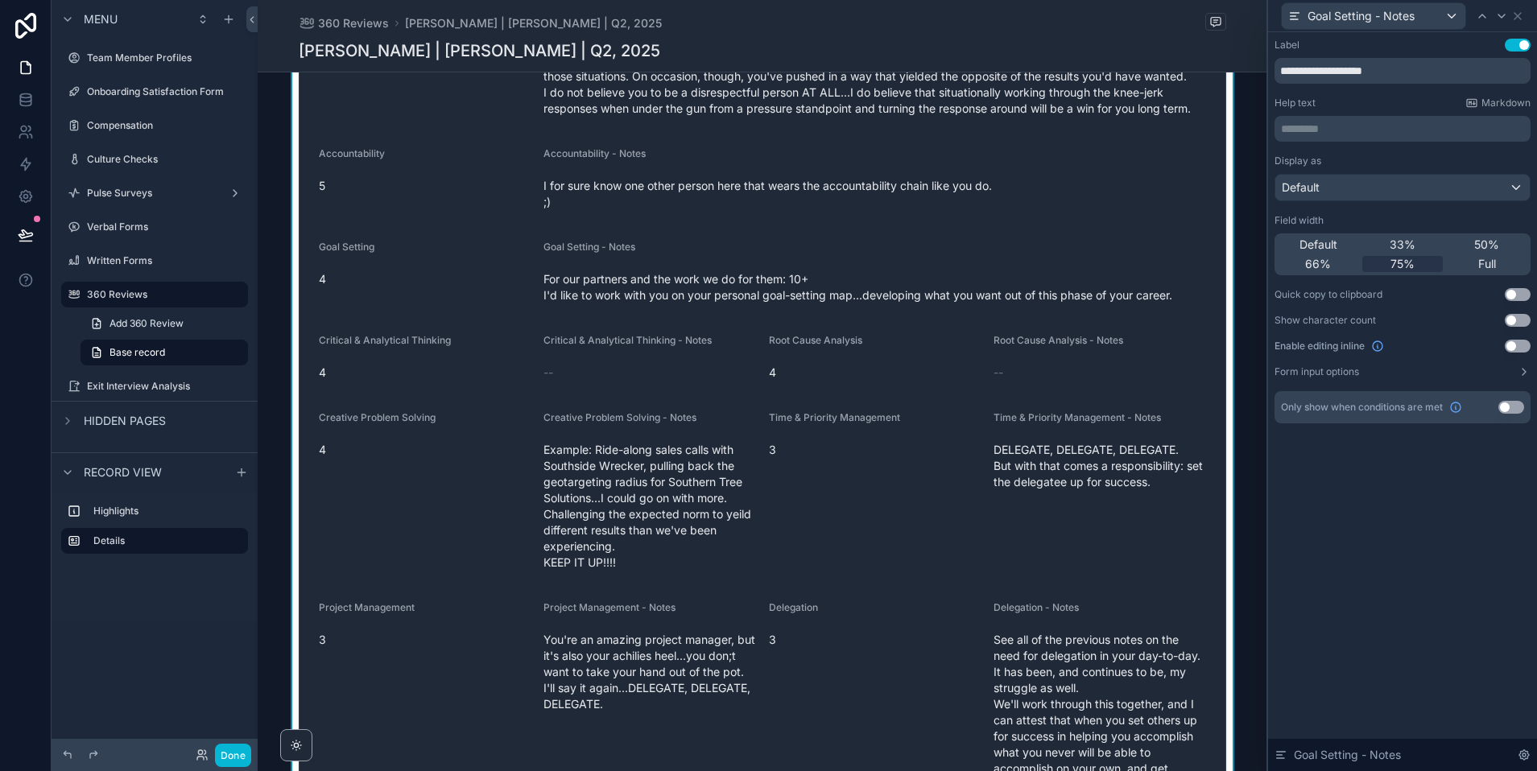
scroll to position [2537, 0]
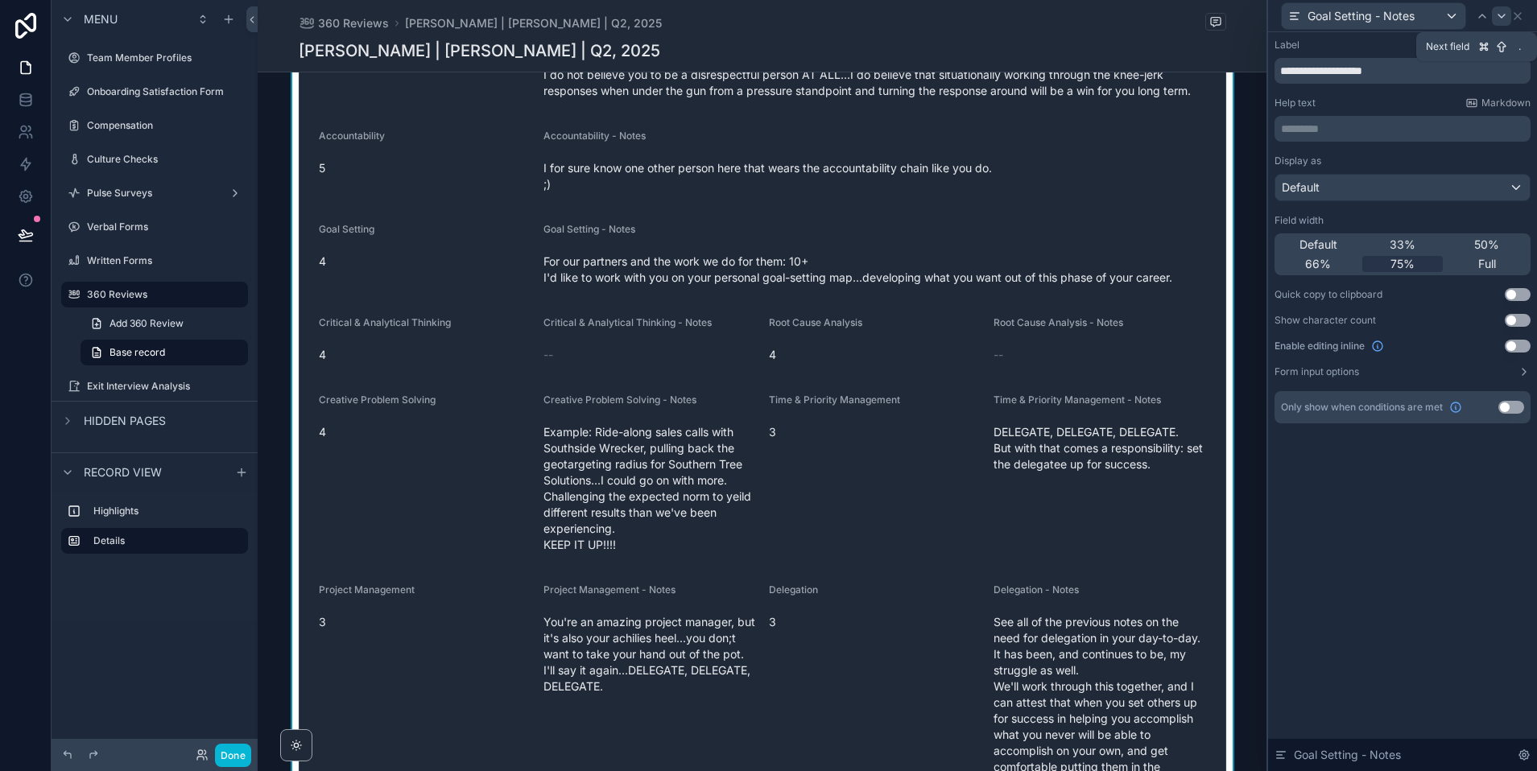
click at [1506, 13] on icon at bounding box center [1501, 16] width 13 height 13
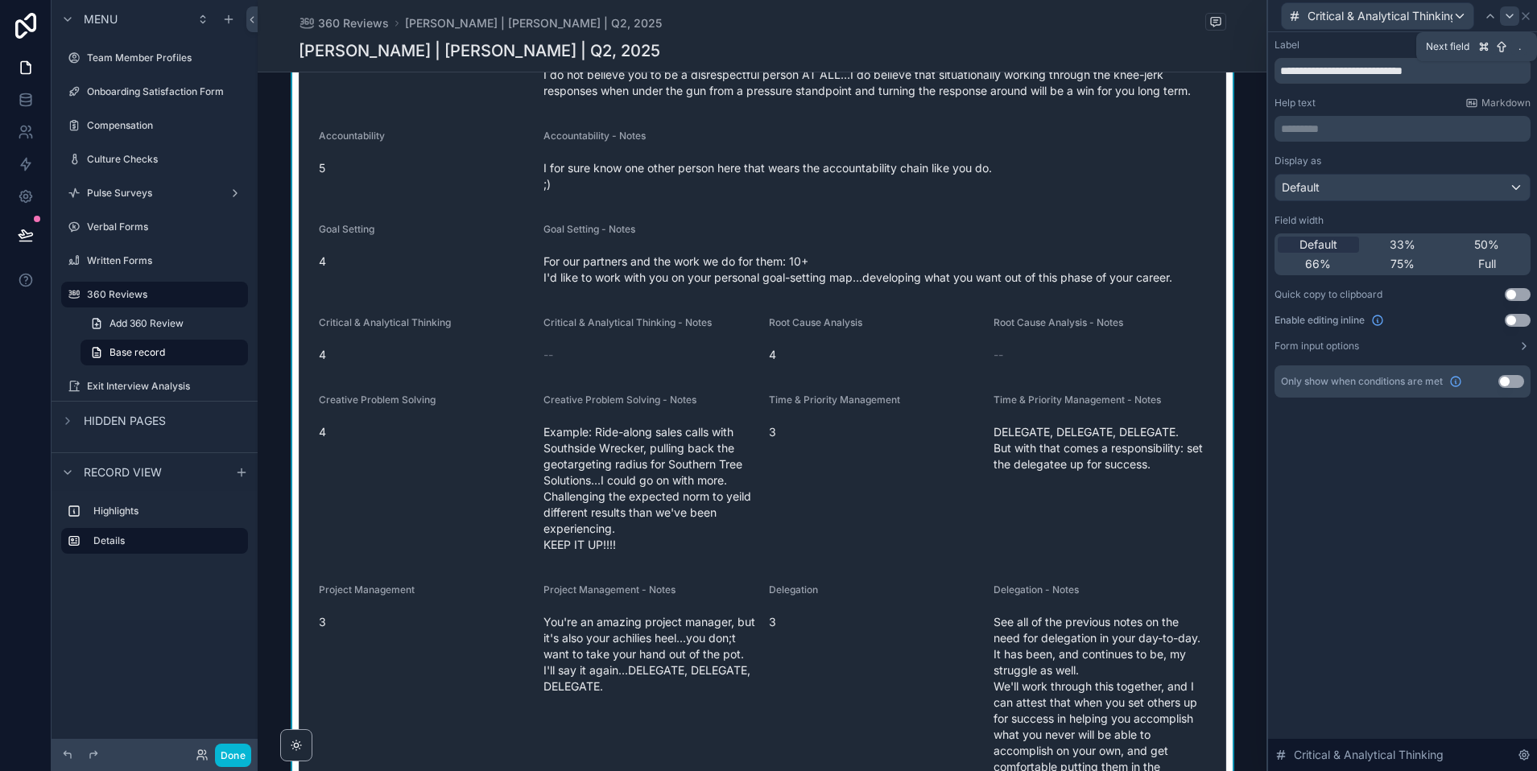
click at [1504, 18] on icon at bounding box center [1509, 16] width 13 height 13
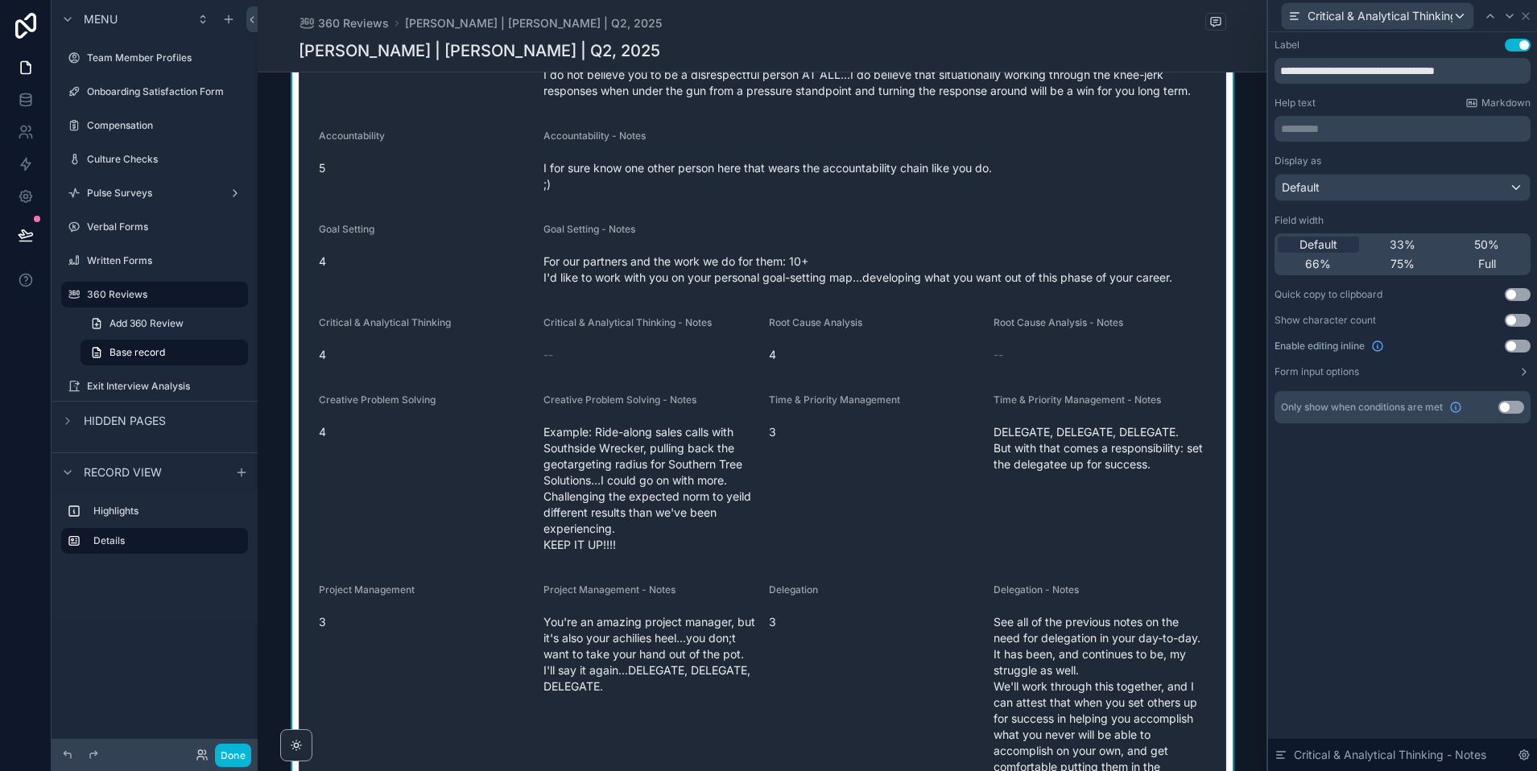
drag, startPoint x: 1407, startPoint y: 266, endPoint x: 1430, endPoint y: 52, distance: 216.2
click at [1407, 266] on span "75%" at bounding box center [1402, 264] width 24 height 16
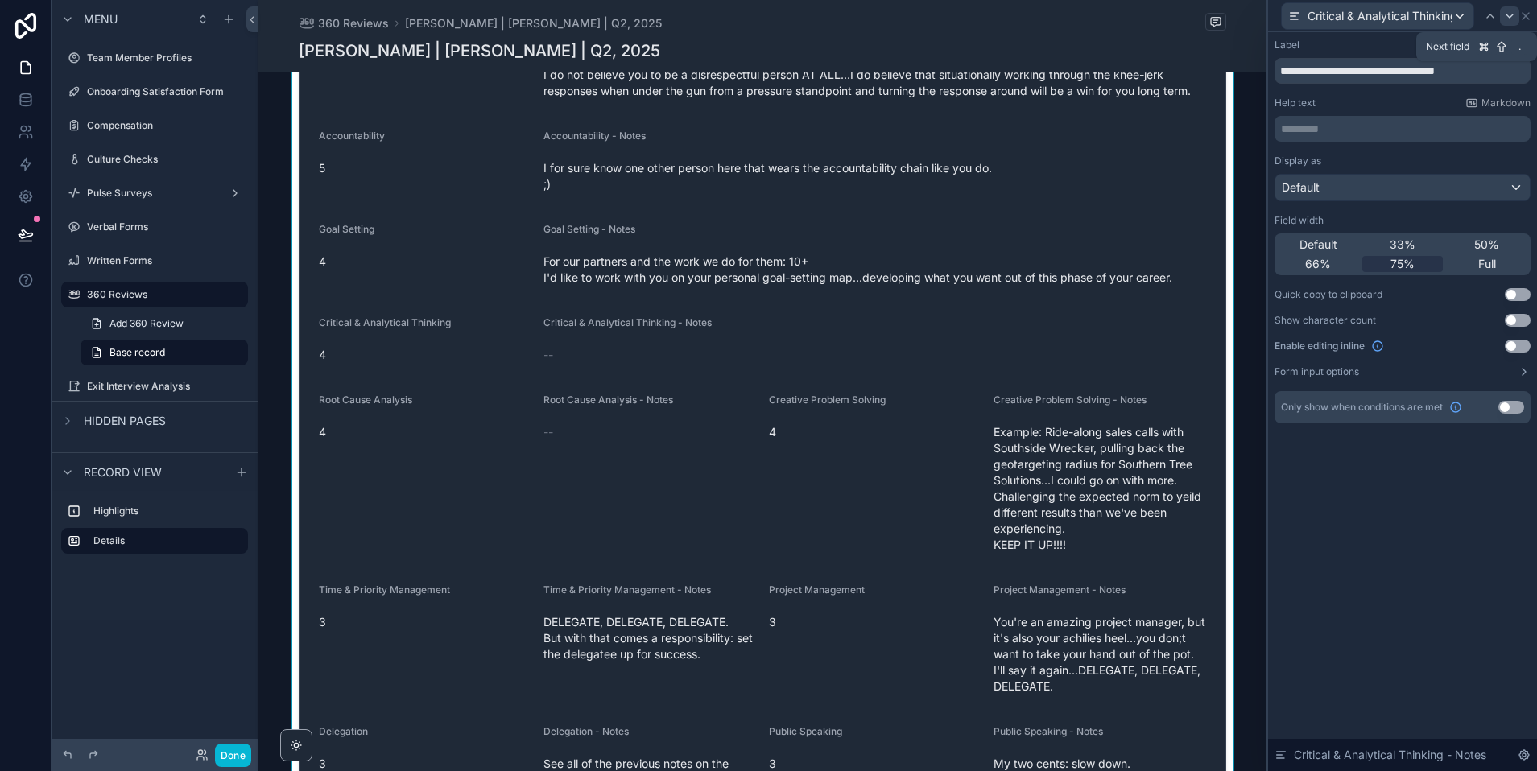
click at [1503, 17] on icon at bounding box center [1509, 16] width 13 height 13
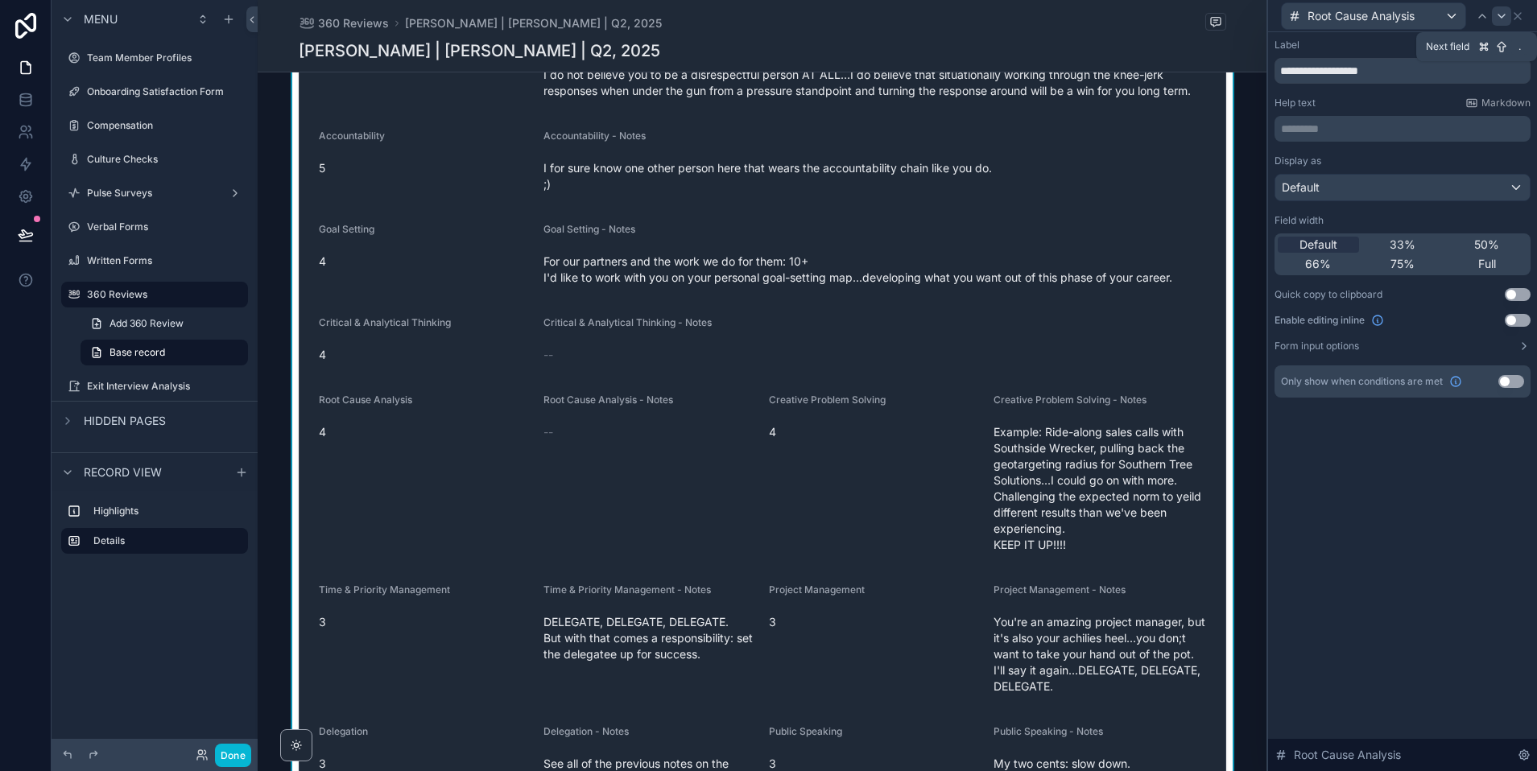
click at [1498, 15] on icon at bounding box center [1501, 16] width 13 height 13
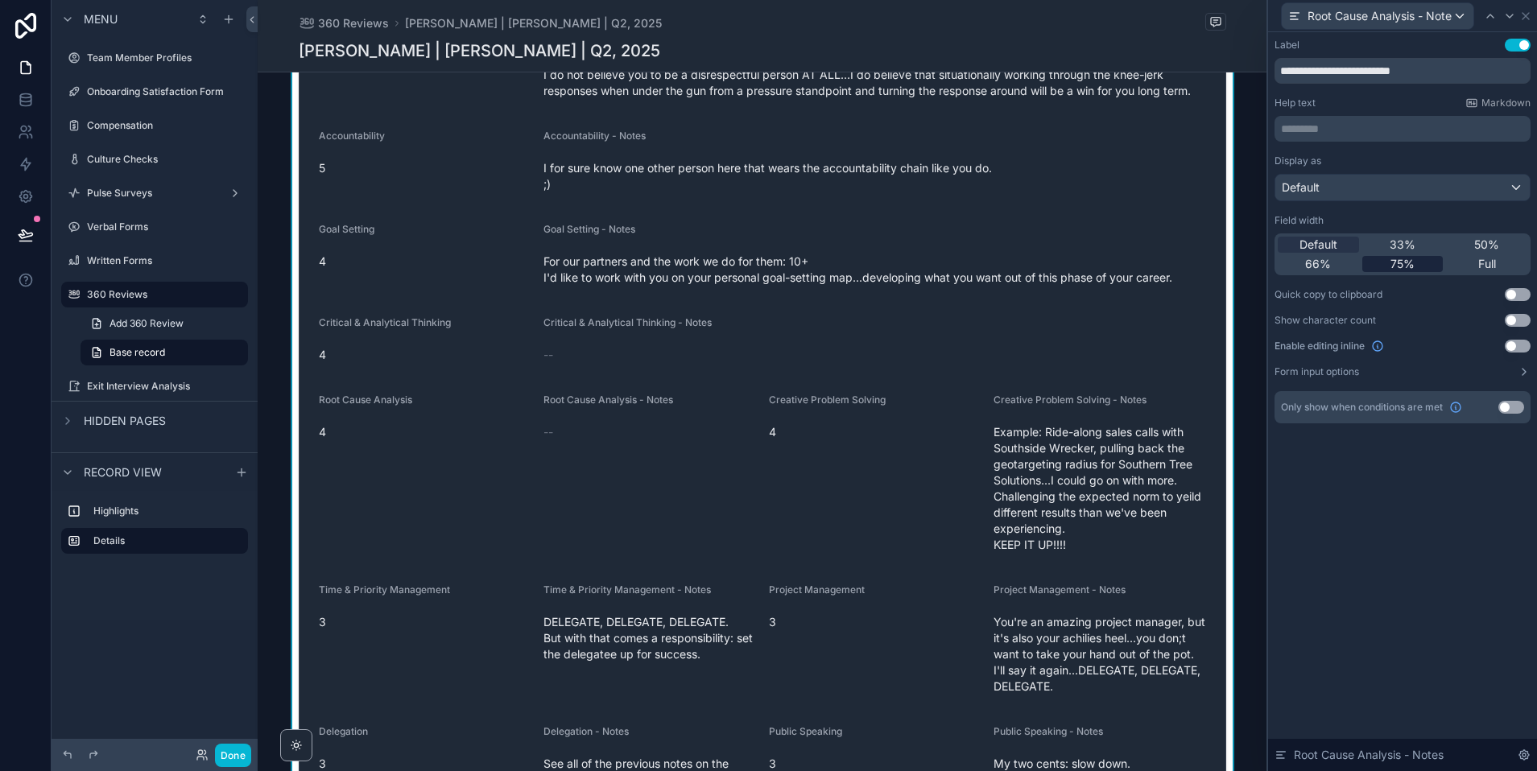
click at [1397, 264] on span "75%" at bounding box center [1402, 264] width 24 height 16
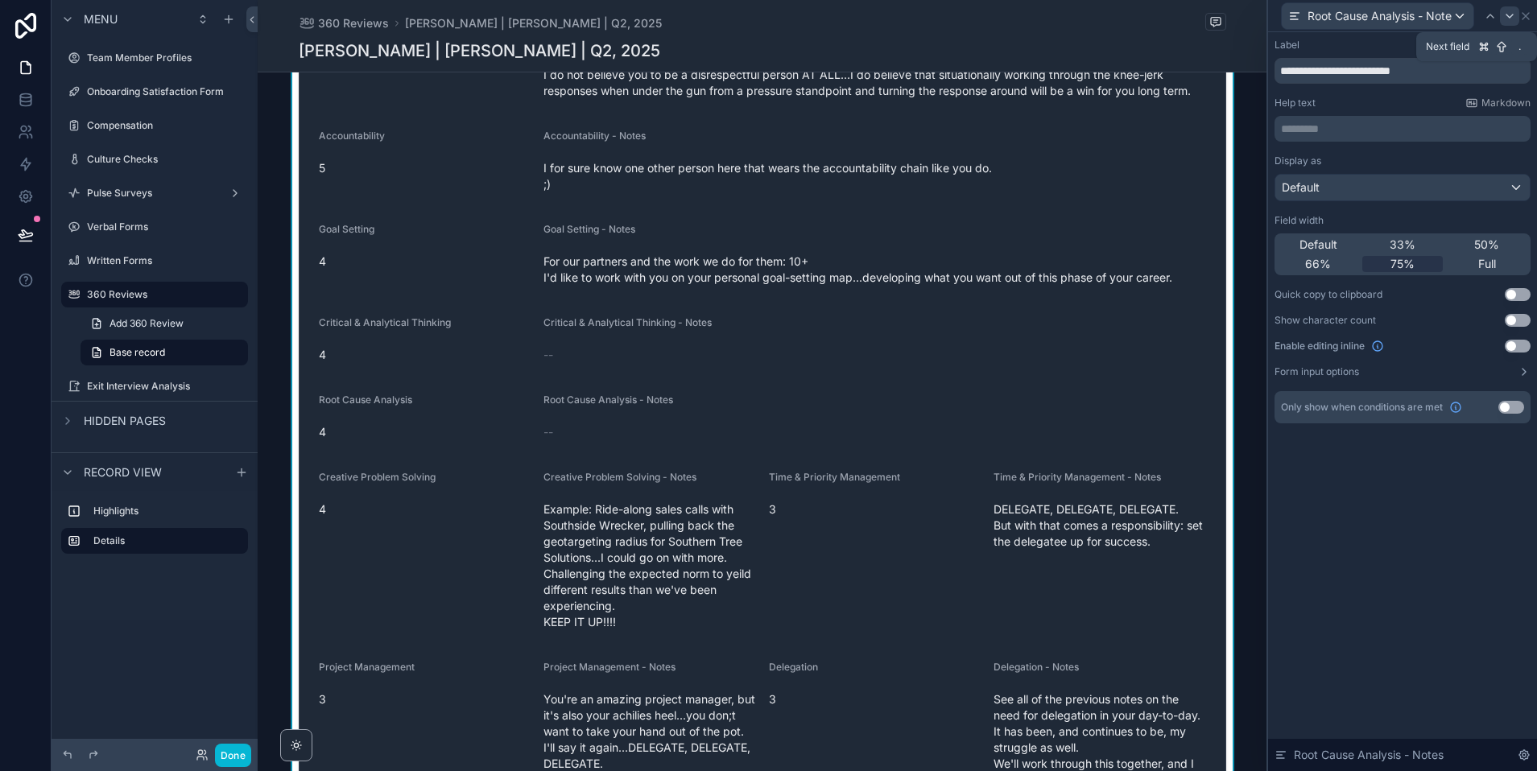
click at [1506, 21] on icon at bounding box center [1509, 16] width 13 height 13
click at [1499, 19] on icon at bounding box center [1501, 16] width 13 height 13
click at [1407, 262] on span "75%" at bounding box center [1402, 264] width 24 height 16
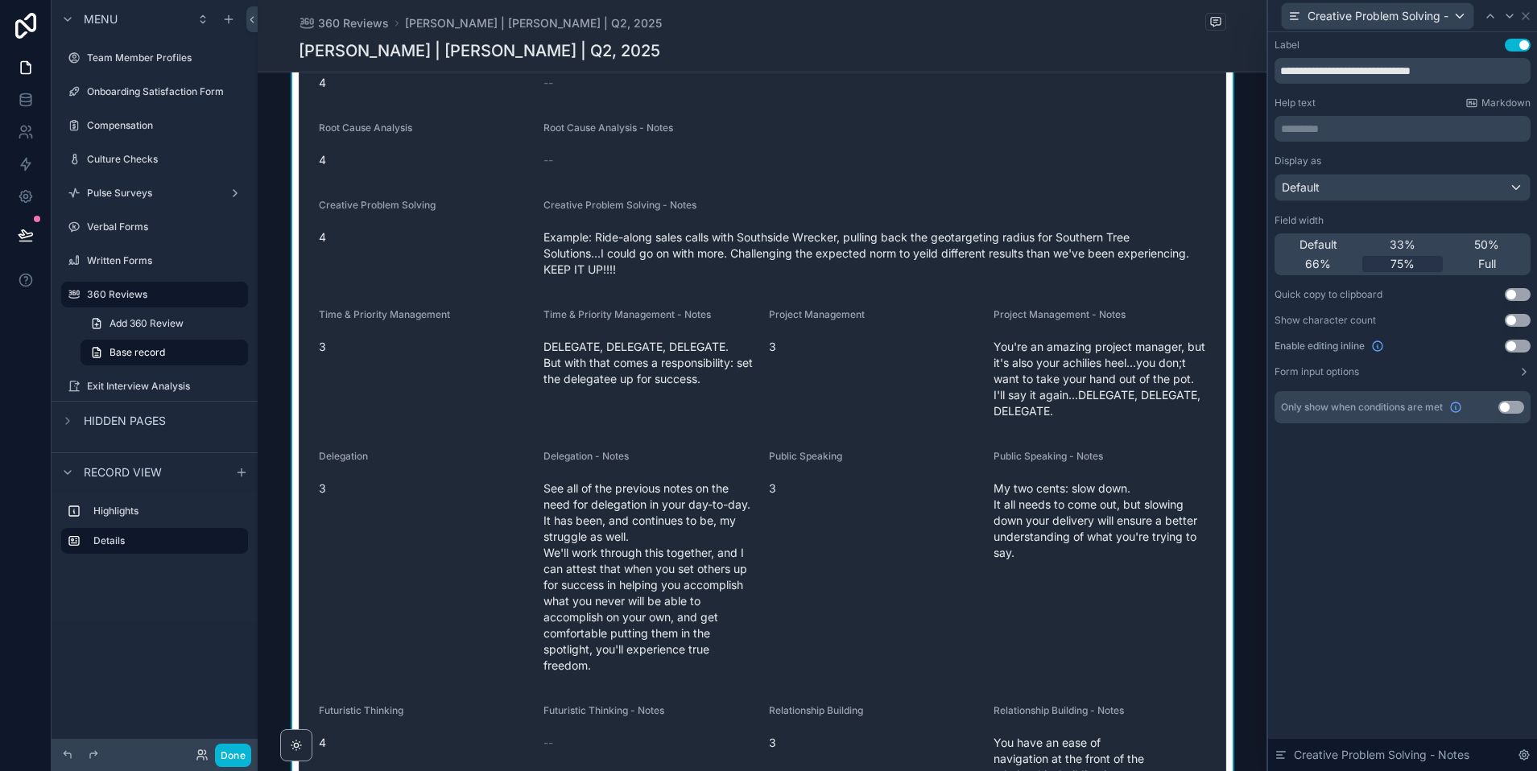
scroll to position [2811, 0]
click at [1505, 25] on div at bounding box center [1509, 15] width 19 height 19
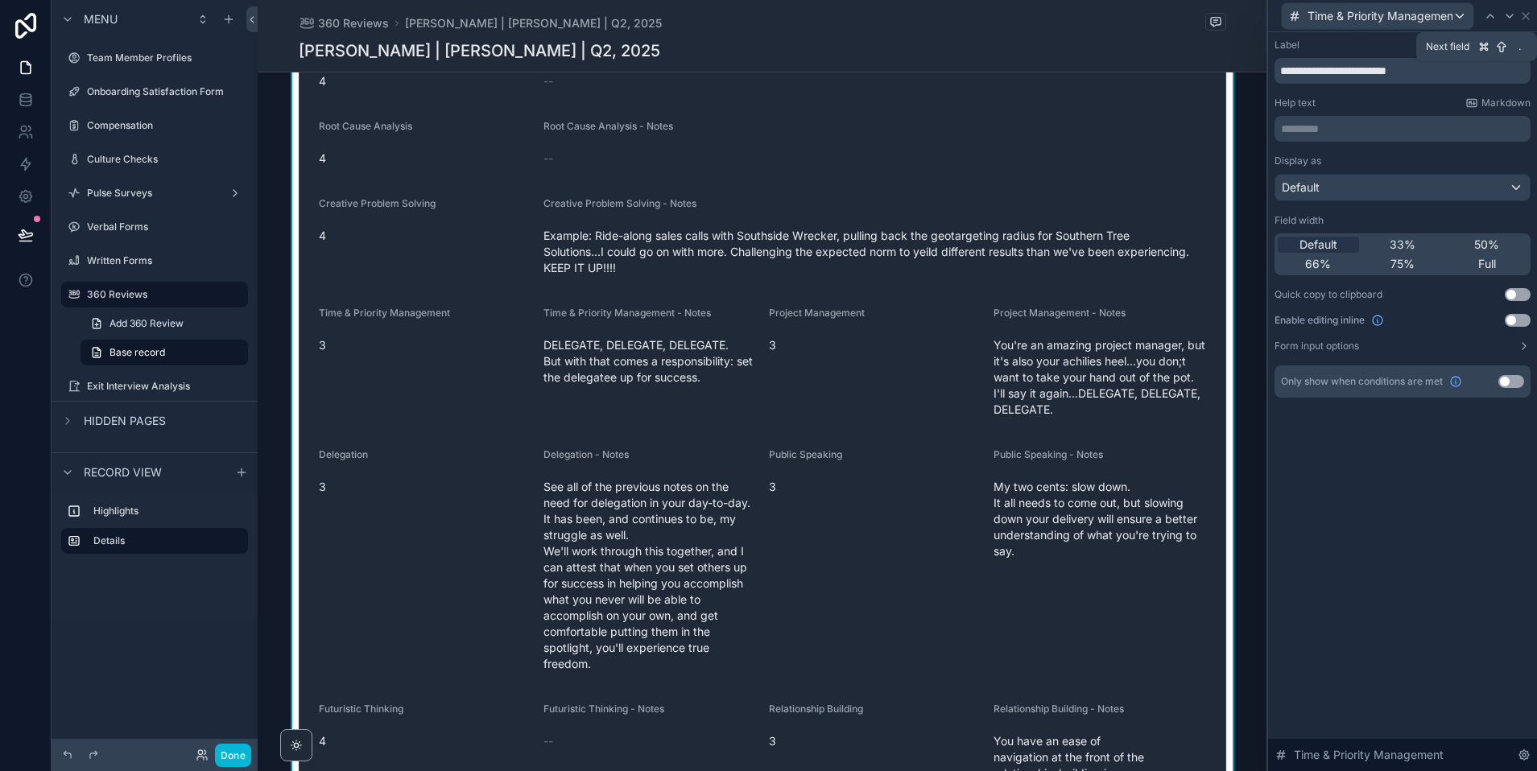
click at [1505, 25] on div at bounding box center [1509, 15] width 19 height 19
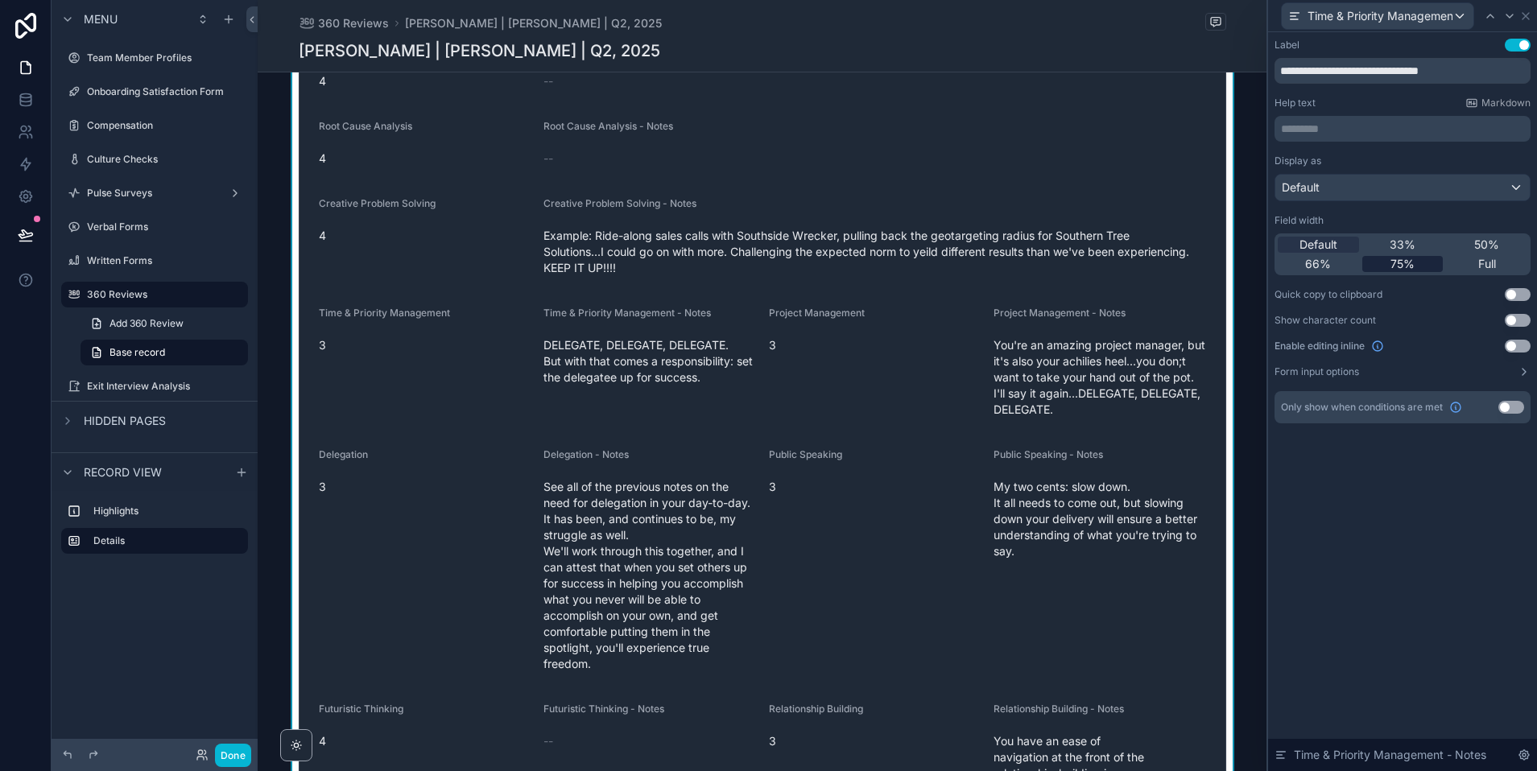
click at [1393, 270] on span "75%" at bounding box center [1402, 264] width 24 height 16
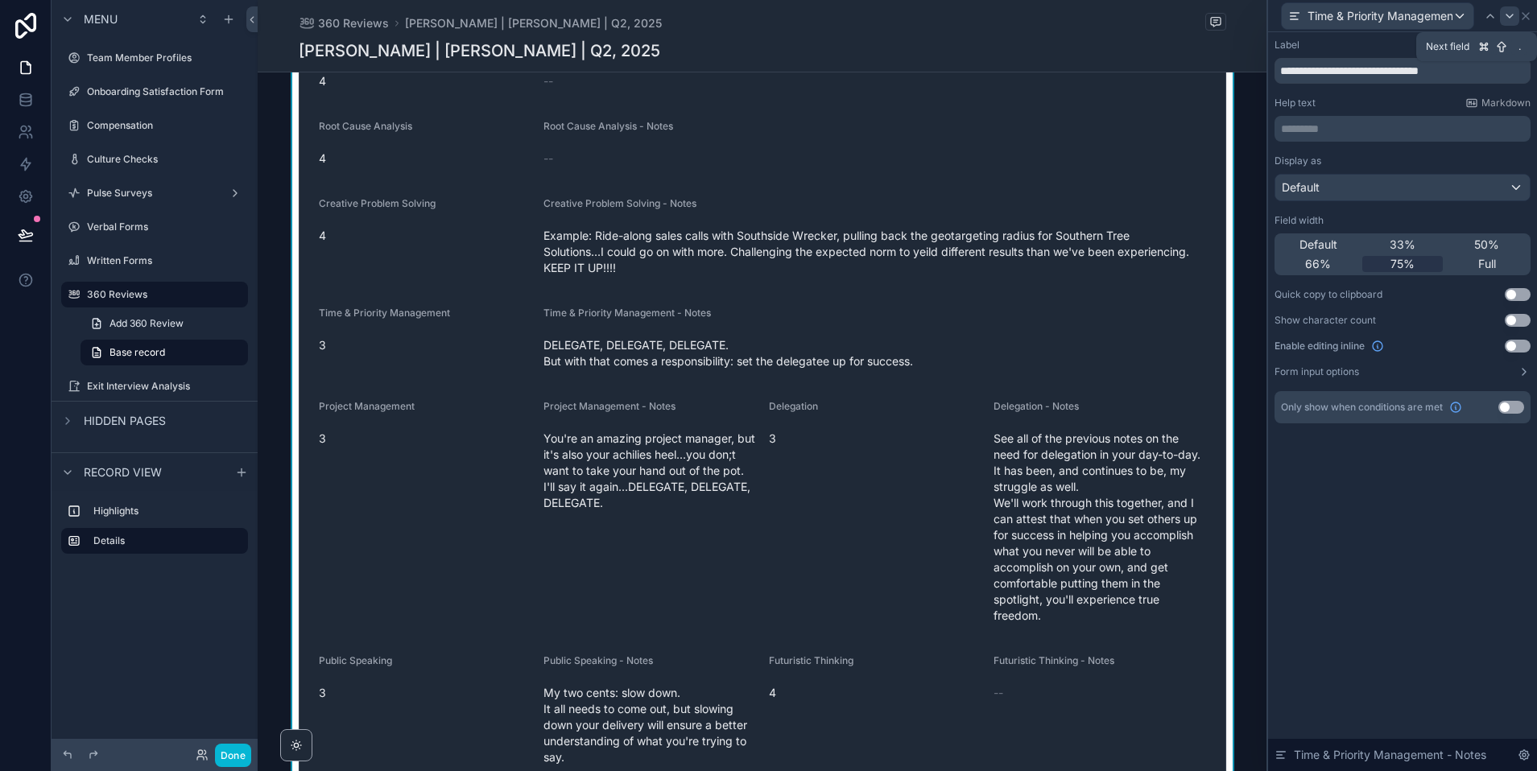
click at [1505, 16] on icon at bounding box center [1509, 16] width 13 height 13
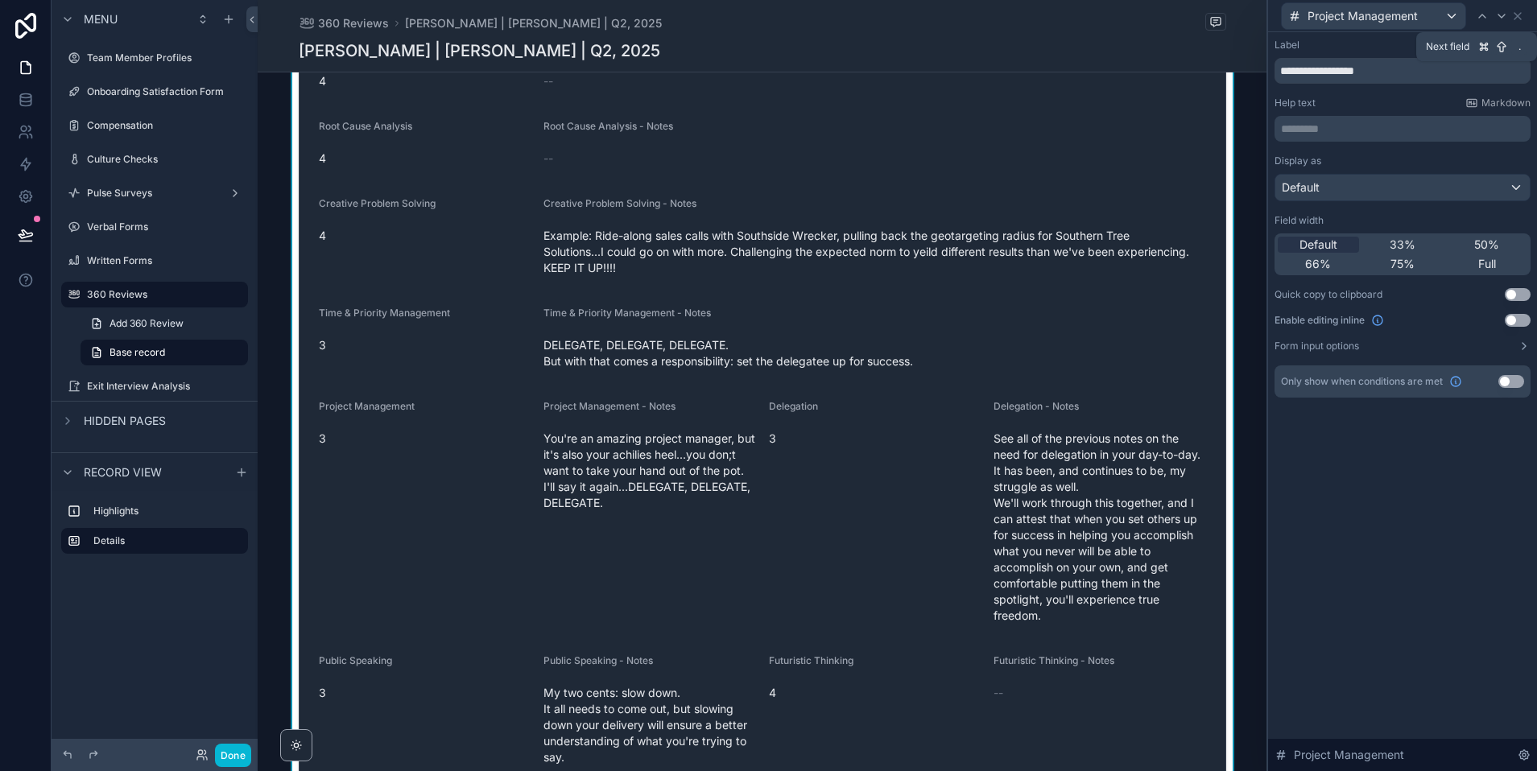
click at [1505, 16] on icon at bounding box center [1501, 16] width 13 height 13
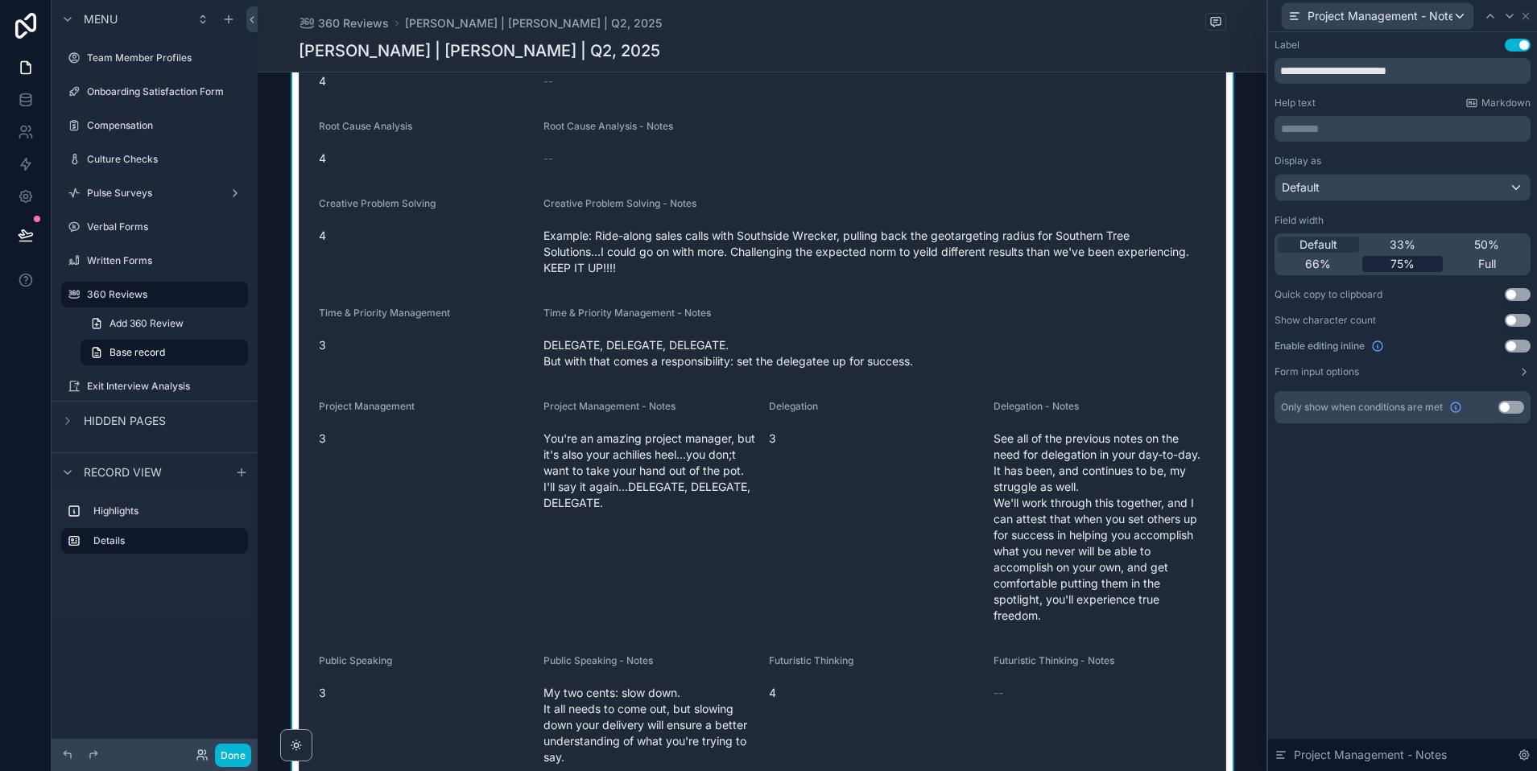
click at [1405, 266] on span "75%" at bounding box center [1402, 264] width 24 height 16
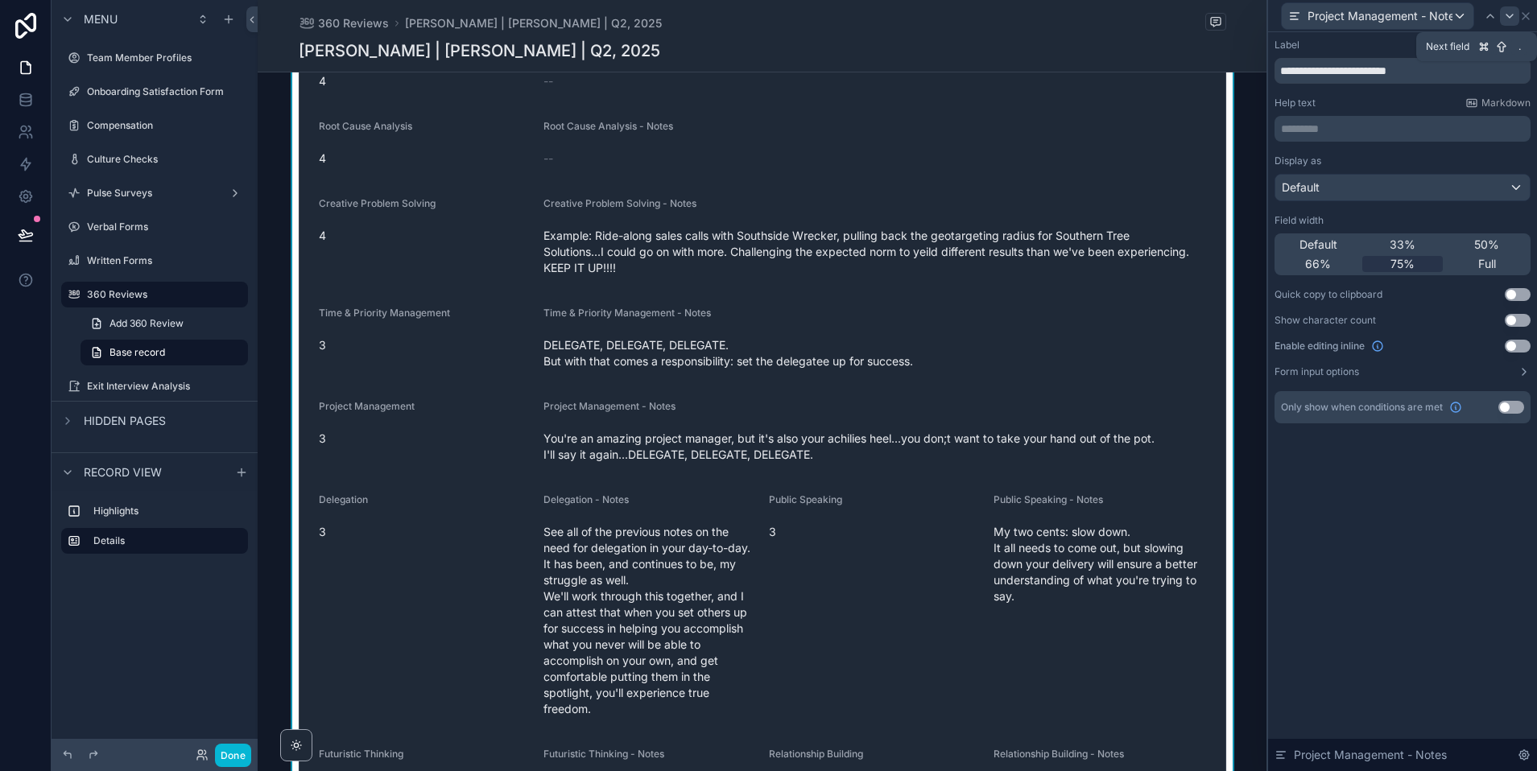
click at [1508, 18] on icon at bounding box center [1509, 16] width 13 height 13
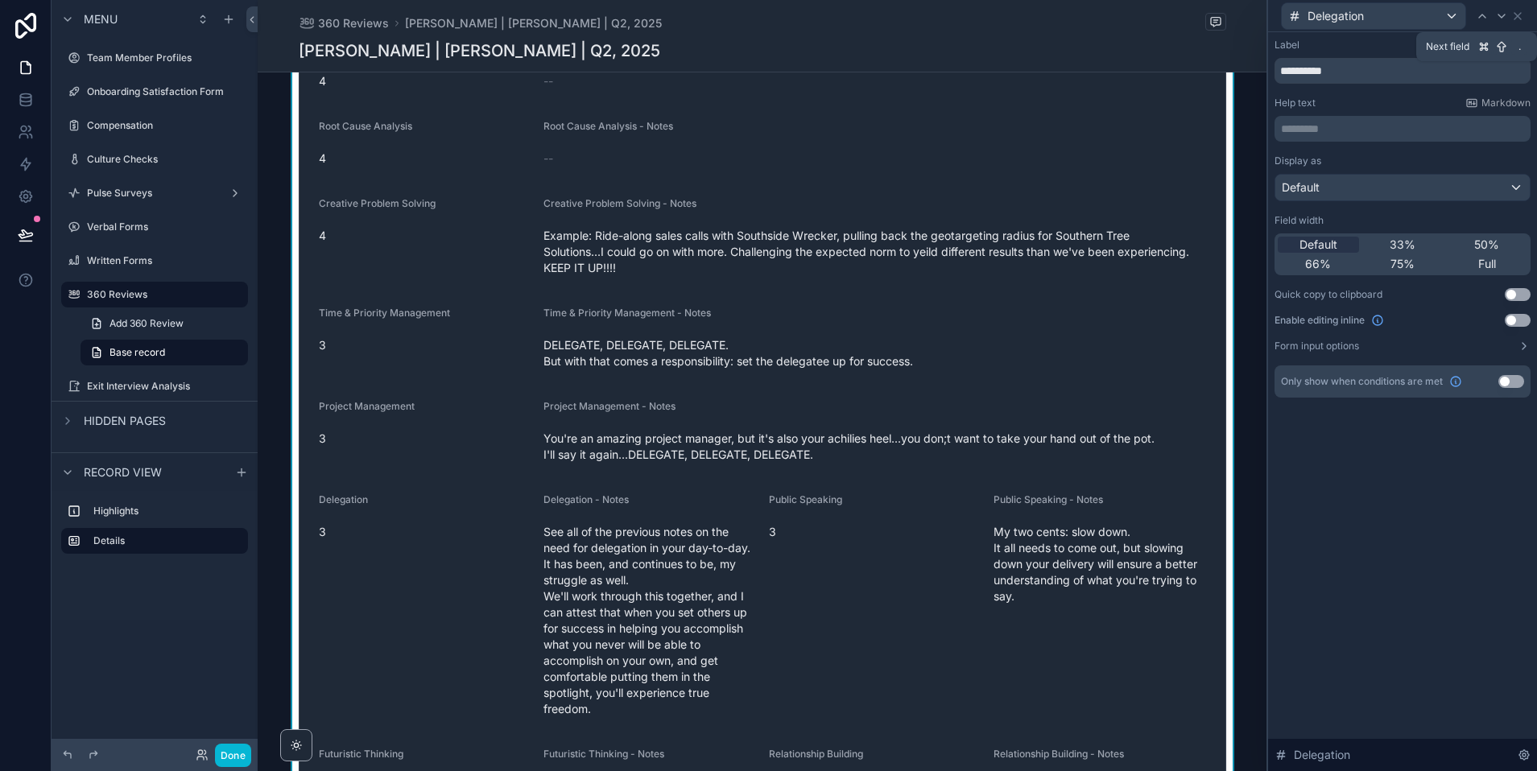
click at [1508, 18] on div at bounding box center [1501, 15] width 19 height 19
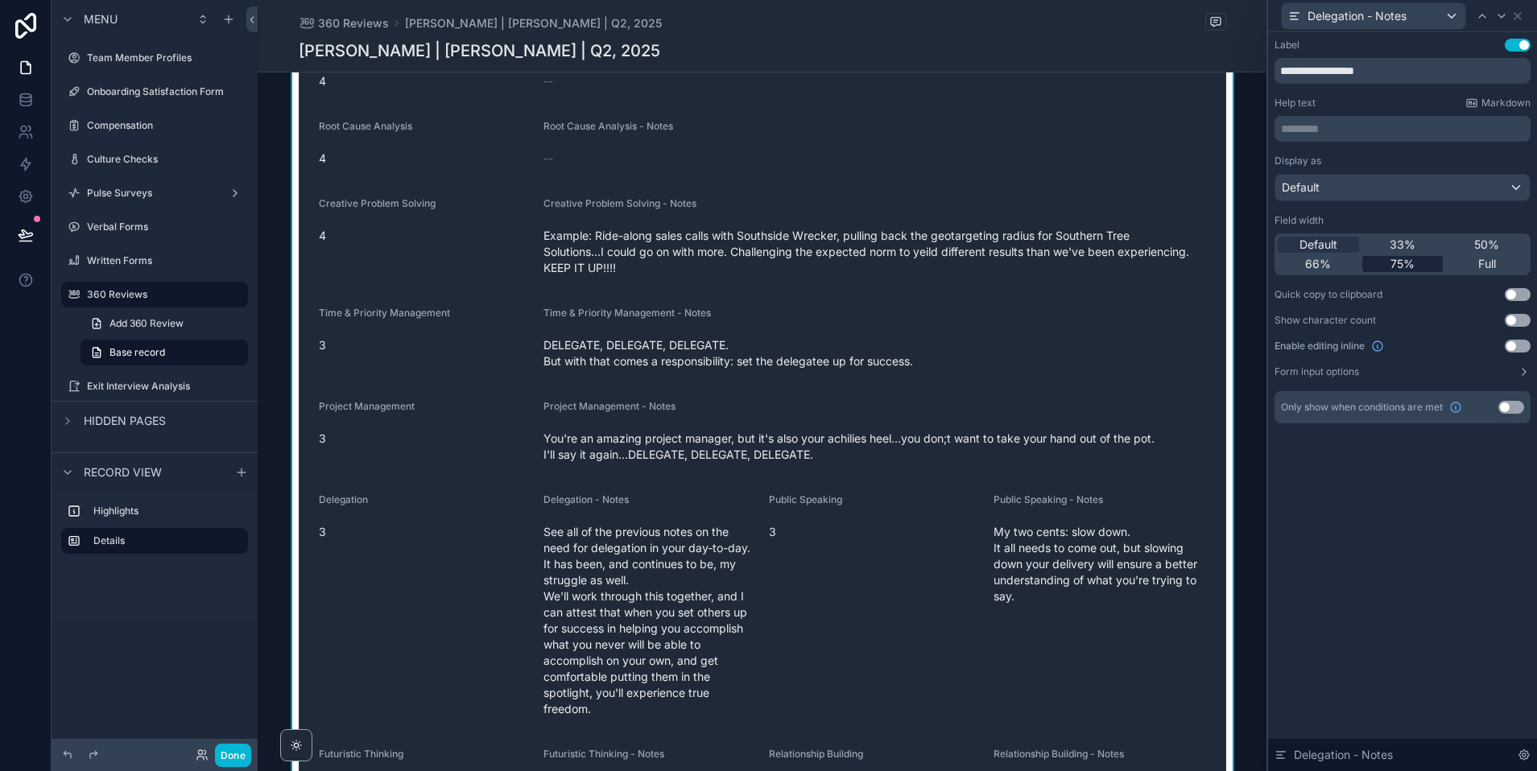
click at [1397, 262] on span "75%" at bounding box center [1402, 264] width 24 height 16
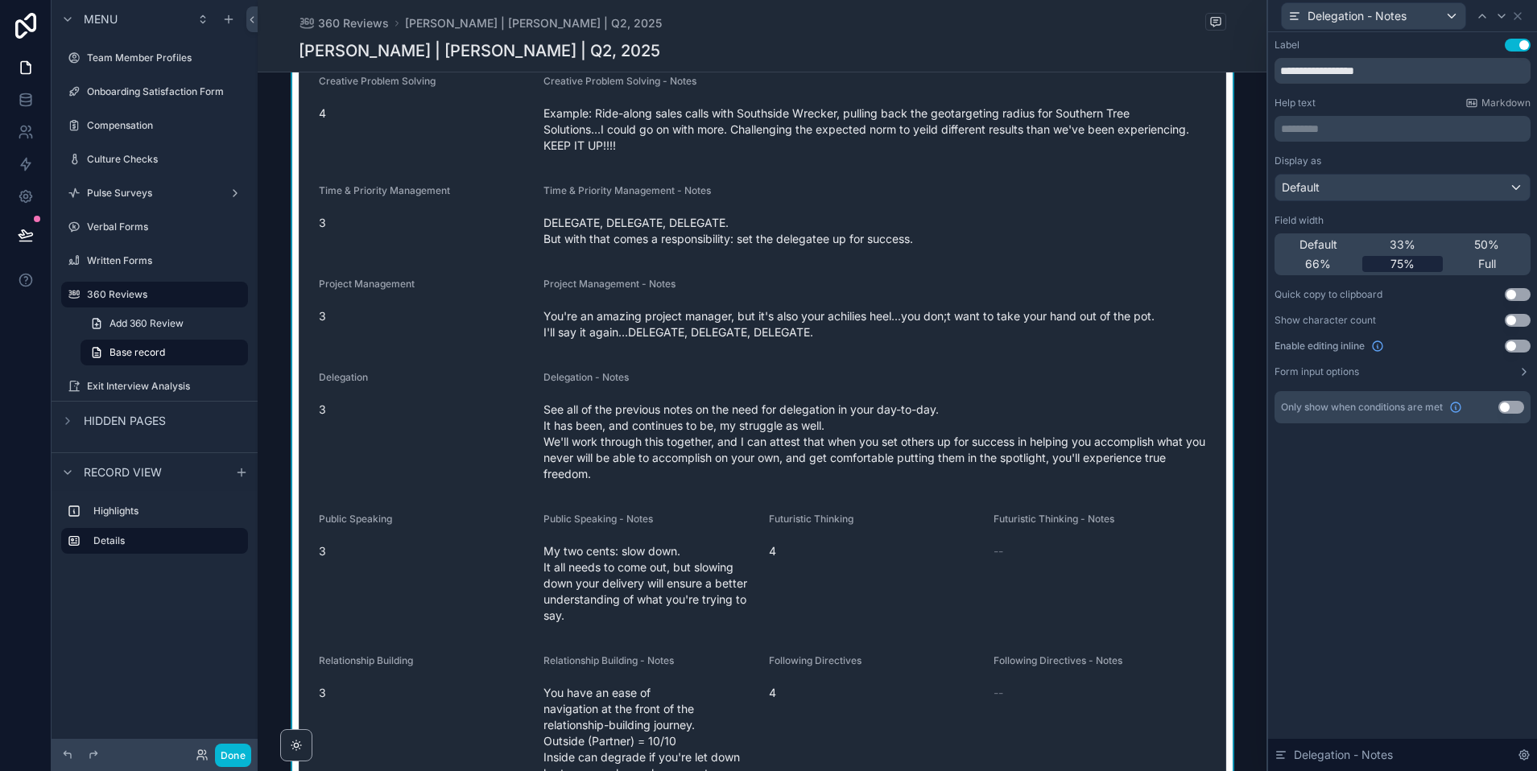
scroll to position [2938, 0]
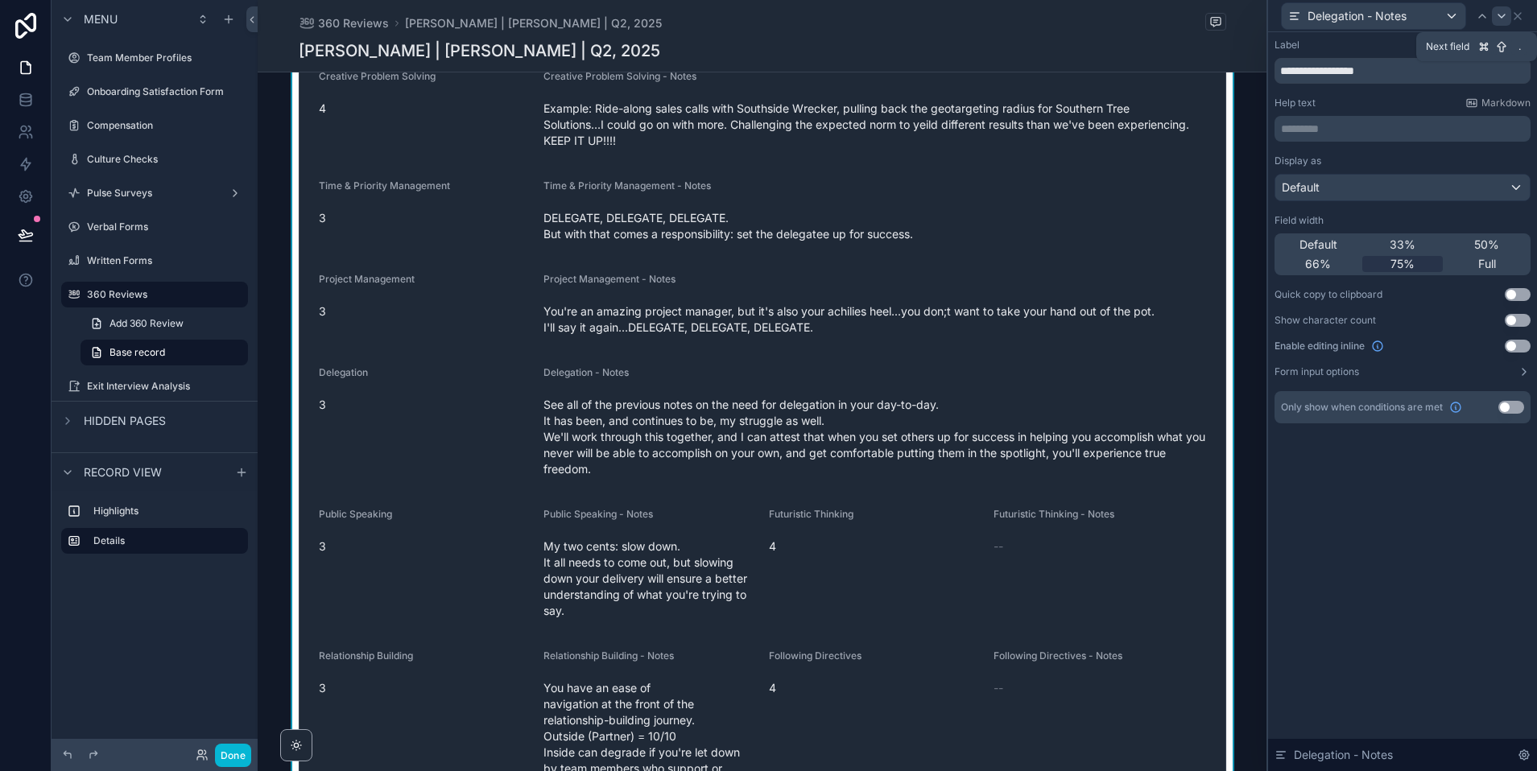
click at [1501, 18] on icon at bounding box center [1501, 16] width 13 height 13
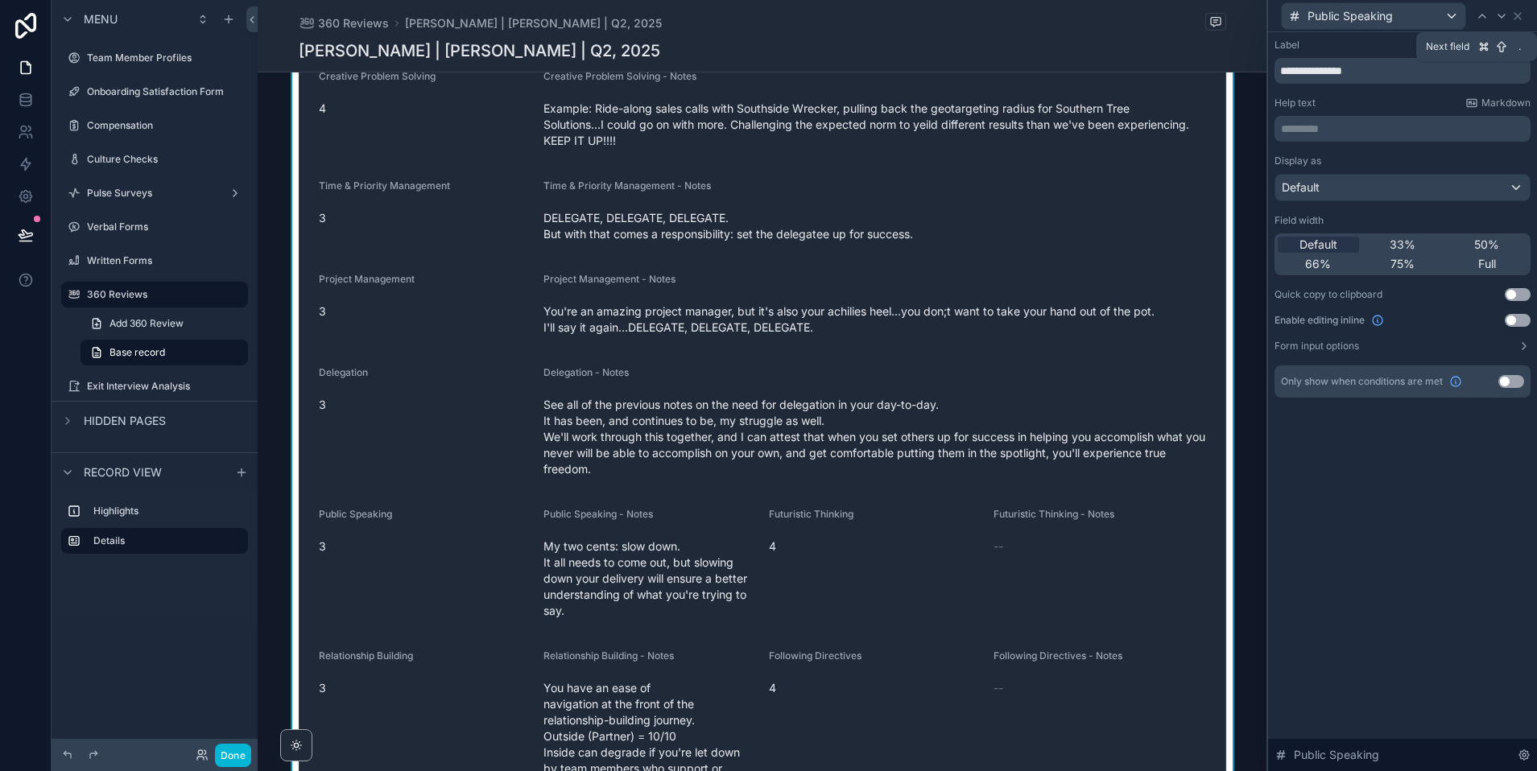
click at [1501, 18] on icon at bounding box center [1501, 16] width 13 height 13
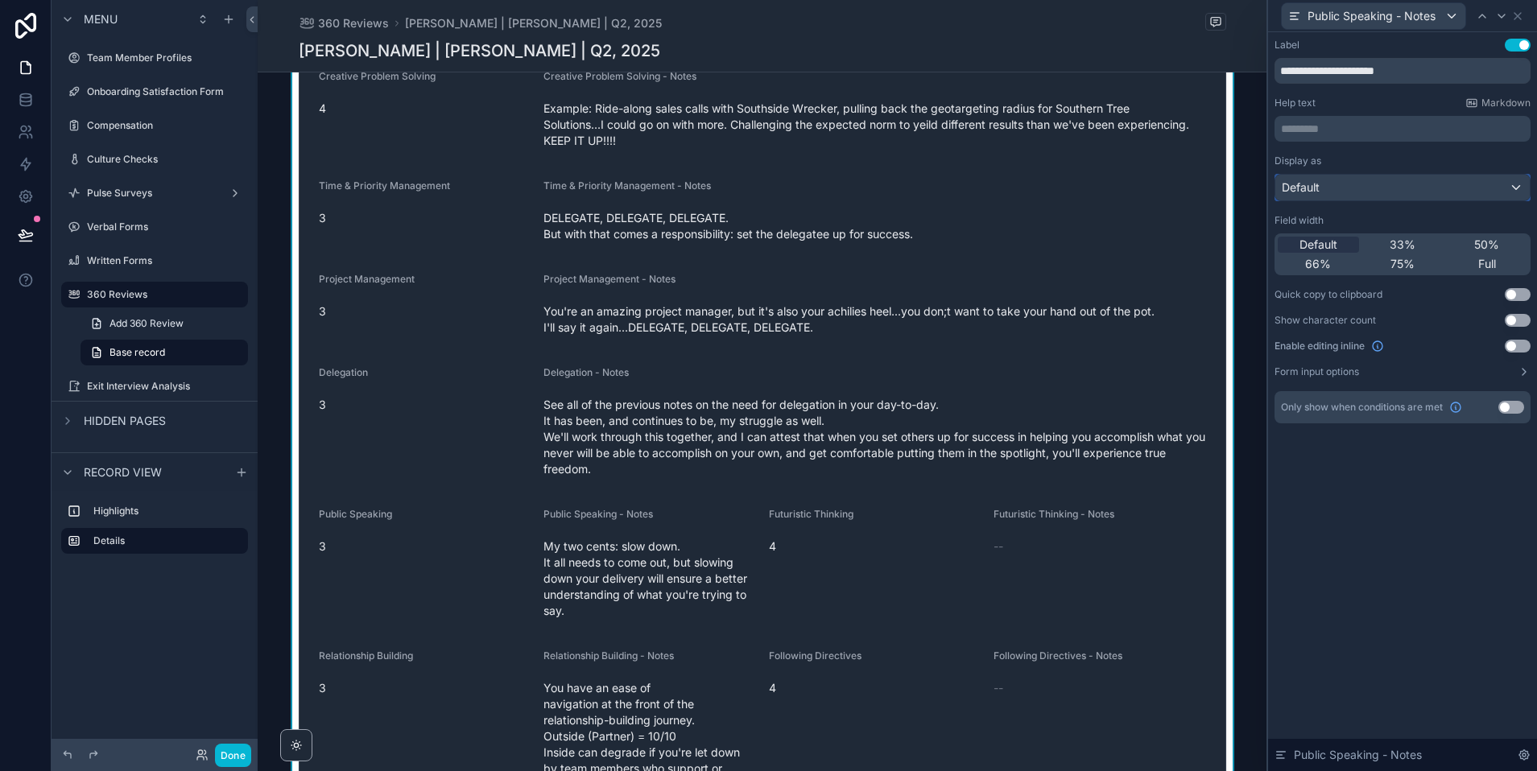
click at [1424, 189] on div "Default" at bounding box center [1402, 188] width 254 height 26
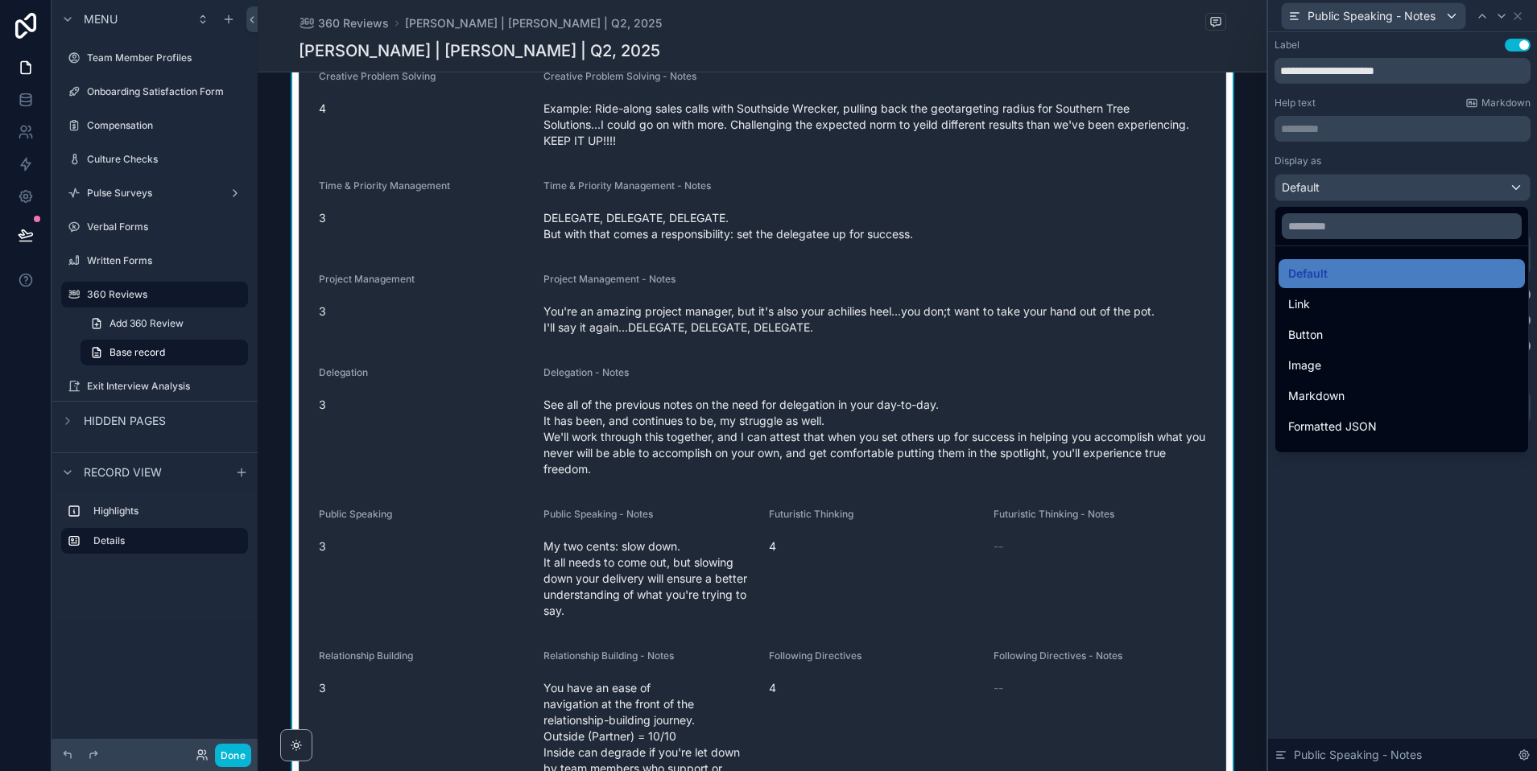
click at [1365, 144] on div at bounding box center [1402, 385] width 269 height 771
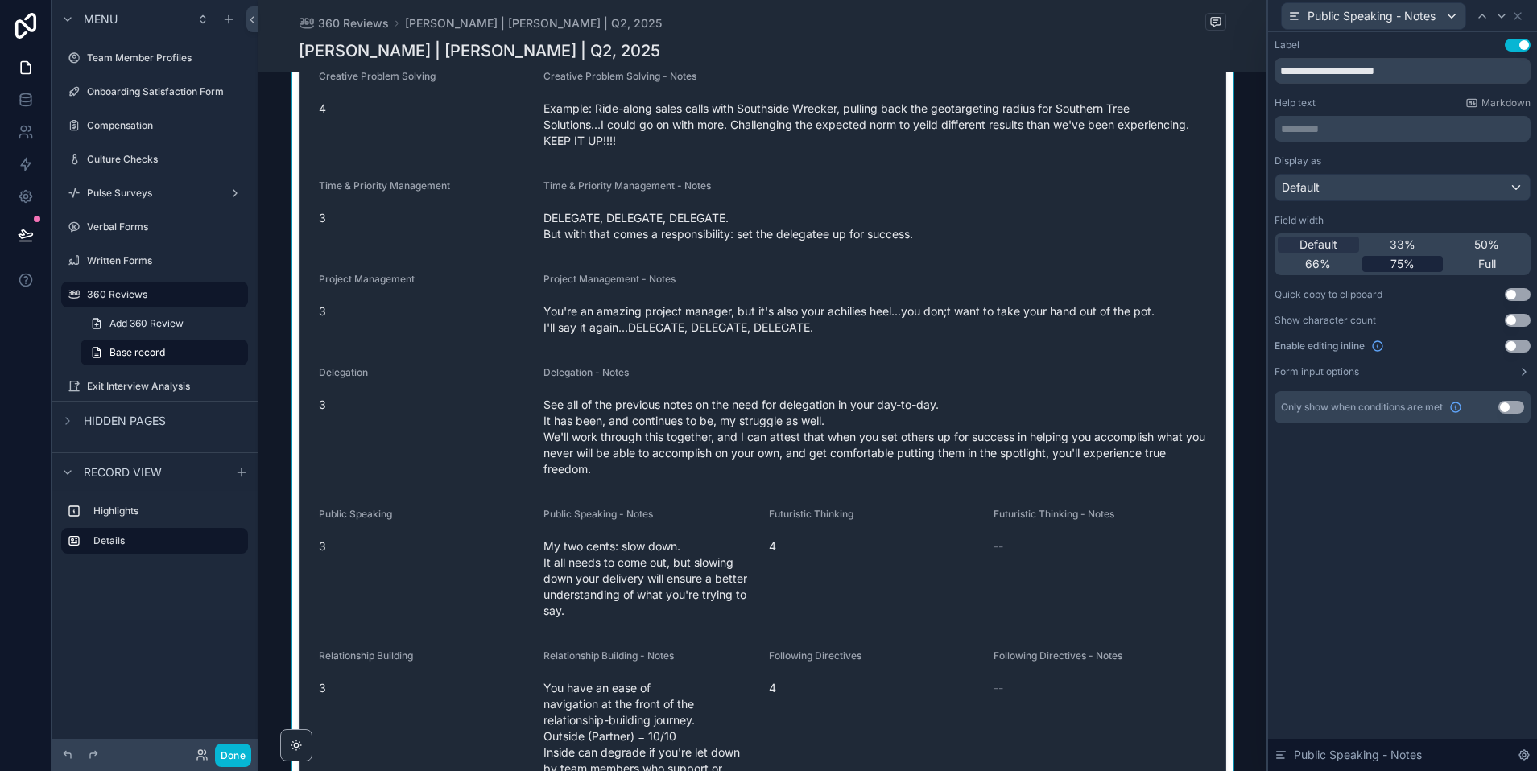
click at [1396, 262] on span "75%" at bounding box center [1402, 264] width 24 height 16
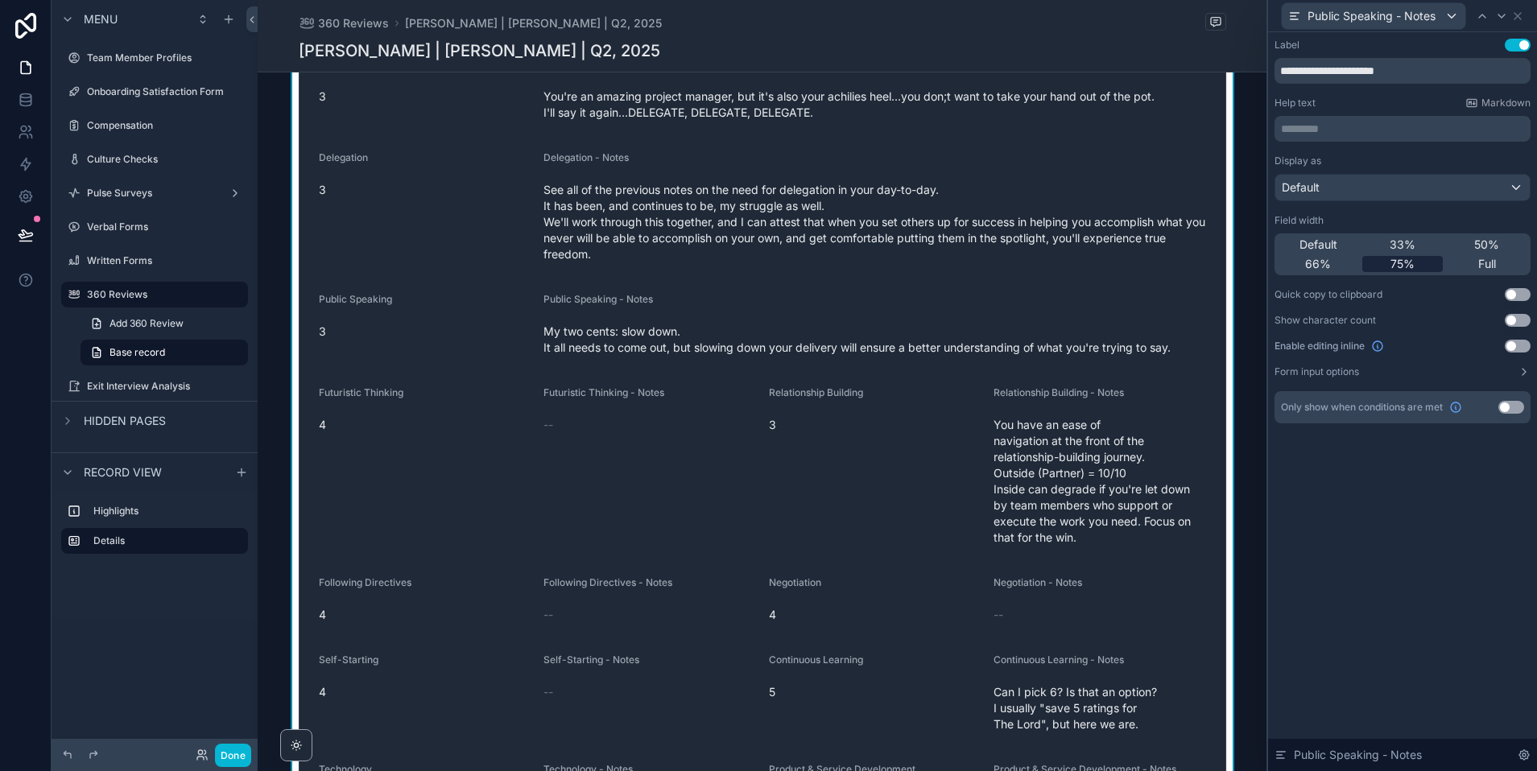
scroll to position [3164, 0]
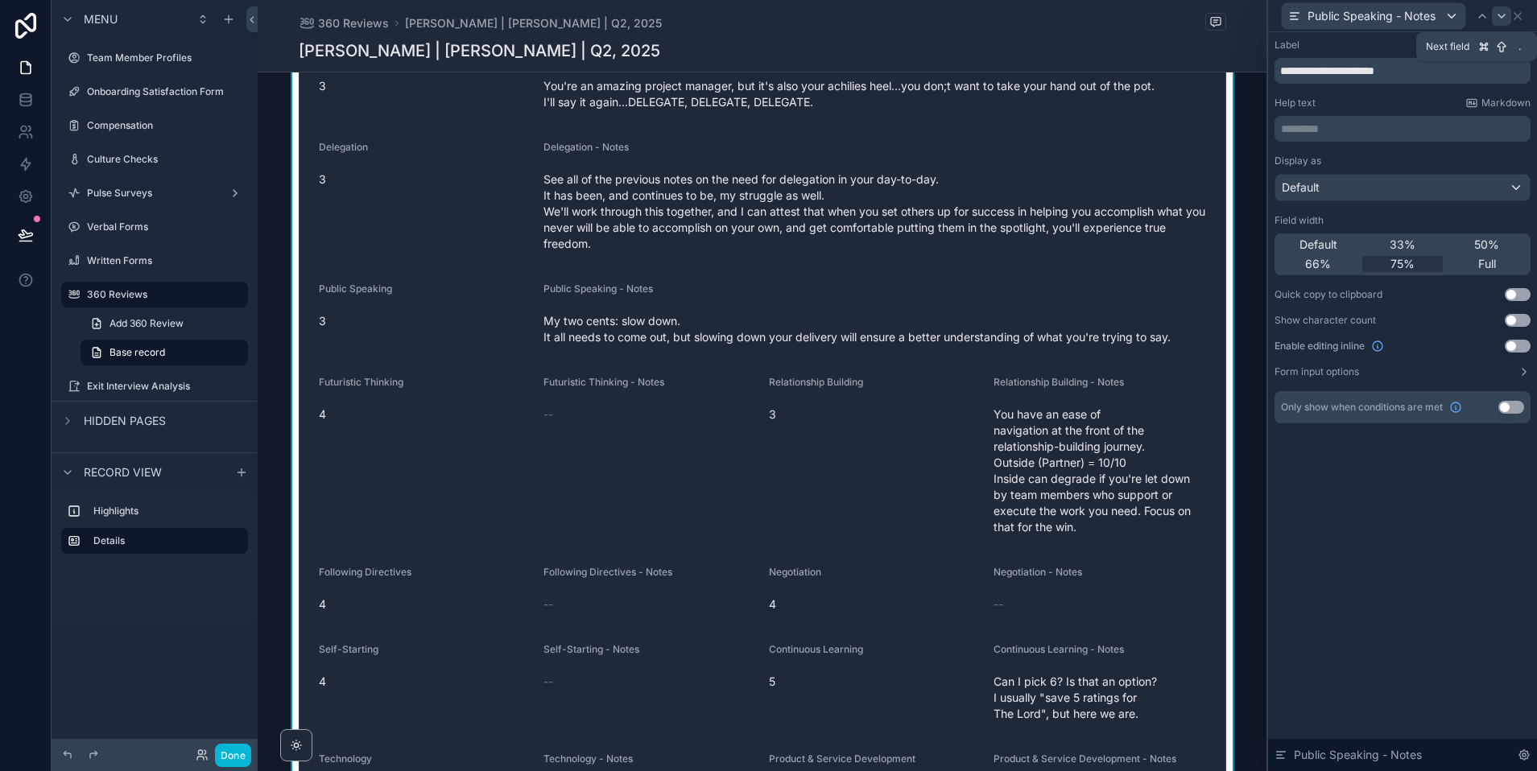
click at [1502, 18] on icon at bounding box center [1501, 16] width 13 height 13
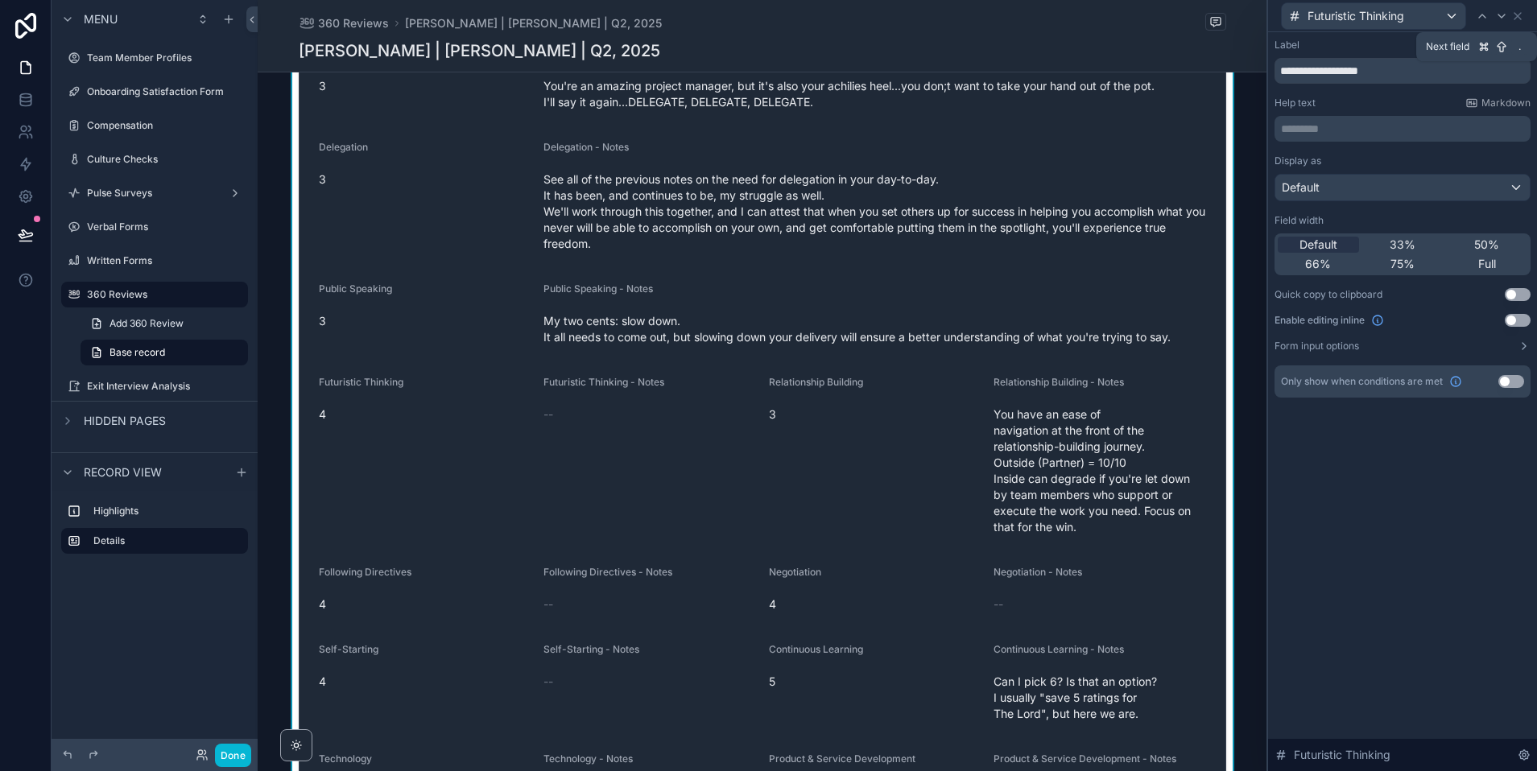
click at [1502, 18] on icon at bounding box center [1501, 16] width 13 height 13
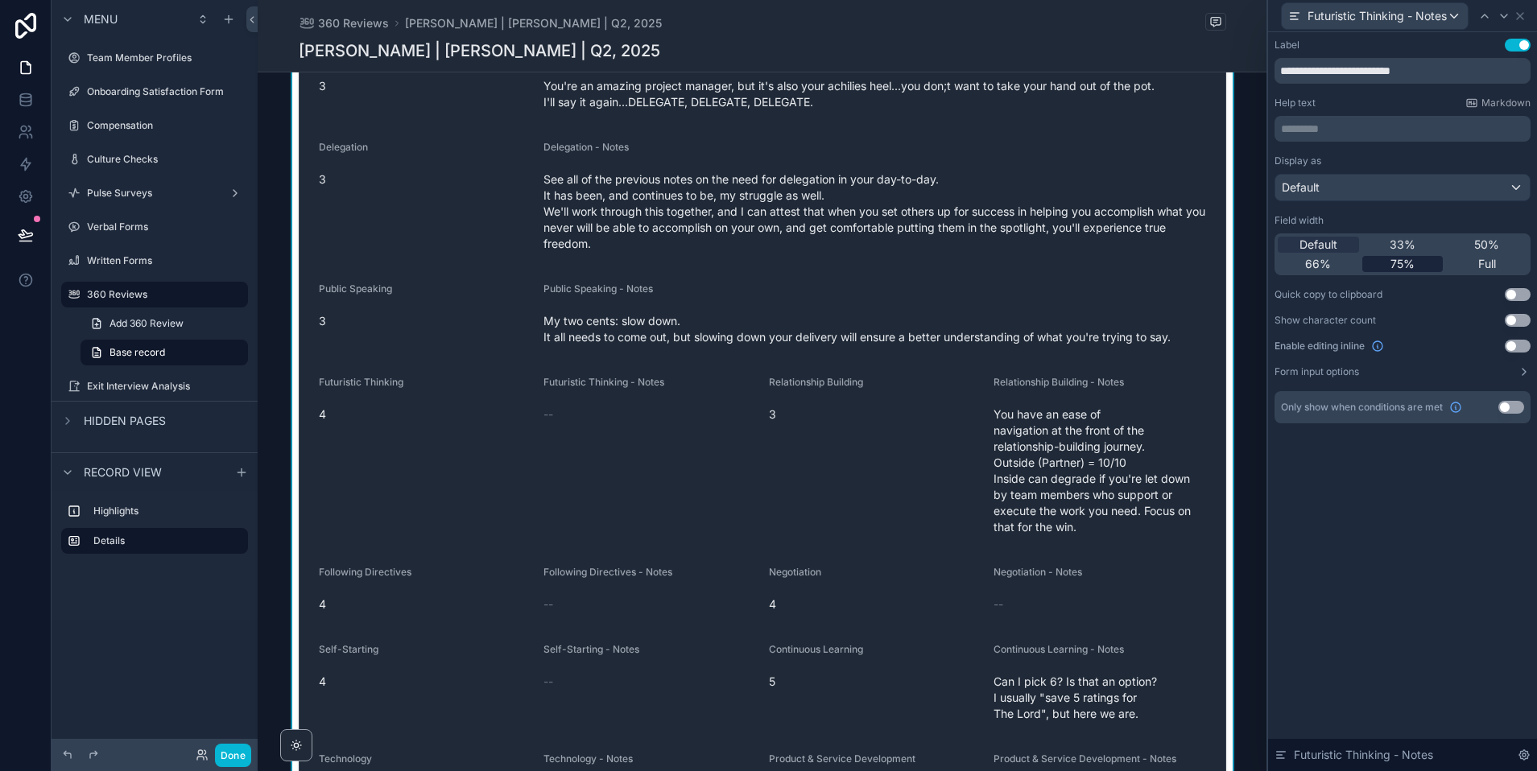
click at [1406, 266] on span "75%" at bounding box center [1402, 264] width 24 height 16
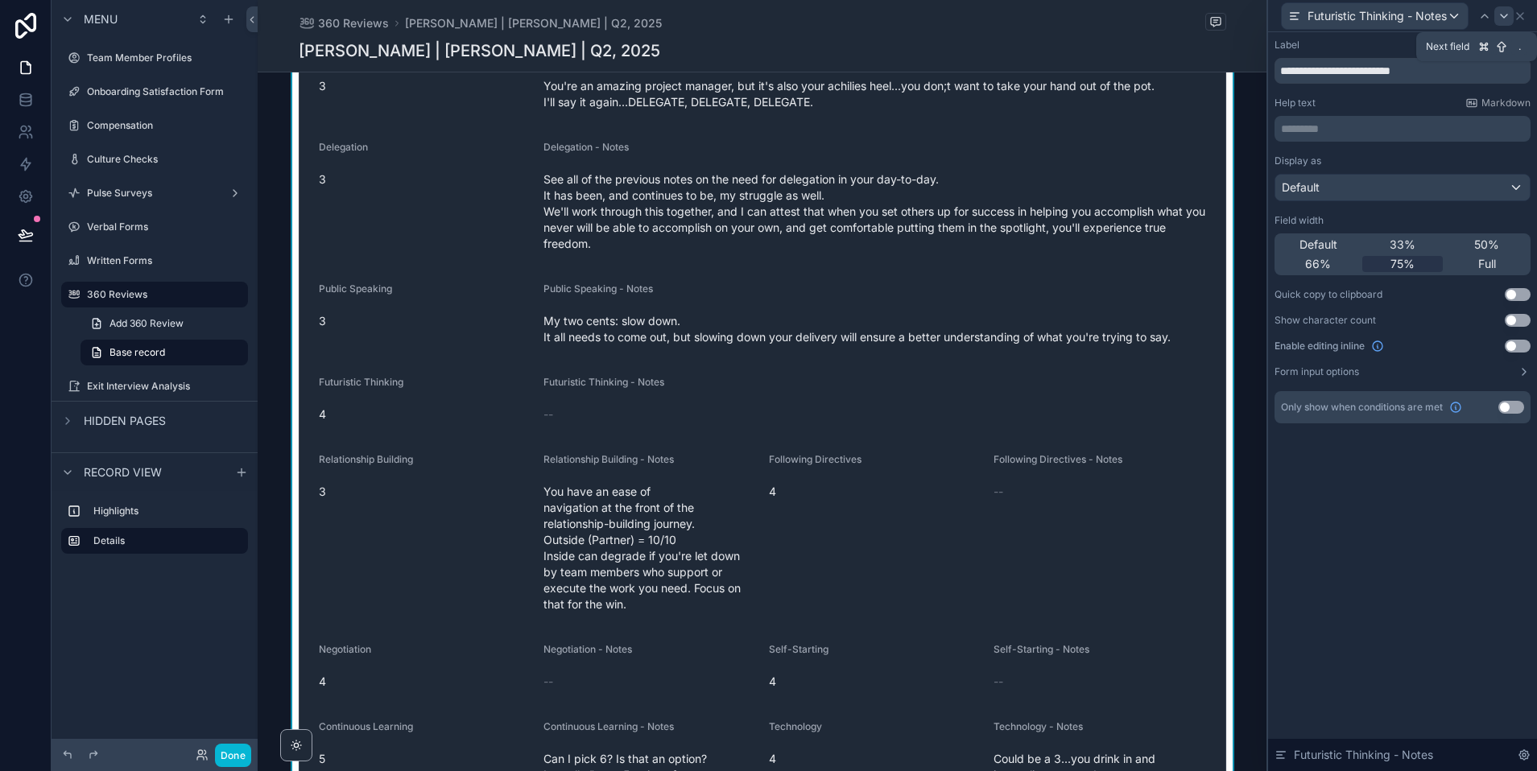
click at [1502, 13] on icon at bounding box center [1503, 16] width 13 height 13
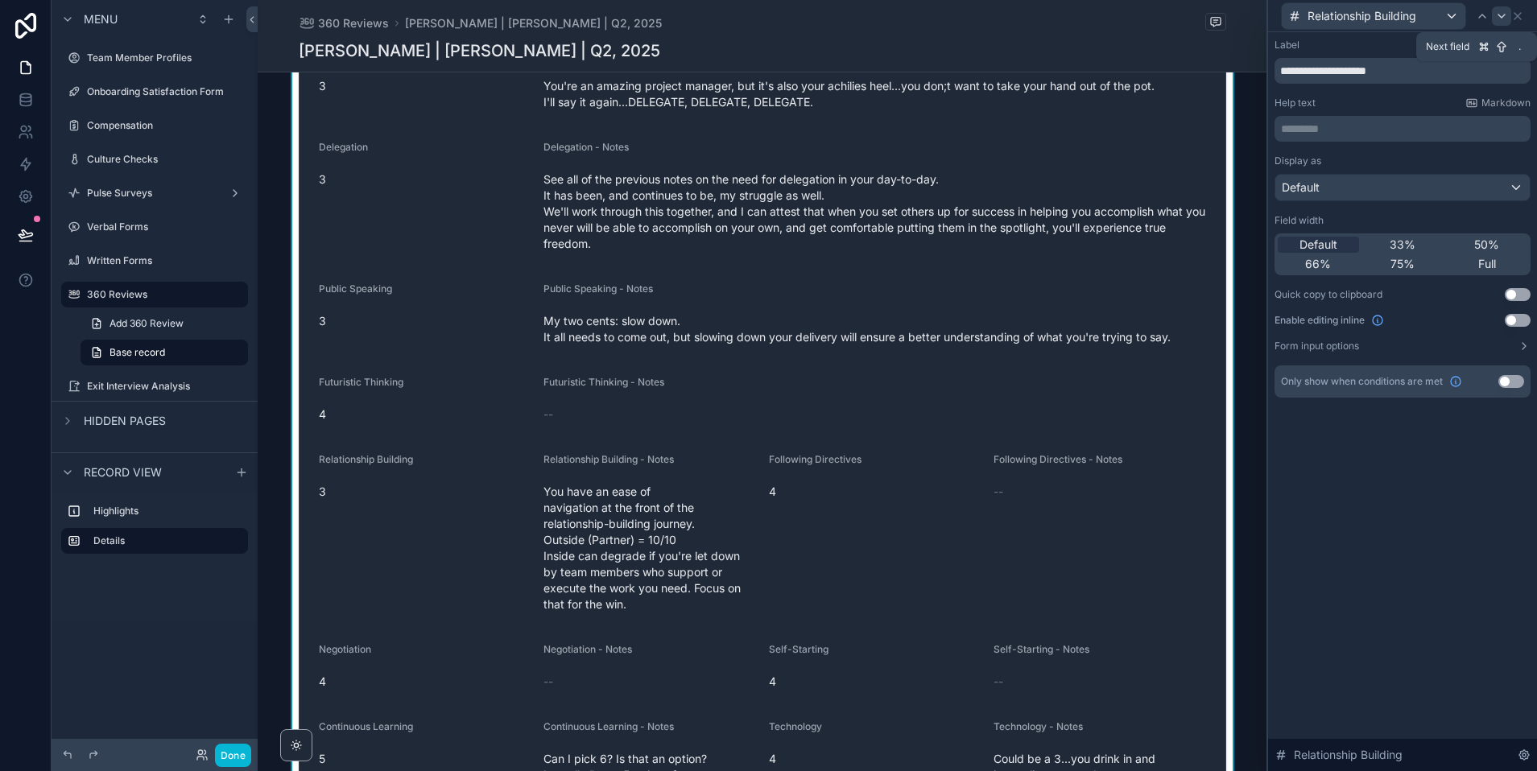
click at [1503, 13] on icon at bounding box center [1501, 16] width 13 height 13
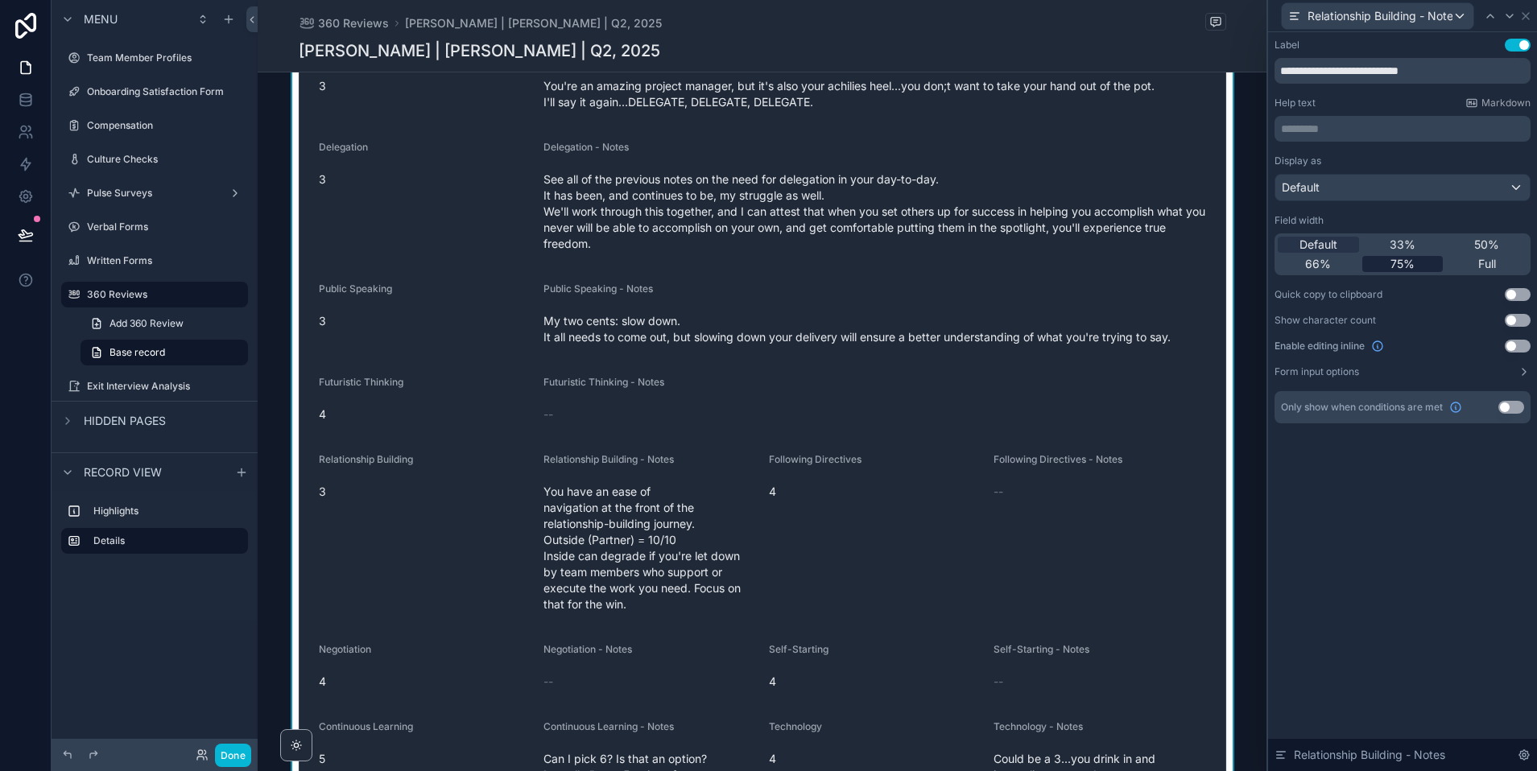
click at [1408, 258] on span "75%" at bounding box center [1402, 264] width 24 height 16
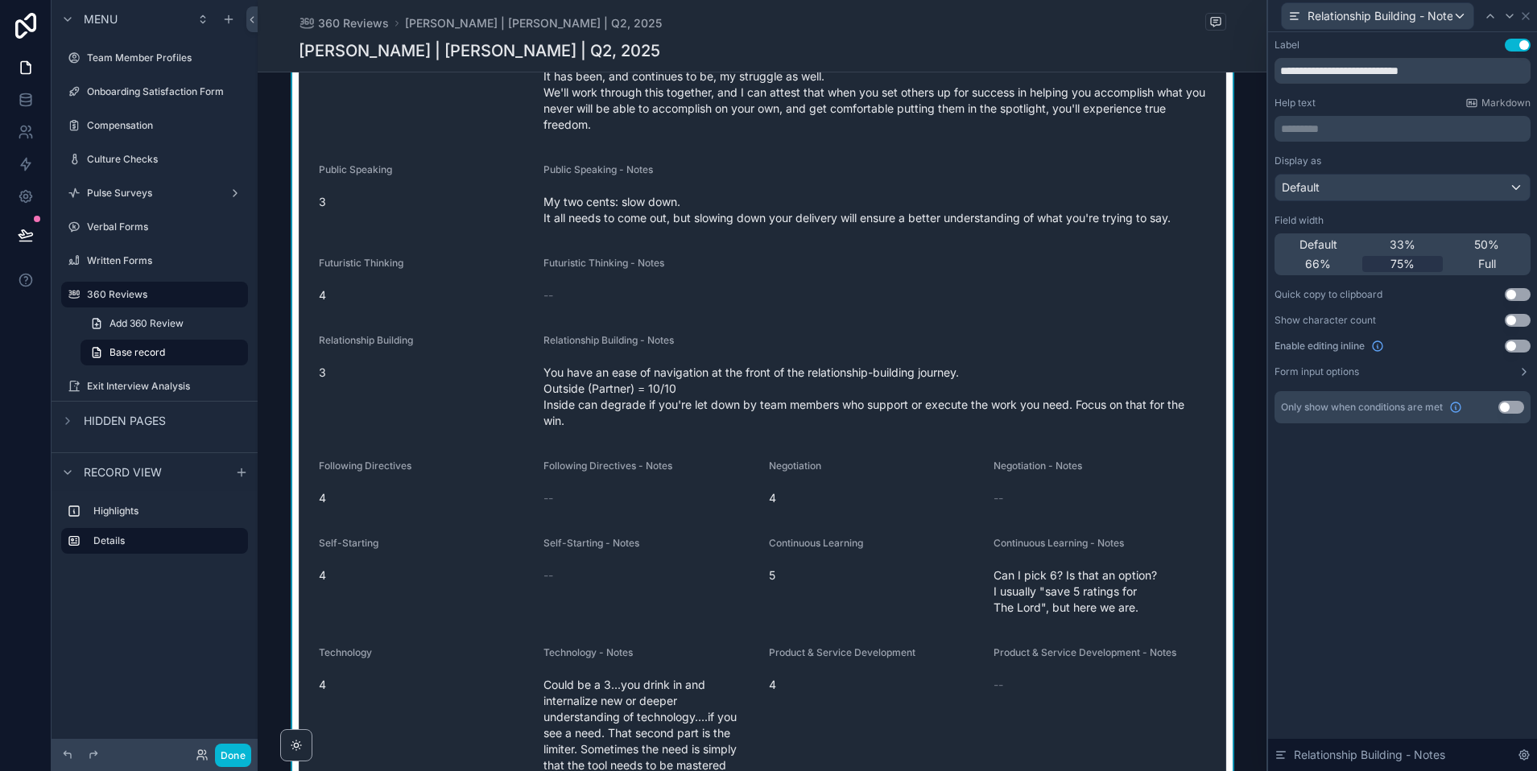
scroll to position [3417, 0]
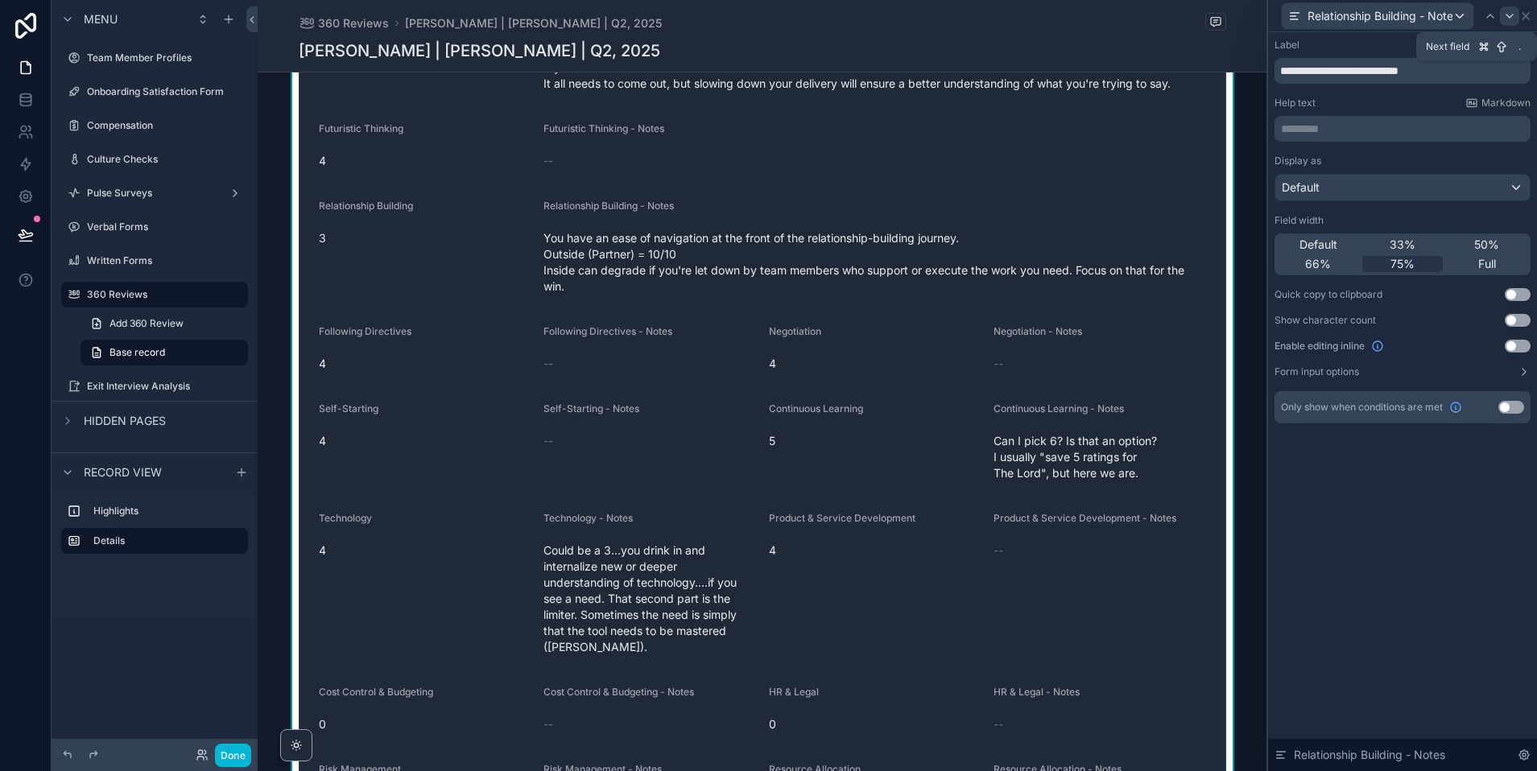
click at [1511, 19] on icon at bounding box center [1509, 16] width 13 height 13
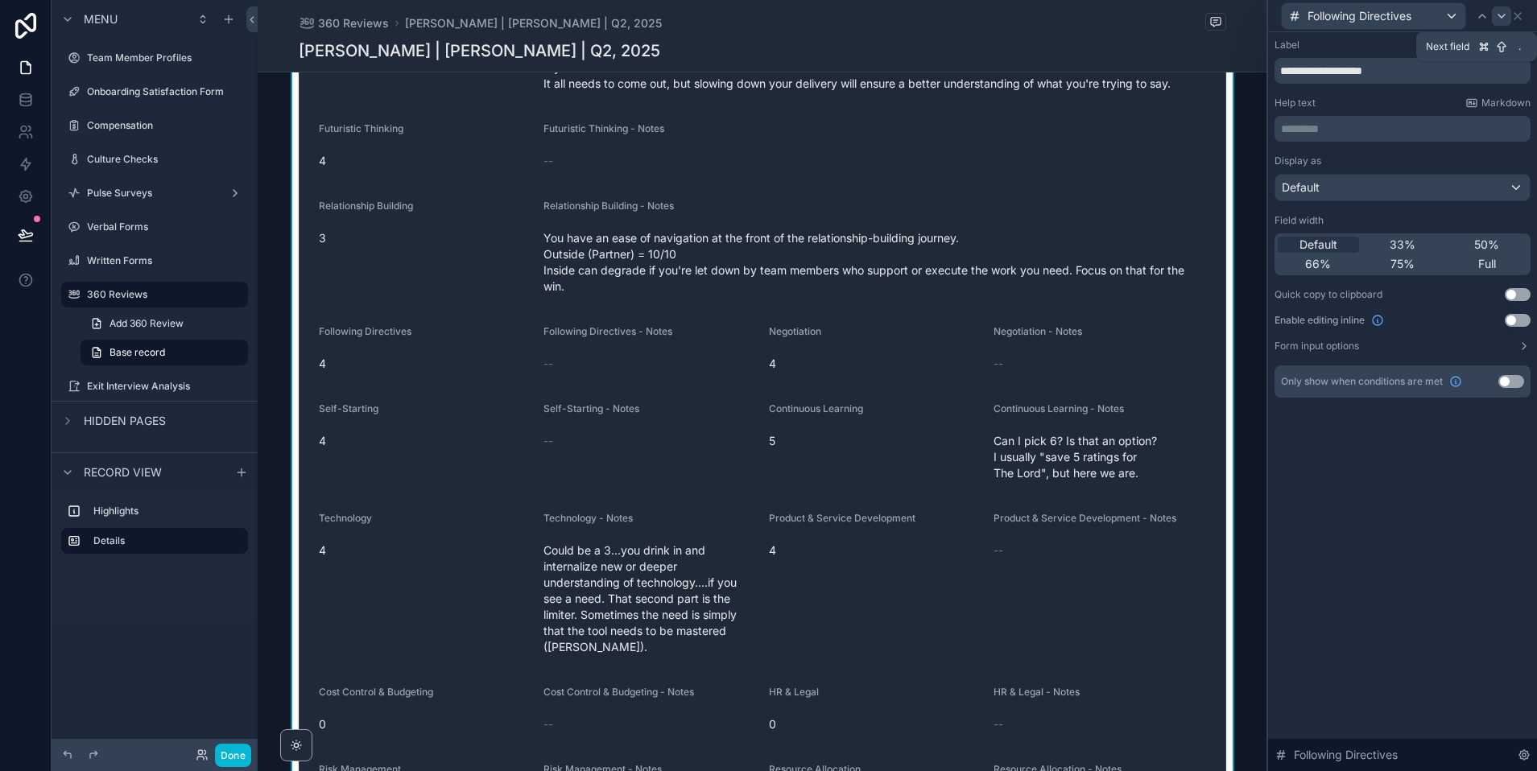
click at [1501, 18] on icon at bounding box center [1501, 16] width 13 height 13
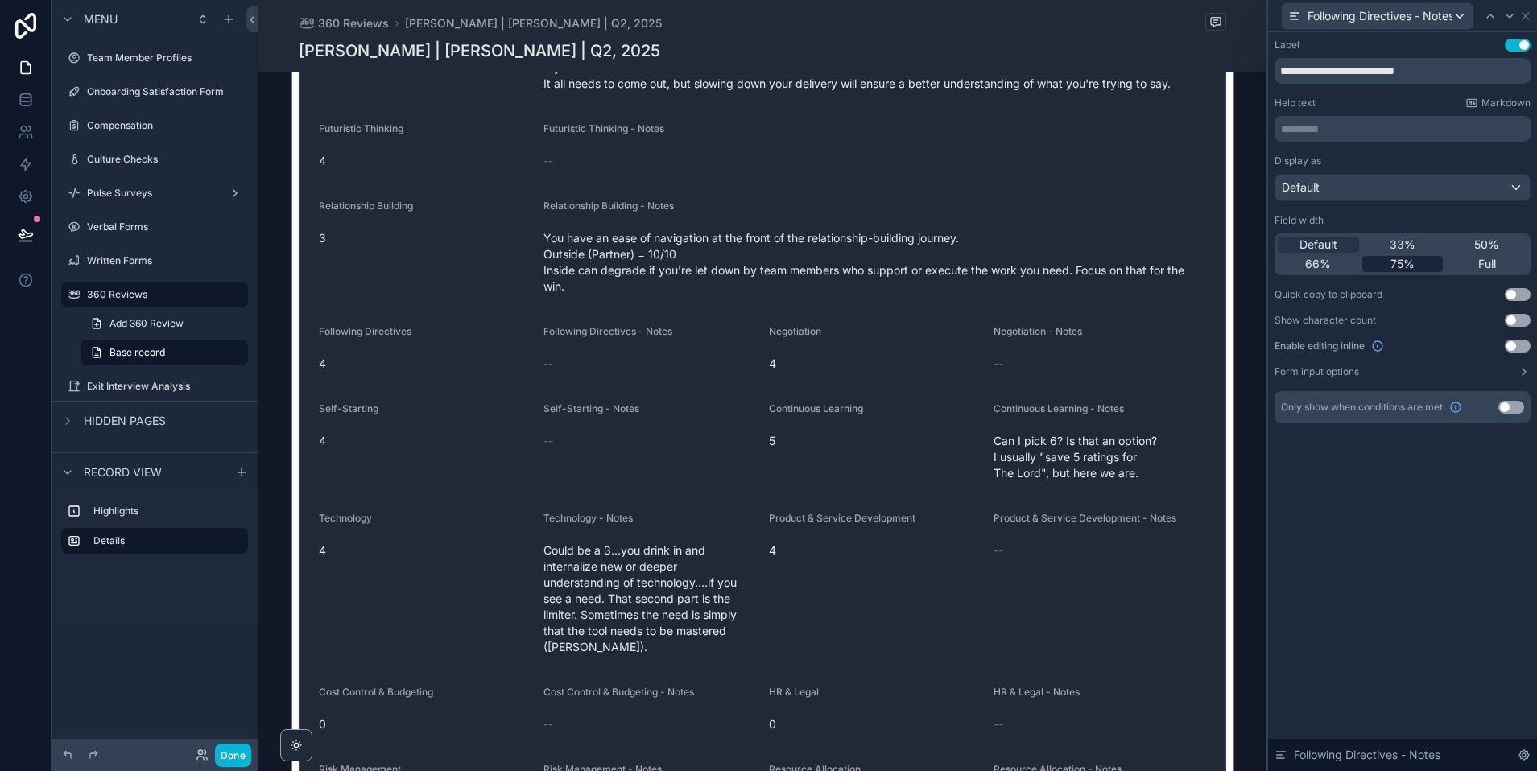
click at [1402, 266] on span "75%" at bounding box center [1402, 264] width 24 height 16
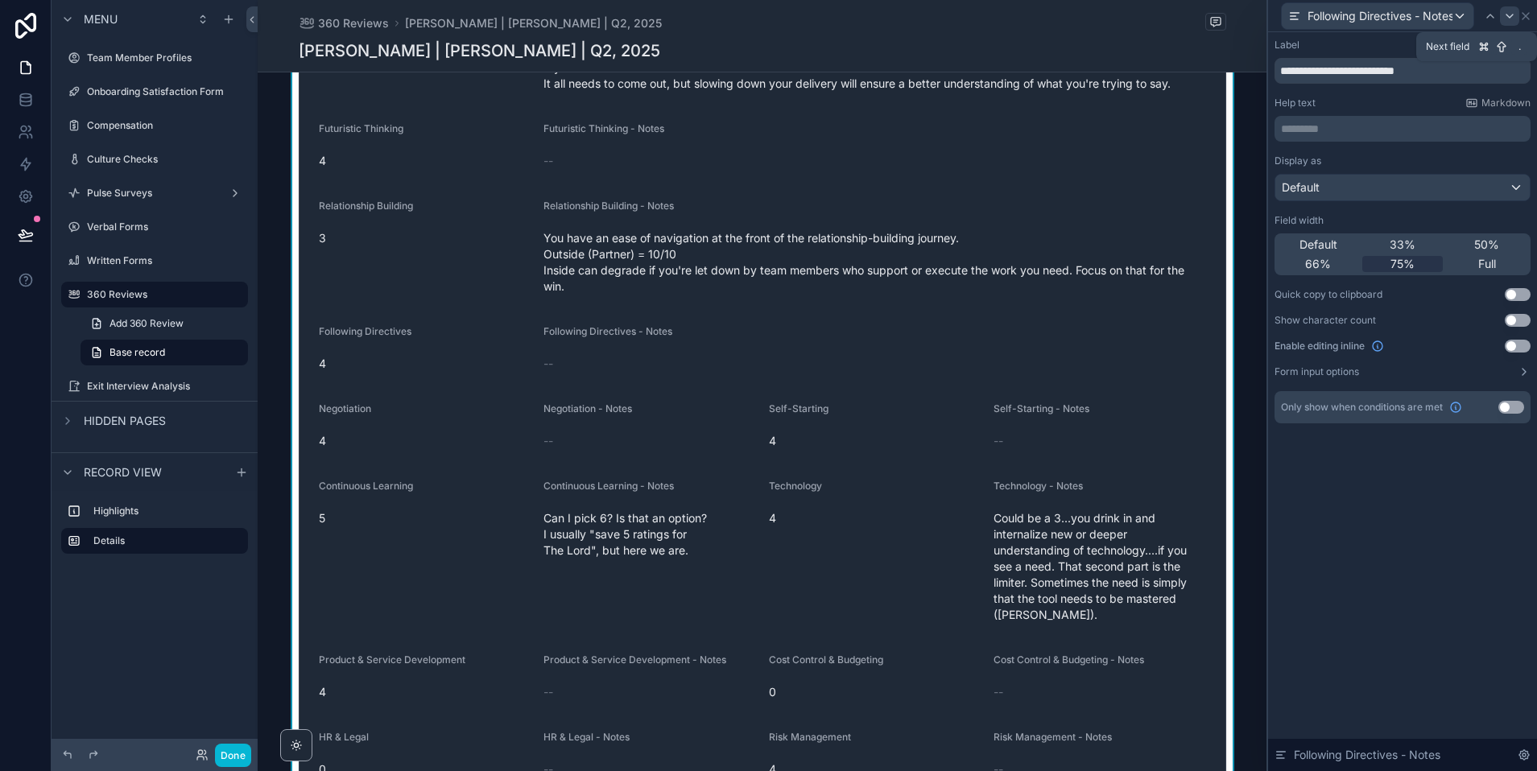
click at [1506, 15] on icon at bounding box center [1509, 16] width 13 height 13
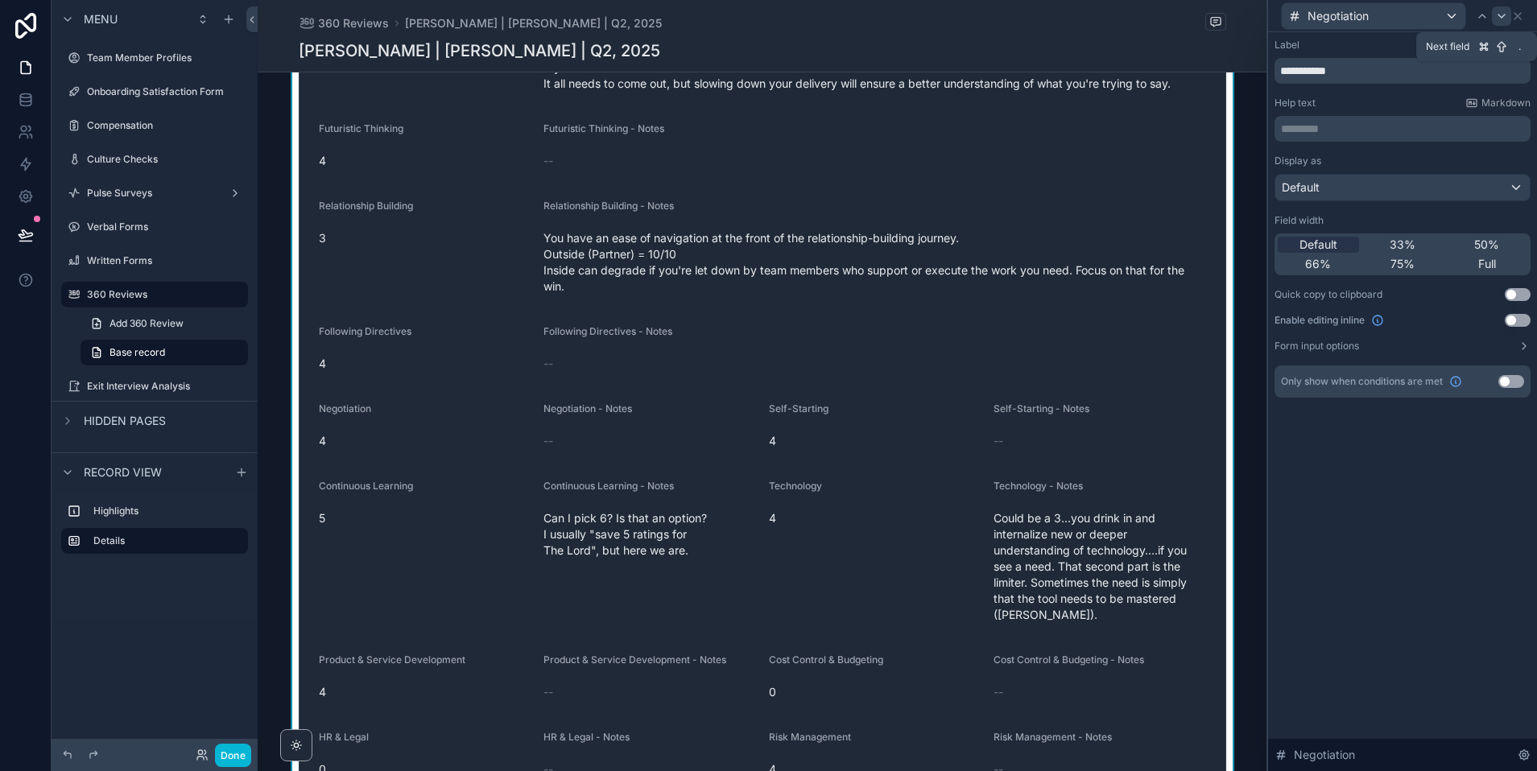
click at [1502, 18] on icon at bounding box center [1501, 16] width 13 height 13
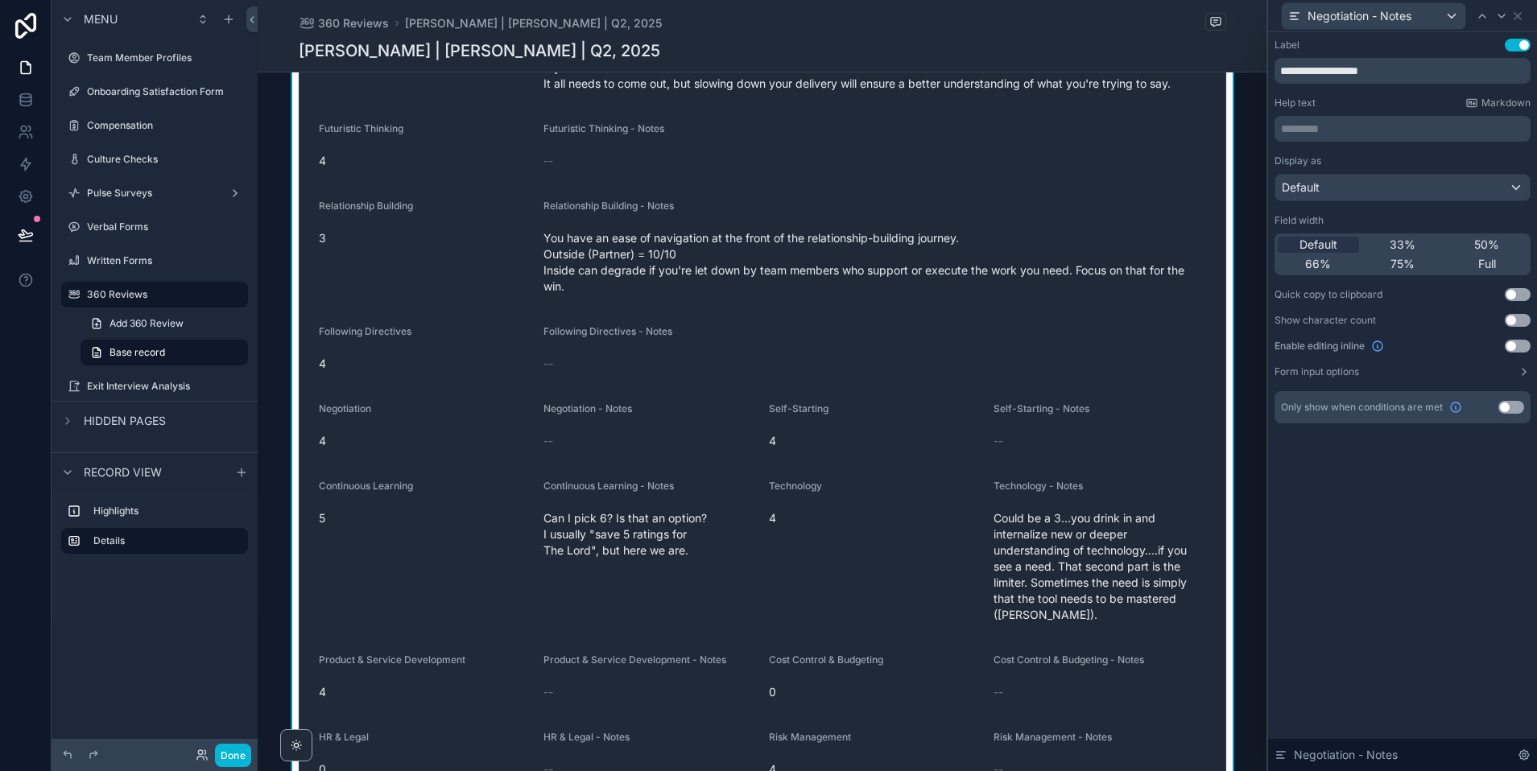
click at [1399, 275] on div "Display as Default Field width Default 33% 50% 66% 75% Full Quick copy to clipb…" at bounding box center [1402, 267] width 256 height 224
click at [1399, 263] on span "75%" at bounding box center [1402, 264] width 24 height 16
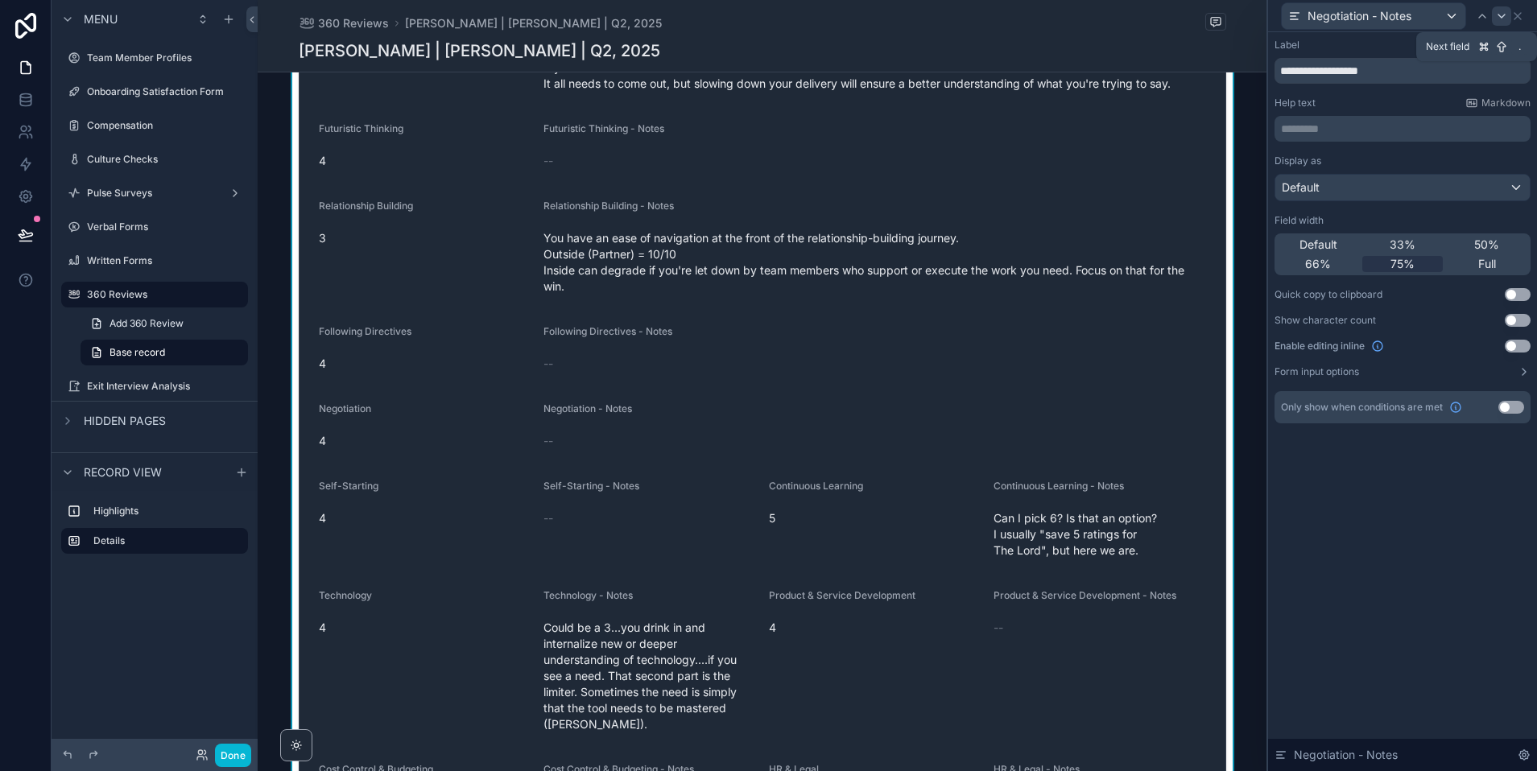
click at [1498, 16] on icon at bounding box center [1501, 16] width 13 height 13
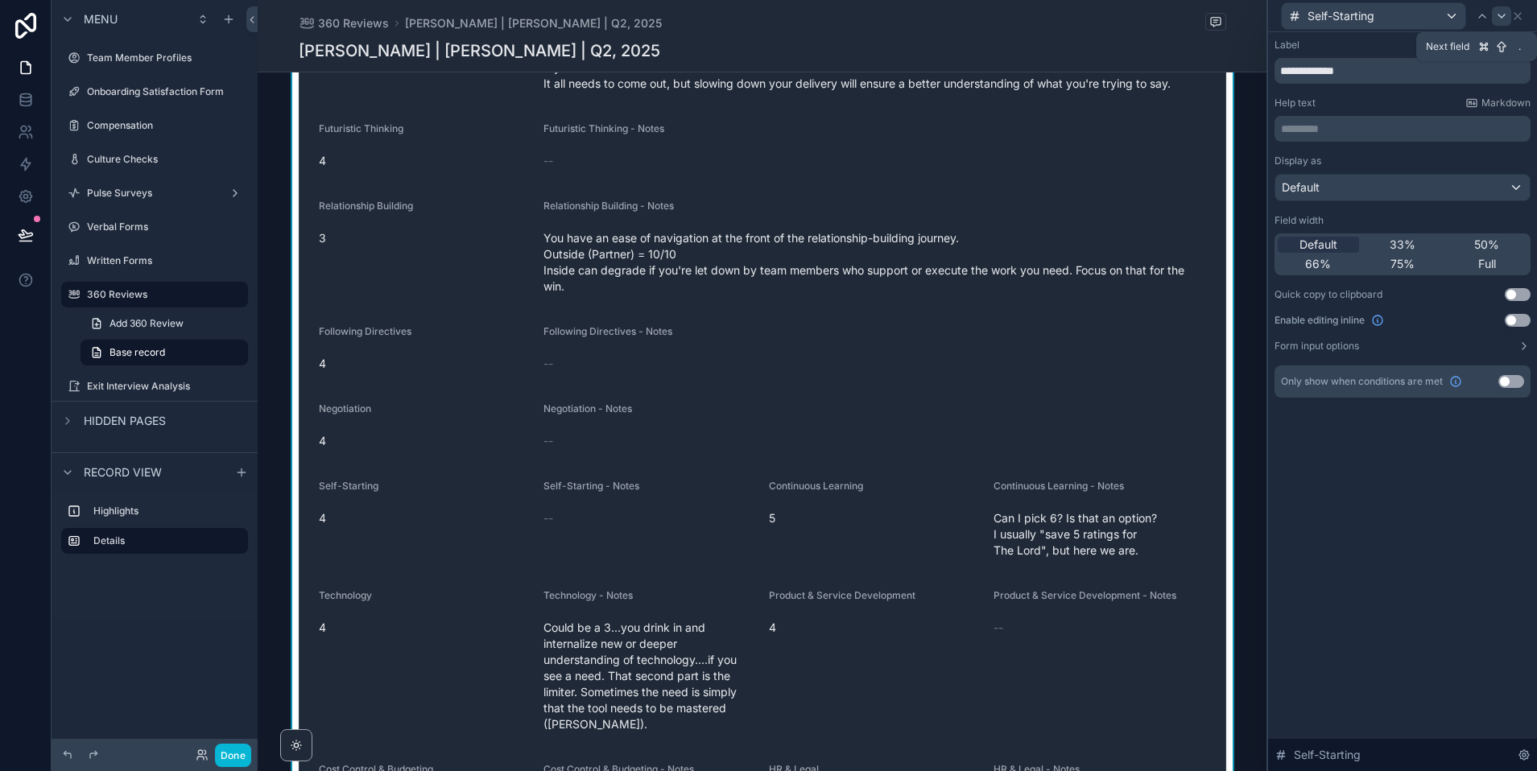
click at [1502, 11] on icon at bounding box center [1501, 16] width 13 height 13
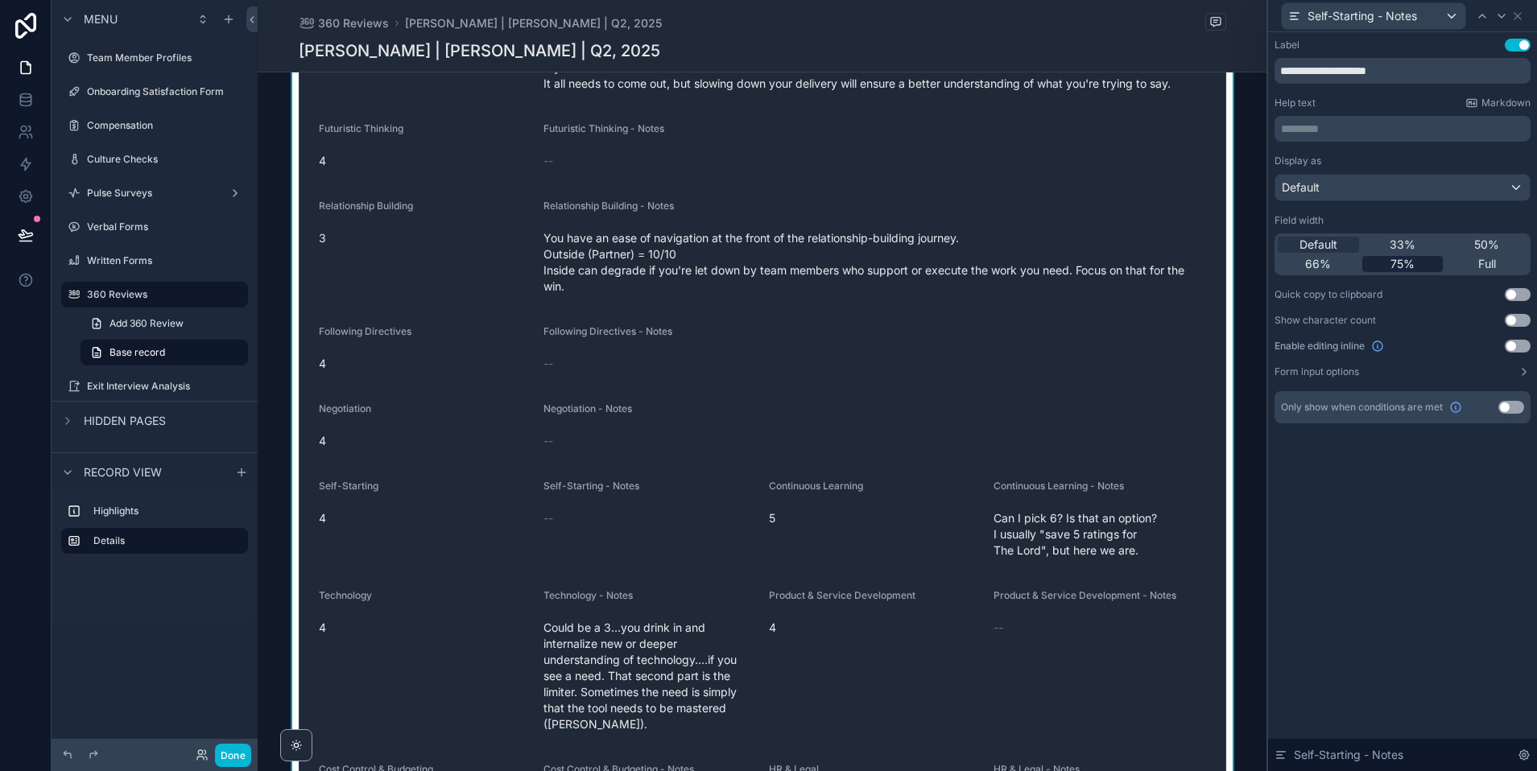
click at [1402, 260] on span "75%" at bounding box center [1402, 264] width 24 height 16
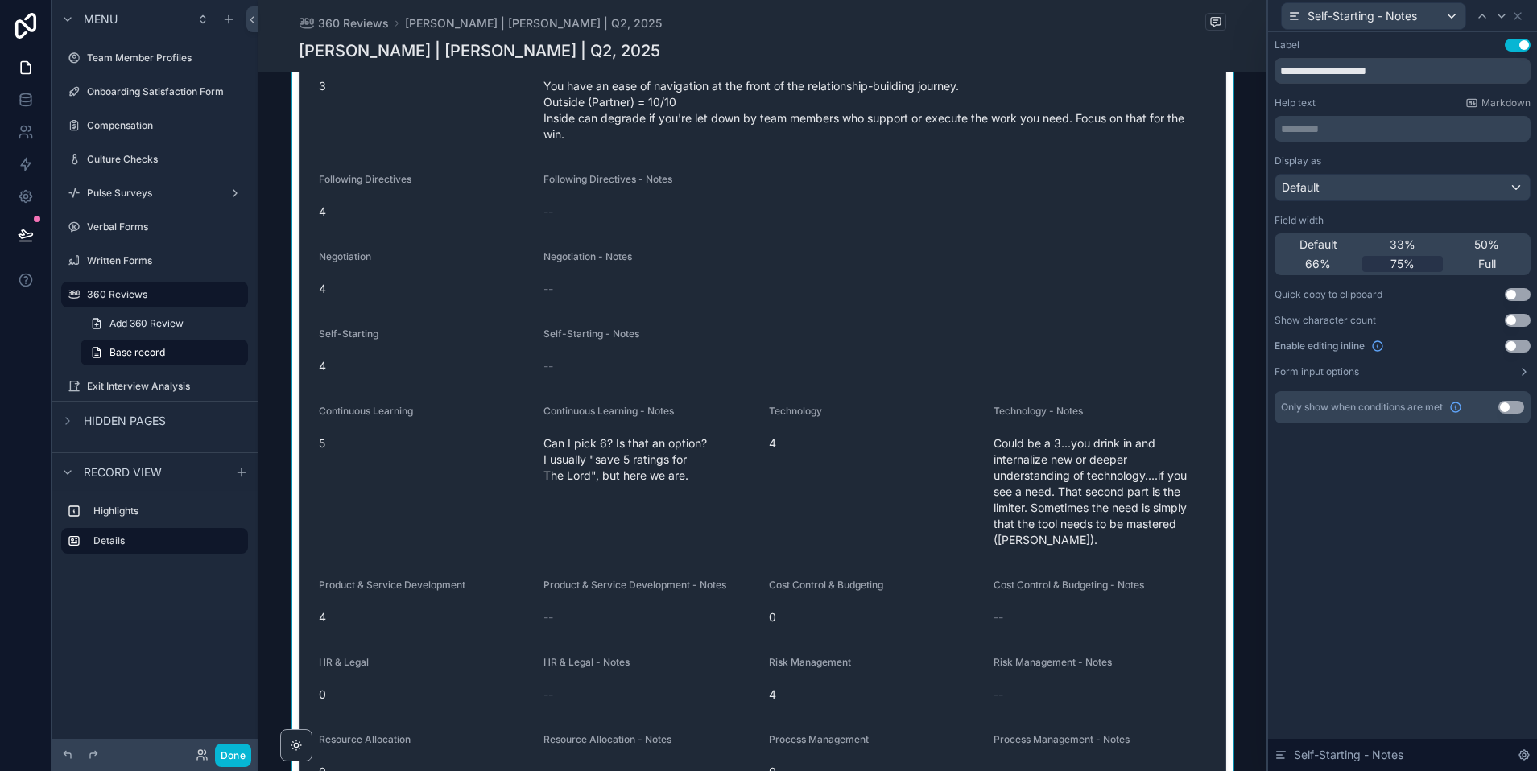
scroll to position [3571, 0]
click at [1500, 14] on icon at bounding box center [1501, 16] width 13 height 13
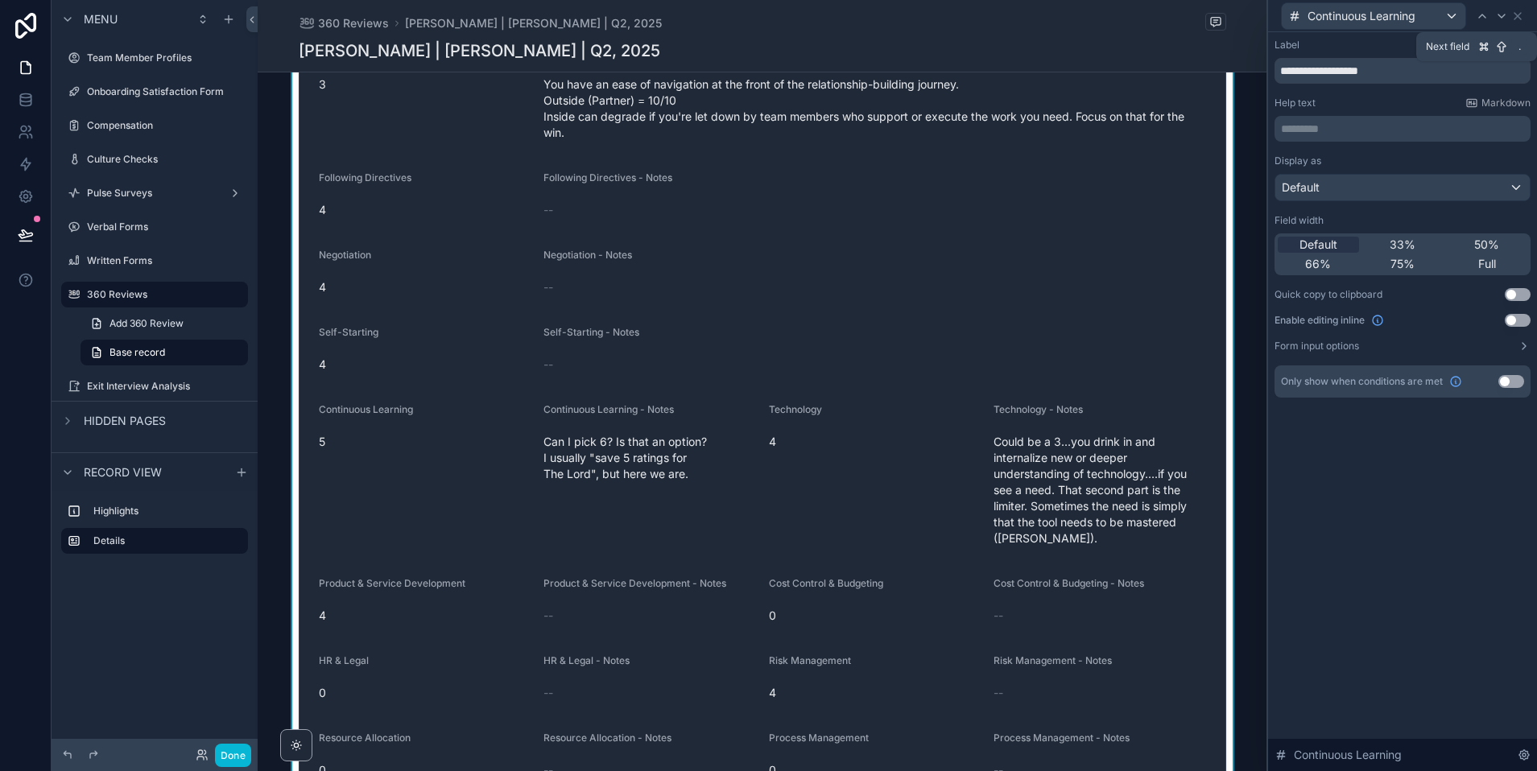
click at [1500, 14] on icon at bounding box center [1501, 16] width 13 height 13
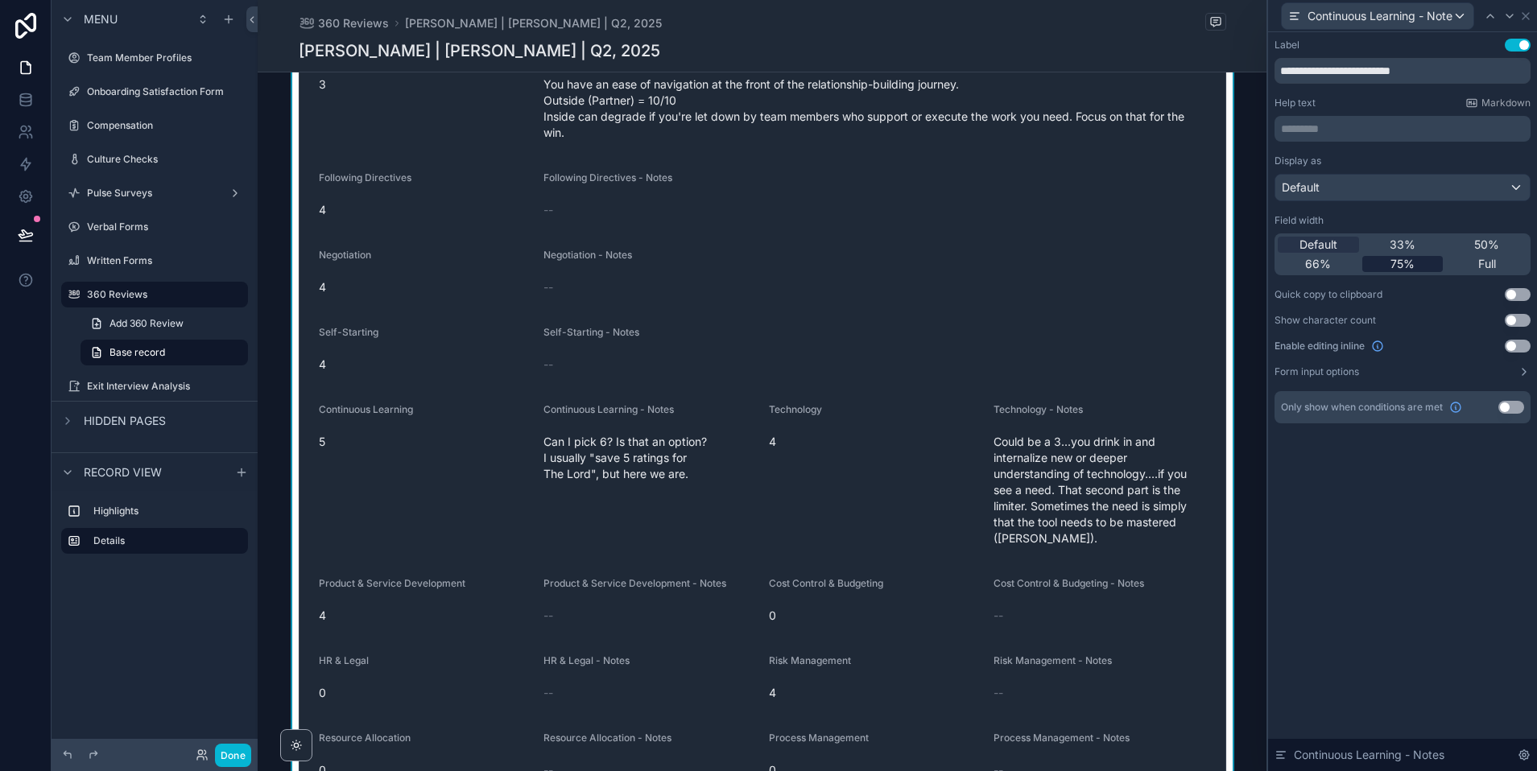
click at [1402, 264] on span "75%" at bounding box center [1402, 264] width 24 height 16
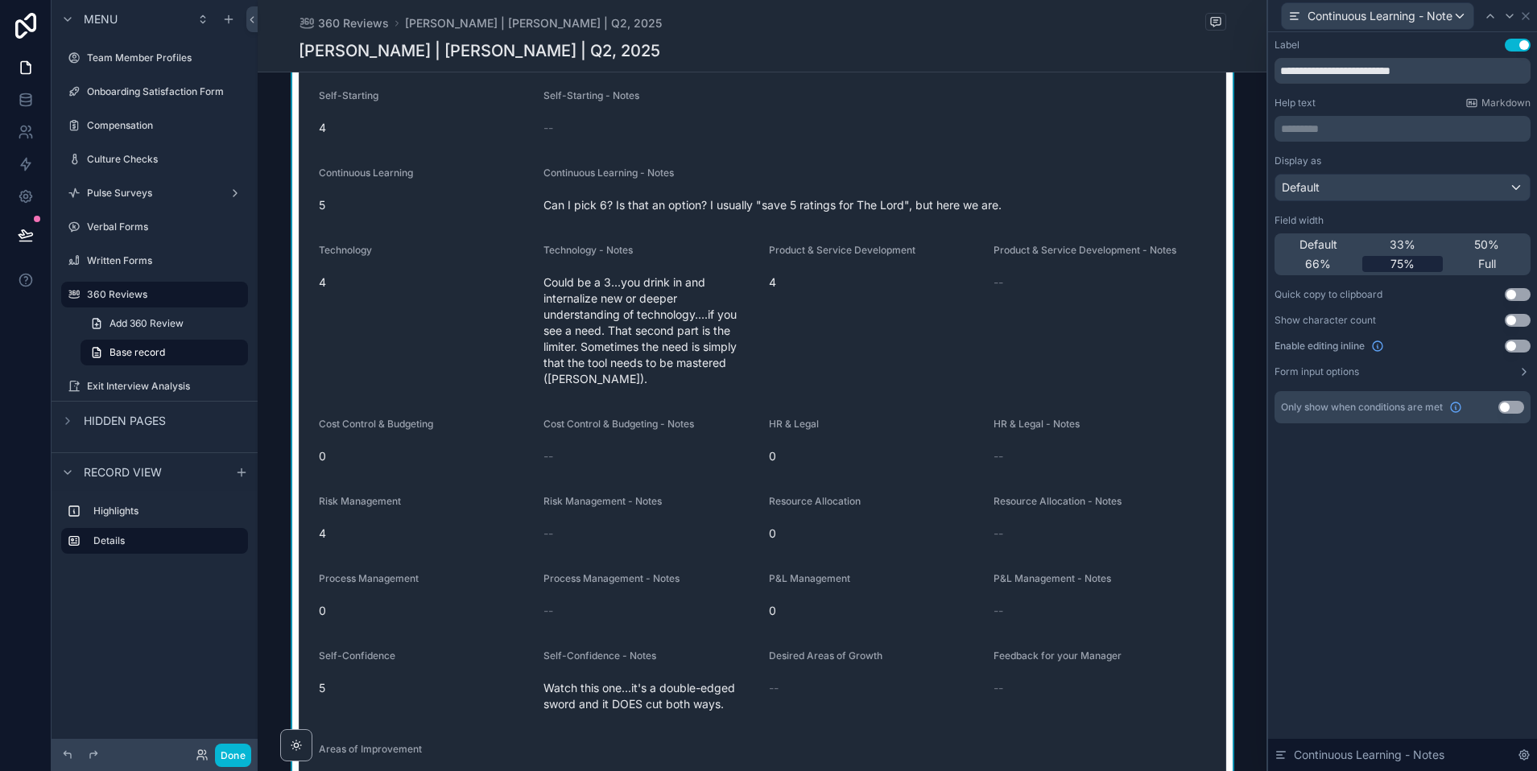
scroll to position [3811, 0]
click at [1503, 19] on icon at bounding box center [1509, 16] width 13 height 13
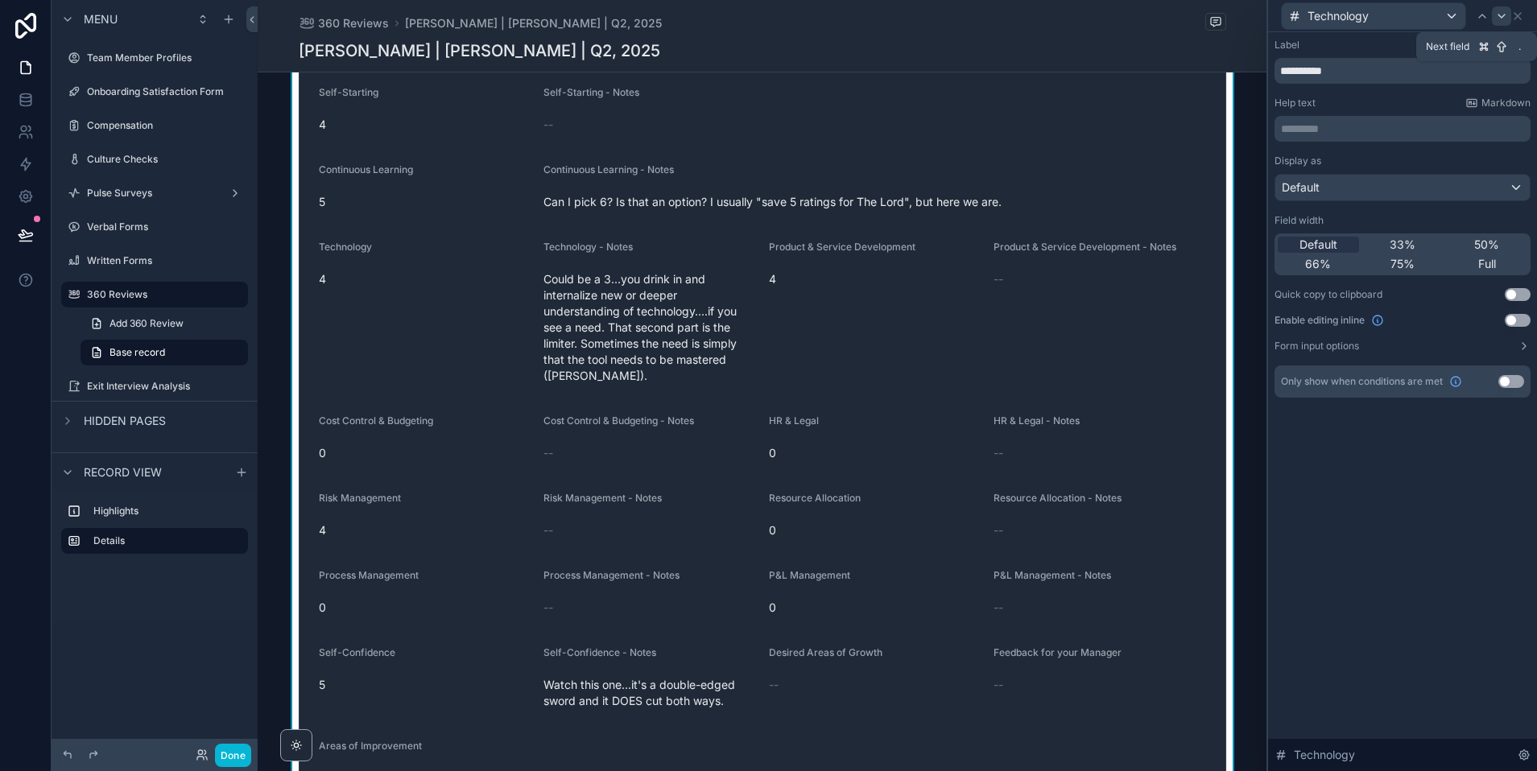
click at [1505, 19] on icon at bounding box center [1501, 16] width 13 height 13
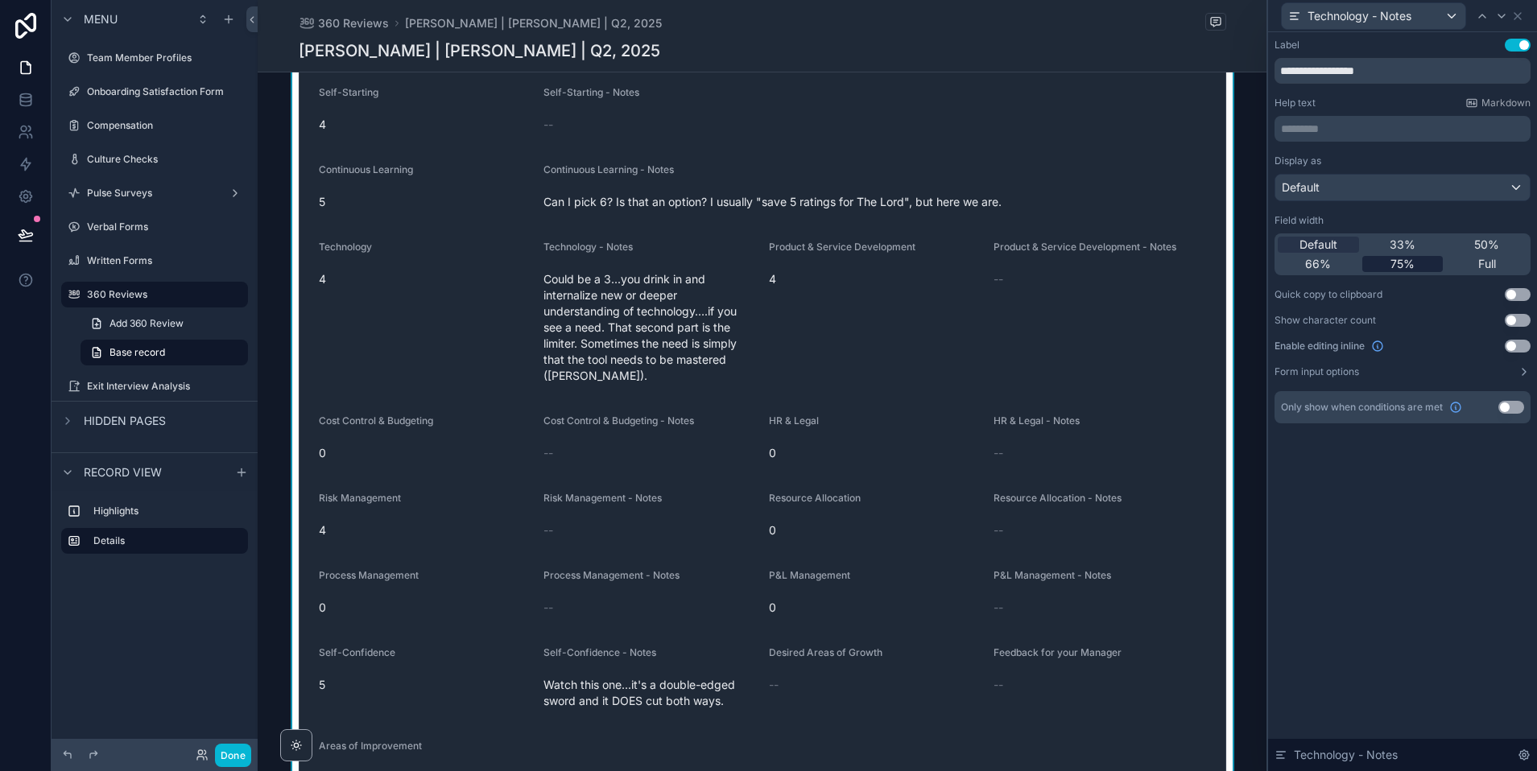
click at [1394, 267] on span "75%" at bounding box center [1402, 264] width 24 height 16
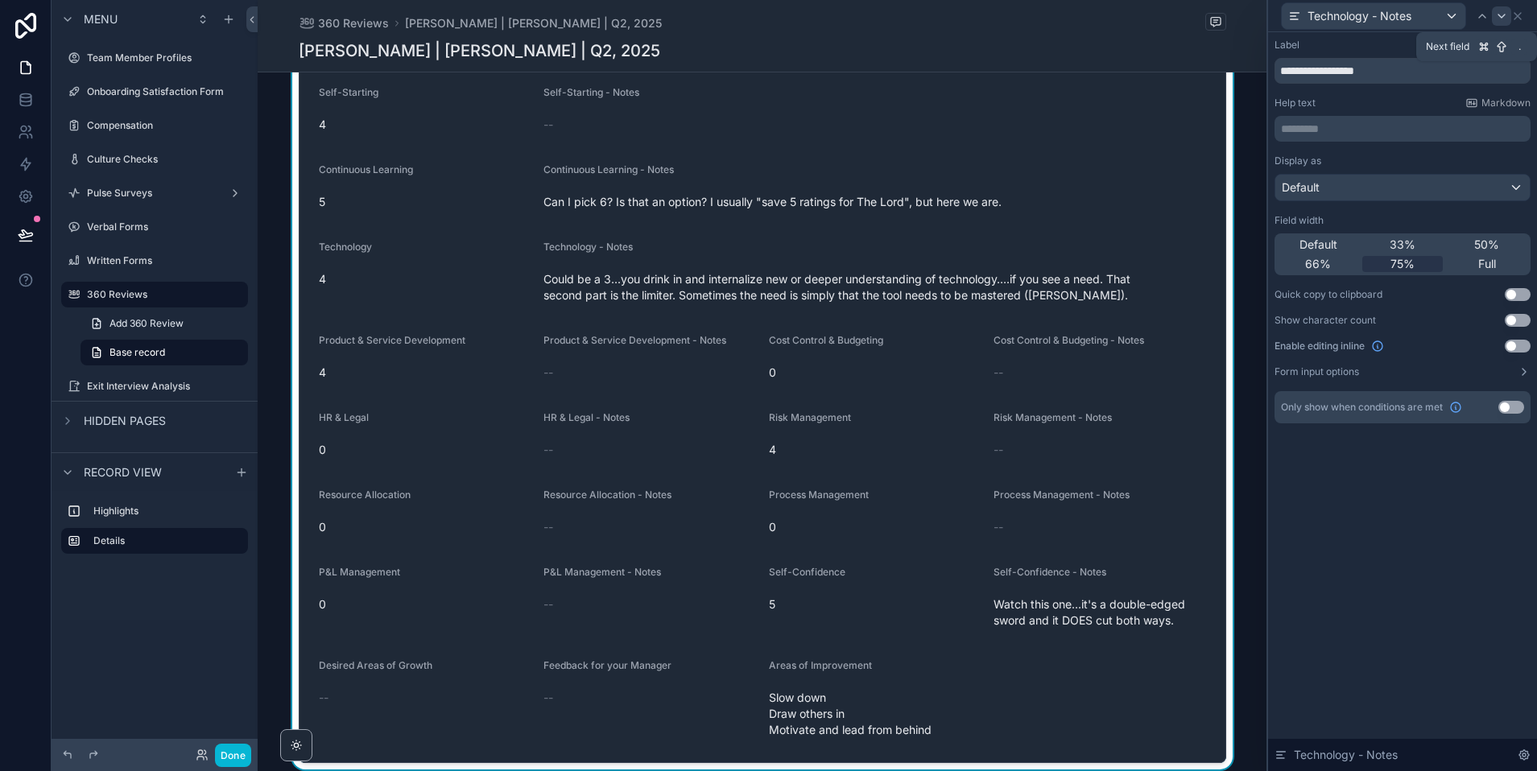
click at [1501, 15] on icon at bounding box center [1501, 16] width 13 height 13
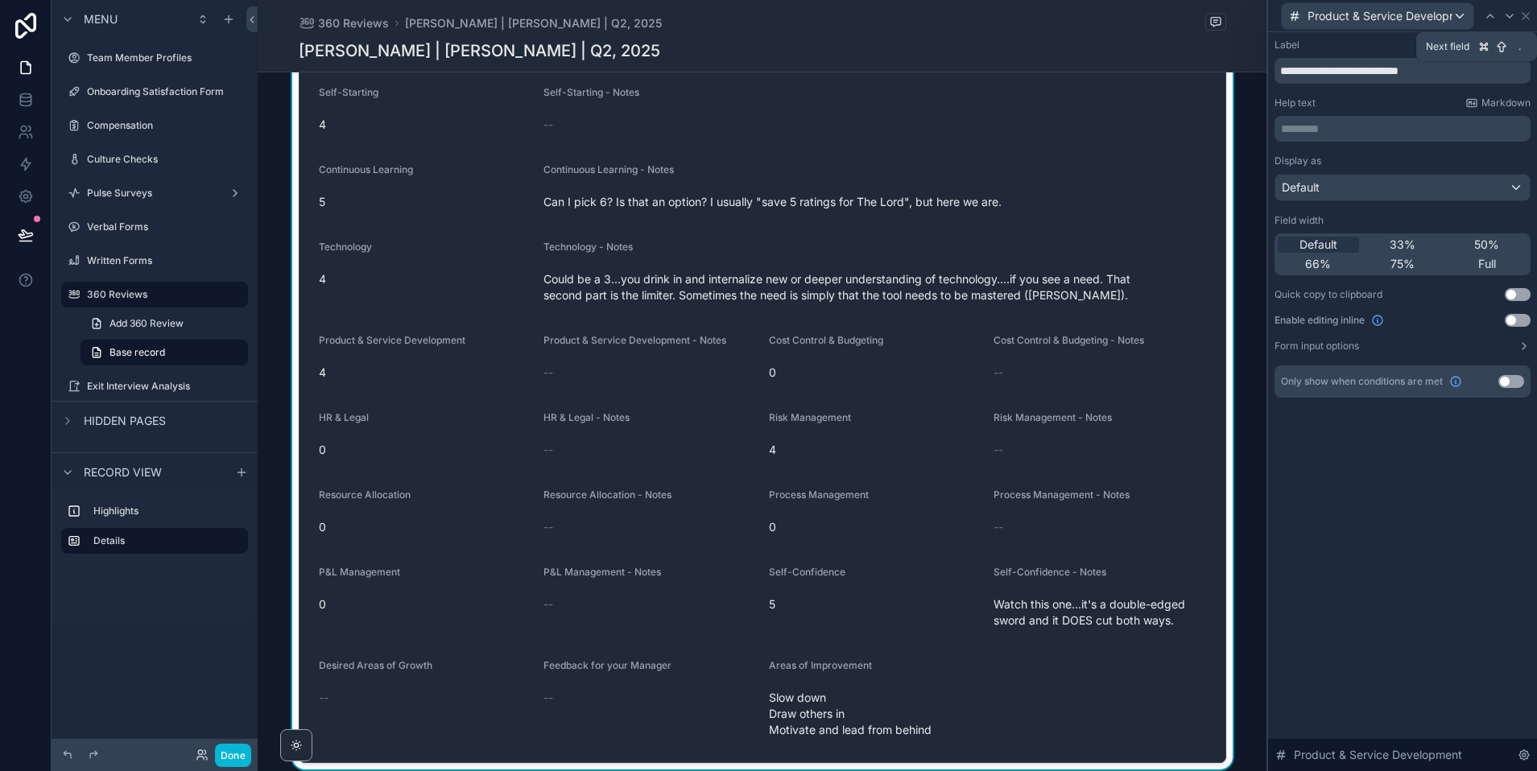
click at [1501, 15] on div at bounding box center [1509, 15] width 19 height 19
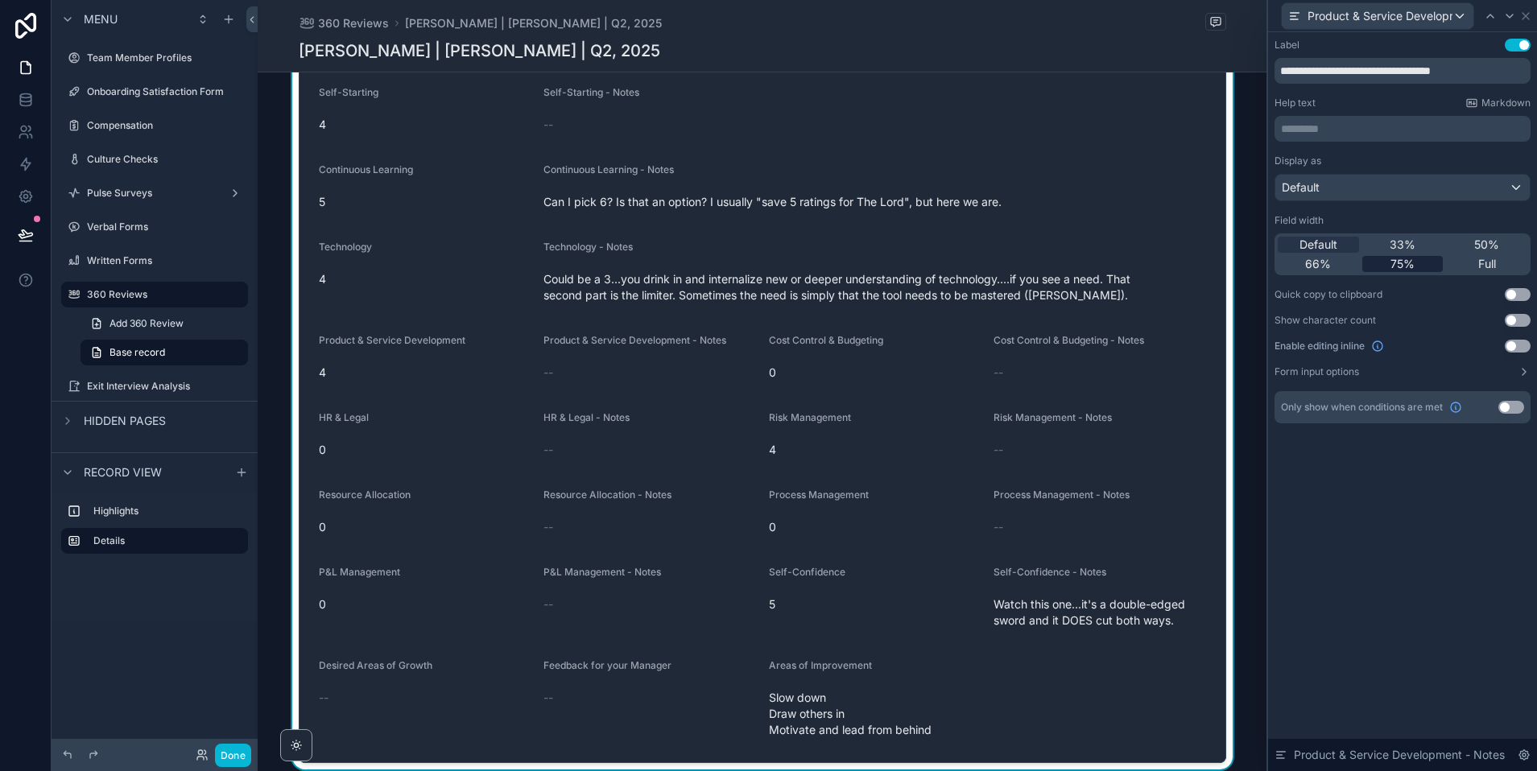
click at [1399, 268] on span "75%" at bounding box center [1402, 264] width 24 height 16
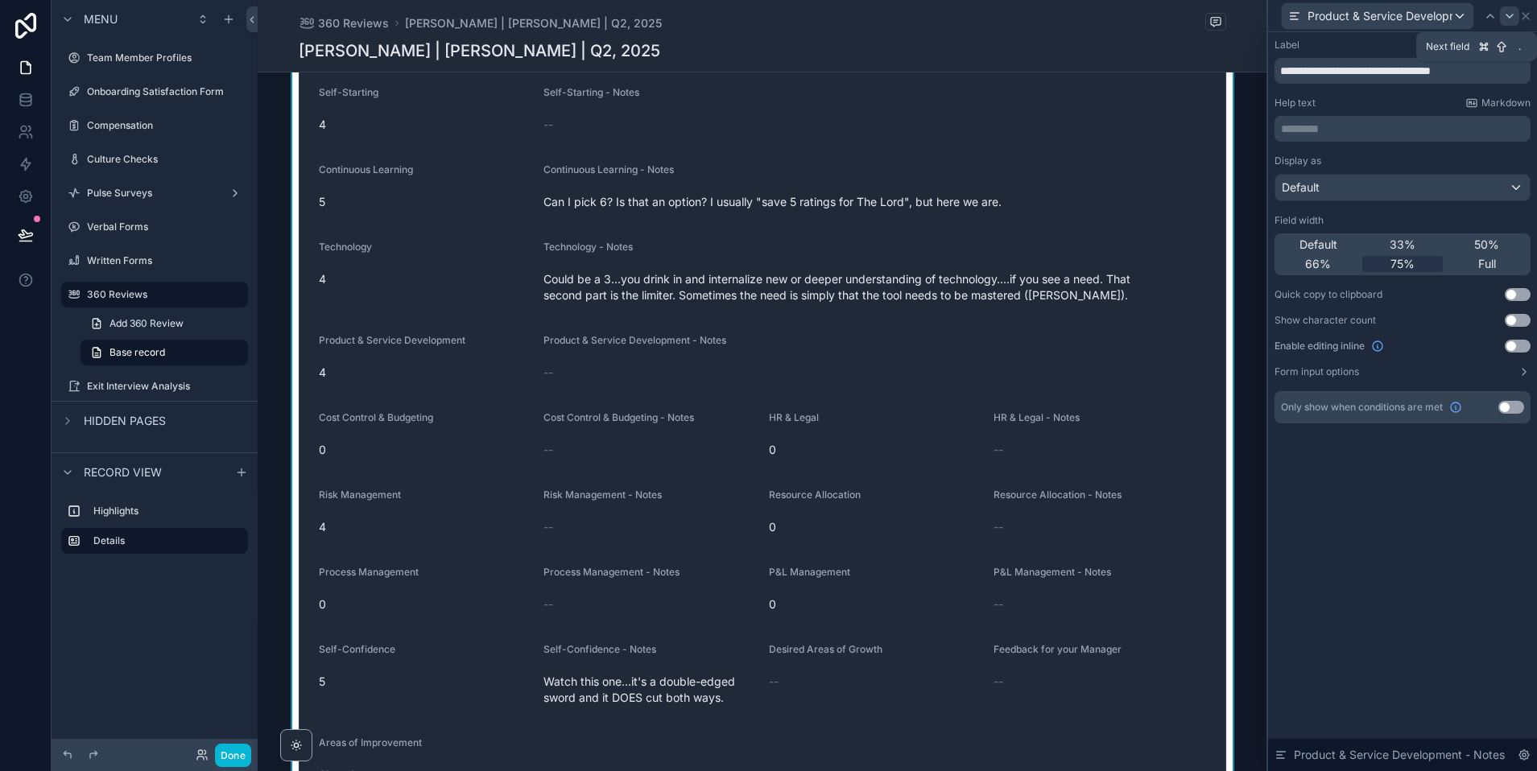
click at [1509, 17] on icon at bounding box center [1509, 15] width 6 height 3
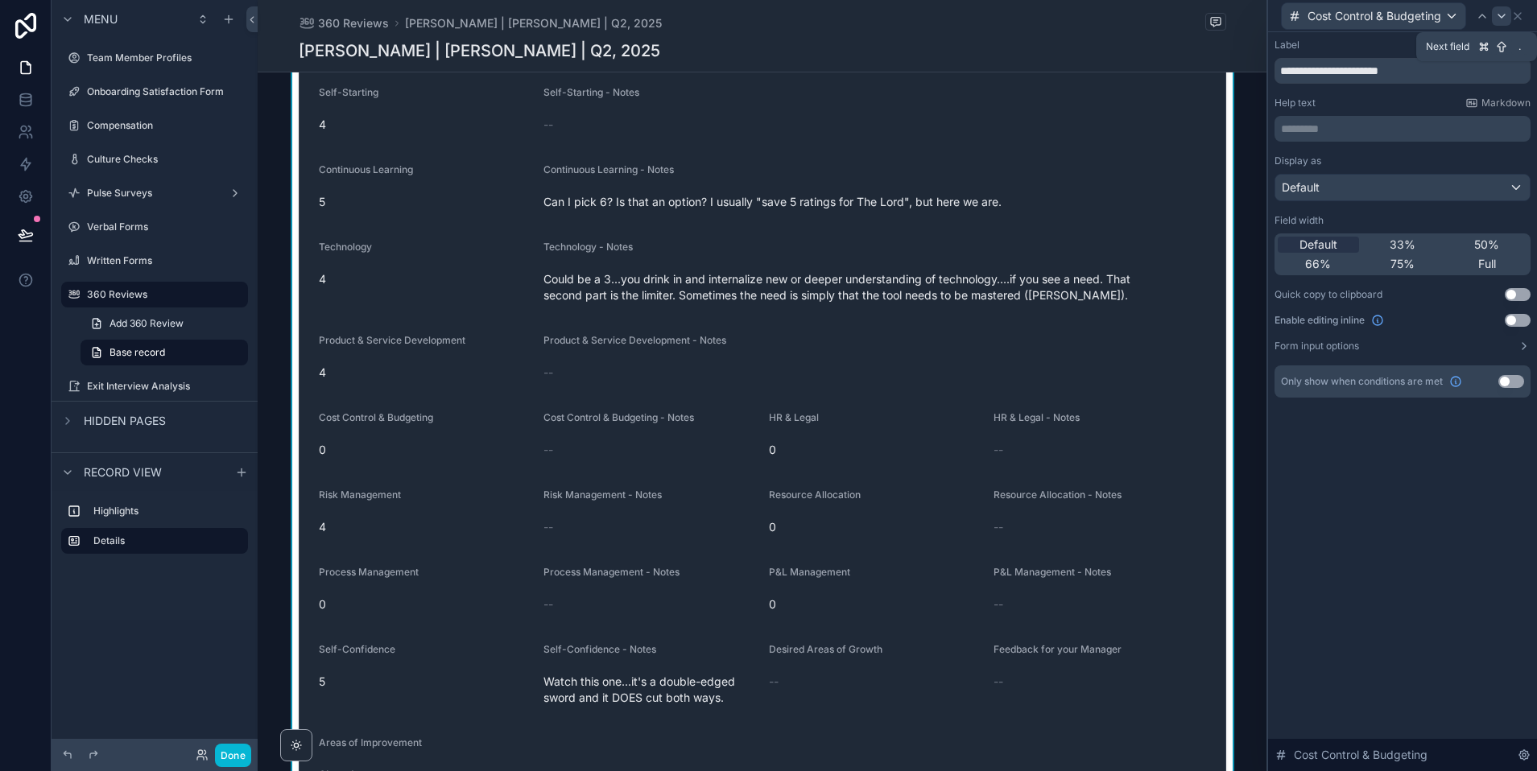
click at [1500, 14] on icon at bounding box center [1501, 16] width 13 height 13
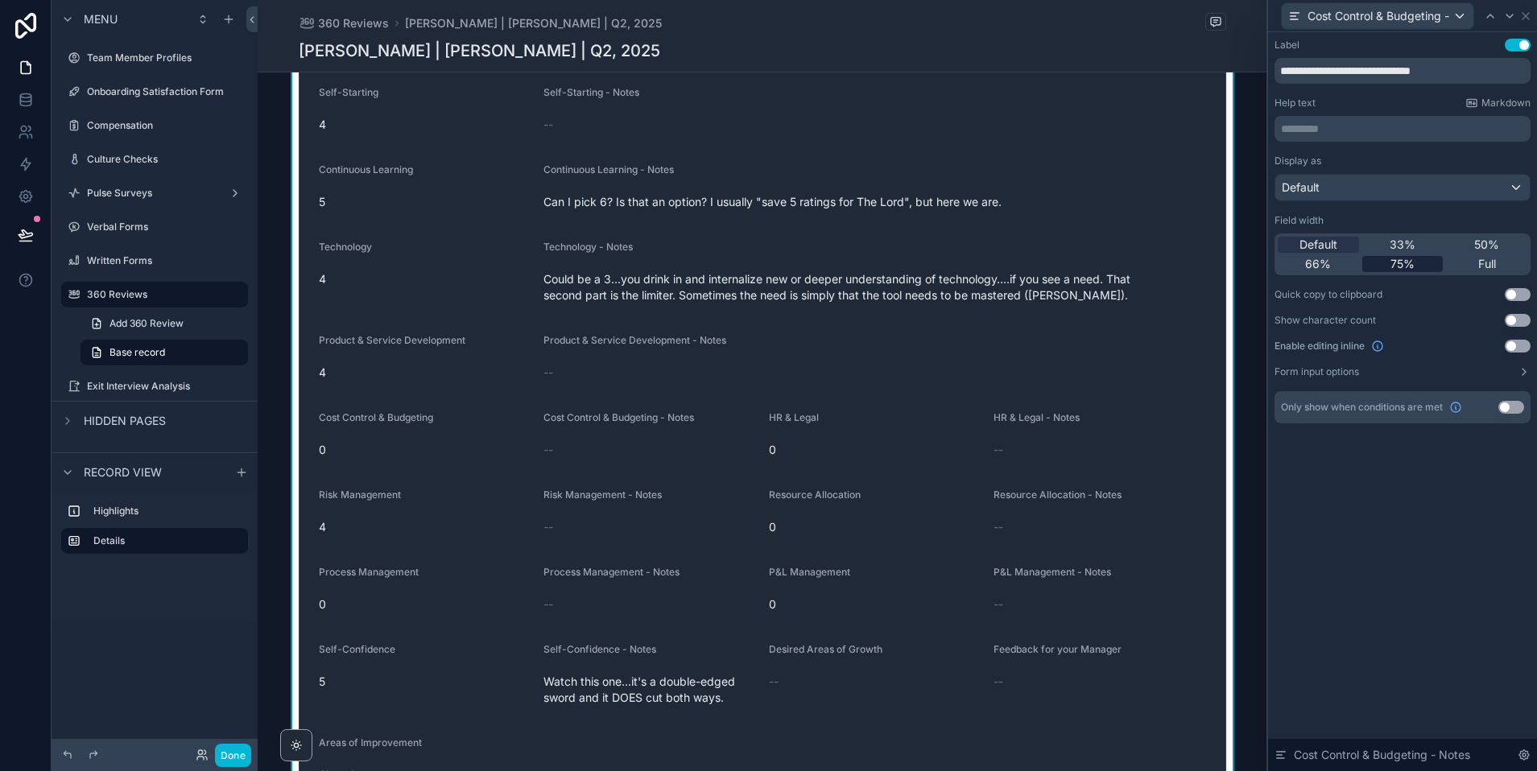
click at [1402, 257] on span "75%" at bounding box center [1402, 264] width 24 height 16
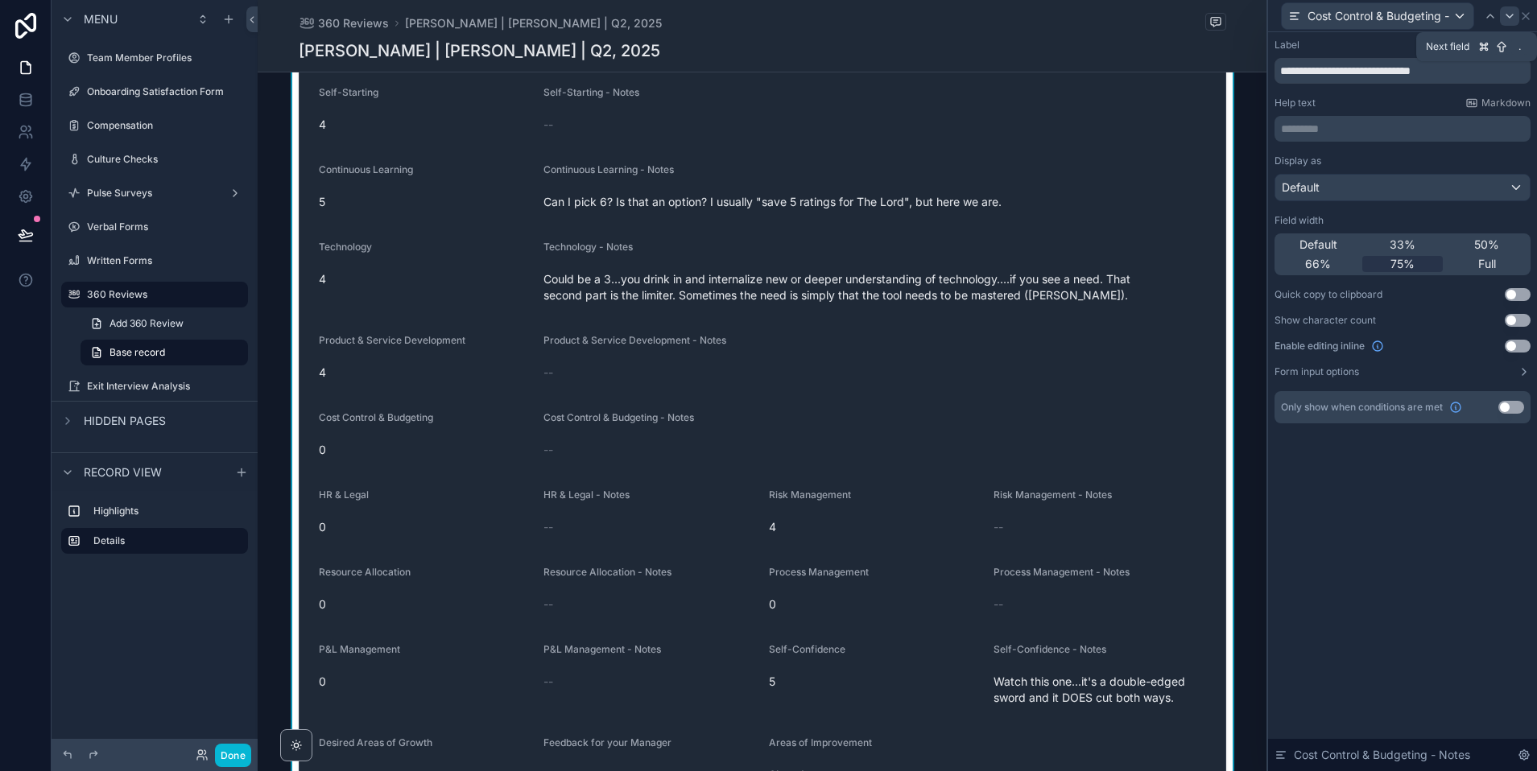
click at [1511, 14] on icon at bounding box center [1509, 15] width 6 height 3
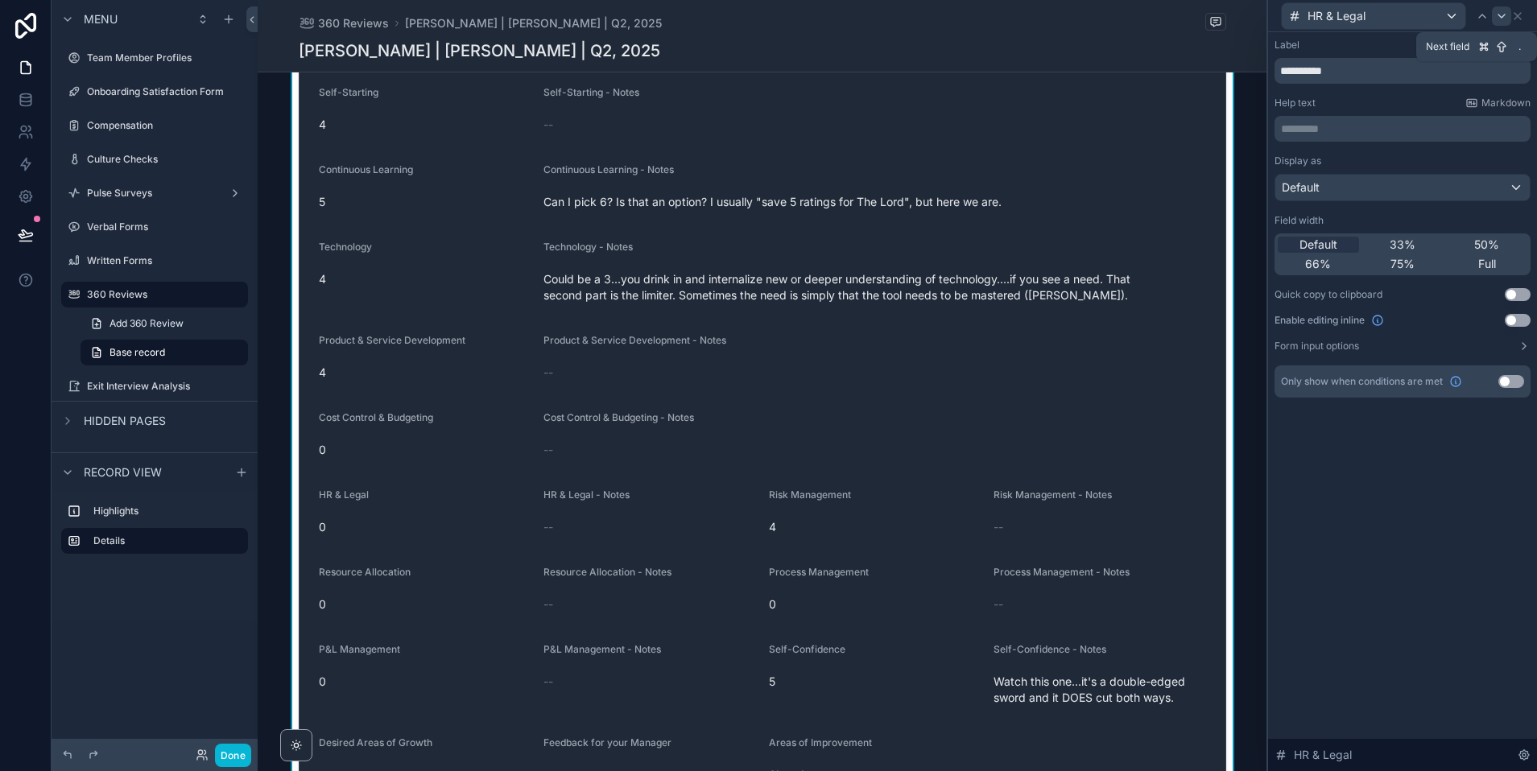
click at [1493, 17] on div at bounding box center [1501, 15] width 19 height 19
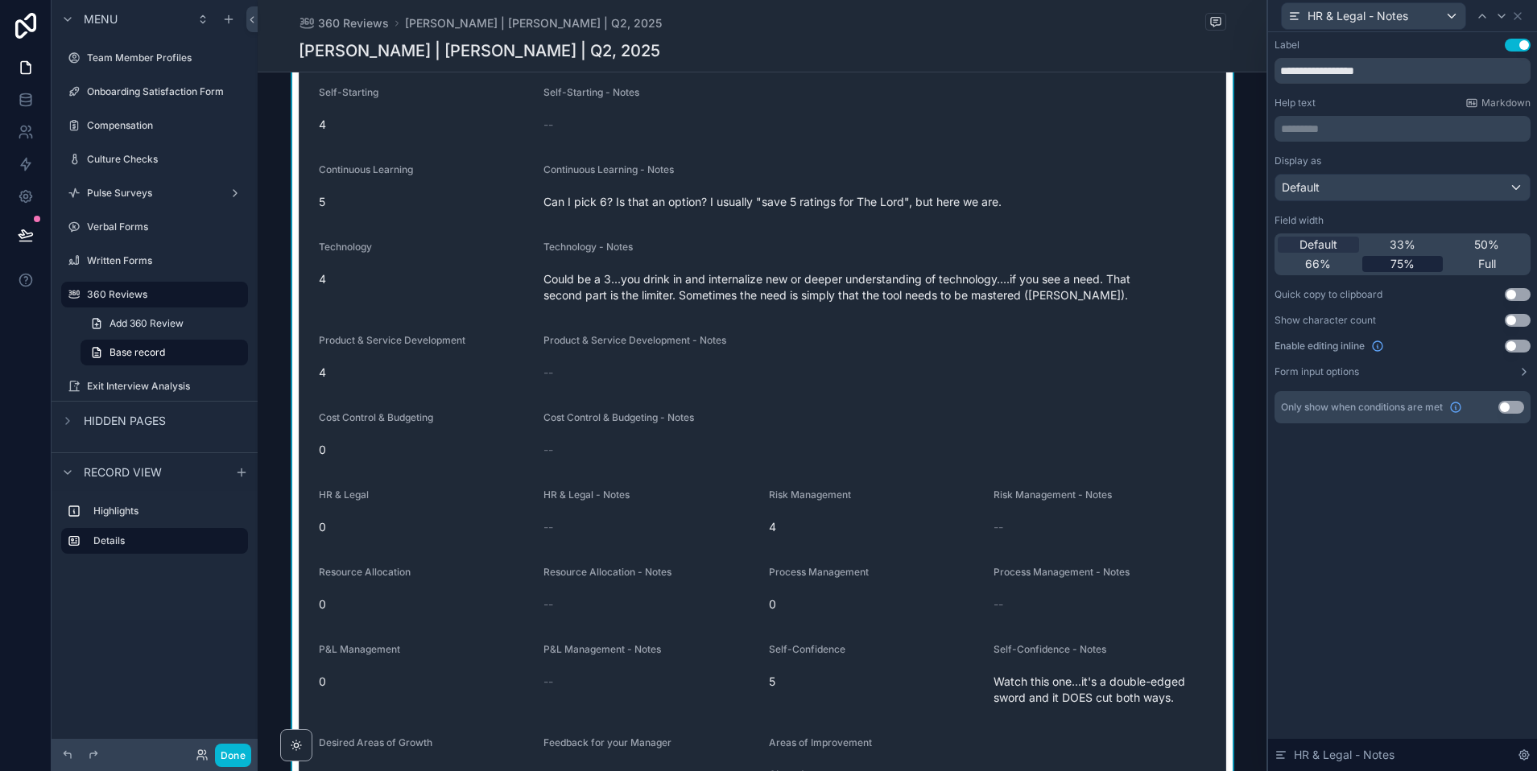
click at [1393, 262] on span "75%" at bounding box center [1402, 264] width 24 height 16
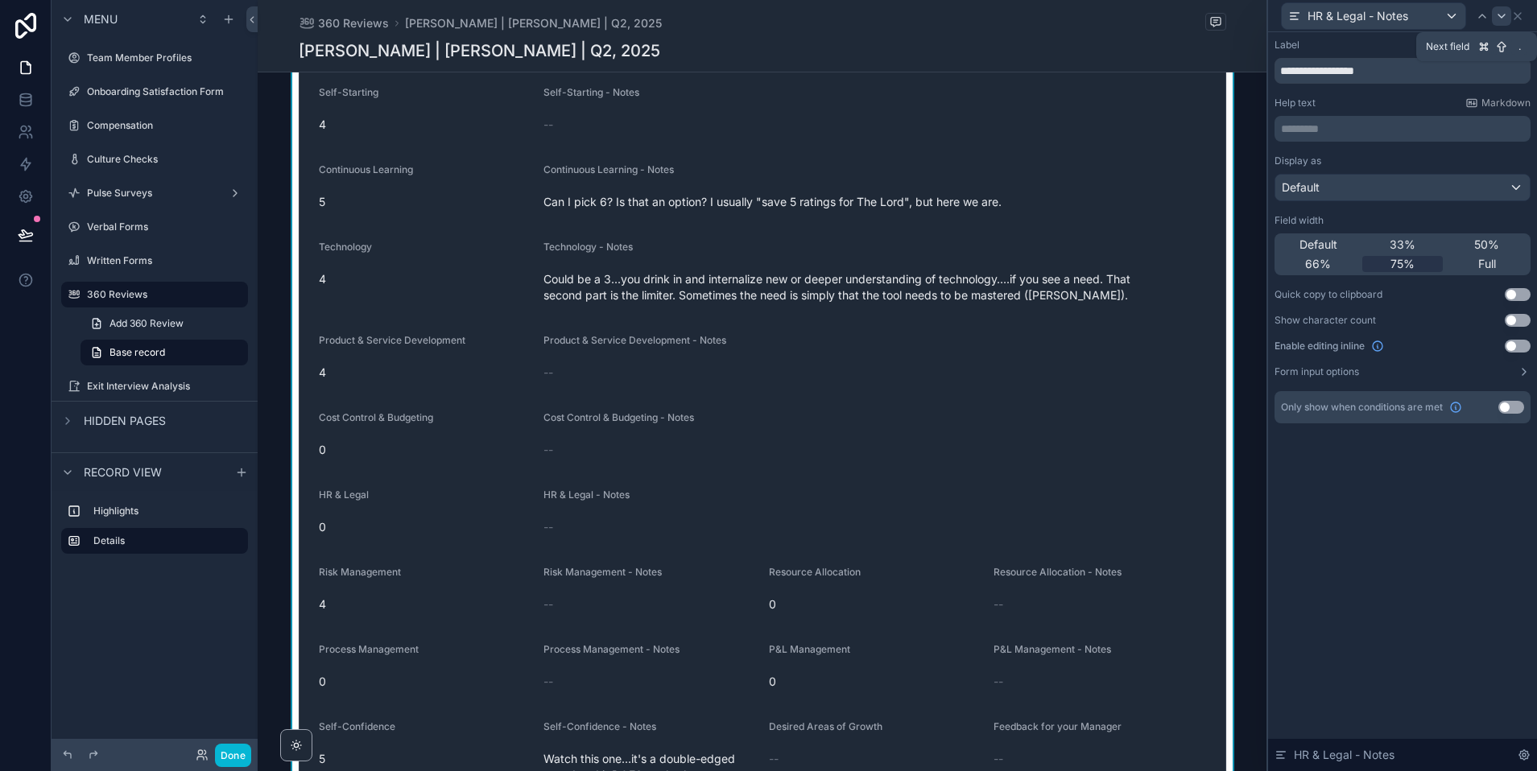
click at [1501, 17] on icon at bounding box center [1501, 16] width 13 height 13
click at [1506, 19] on icon at bounding box center [1501, 16] width 13 height 13
click at [1402, 258] on span "75%" at bounding box center [1402, 264] width 24 height 16
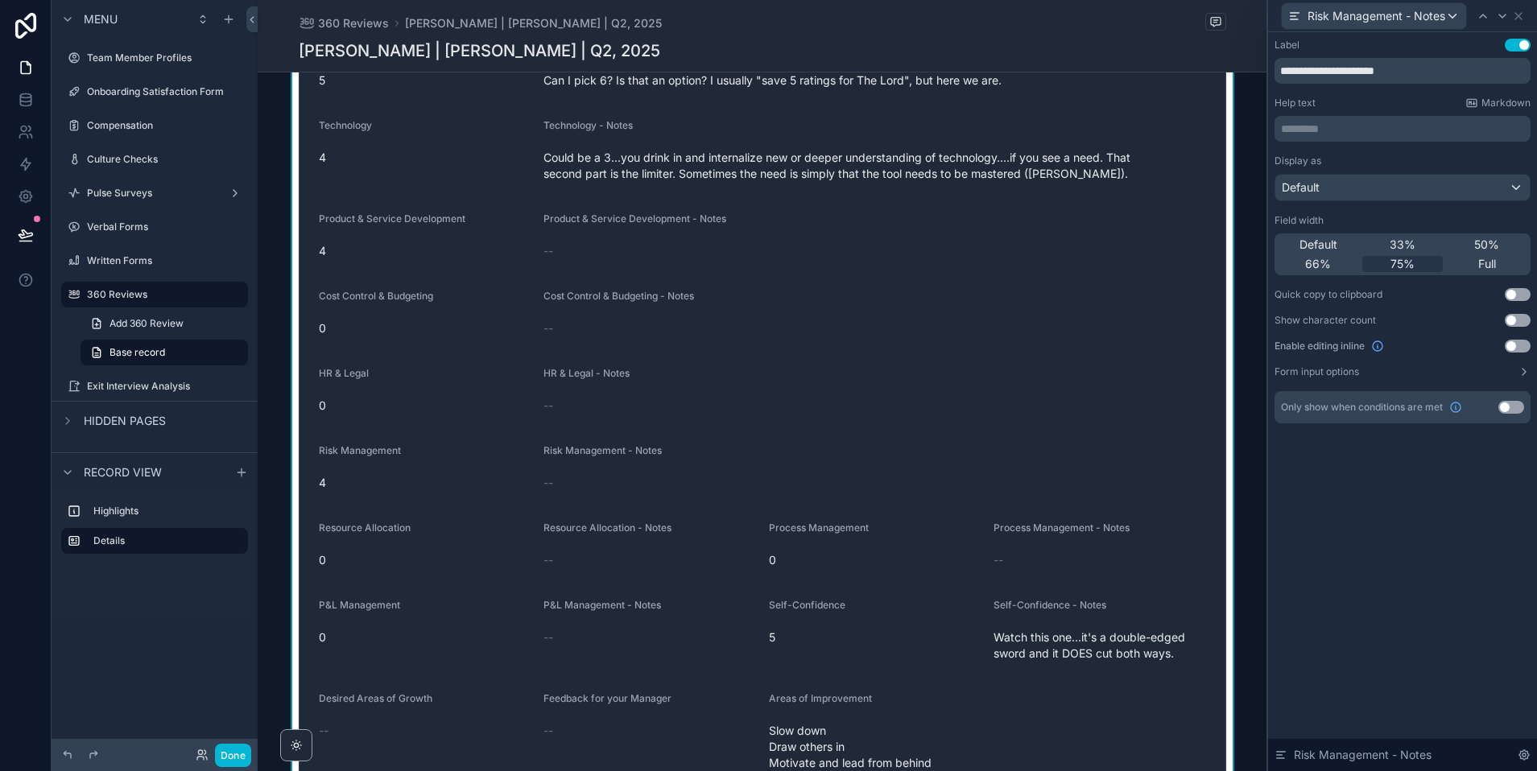
scroll to position [3969, 0]
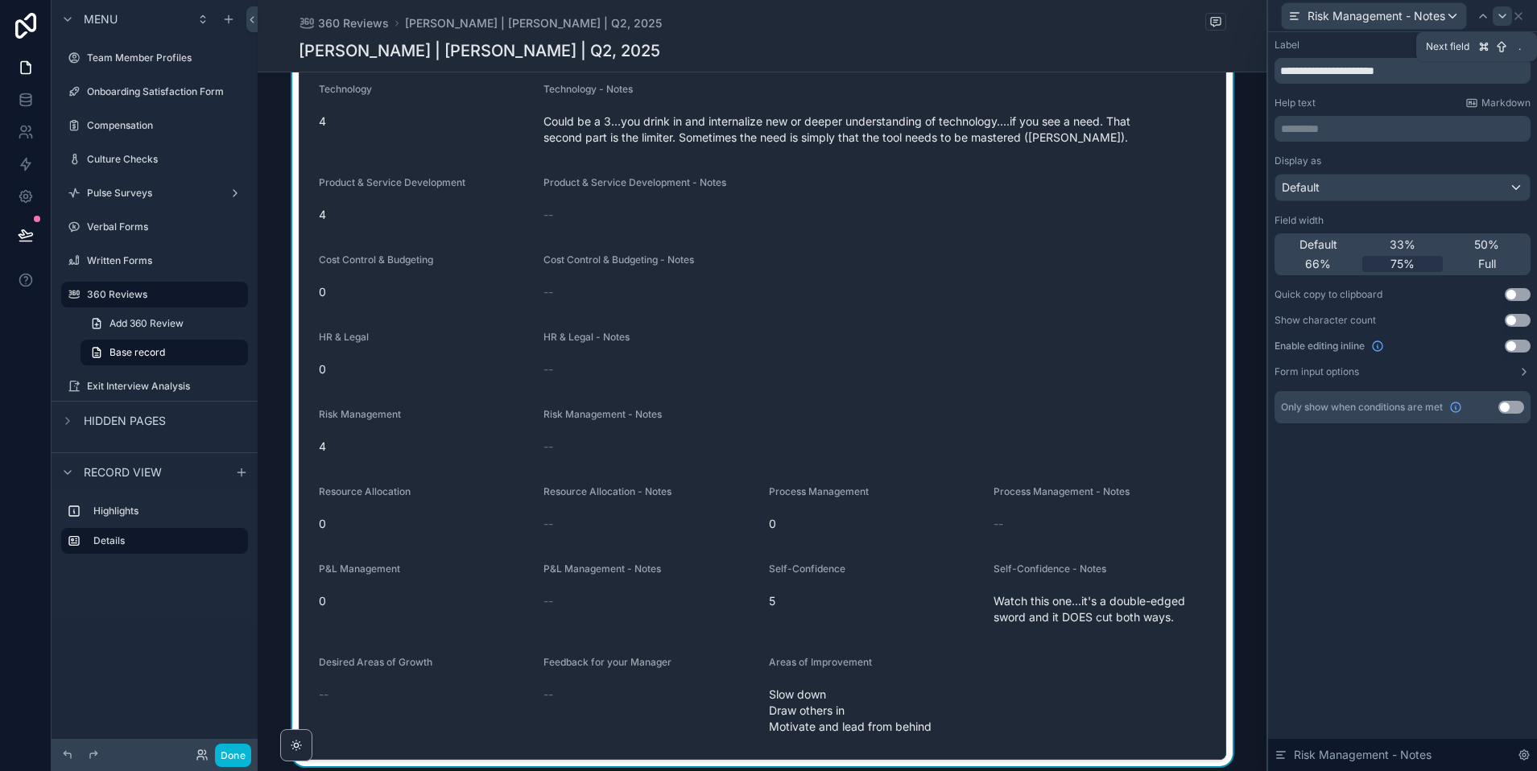
click at [1502, 13] on icon at bounding box center [1502, 16] width 13 height 13
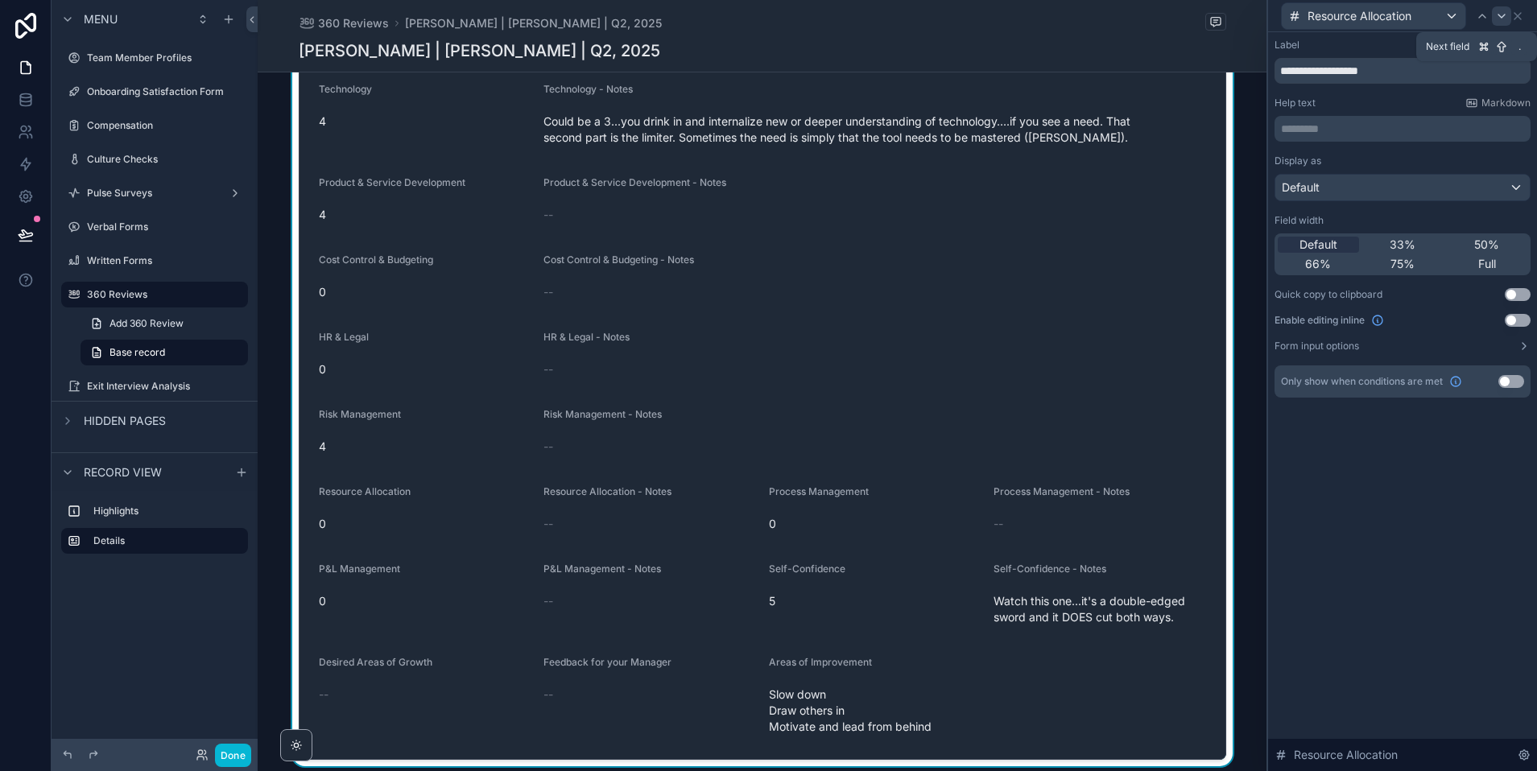
click at [1502, 15] on icon at bounding box center [1501, 15] width 6 height 3
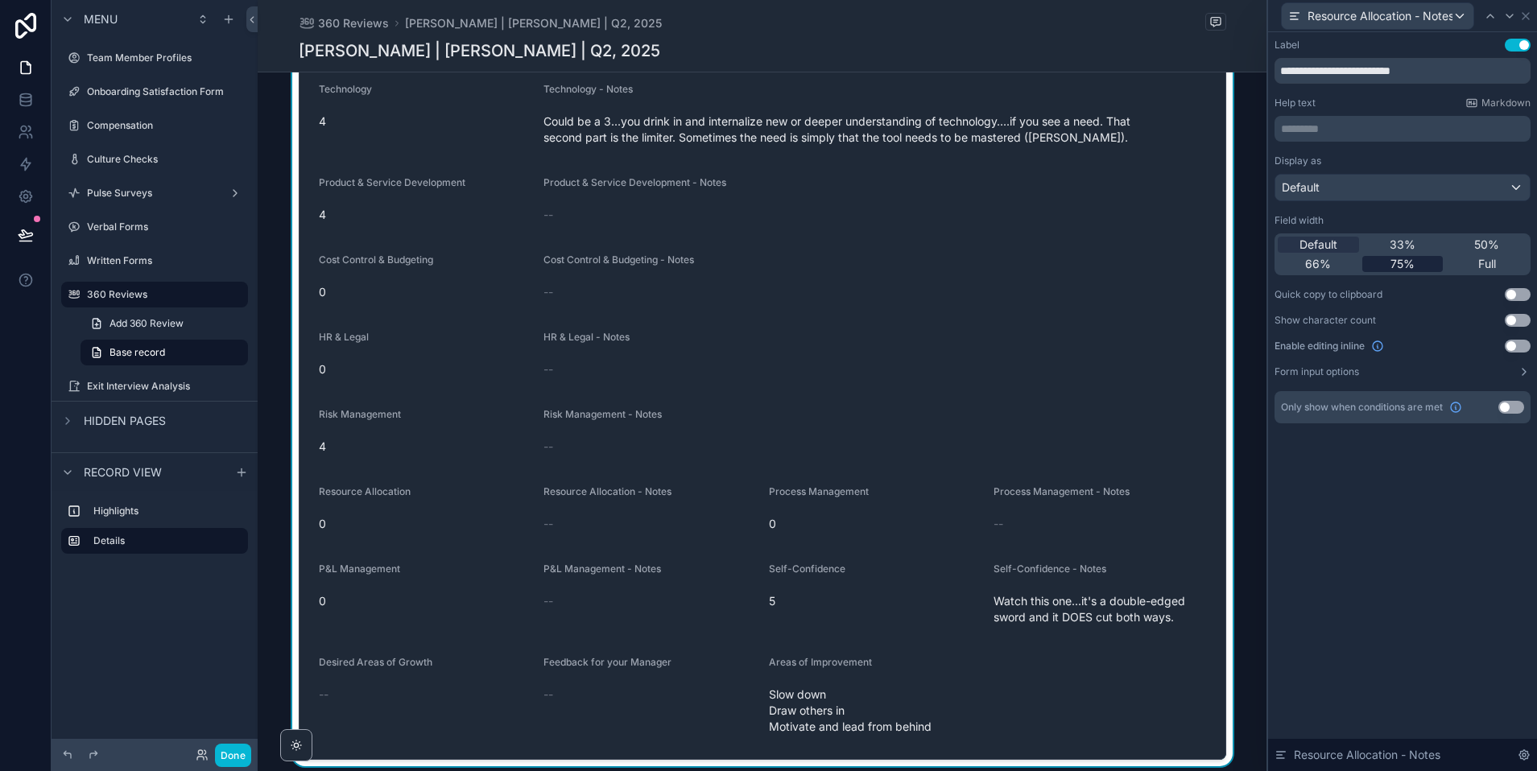
click at [1403, 262] on span "75%" at bounding box center [1402, 264] width 24 height 16
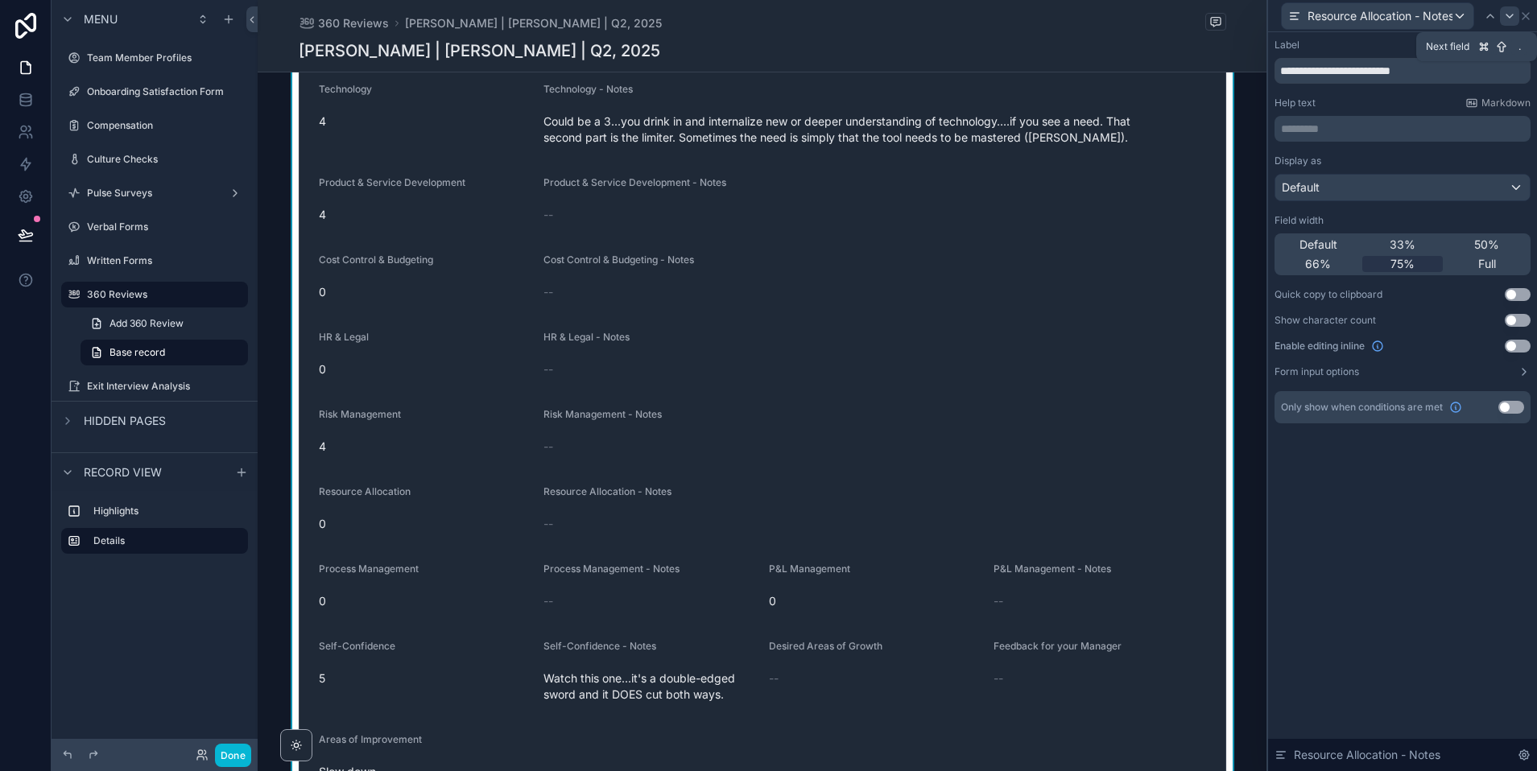
click at [1508, 14] on icon at bounding box center [1509, 15] width 6 height 3
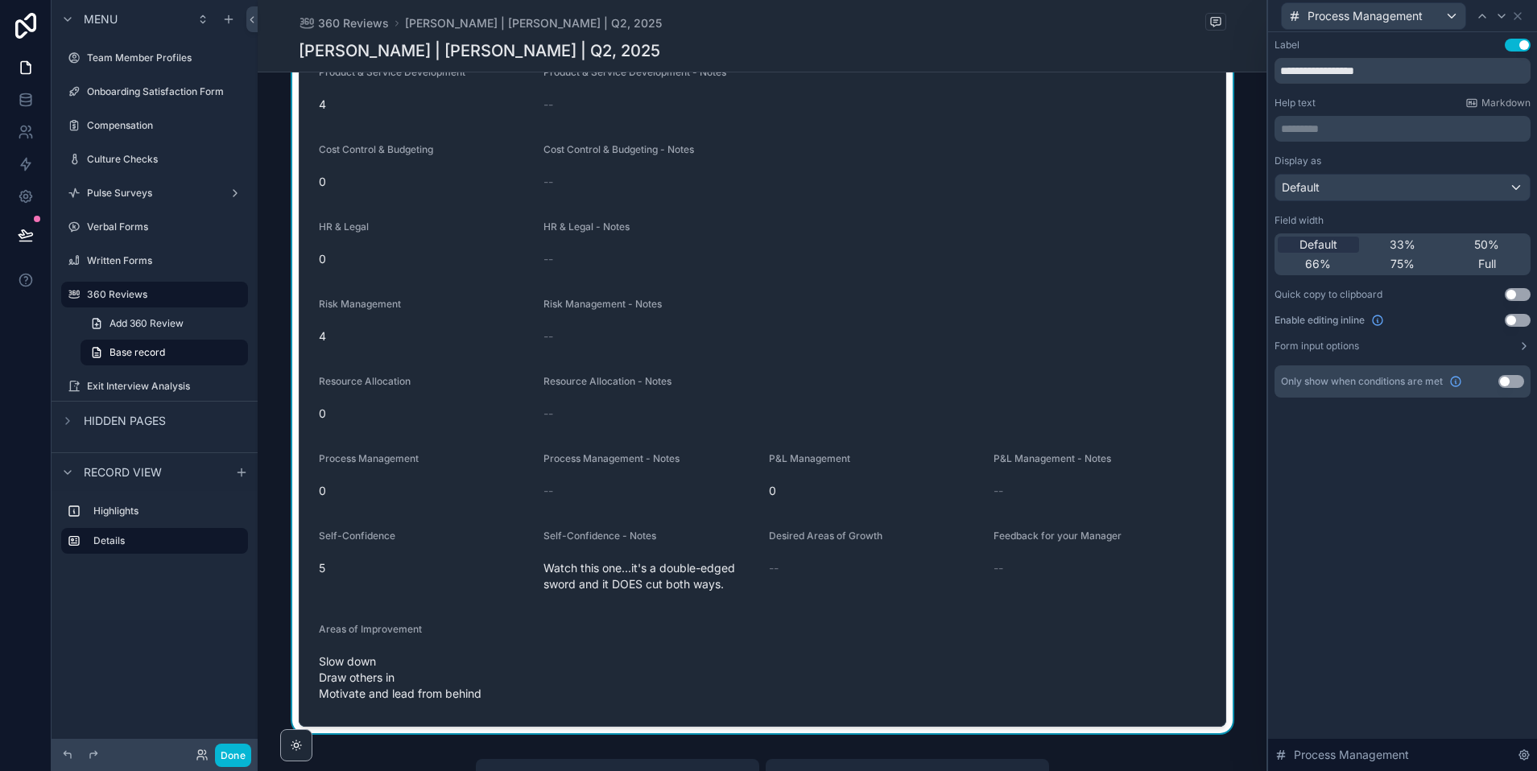
scroll to position [4084, 0]
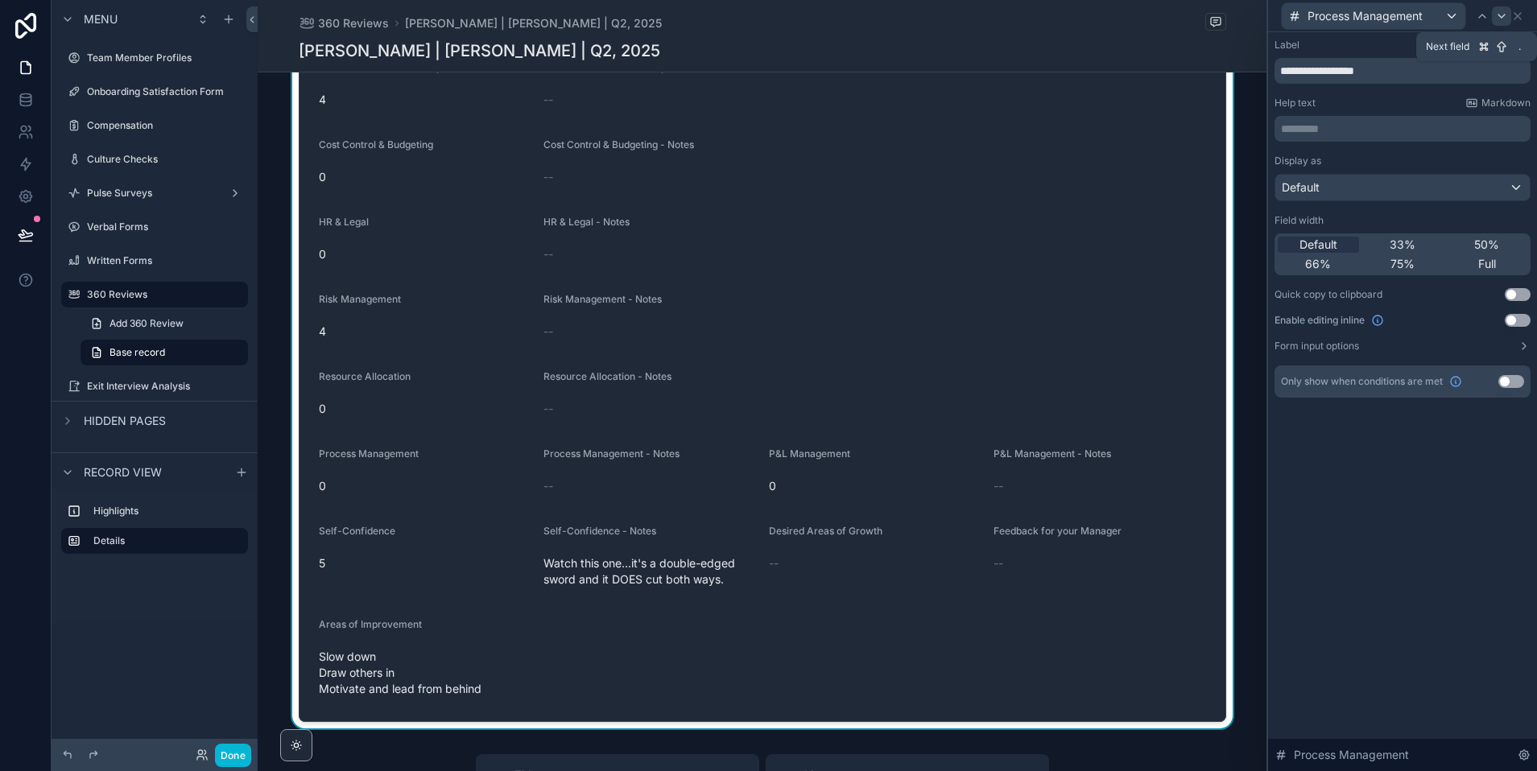
click at [1504, 11] on icon at bounding box center [1501, 16] width 13 height 13
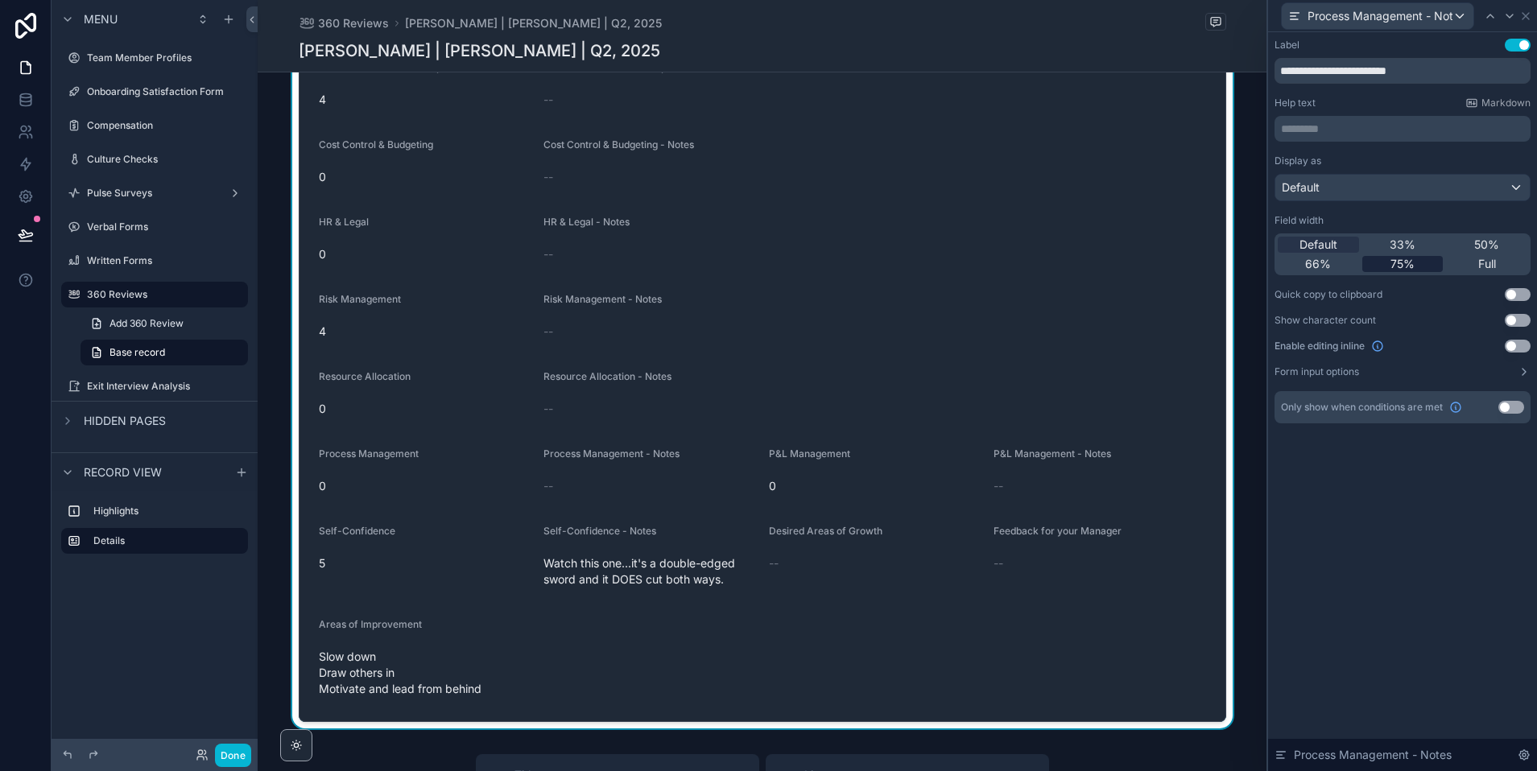
click at [1402, 262] on span "75%" at bounding box center [1402, 264] width 24 height 16
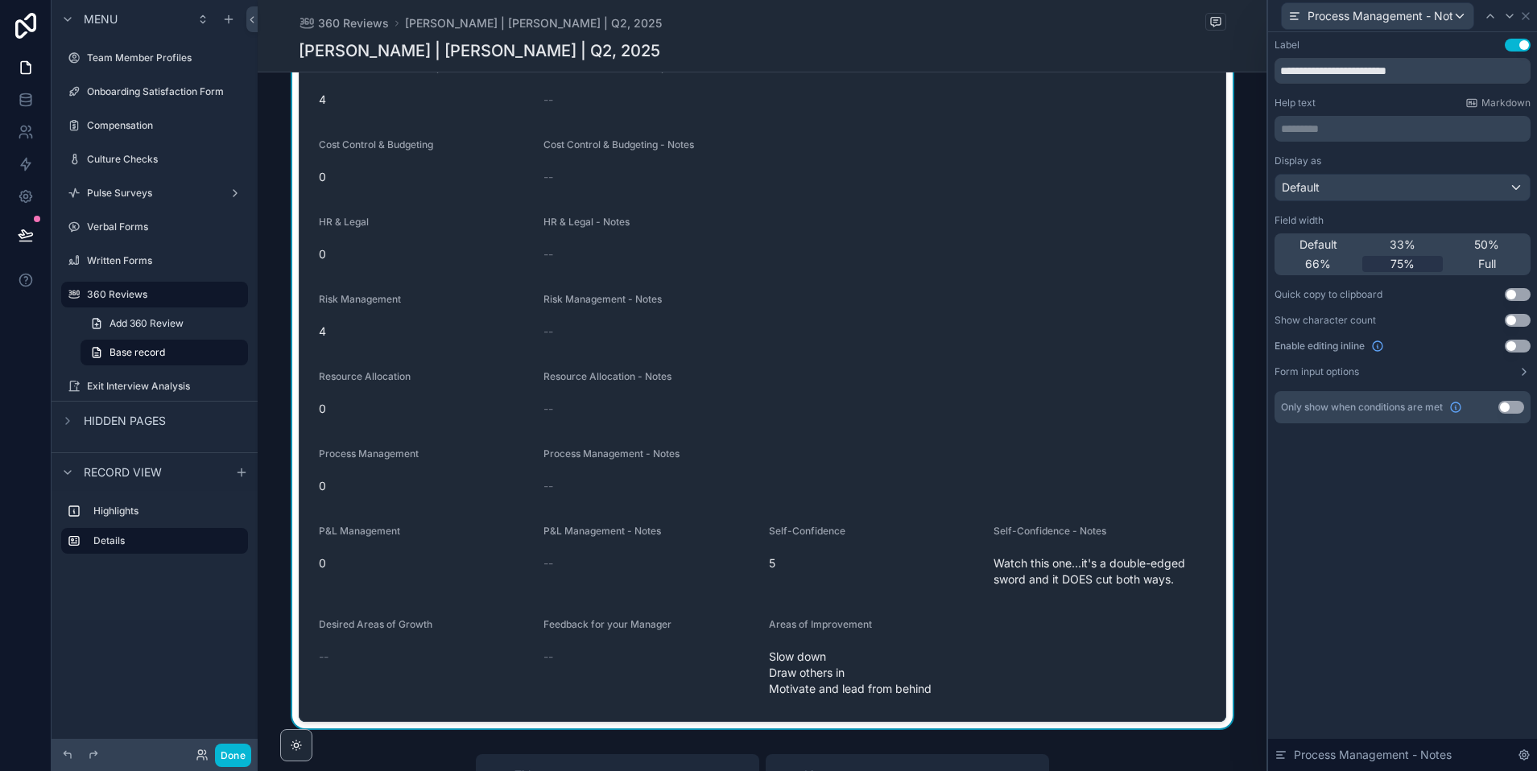
scroll to position [4095, 0]
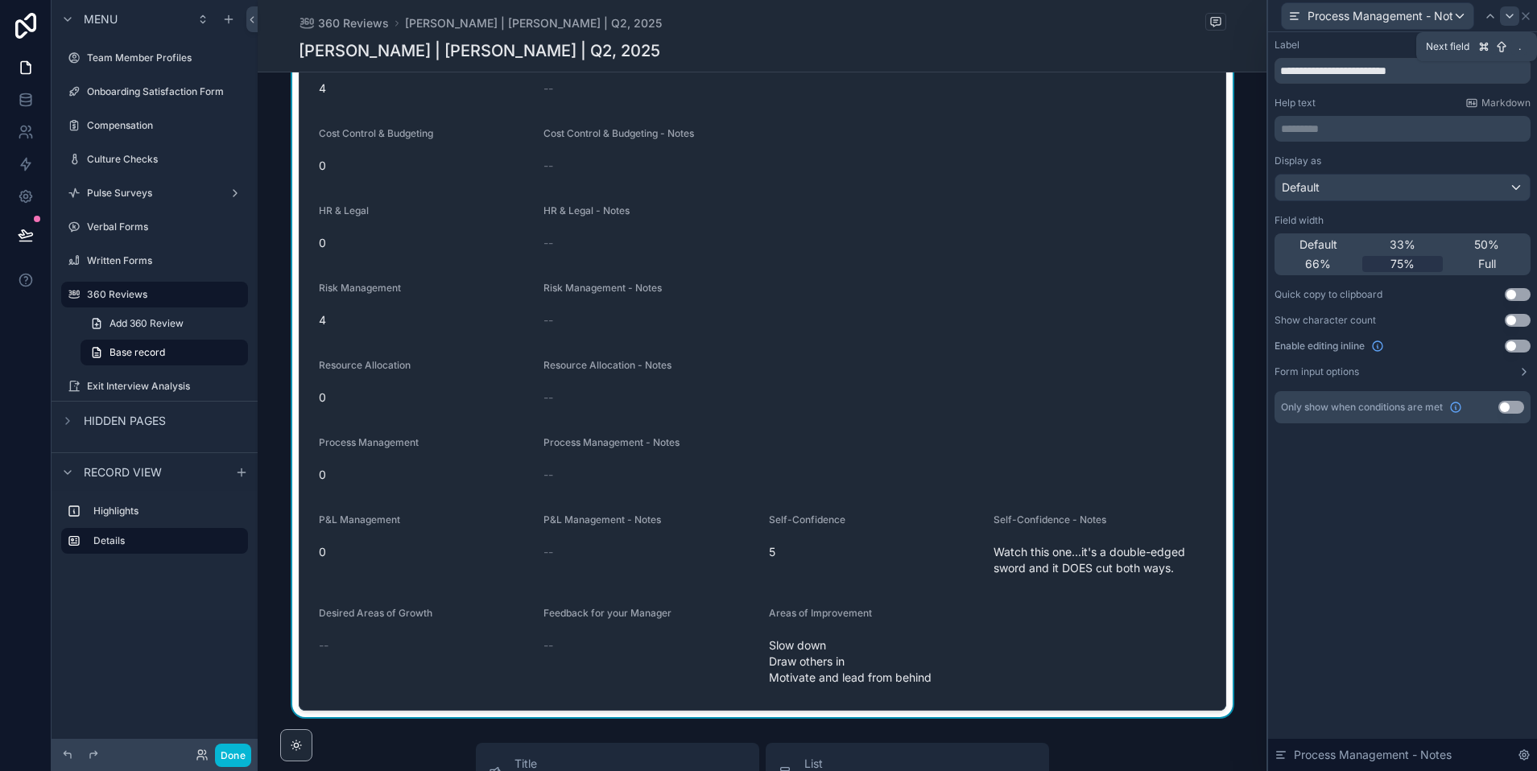
click at [1507, 14] on icon at bounding box center [1509, 15] width 6 height 3
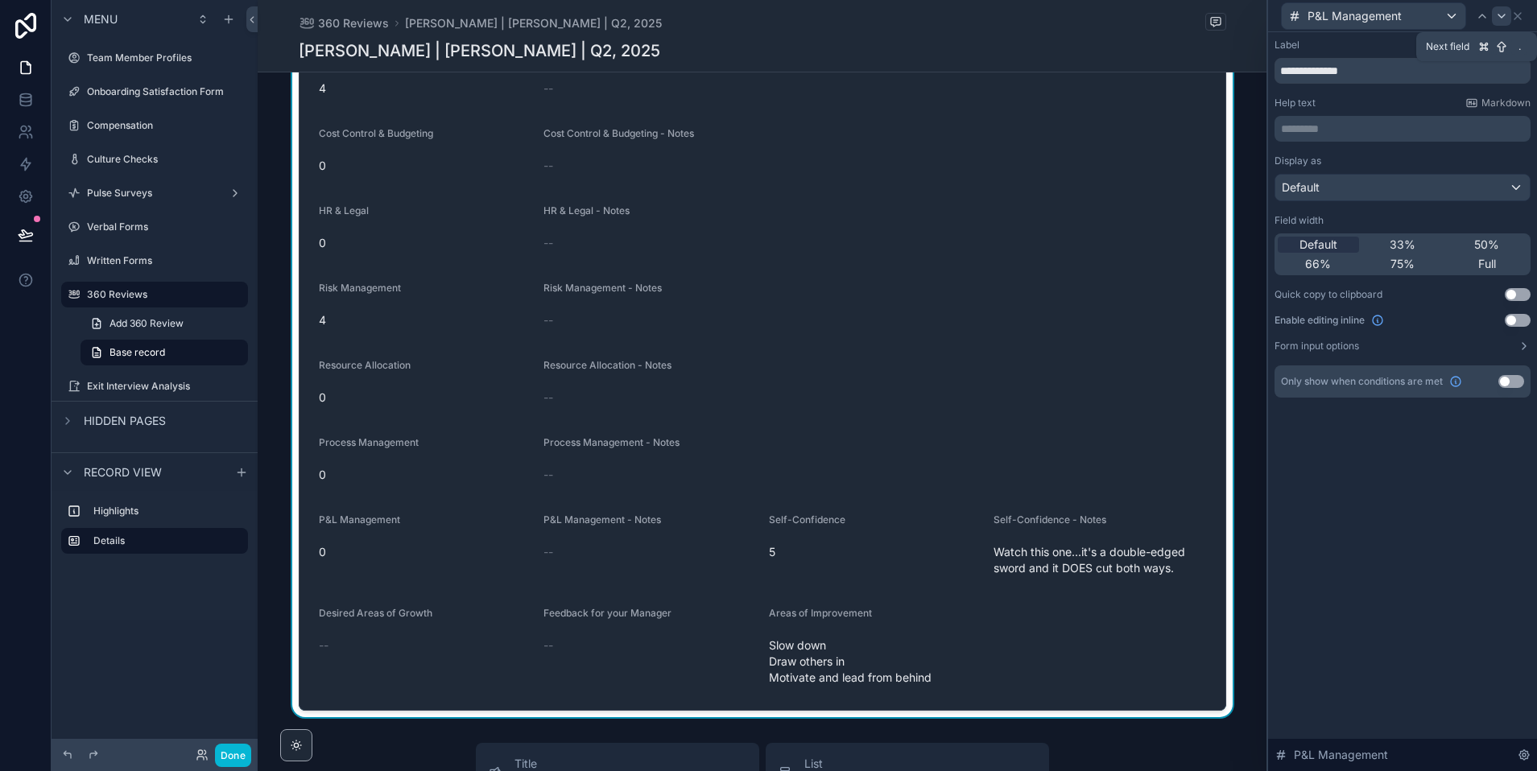
click at [1497, 10] on icon at bounding box center [1501, 16] width 13 height 13
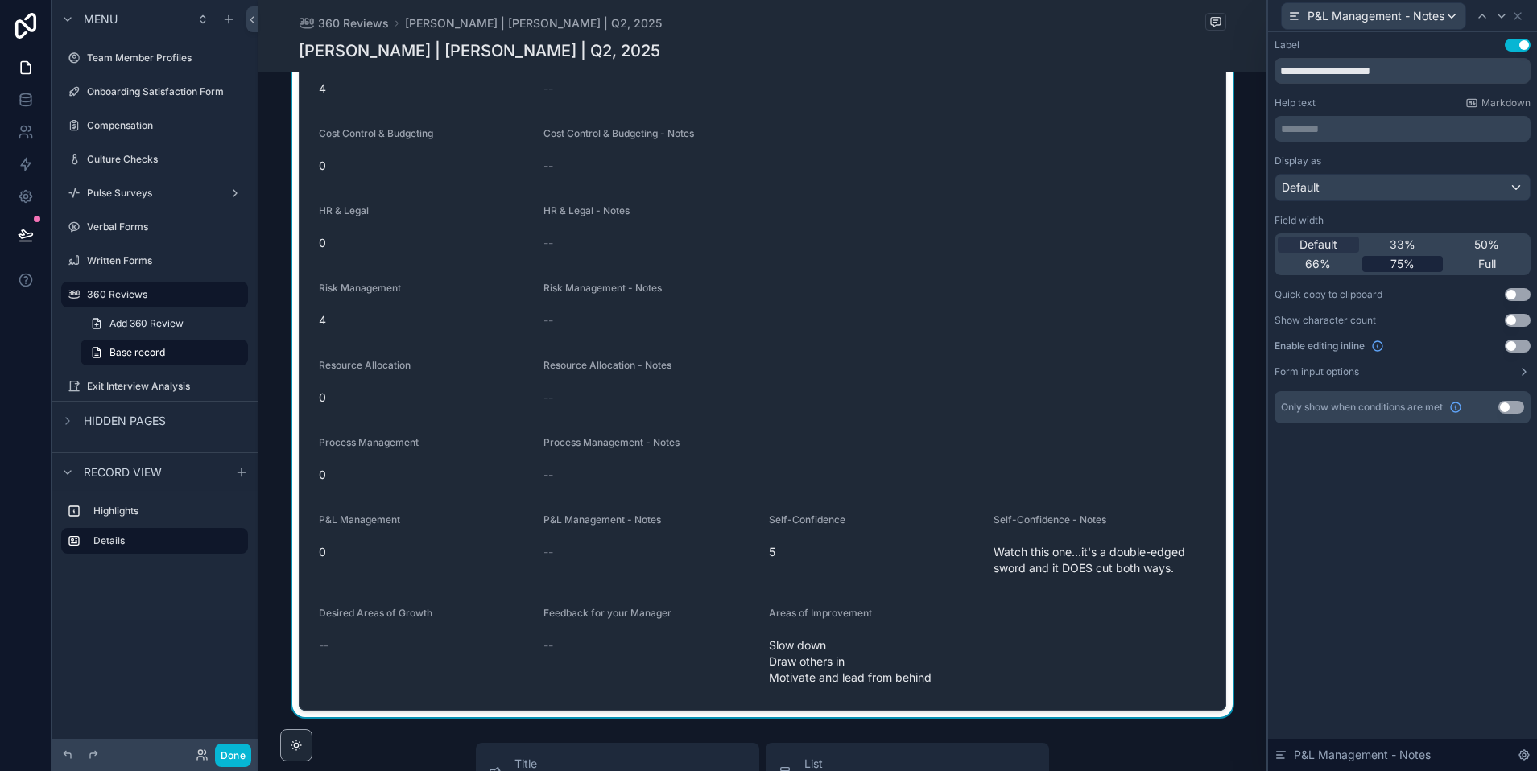
click at [1393, 261] on span "75%" at bounding box center [1402, 264] width 24 height 16
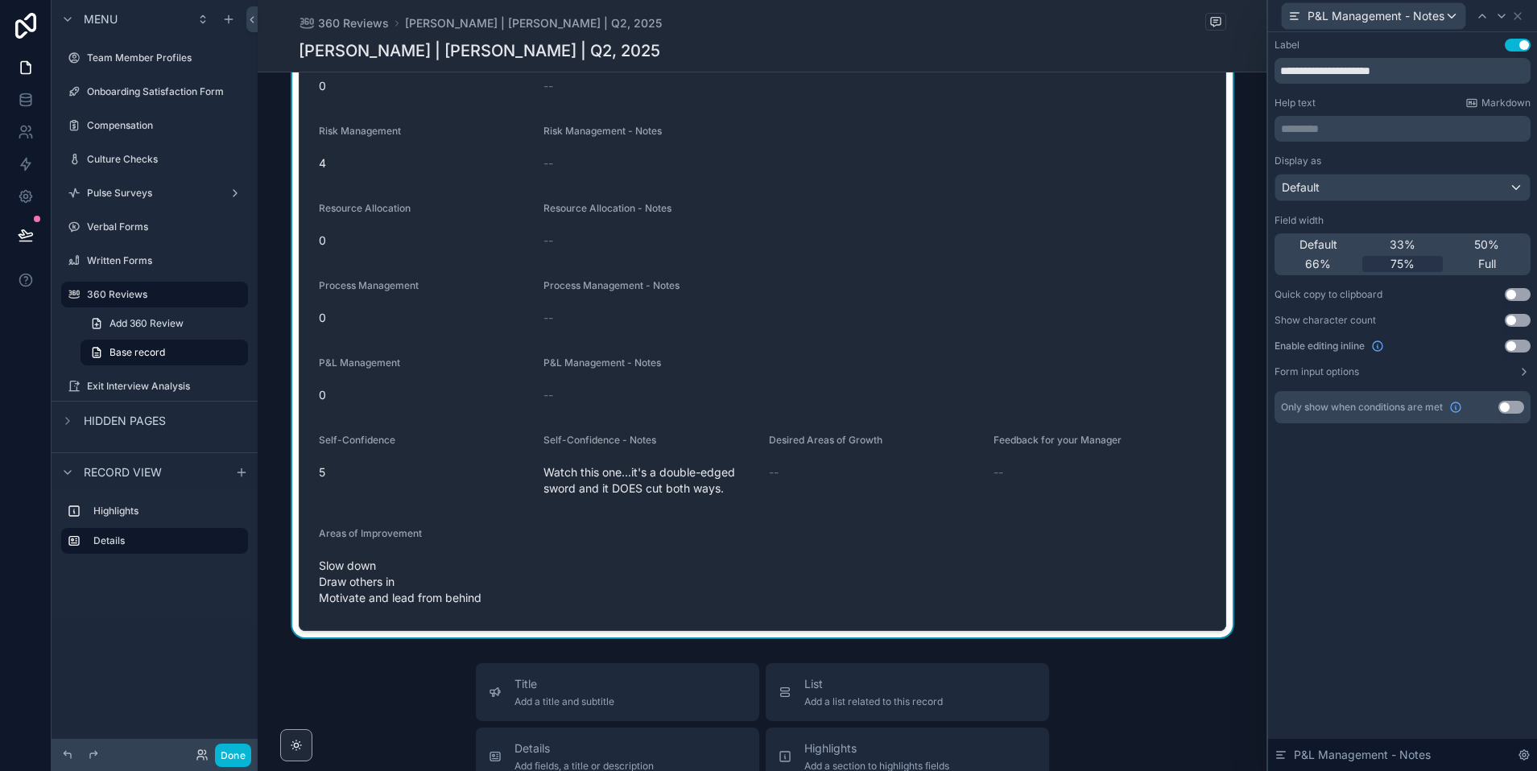
scroll to position [4279, 0]
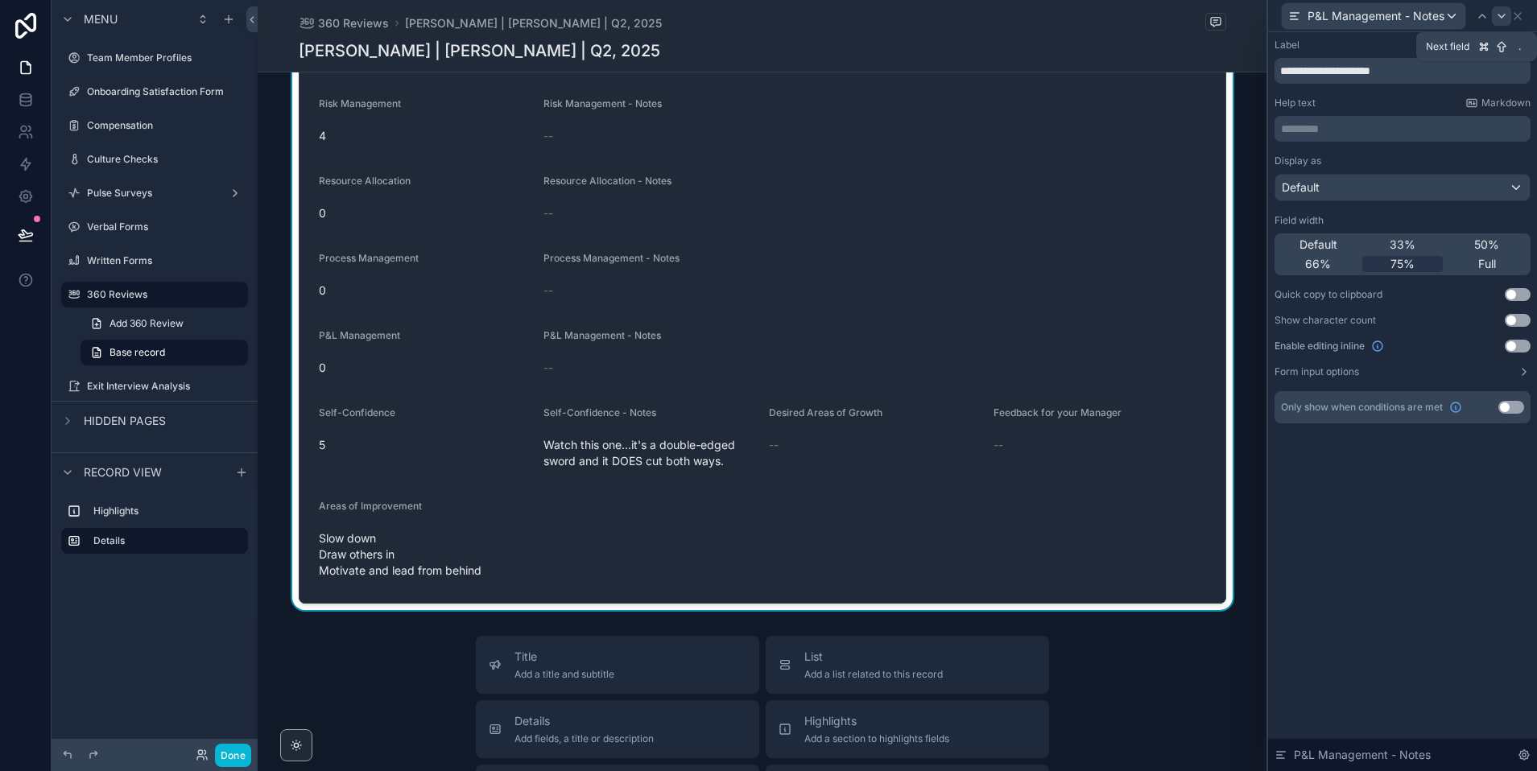
click at [1501, 15] on icon at bounding box center [1501, 16] width 13 height 13
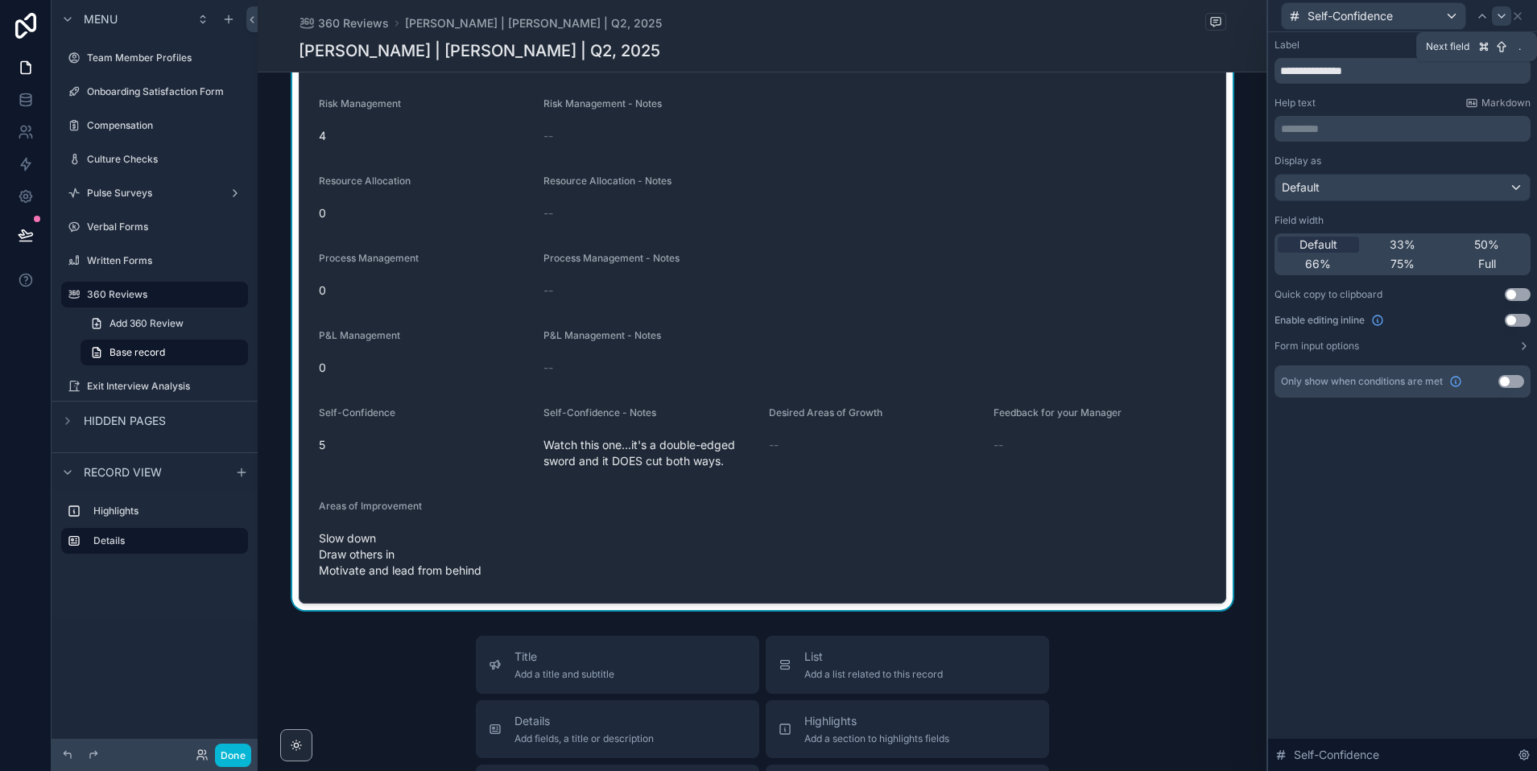
click at [1497, 10] on icon at bounding box center [1501, 16] width 13 height 13
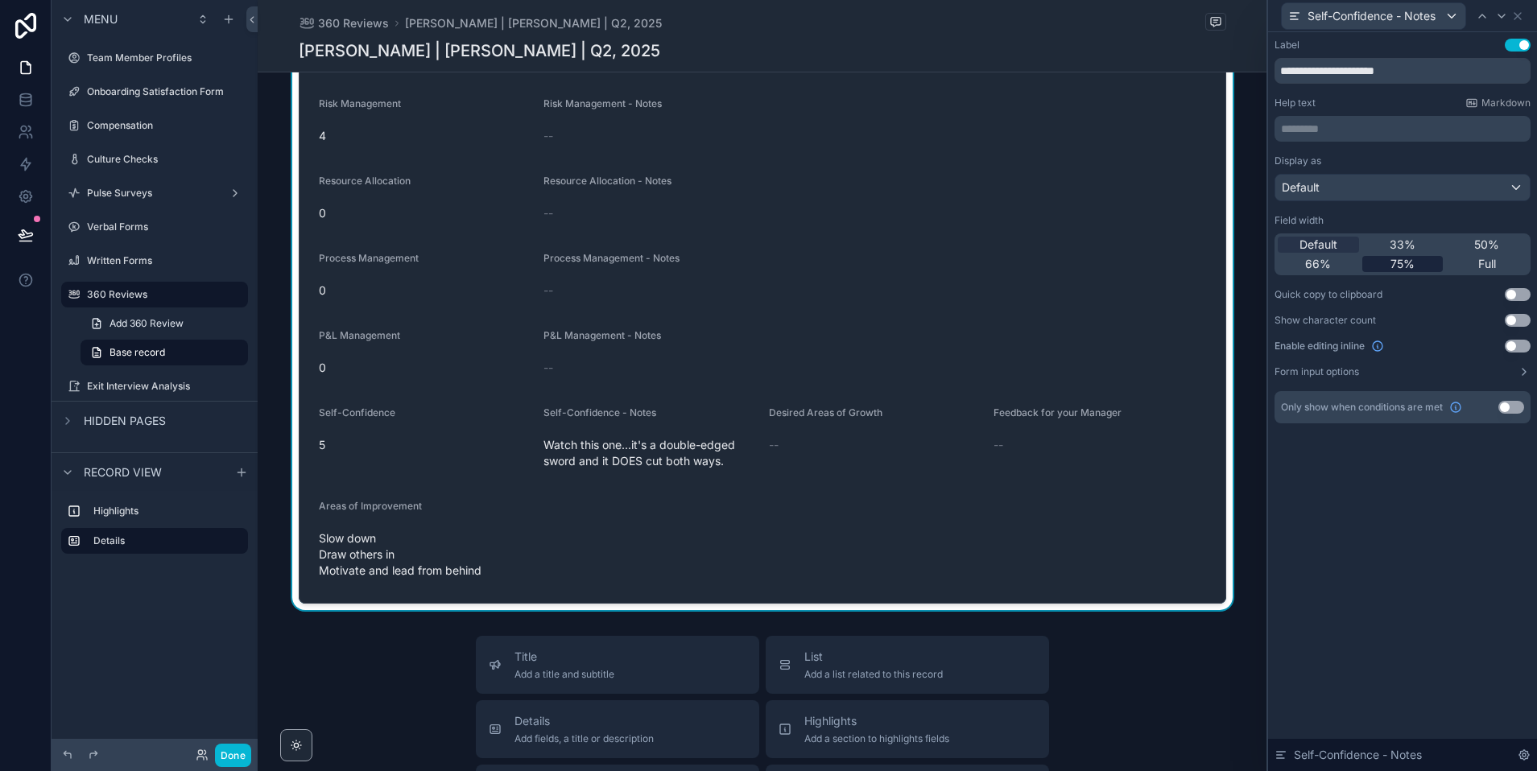
click at [1400, 266] on span "75%" at bounding box center [1402, 264] width 24 height 16
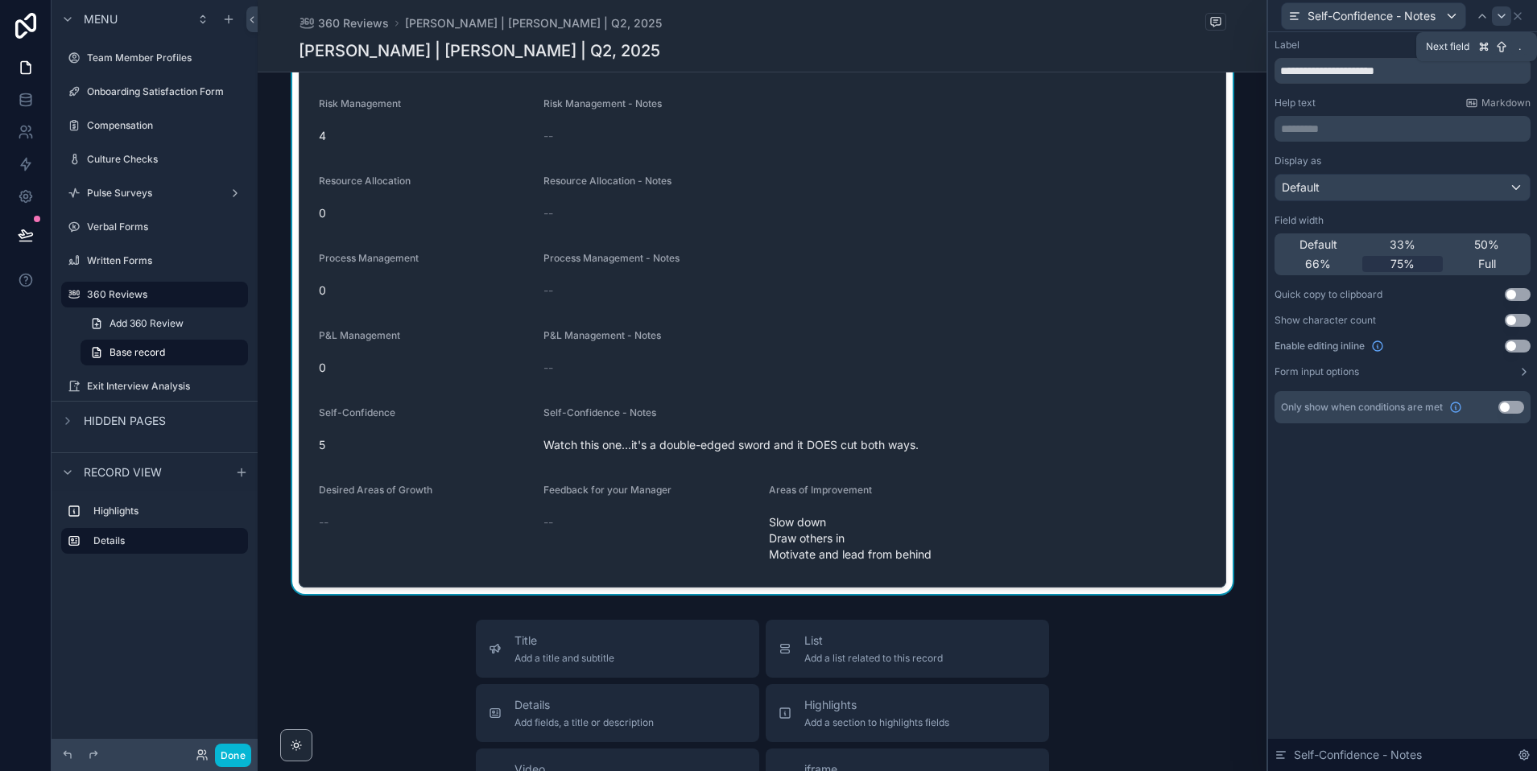
click at [1500, 16] on icon at bounding box center [1501, 15] width 6 height 3
click at [1409, 244] on span "33%" at bounding box center [1402, 245] width 26 height 16
click at [1504, 15] on icon at bounding box center [1501, 16] width 13 height 13
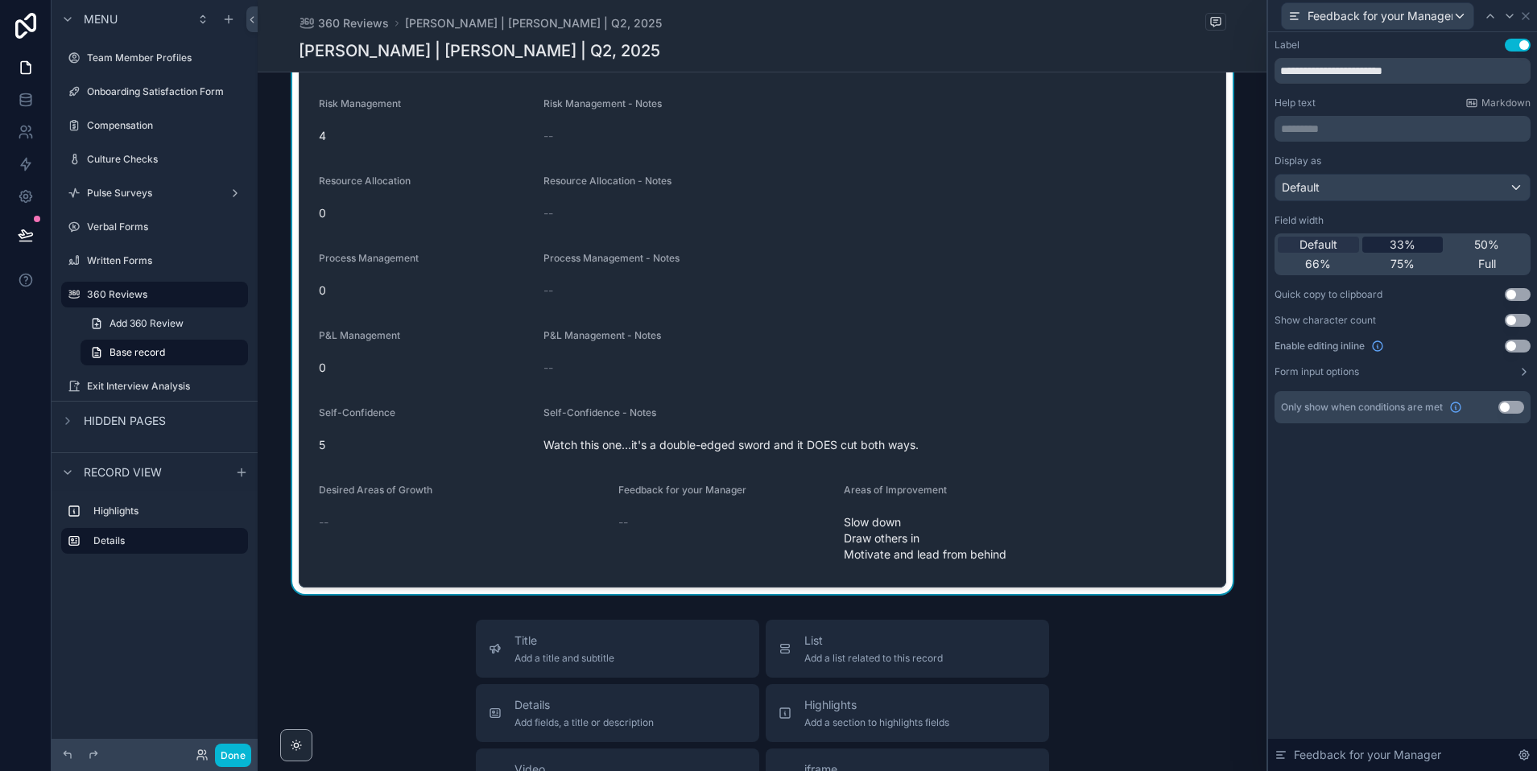
click at [1402, 250] on span "33%" at bounding box center [1402, 245] width 26 height 16
click at [1508, 14] on icon at bounding box center [1509, 16] width 13 height 13
click at [1402, 245] on span "33%" at bounding box center [1402, 245] width 26 height 16
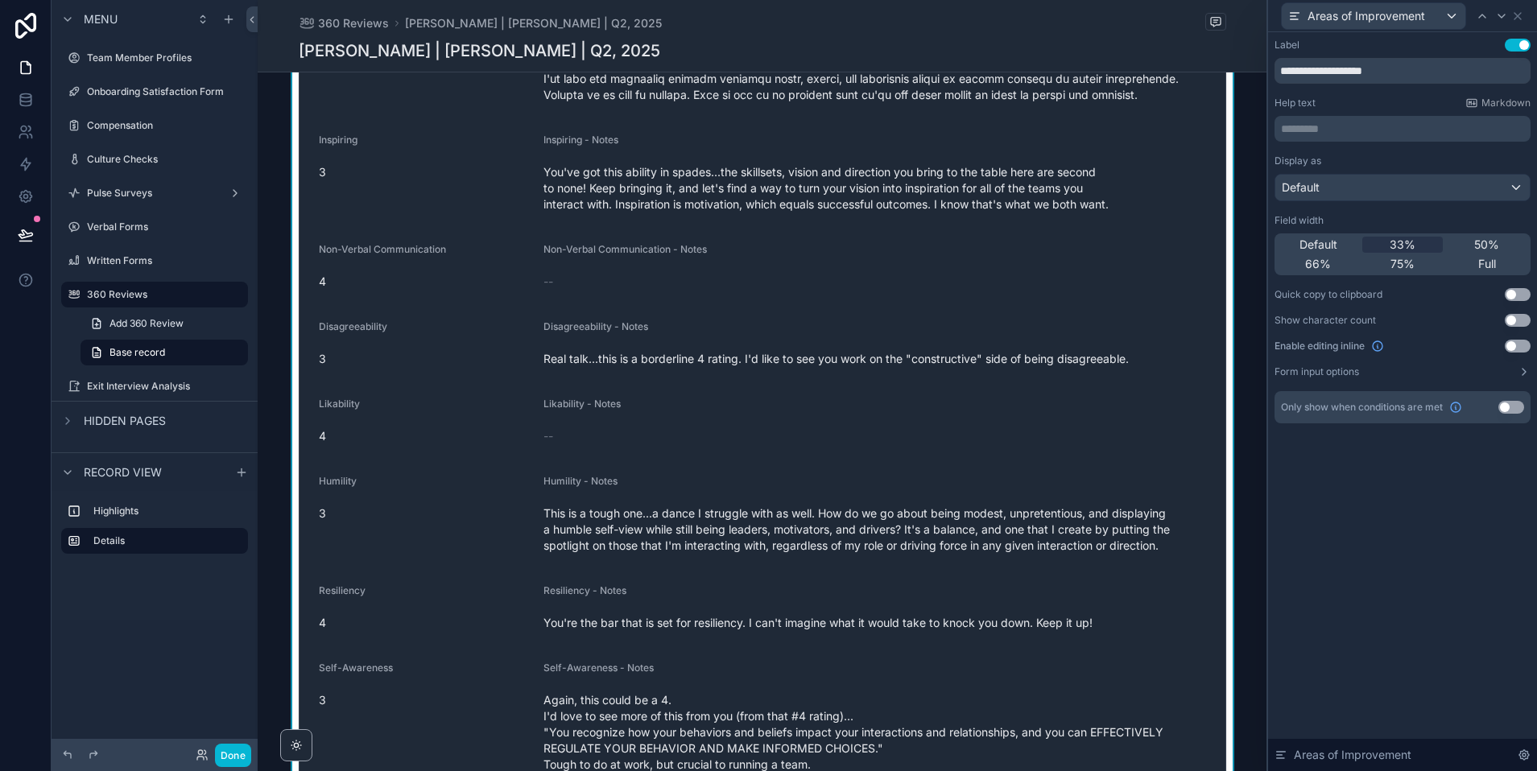
scroll to position [0, 0]
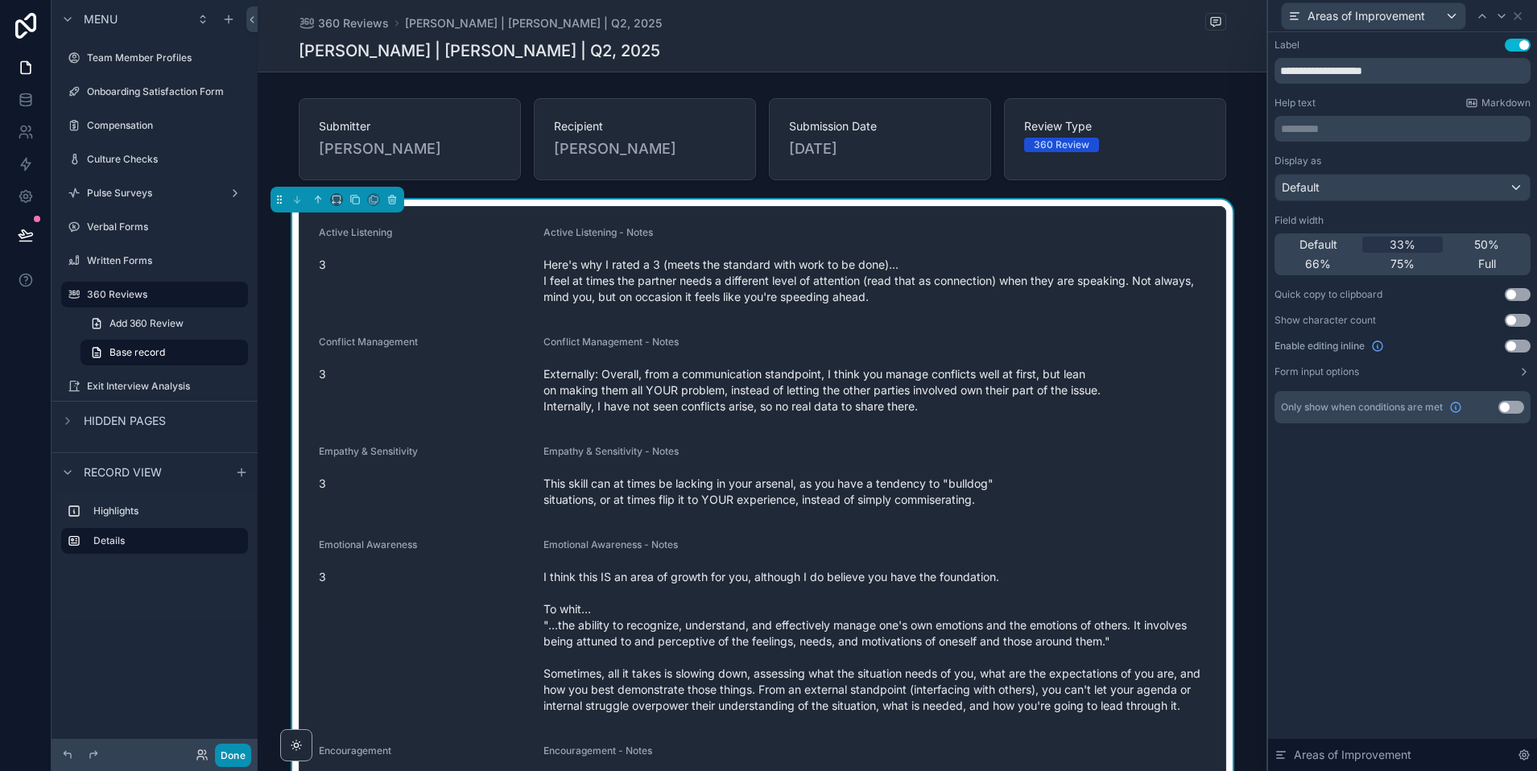
click at [237, 753] on button "Done" at bounding box center [233, 755] width 36 height 23
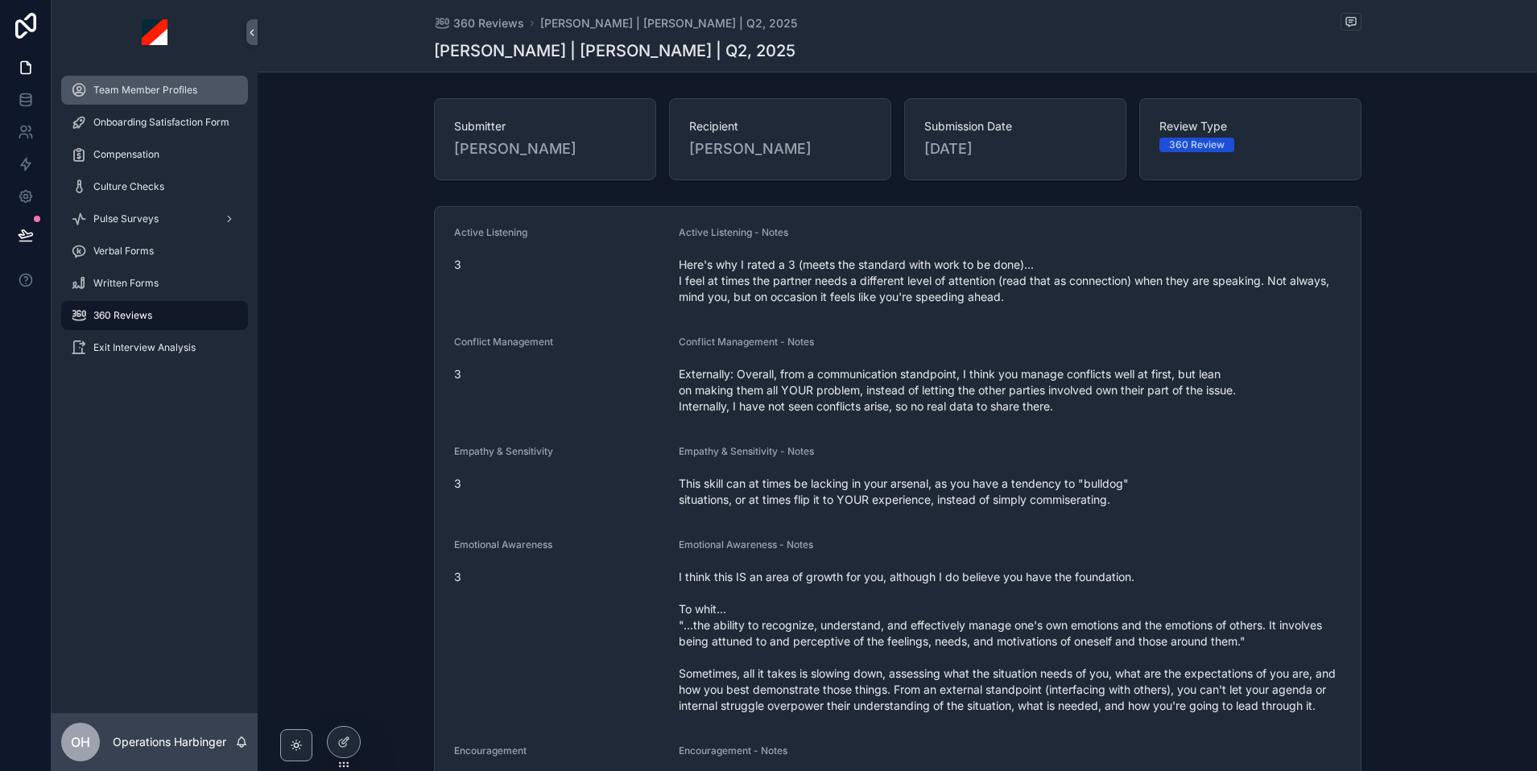
click at [152, 94] on span "Team Member Profiles" at bounding box center [145, 90] width 104 height 13
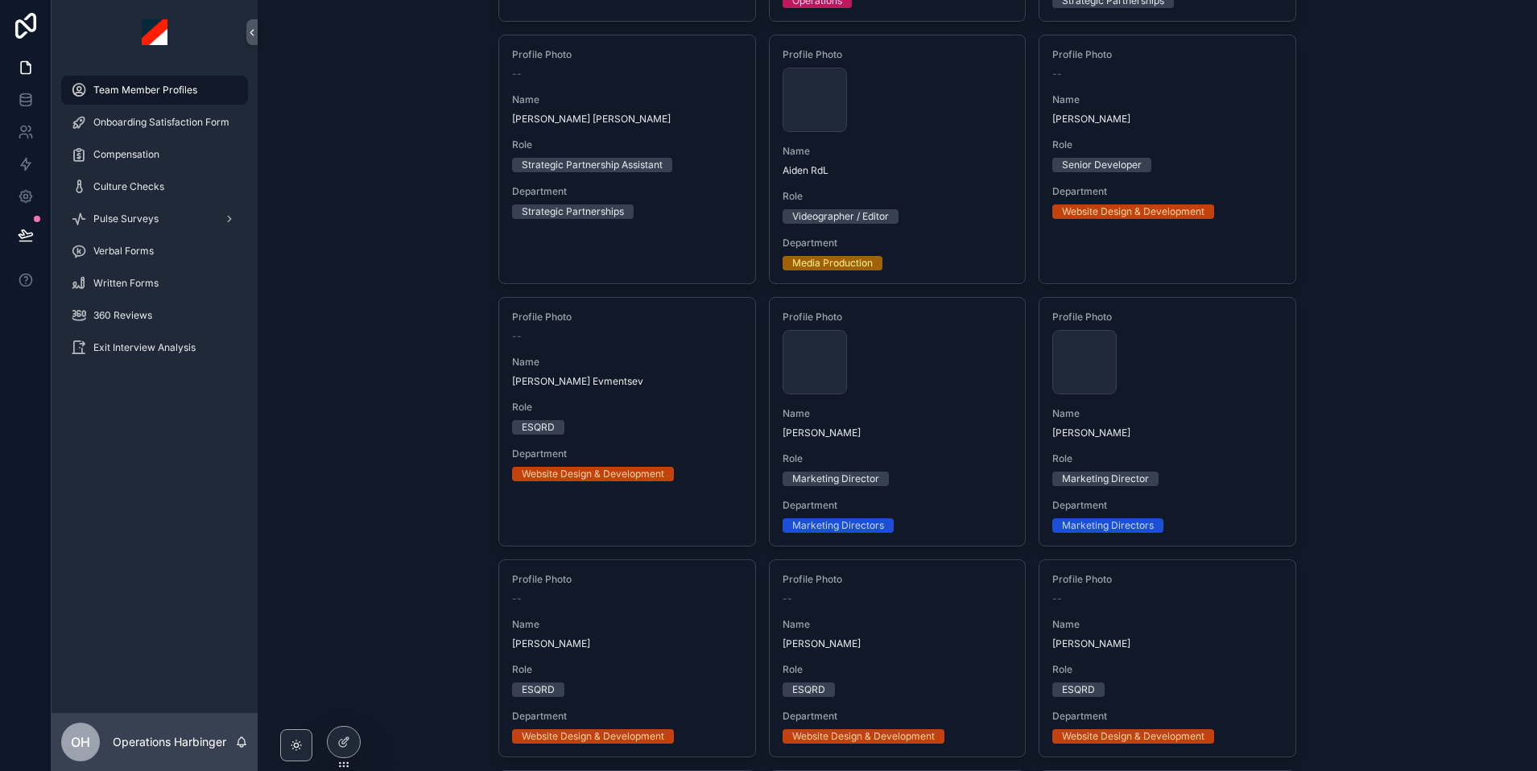
scroll to position [364, 0]
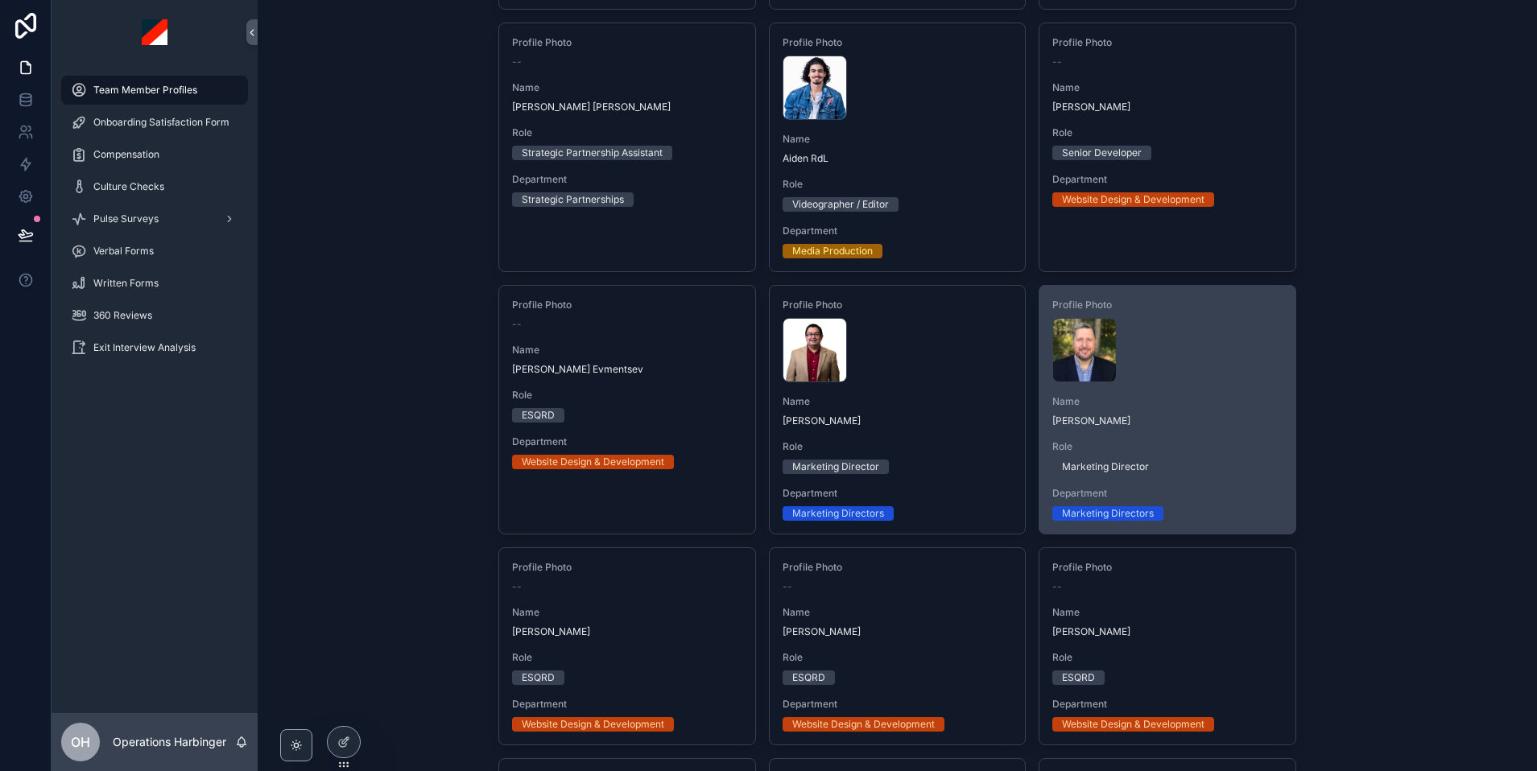
click at [1167, 401] on span "Name" at bounding box center [1167, 401] width 230 height 13
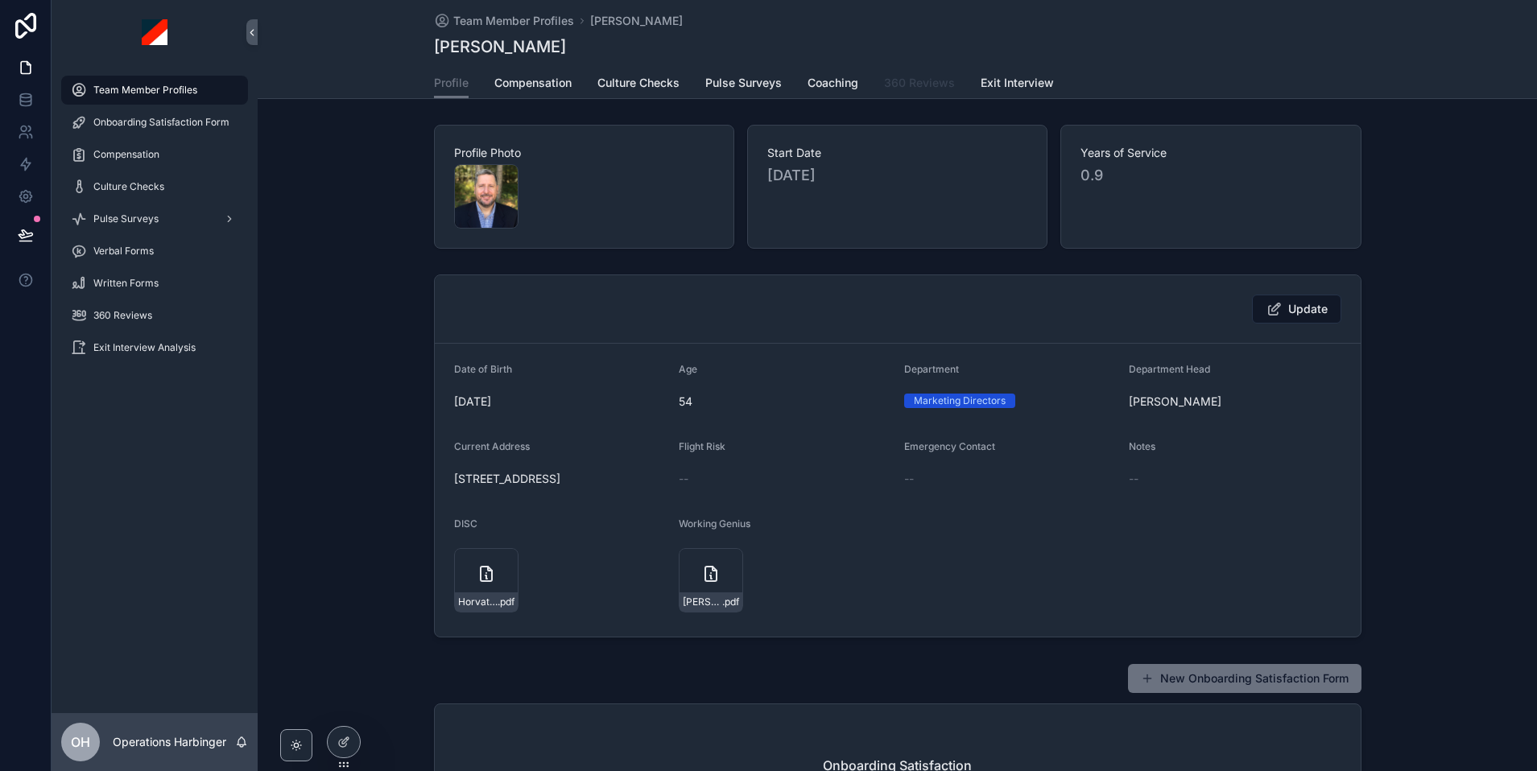
click at [941, 76] on span "360 Reviews" at bounding box center [919, 83] width 71 height 16
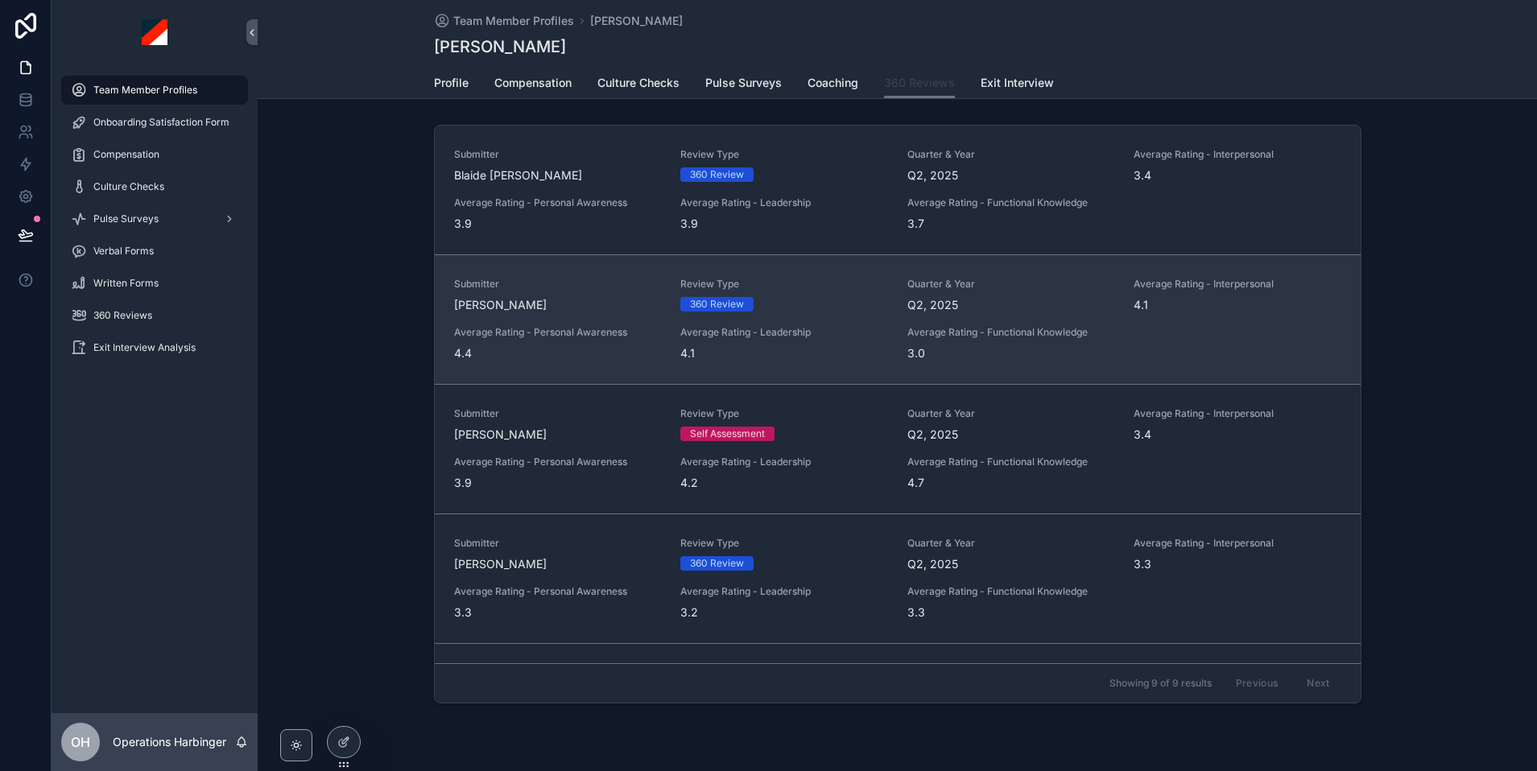
scroll to position [627, 0]
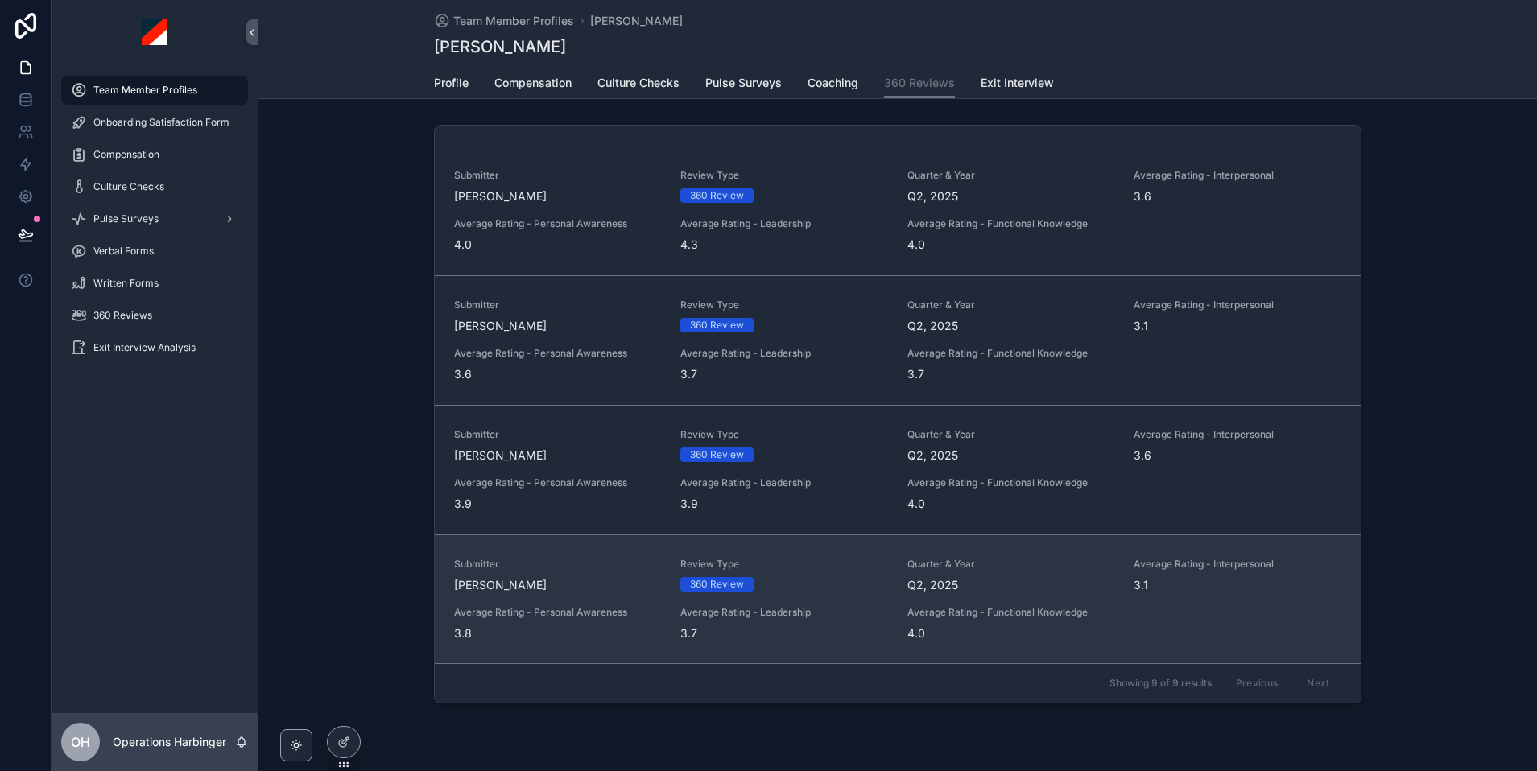
click at [597, 564] on span "Submitter" at bounding box center [558, 564] width 208 height 13
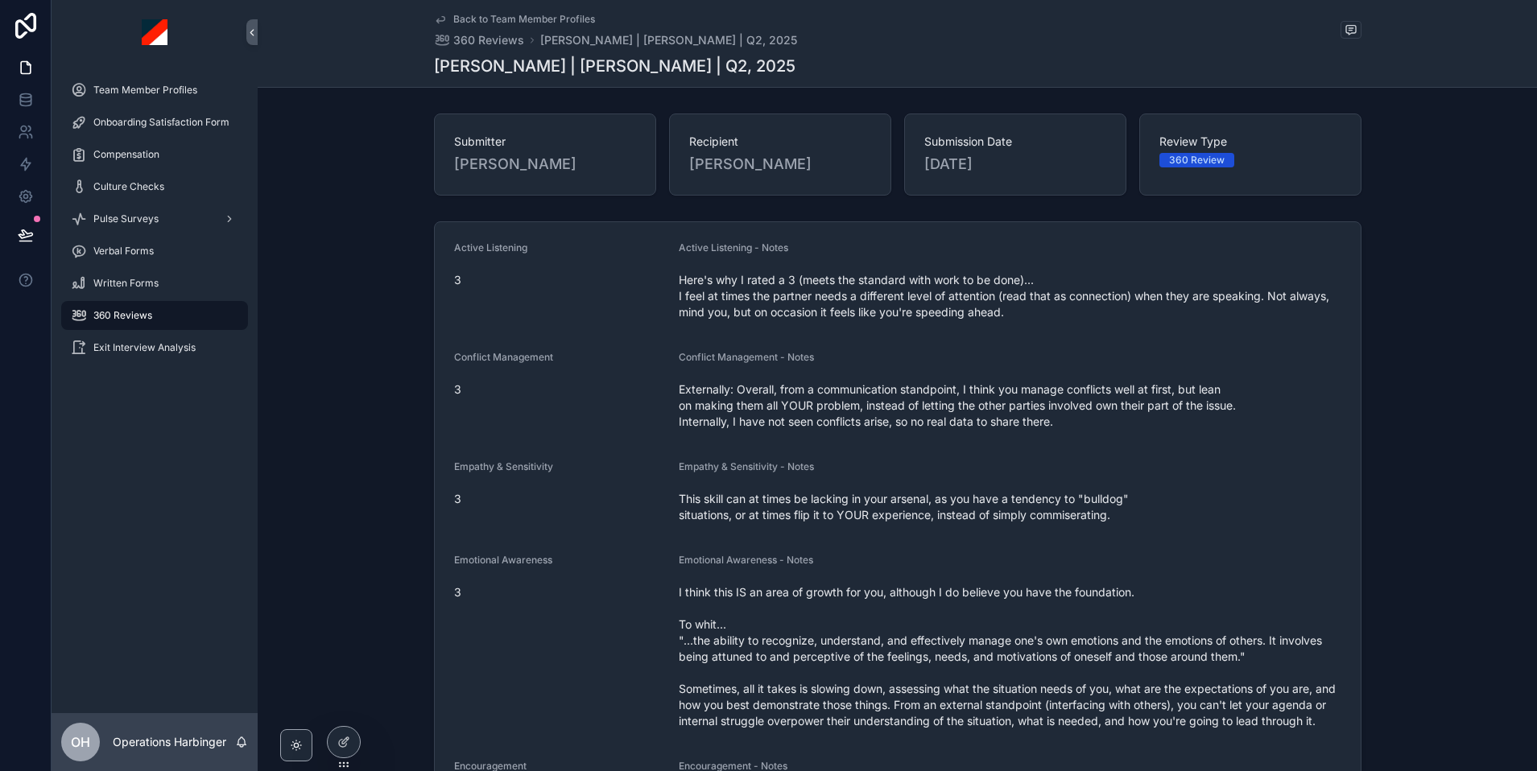
click at [496, 17] on span "Back to Team Member Profiles" at bounding box center [524, 19] width 142 height 13
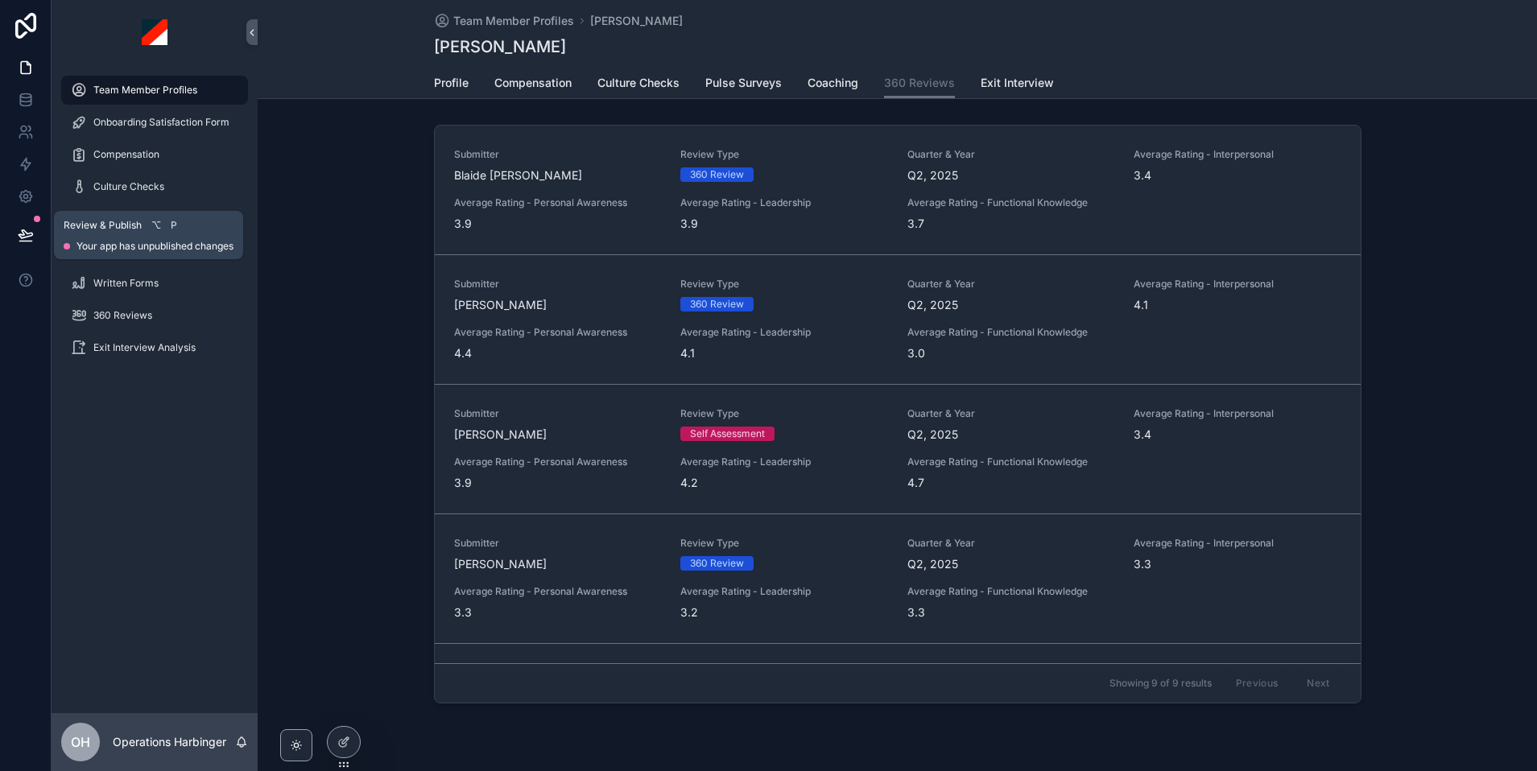
click at [25, 235] on icon at bounding box center [26, 235] width 16 height 16
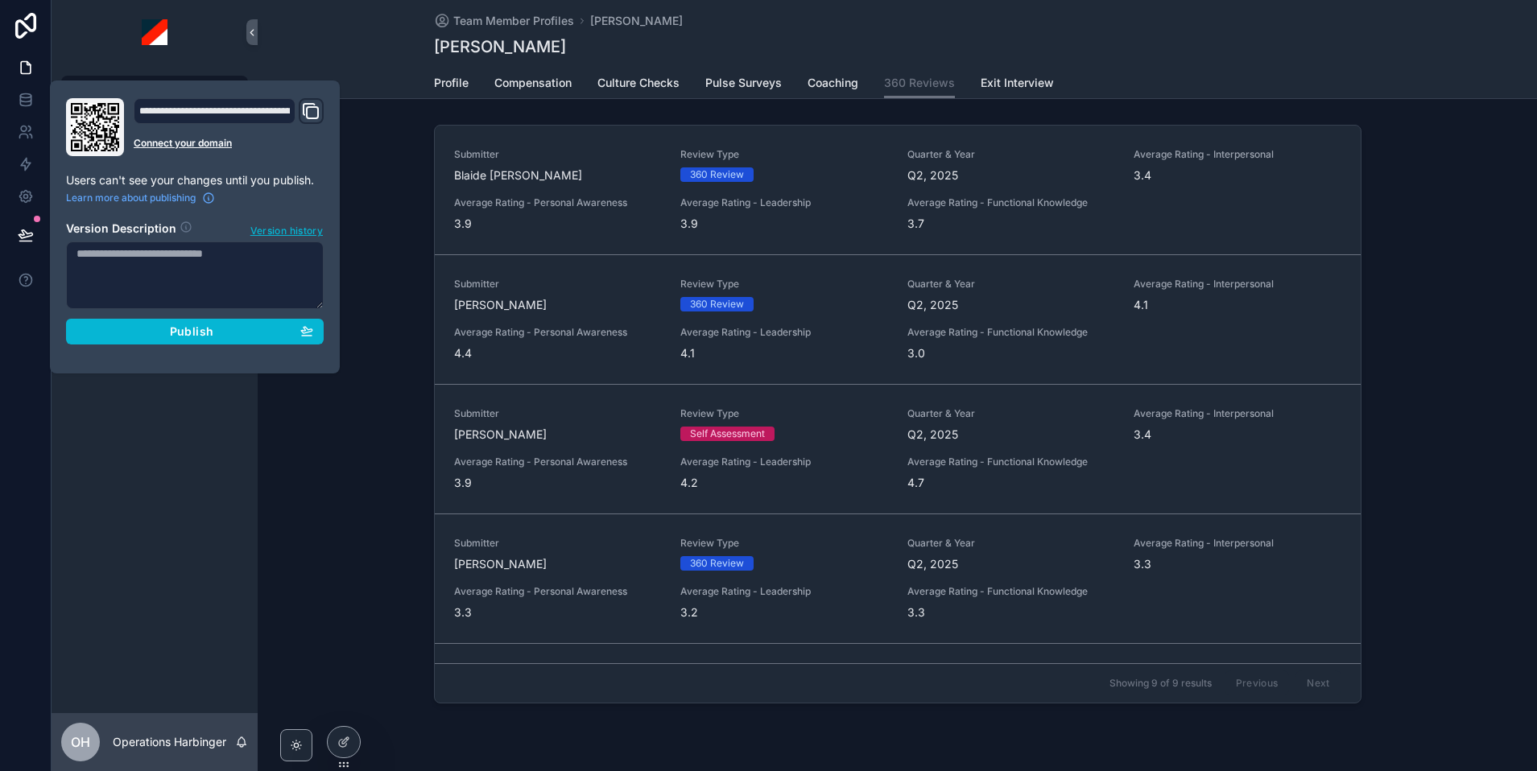
click at [175, 293] on textarea at bounding box center [195, 276] width 258 height 68
type textarea "**********"
click at [188, 328] on span "Publish" at bounding box center [191, 331] width 43 height 14
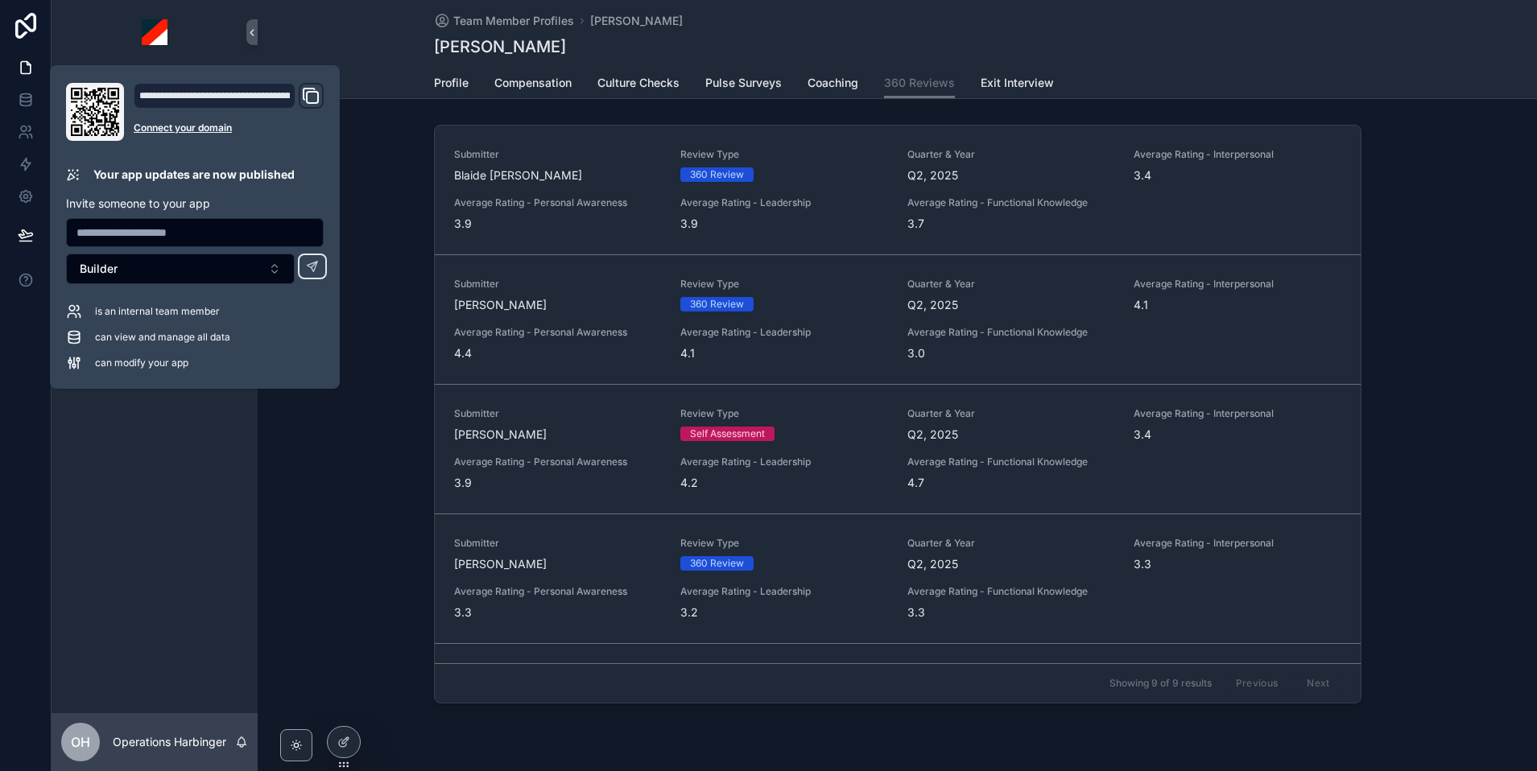
click at [1243, 73] on div "Profile Compensation Culture Checks Pulse Surveys Coaching 360 Reviews Exit Int…" at bounding box center [897, 83] width 927 height 31
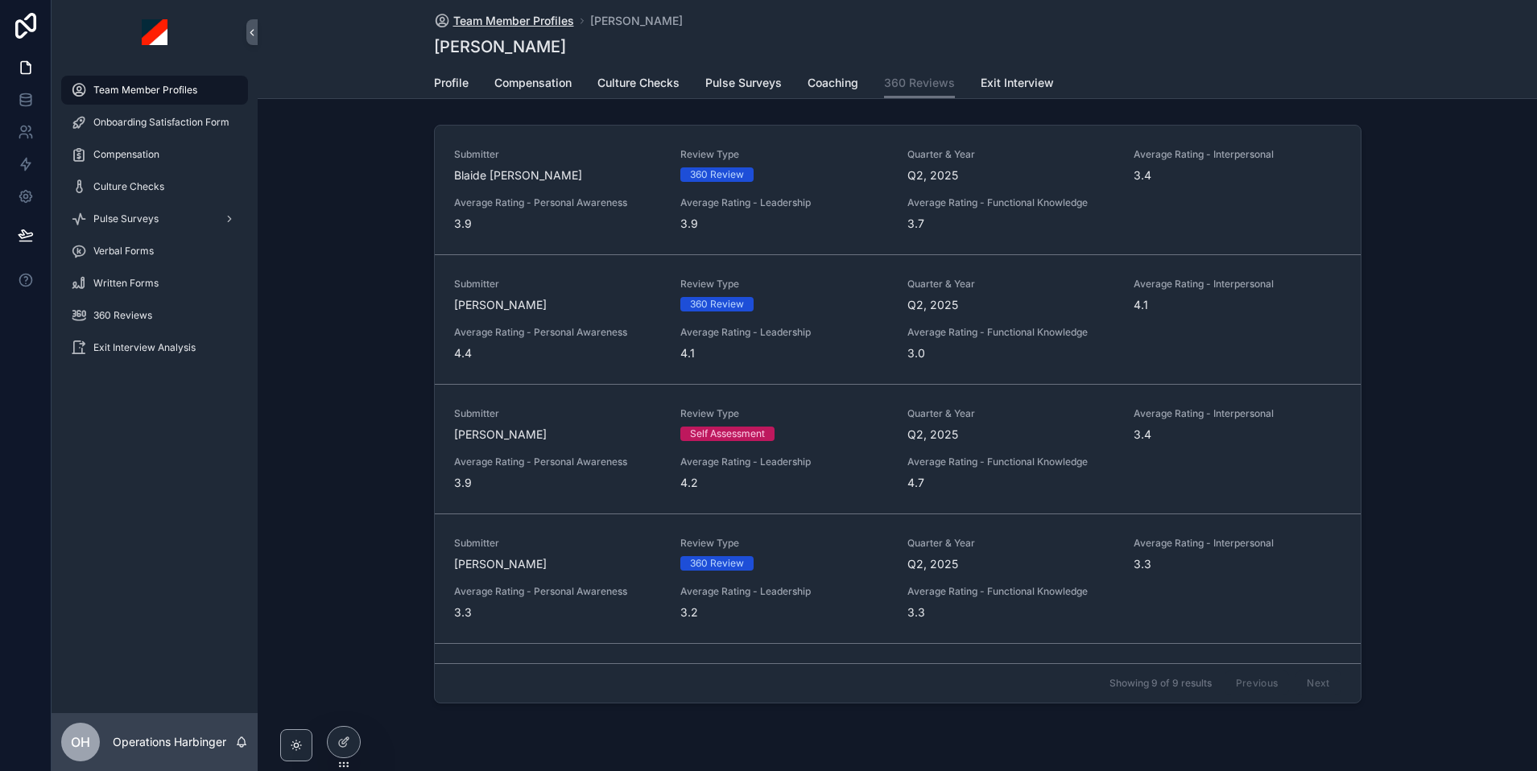
click at [515, 24] on span "Team Member Profiles" at bounding box center [513, 21] width 121 height 16
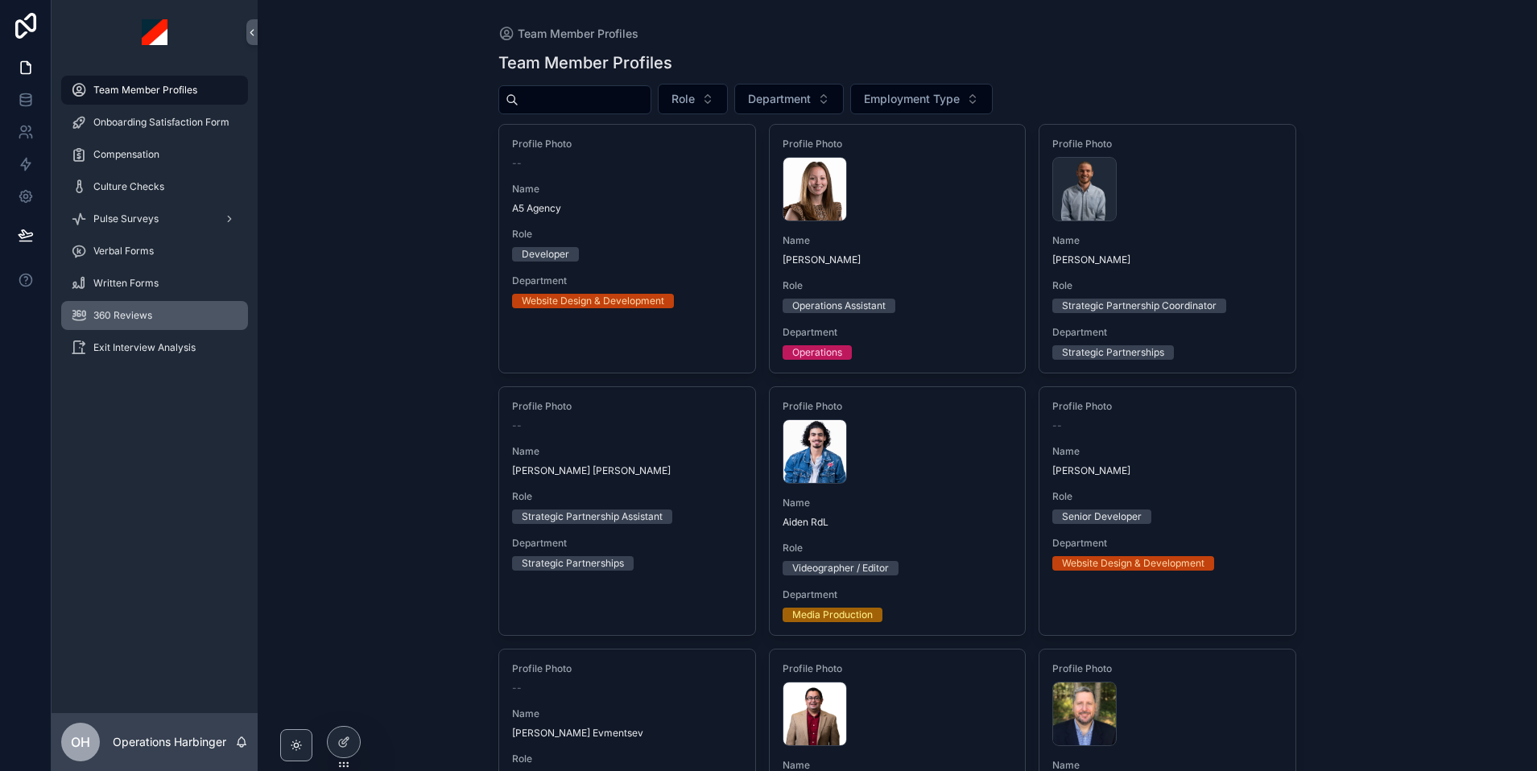
click at [140, 312] on span "360 Reviews" at bounding box center [122, 315] width 59 height 13
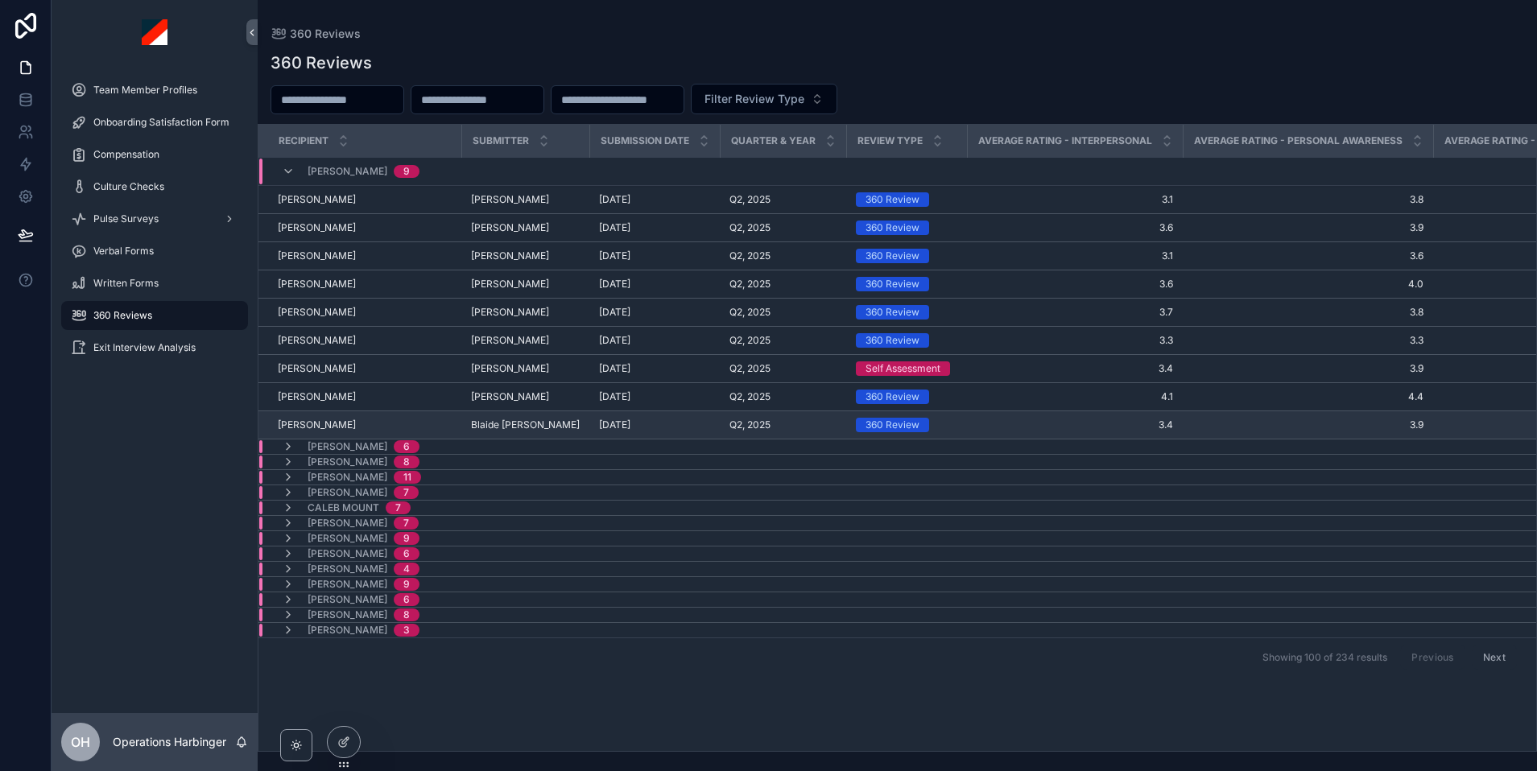
click at [303, 416] on td "Alex Horvath Alex Horvath" at bounding box center [359, 425] width 203 height 28
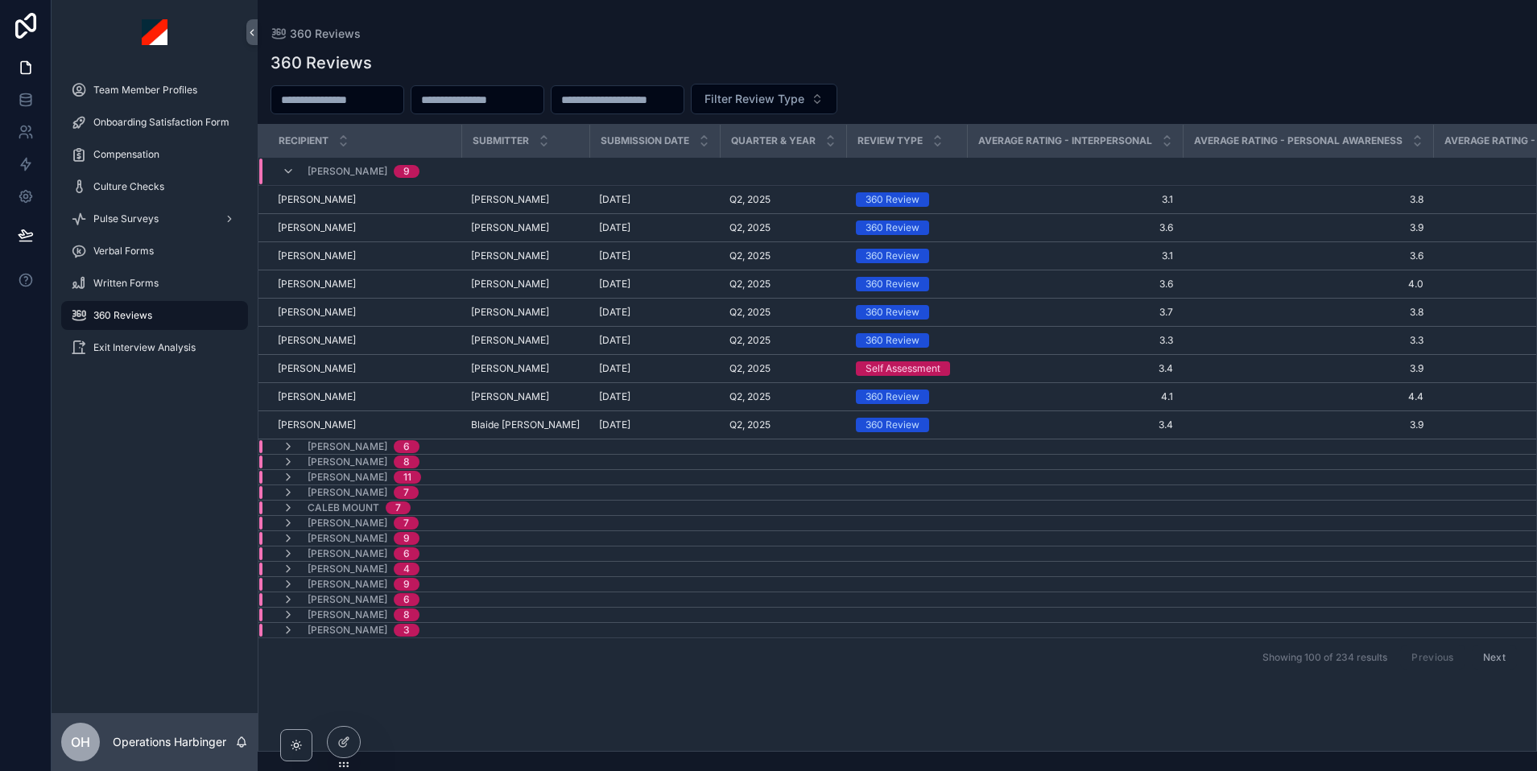
click at [436, 167] on div "[PERSON_NAME] 9" at bounding box center [489, 172] width 460 height 26
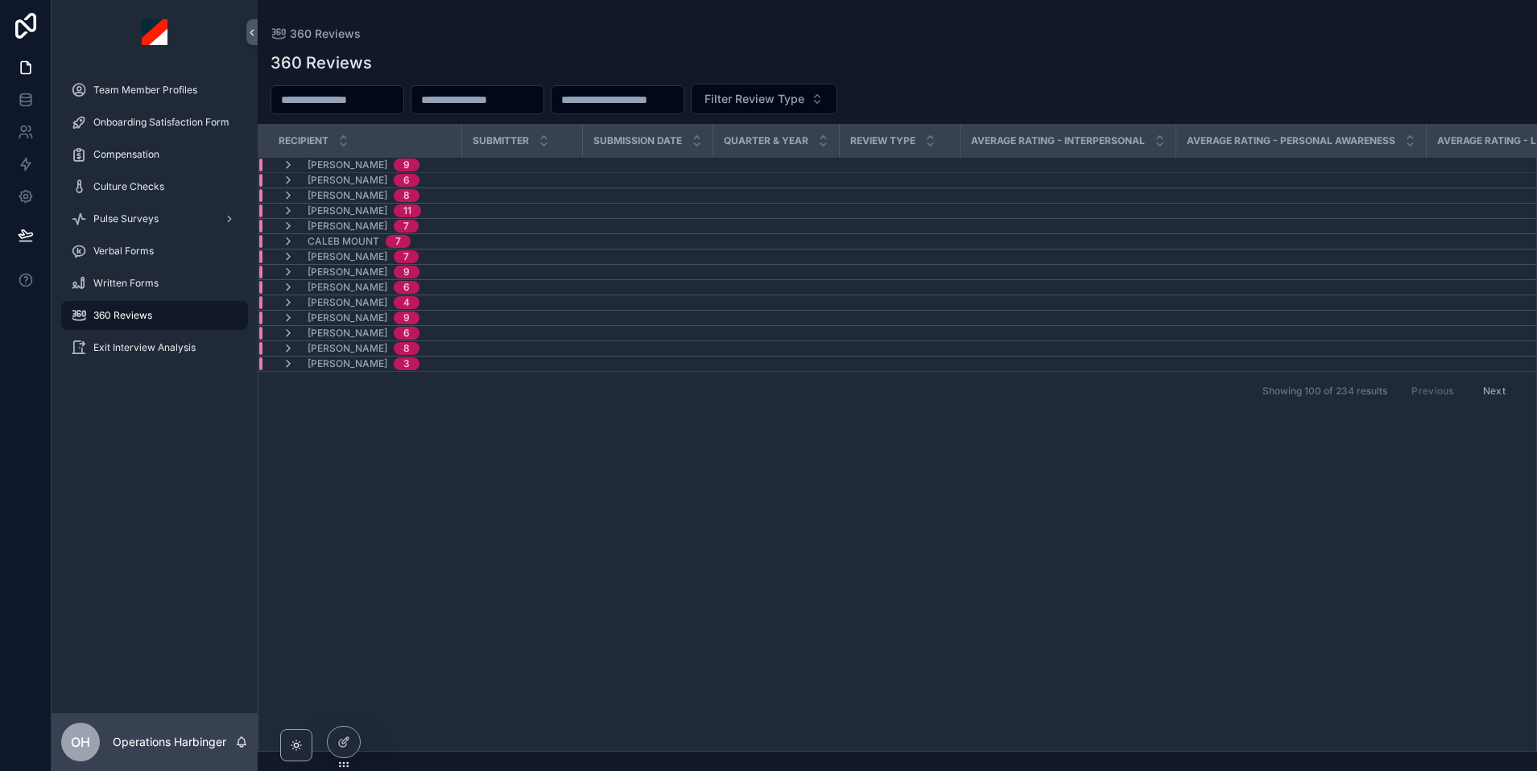
click at [301, 361] on div "Garrett Reid 3" at bounding box center [351, 363] width 138 height 13
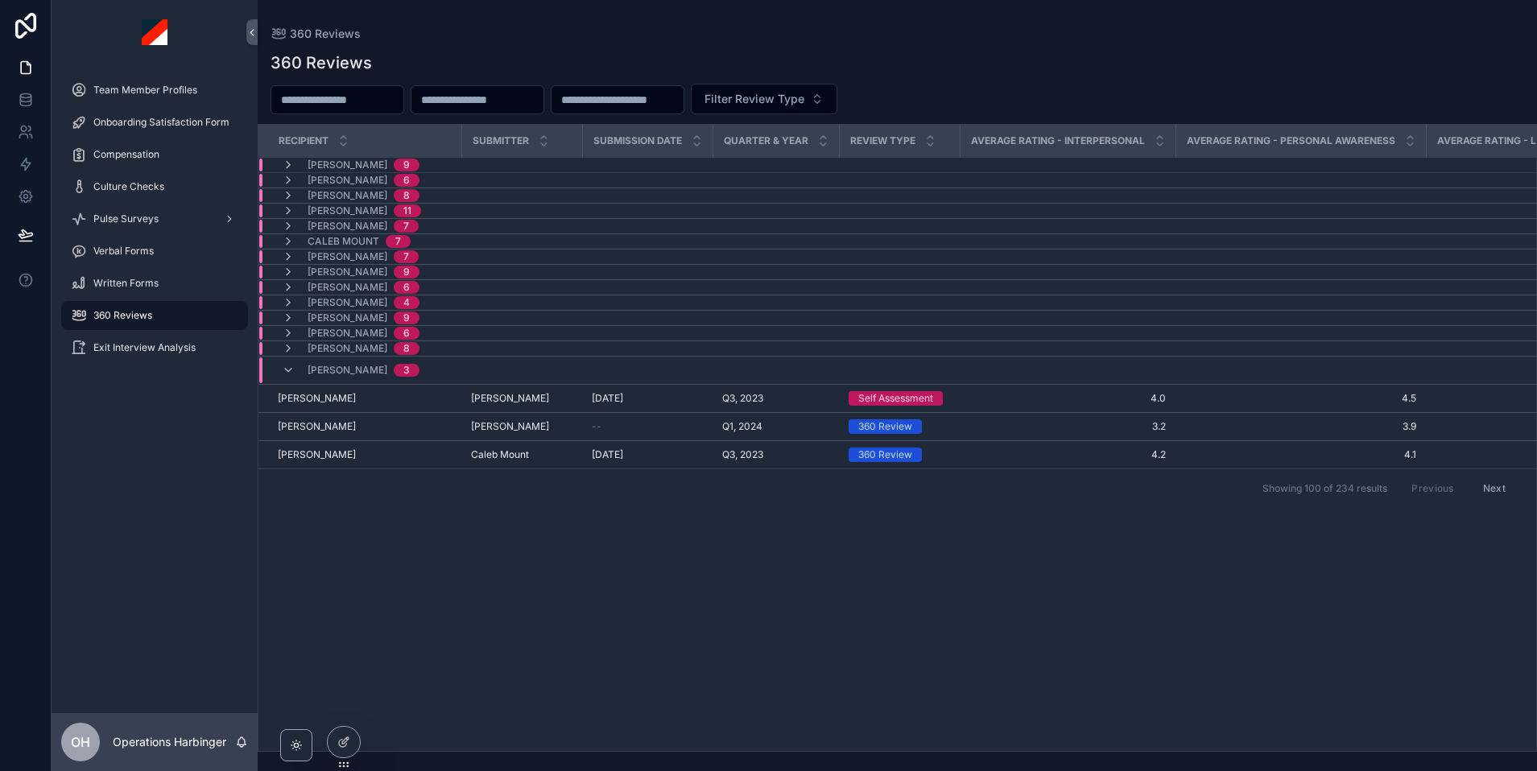
click at [295, 363] on div "Garrett Reid 3" at bounding box center [351, 370] width 138 height 26
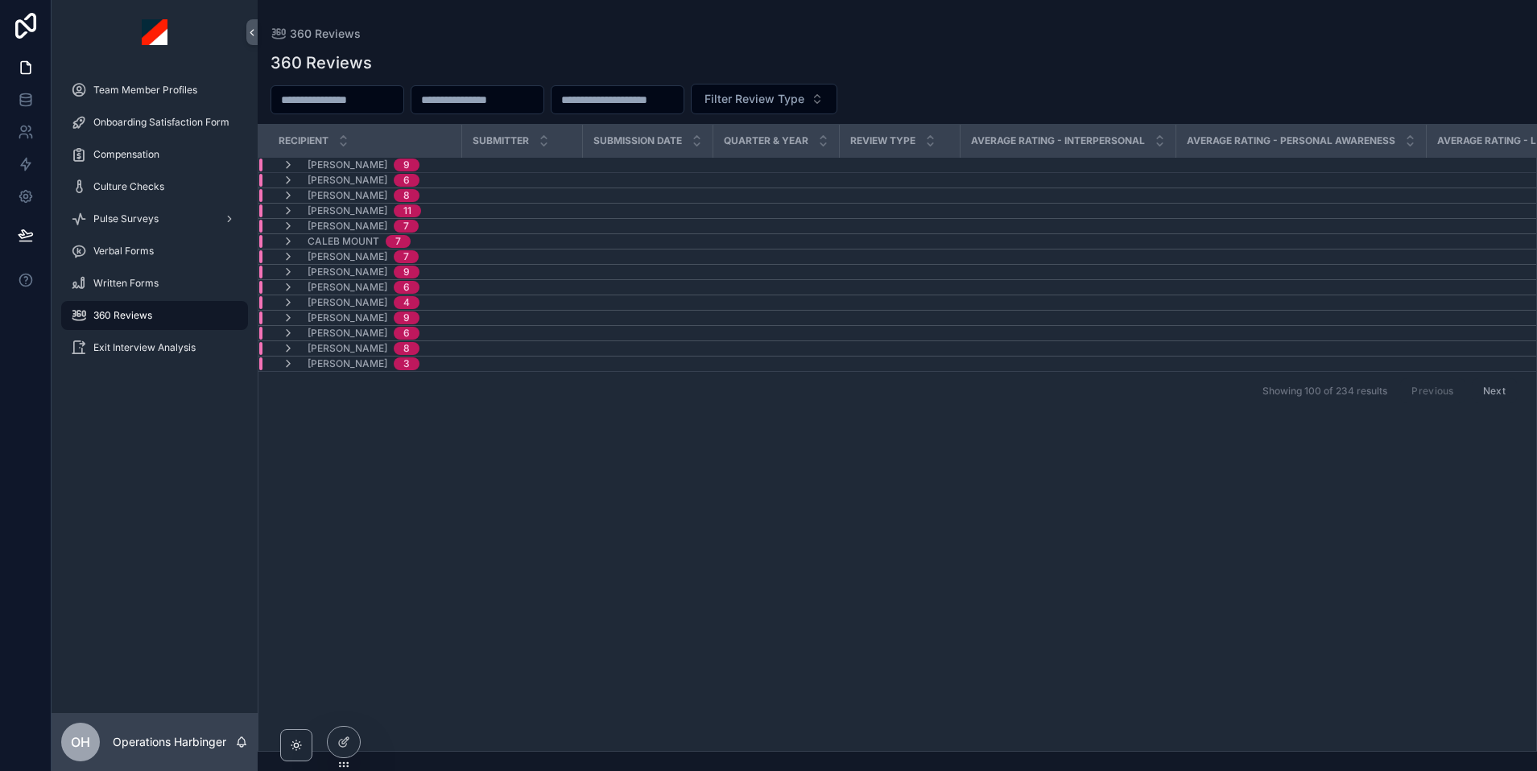
click at [350, 92] on input "scrollable content" at bounding box center [337, 100] width 132 height 23
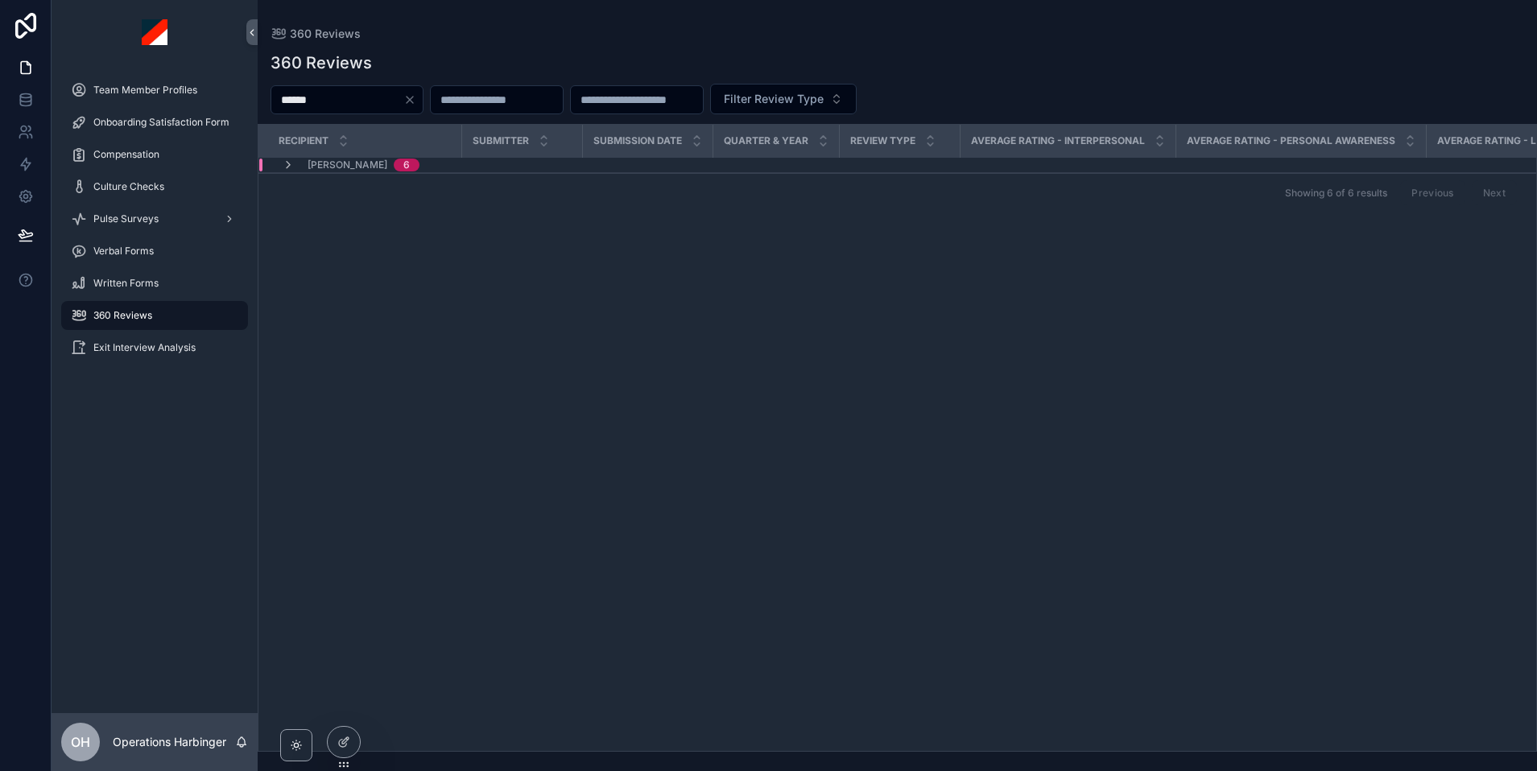
type input "******"
click at [278, 165] on div "Garrett Reid 6" at bounding box center [350, 165] width 176 height 13
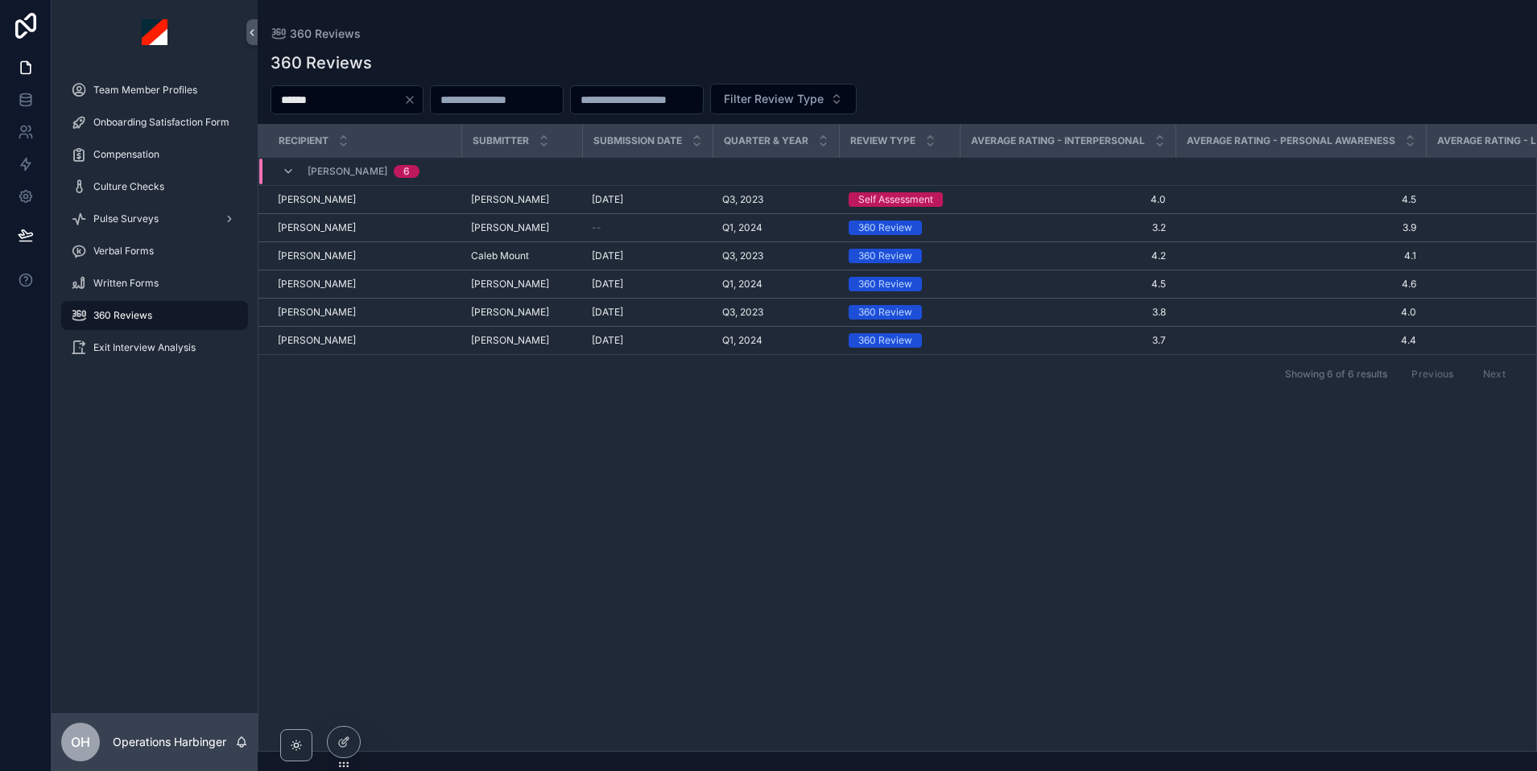
click at [416, 96] on icon "Clear" at bounding box center [409, 99] width 13 height 13
click at [543, 102] on input "scrollable content" at bounding box center [477, 100] width 132 height 23
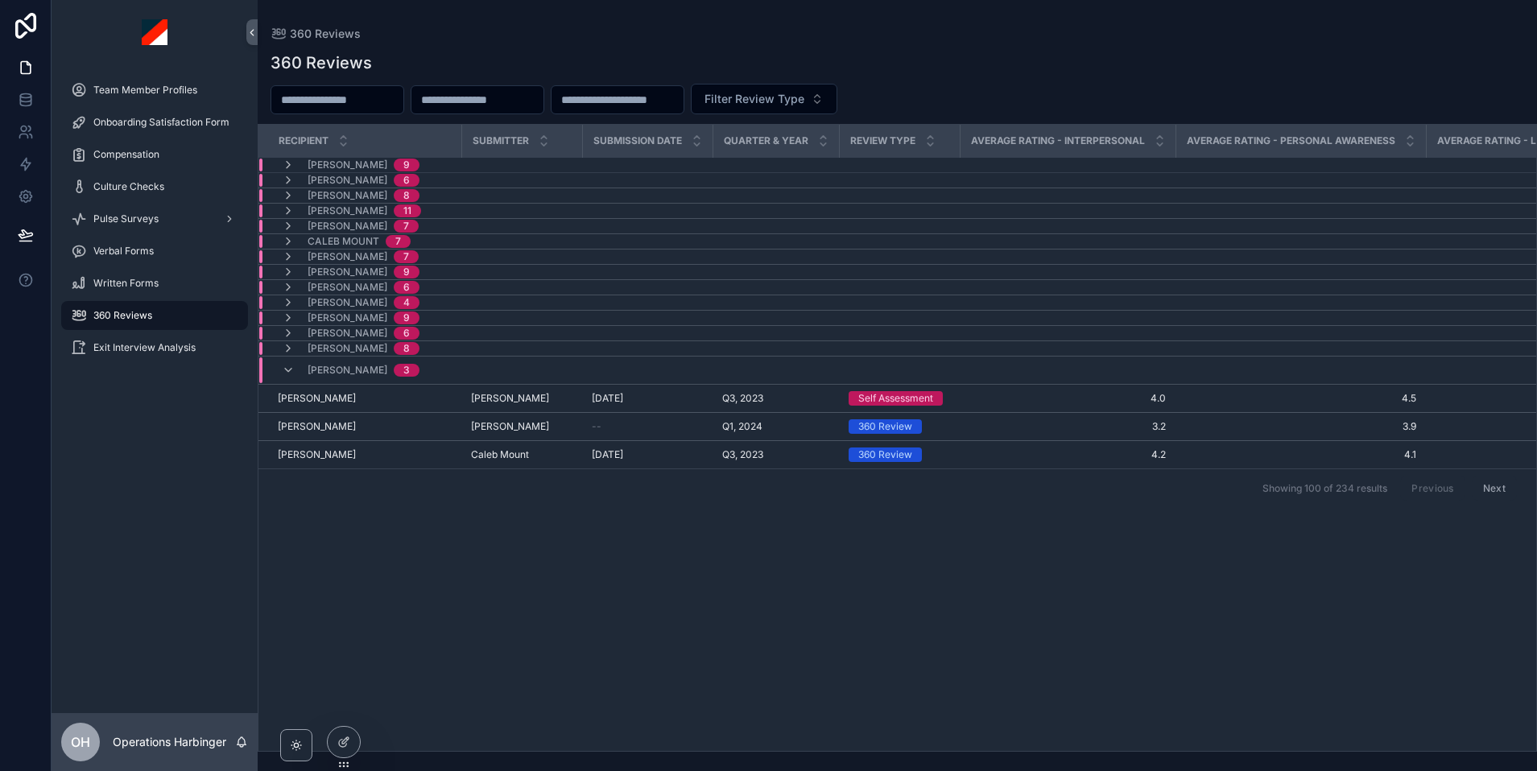
click at [290, 370] on icon "scrollable content" at bounding box center [288, 370] width 13 height 13
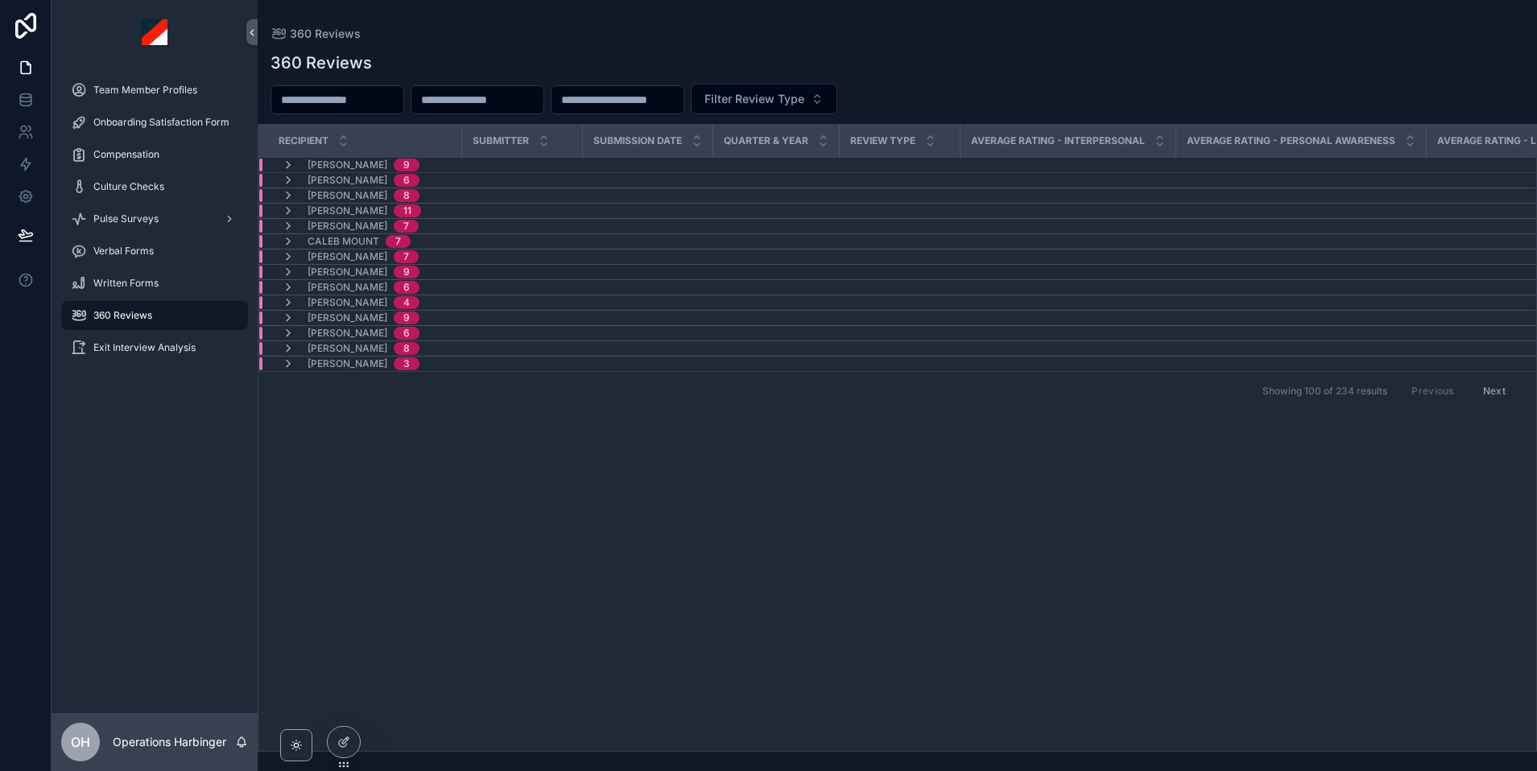
click at [524, 97] on input "scrollable content" at bounding box center [477, 100] width 132 height 23
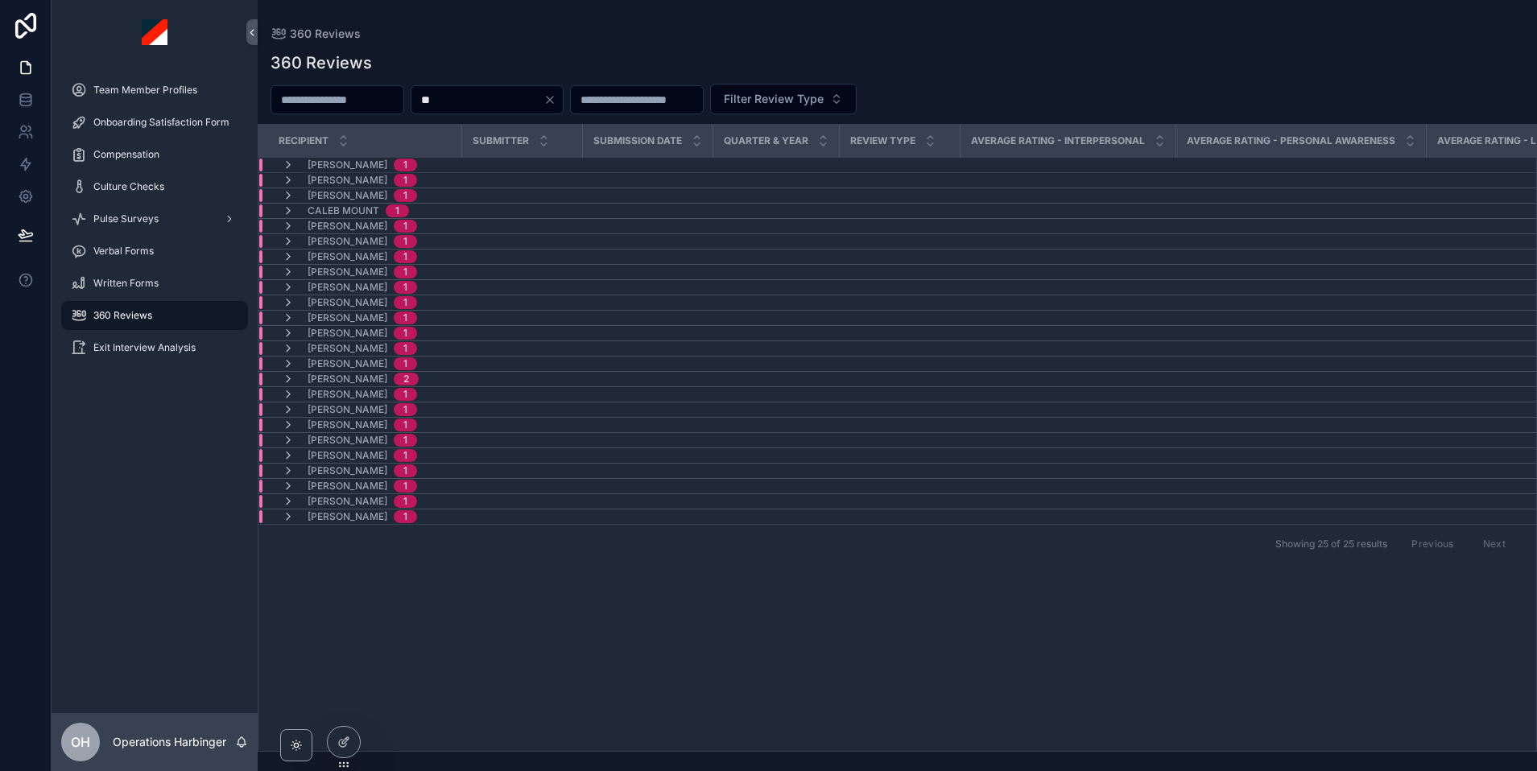
type input "*"
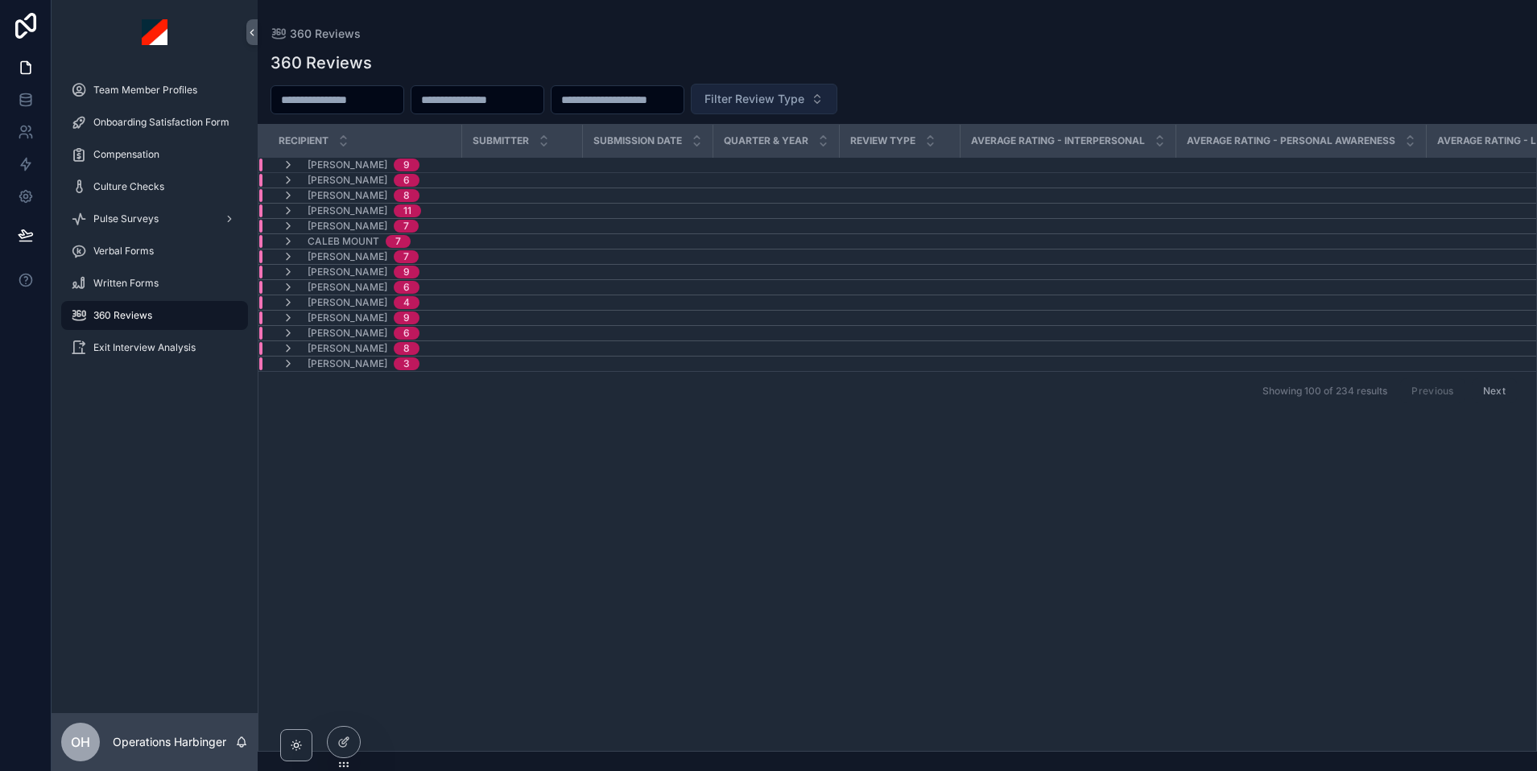
click at [804, 94] on span "Filter Review Type" at bounding box center [754, 99] width 100 height 16
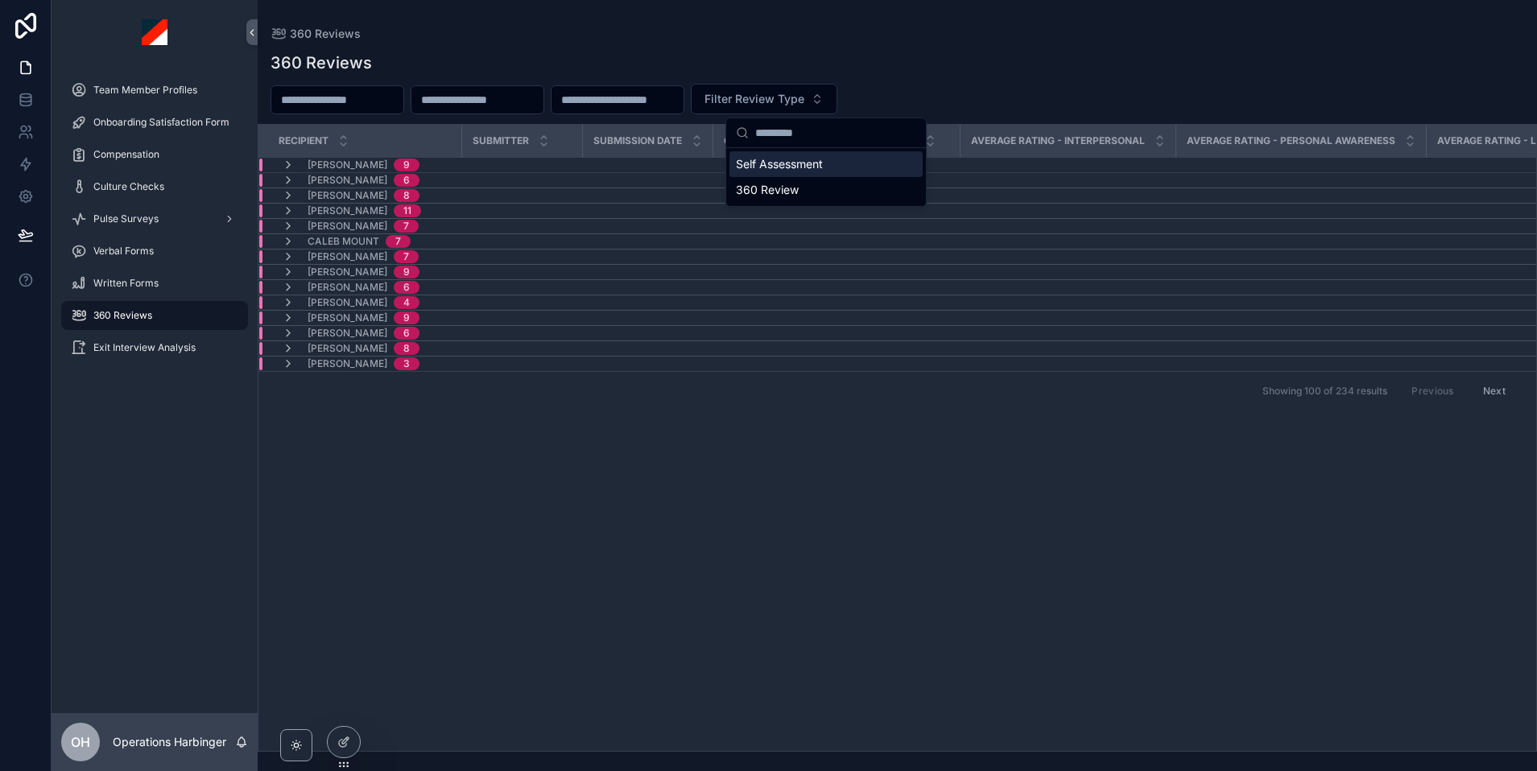
click at [597, 56] on div "360 Reviews" at bounding box center [896, 63] width 1253 height 23
